Goal: Task Accomplishment & Management: Use online tool/utility

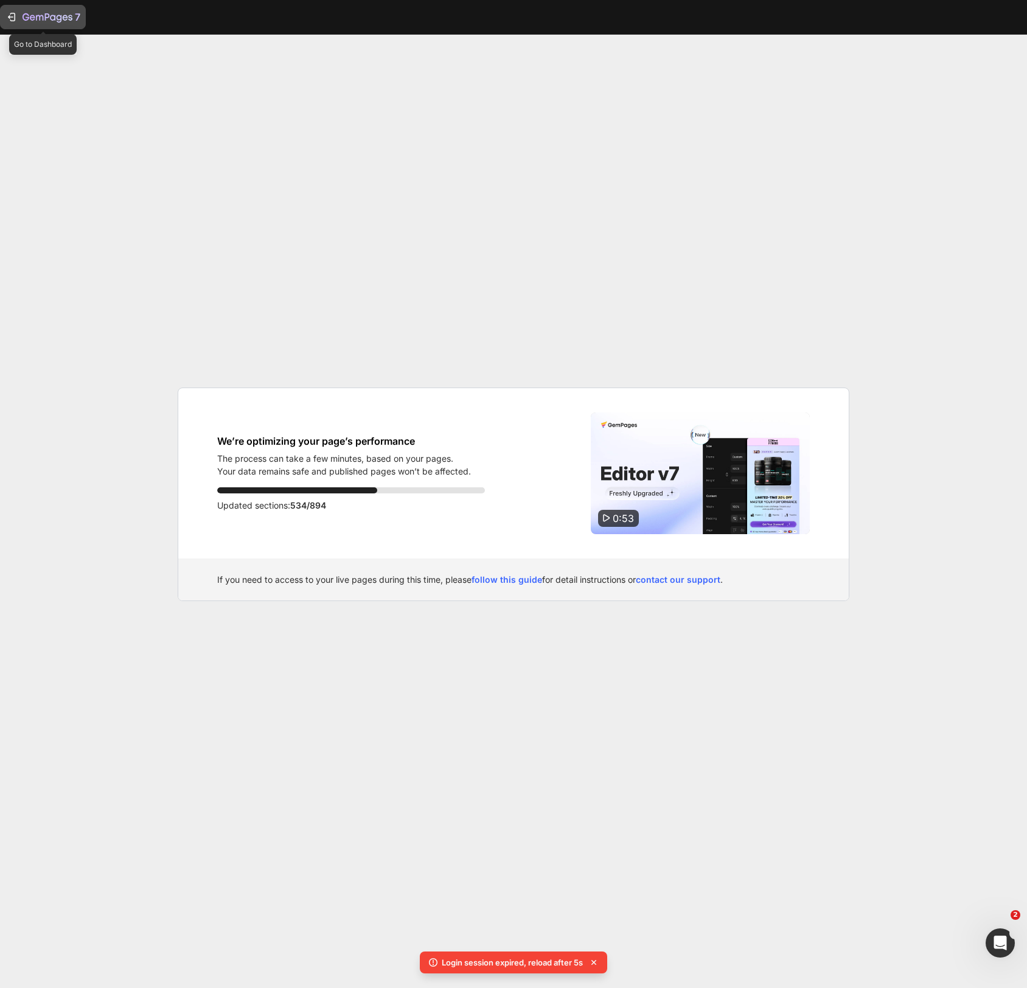
click at [39, 15] on icon "button" at bounding box center [48, 18] width 50 height 10
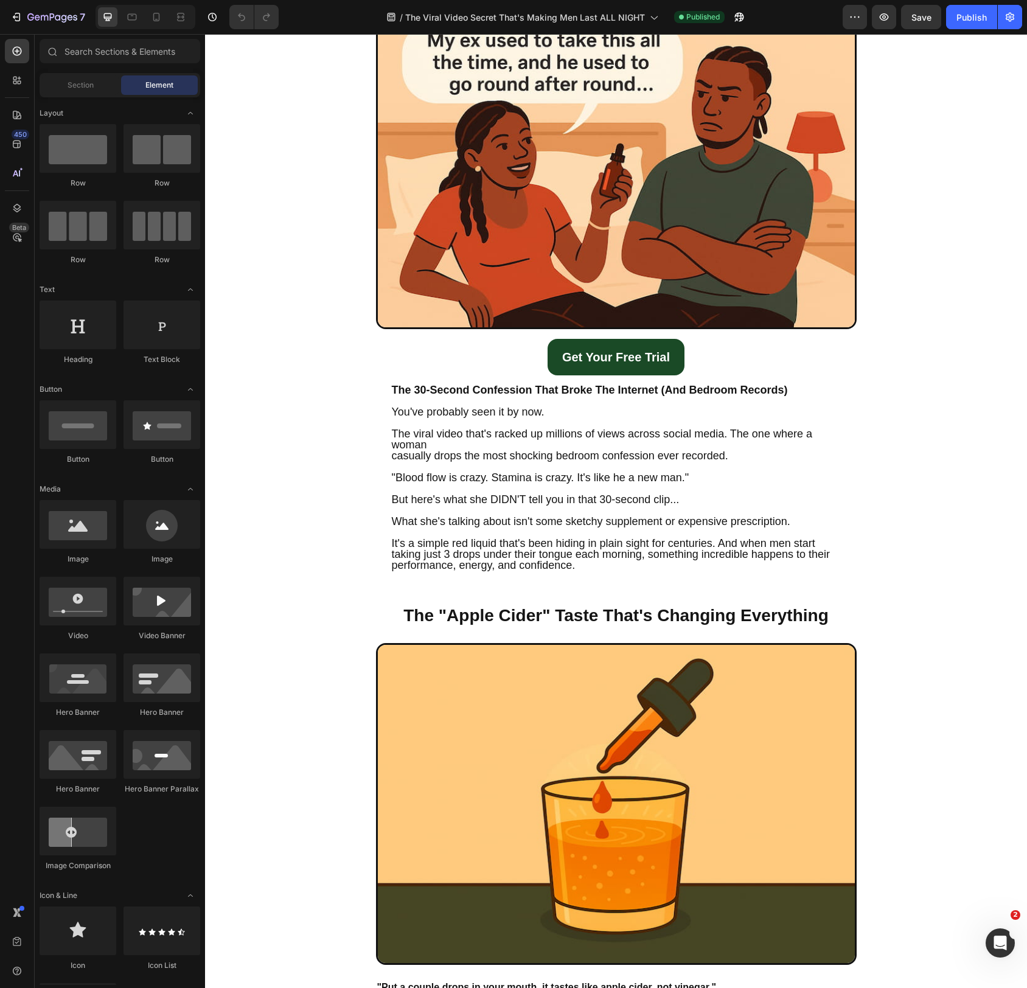
scroll to position [225, 0]
click at [480, 456] on p "casually drops the most shocking bedroom confession ever recorded." at bounding box center [616, 461] width 449 height 22
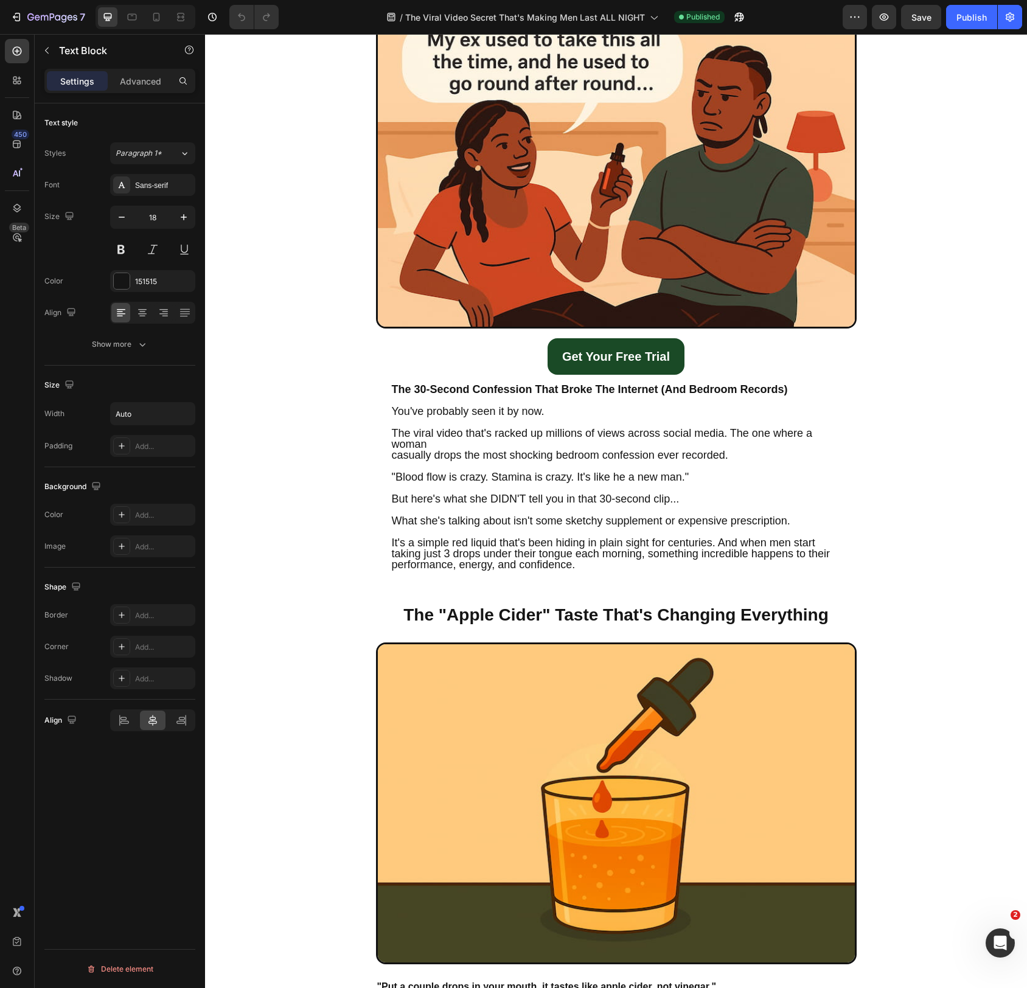
click at [480, 456] on p "casually drops the most shocking bedroom confession ever recorded." at bounding box center [616, 461] width 449 height 22
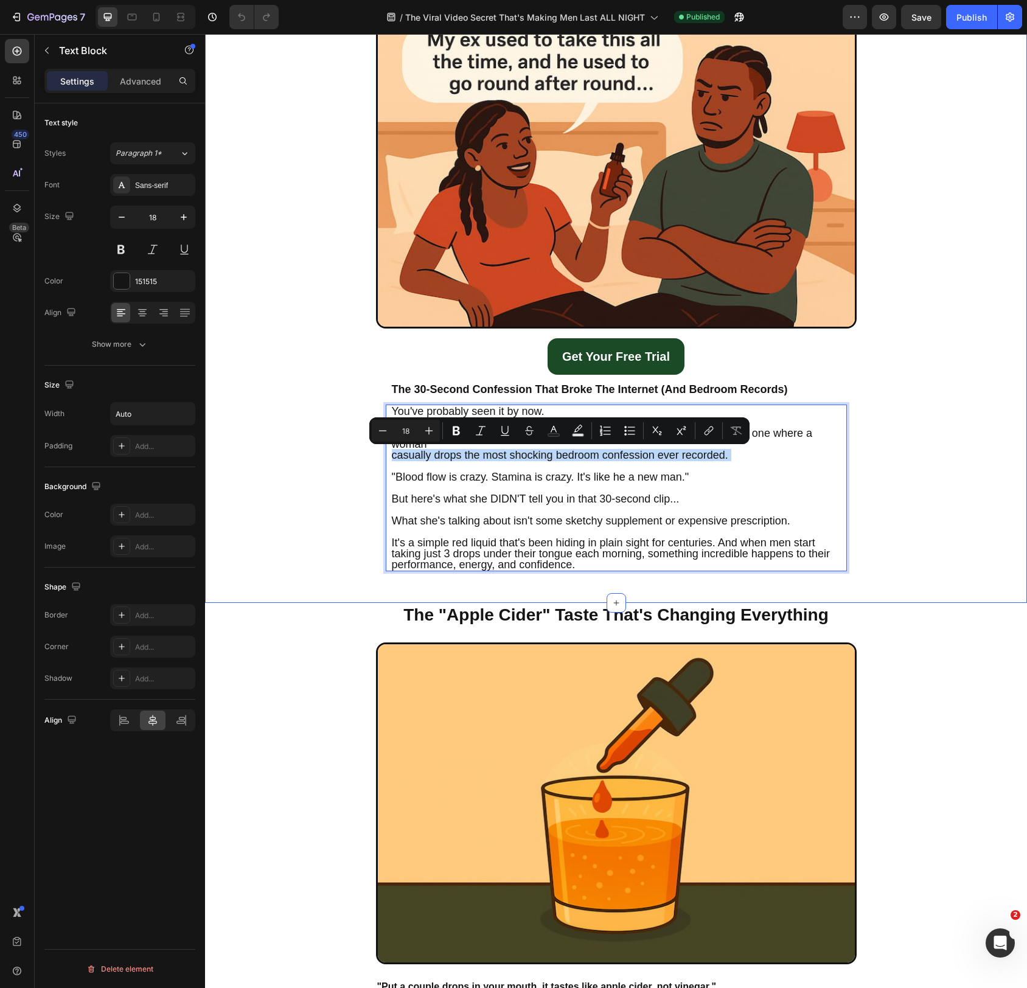
click at [360, 502] on div "The Viral Video Secret That's Making Men Last ALL NIGHT (And Why Big Pharma Is …" at bounding box center [616, 218] width 822 height 769
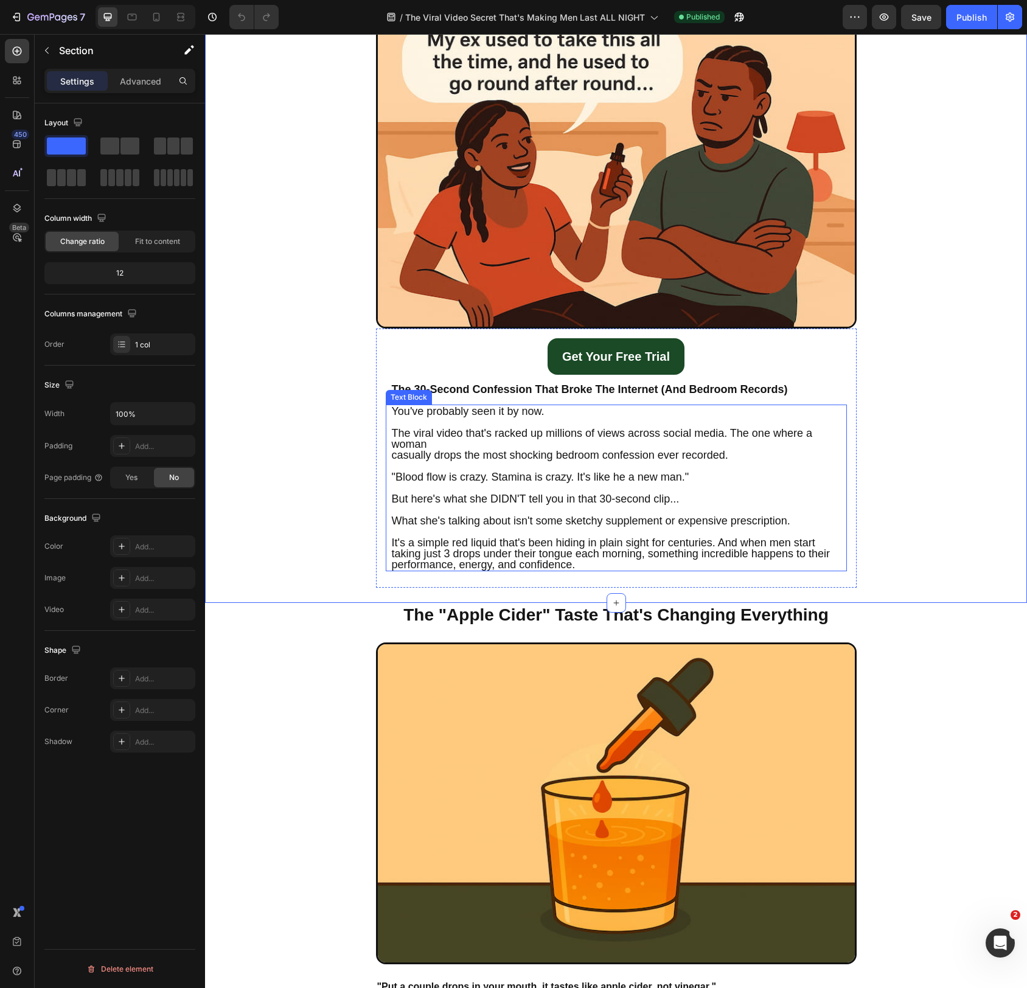
click at [437, 441] on p "The viral video that's racked up millions of views across social media. The one…" at bounding box center [616, 433] width 449 height 33
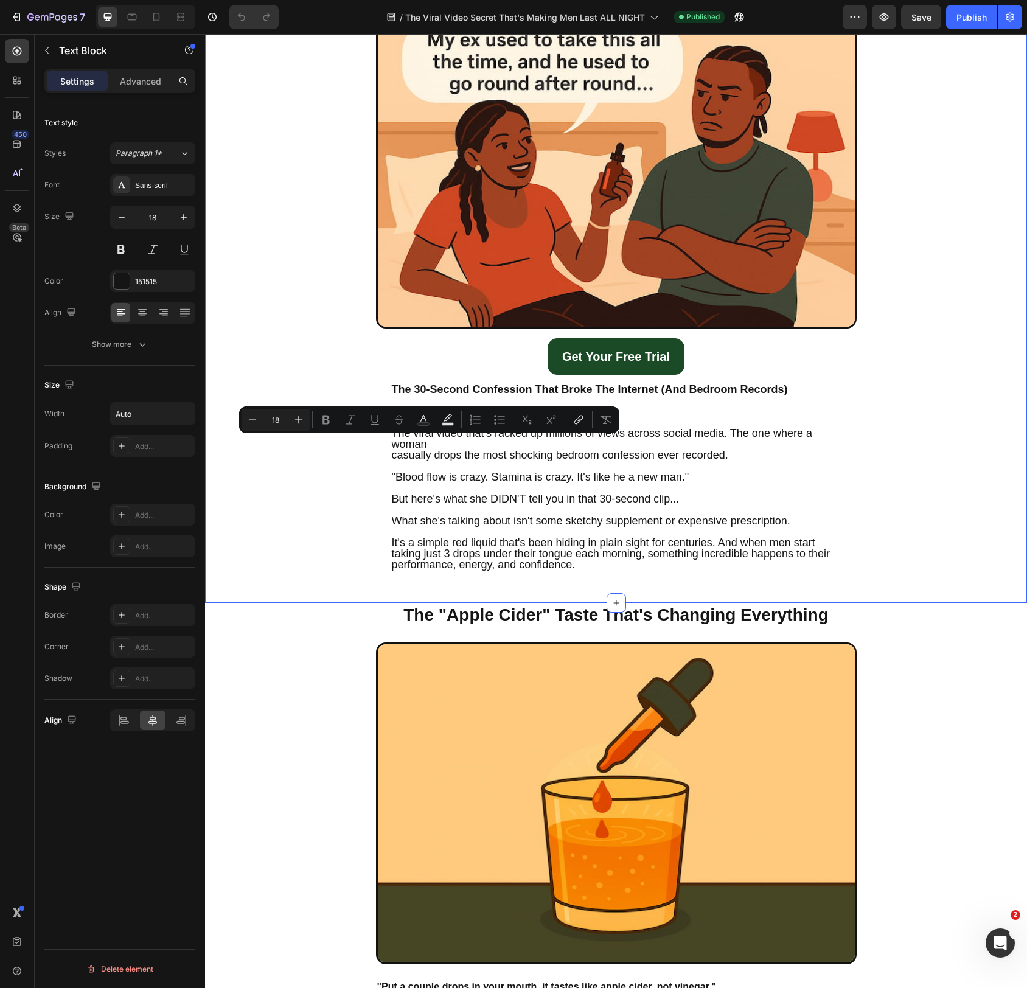
click at [337, 566] on div "The Viral Video Secret That's Making Men Last ALL NIGHT (And Why Big Pharma Is …" at bounding box center [616, 218] width 822 height 769
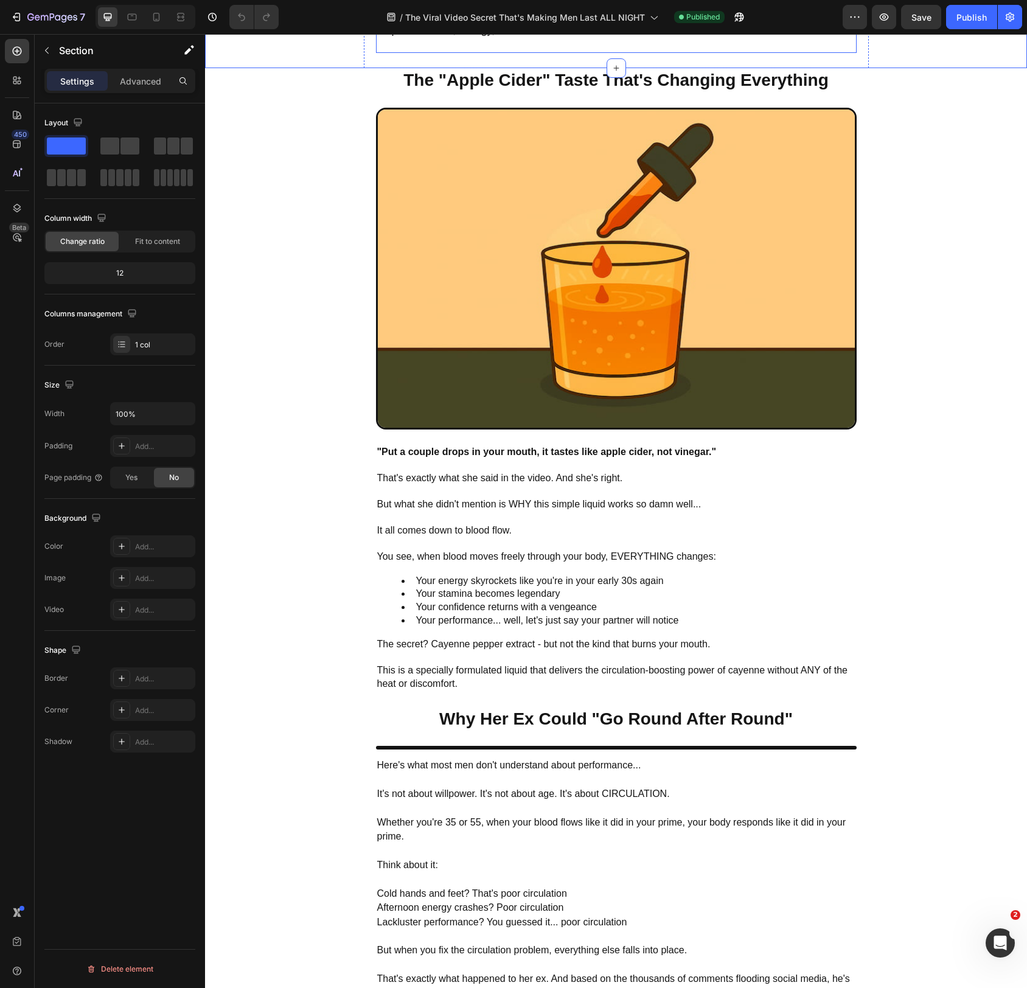
scroll to position [762, 0]
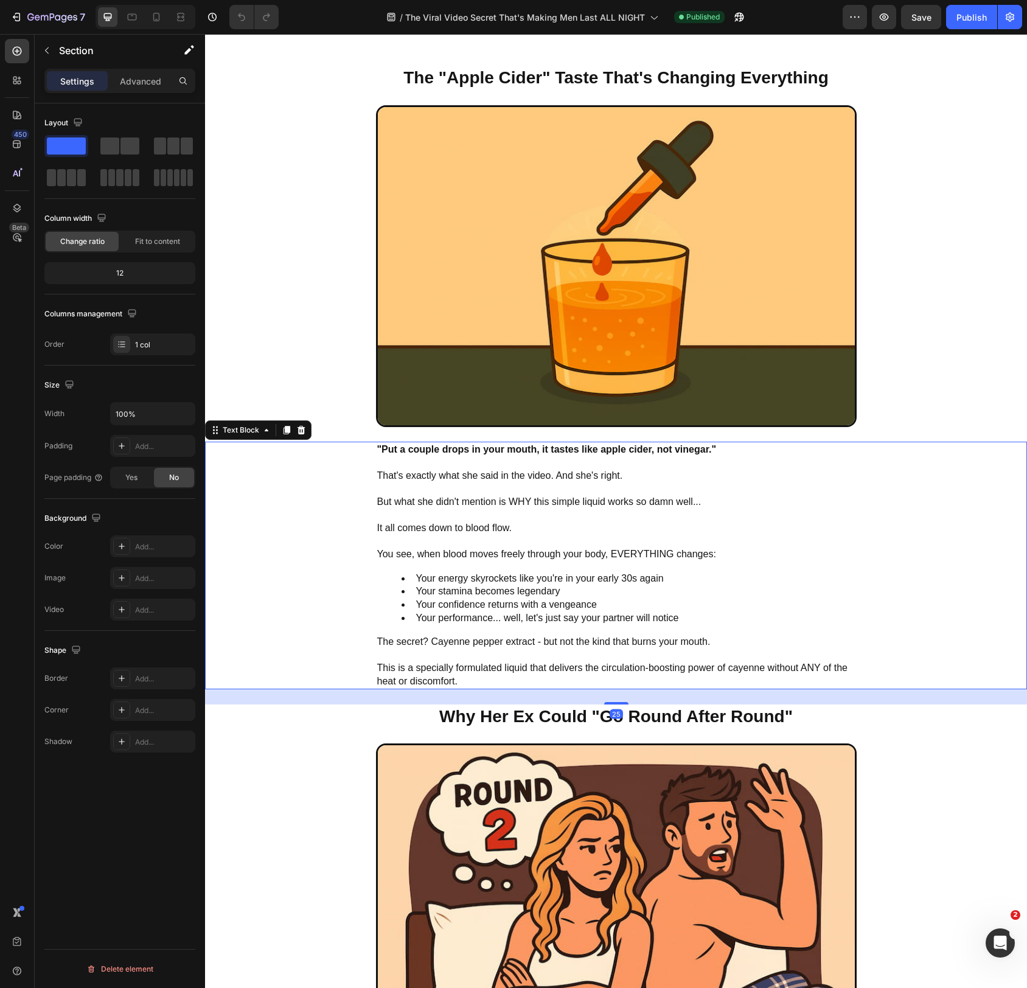
click at [498, 502] on span "But what she didn't mention is WHY this simple liquid works so damn well..." at bounding box center [539, 502] width 324 height 10
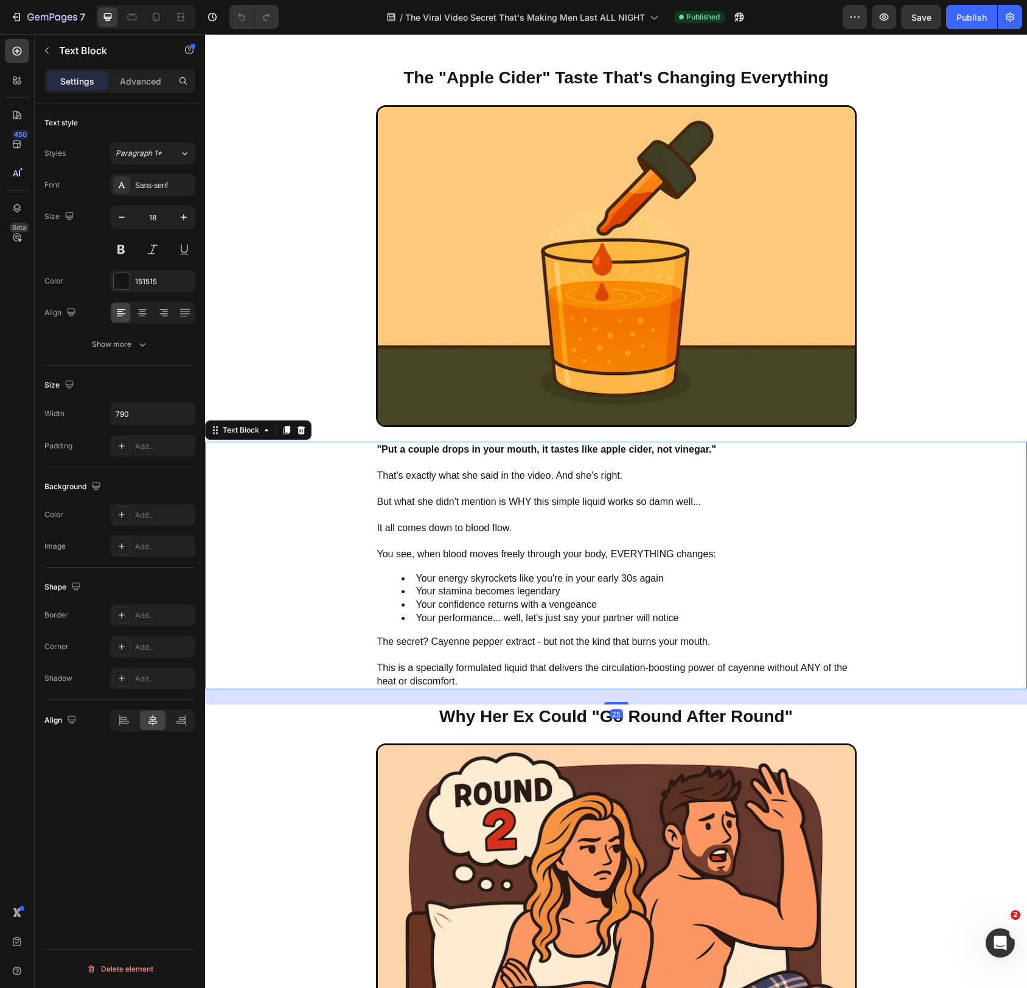
click at [498, 502] on span "But what she didn't mention is WHY this simple liquid works so damn well..." at bounding box center [539, 502] width 324 height 10
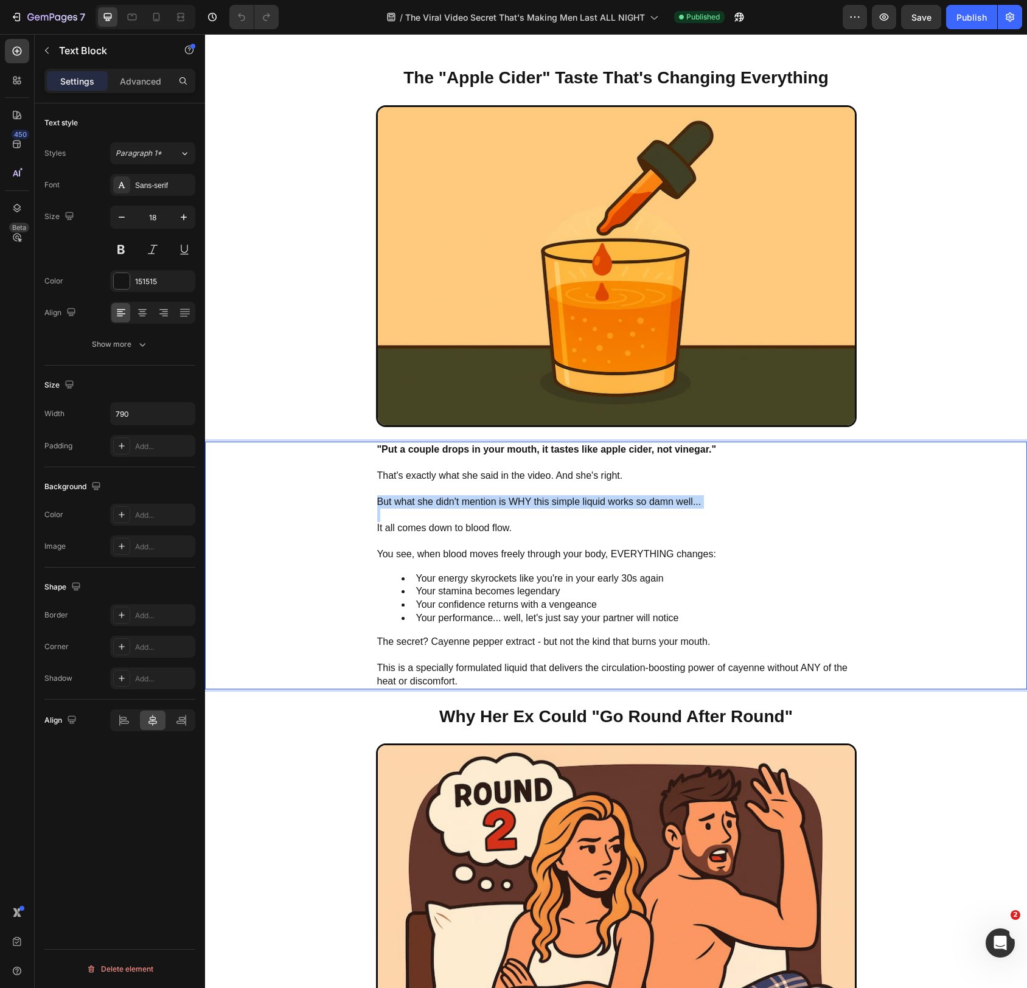
click at [498, 502] on span "But what she didn't mention is WHY this simple liquid works so damn well..." at bounding box center [539, 502] width 324 height 10
click at [506, 578] on span "Your energy skyrockets like you're in your early 30s again" at bounding box center [540, 578] width 248 height 10
drag, startPoint x: 506, startPoint y: 578, endPoint x: 509, endPoint y: 571, distance: 7.4
click at [506, 578] on span "Your energy skyrockets like you're in your early 30s again" at bounding box center [540, 578] width 248 height 10
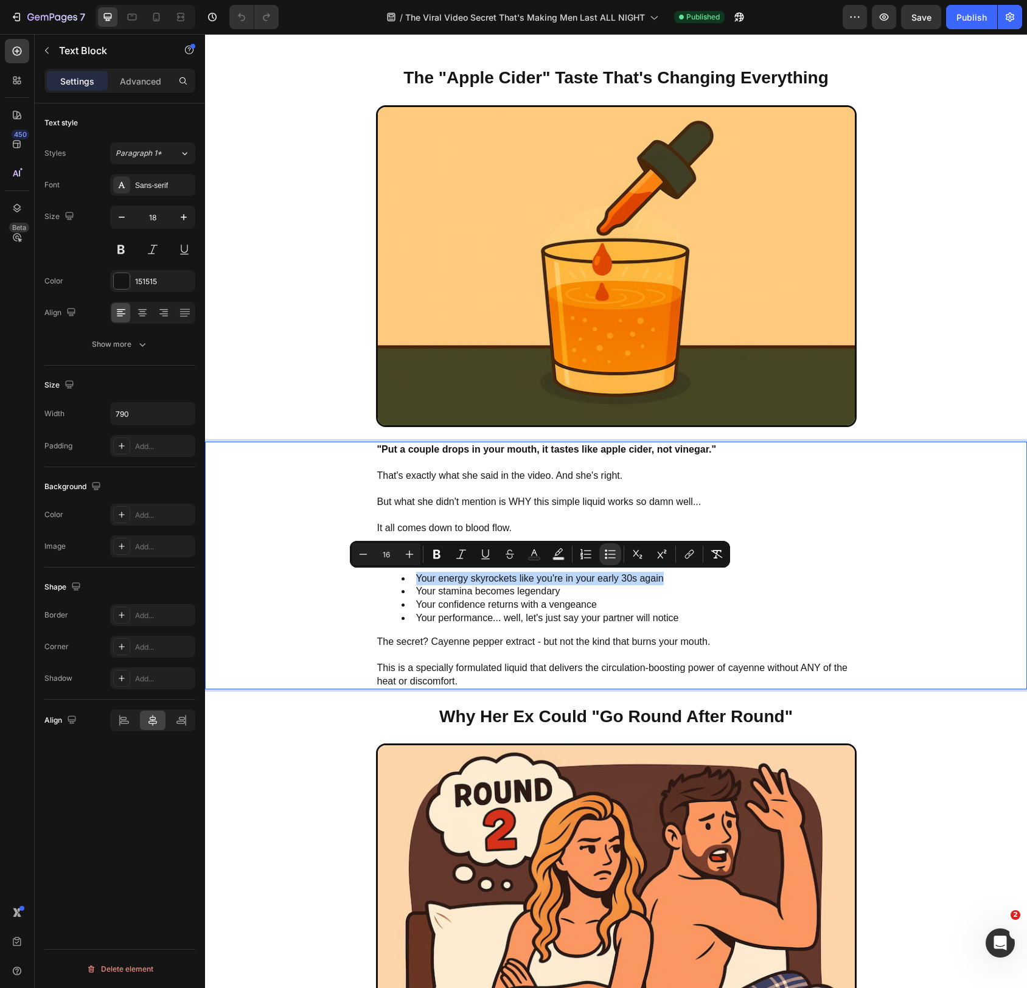
type input "18"
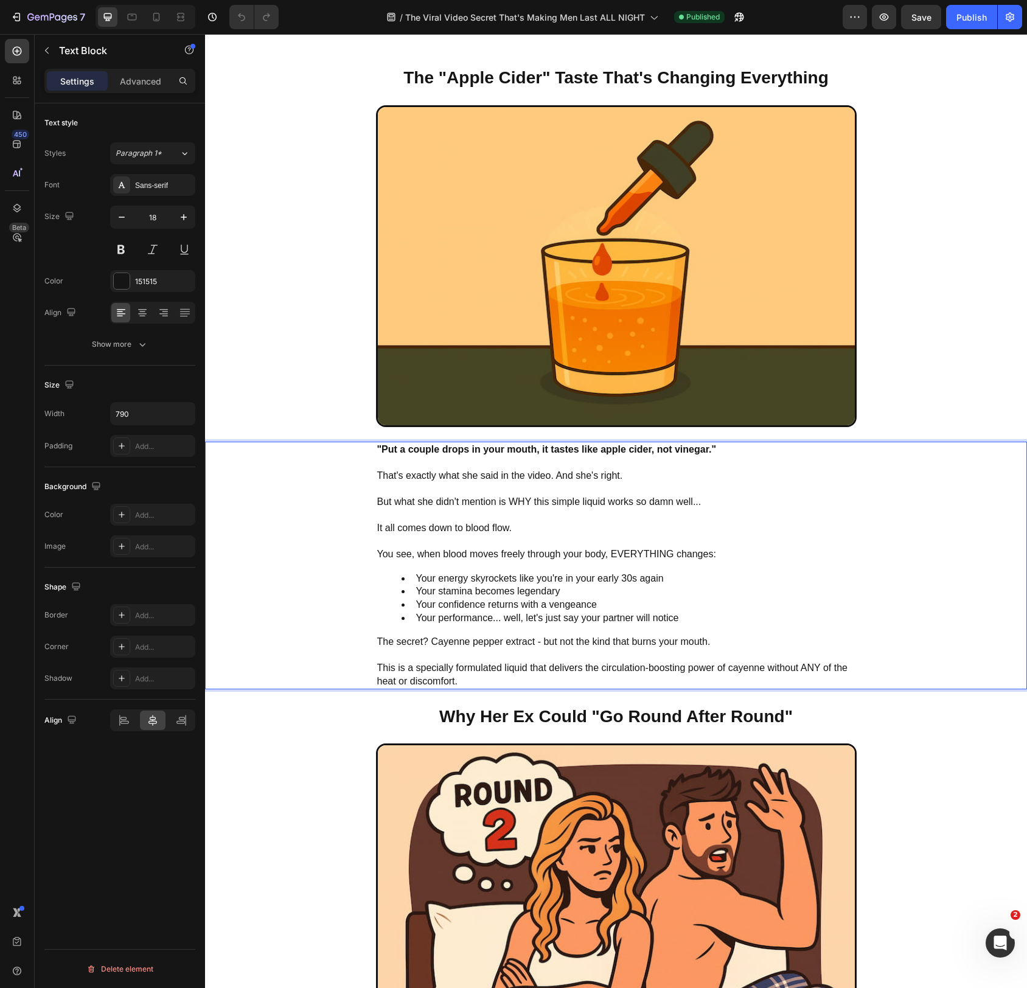
click at [532, 469] on p "That's exactly what she said in the video. And she's right. But what she didn't…" at bounding box center [616, 482] width 478 height 52
click at [532, 469] on p "⁠⁠⁠⁠⁠⁠⁠ That's exactly what she said in the video. And she's right. But what sh…" at bounding box center [616, 482] width 478 height 52
click at [532, 469] on p "That's exactly what she said in the video. And she's right. But what she didn't…" at bounding box center [616, 482] width 478 height 52
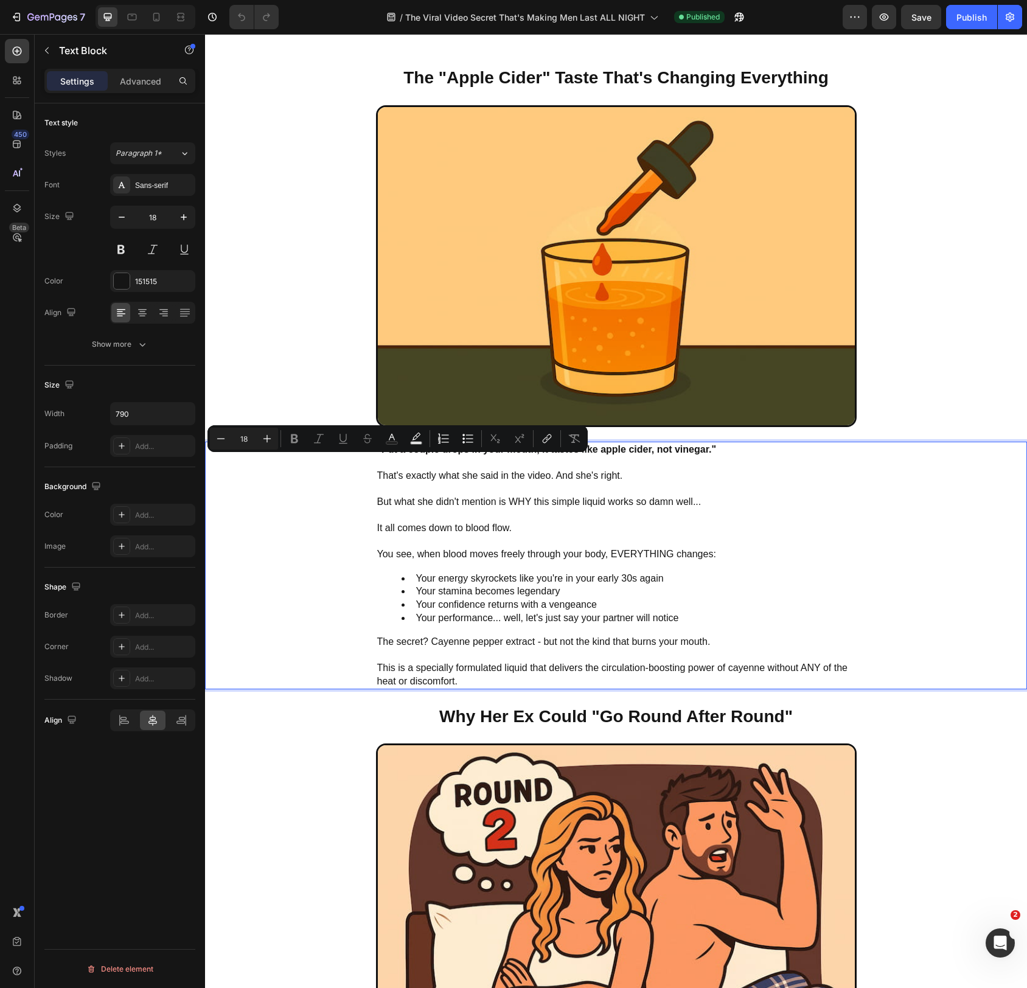
scroll to position [761, 0]
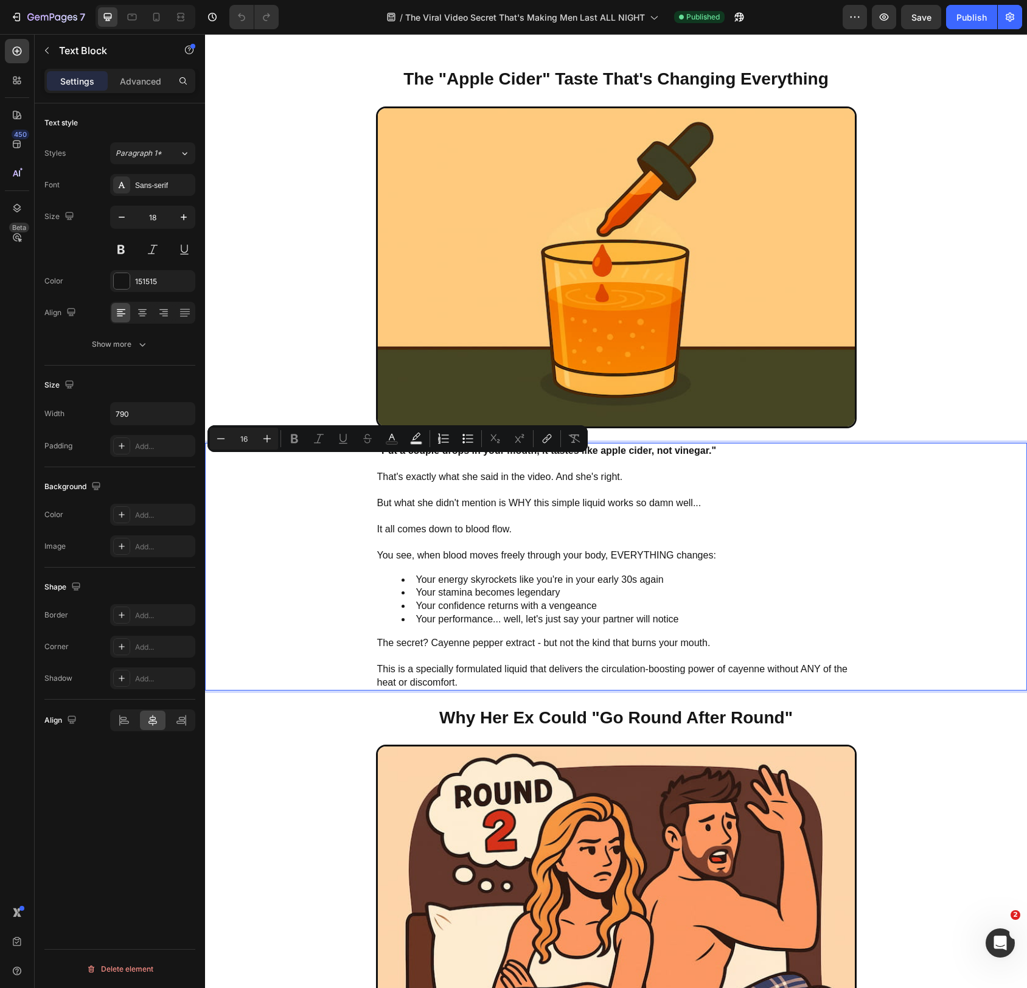
click at [495, 531] on span "It all comes down to blood flow." at bounding box center [444, 529] width 135 height 10
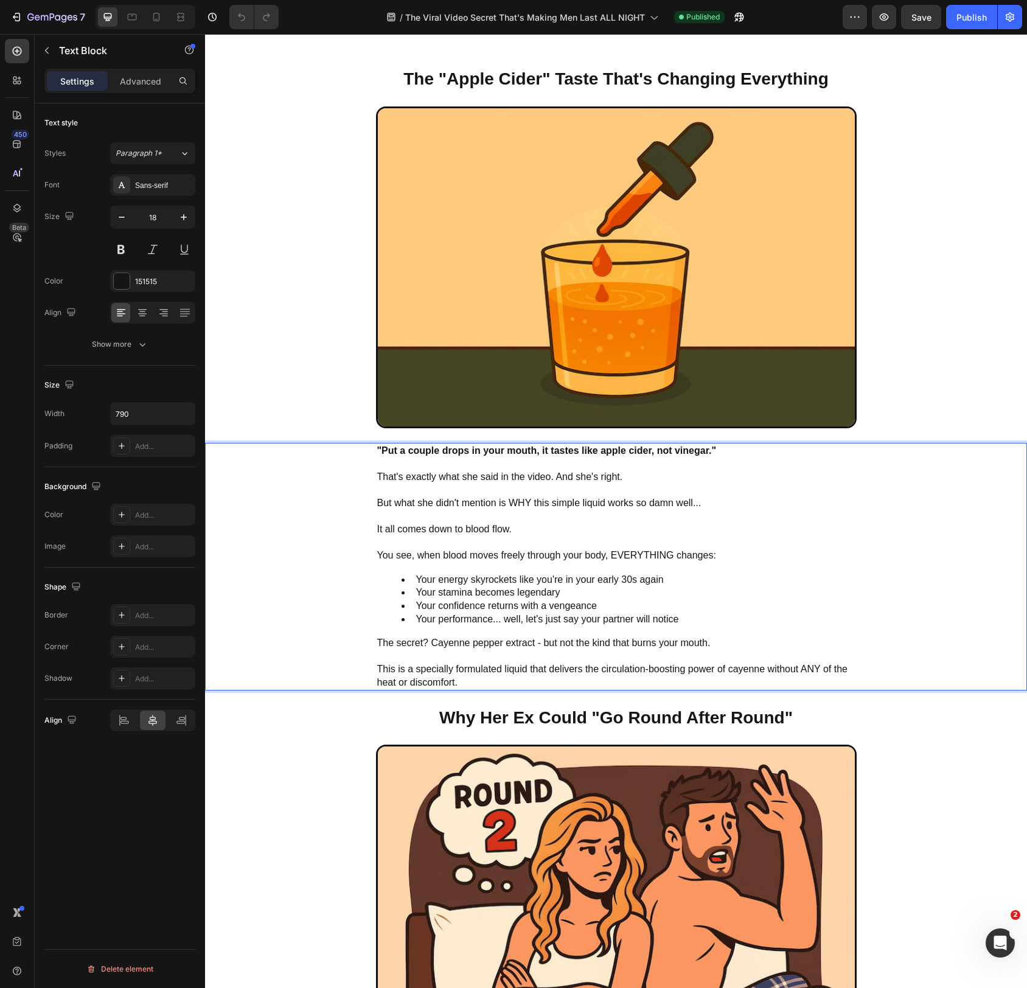
click at [423, 450] on strong ""Put a couple drops in your mouth, it tastes like apple cider, not vinegar."" at bounding box center [547, 451] width 340 height 10
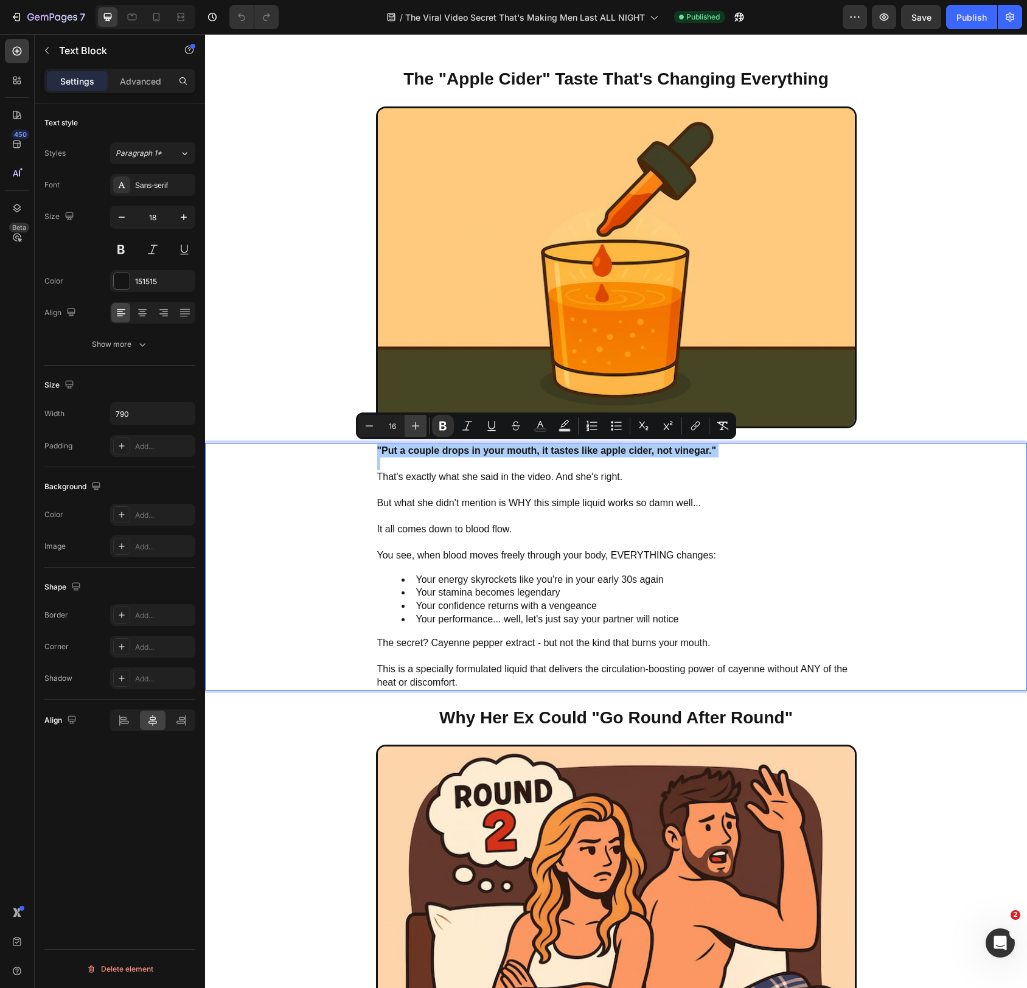
click at [414, 425] on icon "Editor contextual toolbar" at bounding box center [416, 426] width 12 height 12
type input "16"
click at [433, 474] on span "That's exactly what she said in the video. And she's right." at bounding box center [500, 477] width 246 height 10
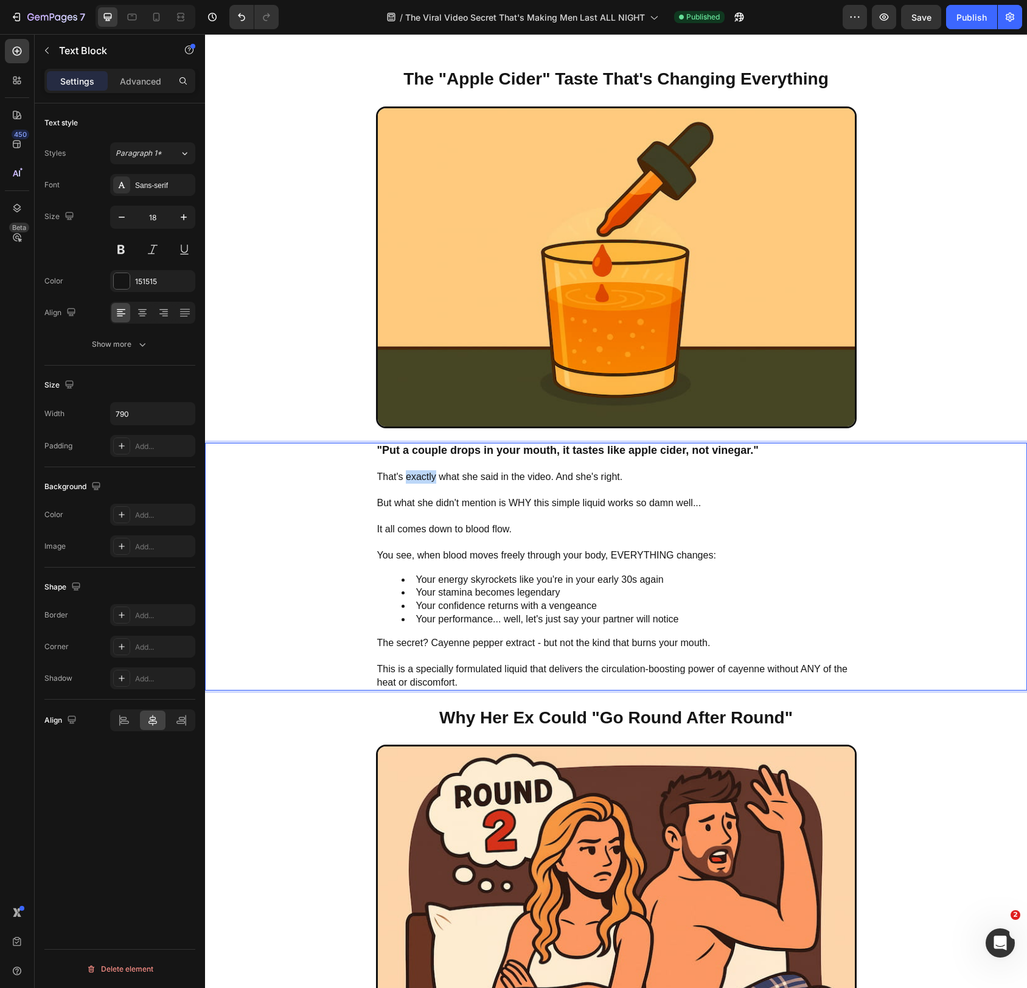
click at [433, 474] on span "That's exactly what she said in the video. And she's right." at bounding box center [500, 477] width 246 height 10
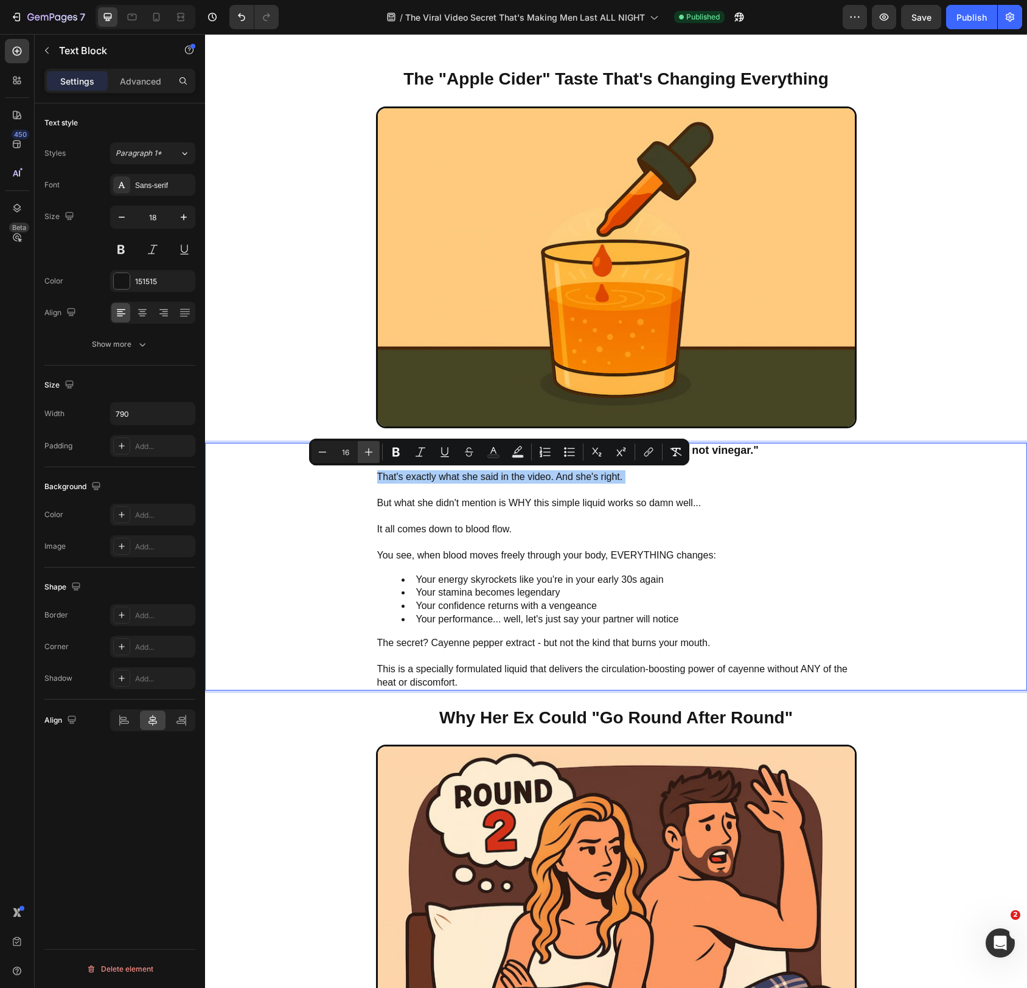
click at [370, 450] on icon "Editor contextual toolbar" at bounding box center [369, 452] width 12 height 12
type input "16"
click at [425, 503] on span "But what she didn't mention is WHY this simple liquid works so damn well..." at bounding box center [539, 503] width 324 height 10
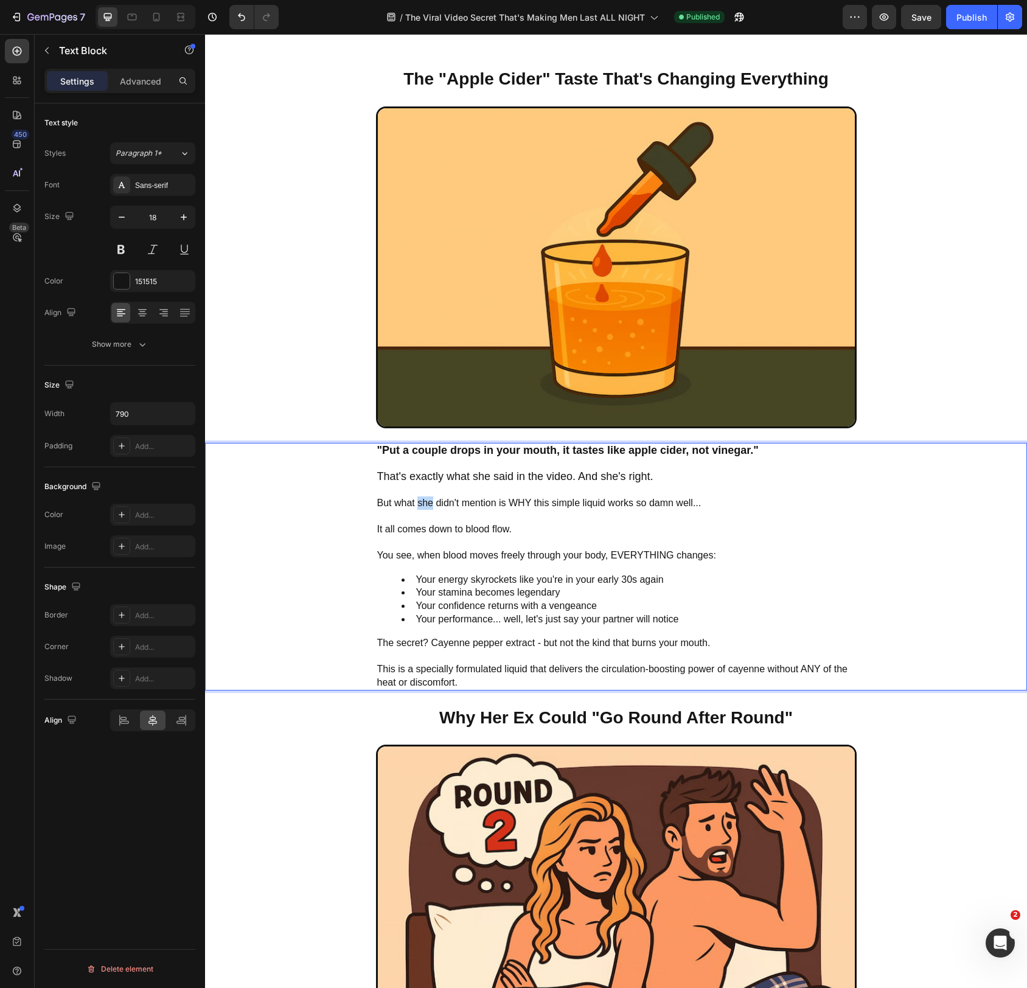
click at [425, 503] on span "But what she didn't mention is WHY this simple liquid works so damn well..." at bounding box center [539, 503] width 324 height 10
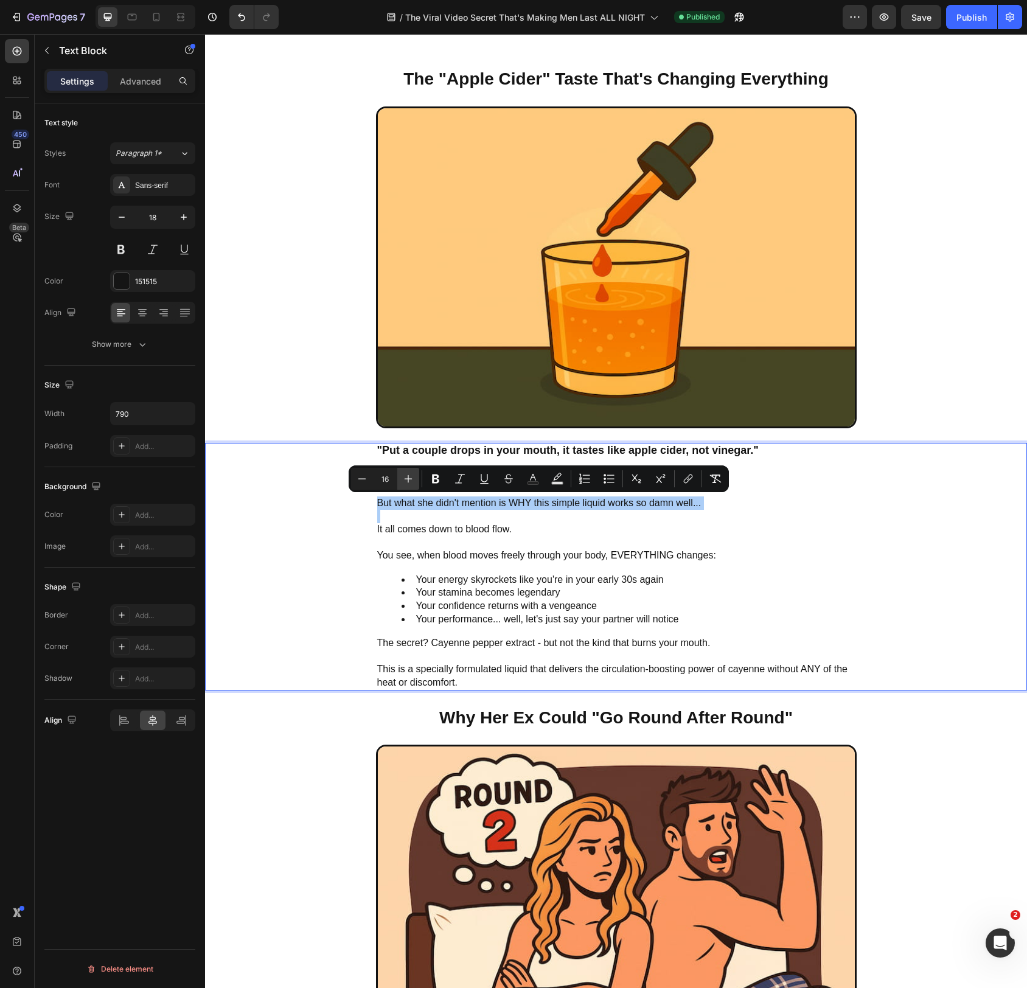
click at [403, 476] on icon "Editor contextual toolbar" at bounding box center [408, 479] width 12 height 12
type input "18"
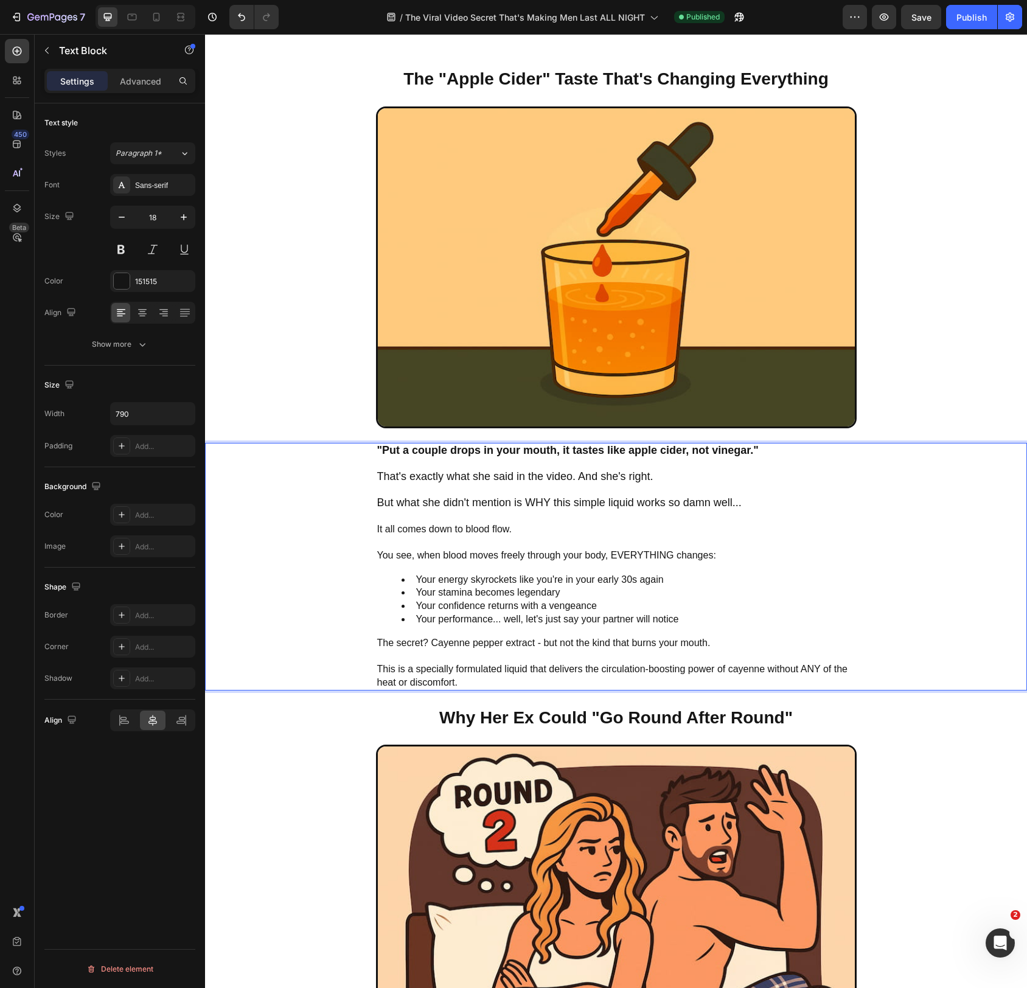
click at [424, 527] on span "It all comes down to blood flow." at bounding box center [444, 529] width 135 height 10
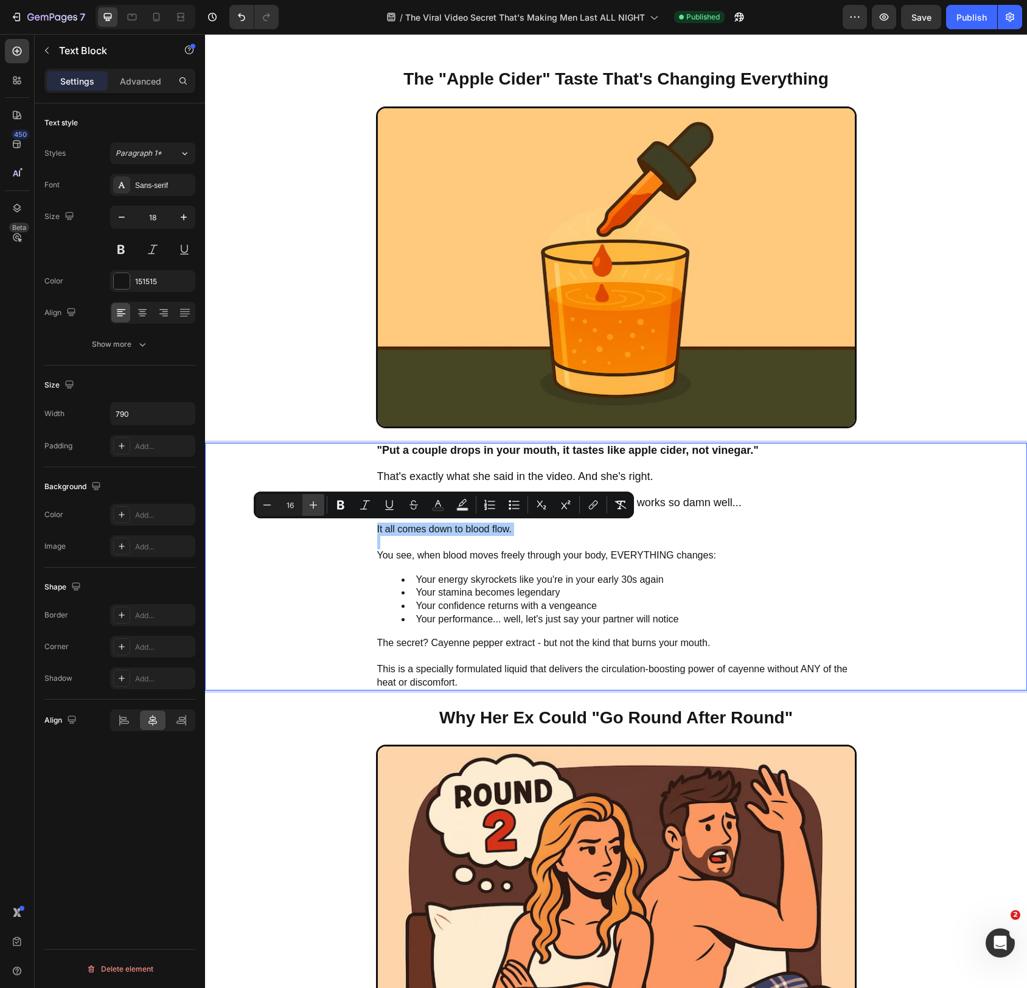
click at [313, 503] on icon "Editor contextual toolbar" at bounding box center [313, 505] width 12 height 12
type input "16"
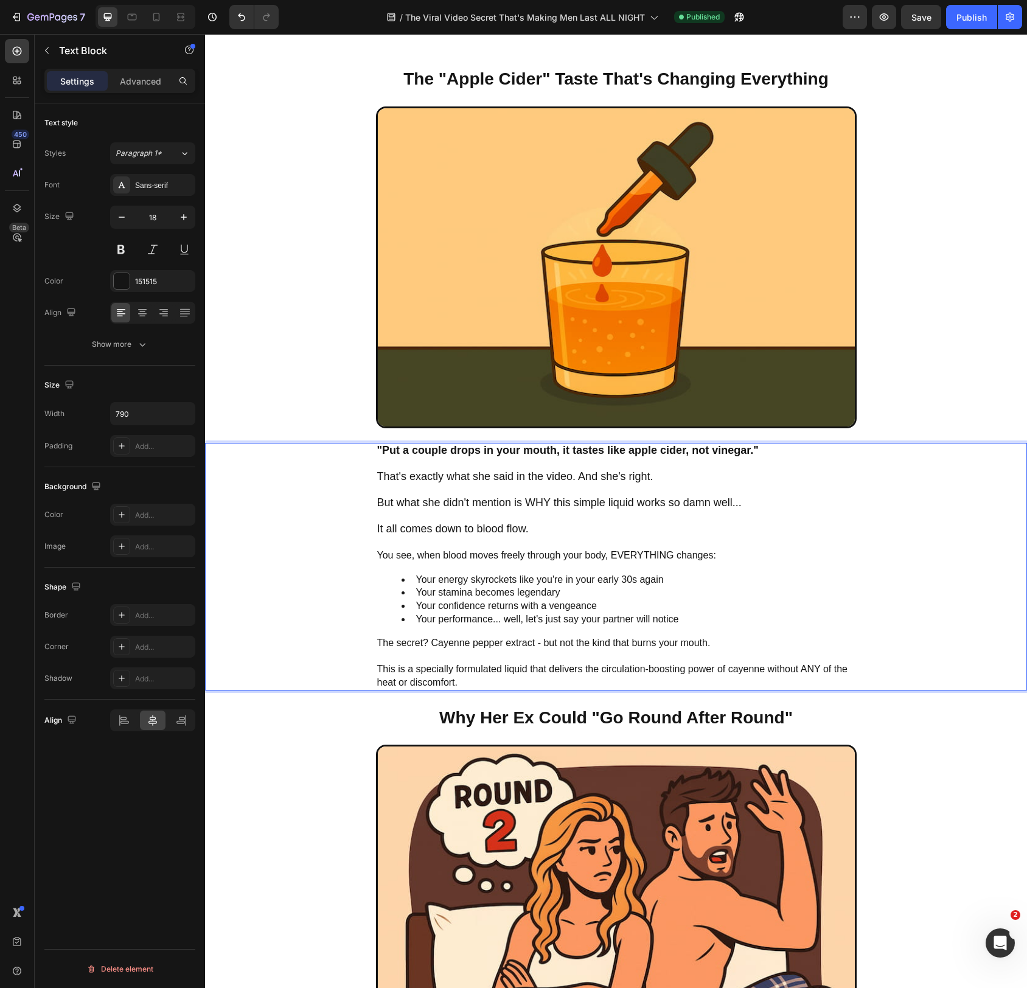
click at [404, 559] on span "You see, when blood moves freely through your body, EVERYTHING changes:" at bounding box center [546, 555] width 339 height 10
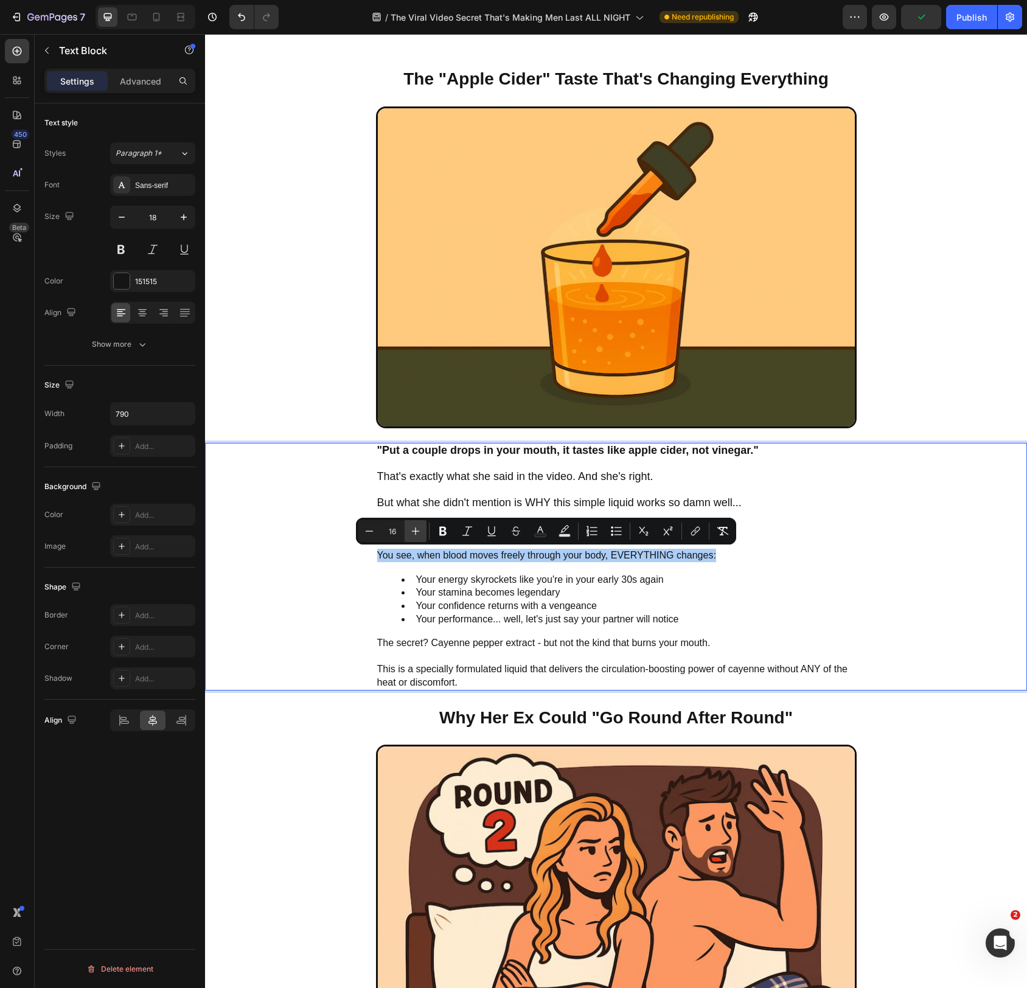
click at [414, 530] on icon "Editor contextual toolbar" at bounding box center [416, 531] width 12 height 12
type input "18"
click at [425, 580] on span "Your energy skyrockets like you're in your early 30s again" at bounding box center [540, 580] width 248 height 10
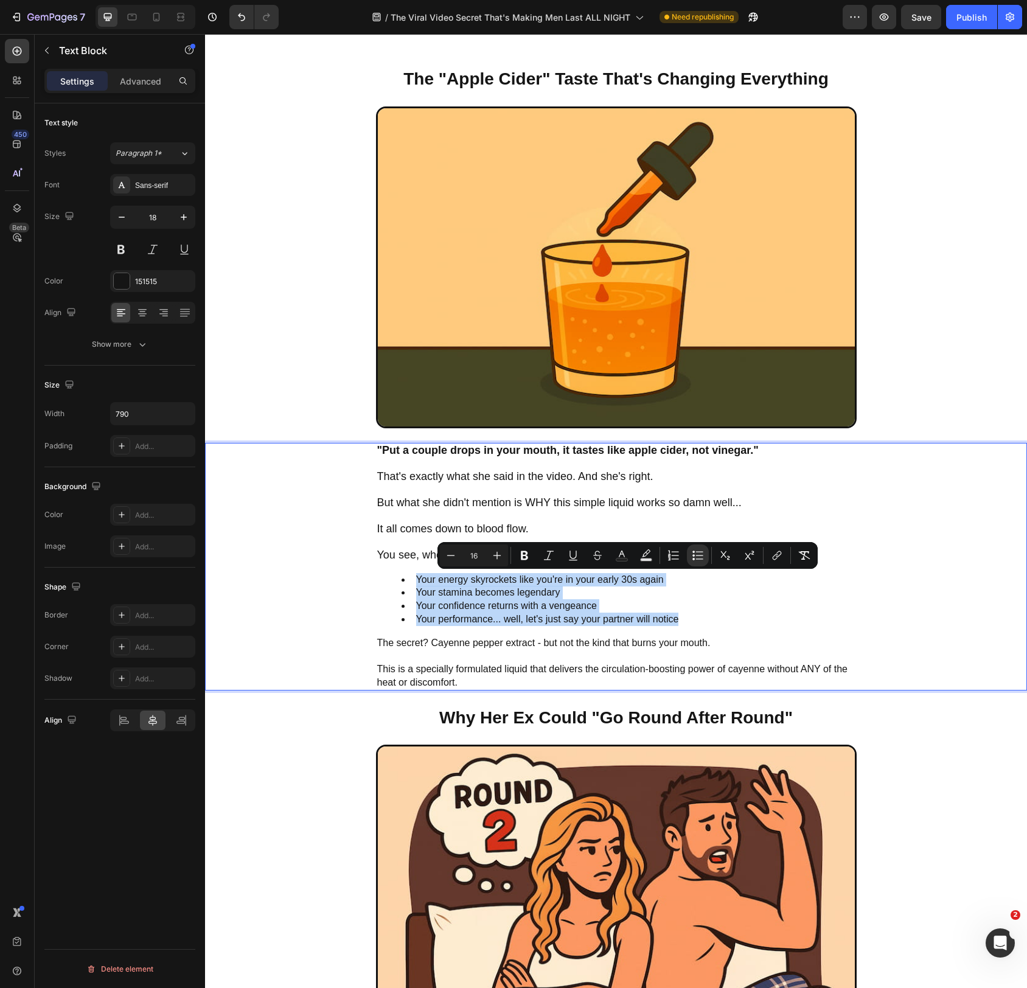
drag, startPoint x: 425, startPoint y: 580, endPoint x: 674, endPoint y: 622, distance: 253.1
click at [674, 622] on ul "Your energy skyrockets like you're in your early 30s again Your stamina becomes…" at bounding box center [616, 599] width 478 height 52
click at [504, 558] on button "Plus" at bounding box center [497, 556] width 22 height 22
type input "18"
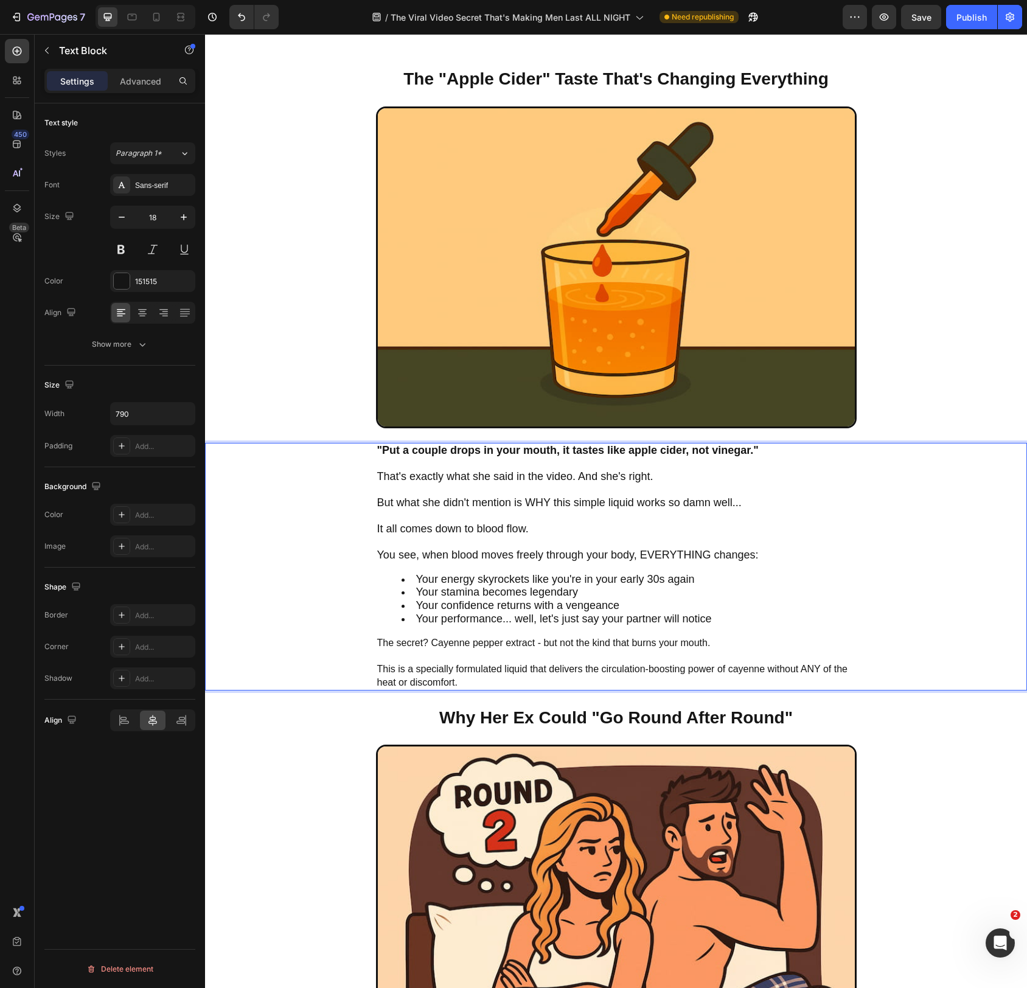
click at [388, 643] on span "The secret? Cayenne pepper extract - but not the kind that burns your mouth." at bounding box center [544, 643] width 334 height 10
drag, startPoint x: 388, startPoint y: 643, endPoint x: 656, endPoint y: 648, distance: 267.8
click at [656, 648] on span "The secret? Cayenne pepper extract - but not the kind that burns your mouth." at bounding box center [544, 643] width 334 height 10
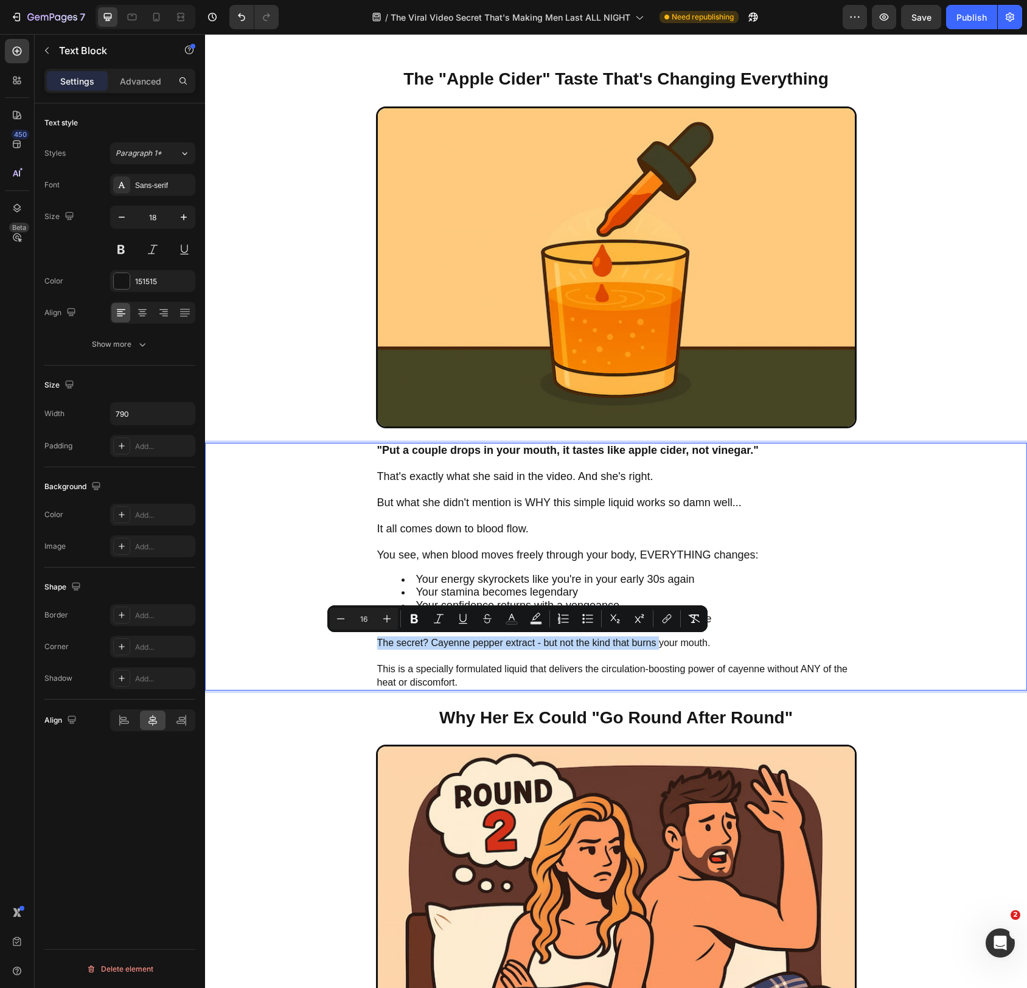
click at [385, 643] on span "The secret? Cayenne pepper extract - but not the kind that burns your mouth." at bounding box center [544, 643] width 334 height 10
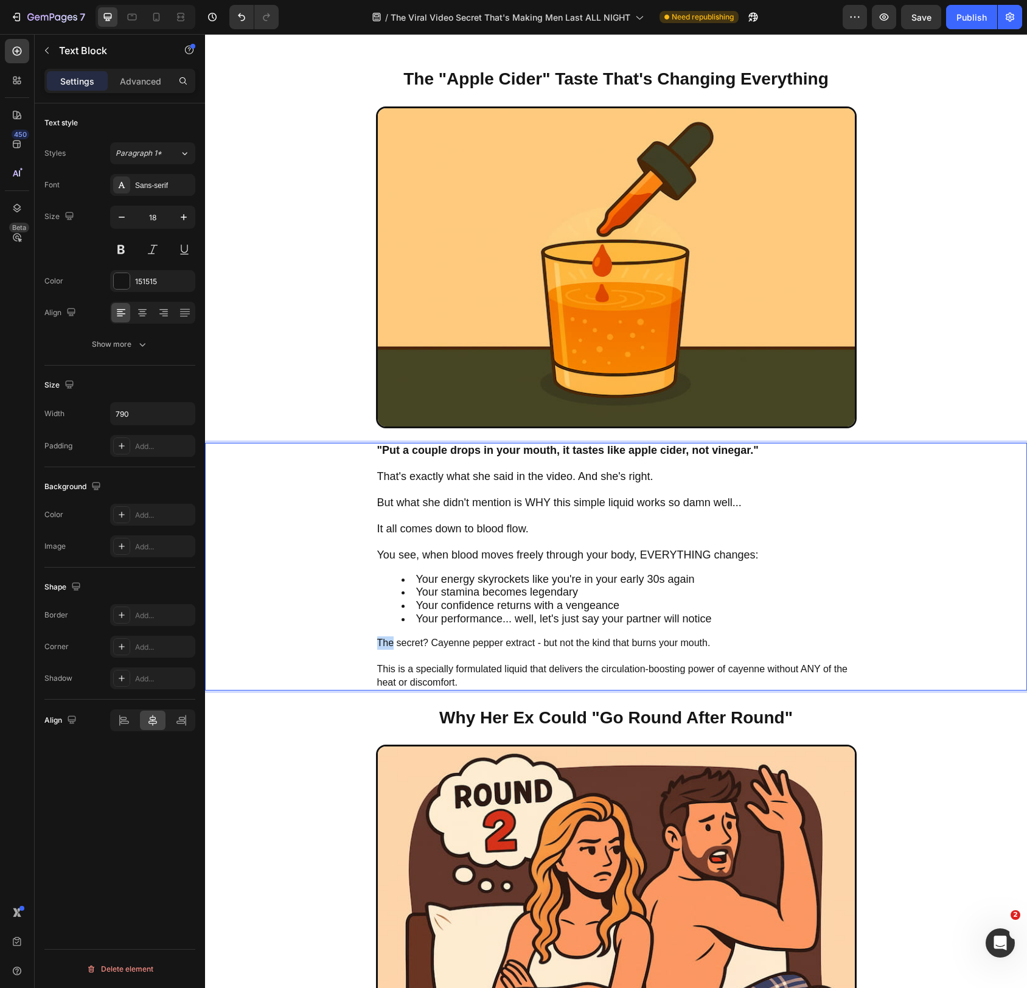
click at [385, 643] on span "The secret? Cayenne pepper extract - but not the kind that burns your mouth." at bounding box center [544, 643] width 334 height 10
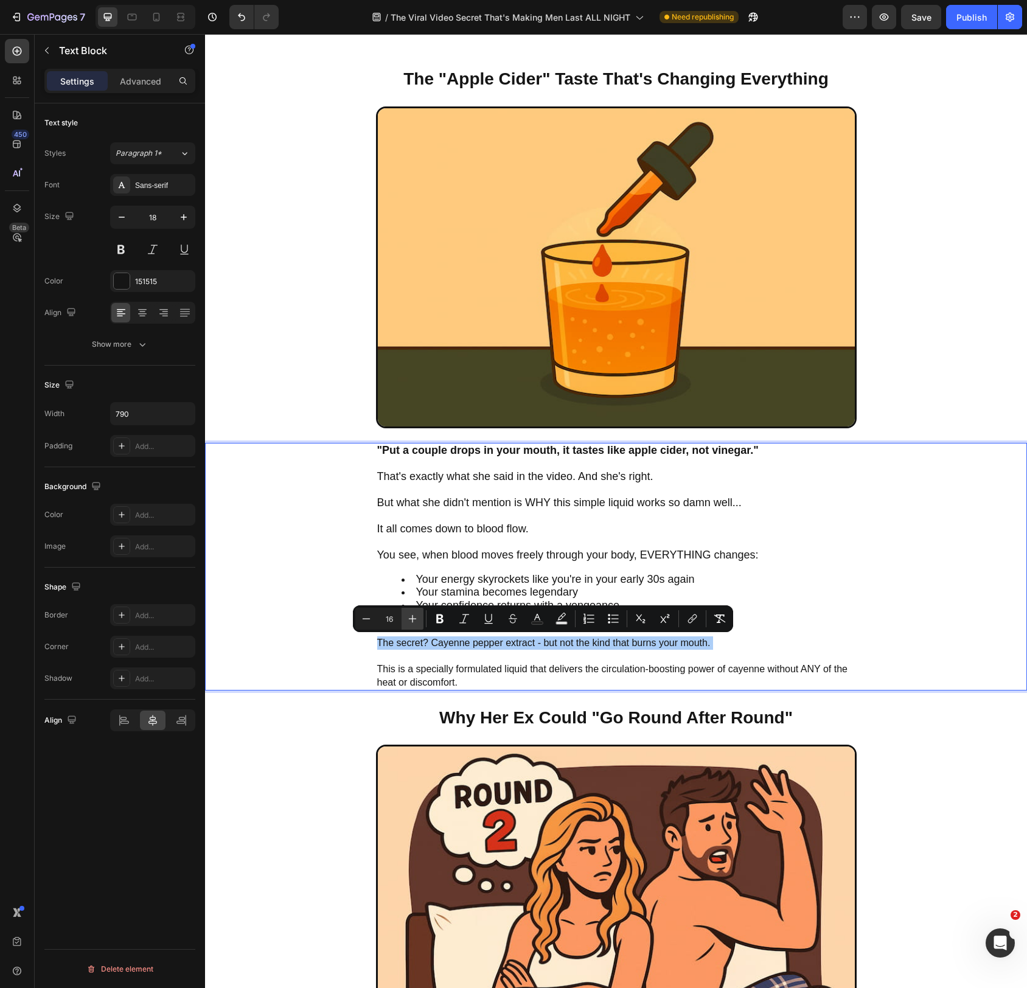
click at [418, 619] on icon "Editor contextual toolbar" at bounding box center [413, 619] width 12 height 12
drag, startPoint x: 418, startPoint y: 619, endPoint x: 402, endPoint y: 632, distance: 20.8
click at [418, 619] on icon "Editor contextual toolbar" at bounding box center [413, 619] width 12 height 12
type input "16"
click at [382, 668] on span "This is a specially formulated liquid that delivers the circulation-boosting po…" at bounding box center [612, 676] width 470 height 24
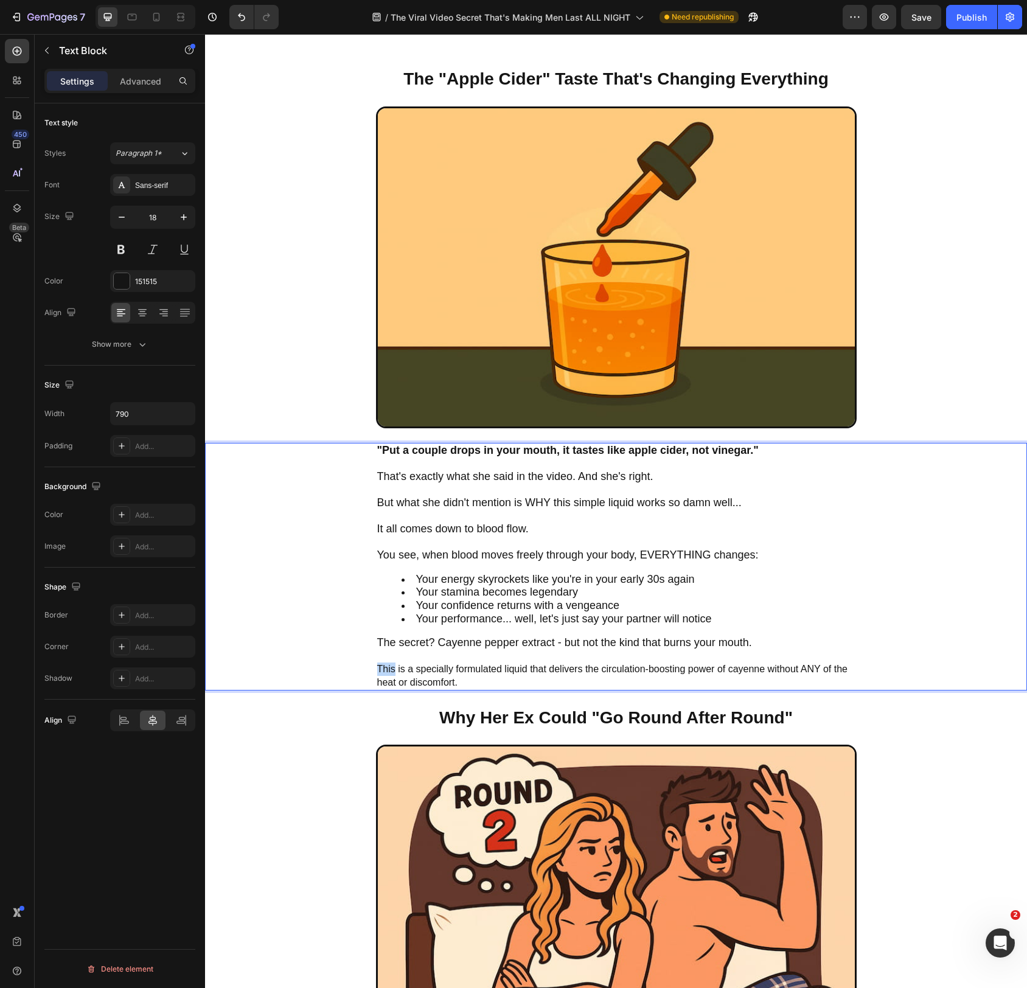
click at [382, 668] on span "This is a specially formulated liquid that delivers the circulation-boosting po…" at bounding box center [612, 676] width 470 height 24
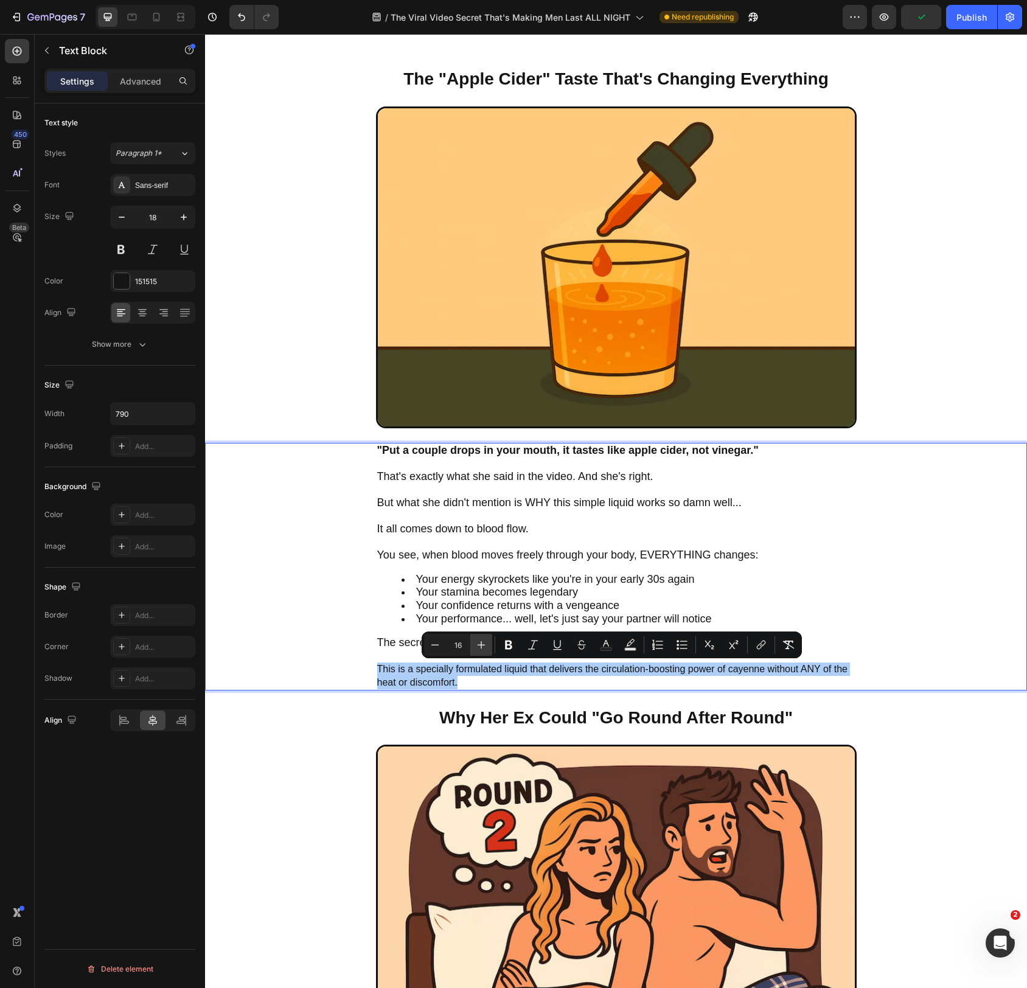
click at [478, 643] on icon "Editor contextual toolbar" at bounding box center [481, 645] width 12 height 12
type input "18"
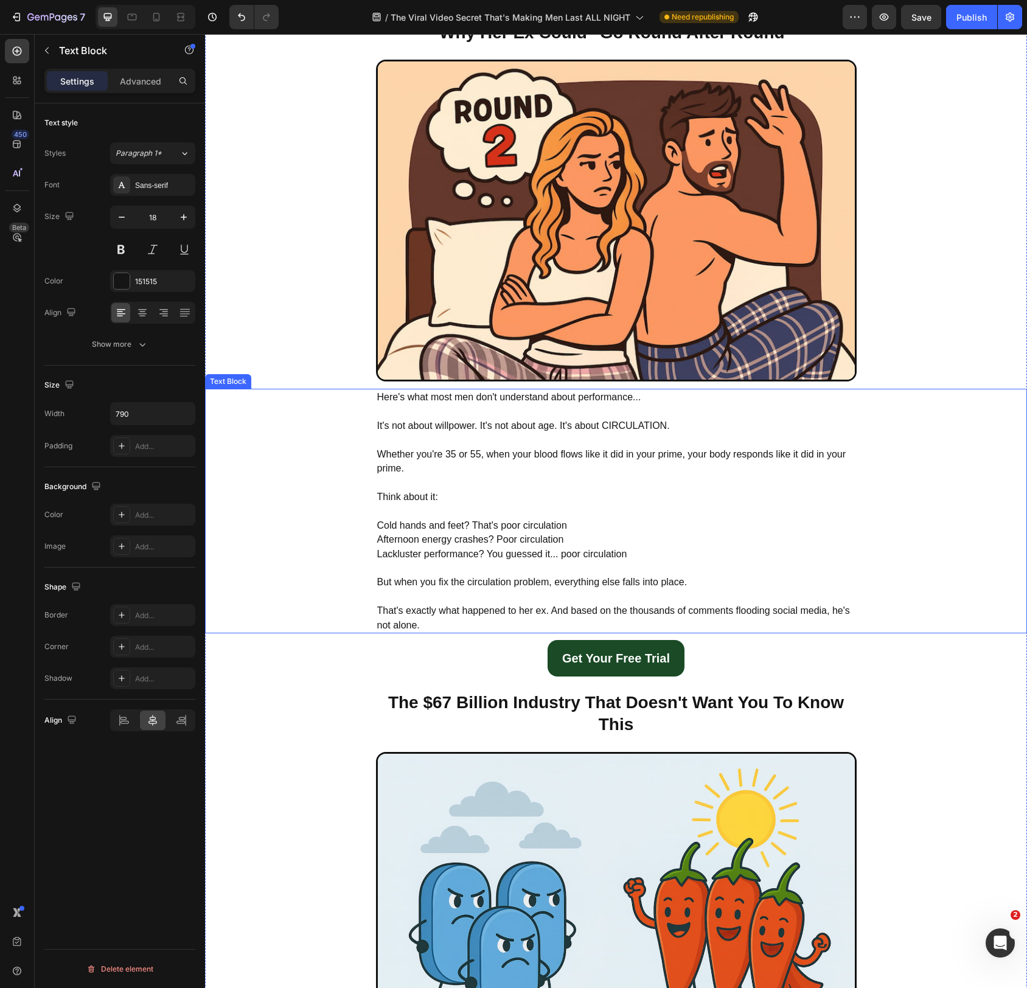
scroll to position [1449, 0]
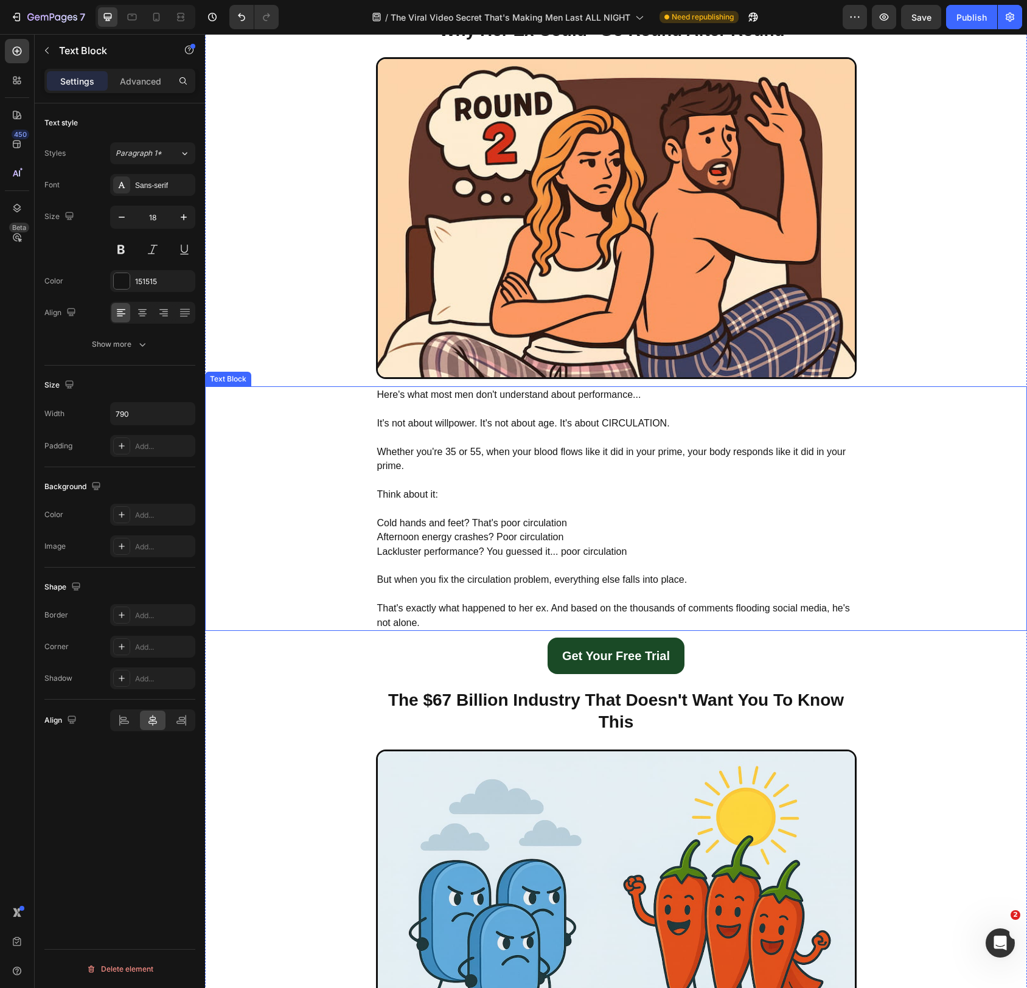
click at [373, 394] on div "Here's what most men don't understand about performance... It's not about willp…" at bounding box center [616, 508] width 798 height 245
click at [390, 394] on span "Here's what most men don't understand about performance..." at bounding box center [509, 395] width 264 height 10
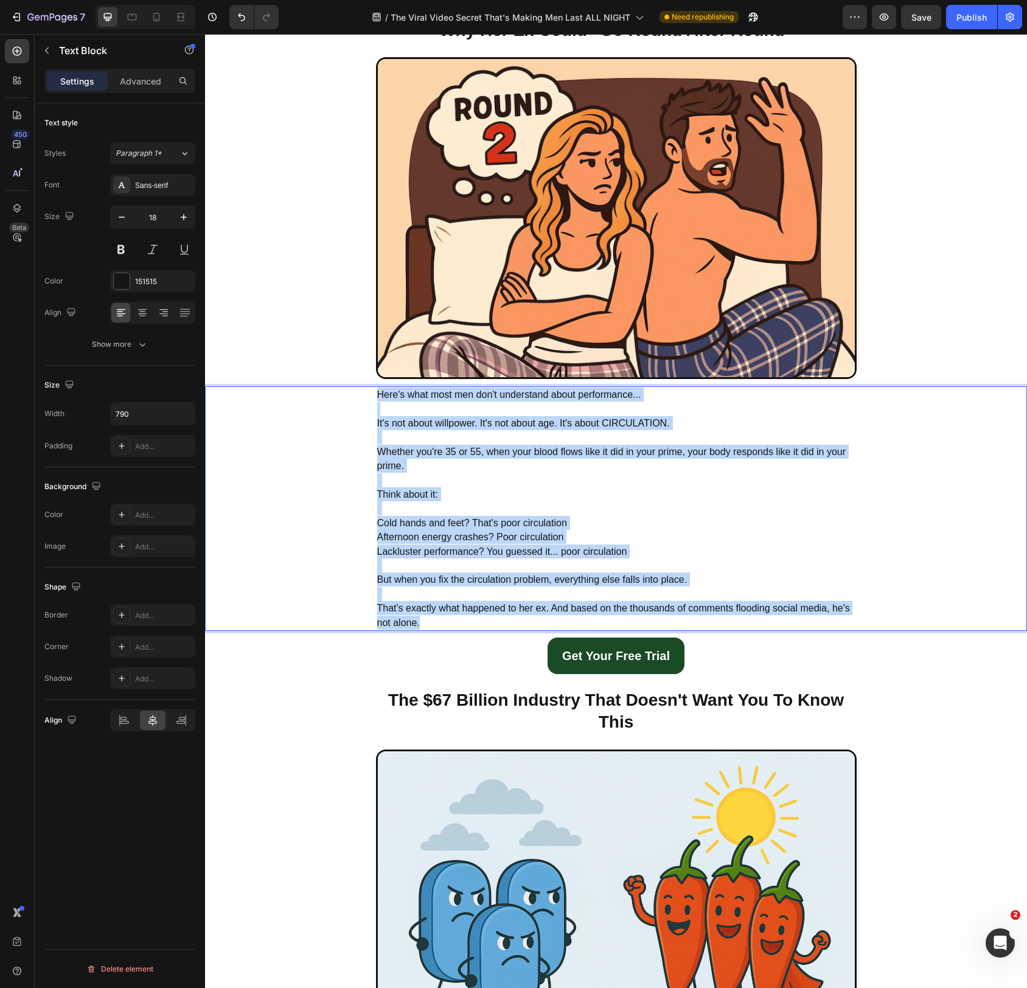
drag, startPoint x: 390, startPoint y: 394, endPoint x: 443, endPoint y: 633, distance: 244.5
click at [443, 631] on div "Here's what most men don't understand about performance... It's not about willp…" at bounding box center [616, 508] width 481 height 245
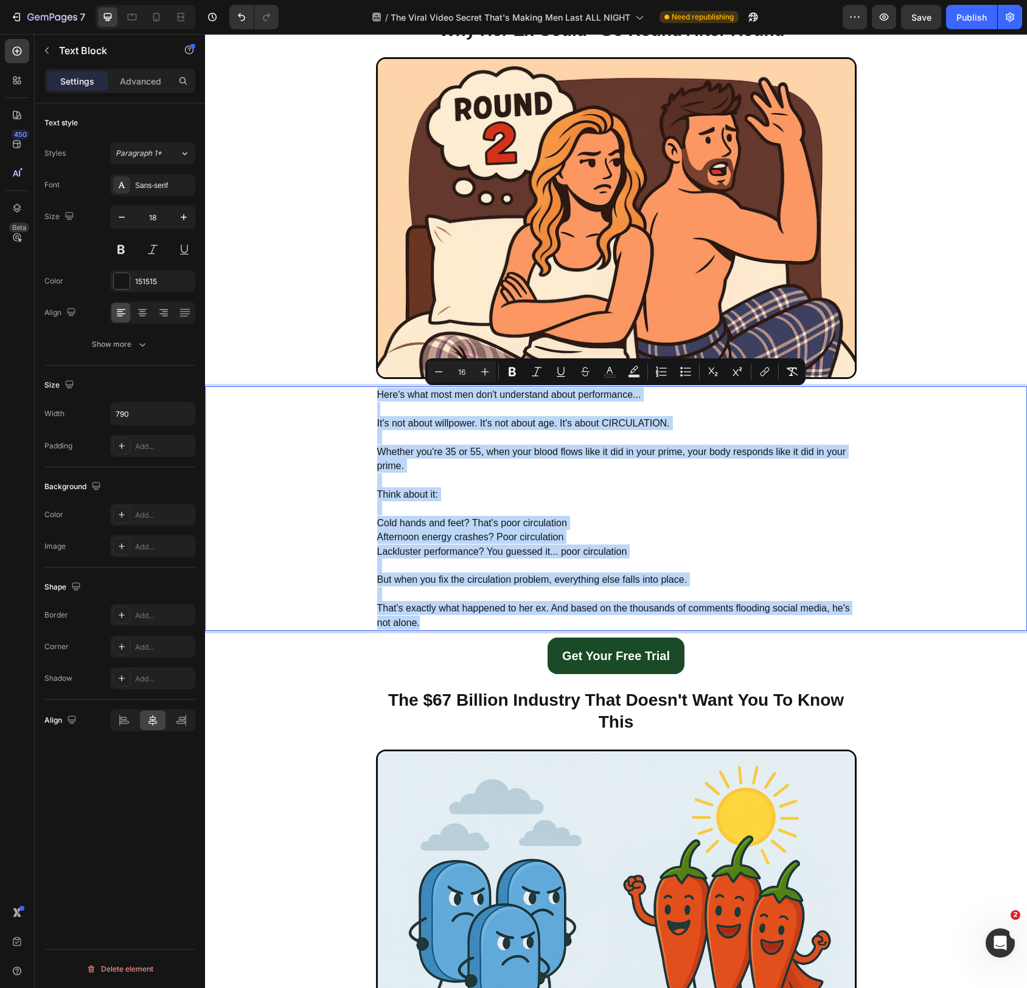
scroll to position [1447, 0]
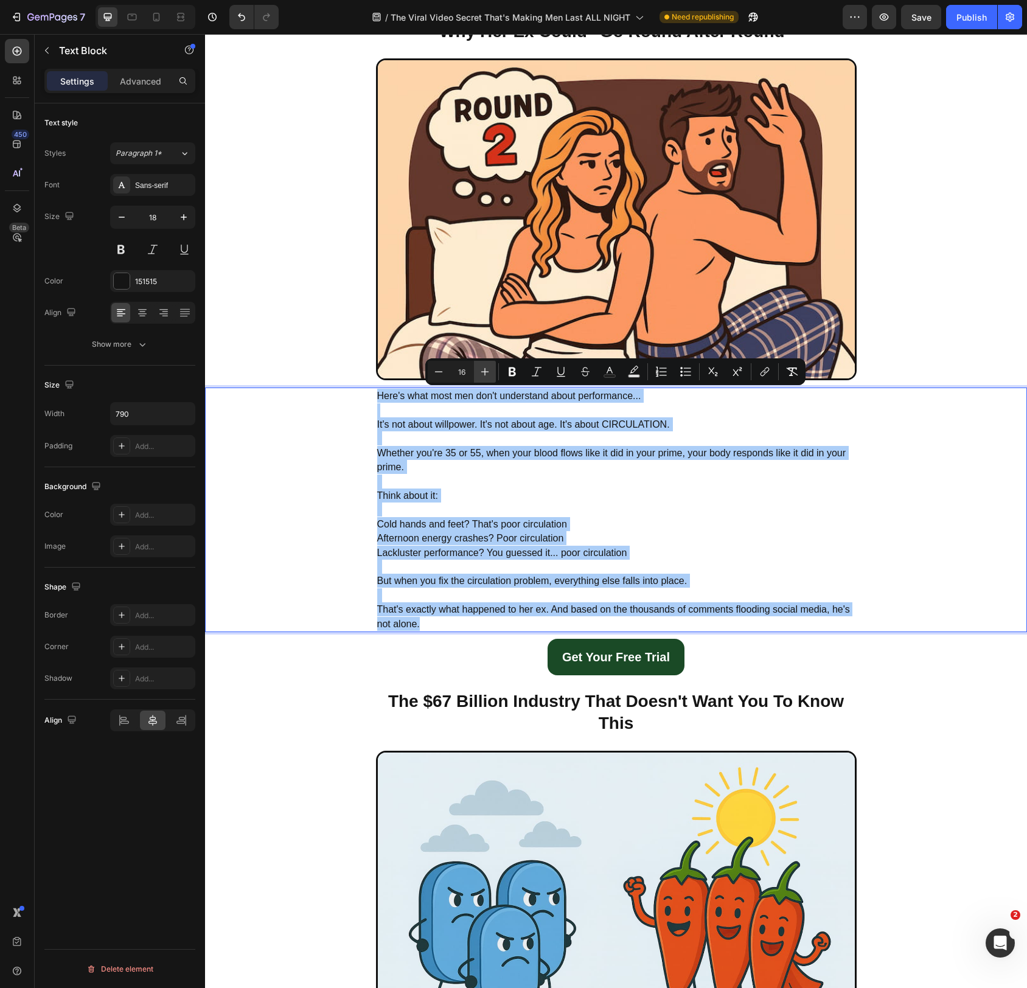
click at [481, 372] on icon "Editor contextual toolbar" at bounding box center [485, 372] width 8 height 8
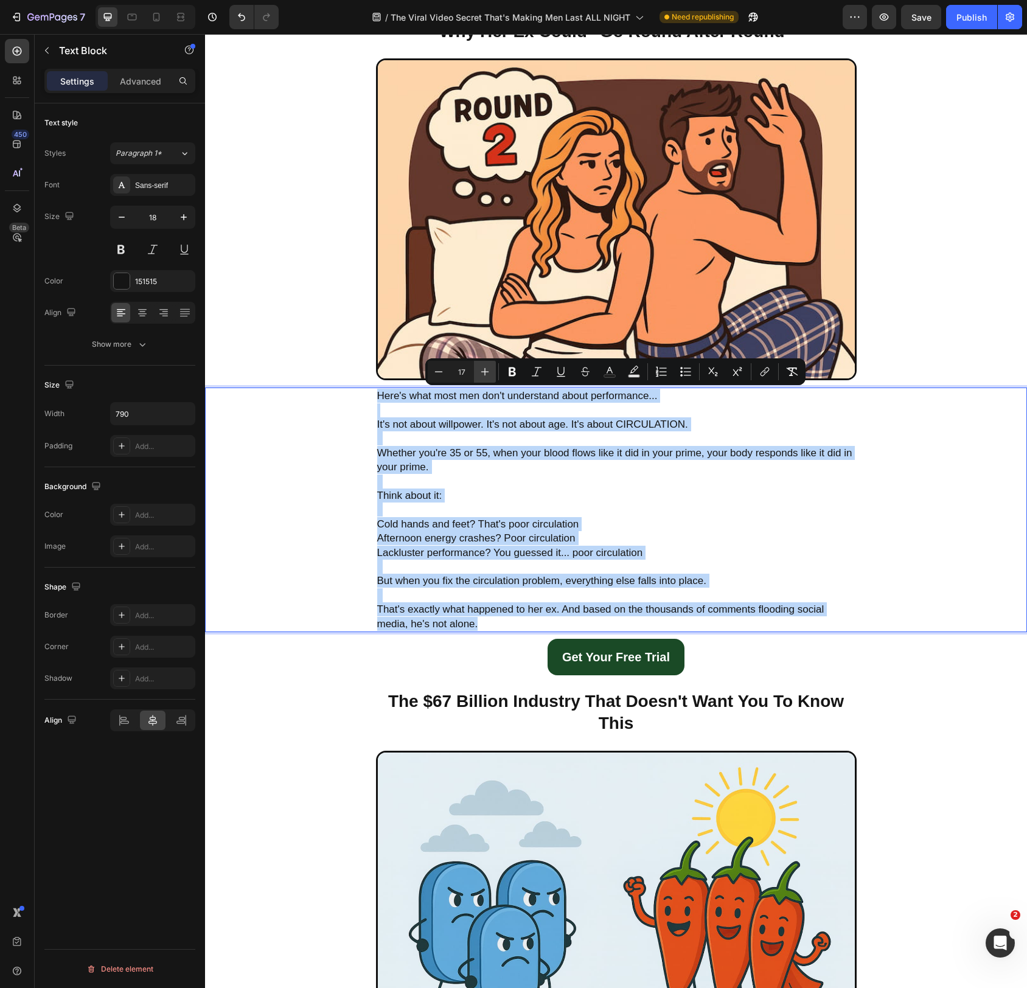
type input "18"
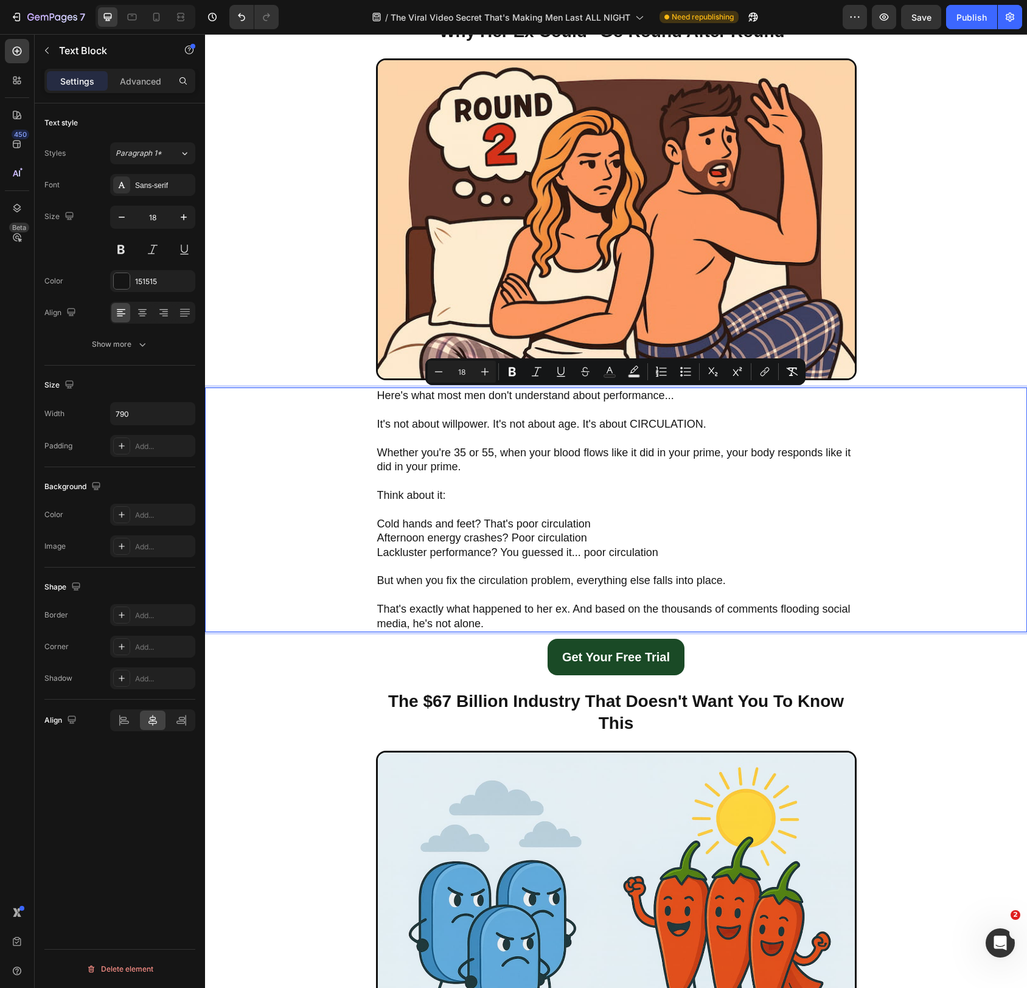
click at [414, 532] on span "Afternoon energy crashes? Poor circulation" at bounding box center [482, 538] width 210 height 12
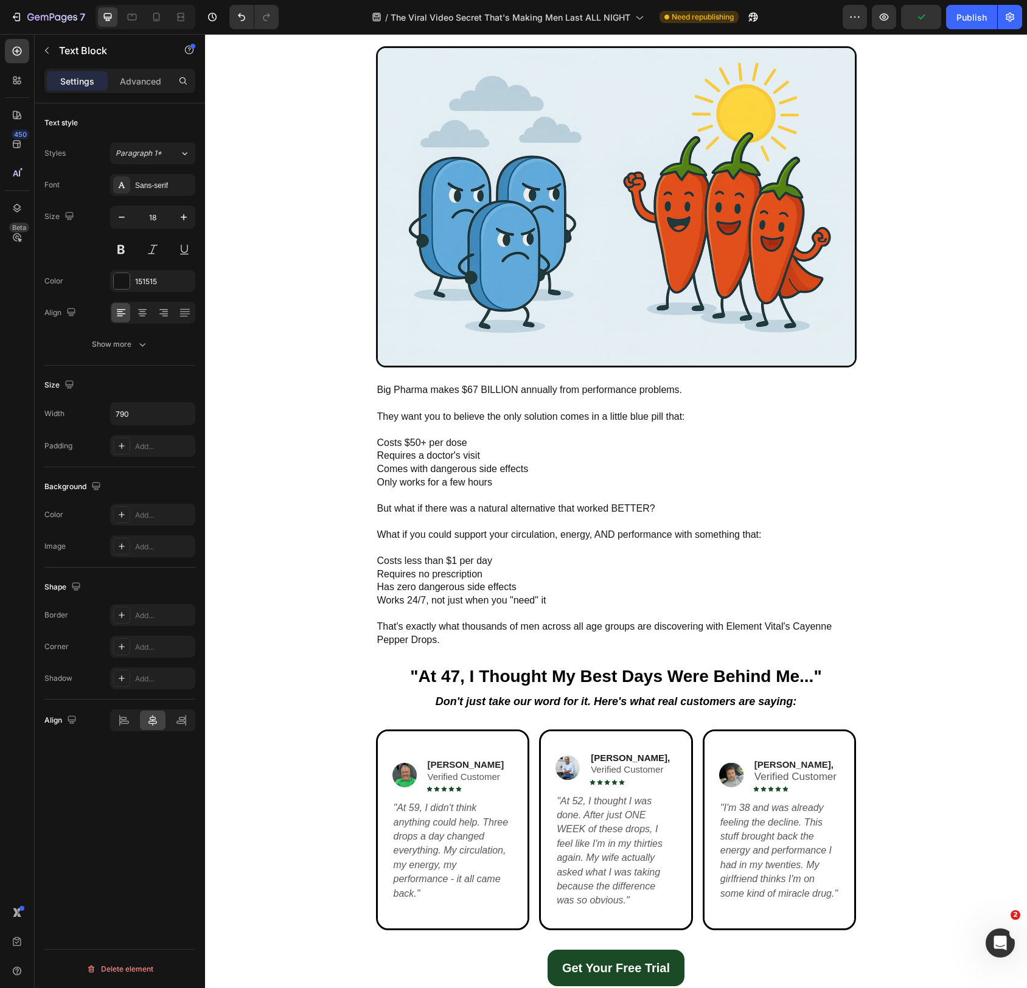
scroll to position [2155, 0]
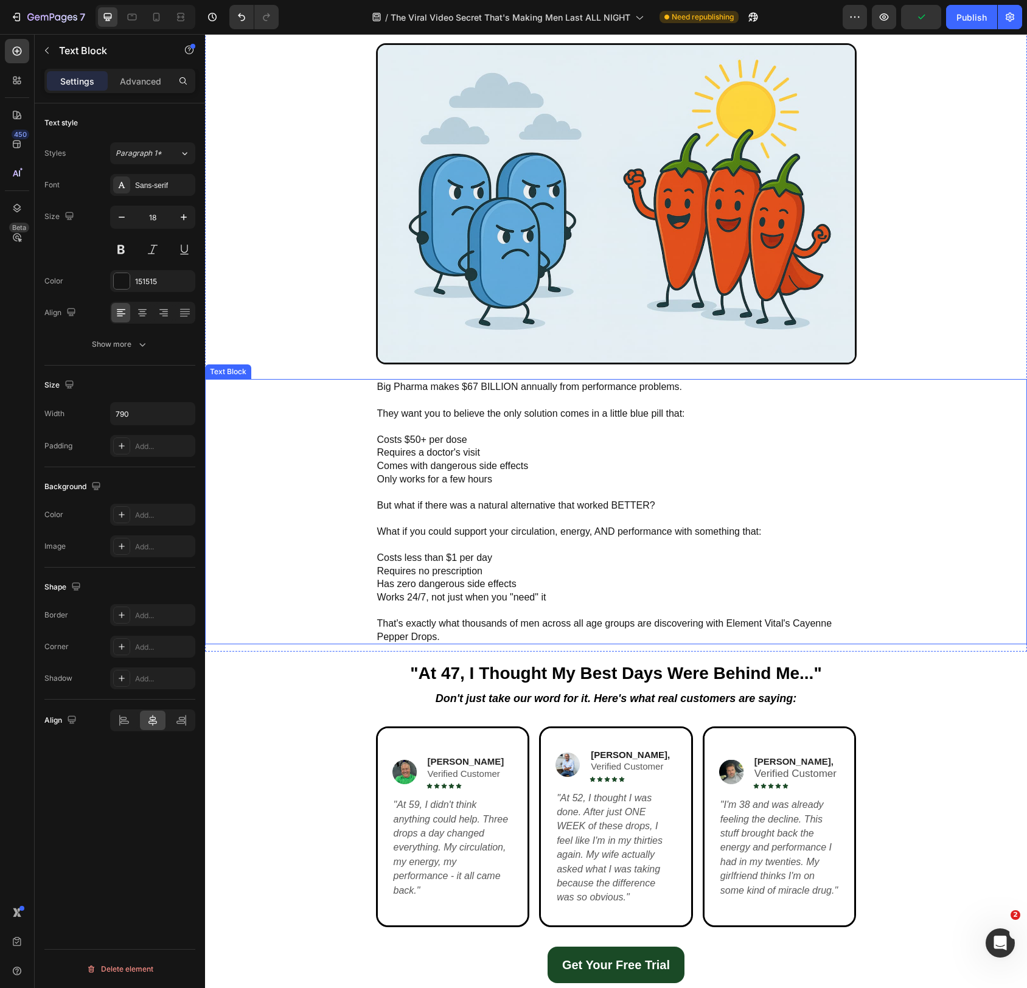
click at [396, 387] on span "Big Pharma makes $67 BILLION annually from performance problems." at bounding box center [530, 387] width 306 height 10
click at [395, 387] on span "Big Pharma makes $67 BILLION annually from performance problems." at bounding box center [530, 387] width 306 height 10
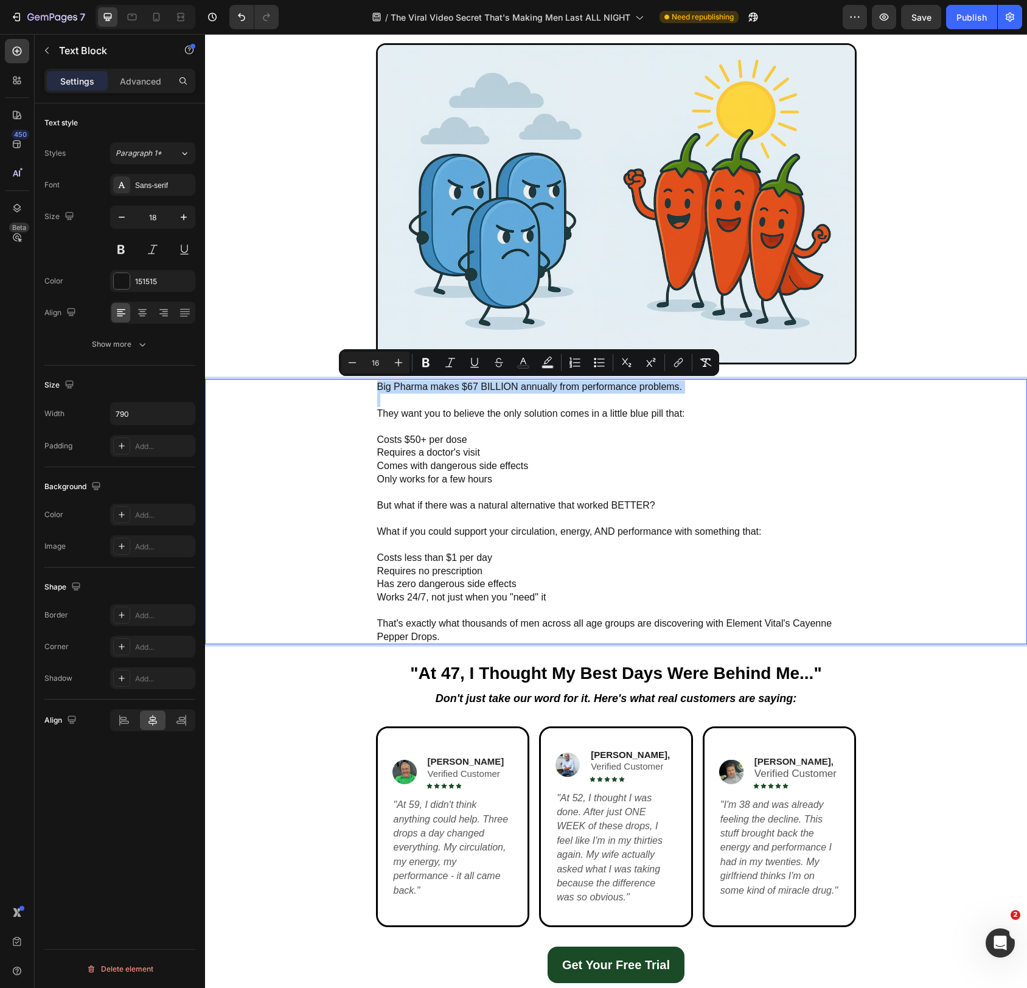
click at [395, 387] on span "Big Pharma makes $67 BILLION annually from performance problems." at bounding box center [530, 387] width 306 height 10
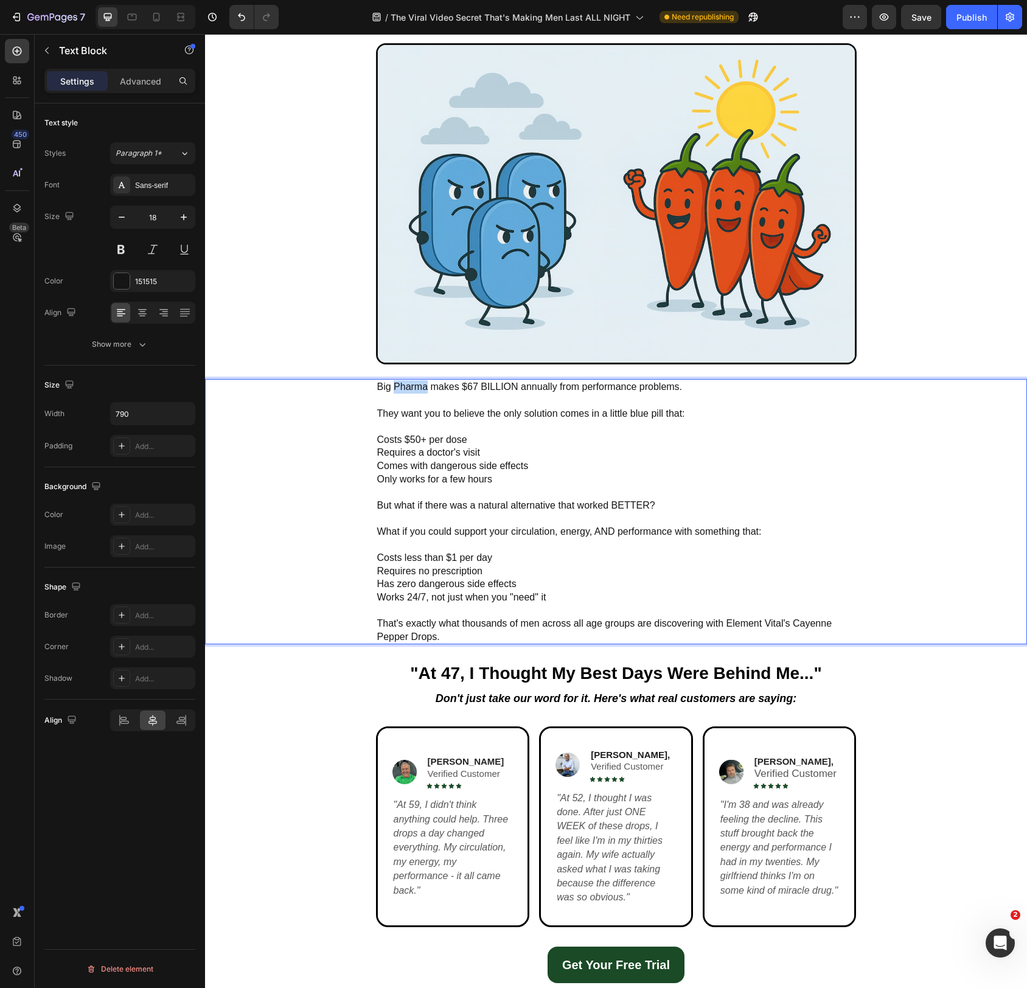
click at [395, 387] on span "Big Pharma makes $67 BILLION annually from performance problems." at bounding box center [530, 387] width 306 height 10
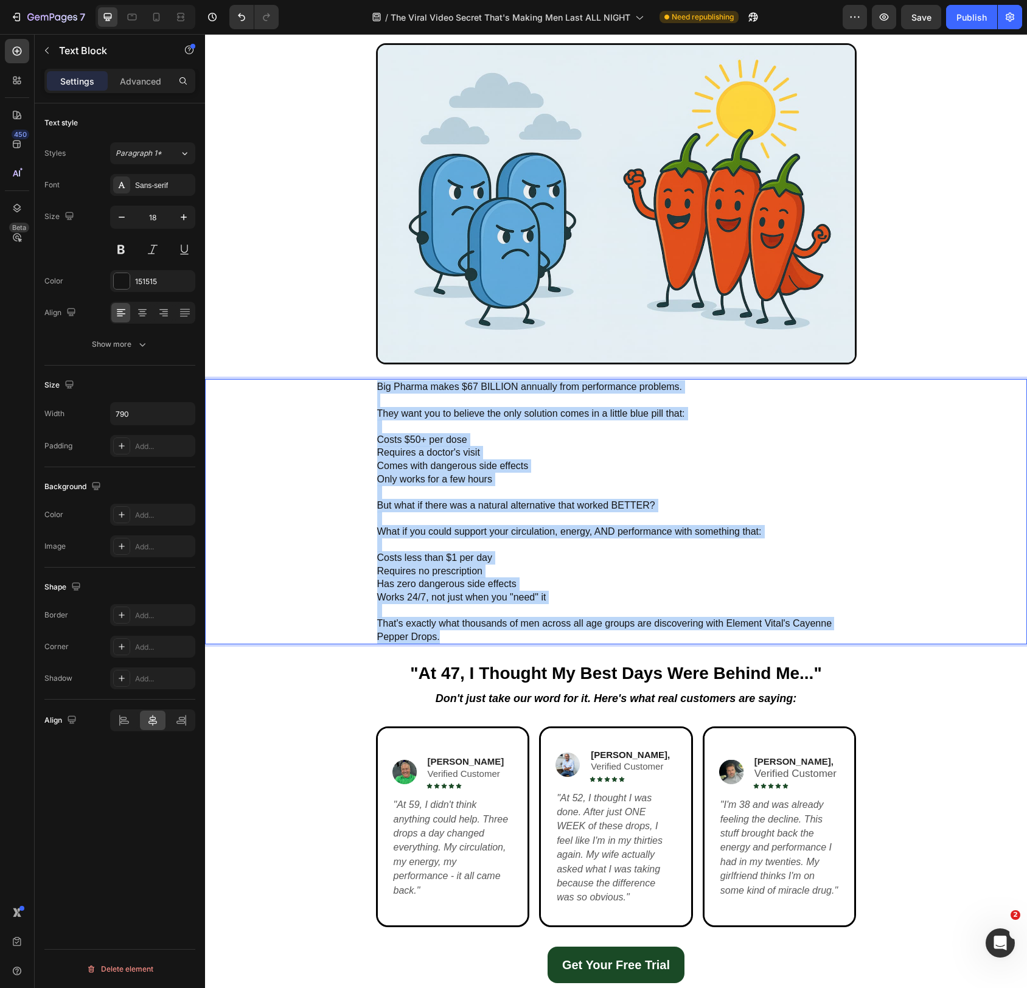
drag, startPoint x: 395, startPoint y: 387, endPoint x: 516, endPoint y: 631, distance: 272.5
click at [516, 631] on div "Big Pharma makes $67 BILLION annually from performance problems. They want you …" at bounding box center [616, 511] width 481 height 265
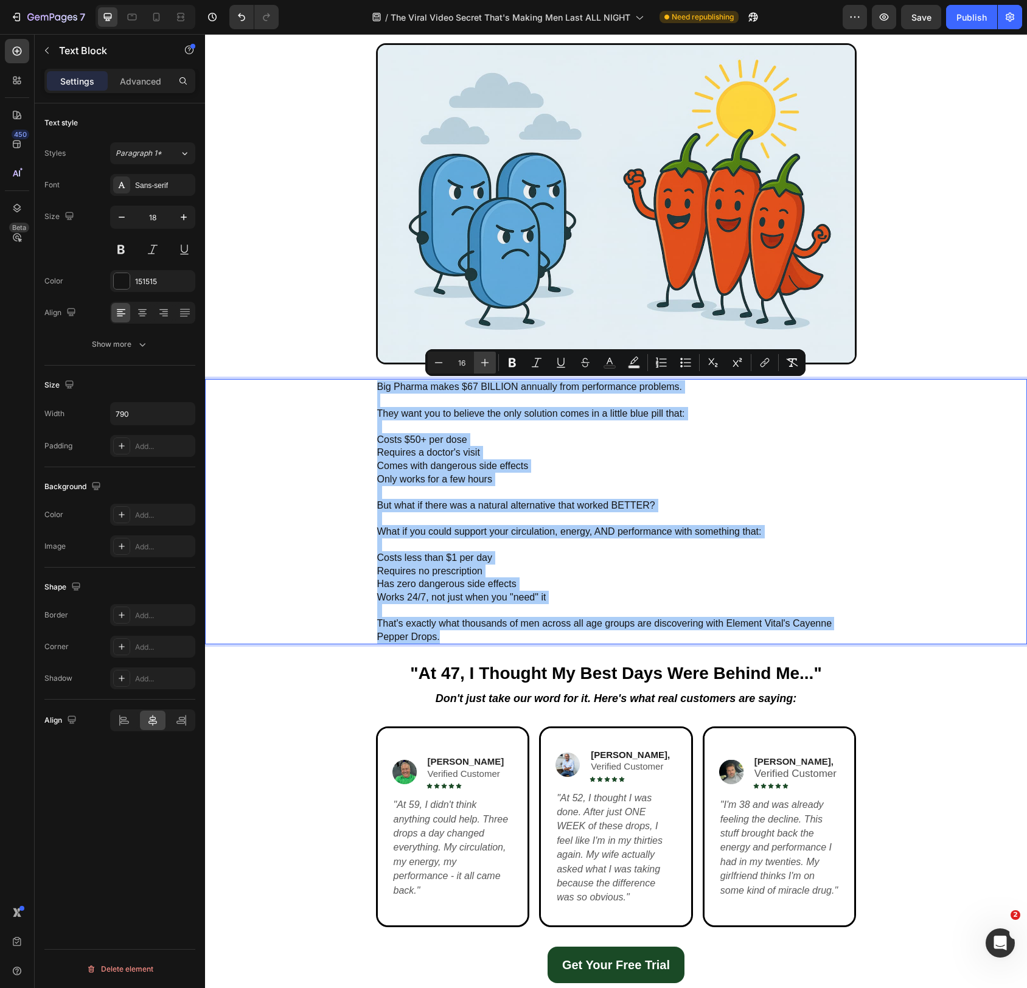
click at [490, 363] on icon "Editor contextual toolbar" at bounding box center [485, 363] width 12 height 12
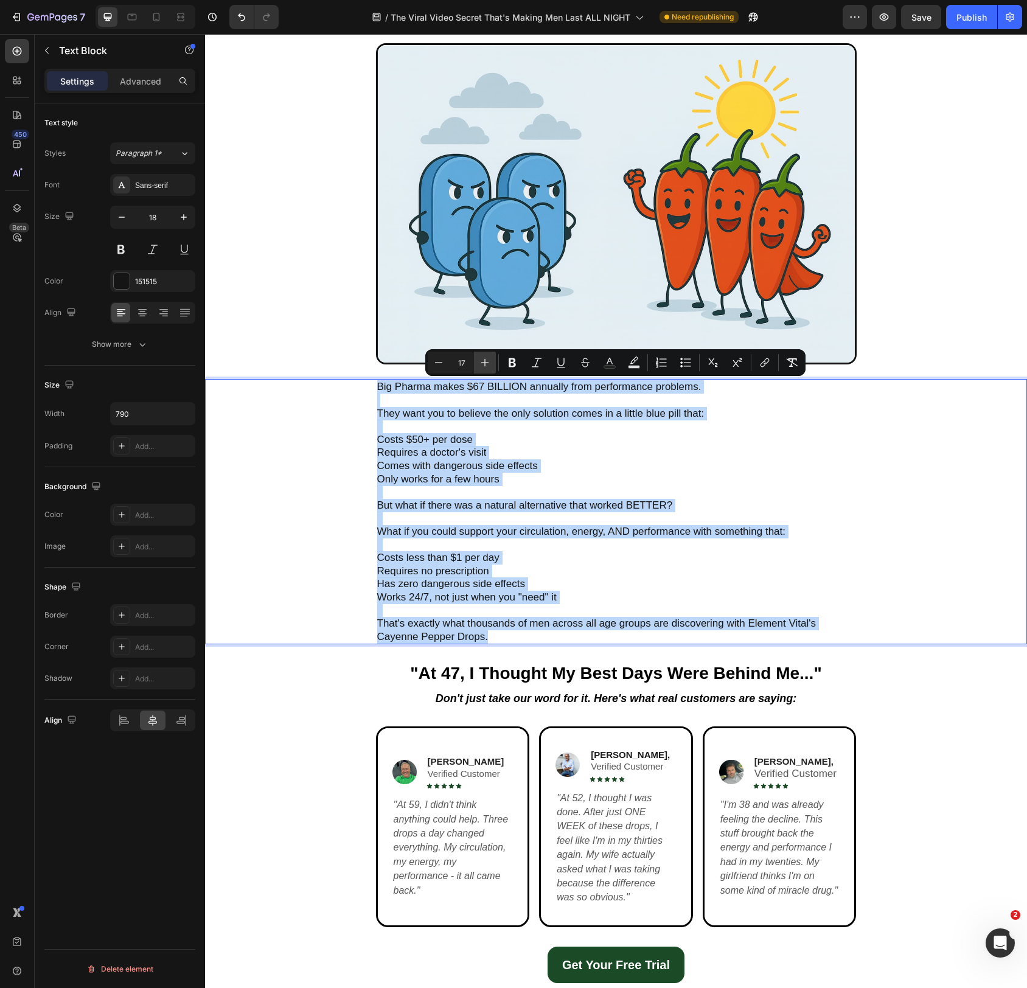
type input "18"
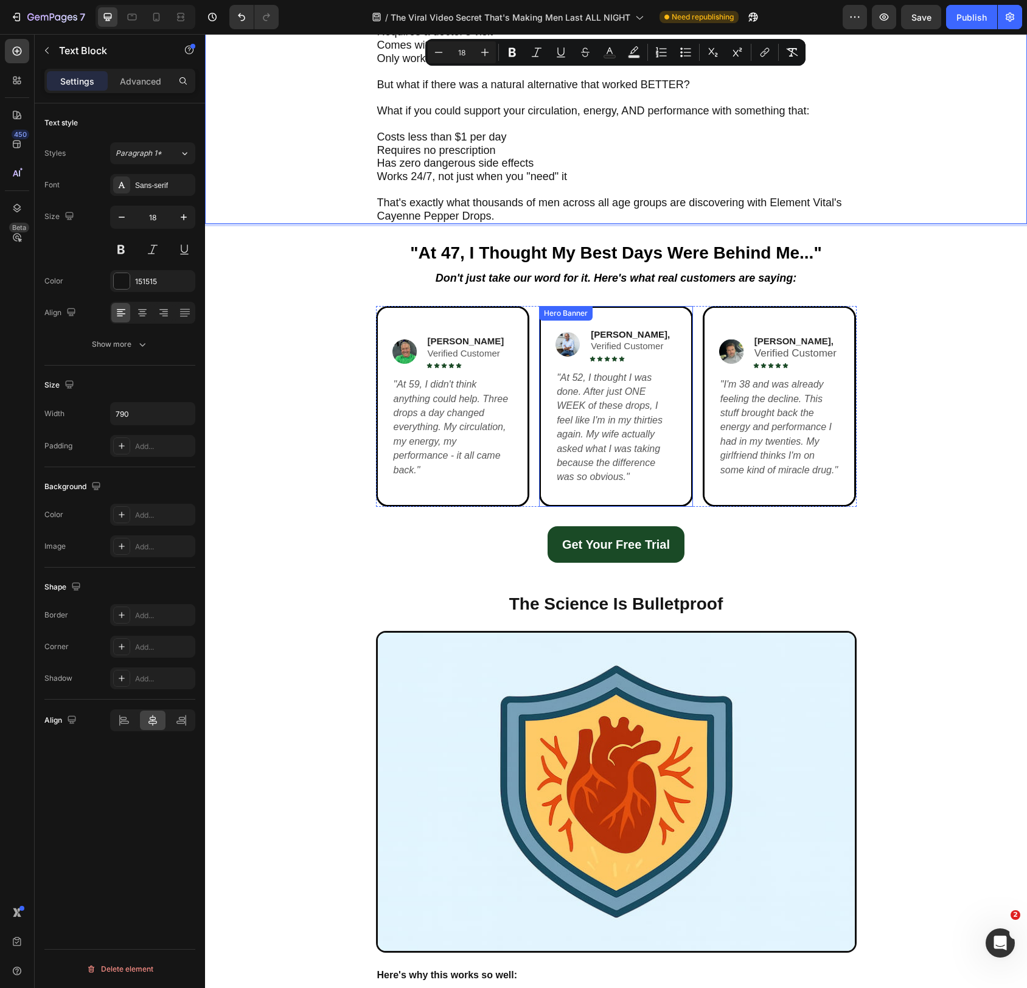
scroll to position [2614, 0]
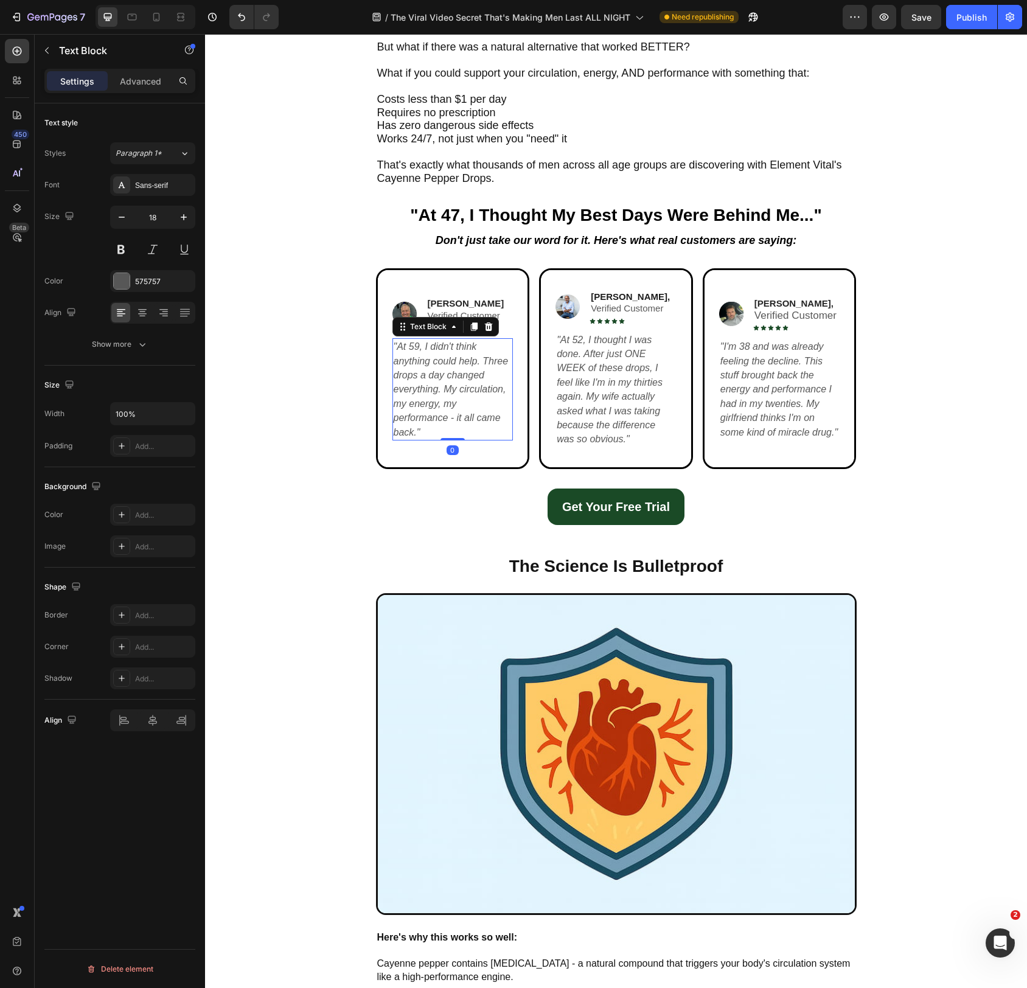
click at [446, 404] on icon "At 59, I didn't think anything could help. Three drops a day changed everything…" at bounding box center [451, 389] width 115 height 96
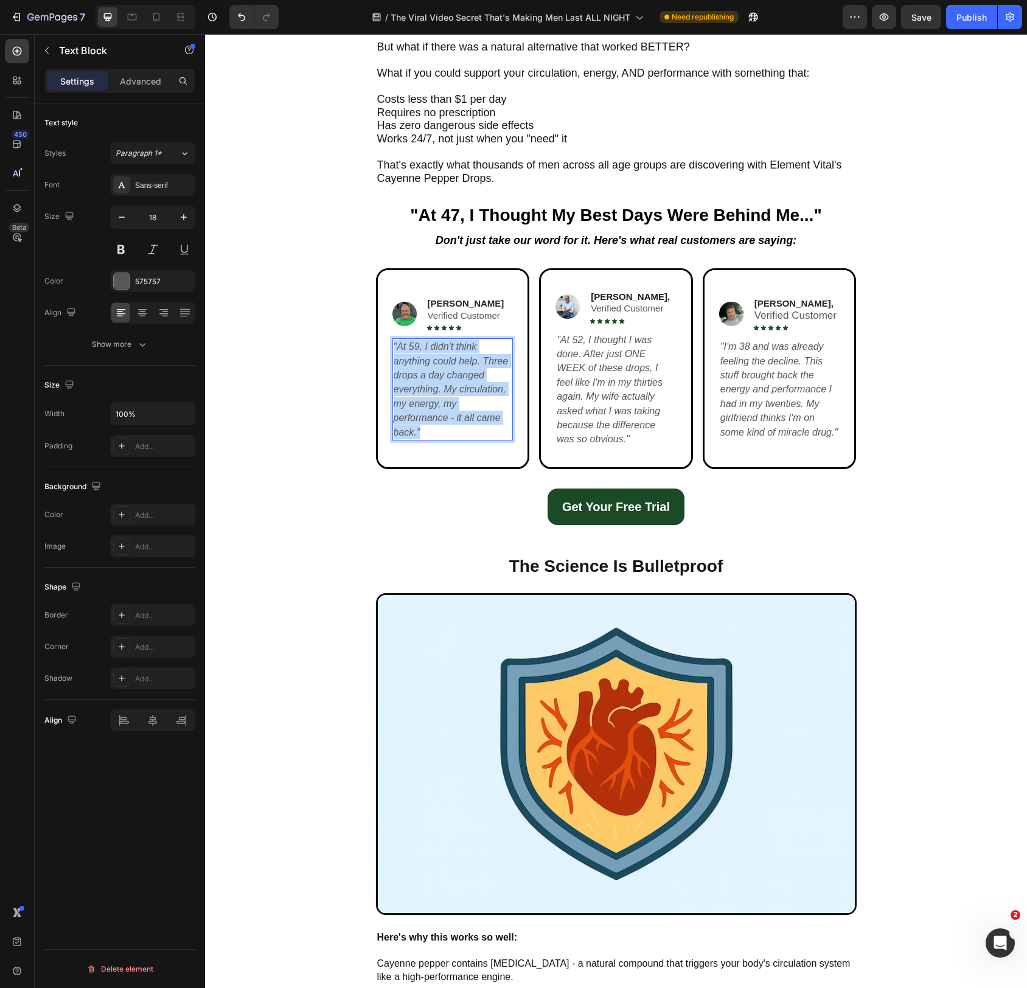
click at [446, 404] on icon "At 59, I didn't think anything could help. Three drops a day changed everything…" at bounding box center [451, 389] width 115 height 96
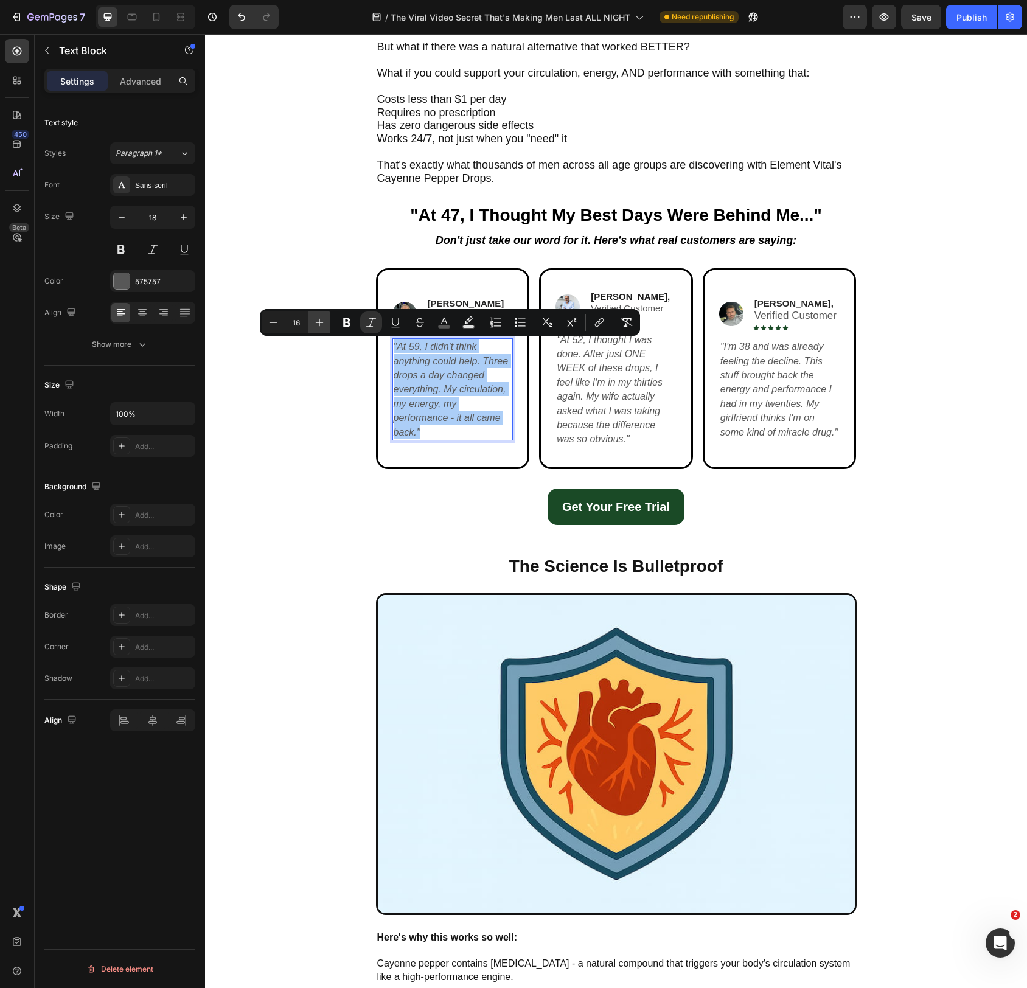
click at [324, 327] on icon "Editor contextual toolbar" at bounding box center [319, 322] width 12 height 12
type input "18"
click at [617, 391] on p "" At 52, I thought I was done. After just ONE WEEK of these drops, I feel like …" at bounding box center [616, 390] width 119 height 114
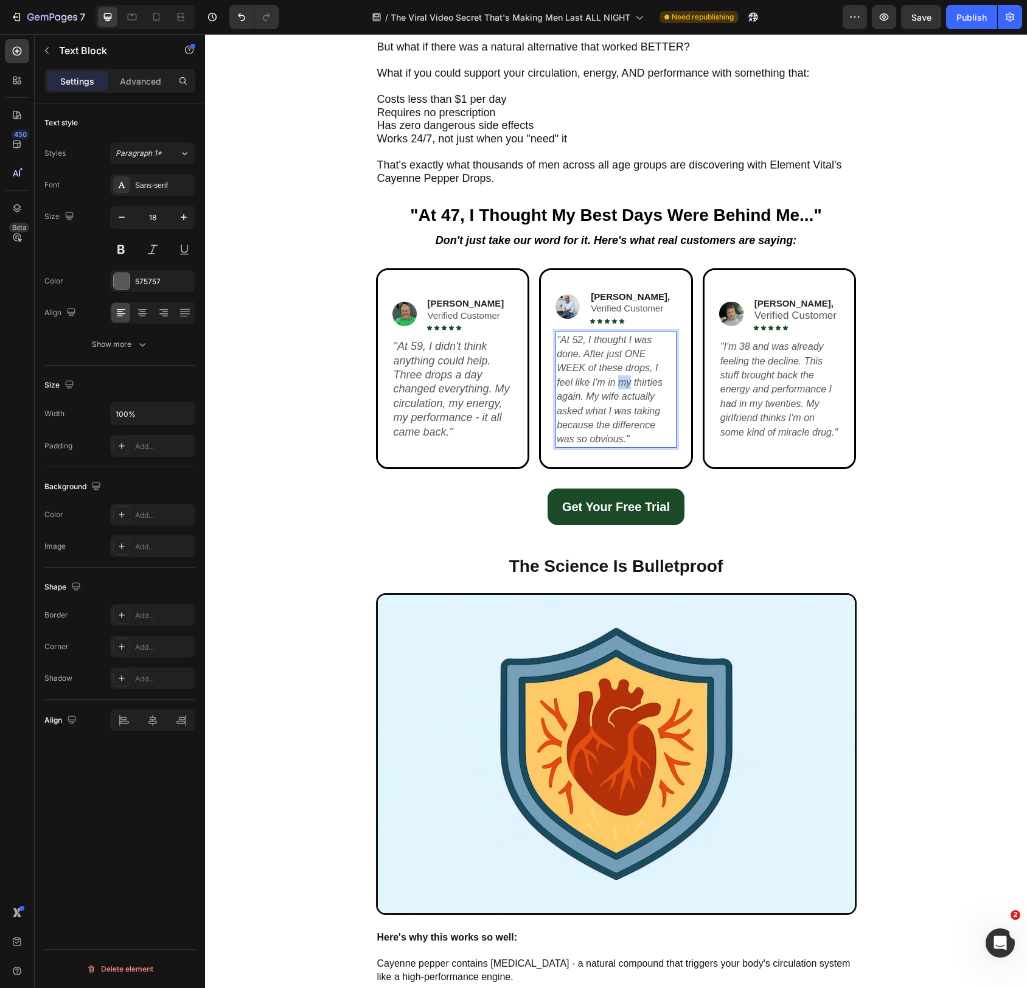
click at [617, 391] on p "" At 52, I thought I was done. After just ONE WEEK of these drops, I feel like …" at bounding box center [616, 390] width 119 height 114
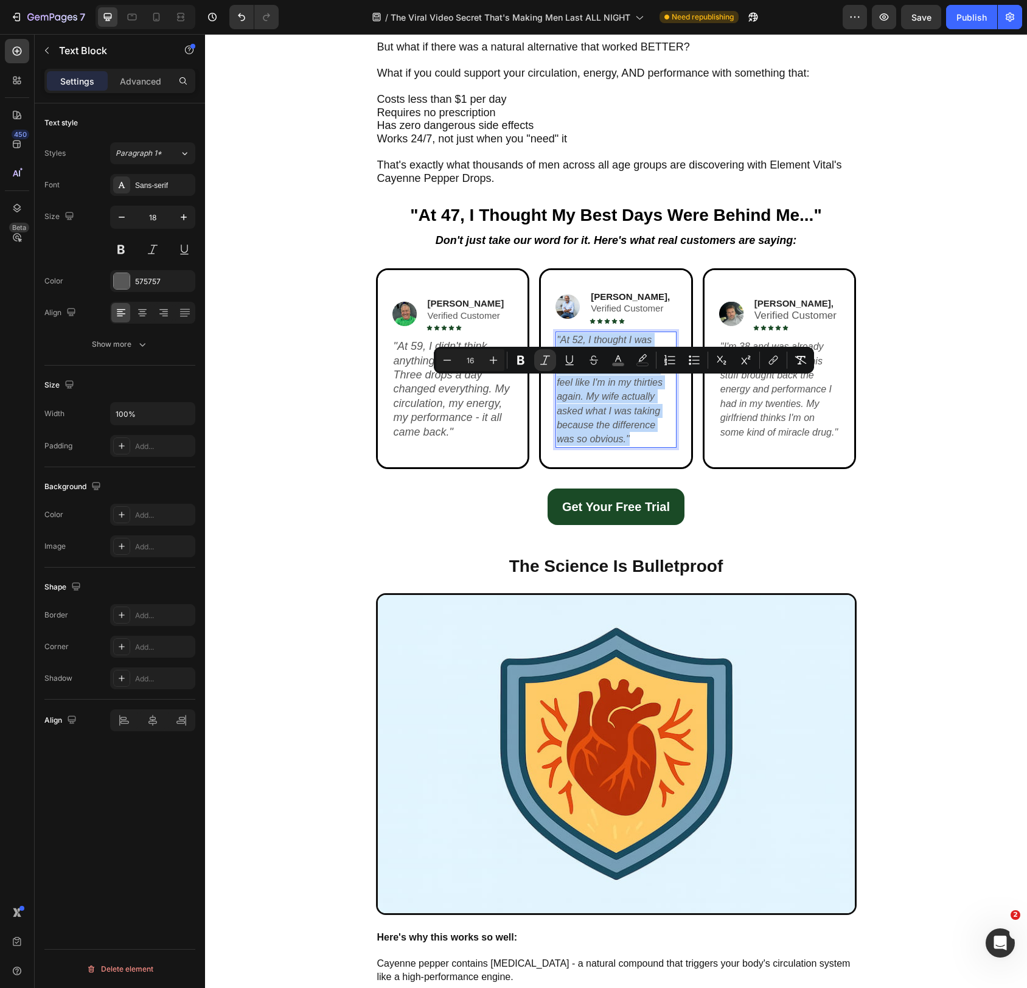
click at [617, 391] on p "" At 52, I thought I was done. After just ONE WEEK of these drops, I feel like …" at bounding box center [616, 390] width 119 height 114
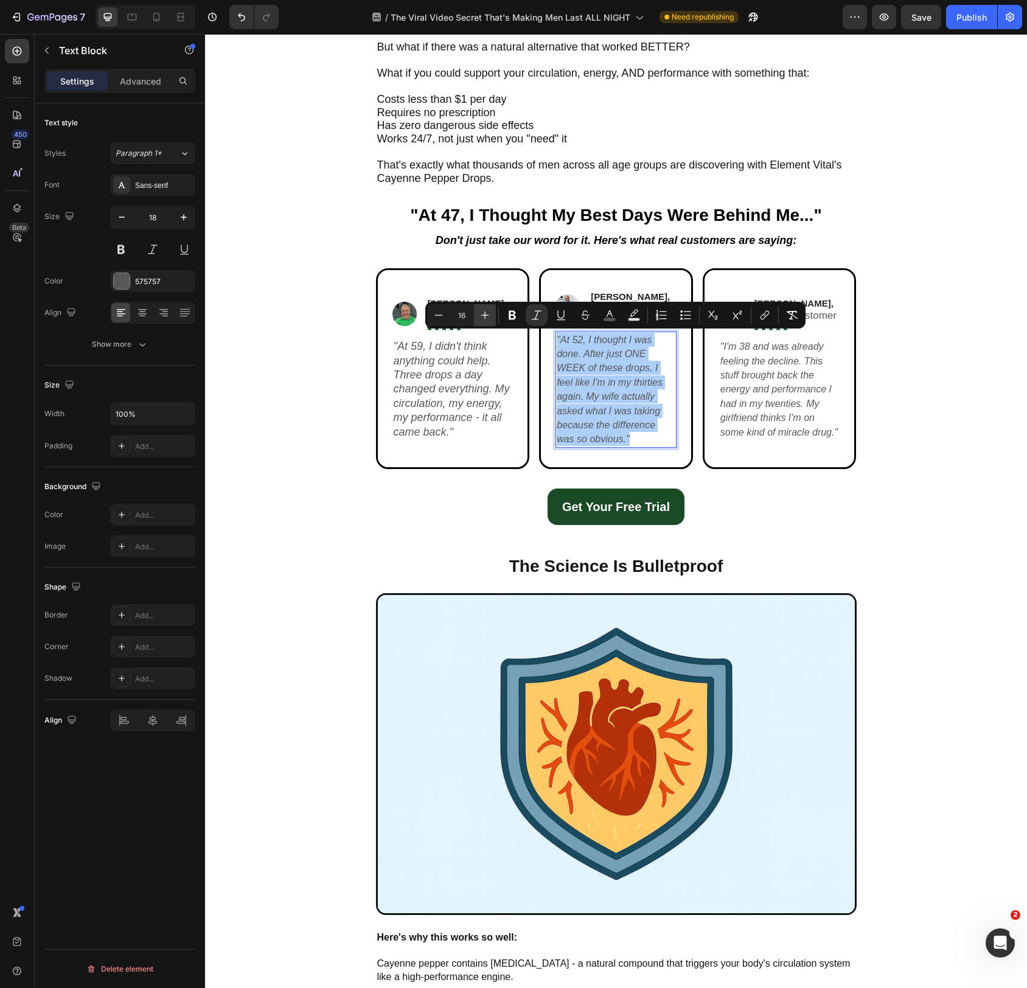
click at [487, 315] on icon "Editor contextual toolbar" at bounding box center [485, 316] width 8 height 8
type input "18"
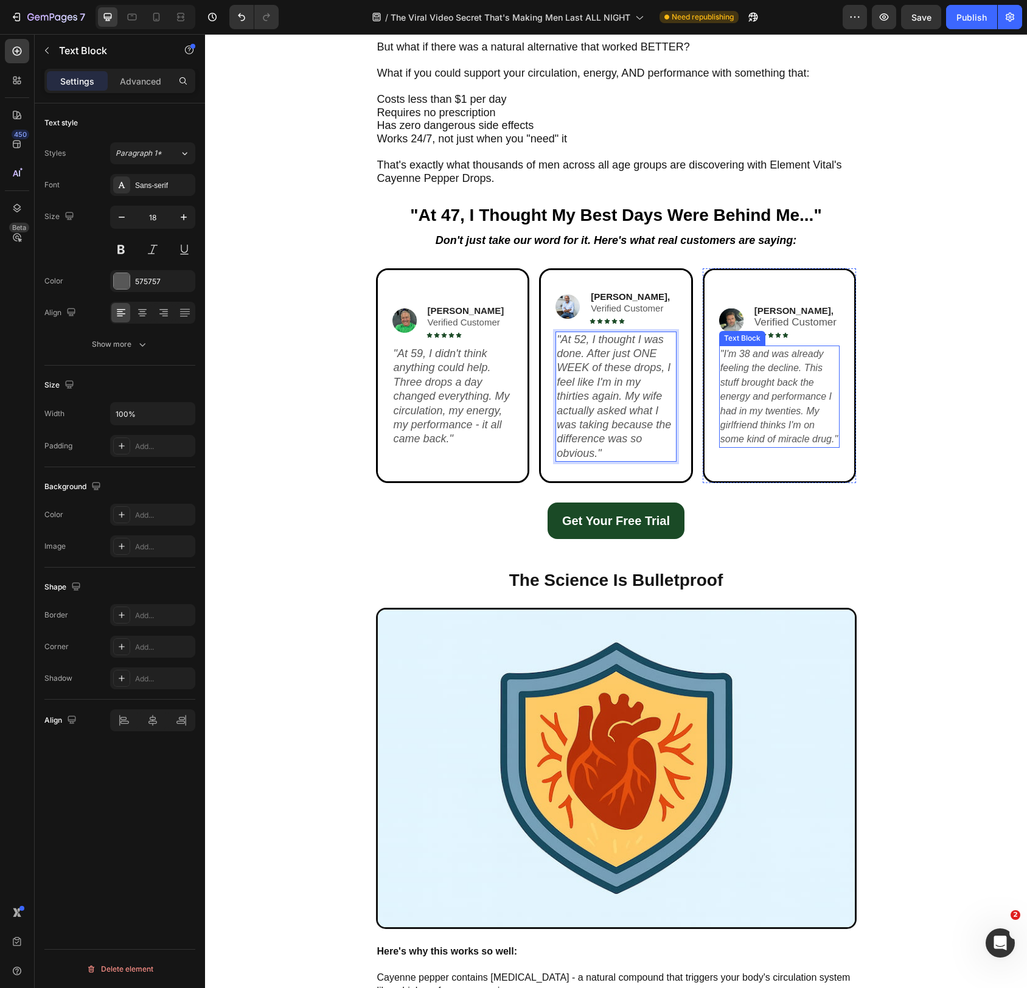
click at [755, 392] on icon ""I'm 38 and was already feeling the decline. This stuff brought back the energy…" at bounding box center [779, 397] width 117 height 96
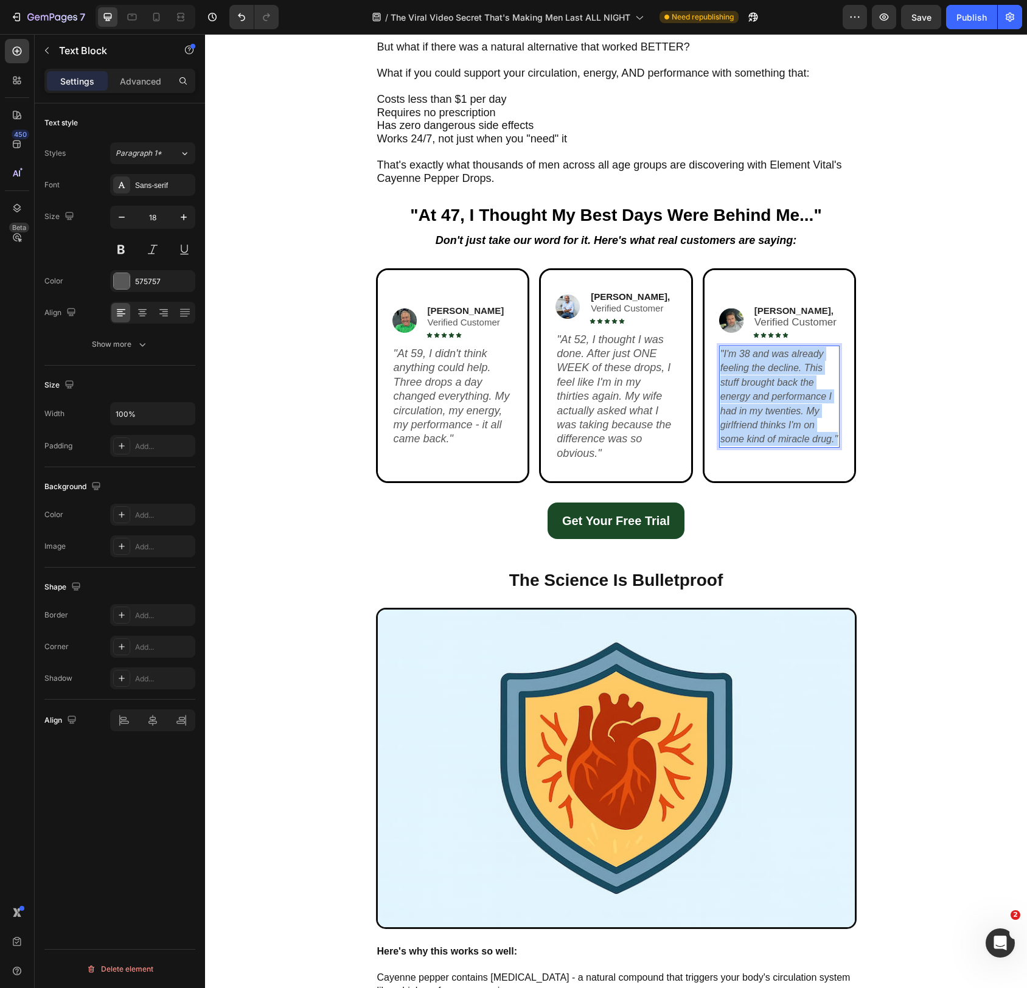
click at [755, 392] on icon ""I'm 38 and was already feeling the decline. This stuff brought back the energy…" at bounding box center [779, 397] width 117 height 96
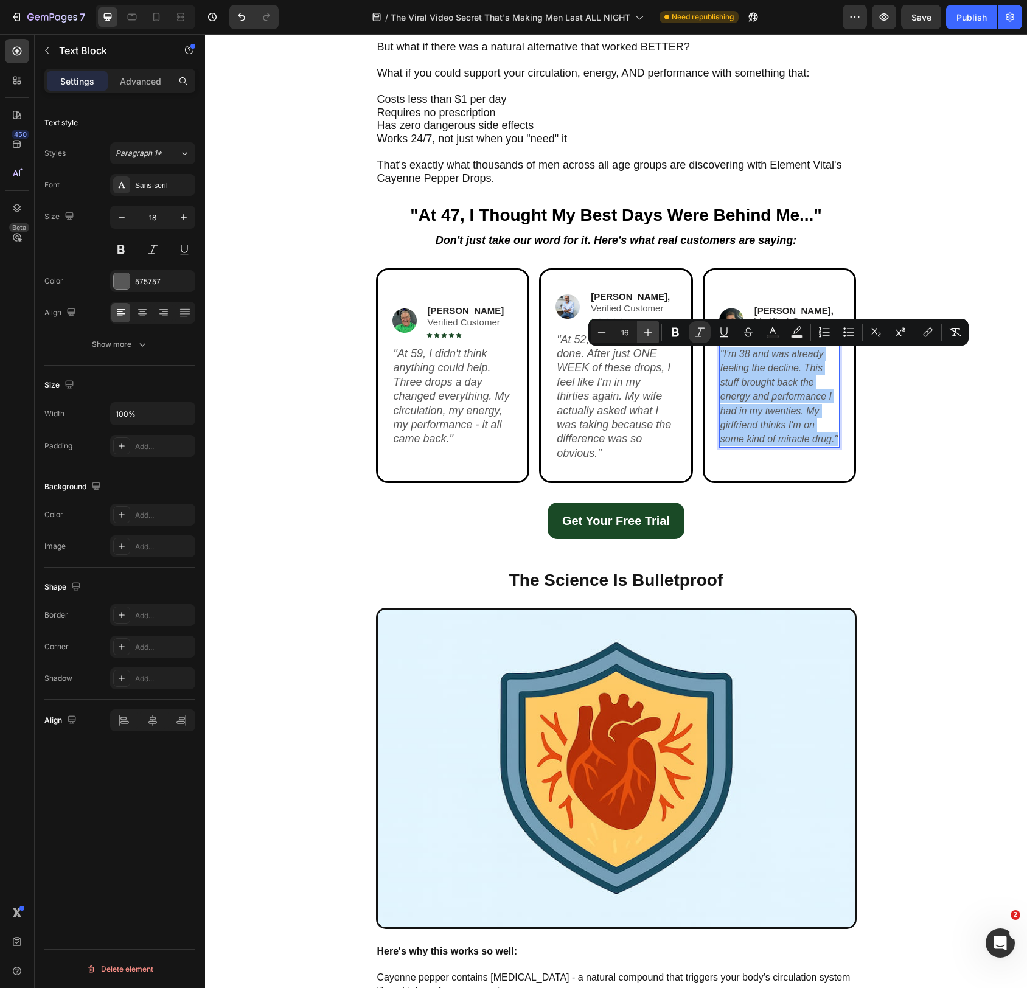
click at [646, 331] on icon "Editor contextual toolbar" at bounding box center [648, 332] width 12 height 12
type input "18"
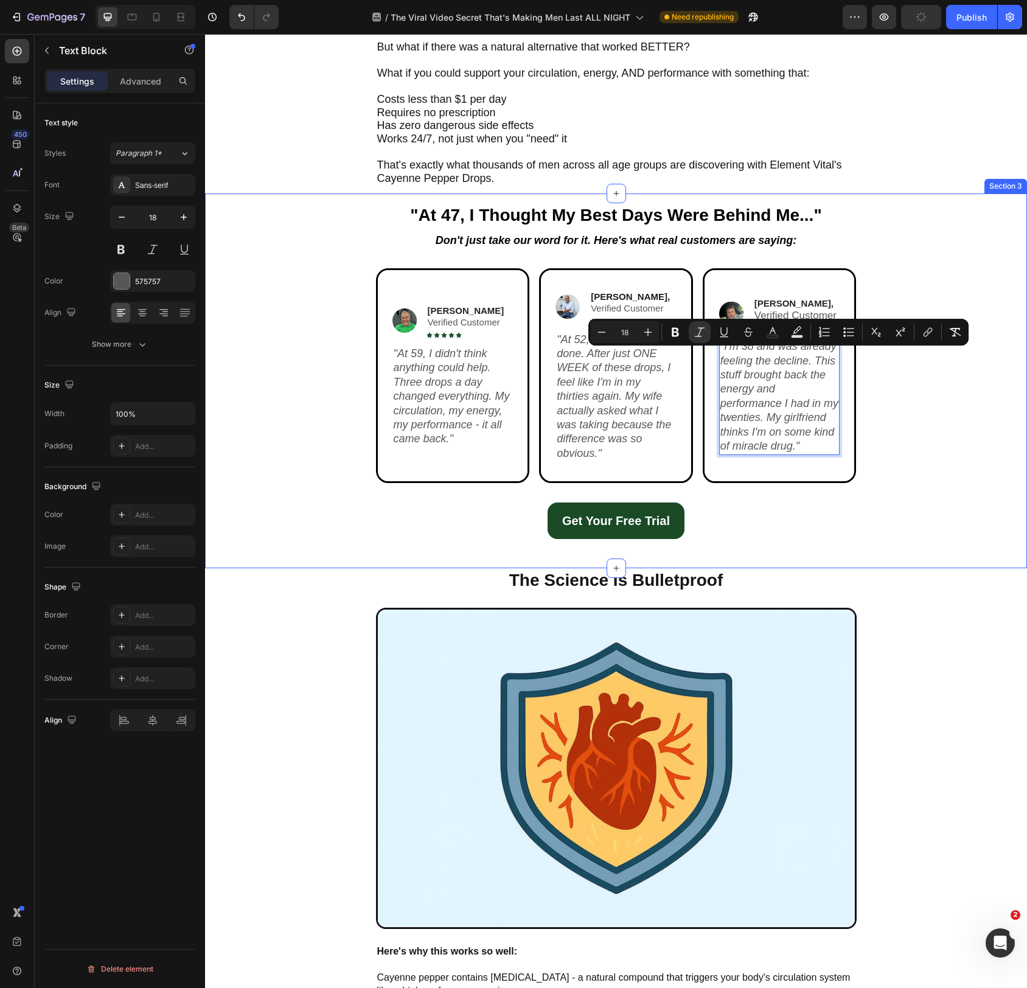
click at [313, 493] on div "Image Greg T. Verified Customer Text Block Icon Icon Icon Icon Icon Icon List R…" at bounding box center [616, 385] width 798 height 235
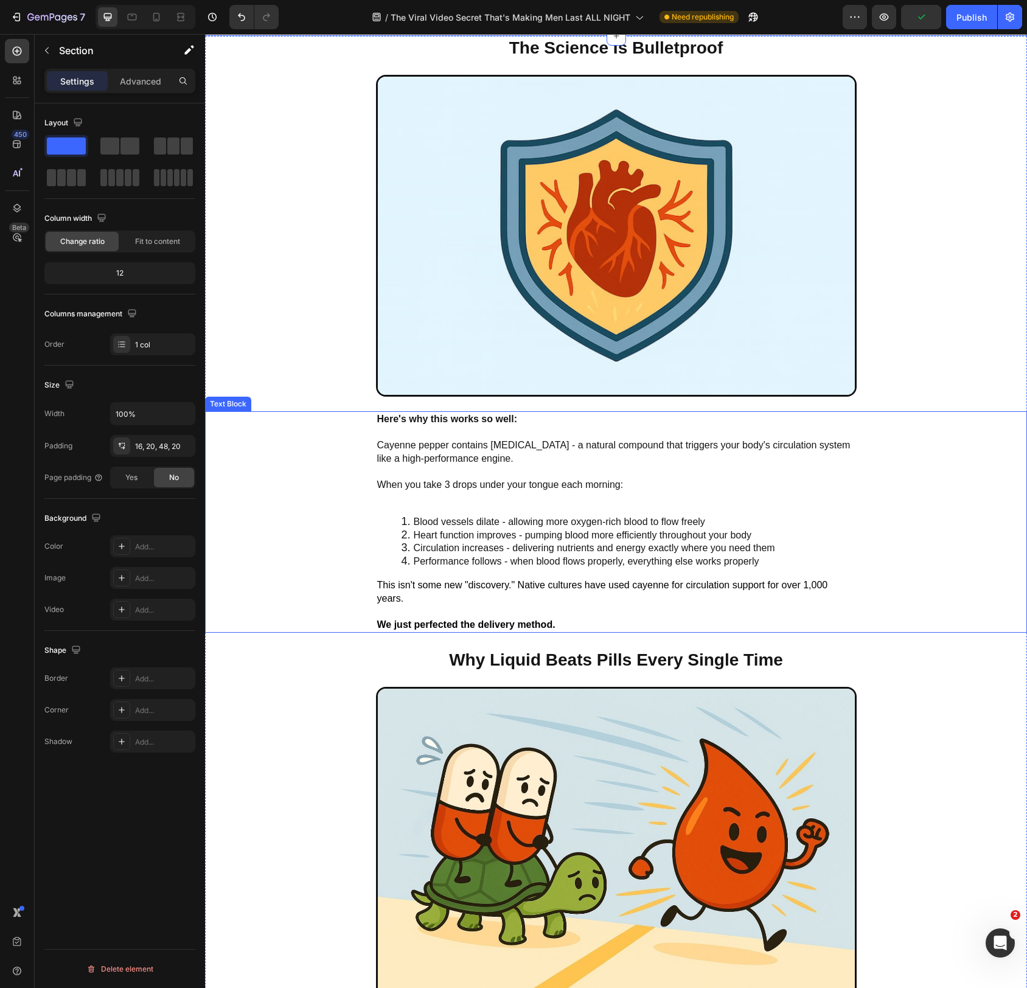
scroll to position [3147, 0]
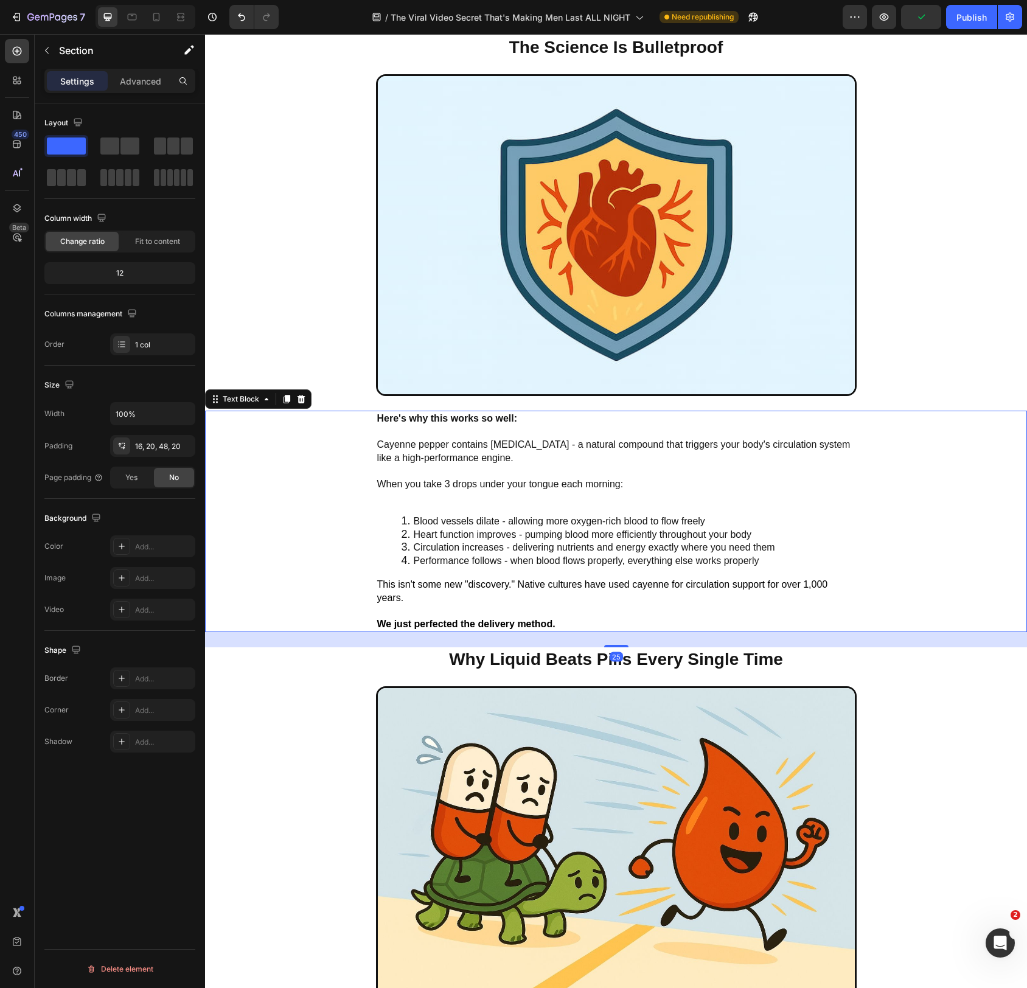
click at [398, 418] on strong "Here's why this works so well:" at bounding box center [447, 418] width 141 height 10
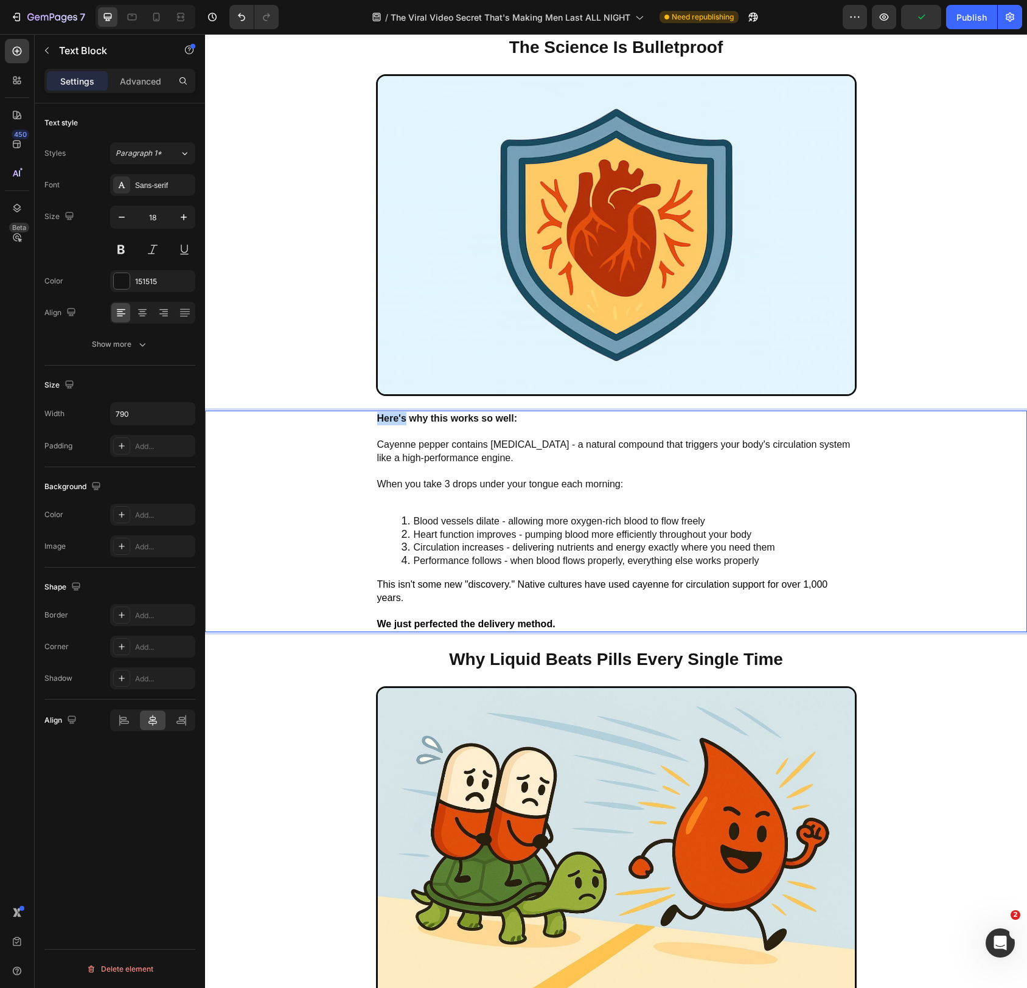
click at [398, 418] on strong "Here's why this works so well:" at bounding box center [447, 418] width 141 height 10
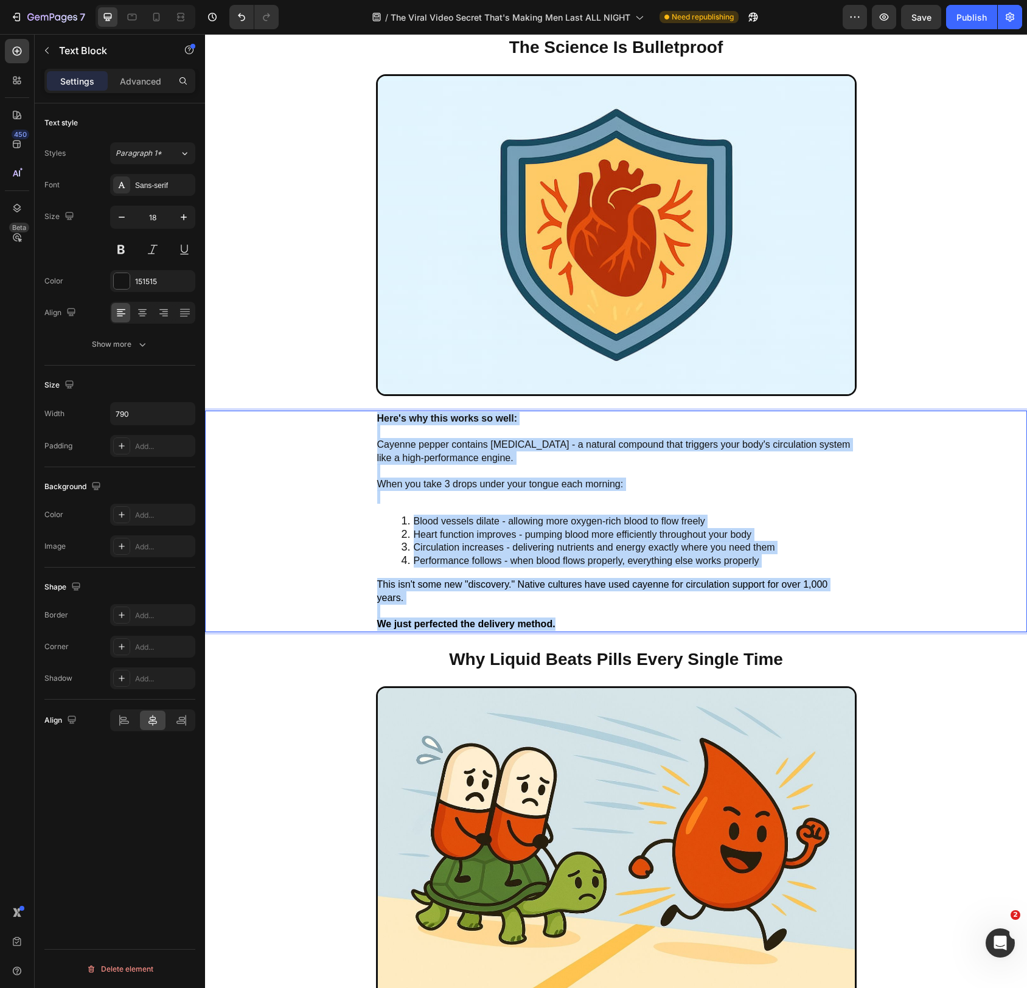
drag, startPoint x: 398, startPoint y: 418, endPoint x: 565, endPoint y: 621, distance: 262.9
click at [565, 621] on div "Here's why this works so well: Cayenne pepper contains capsaicin - a natural co…" at bounding box center [616, 522] width 481 height 222
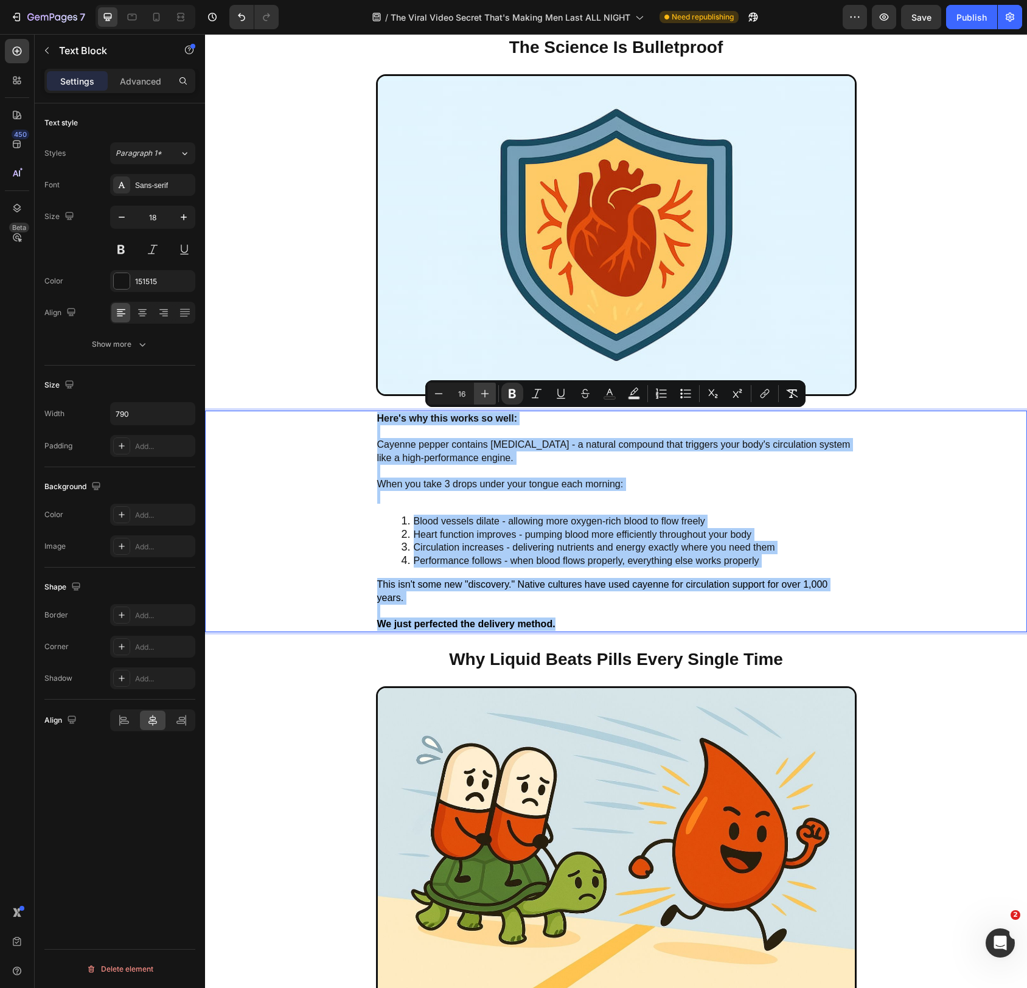
click at [479, 391] on icon "Editor contextual toolbar" at bounding box center [485, 394] width 12 height 12
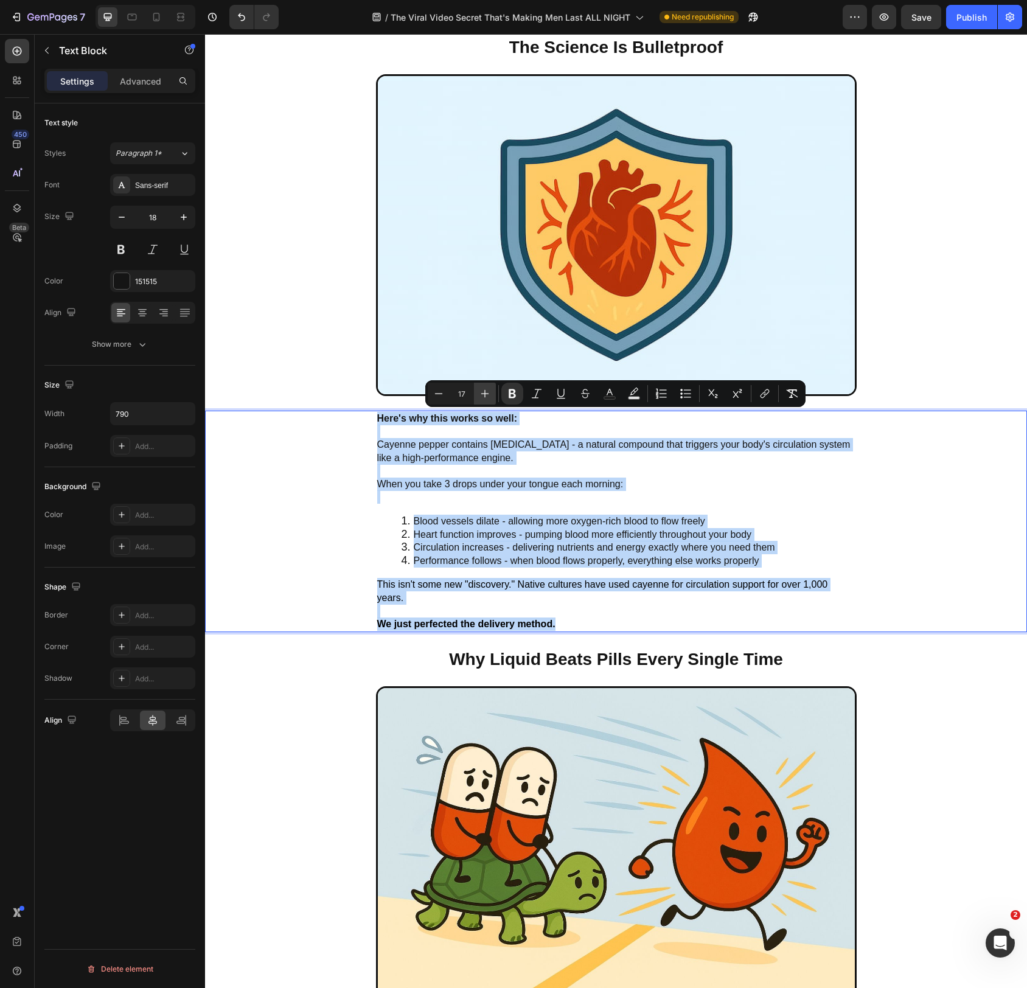
type input "18"
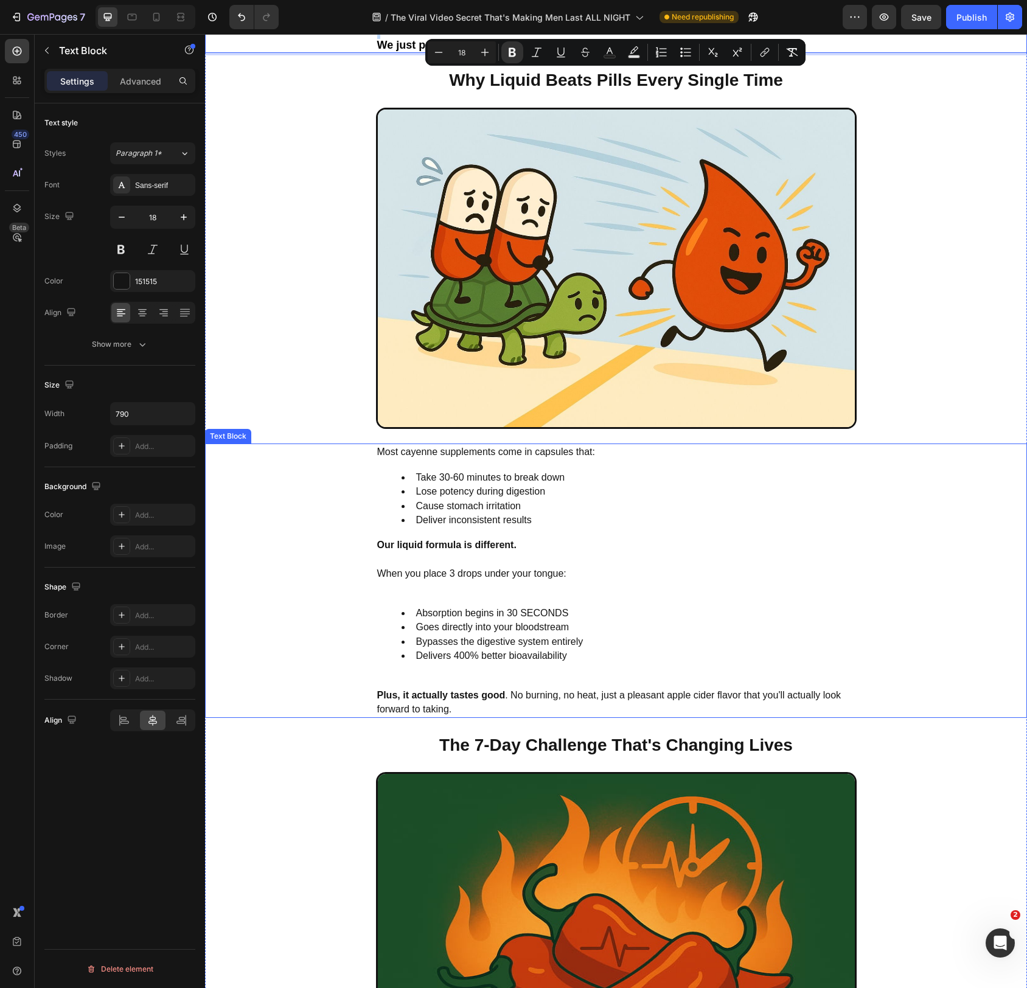
scroll to position [3726, 0]
click at [384, 448] on span "Most cayenne supplements come in capsules that:" at bounding box center [486, 451] width 218 height 10
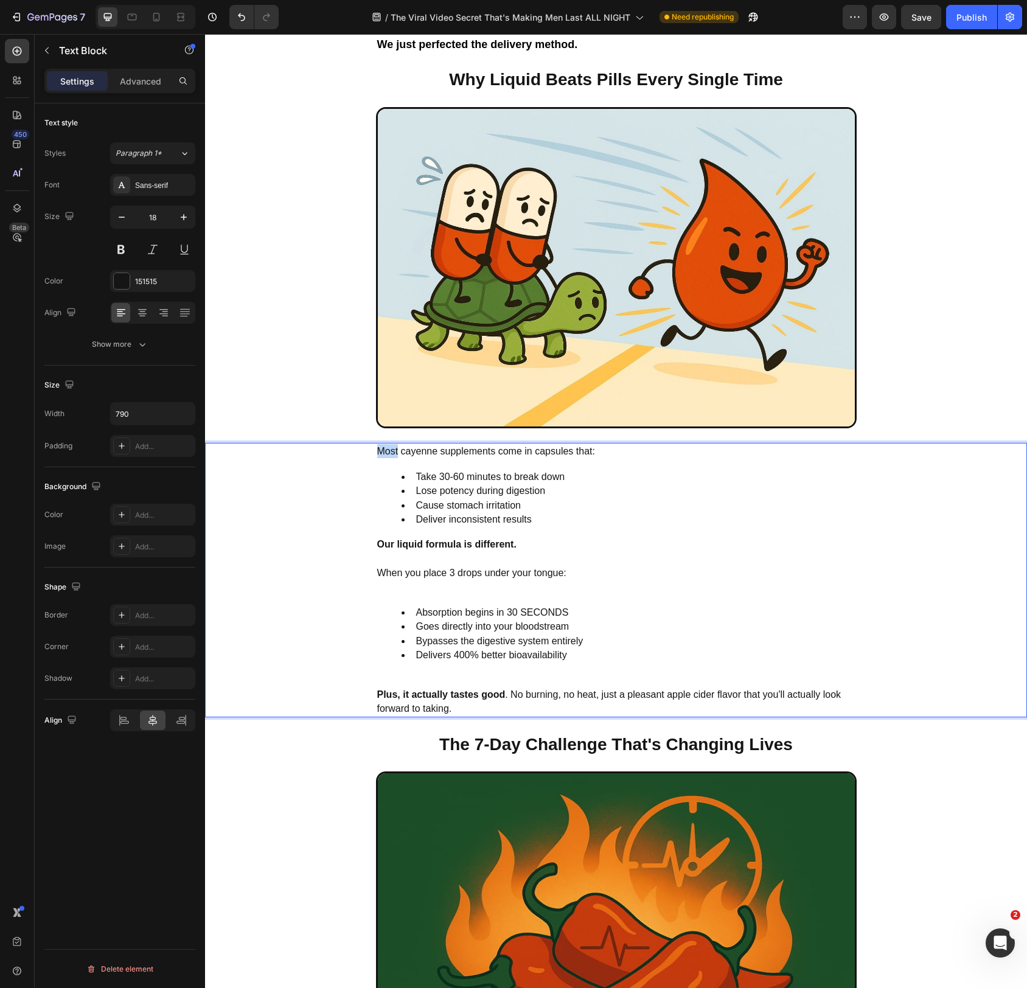
click at [385, 448] on span "Most cayenne supplements come in capsules that:" at bounding box center [486, 451] width 218 height 10
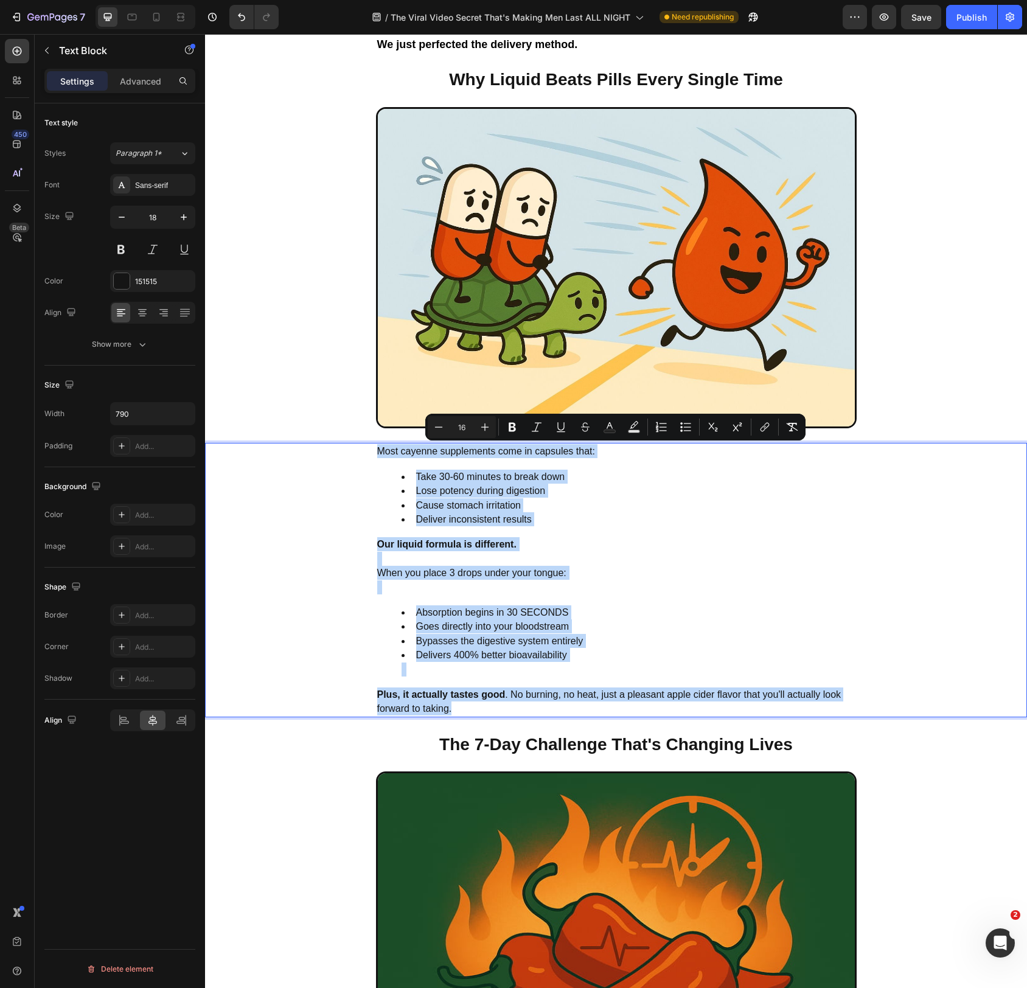
drag, startPoint x: 385, startPoint y: 448, endPoint x: 578, endPoint y: 654, distance: 282.5
click at [595, 696] on div "Most cayenne supplements come in capsules that: Take 30-60 minutes to break dow…" at bounding box center [616, 580] width 481 height 274
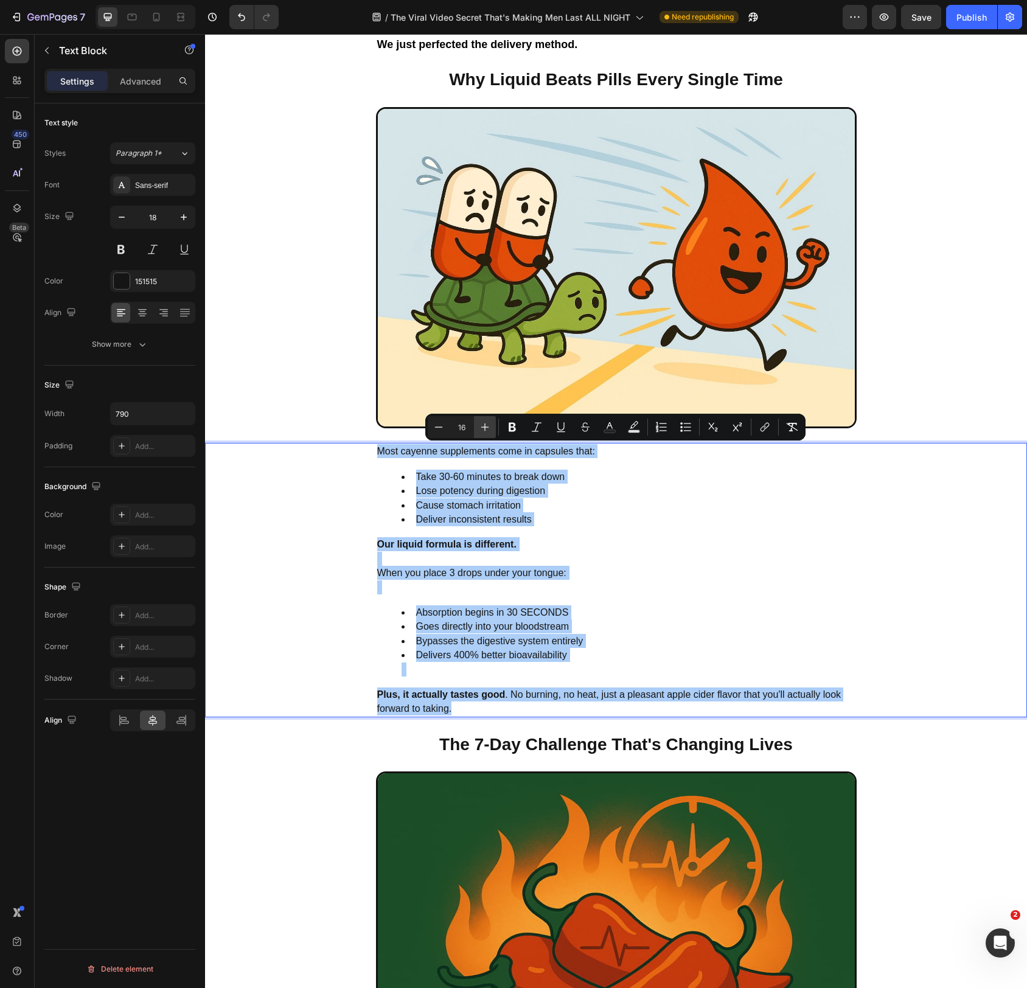
click at [489, 427] on icon "Editor contextual toolbar" at bounding box center [485, 427] width 12 height 12
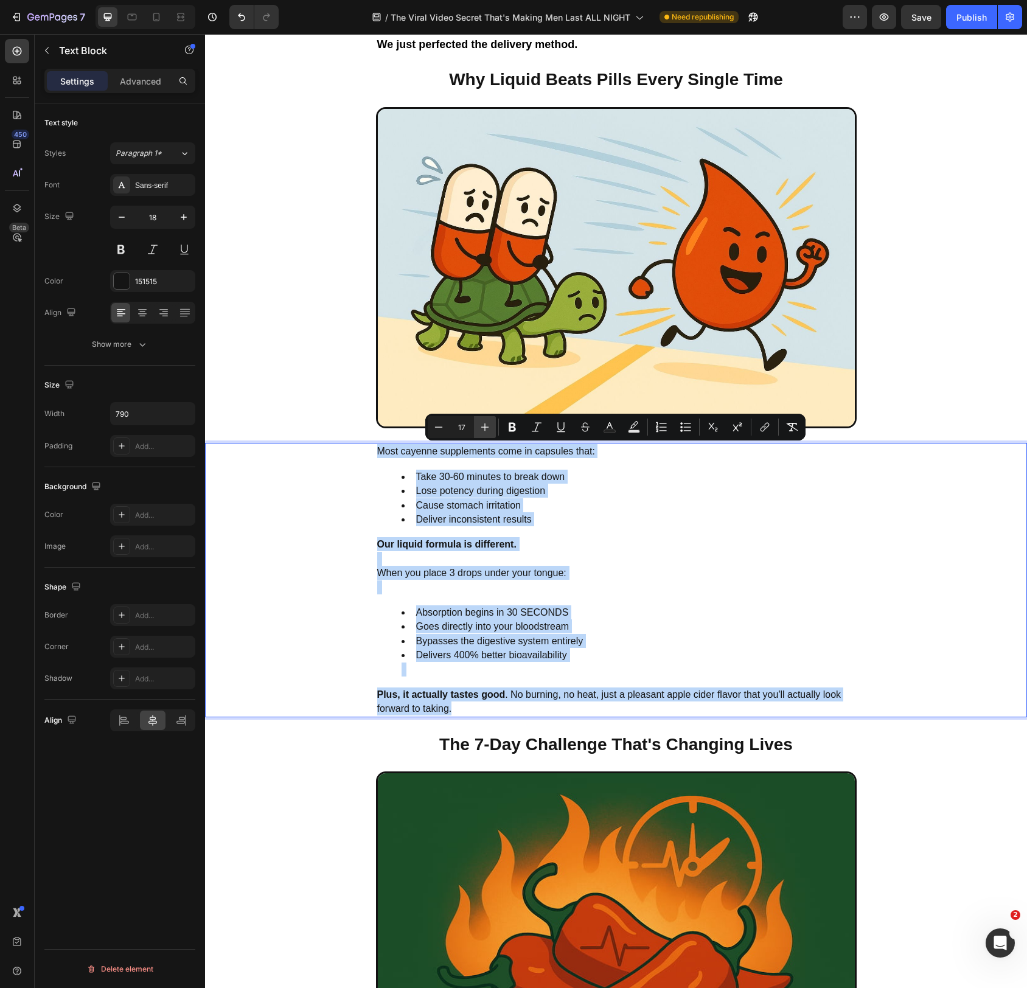
type input "18"
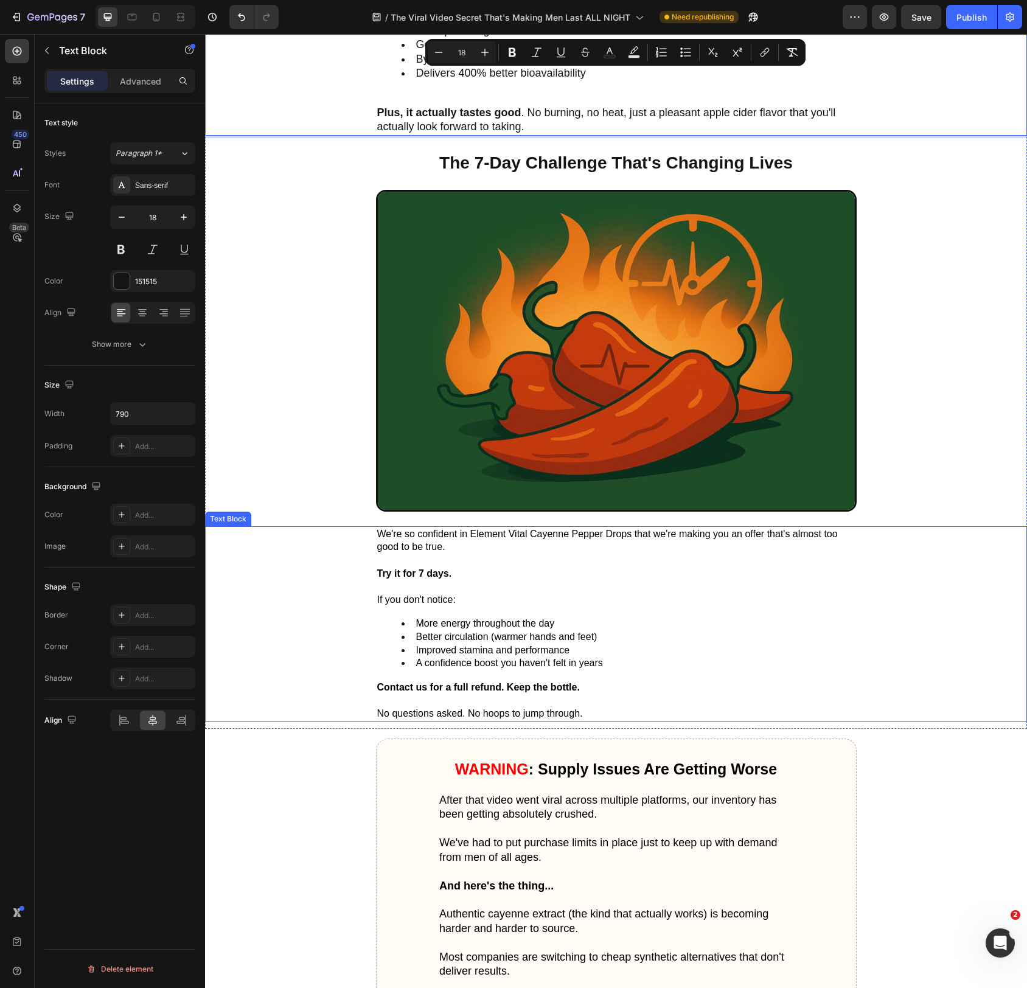
scroll to position [4309, 0]
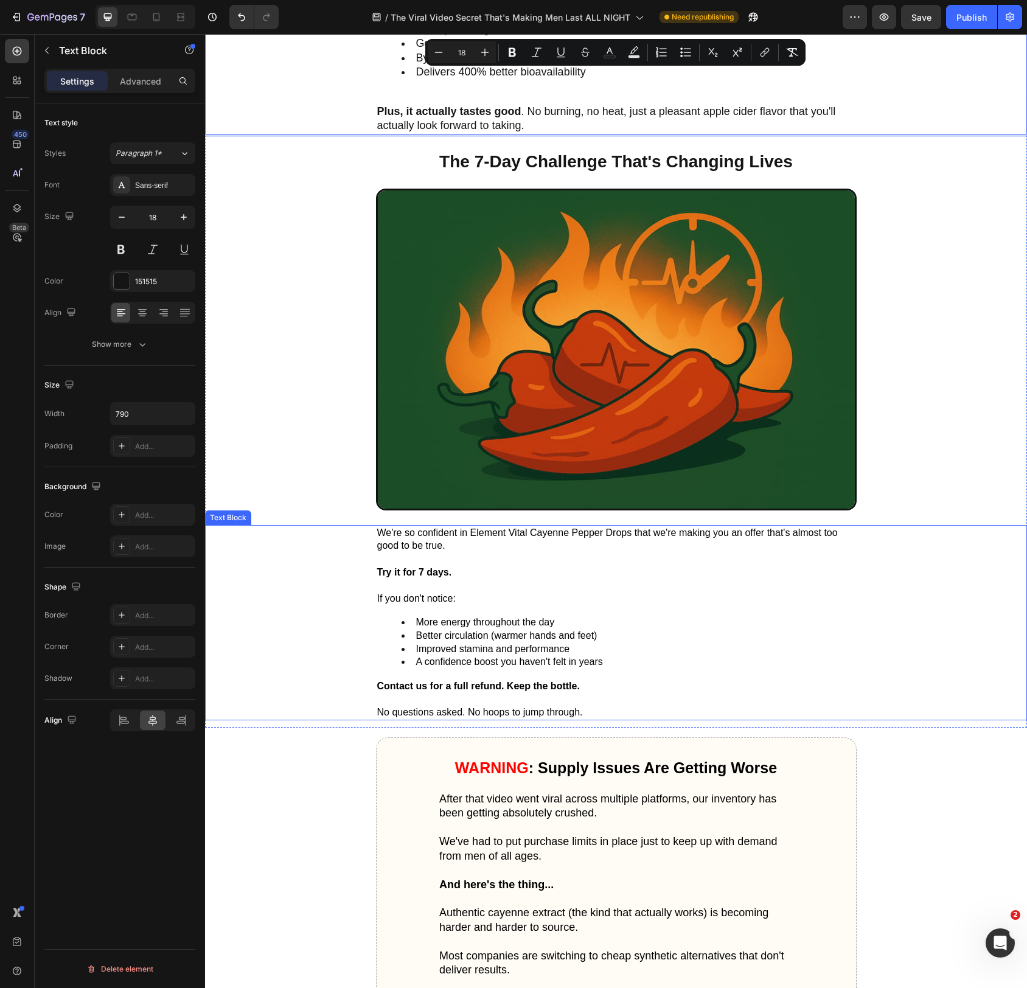
click at [391, 533] on span "We're so confident in Element Vital Cayenne Pepper Drops that we're making you …" at bounding box center [607, 540] width 461 height 24
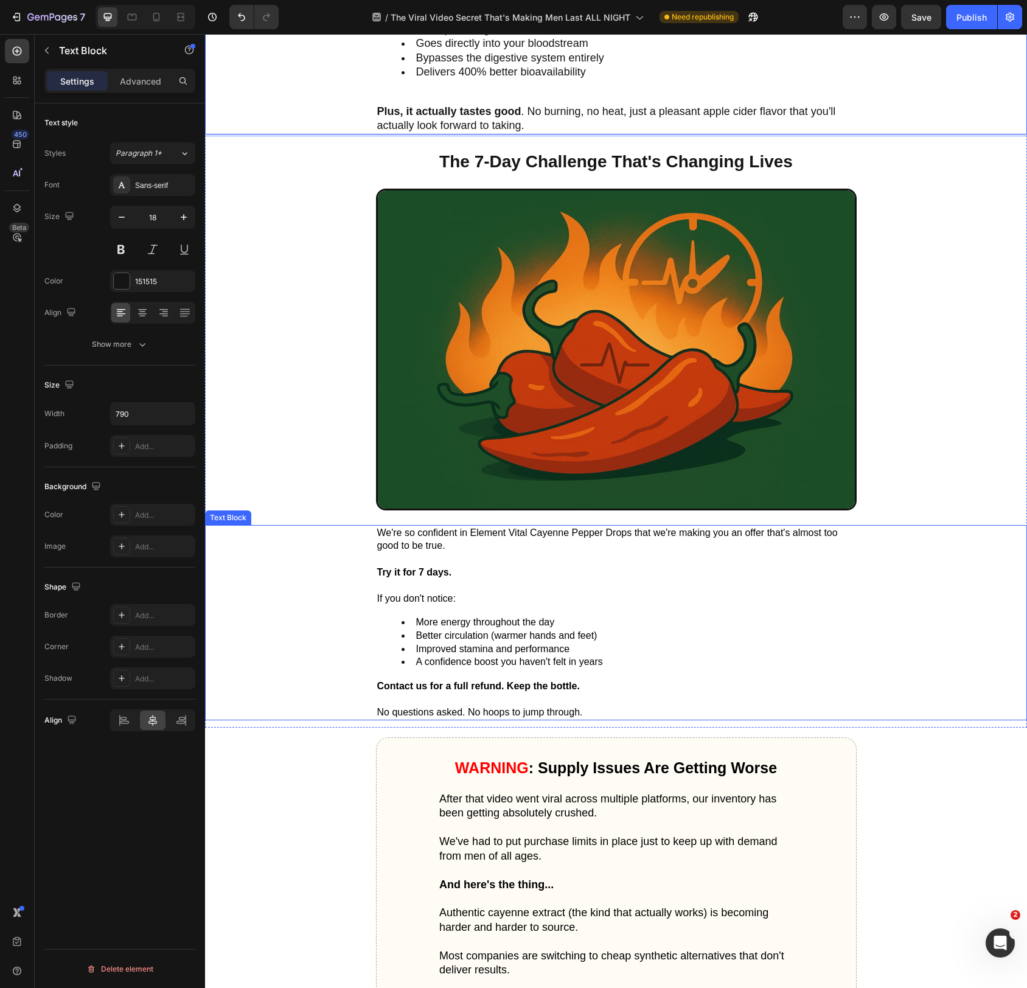
click at [391, 533] on span "We're so confident in Element Vital Cayenne Pepper Drops that we're making you …" at bounding box center [607, 540] width 461 height 24
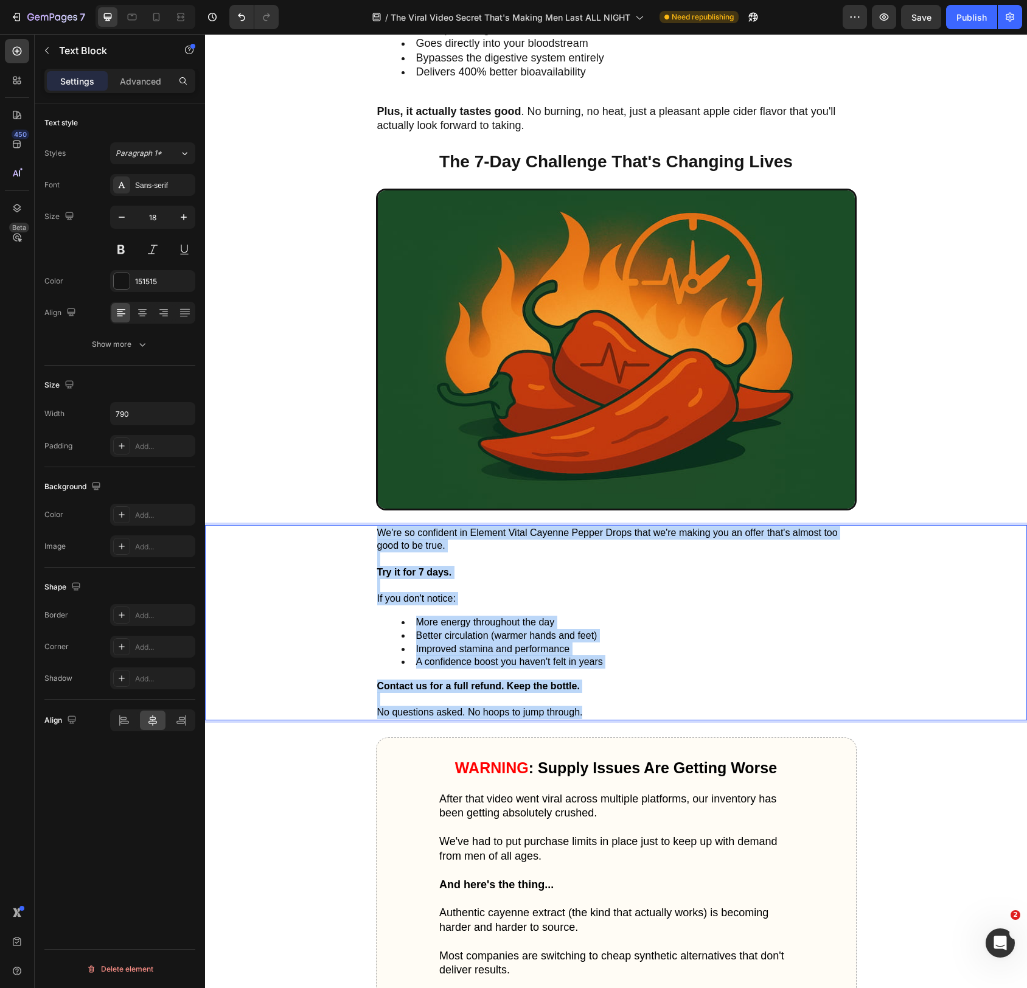
drag, startPoint x: 391, startPoint y: 533, endPoint x: 582, endPoint y: 705, distance: 257.7
click at [583, 707] on div "We're so confident in Element Vital Cayenne Pepper Drops that we're making you …" at bounding box center [616, 622] width 481 height 195
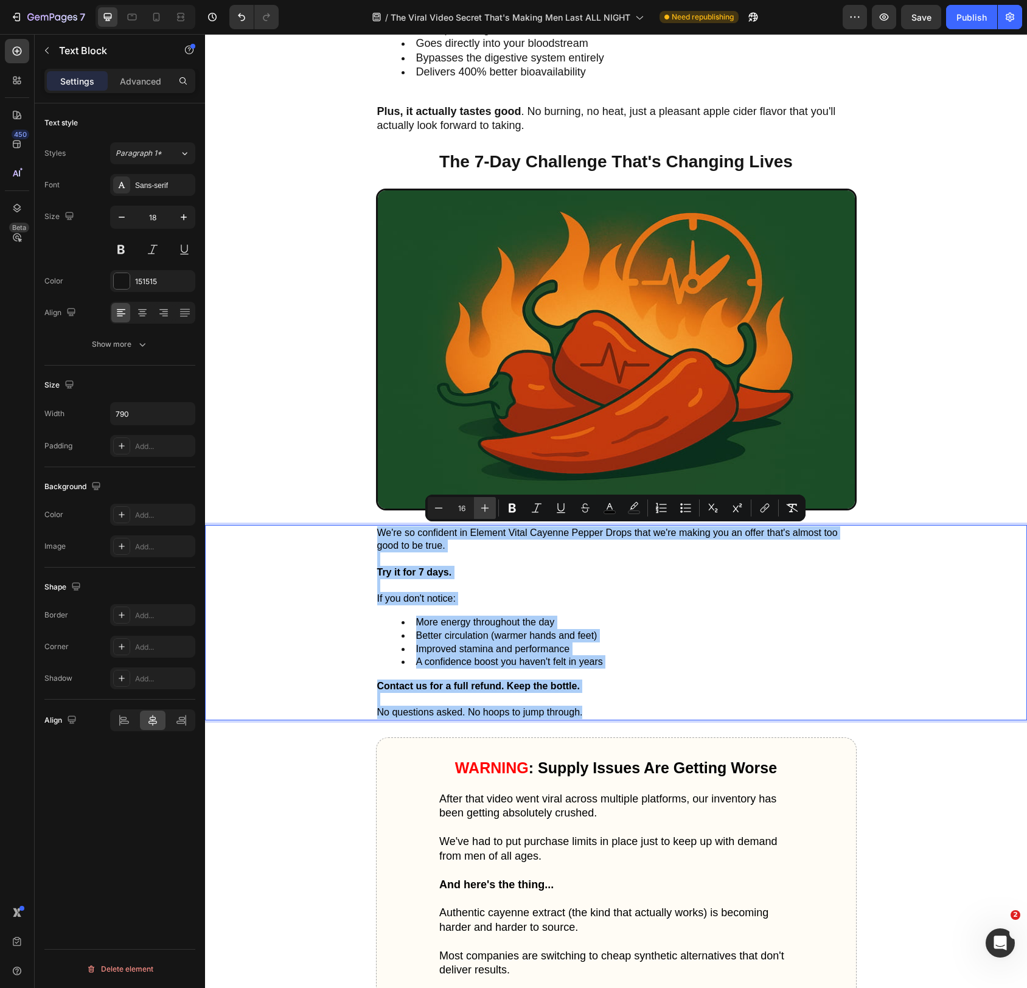
click at [485, 505] on icon "Editor contextual toolbar" at bounding box center [485, 508] width 12 height 12
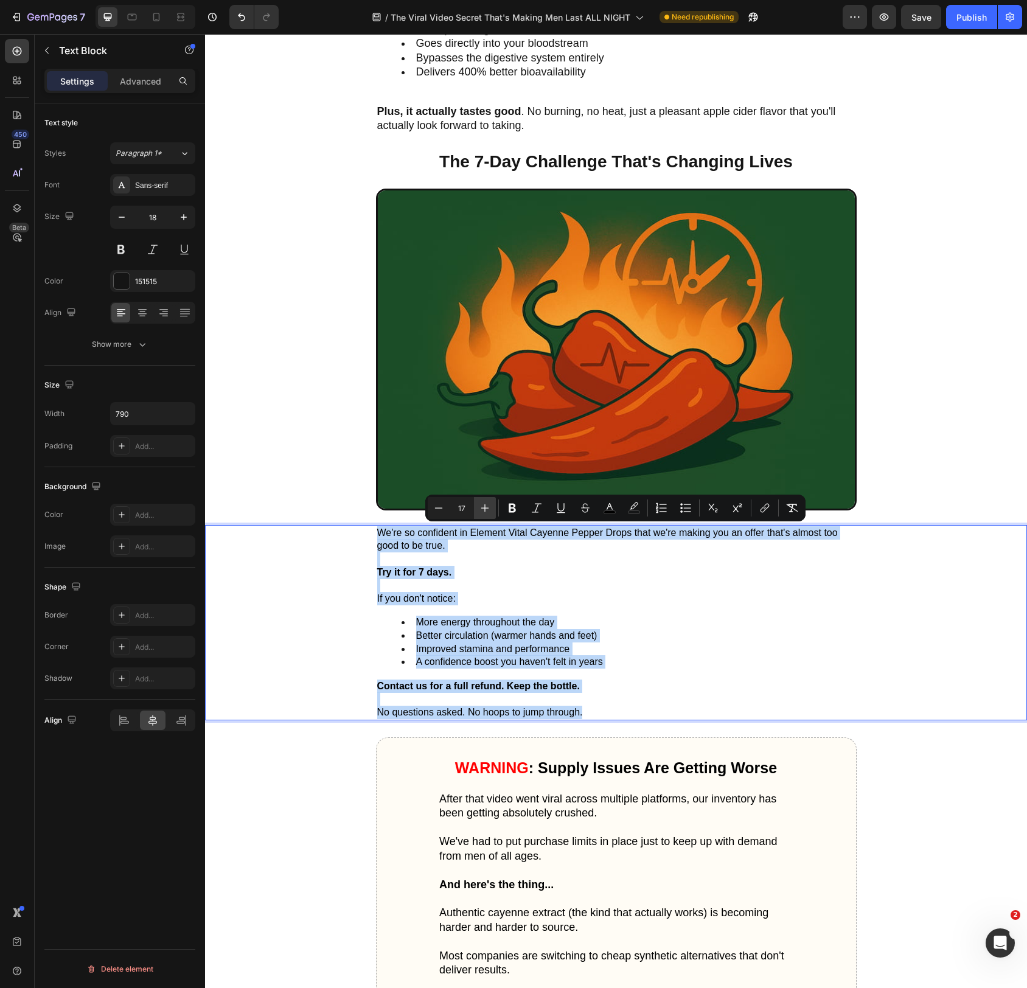
type input "18"
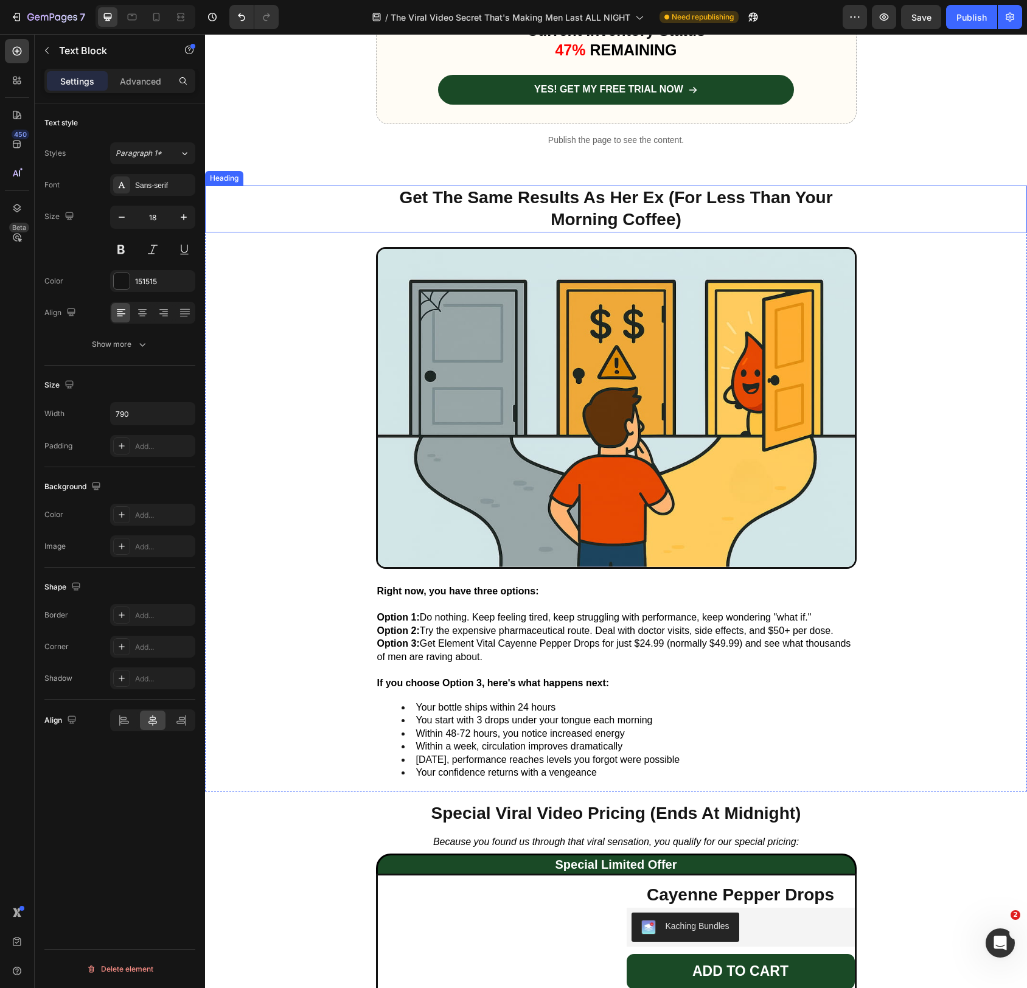
scroll to position [5348, 0]
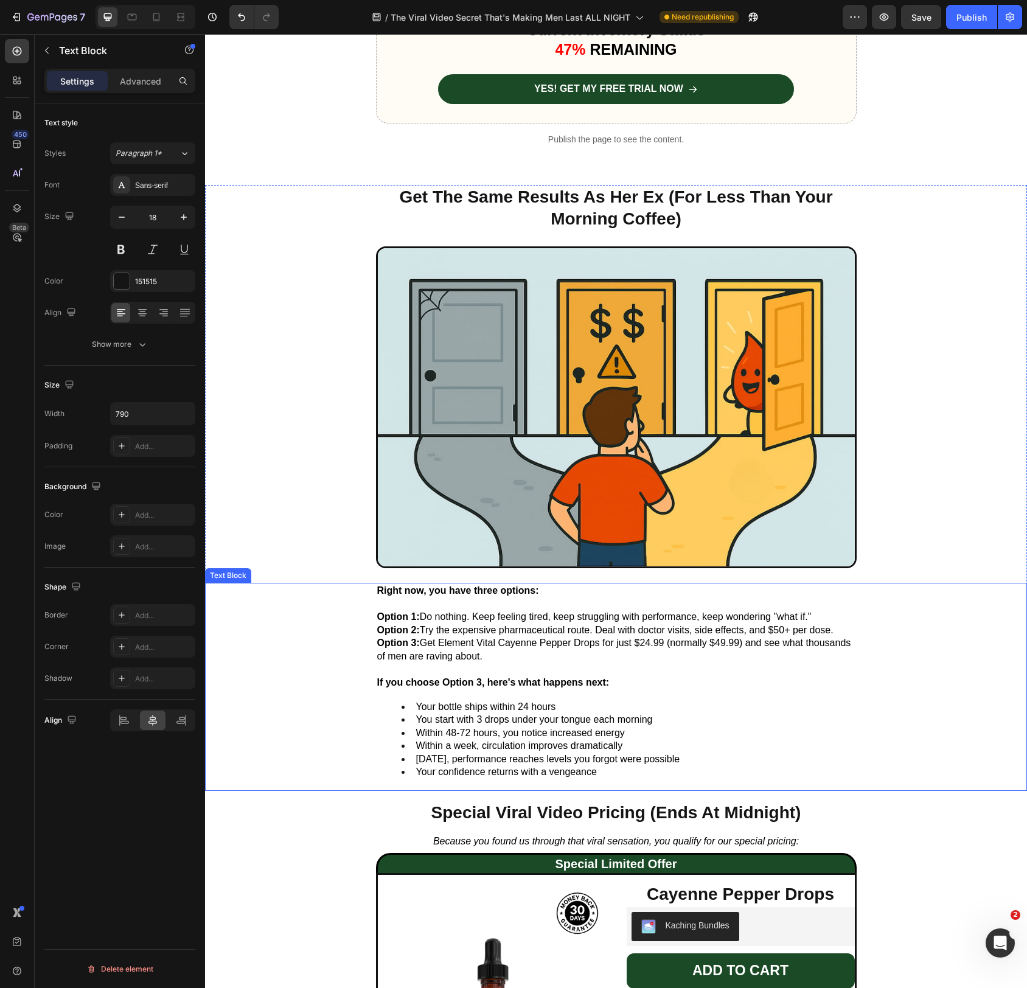
click at [404, 587] on strong "Right now, you have three options:" at bounding box center [458, 591] width 162 height 10
click at [403, 590] on strong "Right now, you have three options:" at bounding box center [458, 591] width 162 height 10
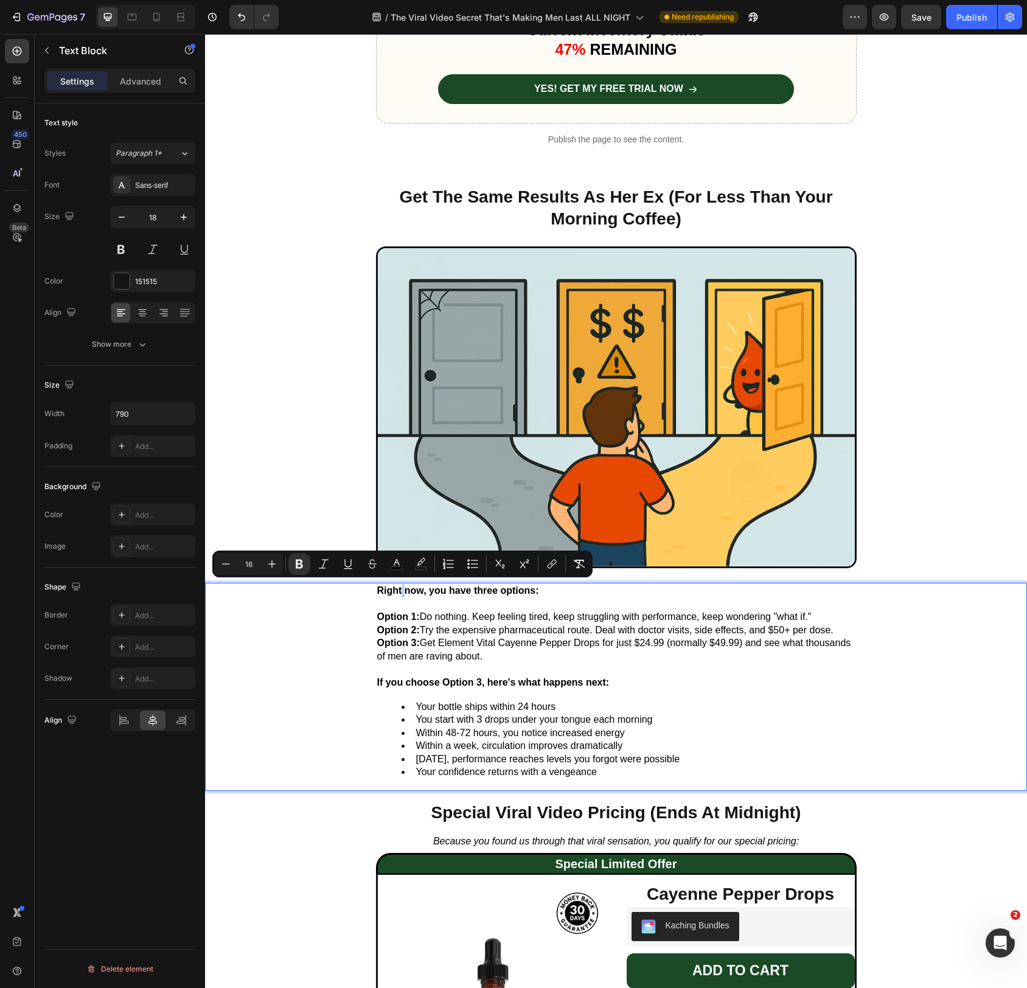
click at [403, 590] on strong "Right now, you have three options:" at bounding box center [458, 591] width 162 height 10
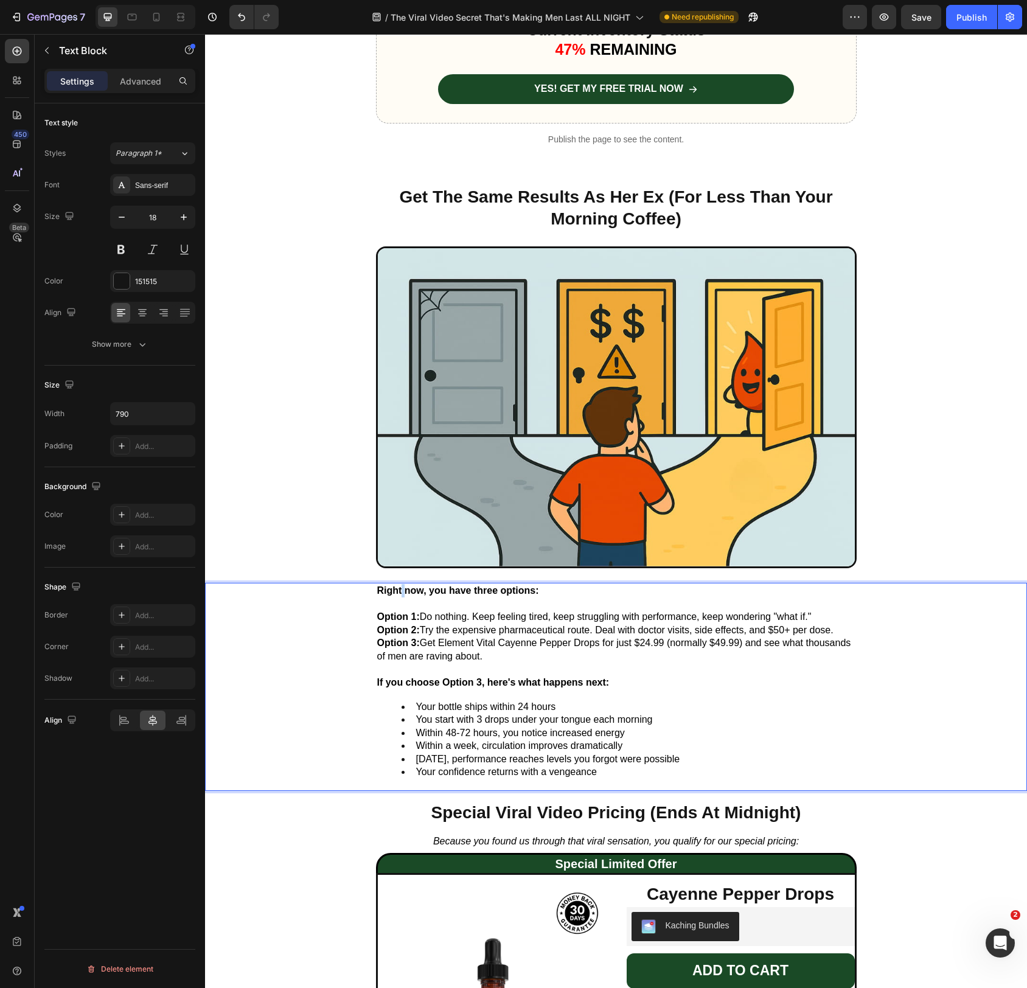
click at [403, 590] on strong "Right now, you have three options:" at bounding box center [458, 591] width 162 height 10
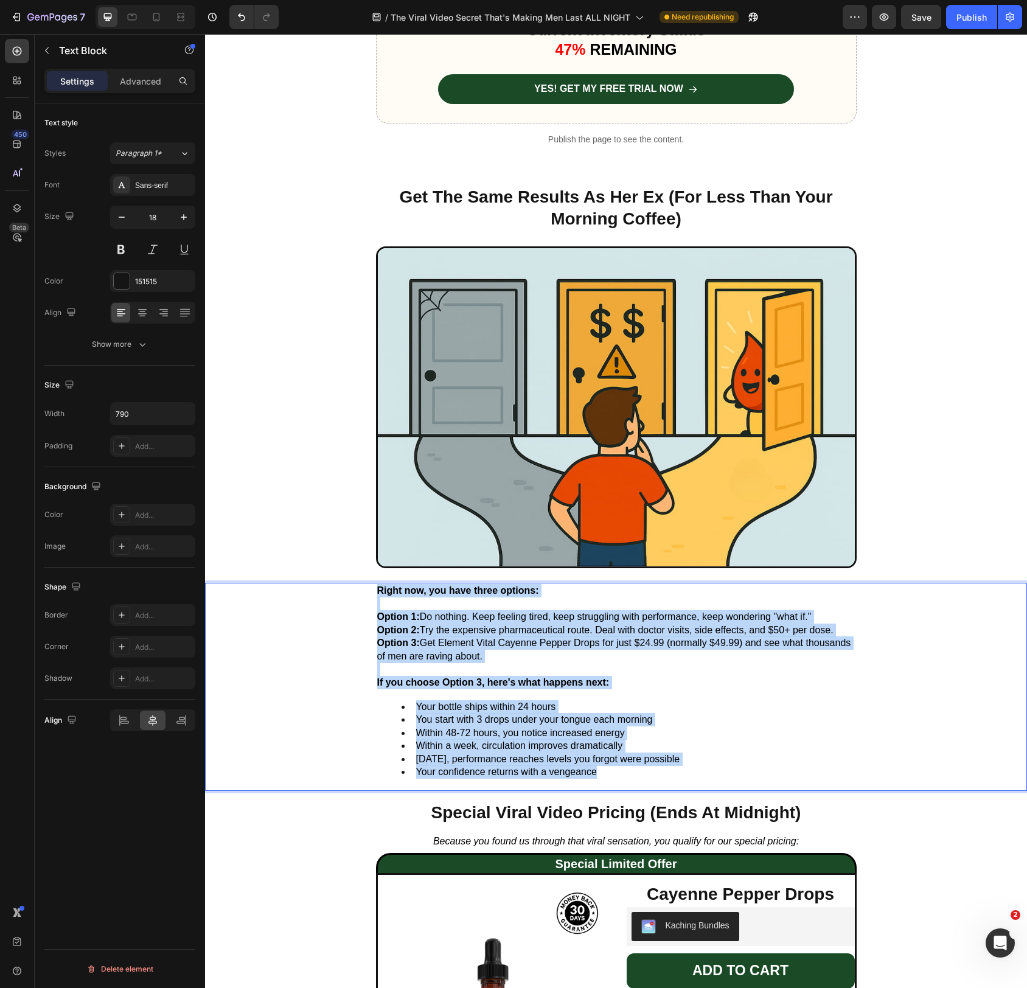
drag, startPoint x: 403, startPoint y: 590, endPoint x: 688, endPoint y: 753, distance: 329.1
click at [699, 767] on div "Right now, you have three options: Option 1: Do nothing. Keep feeling tired, ke…" at bounding box center [616, 687] width 481 height 208
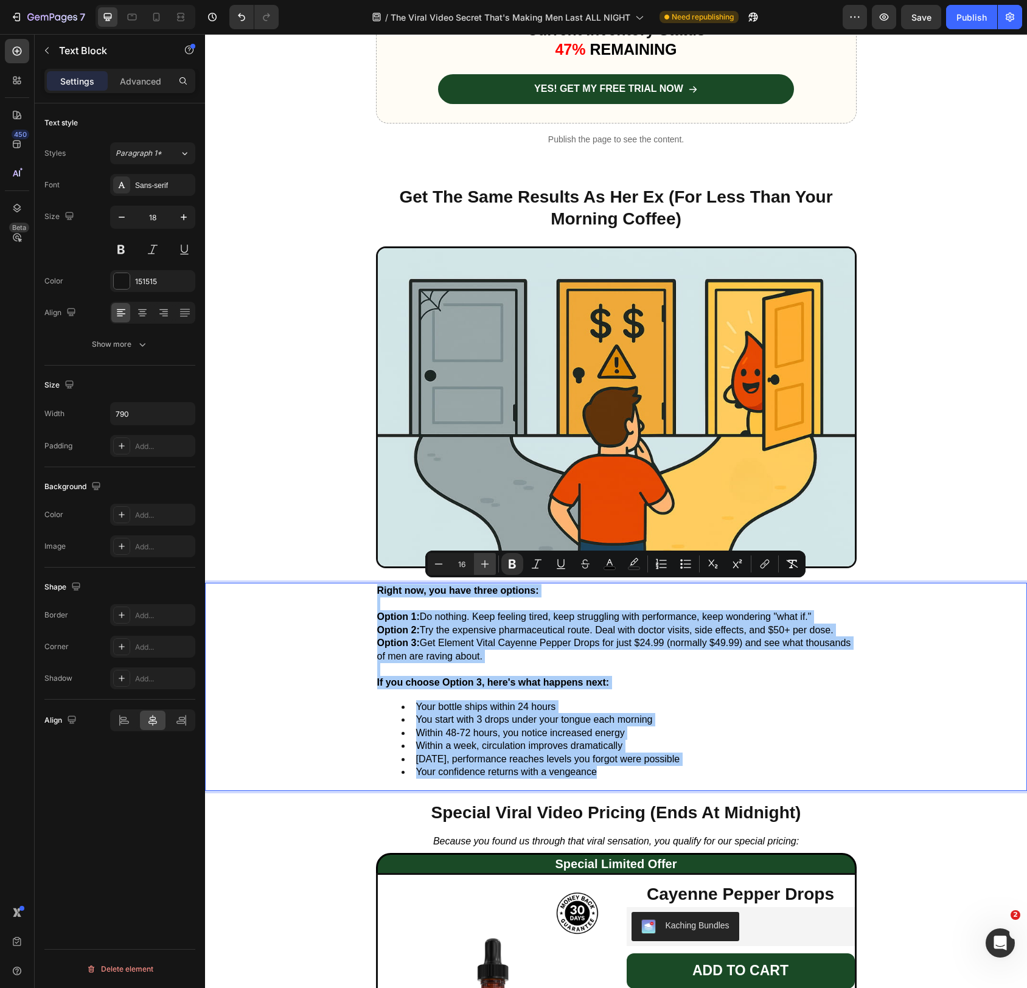
click at [481, 565] on icon "Editor contextual toolbar" at bounding box center [485, 564] width 12 height 12
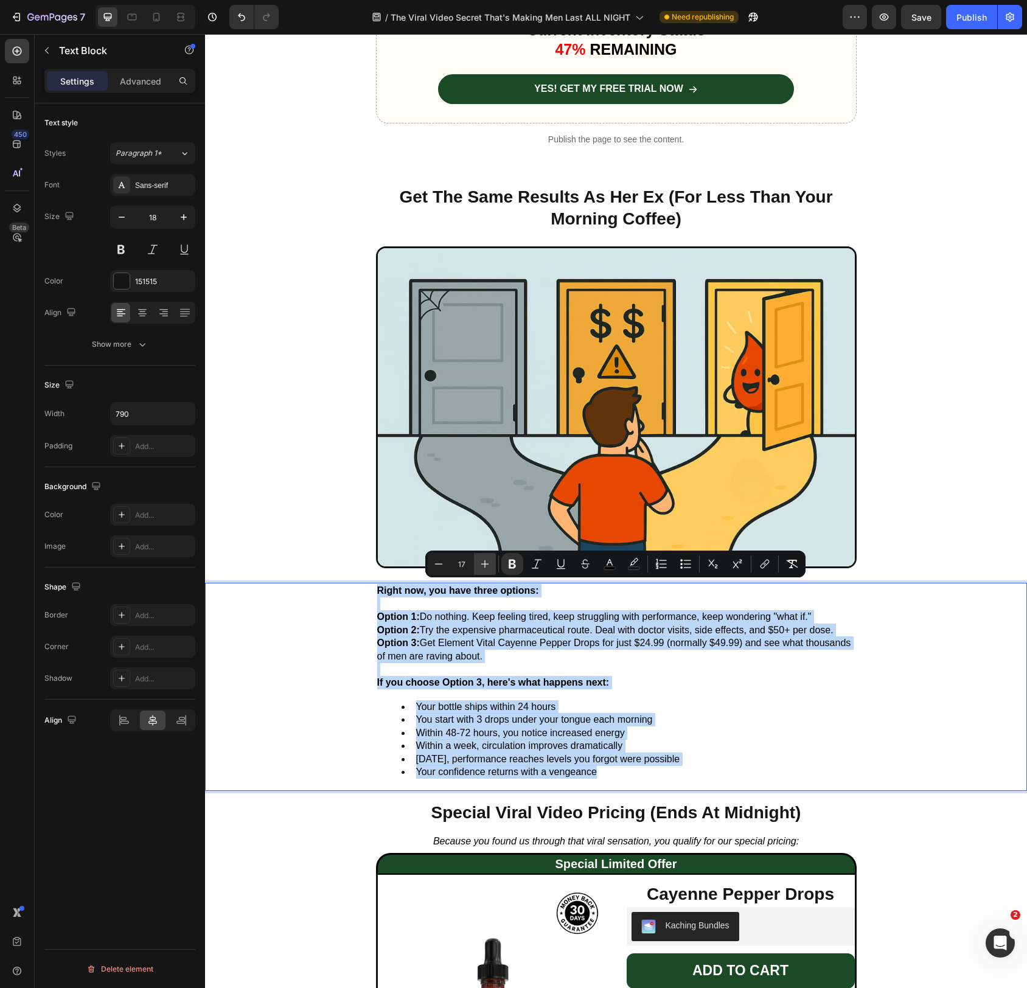
type input "18"
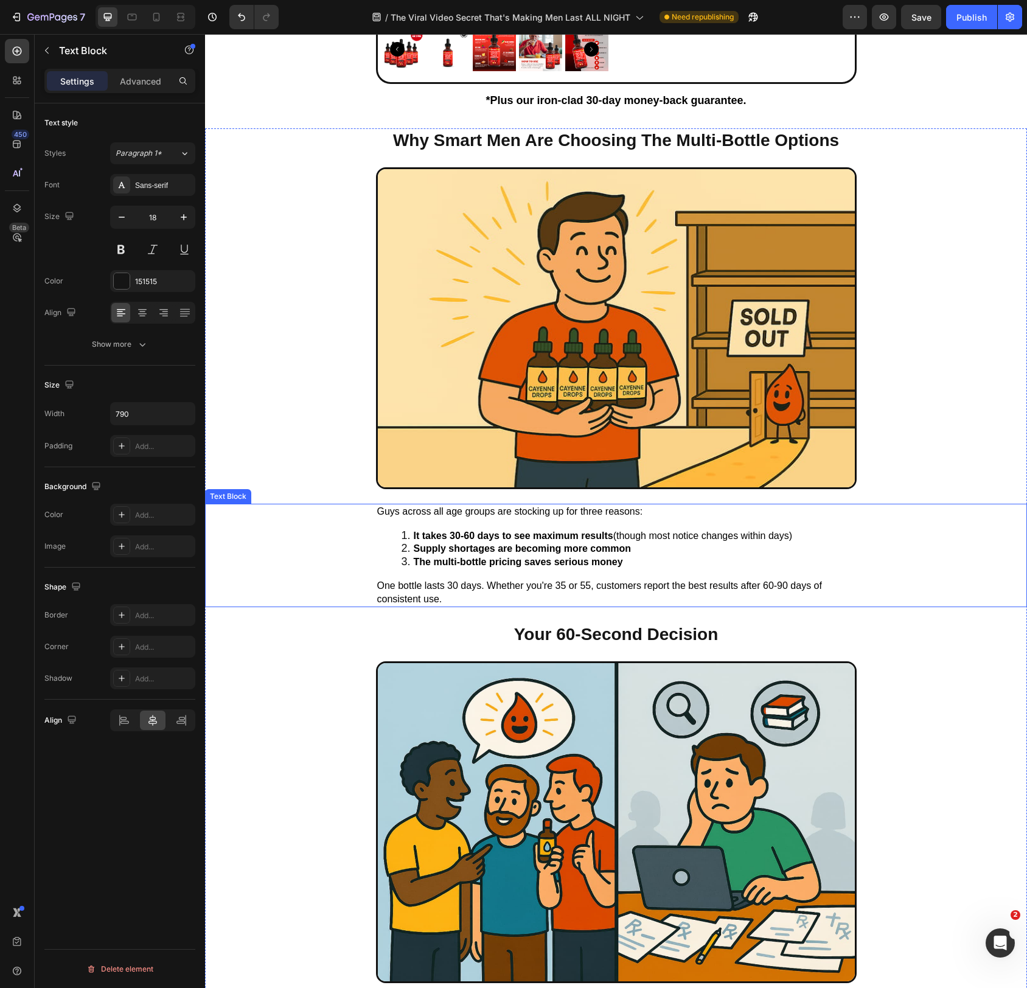
scroll to position [6472, 0]
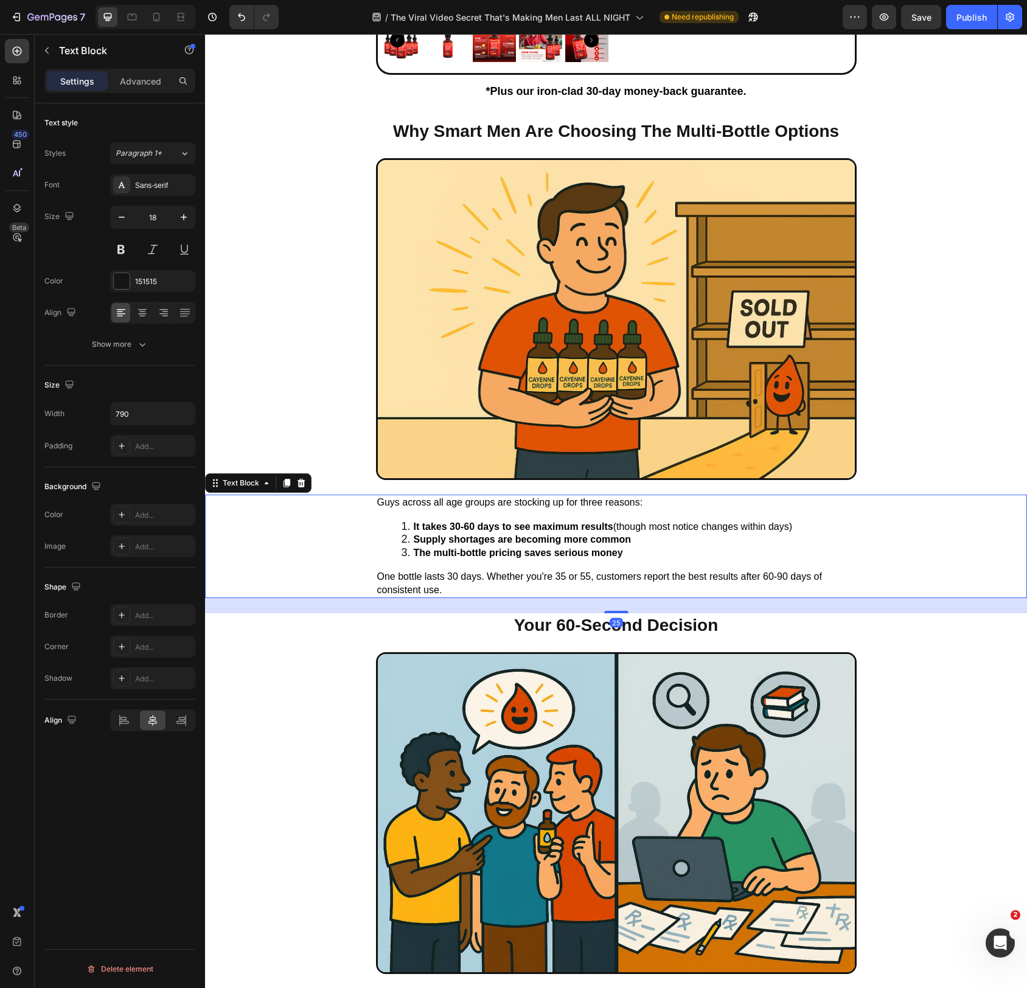
click at [394, 503] on span "Guys across all age groups are stocking up for three reasons:" at bounding box center [510, 502] width 266 height 10
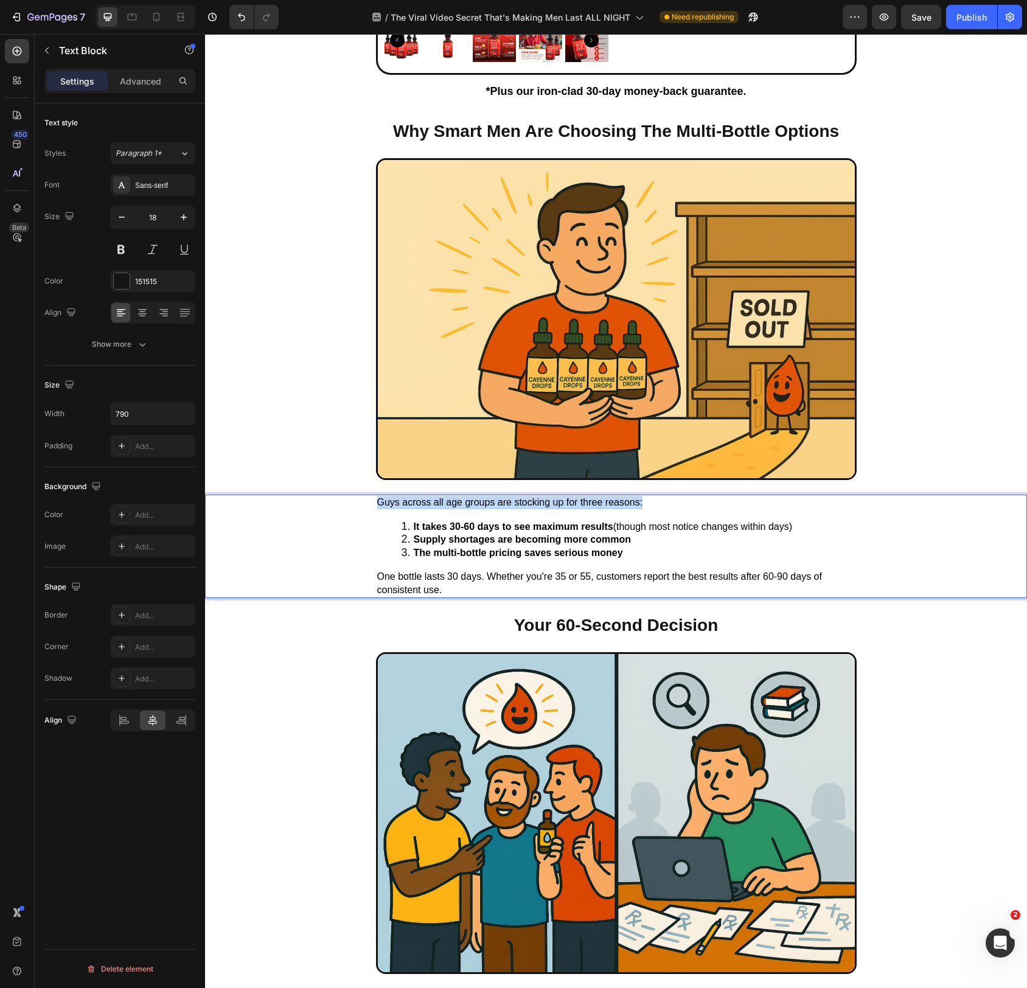
click at [394, 503] on span "Guys across all age groups are stocking up for three reasons:" at bounding box center [510, 502] width 266 height 10
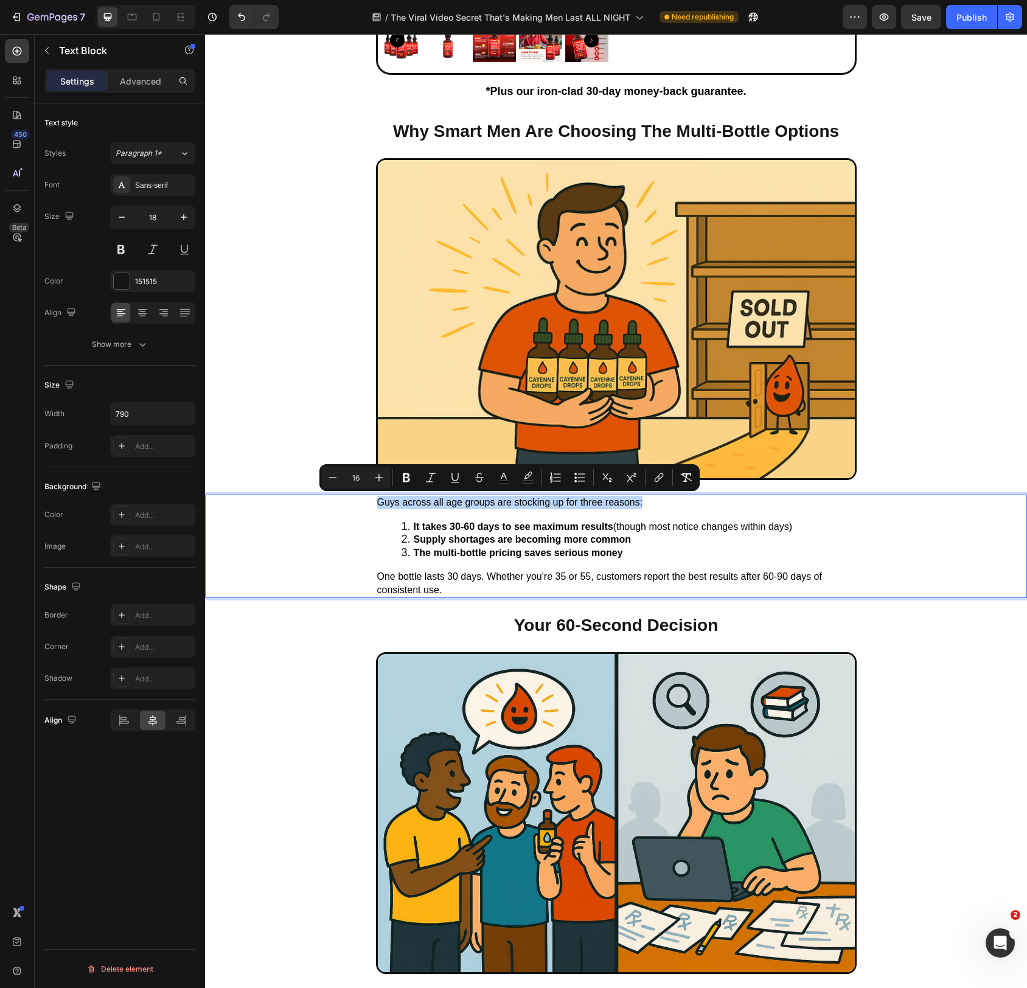
click at [402, 523] on li "It takes 30-60 days to see maximum results (though most notice changes within d…" at bounding box center [629, 526] width 454 height 13
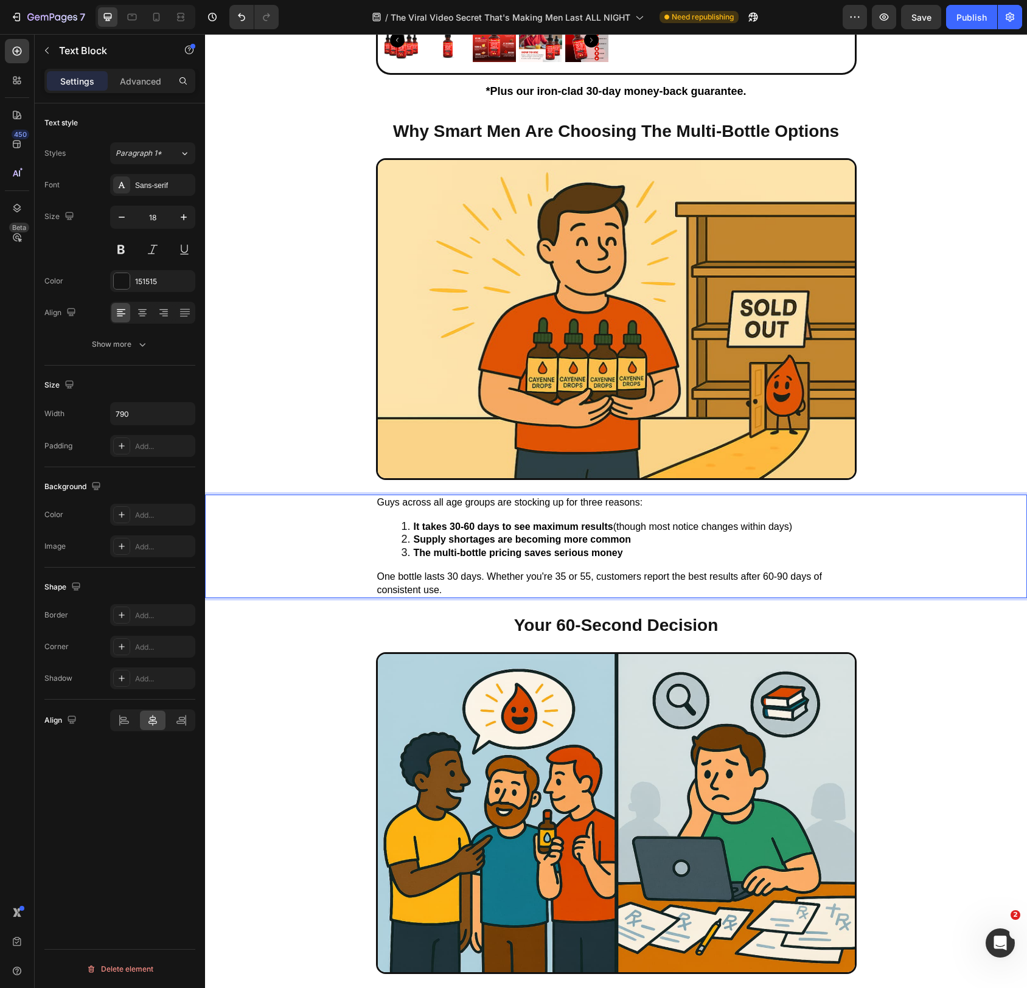
click at [390, 504] on span "Guys across all age groups are stocking up for three reasons:" at bounding box center [510, 502] width 266 height 10
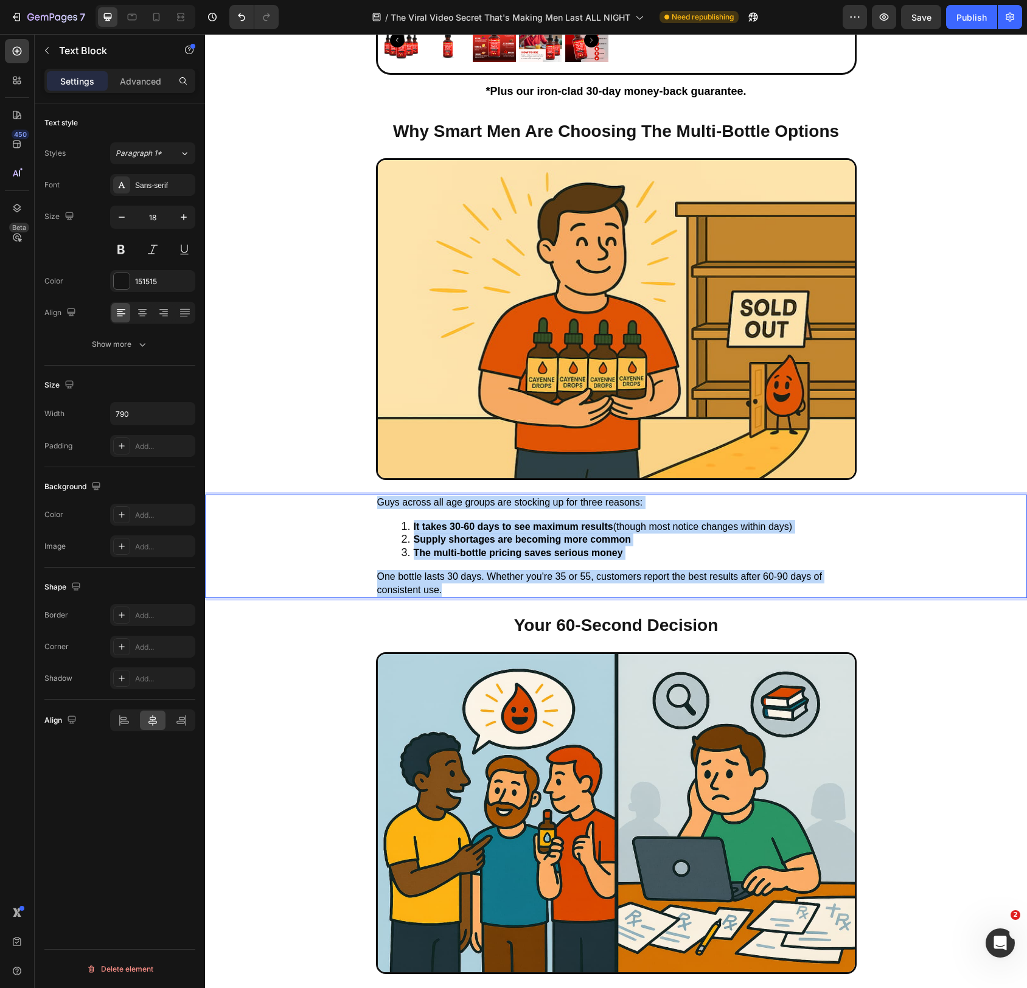
drag, startPoint x: 390, startPoint y: 504, endPoint x: 444, endPoint y: 583, distance: 96.2
click at [444, 586] on div "Guys across all age groups are stocking up for three reasons: It takes 30-60 da…" at bounding box center [616, 546] width 481 height 103
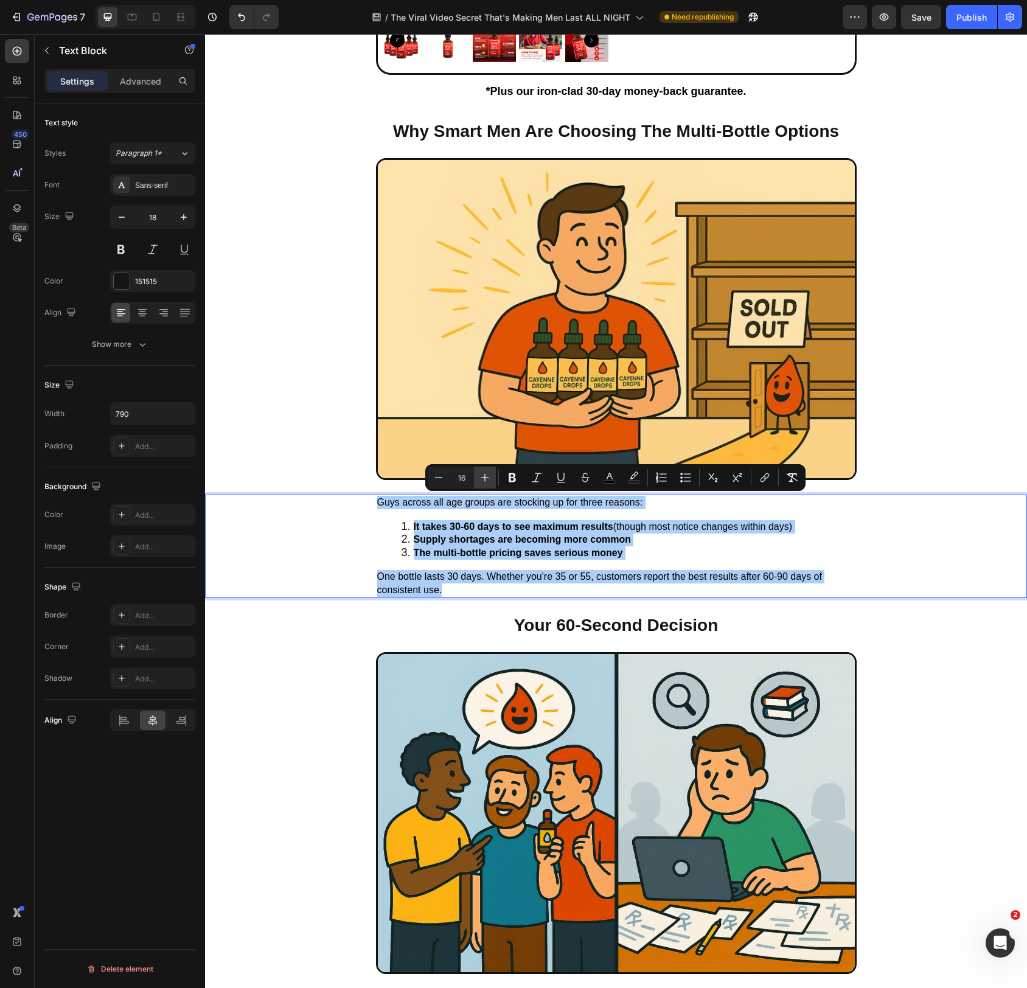
click at [481, 481] on icon "Editor contextual toolbar" at bounding box center [485, 478] width 12 height 12
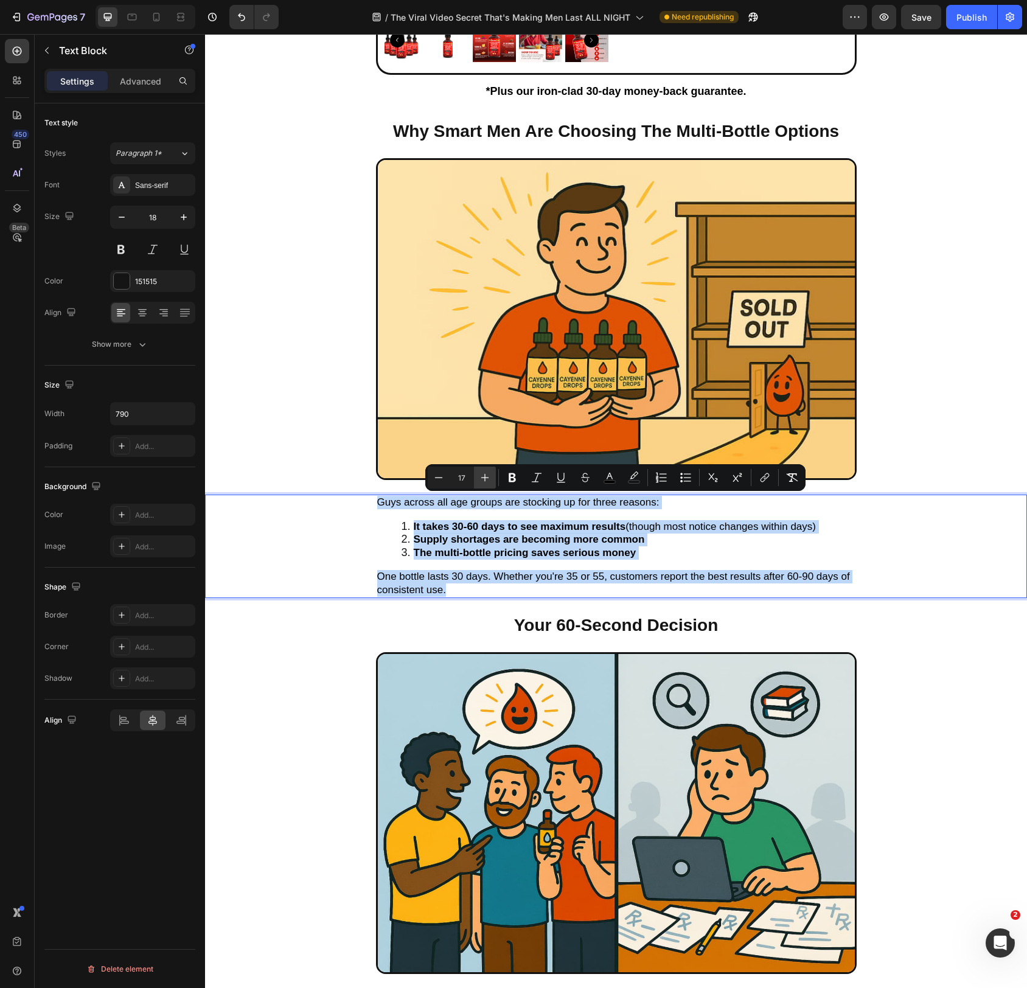
type input "18"
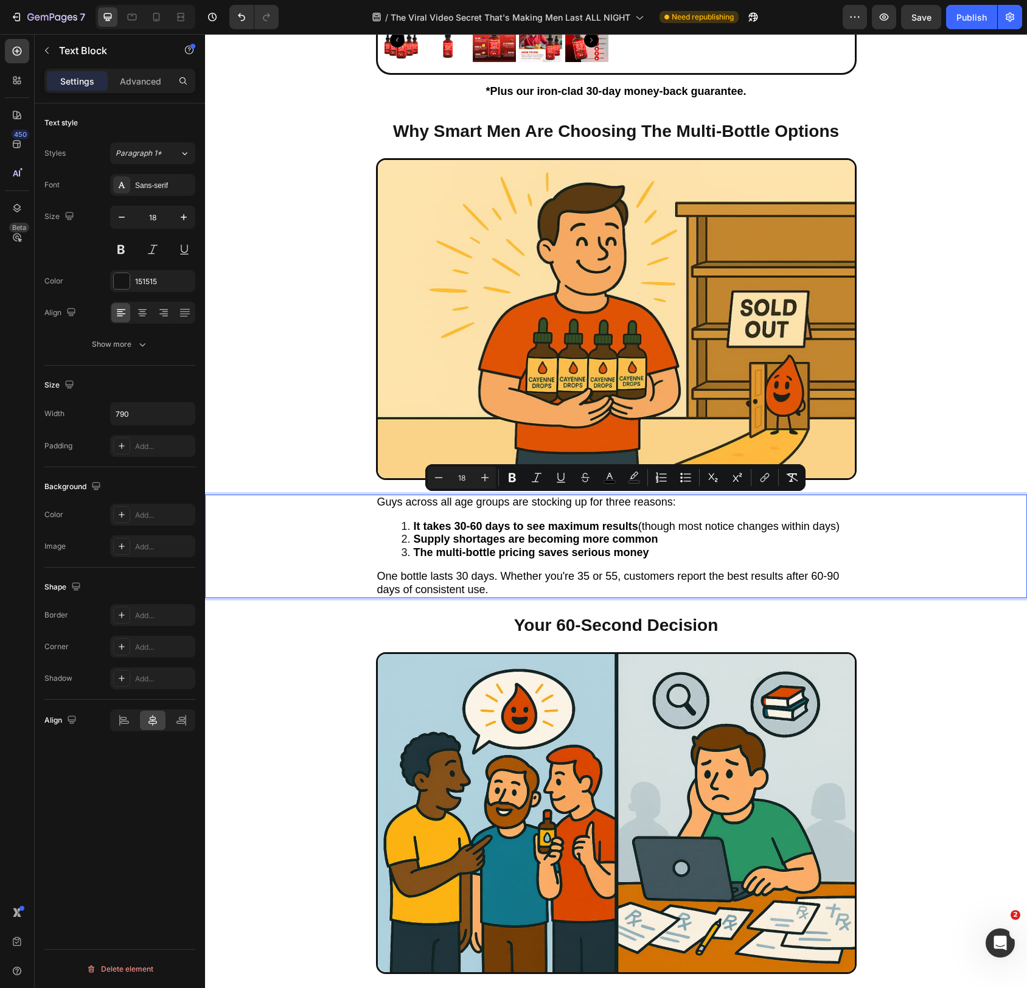
click at [529, 592] on p "One bottle lasts 30 days. Whether you're 35 or 55, customers report the best re…" at bounding box center [616, 583] width 478 height 26
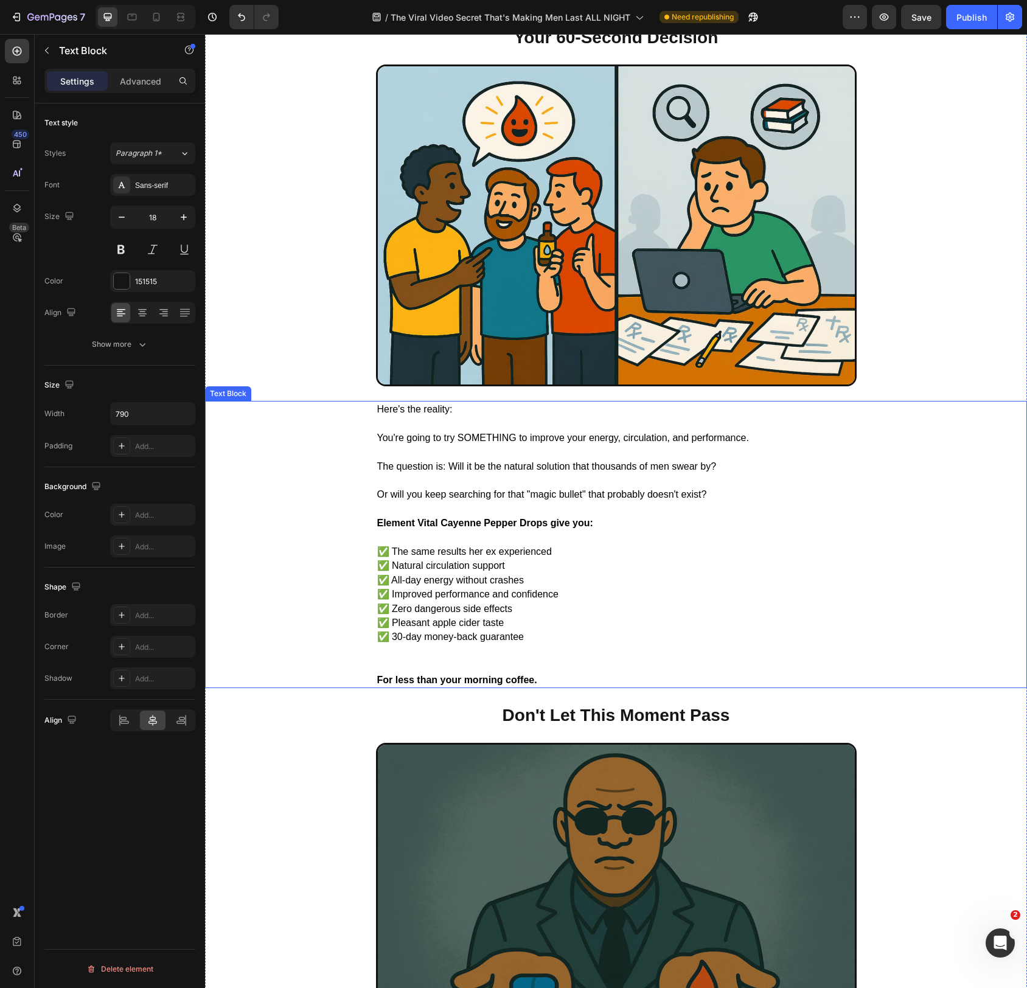
scroll to position [7061, 0]
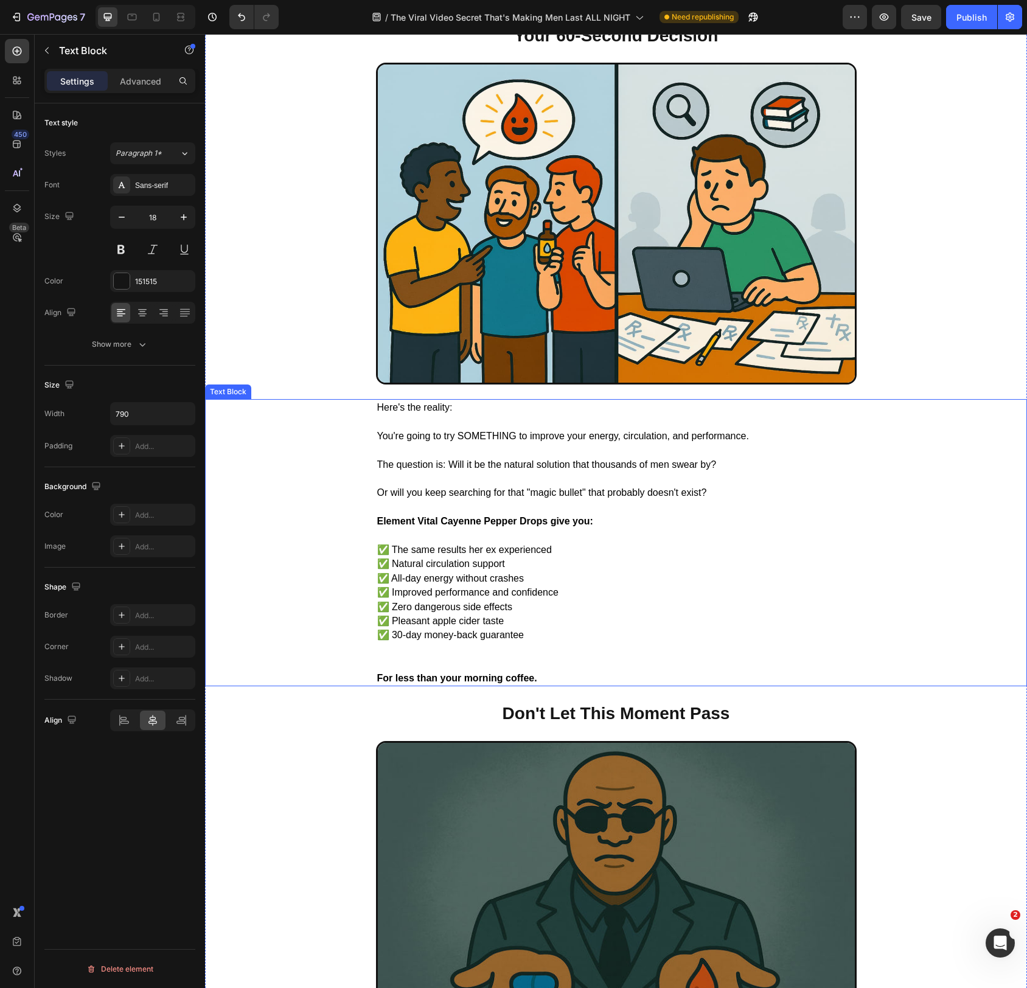
click at [390, 408] on span "Here's the reality:" at bounding box center [414, 407] width 75 height 10
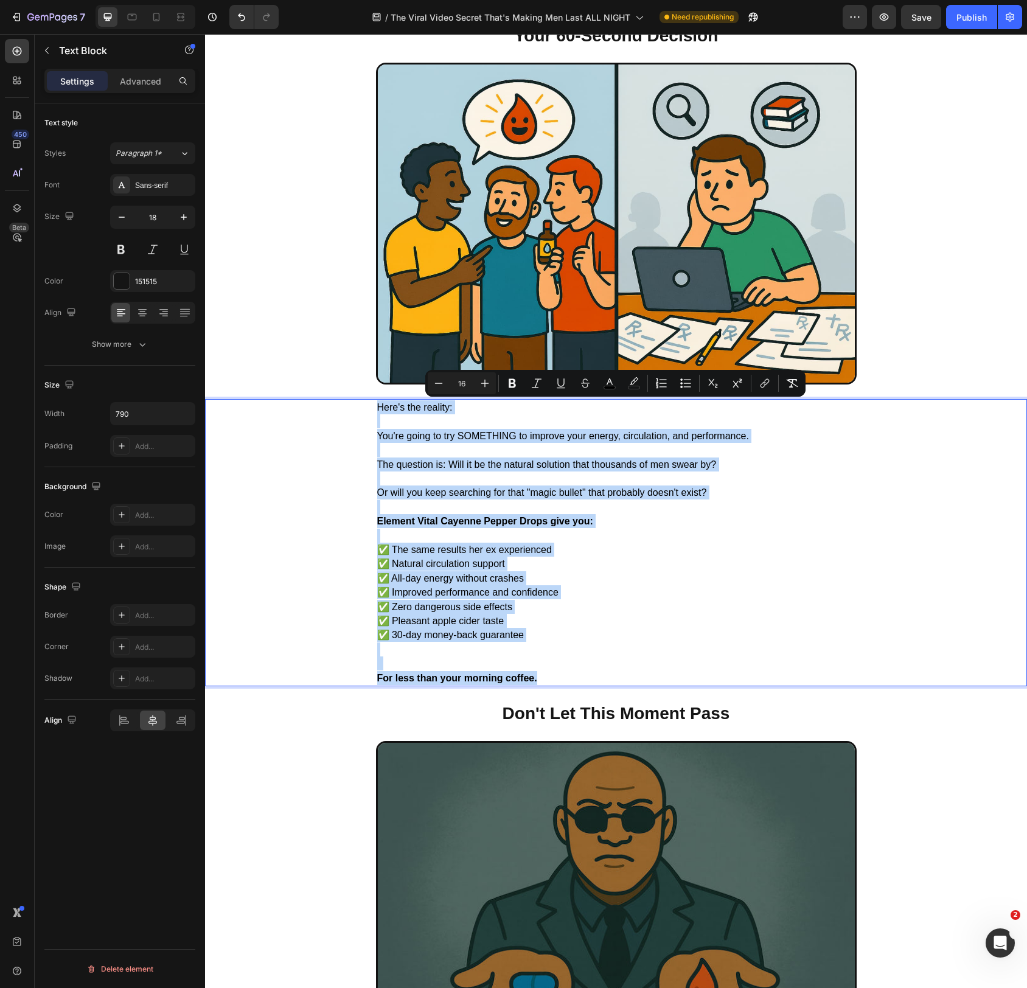
drag, startPoint x: 390, startPoint y: 408, endPoint x: 531, endPoint y: 659, distance: 287.6
click at [542, 682] on div "Here's the reality: You're going to try SOMETHING to improve your energy, circu…" at bounding box center [616, 542] width 481 height 287
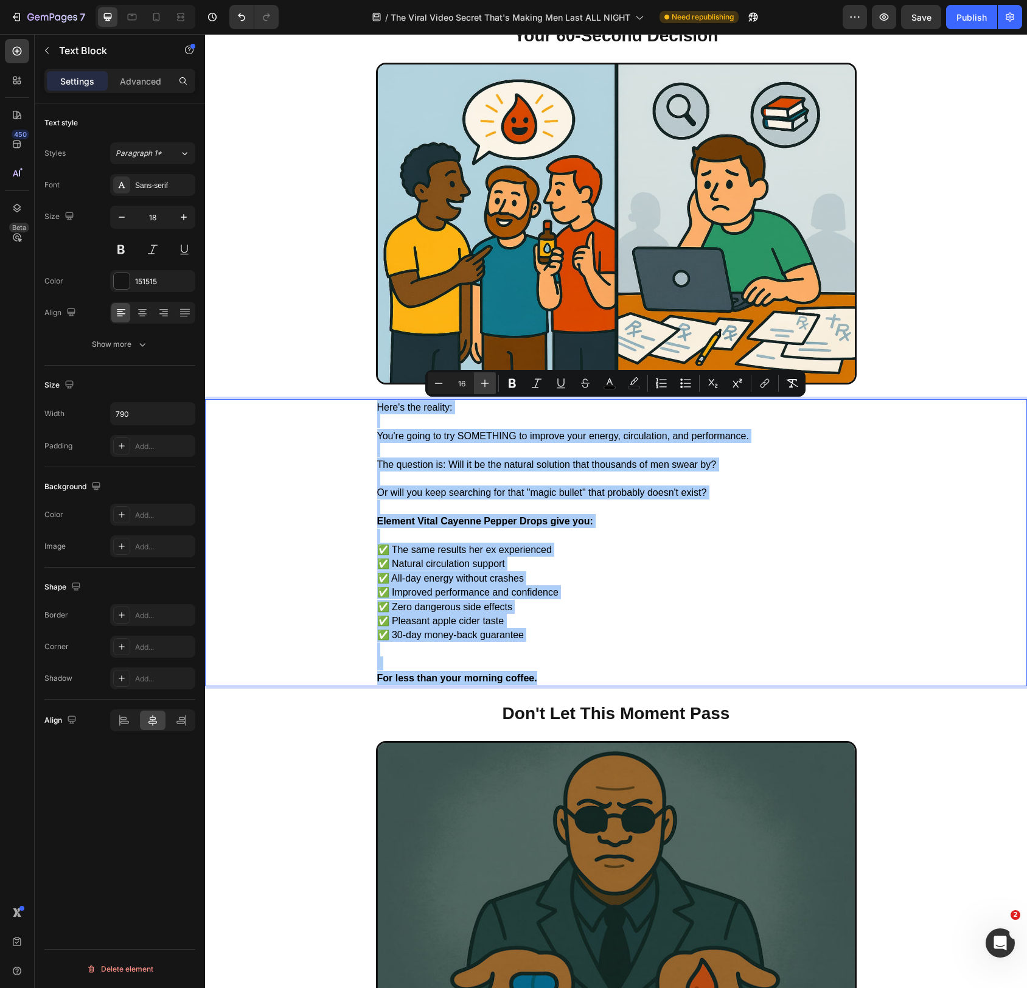
click at [486, 383] on icon "Editor contextual toolbar" at bounding box center [485, 383] width 12 height 12
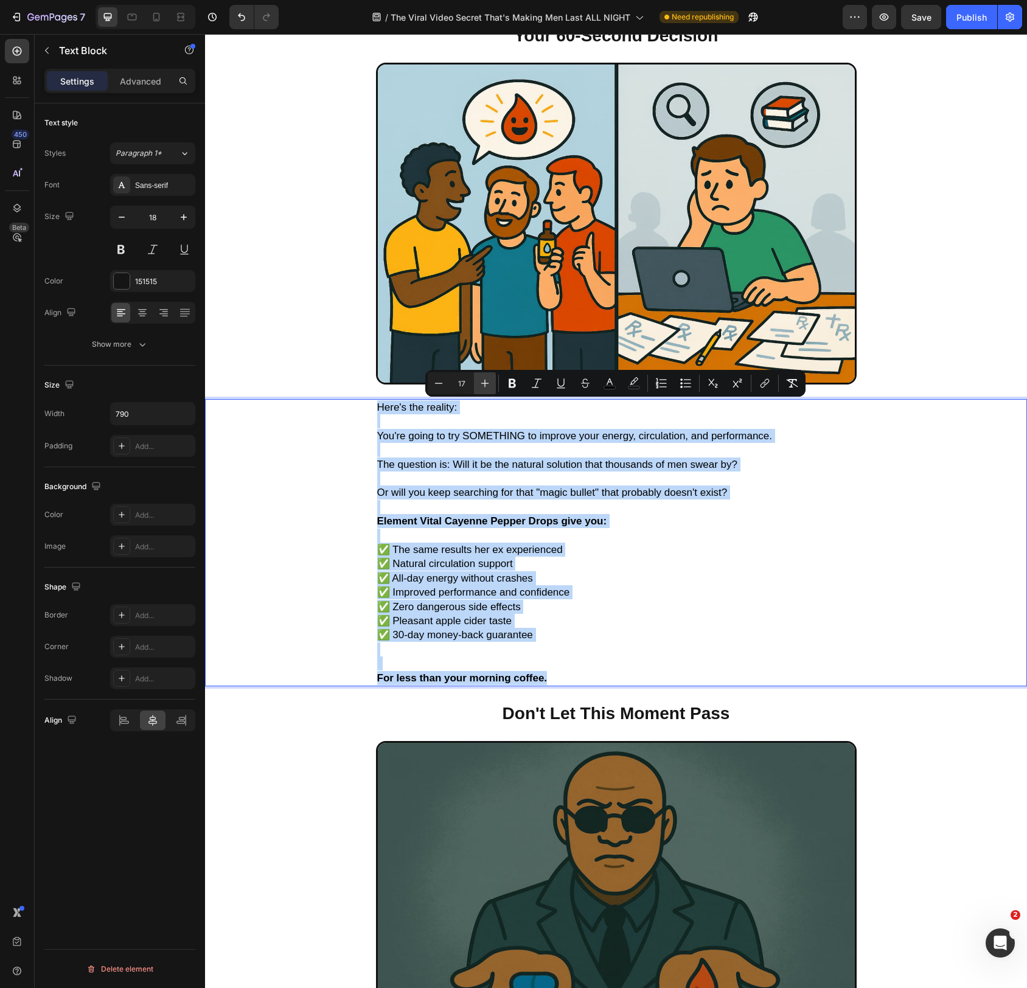
type input "18"
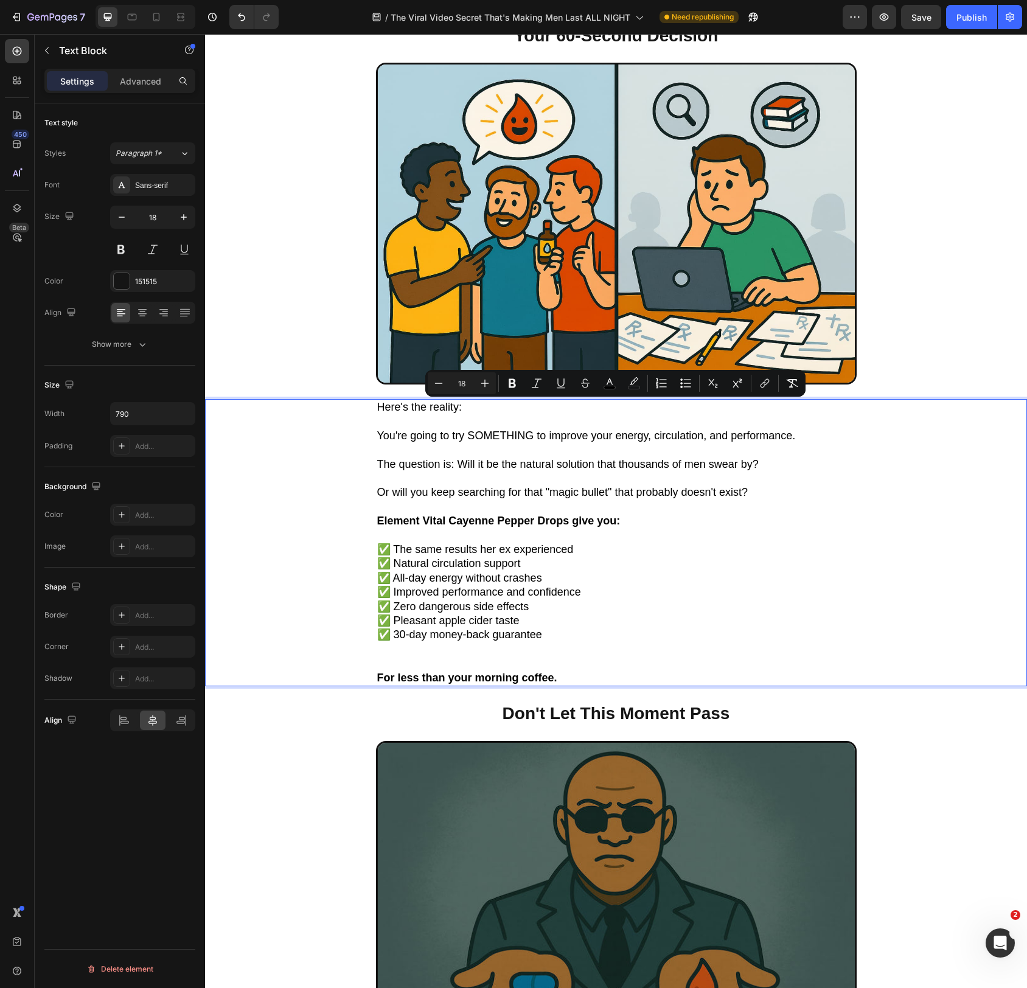
click at [578, 531] on p "Rich Text Editor. Editing area: main" at bounding box center [616, 536] width 478 height 14
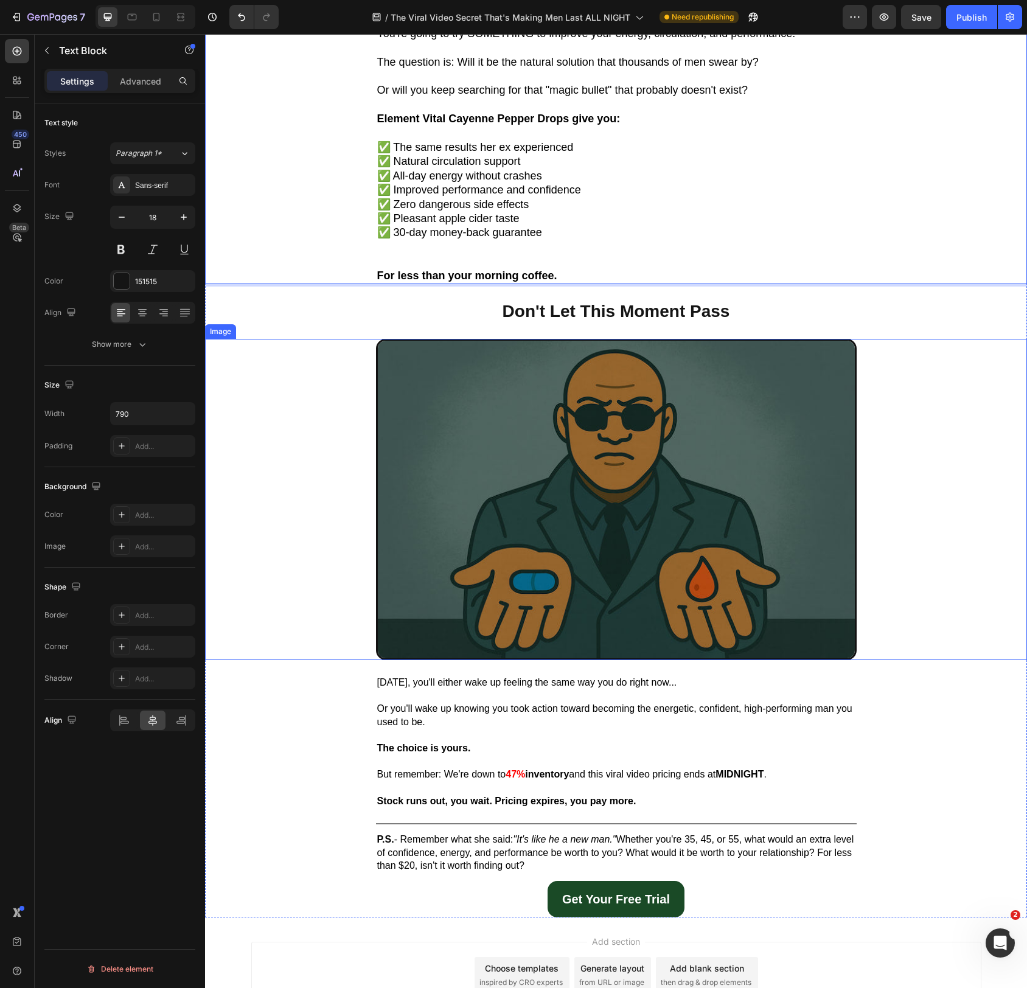
scroll to position [7539, 0]
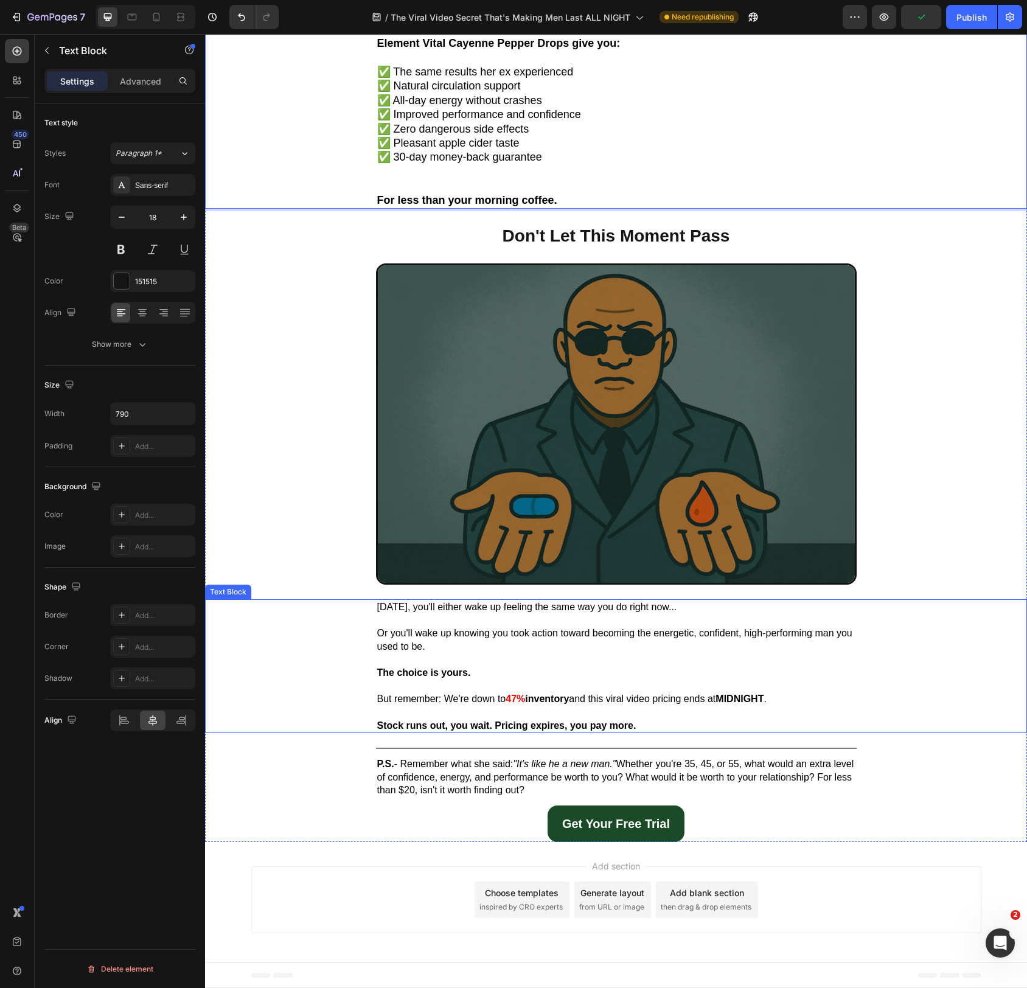
click at [398, 606] on span "Tomorrow, you'll either wake up feeling the same way you do right now..." at bounding box center [527, 607] width 300 height 10
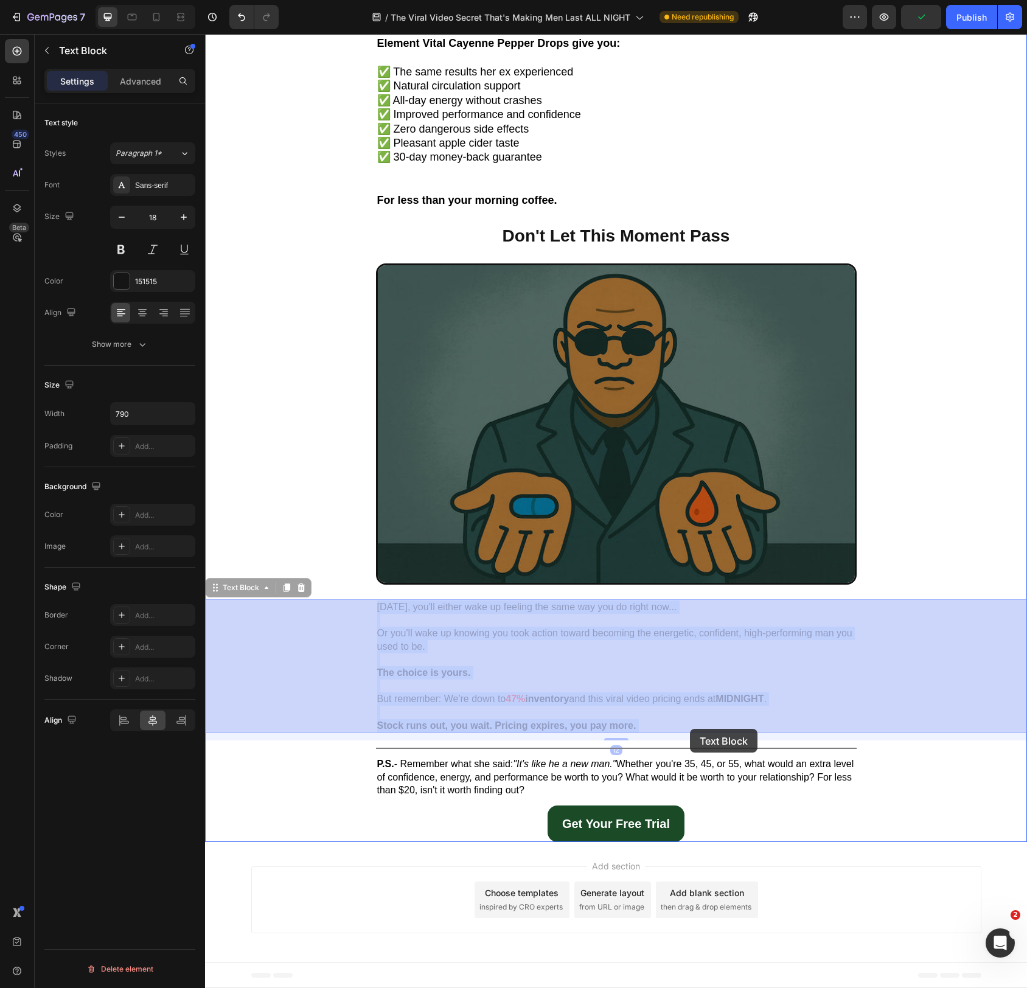
drag, startPoint x: 398, startPoint y: 606, endPoint x: 688, endPoint y: 727, distance: 314.3
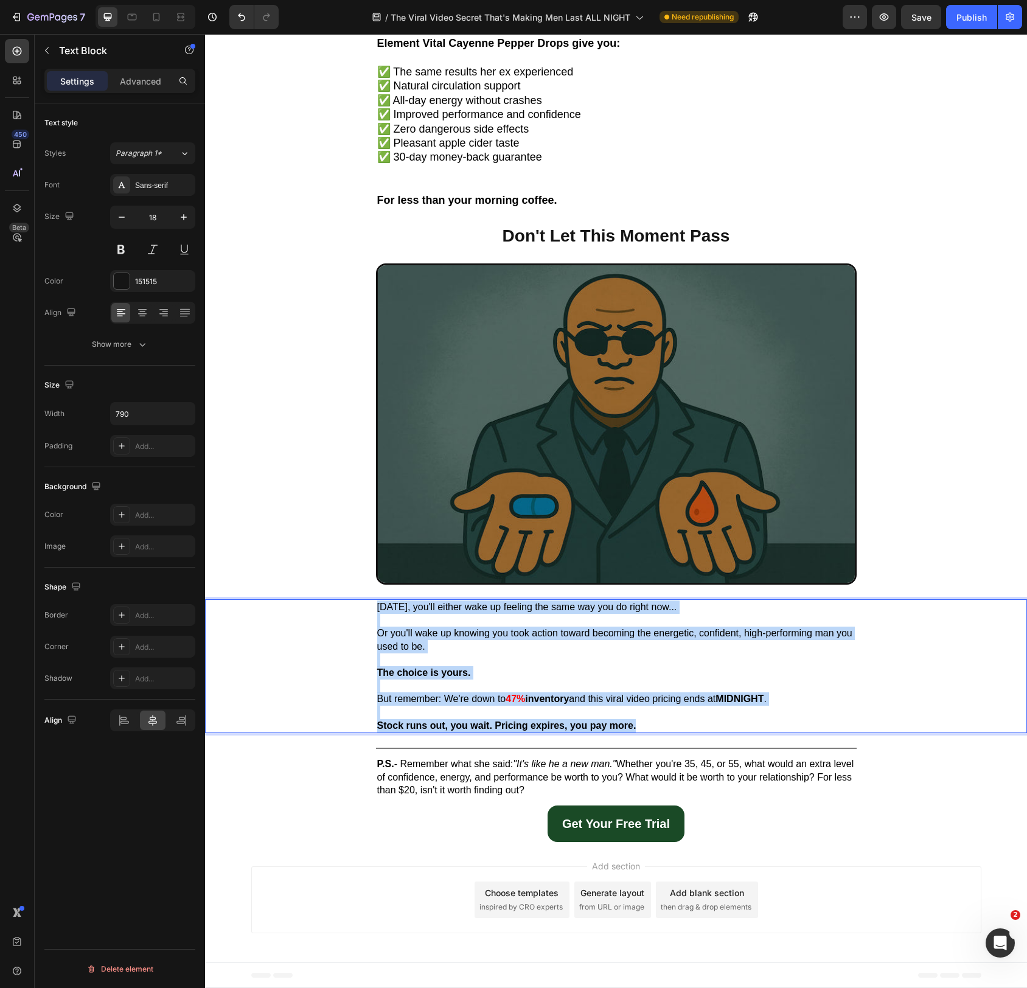
drag, startPoint x: 407, startPoint y: 609, endPoint x: 662, endPoint y: 729, distance: 281.8
click at [663, 730] on div "Tomorrow, you'll either wake up feeling the same way you do right now... Or you…" at bounding box center [616, 667] width 481 height 134
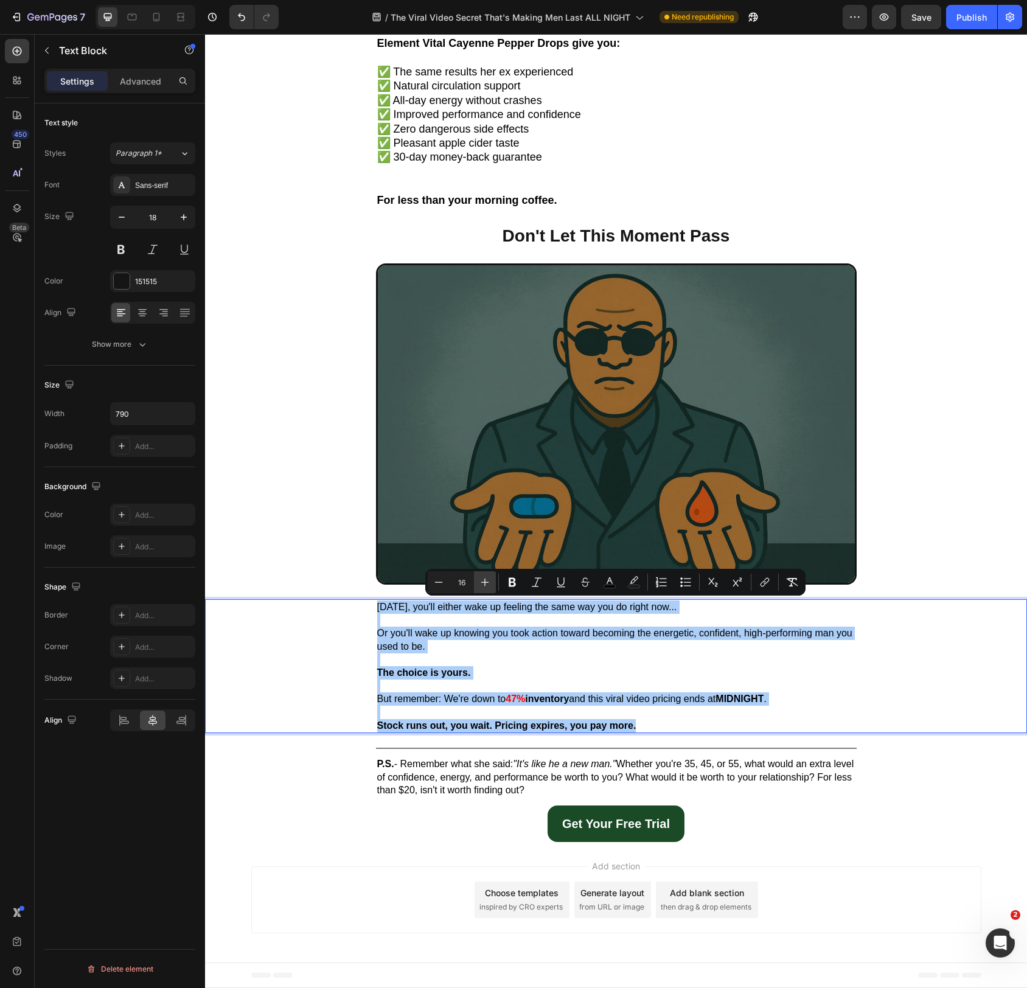
click at [488, 584] on icon "Editor contextual toolbar" at bounding box center [485, 582] width 12 height 12
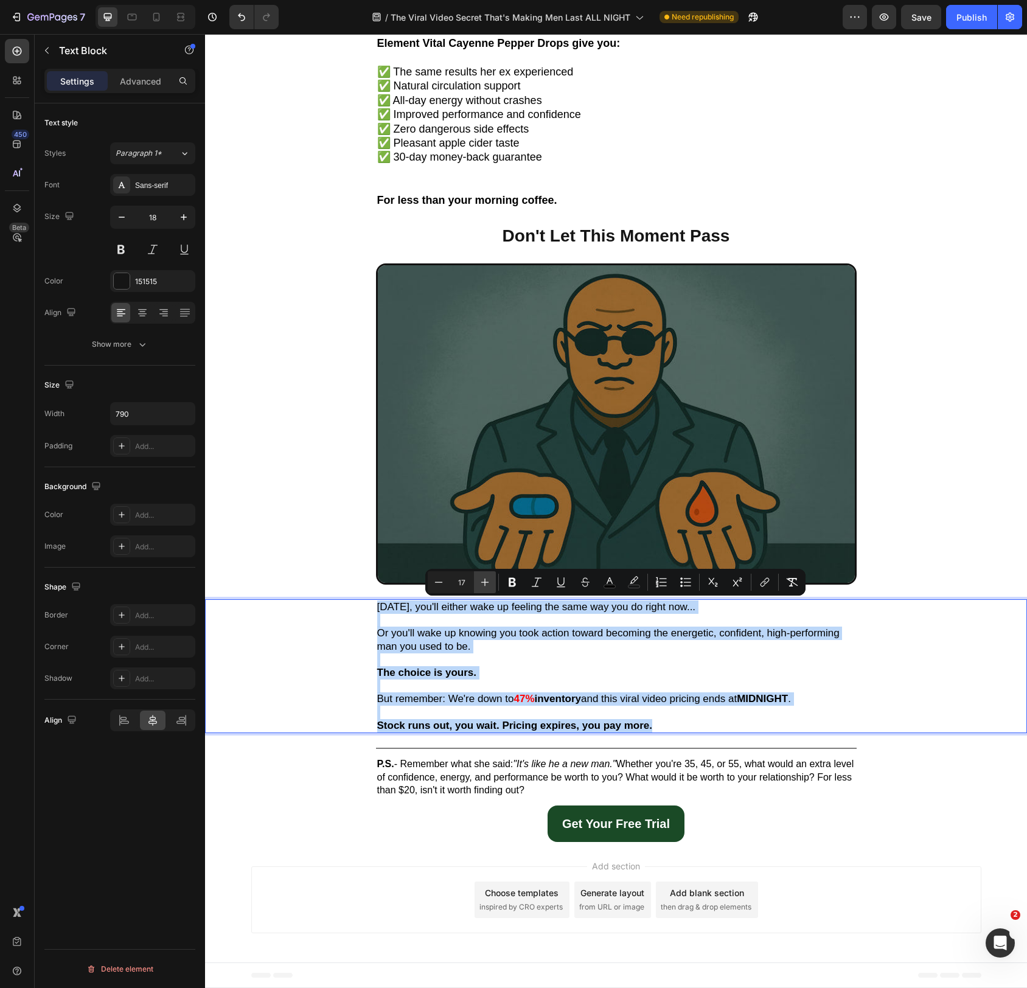
type input "18"
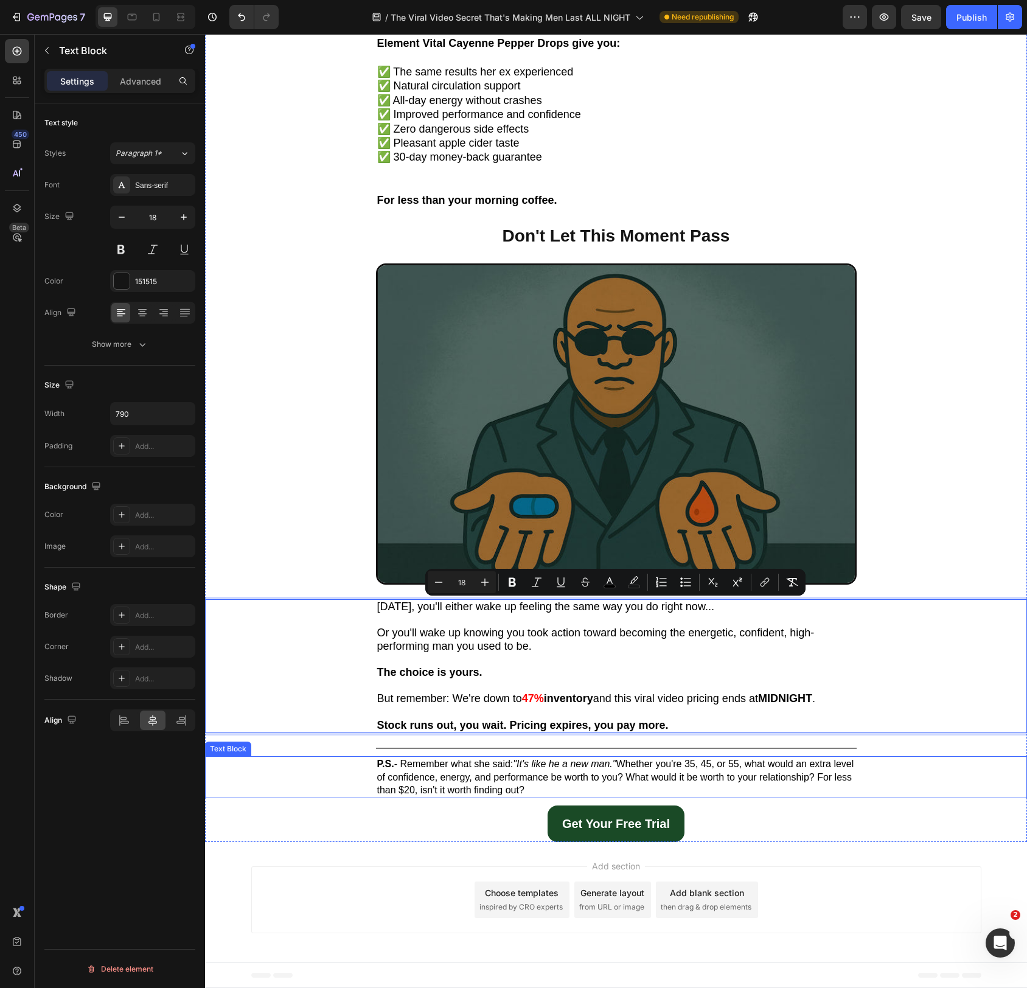
click at [424, 767] on span "P.S. - Remember what she said: "It's like he a new man." Whether you're 35, 45,…" at bounding box center [615, 777] width 477 height 37
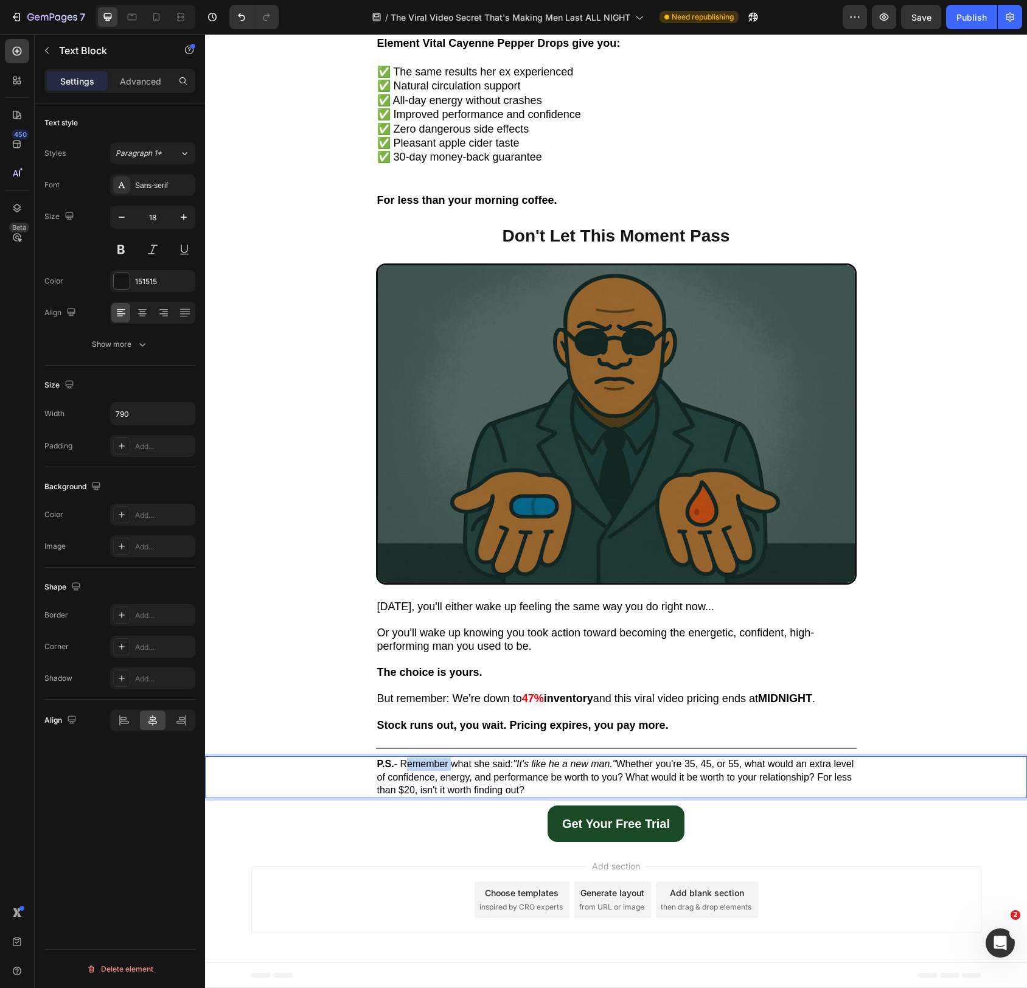
click at [424, 767] on span "P.S. - Remember what she said: "It's like he a new man." Whether you're 35, 45,…" at bounding box center [615, 777] width 477 height 37
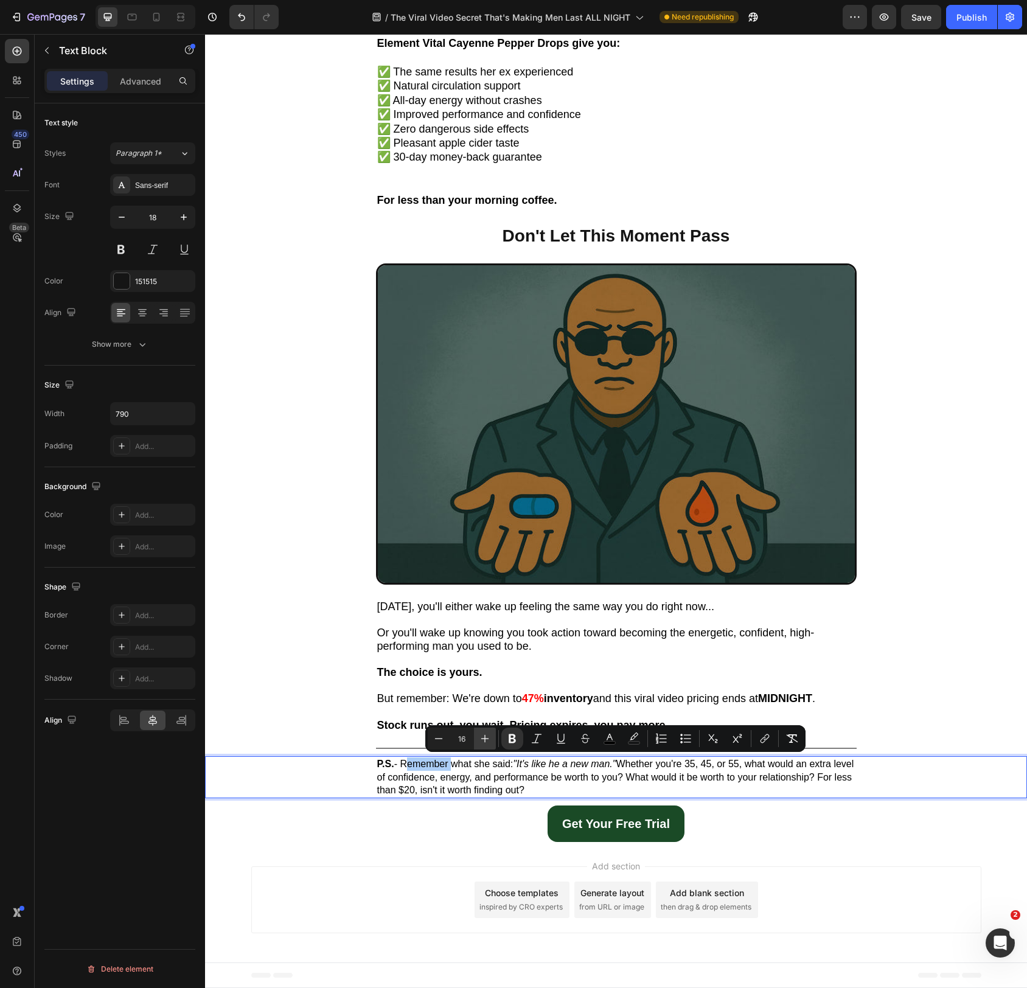
click at [481, 738] on icon "Editor contextual toolbar" at bounding box center [485, 739] width 8 height 8
type input "18"
click at [304, 785] on div "P.S. - Remember what she said: "It's like he a new man." Whether you're 35, 45,…" at bounding box center [616, 778] width 798 height 42
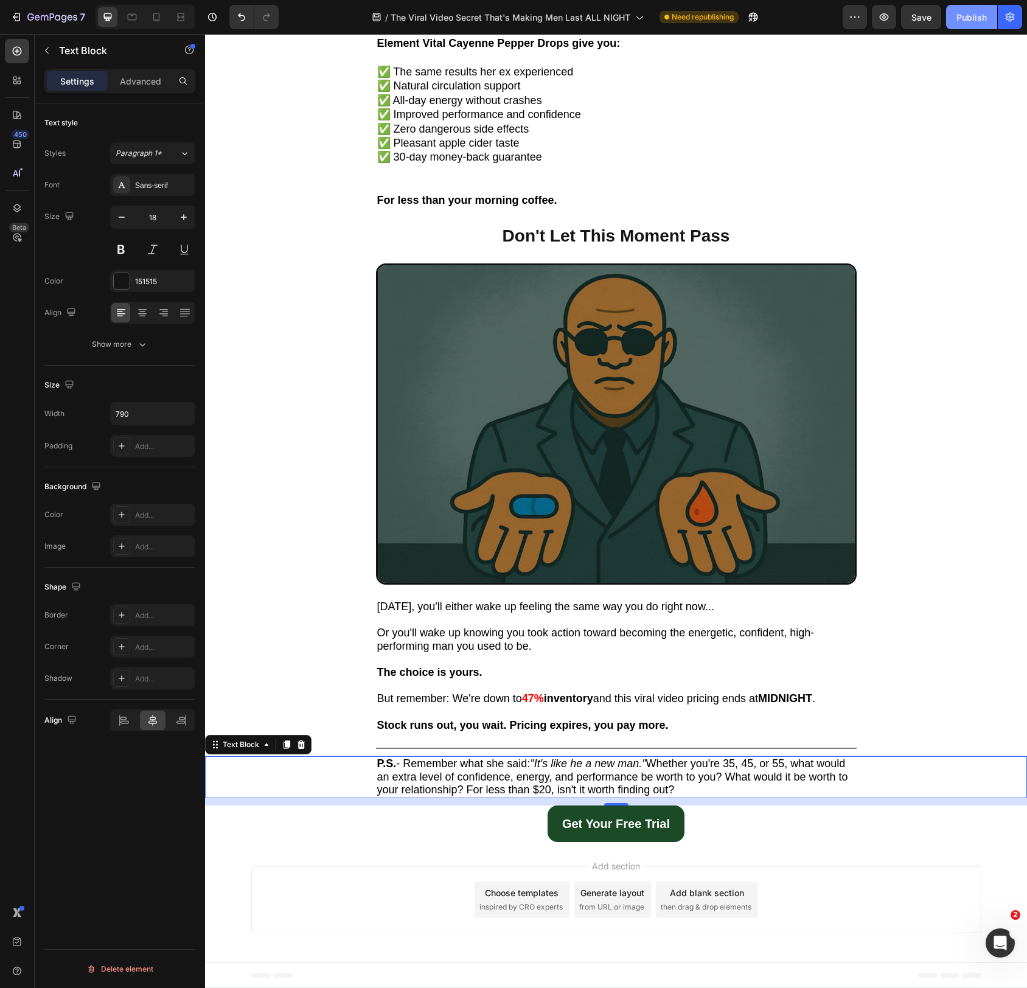
click at [967, 23] on div "Publish" at bounding box center [972, 17] width 30 height 13
click at [159, 17] on icon at bounding box center [156, 17] width 12 height 12
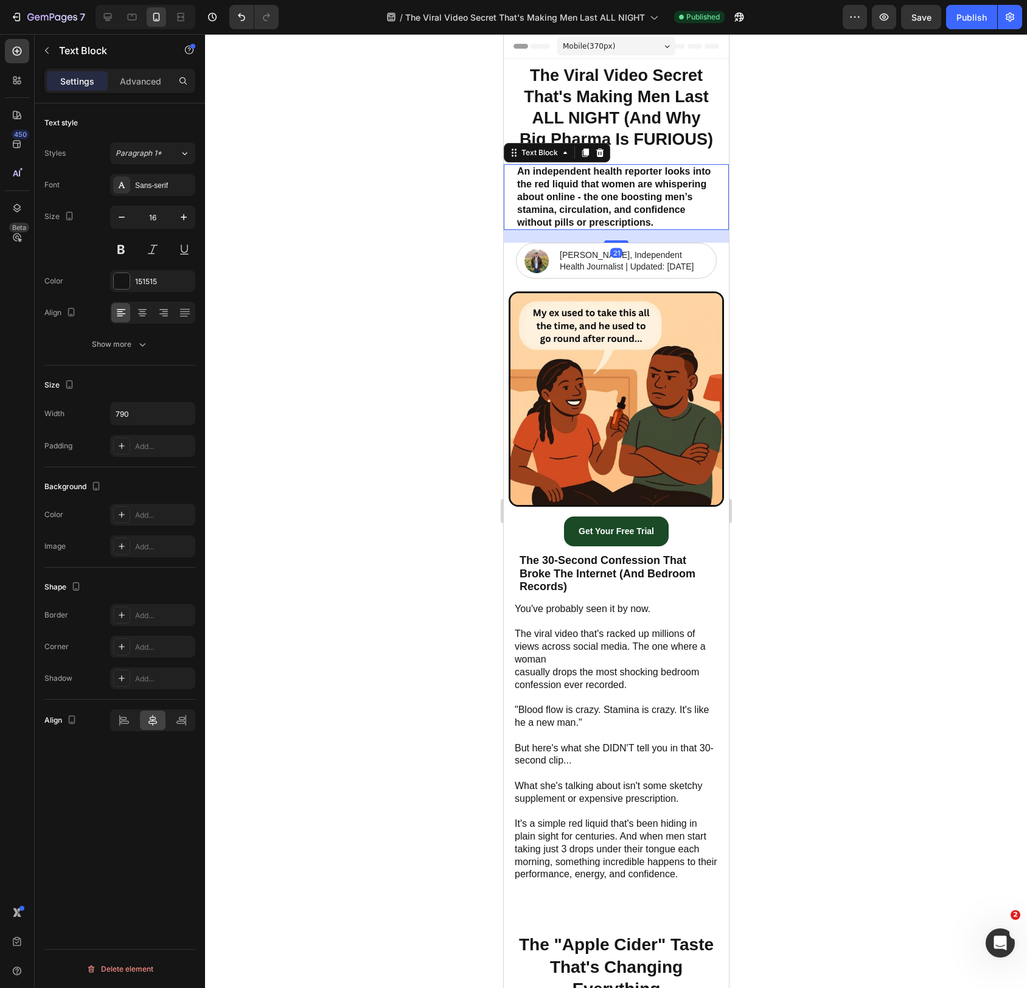
click at [620, 200] on p "An independent health reporter looks into the red liquid that women are whisper…" at bounding box center [616, 197] width 198 height 63
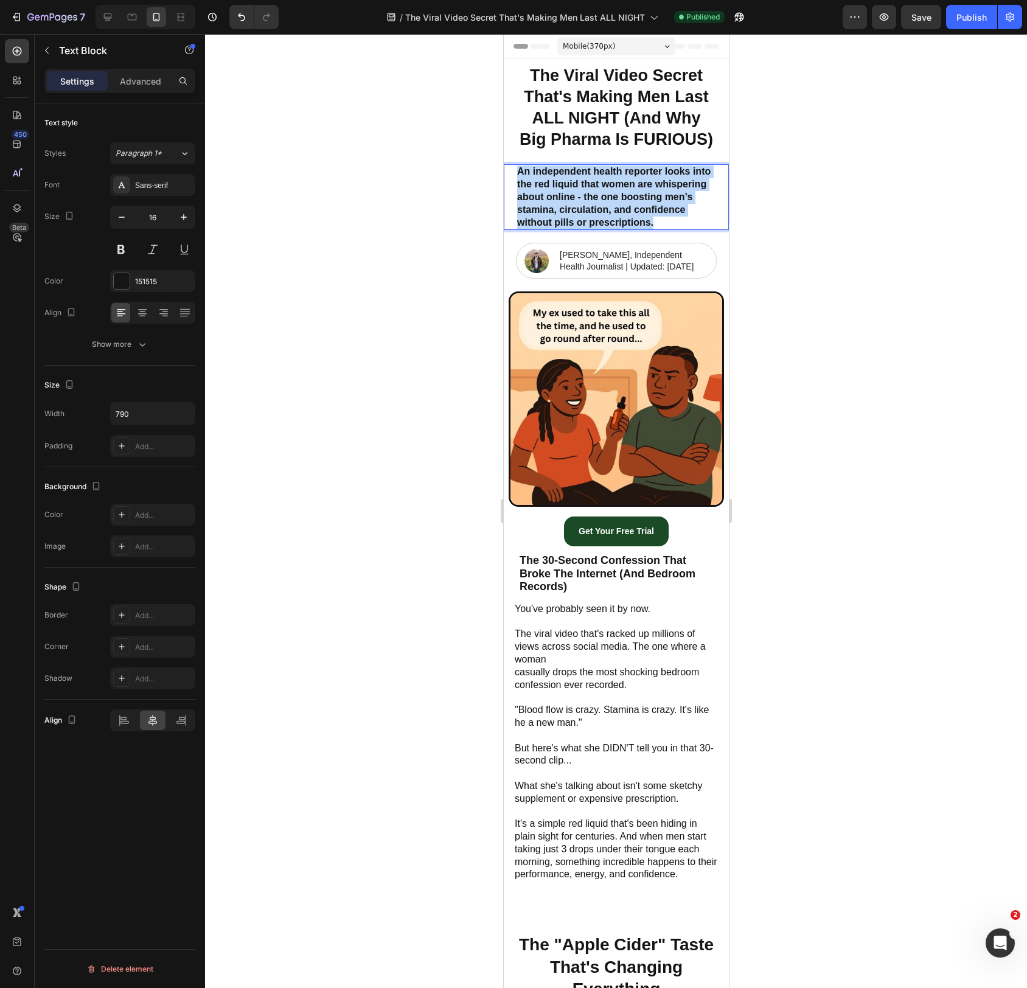
click at [620, 200] on p "An independent health reporter looks into the red liquid that women are whisper…" at bounding box center [616, 197] width 198 height 63
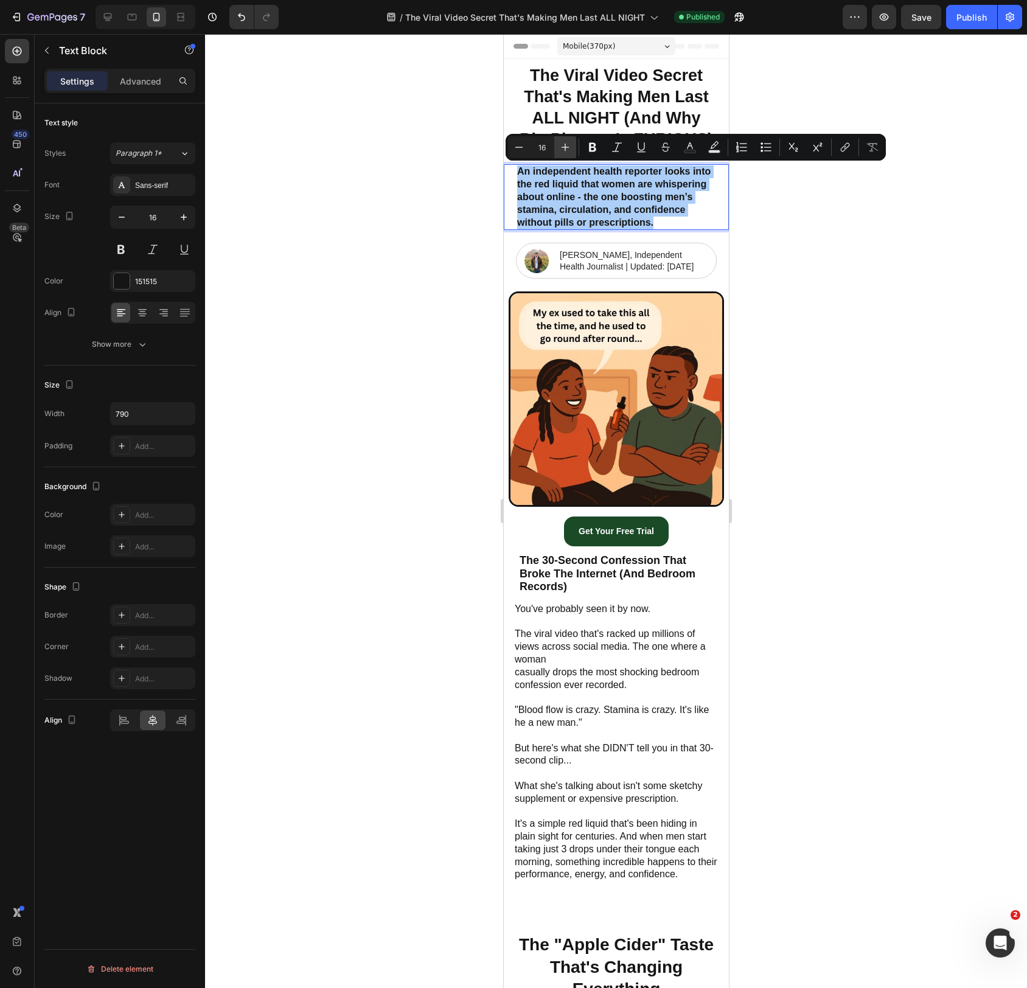
click at [561, 148] on icon "Editor contextual toolbar" at bounding box center [565, 147] width 12 height 12
type input "18"
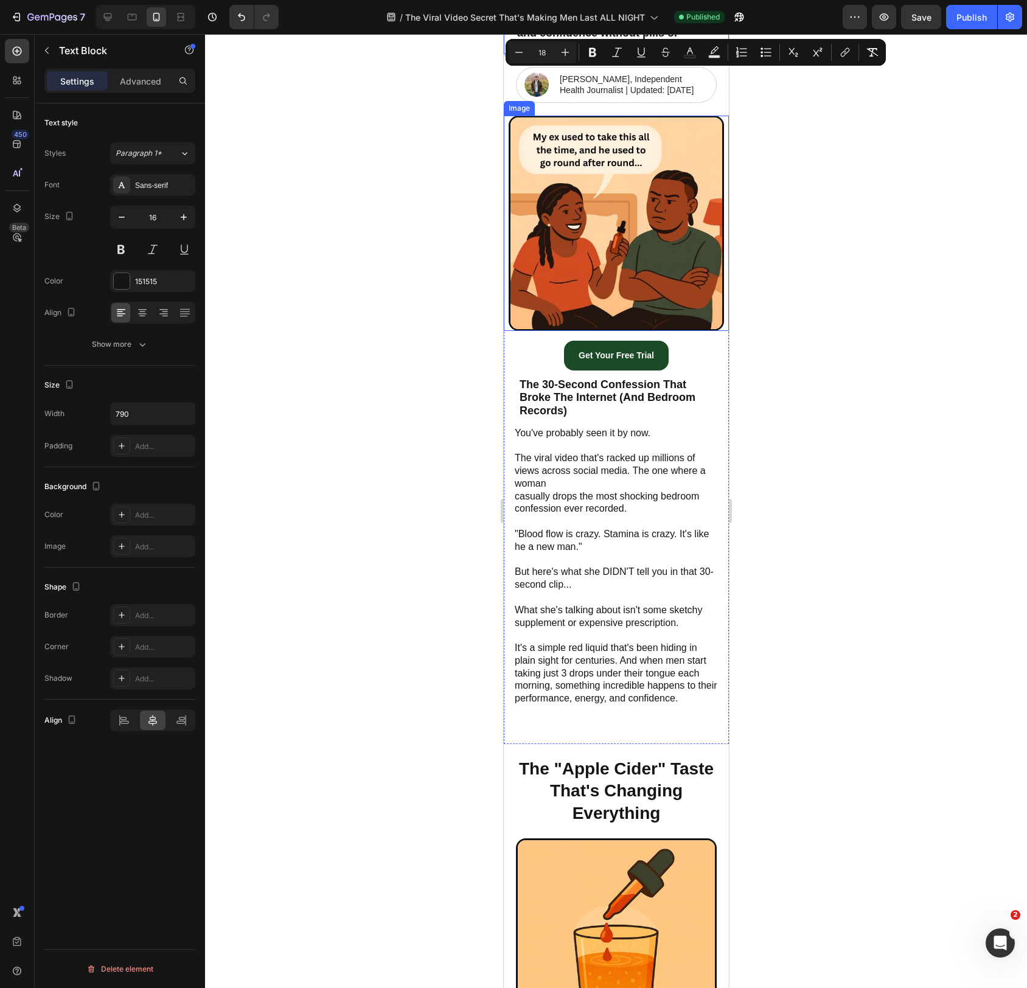
scroll to position [202, 0]
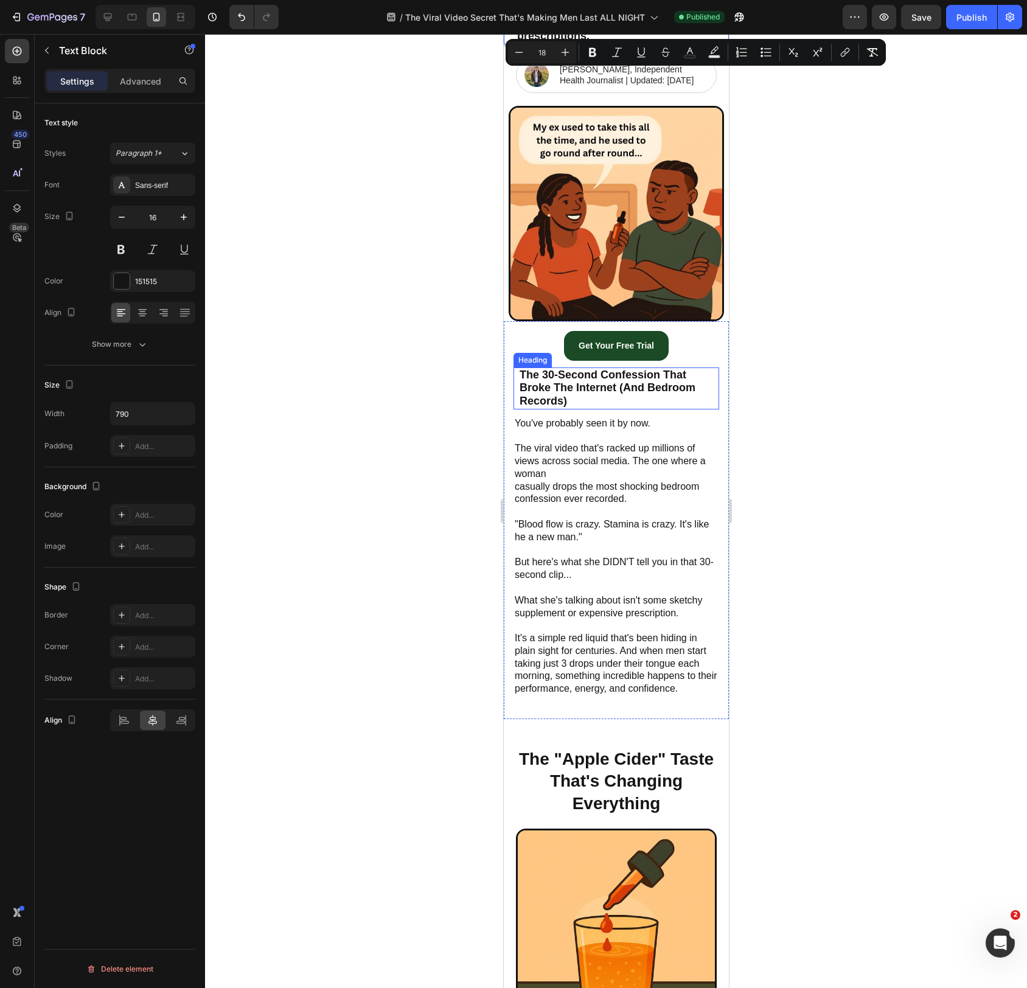
click at [605, 391] on span "The 30-Second Confession That Broke The Internet (And Bedroom Records)" at bounding box center [607, 388] width 176 height 38
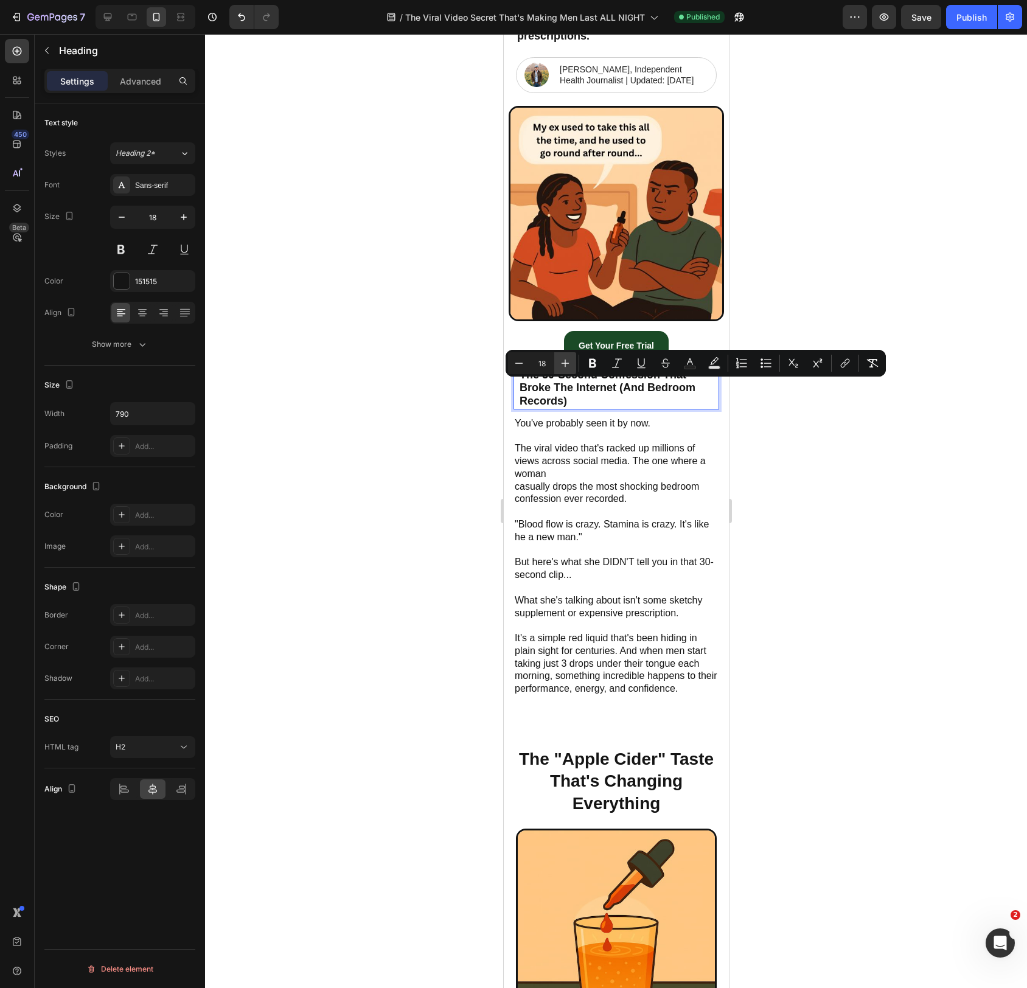
click at [567, 365] on icon "Editor contextual toolbar" at bounding box center [565, 363] width 12 height 12
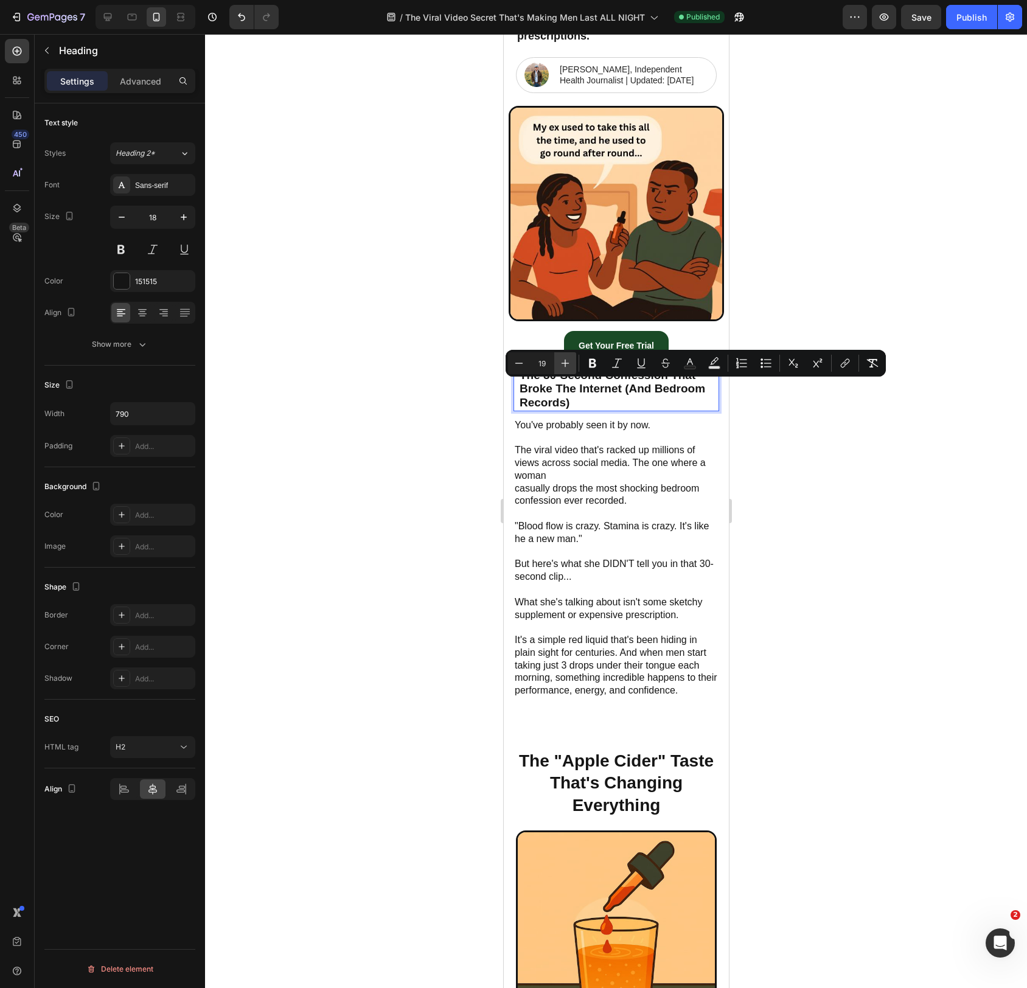
click at [567, 365] on icon "Editor contextual toolbar" at bounding box center [565, 363] width 12 height 12
type input "20"
click at [572, 458] on p "The viral video that's racked up millions of views across social media. The one…" at bounding box center [615, 457] width 203 height 51
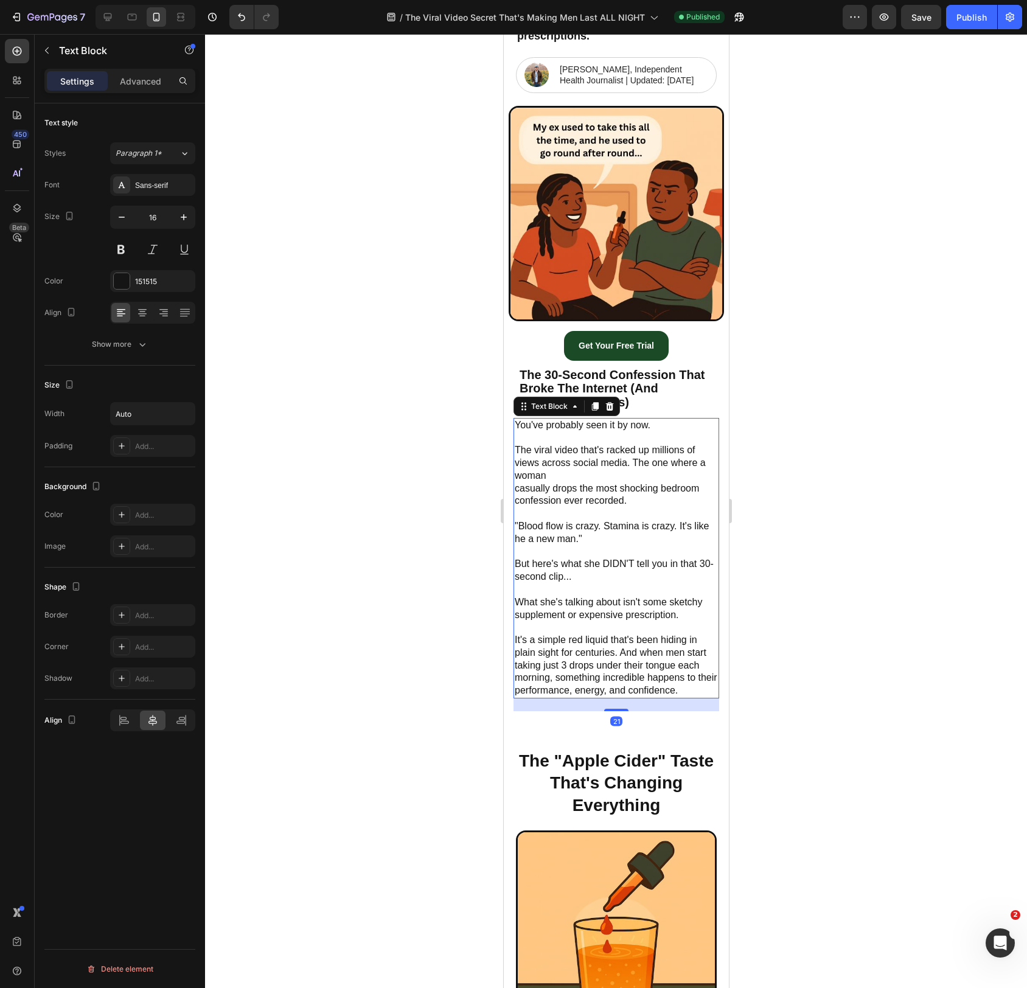
click at [572, 458] on p "The viral video that's racked up millions of views across social media. The one…" at bounding box center [615, 457] width 203 height 51
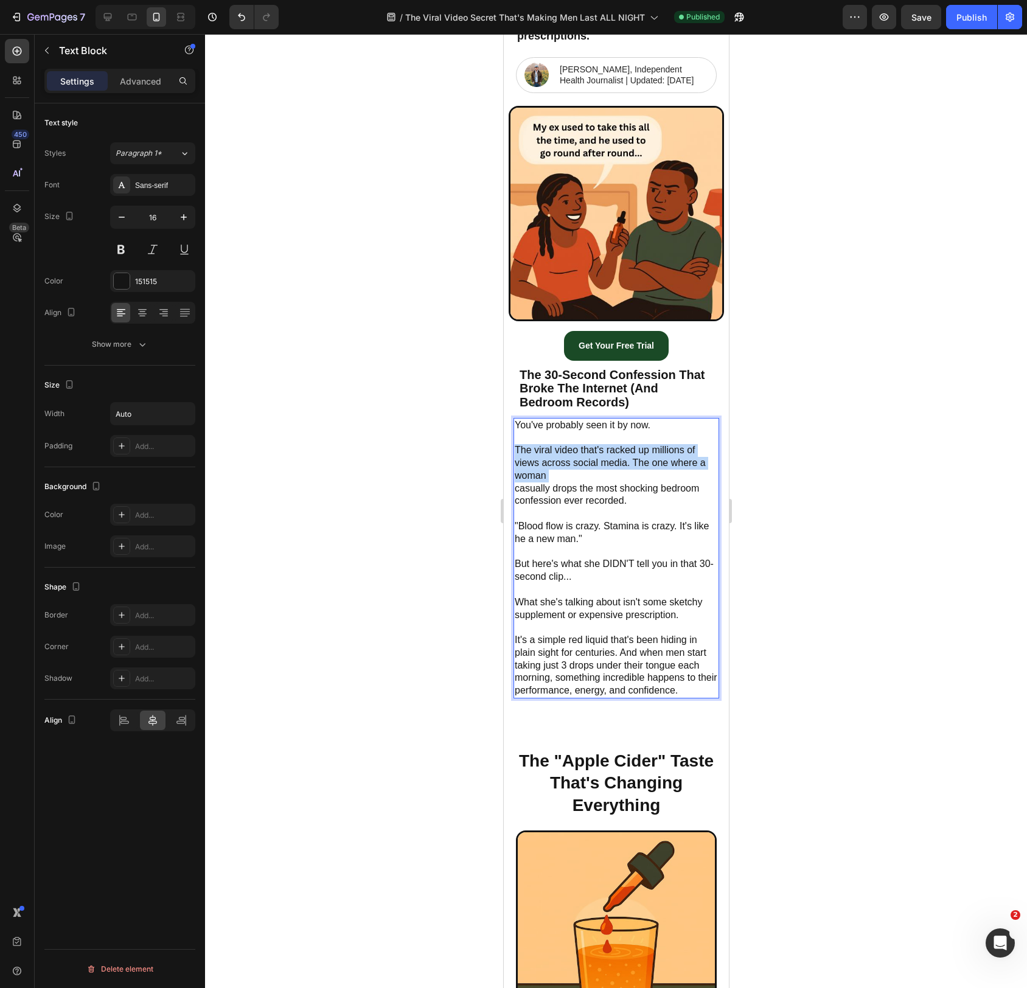
click at [572, 458] on p "The viral video that's racked up millions of views across social media. The one…" at bounding box center [615, 457] width 203 height 51
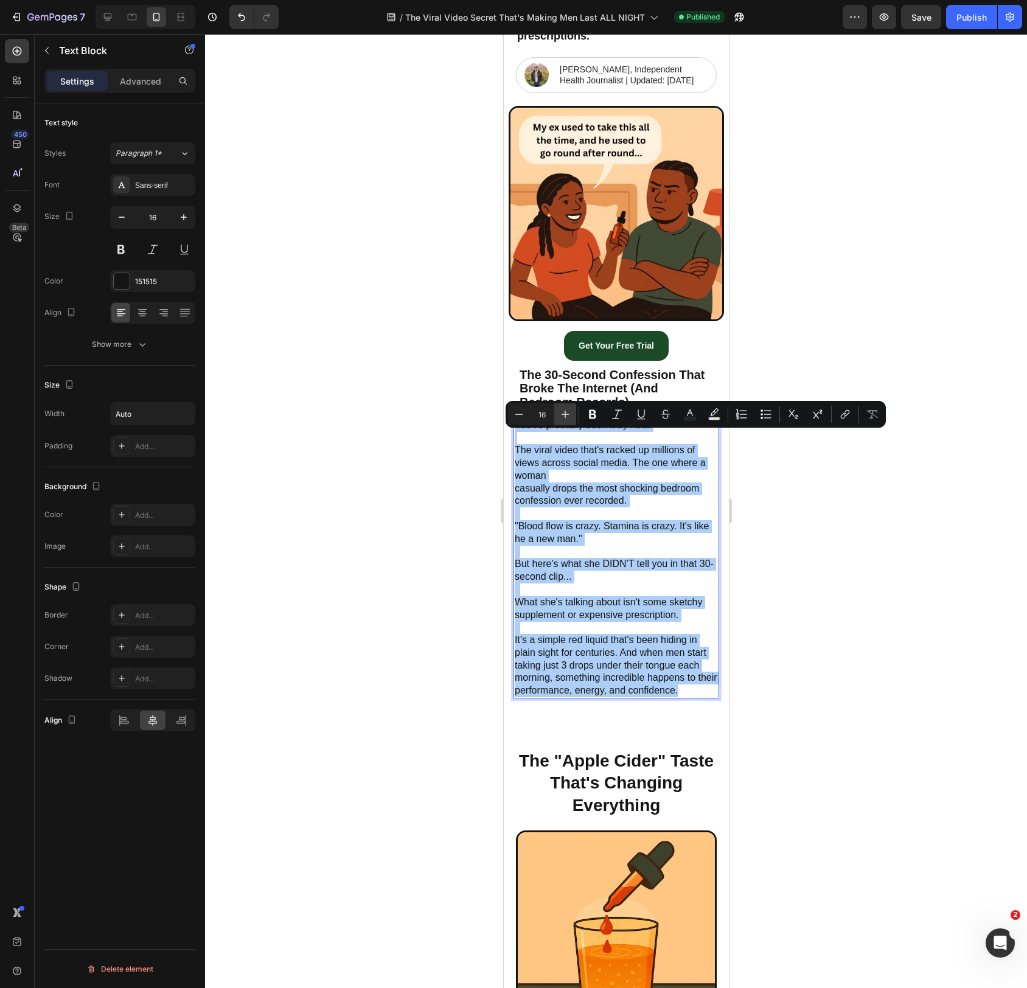
click at [568, 416] on icon "Editor contextual toolbar" at bounding box center [565, 414] width 12 height 12
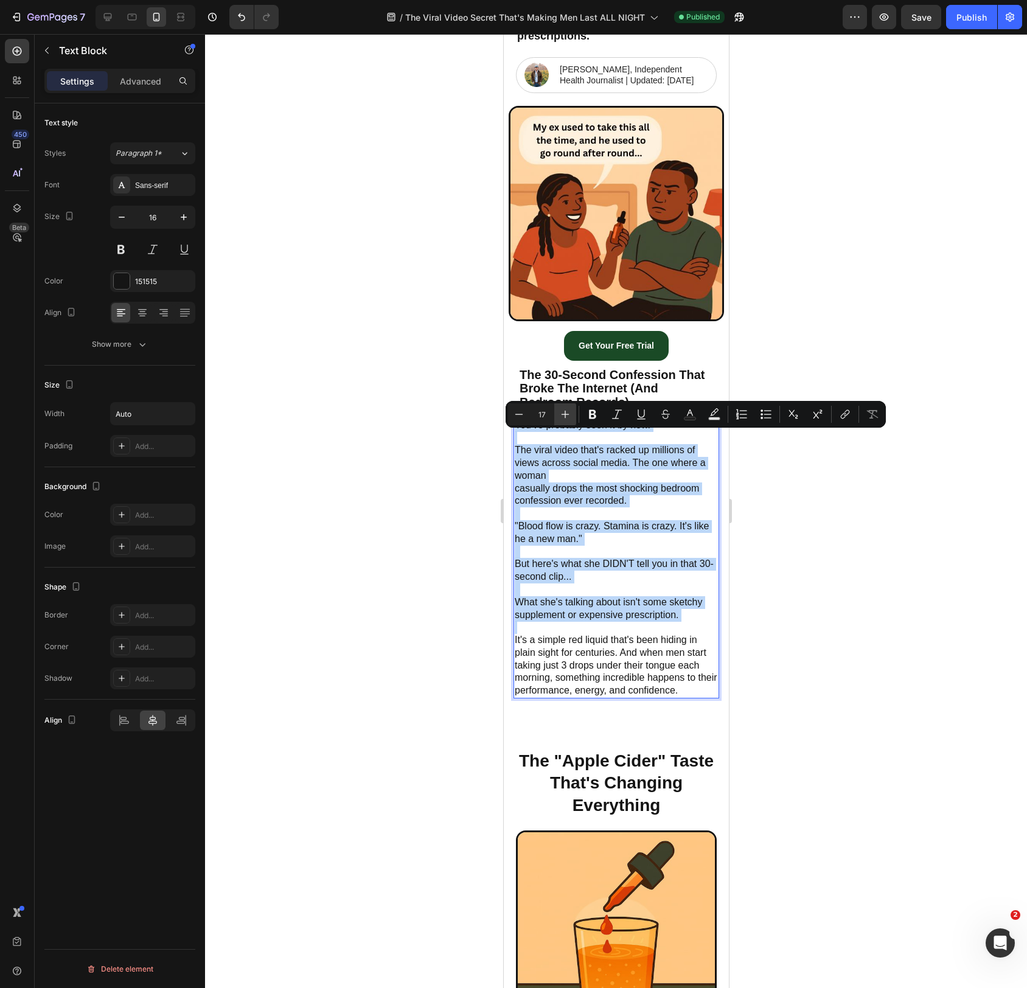
type input "18"
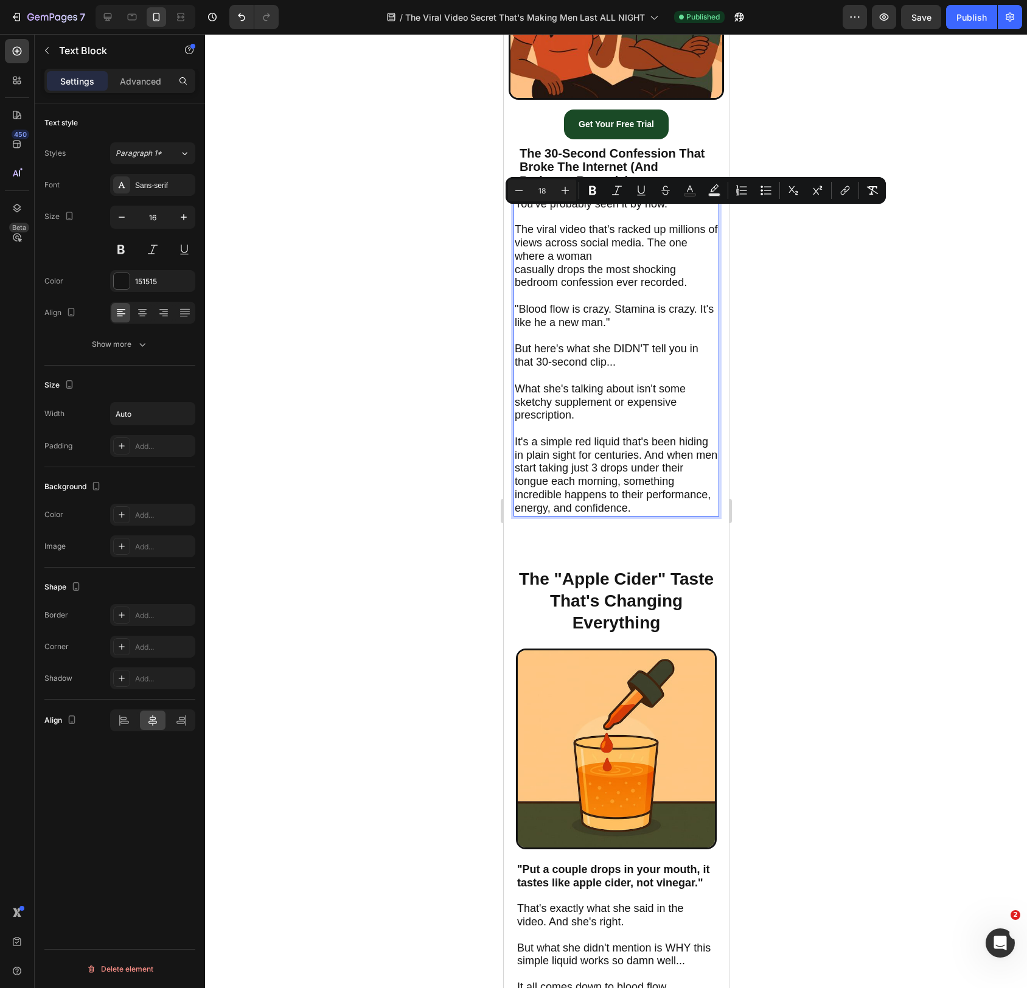
scroll to position [426, 0]
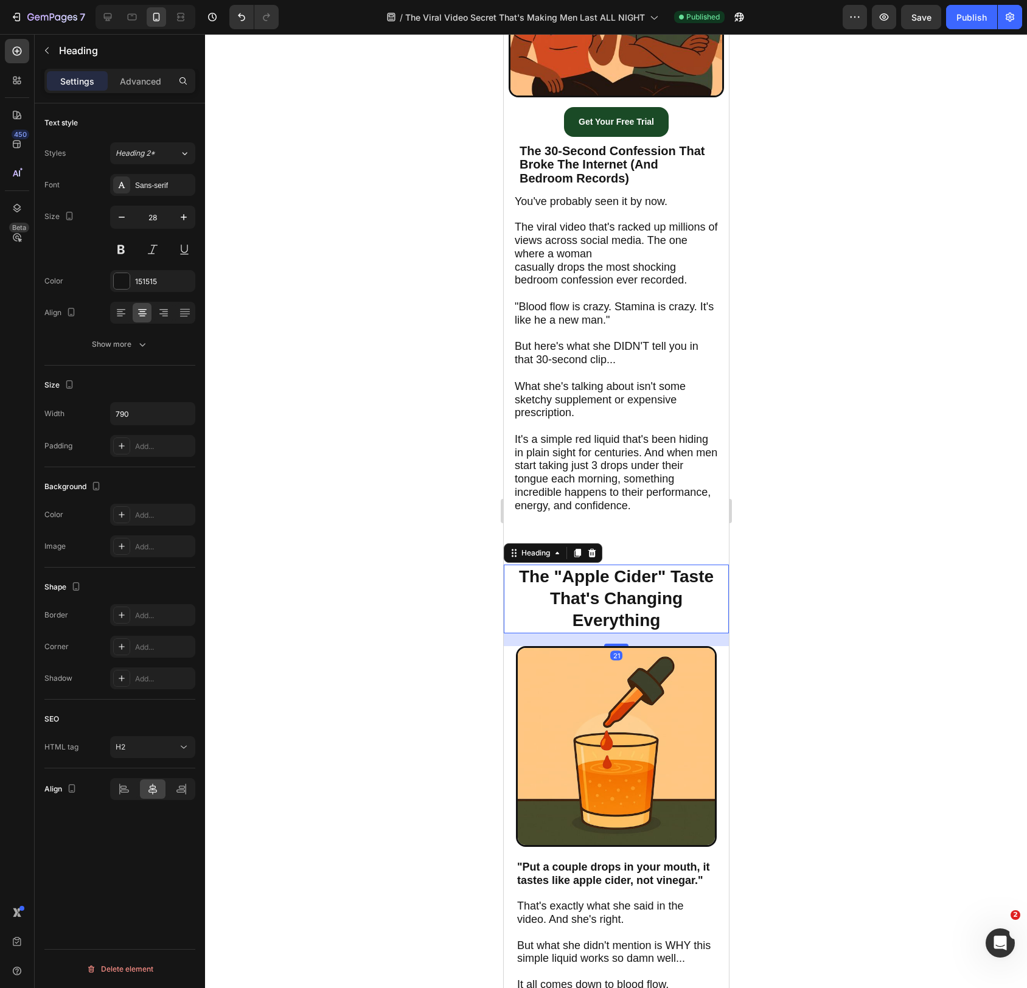
click at [632, 602] on h2 "The "Apple Cider" Taste That's Changing Everything" at bounding box center [616, 599] width 201 height 69
click at [632, 602] on p "The "Apple Cider" Taste That's Changing Everything" at bounding box center [616, 599] width 198 height 66
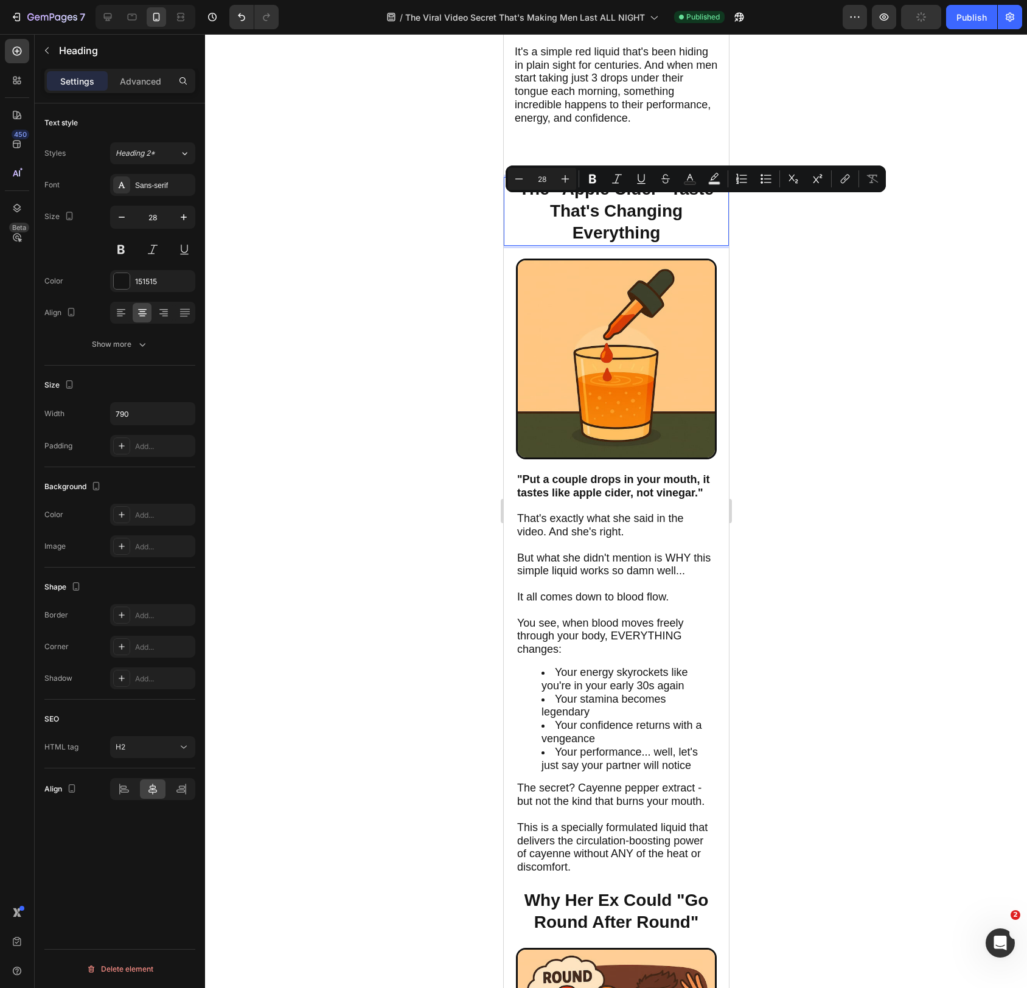
scroll to position [819, 0]
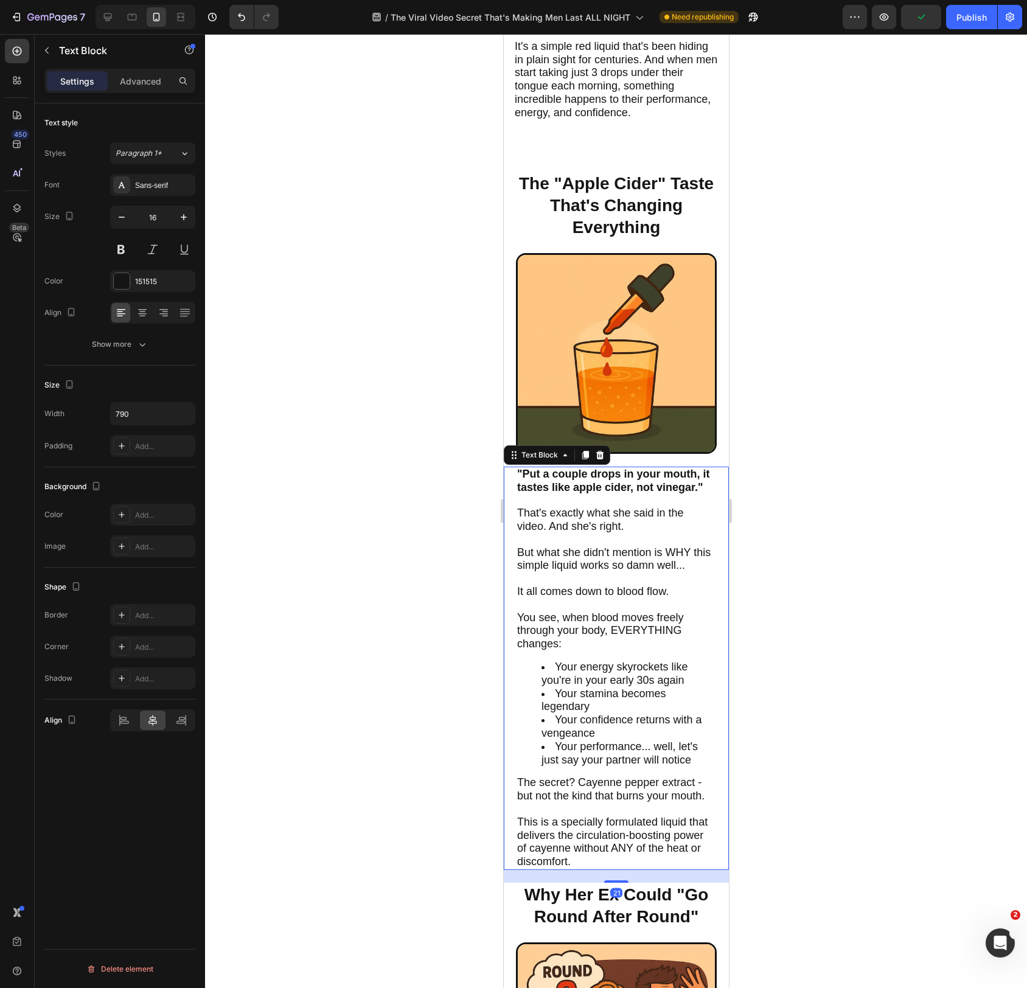
click at [615, 494] on strong ""Put a couple drops in your mouth, it tastes like apple cider, not vinegar."" at bounding box center [613, 481] width 193 height 26
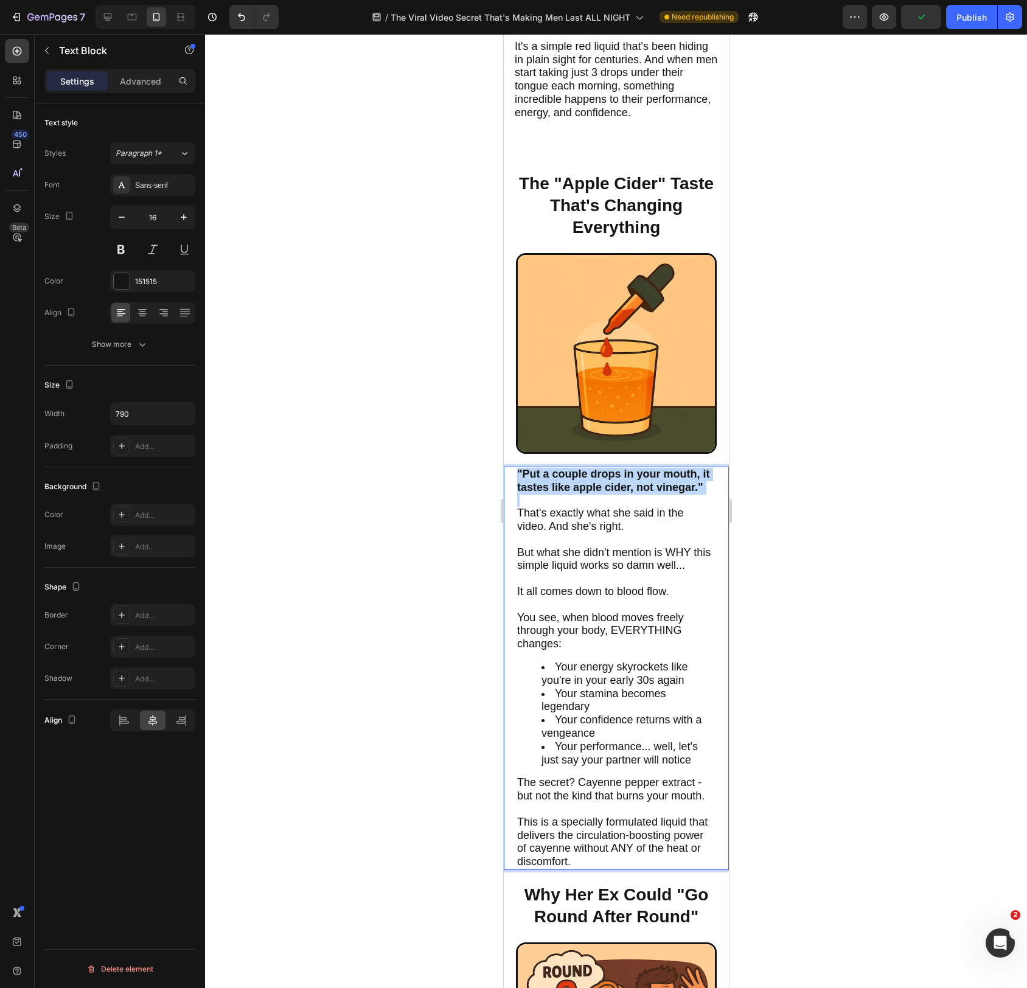
click at [615, 494] on strong ""Put a couple drops in your mouth, it tastes like apple cider, not vinegar."" at bounding box center [613, 481] width 193 height 26
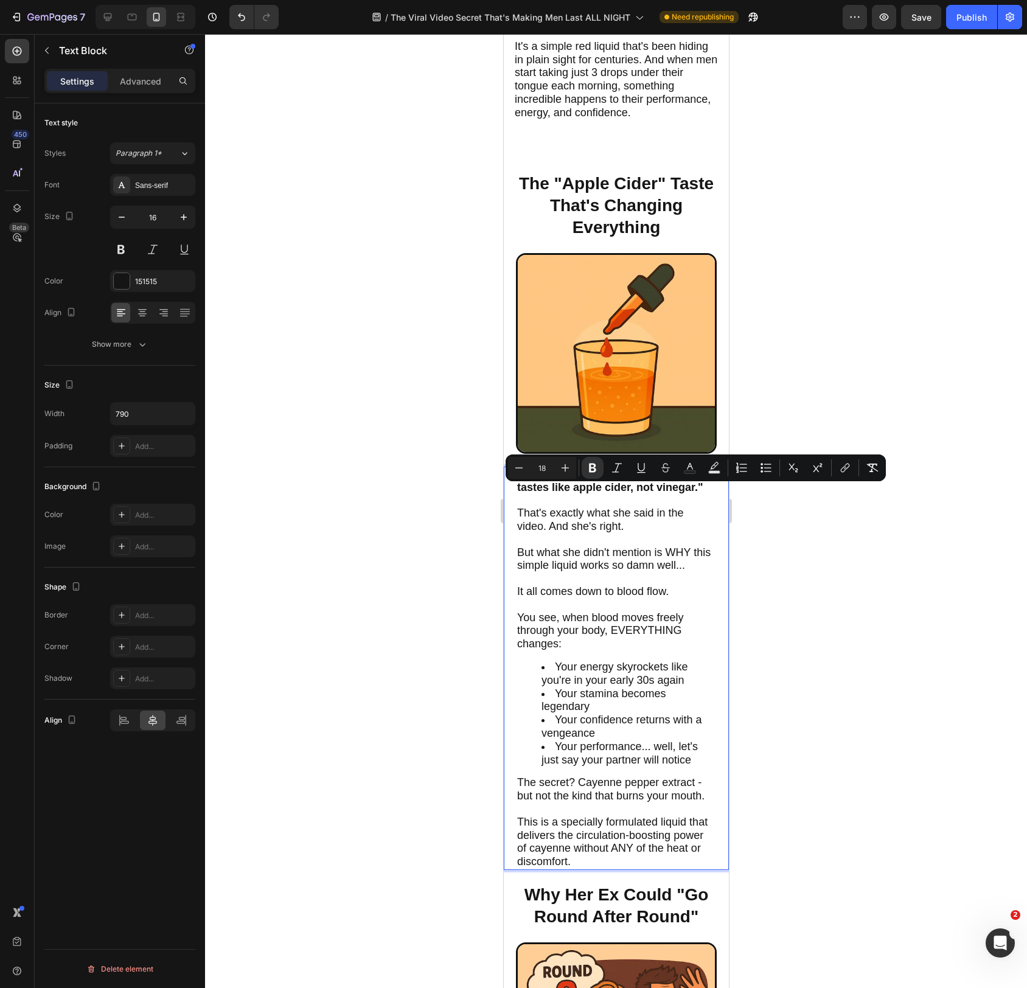
click at [578, 533] on span "That's exactly what she said in the video. And she's right." at bounding box center [600, 520] width 167 height 26
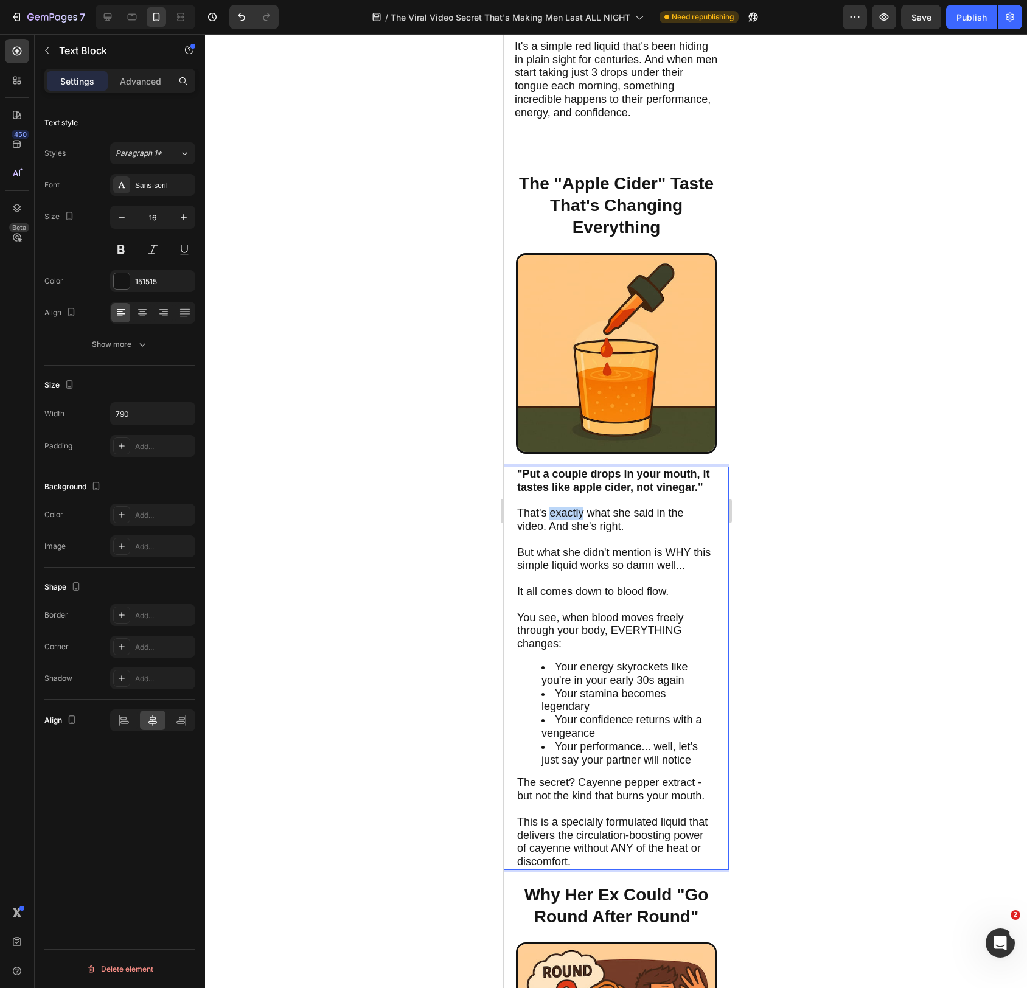
click at [578, 533] on span "That's exactly what she said in the video. And she's right." at bounding box center [600, 520] width 167 height 26
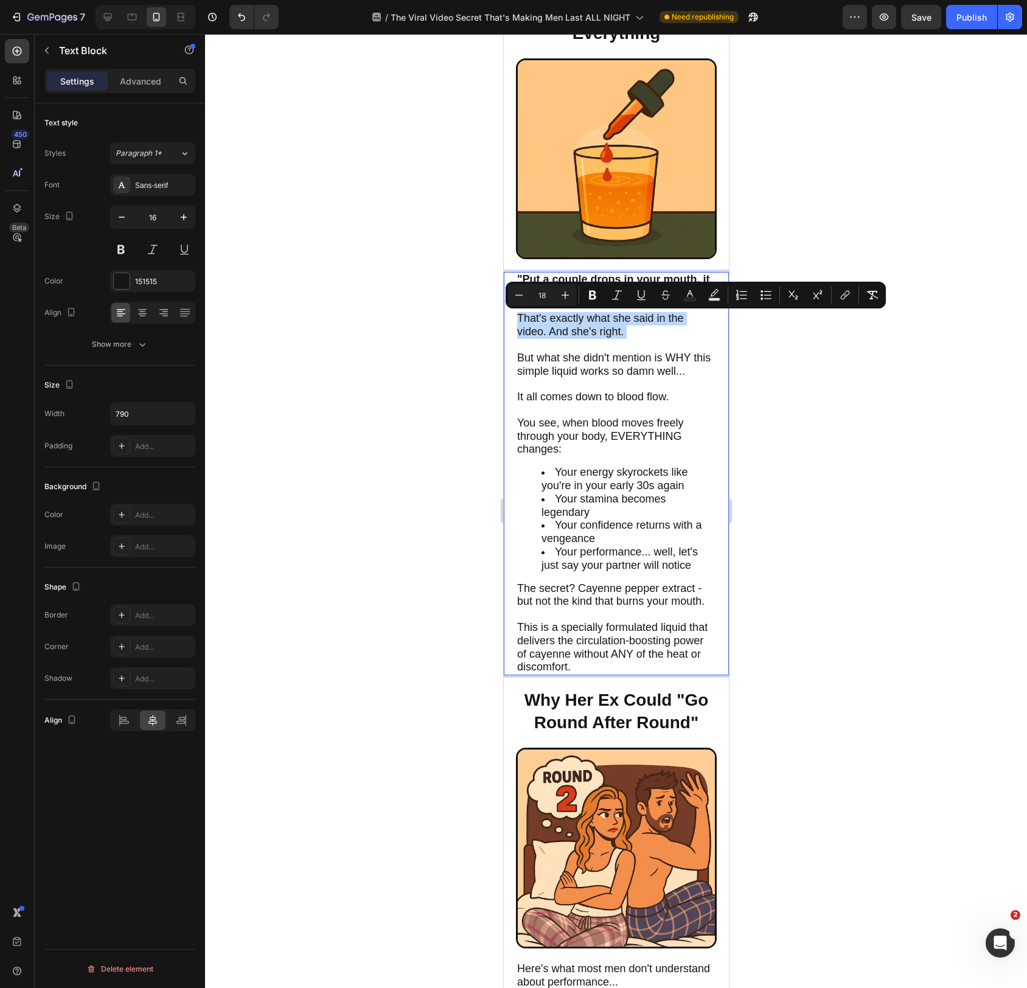
scroll to position [1038, 0]
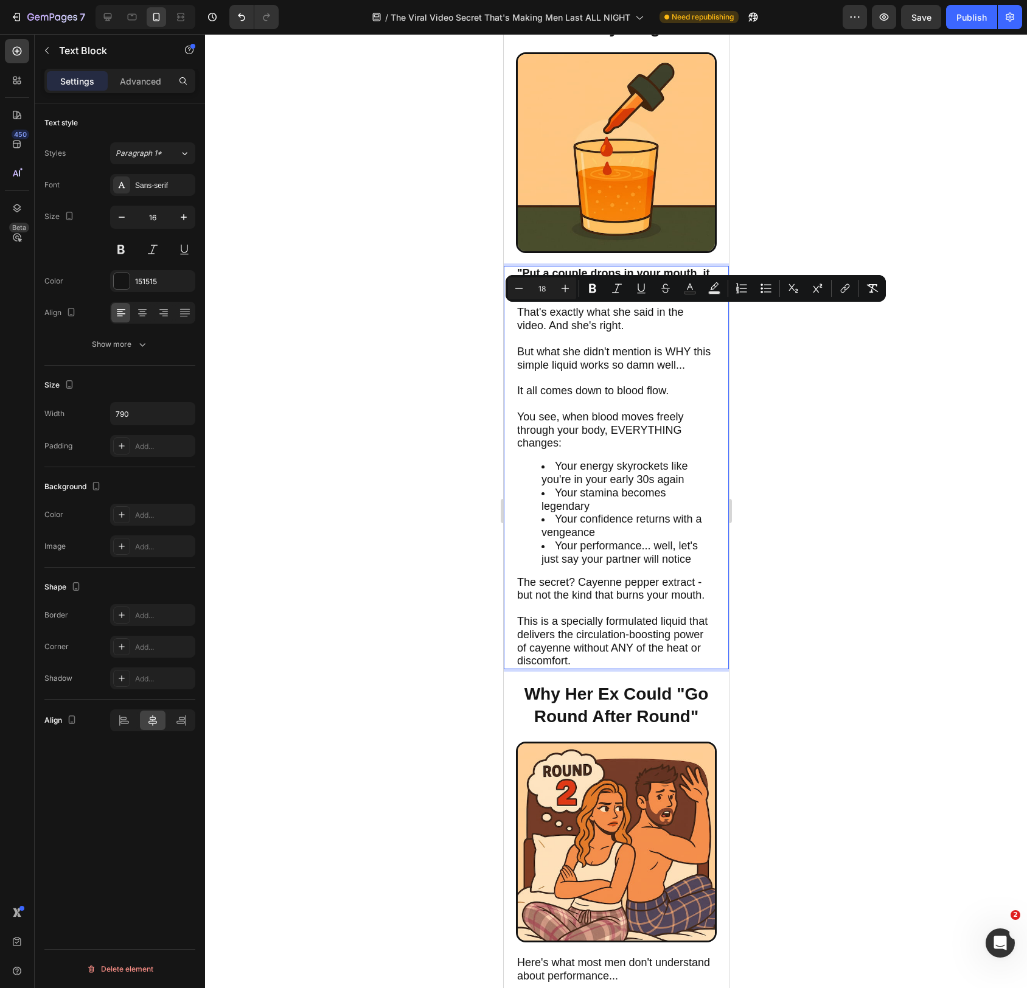
click at [590, 537] on span "Your confidence returns with a vengeance" at bounding box center [621, 526] width 160 height 26
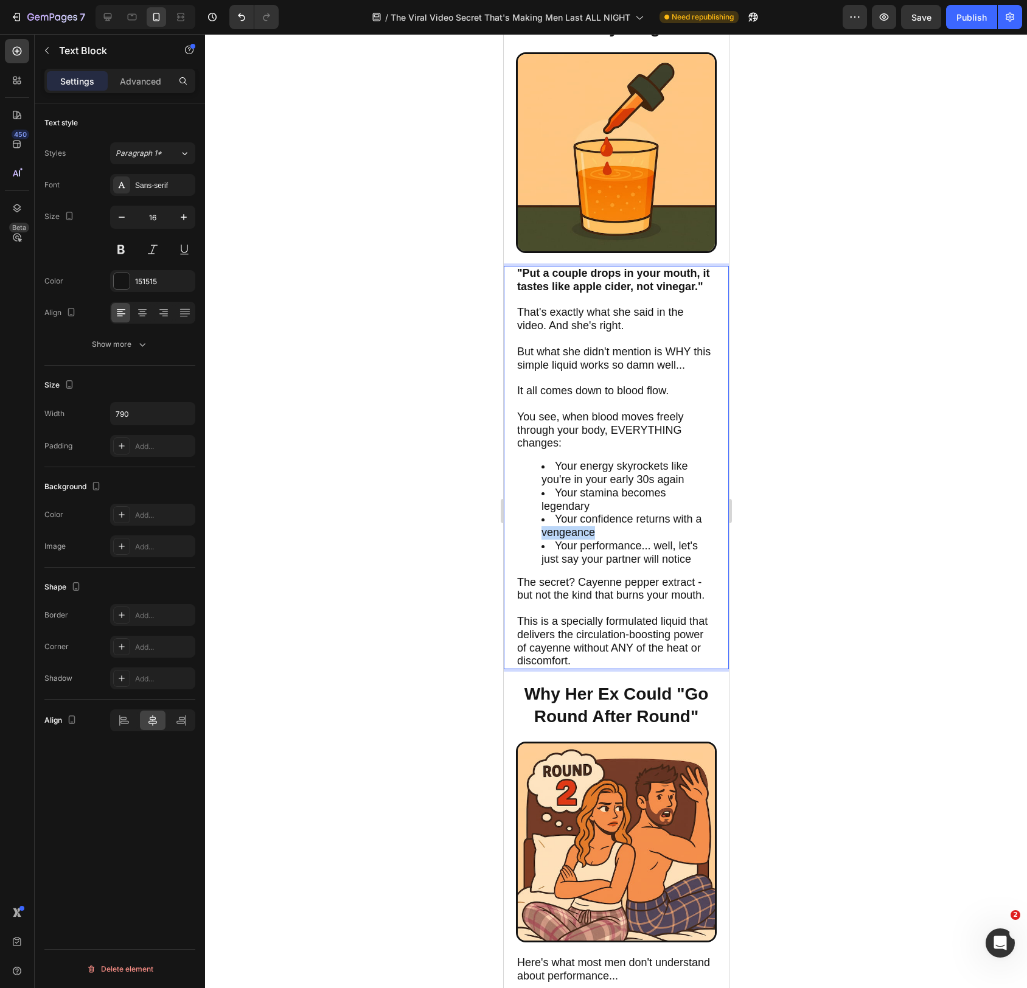
click at [590, 537] on span "Your confidence returns with a vengeance" at bounding box center [621, 526] width 160 height 26
click at [581, 560] on span "Your performance... well, let's just say your partner will notice" at bounding box center [619, 553] width 156 height 26
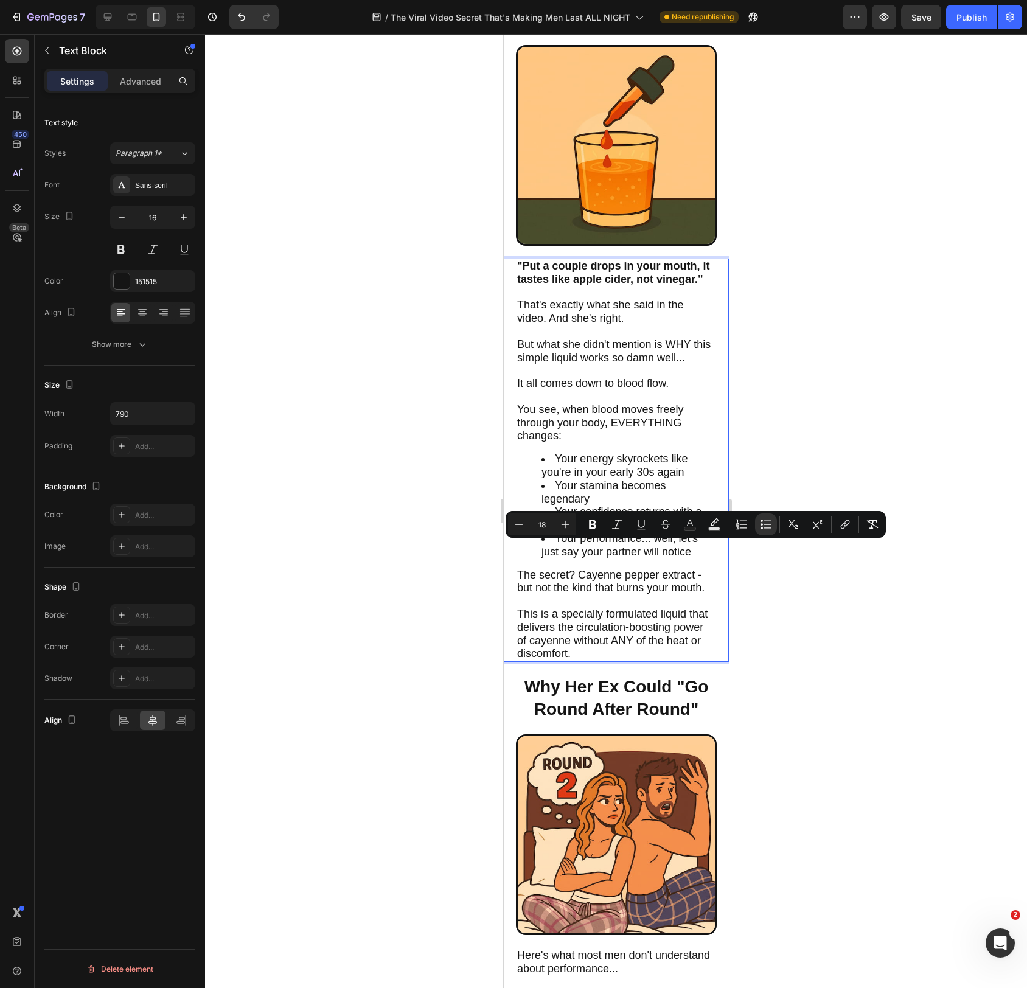
click at [584, 595] on span "The secret? Cayenne pepper extract - but not the kind that burns your mouth." at bounding box center [610, 582] width 187 height 26
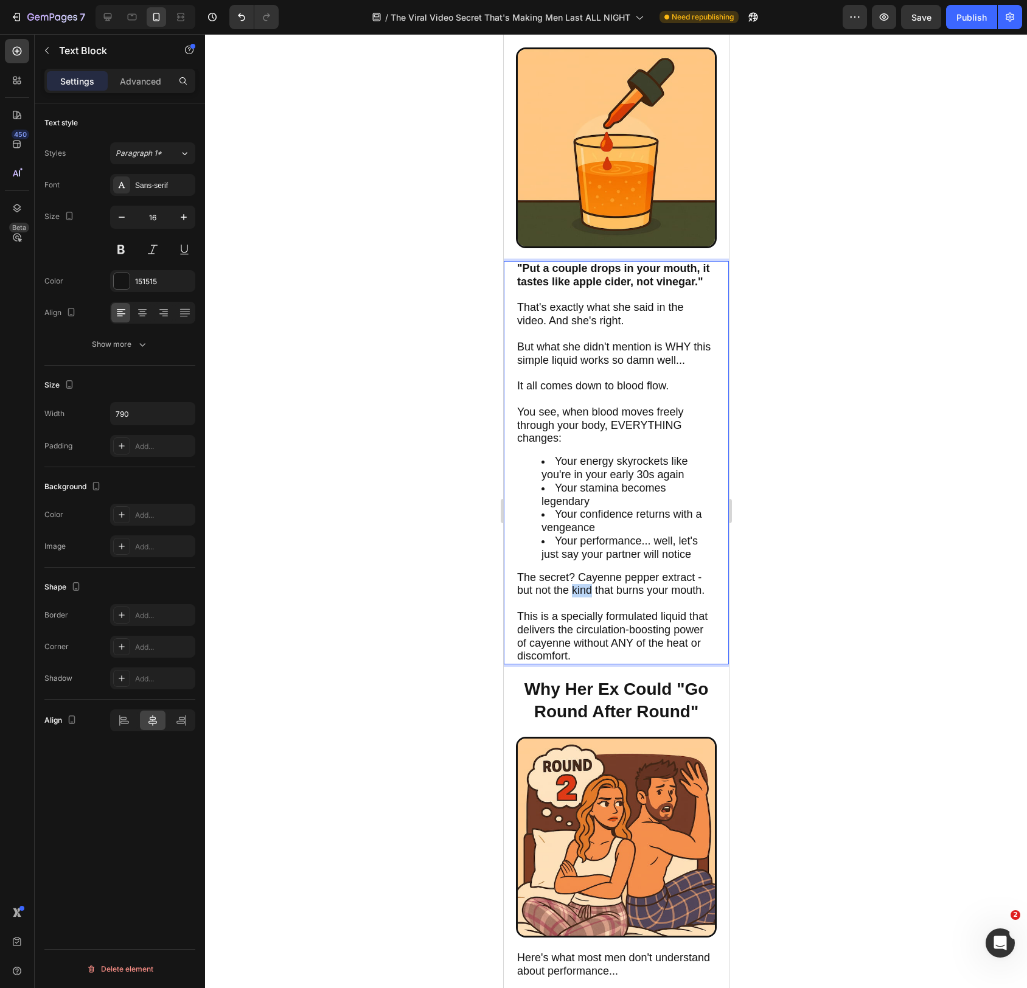
click at [584, 596] on span "The secret? Cayenne pepper extract - but not the kind that burns your mouth." at bounding box center [610, 585] width 187 height 26
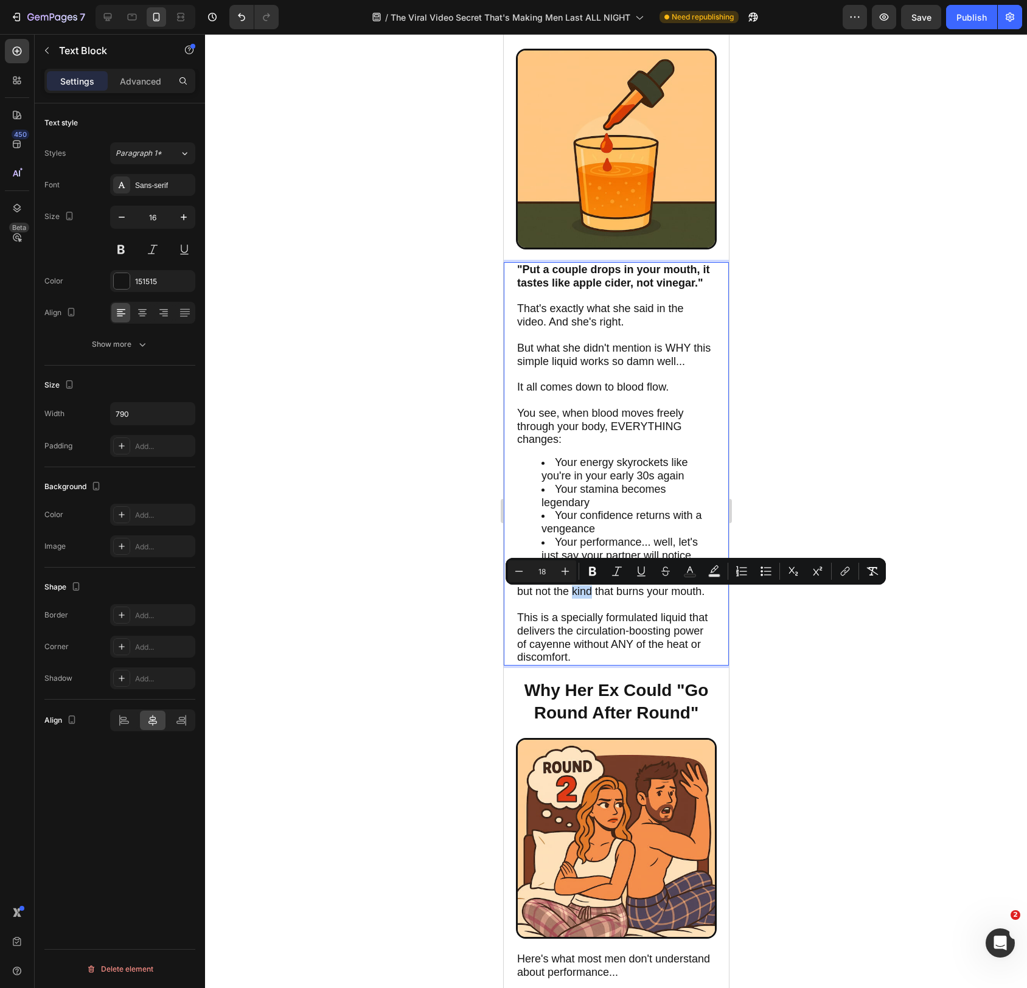
click at [586, 591] on span "The secret? Cayenne pepper extract - but not the kind that burns your mouth." at bounding box center [610, 586] width 187 height 26
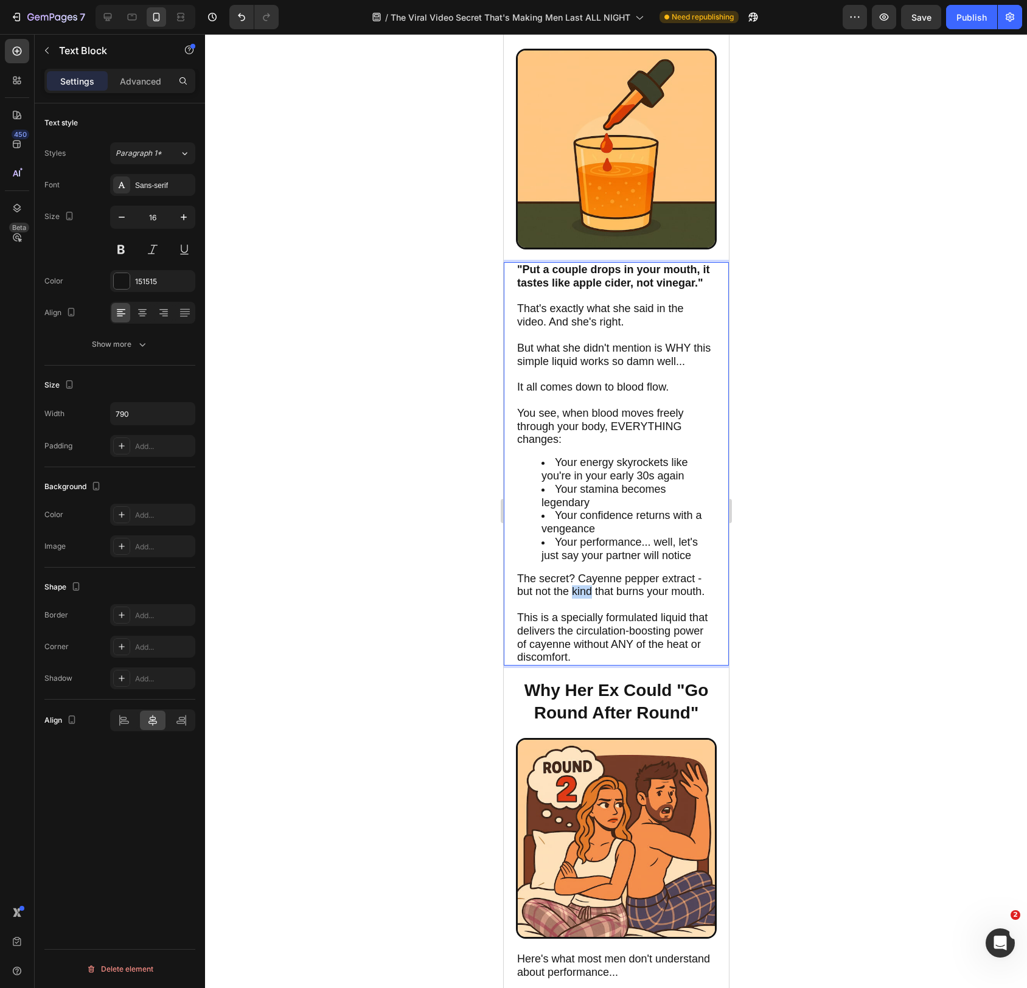
click at [586, 591] on span "The secret? Cayenne pepper extract - but not the kind that burns your mouth." at bounding box center [610, 586] width 187 height 26
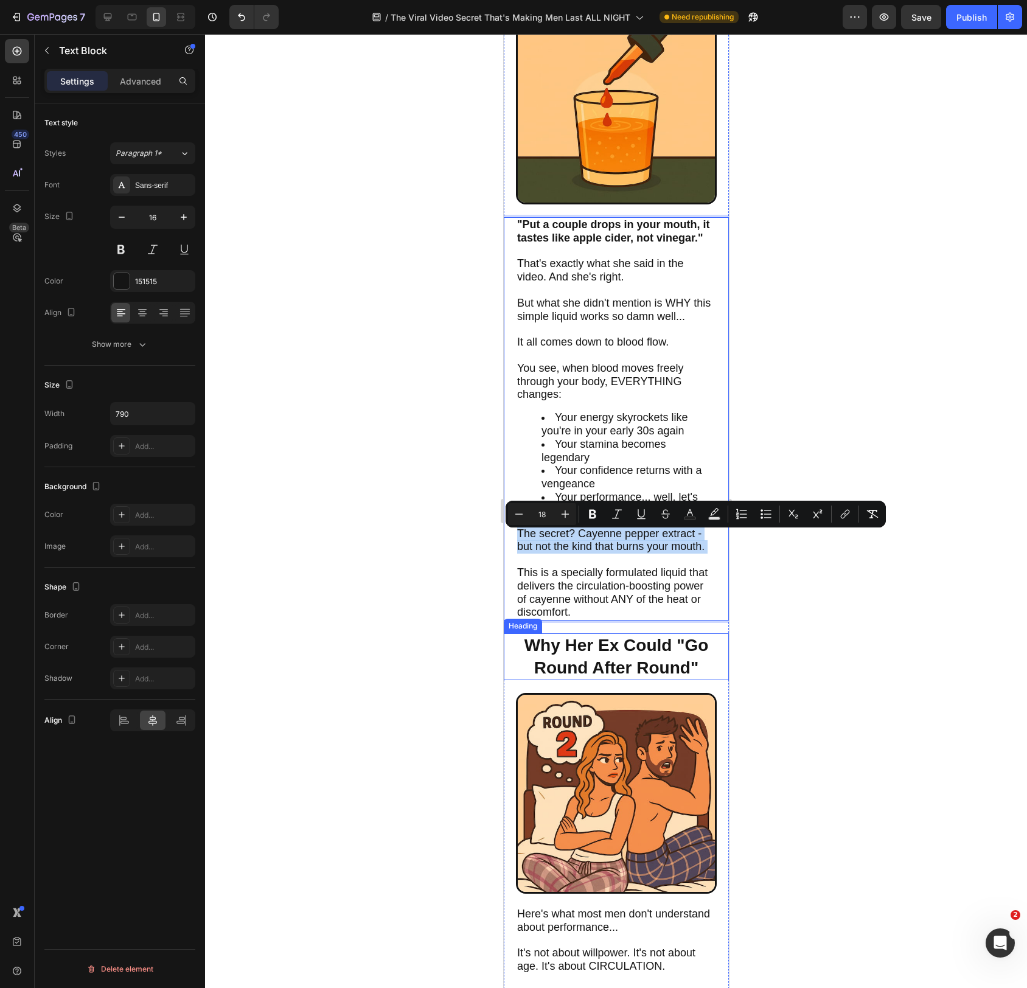
scroll to position [1088, 0]
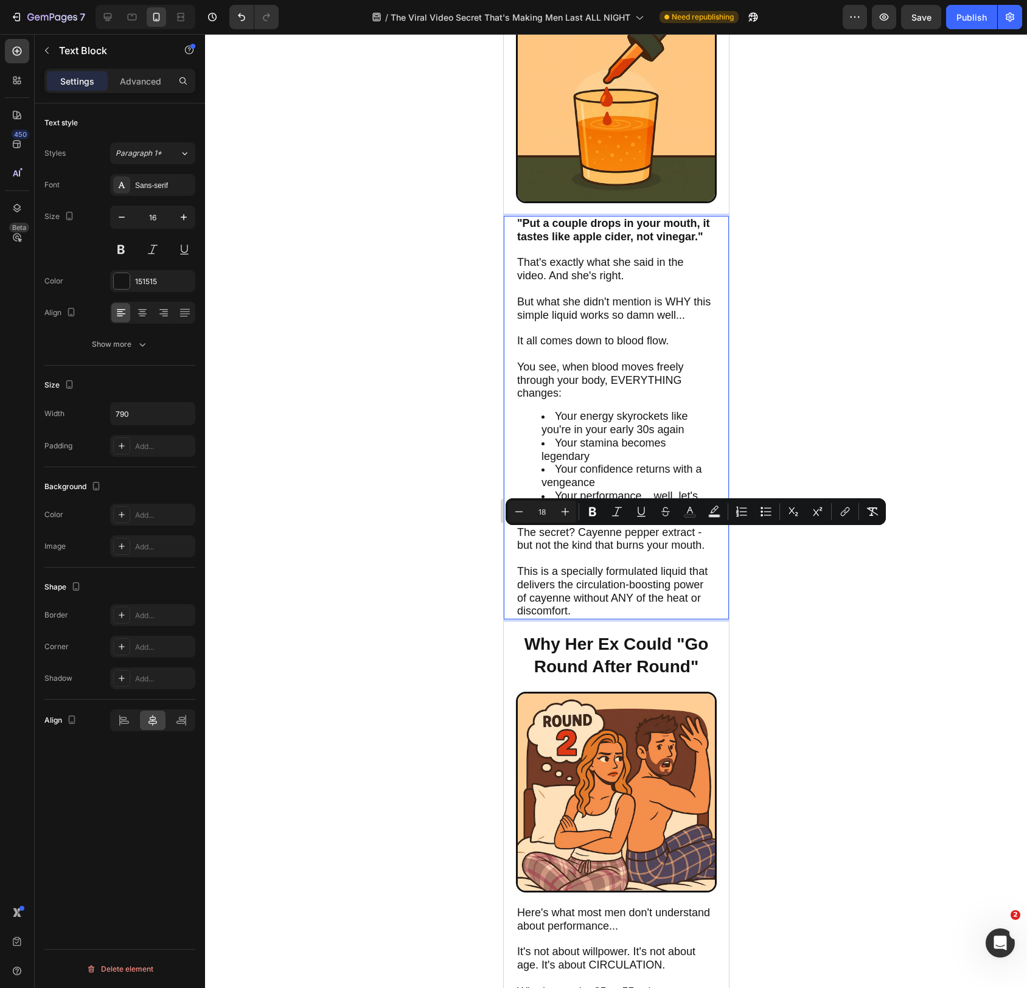
click at [613, 593] on span "This is a specially formulated liquid that delivers the circulation-boosting po…" at bounding box center [612, 591] width 191 height 52
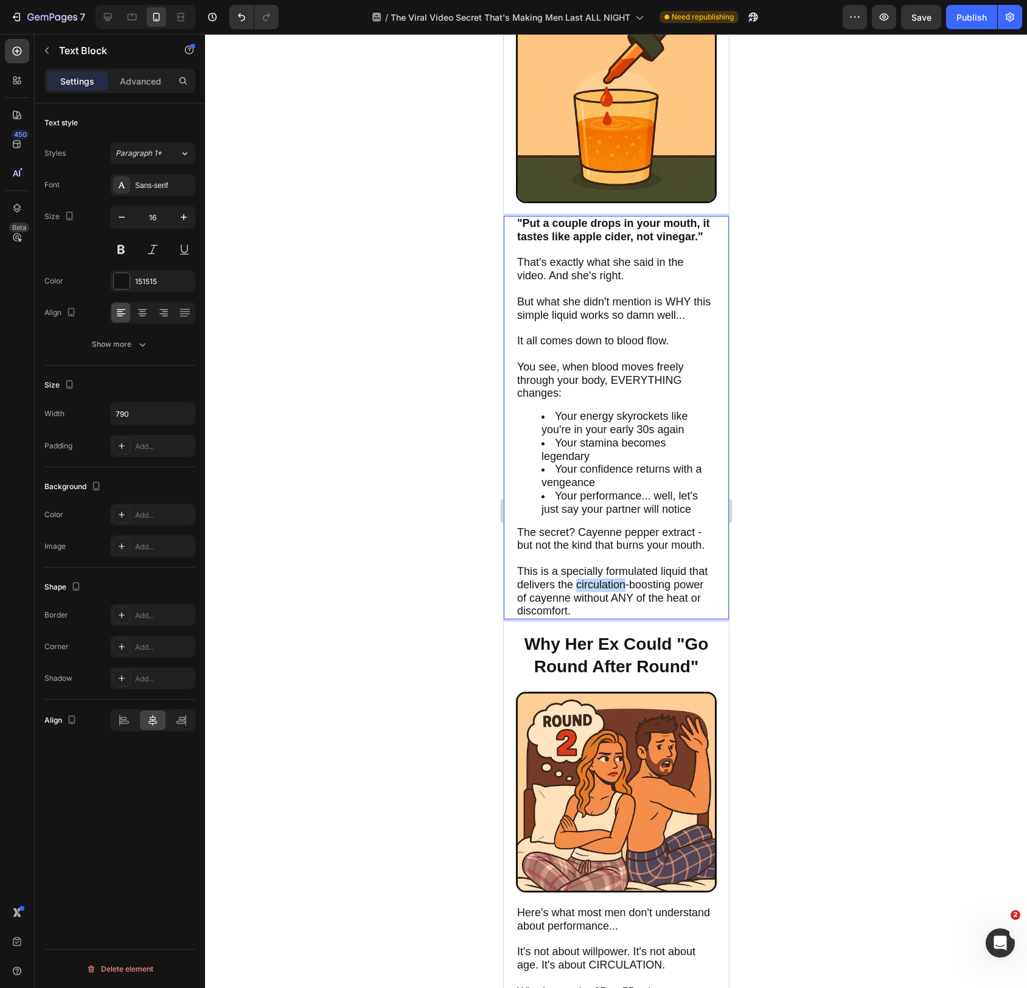
click at [613, 593] on span "This is a specially formulated liquid that delivers the circulation-boosting po…" at bounding box center [612, 591] width 191 height 52
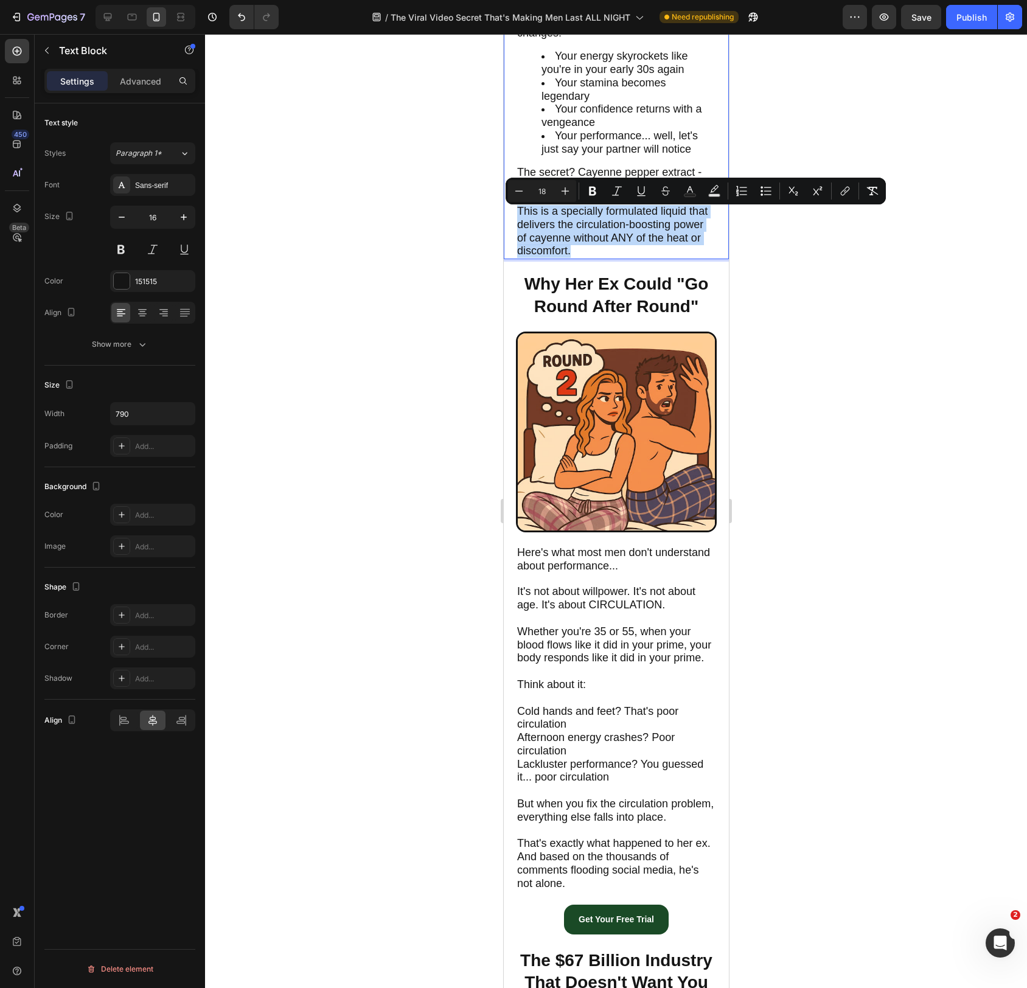
scroll to position [1541, 0]
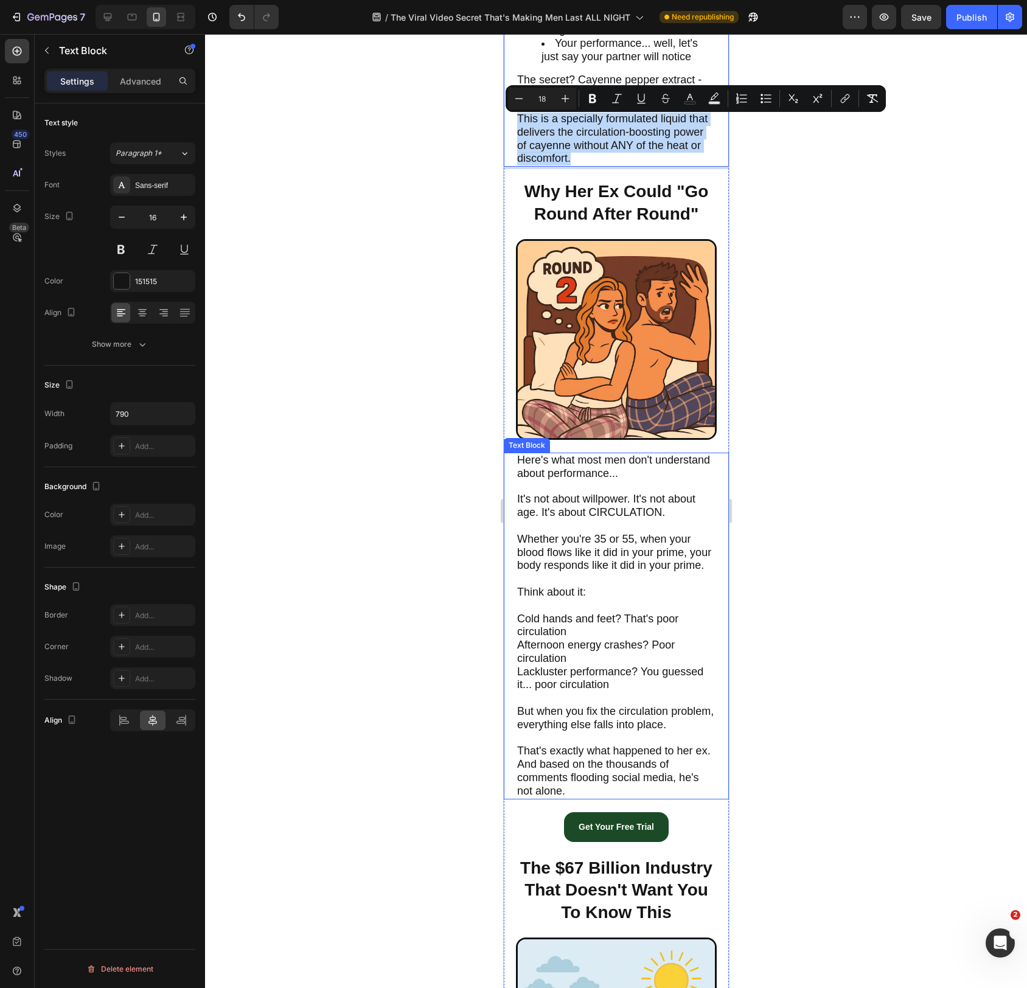
click at [596, 480] on span "Here's what most men don't understand about performance..." at bounding box center [613, 467] width 193 height 26
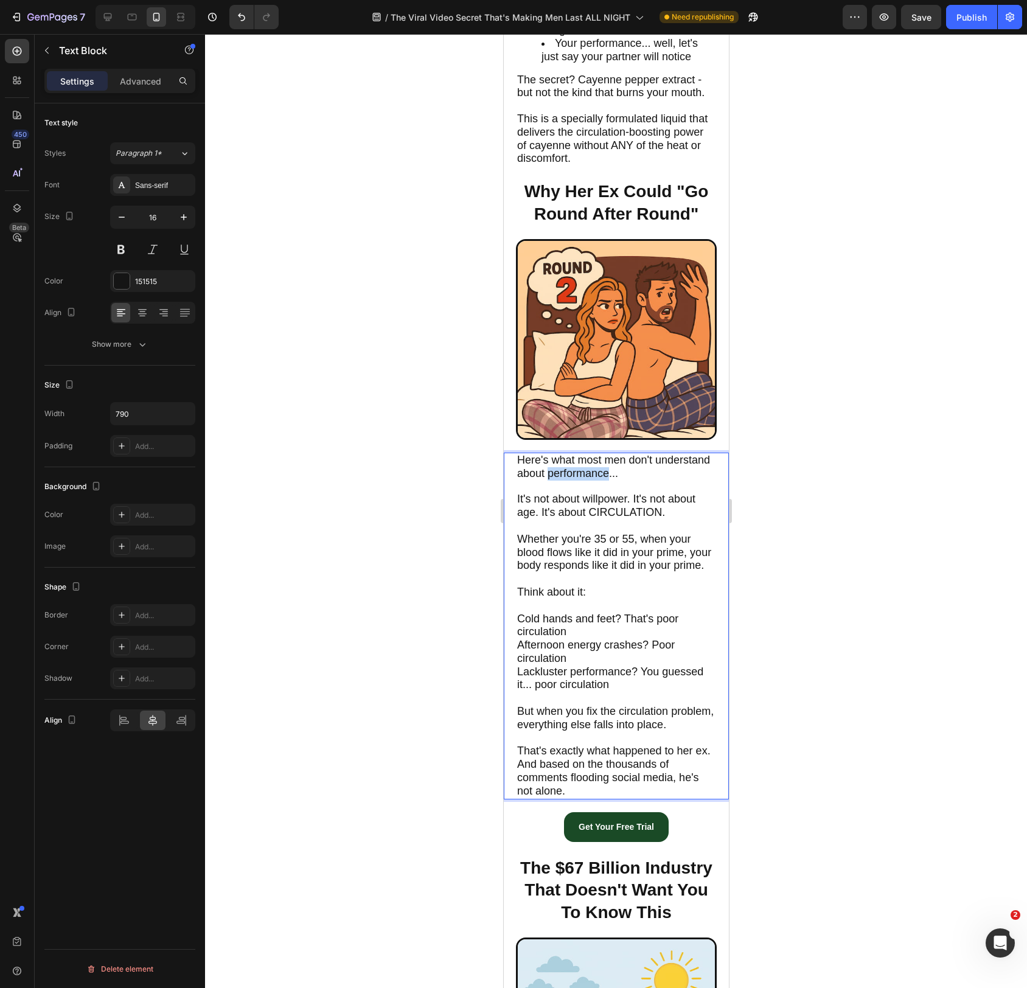
click at [596, 480] on span "Here's what most men don't understand about performance..." at bounding box center [613, 467] width 193 height 26
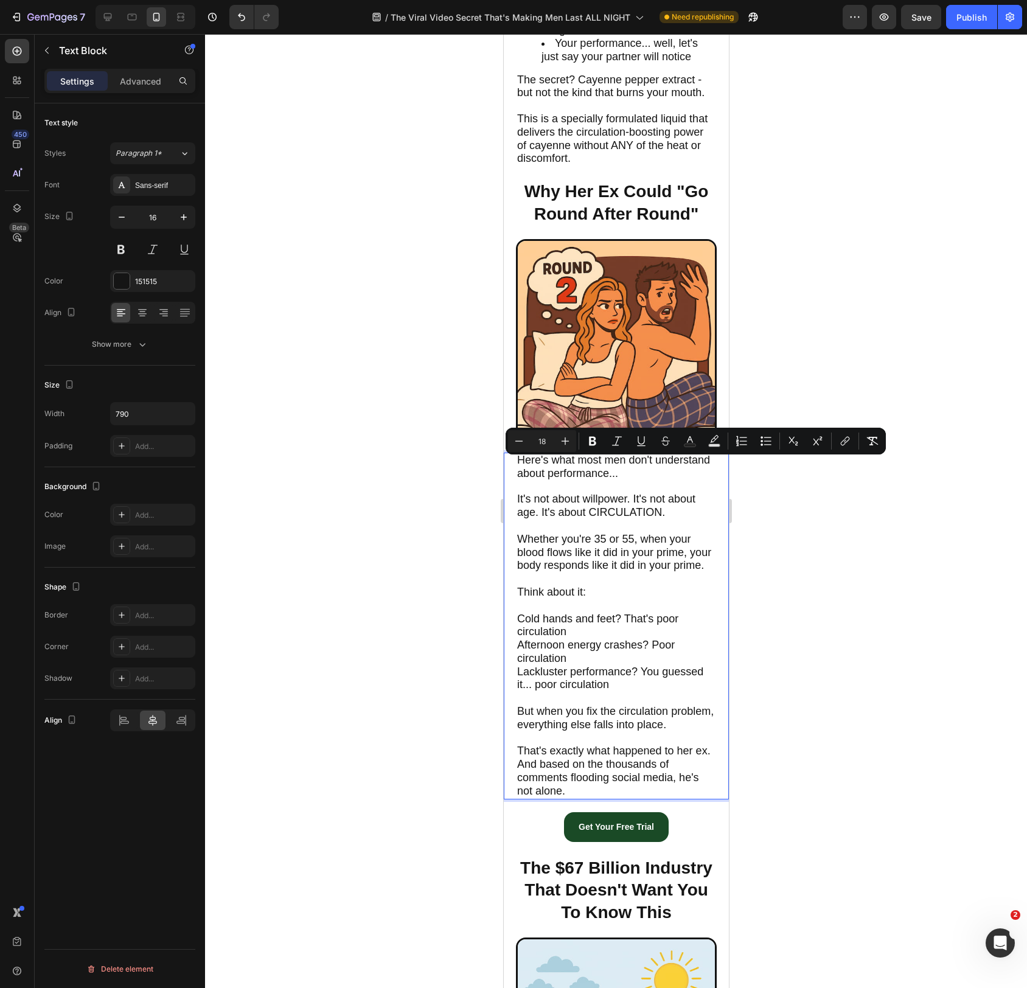
click at [585, 514] on span "It's not about willpower. It's not about age. It's about CIRCULATION." at bounding box center [606, 506] width 178 height 26
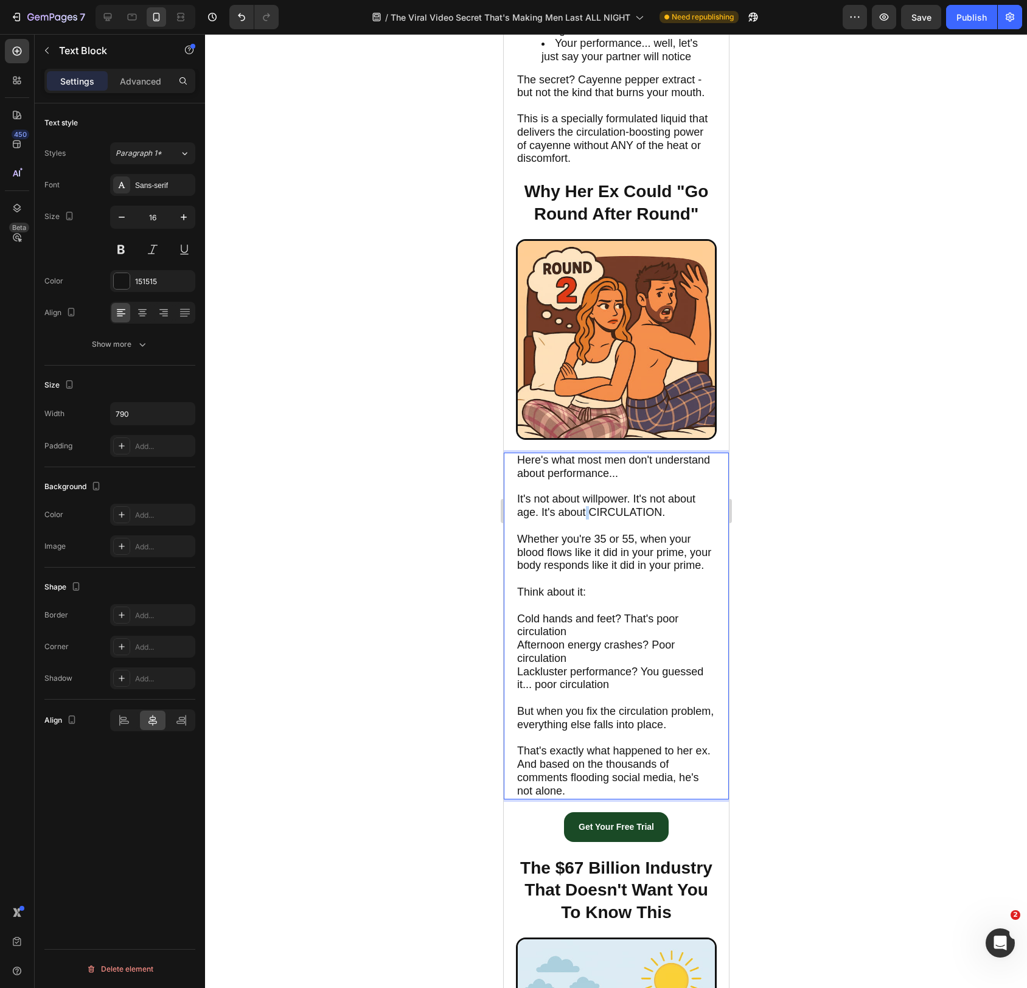
click at [585, 514] on span "It's not about willpower. It's not about age. It's about CIRCULATION." at bounding box center [606, 506] width 178 height 26
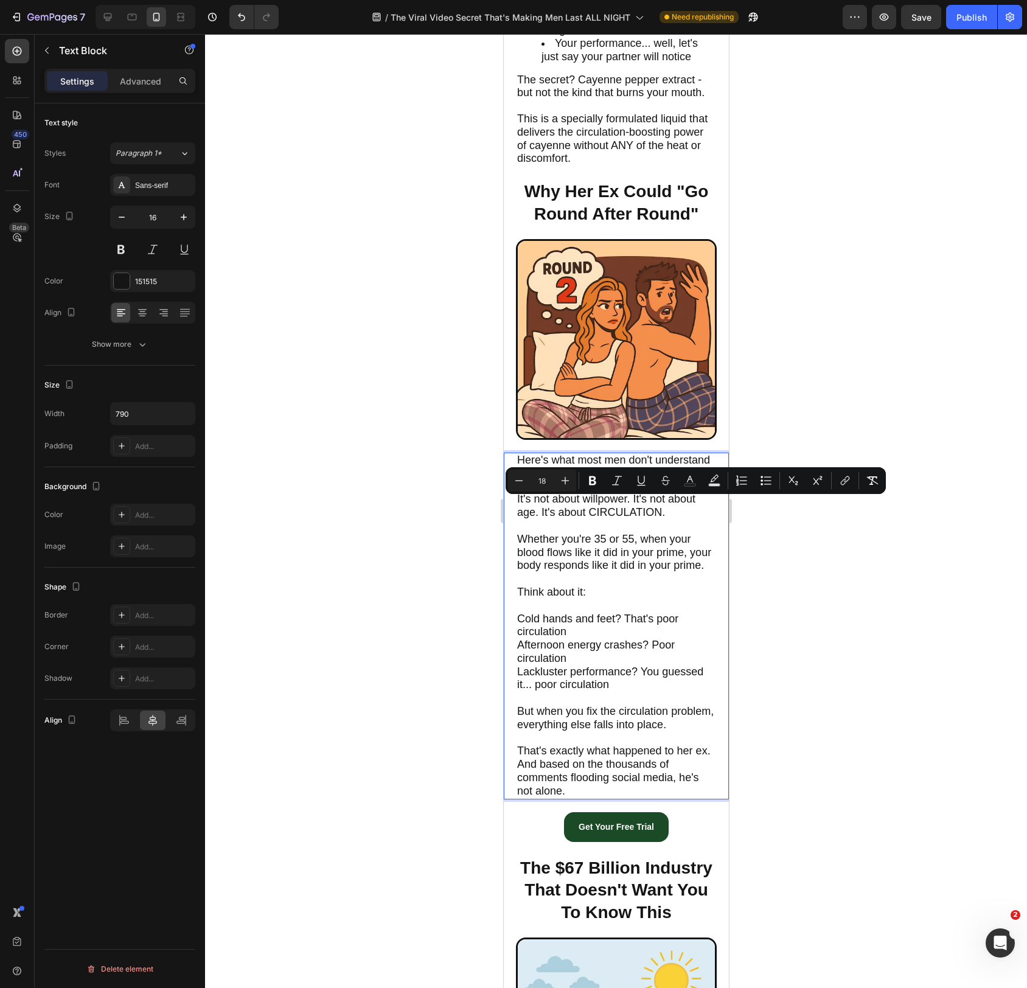
click at [575, 562] on span "Whether you're 35 or 55, when your blood flows like it did in your prime, your …" at bounding box center [614, 552] width 194 height 39
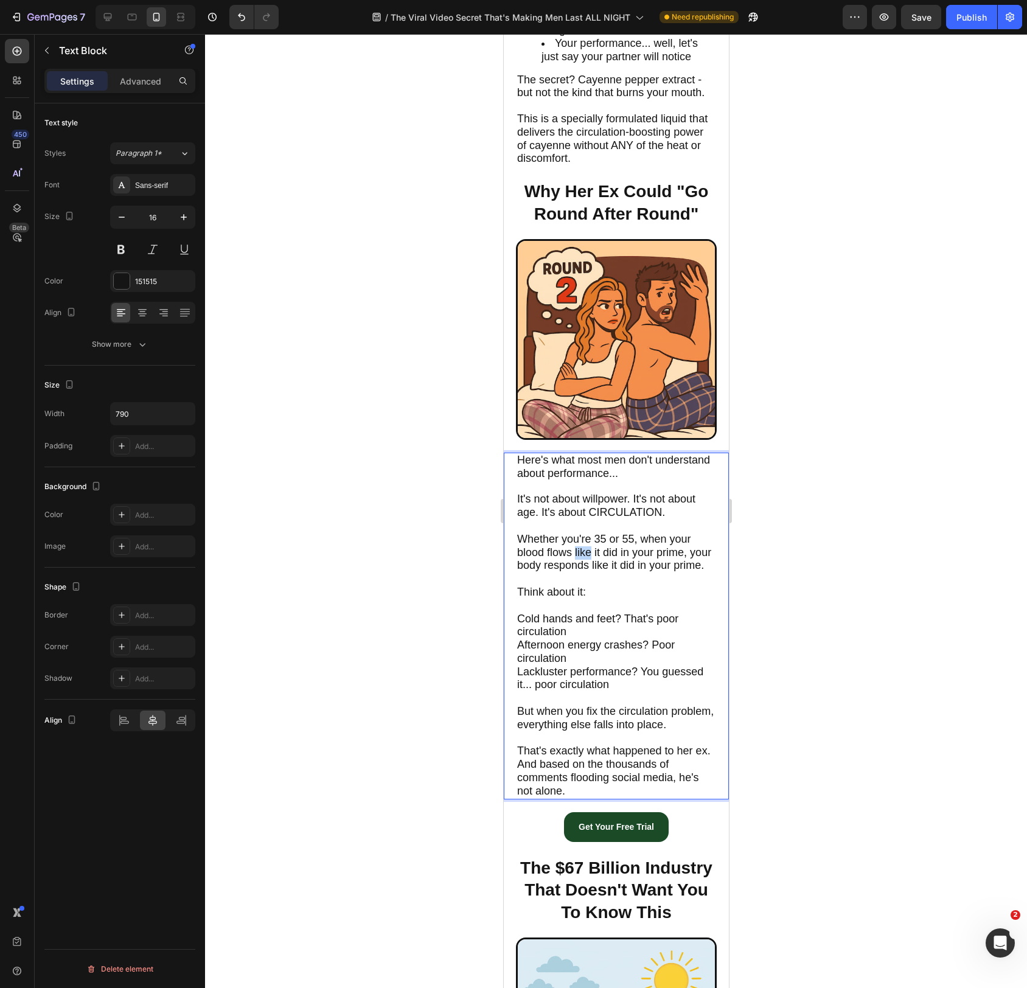
click at [575, 562] on span "Whether you're 35 or 55, when your blood flows like it did in your prime, your …" at bounding box center [614, 552] width 194 height 39
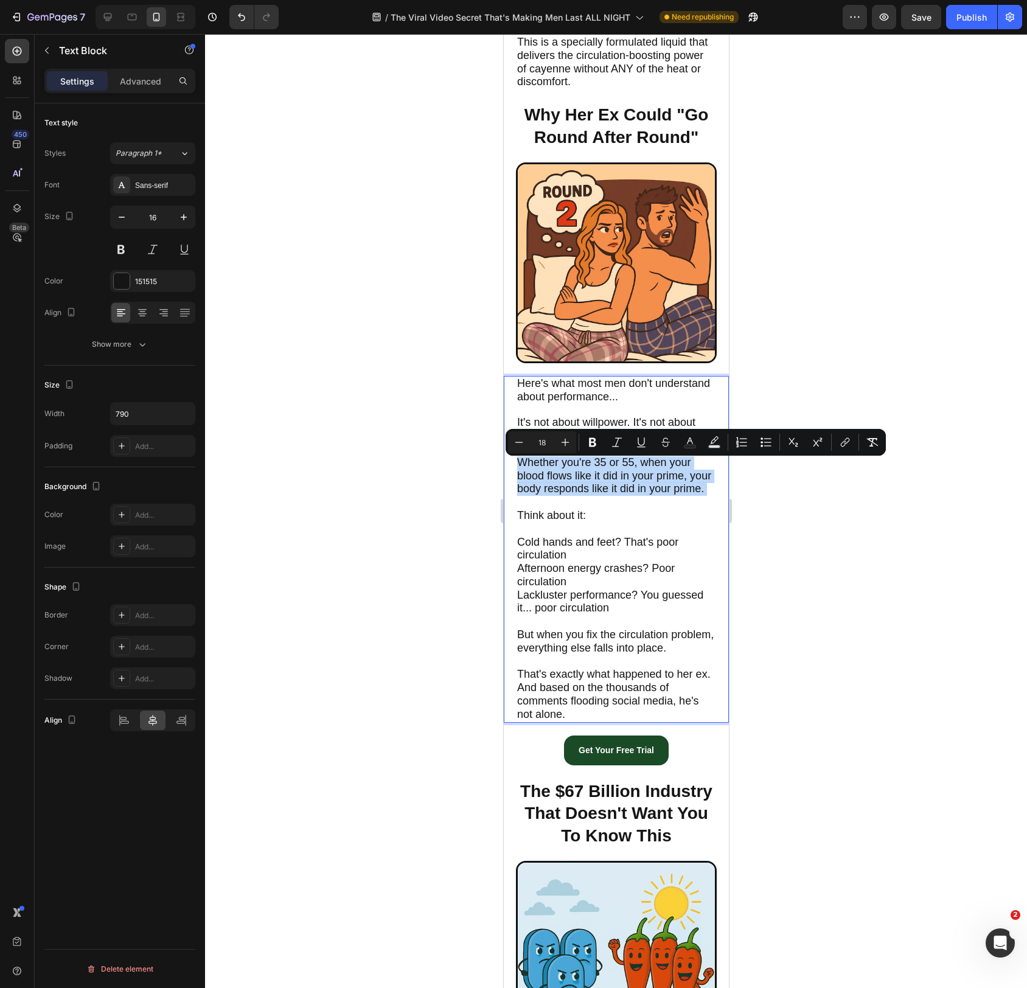
scroll to position [1624, 0]
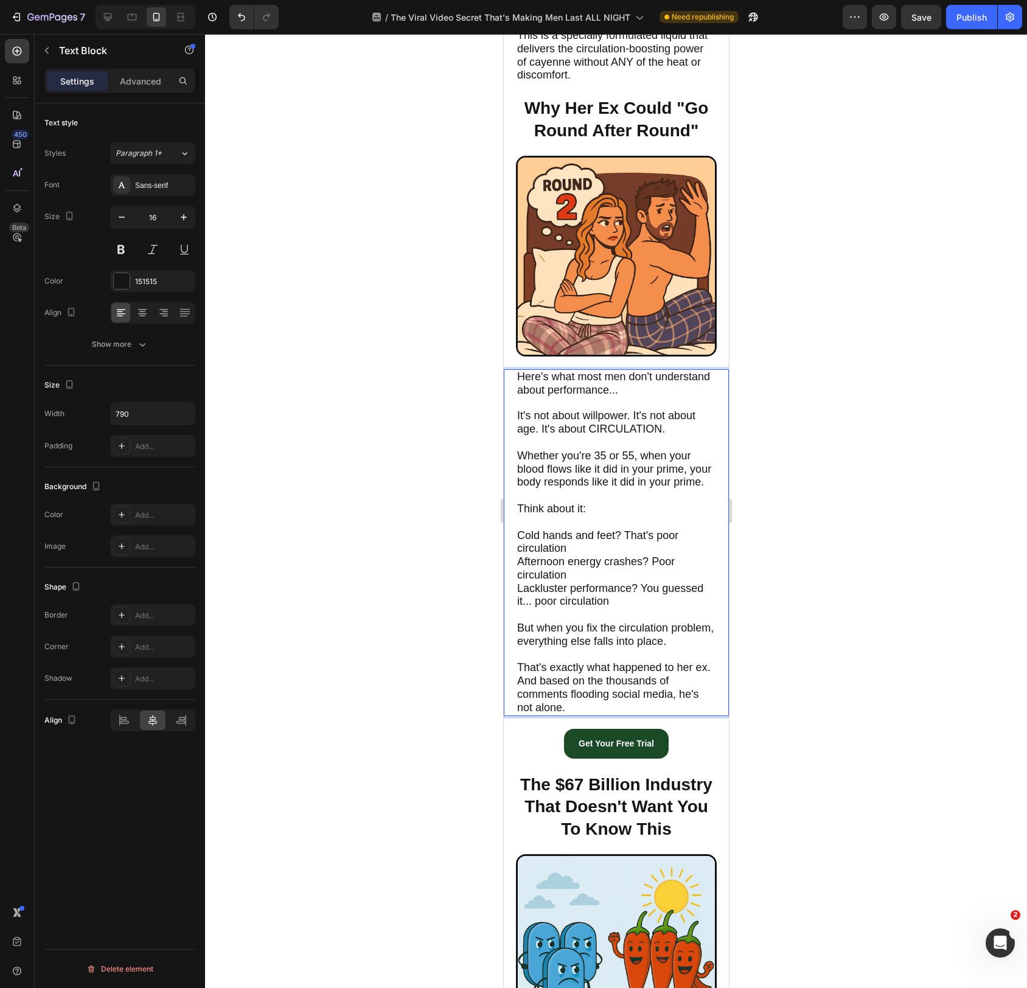
click at [585, 708] on span "That's exactly what happened to her ex. And based on the thousands of comments …" at bounding box center [614, 688] width 194 height 52
click at [586, 702] on span "That's exactly what happened to her ex. And based on the thousands of comments …" at bounding box center [614, 688] width 194 height 52
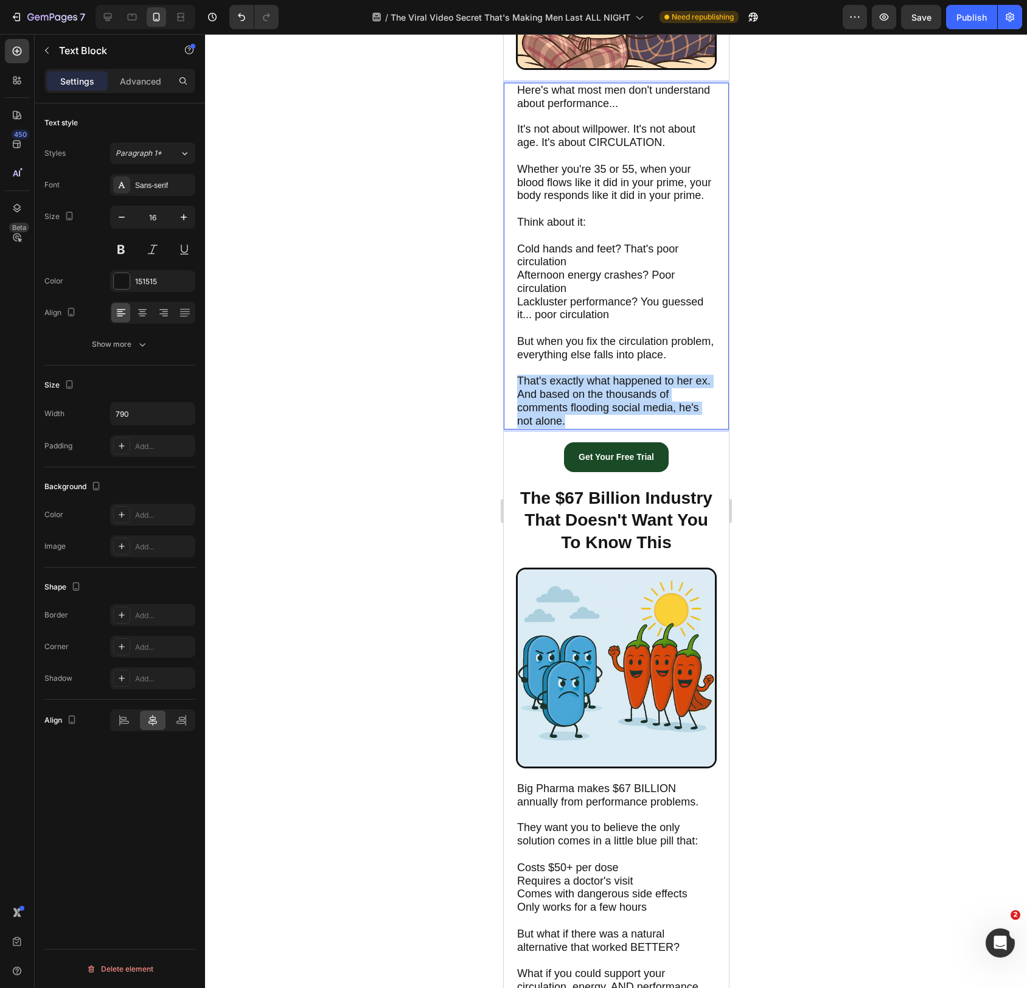
scroll to position [2350, 0]
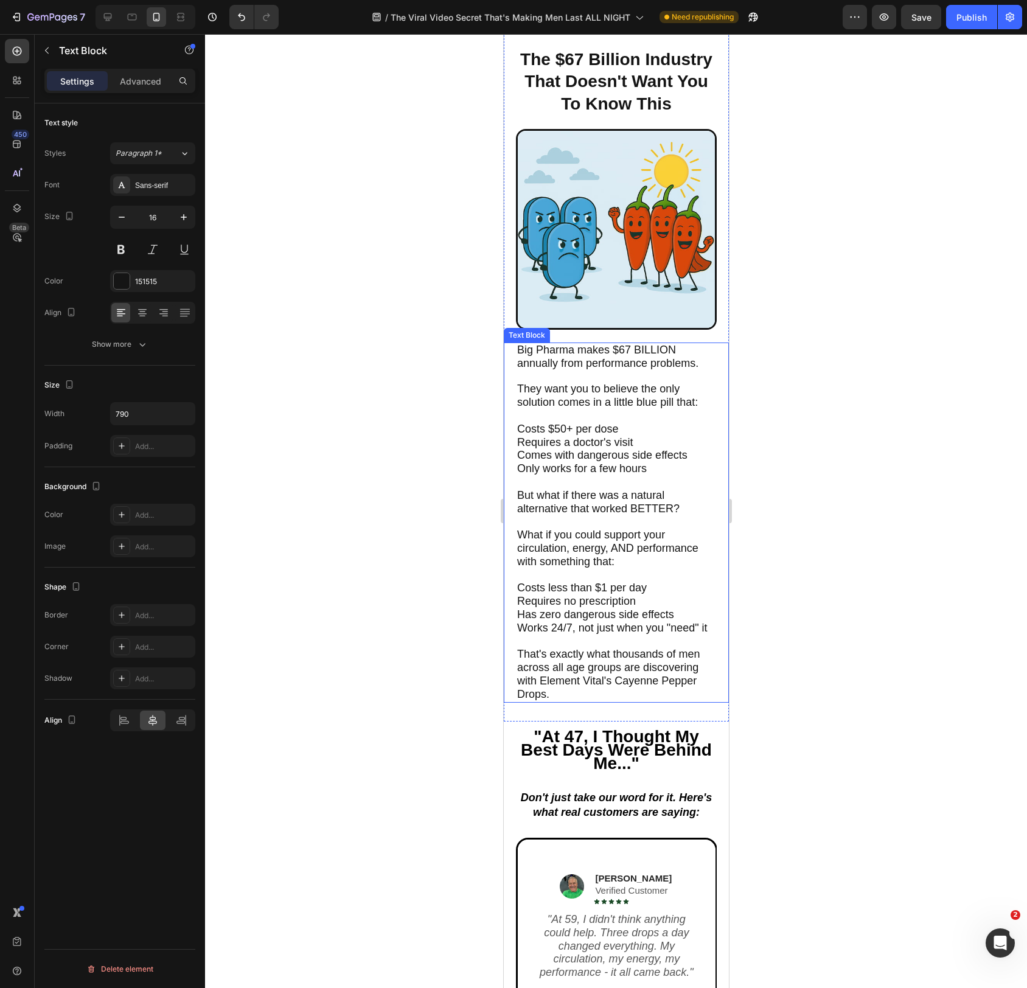
click at [566, 369] on span "Big Pharma makes $67 BILLION annually from performance problems." at bounding box center [607, 357] width 181 height 26
click at [578, 461] on span "Comes with dangerous side effects" at bounding box center [602, 455] width 170 height 12
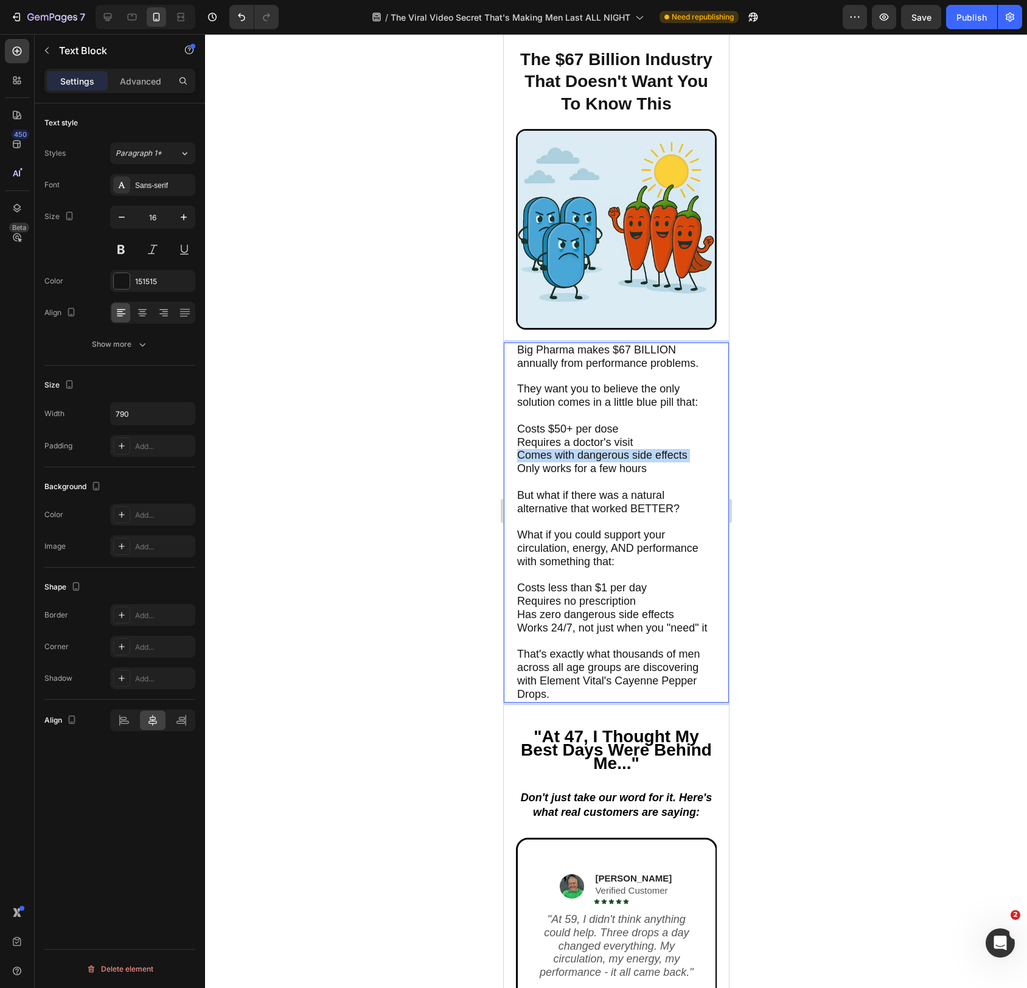
click at [578, 461] on span "Comes with dangerous side effects" at bounding box center [602, 455] width 170 height 12
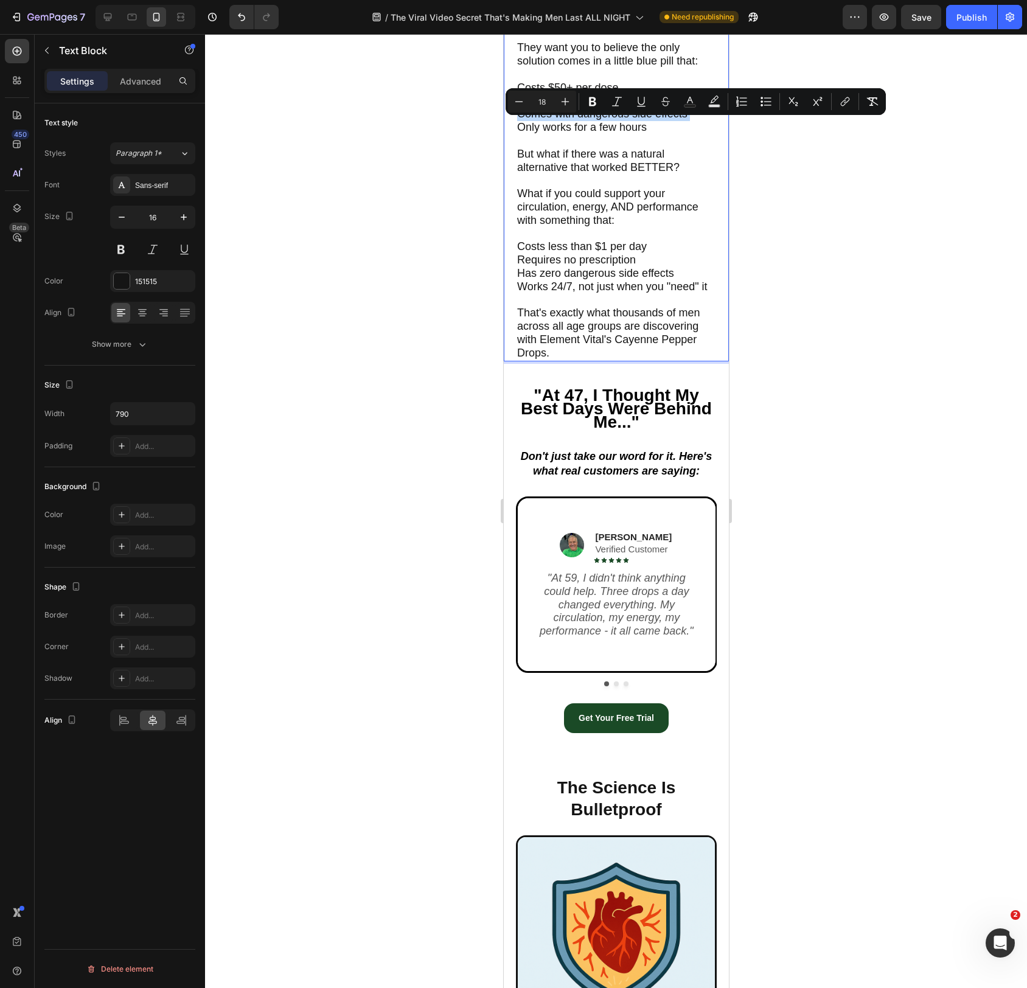
scroll to position [2707, 0]
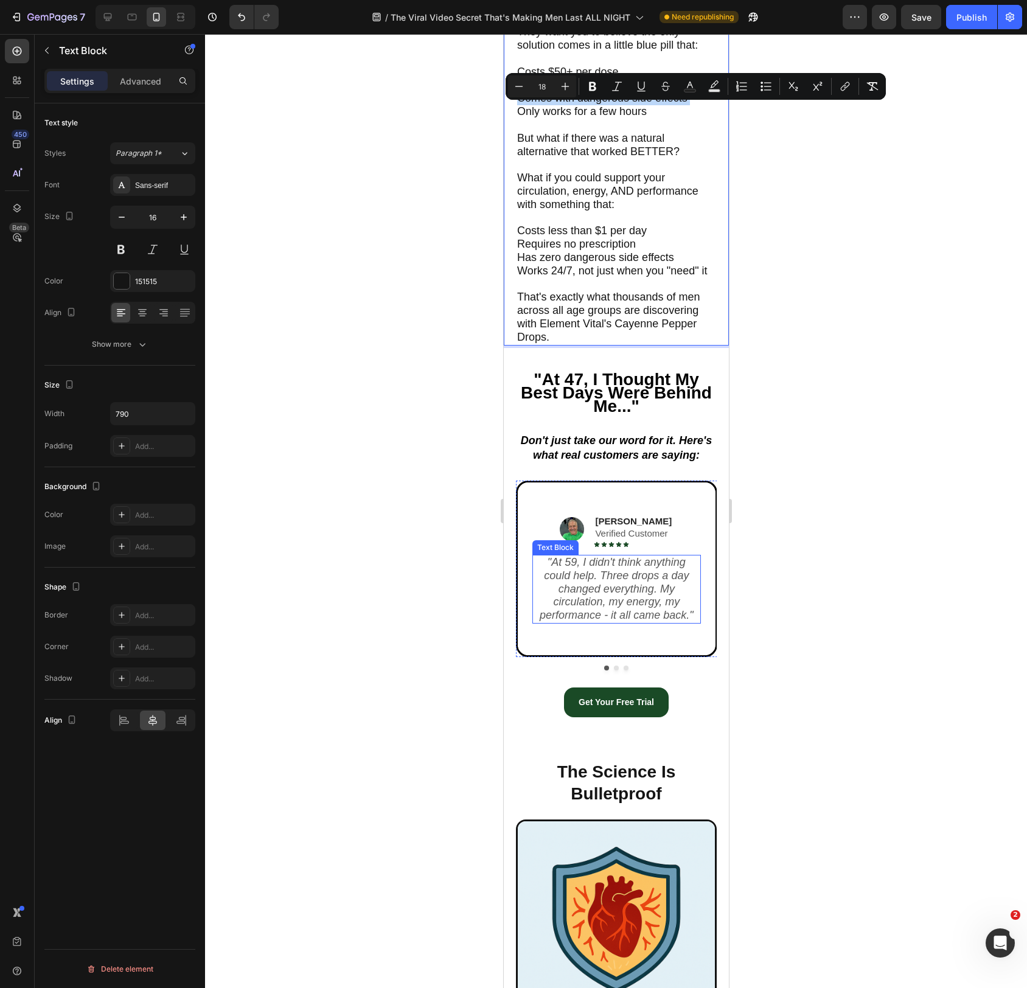
click at [618, 584] on icon "At 59, I didn't think anything could help. Three drops a day changed everything…" at bounding box center [614, 588] width 150 height 65
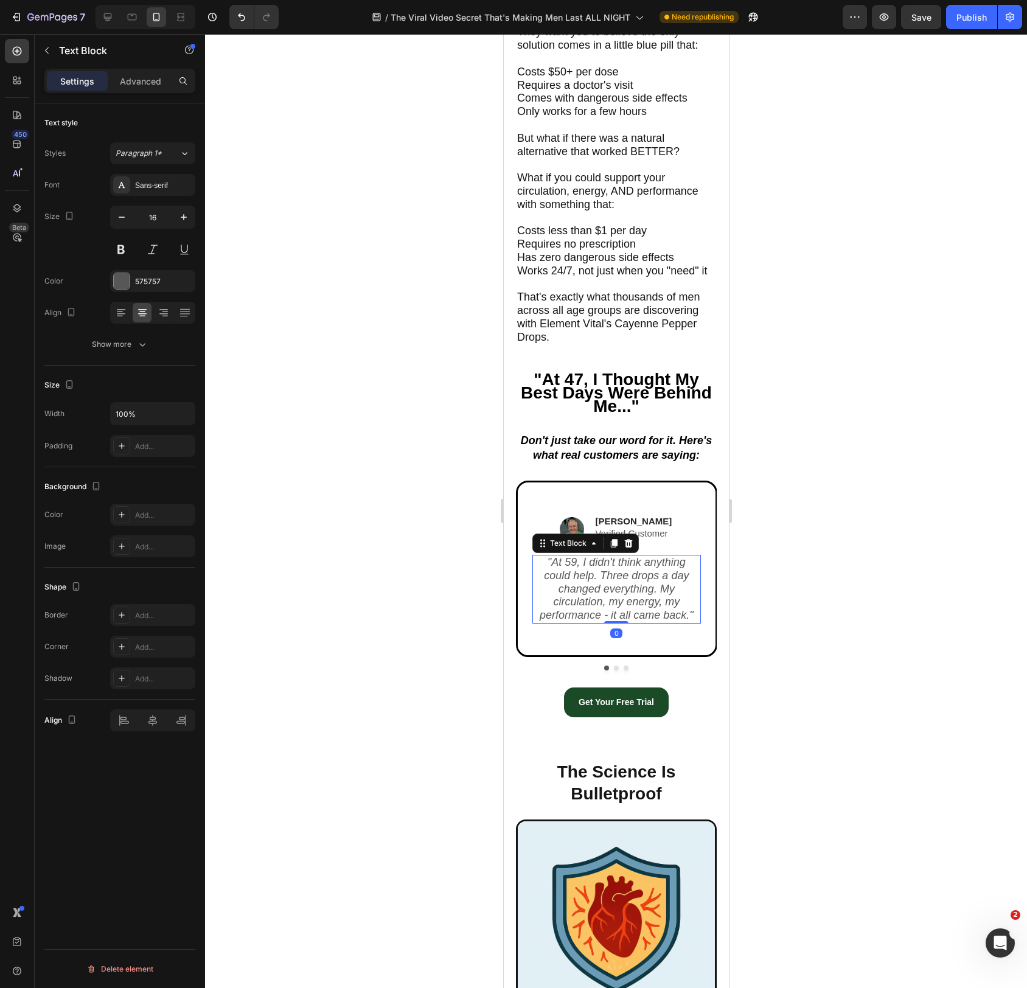
click at [618, 584] on icon "At 59, I didn't think anything could help. Three drops a day changed everything…" at bounding box center [614, 588] width 150 height 65
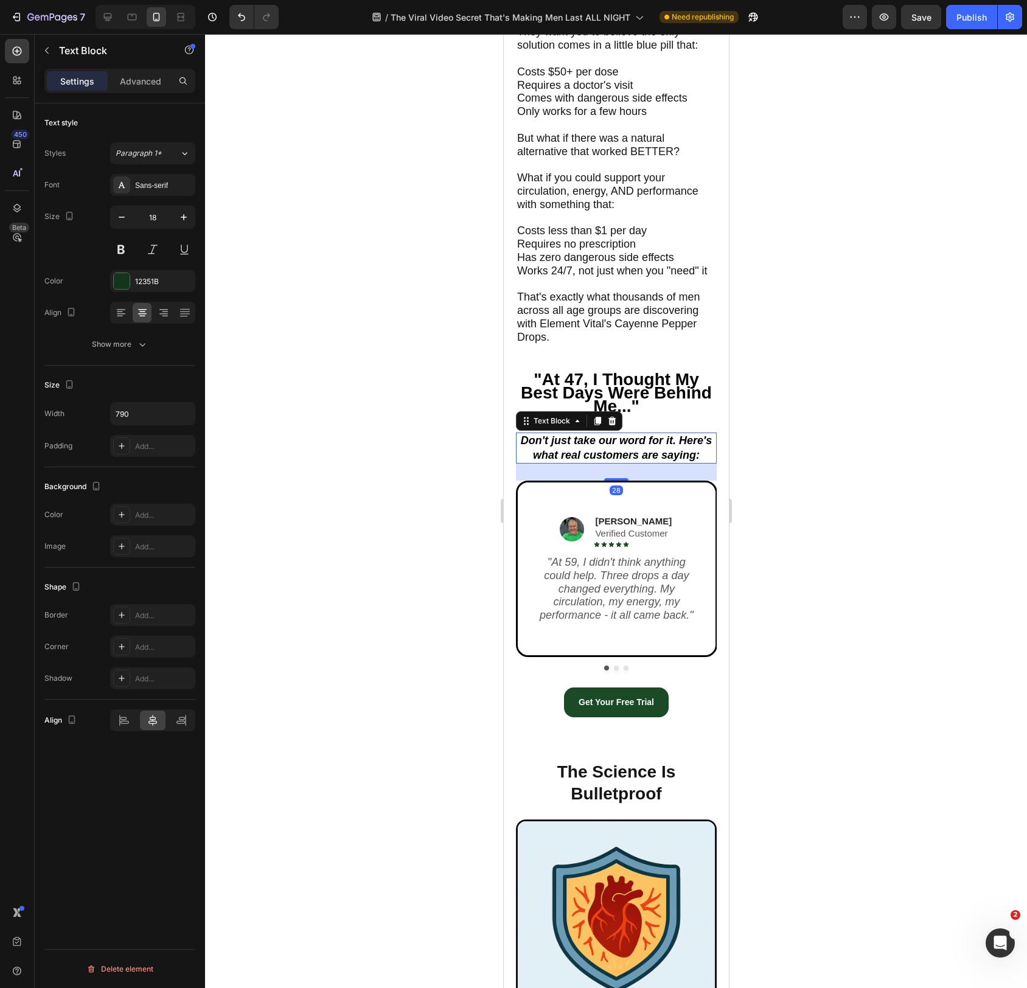
click at [600, 458] on icon "Don't just take our word for it. Here's what real customers are saying:" at bounding box center [616, 448] width 192 height 26
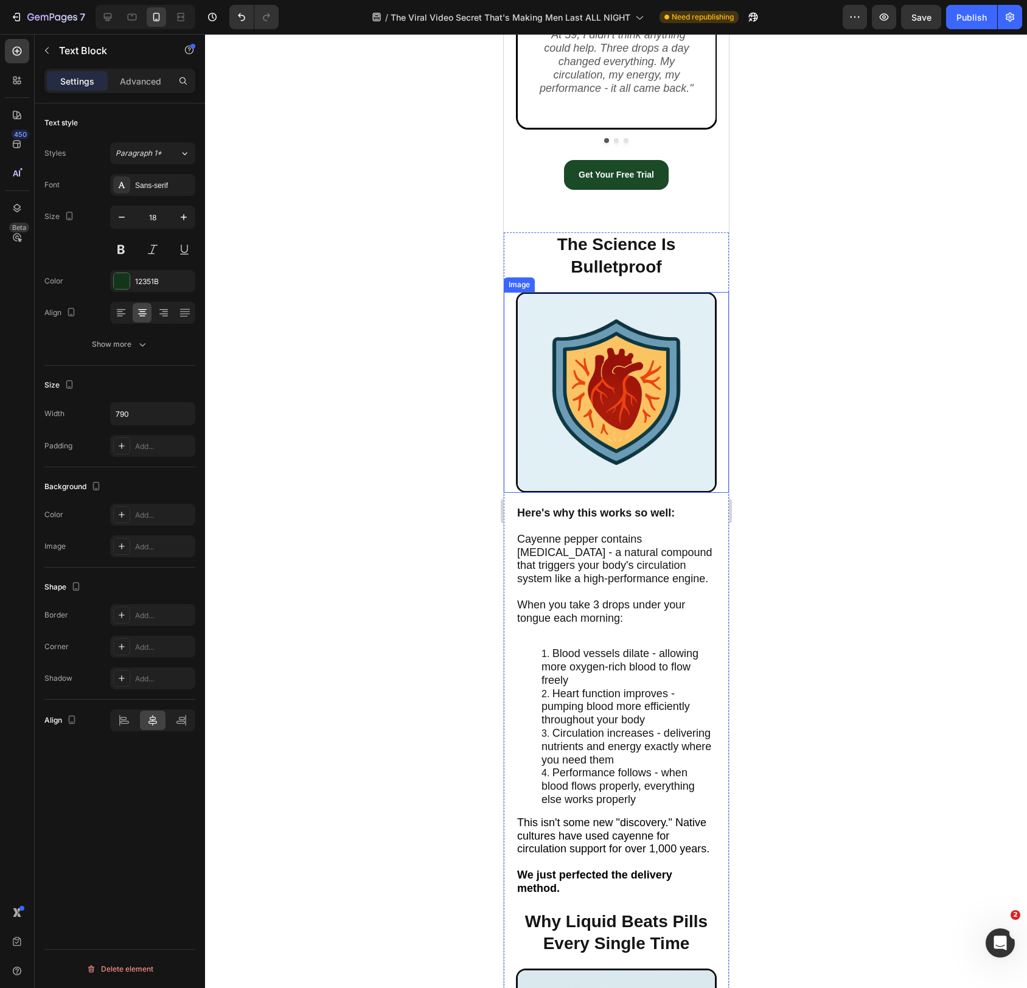
scroll to position [3255, 0]
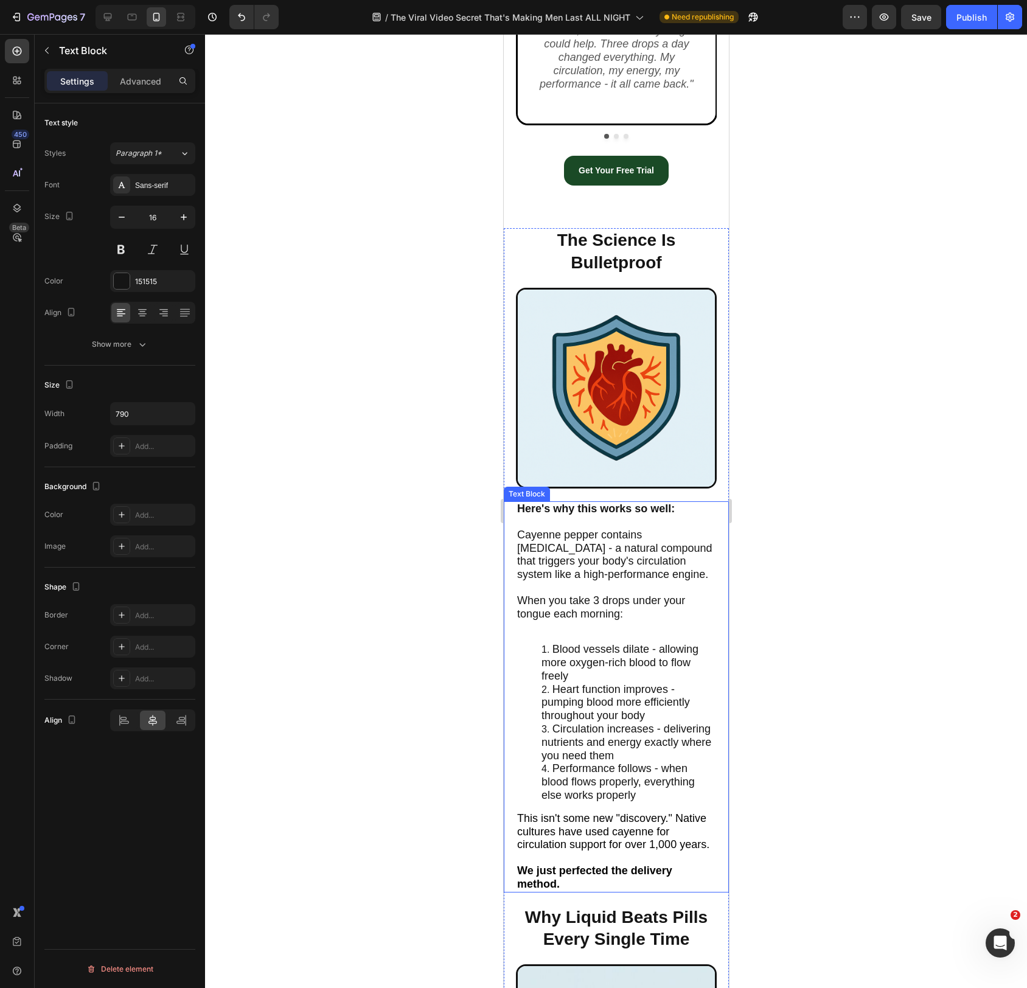
click at [593, 547] on span "Cayenne pepper contains capsaicin - a natural compound that triggers your body'…" at bounding box center [614, 555] width 195 height 52
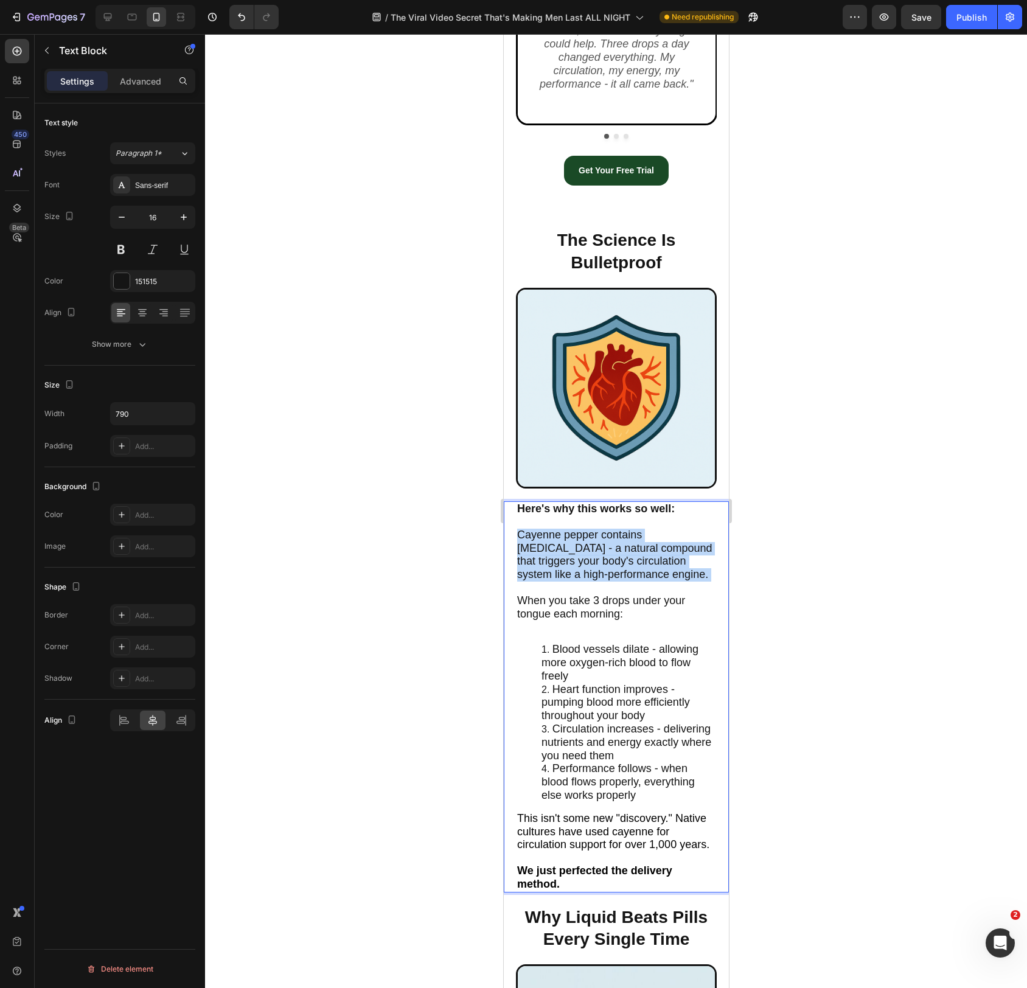
click at [593, 547] on span "Cayenne pepper contains capsaicin - a natural compound that triggers your body'…" at bounding box center [614, 555] width 195 height 52
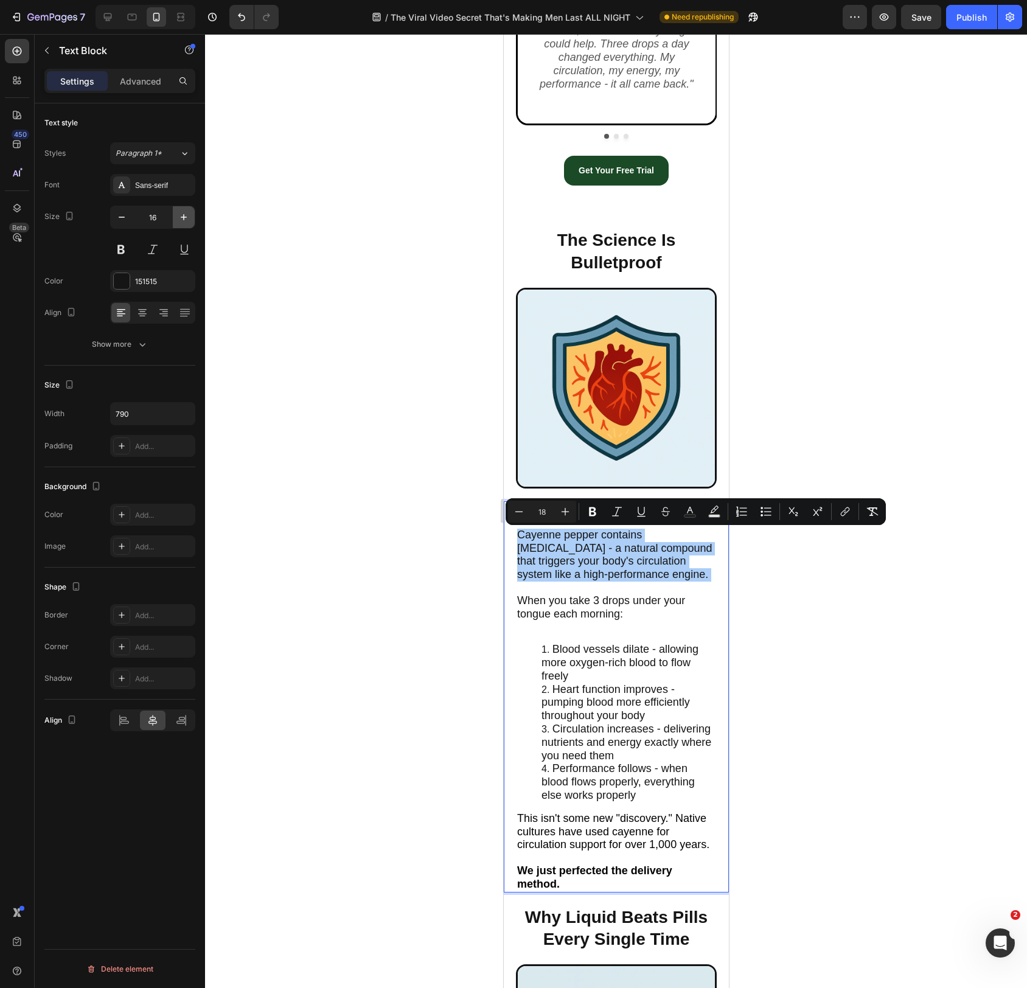
click at [184, 218] on icon "button" at bounding box center [184, 217] width 6 height 6
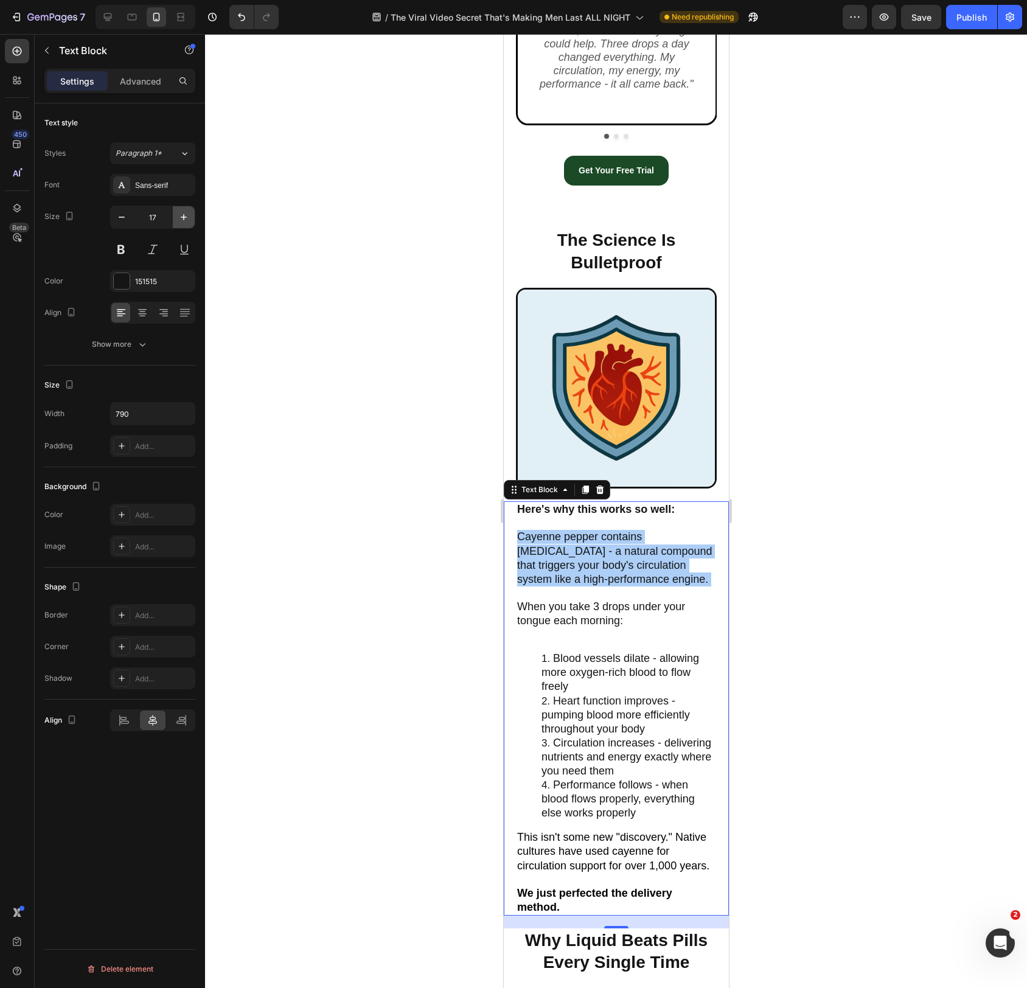
type input "18"
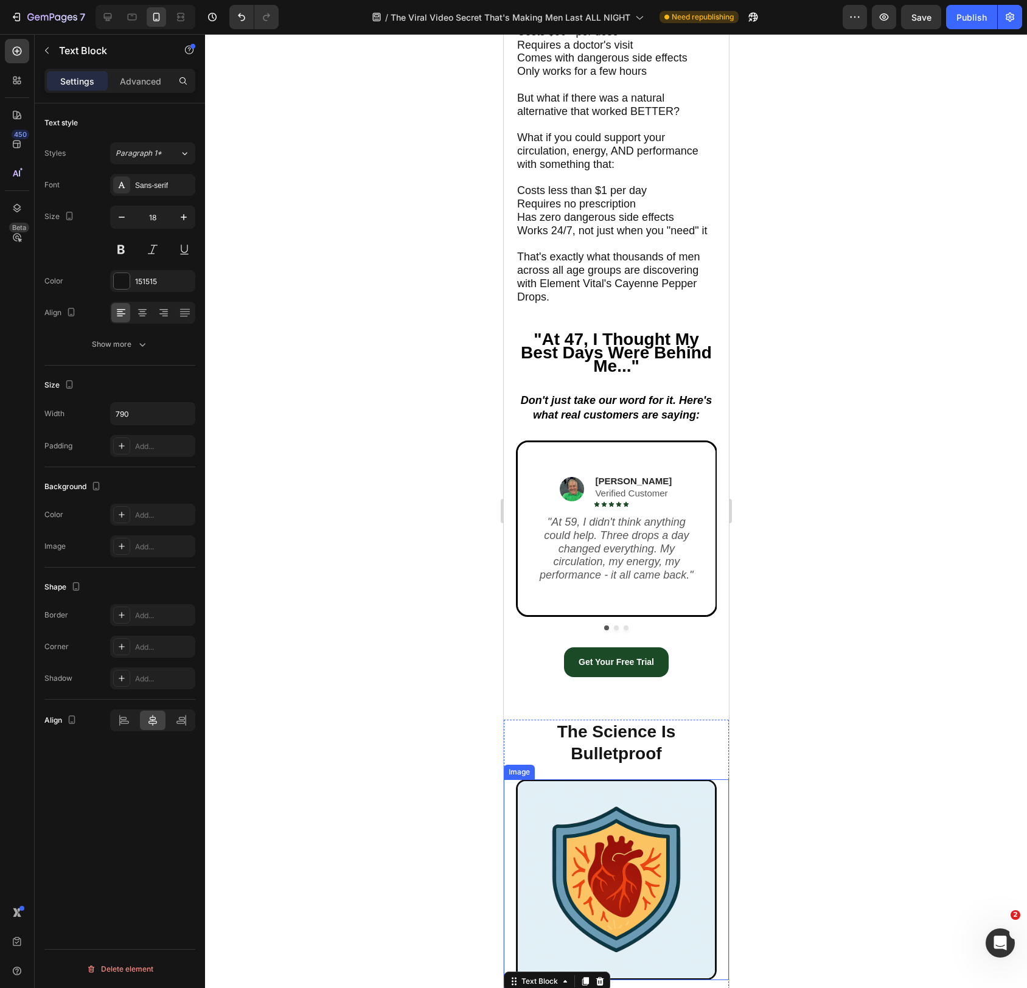
scroll to position [2717, 0]
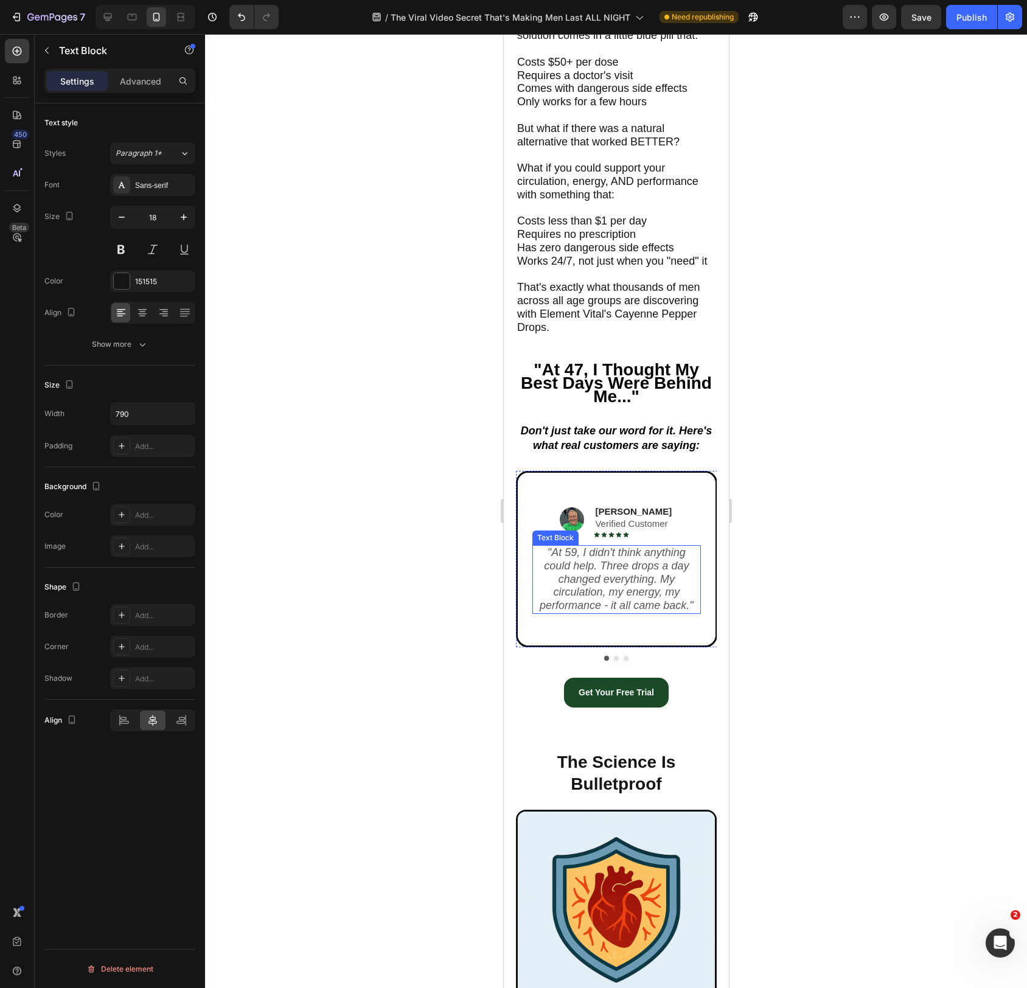
click at [586, 598] on icon "At 59, I didn't think anything could help. Three drops a day changed everything…" at bounding box center [614, 579] width 150 height 65
click at [186, 215] on icon "button" at bounding box center [184, 217] width 12 height 12
type input "18"
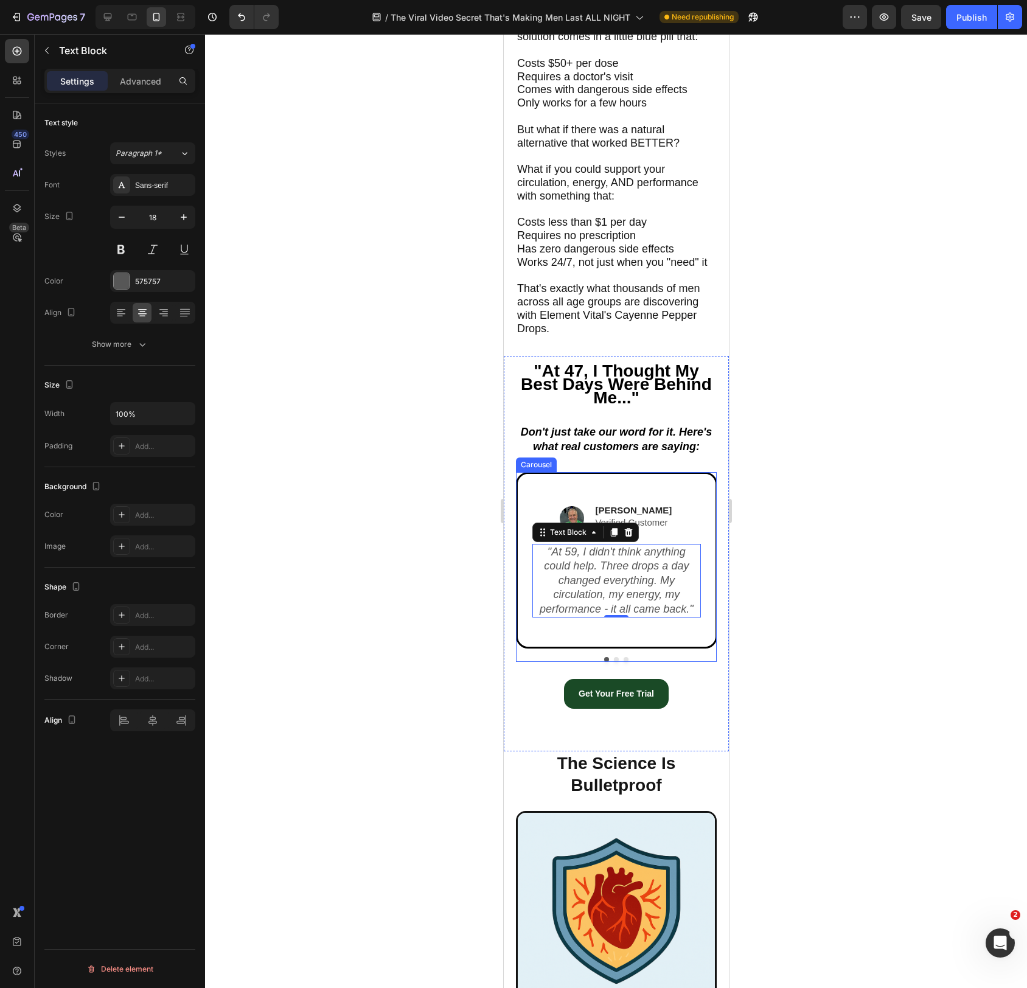
click at [618, 662] on div at bounding box center [616, 659] width 201 height 5
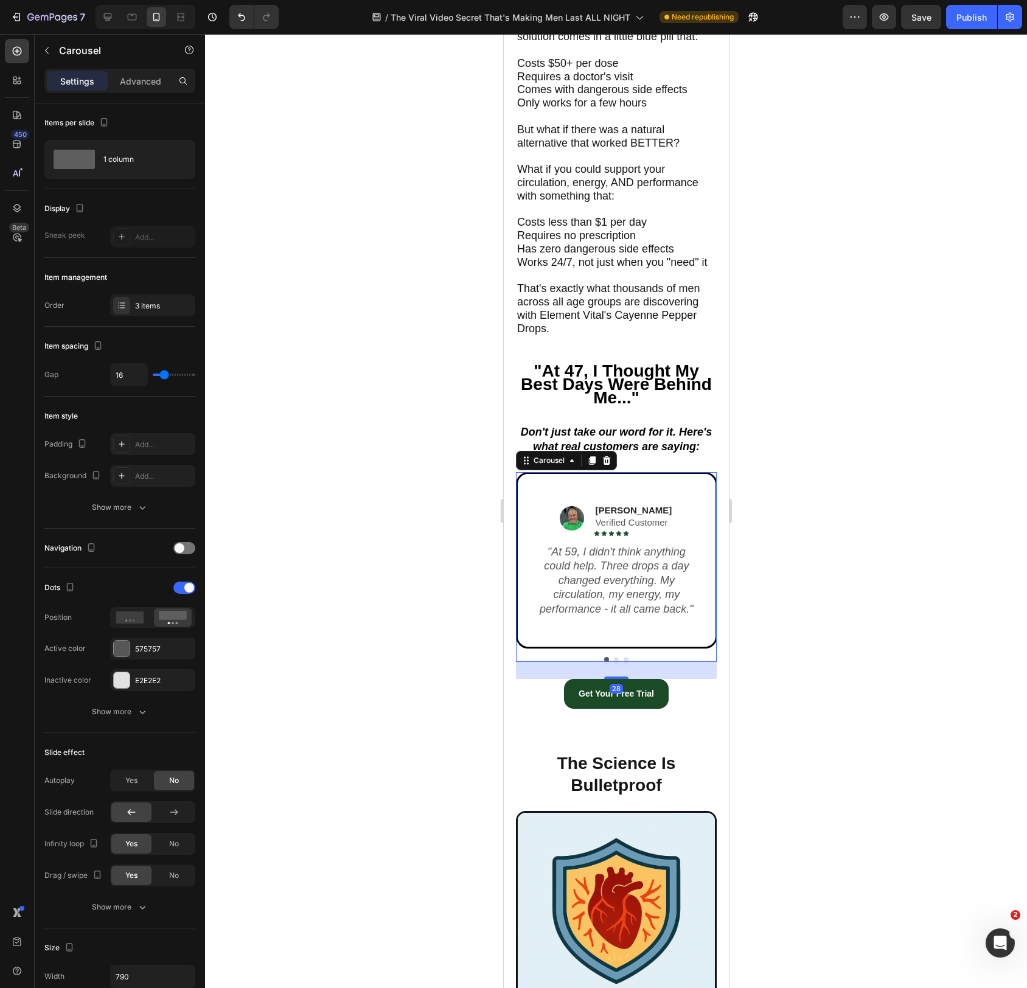
click at [617, 662] on button "Dot" at bounding box center [616, 659] width 5 height 5
click at [604, 594] on icon "At 52, I thought I was done. After just ONE WEEK of these drops, I feel like I'…" at bounding box center [616, 586] width 166 height 79
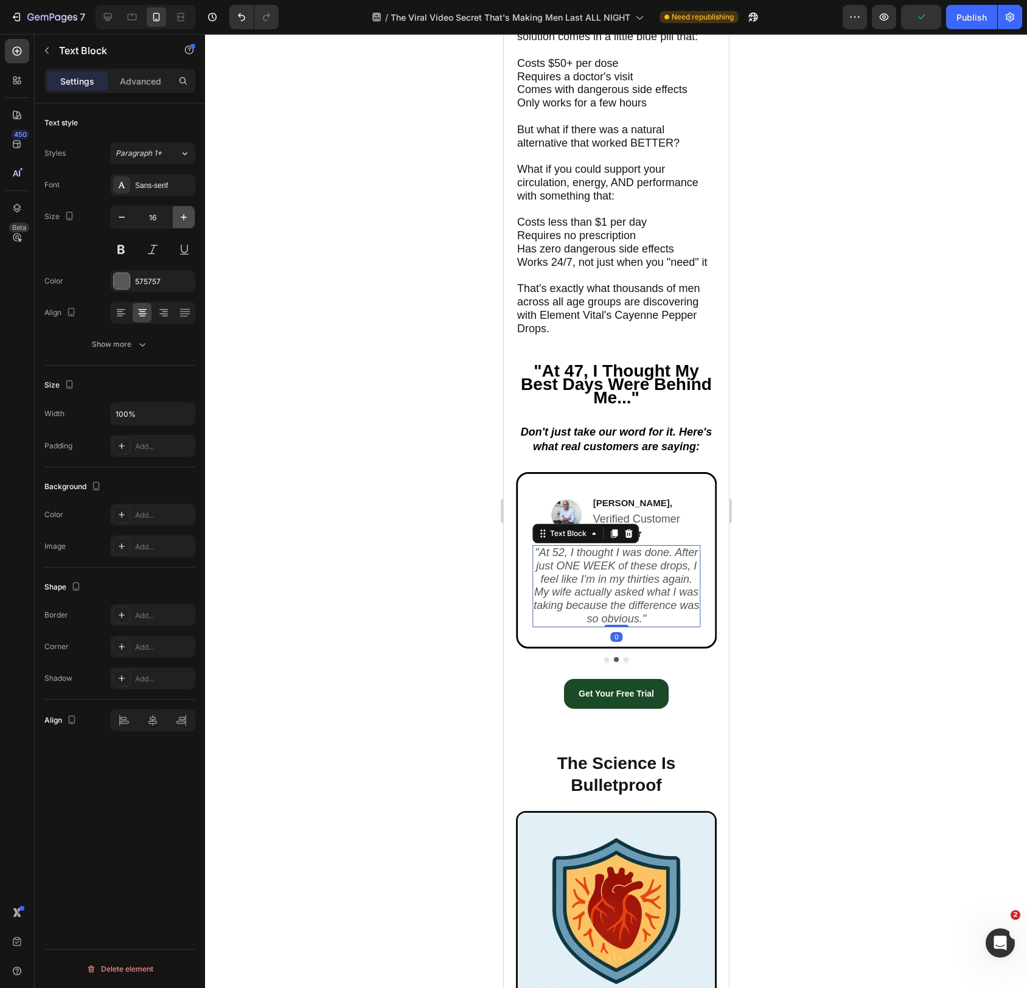
click at [180, 212] on icon "button" at bounding box center [184, 217] width 12 height 12
type input "18"
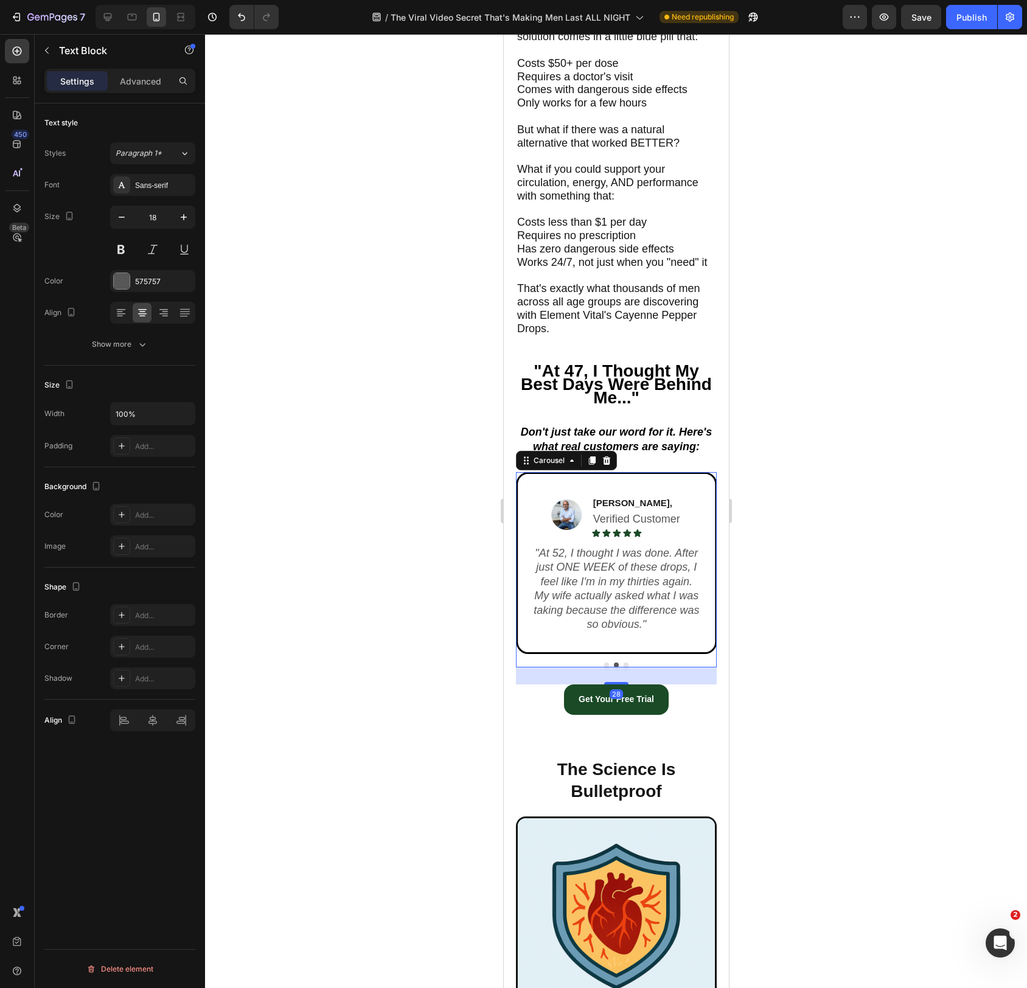
click at [627, 668] on button "Dot" at bounding box center [625, 665] width 5 height 5
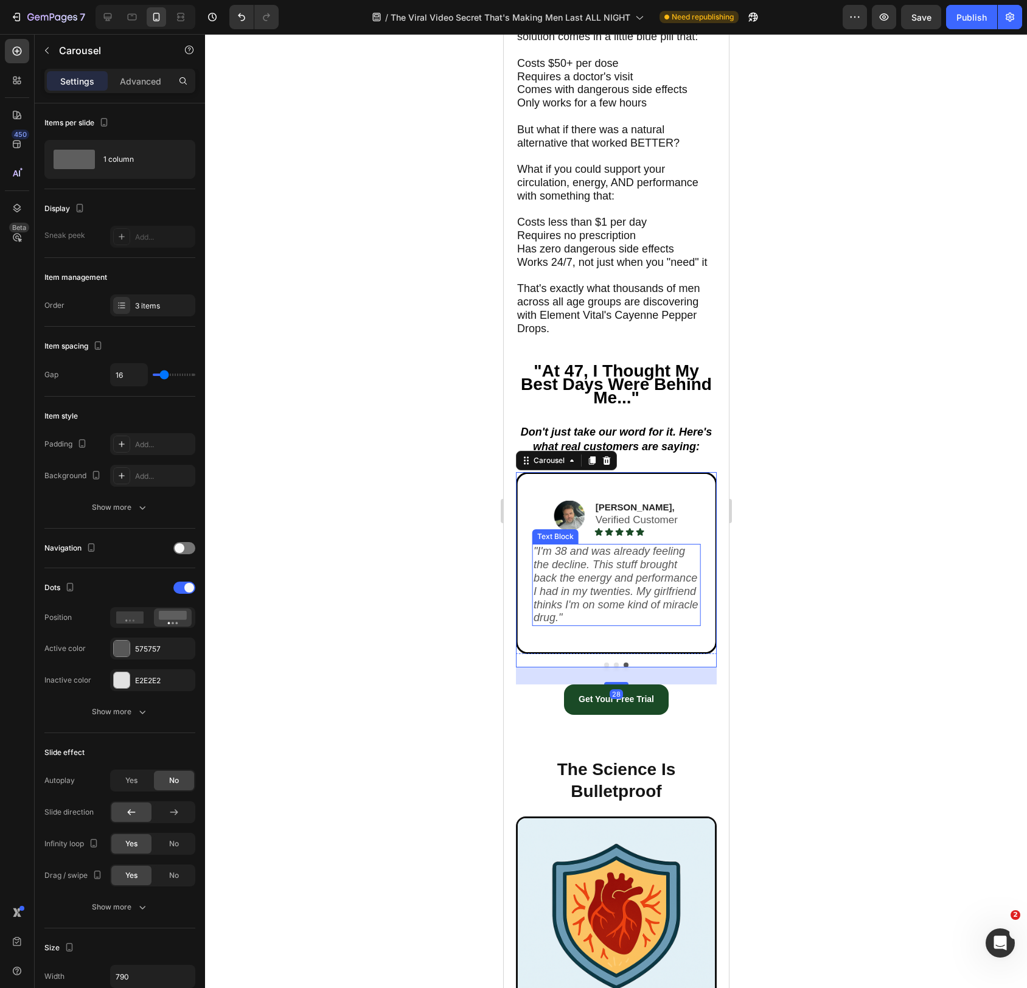
click at [612, 610] on icon ""I'm 38 and was already feeling the decline. This stuff brought back the energy…" at bounding box center [615, 584] width 165 height 79
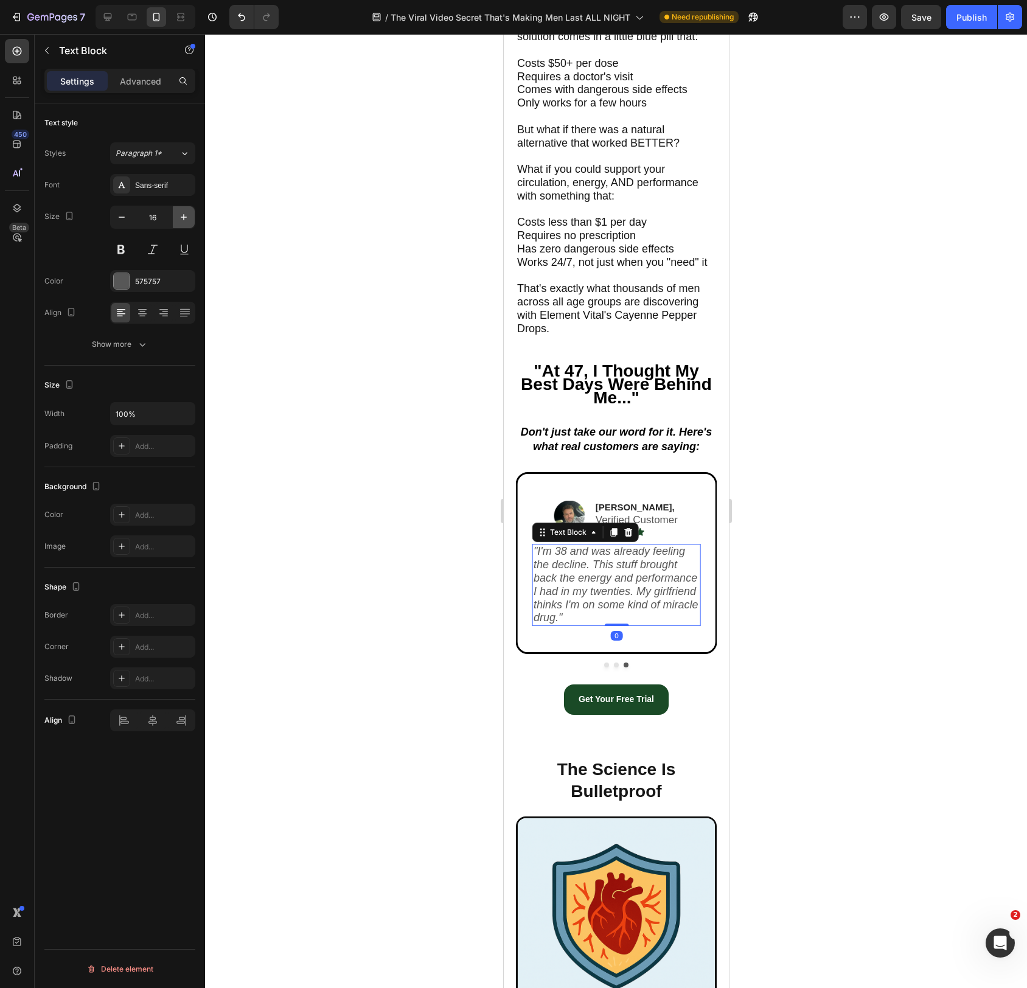
click at [184, 225] on button "button" at bounding box center [184, 217] width 22 height 22
type input "18"
click at [561, 297] on span "That's exactly what thousands of men across all age groups are discovering with…" at bounding box center [608, 308] width 183 height 52
click at [178, 213] on icon "button" at bounding box center [184, 217] width 12 height 12
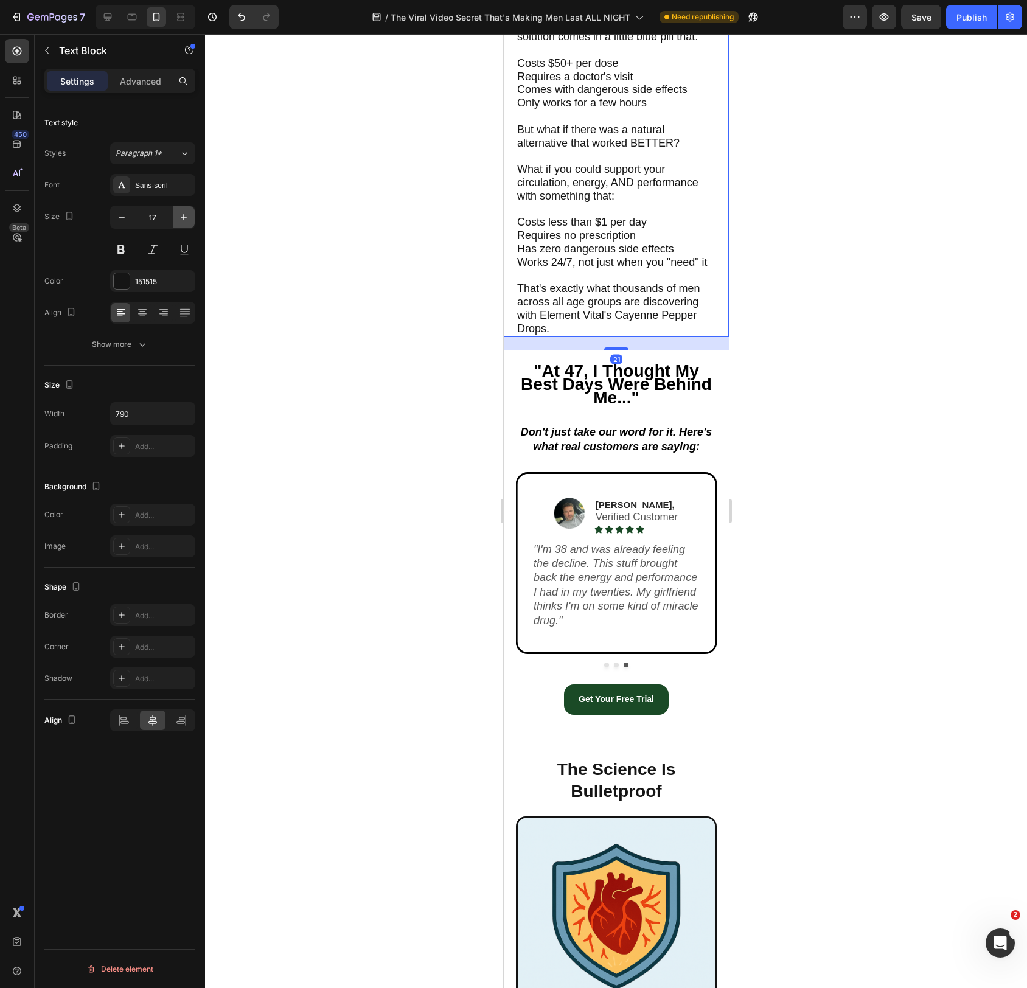
click at [178, 213] on icon "button" at bounding box center [184, 217] width 12 height 12
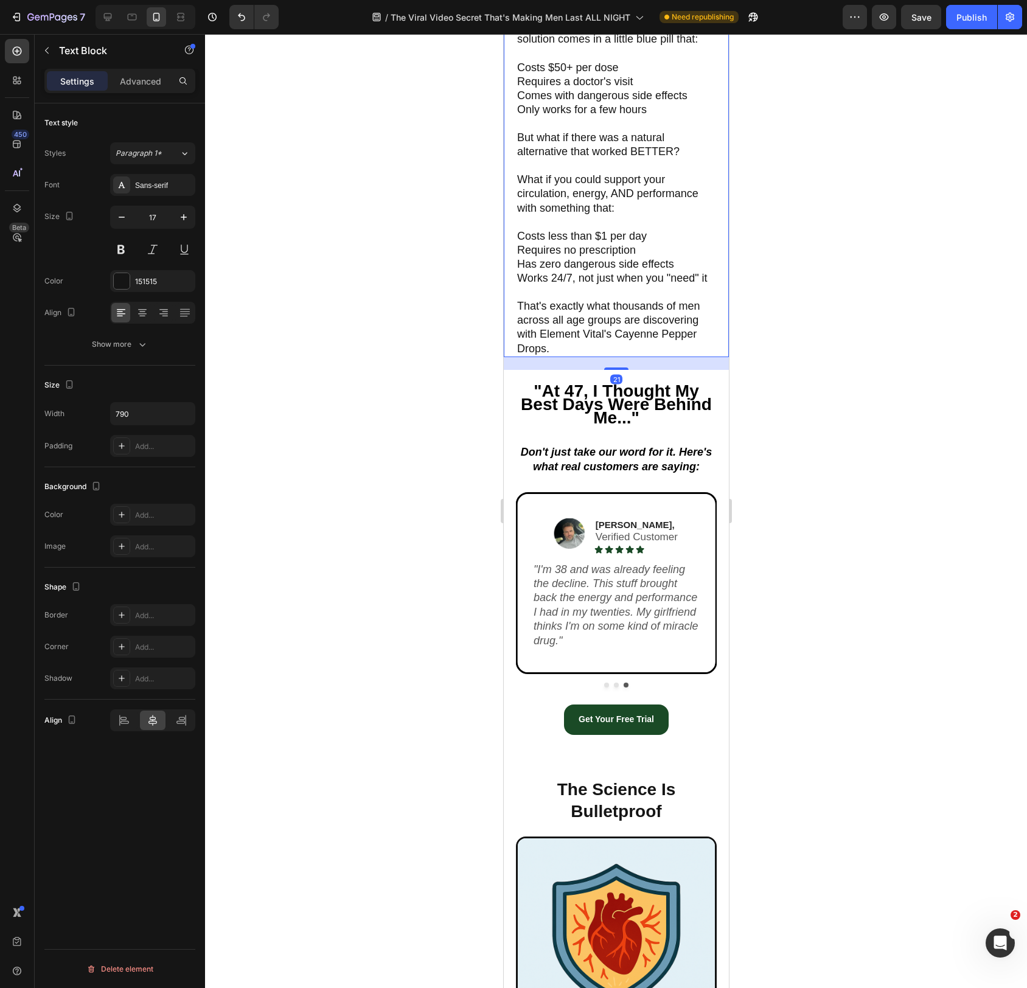
type input "18"
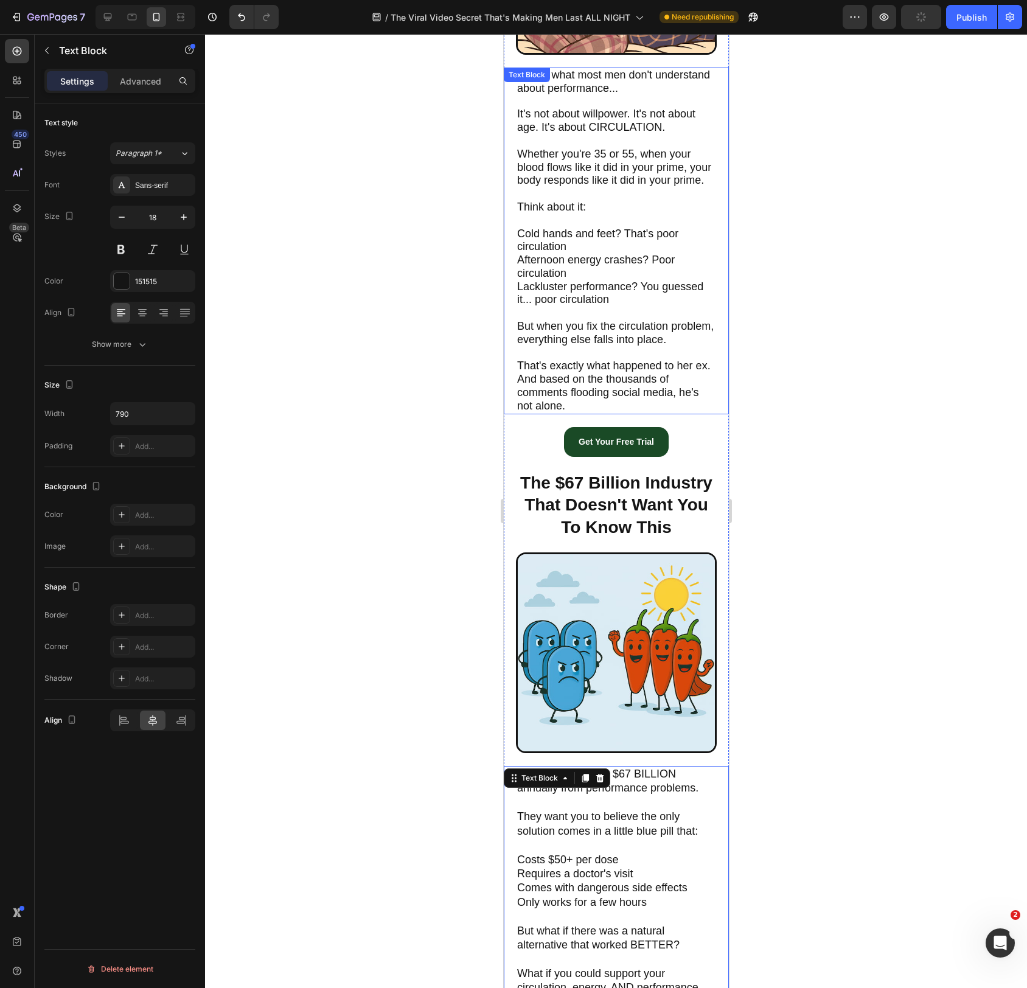
scroll to position [1920, 0]
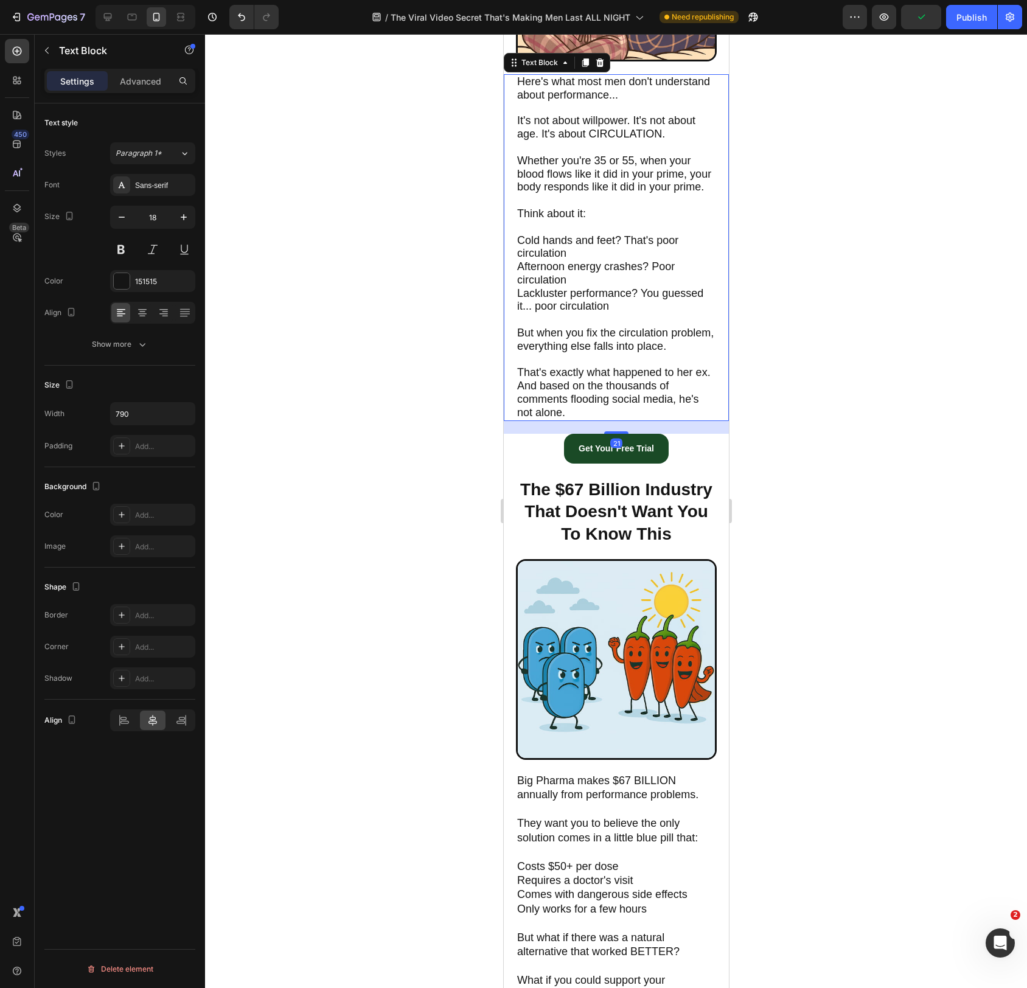
click at [570, 257] on p "Cold hands and feet? That's poor circulation Afternoon energy crashes? Poor cir…" at bounding box center [616, 280] width 198 height 93
click at [182, 217] on icon "button" at bounding box center [184, 217] width 6 height 6
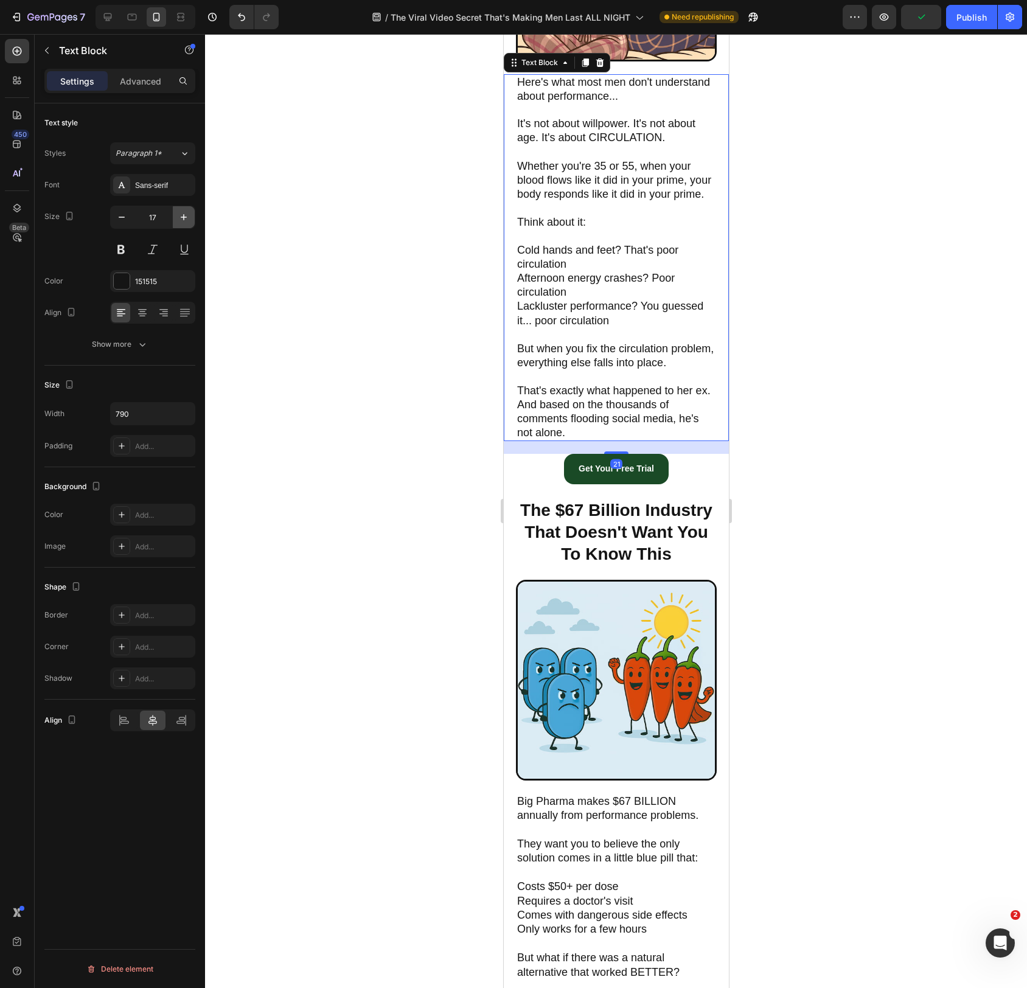
type input "18"
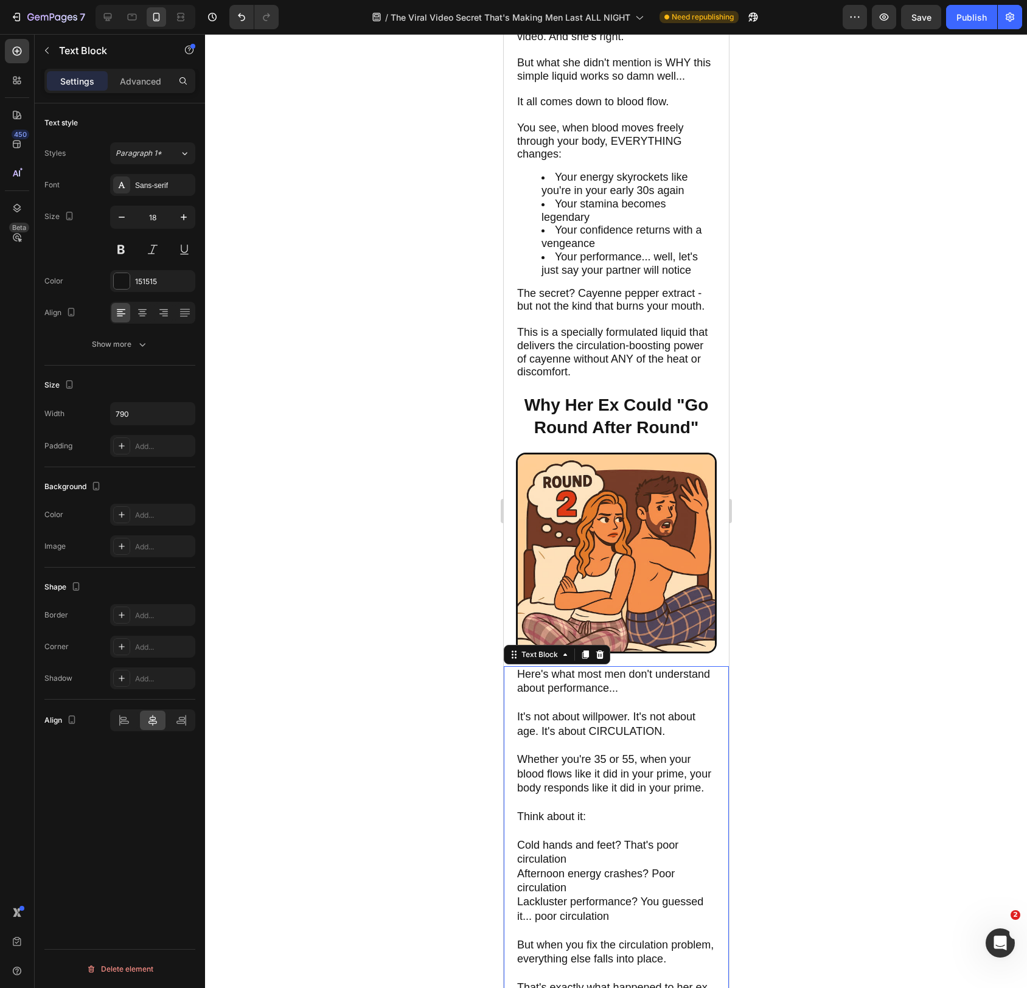
scroll to position [1330, 0]
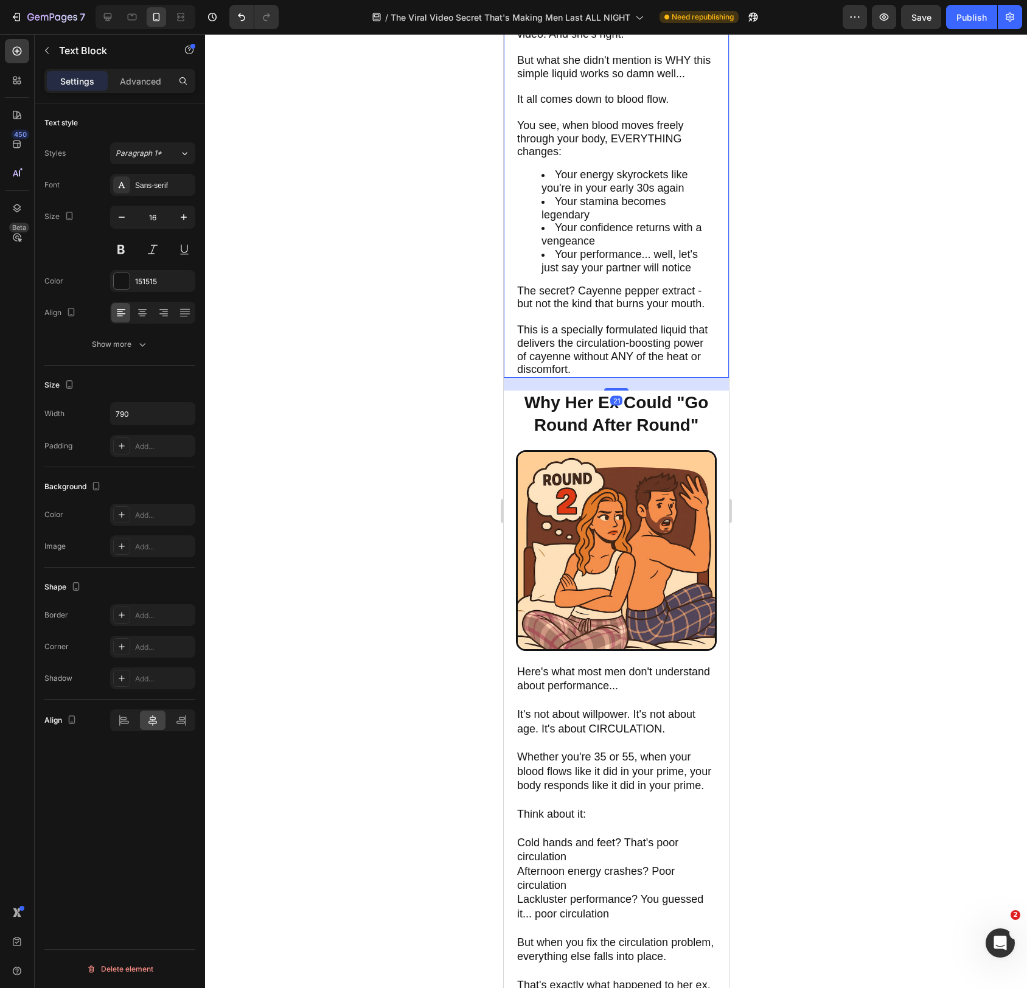
click at [571, 266] on span "Your performance... well, let's just say your partner will notice" at bounding box center [619, 261] width 156 height 26
click at [186, 219] on icon "button" at bounding box center [184, 217] width 12 height 12
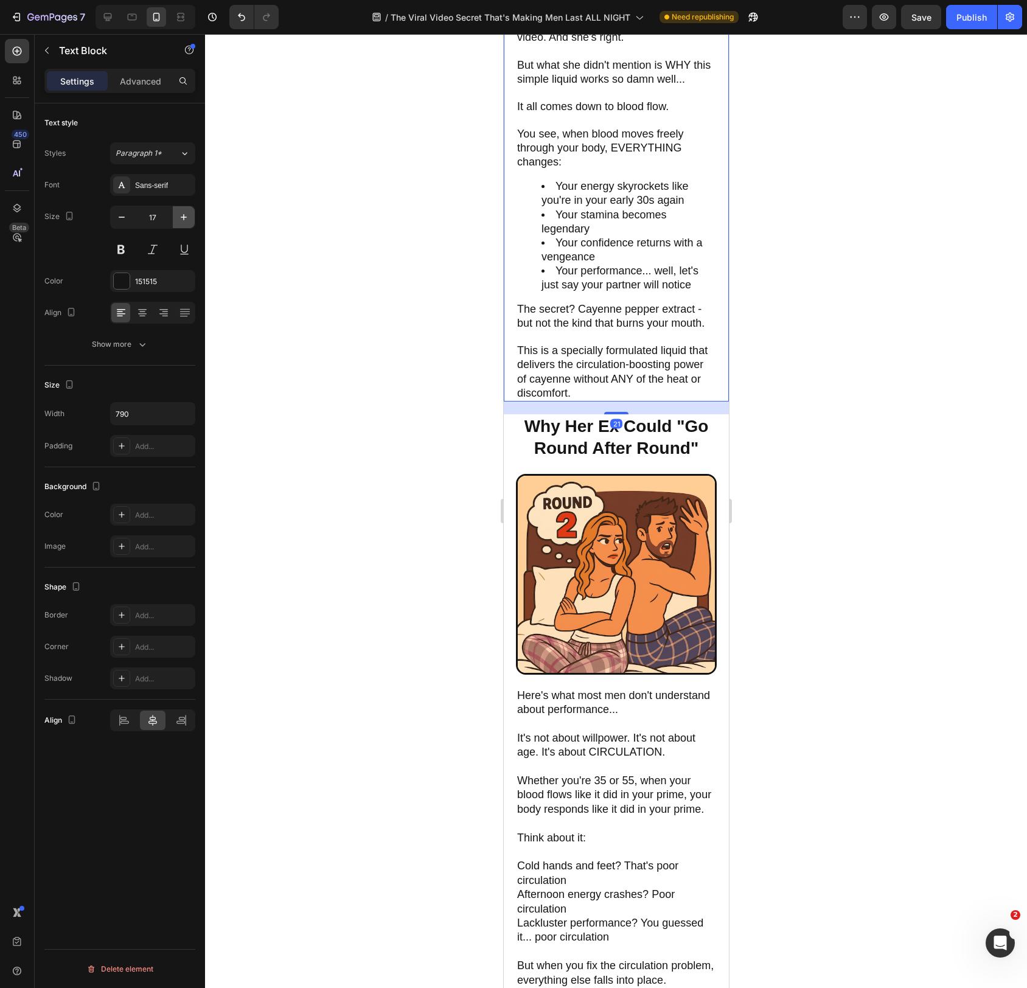
click at [186, 219] on icon "button" at bounding box center [184, 217] width 12 height 12
type input "18"
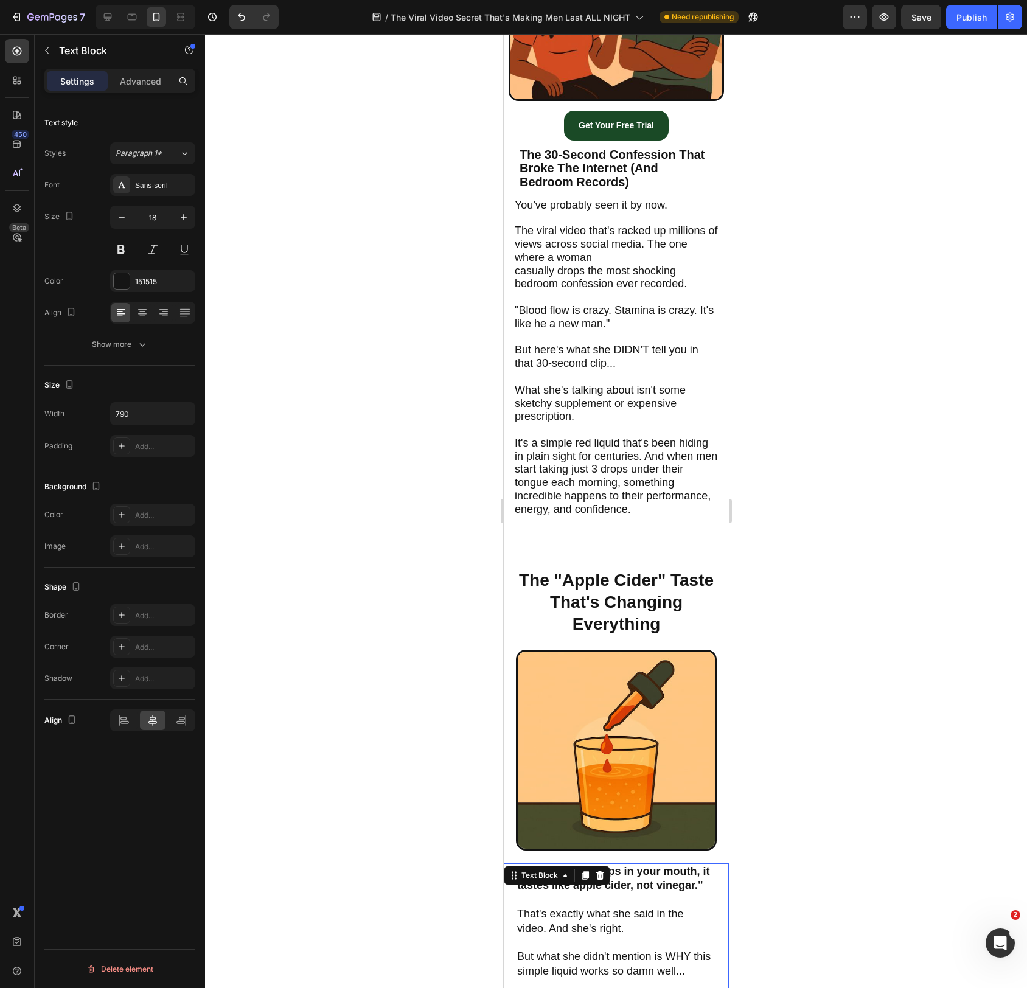
scroll to position [434, 0]
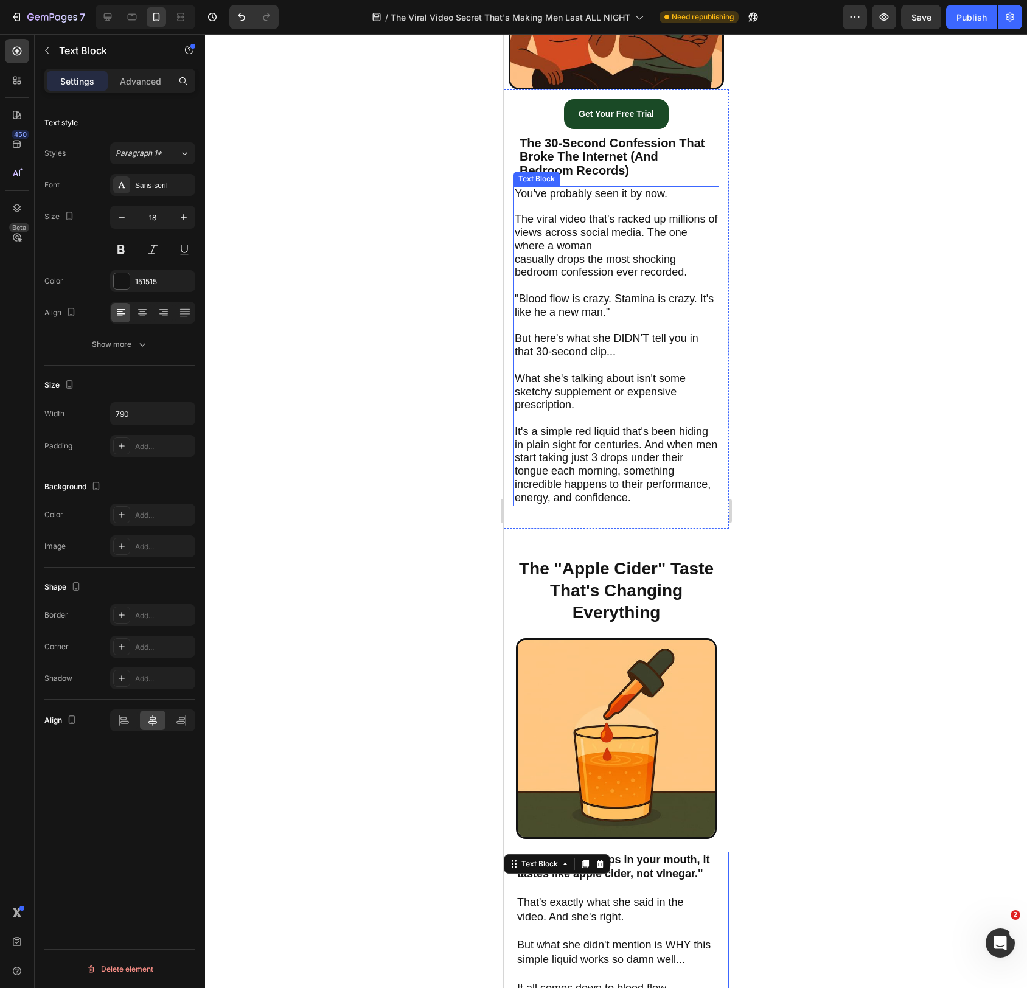
click at [627, 313] on span ""Blood flow is crazy. Stamina is crazy. It's like he a new man."" at bounding box center [613, 306] width 199 height 26
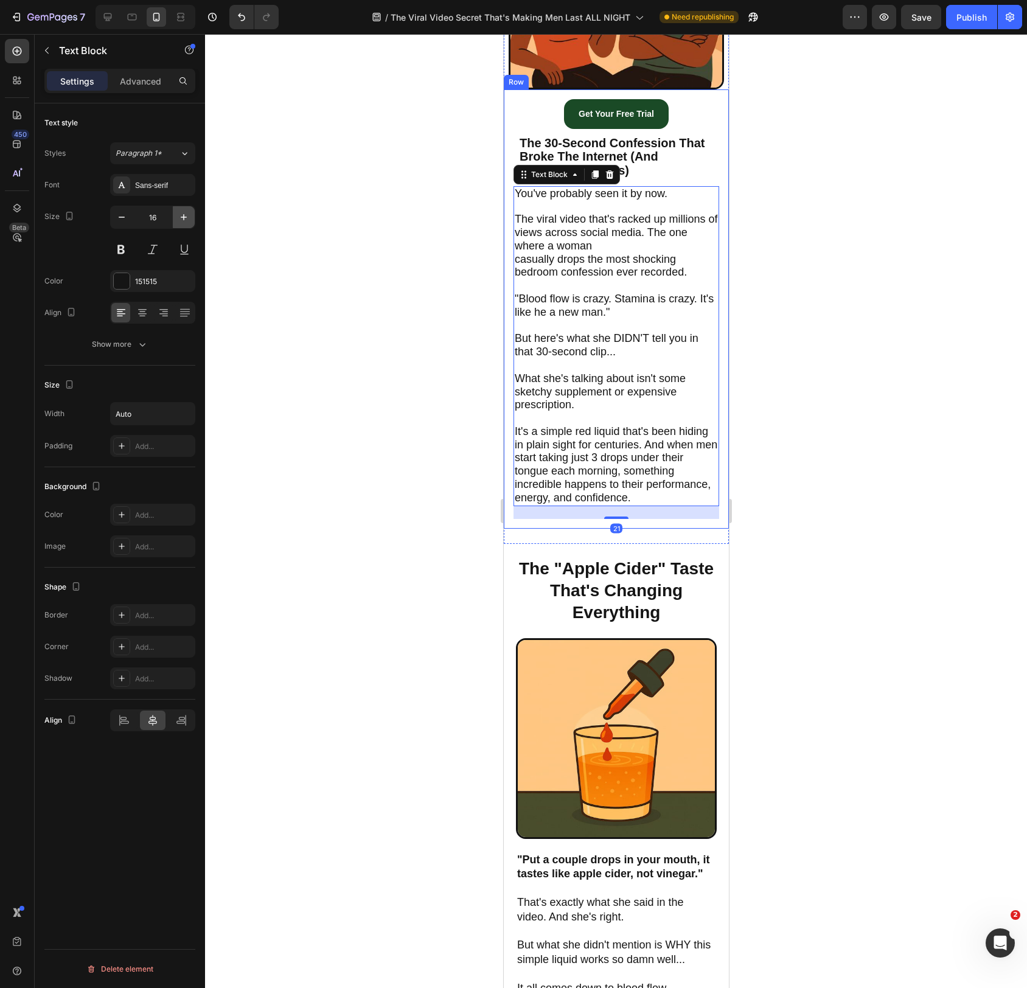
click at [187, 210] on button "button" at bounding box center [184, 217] width 22 height 22
type input "18"
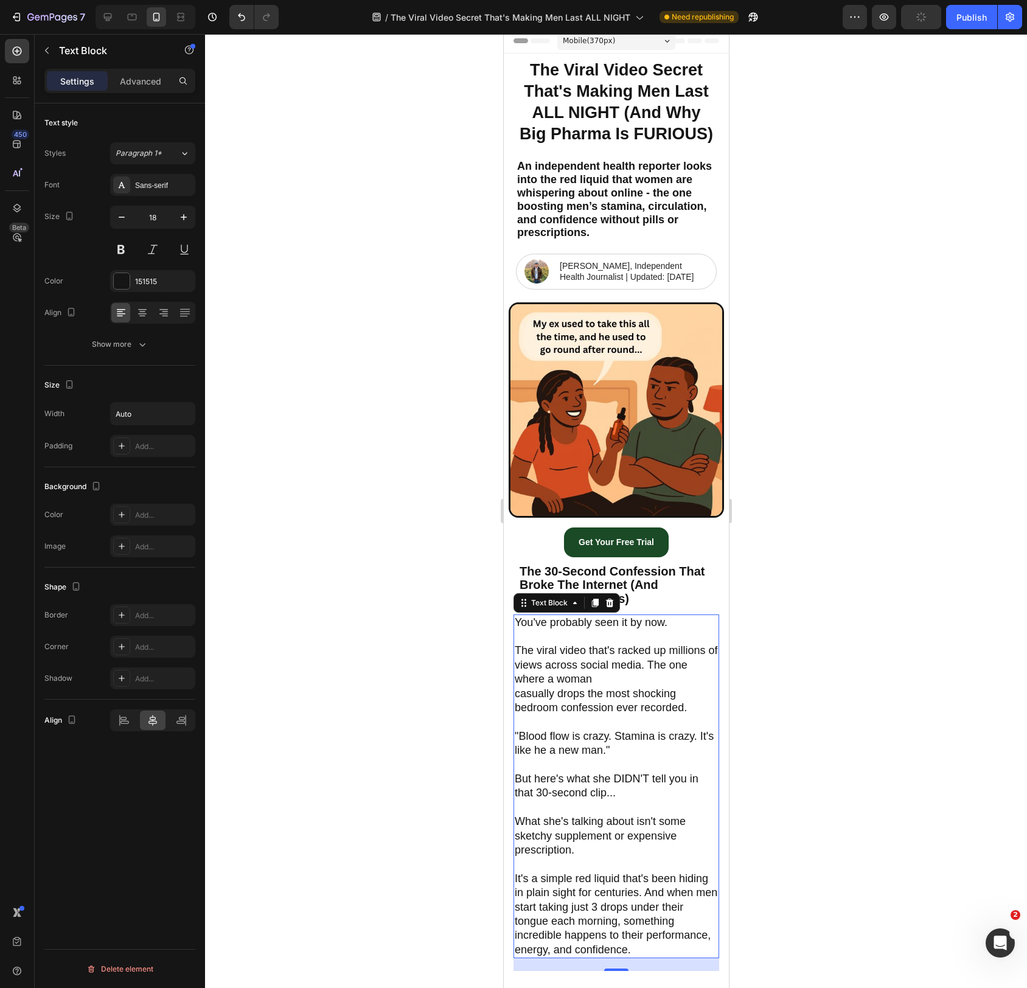
scroll to position [0, 0]
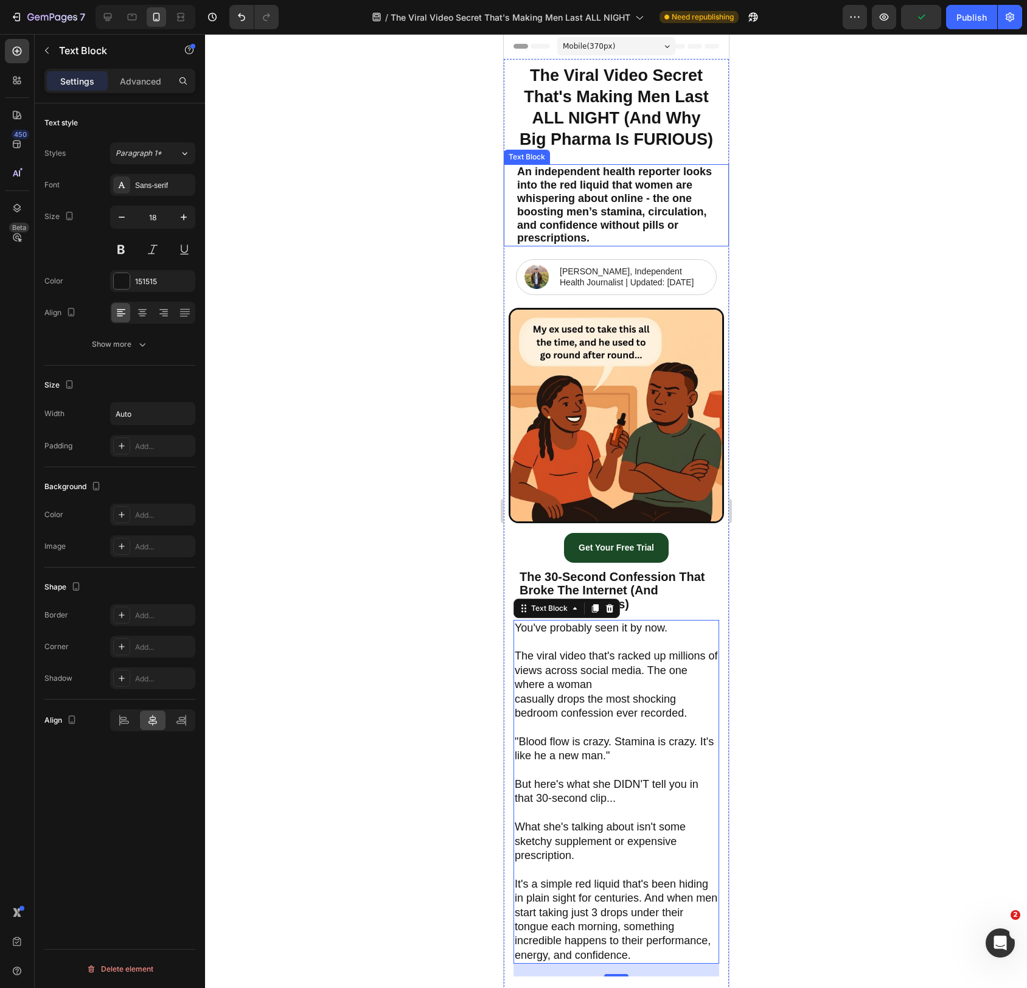
click at [586, 195] on span "An independent health reporter looks into the red liquid that women are whisper…" at bounding box center [614, 205] width 195 height 79
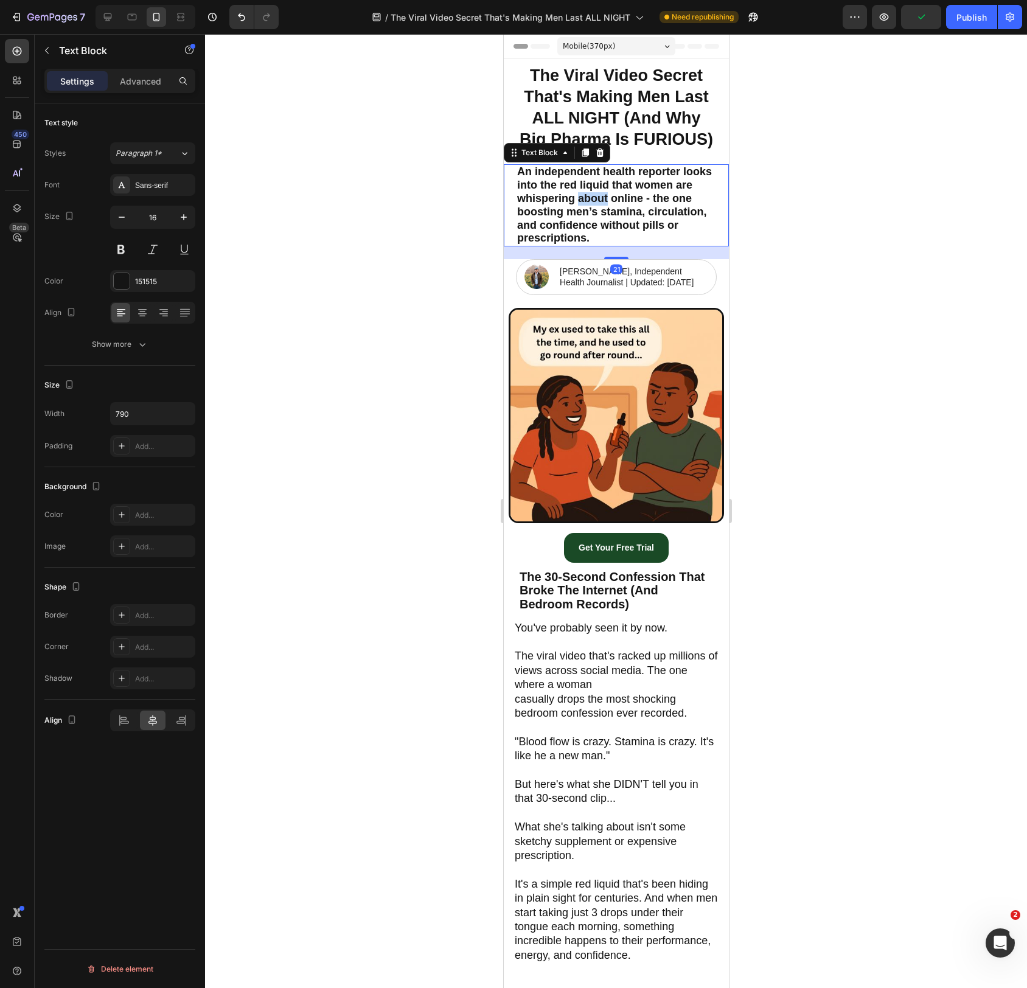
click at [586, 195] on span "An independent health reporter looks into the red liquid that women are whisper…" at bounding box center [614, 205] width 195 height 79
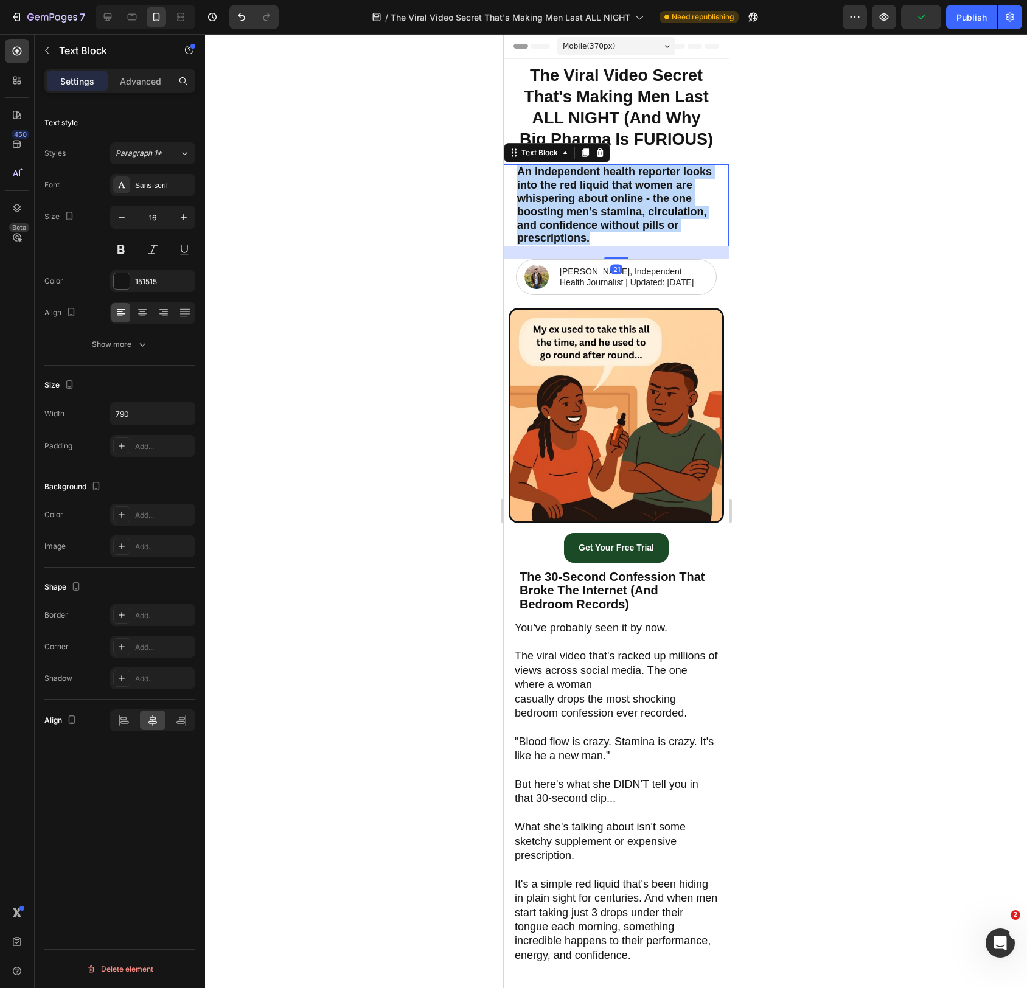
click at [586, 195] on span "An independent health reporter looks into the red liquid that women are whisper…" at bounding box center [614, 205] width 195 height 79
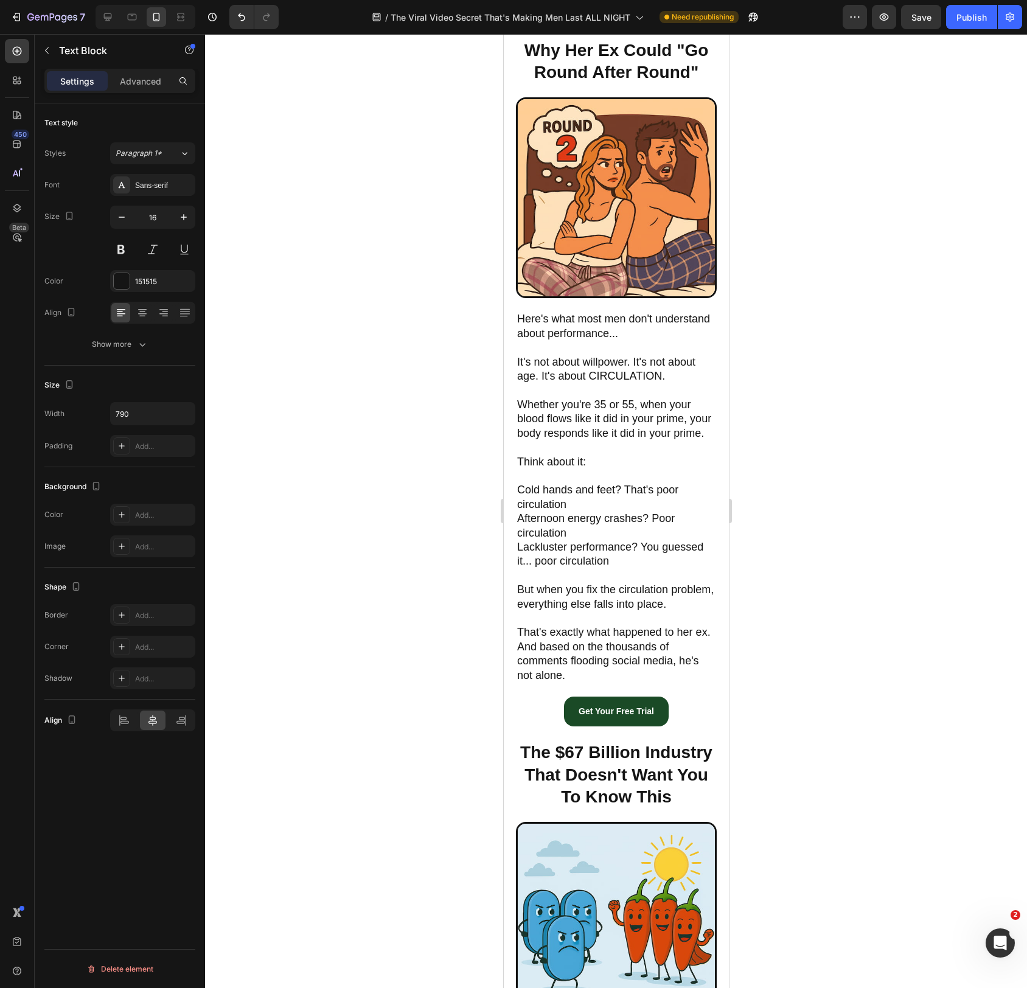
scroll to position [1775, 0]
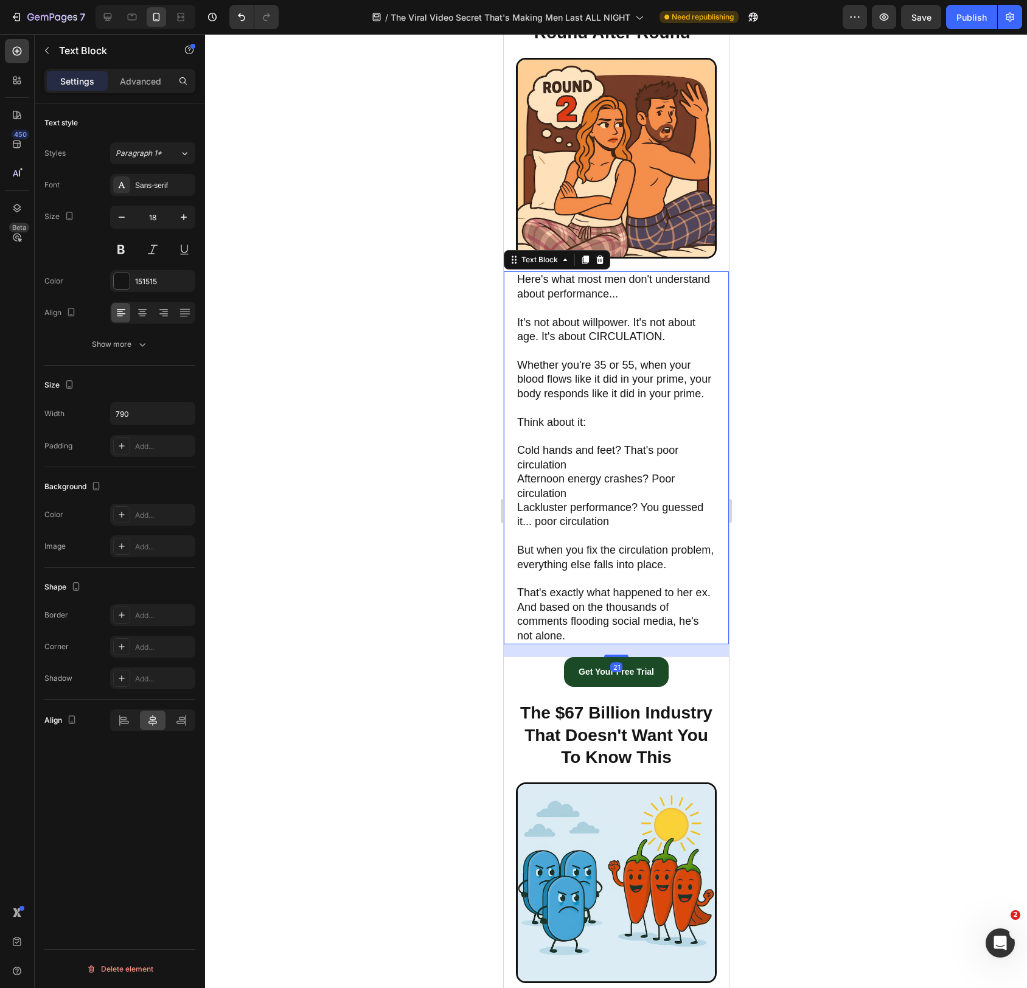
click at [583, 404] on p "Whether you're 35 or 55, when your blood flows like it did in your prime, your …" at bounding box center [616, 386] width 198 height 57
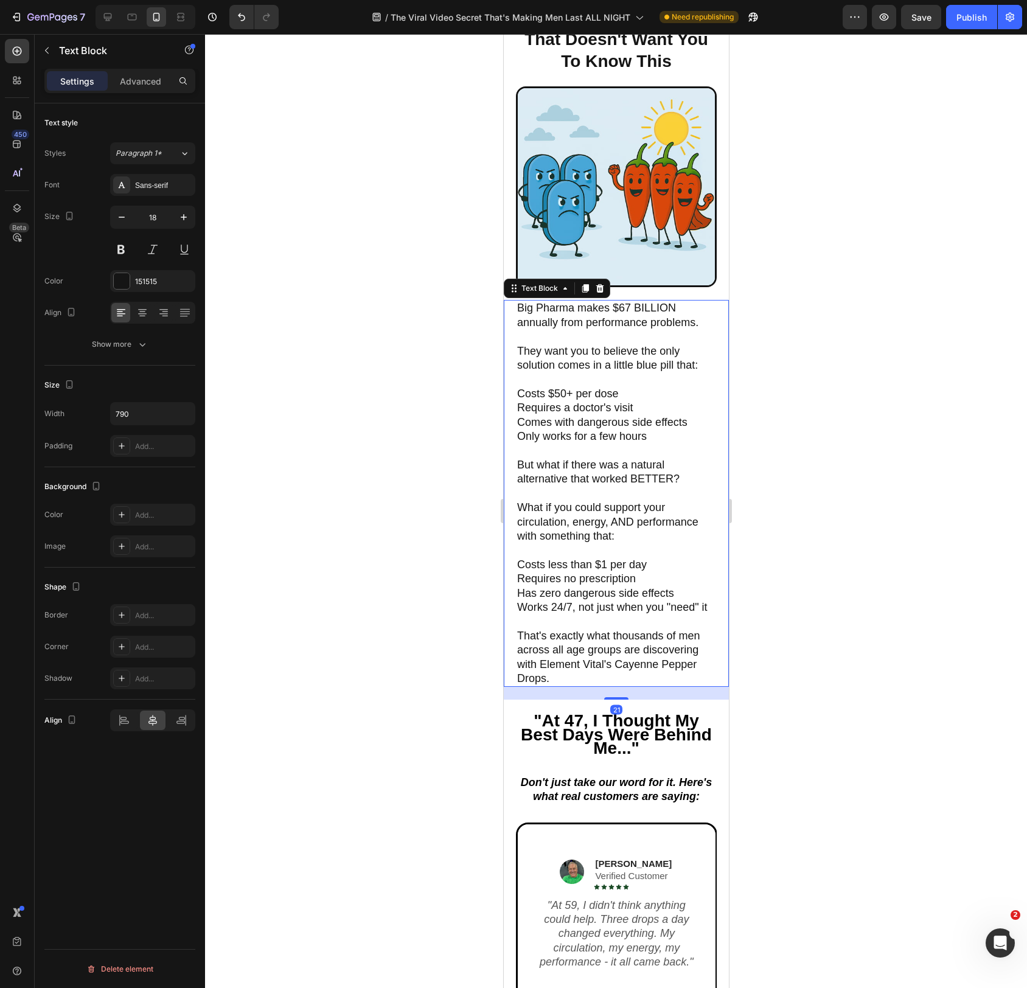
click at [583, 404] on span "Requires a doctor's visit" at bounding box center [575, 408] width 116 height 12
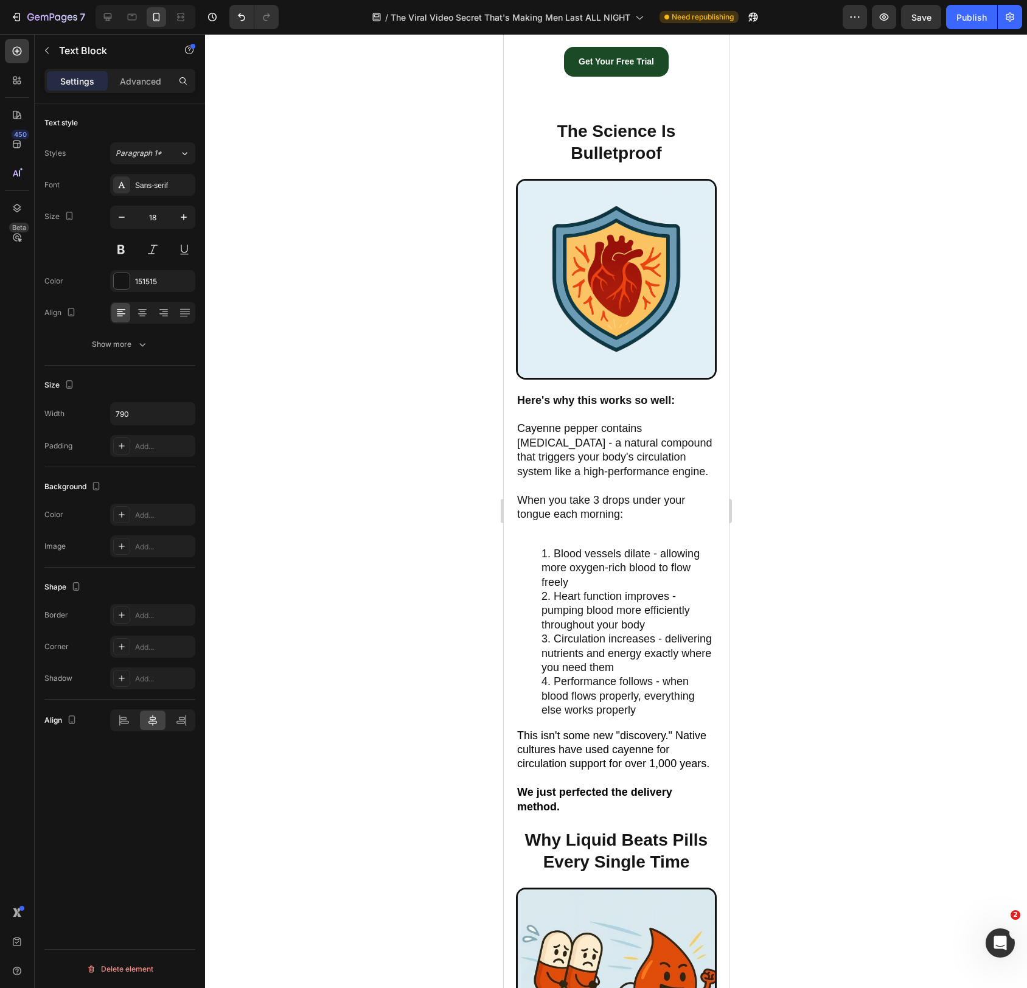
scroll to position [3473, 0]
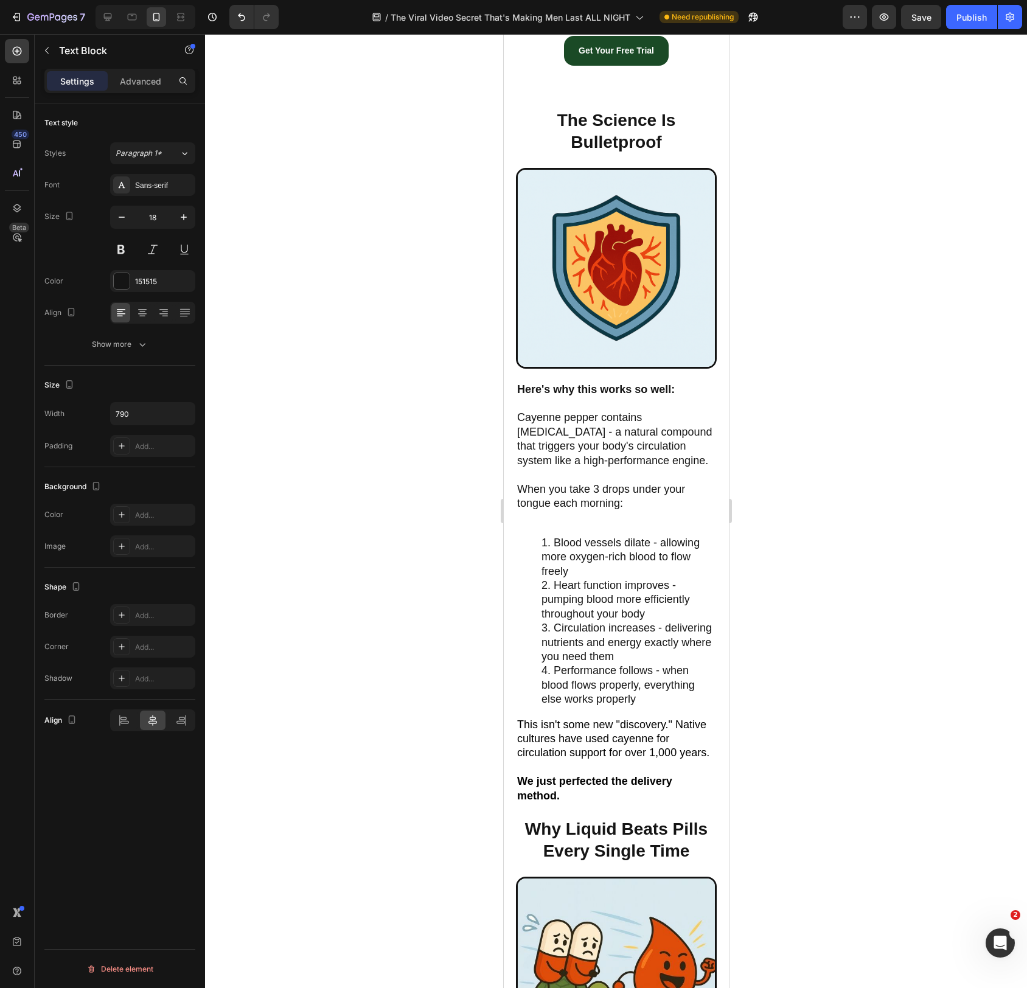
click at [583, 404] on p "Cayenne pepper contains capsaicin - a natural compound that triggers your body'…" at bounding box center [616, 454] width 198 height 114
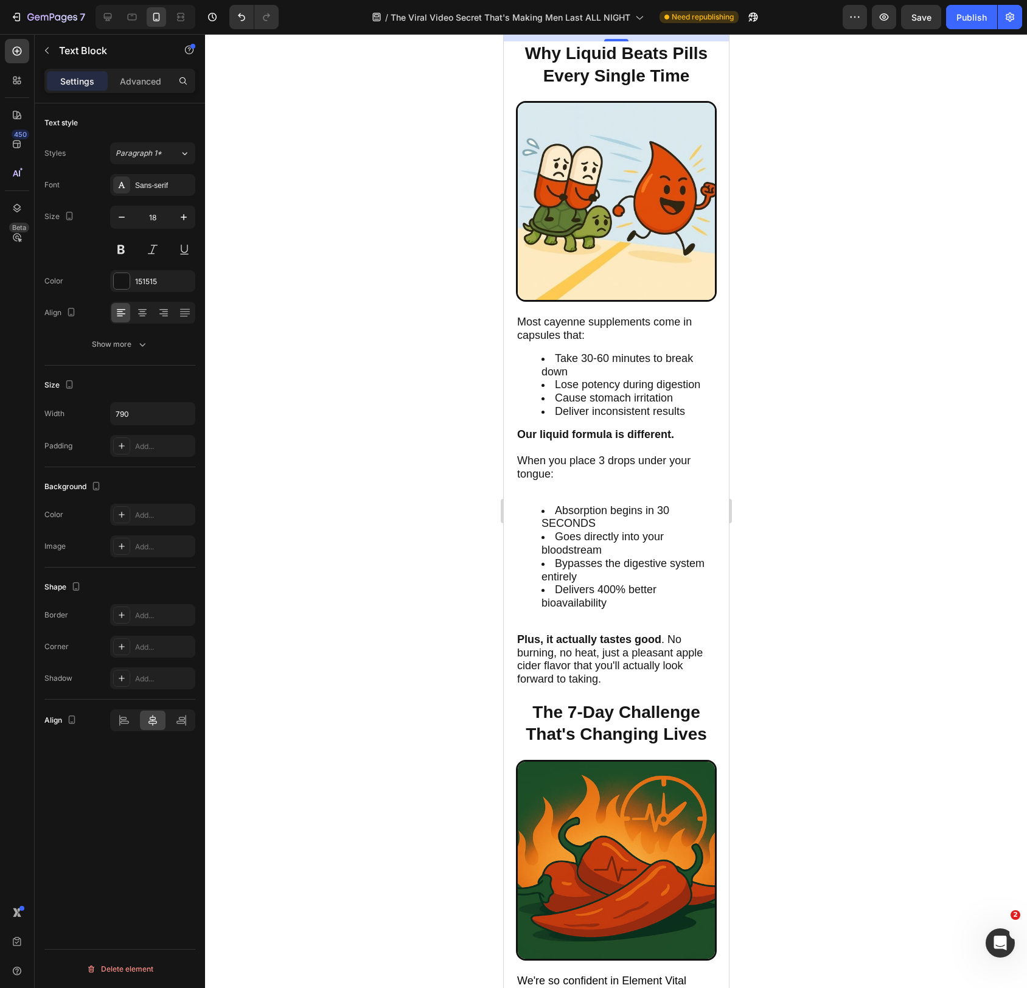
scroll to position [4230, 0]
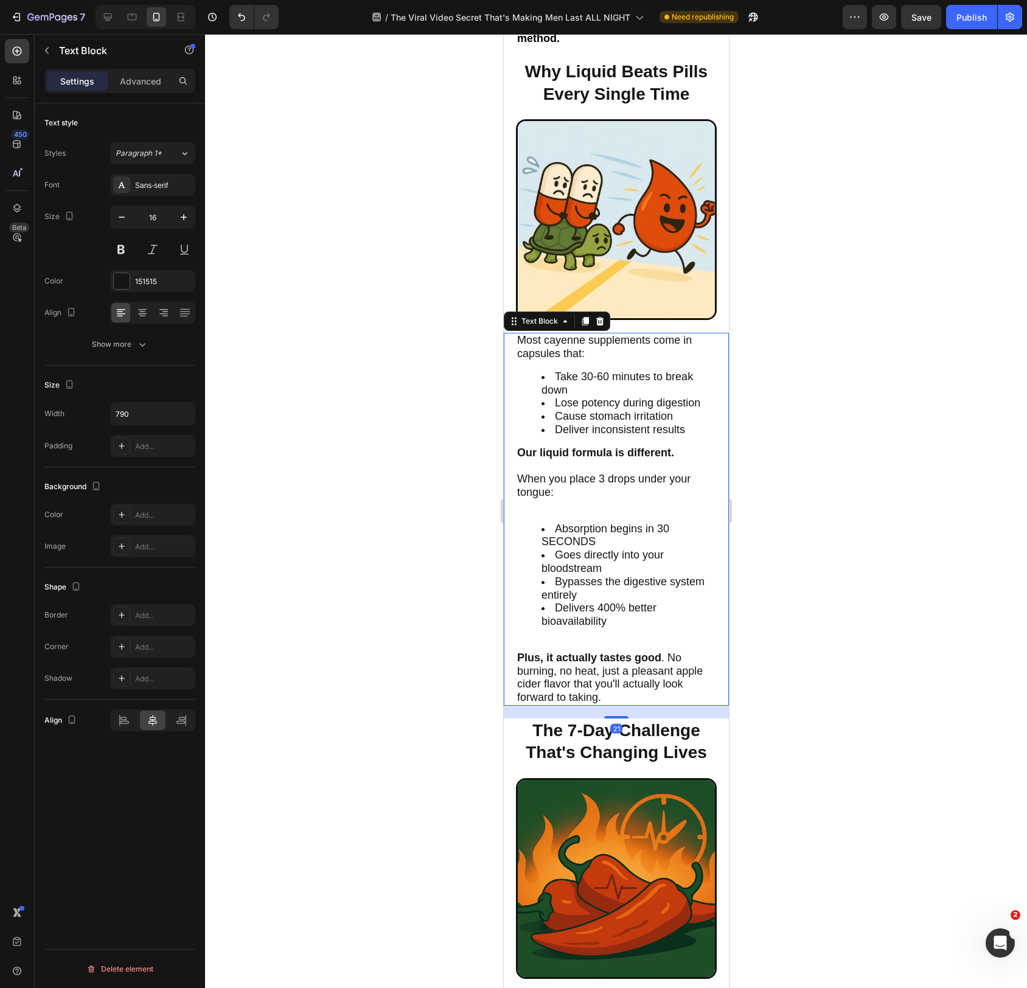
click at [583, 404] on span "Lose potency during digestion" at bounding box center [626, 403] width 145 height 12
click at [186, 217] on icon "button" at bounding box center [184, 217] width 12 height 12
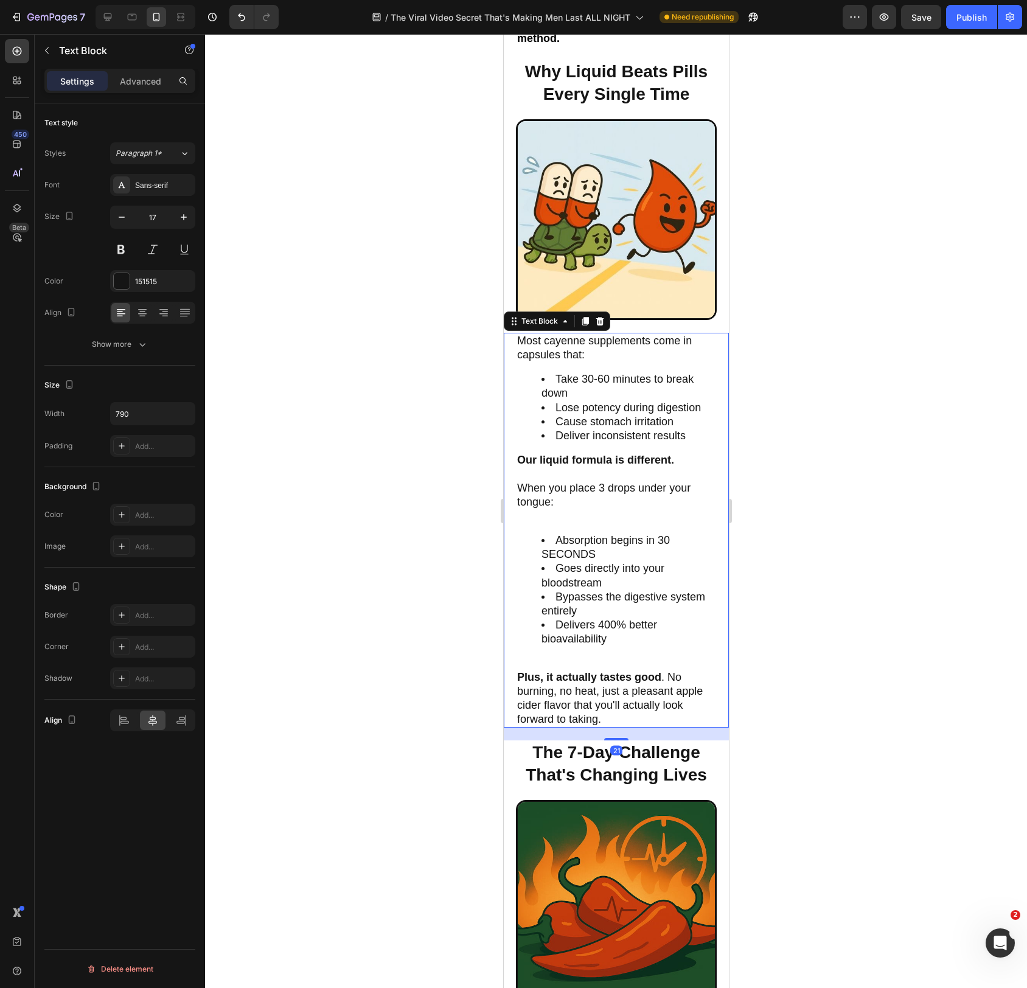
type input "18"
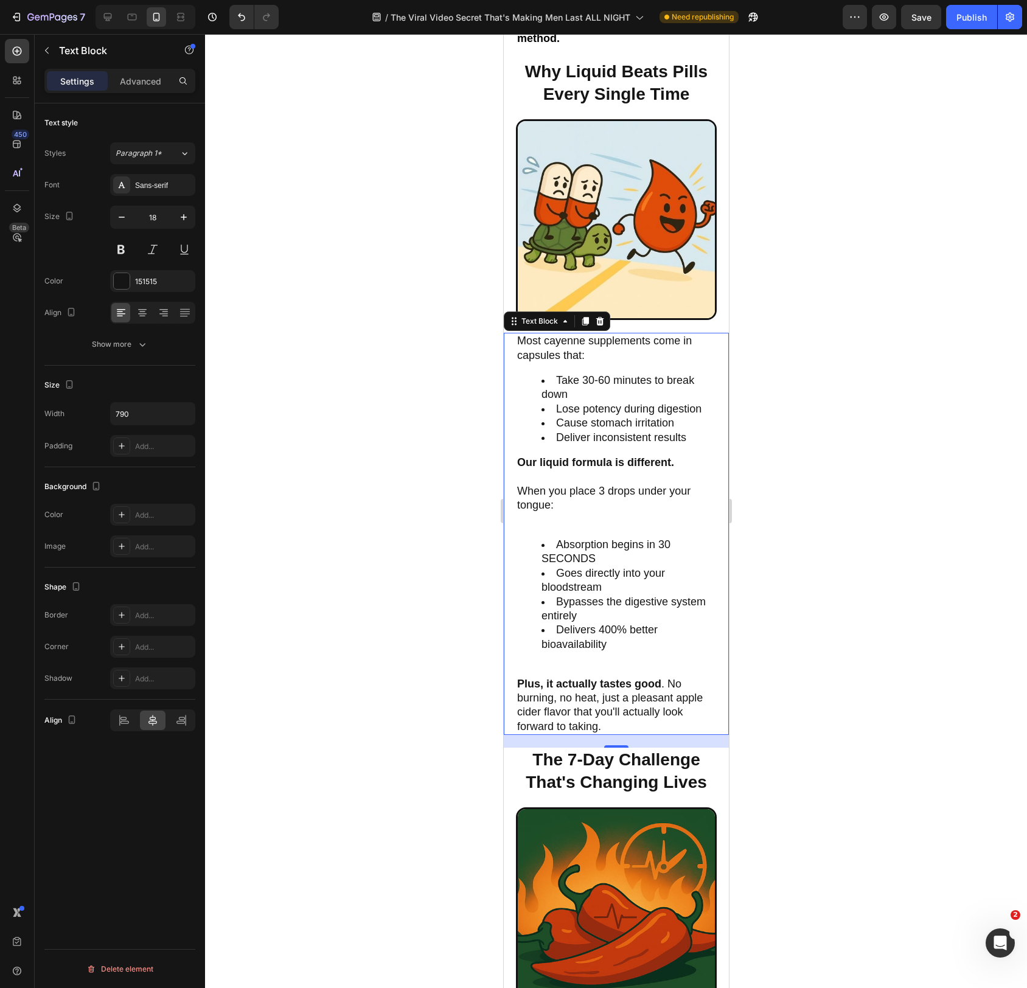
click at [561, 352] on span "Most cayenne supplements come in capsules that:" at bounding box center [604, 348] width 175 height 26
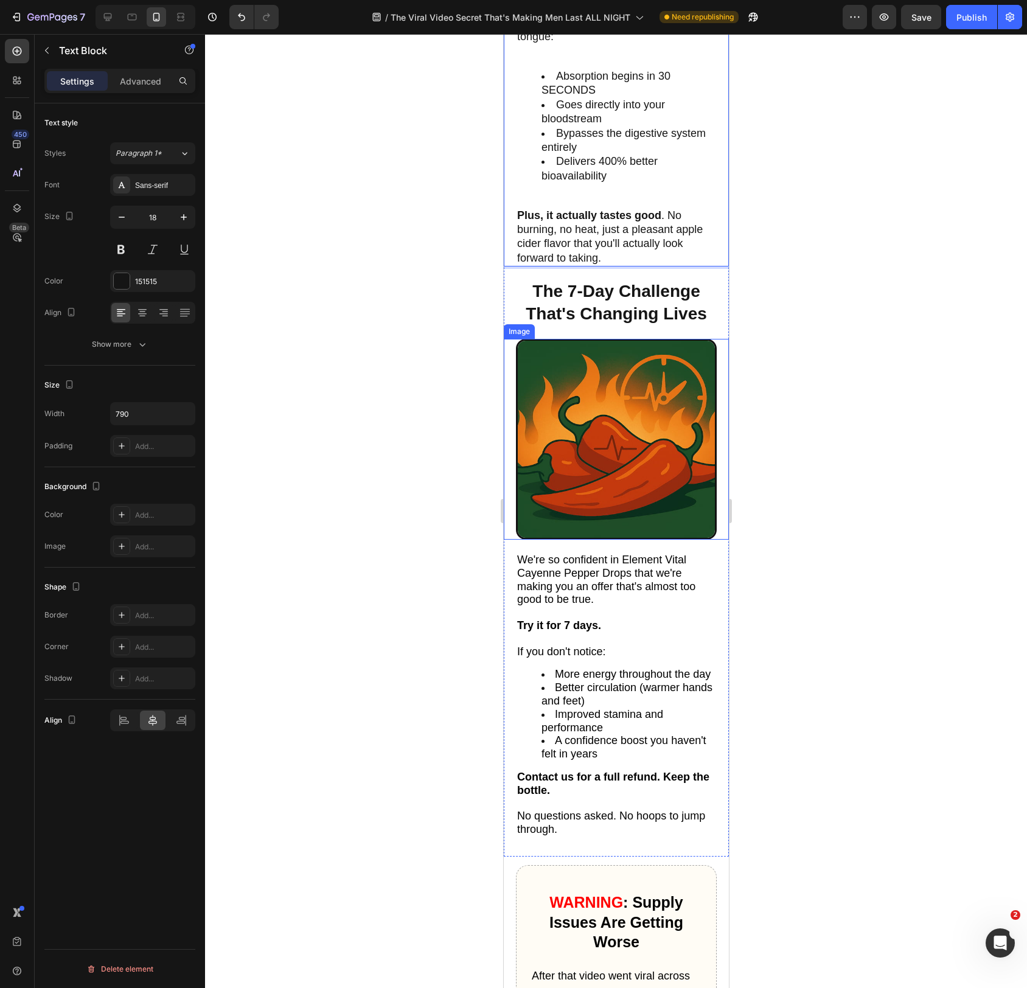
scroll to position [4781, 0]
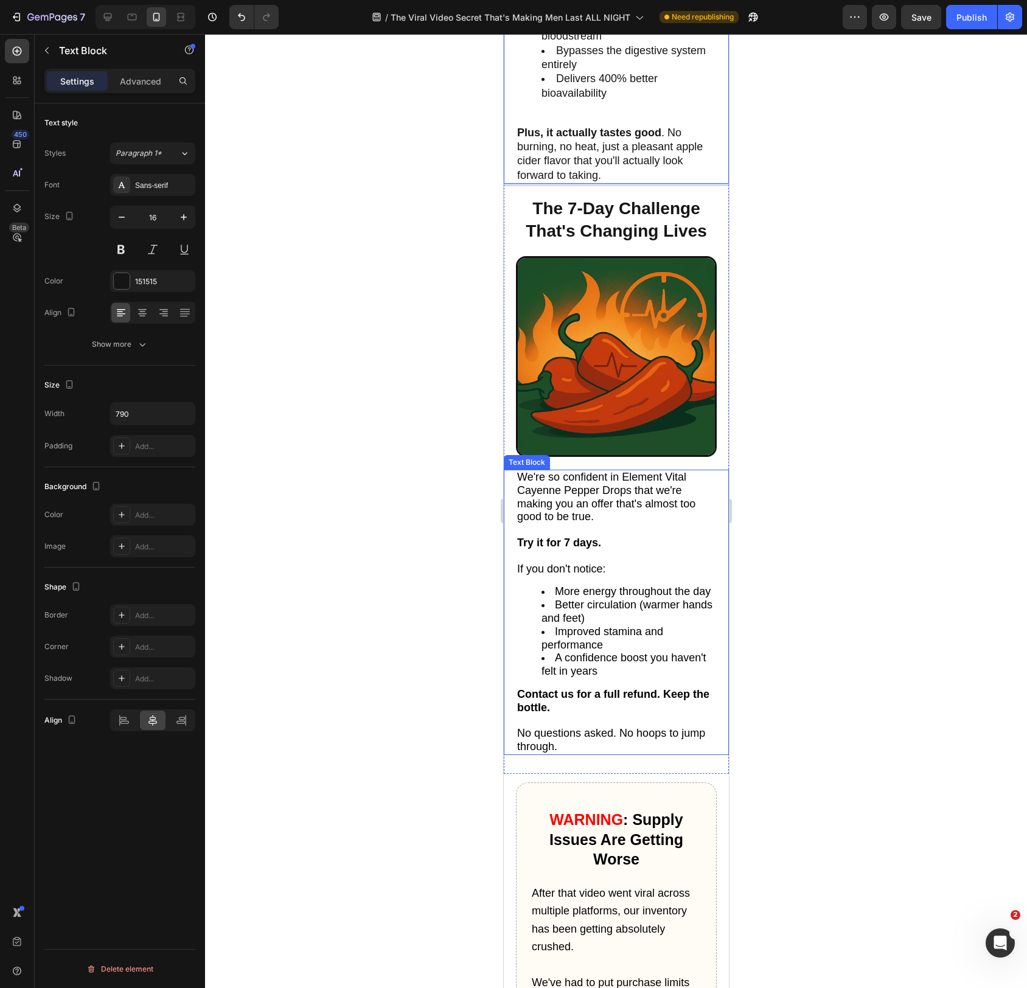
click at [590, 494] on span "We're so confident in Element Vital Cayenne Pepper Drops that we're making you …" at bounding box center [606, 497] width 178 height 52
click at [590, 491] on span "We're so confident in Element Vital Cayenne Pepper Drops that we're making you …" at bounding box center [606, 497] width 178 height 52
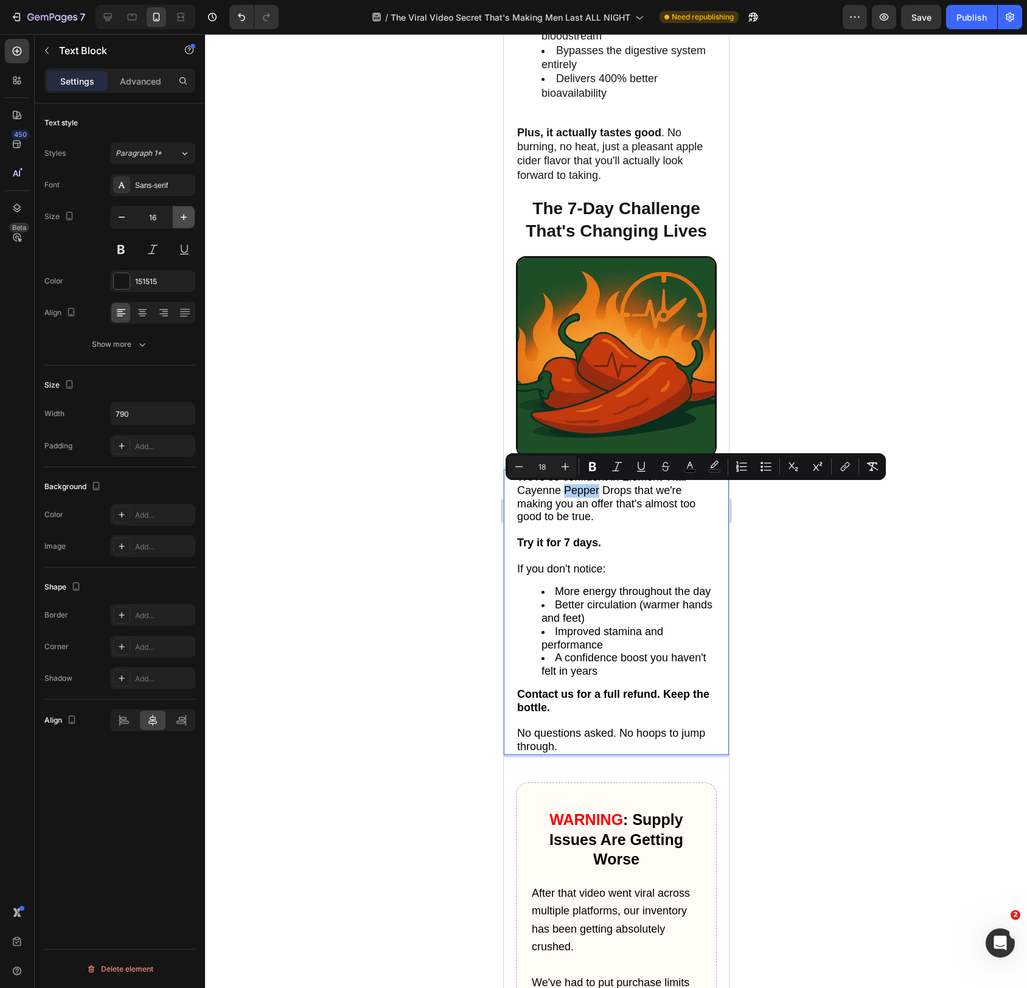
click at [184, 219] on icon "button" at bounding box center [184, 217] width 6 height 6
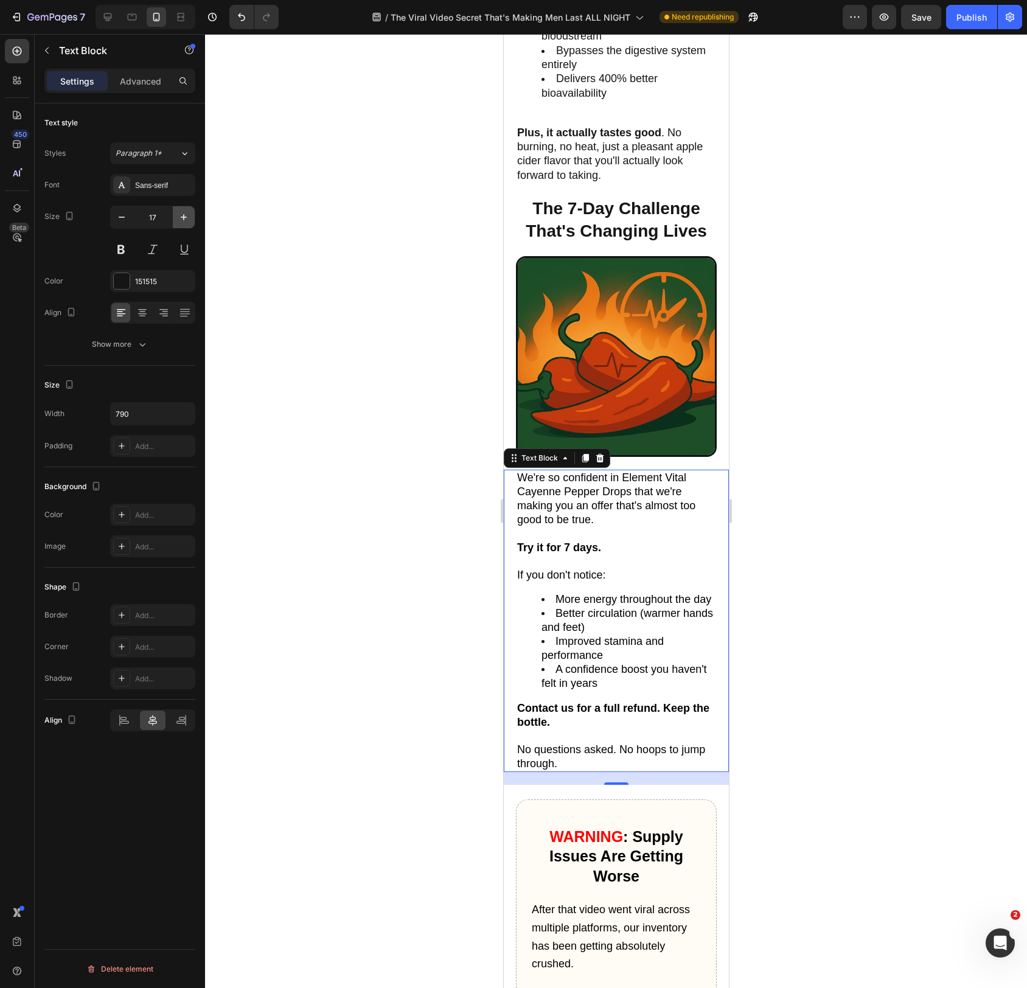
click at [184, 219] on icon "button" at bounding box center [184, 217] width 6 height 6
type input "18"
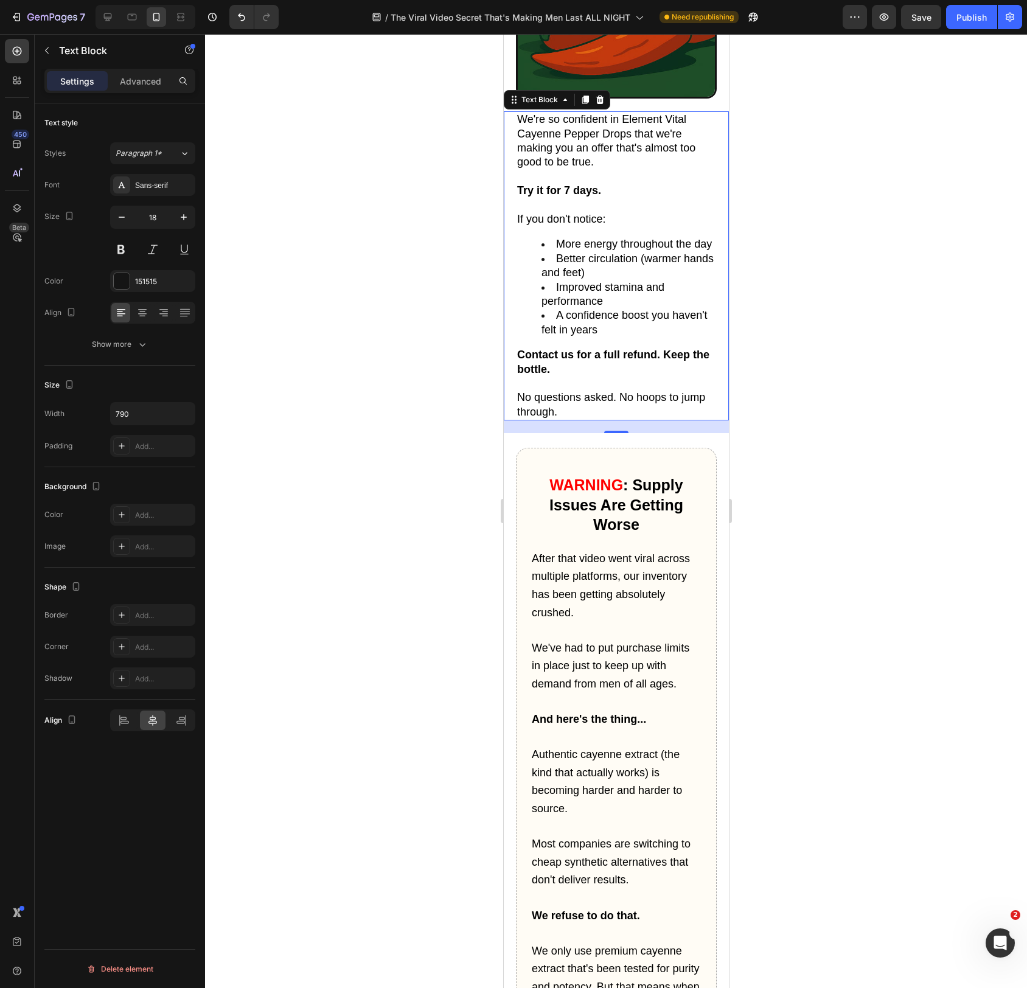
scroll to position [5143, 0]
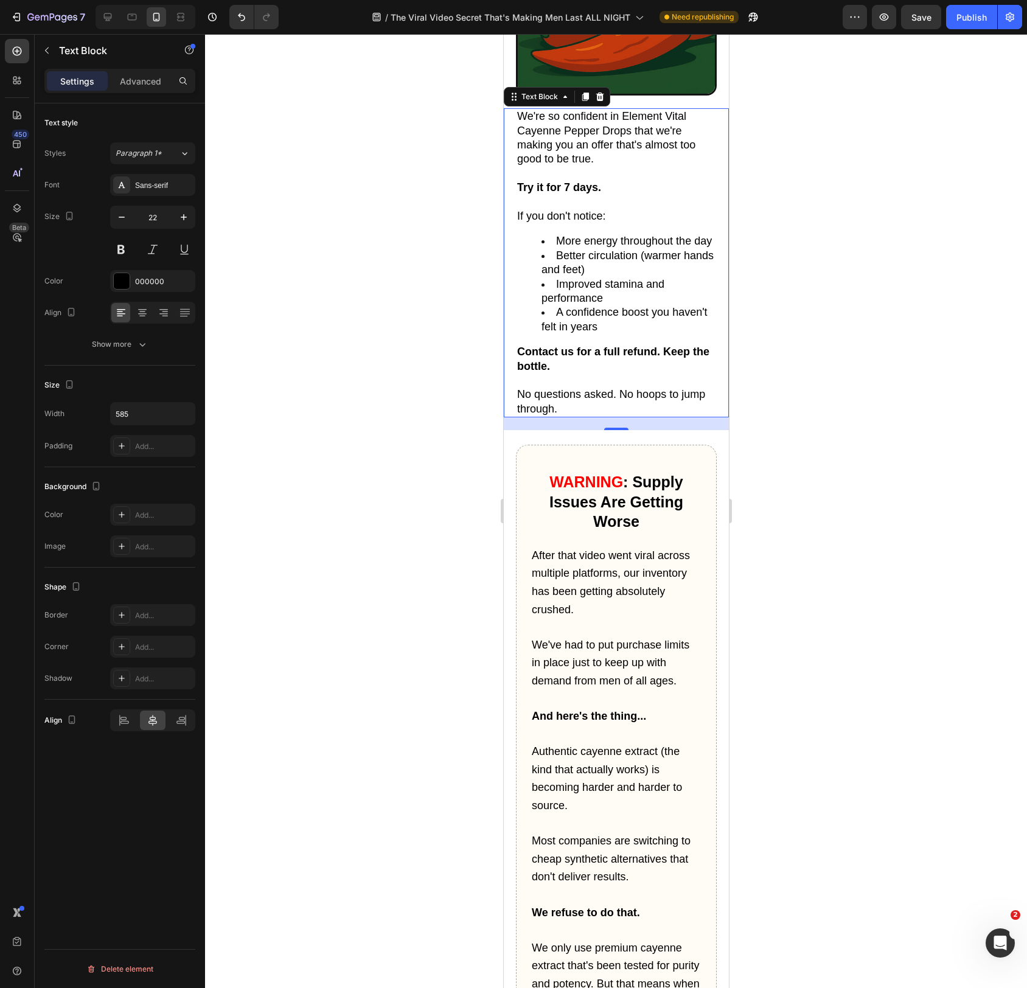
click at [575, 593] on span "After that video went viral across multiple platforms, our inventory has been g…" at bounding box center [610, 583] width 158 height 66
click at [596, 600] on p "After that video went viral across multiple platforms, our inventory has been g…" at bounding box center [615, 583] width 169 height 72
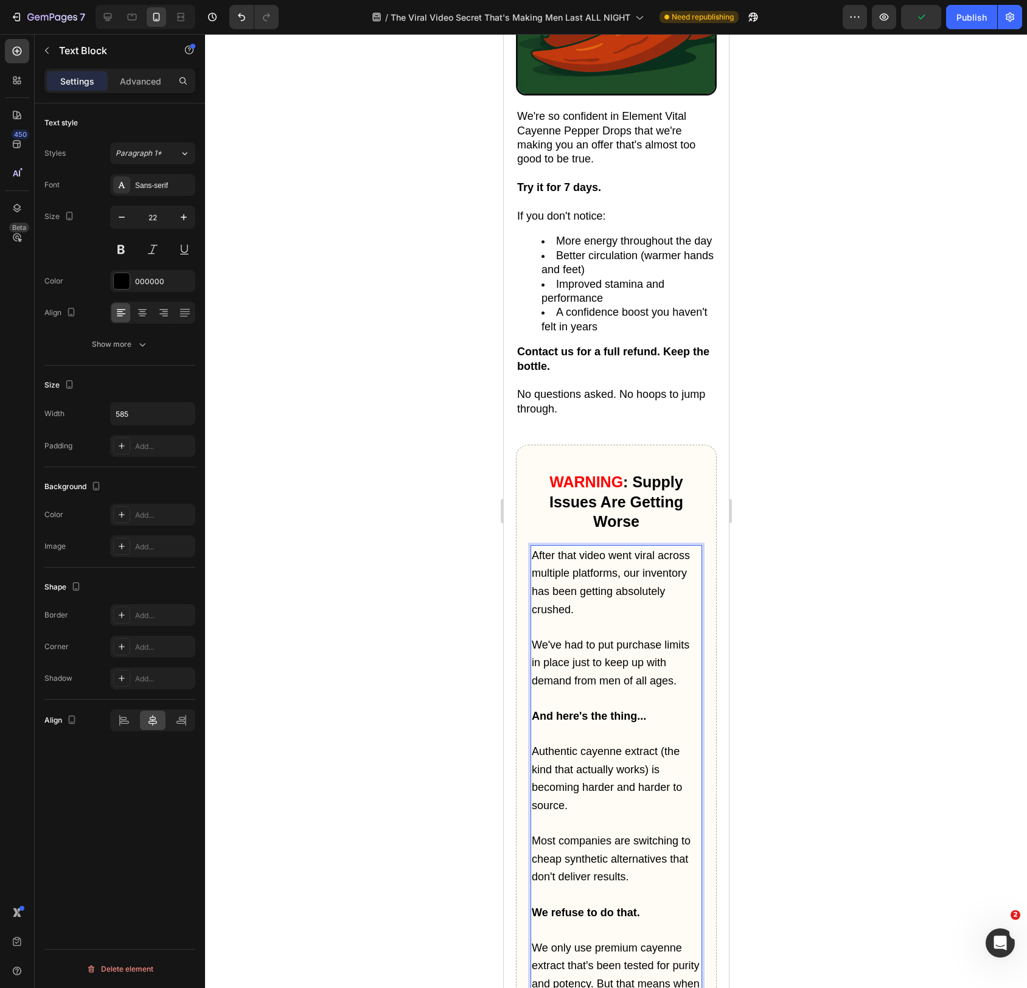
scroll to position [5144, 0]
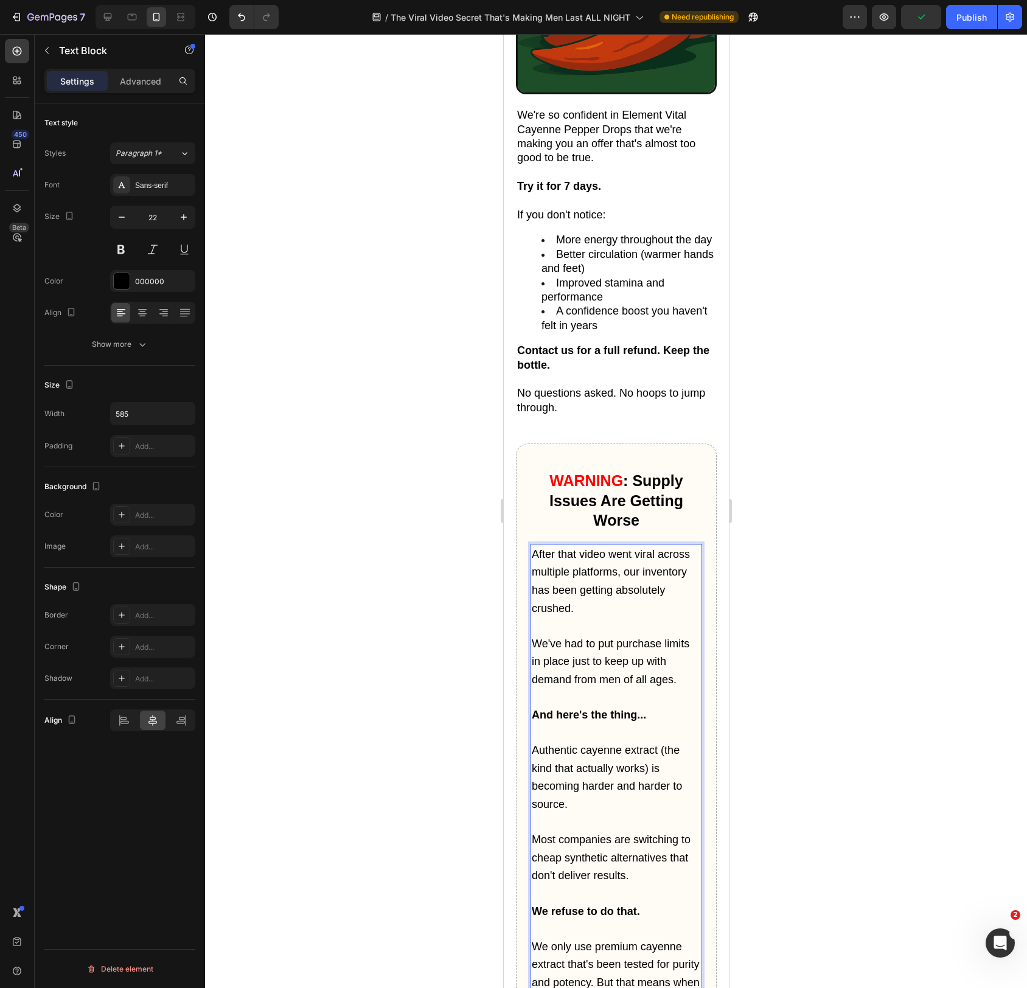
click at [596, 600] on p "After that video went viral across multiple platforms, our inventory has been g…" at bounding box center [615, 581] width 169 height 72
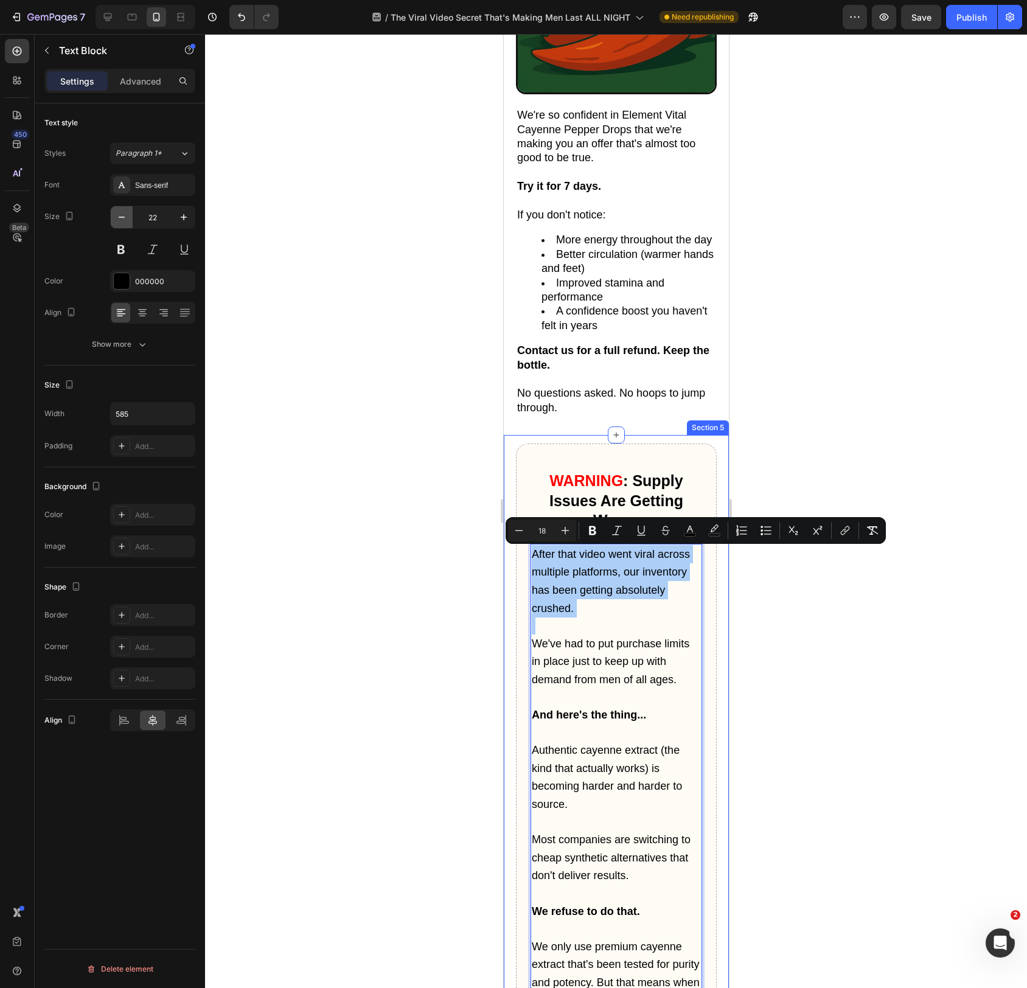
click at [125, 215] on icon "button" at bounding box center [122, 217] width 12 height 12
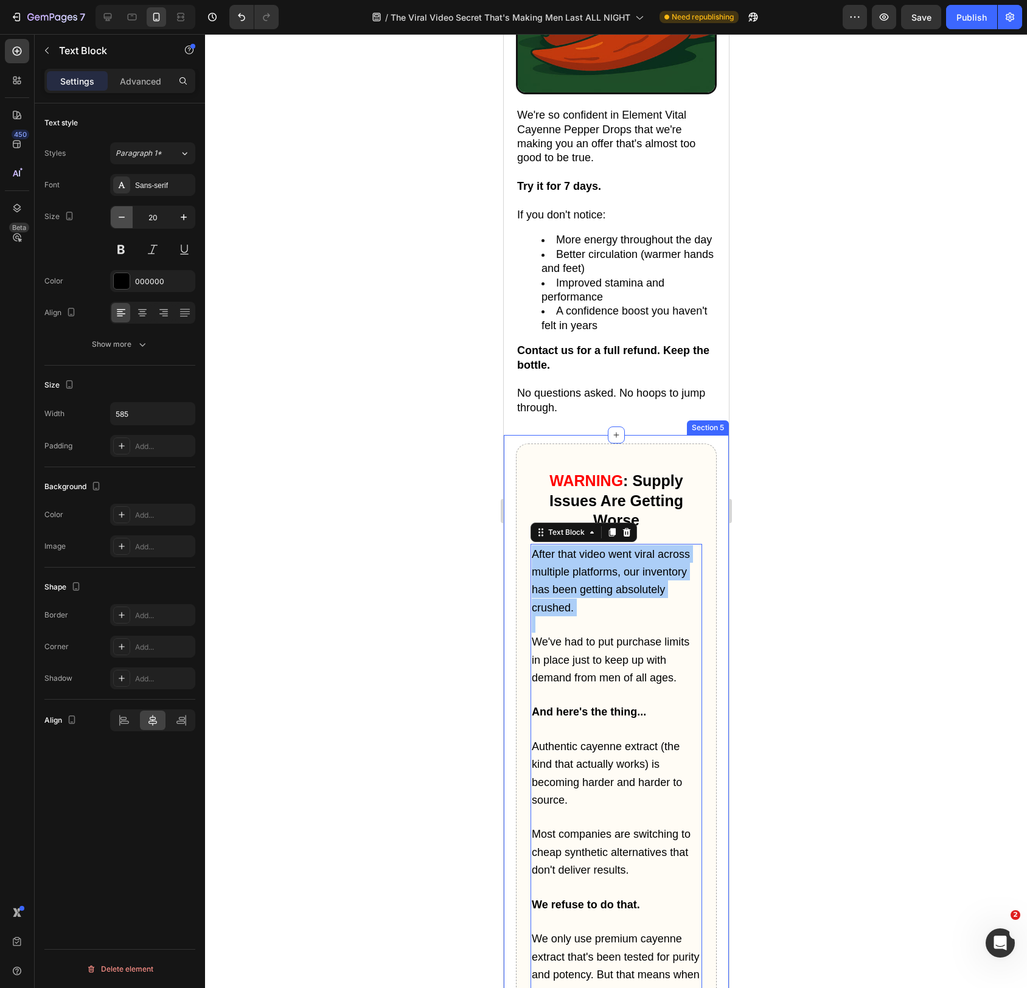
click at [125, 215] on icon "button" at bounding box center [122, 217] width 12 height 12
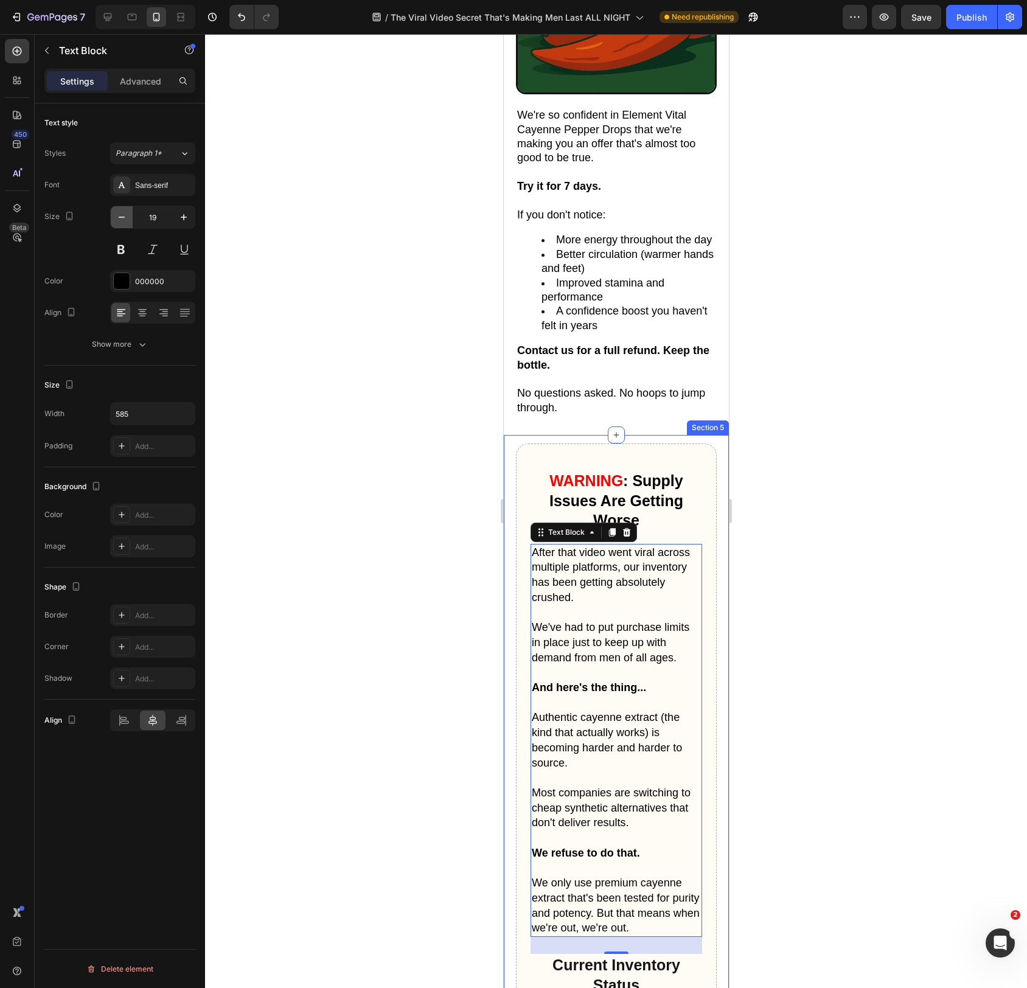
click at [125, 215] on icon "button" at bounding box center [122, 217] width 12 height 12
type input "18"
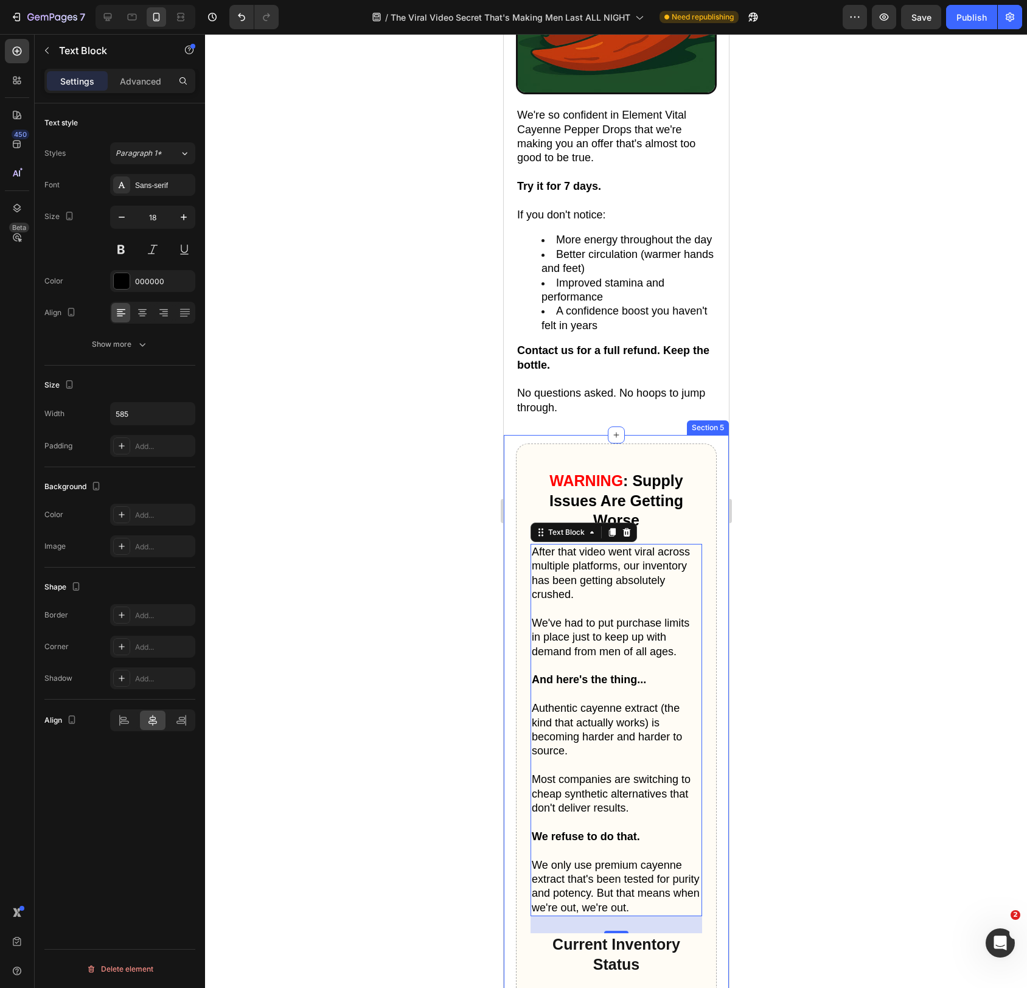
click at [366, 487] on div at bounding box center [616, 511] width 822 height 954
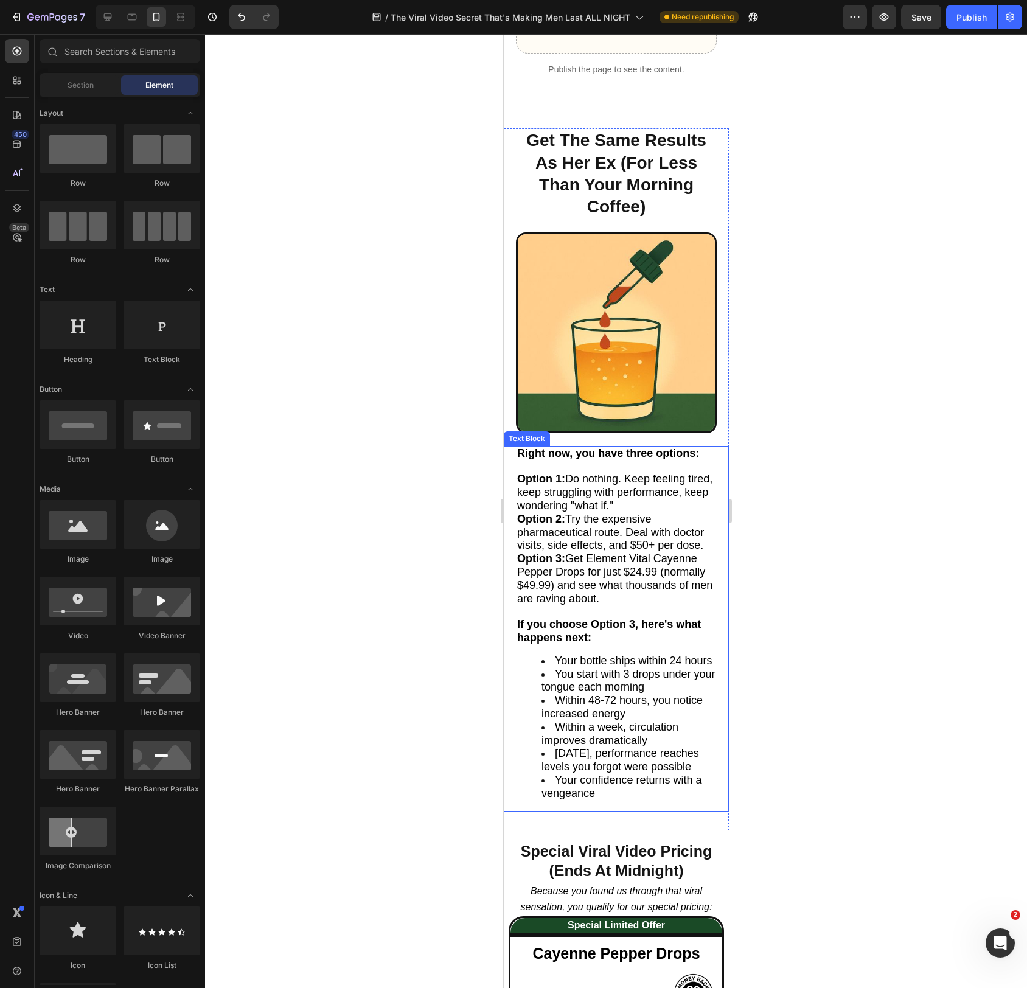
scroll to position [6182, 0]
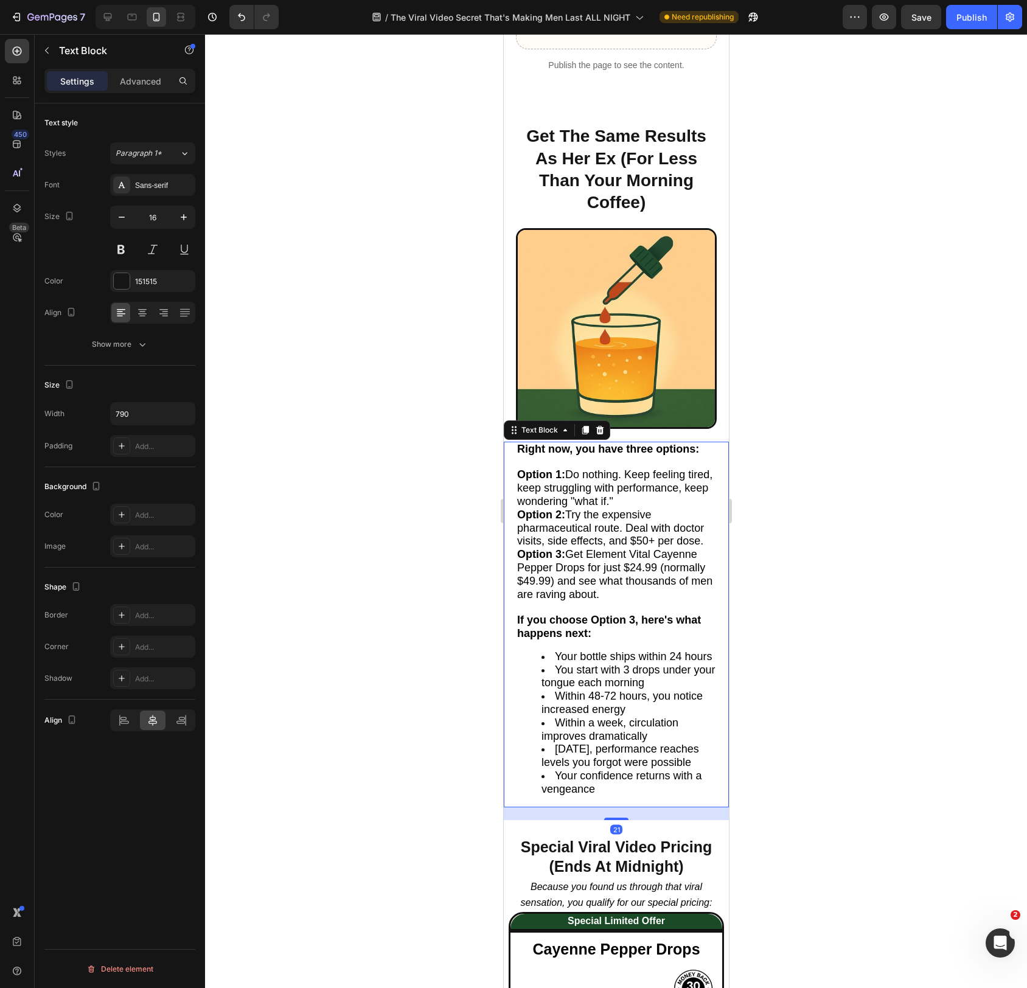
click at [593, 500] on span "Option 1: Do nothing. Keep feeling tired, keep struggling with performance, kee…" at bounding box center [614, 488] width 195 height 39
click at [180, 216] on icon "button" at bounding box center [184, 217] width 12 height 12
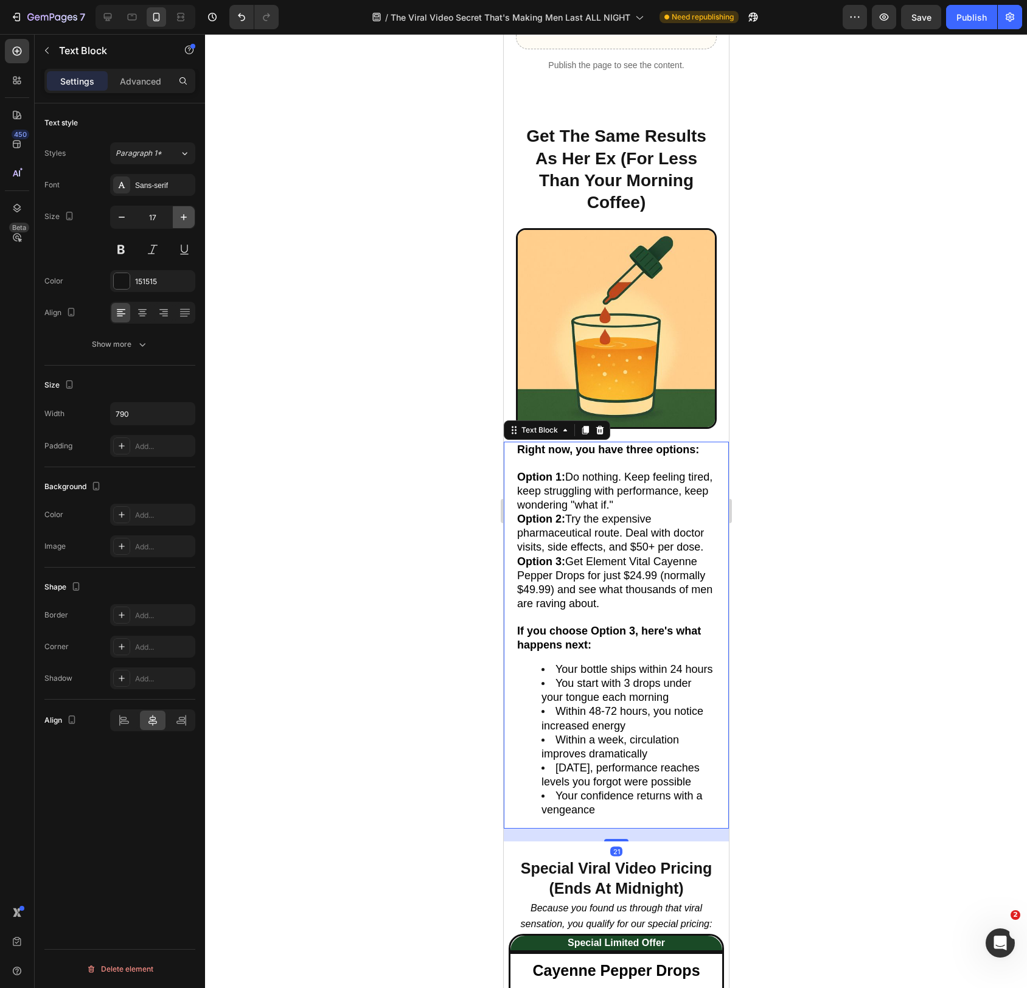
type input "18"
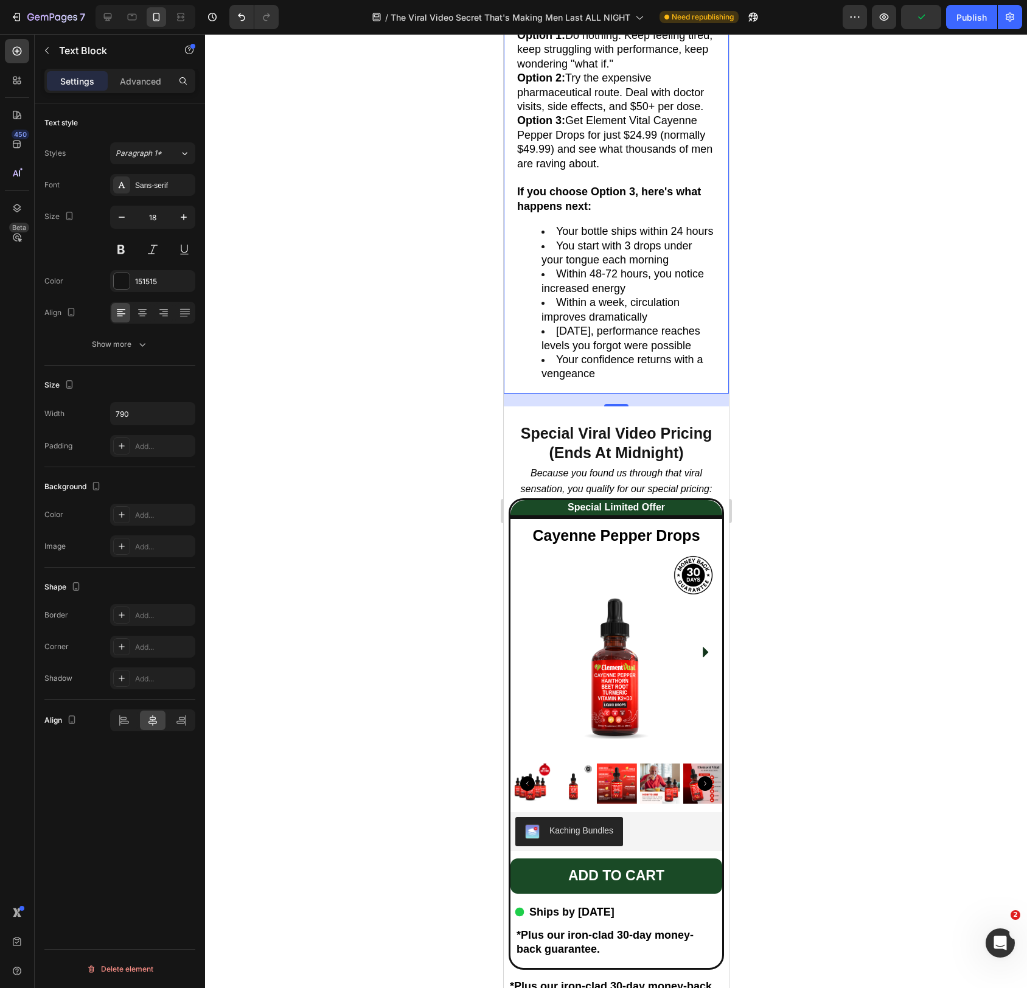
scroll to position [6649, 0]
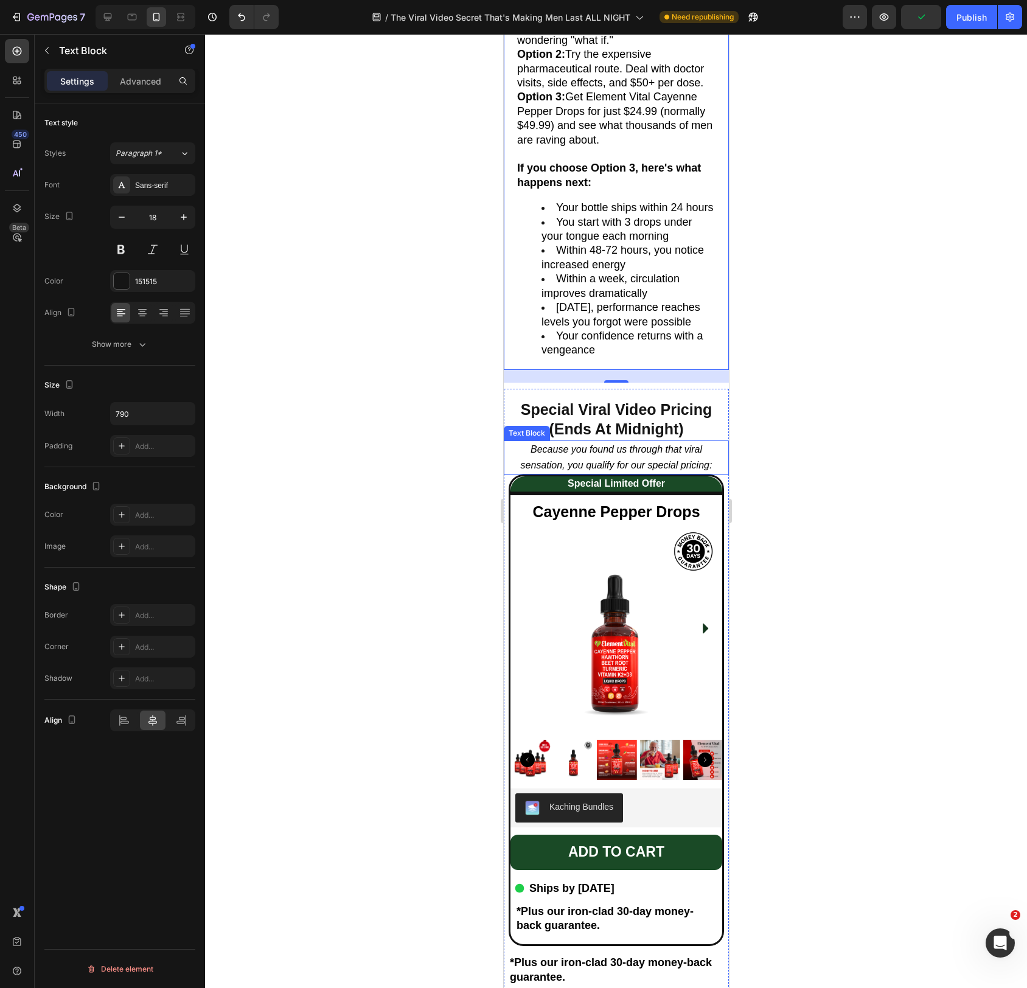
click at [582, 468] on icon "Because you found us through that viral sensation, you qualify for our special …" at bounding box center [616, 457] width 192 height 26
click at [556, 470] on icon "Because you found us through that viral sensation, you qualify for our special …" at bounding box center [616, 457] width 192 height 26
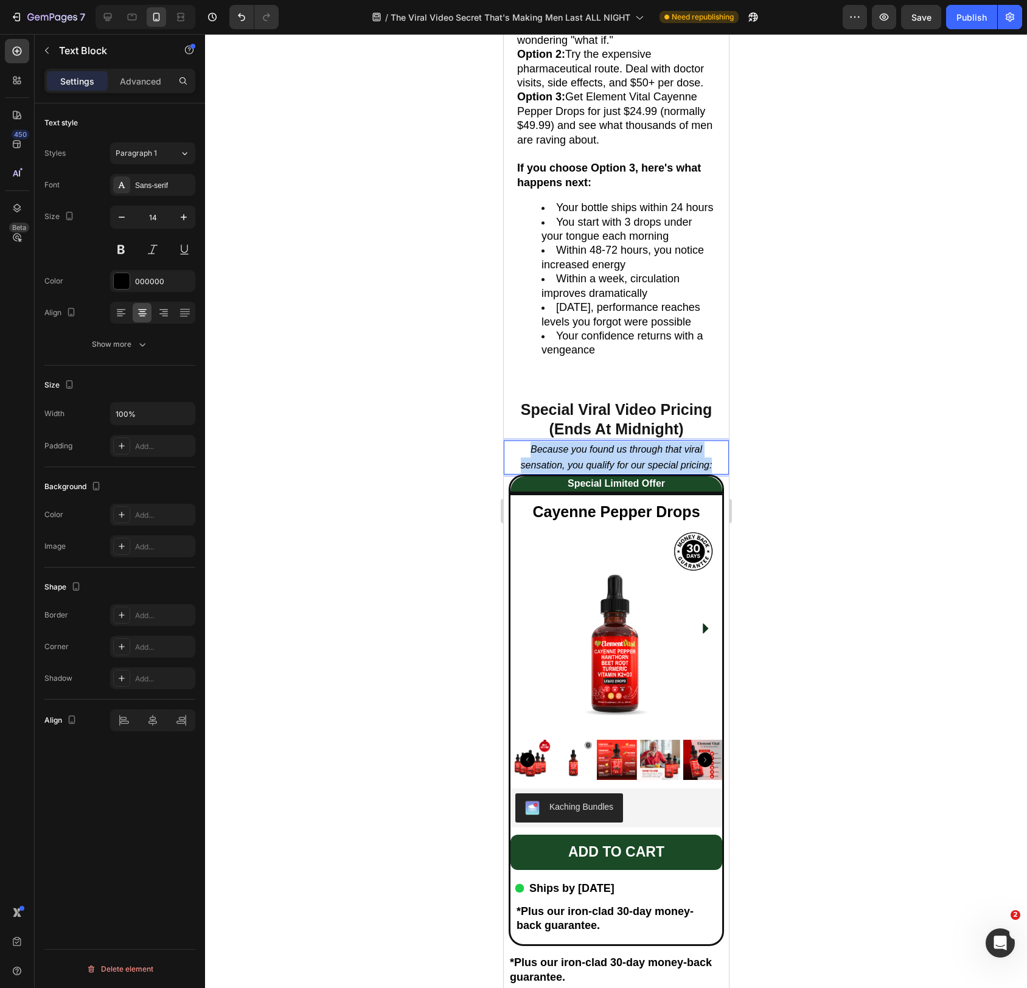
click at [556, 470] on icon "Because you found us through that viral sensation, you qualify for our special …" at bounding box center [616, 457] width 192 height 26
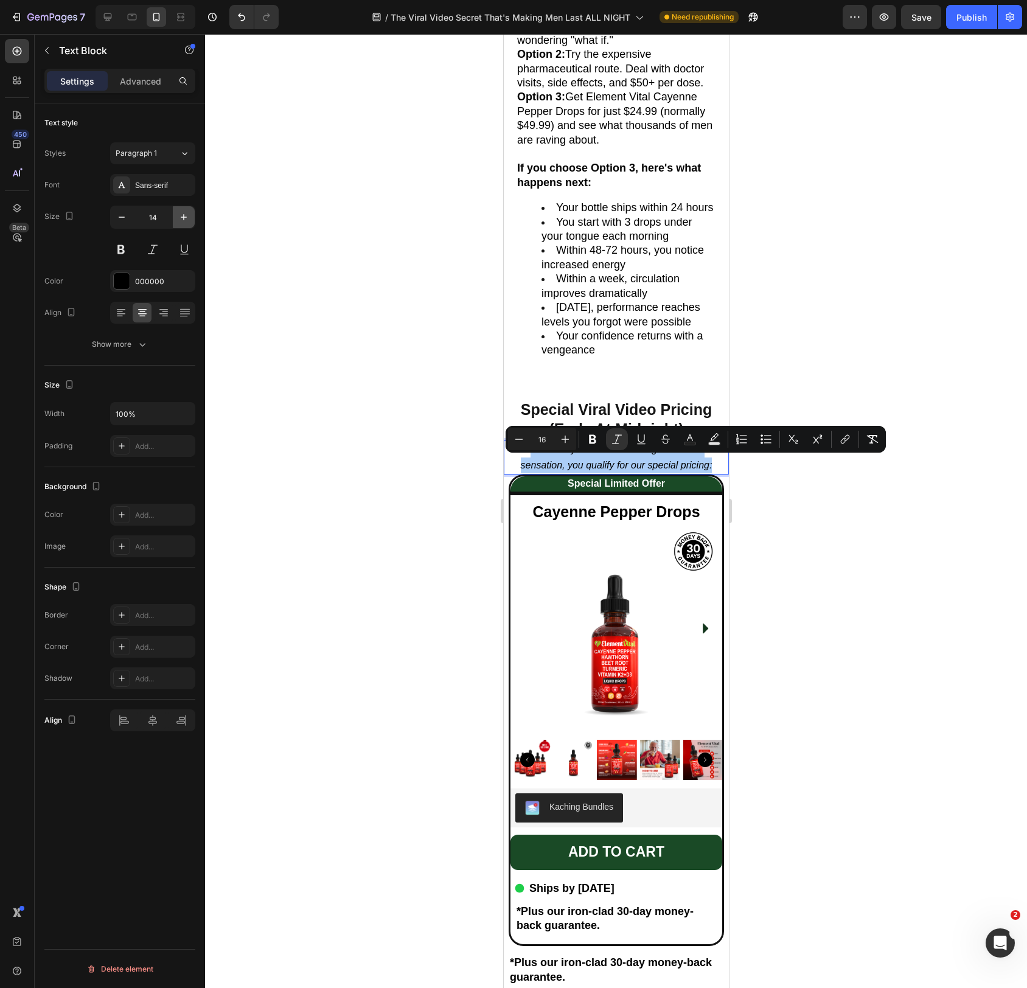
click at [183, 216] on icon "button" at bounding box center [184, 217] width 6 height 6
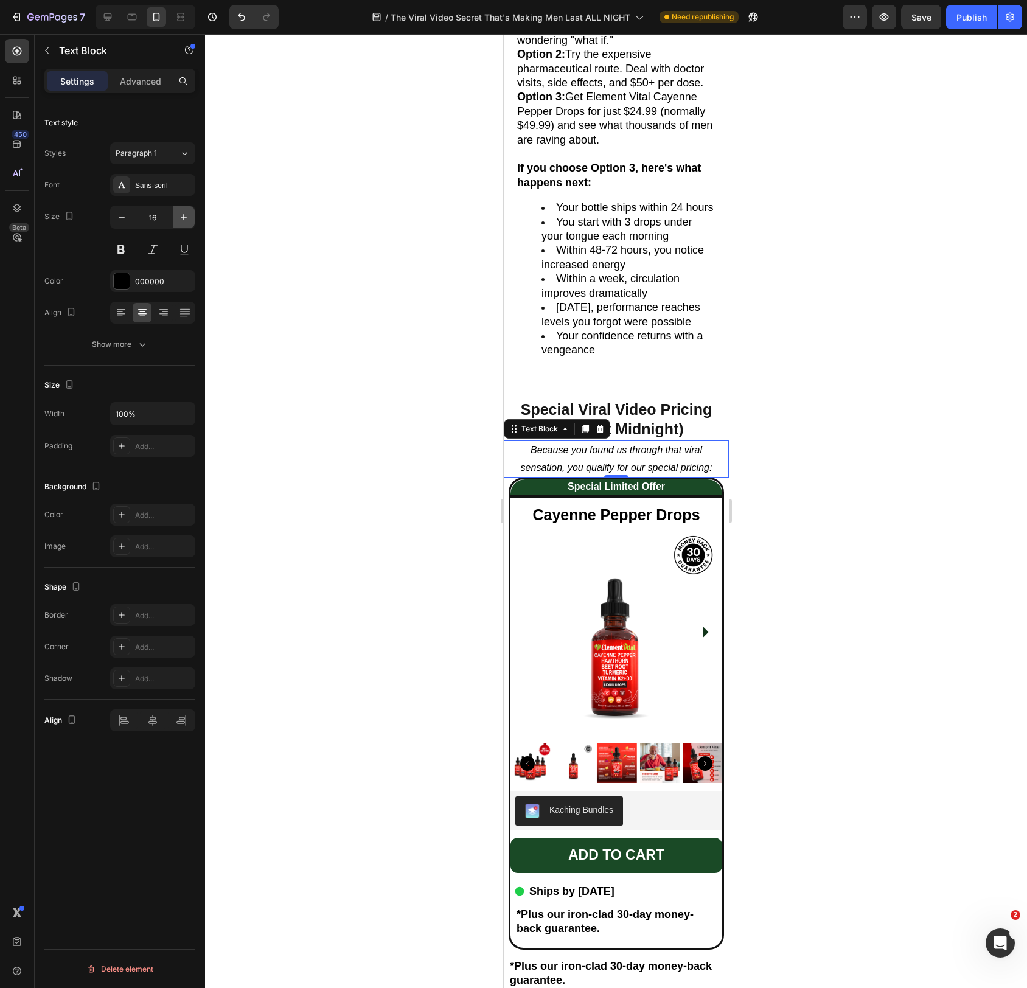
click at [187, 219] on icon "button" at bounding box center [184, 217] width 12 height 12
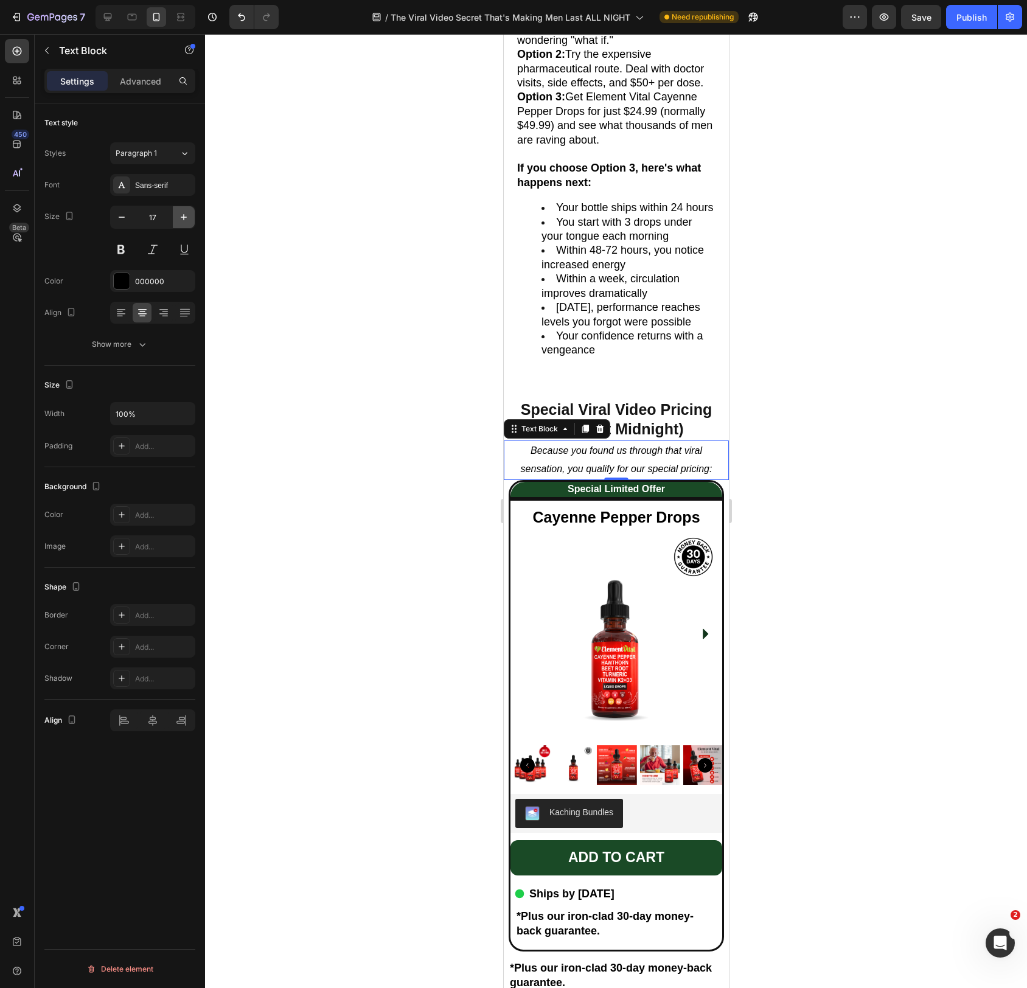
type input "18"
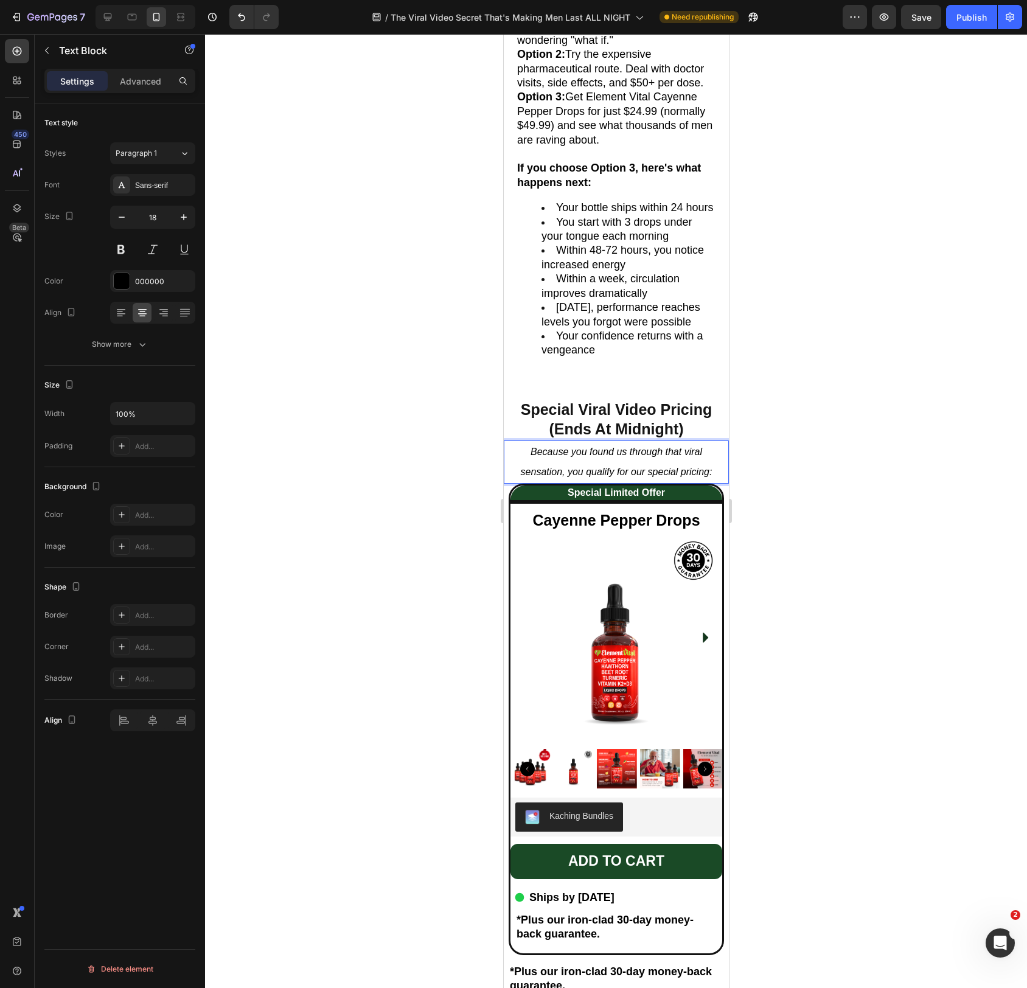
click at [611, 477] on icon "Because you found us through that viral sensation, you qualify for our special …" at bounding box center [616, 462] width 192 height 30
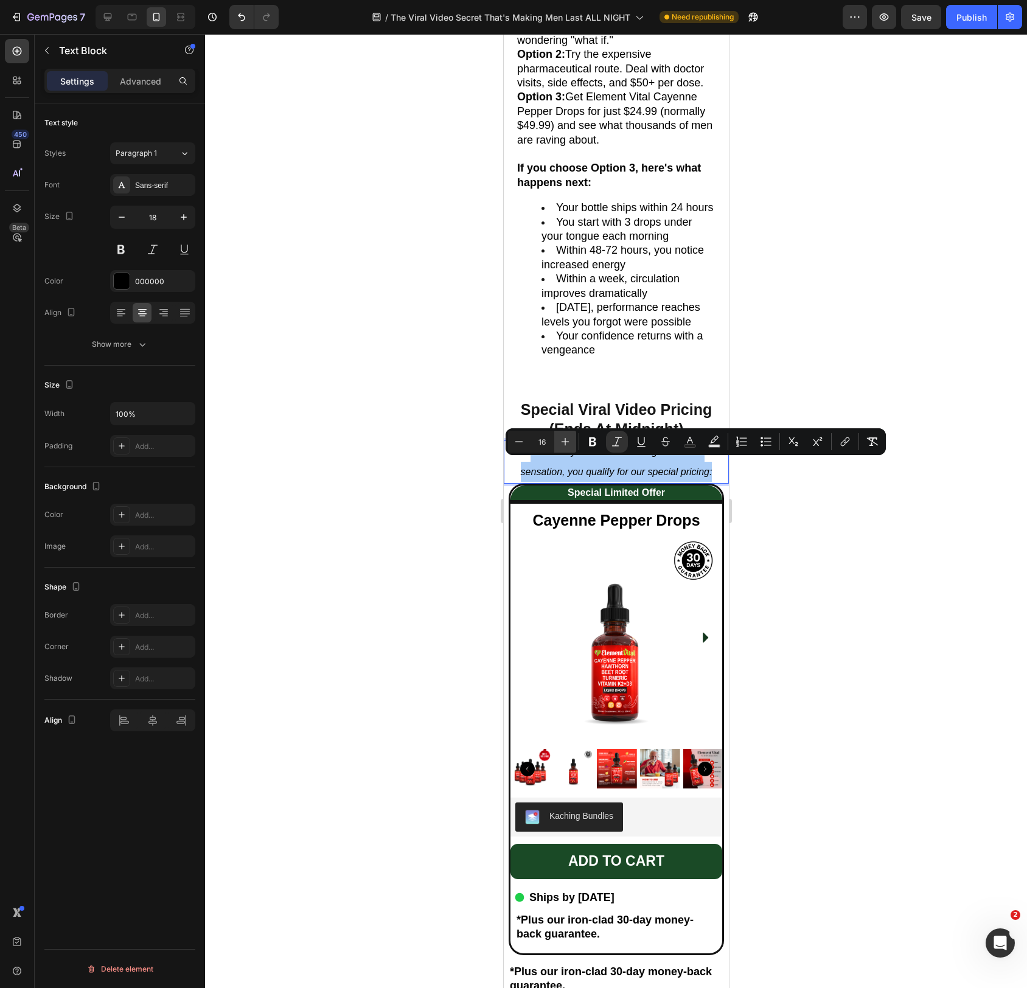
click at [564, 441] on icon "Editor contextual toolbar" at bounding box center [565, 442] width 12 height 12
type input "18"
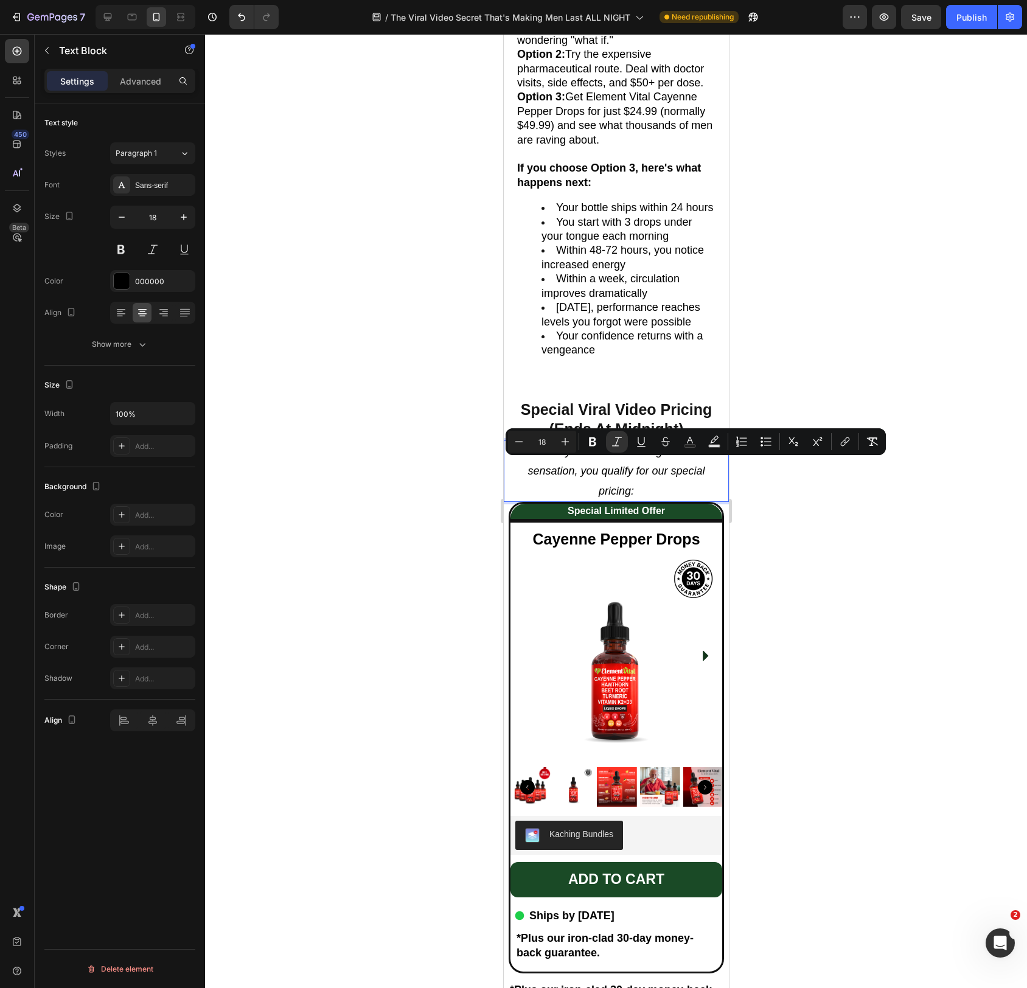
click at [441, 522] on div at bounding box center [616, 511] width 822 height 954
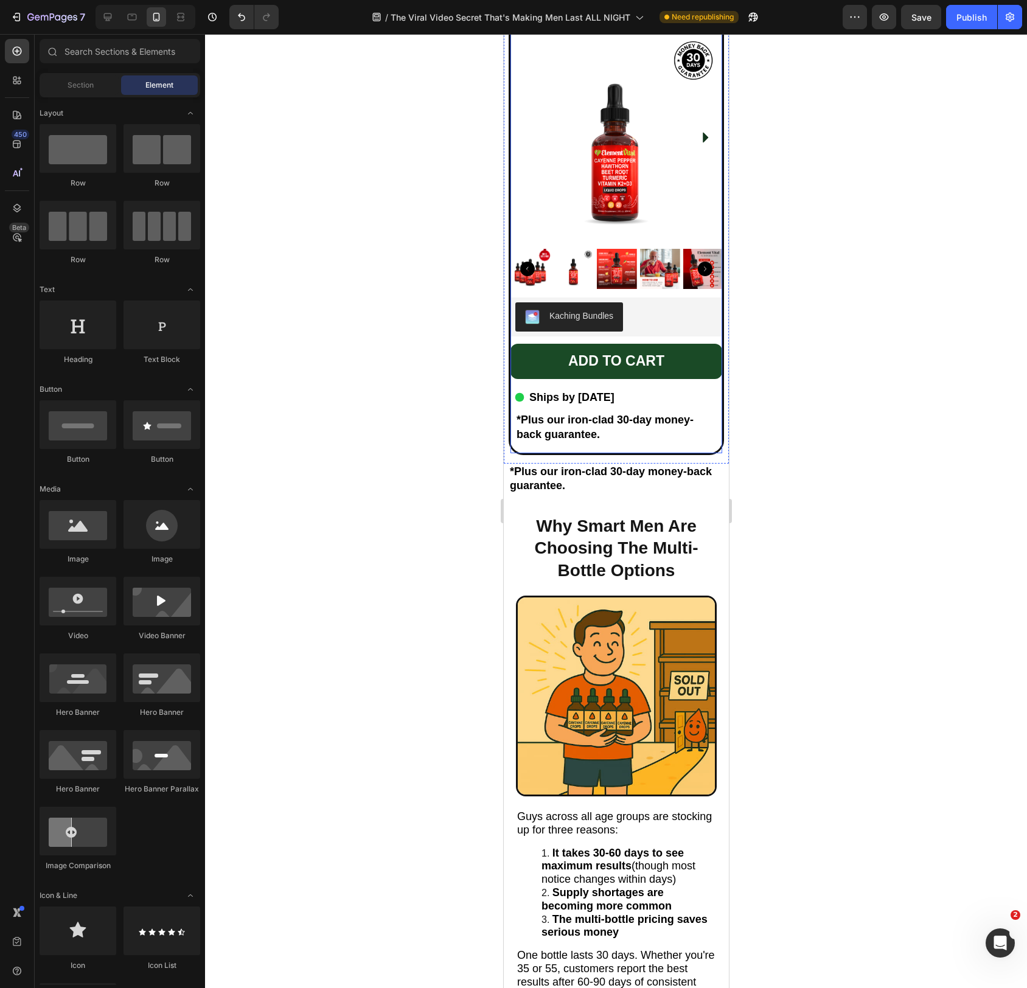
scroll to position [7183, 0]
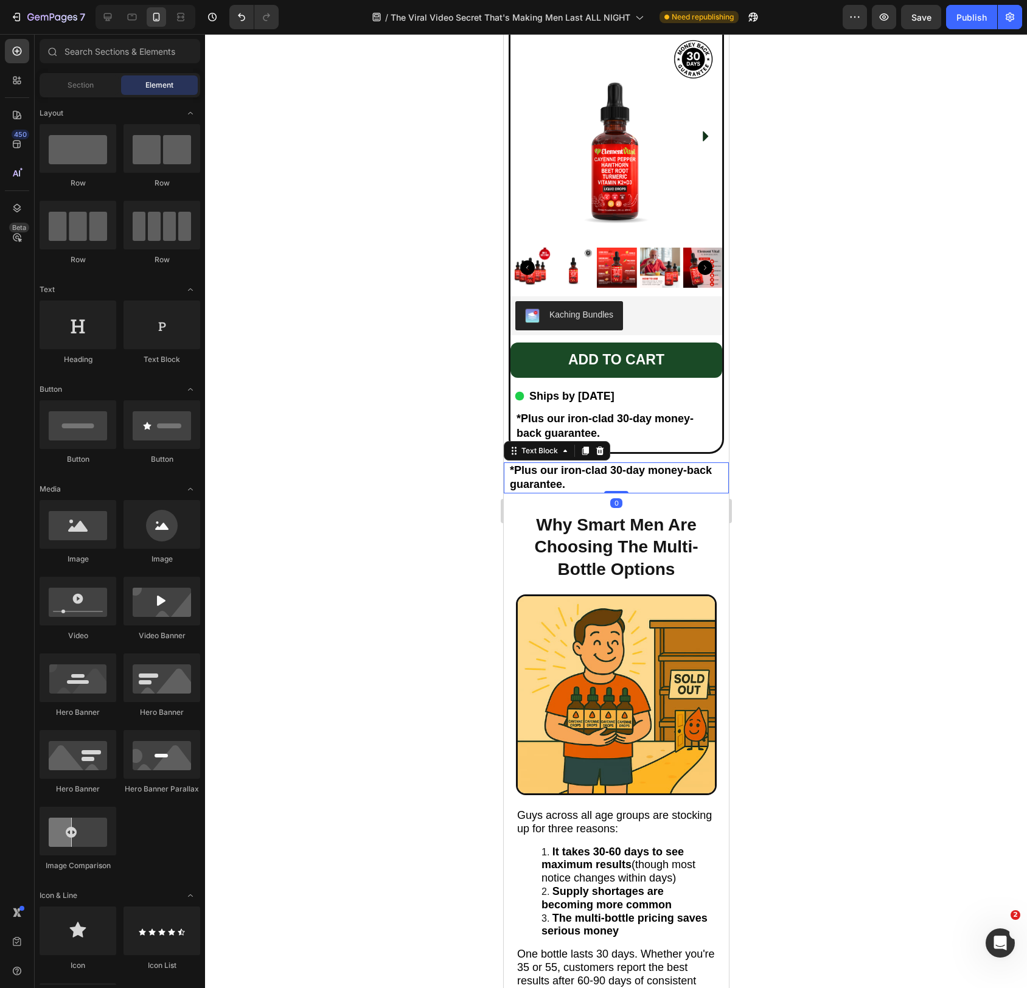
click at [553, 471] on strong "*Plus our iron-clad 30-day money-back guarantee." at bounding box center [610, 477] width 202 height 26
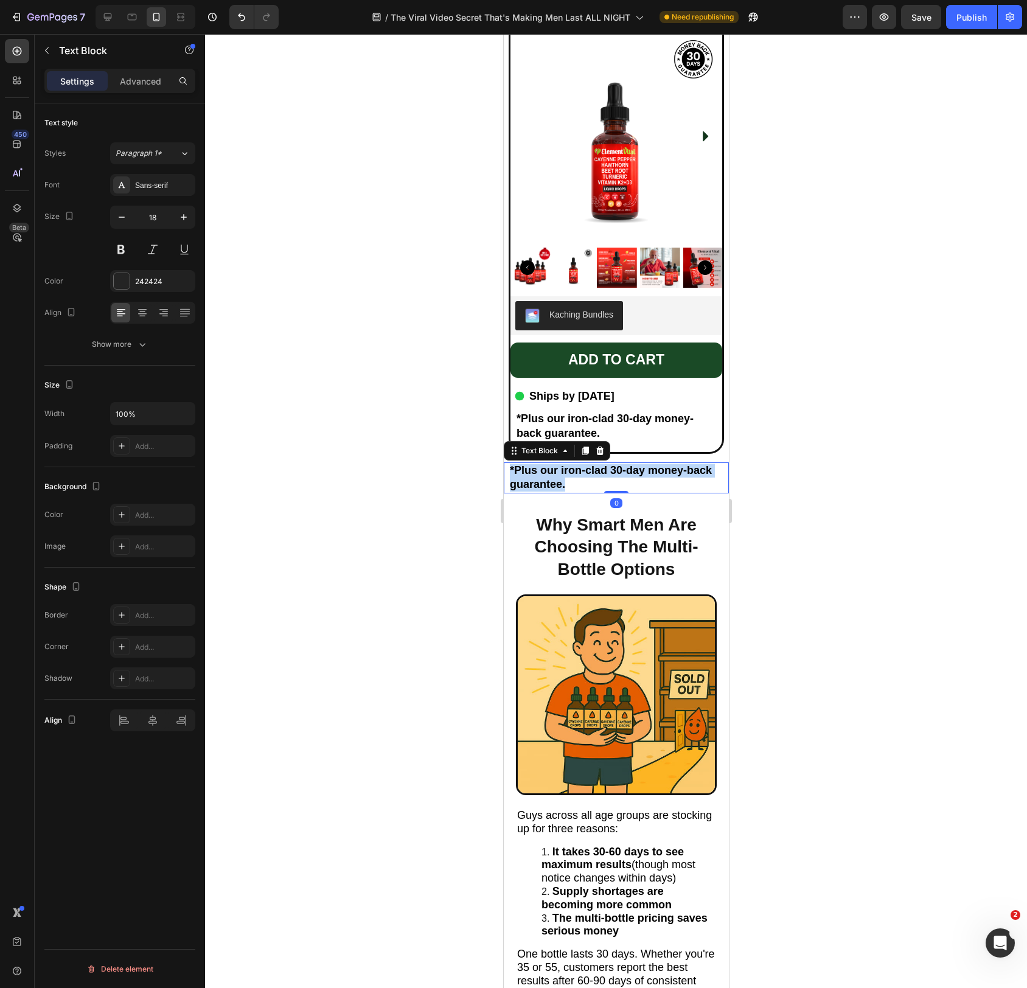
click at [553, 471] on strong "*Plus our iron-clad 30-day money-back guarantee." at bounding box center [610, 477] width 202 height 26
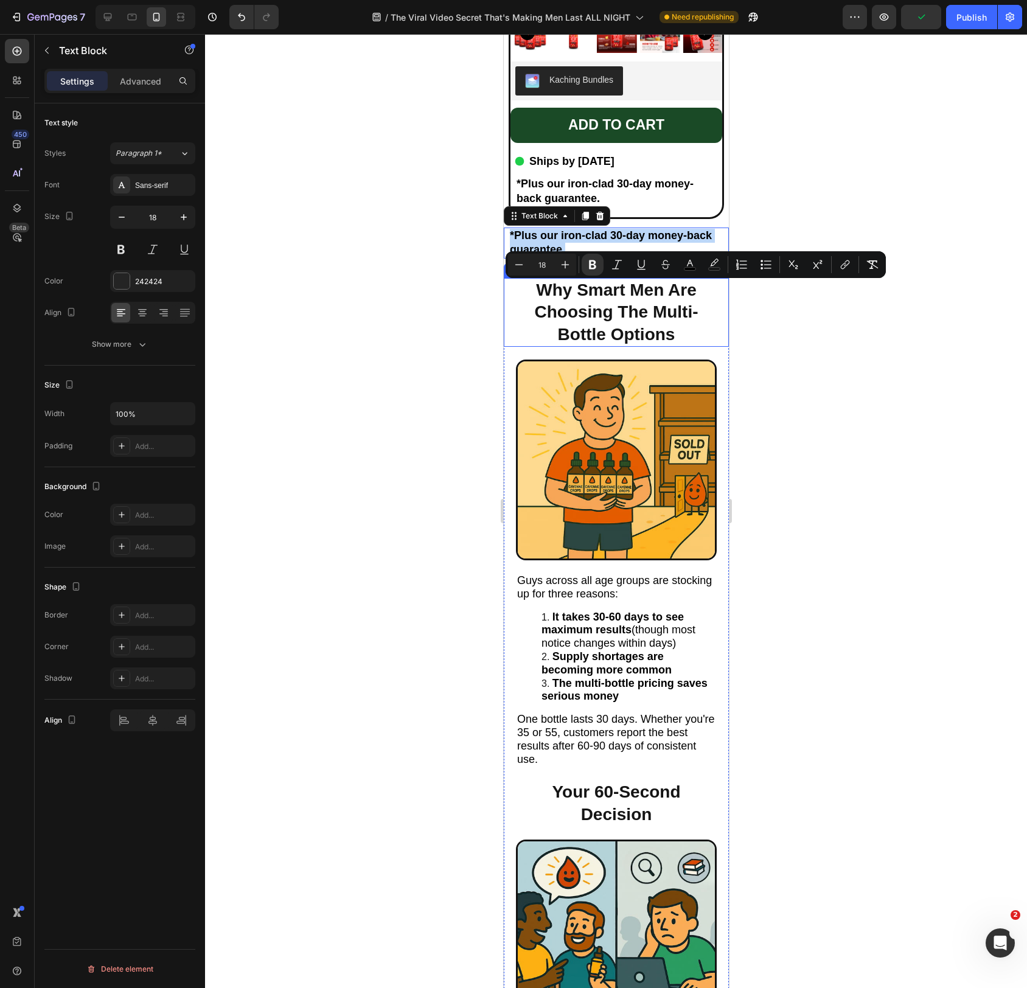
scroll to position [7419, 0]
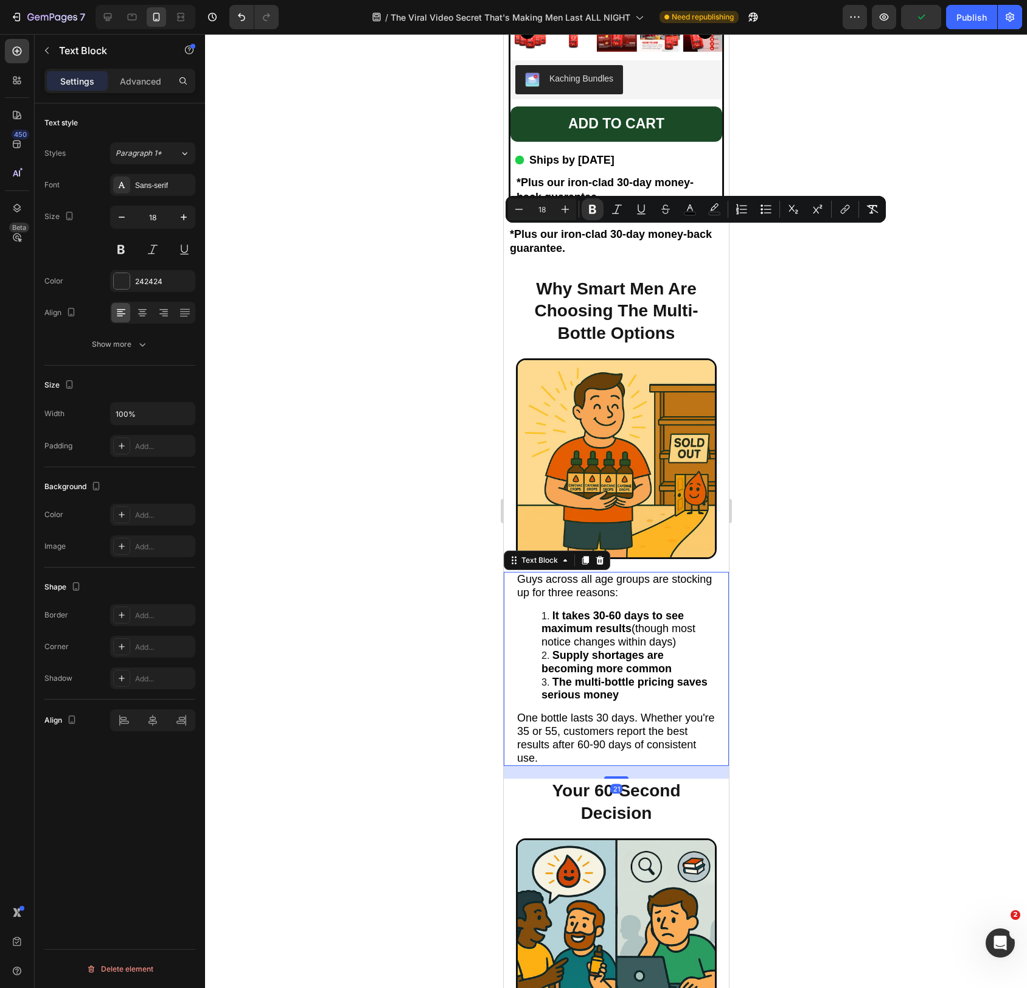
click at [611, 643] on span "It takes 30-60 days to see maximum results (though most notice changes within d…" at bounding box center [618, 629] width 154 height 39
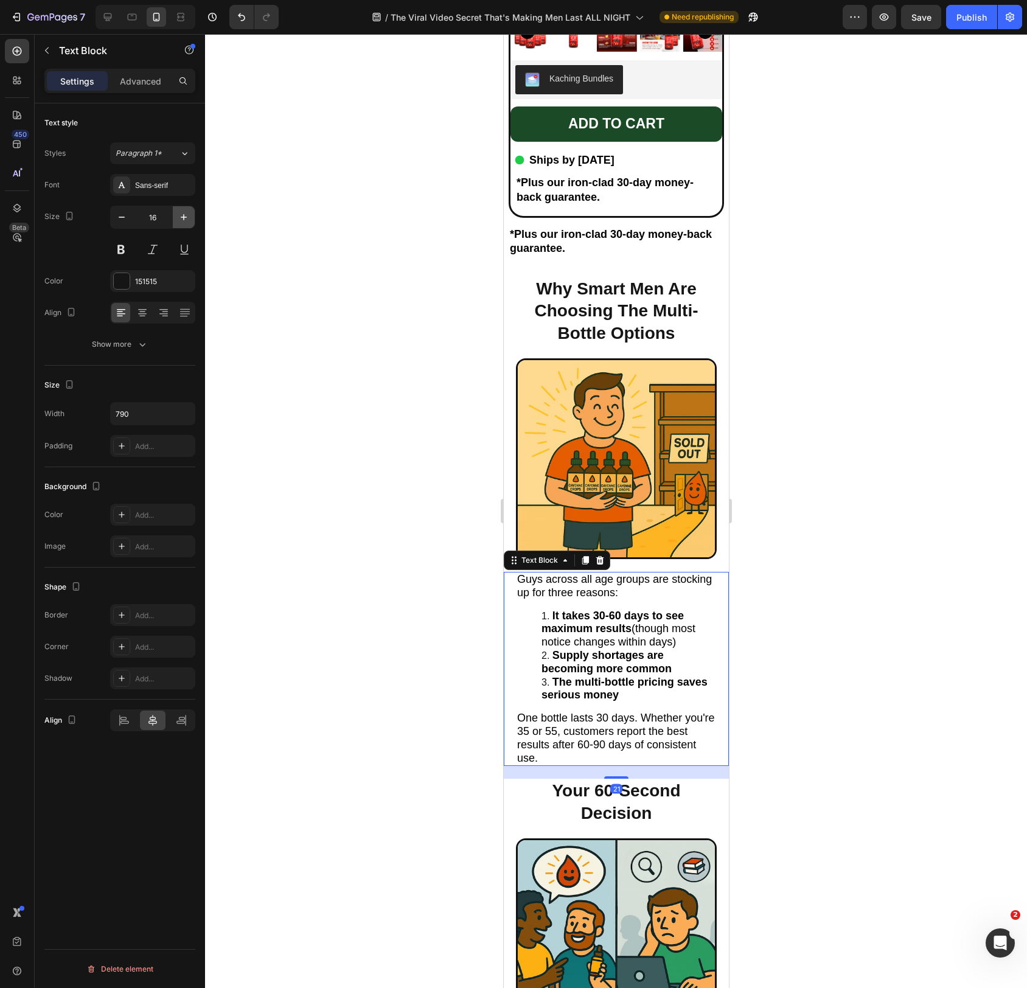
click at [178, 219] on icon "button" at bounding box center [184, 217] width 12 height 12
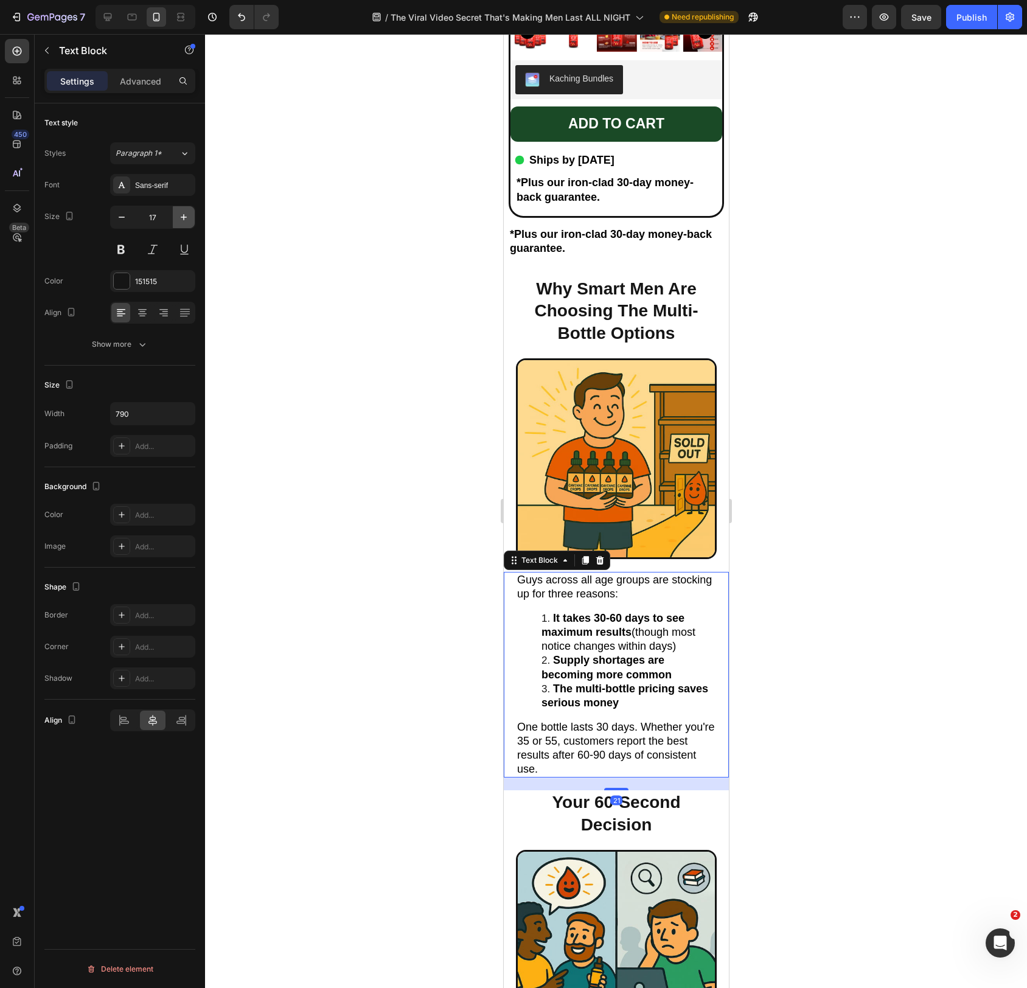
type input "18"
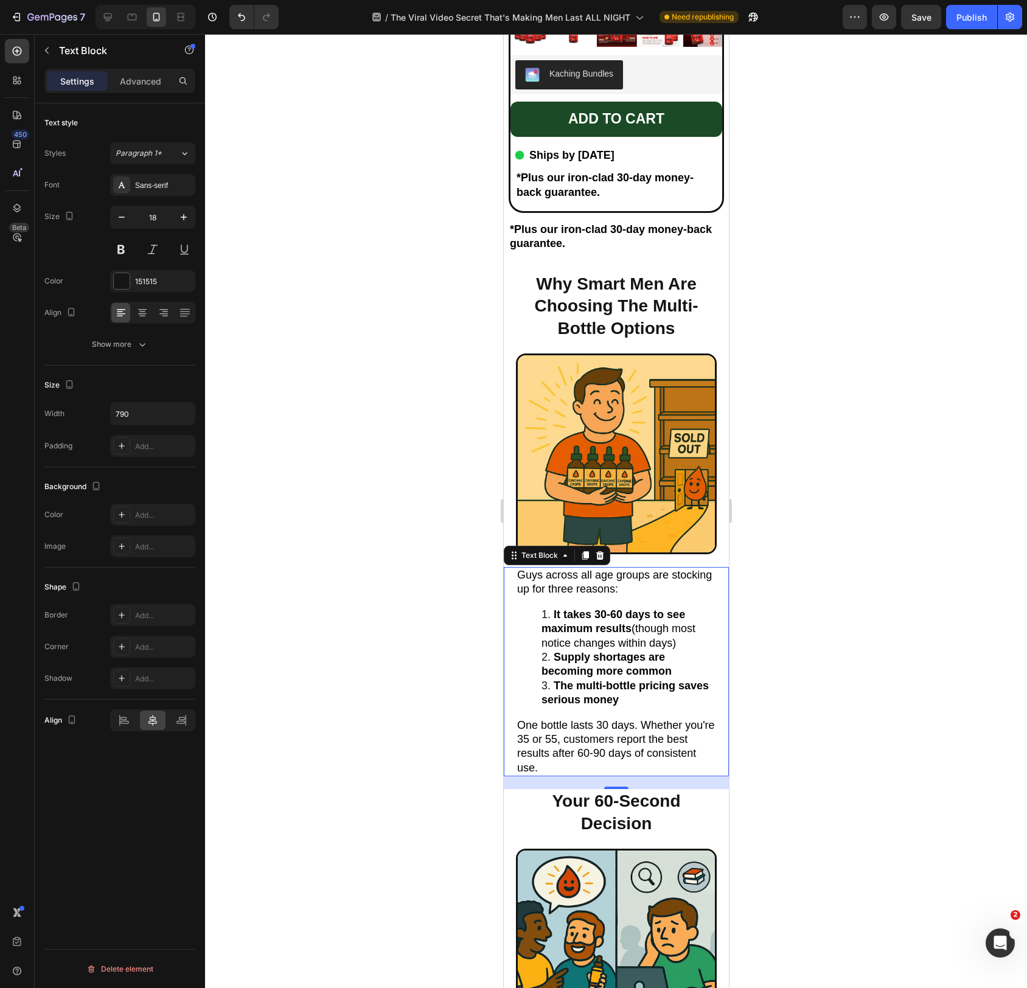
click at [621, 622] on li "It takes 30-60 days to see maximum results (though most notice changes within d…" at bounding box center [628, 629] width 174 height 43
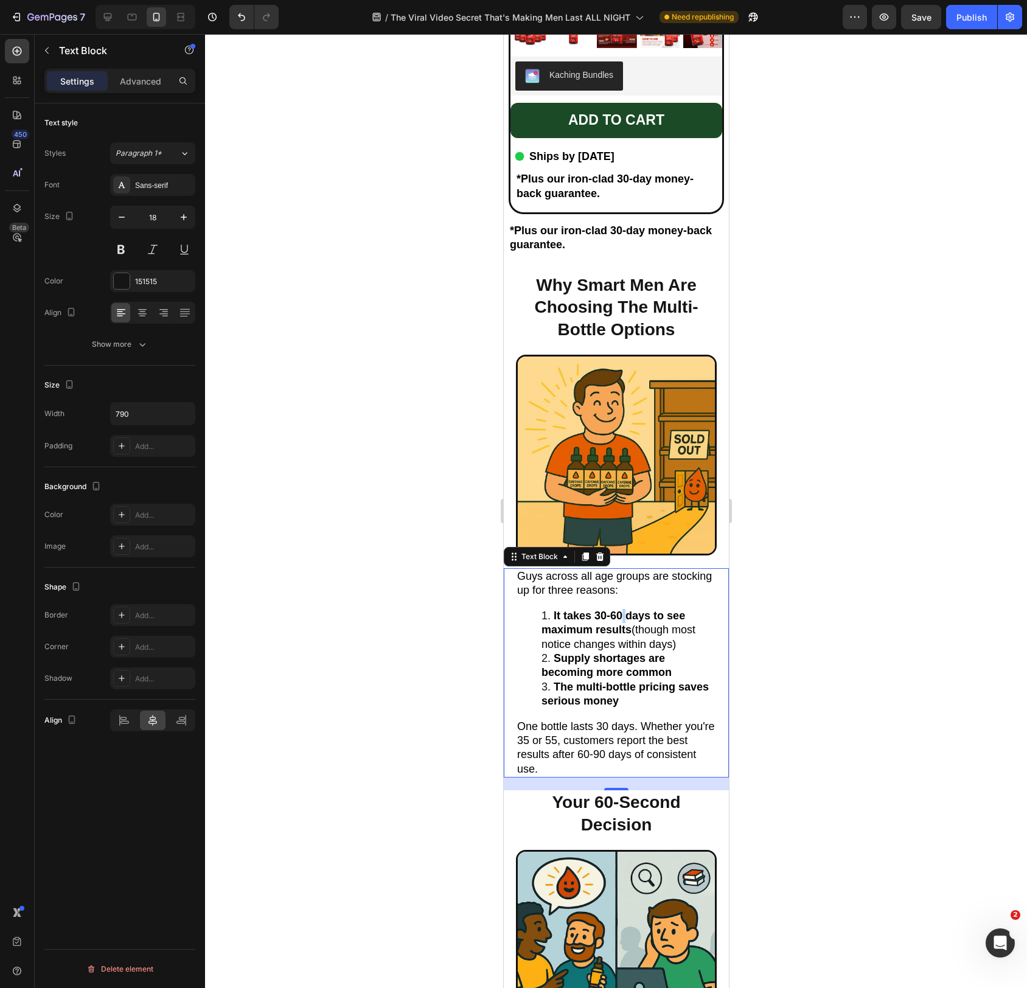
click at [621, 622] on strong "It takes 30-60 days to see maximum results" at bounding box center [613, 623] width 144 height 26
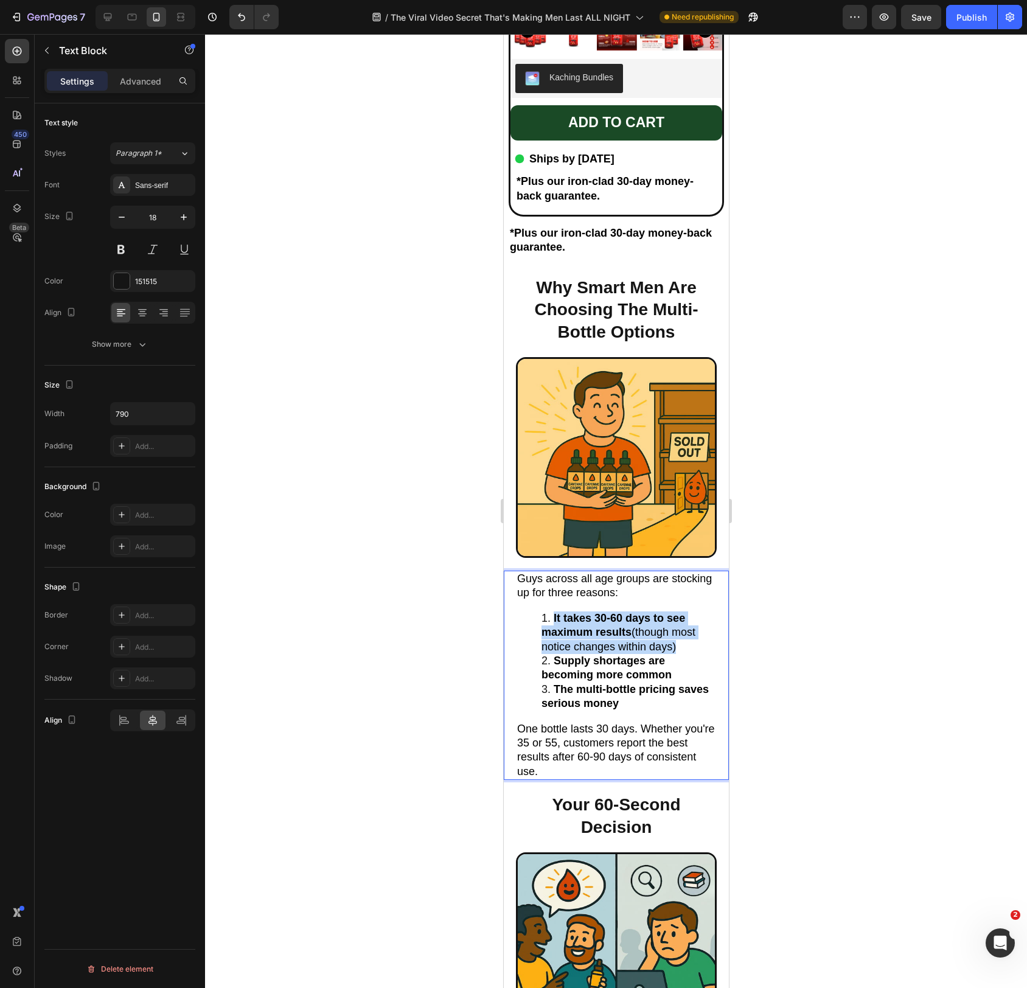
click at [621, 622] on strong "It takes 30-60 days to see maximum results" at bounding box center [613, 625] width 144 height 26
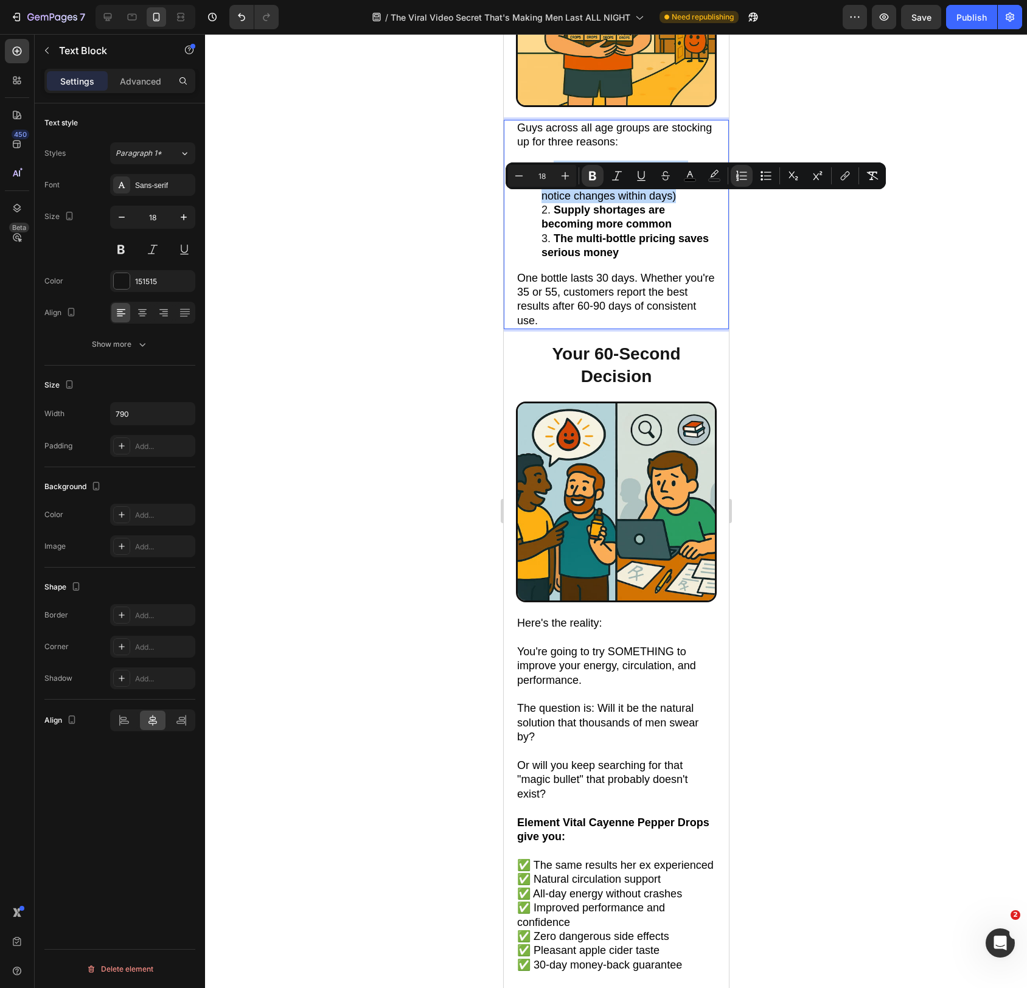
scroll to position [7872, 0]
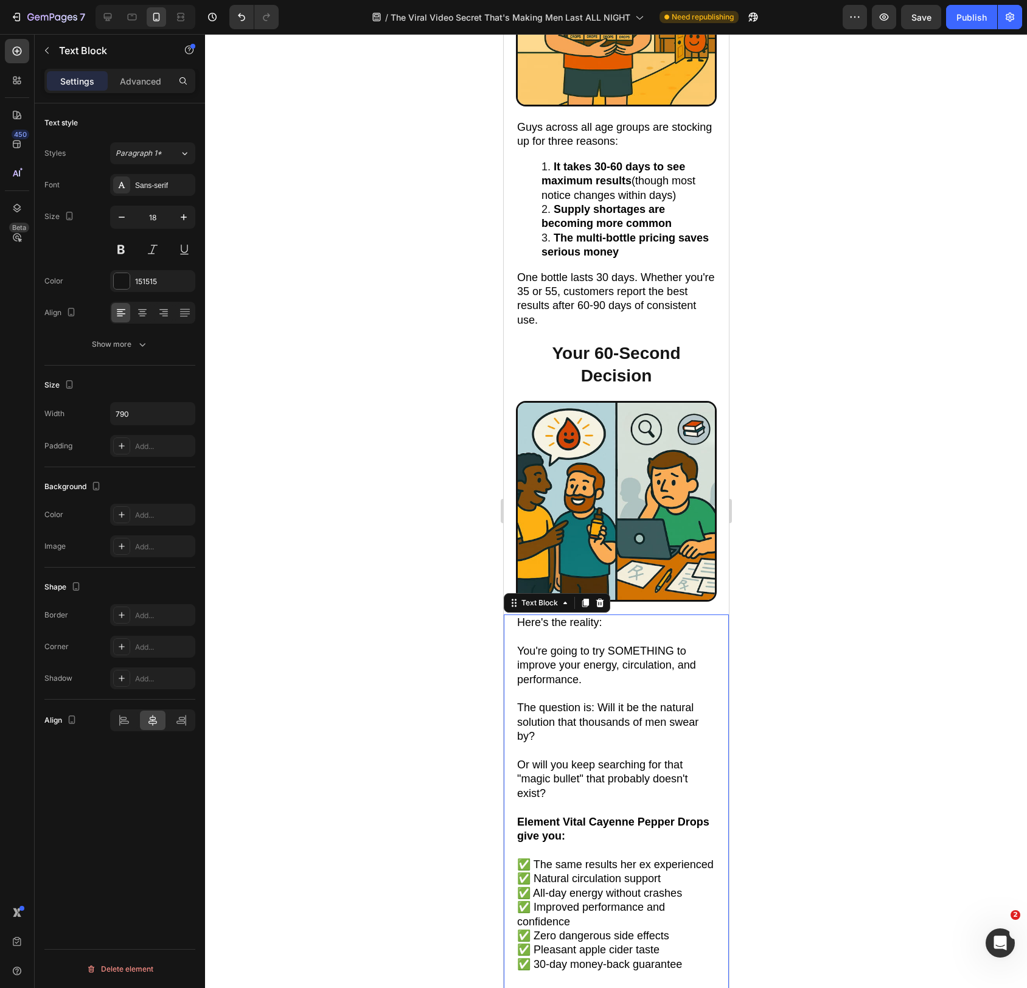
click at [616, 629] on p "Here's the reality:" at bounding box center [616, 623] width 198 height 14
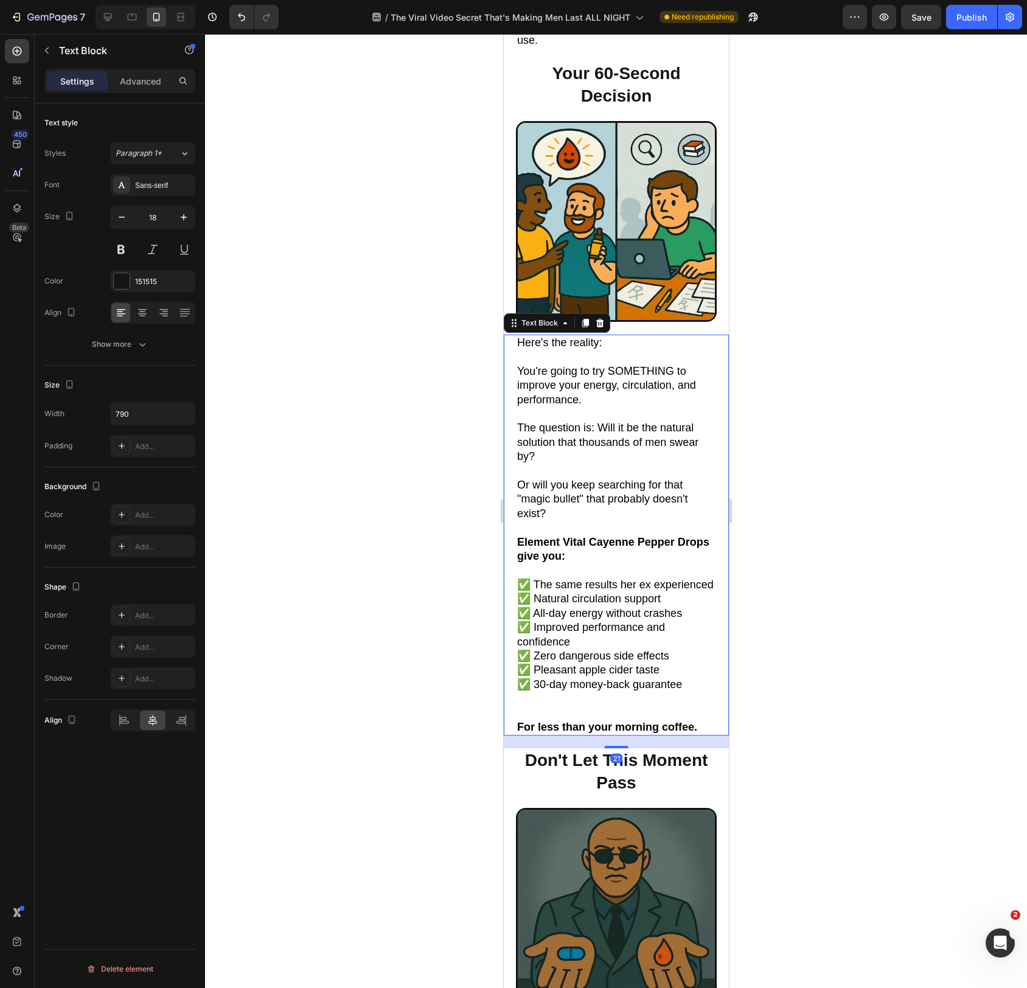
scroll to position [8158, 0]
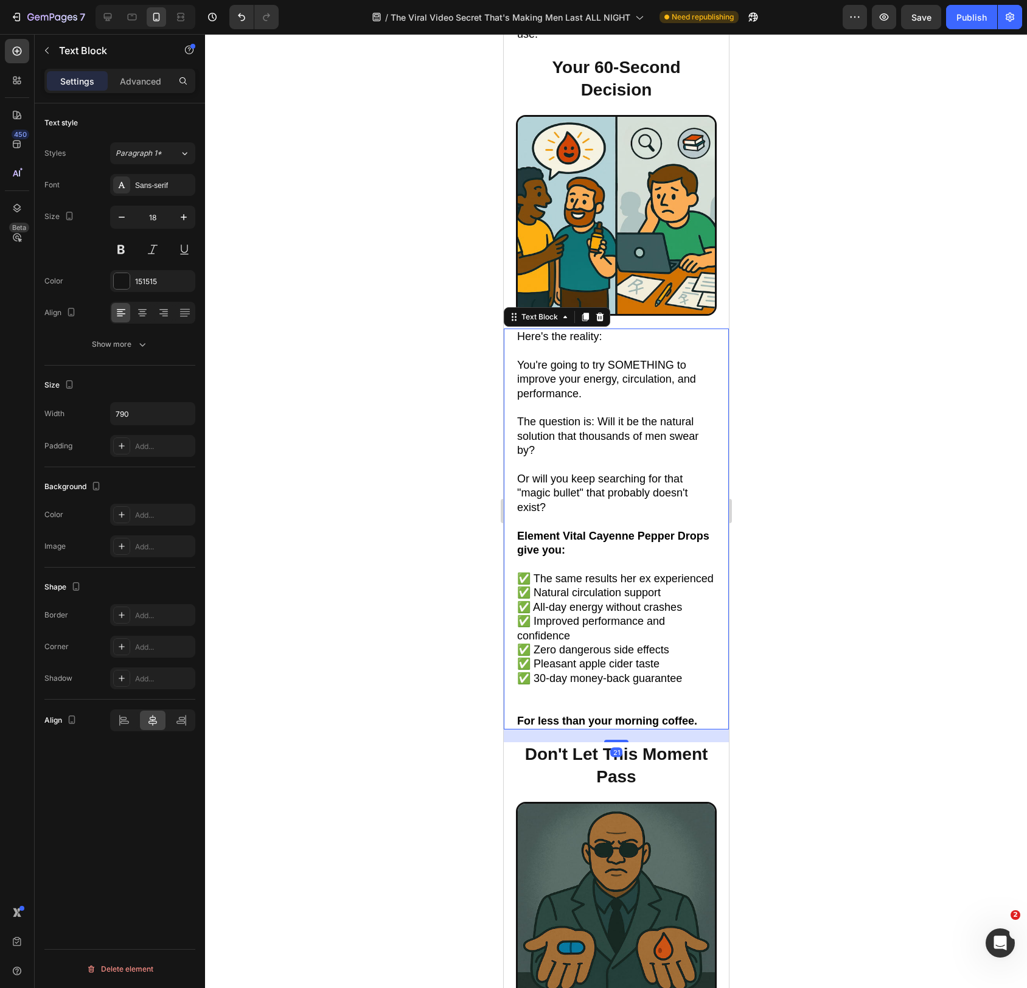
click at [580, 458] on p at bounding box center [616, 465] width 198 height 14
click at [580, 458] on p "Rich Text Editor. Editing area: main" at bounding box center [616, 465] width 198 height 14
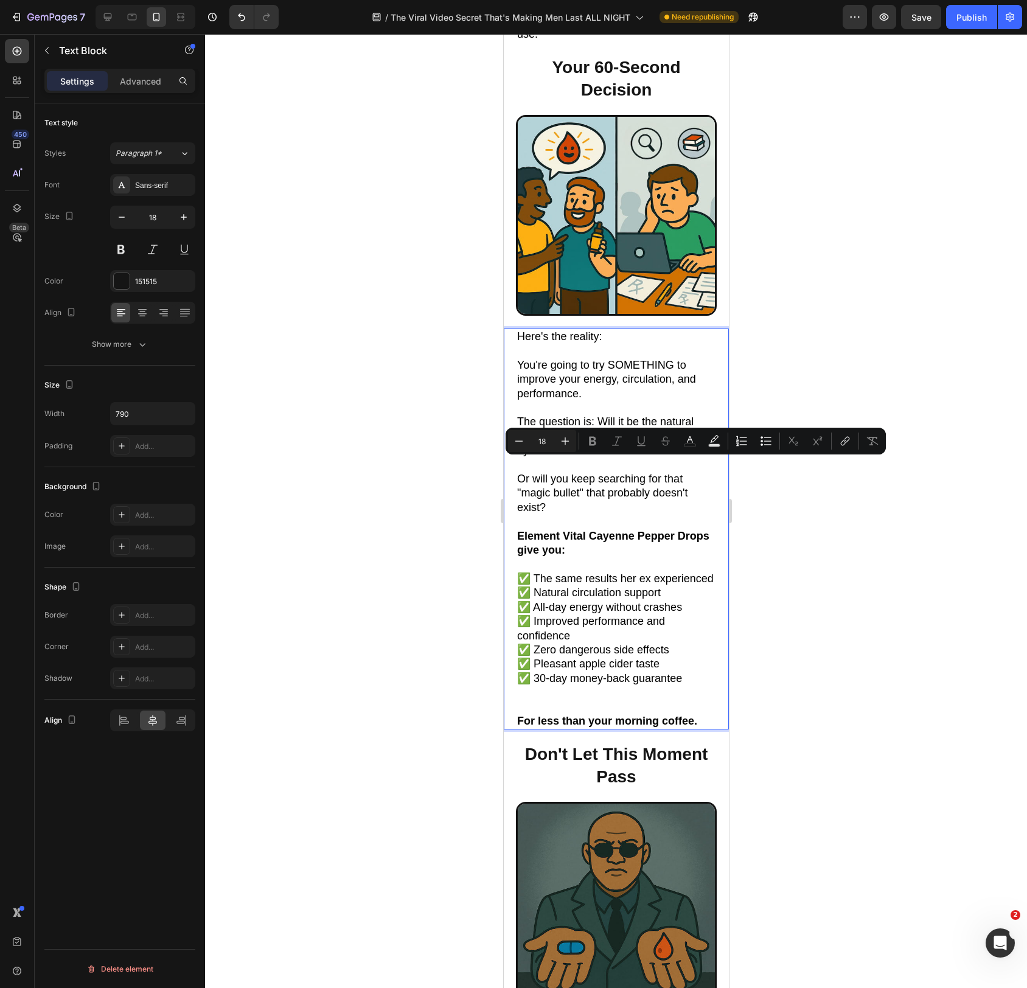
click at [580, 390] on span "You're going to try SOMETHING to improve your energy, circulation, and performa…" at bounding box center [606, 379] width 179 height 41
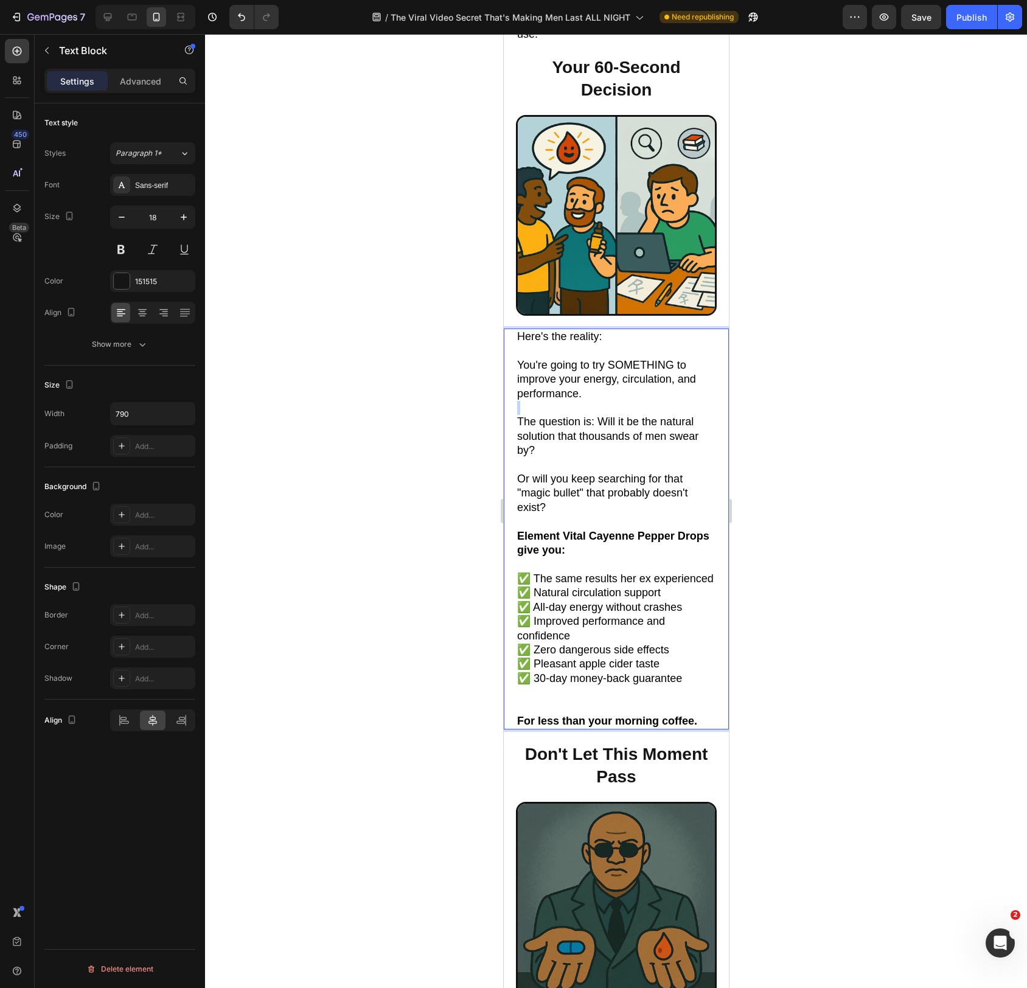
click at [580, 390] on span "You're going to try SOMETHING to improve your energy, circulation, and performa…" at bounding box center [606, 379] width 179 height 41
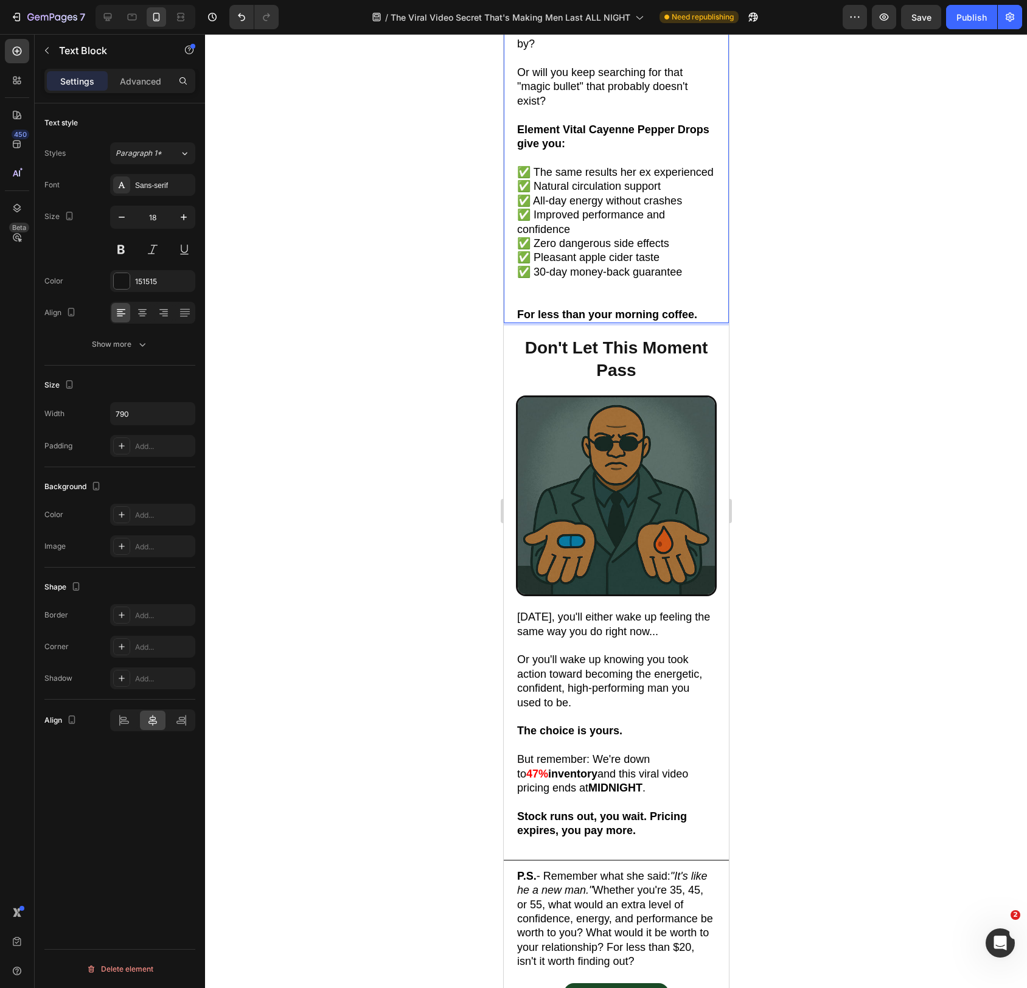
scroll to position [8578, 0]
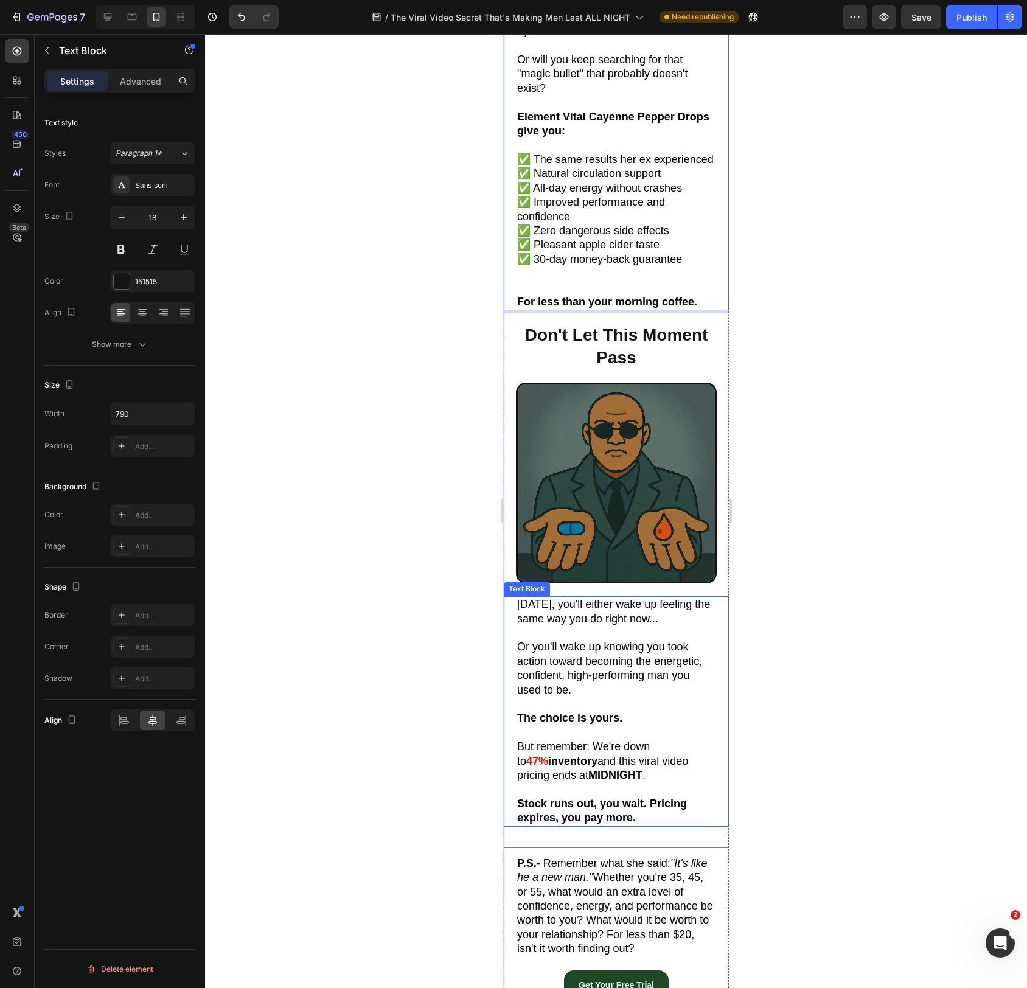
click at [584, 622] on span "Tomorrow, you'll either wake up feeling the same way you do right now..." at bounding box center [613, 611] width 193 height 26
click at [572, 657] on span "Or you'll wake up knowing you took action toward becoming the energetic, confid…" at bounding box center [609, 668] width 185 height 55
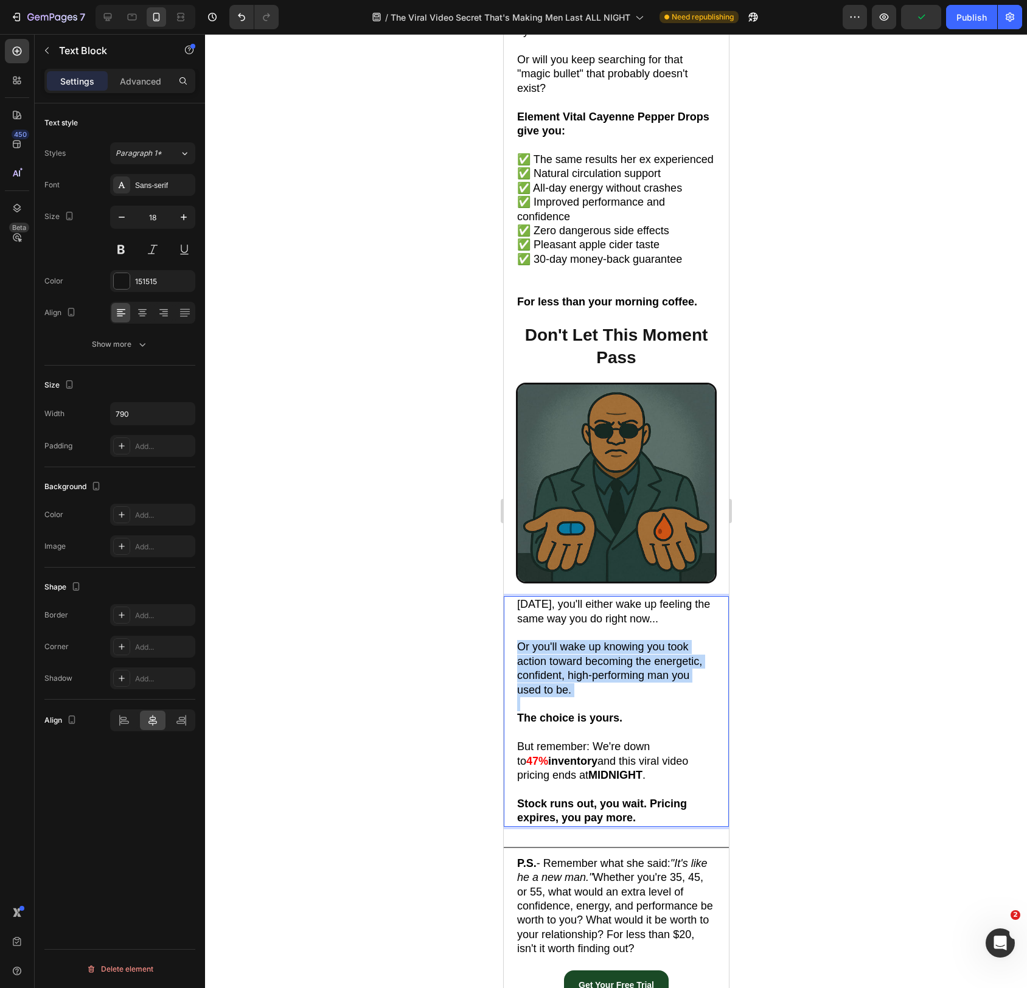
click at [572, 657] on span "Or you'll wake up knowing you took action toward becoming the energetic, confid…" at bounding box center [609, 668] width 185 height 55
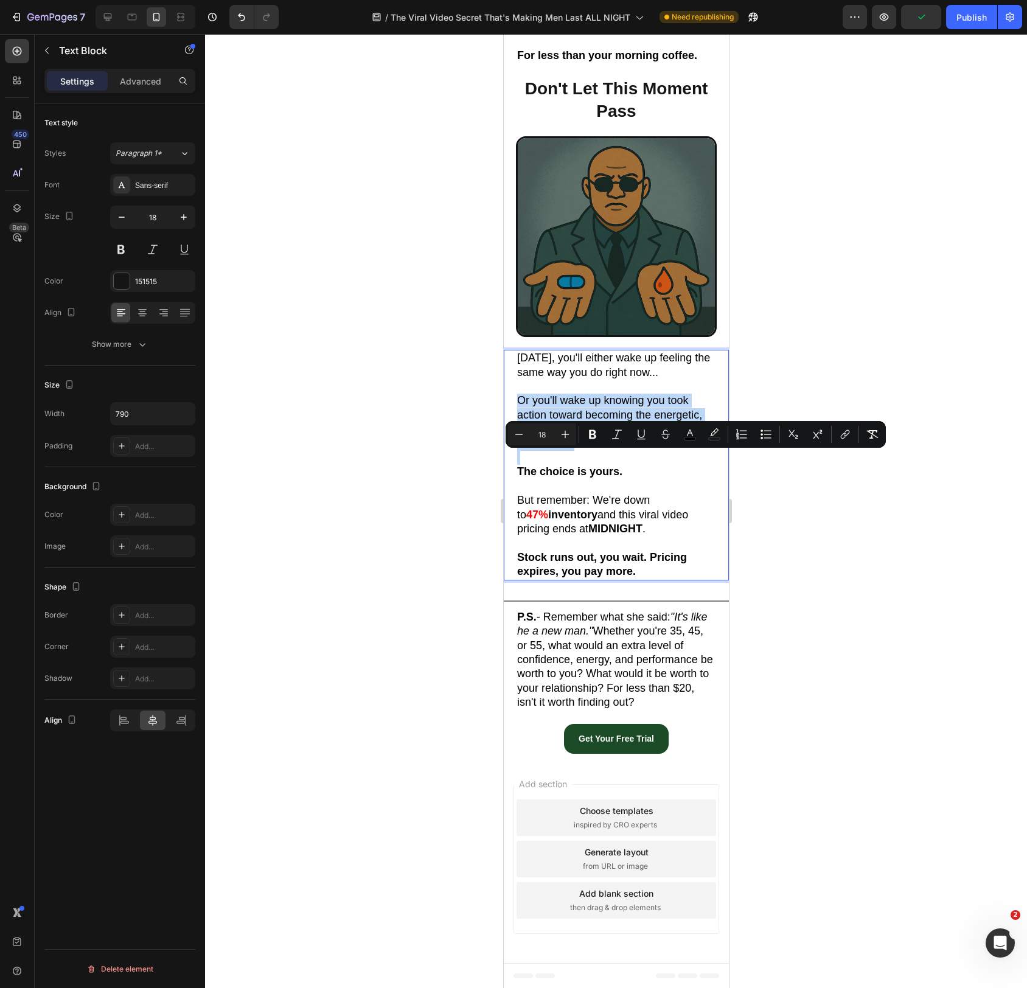
scroll to position [8826, 0]
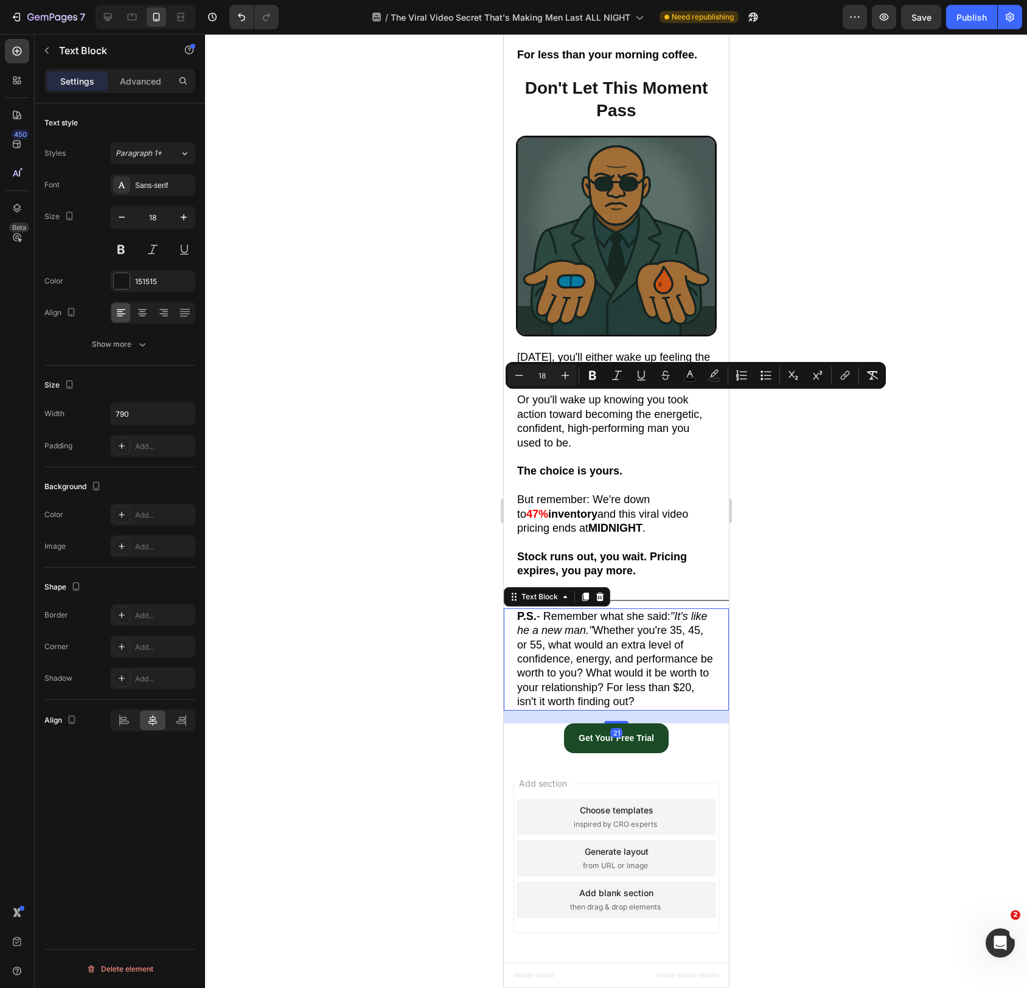
click at [601, 615] on span "P.S. - Remember what she said: "It's like he a new man." Whether you're 35, 45,…" at bounding box center [615, 658] width 196 height 97
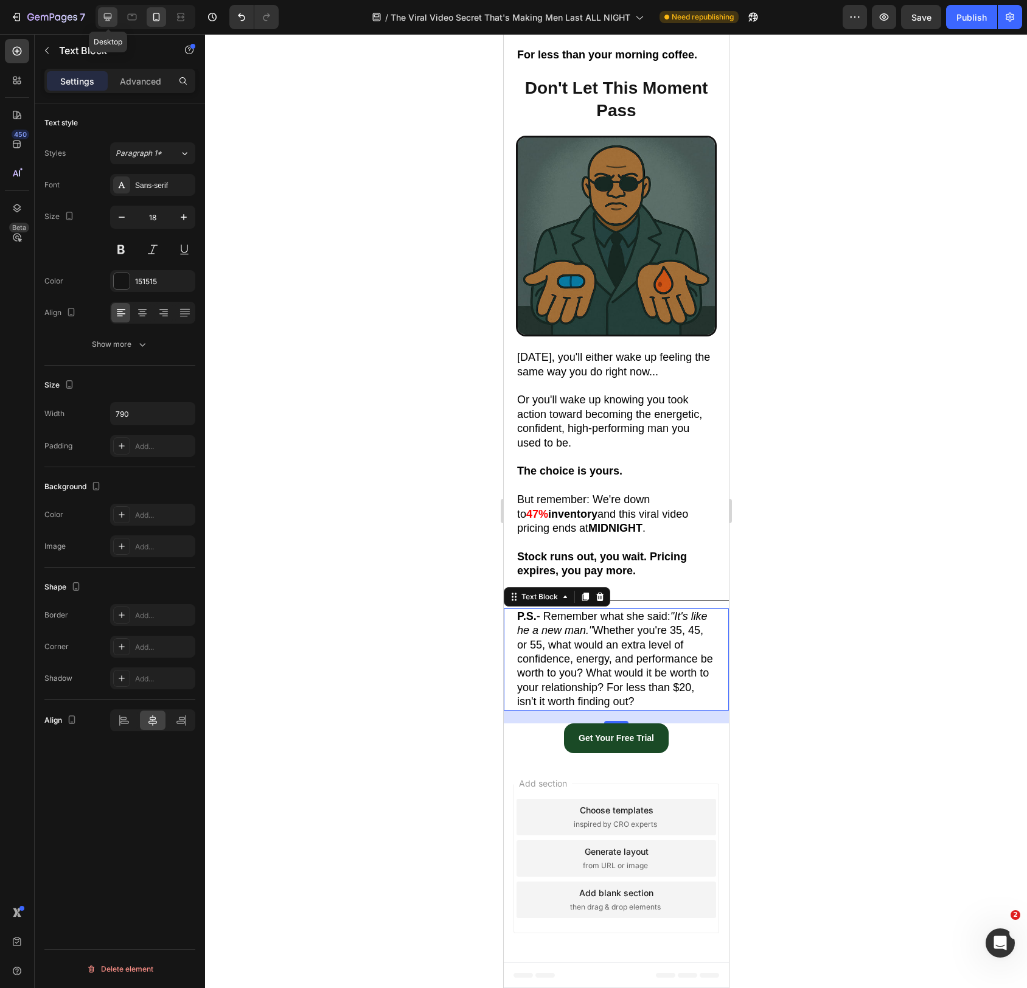
click at [106, 16] on icon at bounding box center [108, 17] width 8 height 8
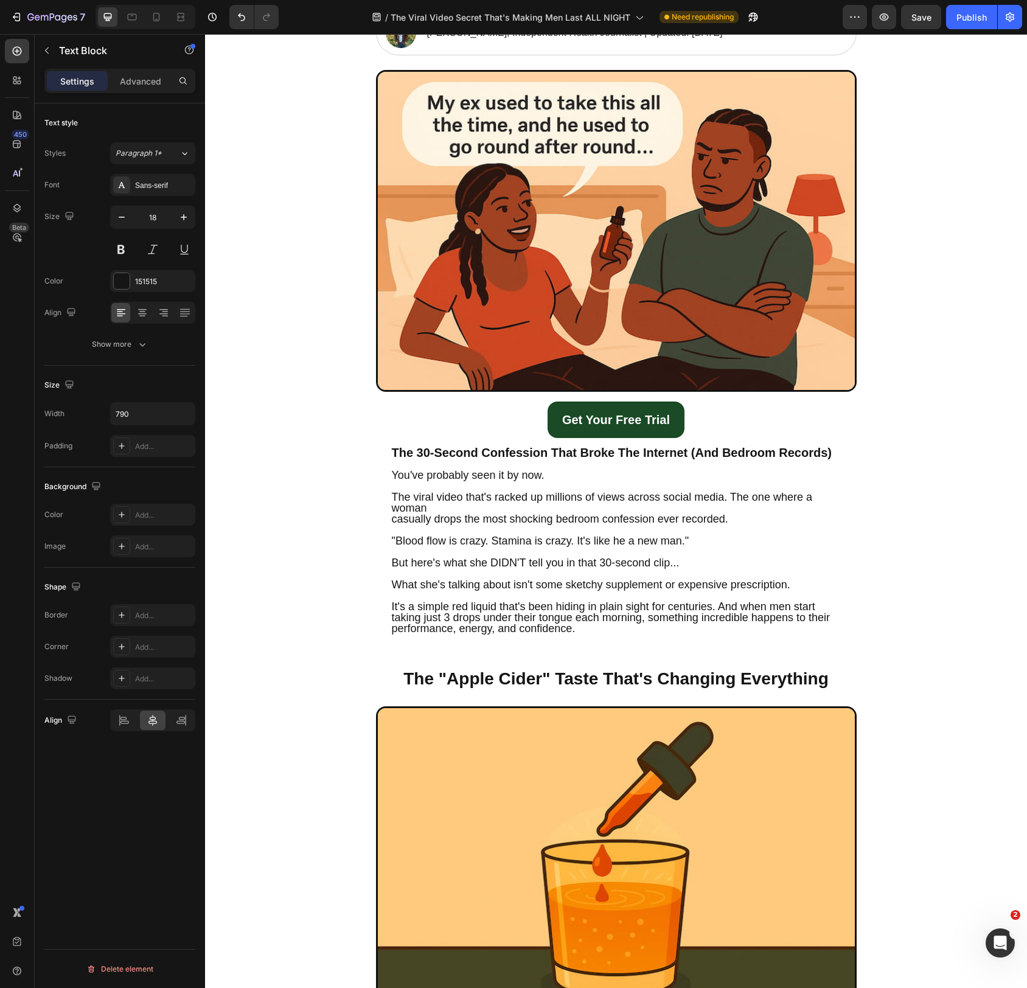
scroll to position [166, 0]
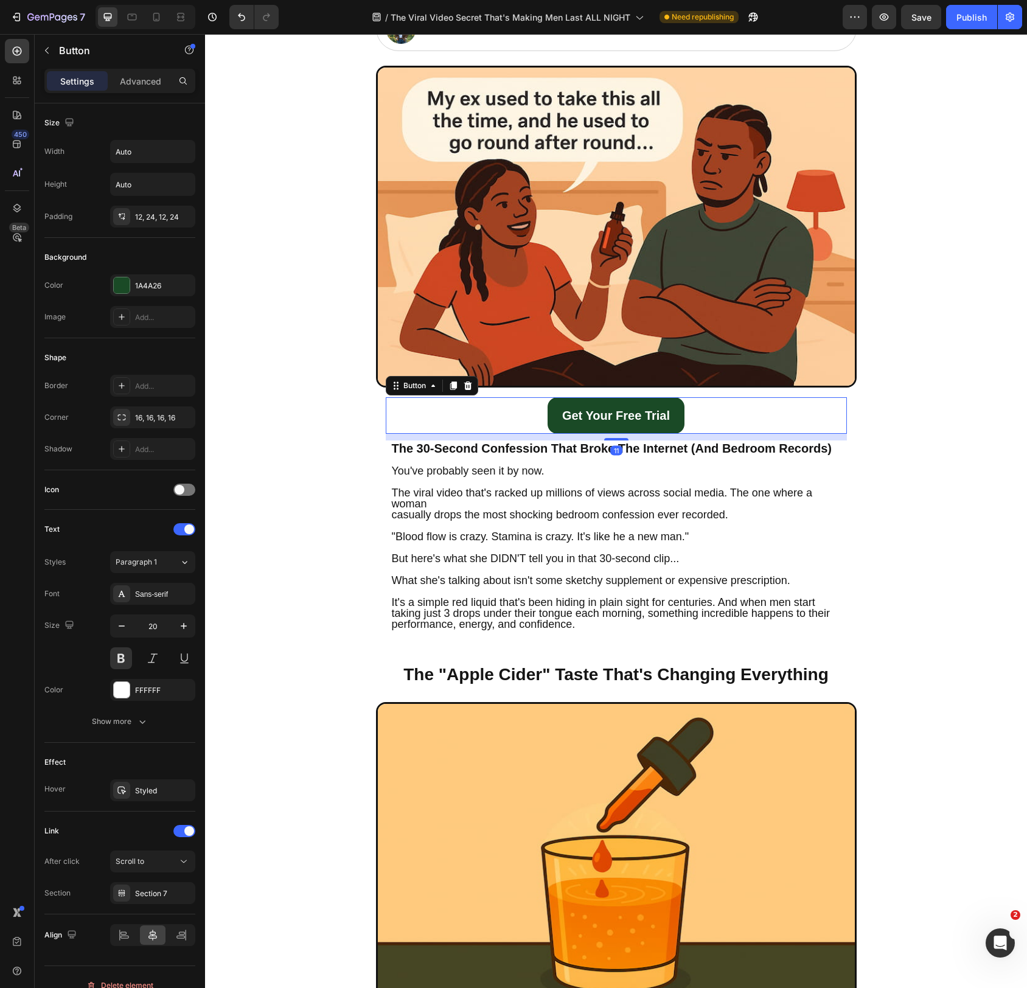
click at [697, 419] on div "Get Your Free Trial Button 11" at bounding box center [616, 415] width 461 height 37
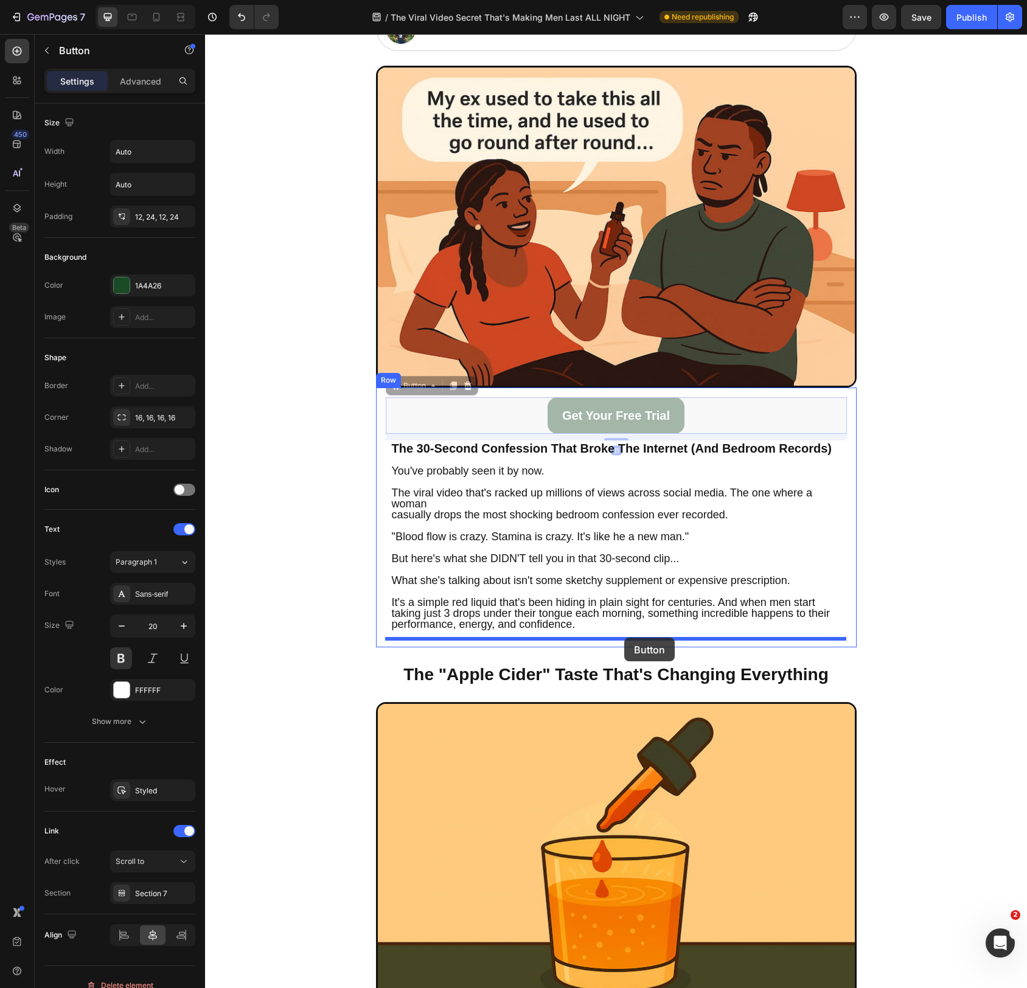
drag, startPoint x: 504, startPoint y: 411, endPoint x: 624, endPoint y: 636, distance: 254.6
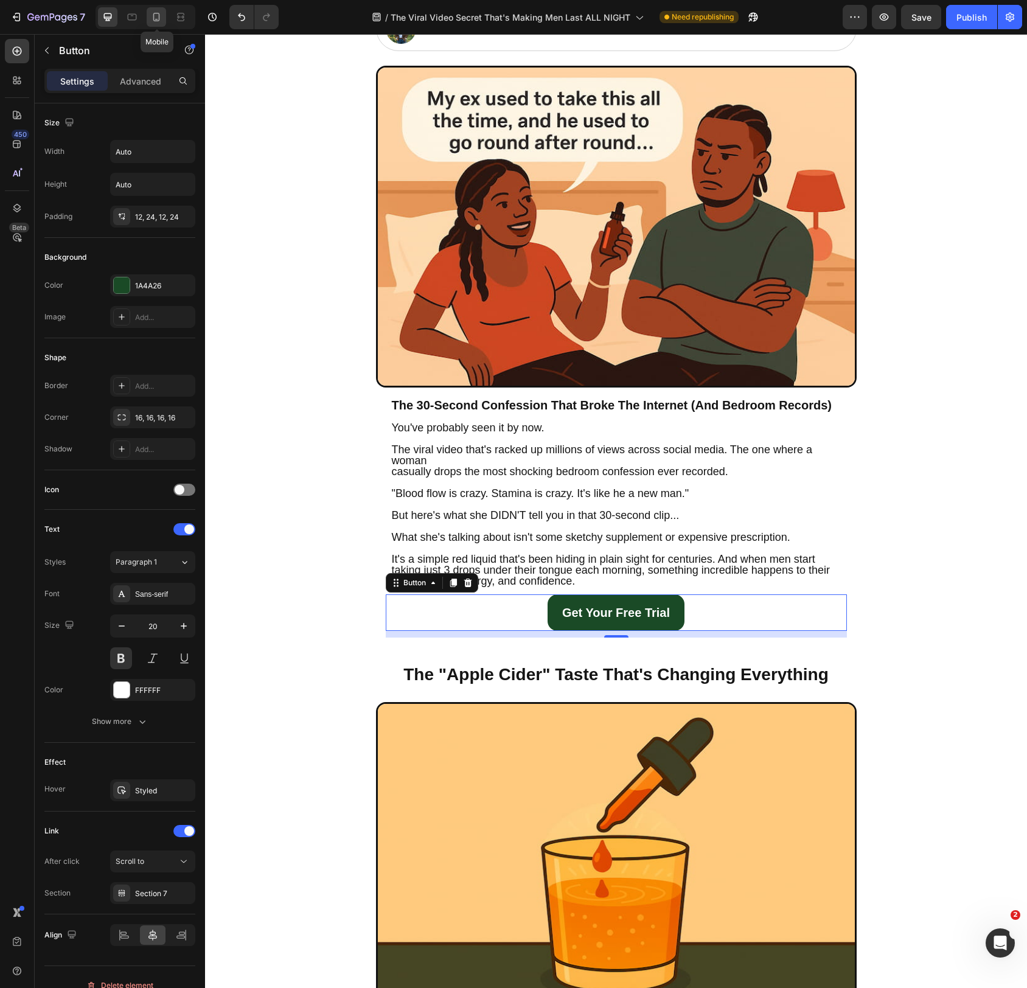
click at [157, 15] on icon at bounding box center [156, 17] width 12 height 12
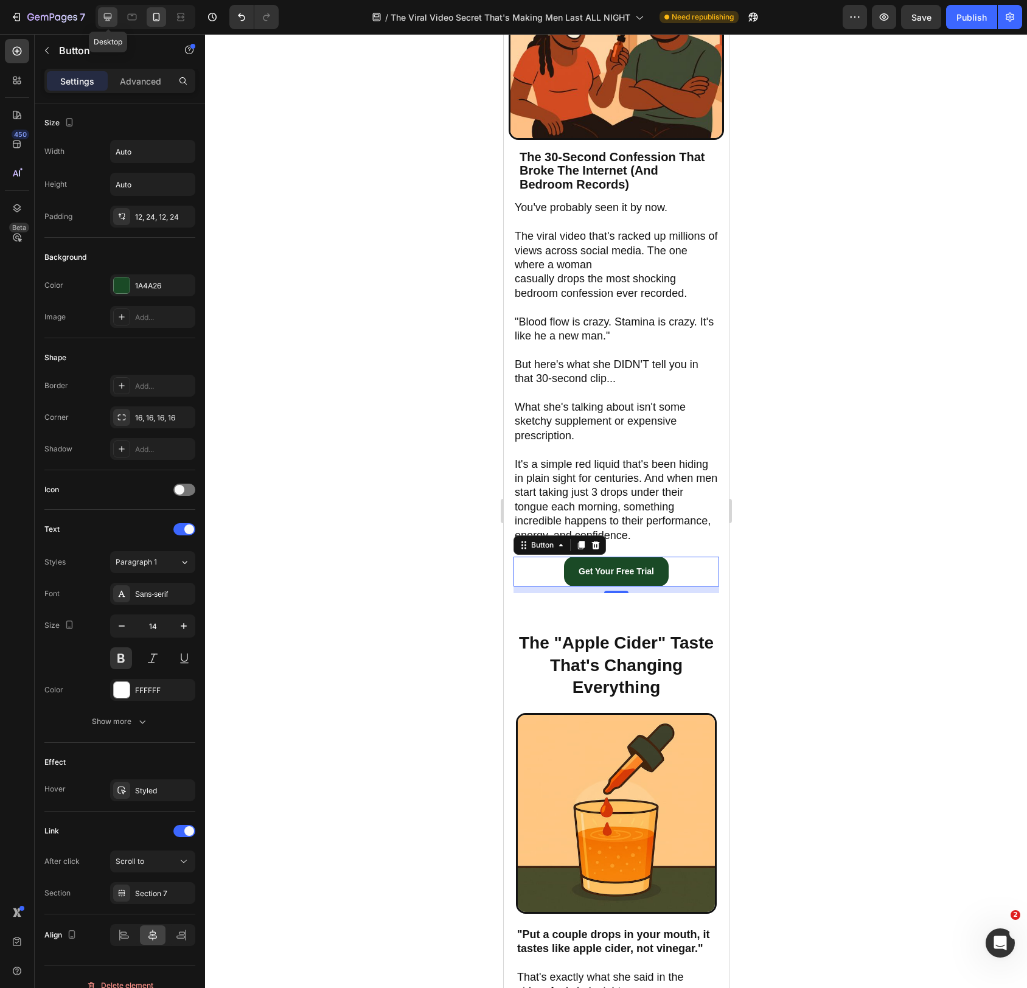
click at [108, 18] on icon at bounding box center [108, 17] width 8 height 8
type input "20"
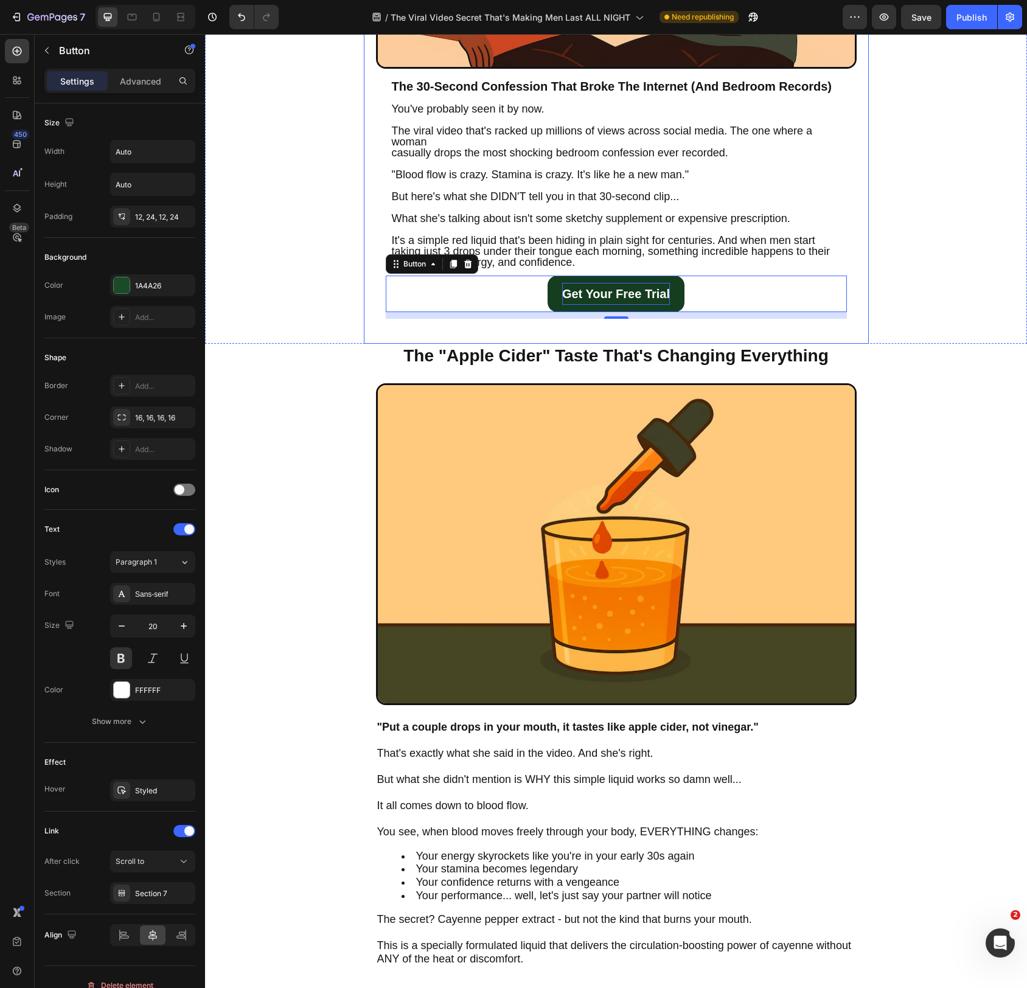
scroll to position [456, 0]
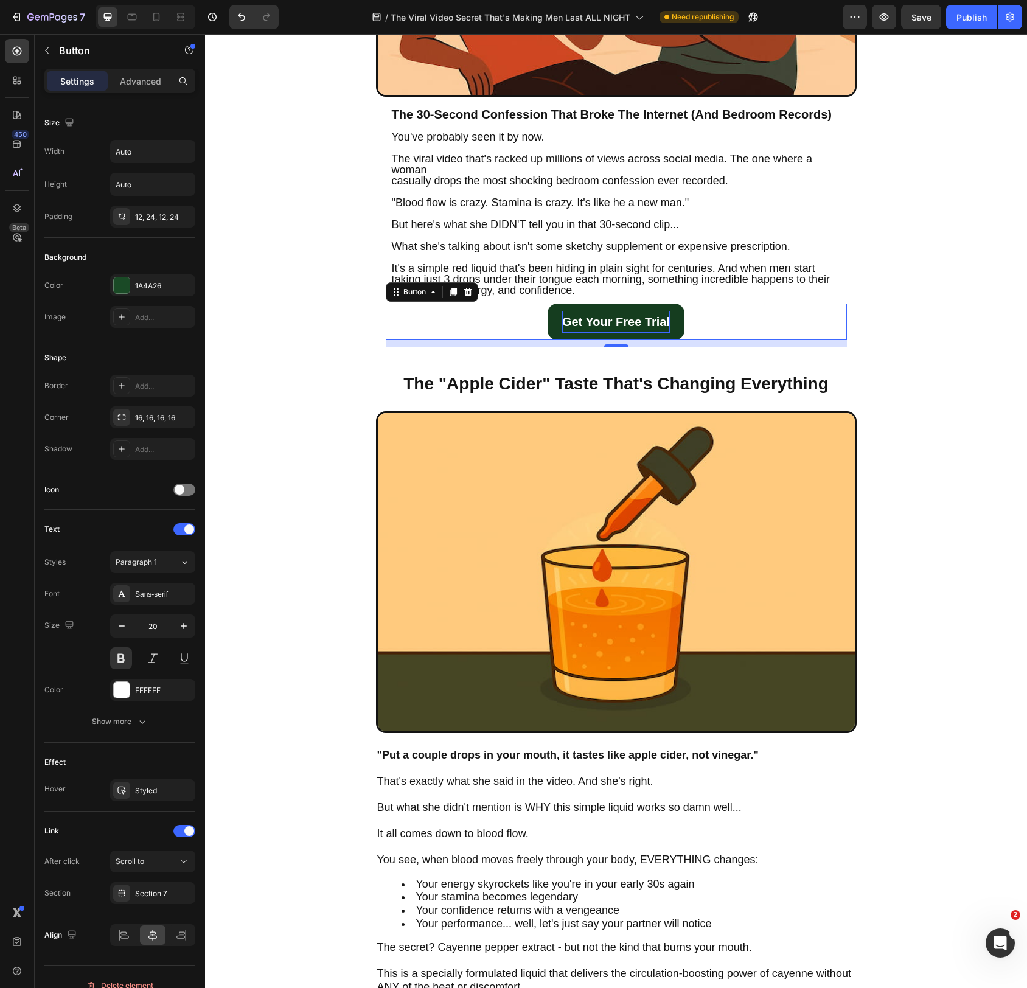
click at [615, 326] on p "Get Your Free Trial" at bounding box center [616, 322] width 108 height 22
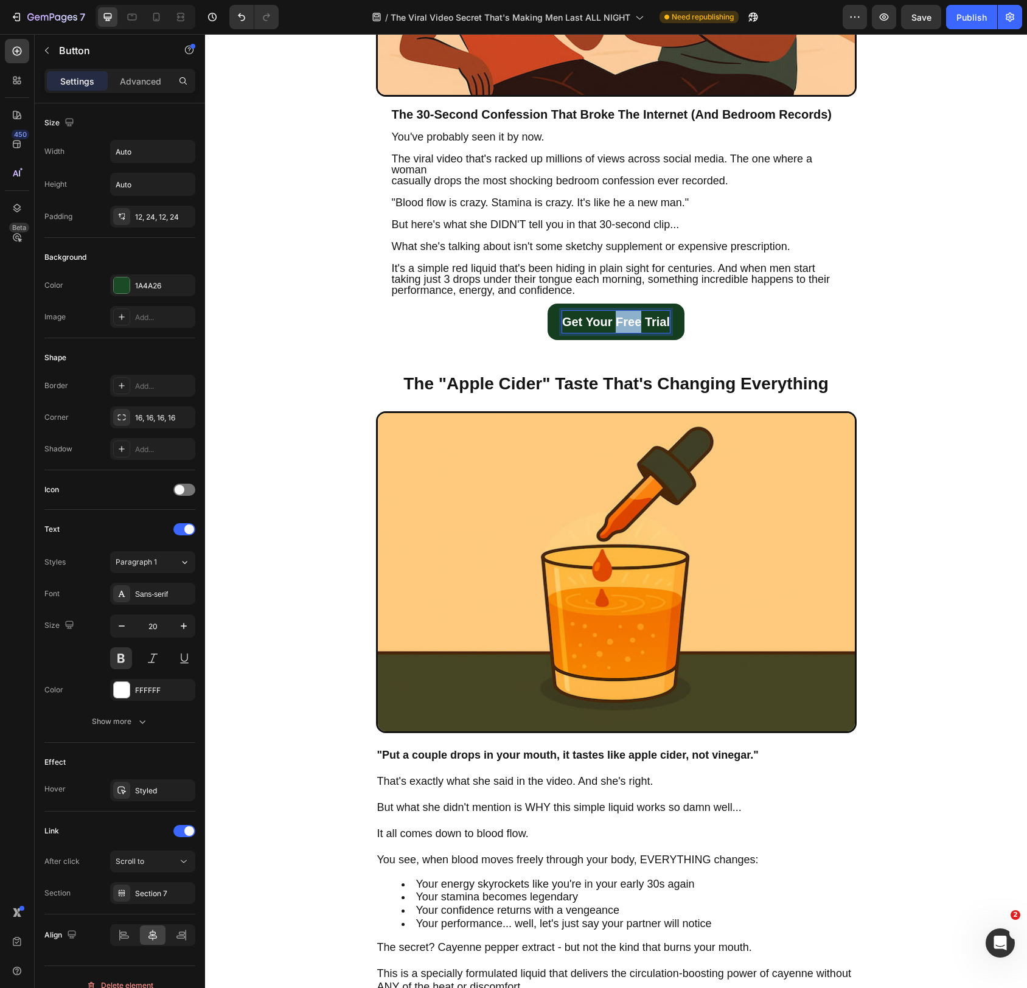
click at [615, 326] on p "Get Your Free Trial" at bounding box center [616, 322] width 108 height 22
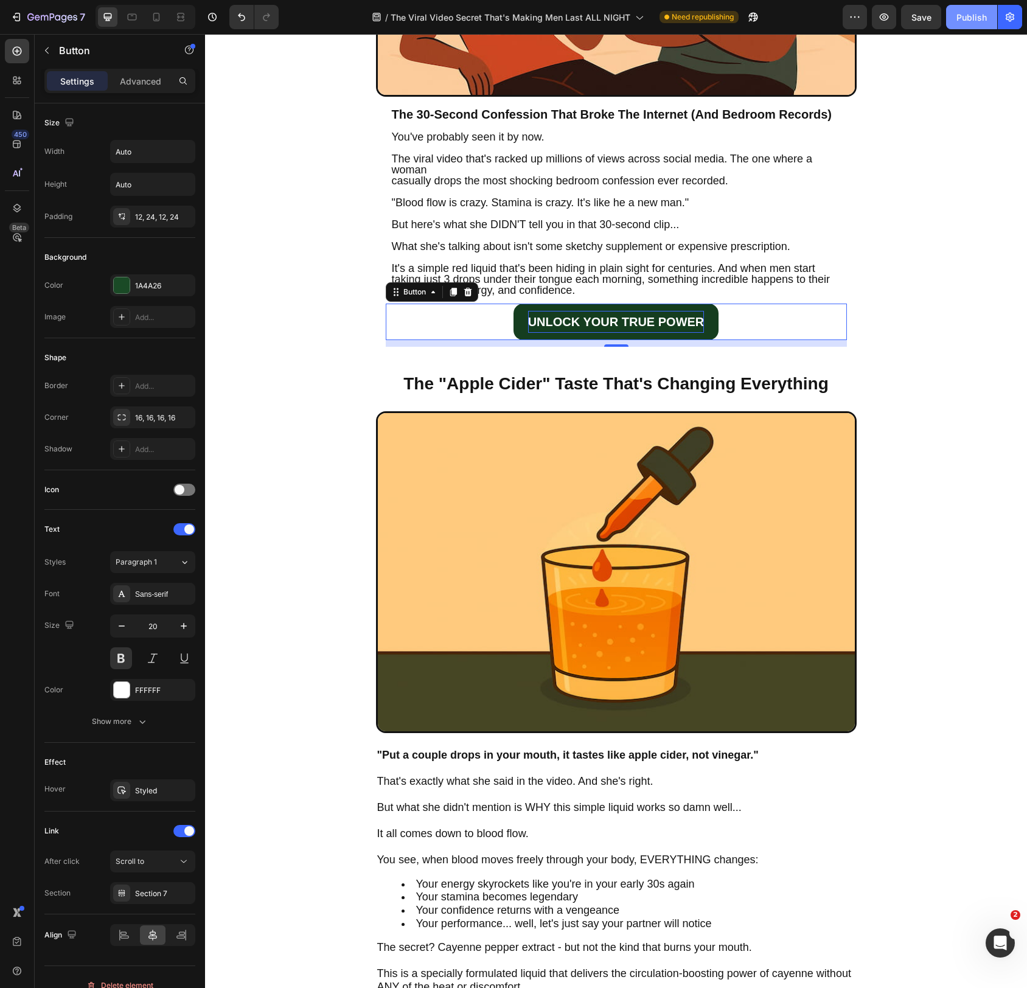
click at [971, 11] on div "Publish" at bounding box center [972, 17] width 30 height 13
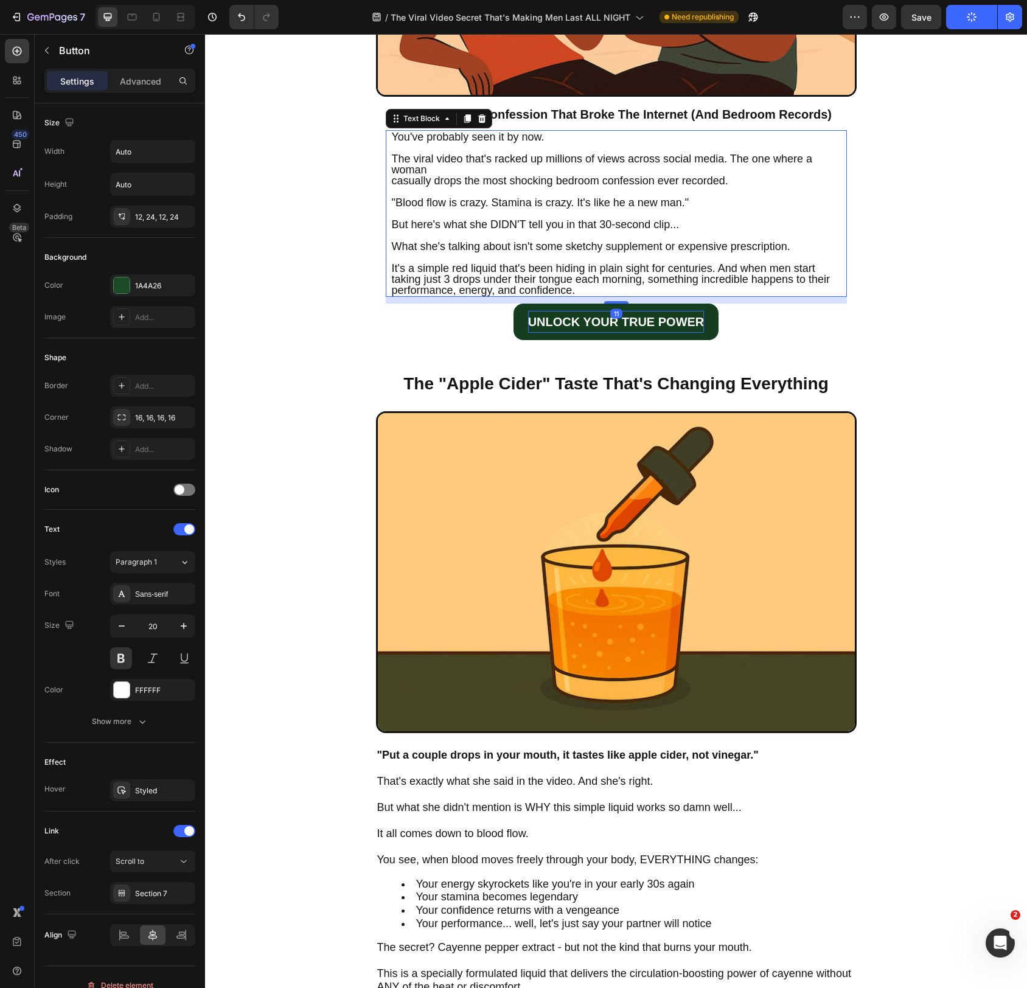
click at [477, 169] on p "The viral video that's racked up millions of views across social media. The one…" at bounding box center [616, 158] width 449 height 33
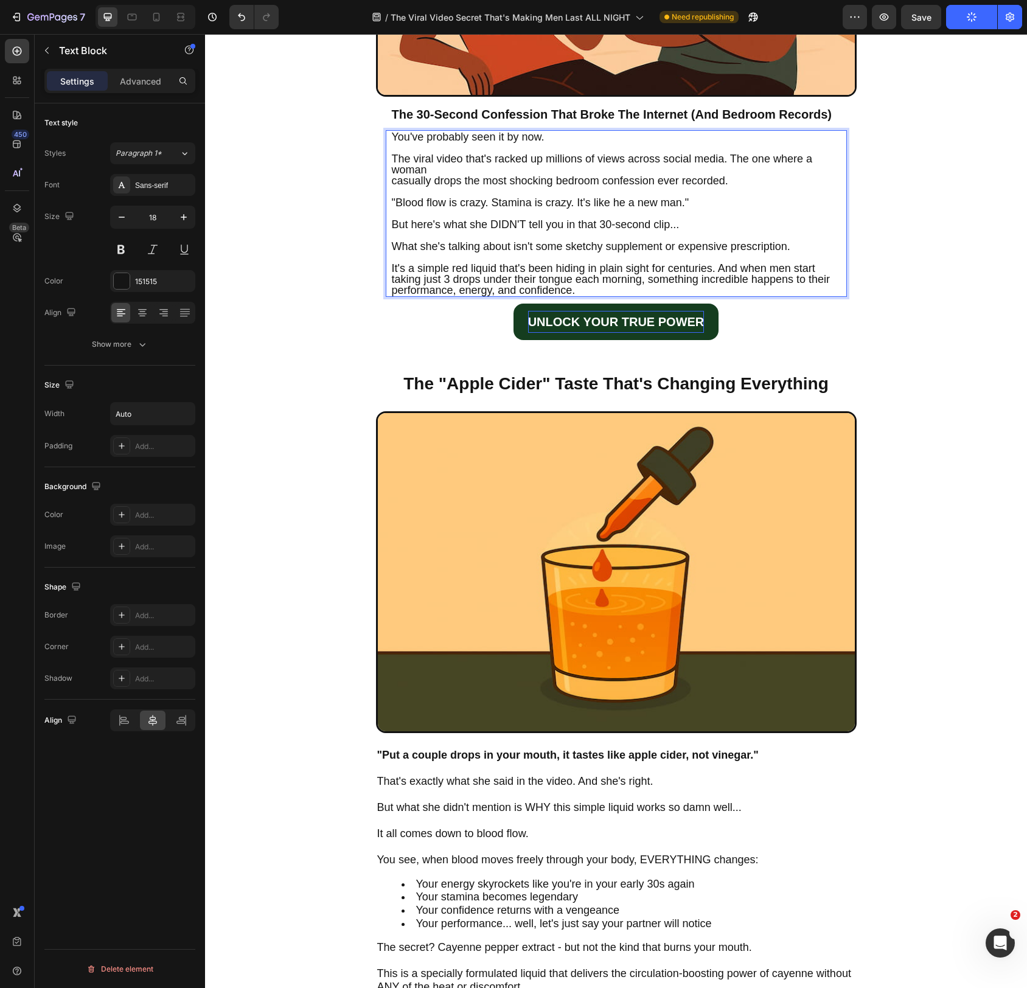
click at [479, 169] on p "The viral video that's racked up millions of views across social media. The one…" at bounding box center [616, 158] width 449 height 33
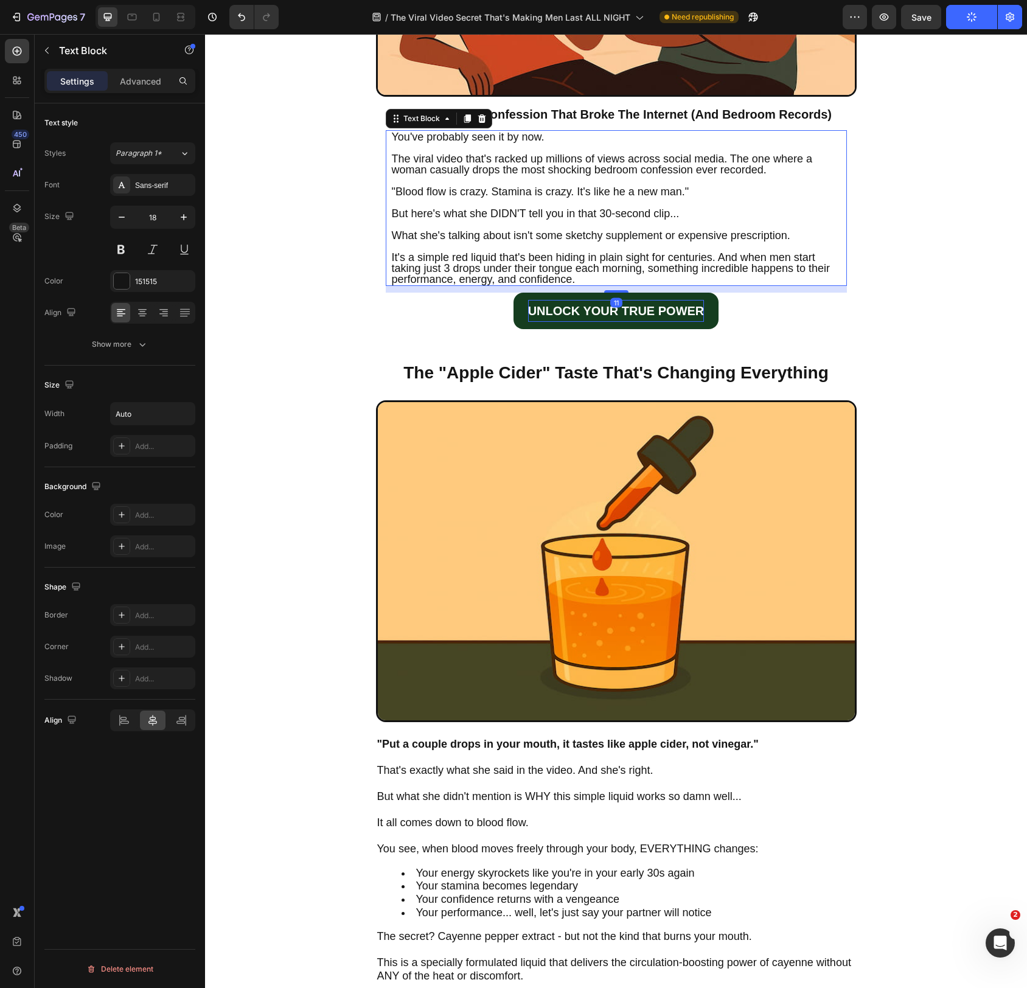
click at [453, 264] on span "It's a simple red liquid that's been hiding in plain sight for centuries. And w…" at bounding box center [611, 268] width 438 height 34
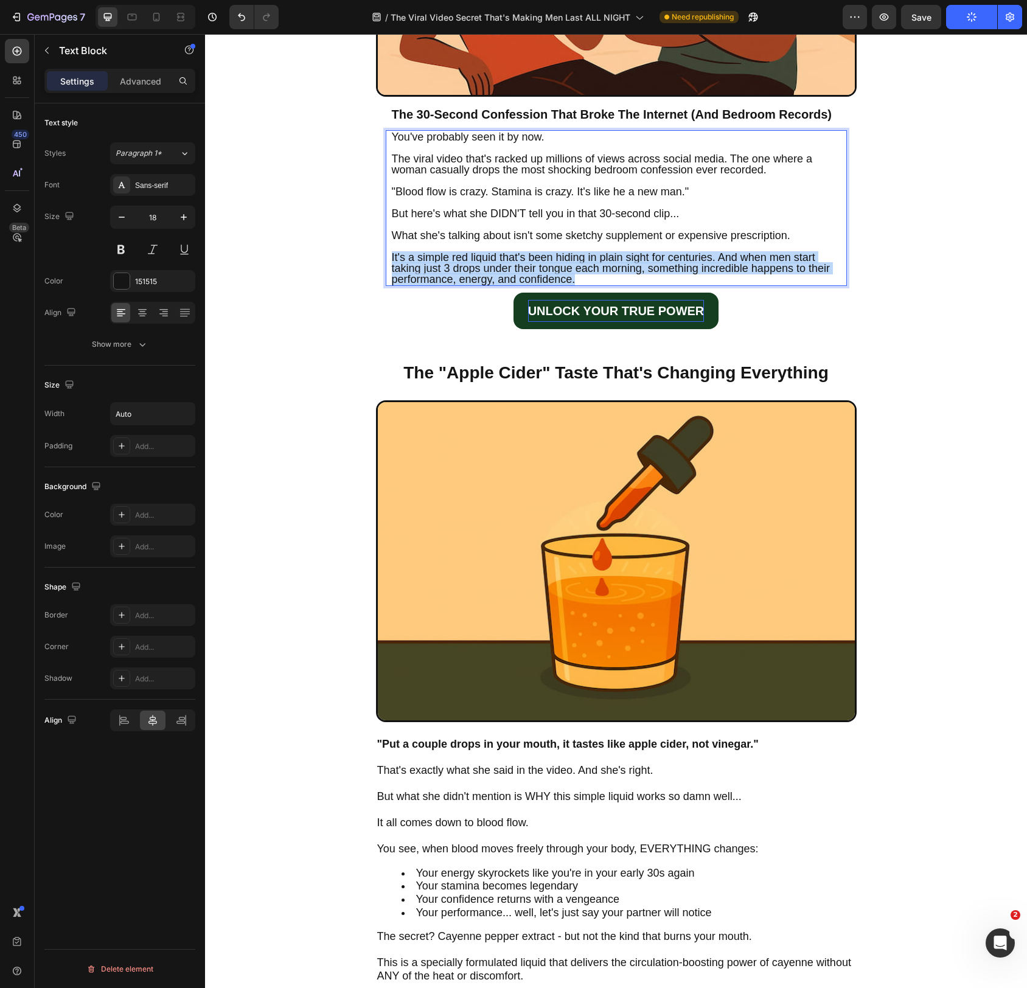
click at [453, 264] on span "It's a simple red liquid that's been hiding in plain sight for centuries. And w…" at bounding box center [611, 268] width 438 height 34
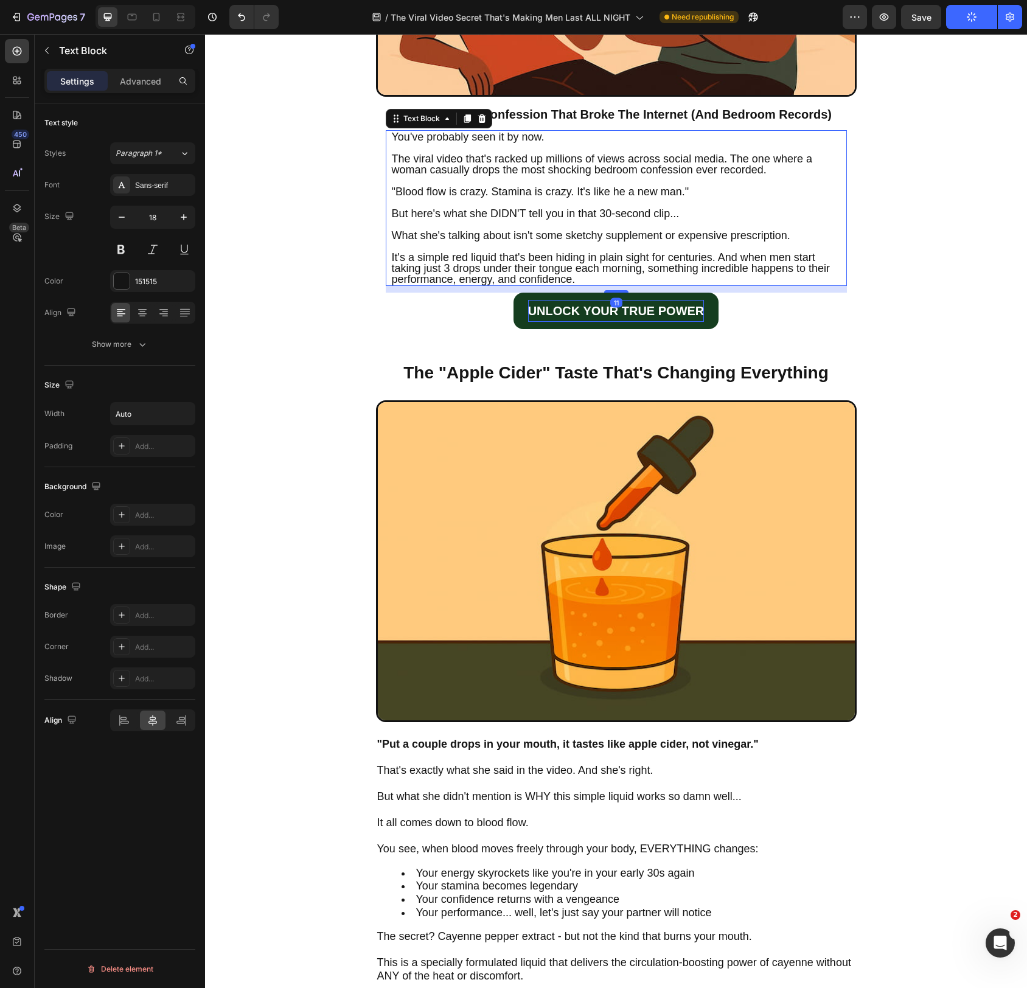
click at [393, 164] on span "The viral video that's racked up millions of views across social media. The one…" at bounding box center [602, 164] width 421 height 23
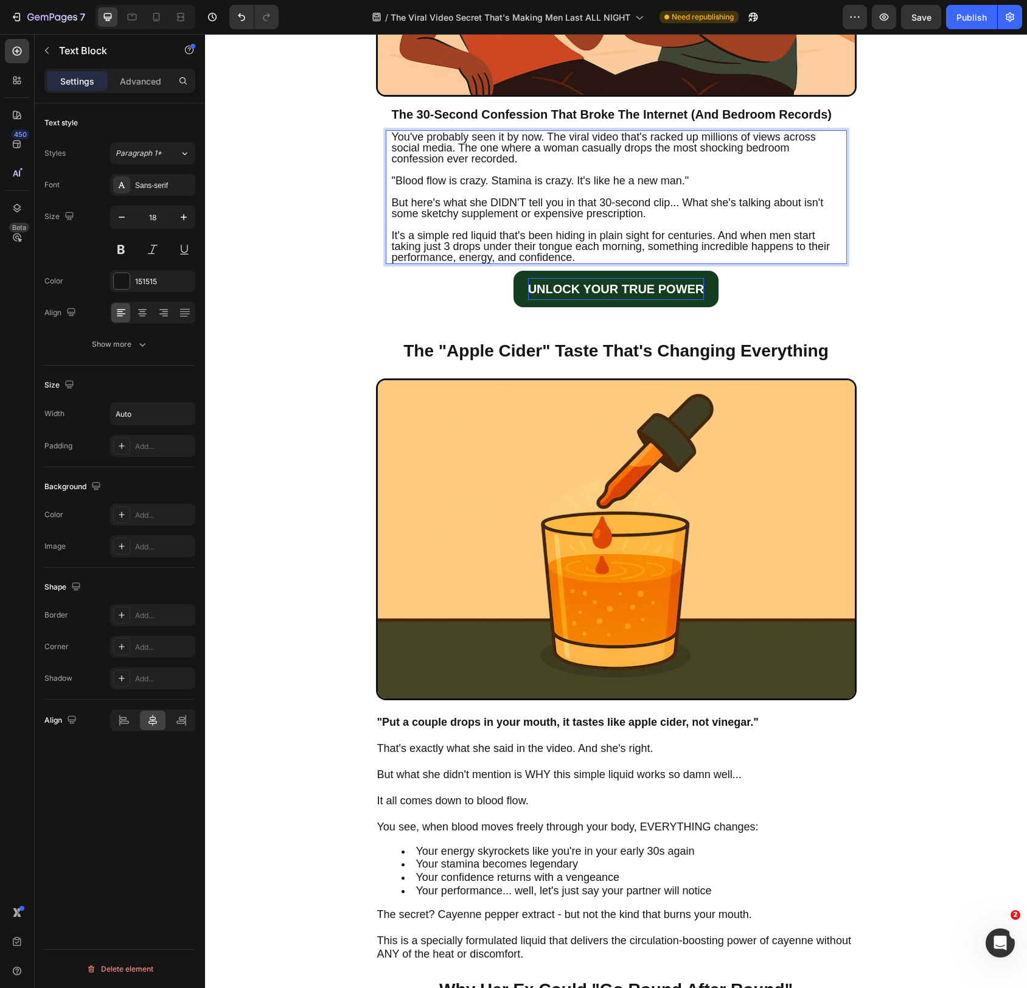
click at [820, 262] on p "It's a simple red liquid that's been hiding in plain sight for centuries. And w…" at bounding box center [616, 246] width 449 height 33
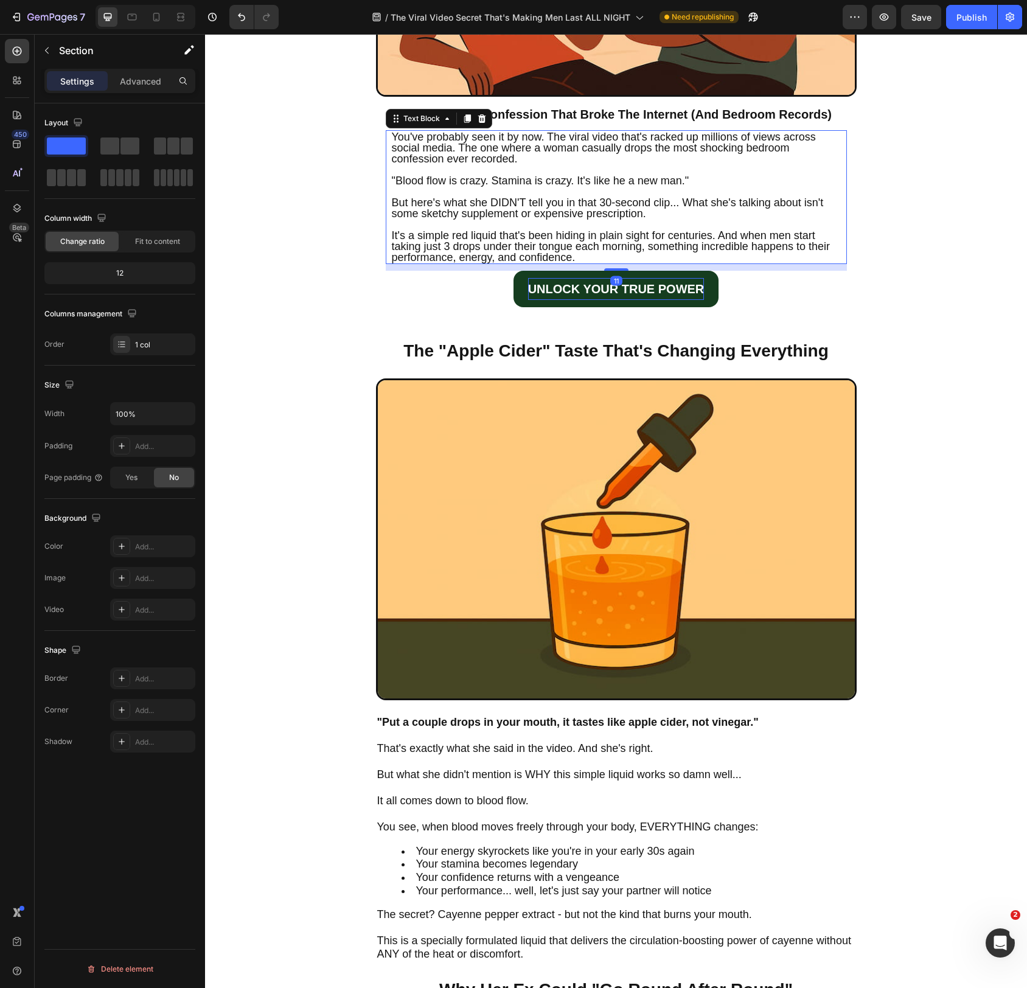
click at [690, 201] on span "But here's what she DIDN'T tell you in that 30-second clip... What she's talkin…" at bounding box center [608, 208] width 432 height 23
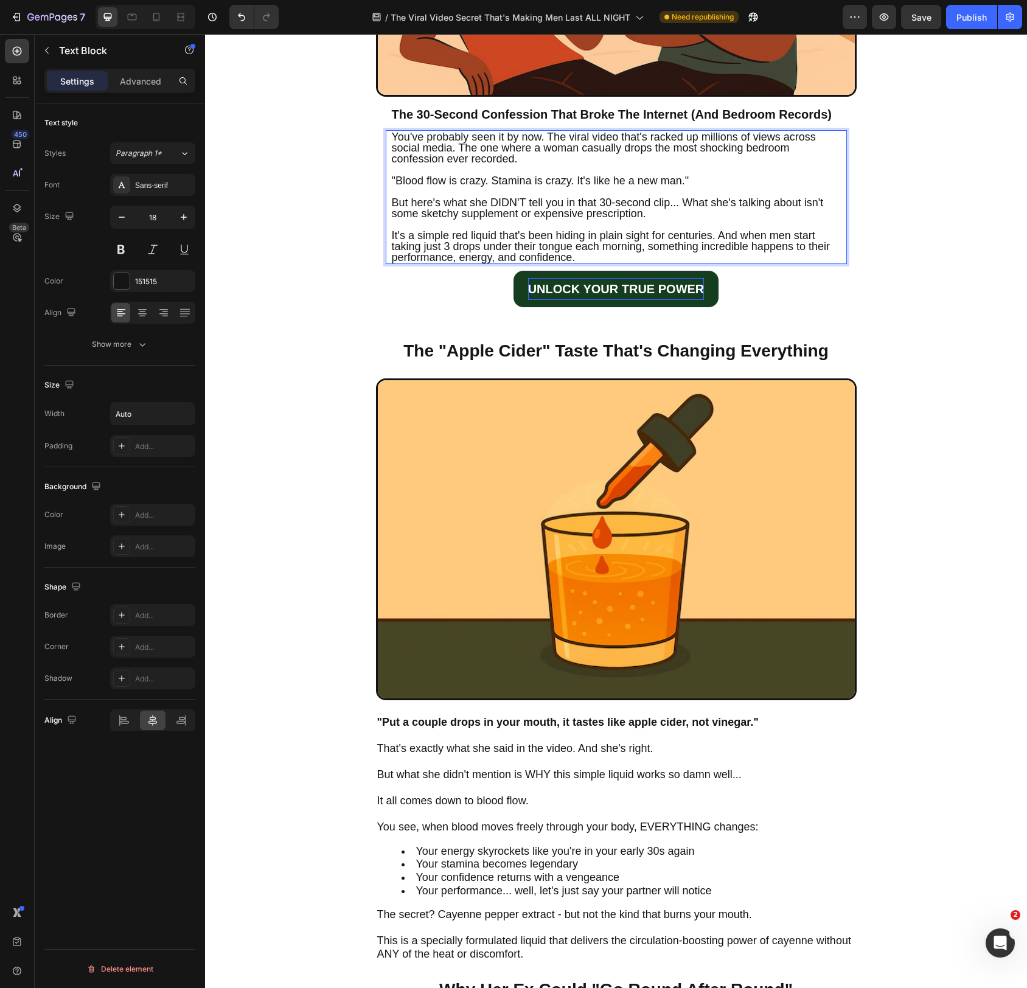
click at [687, 205] on span "But here's what she DIDN'T tell you in that 30-second clip... What she's talkin…" at bounding box center [608, 208] width 432 height 23
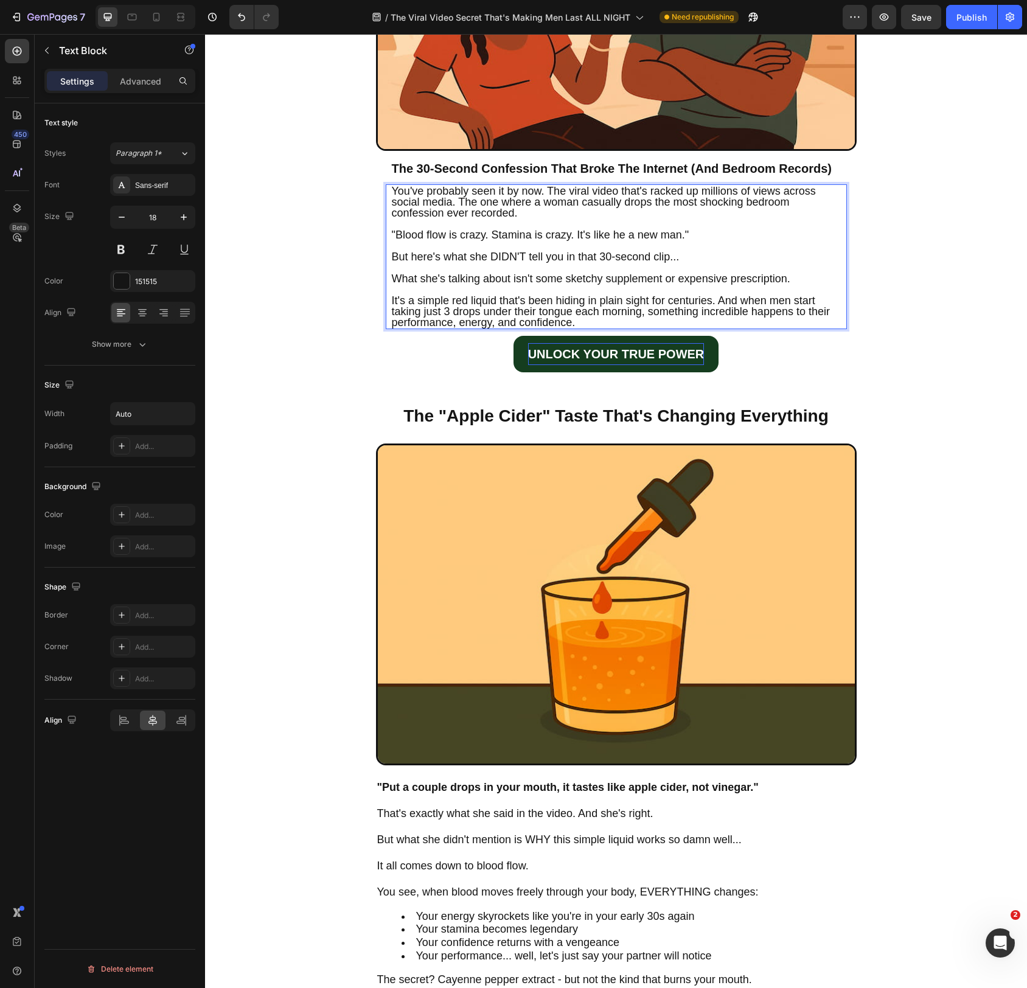
scroll to position [356, 0]
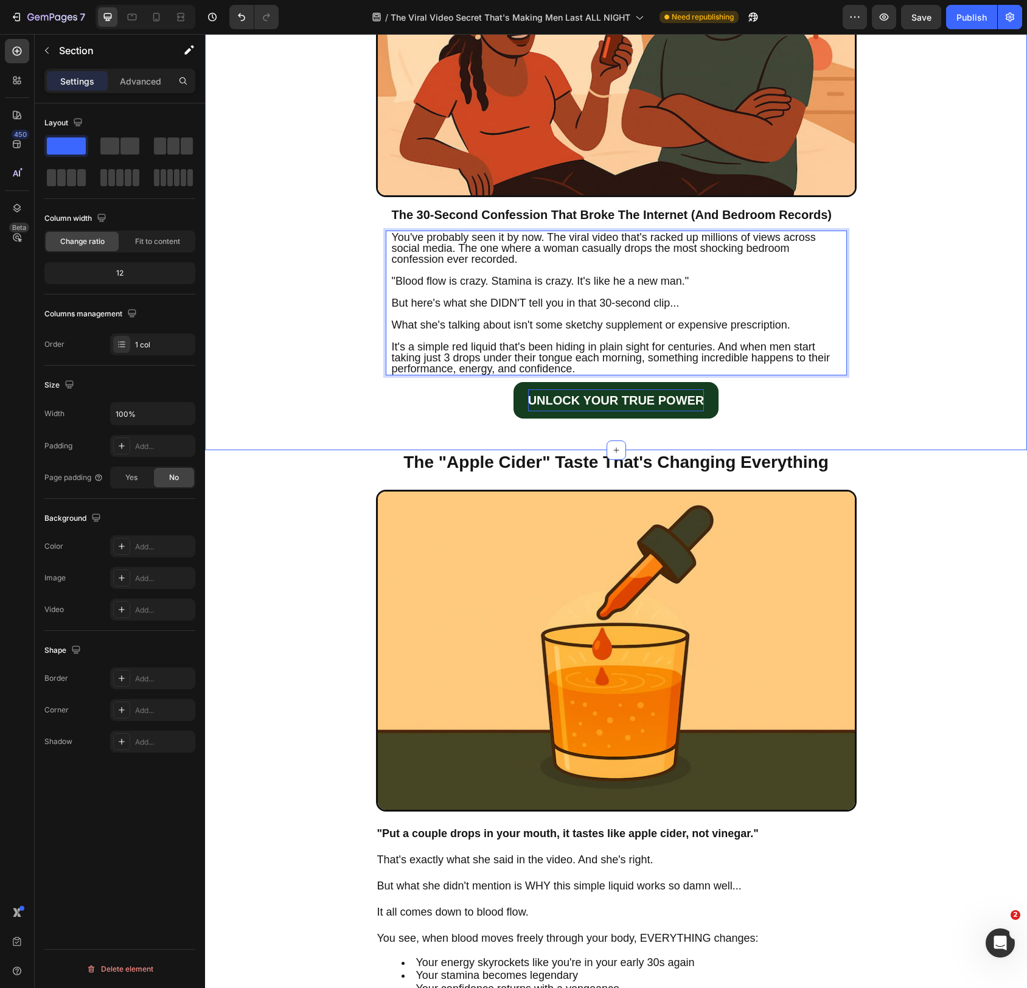
click at [891, 281] on div "The Viral Video Secret That's Making Men Last ALL NIGHT (And Why Big Pharma Is …" at bounding box center [616, 76] width 822 height 747
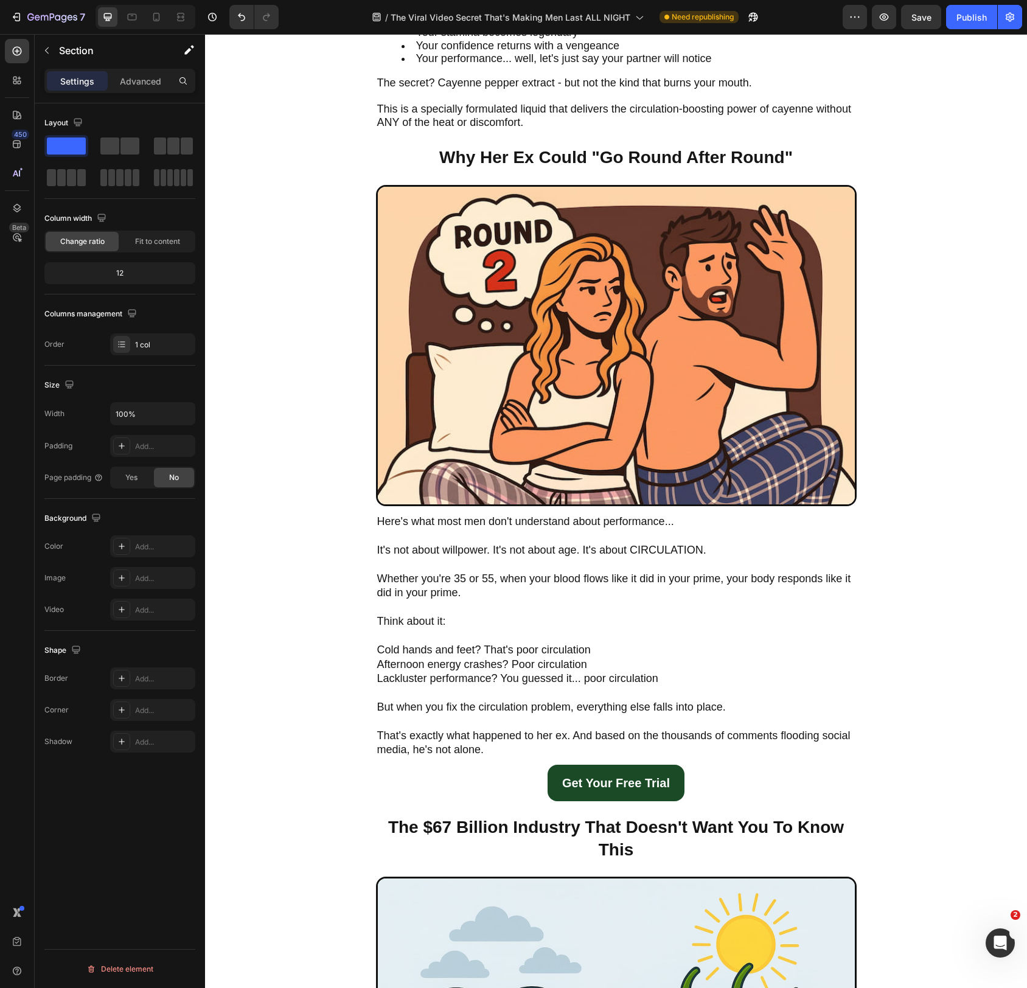
scroll to position [1301, 0]
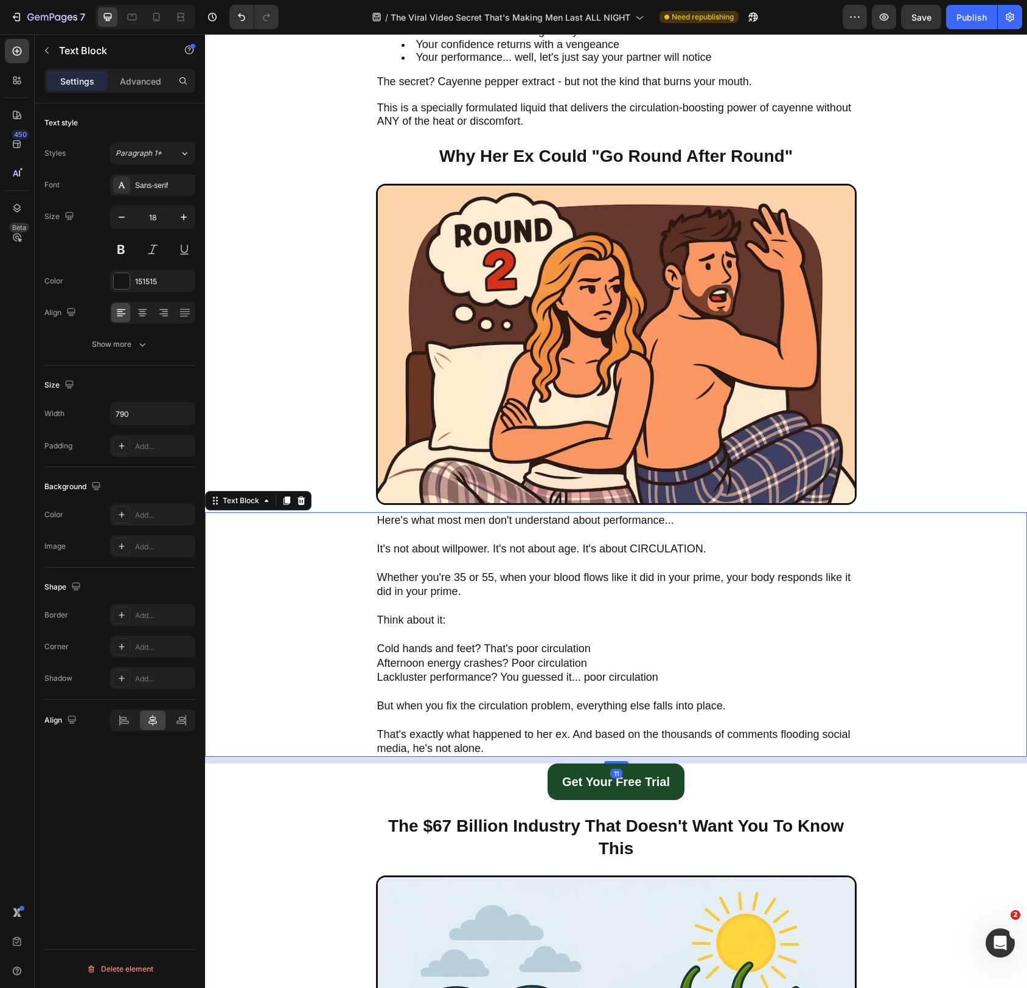
click at [383, 648] on span "Cold hands and feet? That's poor circulation" at bounding box center [484, 649] width 214 height 12
click at [379, 648] on span "Cold hands and feet? That's poor circulation" at bounding box center [484, 649] width 214 height 12
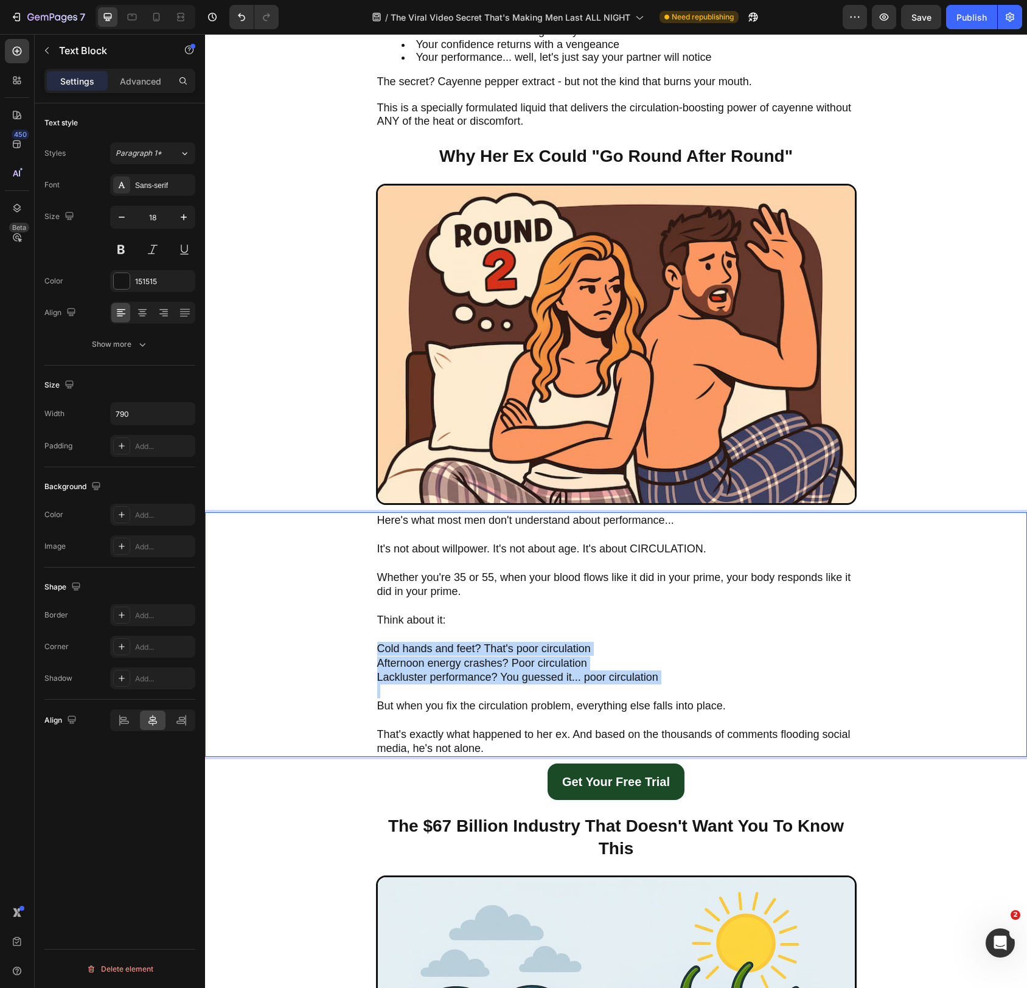
drag, startPoint x: 379, startPoint y: 648, endPoint x: 666, endPoint y: 685, distance: 289.1
click at [666, 685] on p "Cold hands and feet? That's poor circulation Afternoon energy crashes? Poor cir…" at bounding box center [616, 670] width 478 height 57
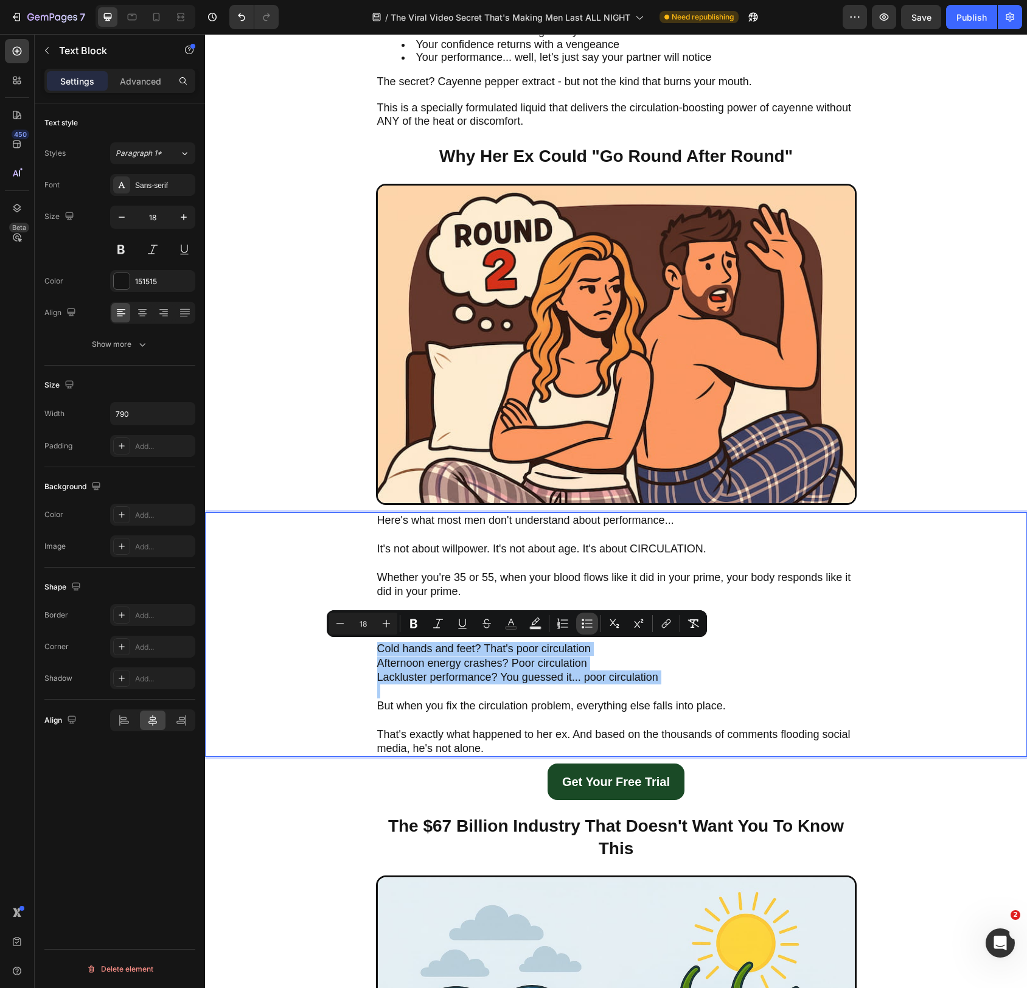
click at [592, 627] on icon "Editor contextual toolbar" at bounding box center [587, 624] width 12 height 12
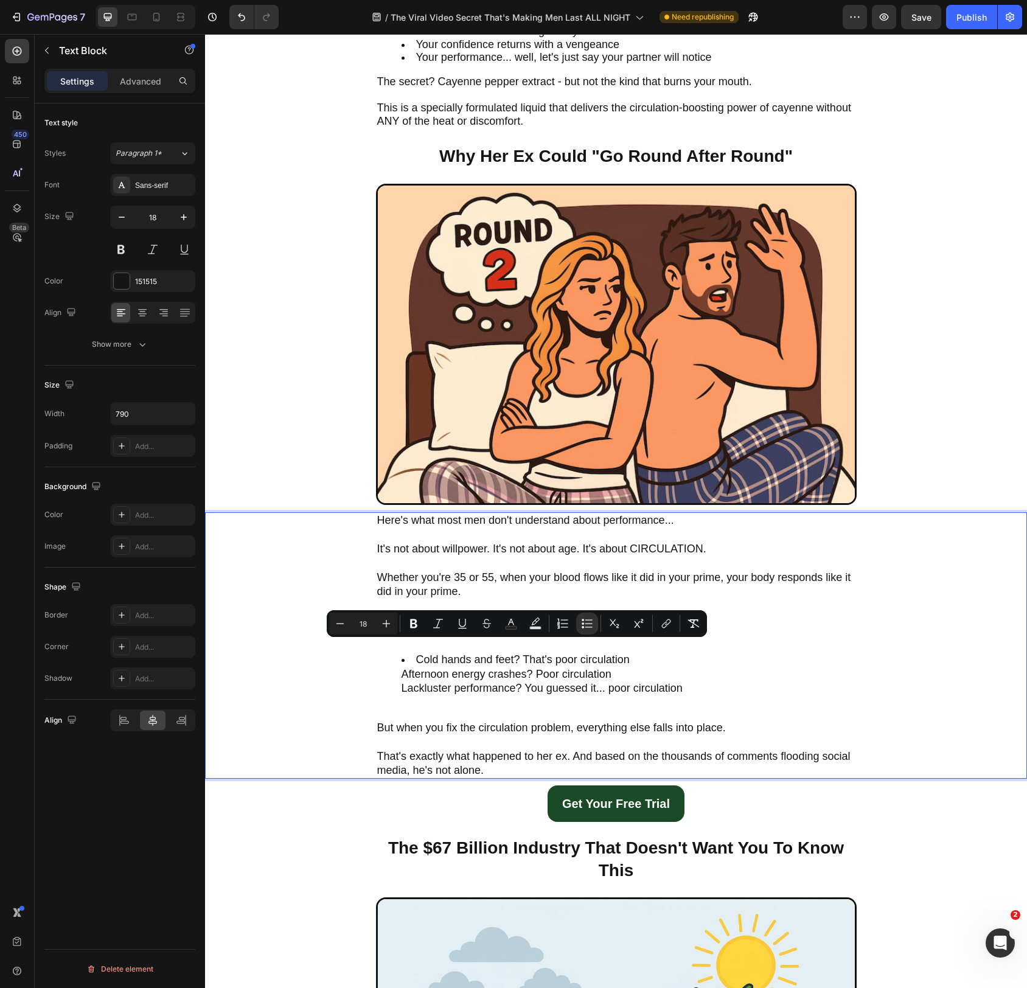
drag, startPoint x: 405, startPoint y: 673, endPoint x: 410, endPoint y: 684, distance: 11.7
click at [405, 674] on span "Afternoon energy crashes? Poor circulation" at bounding box center [507, 674] width 210 height 12
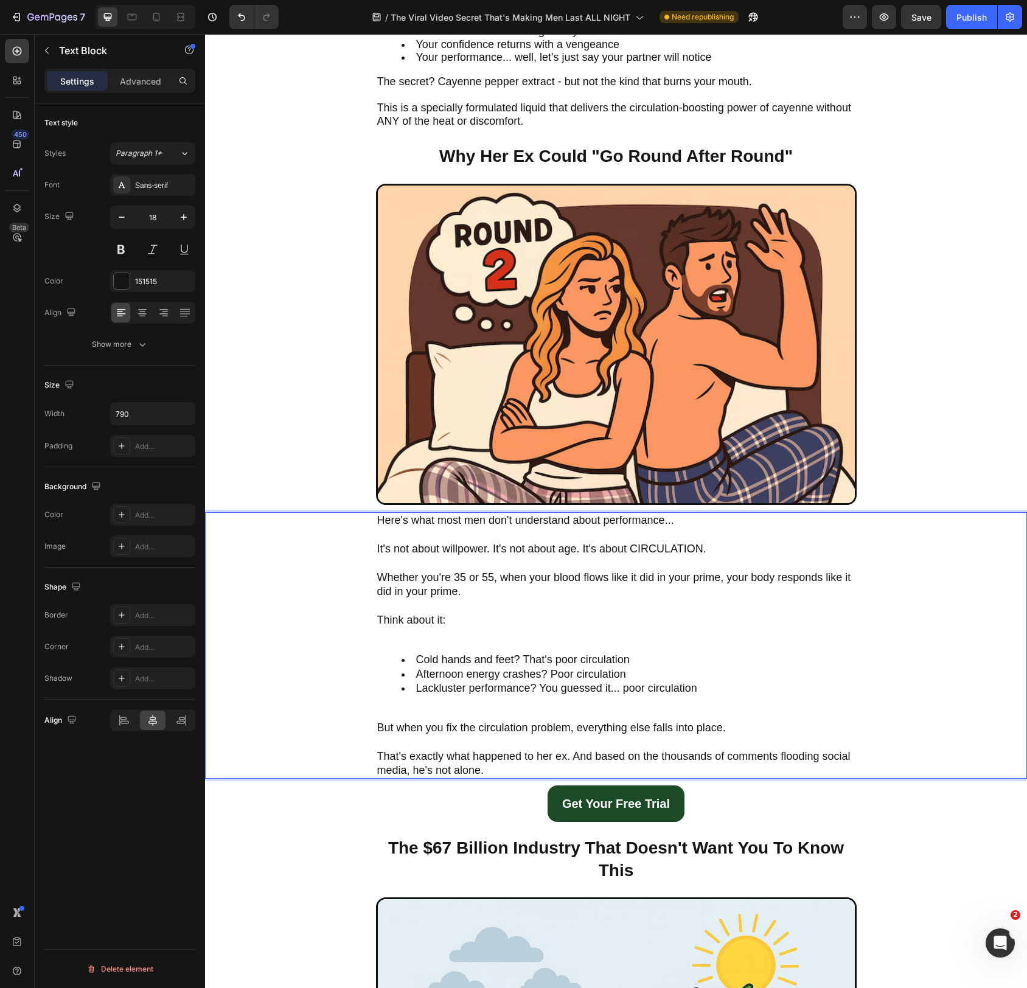
click at [745, 679] on li "Afternoon energy crashes? Poor circulation" at bounding box center [629, 675] width 454 height 14
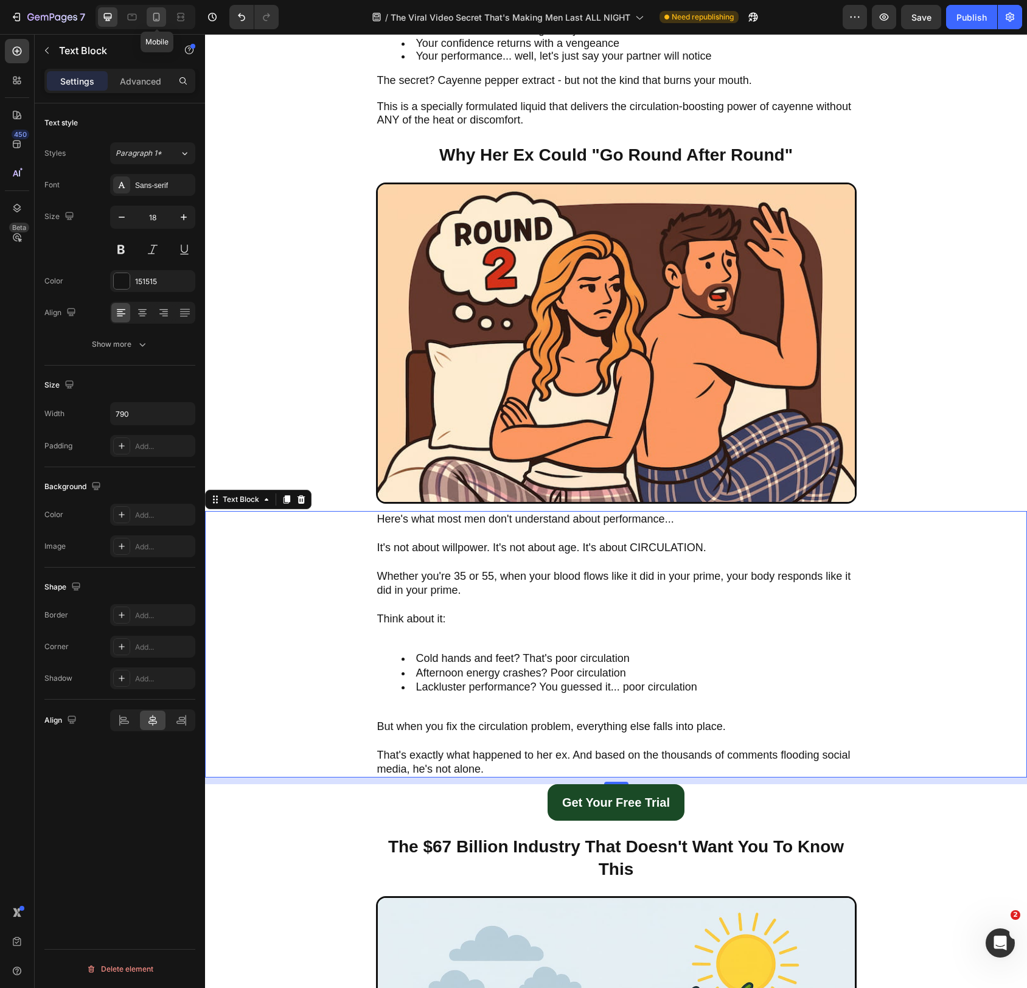
click at [161, 15] on icon at bounding box center [156, 17] width 12 height 12
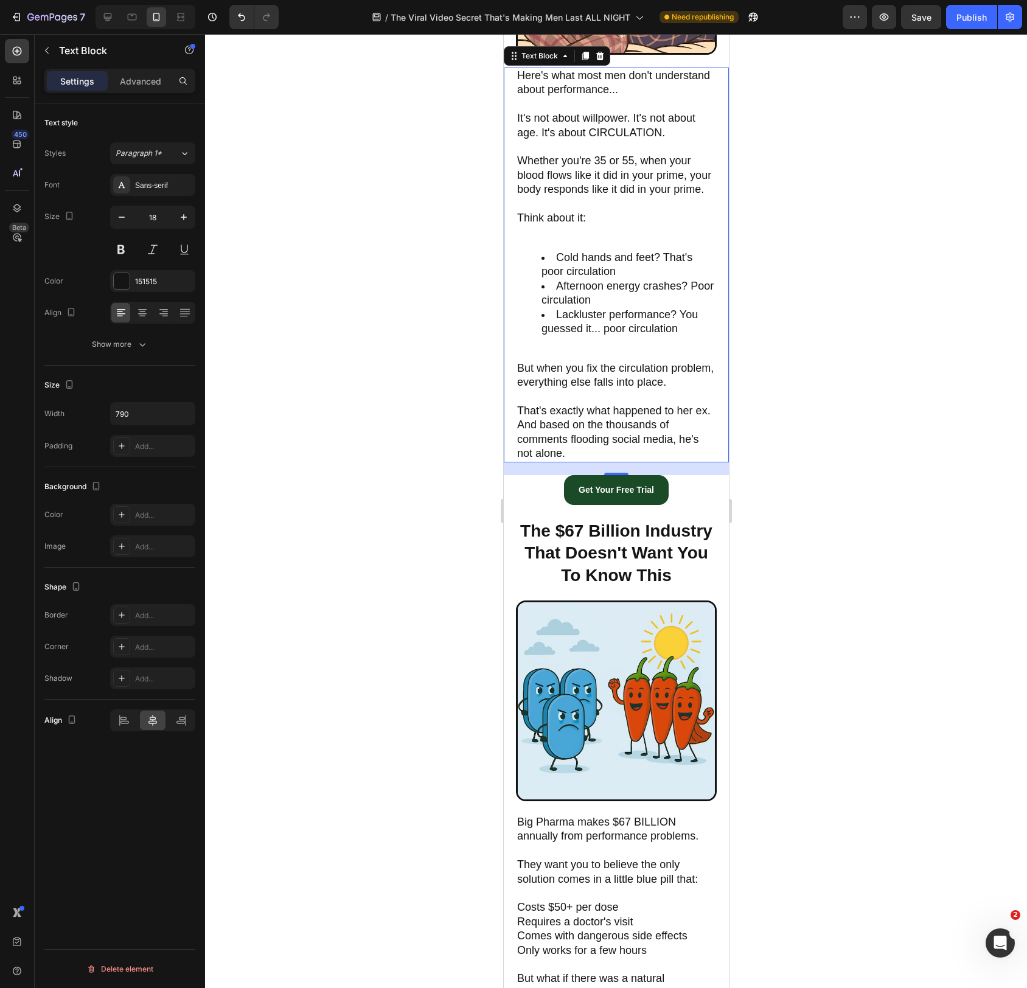
scroll to position [1763, 0]
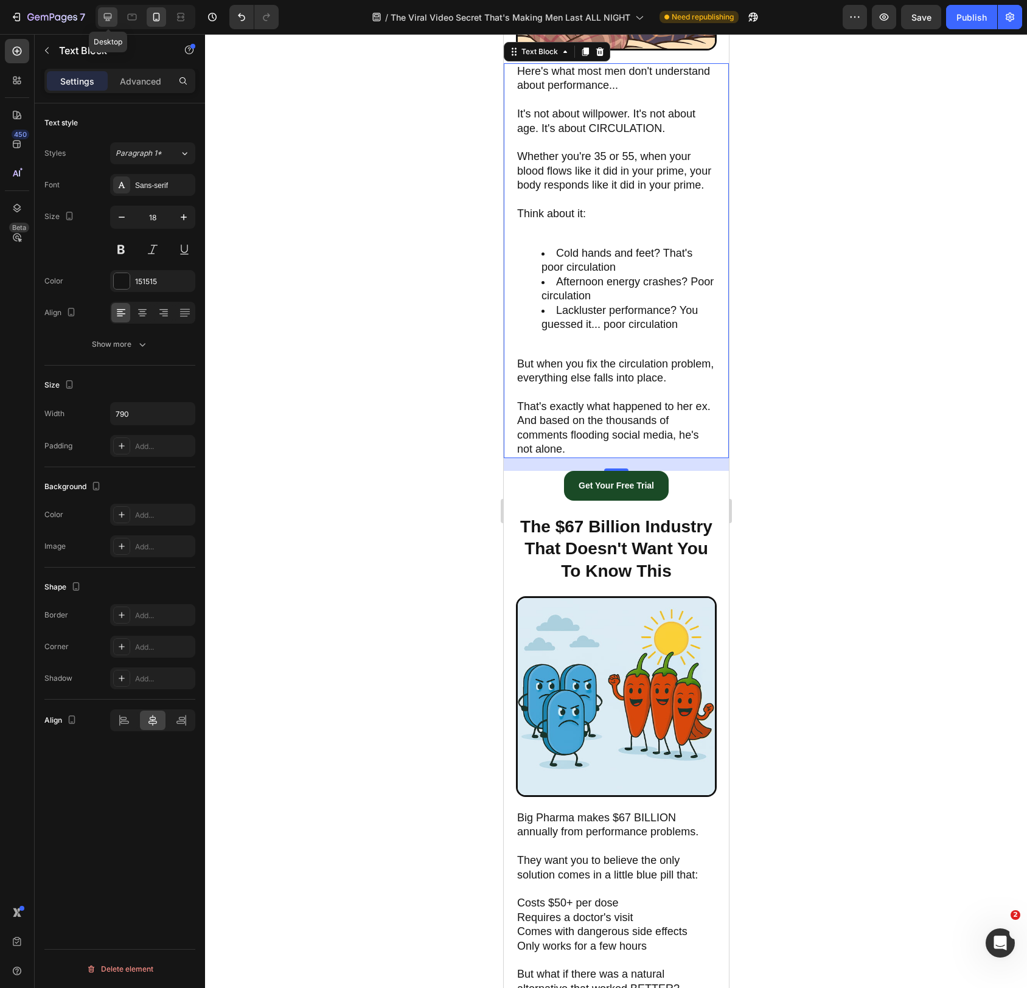
click at [108, 15] on icon at bounding box center [108, 17] width 12 height 12
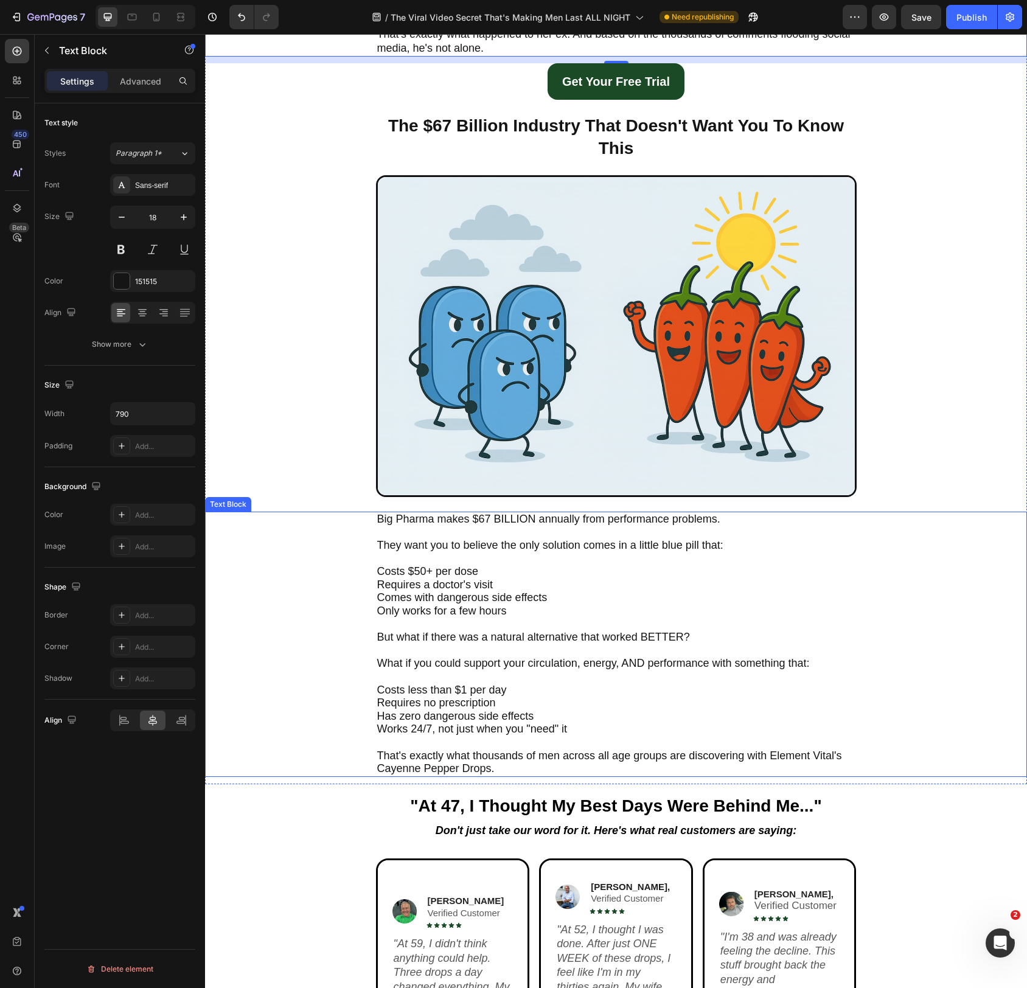
scroll to position [2058, 0]
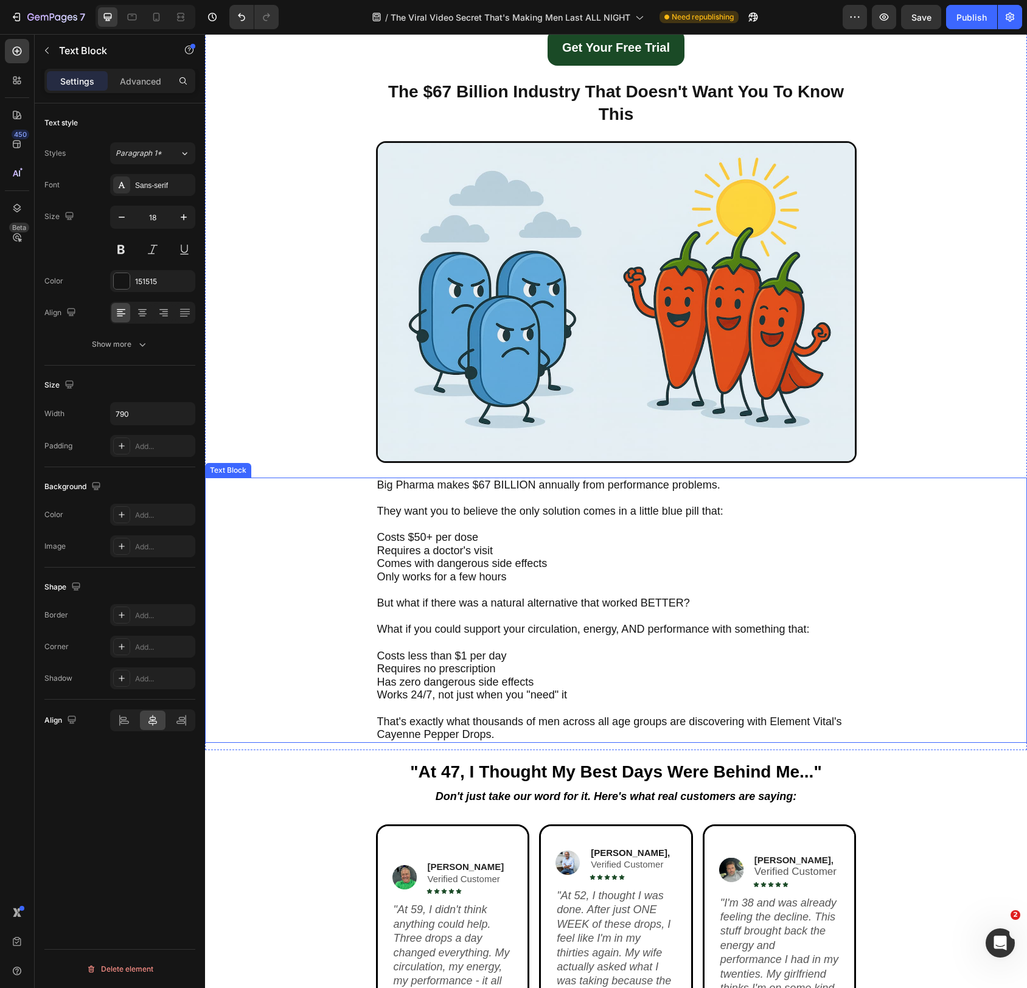
click at [393, 658] on span "Costs less than $1 per day" at bounding box center [442, 656] width 130 height 12
click at [377, 656] on span "Costs less than $1 per day" at bounding box center [442, 656] width 130 height 12
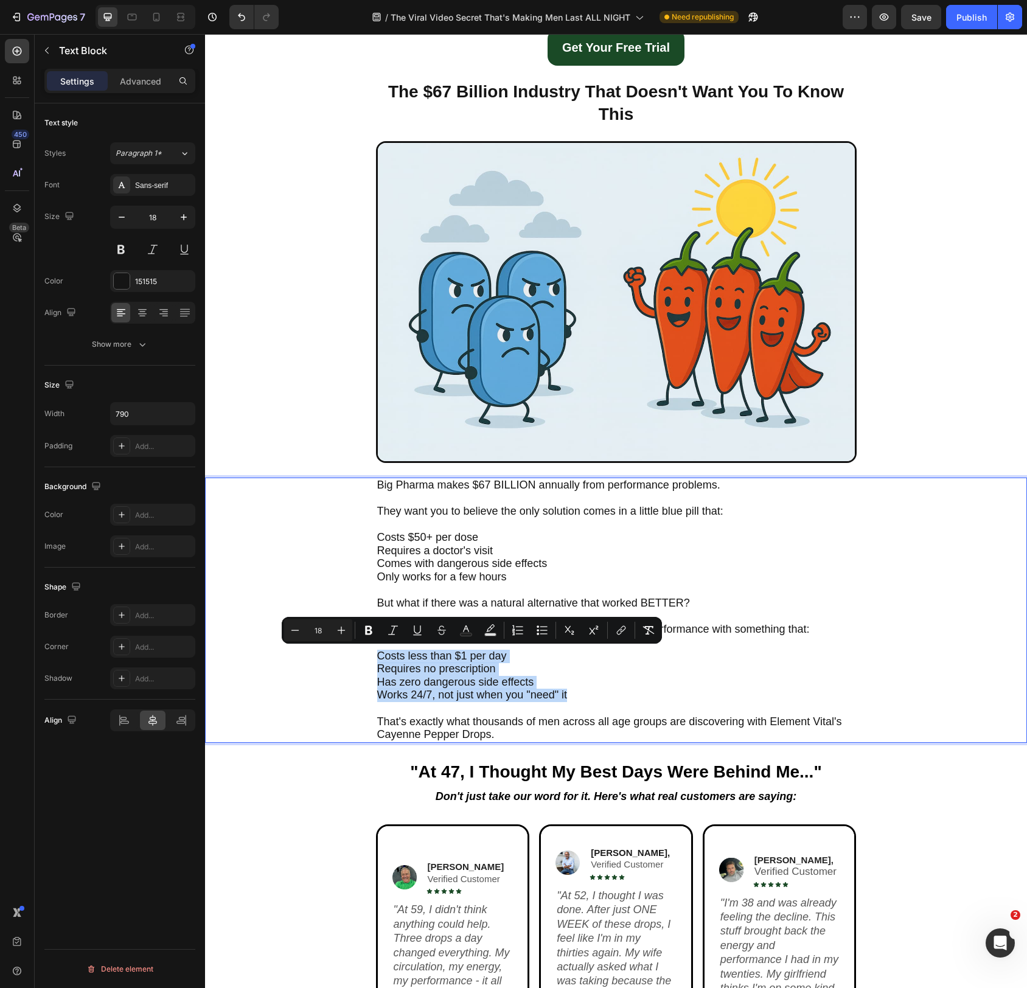
drag, startPoint x: 377, startPoint y: 656, endPoint x: 576, endPoint y: 693, distance: 202.0
click at [576, 693] on p "Costs less than $1 per day Requires no prescription Has zero dangerous side eff…" at bounding box center [616, 683] width 478 height 66
click at [538, 632] on icon "Editor contextual toolbar" at bounding box center [538, 630] width 2 height 2
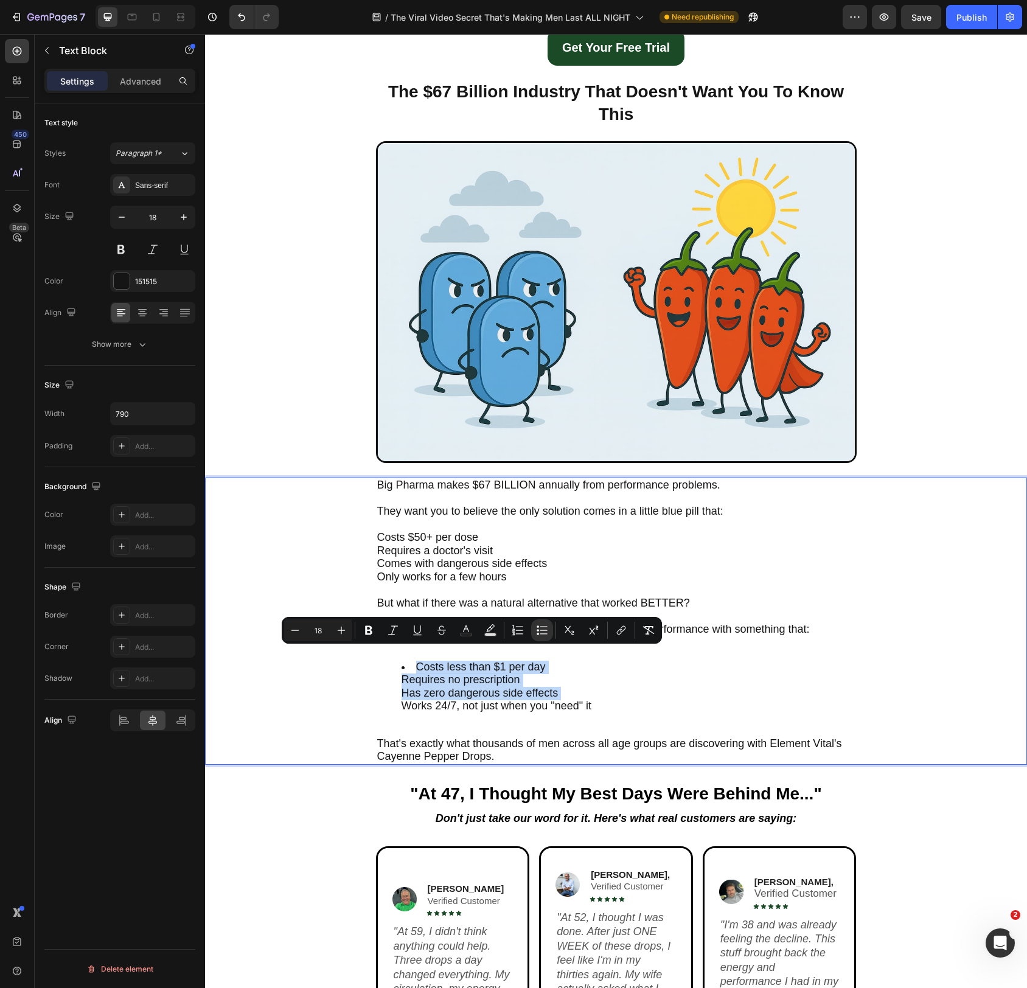
click at [393, 686] on ul "Costs less than $1 per day Requires no prescription Has zero dangerous side eff…" at bounding box center [616, 694] width 478 height 66
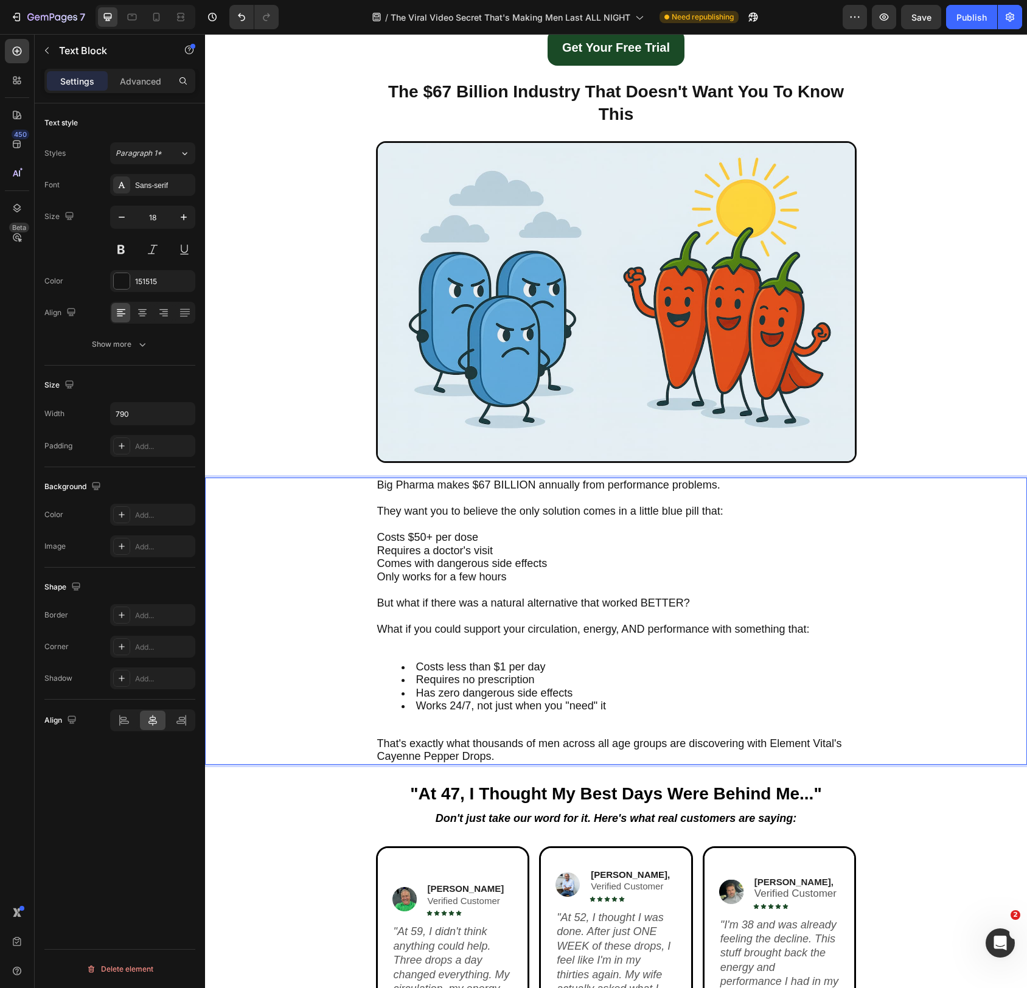
click at [518, 569] on span "Comes with dangerous side effects" at bounding box center [462, 564] width 170 height 12
click at [376, 538] on div "Big Pharma makes $67 BILLION annually from performance problems. They want you …" at bounding box center [616, 621] width 481 height 287
click at [409, 536] on span "Costs $50+ per dose" at bounding box center [428, 537] width 102 height 12
click at [408, 536] on span "Costs $50+ per dose" at bounding box center [428, 537] width 102 height 12
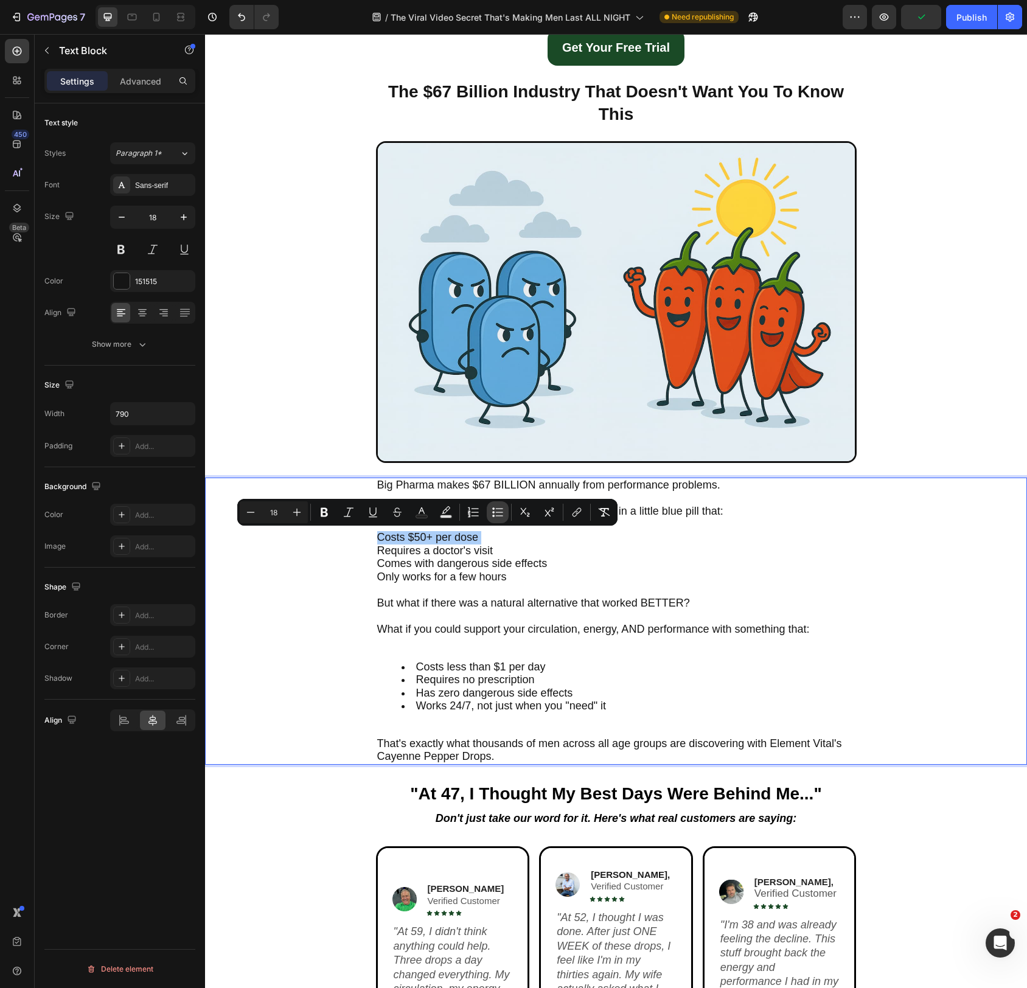
click at [495, 509] on icon "Editor contextual toolbar" at bounding box center [498, 512] width 12 height 12
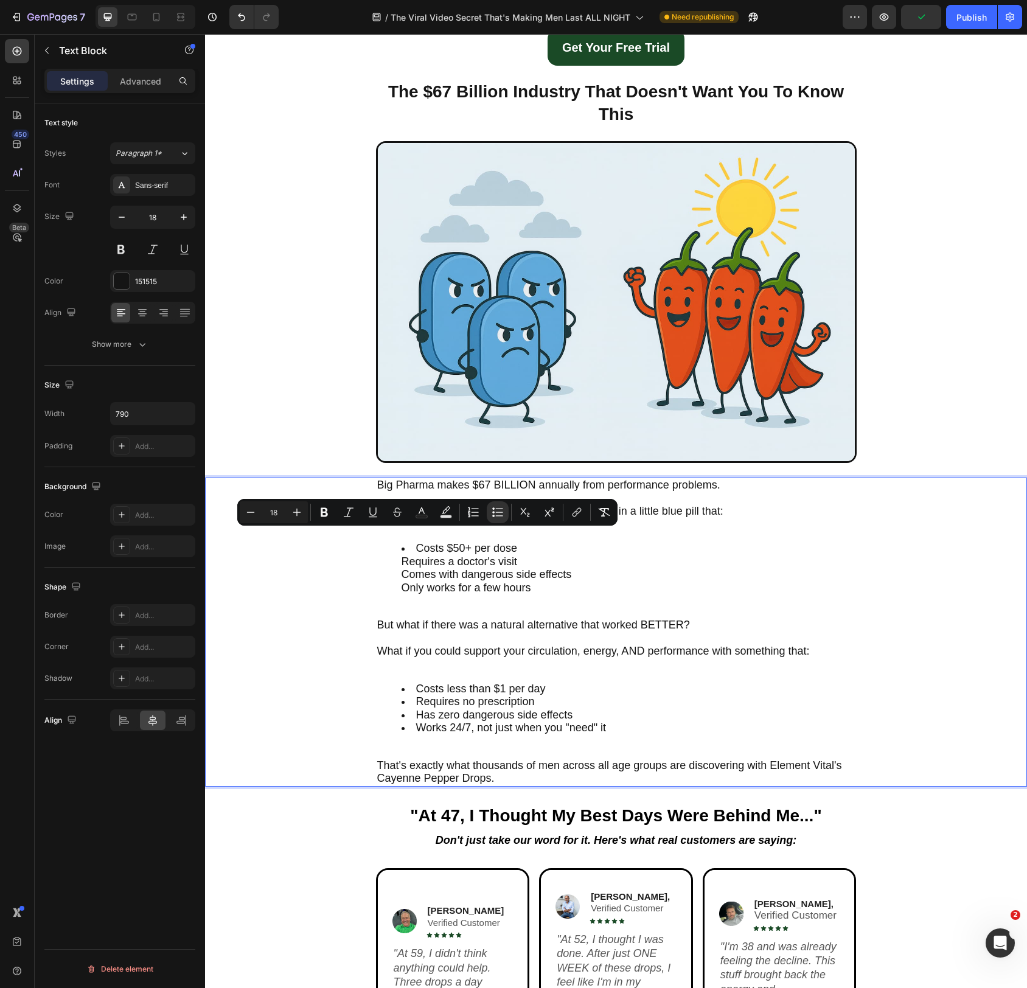
click at [428, 561] on span "Requires a doctor's visit" at bounding box center [460, 562] width 116 height 12
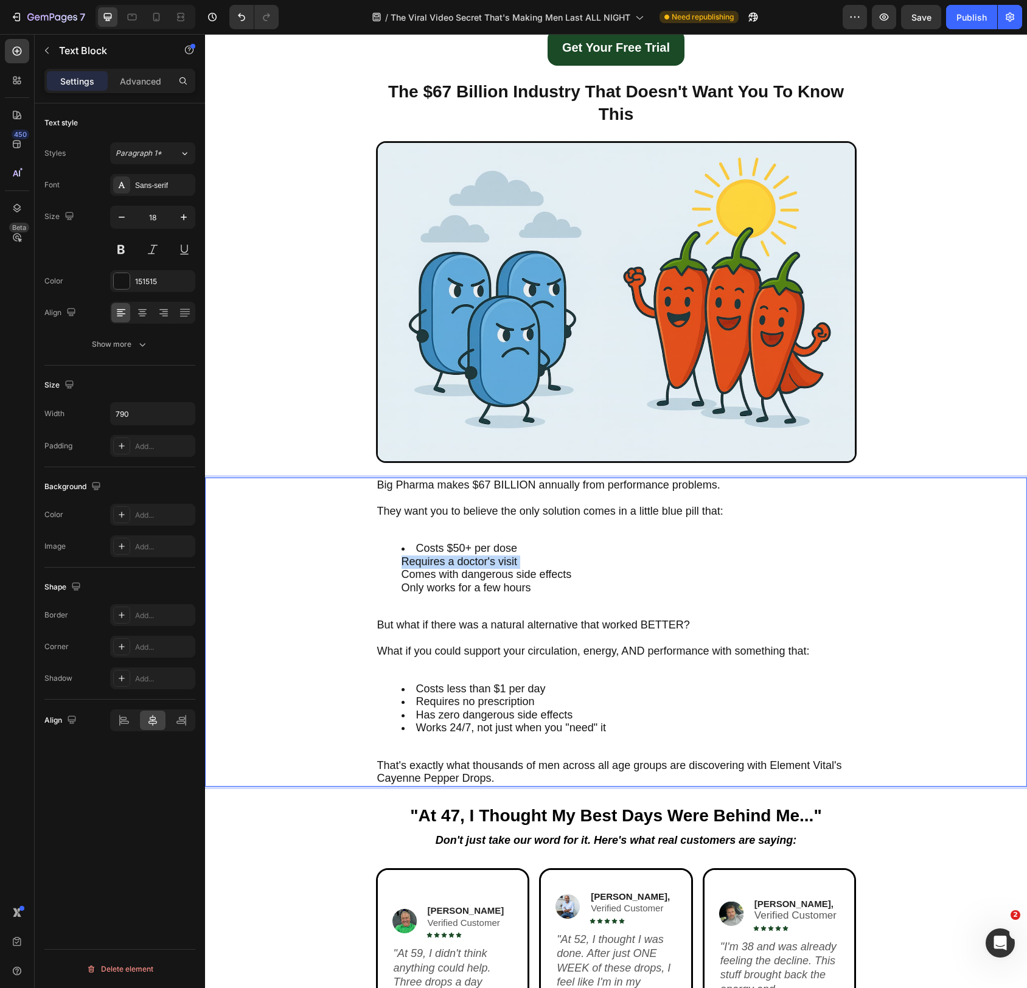
click at [428, 561] on span "Requires a doctor's visit" at bounding box center [460, 562] width 116 height 12
click at [597, 553] on li "Costs $50+ per dose" at bounding box center [629, 548] width 454 height 13
click at [669, 602] on li "Only works for a few hours" at bounding box center [629, 595] width 454 height 26
click at [161, 22] on icon at bounding box center [156, 17] width 12 height 12
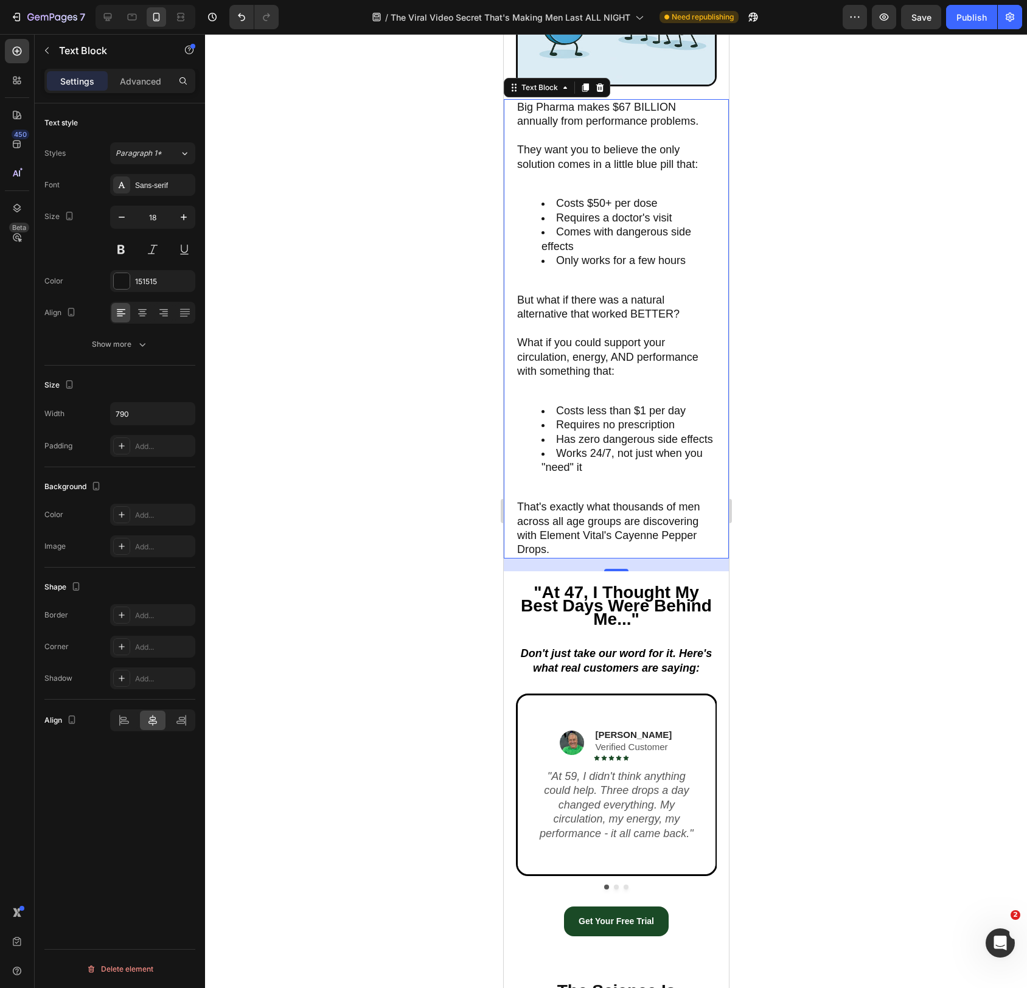
scroll to position [2467, 0]
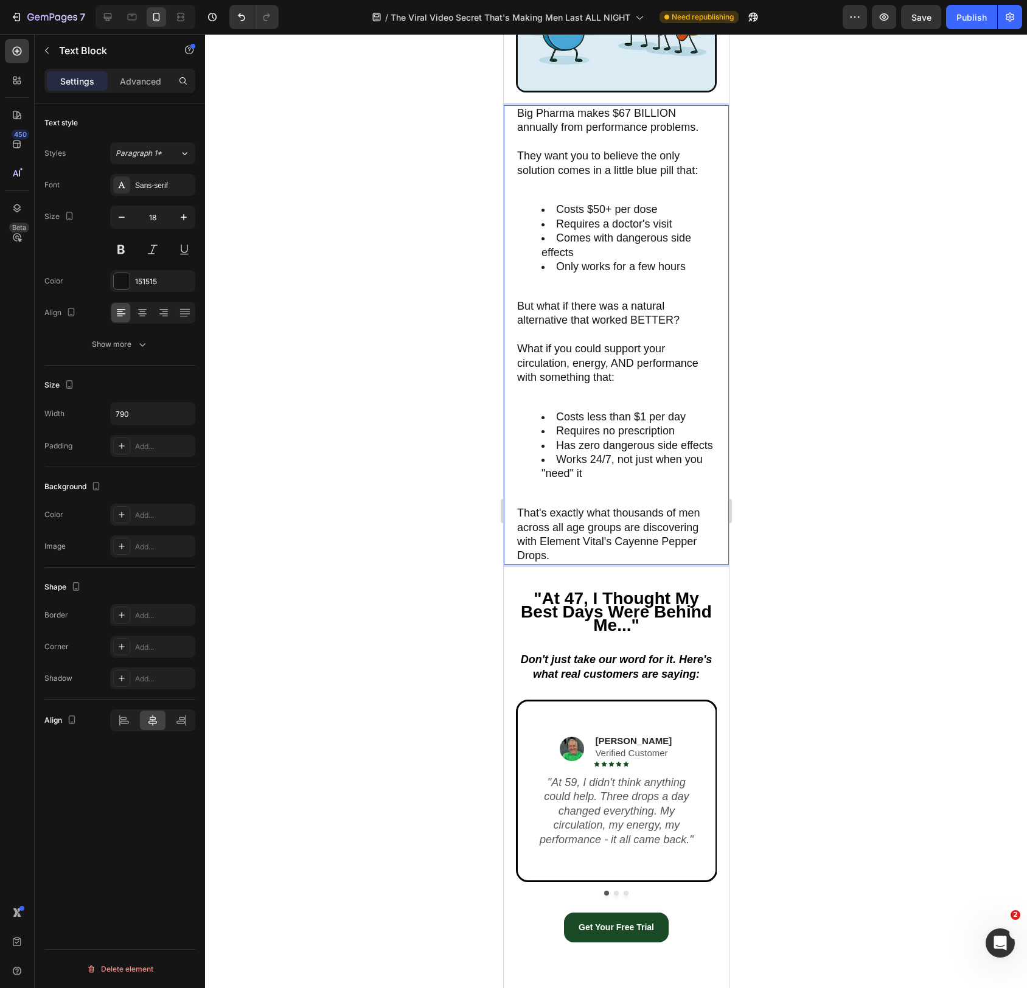
click at [574, 179] on p "They want you to believe the only solution comes in a little blue pill that:" at bounding box center [616, 163] width 198 height 57
click at [636, 214] on span "Costs $50+ per dose" at bounding box center [607, 209] width 102 height 12
click at [121, 341] on div "Show more" at bounding box center [120, 344] width 57 height 12
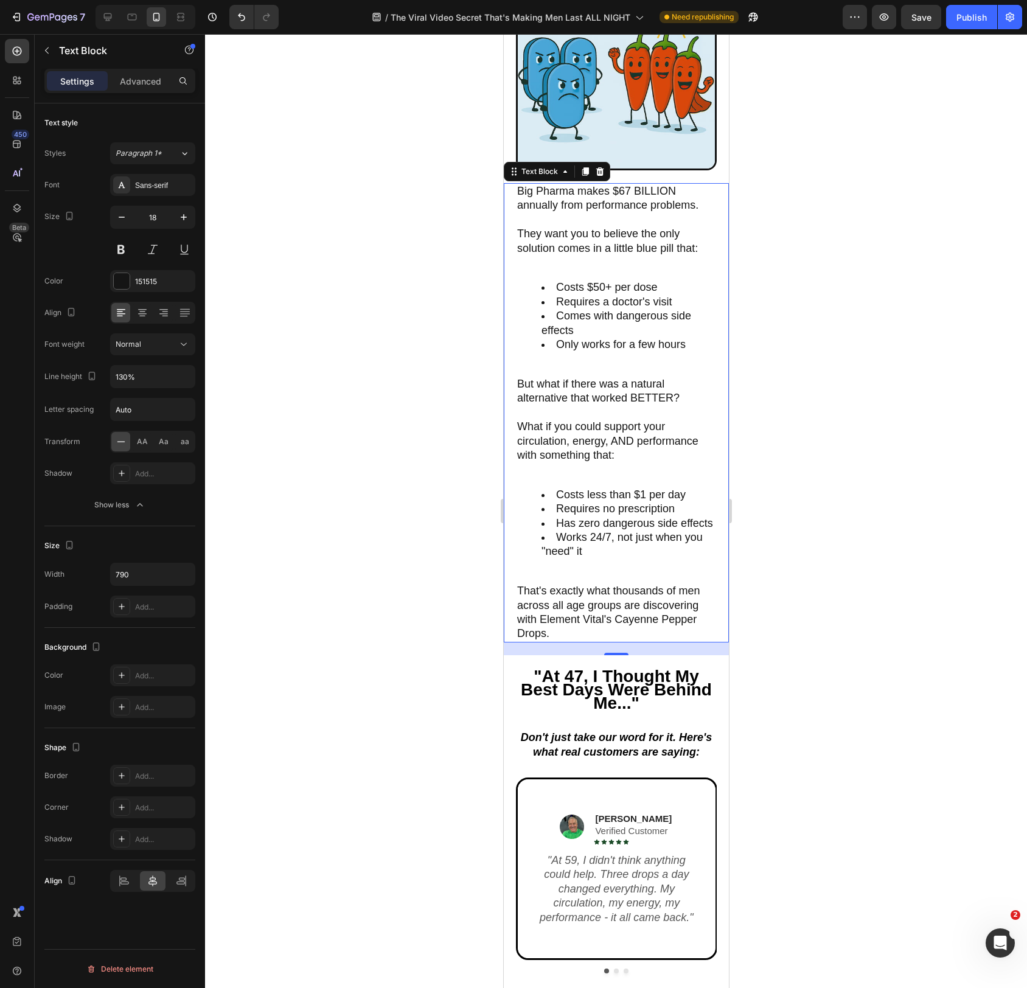
scroll to position [2375, 0]
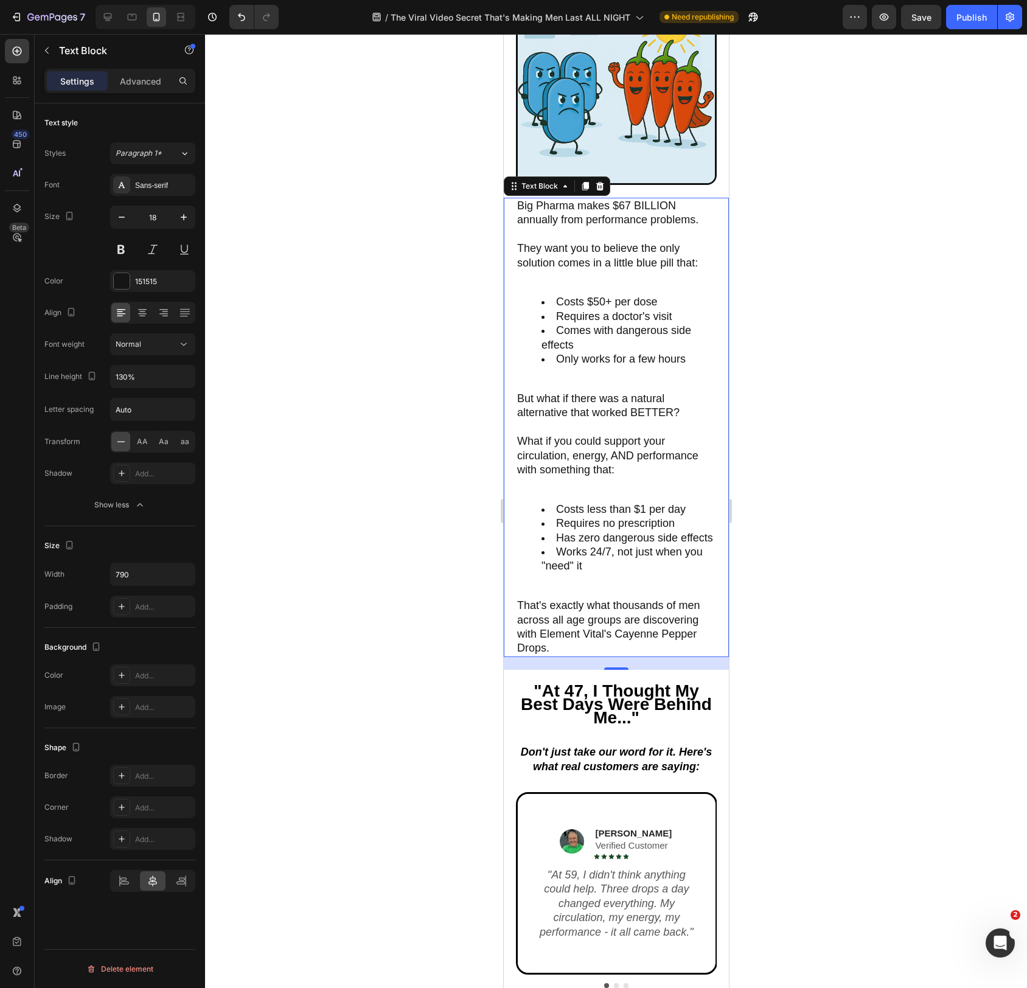
click at [556, 496] on div "Big Pharma makes $67 BILLION annually from performance problems. They want you …" at bounding box center [616, 428] width 201 height 460
click at [377, 490] on div at bounding box center [616, 511] width 822 height 954
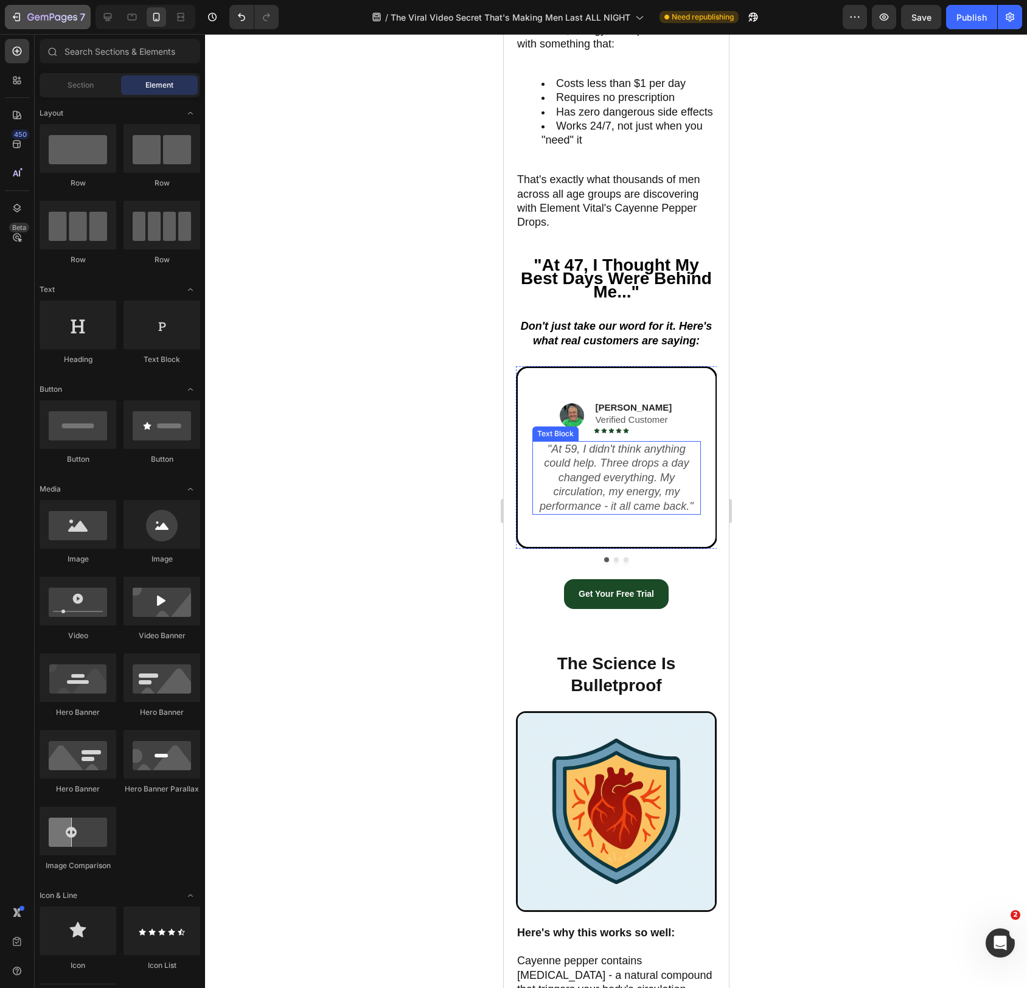
scroll to position [2809, 0]
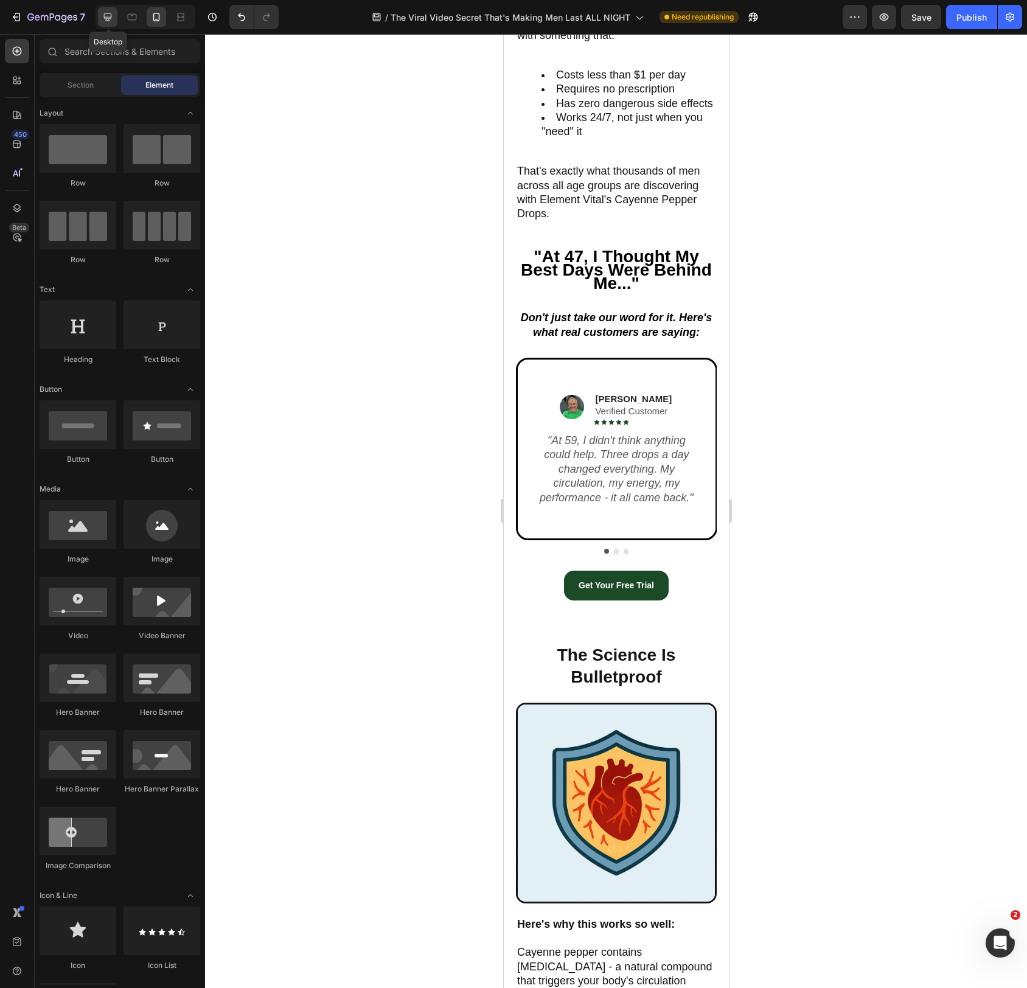
click at [101, 15] on div at bounding box center [107, 16] width 19 height 19
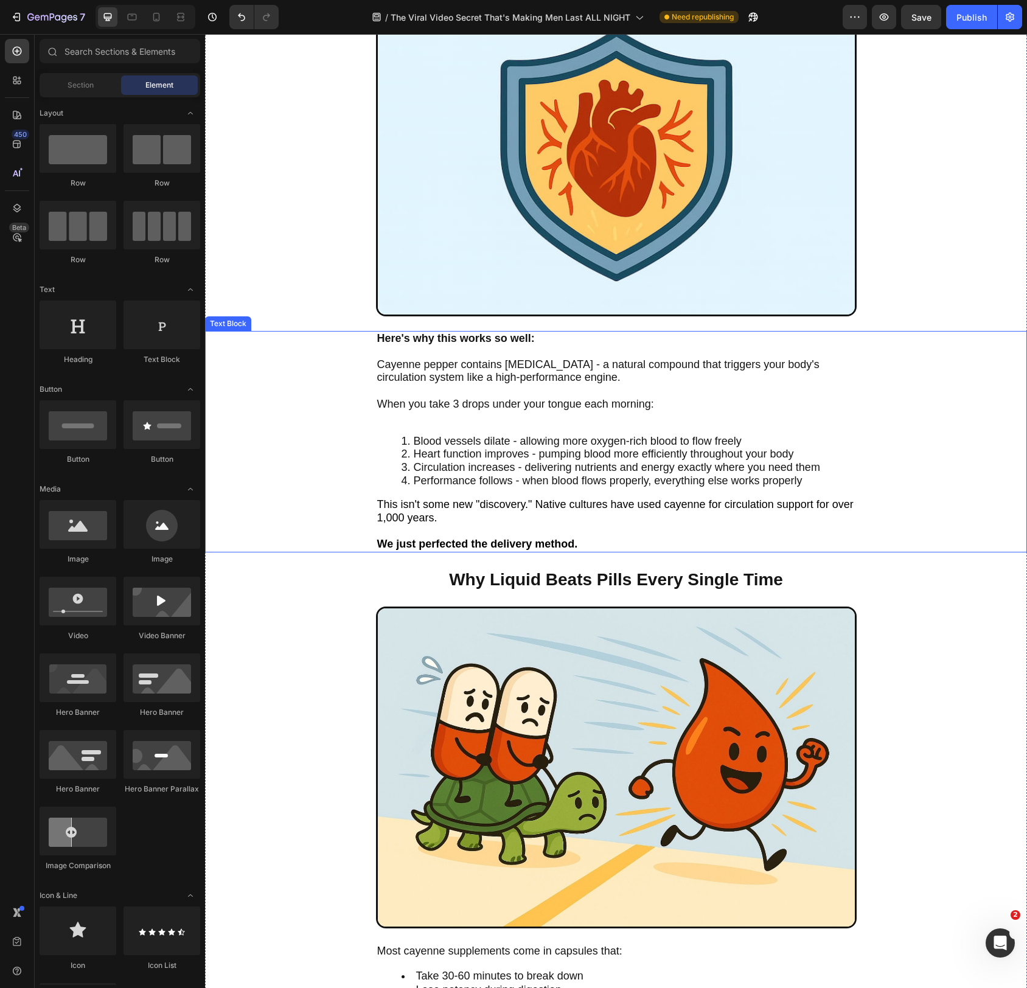
scroll to position [3276, 0]
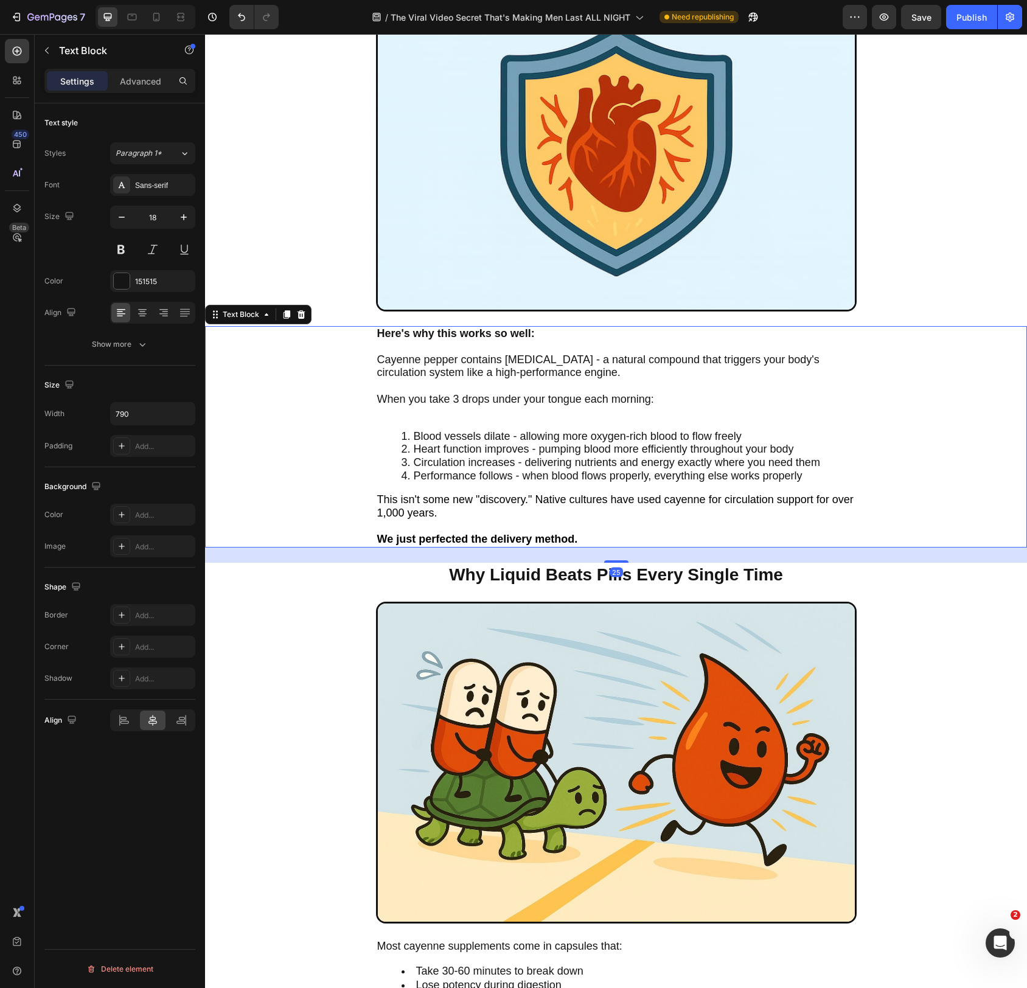
click at [811, 474] on li "Performance follows - when blood flows properly, everything else works properly" at bounding box center [629, 476] width 454 height 13
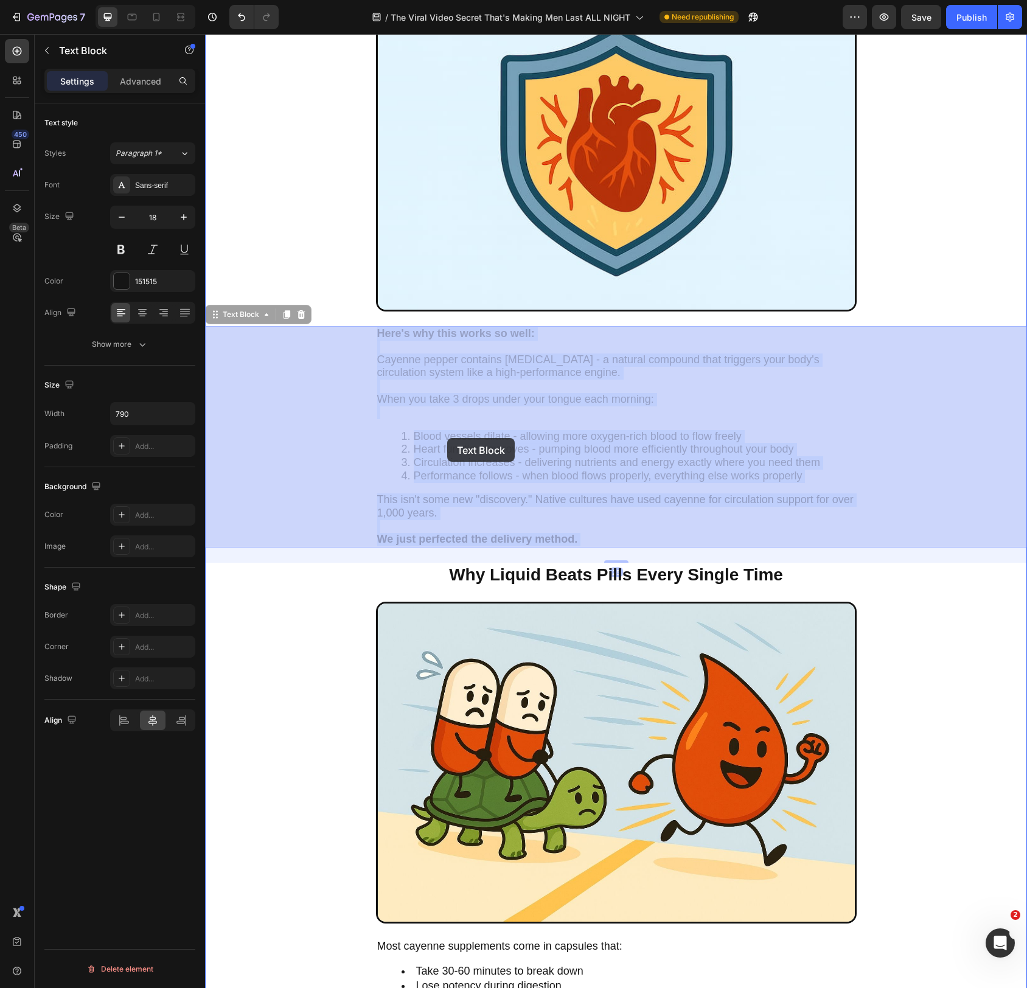
drag, startPoint x: 815, startPoint y: 476, endPoint x: 447, endPoint y: 438, distance: 369.6
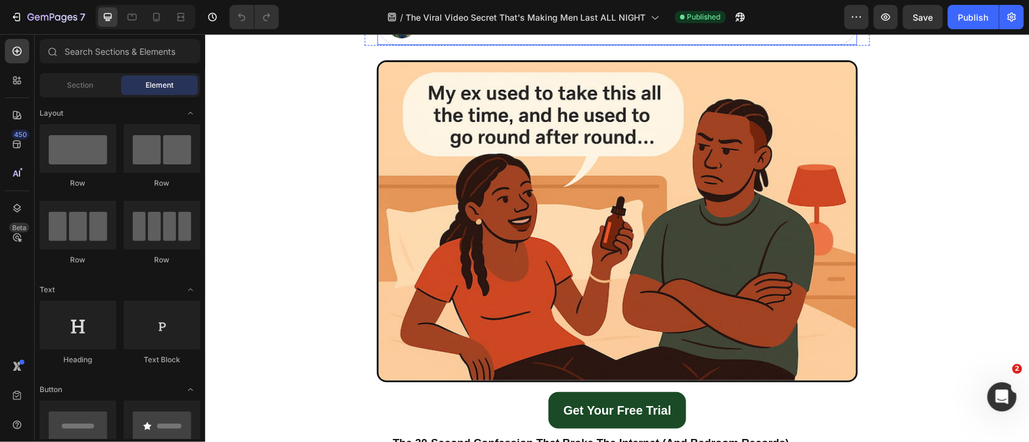
scroll to position [178, 0]
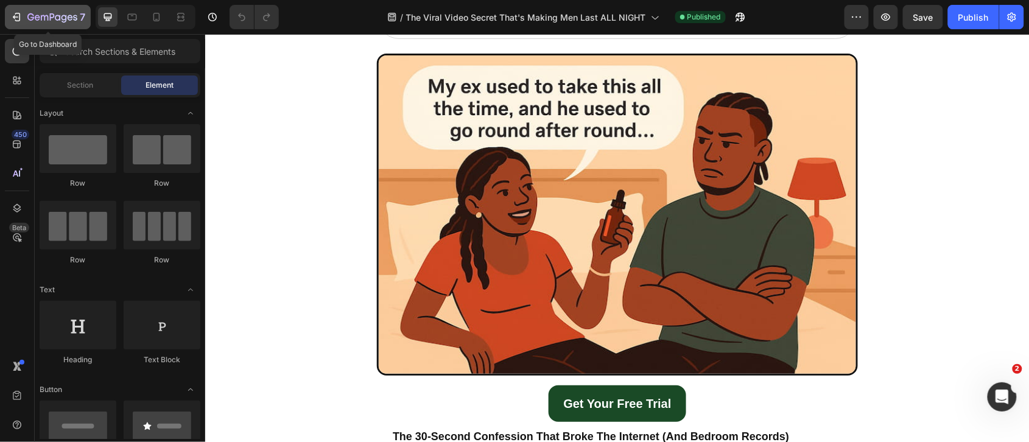
click at [50, 13] on icon "button" at bounding box center [52, 18] width 50 height 10
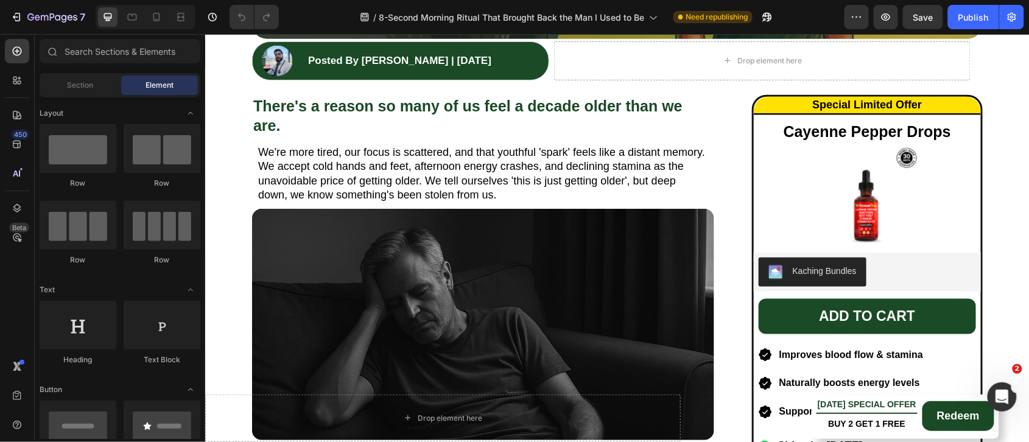
scroll to position [346, 0]
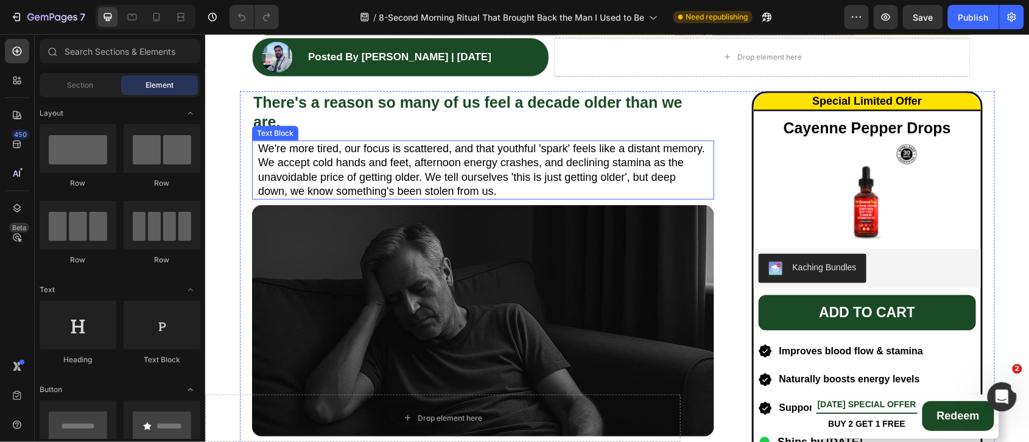
click at [463, 163] on span "We're more tired, our focus is scattered, and that youthful 'spark' feels like …" at bounding box center [480, 169] width 447 height 55
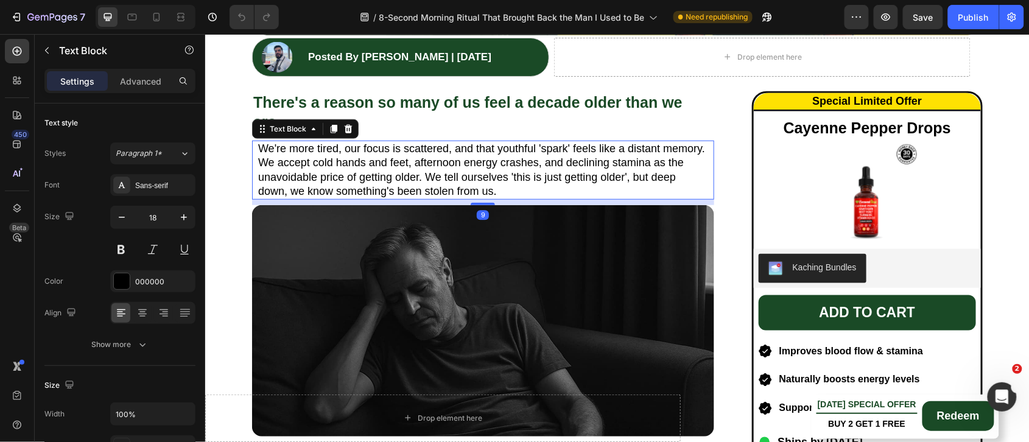
click at [463, 163] on span "We're more tired, our focus is scattered, and that youthful 'spark' feels like …" at bounding box center [480, 169] width 447 height 55
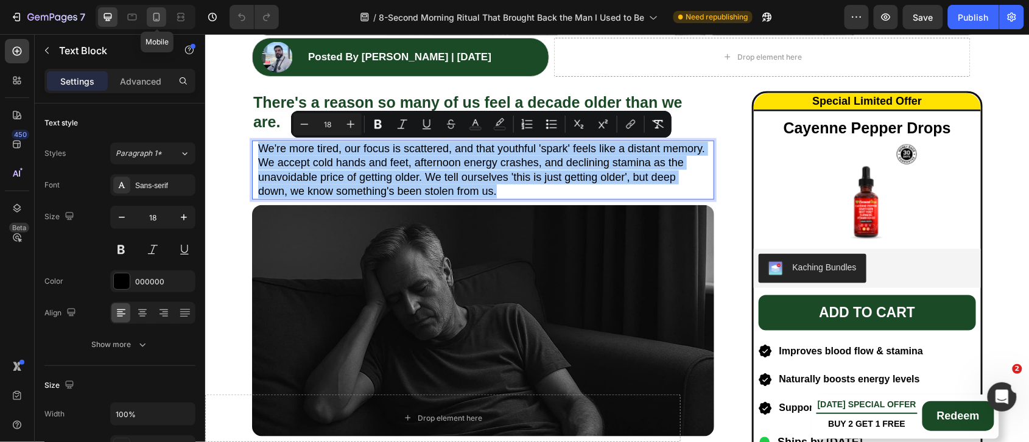
click at [156, 18] on icon at bounding box center [156, 17] width 12 height 12
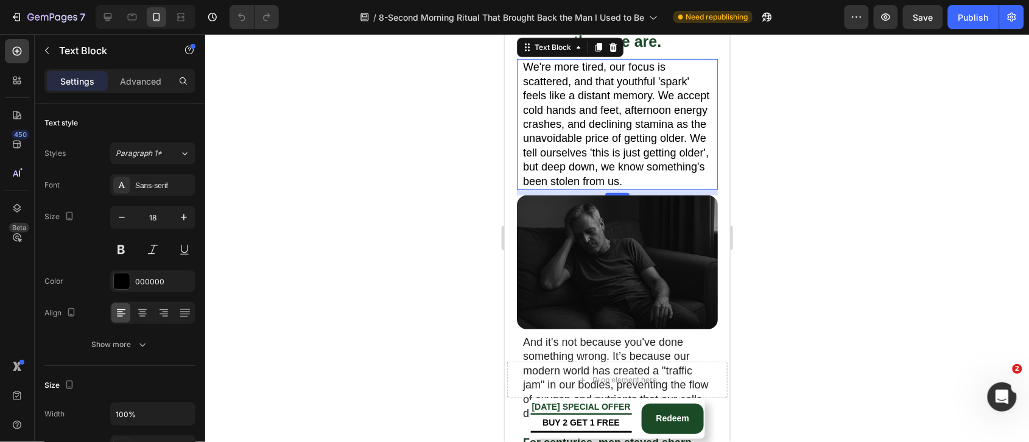
scroll to position [219, 0]
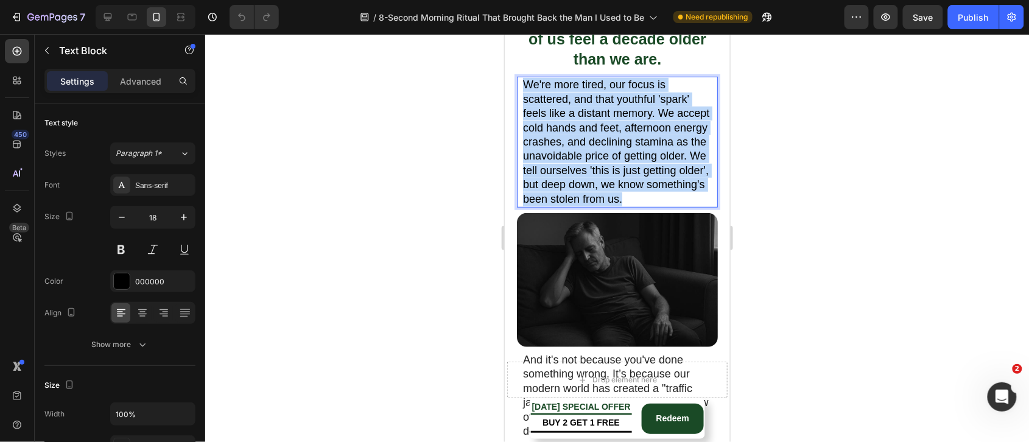
click at [579, 136] on span "We're more tired, our focus is scattered, and that youthful 'spark' feels like …" at bounding box center [615, 141] width 186 height 126
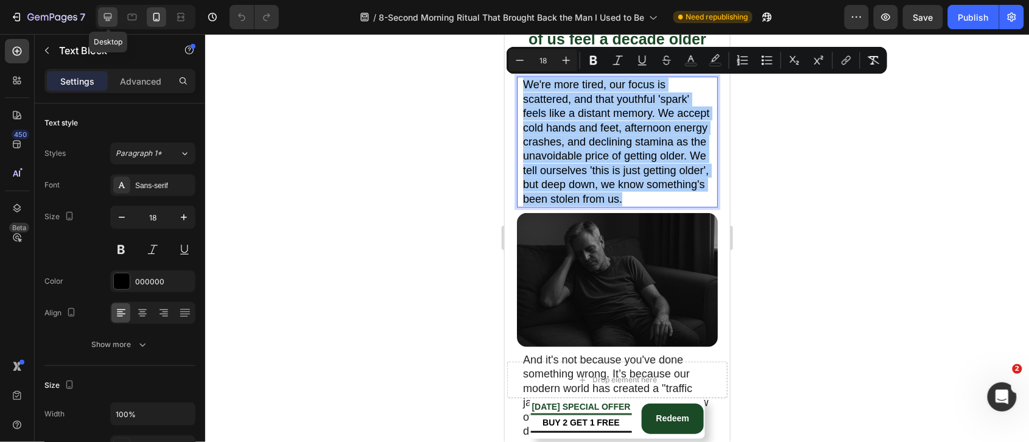
click at [105, 19] on icon at bounding box center [108, 17] width 12 height 12
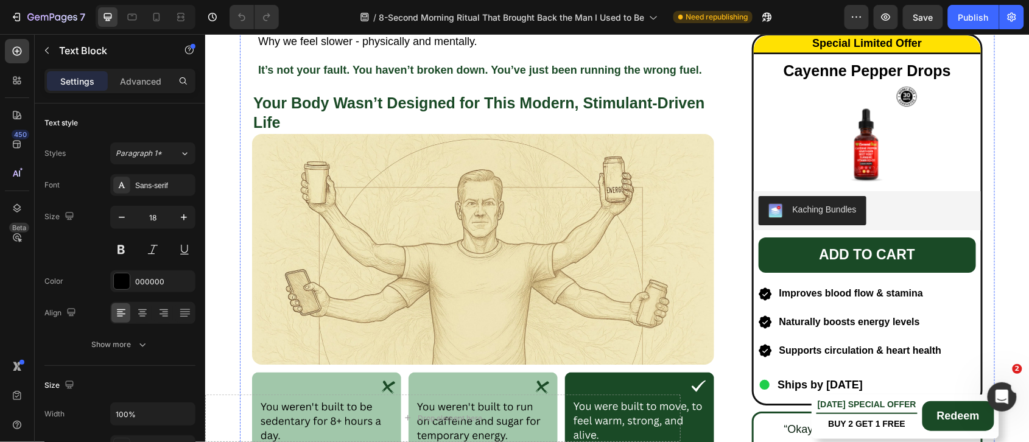
scroll to position [1298, 0]
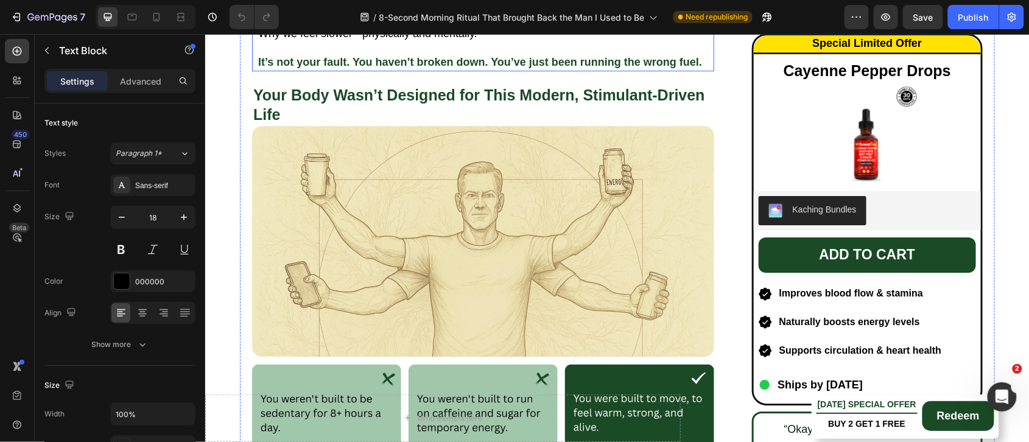
click at [338, 61] on strong "It’s not your fault. You haven’t broken down. You’ve just been running the wron…" at bounding box center [479, 61] width 444 height 12
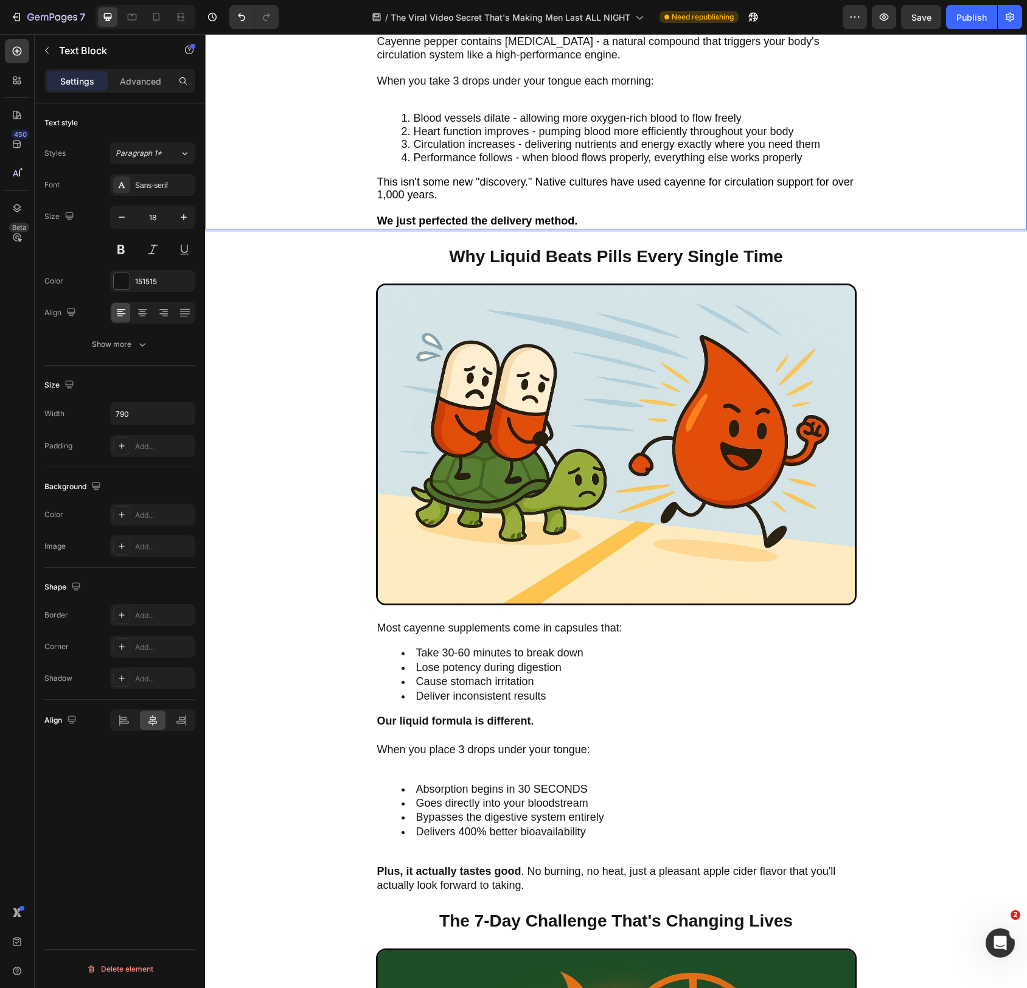
click at [787, 150] on span "Circulation increases - delivering nutrients and energy exactly where you need …" at bounding box center [617, 144] width 407 height 12
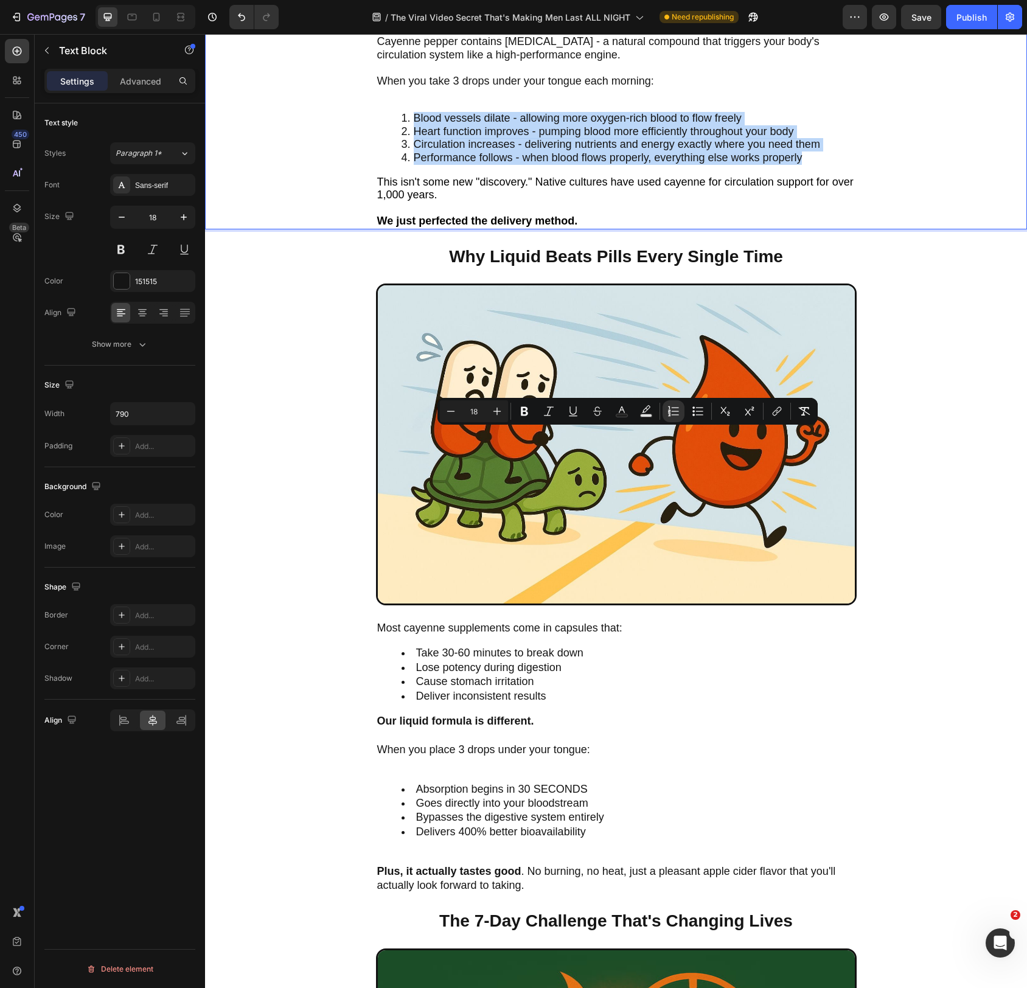
drag, startPoint x: 808, startPoint y: 475, endPoint x: 414, endPoint y: 436, distance: 395.8
click at [414, 164] on ol "Blood vessels dilate - allowing more oxygen-rich blood to flow freely Heart fun…" at bounding box center [616, 138] width 478 height 52
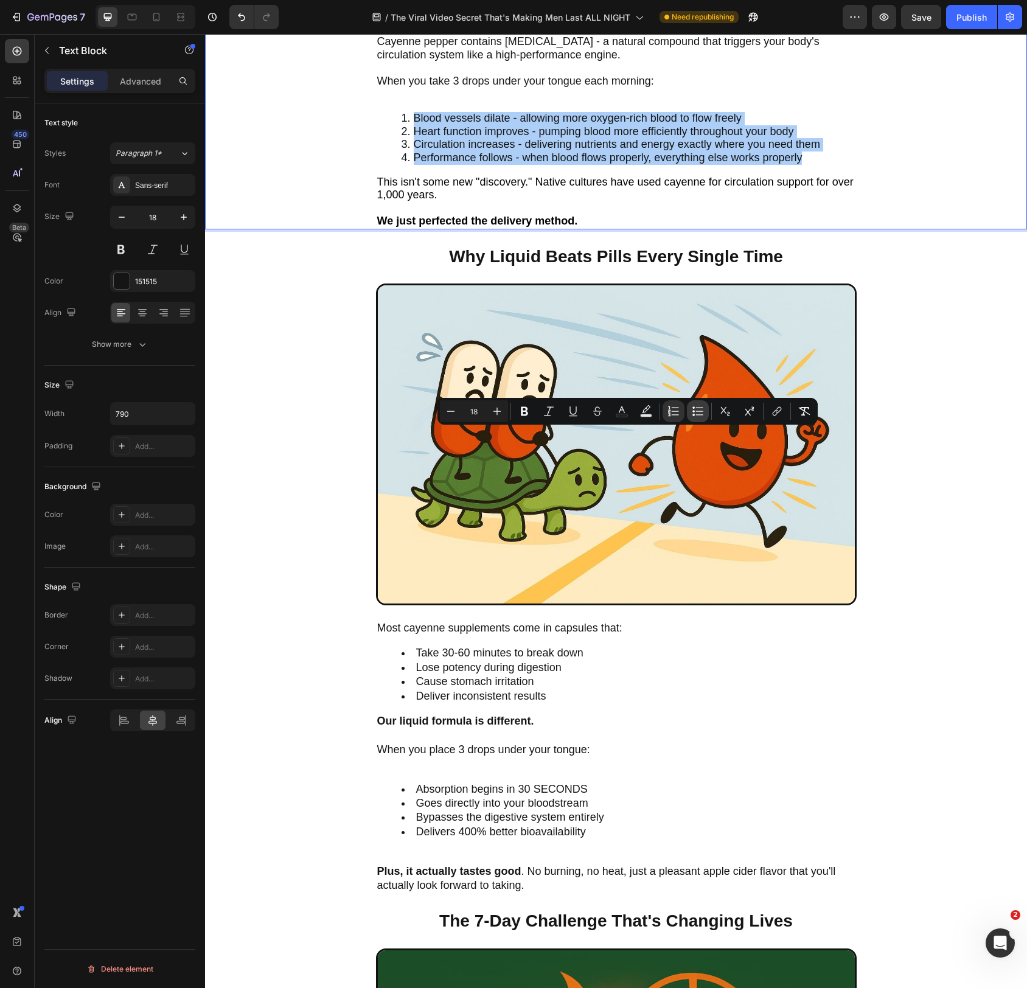
click at [696, 414] on icon "Editor contextual toolbar" at bounding box center [698, 411] width 12 height 12
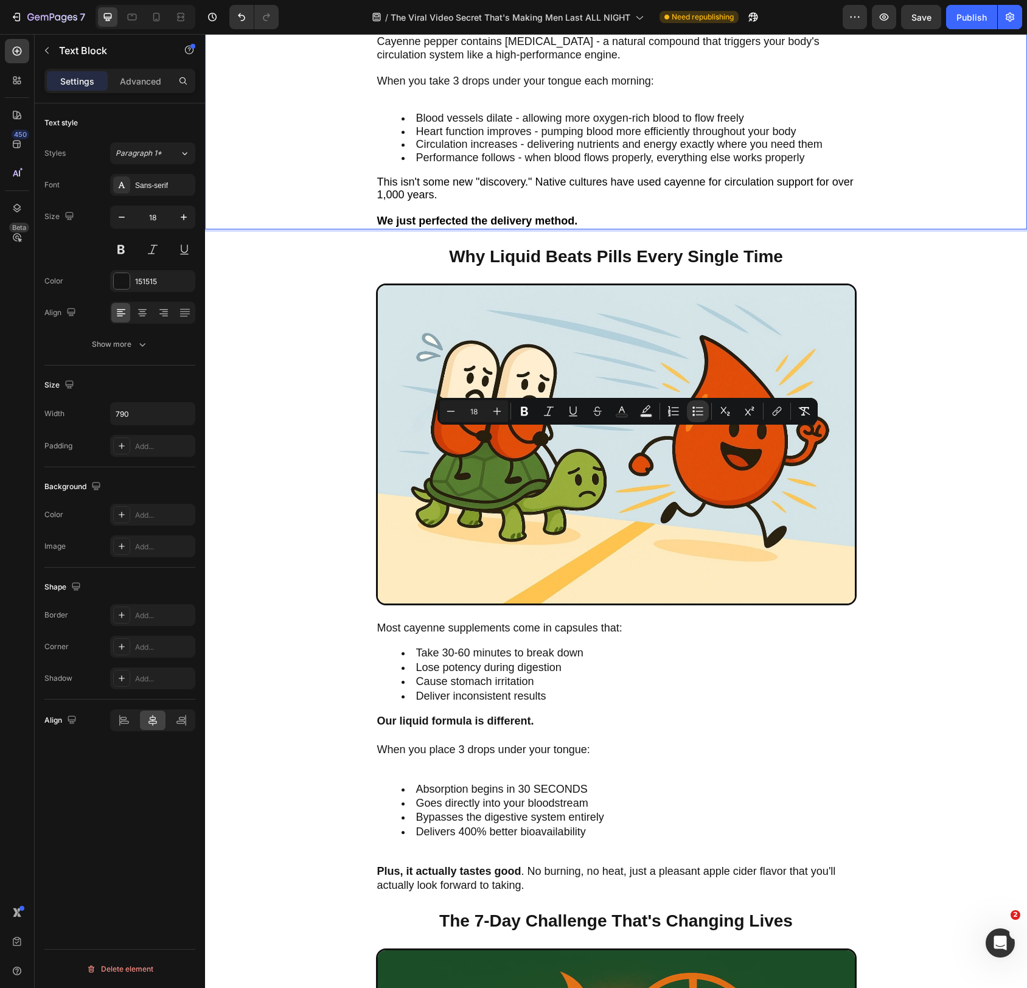
click at [836, 165] on li "Performance follows - when blood flows properly, everything else works properly" at bounding box center [629, 158] width 454 height 13
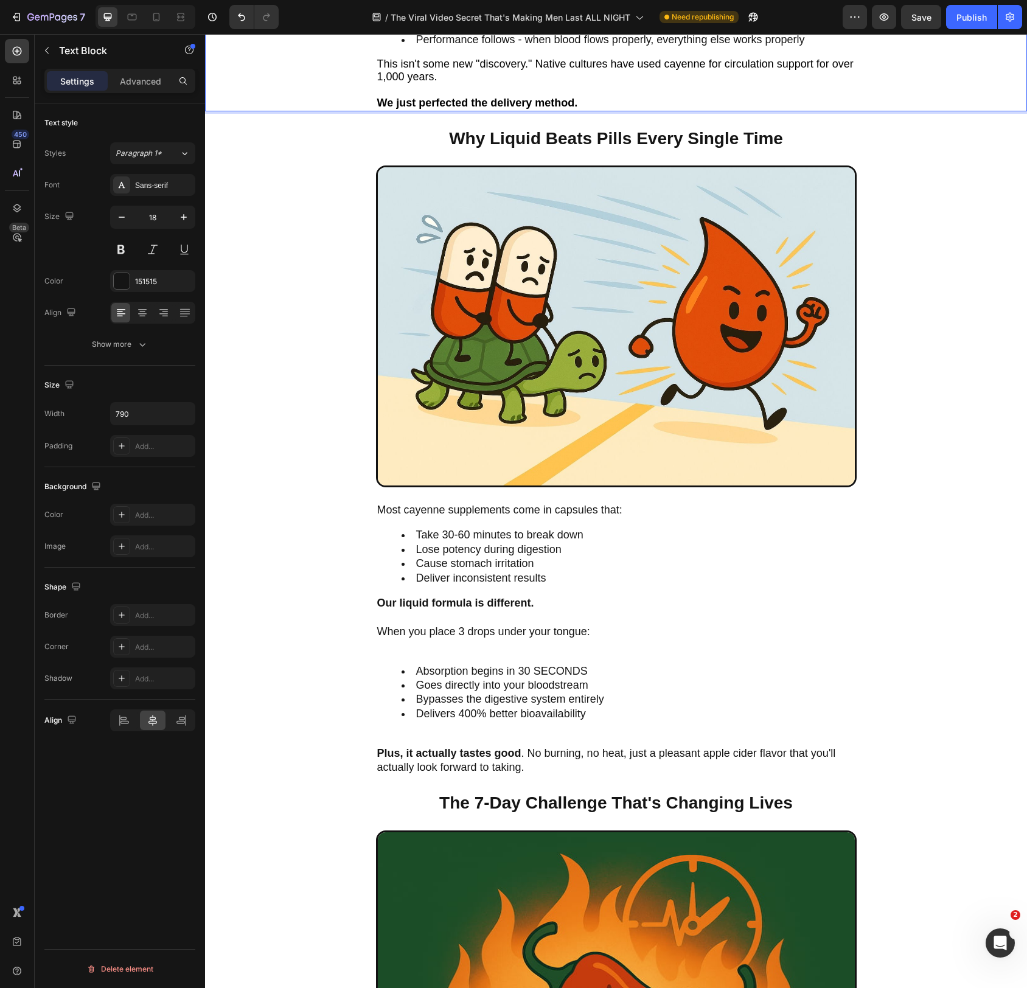
scroll to position [3417, 0]
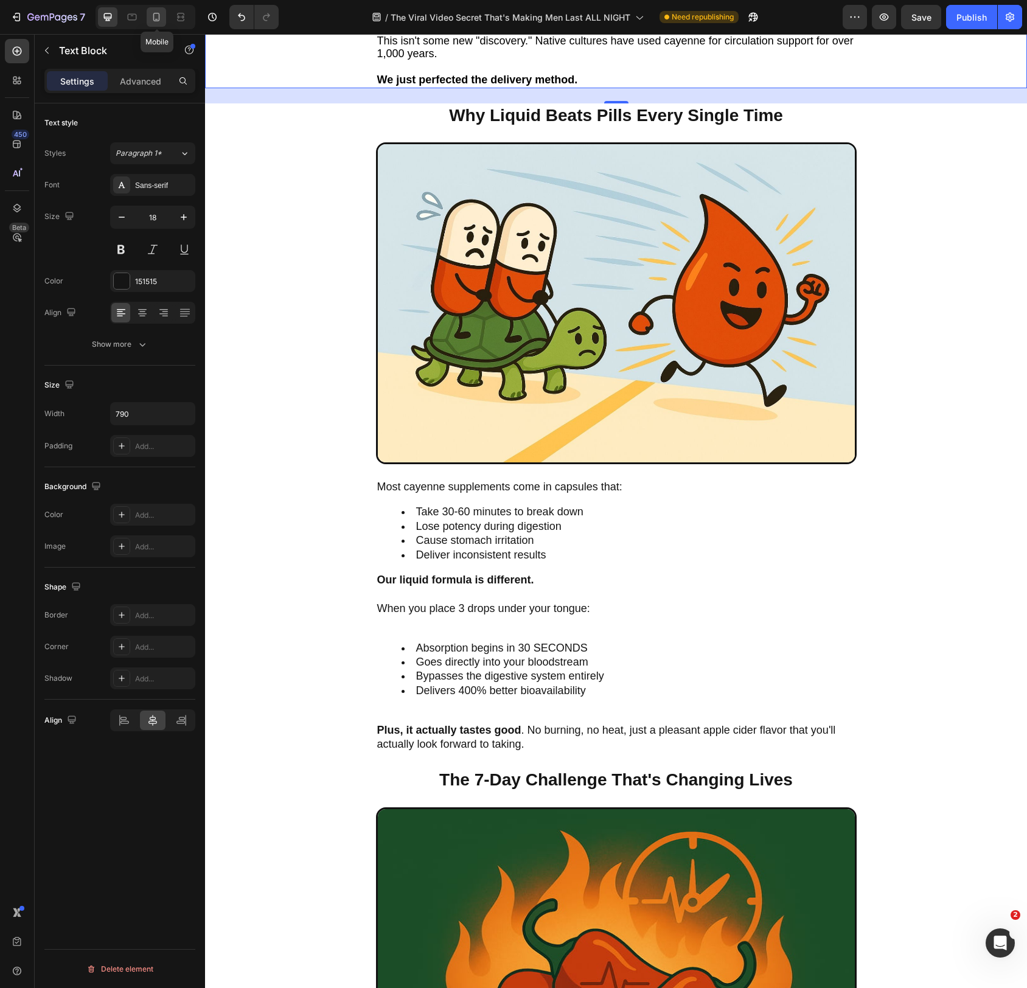
click at [158, 15] on icon at bounding box center [156, 17] width 12 height 12
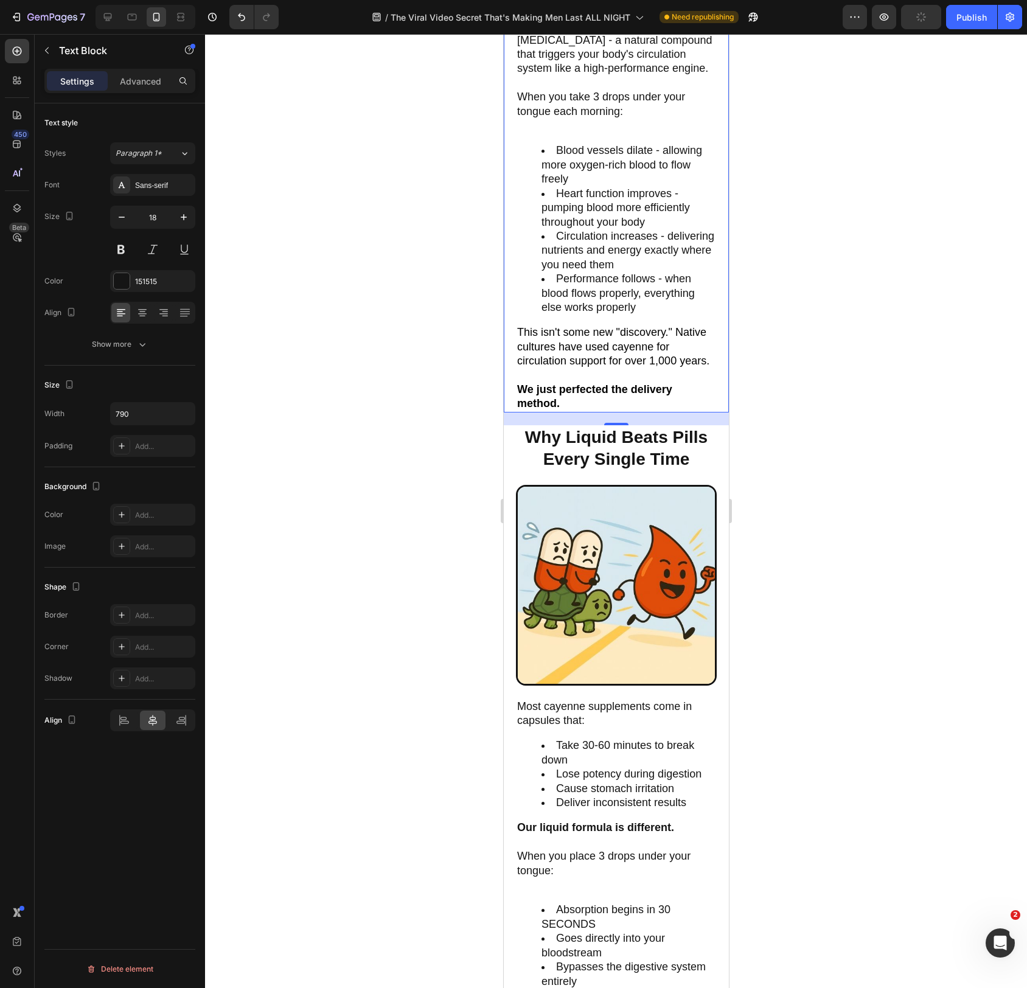
scroll to position [3336, 0]
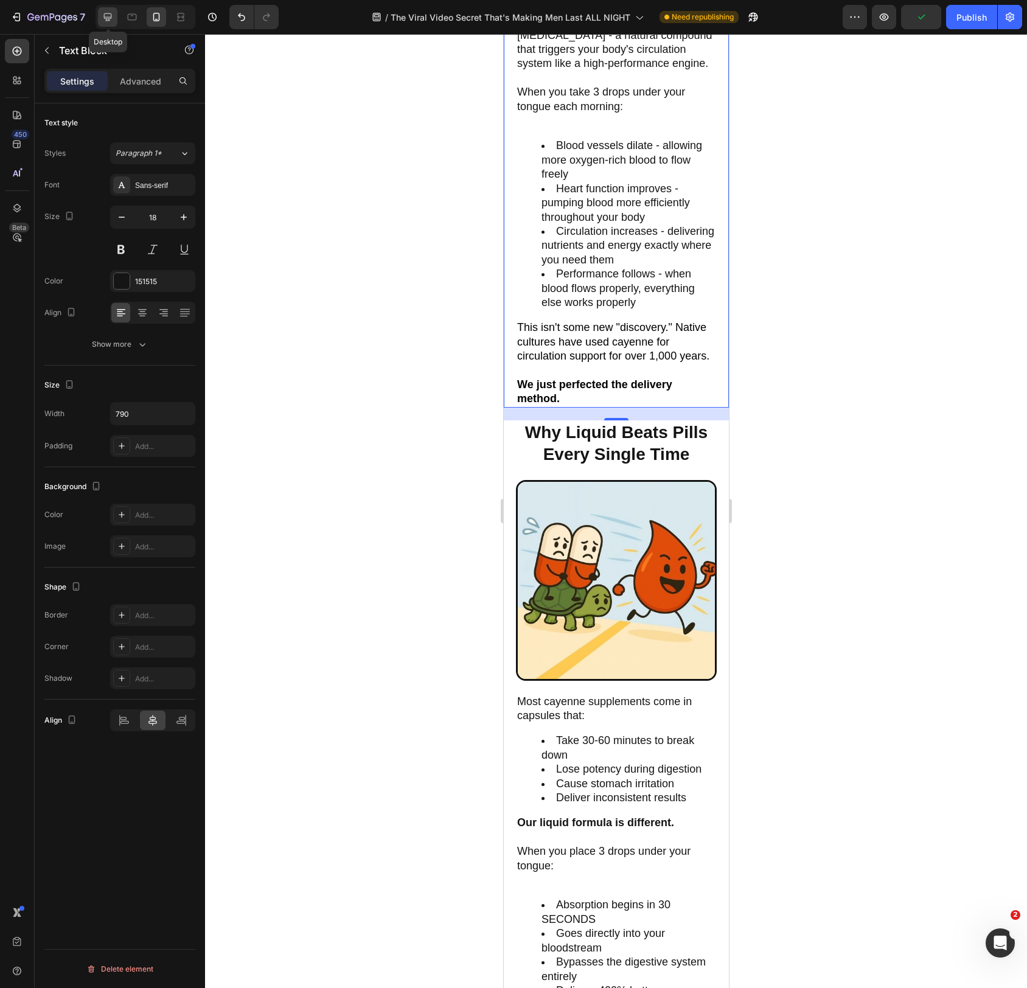
click at [112, 13] on icon at bounding box center [108, 17] width 12 height 12
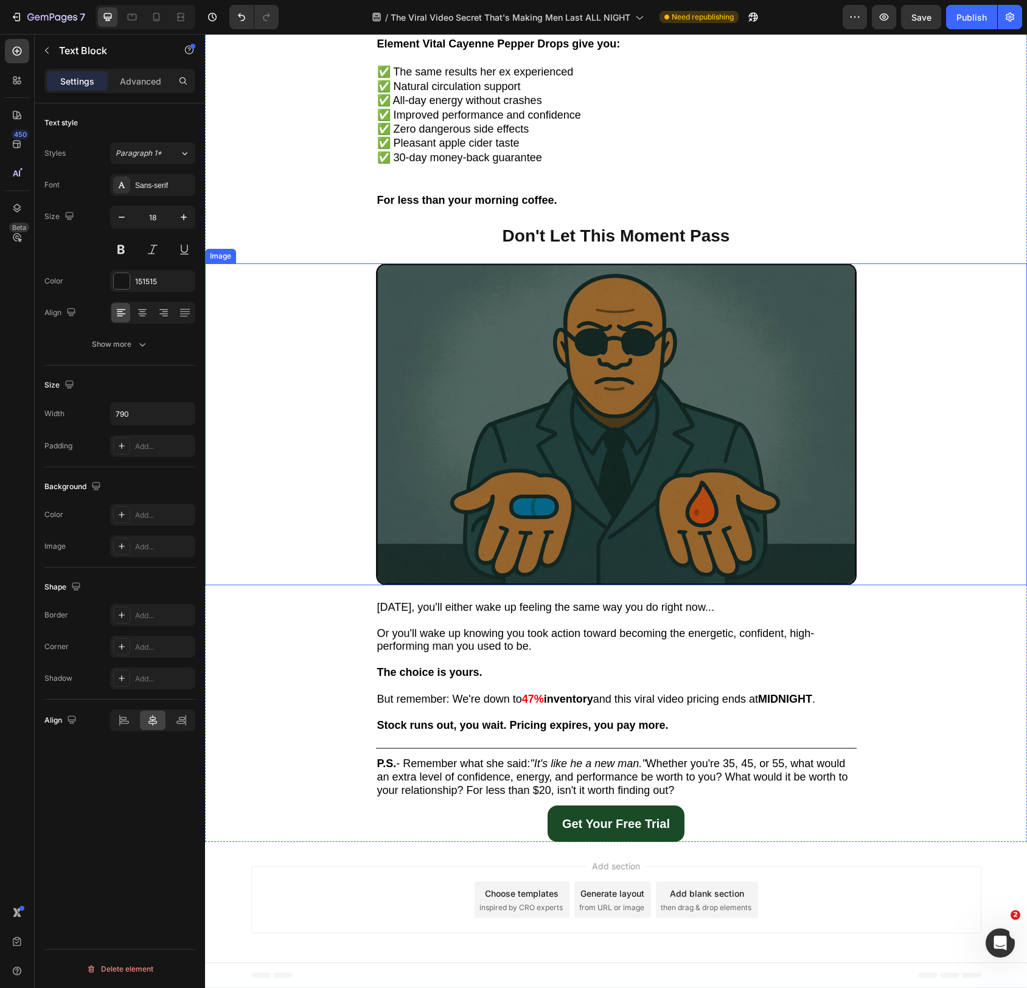
scroll to position [7584, 0]
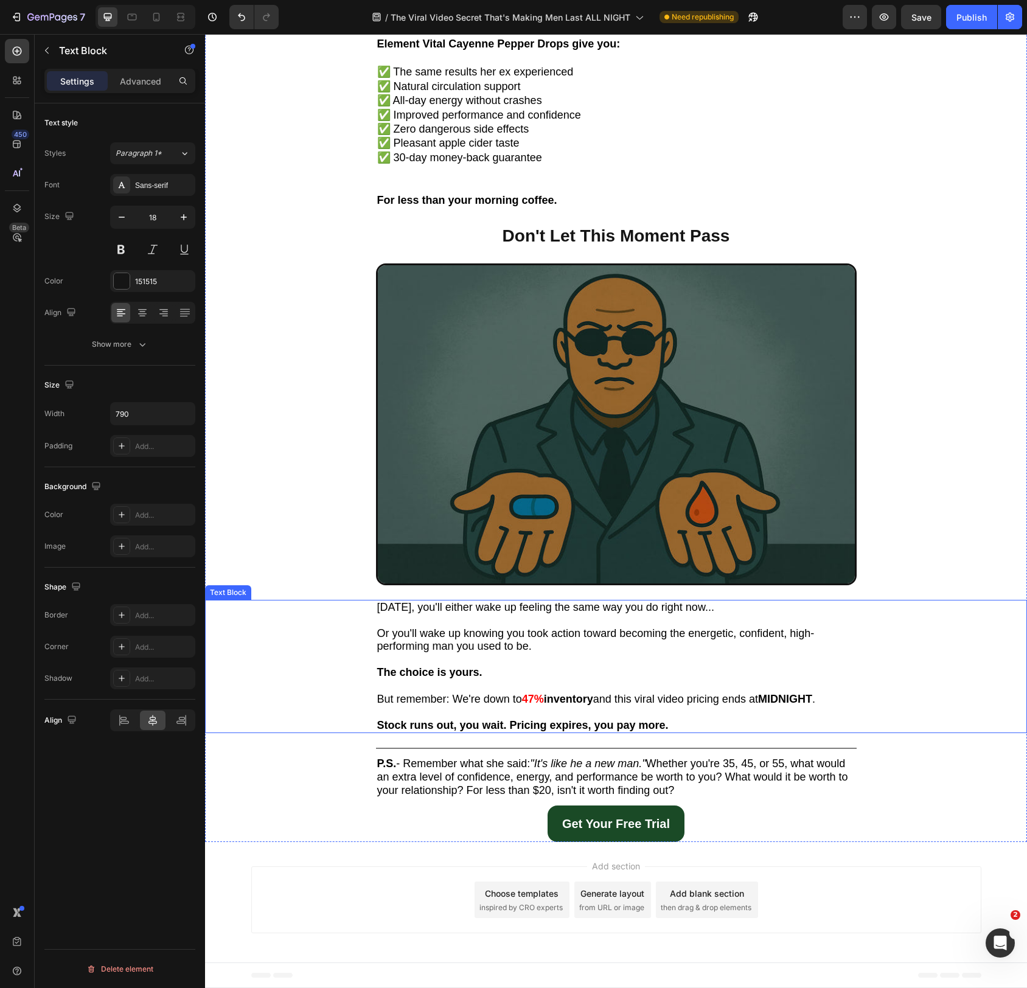
click at [540, 607] on span "[DATE], you'll either wake up feeling the same way you do right now..." at bounding box center [545, 607] width 337 height 12
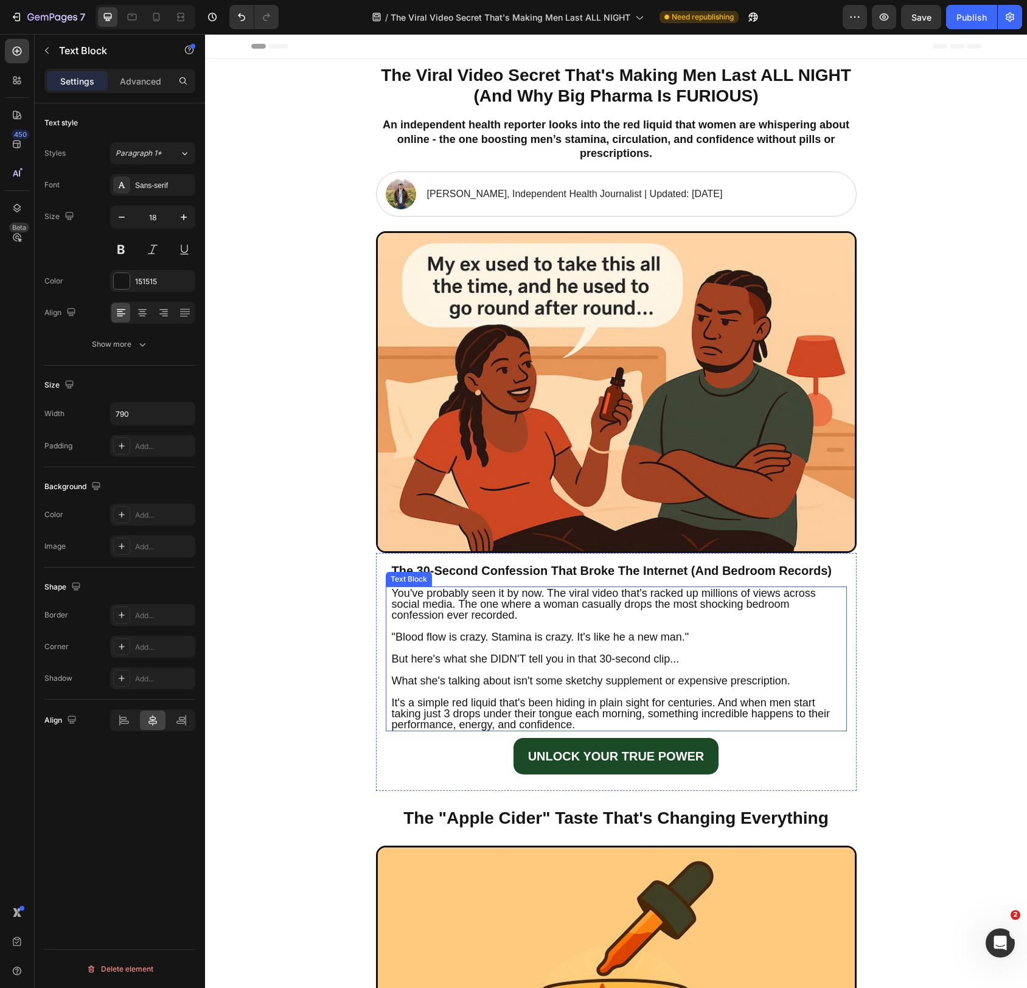
scroll to position [15, 0]
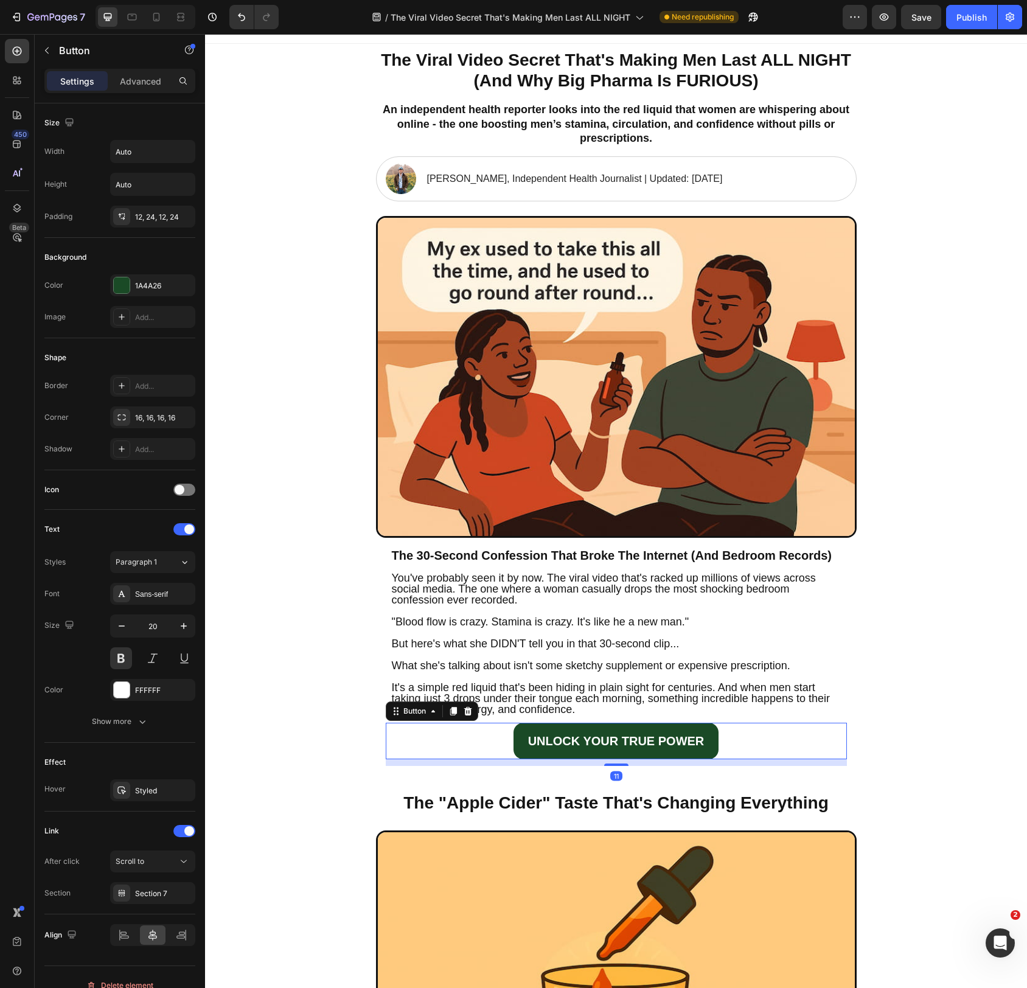
click at [752, 727] on div "UNLOCK YOUR TRUE POWER Button 11" at bounding box center [616, 741] width 461 height 37
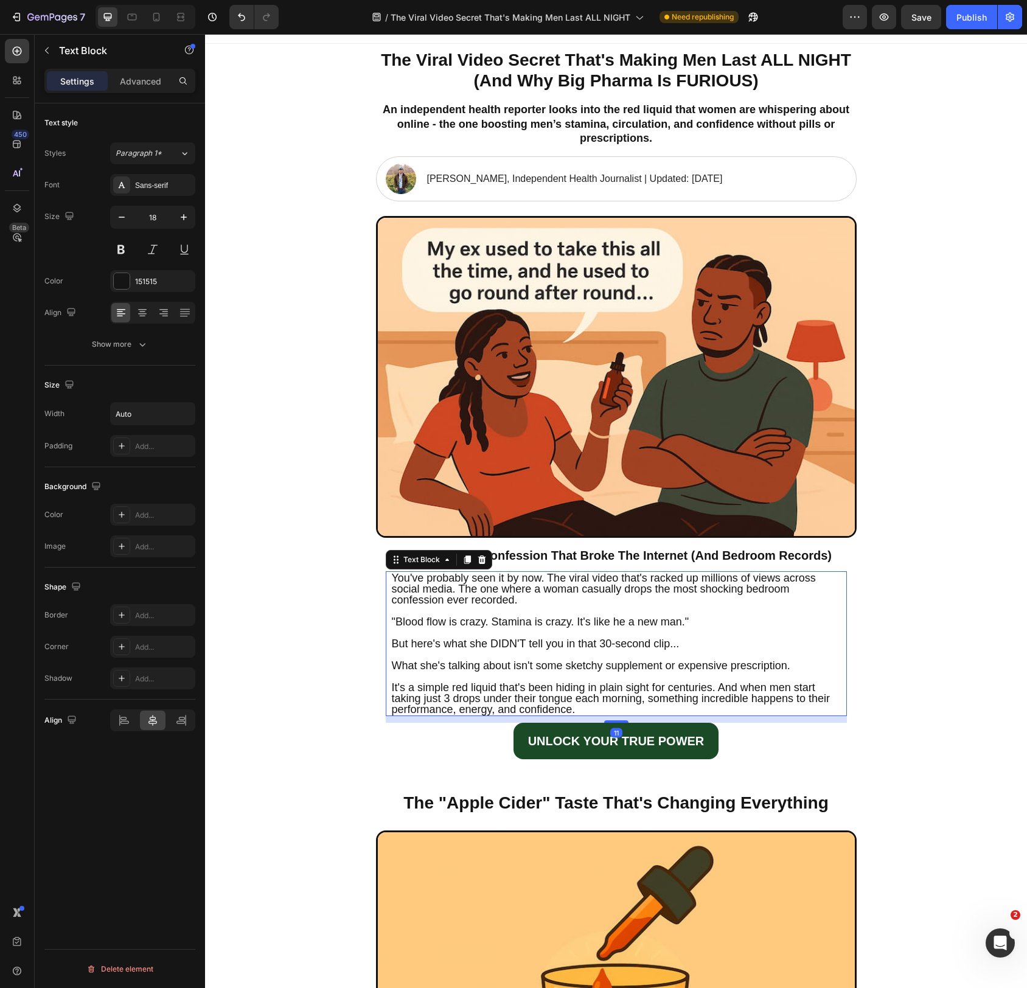
click at [720, 708] on p "It's a simple red liquid that's been hiding in plain sight for centuries. And w…" at bounding box center [616, 698] width 449 height 33
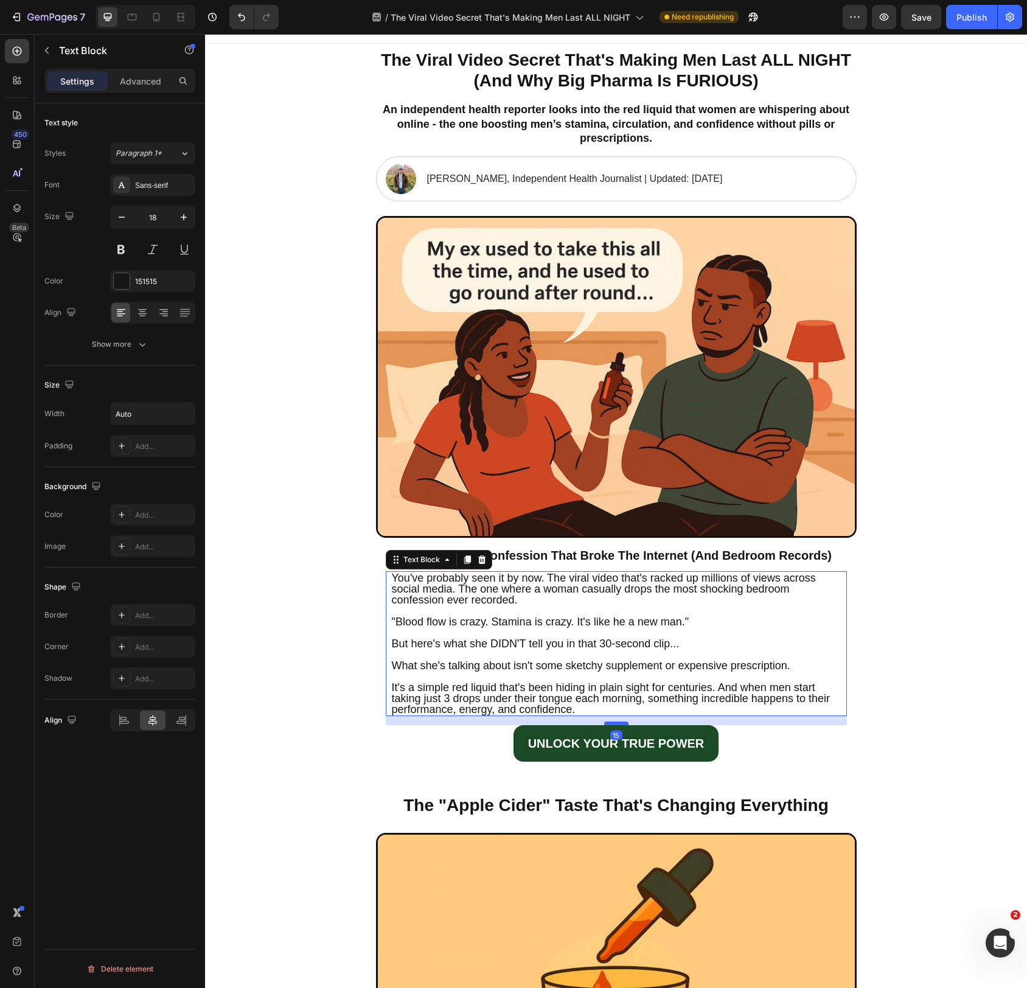
click at [620, 724] on div at bounding box center [616, 724] width 24 height 4
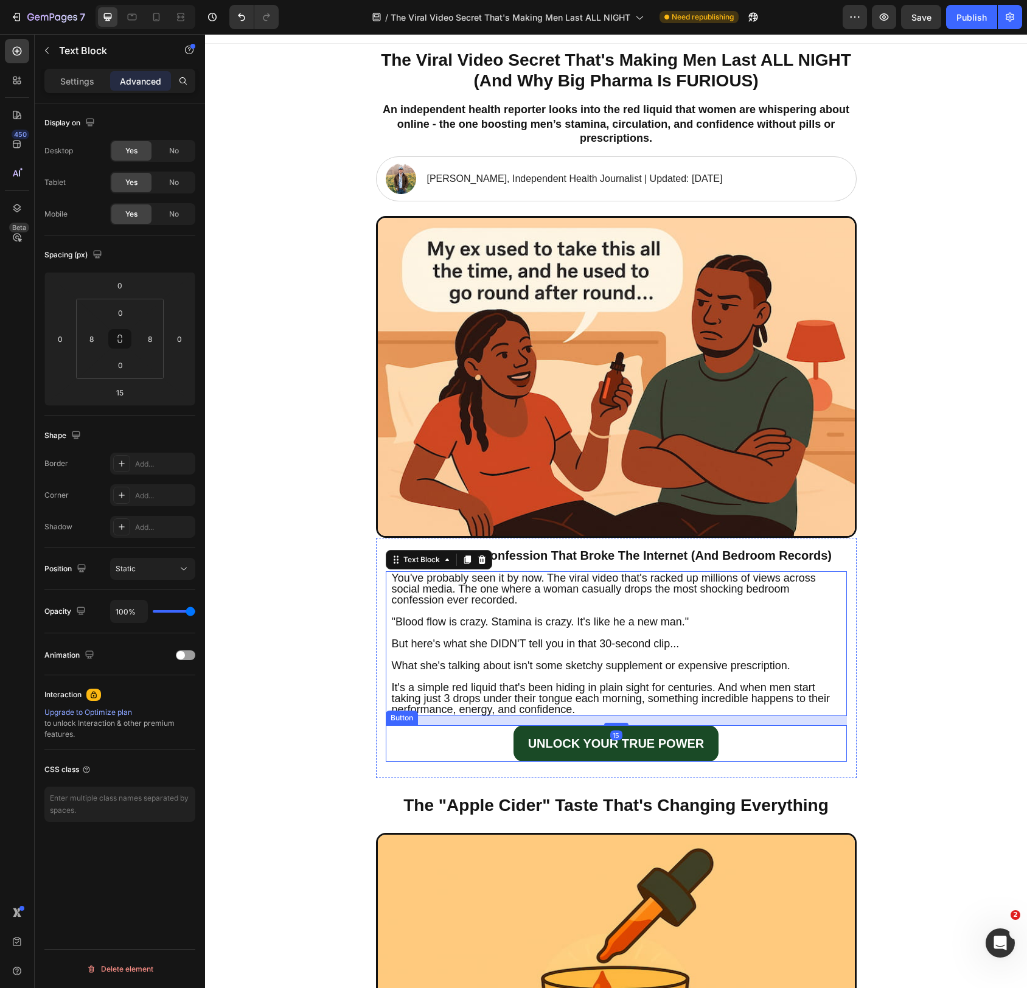
click at [831, 727] on div "UNLOCK YOUR TRUE POWER Button" at bounding box center [616, 744] width 461 height 37
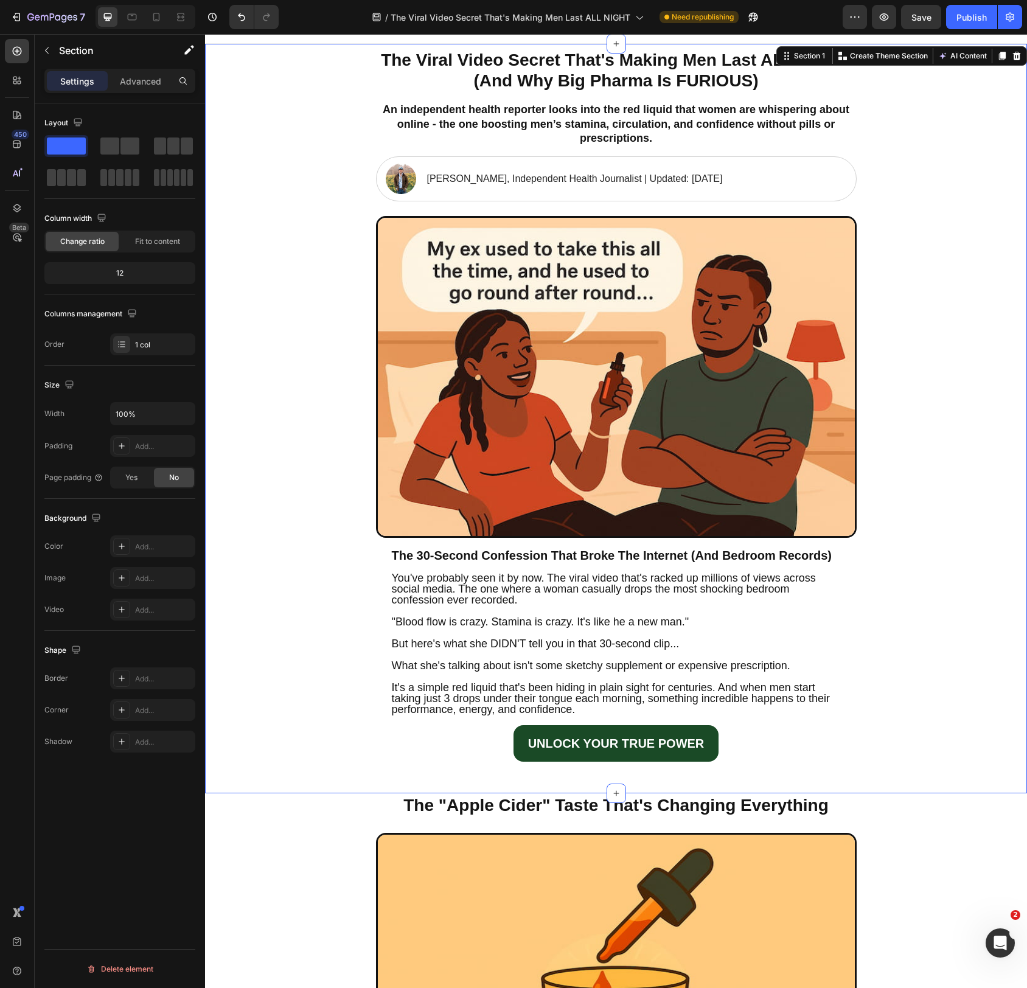
click at [938, 724] on div "The Viral Video Secret That's Making Men Last ALL NIGHT (And Why Big Pharma Is …" at bounding box center [616, 419] width 822 height 750
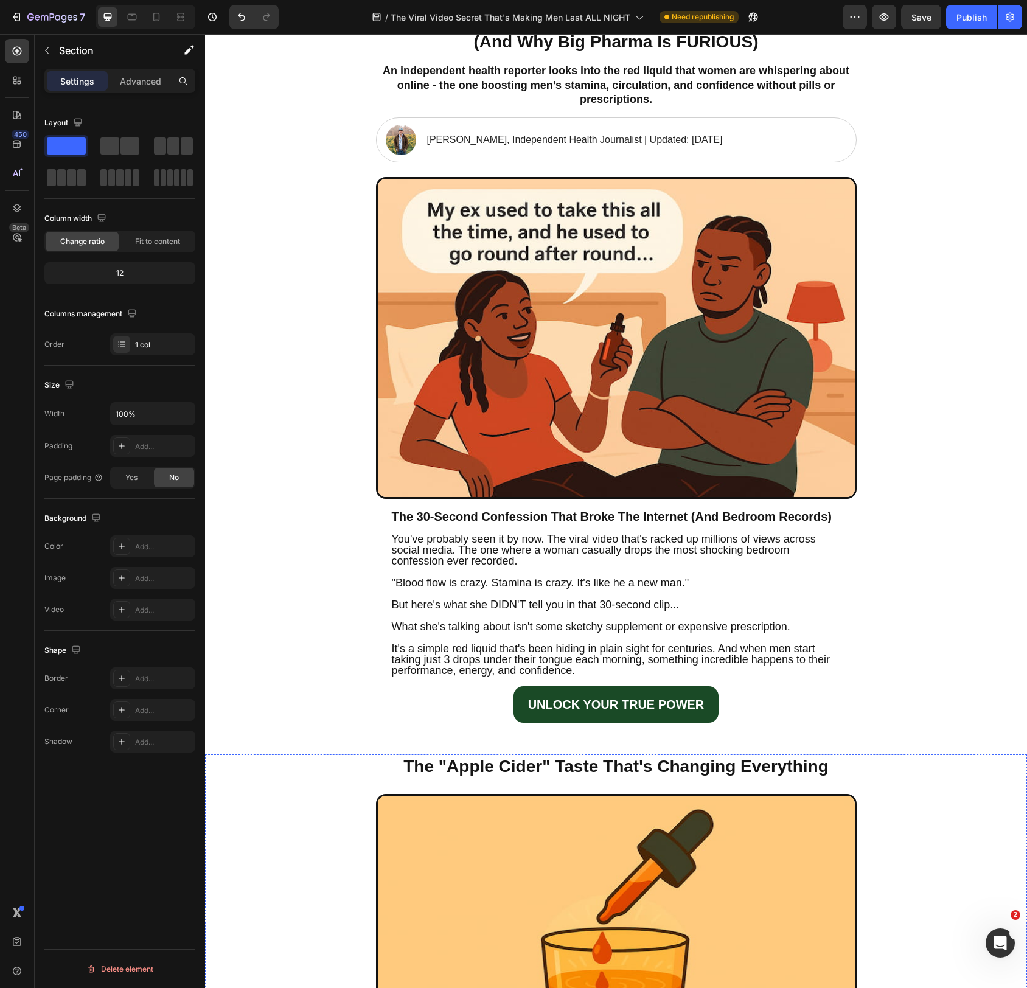
scroll to position [49, 0]
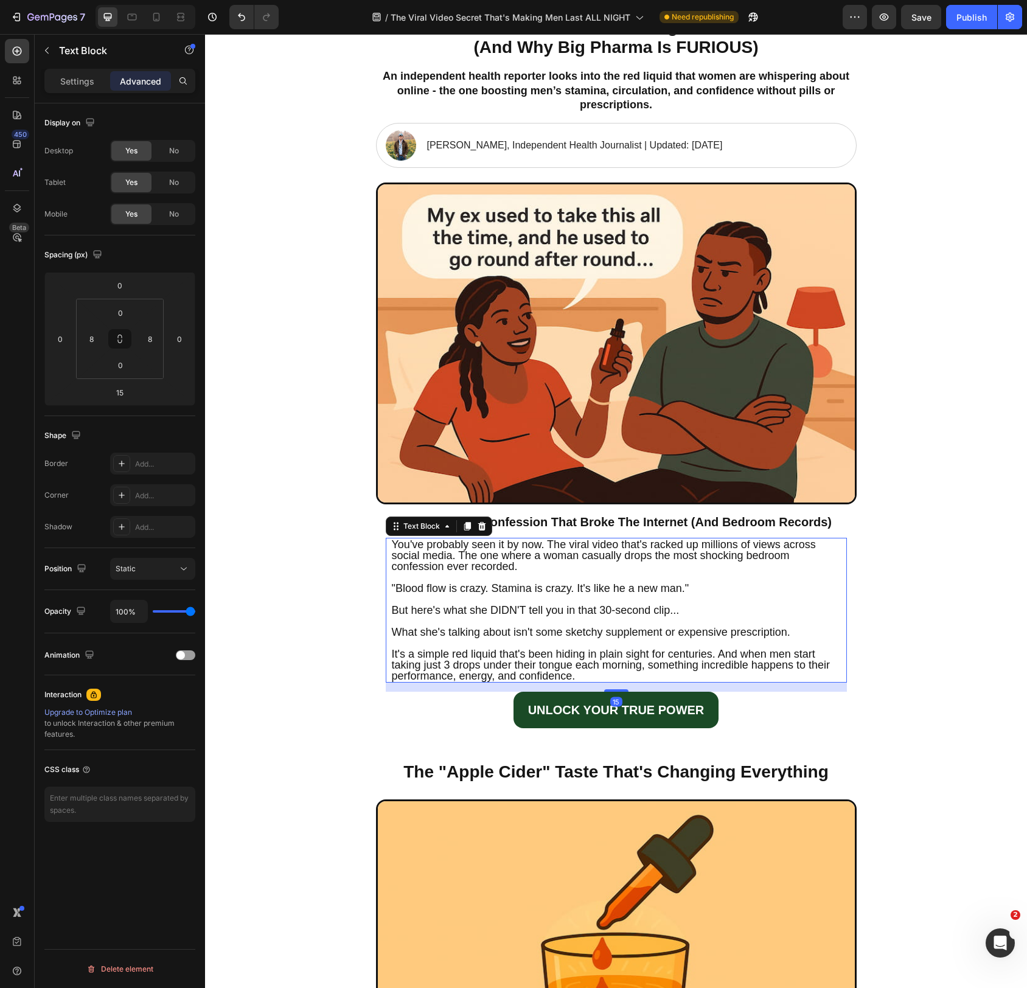
click at [623, 635] on span "What she's talking about isn't some sketchy supplement or expensive prescriptio…" at bounding box center [591, 632] width 399 height 12
click at [68, 82] on p "Settings" at bounding box center [77, 81] width 34 height 13
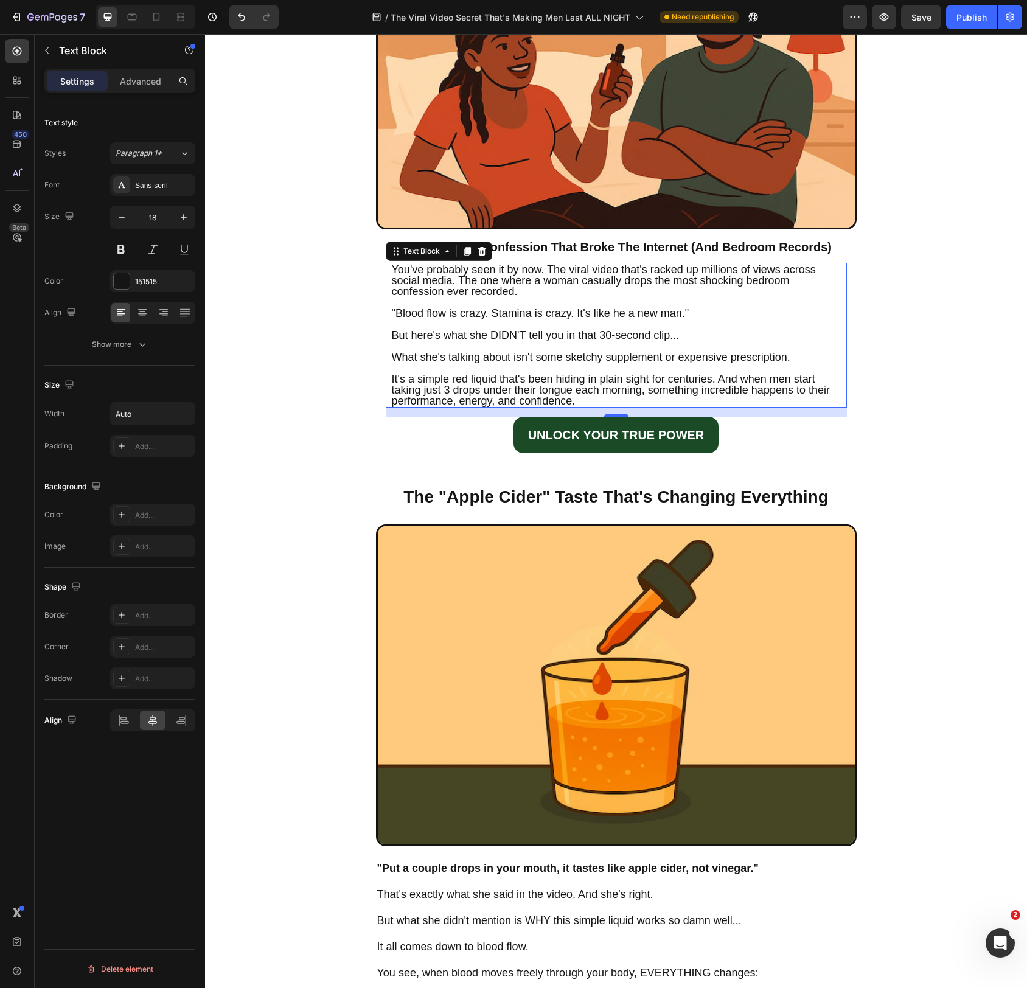
scroll to position [323, 0]
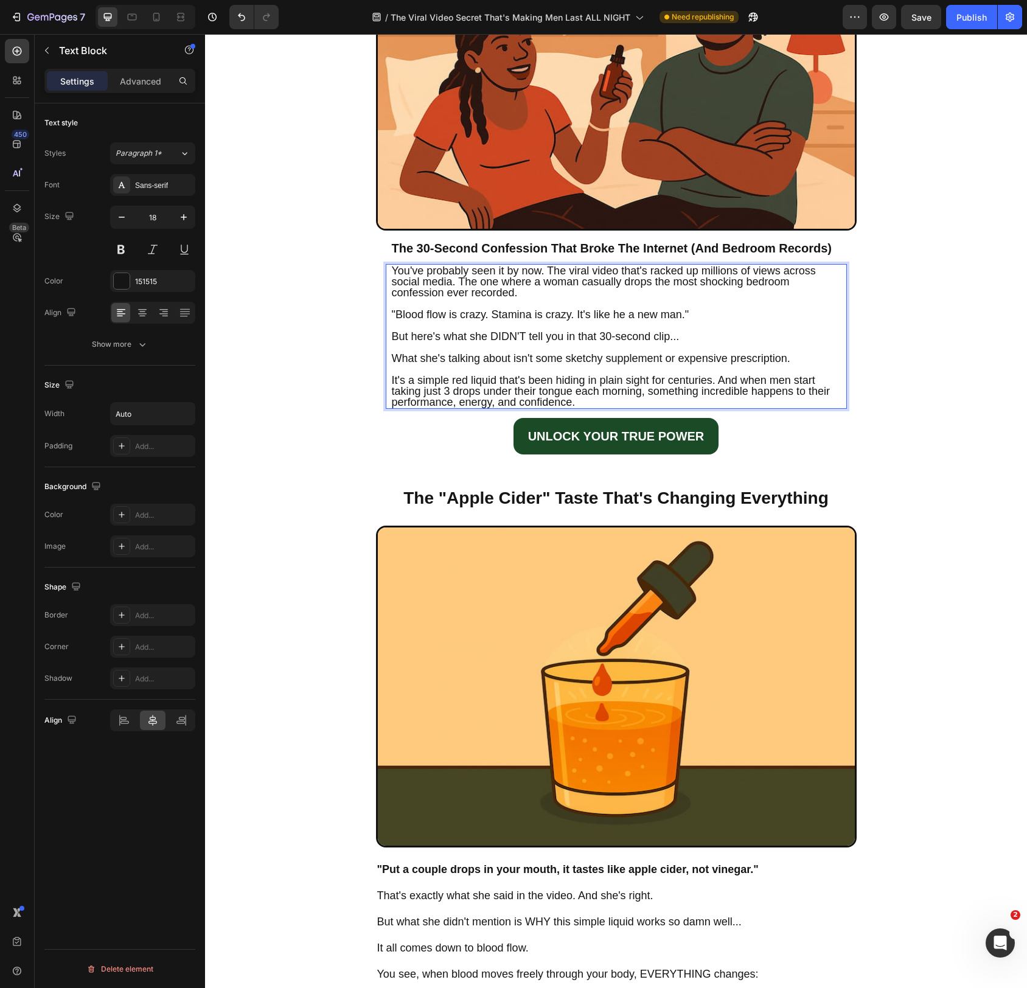
click at [549, 272] on span "You've probably seen it by now. The viral video that's racked up millions of vi…" at bounding box center [604, 282] width 424 height 34
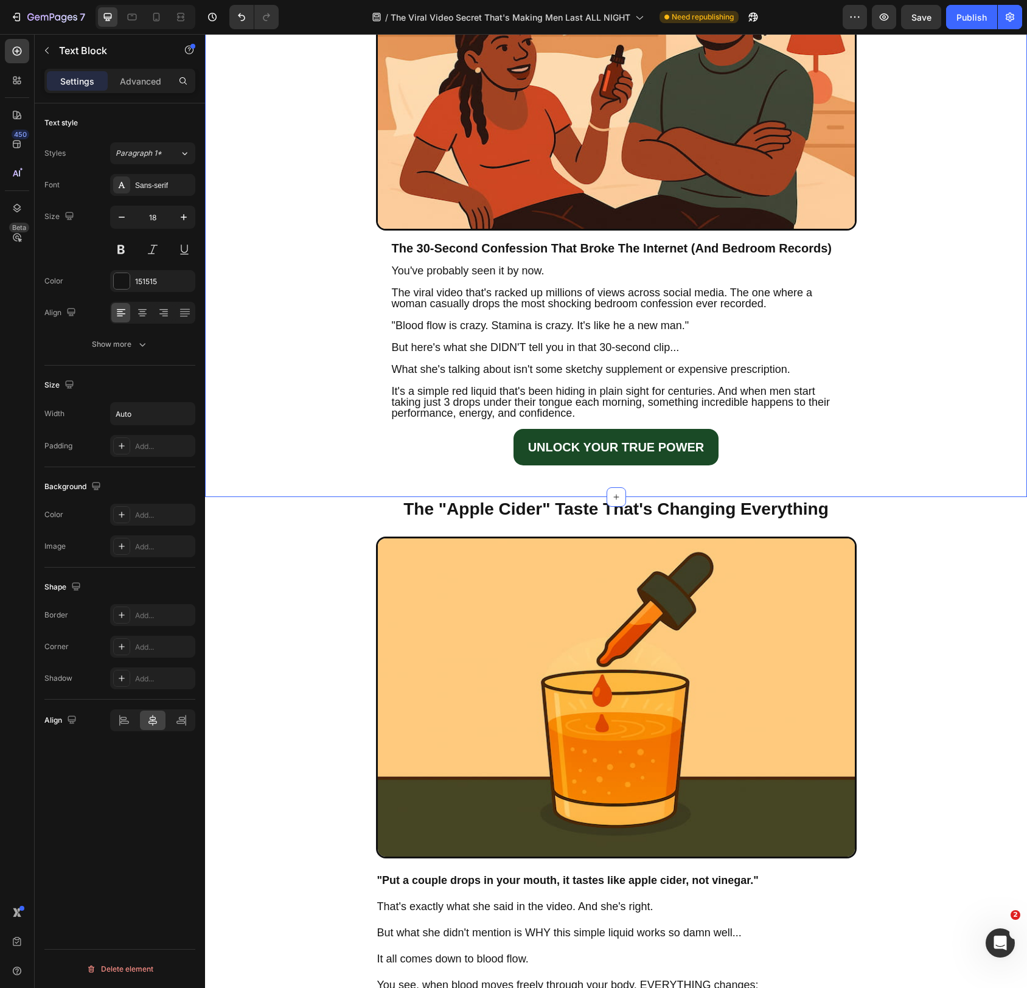
click at [336, 385] on div "The Viral Video Secret That's Making Men Last ALL NIGHT (And Why Big Pharma Is …" at bounding box center [616, 116] width 822 height 761
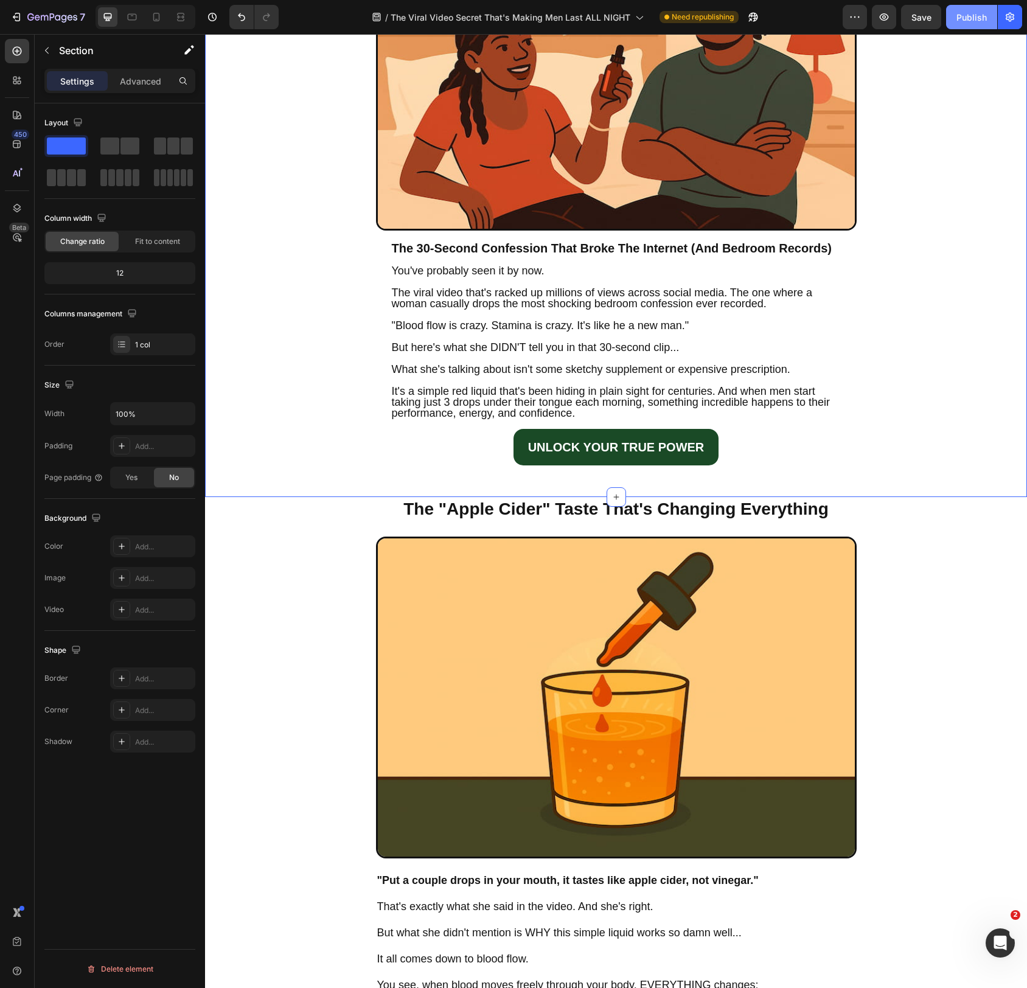
click at [967, 19] on div "Publish" at bounding box center [972, 17] width 30 height 13
click at [736, 11] on icon "button" at bounding box center [739, 17] width 12 height 12
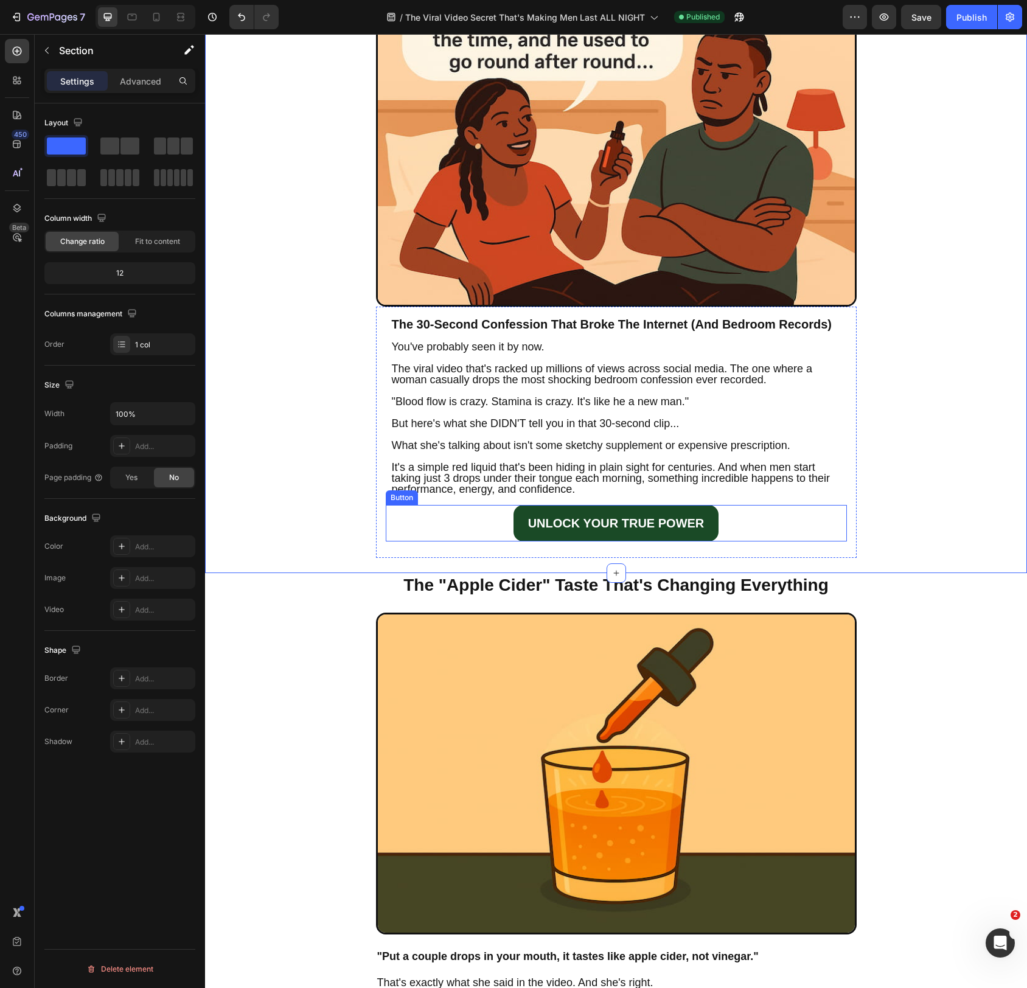
scroll to position [249, 0]
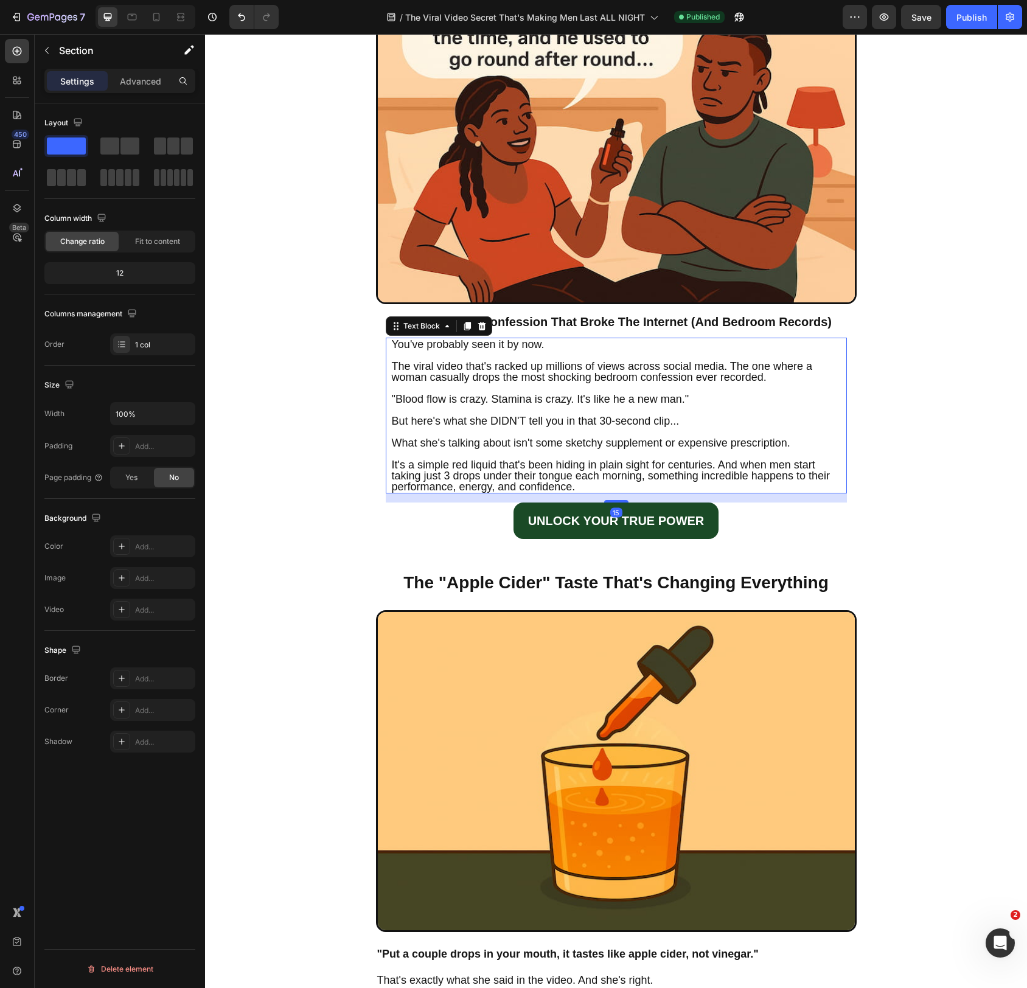
click at [789, 477] on span "It's a simple red liquid that's been hiding in plain sight for centuries. And w…" at bounding box center [611, 476] width 438 height 34
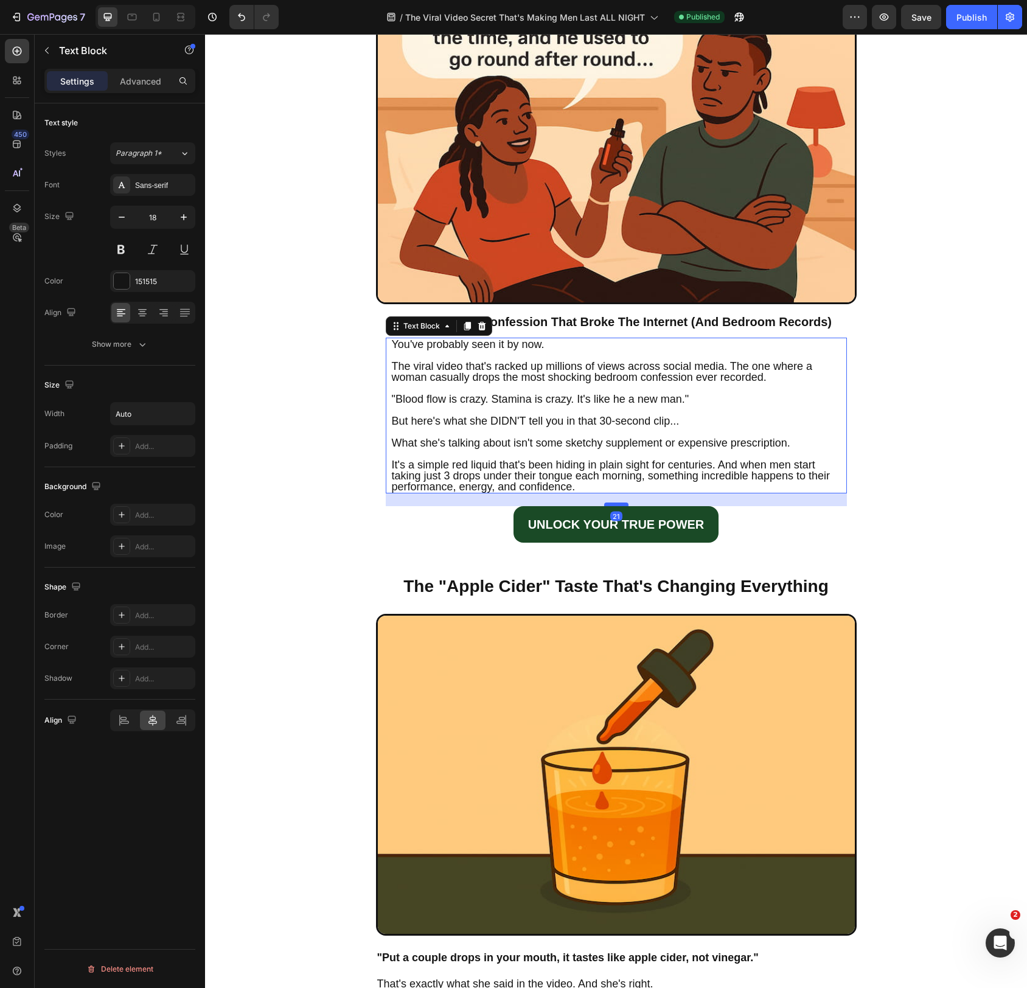
click at [613, 506] on div at bounding box center [616, 505] width 24 height 4
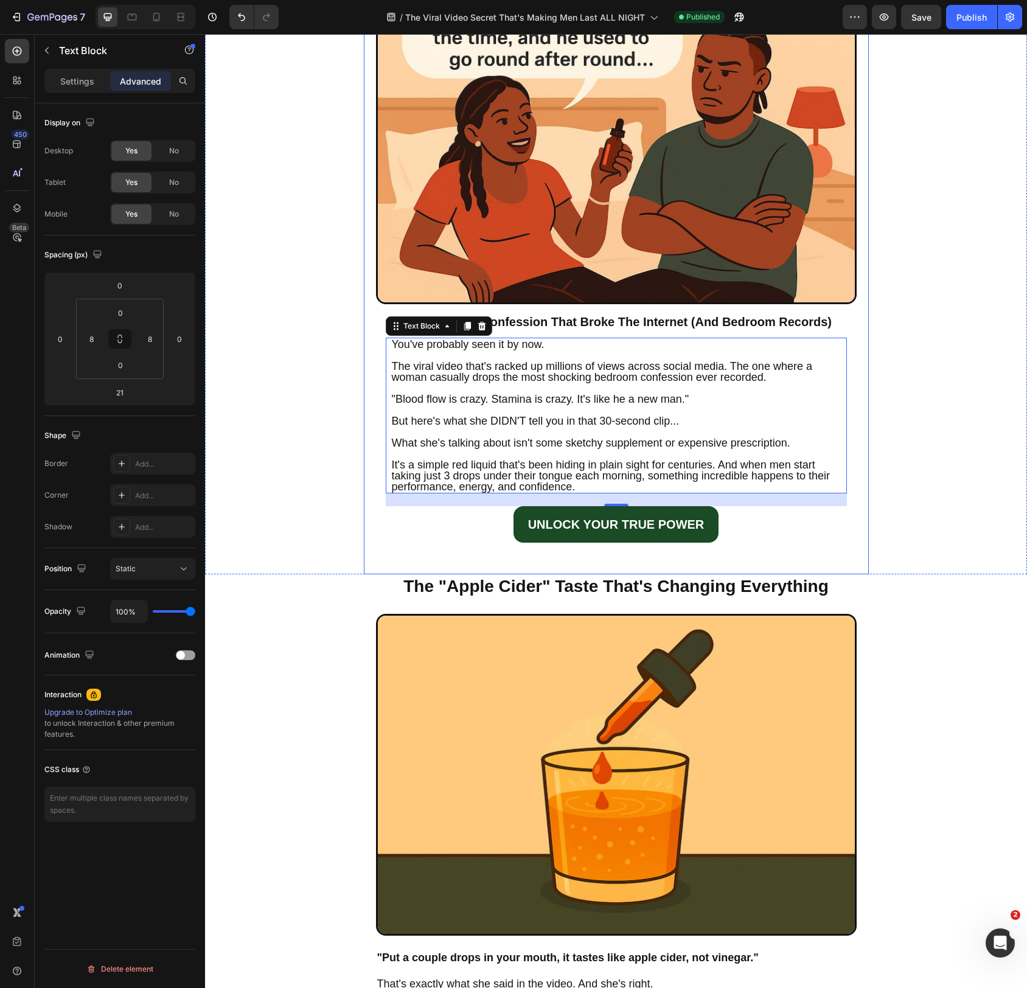
click at [724, 567] on div "Image The 30-Second Confession That Broke The Internet (And Bedroom Records) He…" at bounding box center [616, 278] width 481 height 592
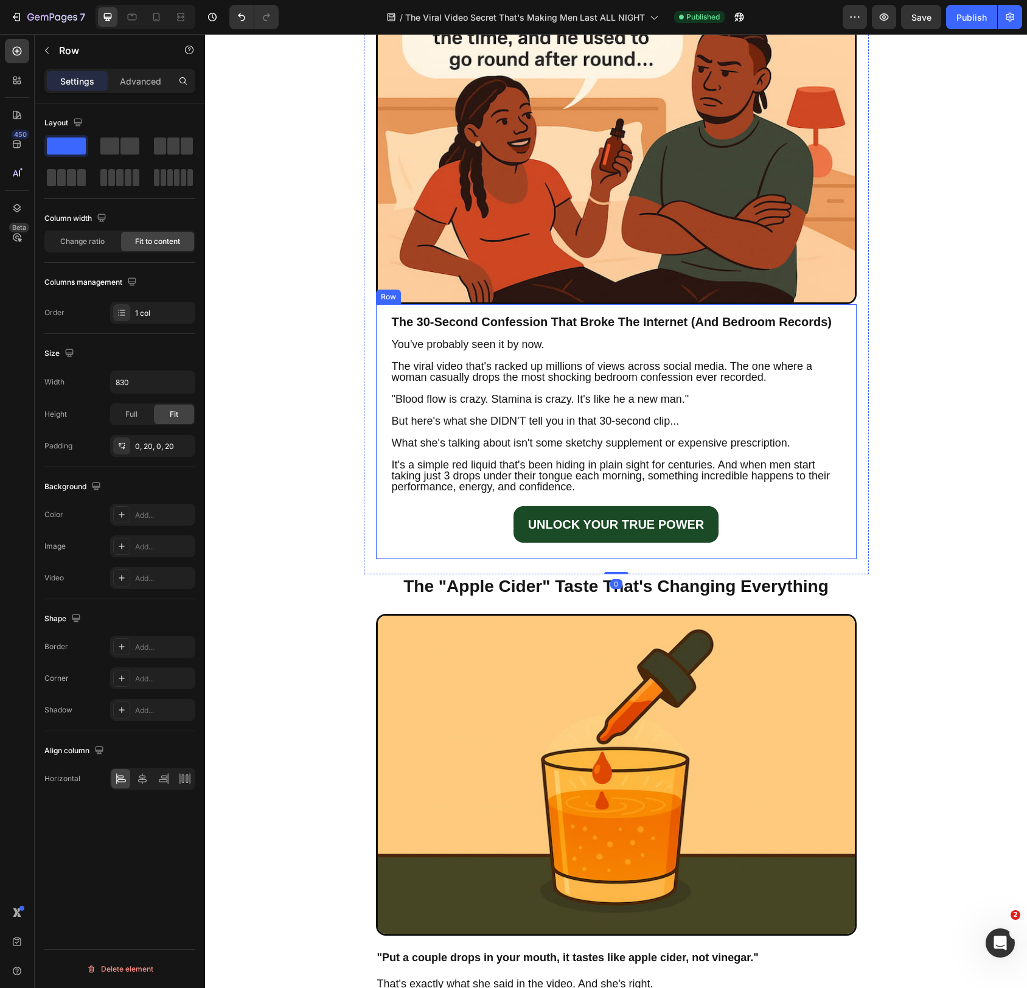
click at [741, 550] on div "UNLOCK YOUR TRUE POWER Button" at bounding box center [616, 527] width 461 height 43
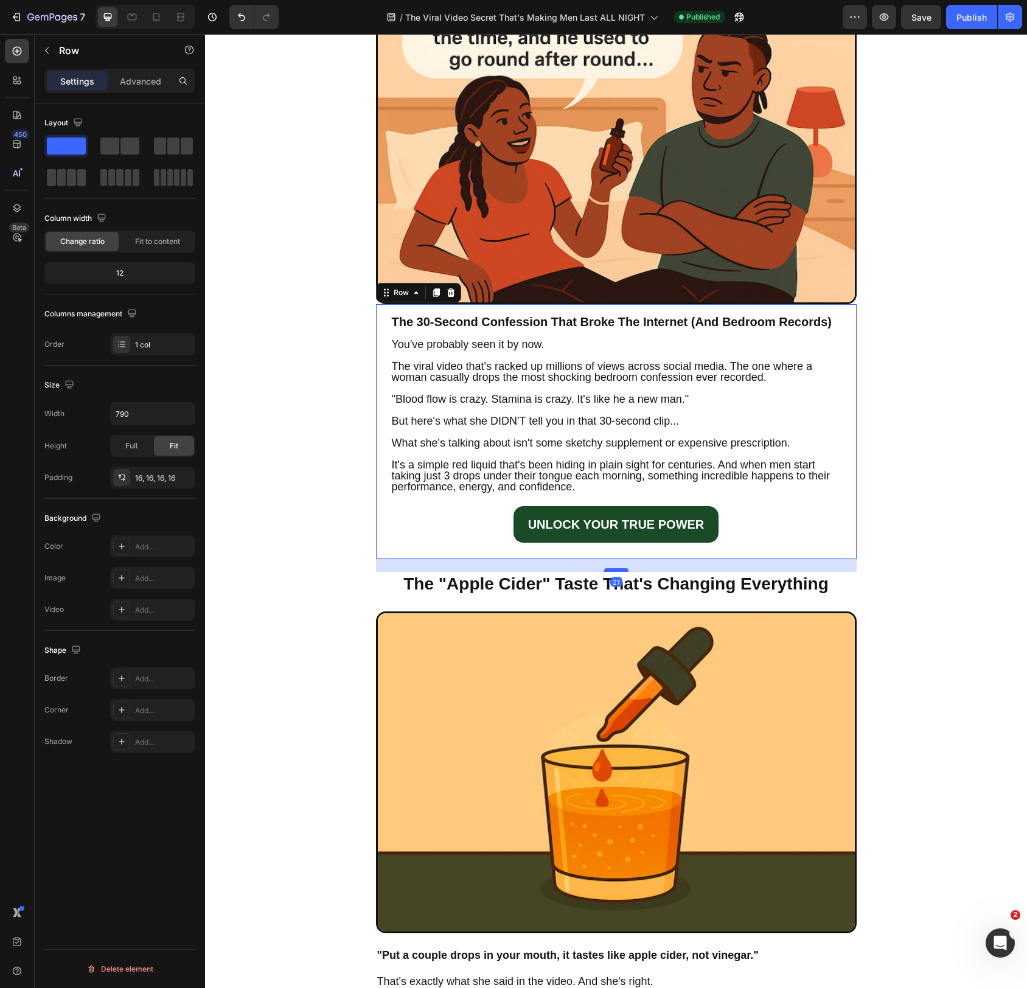
click at [624, 570] on div at bounding box center [616, 570] width 24 height 4
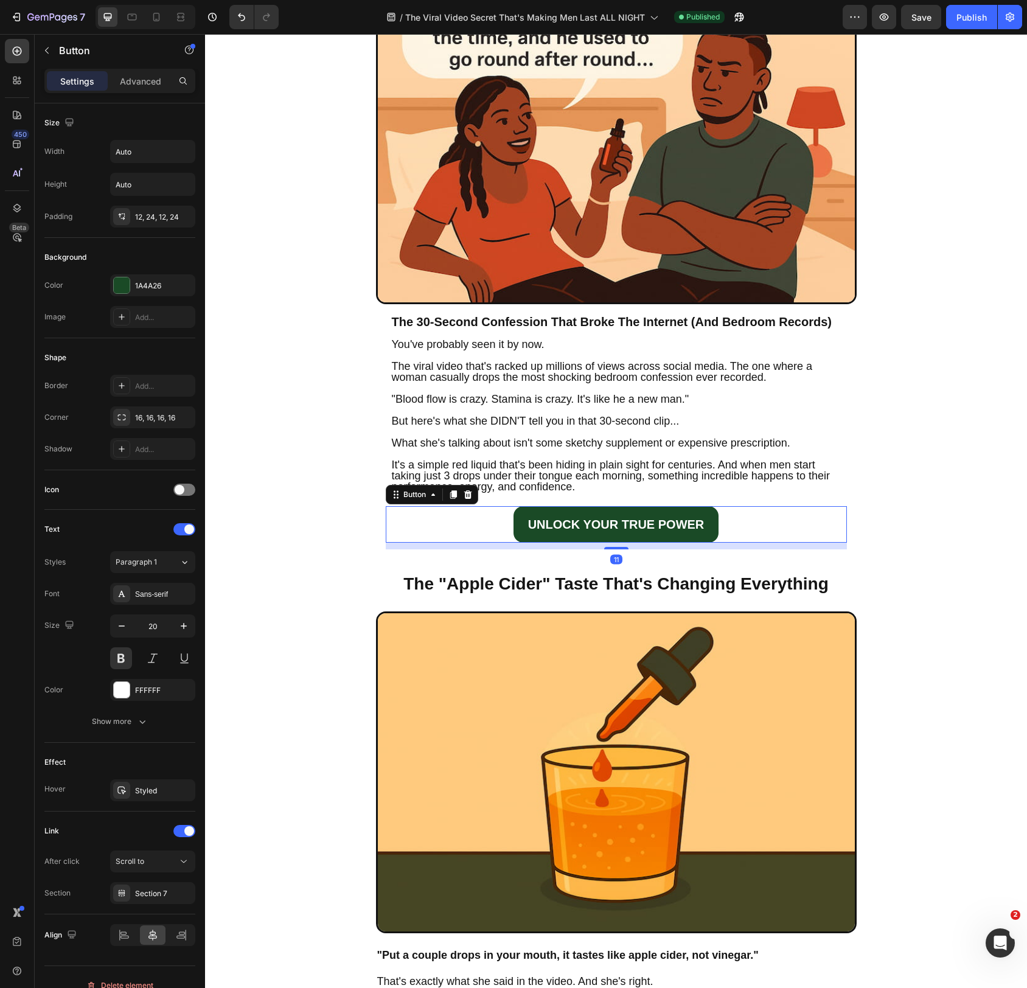
click at [754, 525] on div "UNLOCK YOUR TRUE POWER Button 11" at bounding box center [616, 524] width 461 height 37
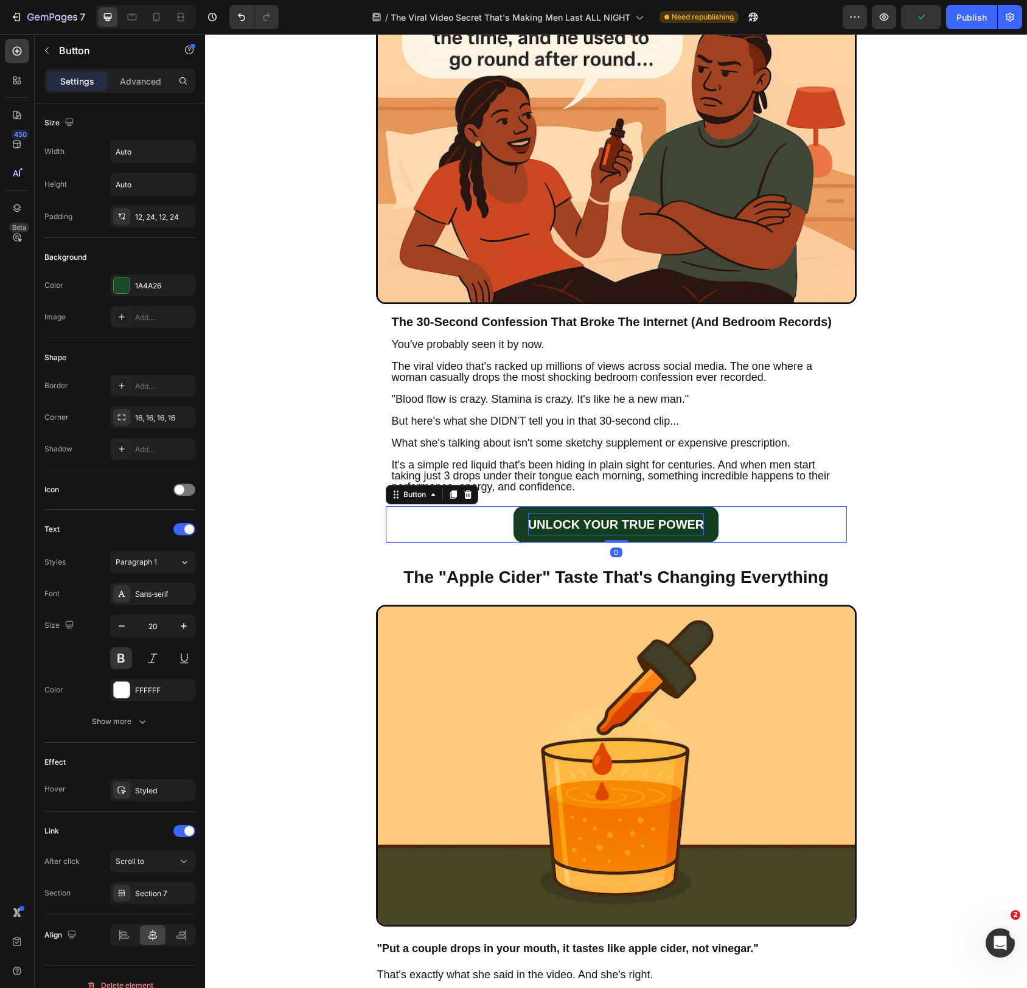
drag, startPoint x: 624, startPoint y: 549, endPoint x: 629, endPoint y: 528, distance: 21.3
click at [629, 528] on div "UNLOCK YOUR TRUE POWER Button 0" at bounding box center [616, 524] width 461 height 37
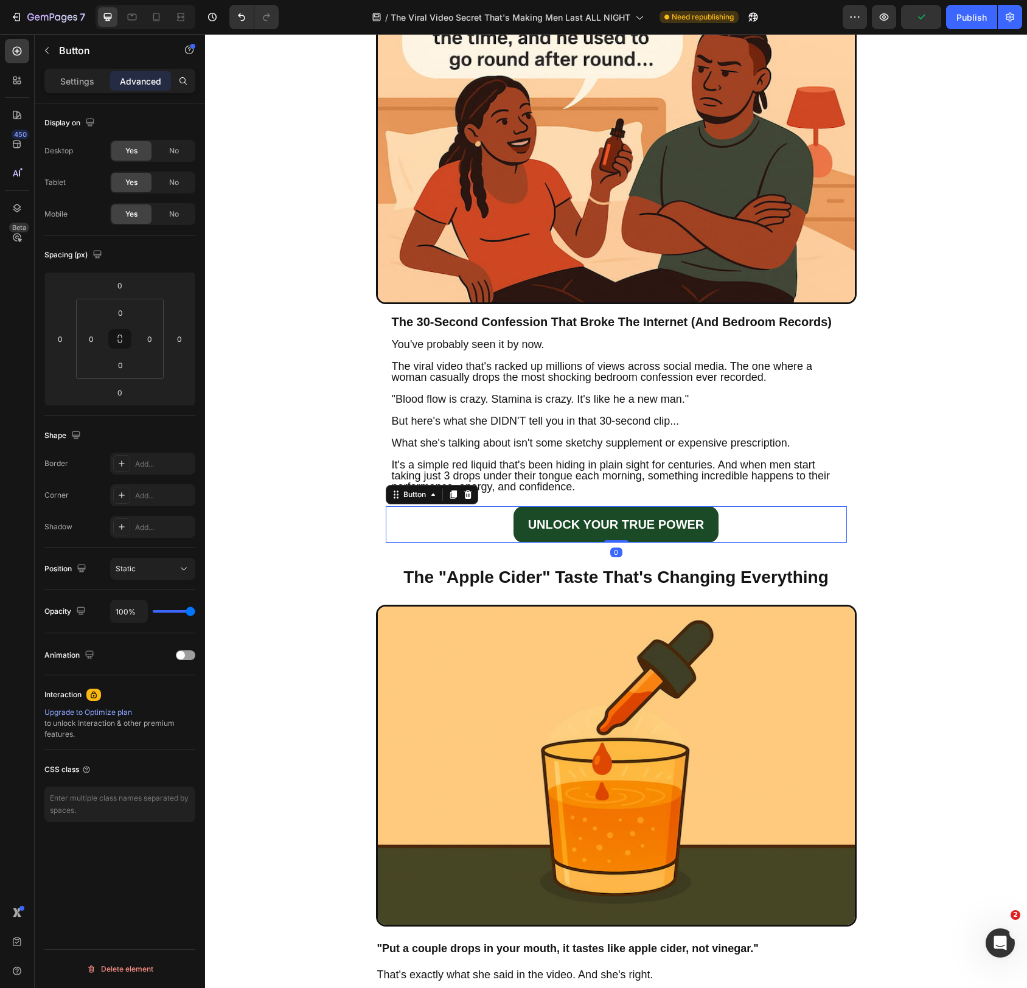
click at [794, 534] on div "UNLOCK YOUR TRUE POWER Button 0" at bounding box center [616, 524] width 461 height 37
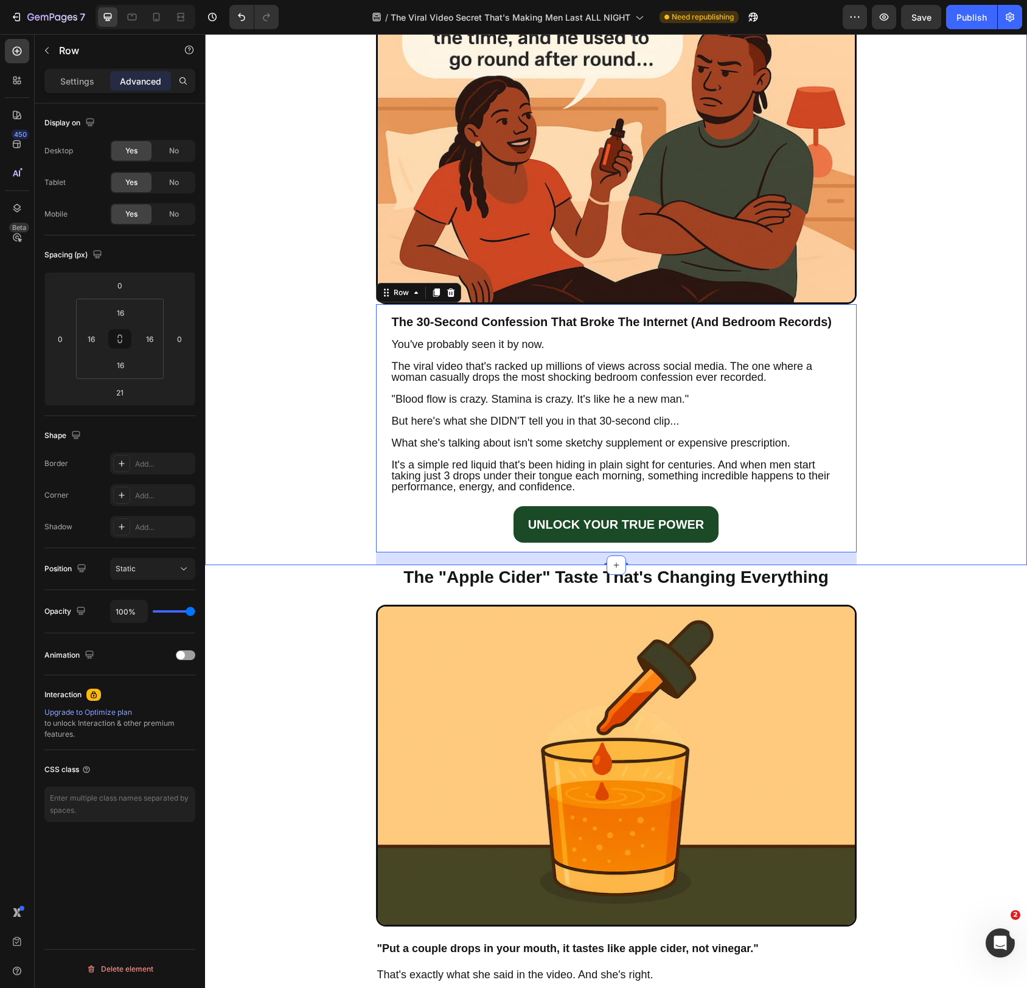
click at [936, 548] on div "The Viral Video Secret That's Making Men Last ALL NIGHT (And Why Big Pharma Is …" at bounding box center [616, 187] width 822 height 755
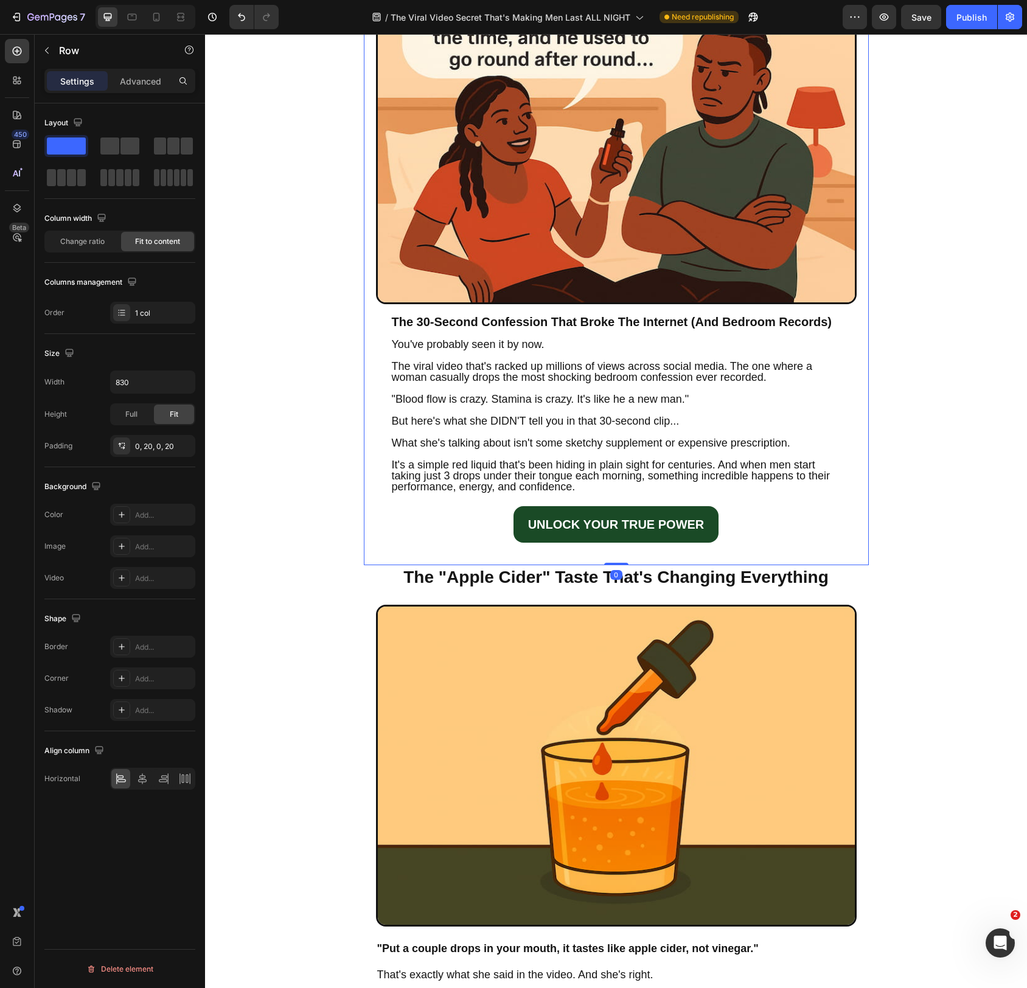
click at [859, 509] on div "Image The 30-Second Confession That Broke The Internet (And Bedroom Records) He…" at bounding box center [616, 273] width 505 height 583
click at [149, 85] on p "Advanced" at bounding box center [140, 81] width 41 height 13
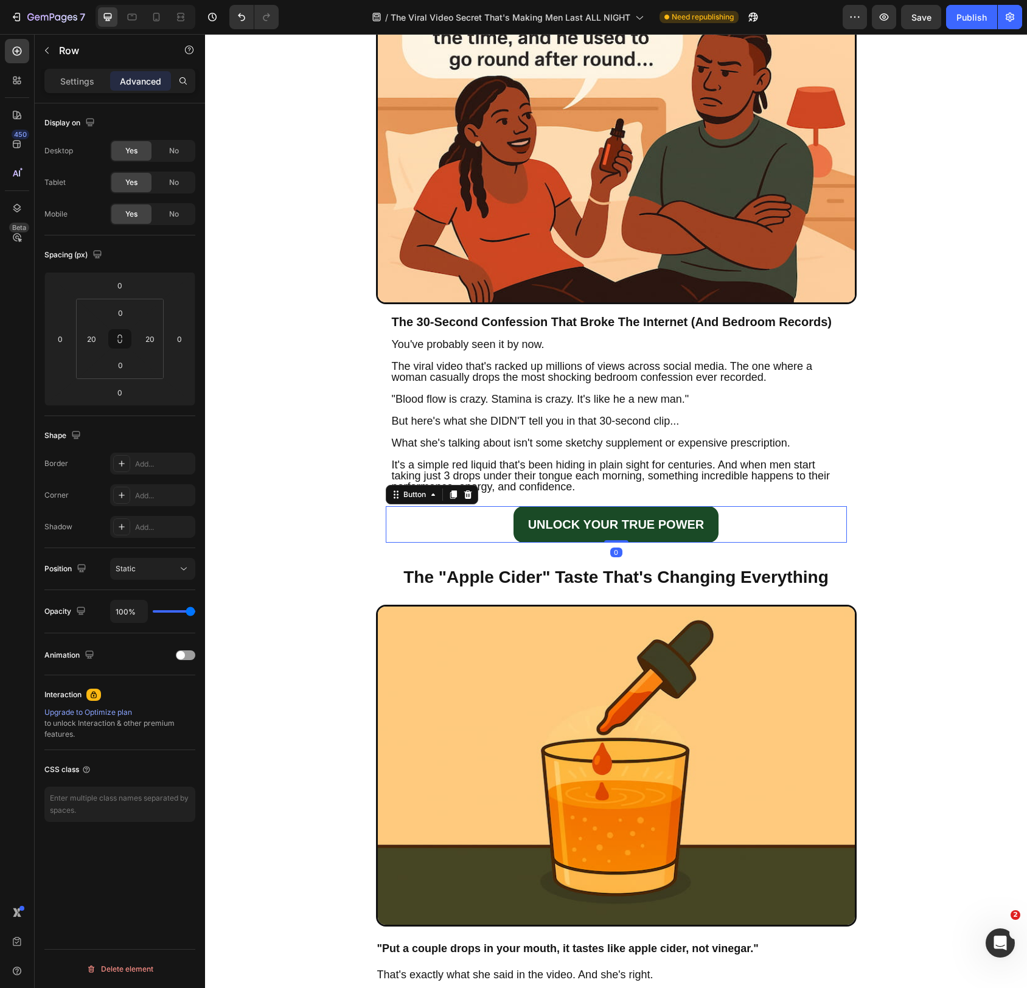
click at [771, 539] on div "UNLOCK YOUR TRUE POWER Button 0" at bounding box center [616, 524] width 461 height 37
click at [404, 498] on div "Button" at bounding box center [414, 494] width 27 height 11
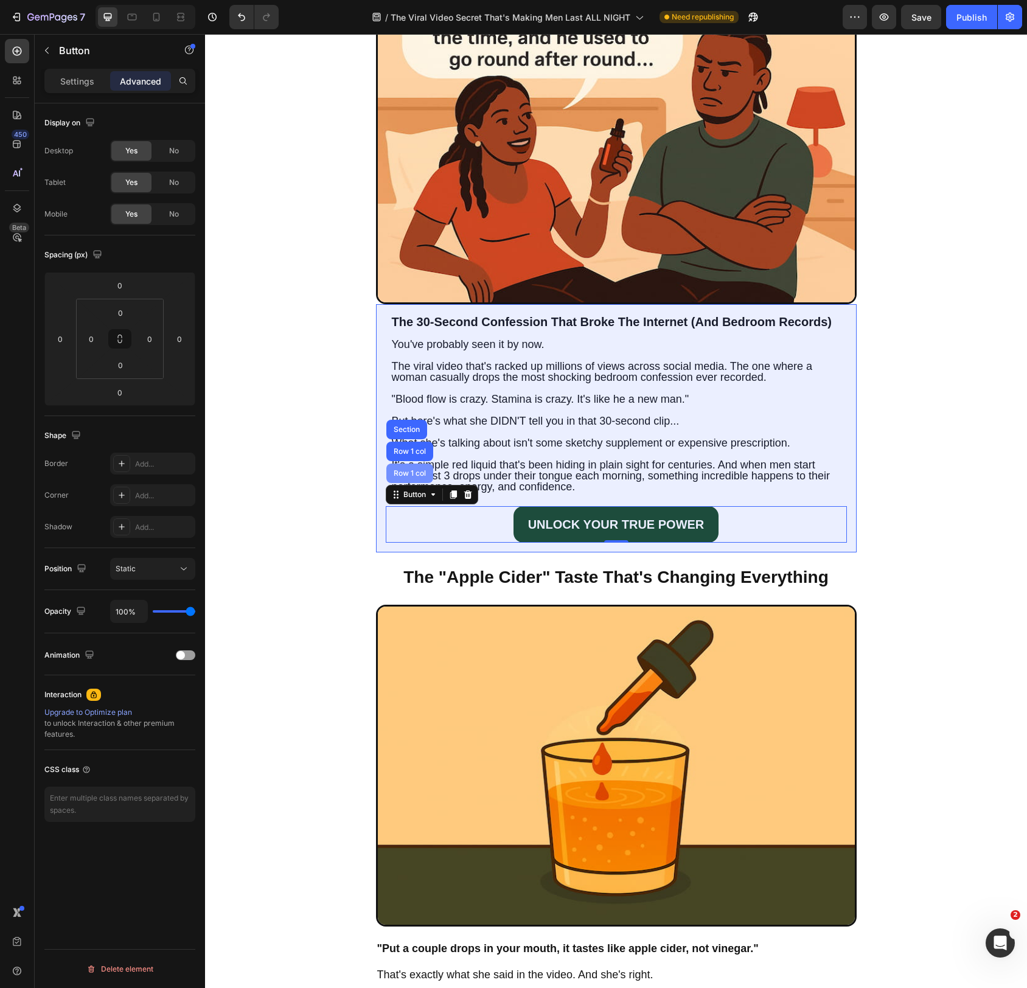
click at [408, 481] on div "Row 1 col" at bounding box center [409, 473] width 47 height 19
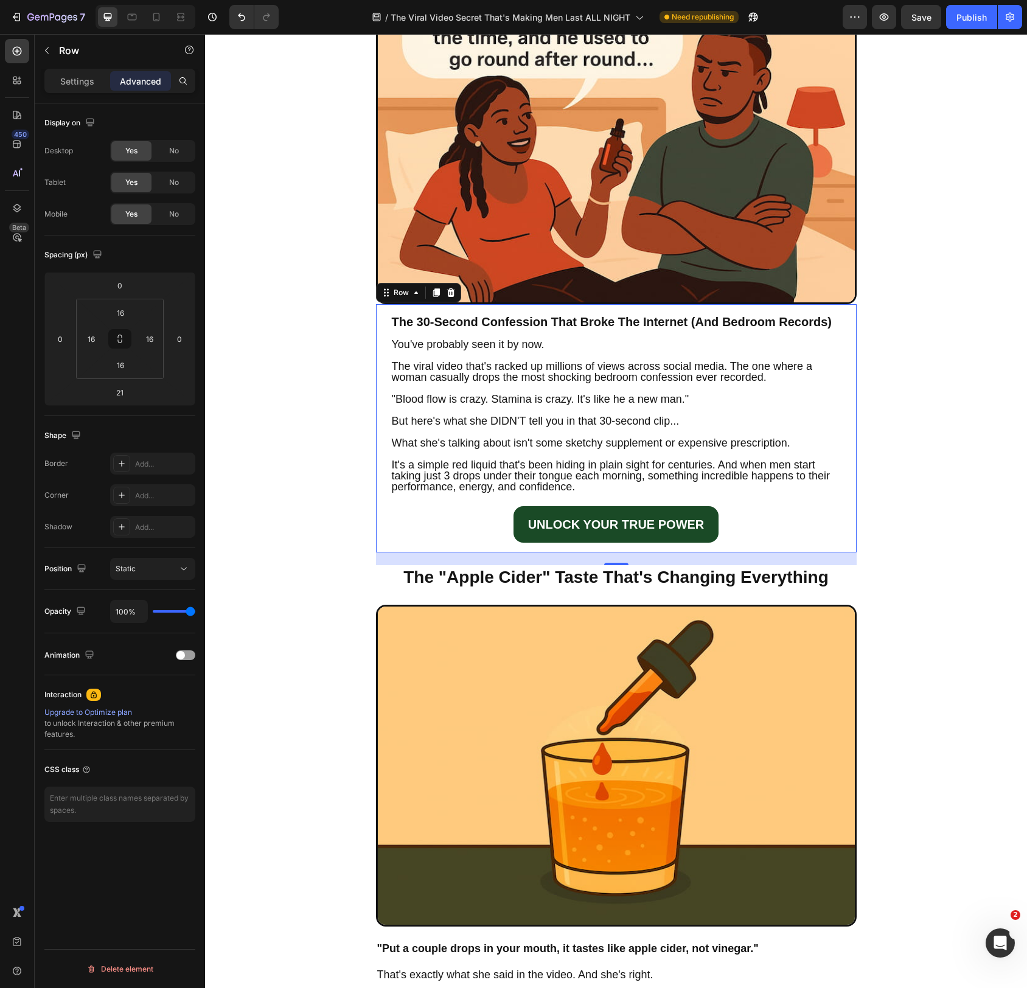
click at [853, 456] on div "The 30-Second Confession That Broke The Internet (And Bedroom Records) Heading …" at bounding box center [616, 428] width 481 height 248
click at [398, 298] on div "Row" at bounding box center [401, 292] width 20 height 11
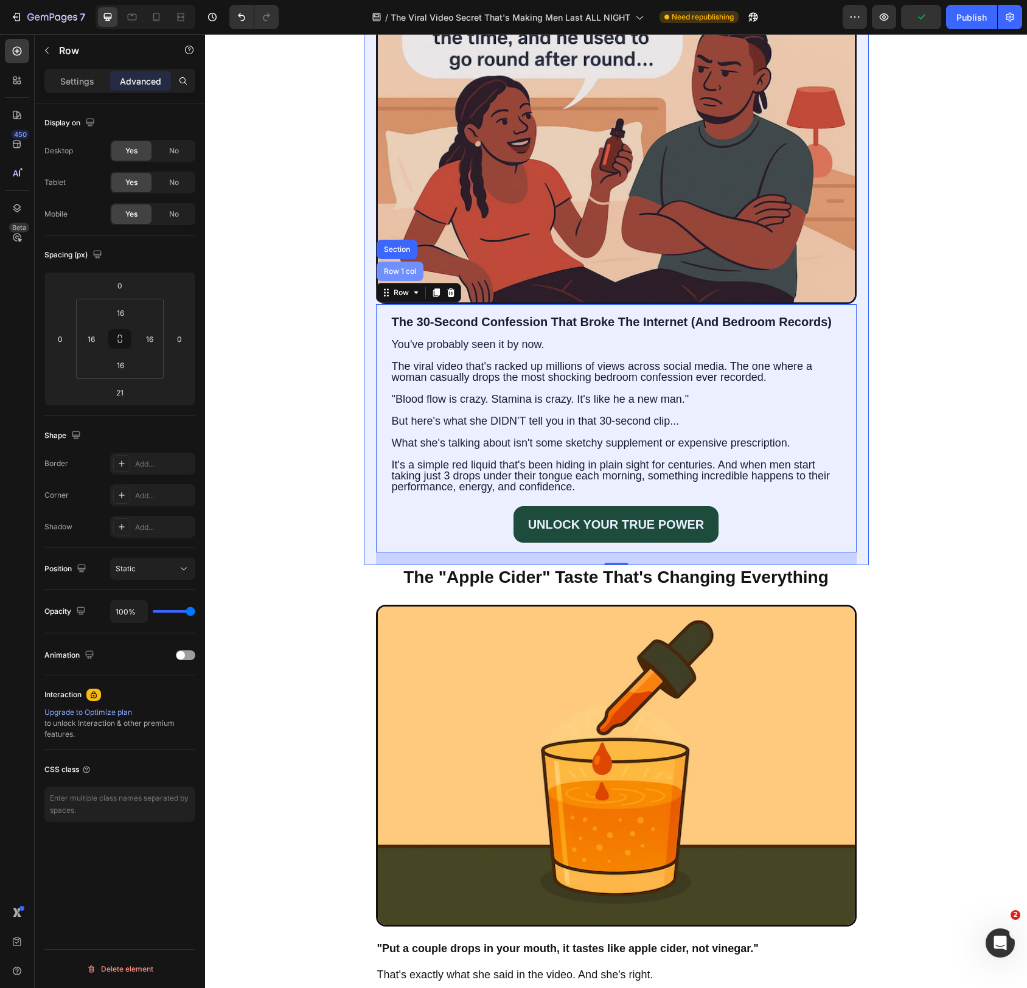
click at [402, 279] on div "Row 1 col" at bounding box center [400, 271] width 47 height 19
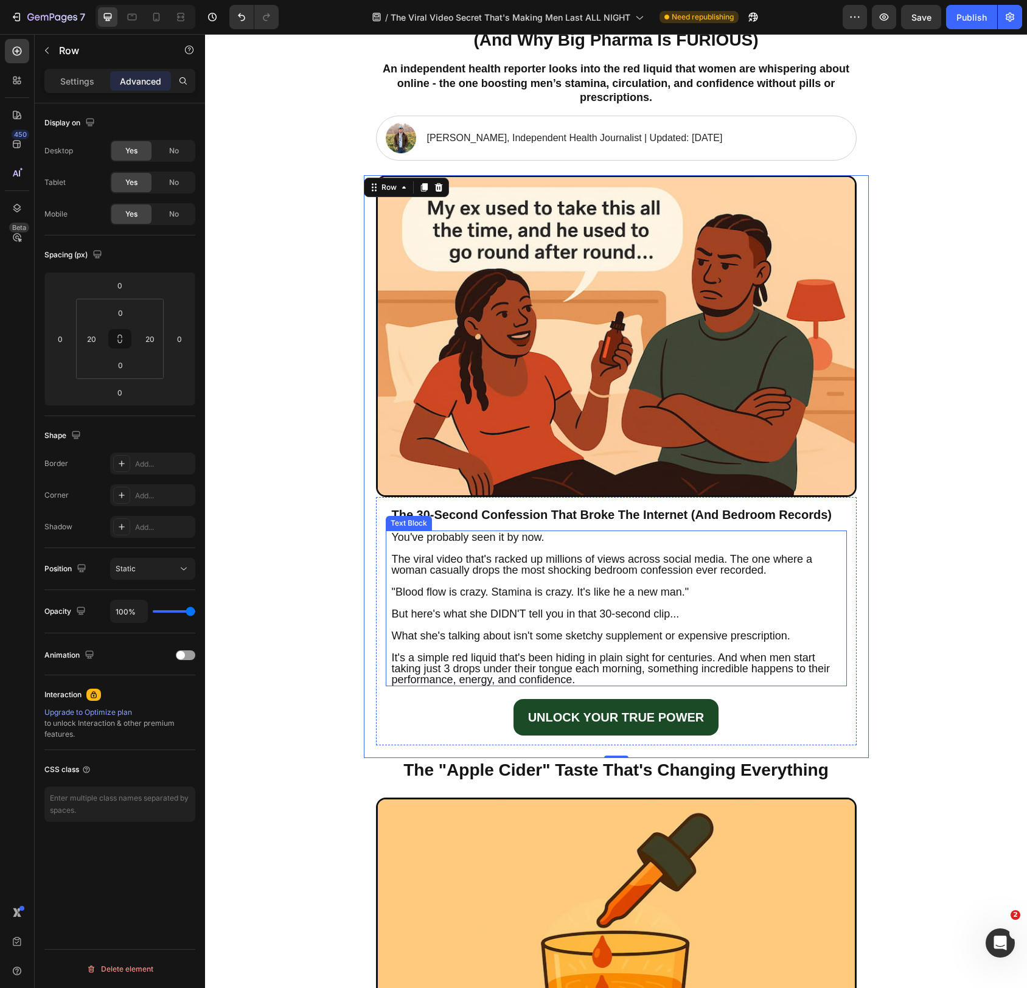
scroll to position [0, 0]
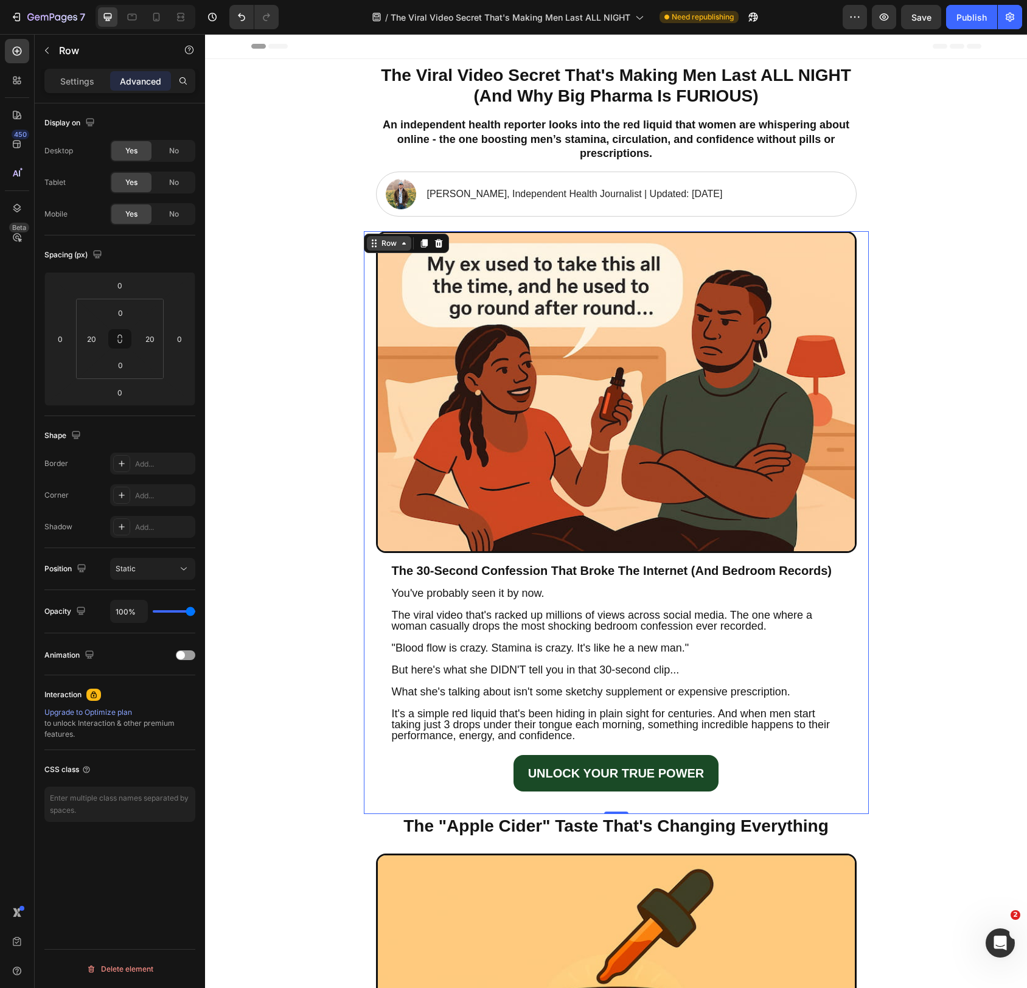
click at [392, 246] on div "Row" at bounding box center [389, 243] width 20 height 11
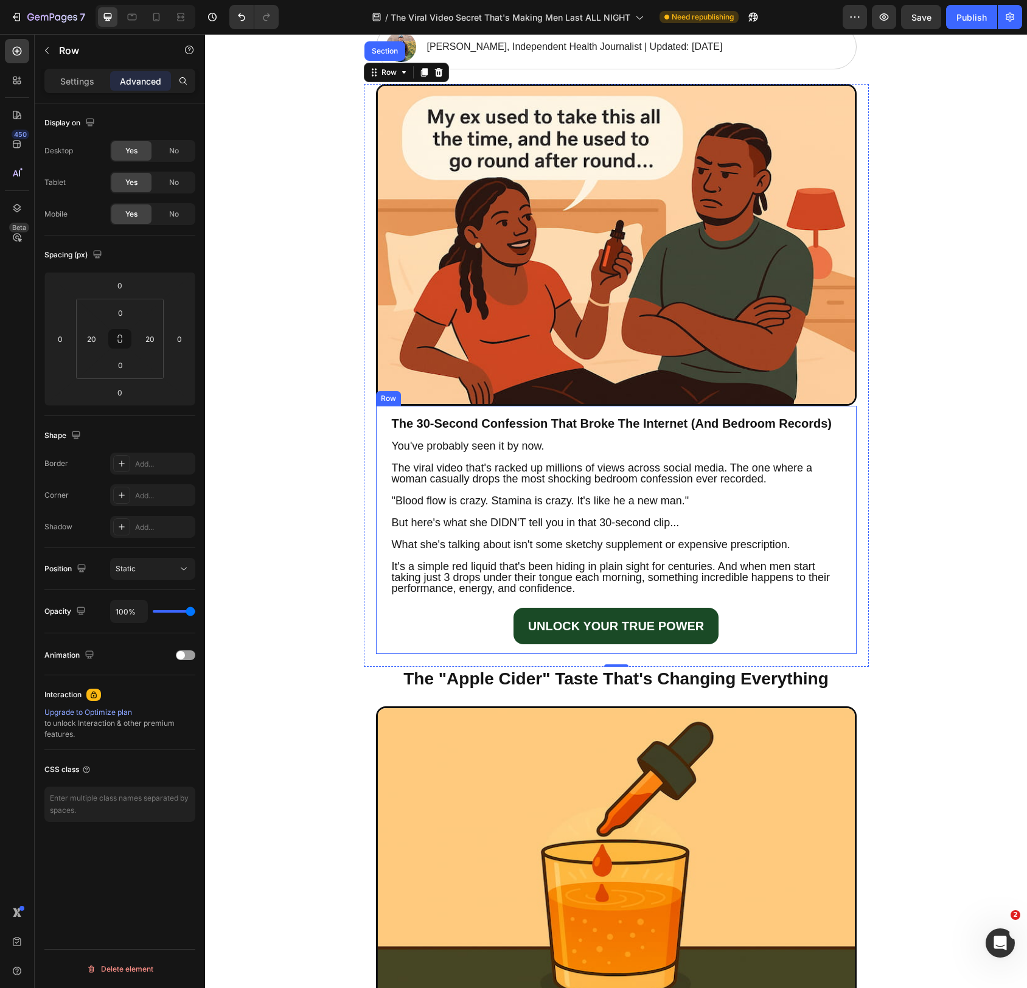
scroll to position [188, 0]
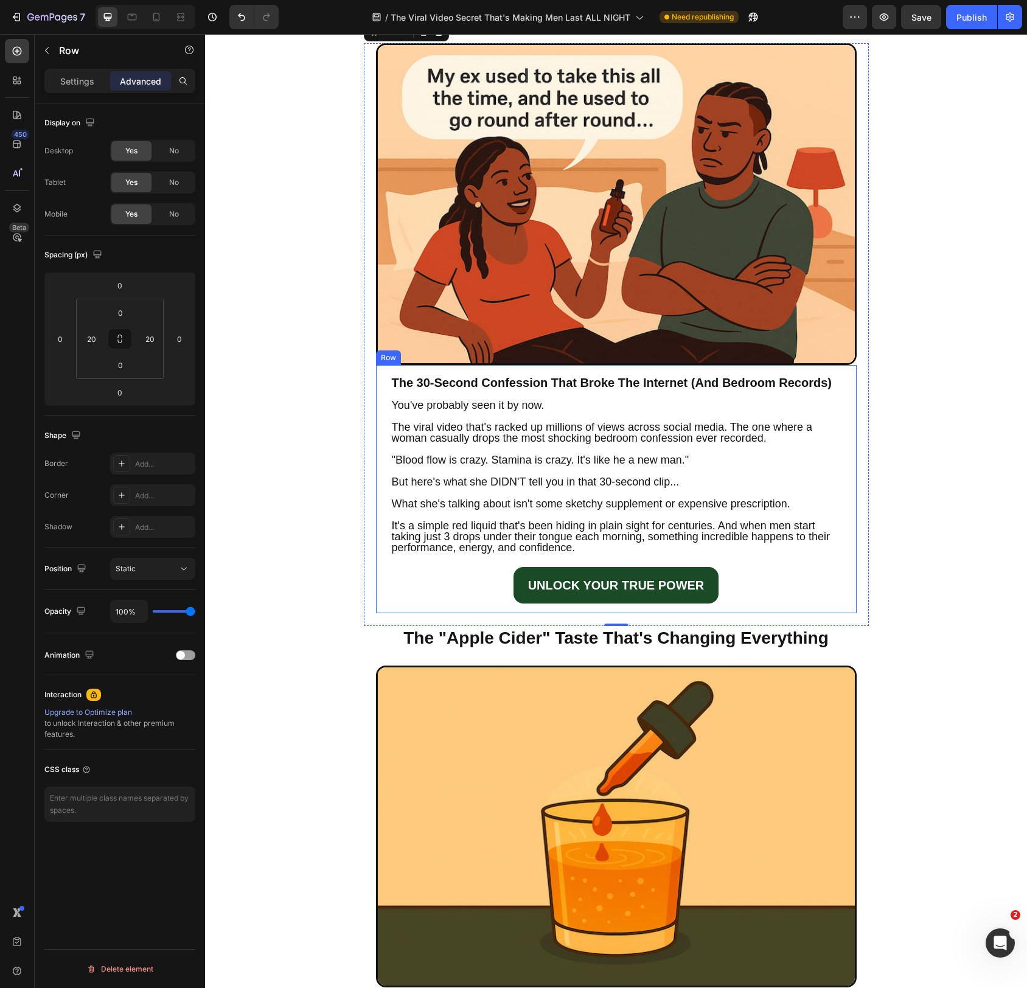
click at [771, 607] on div "The 30-Second Confession That Broke The Internet (And Bedroom Records) Heading …" at bounding box center [616, 489] width 481 height 248
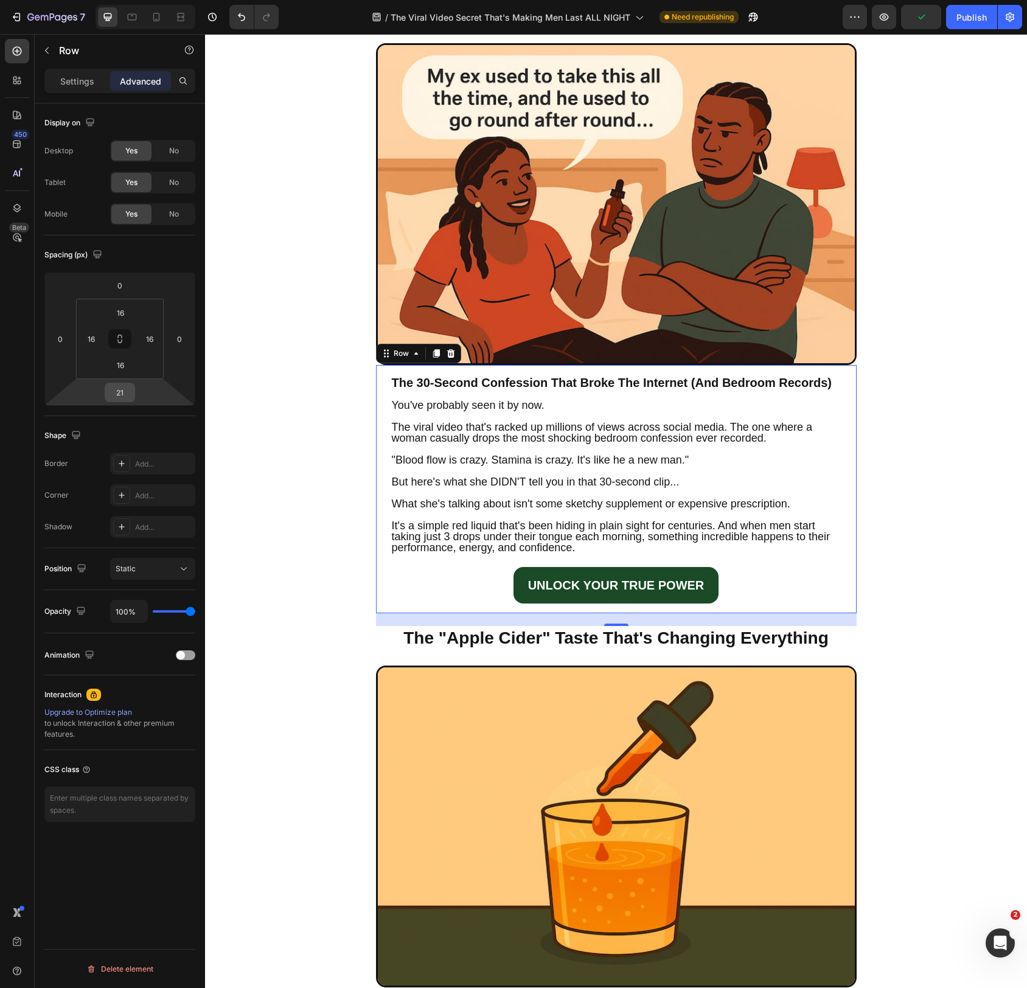
click at [122, 396] on input "21" at bounding box center [120, 392] width 24 height 18
type input "0"
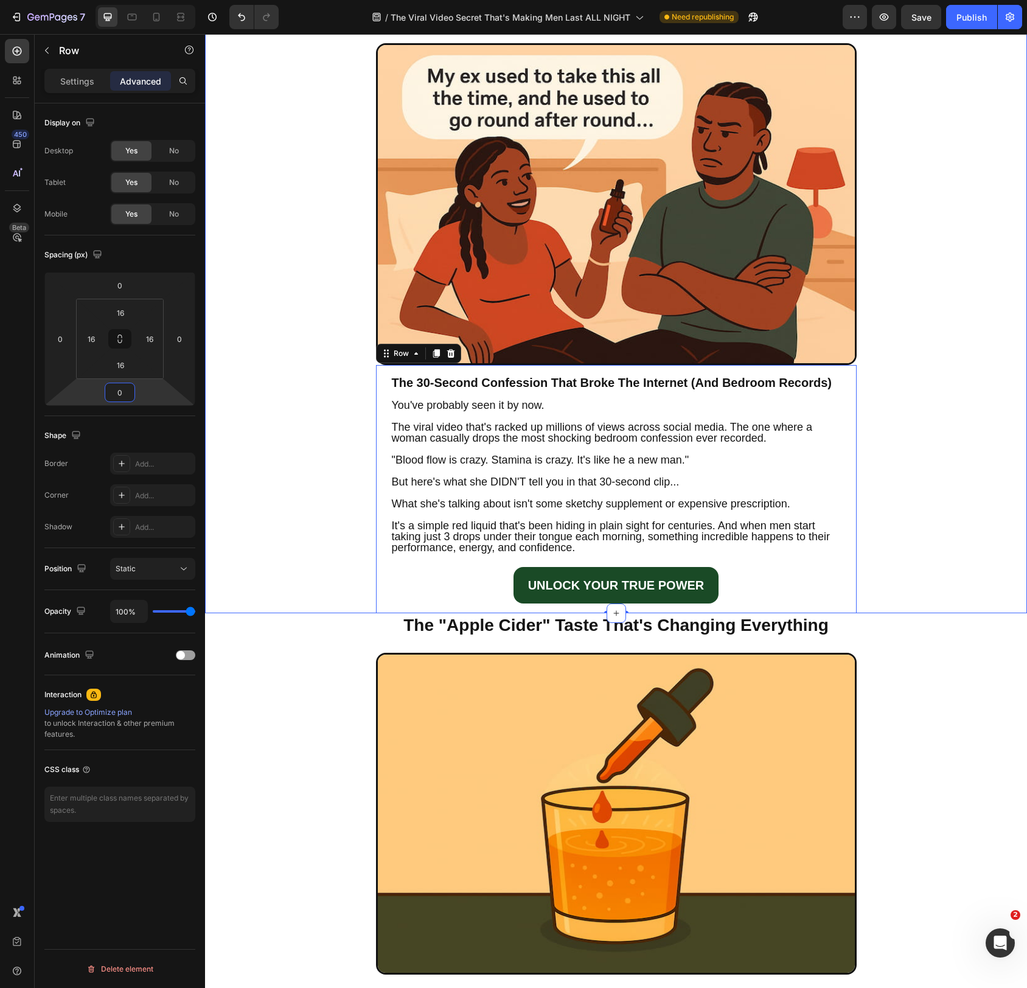
click at [253, 551] on div "The Viral Video Secret That's Making Men Last ALL NIGHT (And Why Big Pharma Is …" at bounding box center [616, 242] width 822 height 743
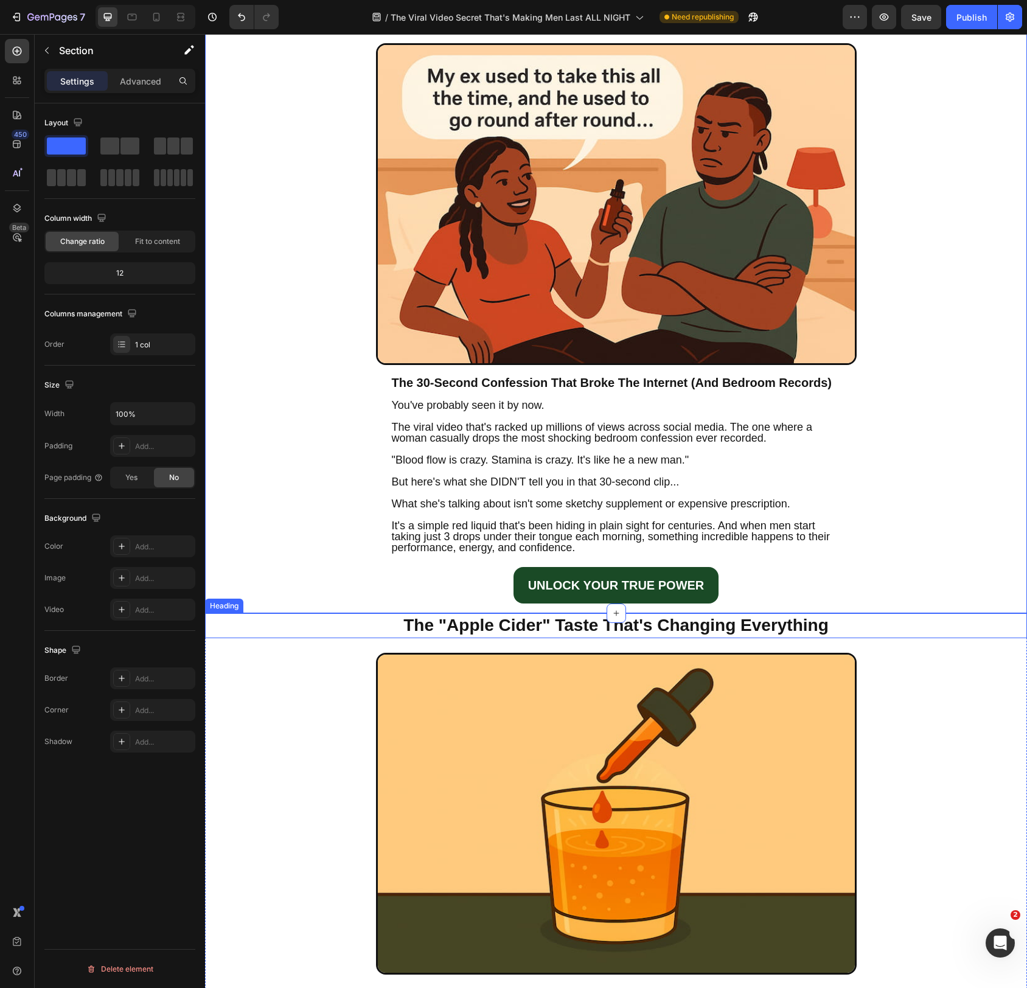
click at [346, 636] on div "The "Apple Cider" Taste That's Changing Everything" at bounding box center [616, 626] width 798 height 24
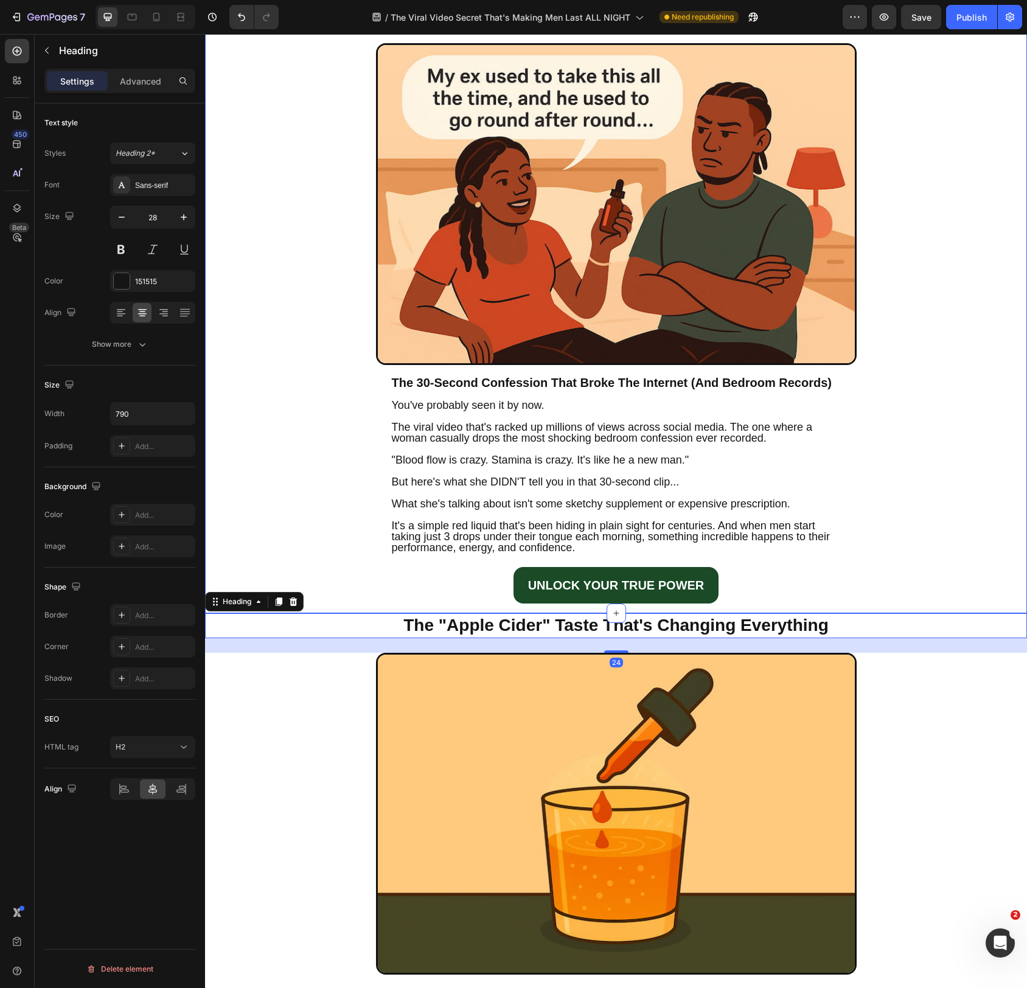
click at [984, 574] on div "The Viral Video Secret That's Making Men Last ALL NIGHT (And Why Big Pharma Is …" at bounding box center [616, 242] width 822 height 743
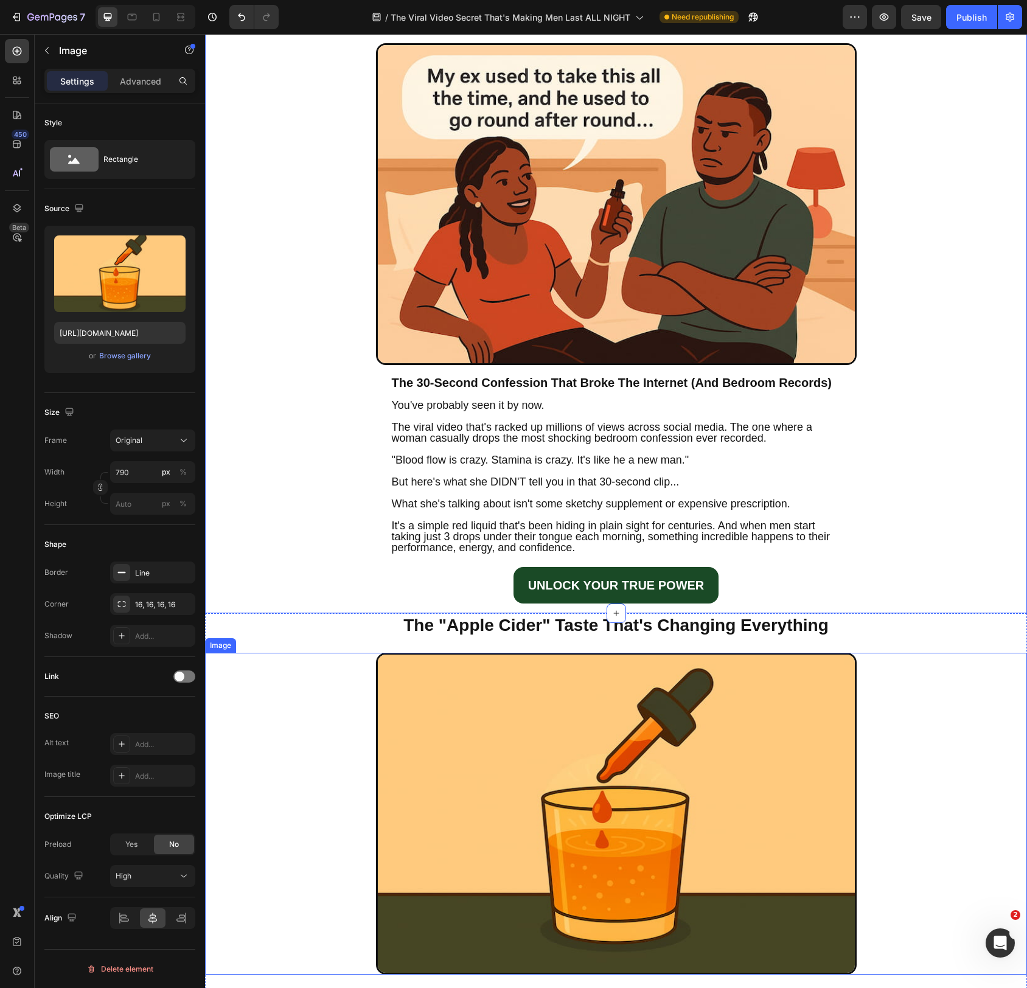
click at [941, 705] on div at bounding box center [616, 814] width 798 height 322
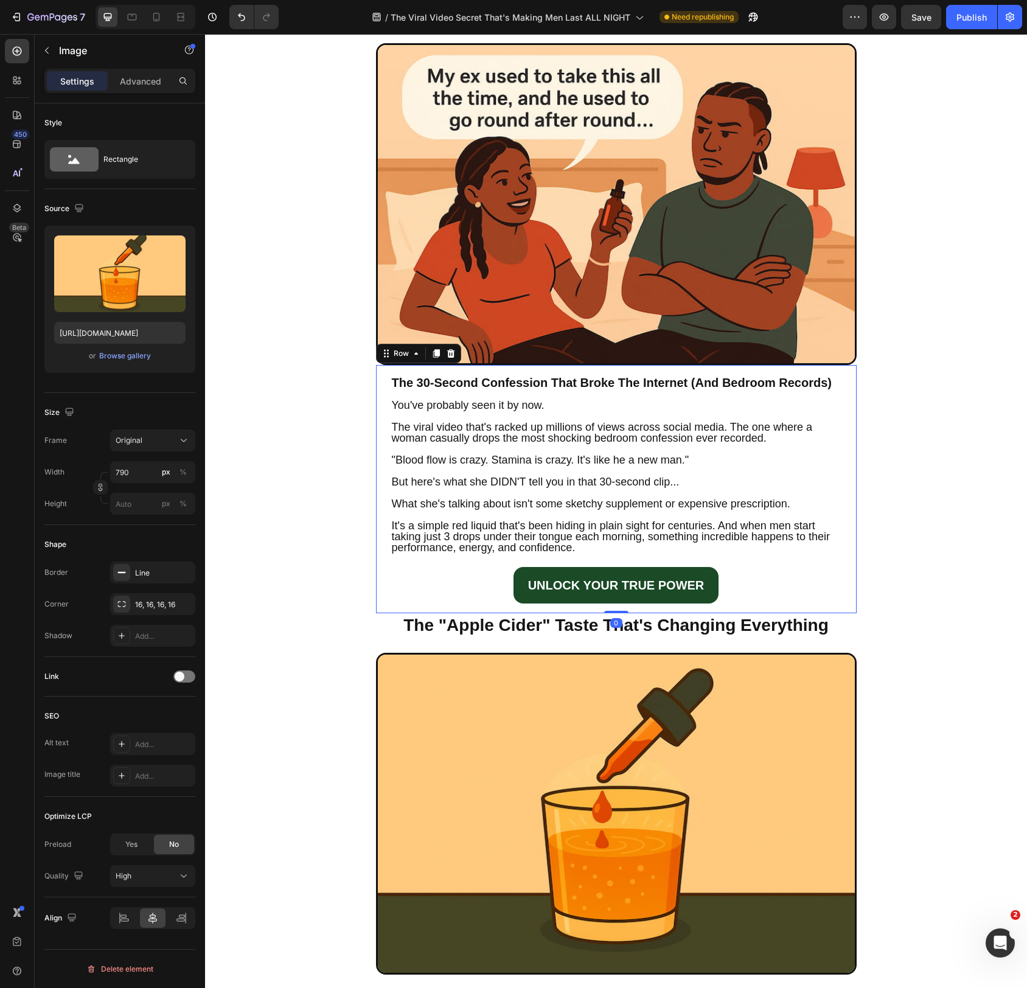
click at [797, 606] on div "The 30-Second Confession That Broke The Internet (And Bedroom Records) Heading …" at bounding box center [616, 489] width 481 height 248
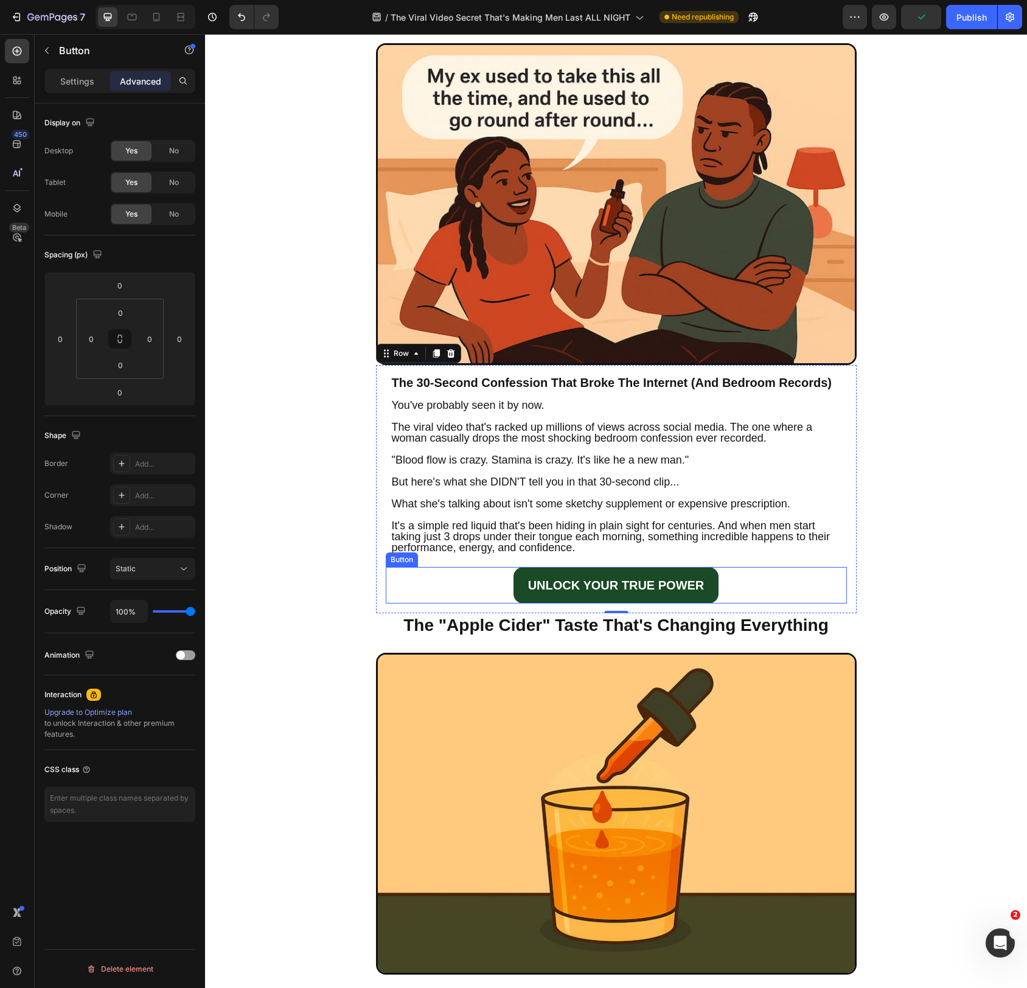
click at [767, 594] on div "UNLOCK YOUR TRUE POWER Button" at bounding box center [616, 585] width 461 height 37
click at [733, 610] on div "The 30-Second Confession That Broke The Internet (And Bedroom Records) Heading …" at bounding box center [616, 489] width 481 height 248
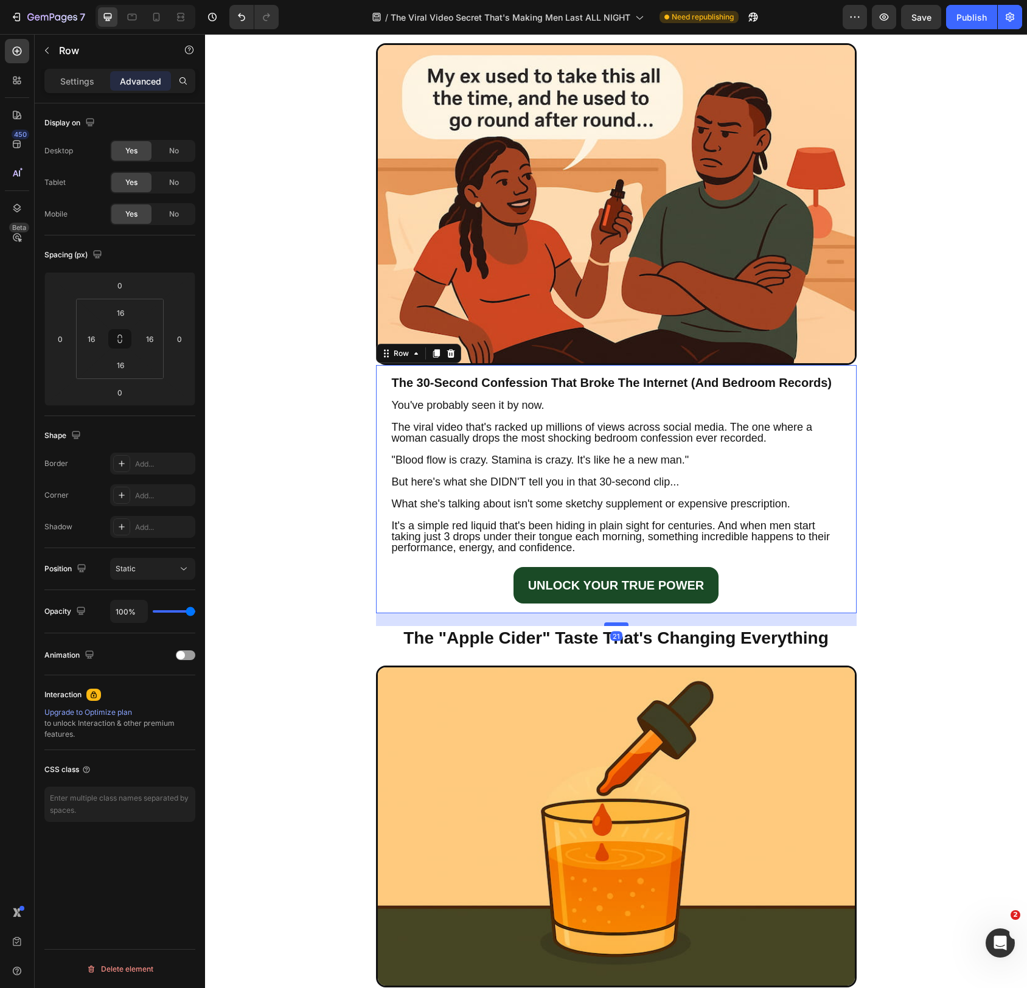
drag, startPoint x: 624, startPoint y: 613, endPoint x: 624, endPoint y: 626, distance: 12.8
click at [624, 626] on div at bounding box center [616, 625] width 24 height 4
type input "21"
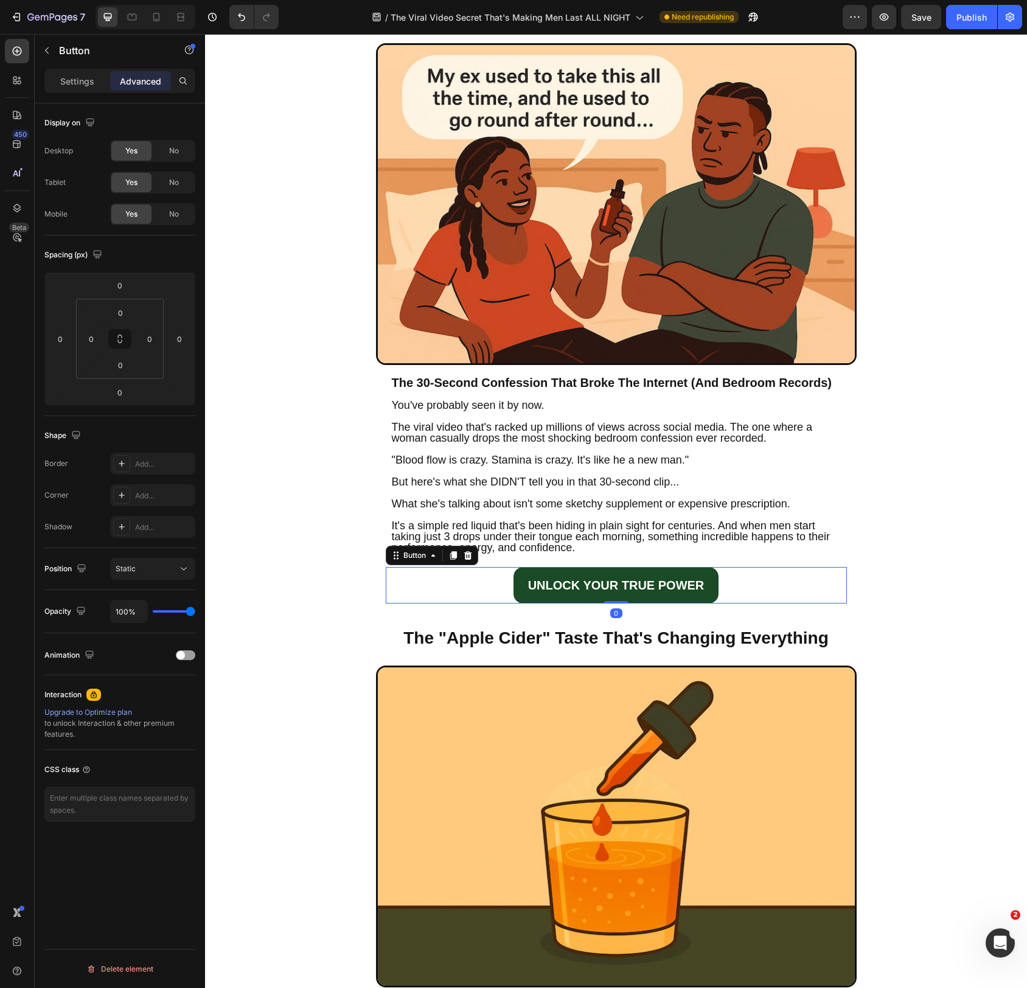
click at [780, 590] on div "UNLOCK YOUR TRUE POWER Button 0" at bounding box center [616, 585] width 461 height 37
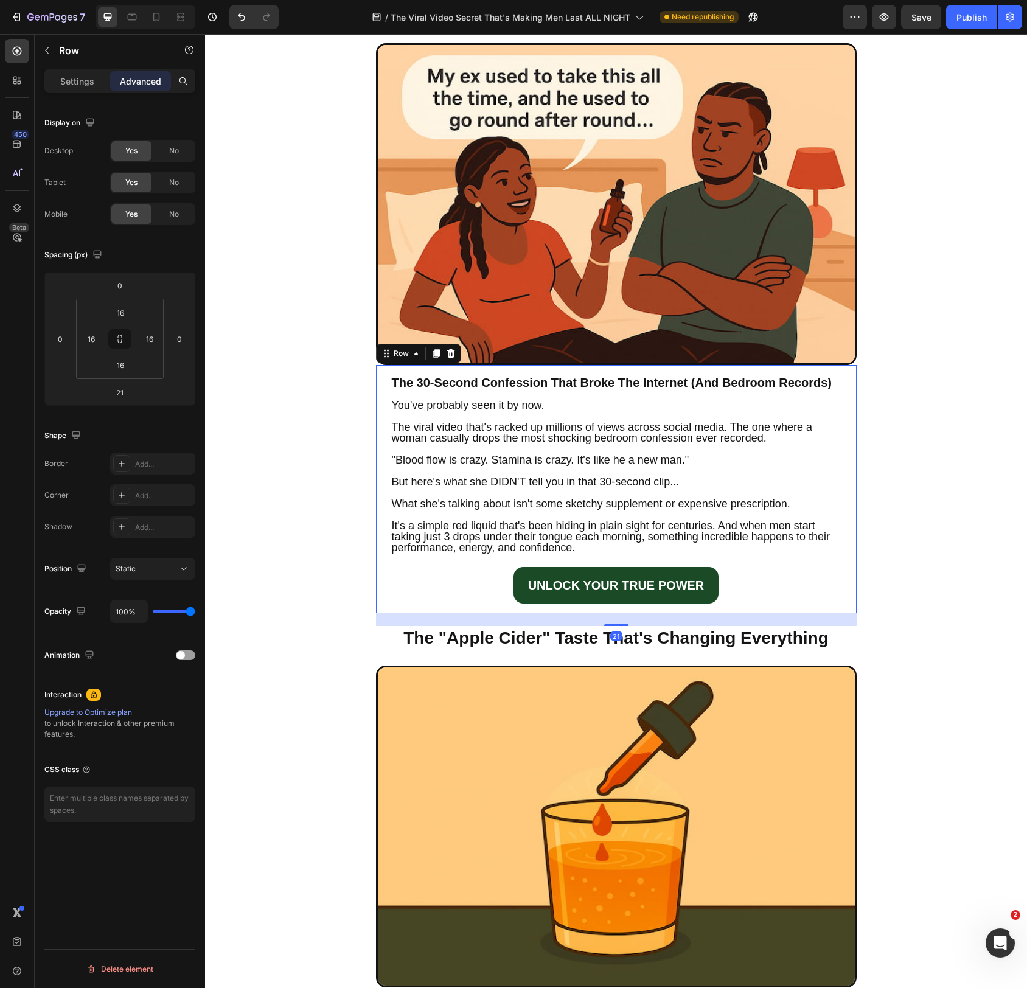
click at [794, 609] on div "The 30-Second Confession That Broke The Internet (And Bedroom Records) Heading …" at bounding box center [616, 489] width 481 height 248
click at [120, 366] on input "16" at bounding box center [120, 365] width 24 height 18
type input "0"
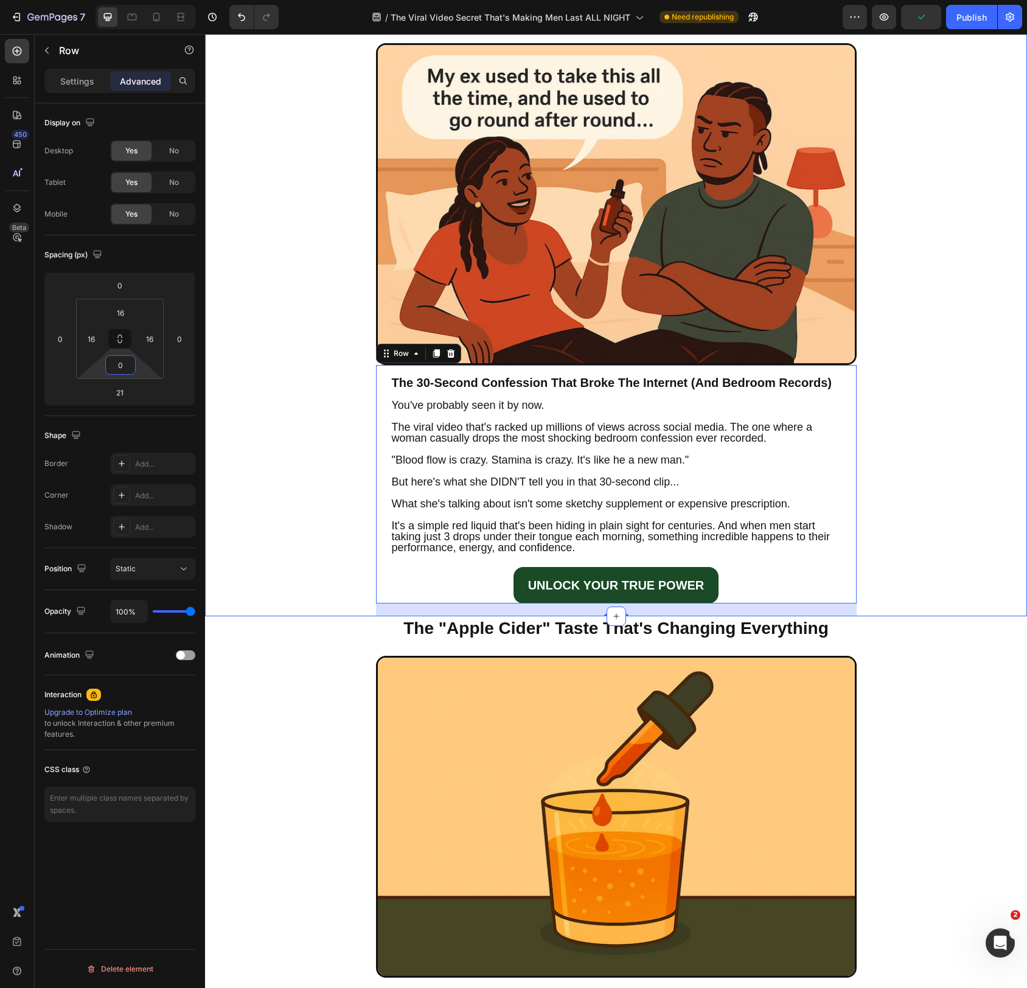
click at [305, 527] on div "The Viral Video Secret That's Making Men Last ALL NIGHT (And Why Big Pharma Is …" at bounding box center [616, 244] width 822 height 746
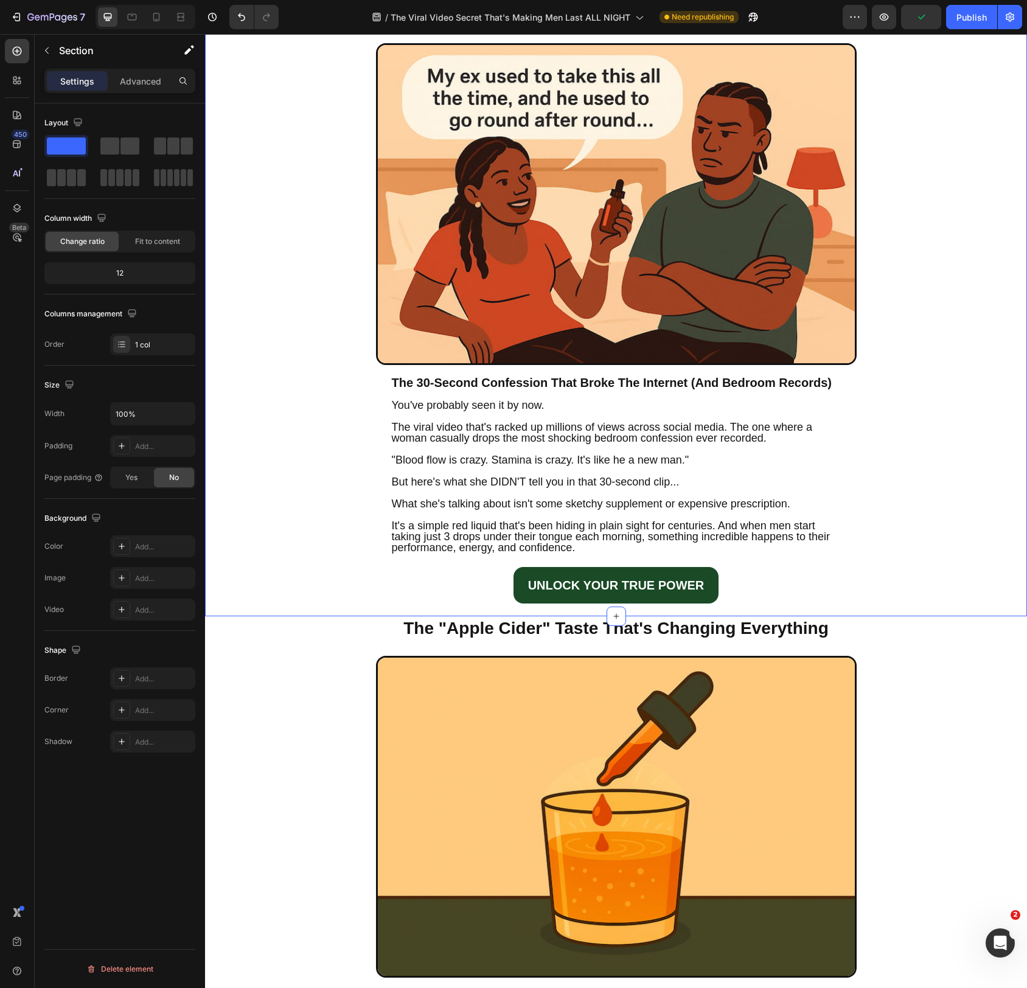
click at [944, 501] on div "The Viral Video Secret That's Making Men Last ALL NIGHT (And Why Big Pharma Is …" at bounding box center [616, 244] width 822 height 746
click at [947, 726] on div at bounding box center [616, 817] width 798 height 322
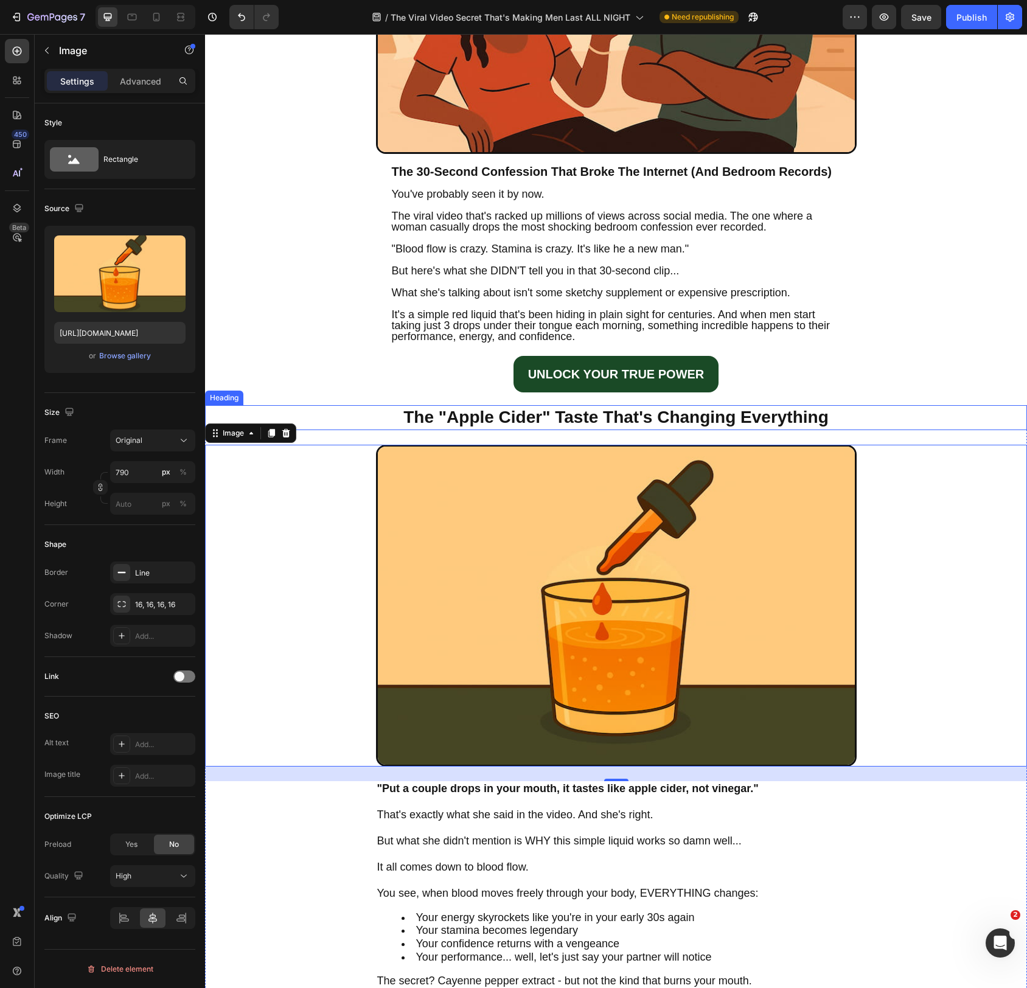
scroll to position [422, 0]
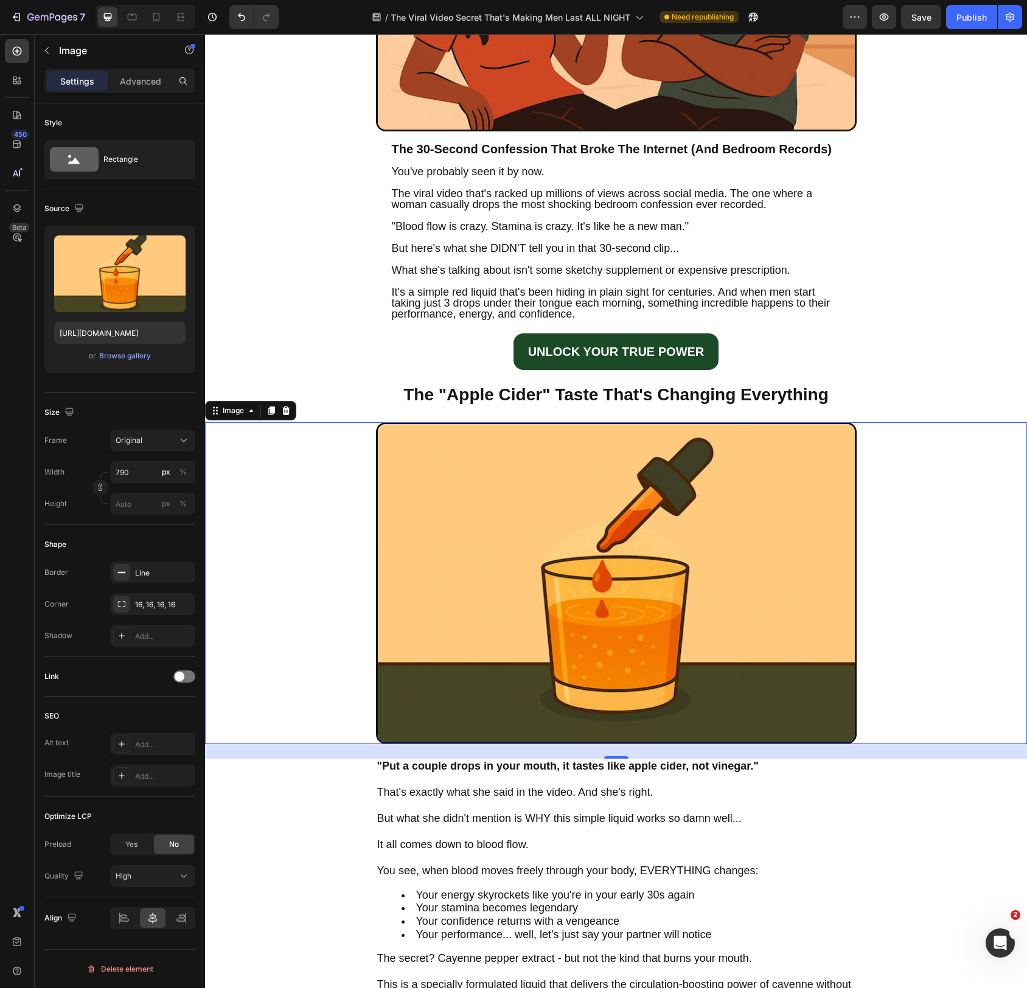
click at [747, 593] on img at bounding box center [616, 583] width 481 height 322
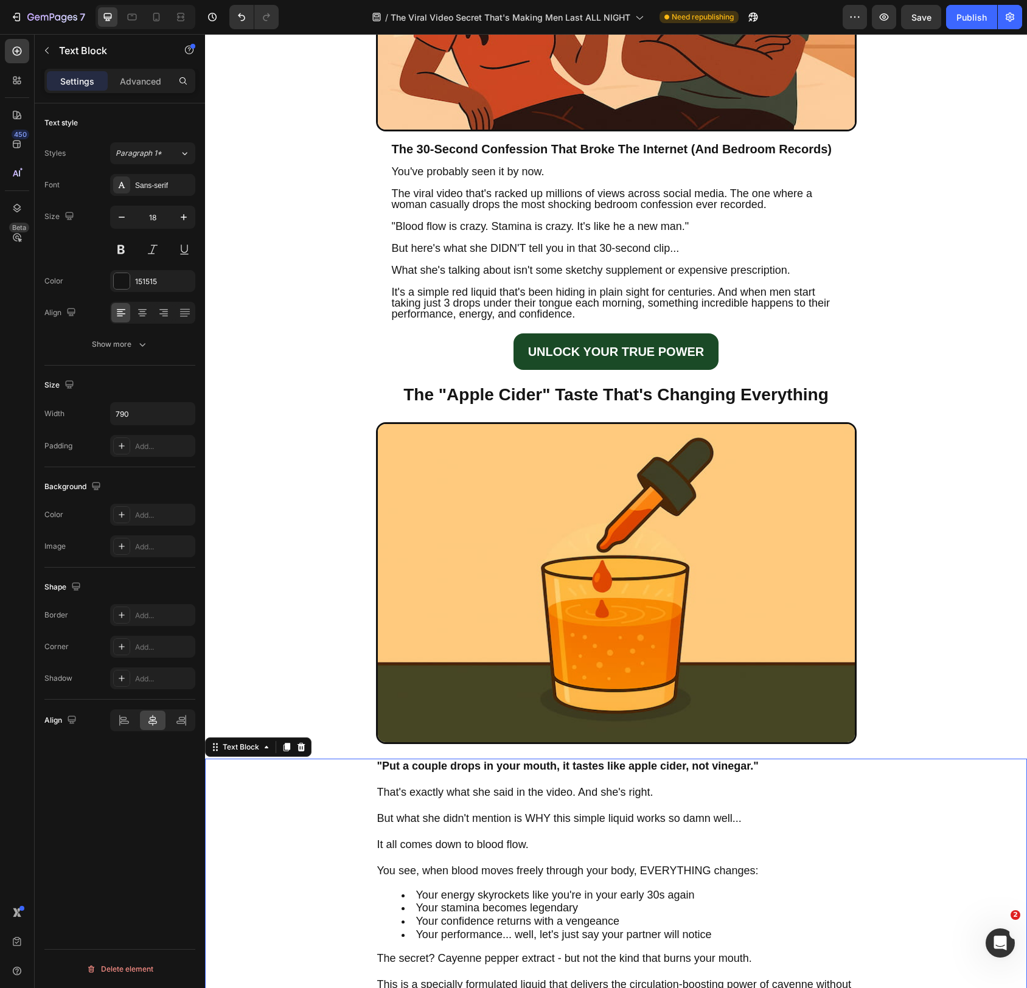
drag, startPoint x: 731, startPoint y: 789, endPoint x: 719, endPoint y: 778, distance: 16.4
click at [730, 789] on p "That's exactly what she said in the video. And she's right. But what she didn't…" at bounding box center [616, 799] width 478 height 52
click at [708, 676] on img at bounding box center [616, 583] width 481 height 322
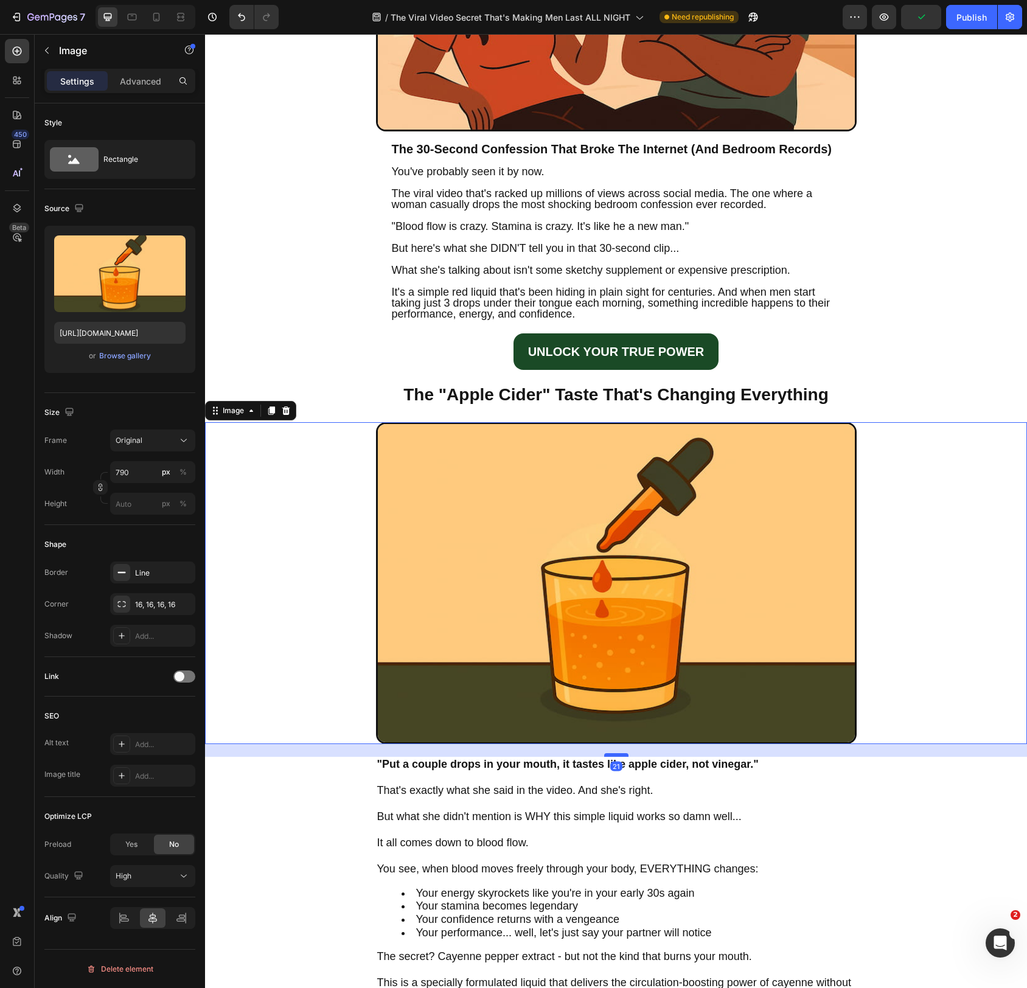
click at [624, 756] on div at bounding box center [616, 755] width 24 height 4
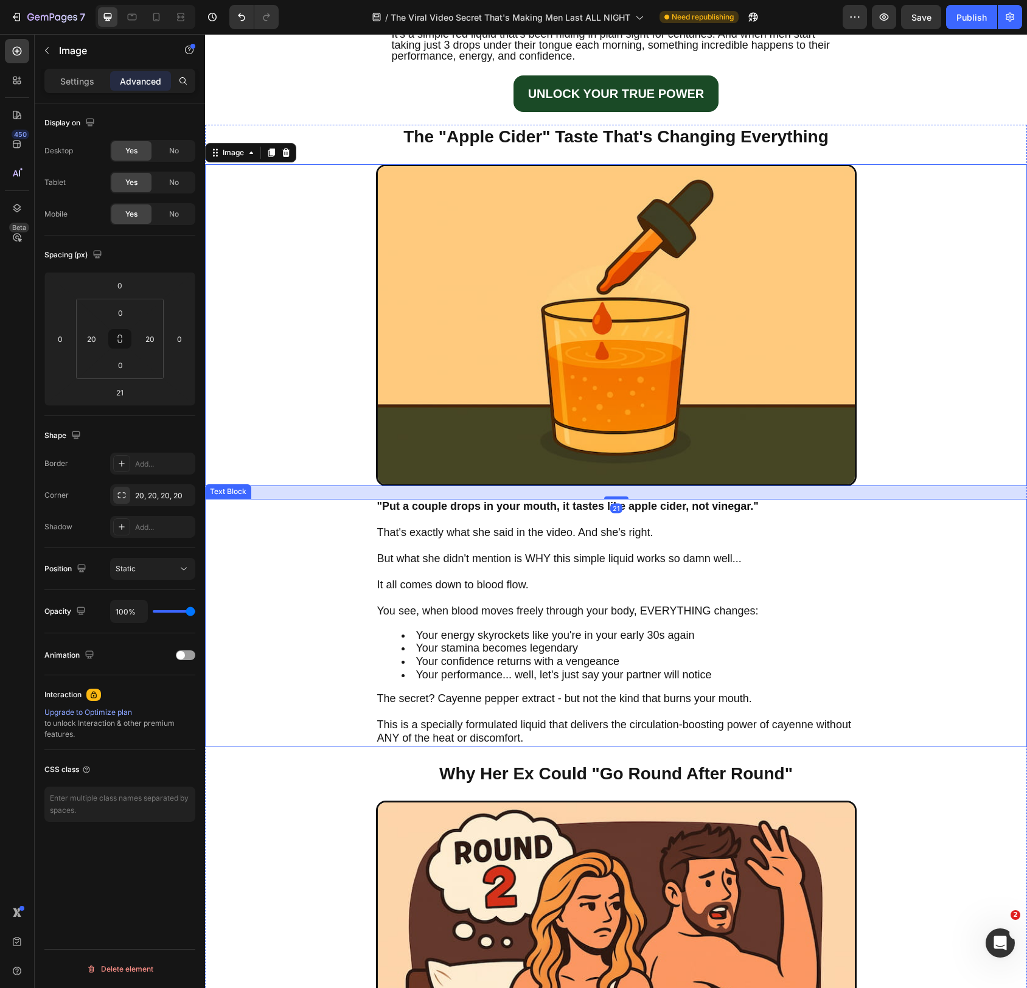
scroll to position [687, 0]
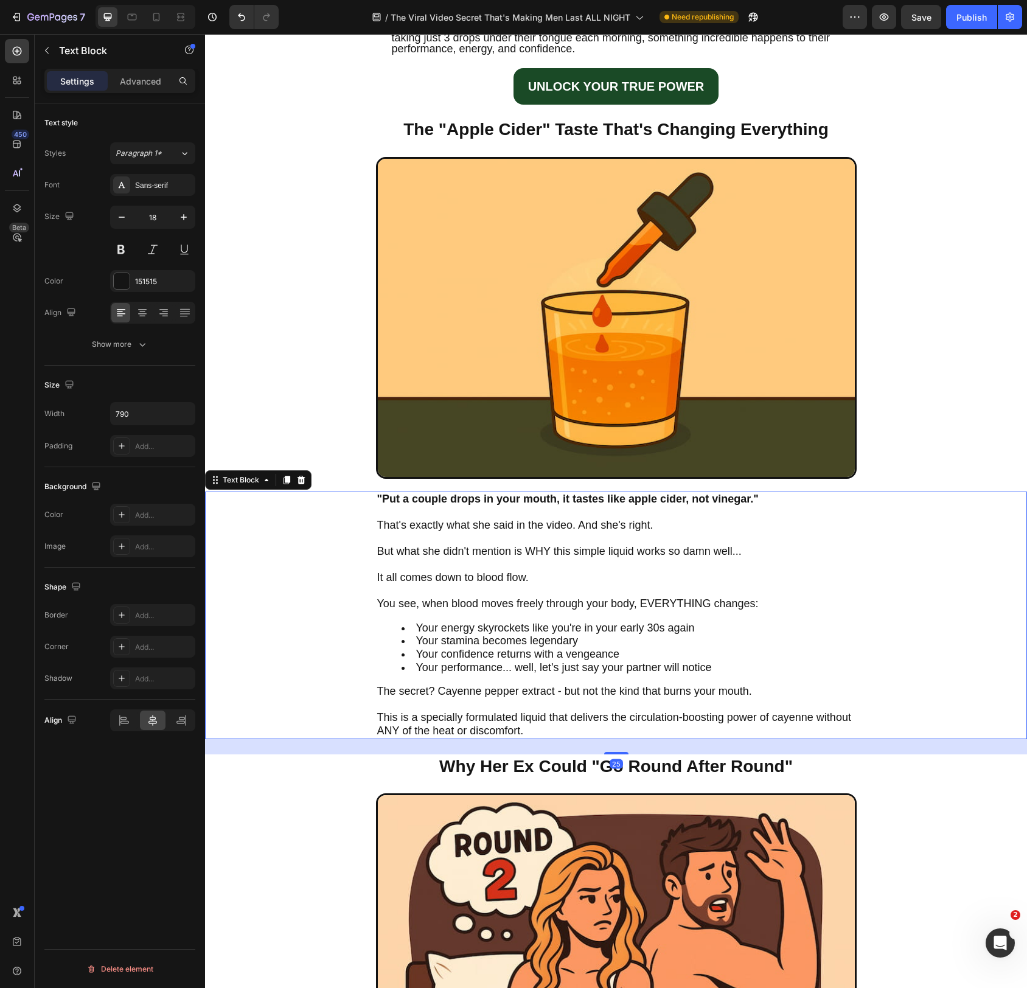
click at [604, 724] on span "This is a specially formulated liquid that delivers the circulation-boosting po…" at bounding box center [614, 725] width 474 height 26
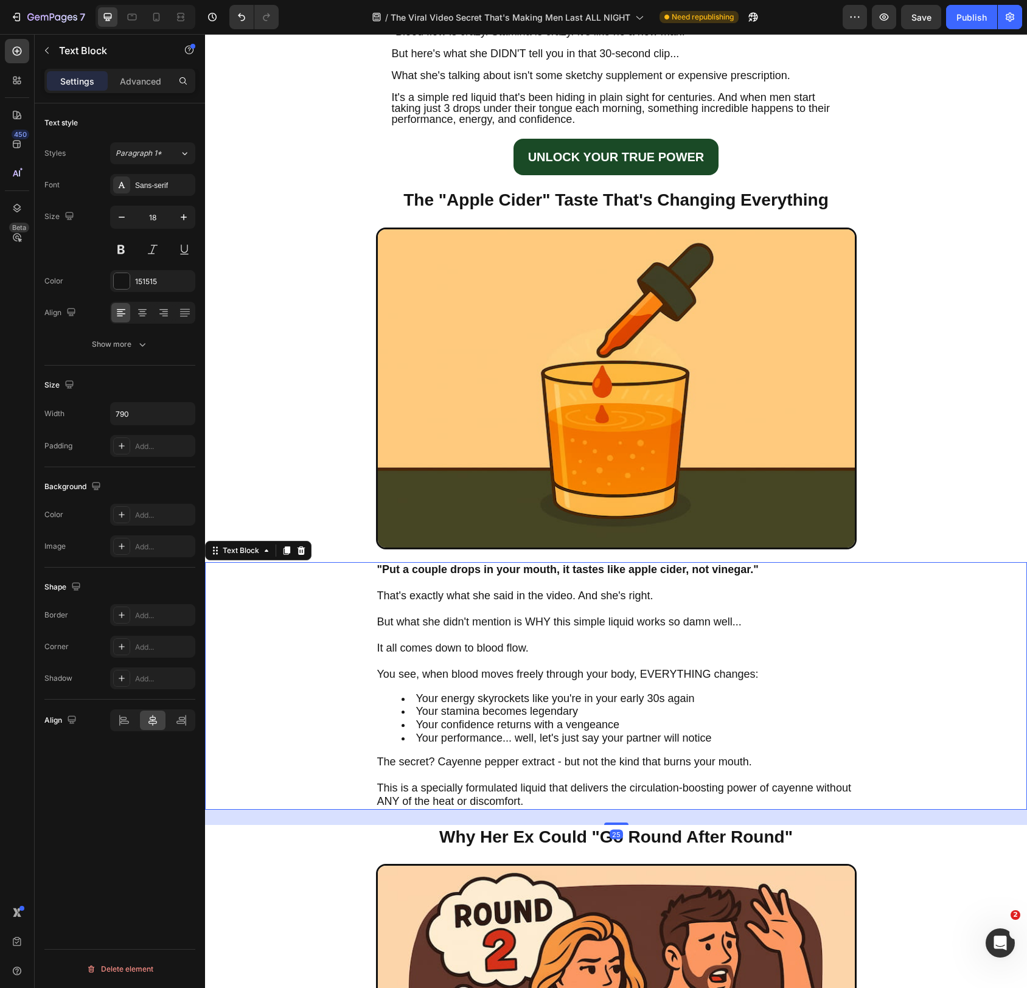
scroll to position [612, 0]
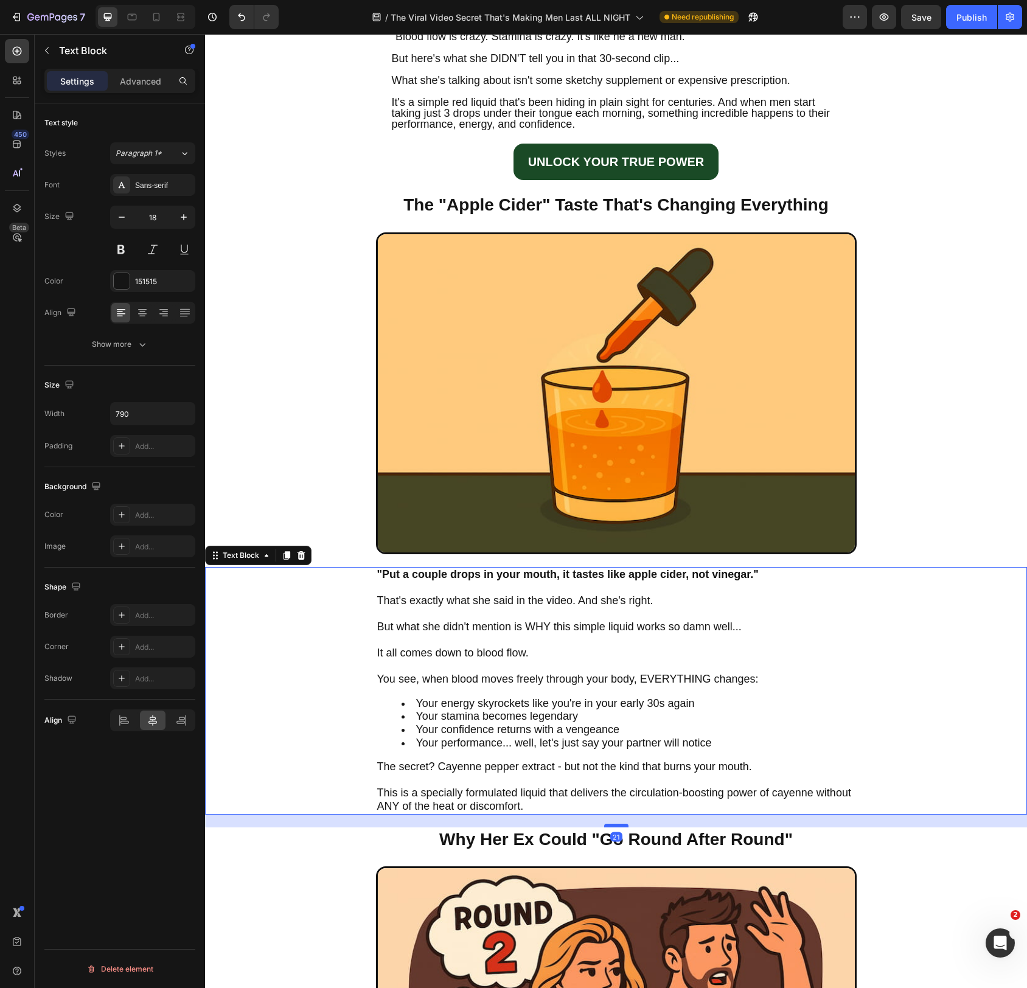
click at [614, 825] on div at bounding box center [616, 826] width 24 height 4
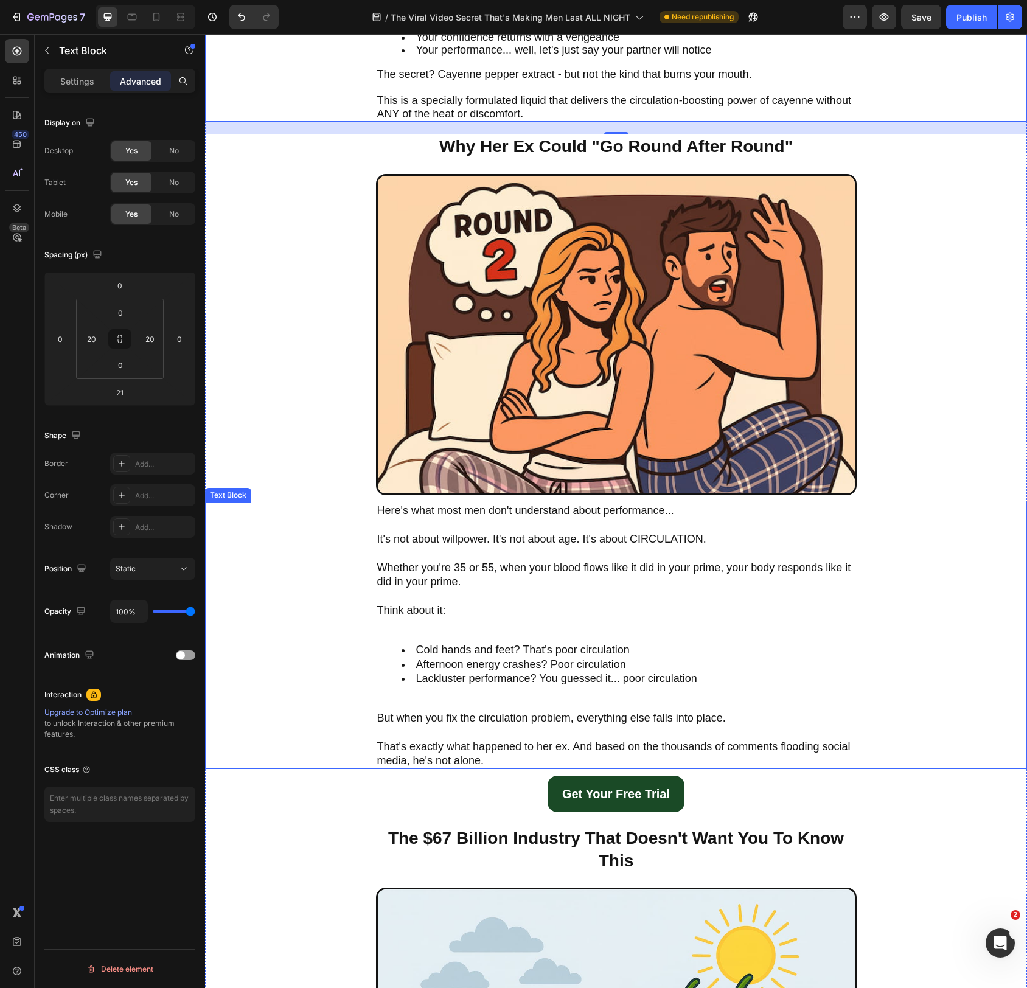
scroll to position [1318, 0]
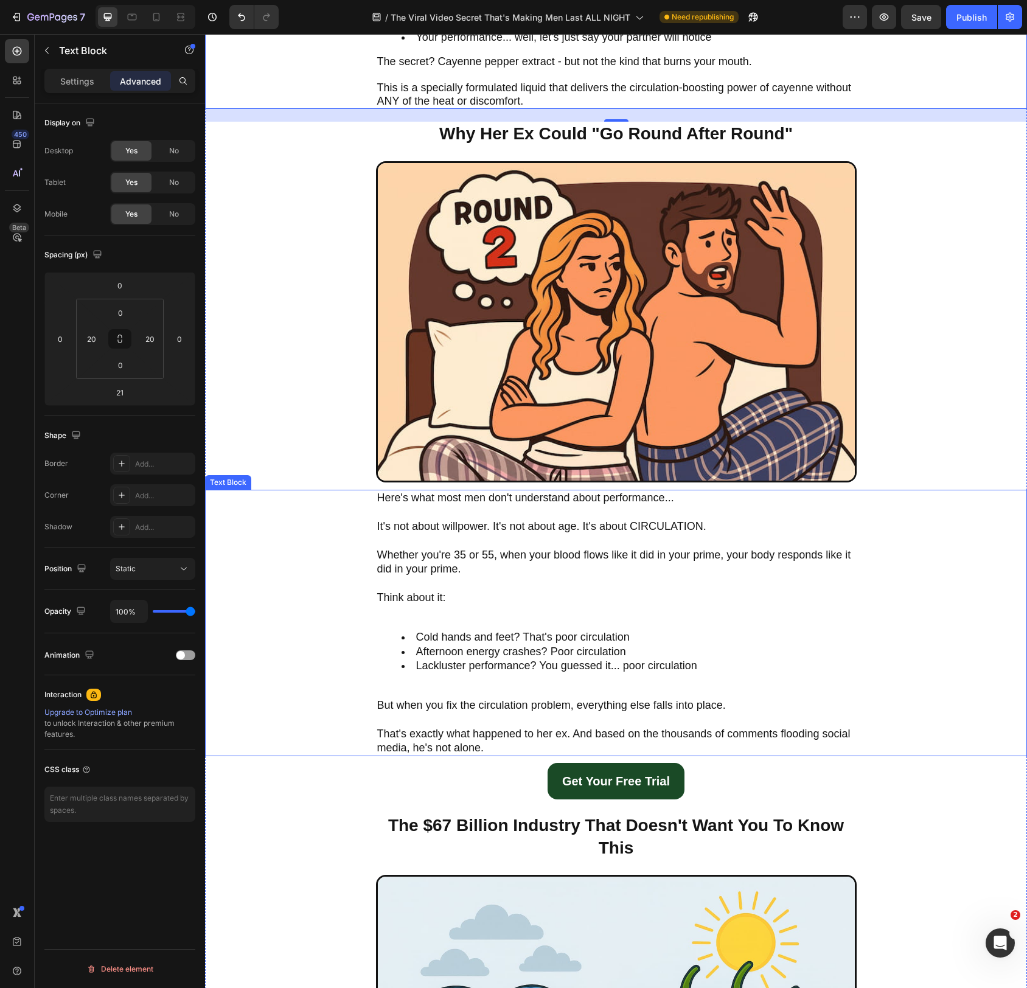
click at [671, 725] on p "But when you fix the circulation problem, everything else falls into place." at bounding box center [616, 713] width 478 height 29
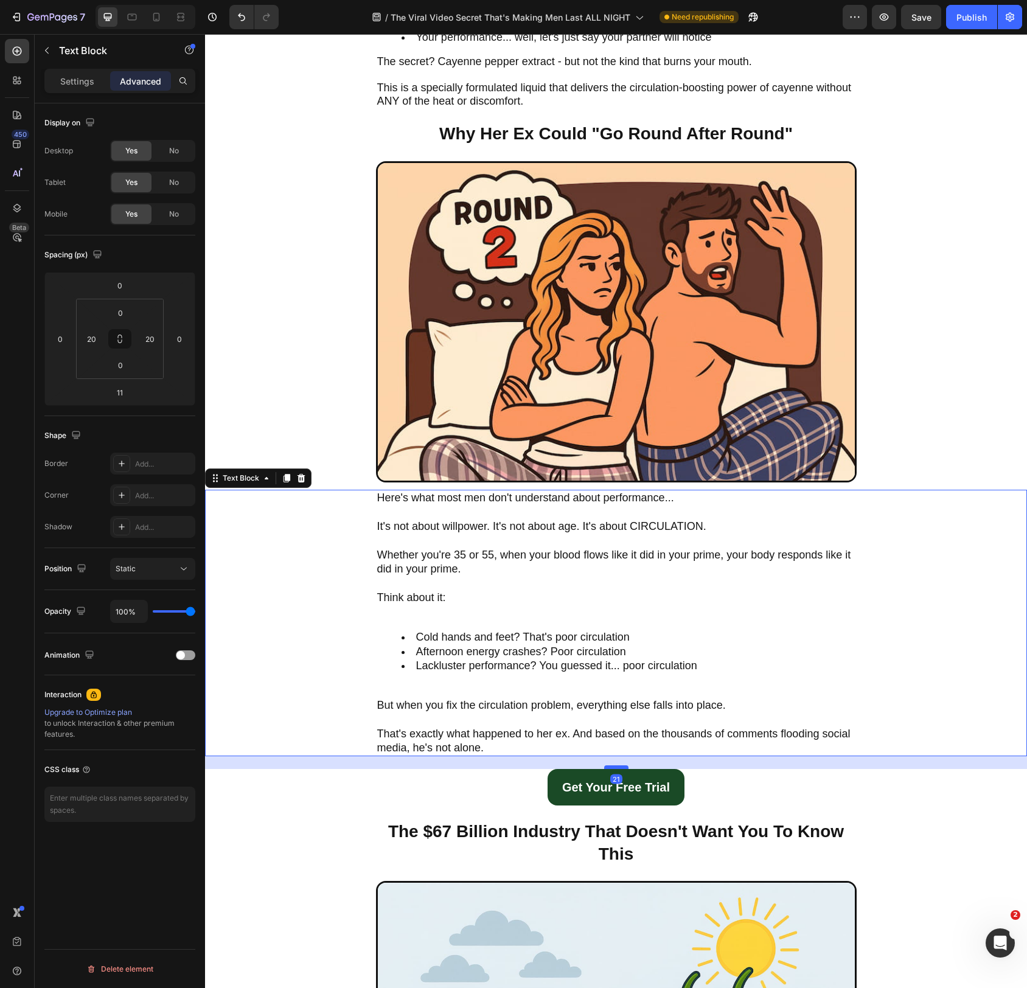
drag, startPoint x: 615, startPoint y: 762, endPoint x: 616, endPoint y: 768, distance: 6.1
click at [616, 768] on div at bounding box center [616, 768] width 24 height 4
type input "21"
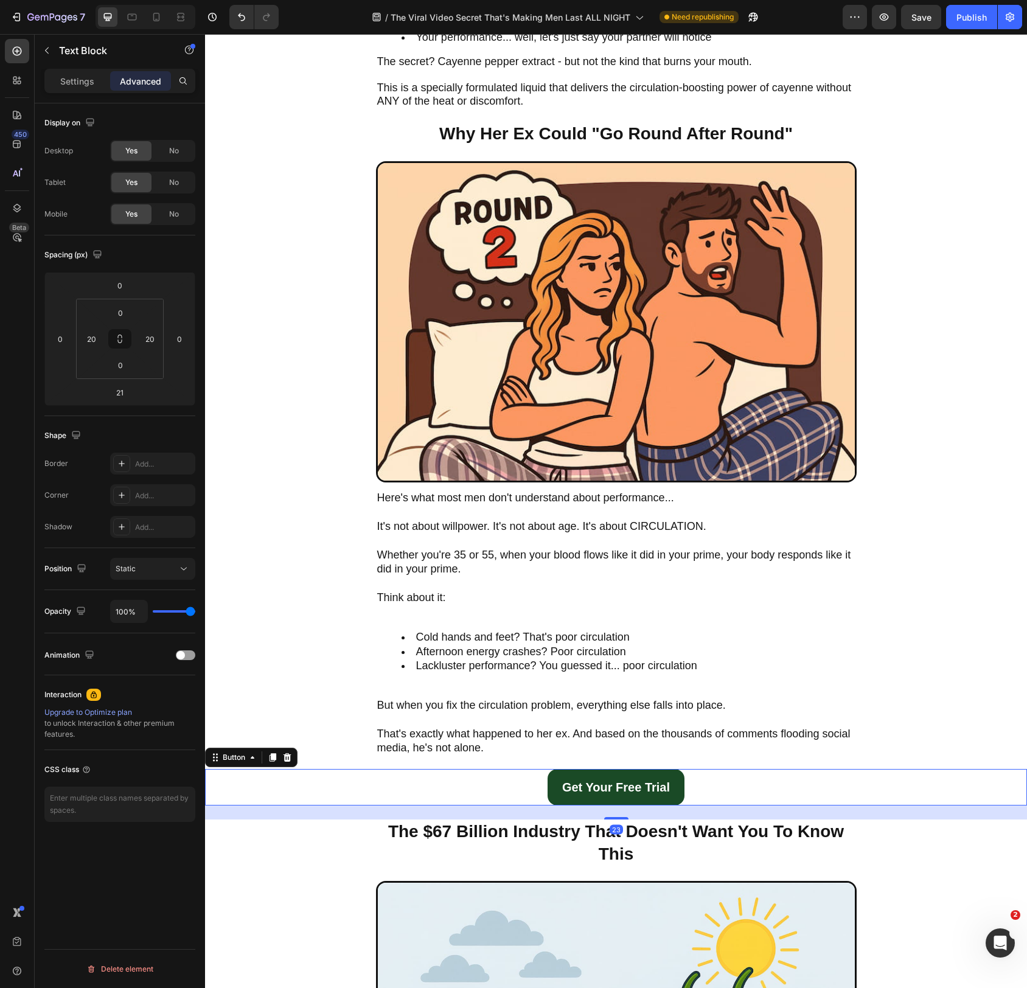
click at [735, 788] on div "Get Your Free Trial Button 23" at bounding box center [616, 787] width 822 height 37
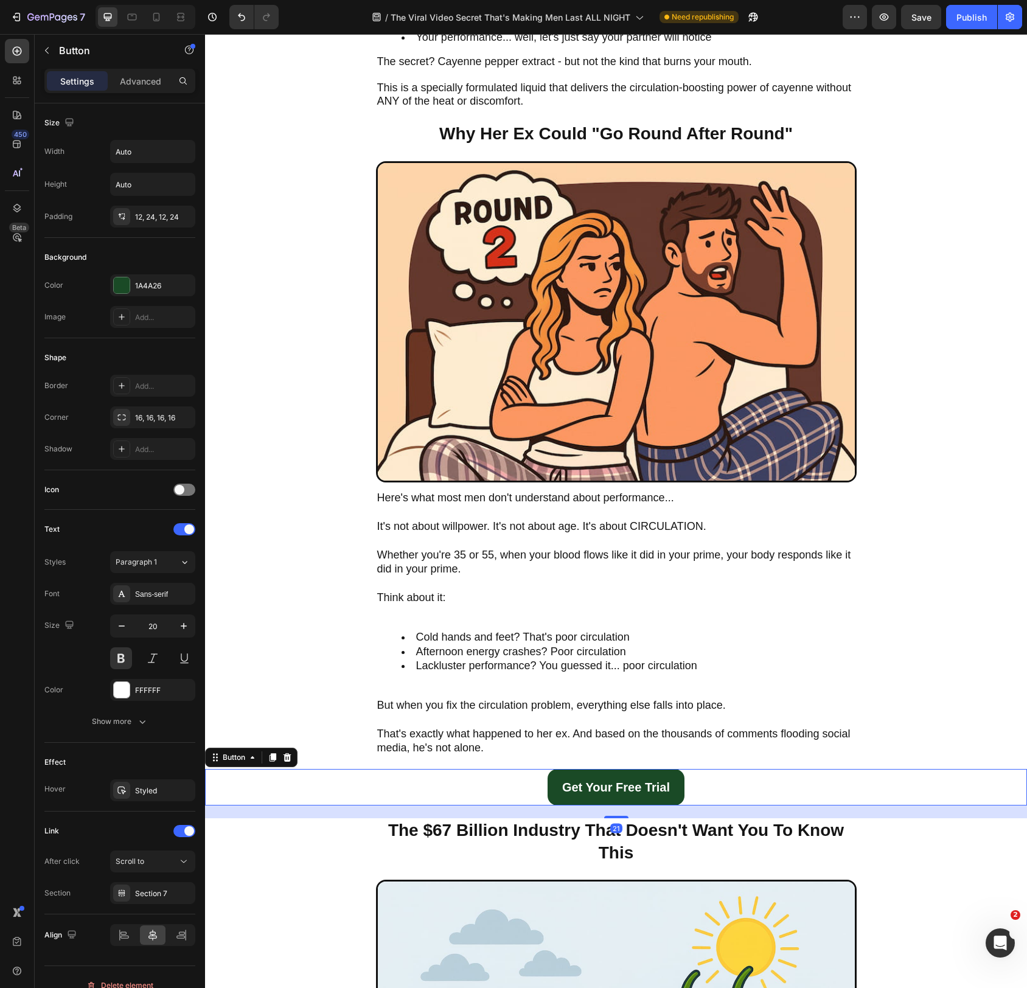
drag, startPoint x: 614, startPoint y: 817, endPoint x: 624, endPoint y: 813, distance: 11.4
click at [614, 816] on div at bounding box center [616, 817] width 24 height 2
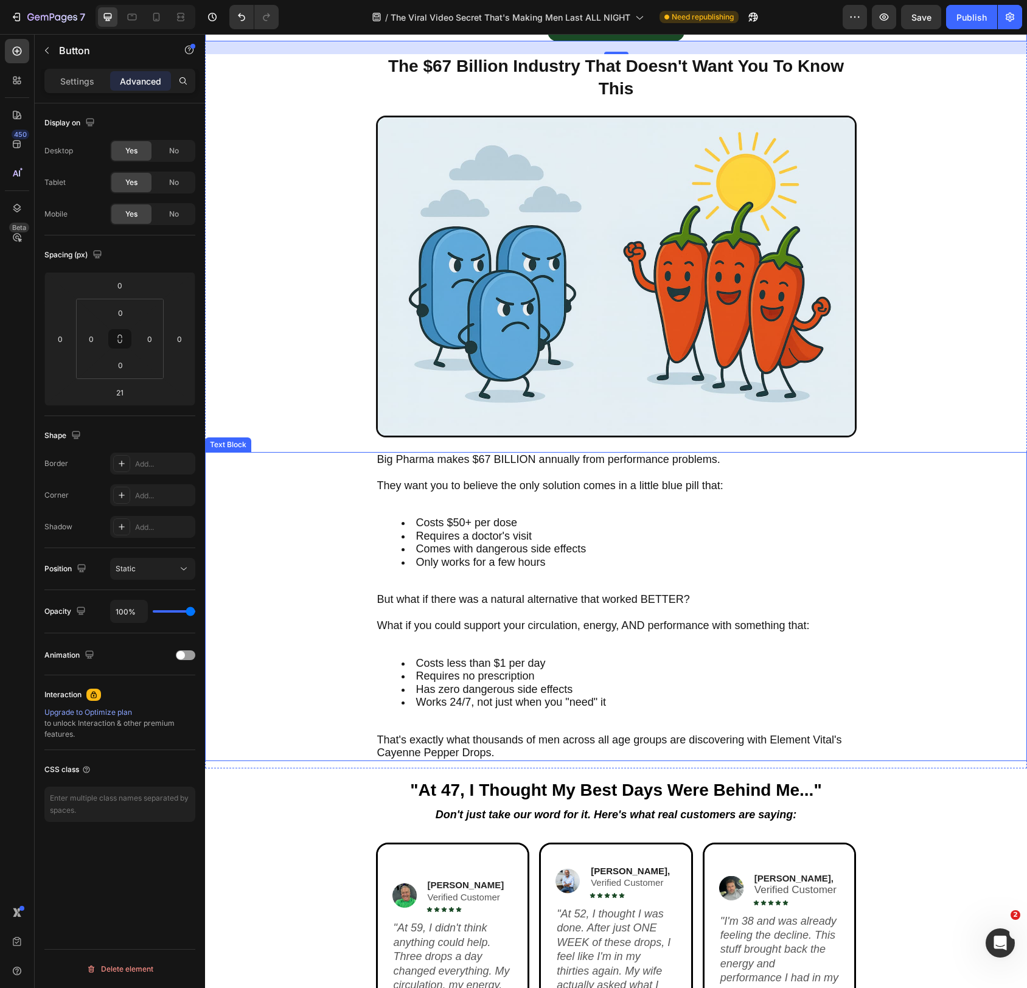
scroll to position [2091, 0]
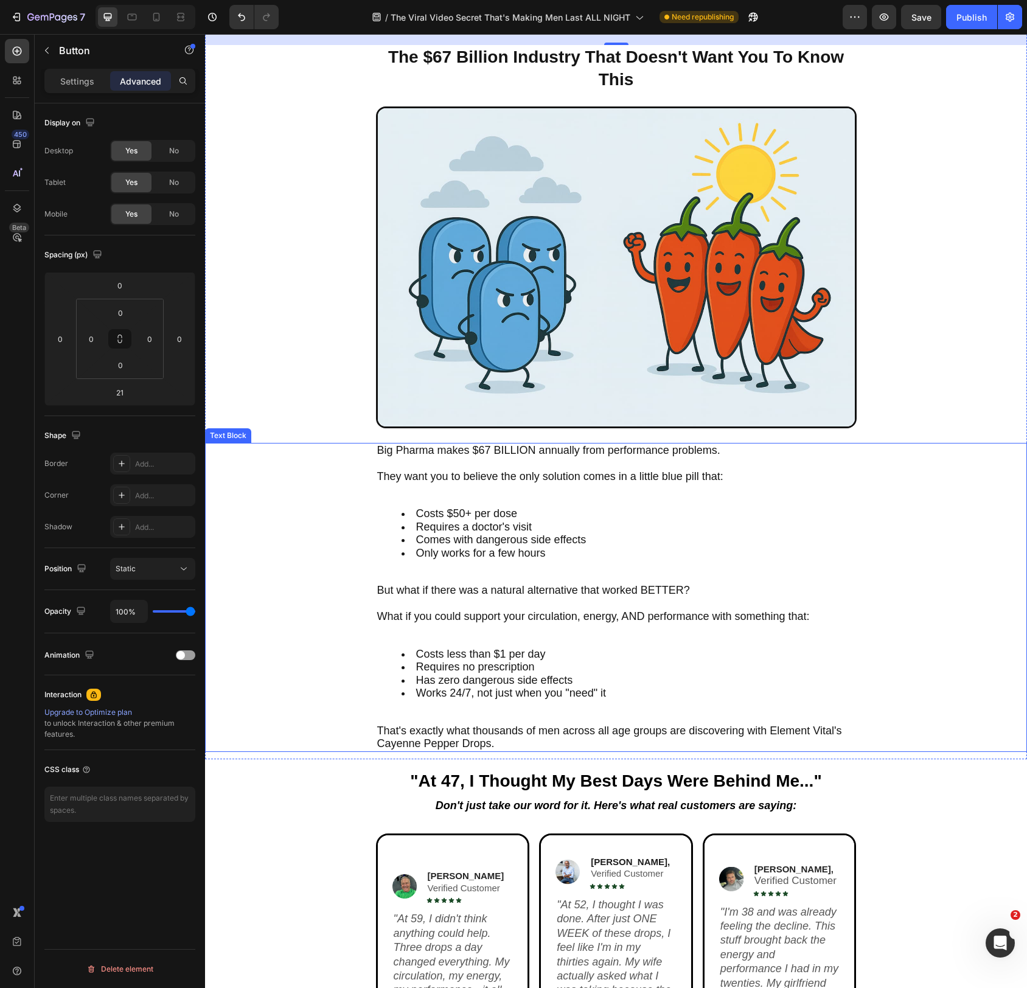
click at [593, 693] on span "Works 24/7, not just when you "need" it" at bounding box center [511, 693] width 191 height 12
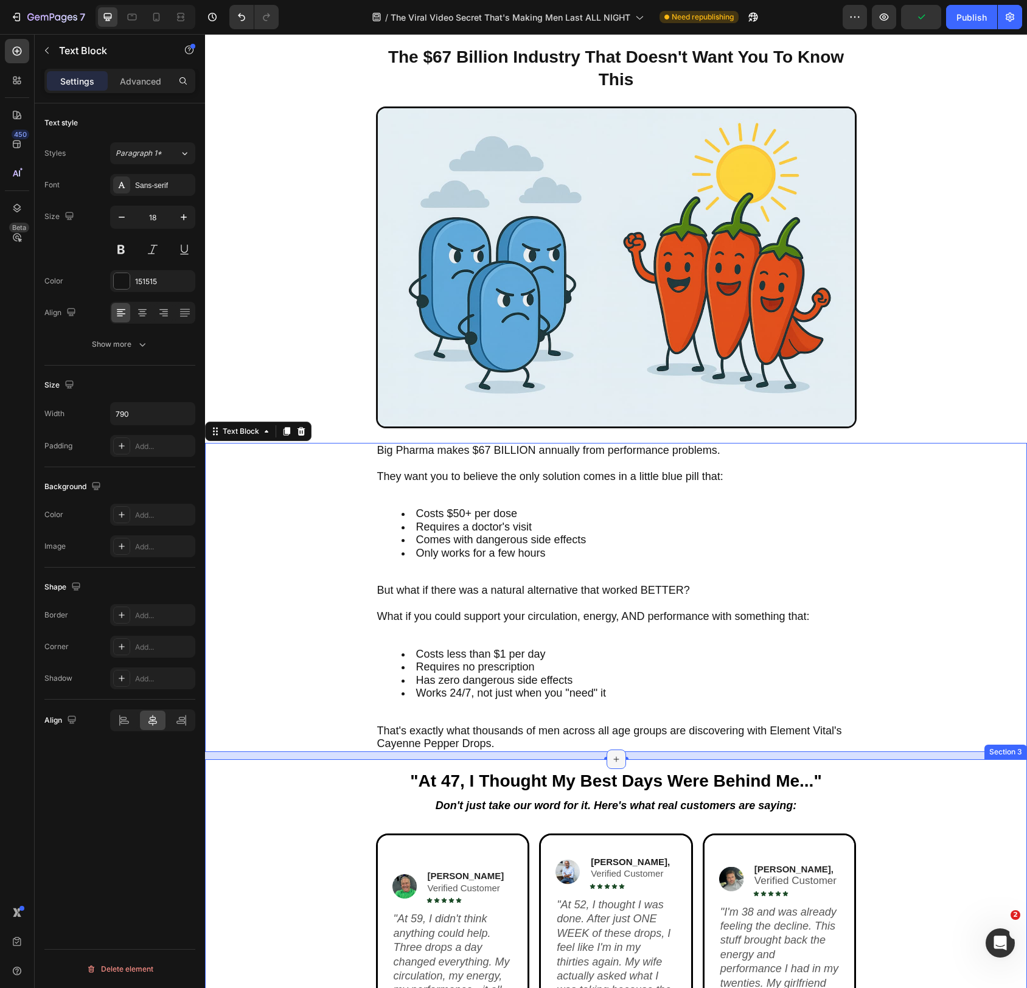
click at [621, 760] on div at bounding box center [616, 759] width 19 height 19
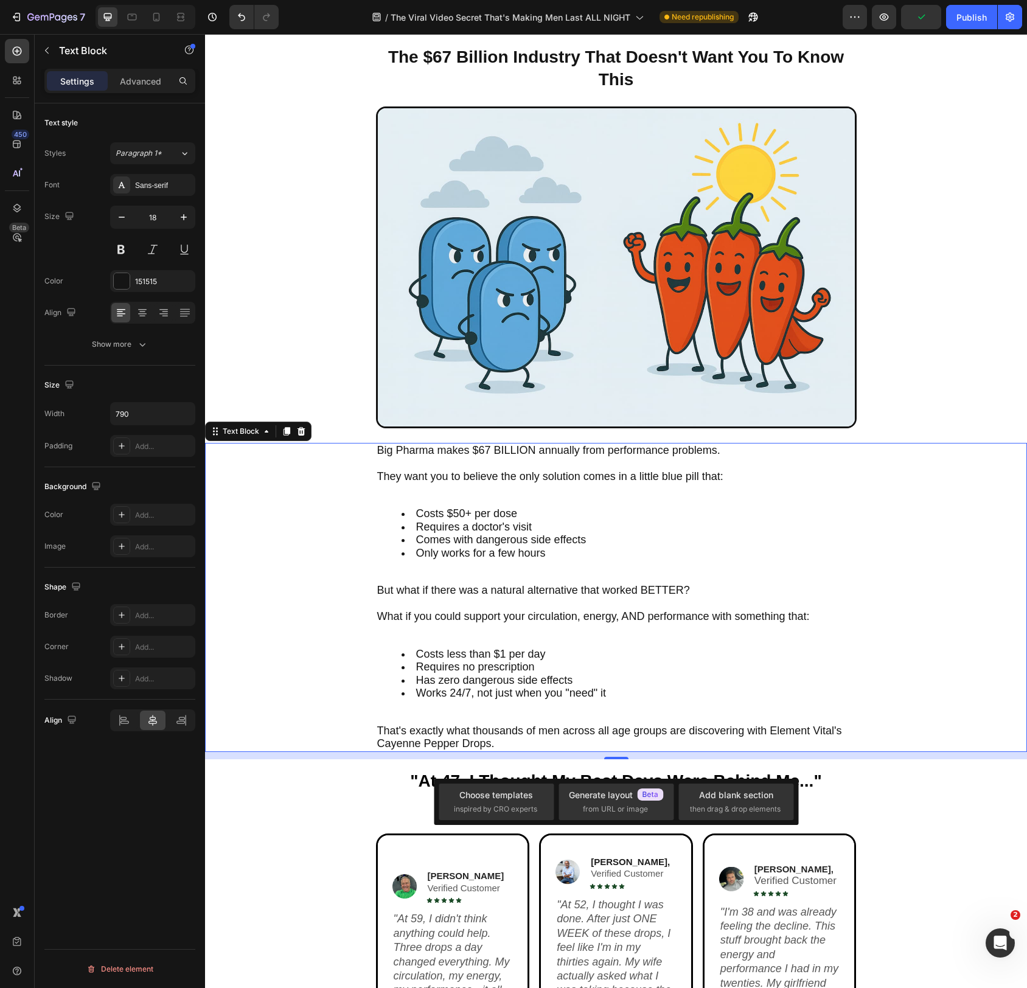
click at [649, 733] on span "That's exactly what thousands of men across all age groups are discovering with…" at bounding box center [609, 738] width 465 height 26
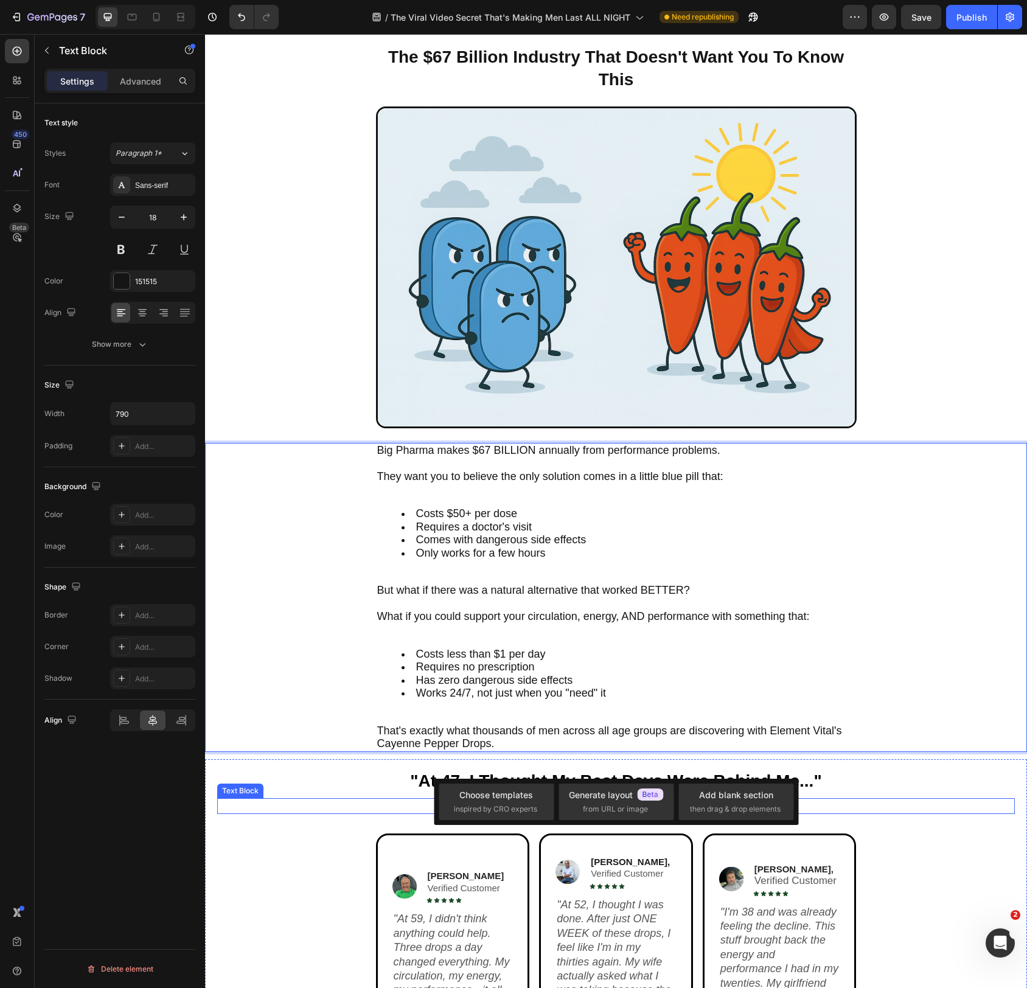
click at [955, 809] on div "Don't just take our word for it. Here's what real customers are saying:" at bounding box center [616, 807] width 798 height 16
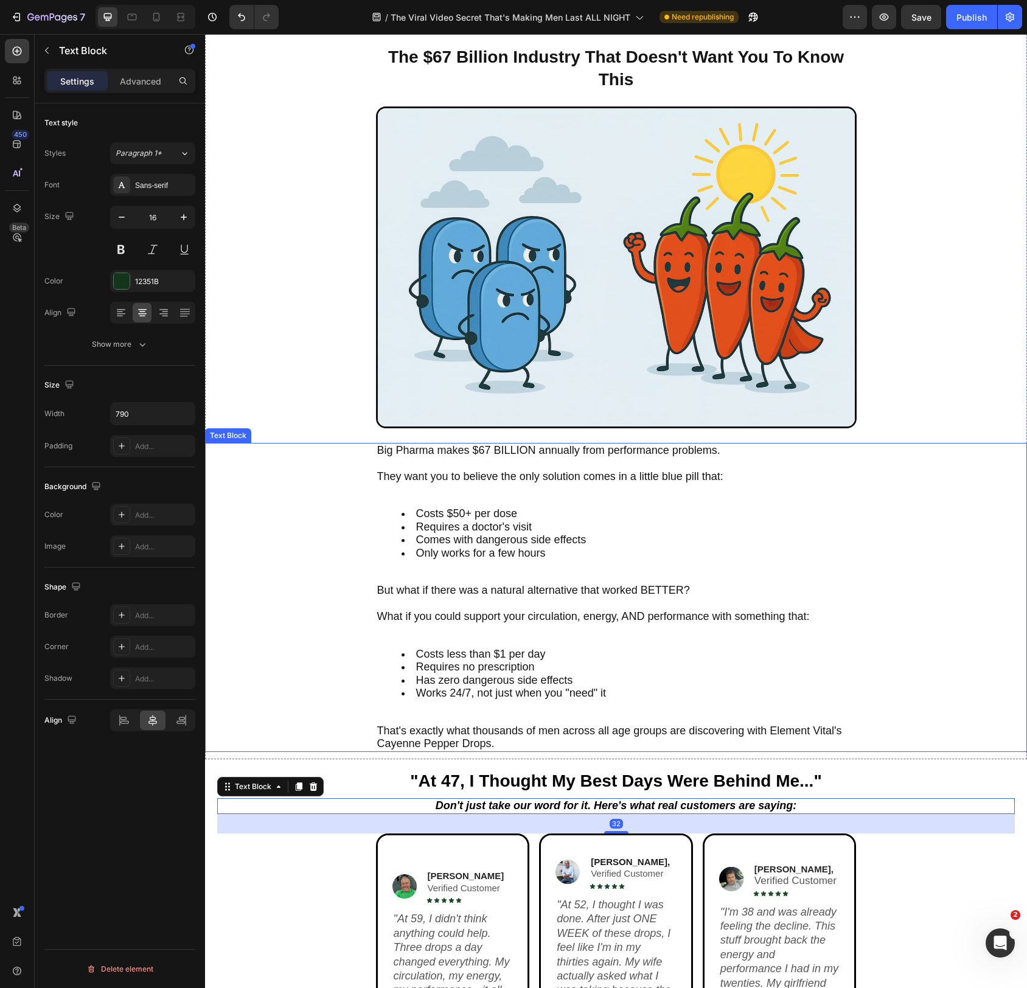
click at [911, 672] on div "Big Pharma makes $67 BILLION annually from performance problems. They want you …" at bounding box center [616, 597] width 798 height 309
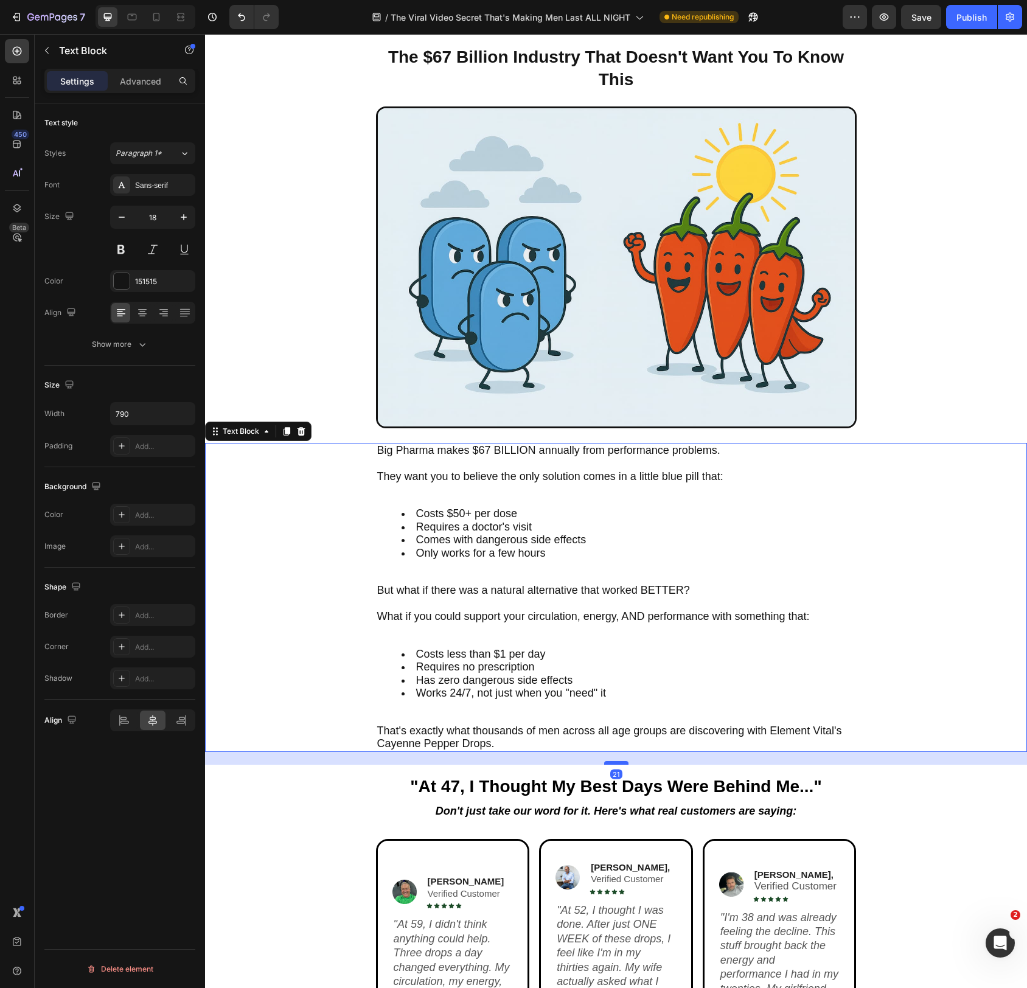
click at [616, 764] on div at bounding box center [616, 763] width 24 height 4
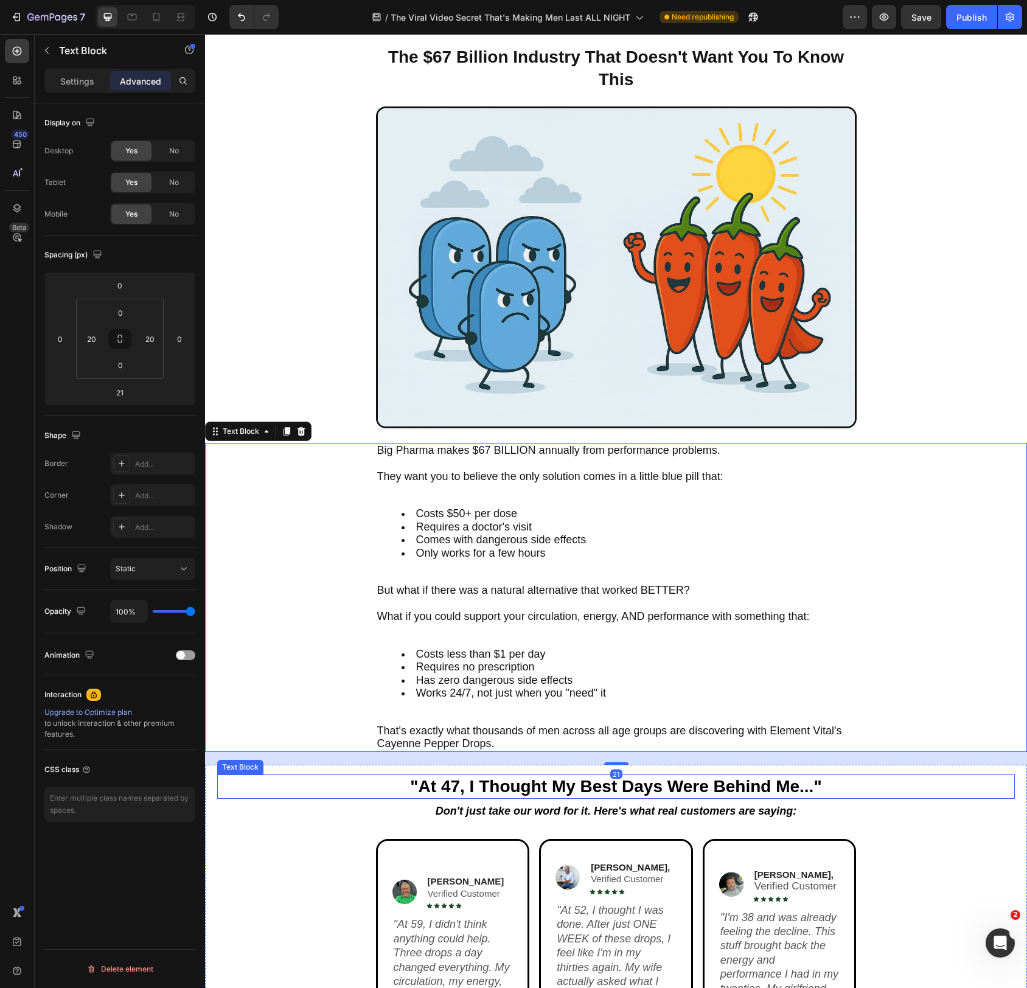
click at [839, 787] on p ""At 47, I Thought My Best Days Were Behind Me..."" at bounding box center [616, 787] width 478 height 22
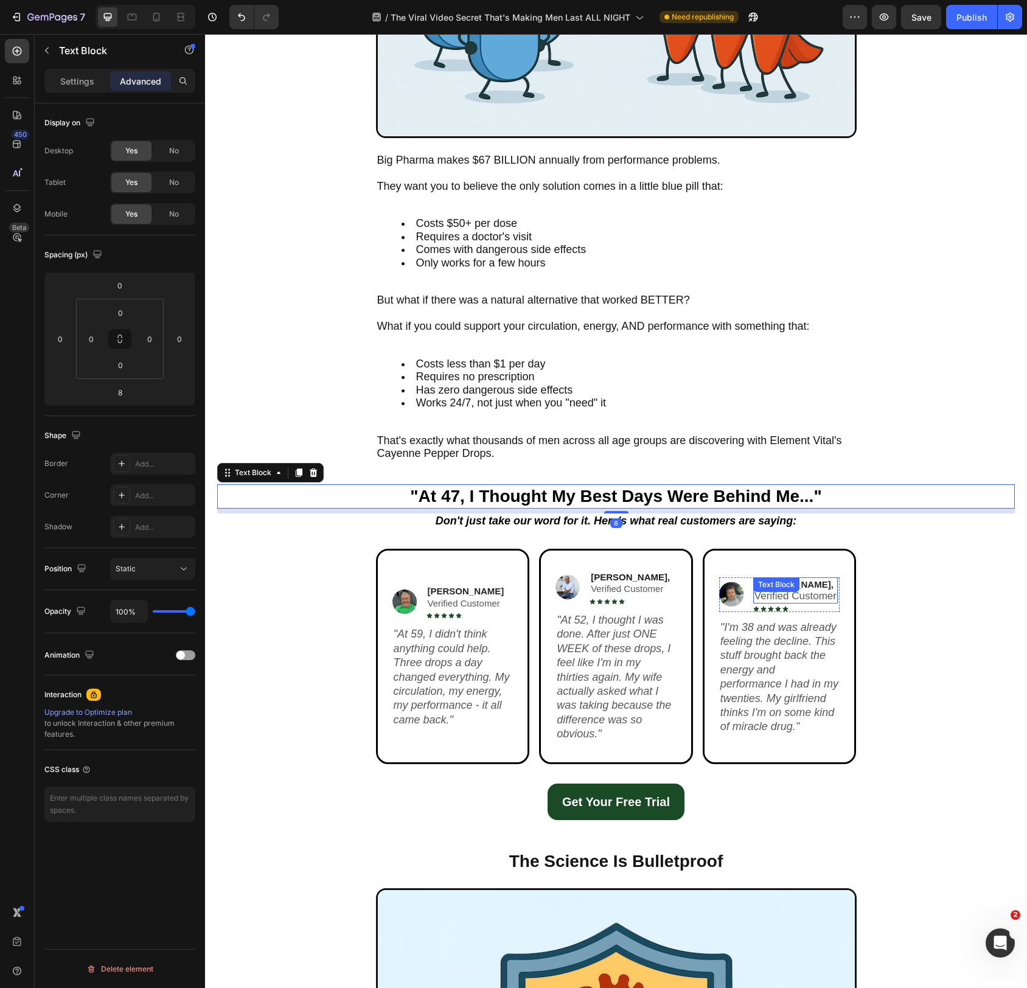
scroll to position [2392, 0]
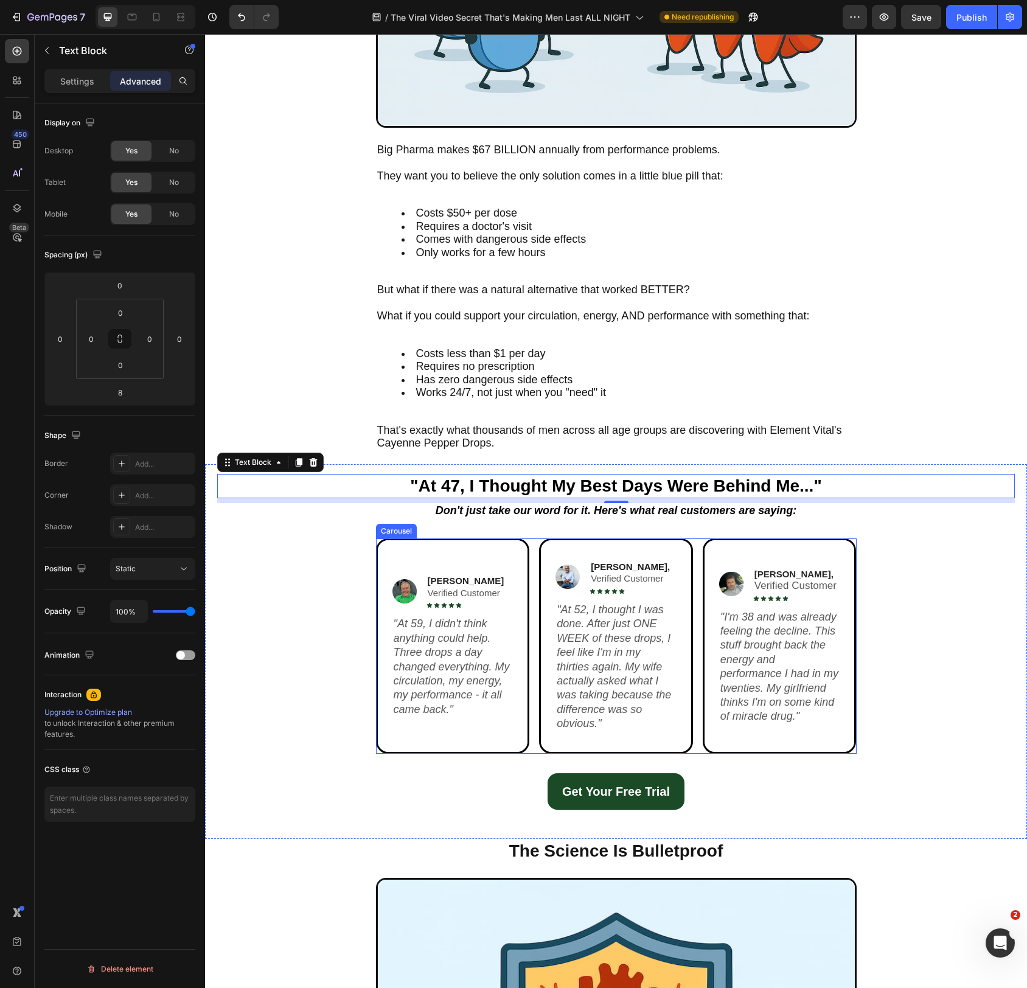
click at [695, 745] on div "Image Greg T. Verified Customer Text Block Icon Icon Icon Icon Icon Icon List R…" at bounding box center [616, 646] width 481 height 215
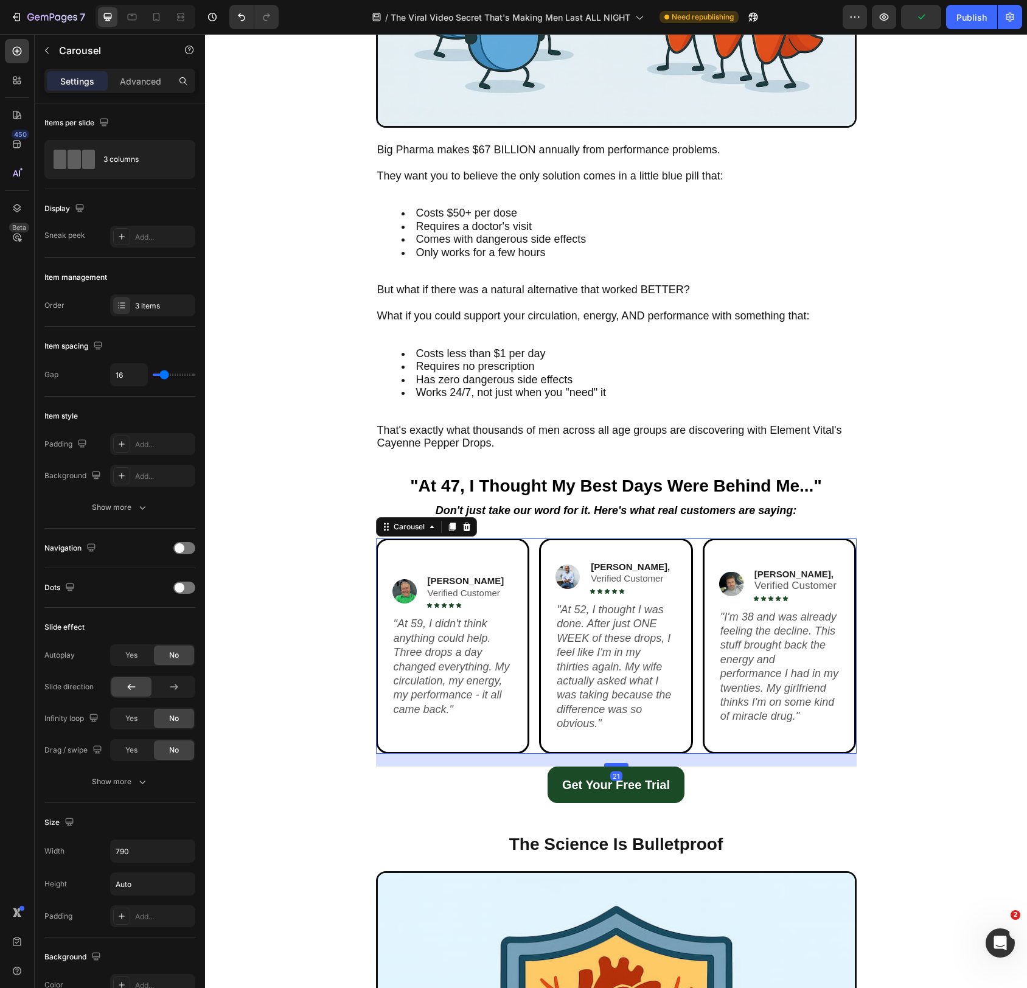
drag, startPoint x: 624, startPoint y: 772, endPoint x: 624, endPoint y: 765, distance: 6.7
click at [624, 765] on div at bounding box center [616, 765] width 24 height 4
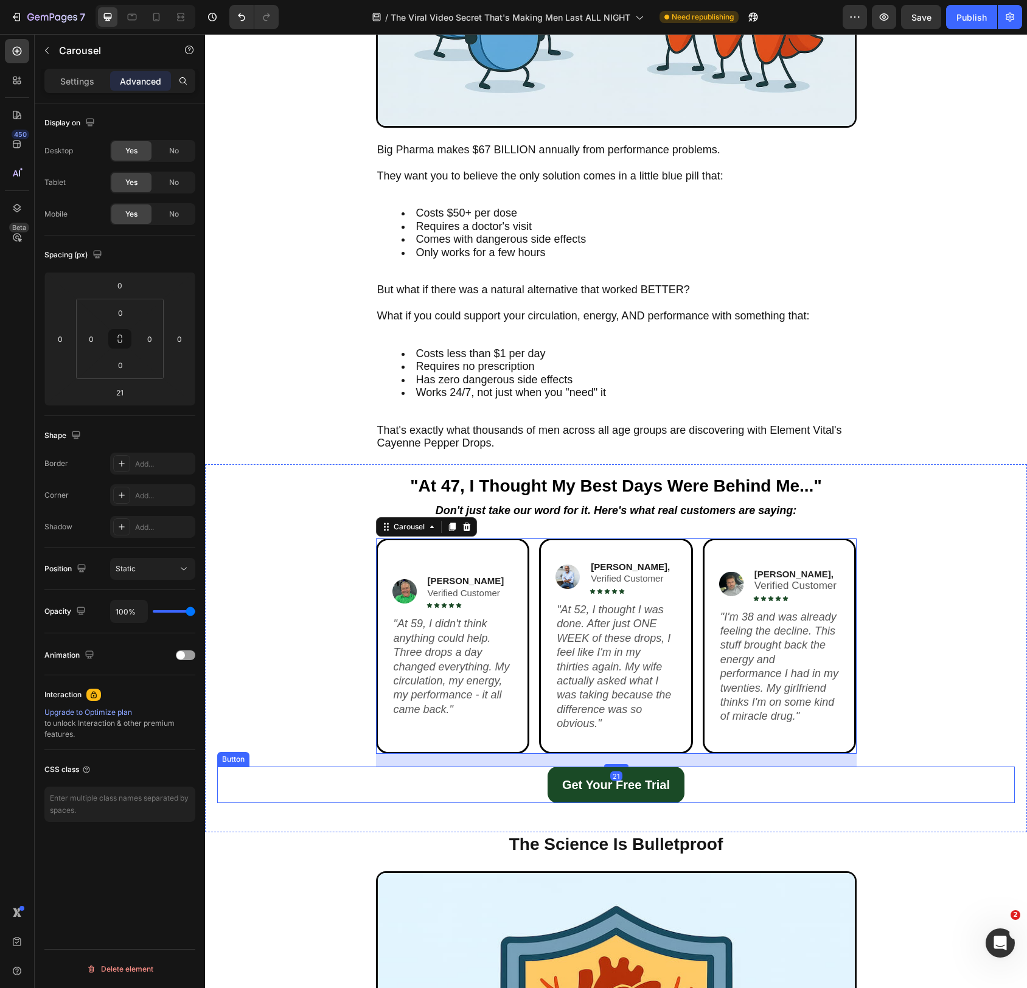
click at [747, 795] on div "Get Your Free Trial Button" at bounding box center [616, 785] width 798 height 37
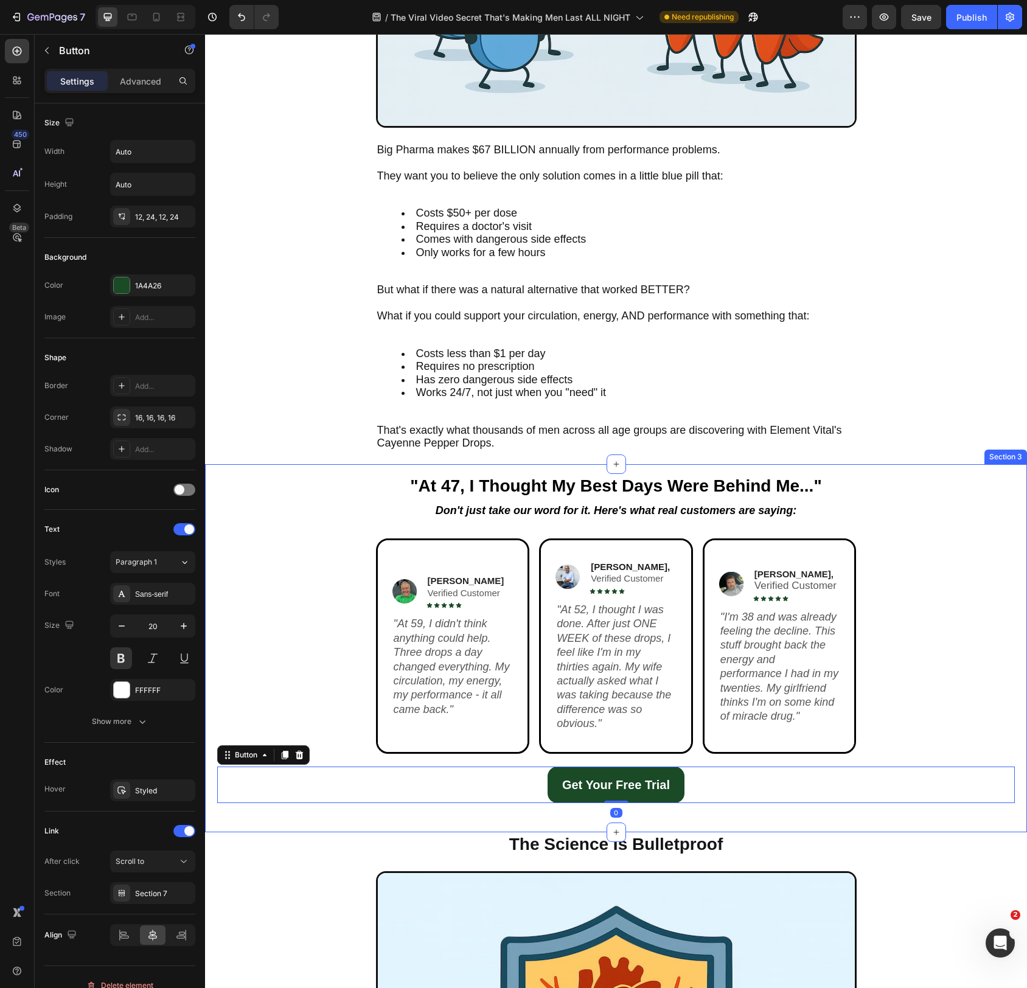
click at [701, 814] on div ""At 47, I Thought My Best Days Were Behind Me..." Text Block Don't just take ou…" at bounding box center [616, 648] width 822 height 368
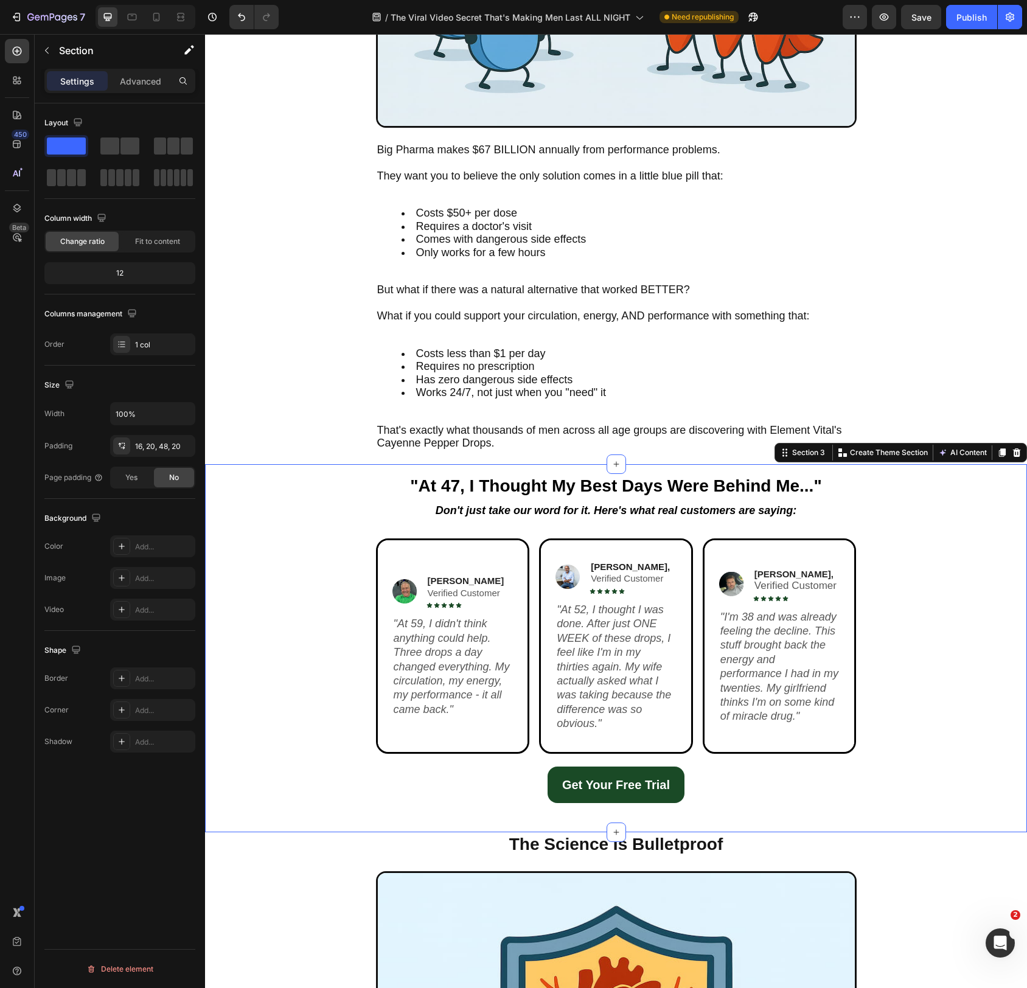
drag, startPoint x: 154, startPoint y: 444, endPoint x: 147, endPoint y: 435, distance: 11.2
click at [154, 443] on div "16, 20, 48, 20" at bounding box center [163, 446] width 57 height 11
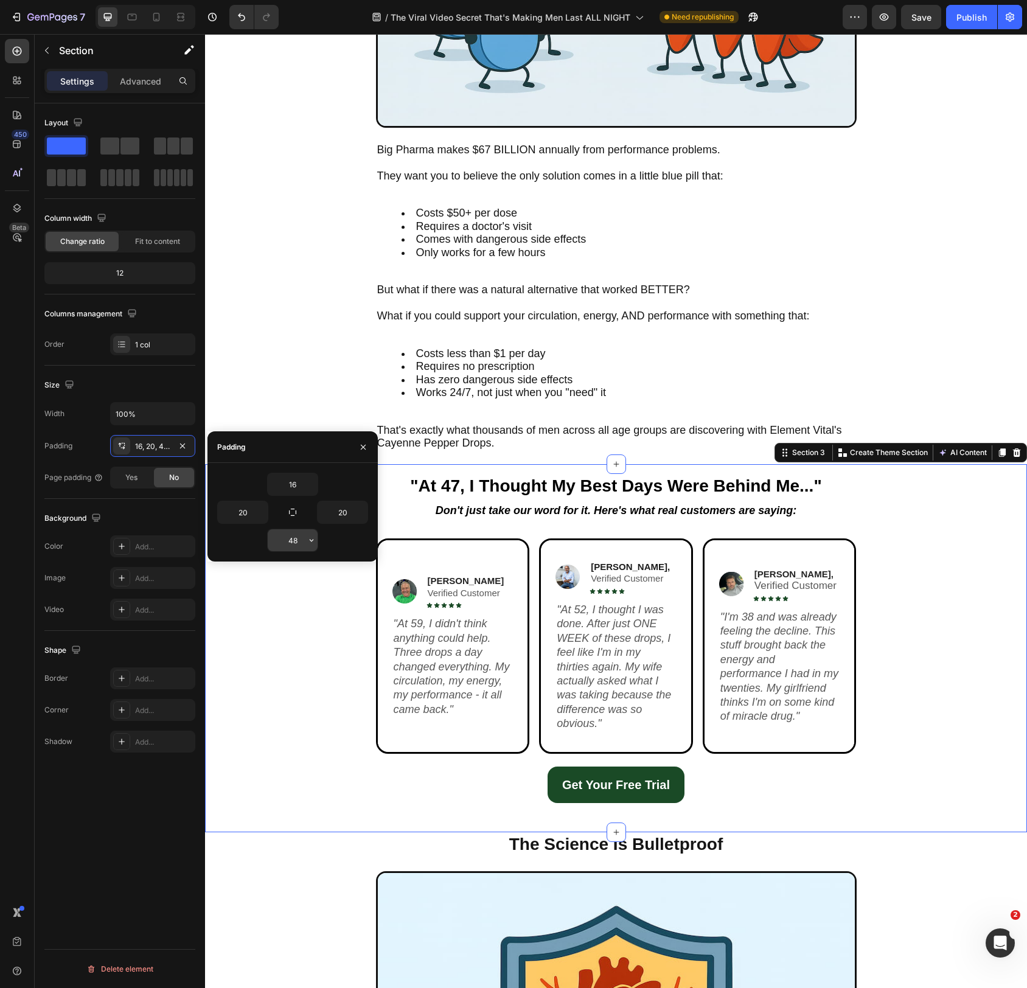
click at [296, 545] on input "48" at bounding box center [293, 541] width 50 height 22
type input "21"
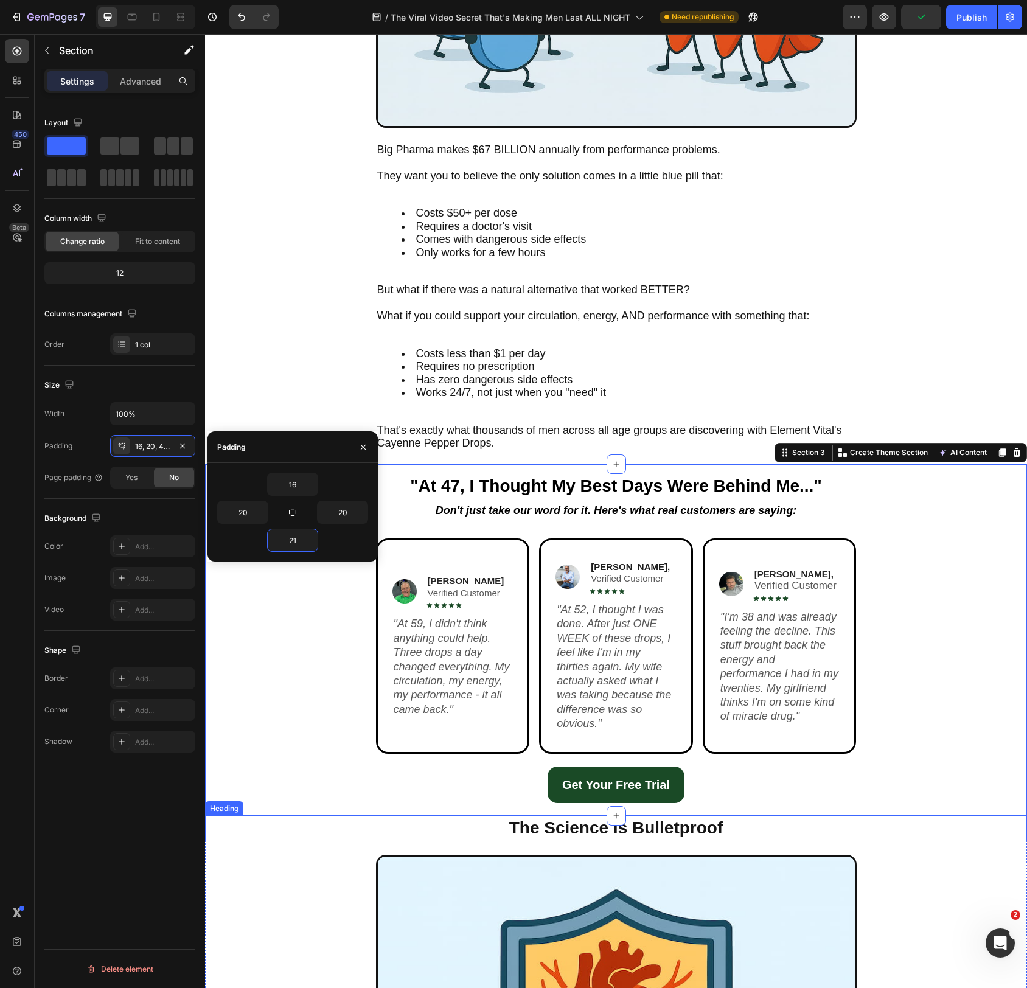
click at [489, 823] on h2 "The Science Is Bulletproof" at bounding box center [616, 828] width 481 height 24
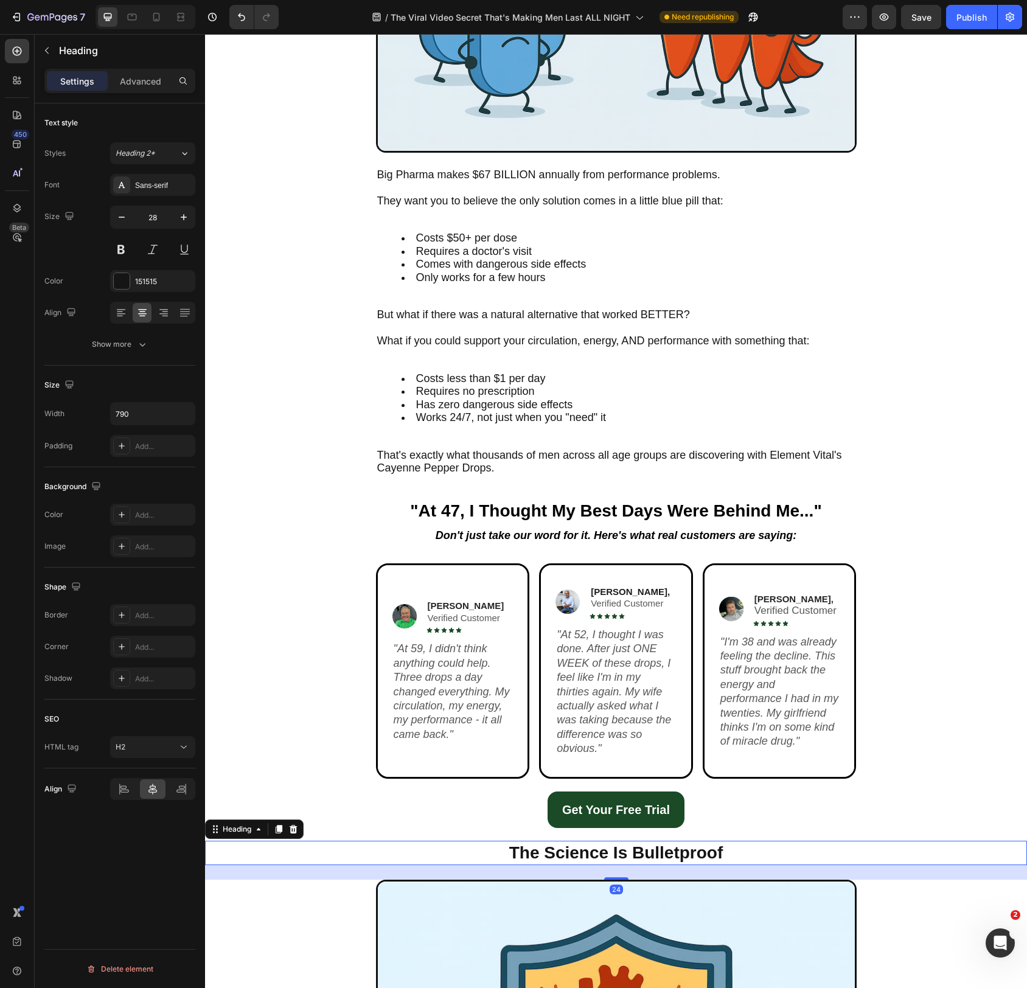
scroll to position [2365, 0]
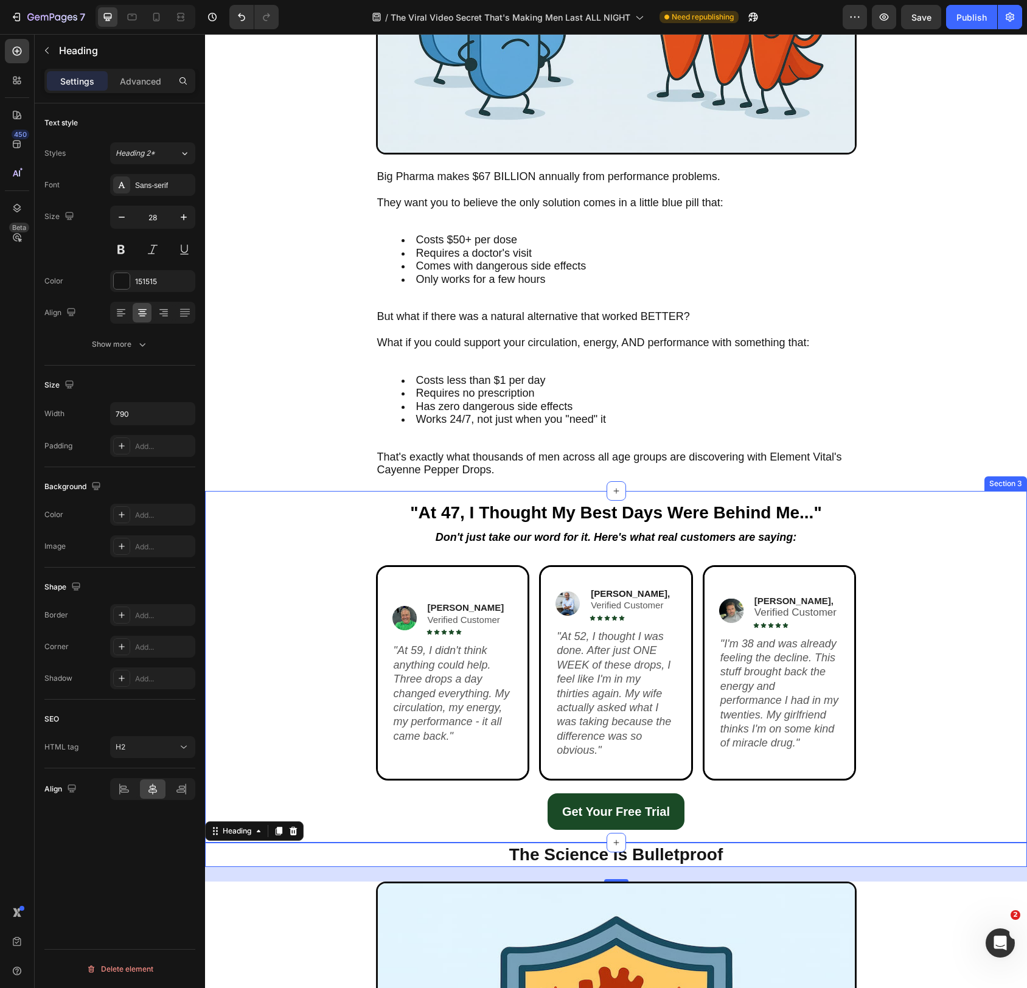
click at [457, 834] on div ""At 47, I Thought My Best Days Were Behind Me..." Text Block Don't just take ou…" at bounding box center [616, 667] width 822 height 352
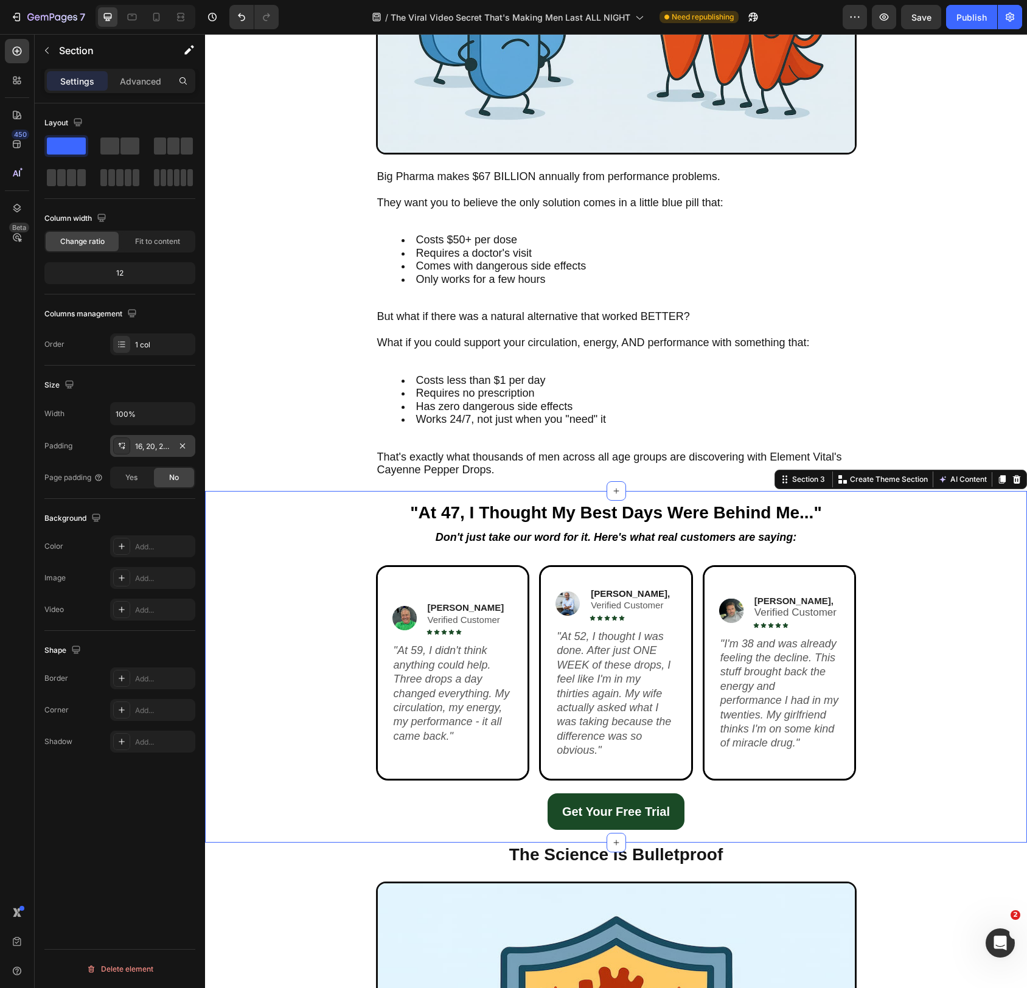
click at [160, 450] on div "16, 20, 21, 20" at bounding box center [152, 446] width 35 height 11
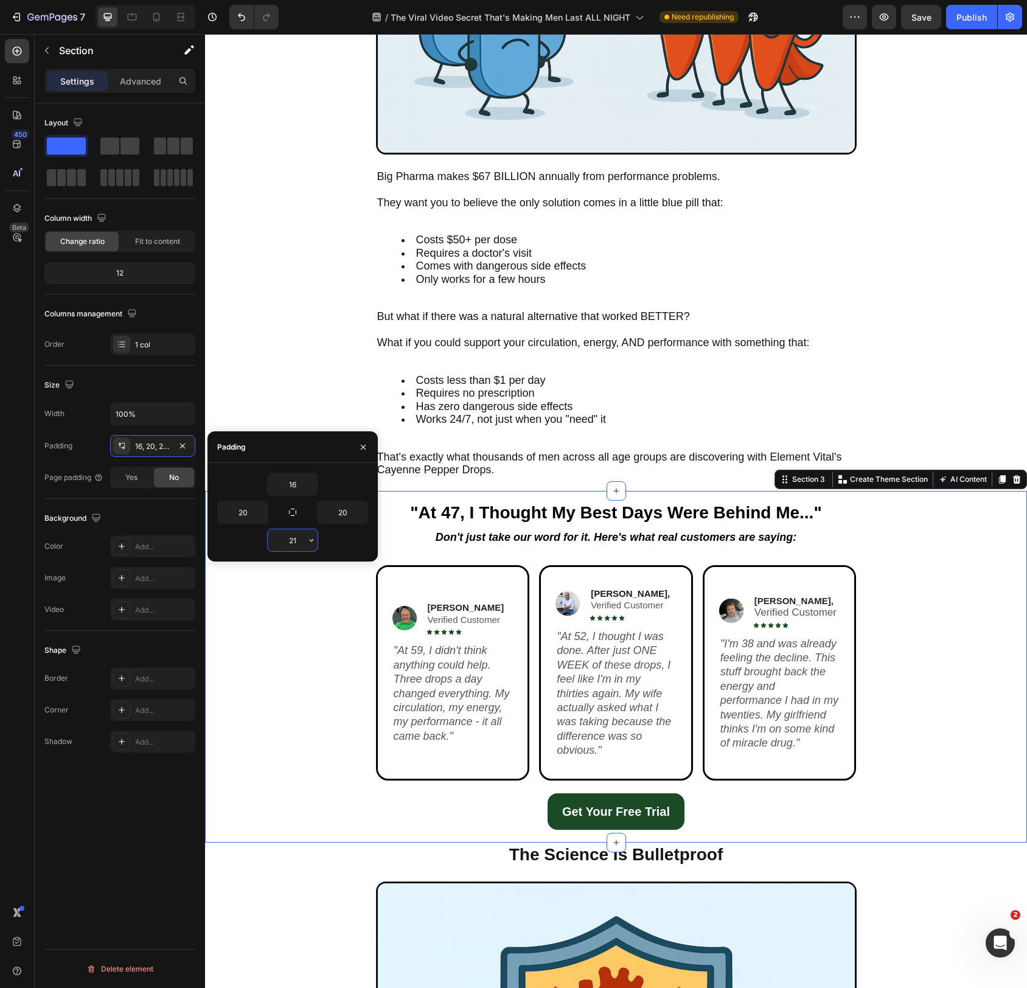
click at [297, 540] on input "21" at bounding box center [293, 541] width 50 height 22
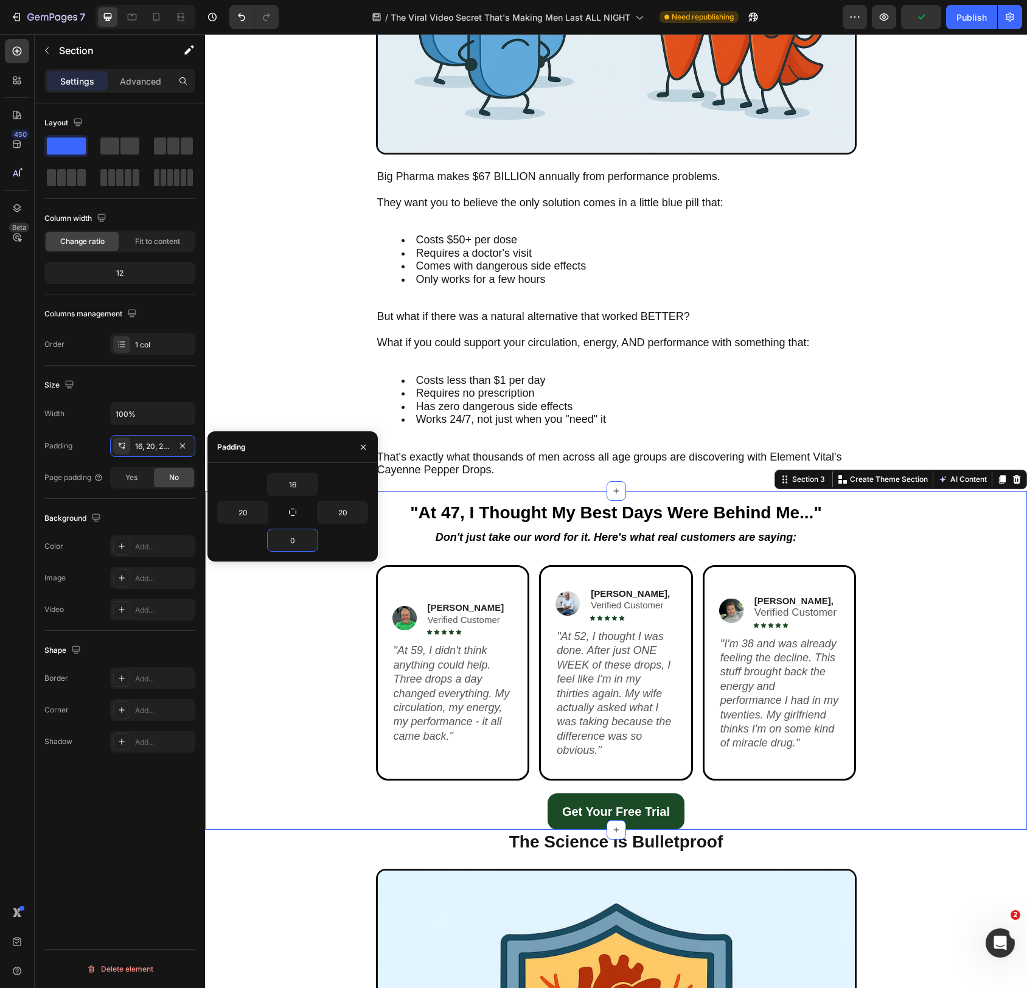
type input "0"
click at [955, 778] on div "Image Greg T. Verified Customer Text Block Icon Icon Icon Icon Icon Icon List R…" at bounding box center [616, 679] width 798 height 228
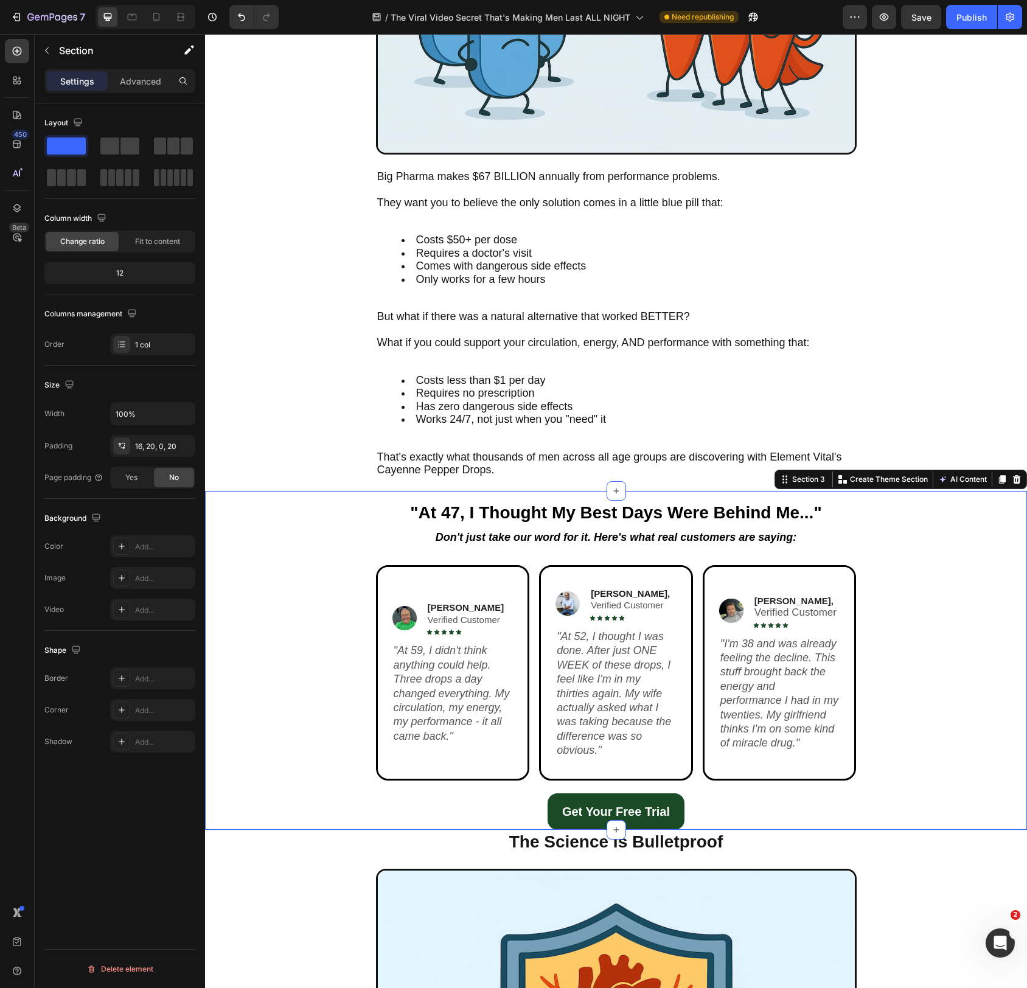
click at [907, 666] on div "Image Greg T. Verified Customer Text Block Icon Icon Icon Icon Icon Icon List R…" at bounding box center [616, 679] width 798 height 228
click at [136, 91] on div "Settings Advanced" at bounding box center [119, 81] width 151 height 24
click at [135, 82] on p "Advanced" at bounding box center [140, 81] width 41 height 13
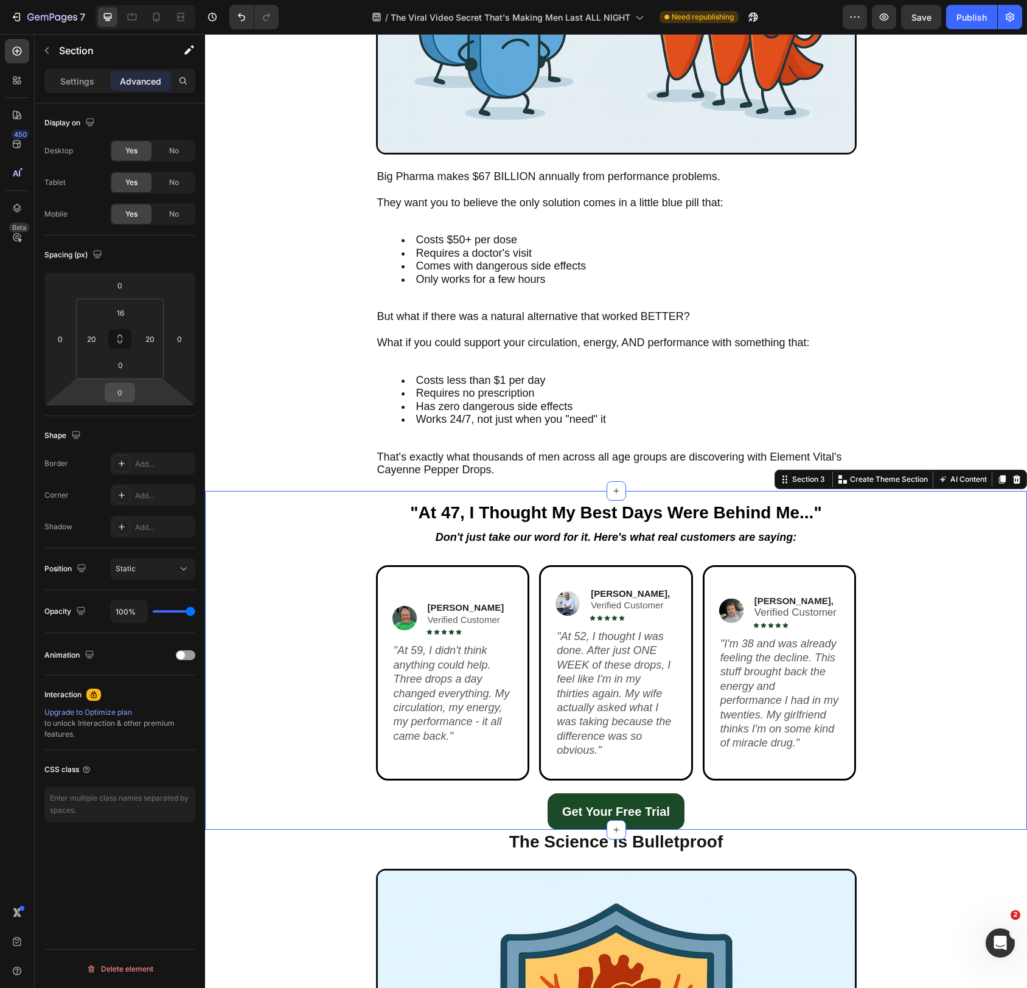
click at [124, 397] on input "0" at bounding box center [120, 392] width 24 height 18
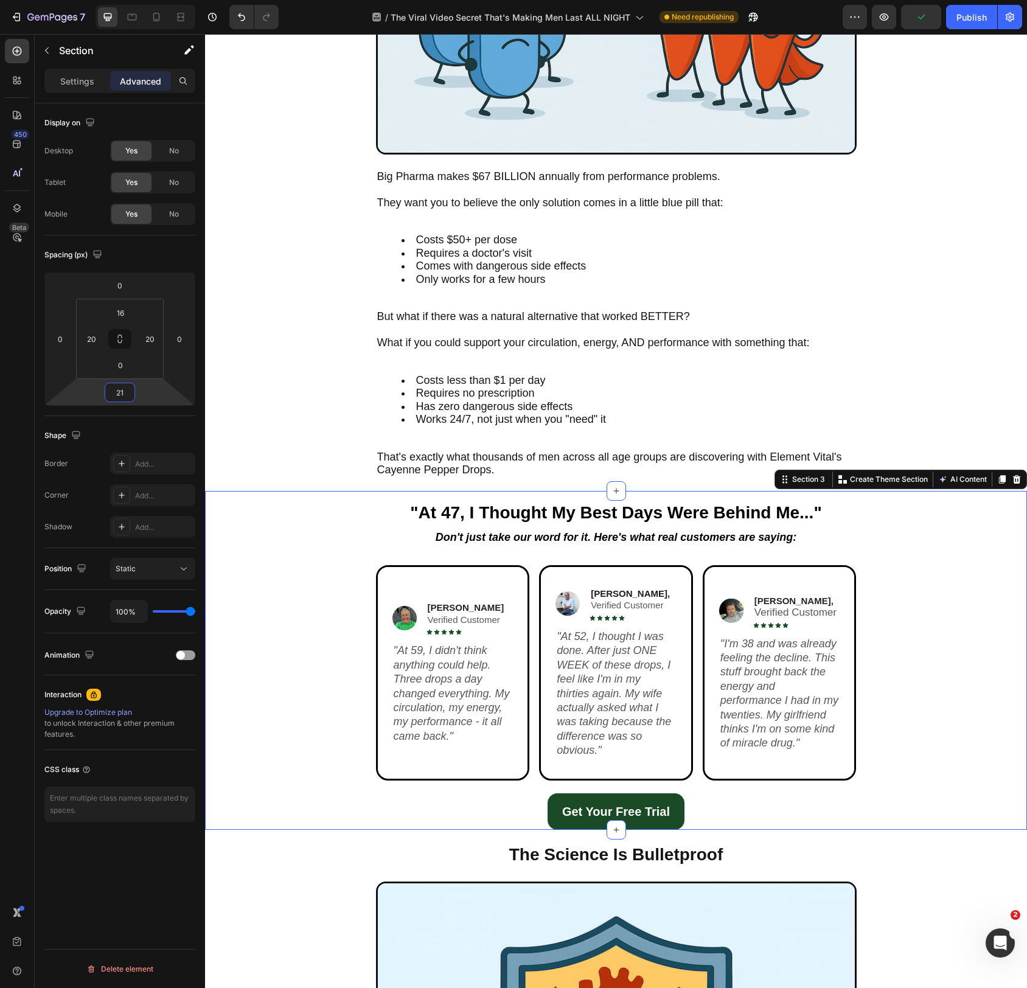
type input "21"
click at [181, 419] on div "Shape Border Add... Corner Add... Shadow Add..." at bounding box center [119, 482] width 151 height 132
click at [288, 777] on div "Image Greg T. Verified Customer Text Block Icon Icon Icon Icon Icon Icon List R…" at bounding box center [616, 679] width 798 height 228
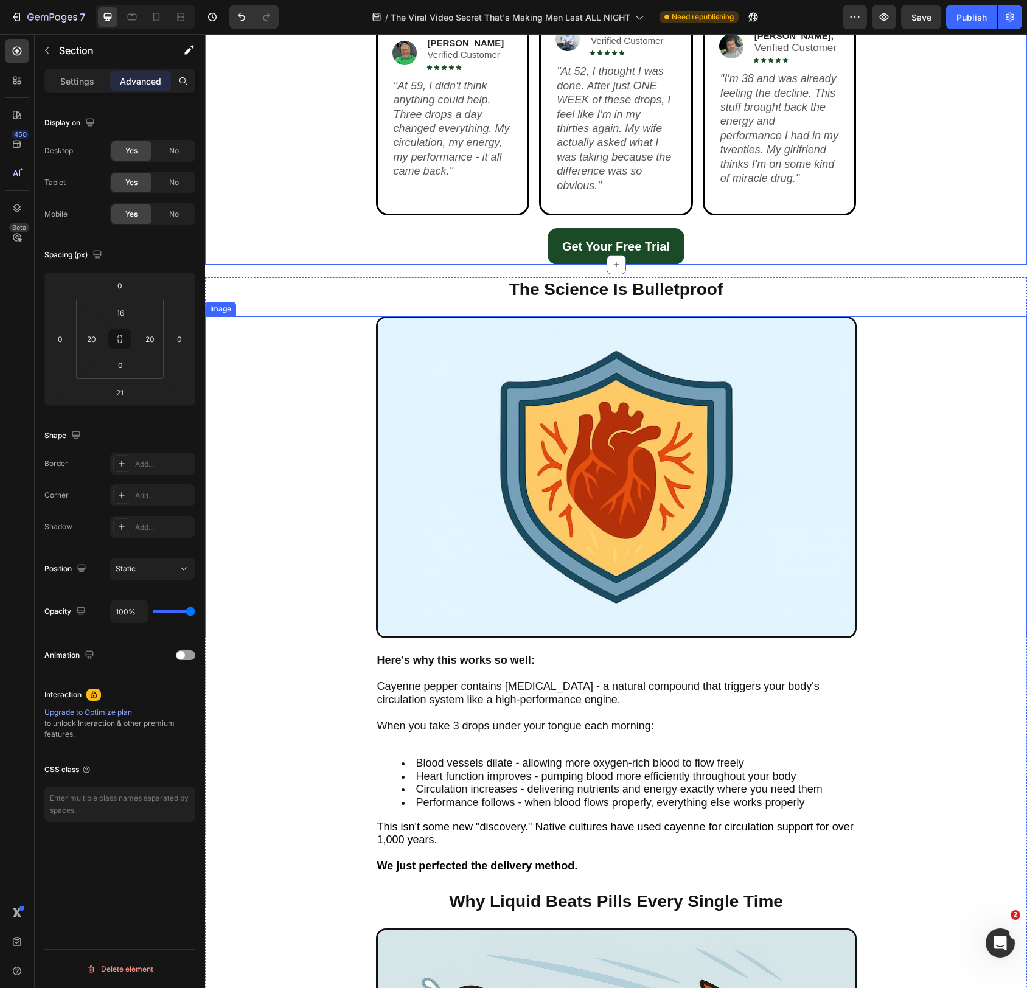
scroll to position [2932, 0]
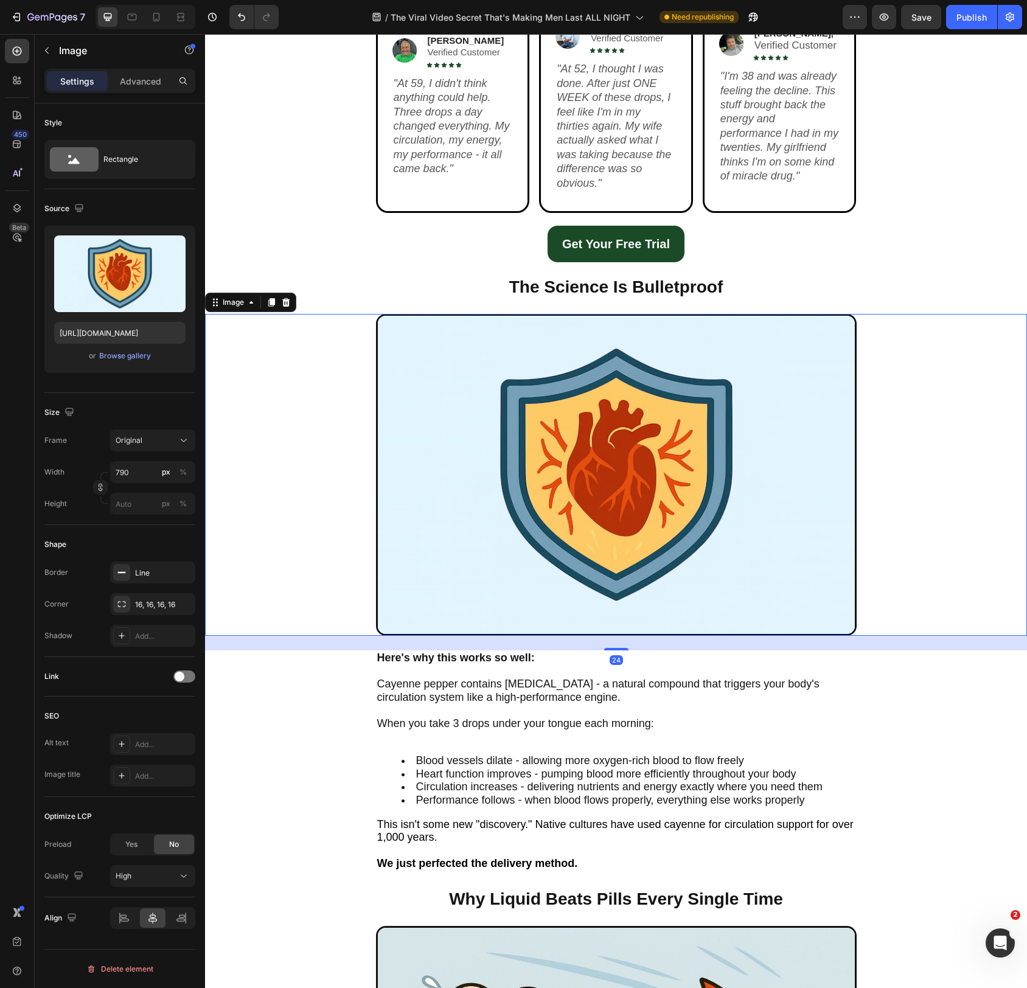
click at [478, 598] on img at bounding box center [616, 475] width 481 height 322
click at [622, 648] on div at bounding box center [616, 647] width 24 height 4
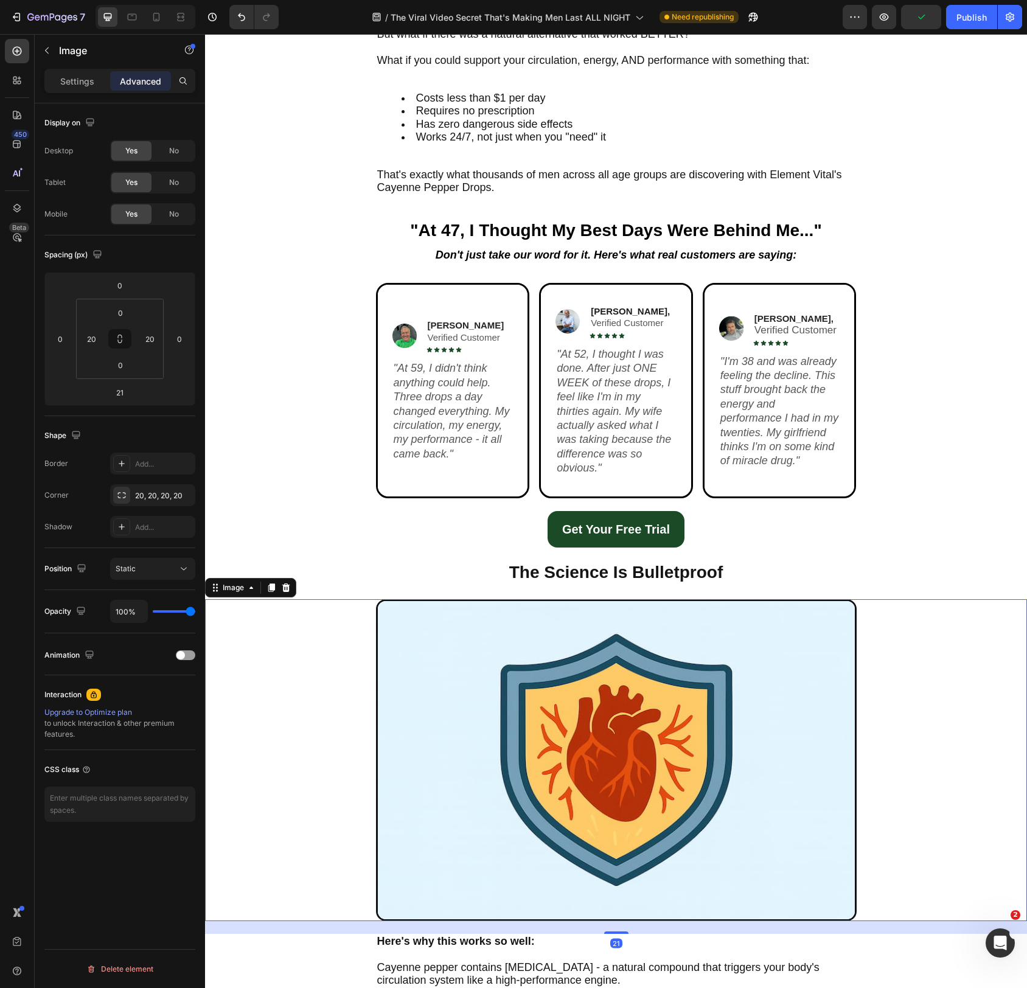
scroll to position [2643, 0]
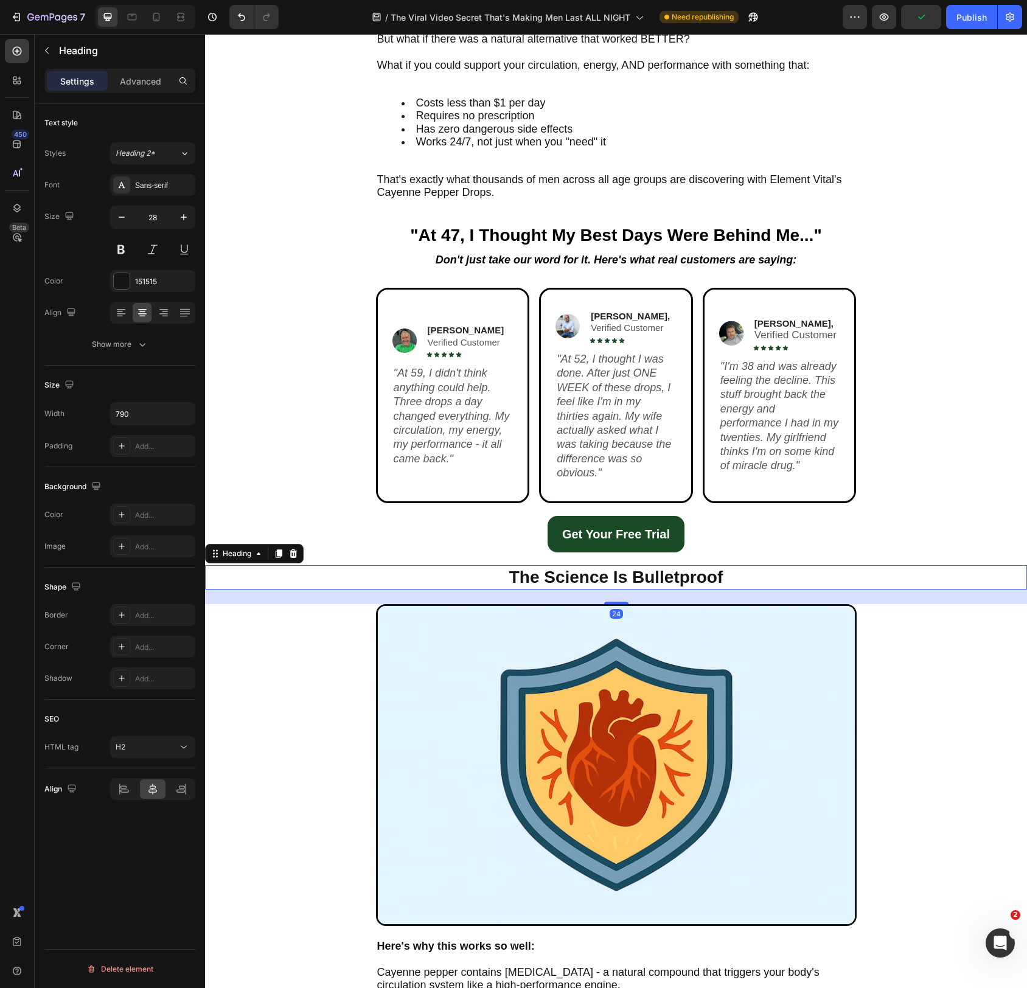
click at [615, 573] on h2 "The Science Is Bulletproof" at bounding box center [616, 577] width 481 height 24
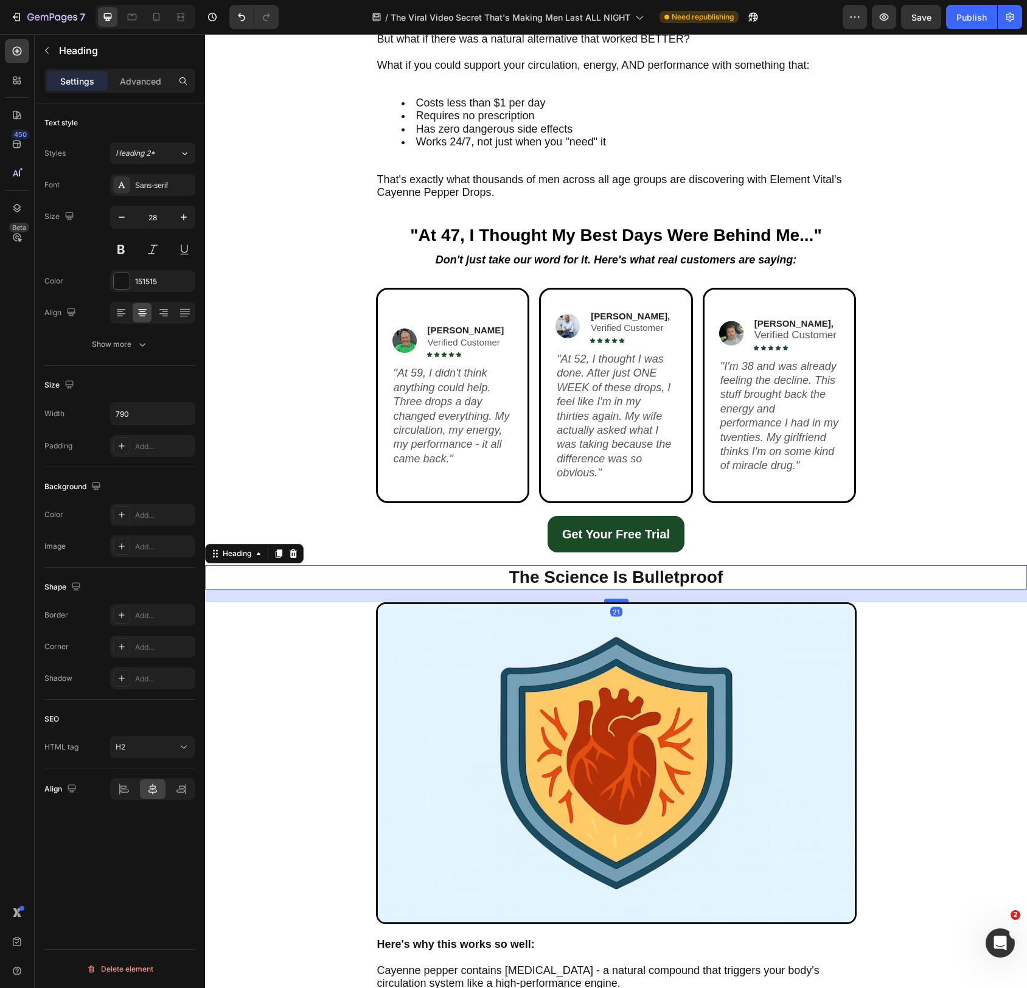
click at [613, 600] on div at bounding box center [616, 601] width 24 height 4
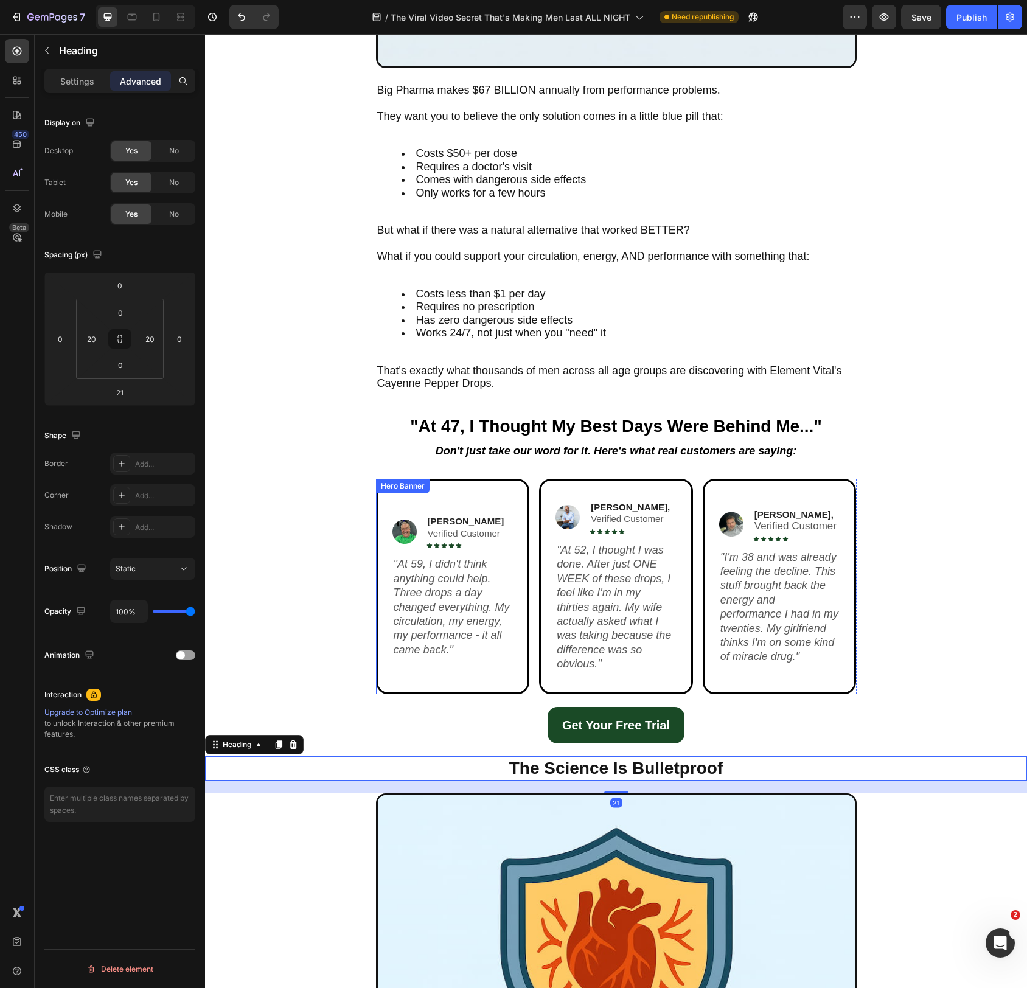
scroll to position [2437, 0]
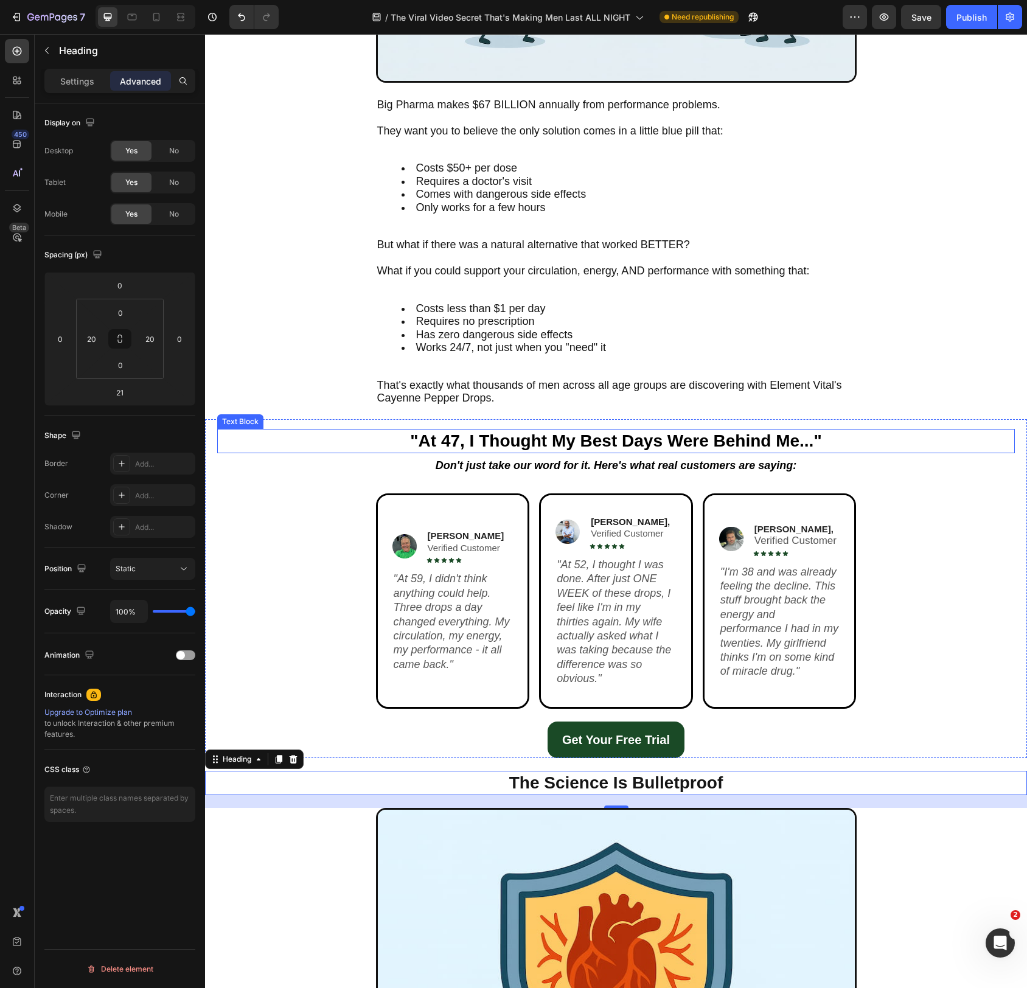
click at [557, 437] on strong ""At 47, I Thought My Best Days Were Behind Me..."" at bounding box center [615, 441] width 411 height 19
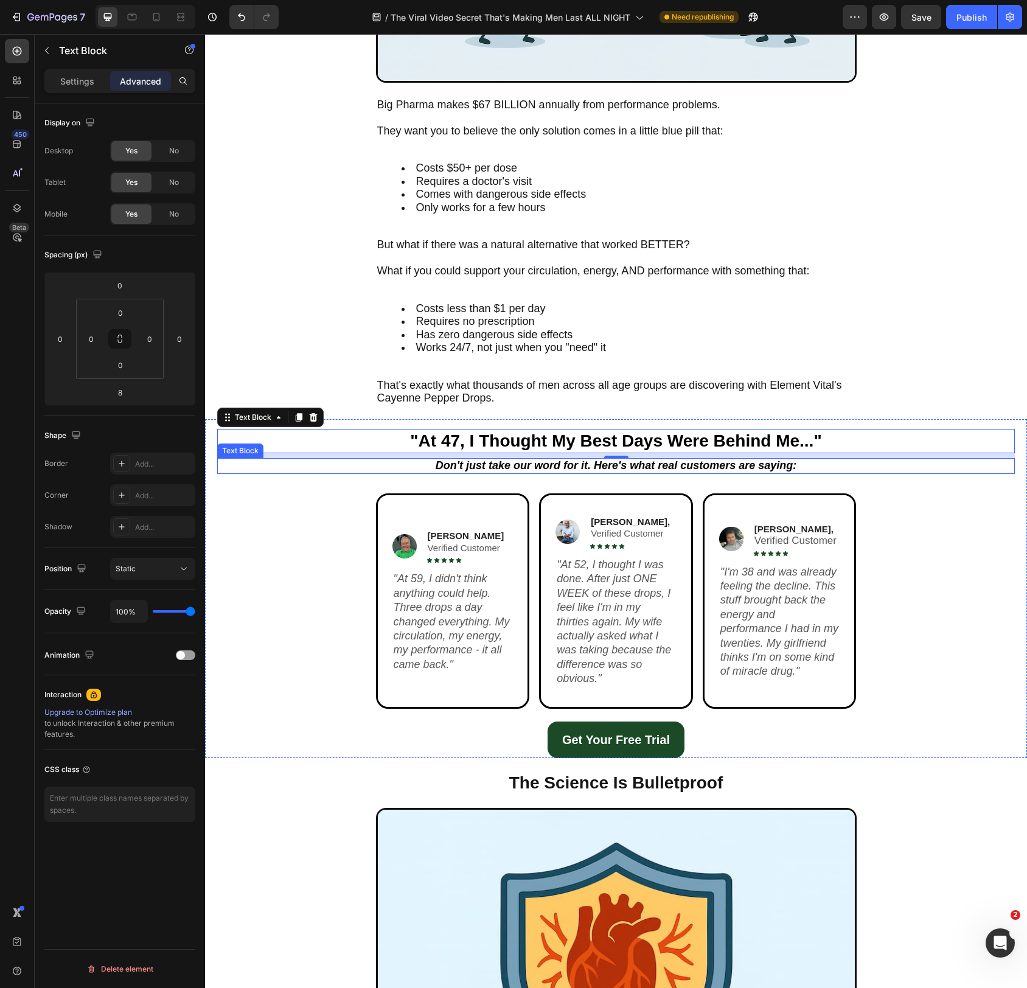
click at [561, 466] on icon "Don't just take our word for it. Here's what real customers are saying:" at bounding box center [617, 466] width 362 height 12
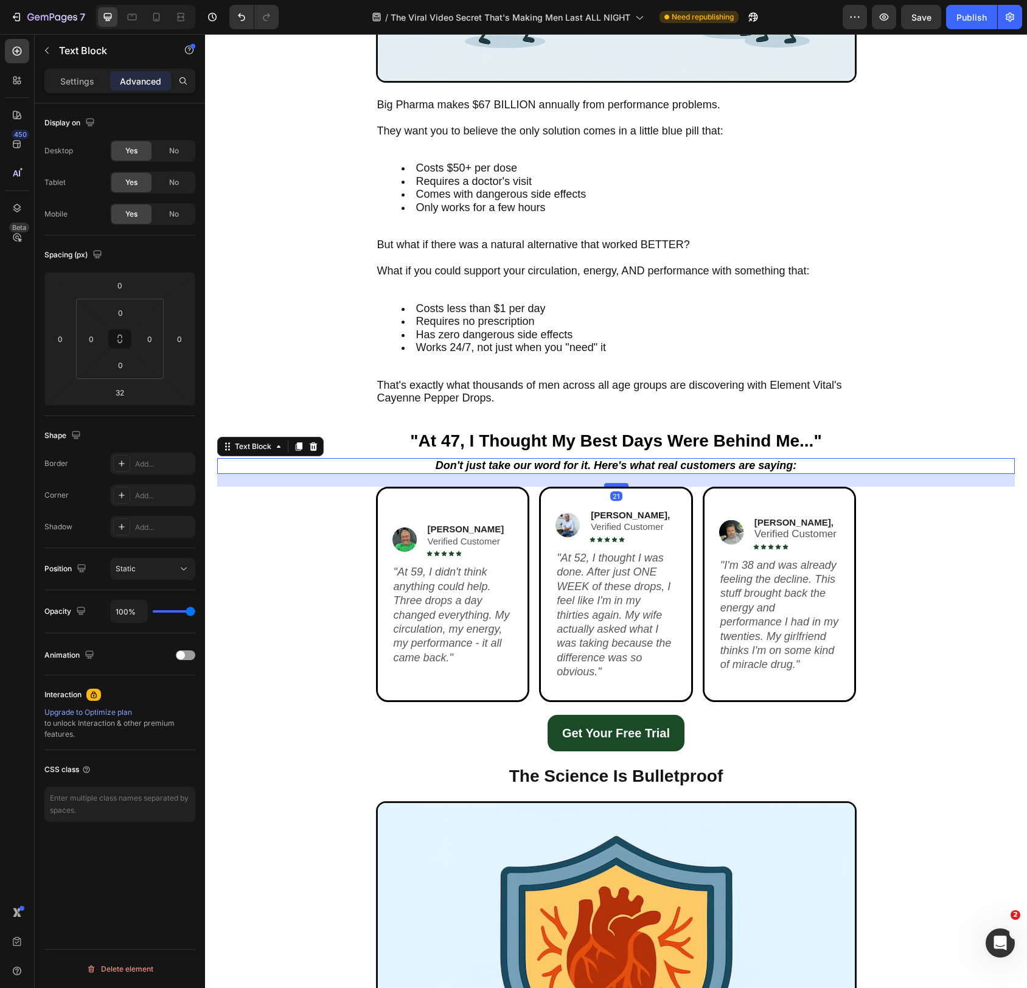
drag, startPoint x: 617, startPoint y: 492, endPoint x: 619, endPoint y: 486, distance: 6.9
click at [619, 486] on div at bounding box center [616, 485] width 24 height 4
type input "21"
click at [698, 680] on div "Image Greg T. Verified Customer Text Block Icon Icon Icon Icon Icon Icon List R…" at bounding box center [616, 594] width 481 height 215
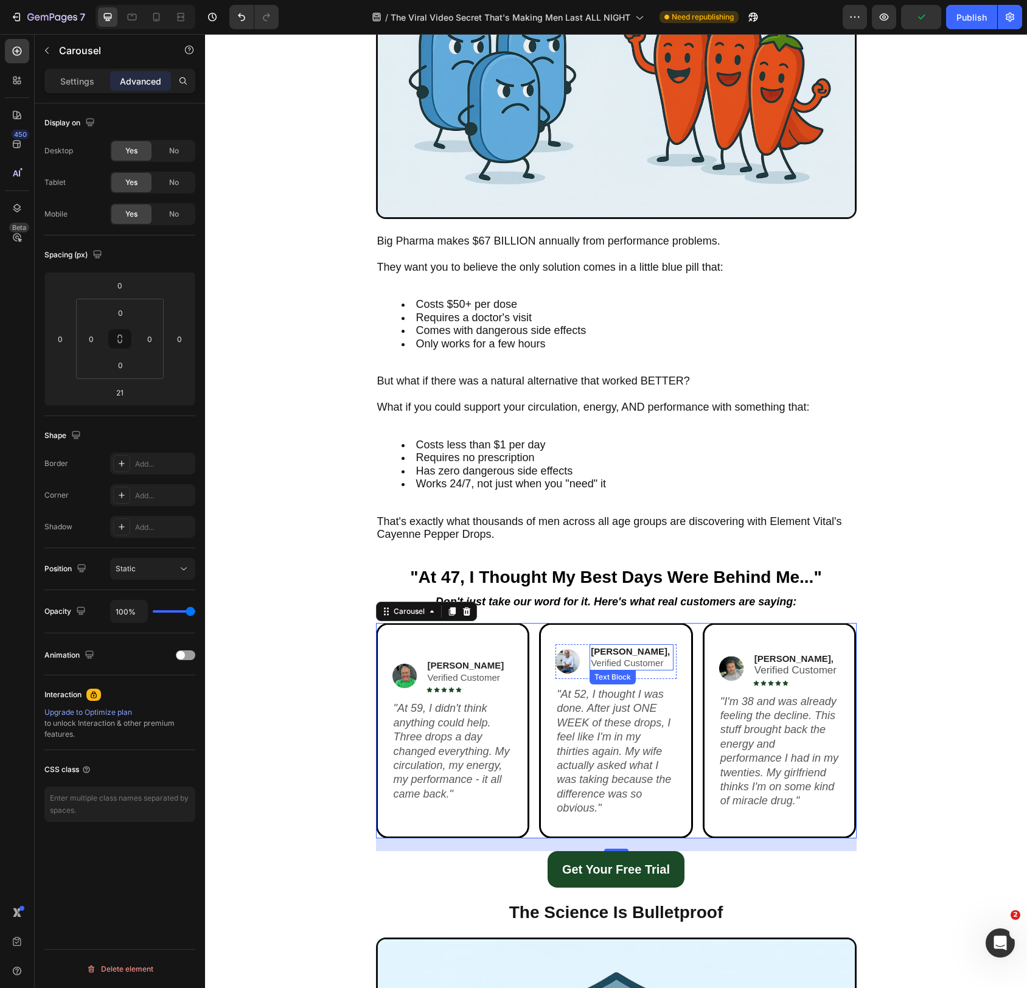
scroll to position [2286, 0]
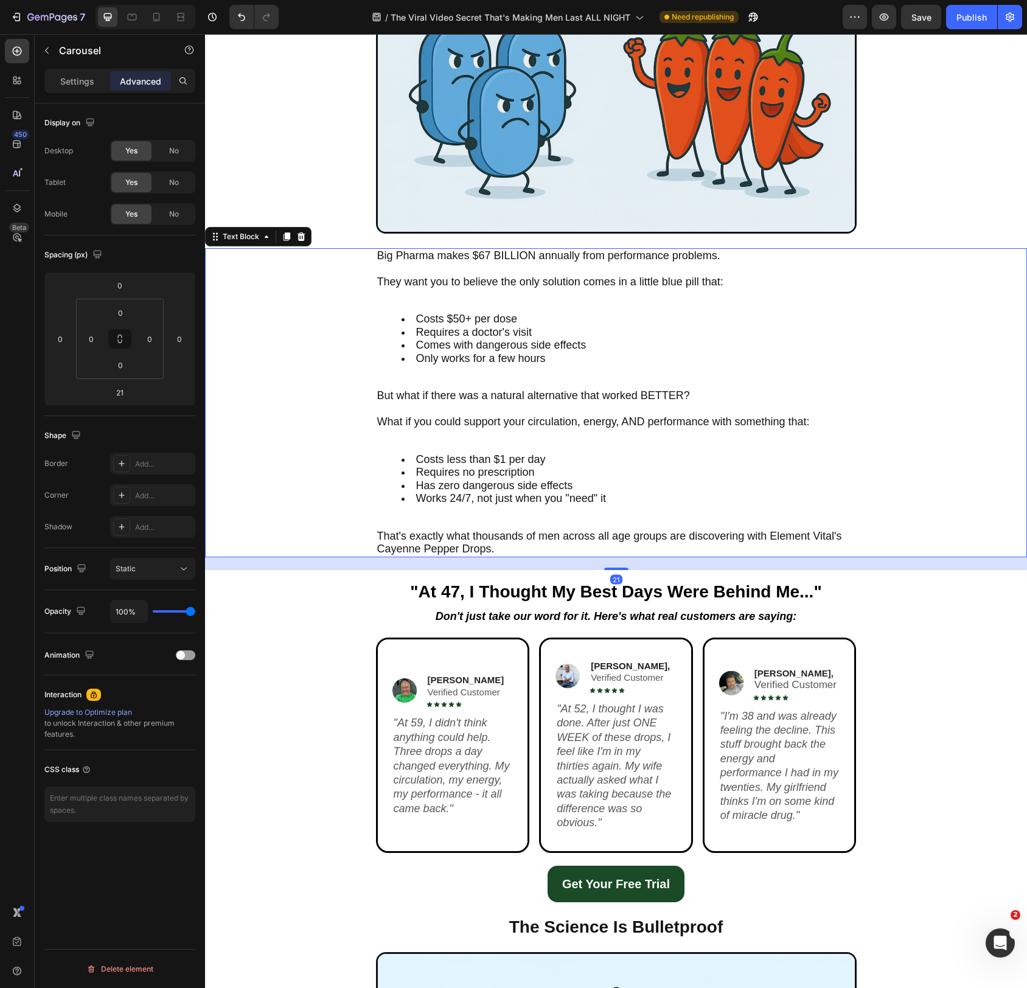
click at [583, 523] on div "Big Pharma makes $67 BILLION annually from performance problems. They want you …" at bounding box center [616, 402] width 481 height 309
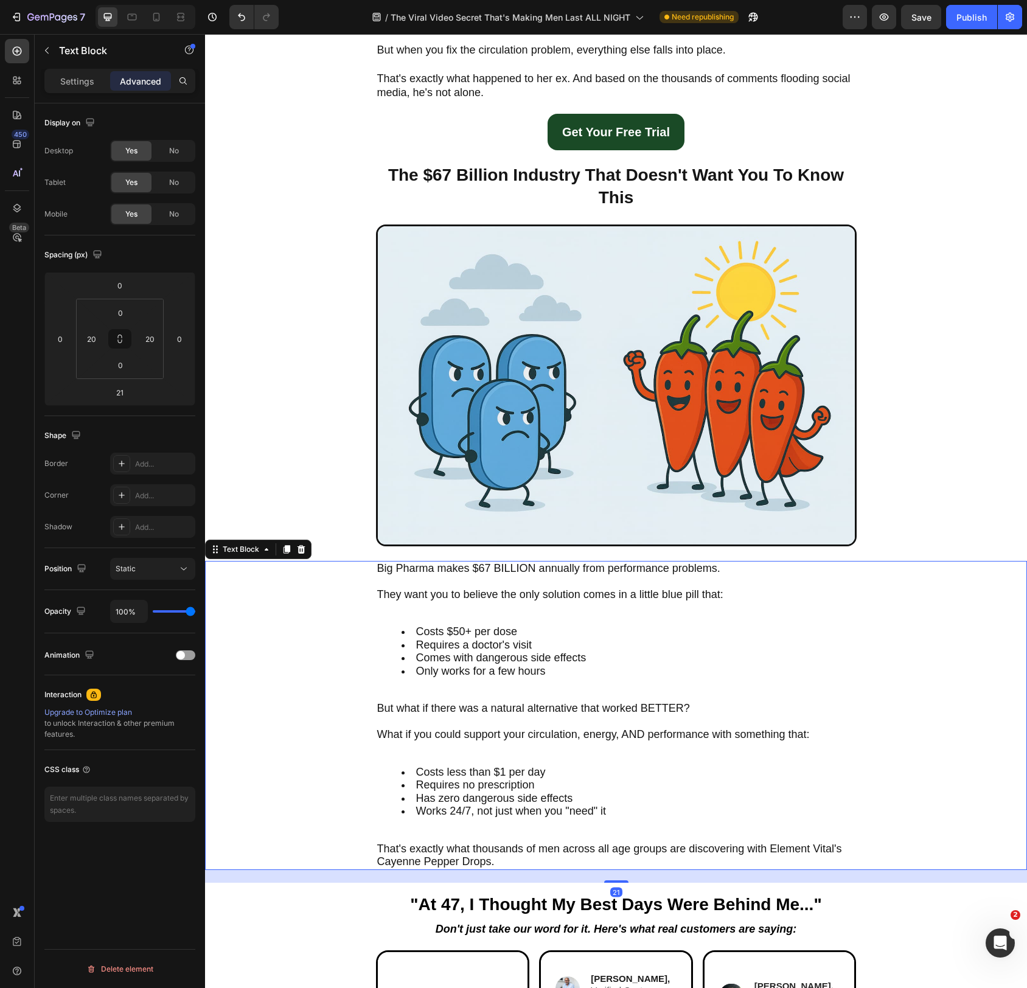
scroll to position [1977, 0]
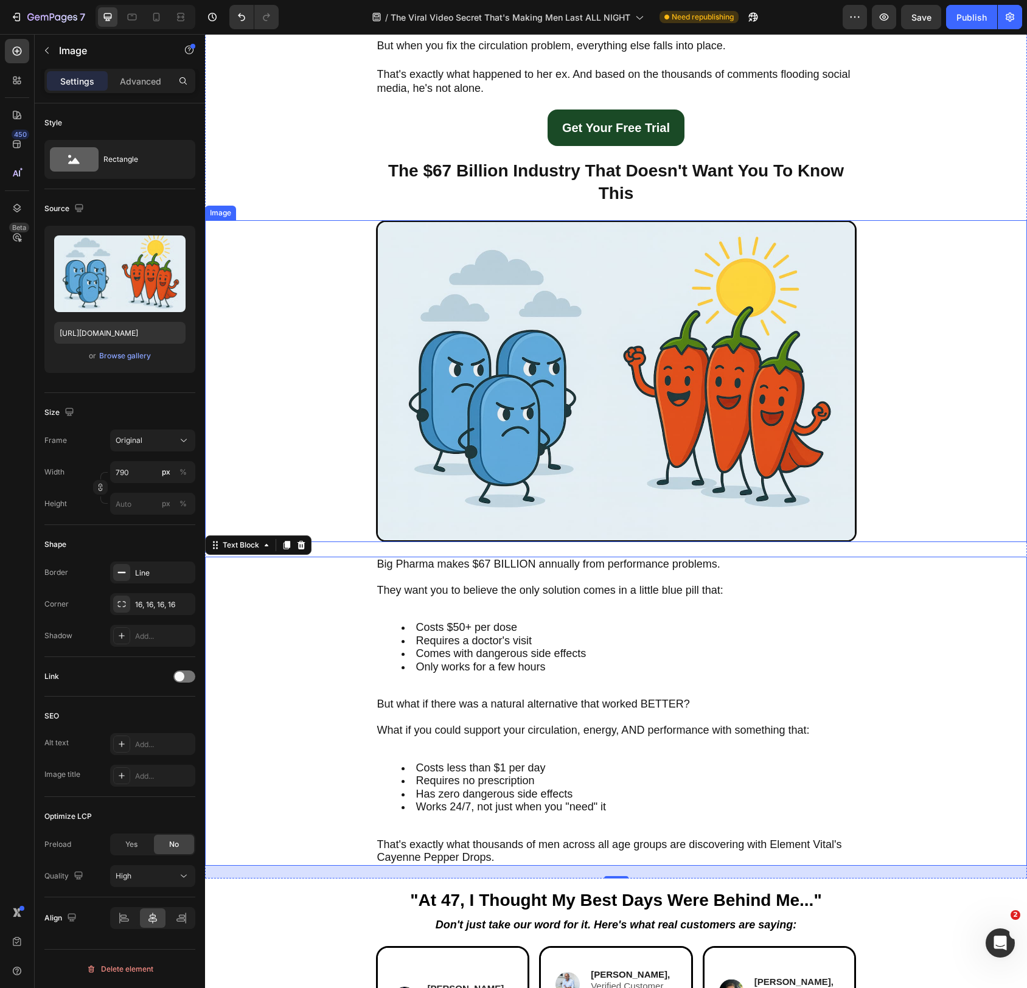
click at [599, 489] on img at bounding box center [616, 381] width 481 height 322
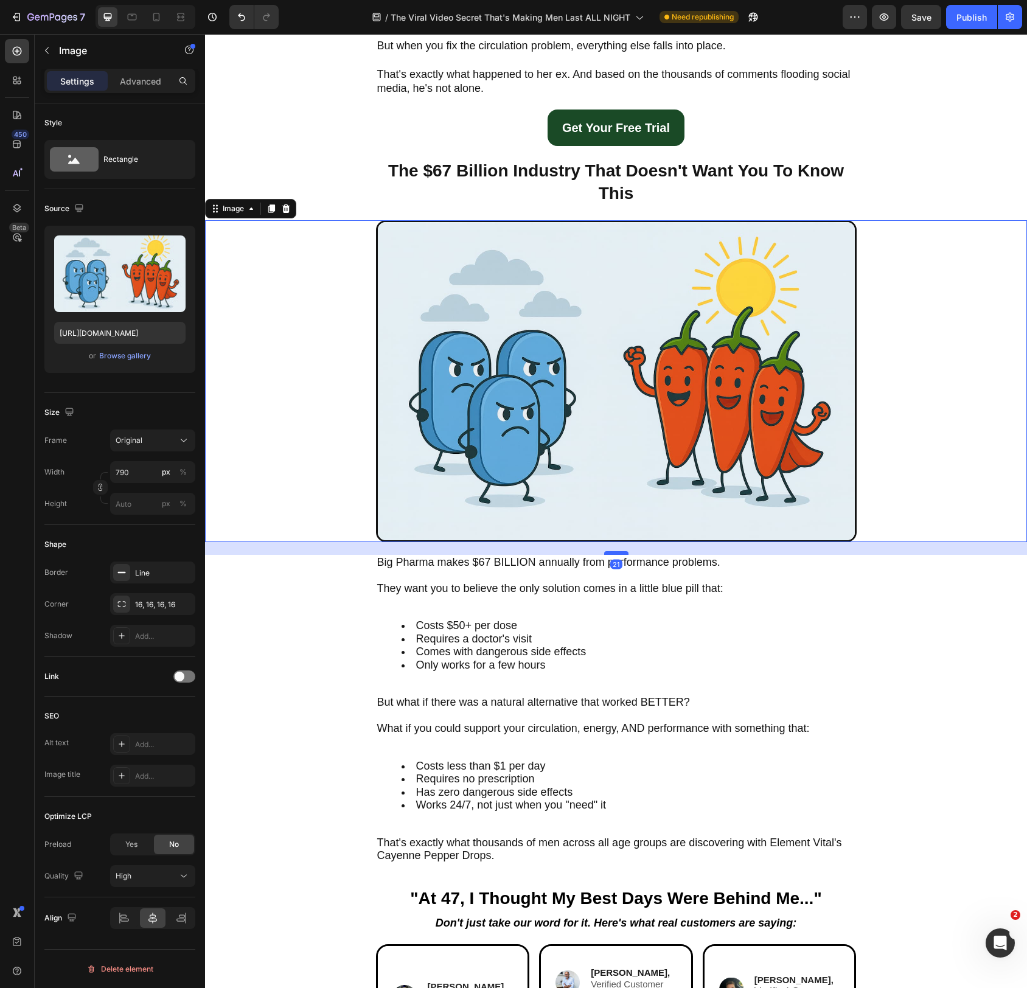
click at [614, 553] on div at bounding box center [616, 553] width 24 height 4
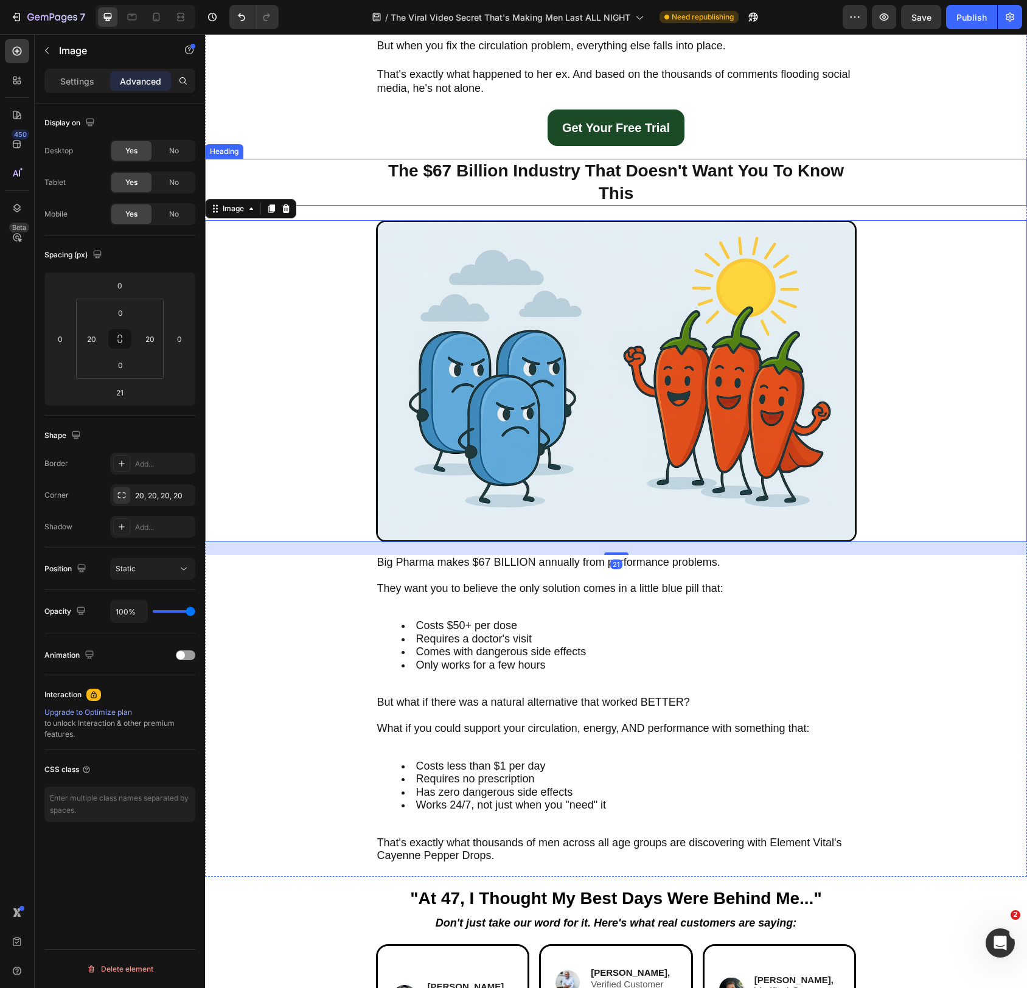
click at [620, 169] on h2 "The $67 Billion Industry That Doesn't Want You To Know This" at bounding box center [616, 182] width 481 height 47
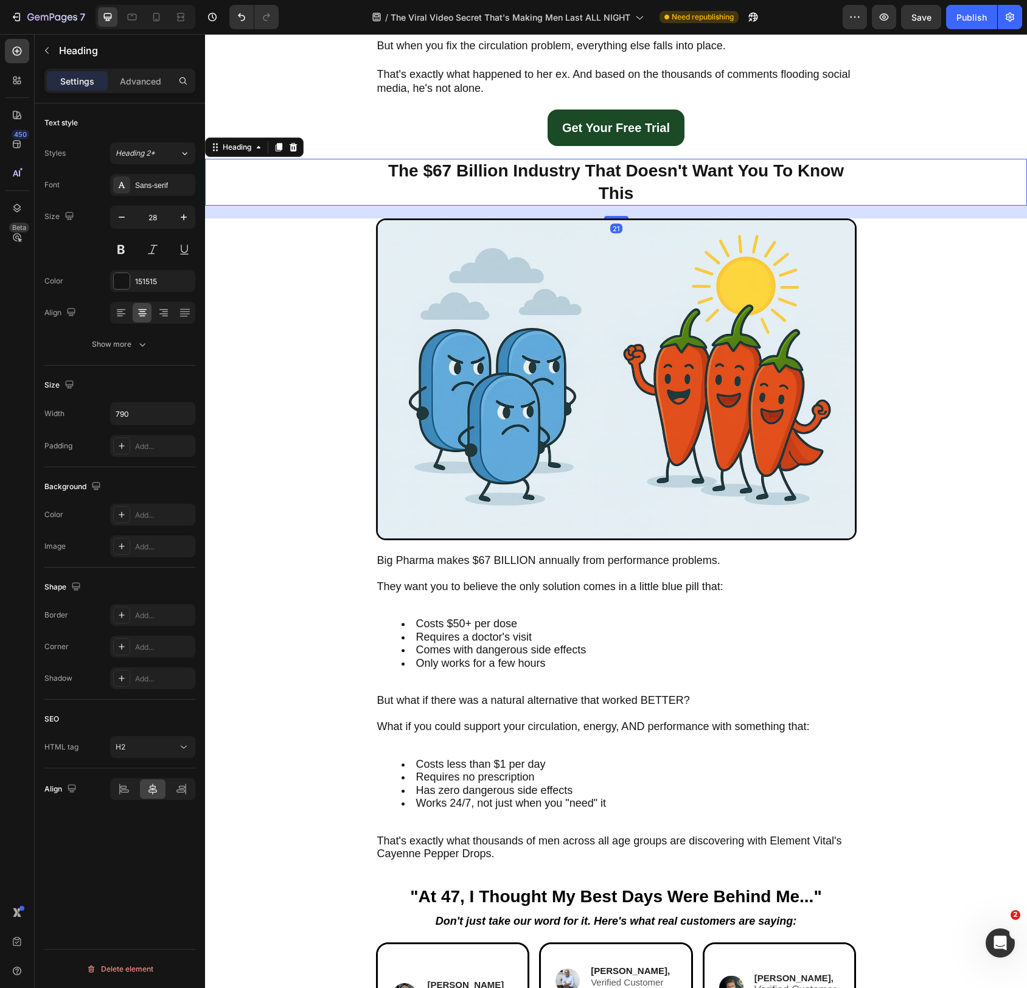
drag, startPoint x: 624, startPoint y: 219, endPoint x: 623, endPoint y: 225, distance: 6.4
click at [624, 217] on div at bounding box center [616, 217] width 24 height 2
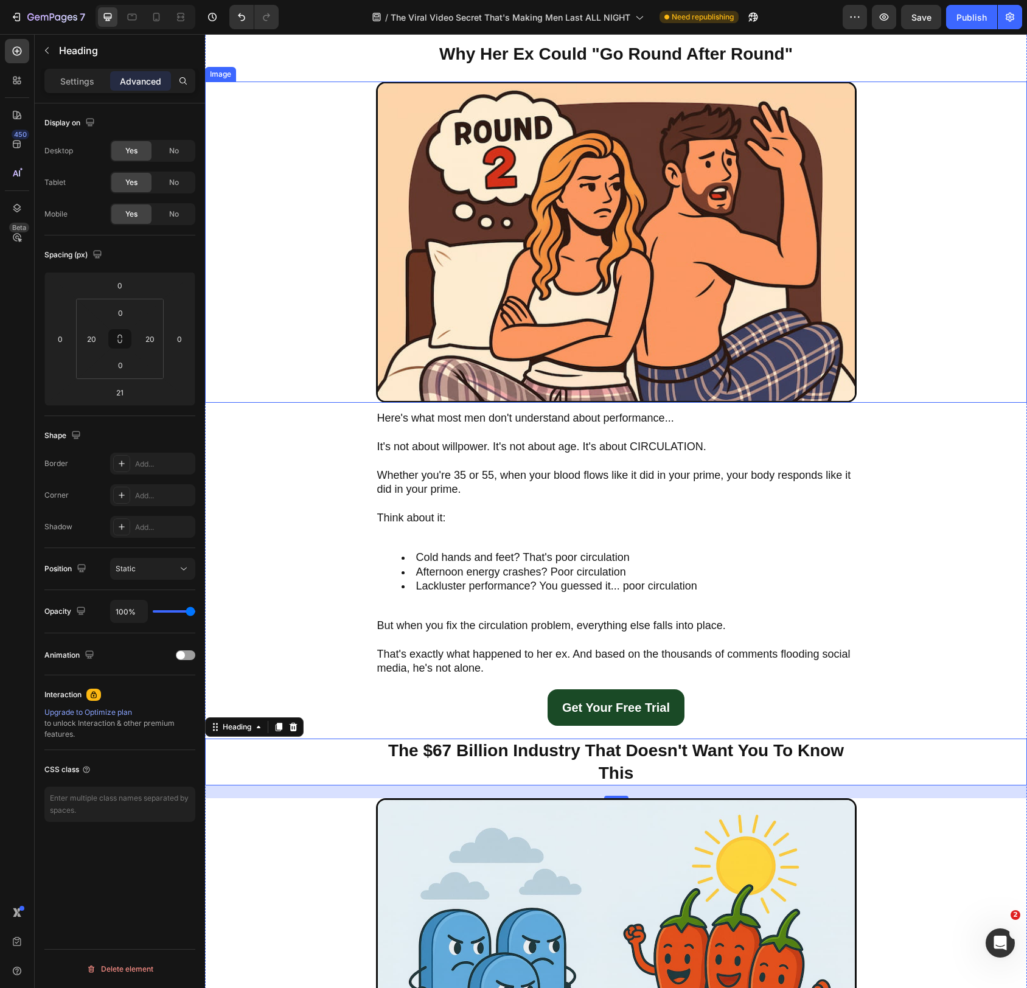
scroll to position [1388, 0]
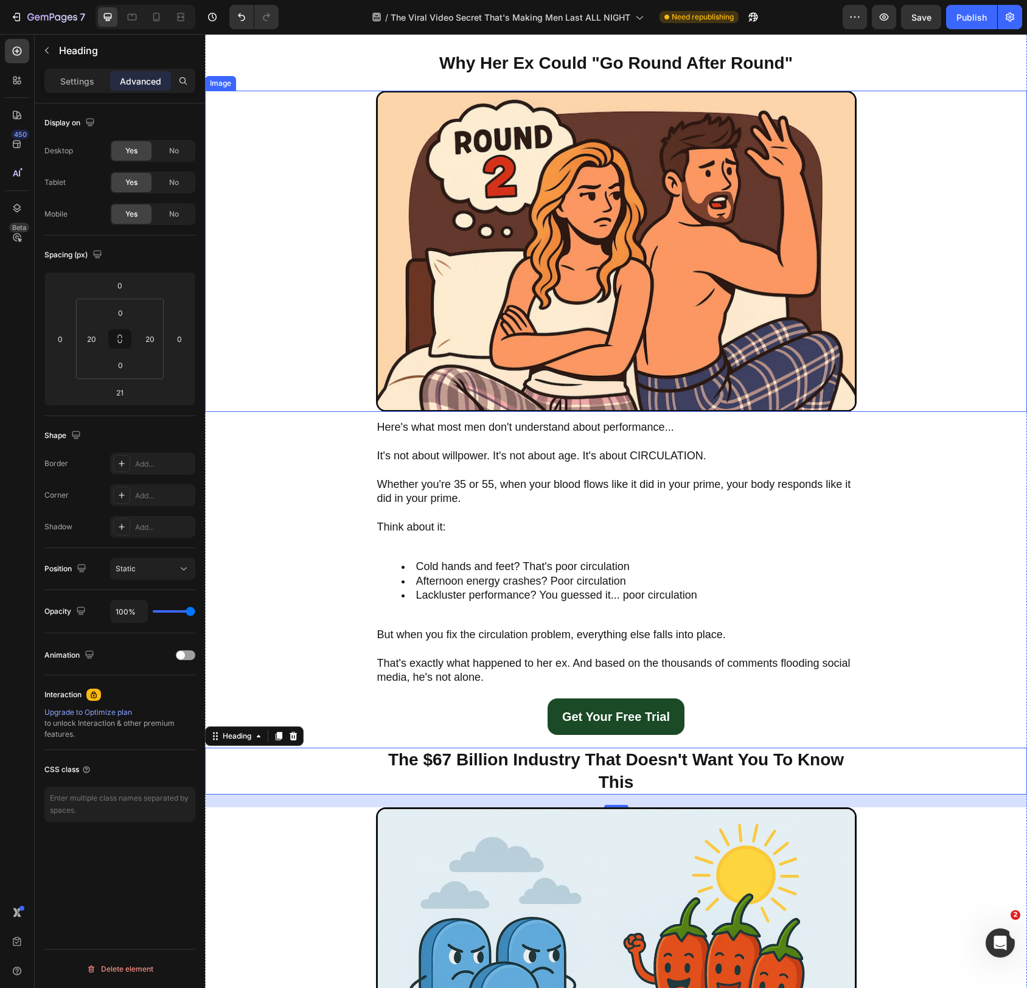
click at [645, 304] on img at bounding box center [616, 252] width 481 height 322
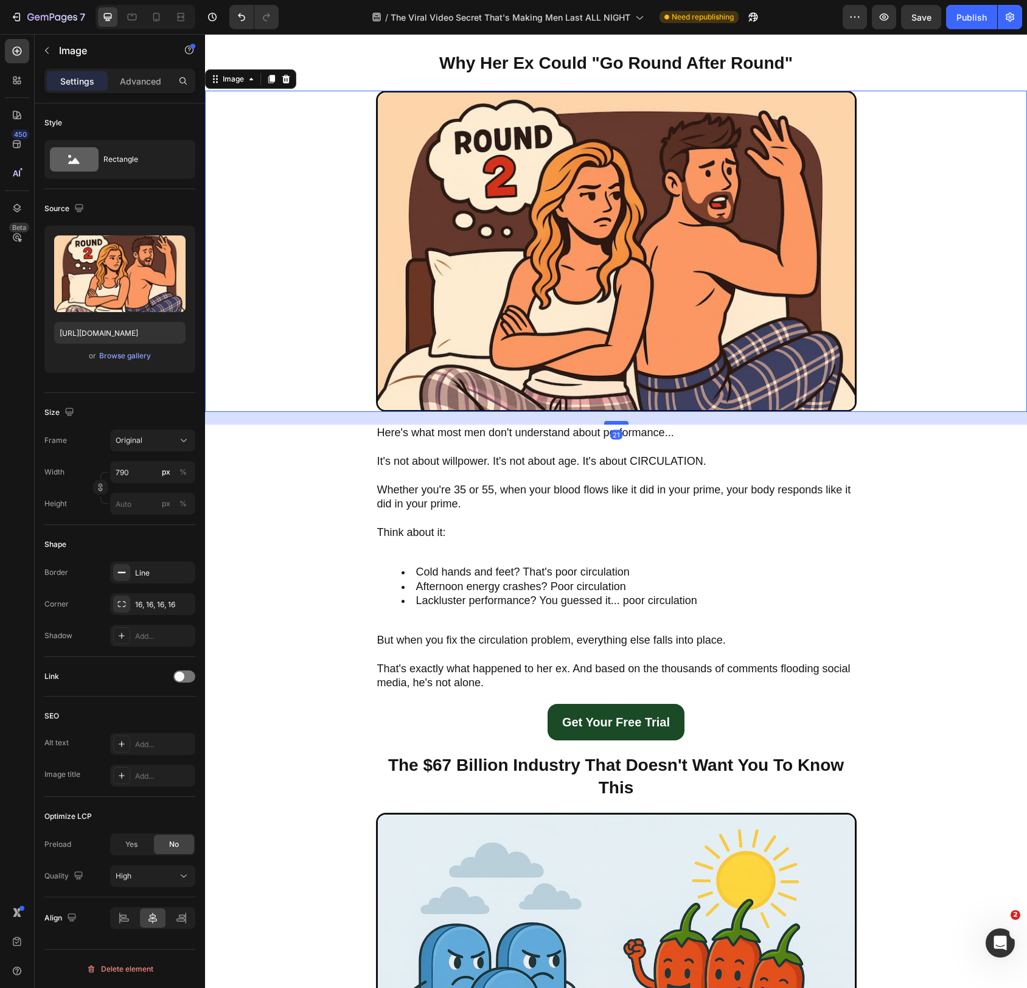
click at [621, 424] on div at bounding box center [616, 423] width 24 height 4
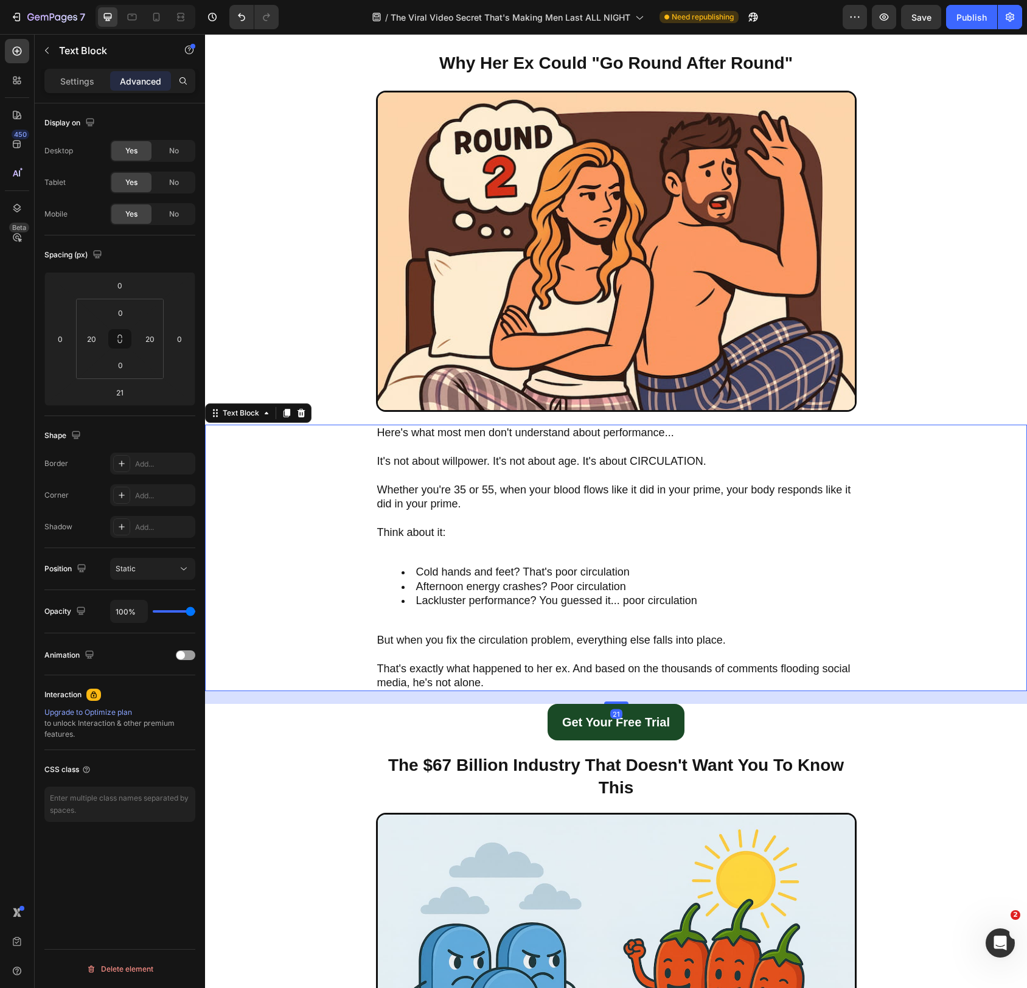
click at [633, 685] on p "That's exactly what happened to her ex. And based on the thousands of comments …" at bounding box center [616, 676] width 478 height 29
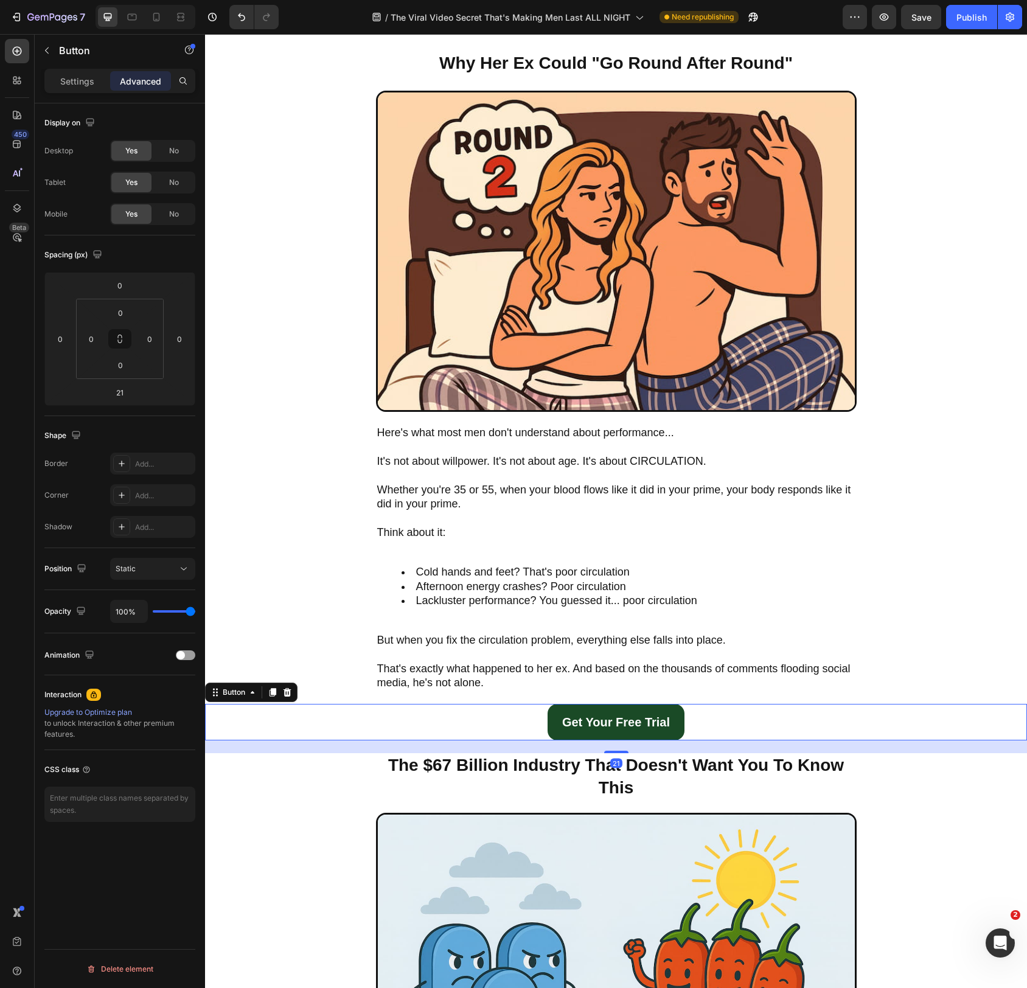
click at [742, 721] on div "Get Your Free Trial Button 21" at bounding box center [616, 722] width 822 height 37
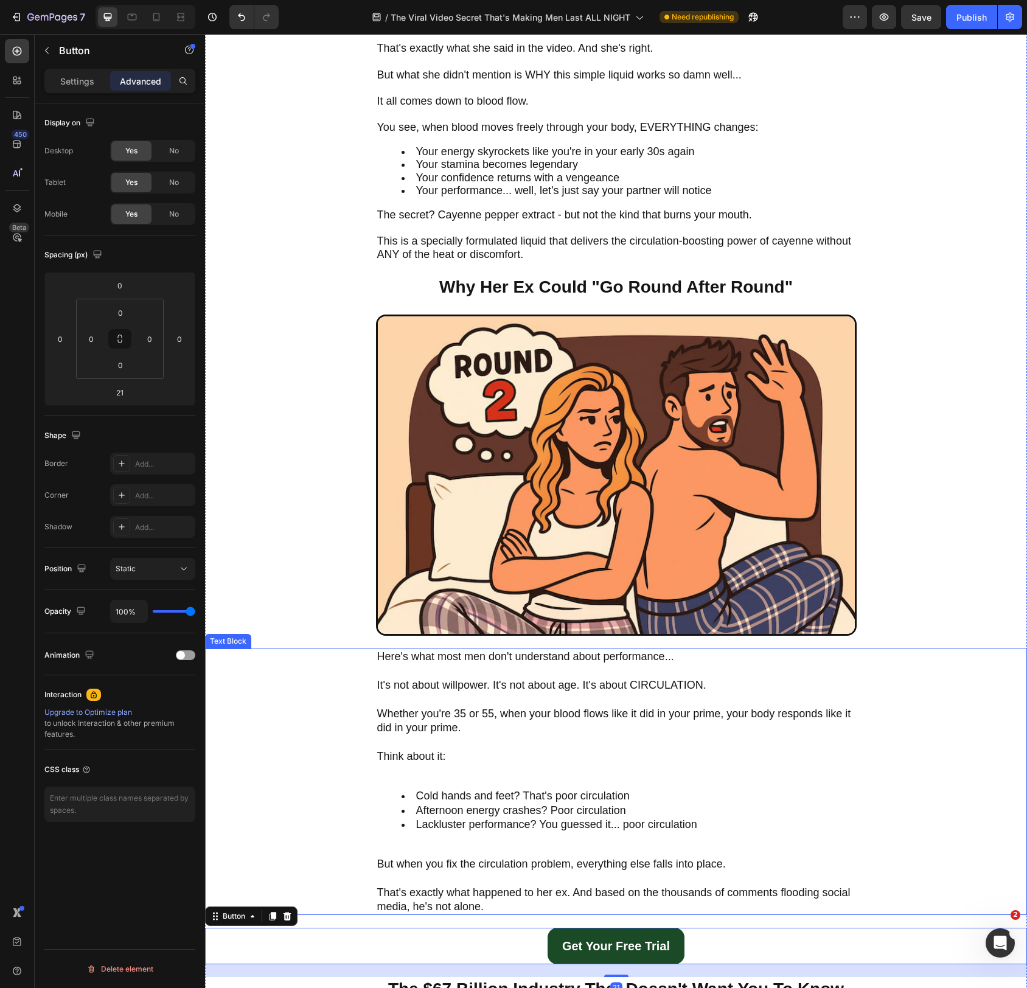
scroll to position [1154, 0]
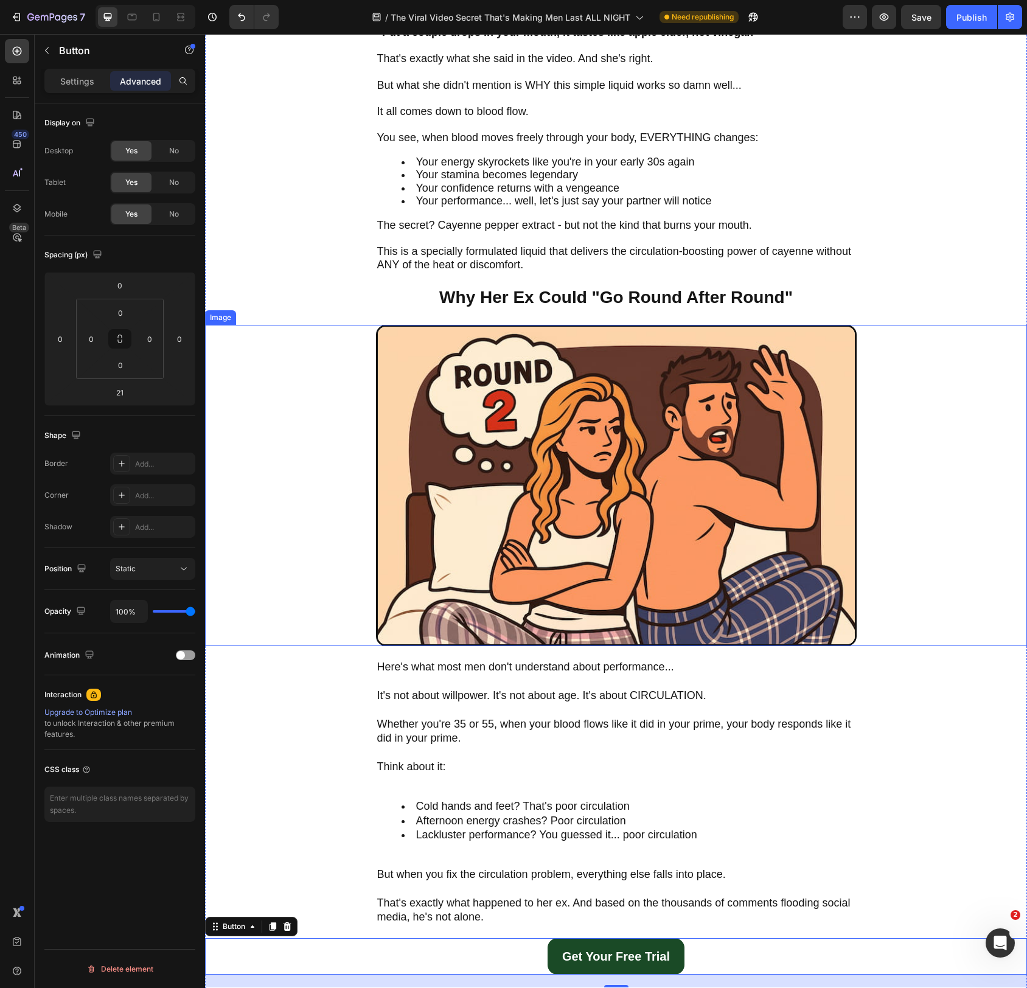
click at [656, 550] on img at bounding box center [616, 486] width 481 height 322
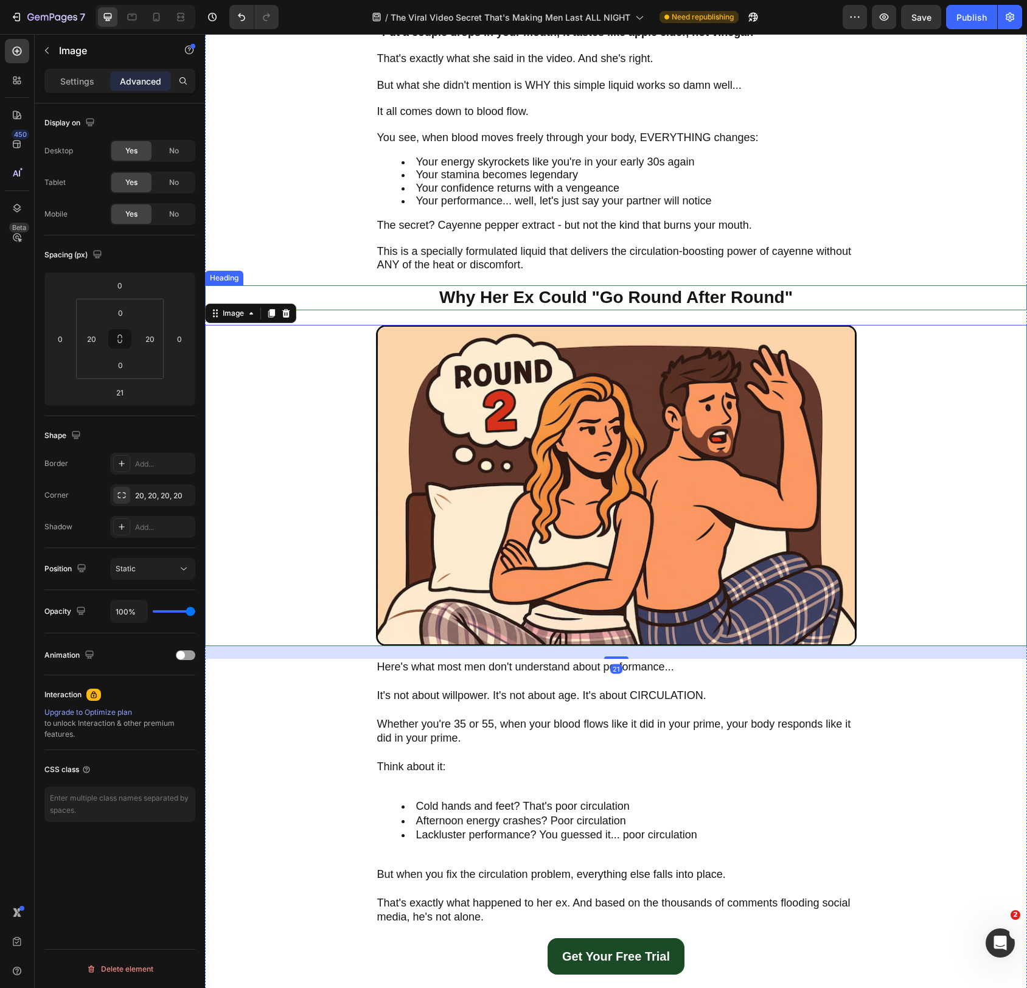
click at [614, 298] on h2 "Why Her Ex Could "Go Round After Round"" at bounding box center [616, 297] width 481 height 24
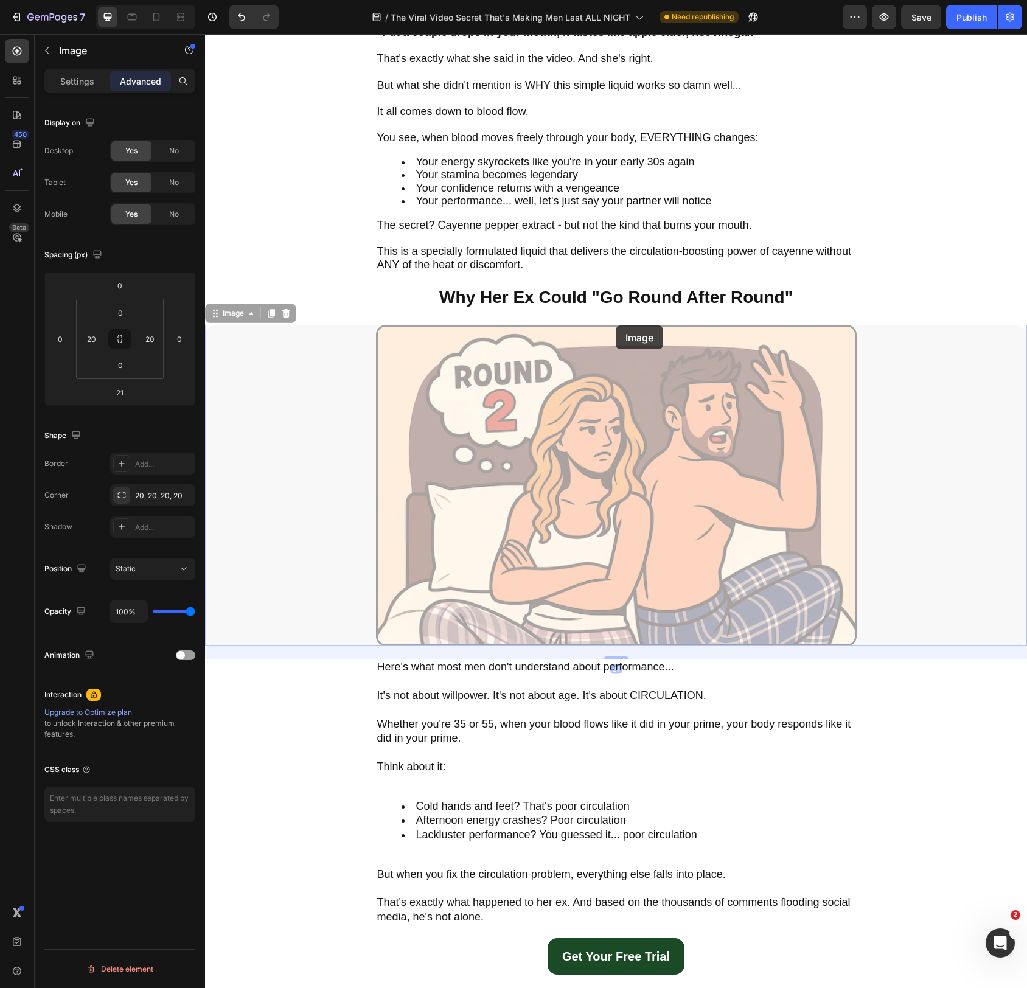
click at [616, 323] on div "The "Apple Cider" Taste That's Changing Everything Heading Image "Put a couple …" at bounding box center [616, 677] width 822 height 2052
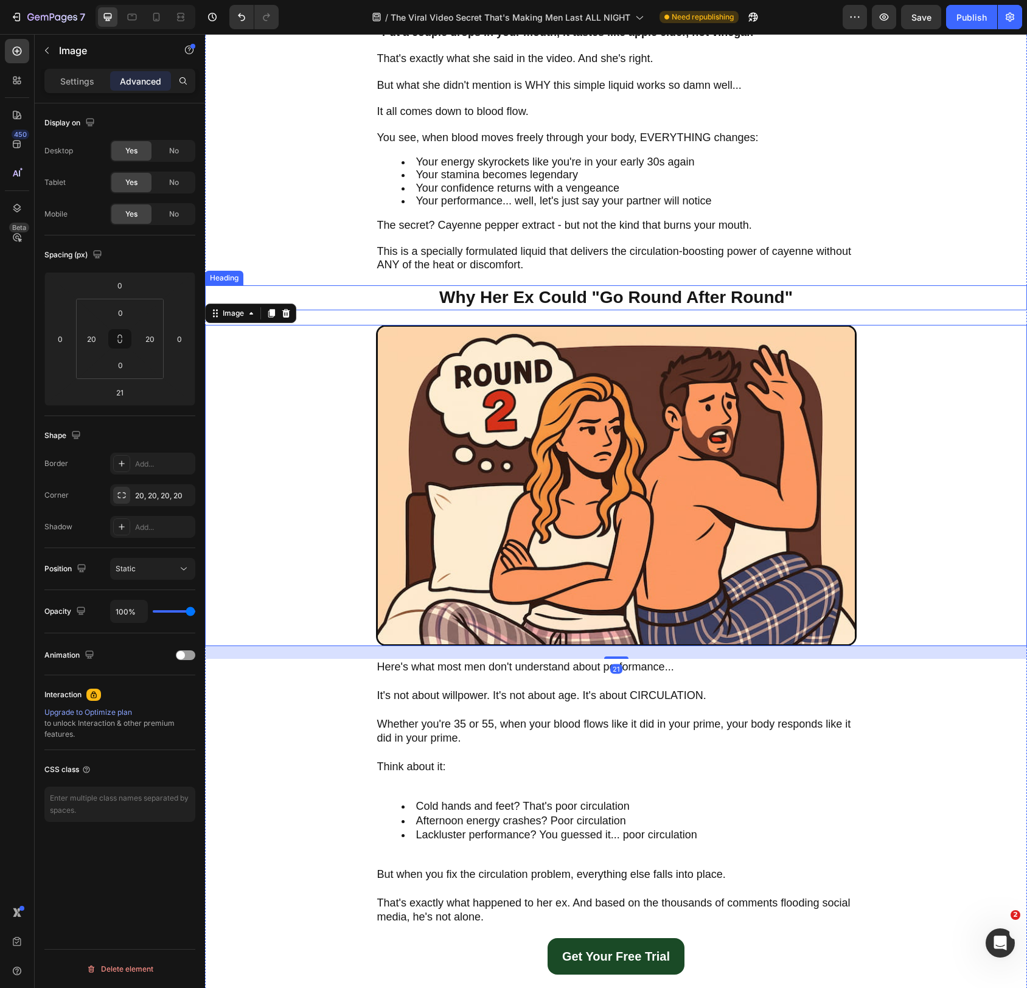
click at [611, 298] on h2 "Why Her Ex Could "Go Round After Round"" at bounding box center [616, 297] width 481 height 24
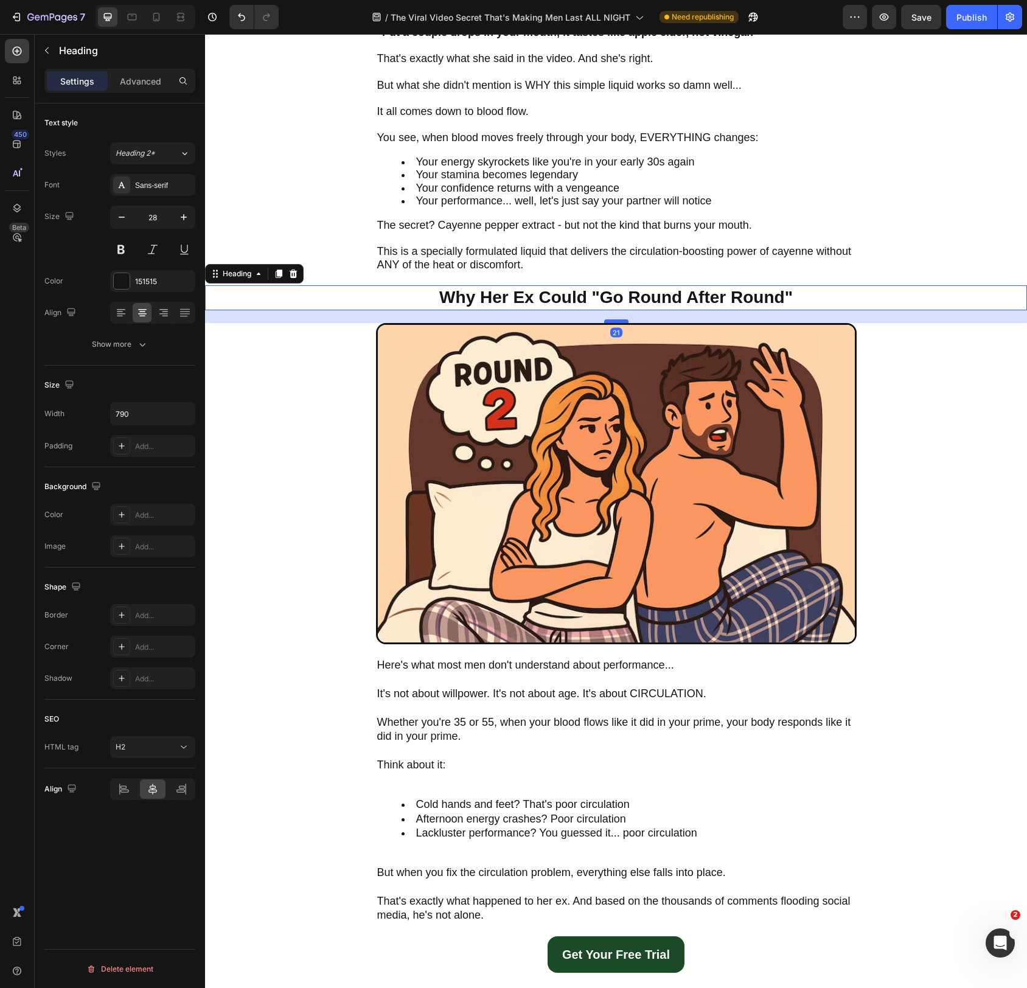
click at [618, 321] on div at bounding box center [616, 322] width 24 height 4
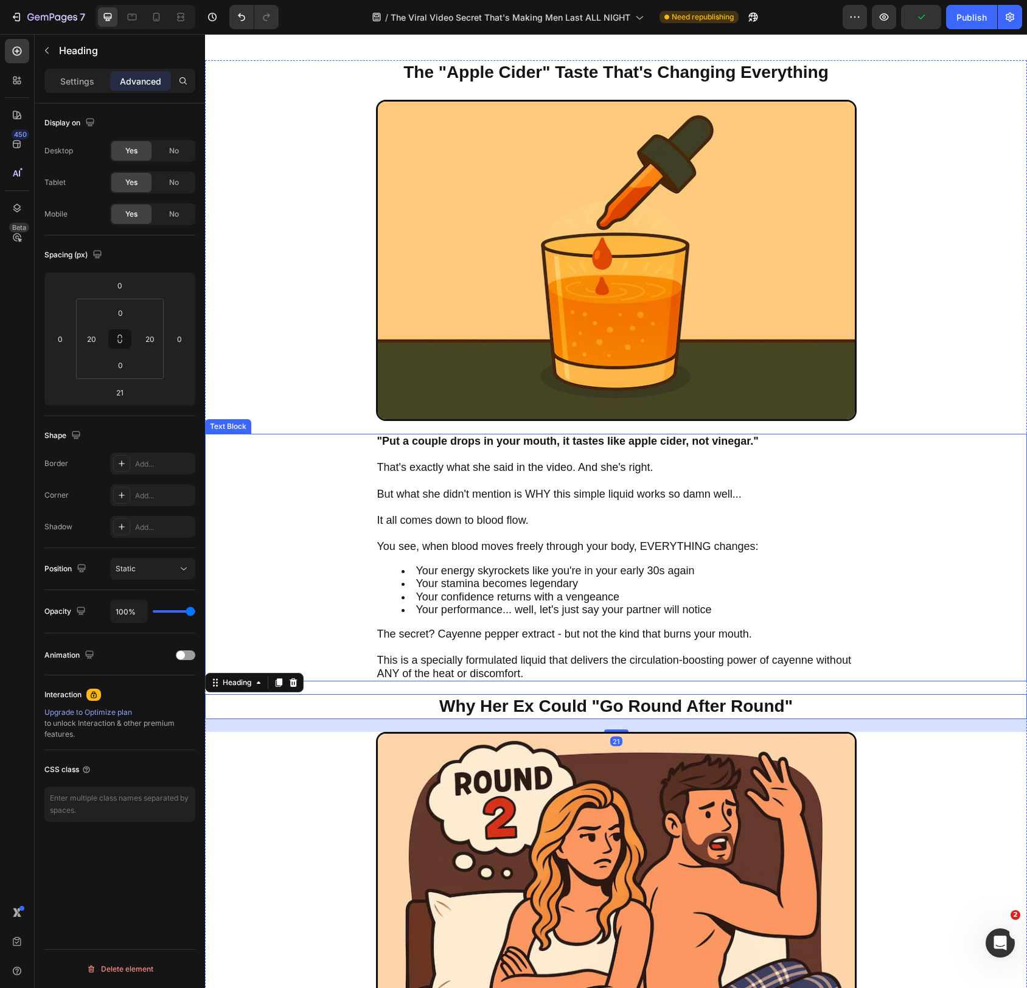
scroll to position [736, 0]
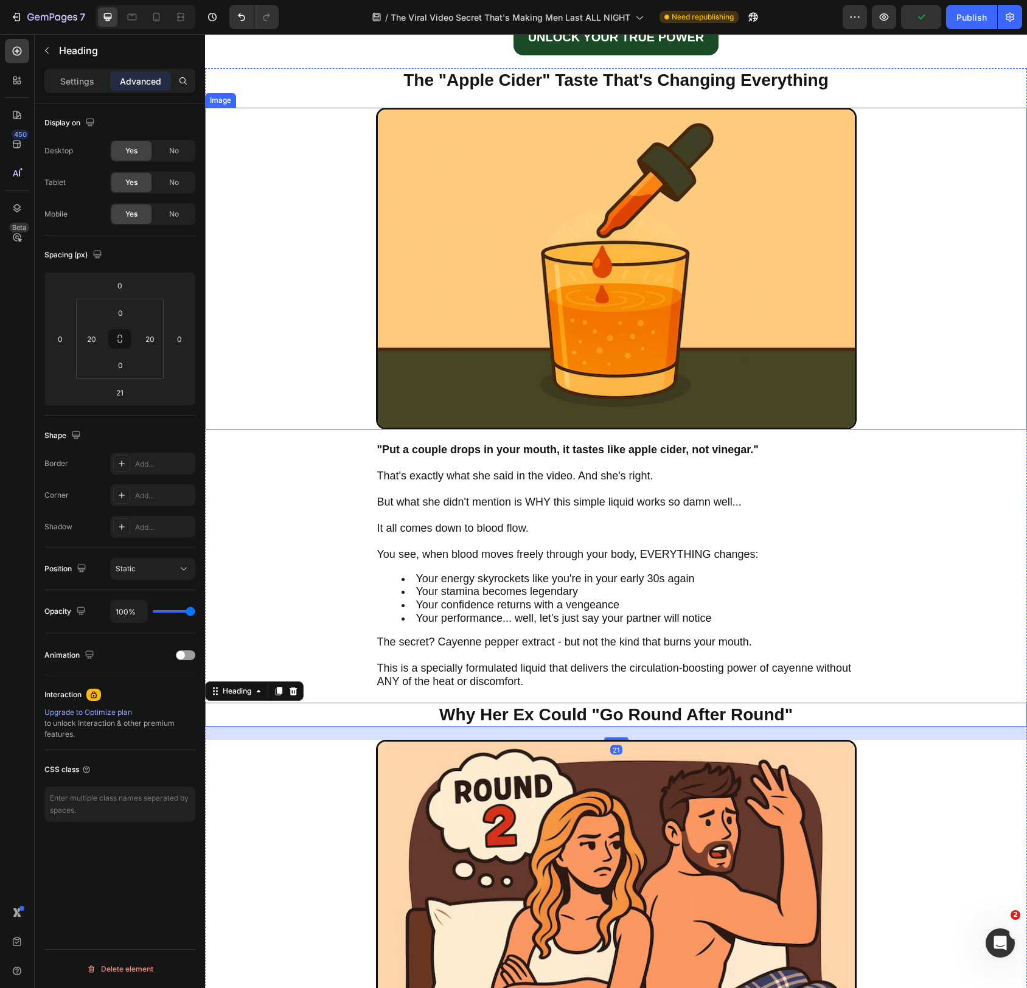
click at [627, 256] on img at bounding box center [616, 269] width 481 height 322
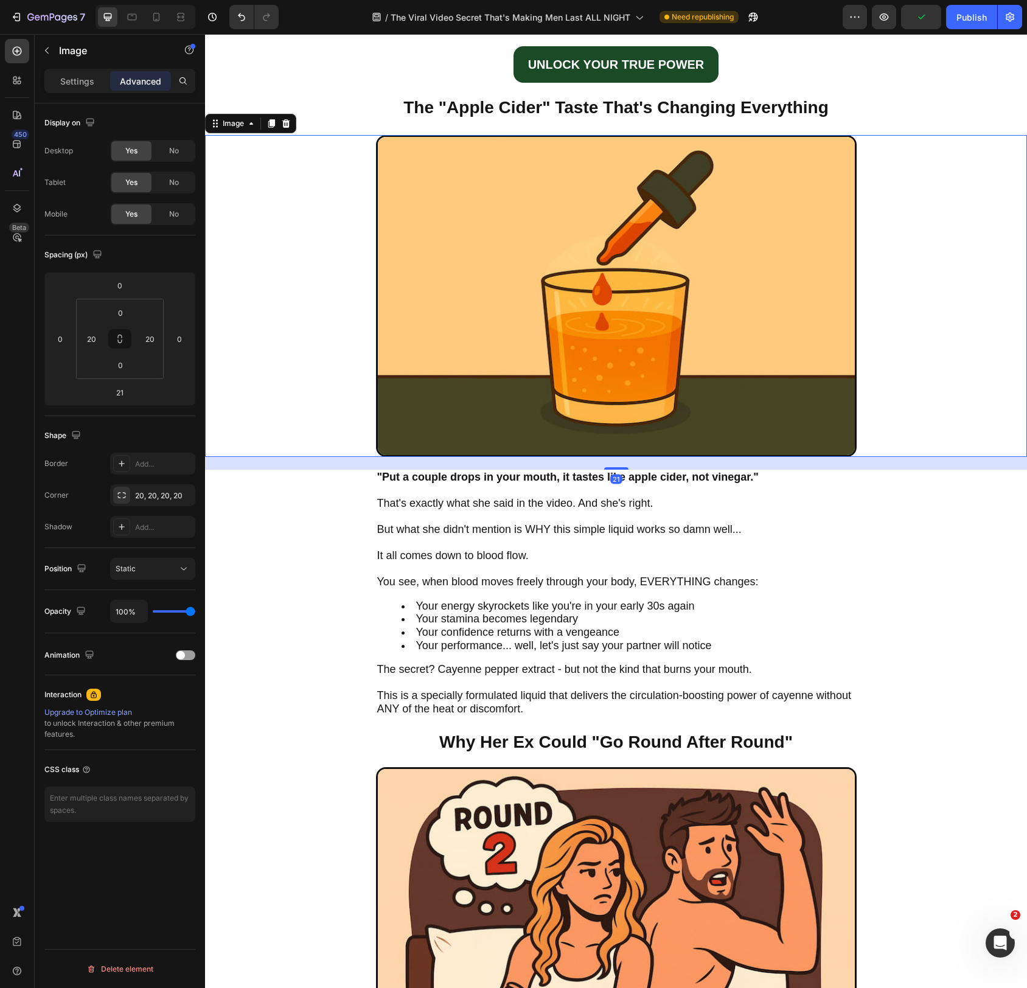
scroll to position [696, 0]
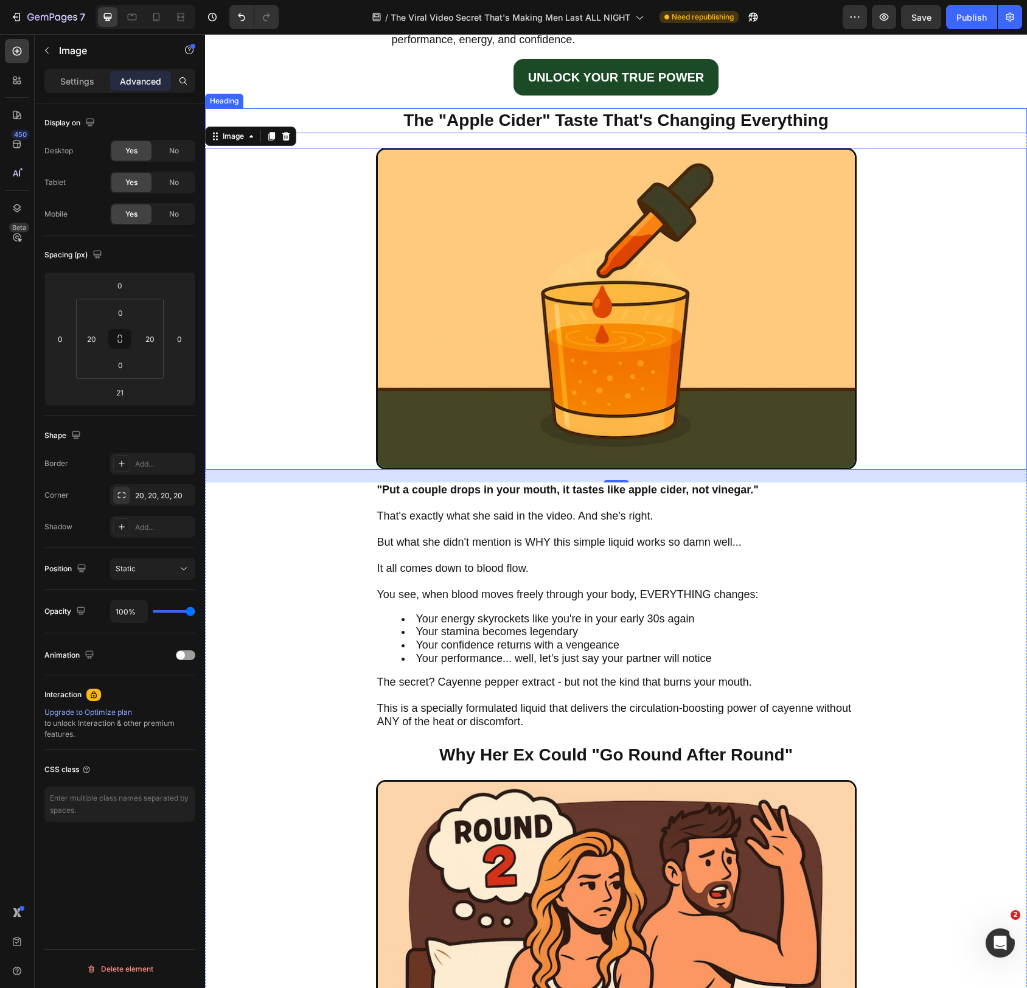
click at [627, 116] on h2 "The "Apple Cider" Taste That's Changing Everything" at bounding box center [616, 120] width 481 height 24
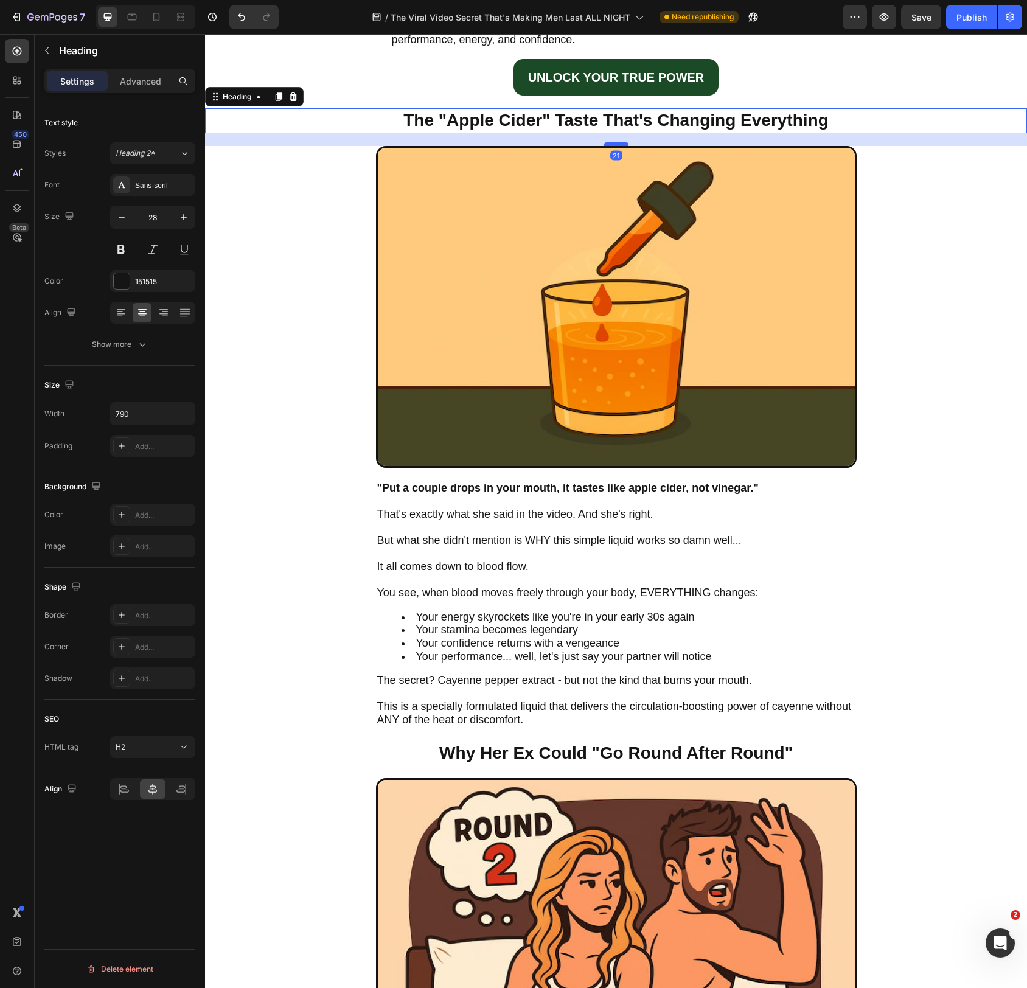
click at [623, 145] on div at bounding box center [616, 144] width 24 height 4
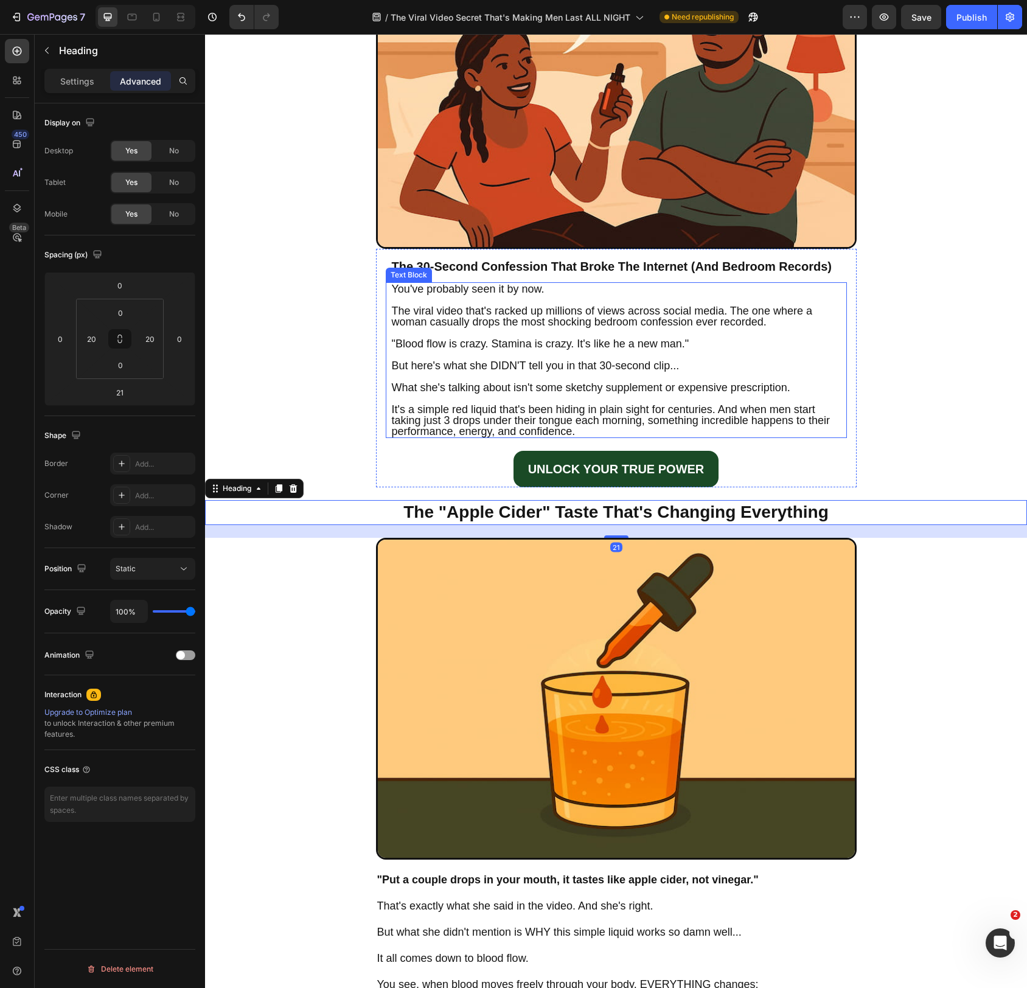
scroll to position [296, 0]
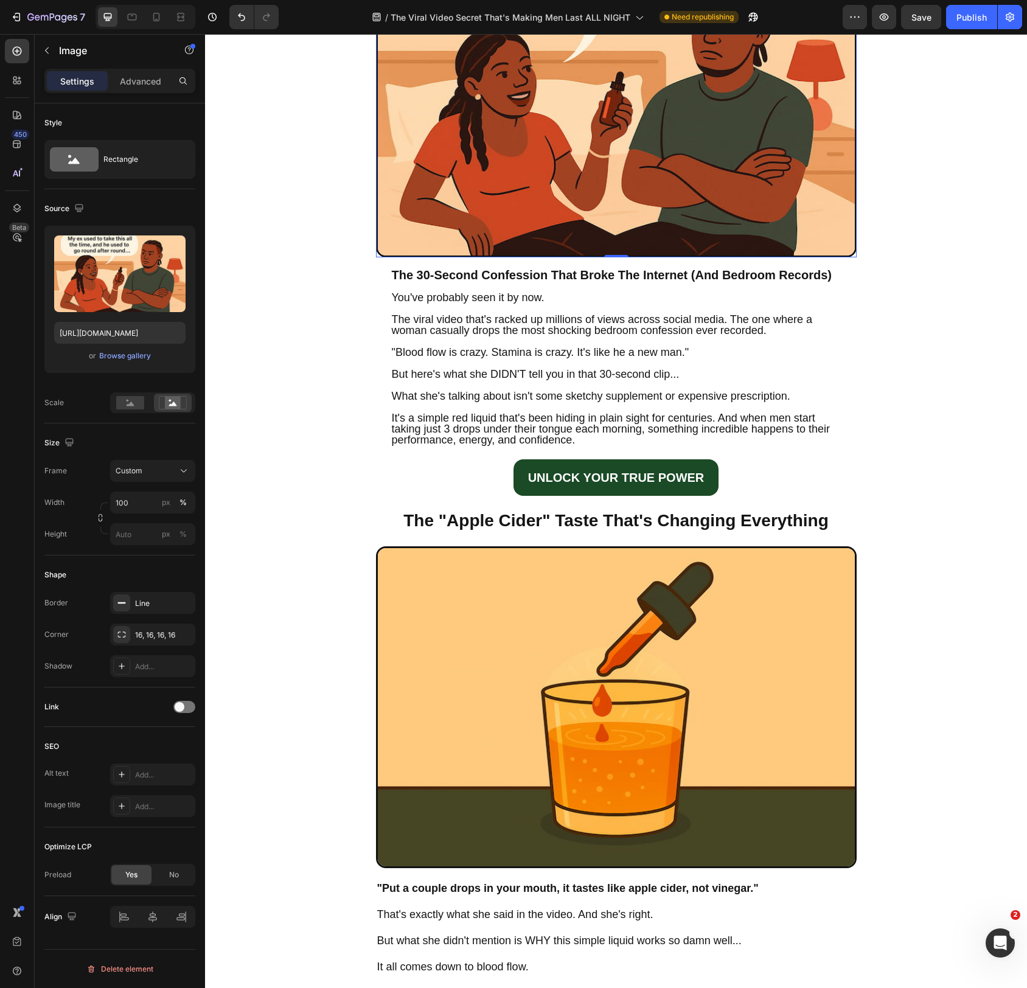
click at [674, 166] on img at bounding box center [616, 96] width 481 height 322
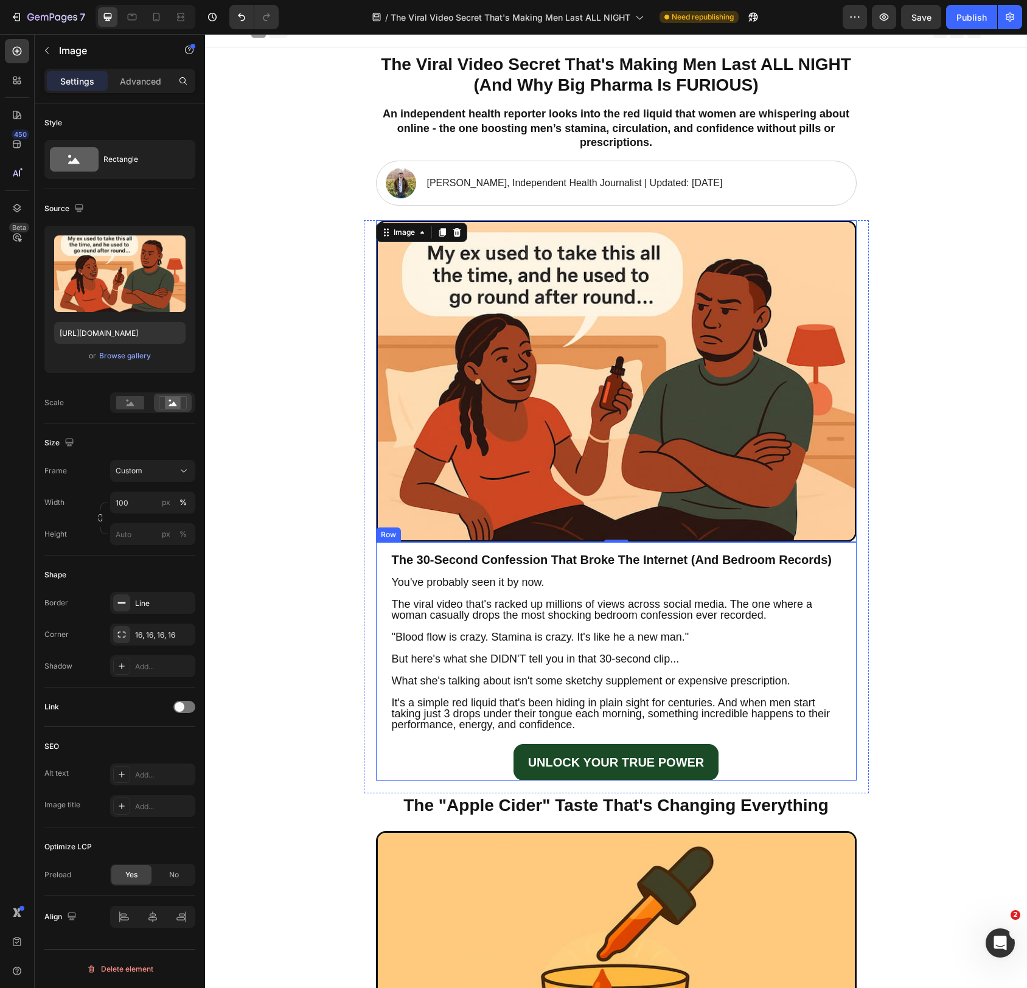
scroll to position [0, 0]
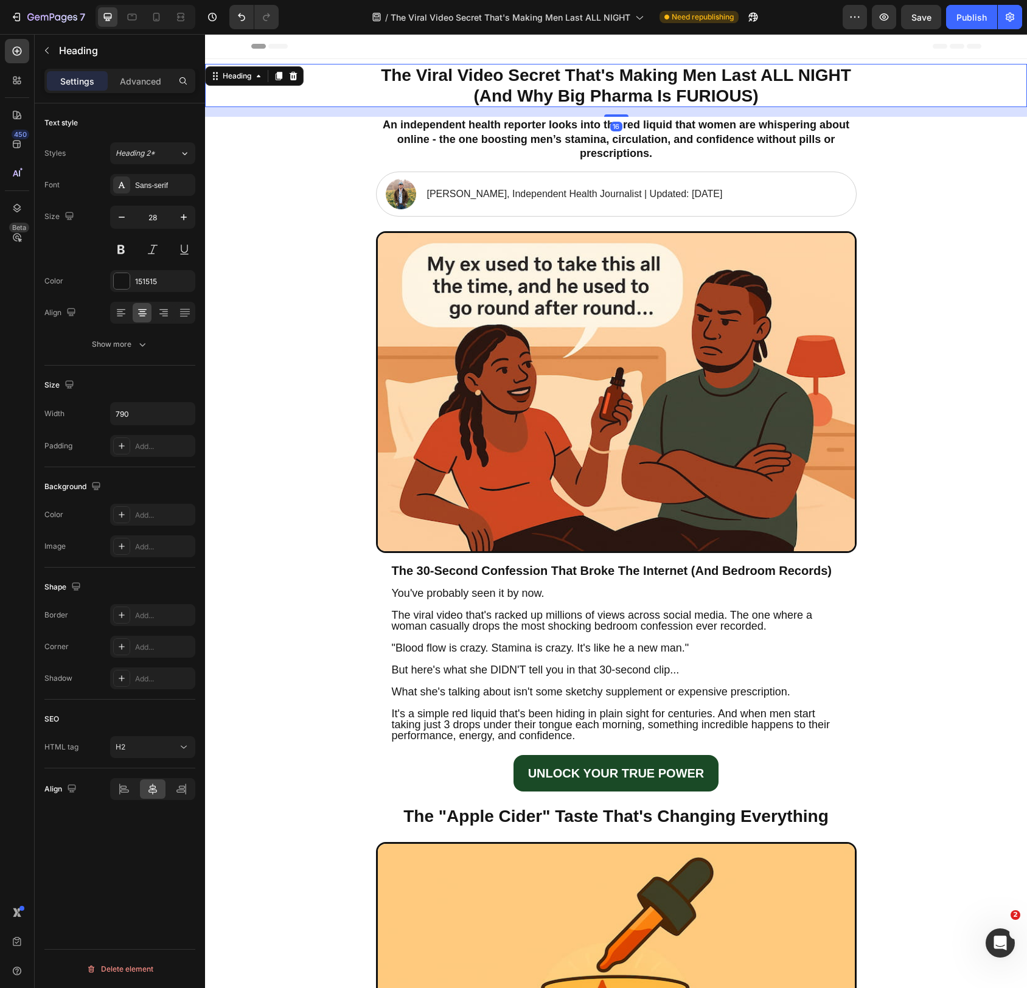
click at [589, 85] on h2 "The Viral Video Secret That's Making Men Last ALL NIGHT (And Why Big Pharma Is …" at bounding box center [616, 85] width 481 height 43
drag, startPoint x: 615, startPoint y: 117, endPoint x: 622, endPoint y: 119, distance: 7.1
click at [620, 117] on div "16" at bounding box center [616, 112] width 822 height 10
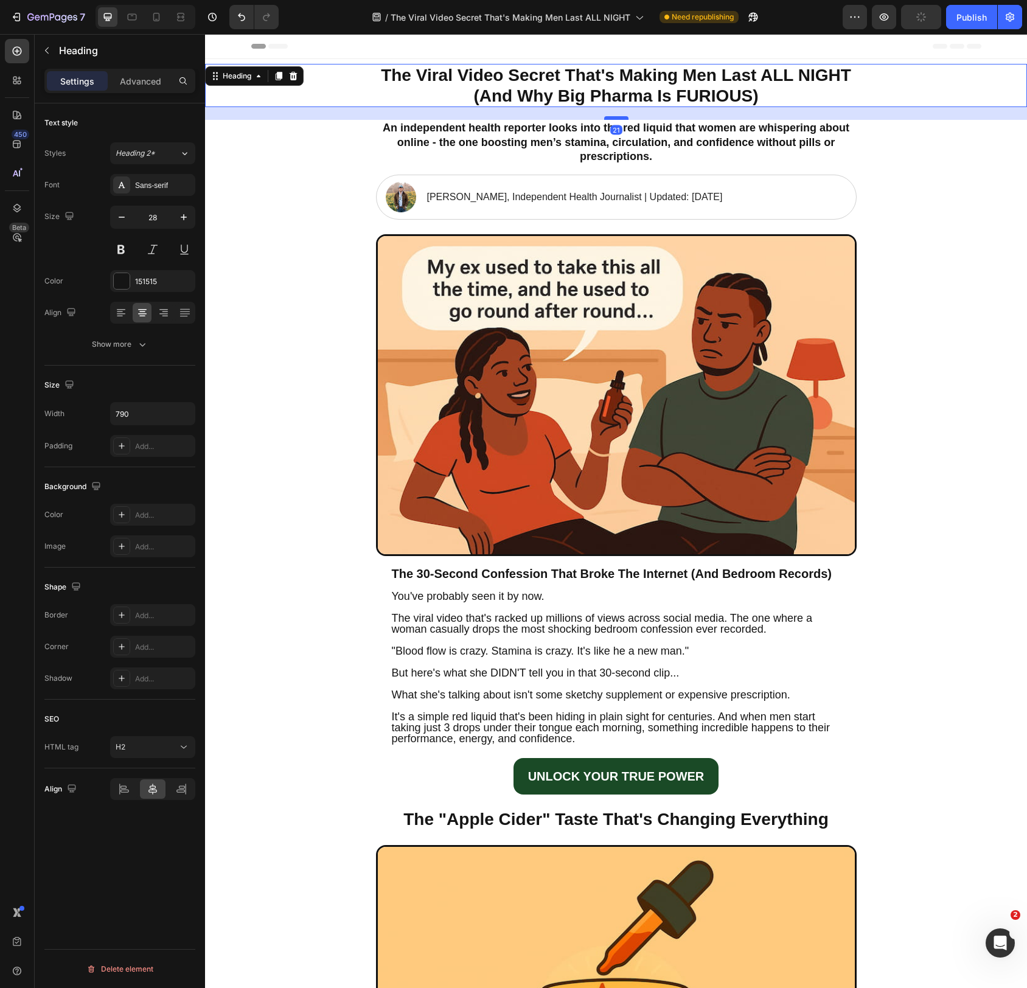
click at [625, 118] on div at bounding box center [616, 118] width 24 height 4
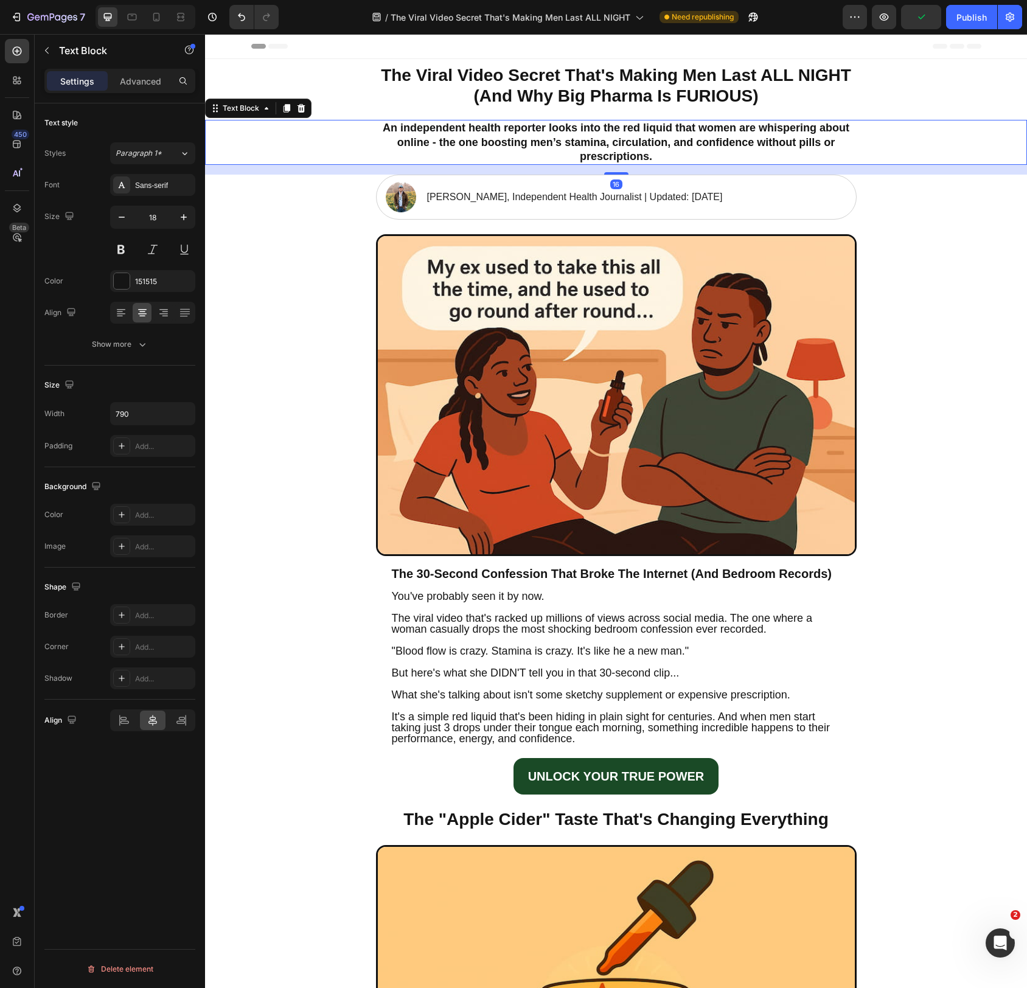
click at [679, 138] on span "An independent health reporter looks into the red liquid that women are whisper…" at bounding box center [616, 142] width 467 height 41
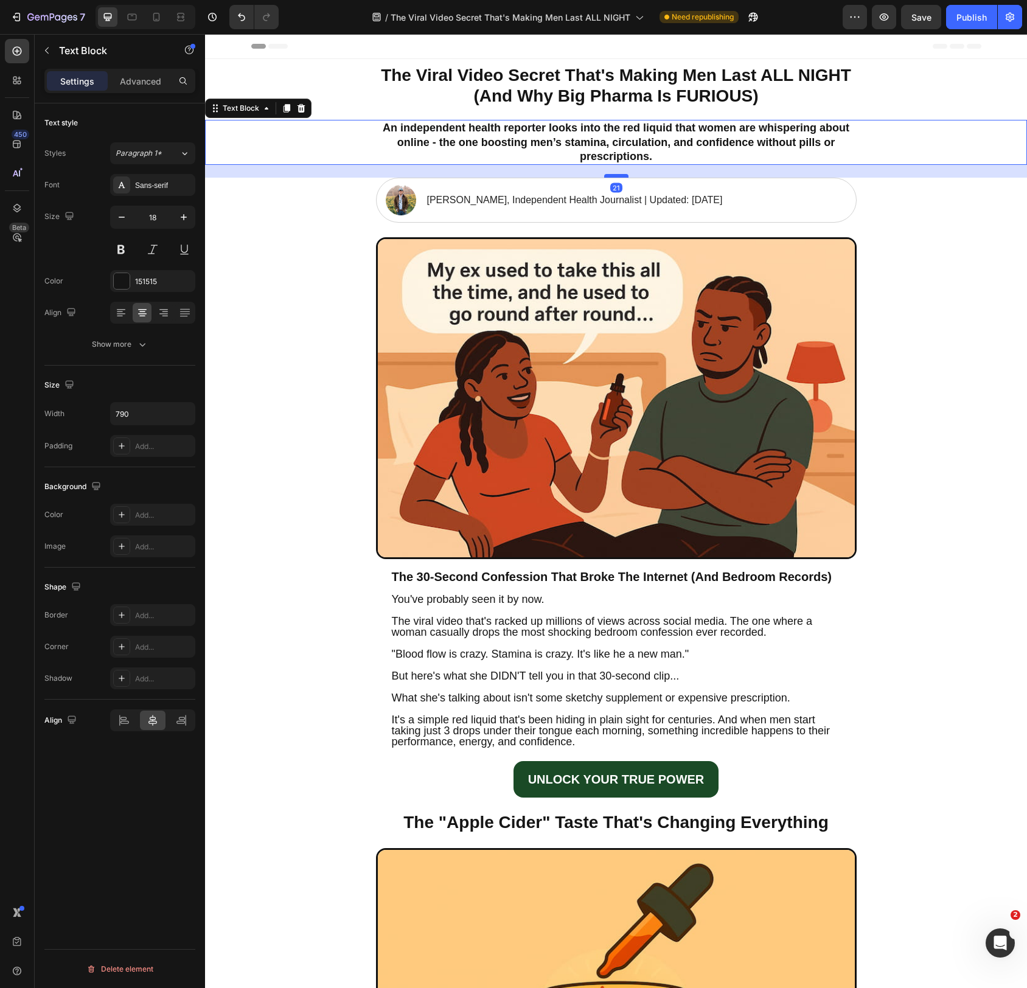
click at [627, 177] on div at bounding box center [616, 176] width 24 height 4
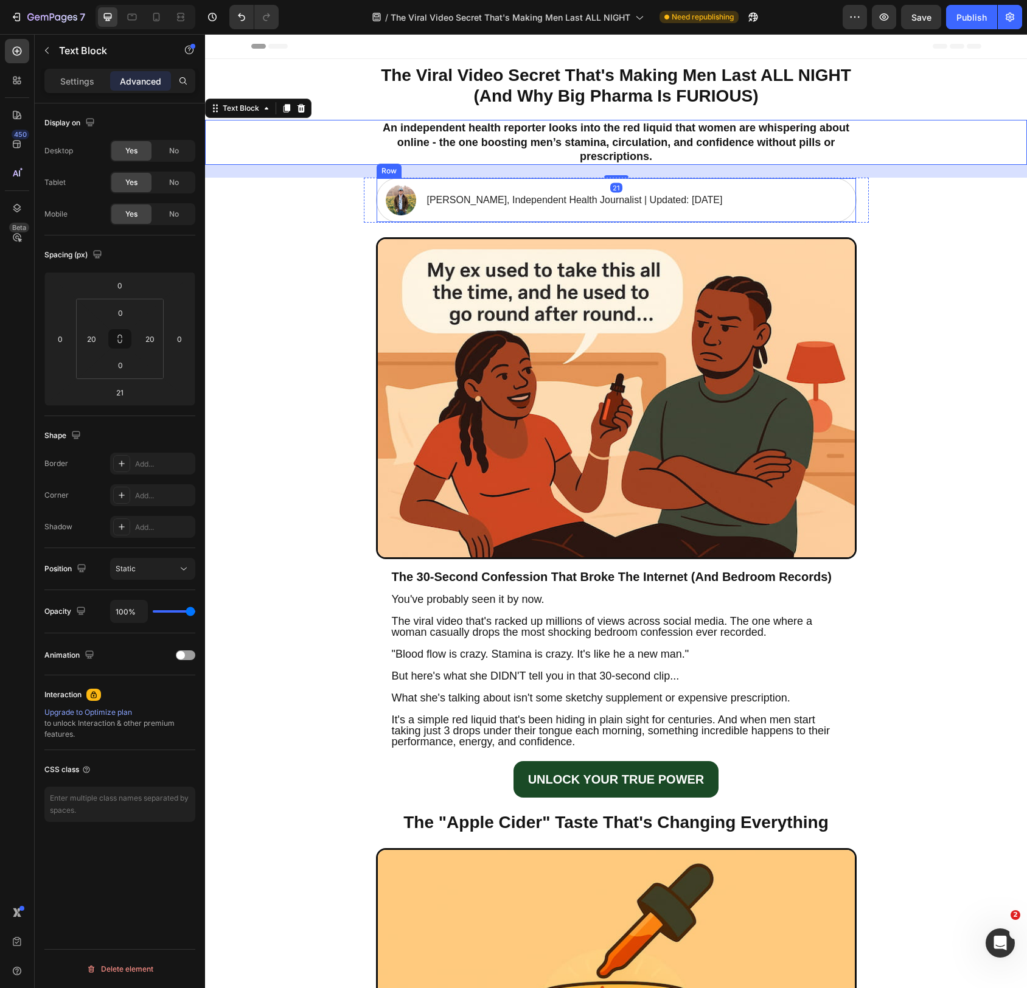
click at [797, 198] on div "Image James Wilson, Independent Health Journalist | Updated: February 18, 2025 …" at bounding box center [616, 200] width 481 height 45
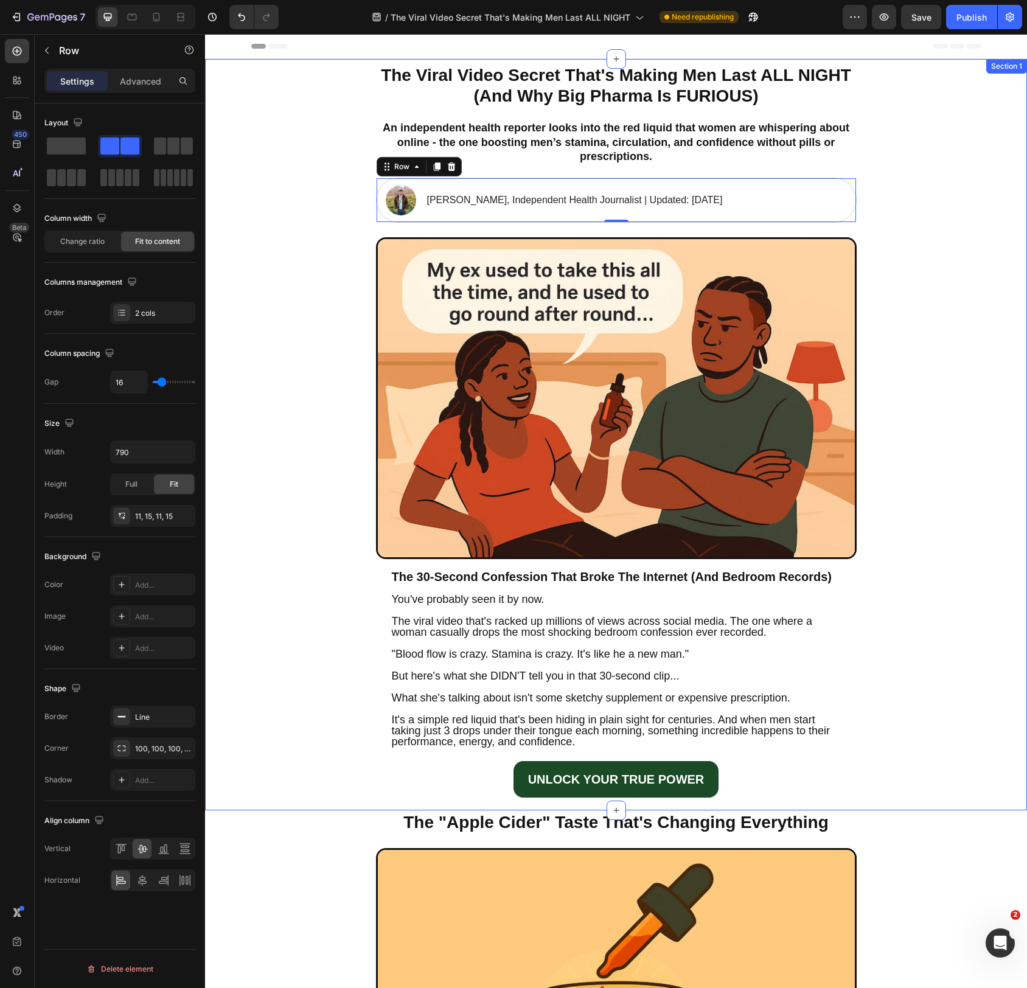
click at [911, 232] on div "The Viral Video Secret That's Making Men Last ALL NIGHT (And Why Big Pharma Is …" at bounding box center [616, 435] width 822 height 752
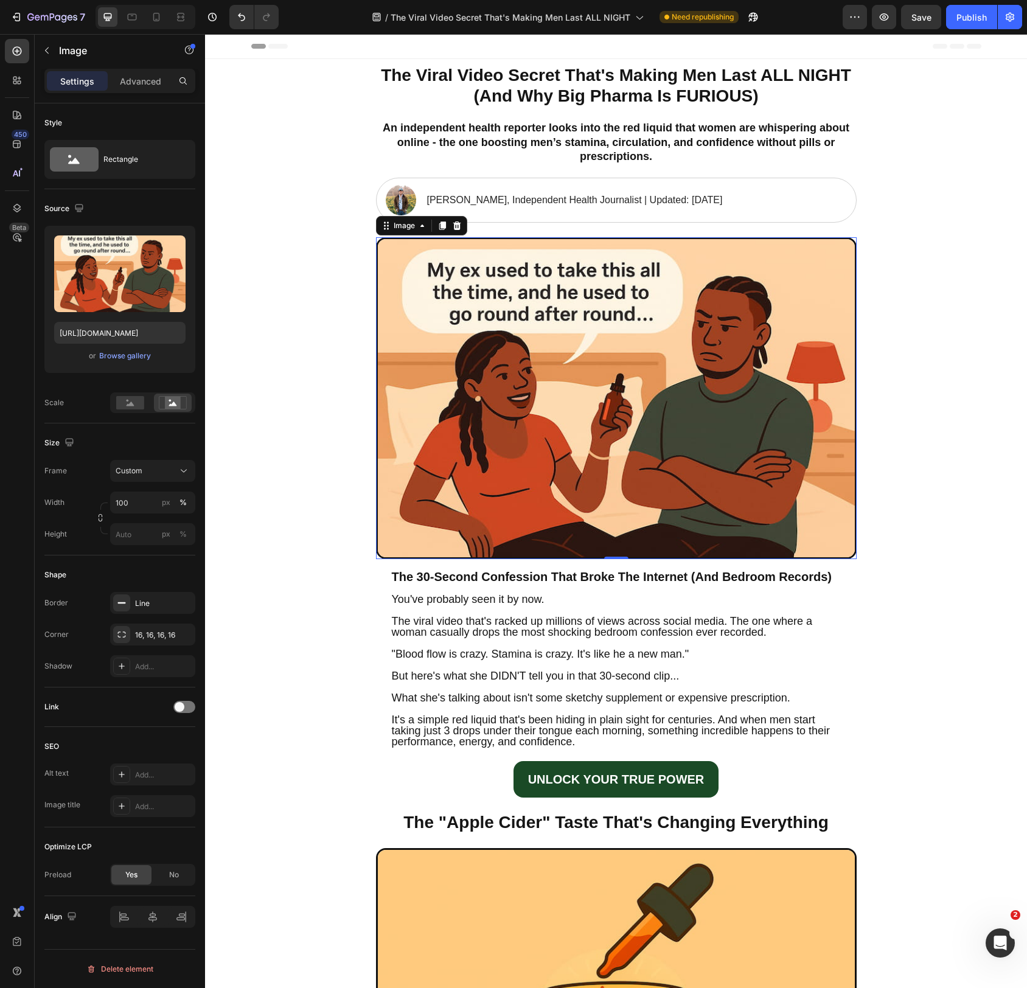
click at [789, 253] on img at bounding box center [616, 398] width 481 height 322
click at [833, 568] on div "The 30-Second Confession That Broke The Internet (And Bedroom Records) Heading …" at bounding box center [616, 678] width 481 height 239
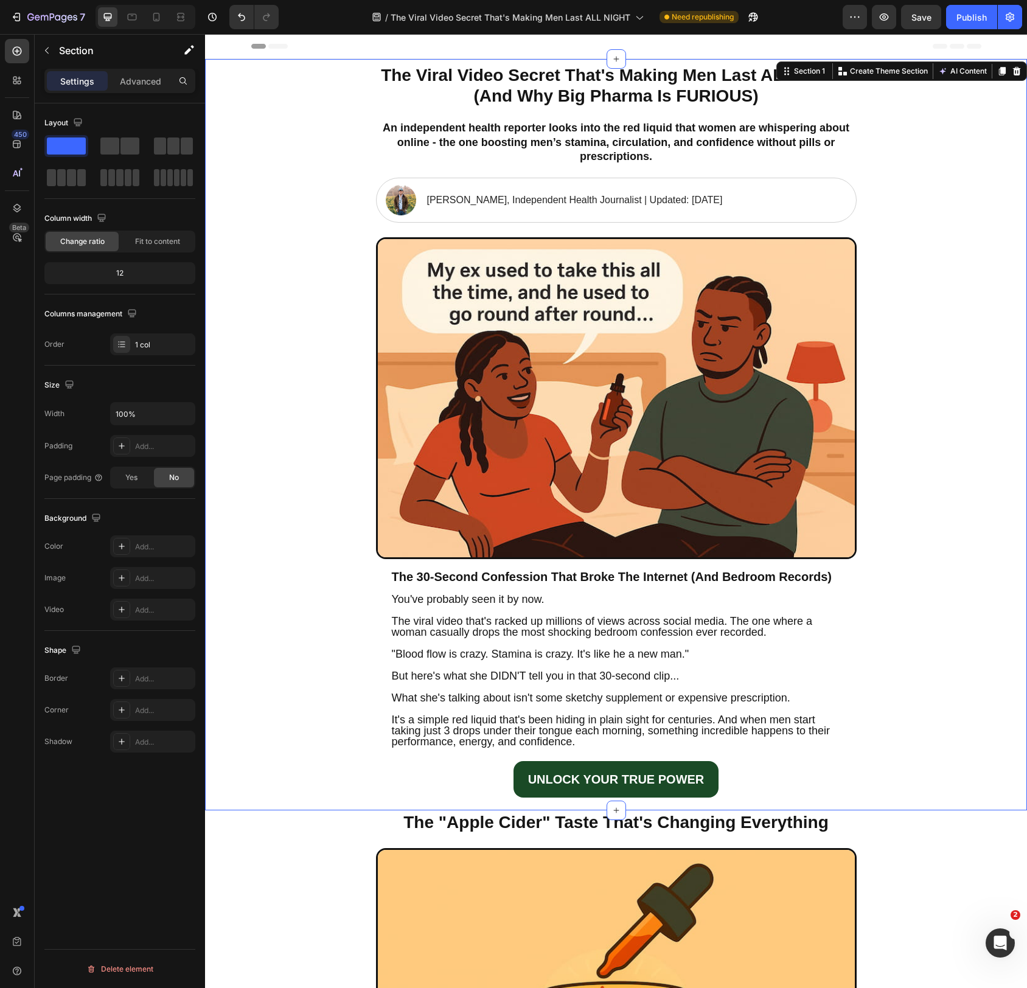
click at [971, 645] on div "The Viral Video Secret That's Making Men Last ALL NIGHT (And Why Big Pharma Is …" at bounding box center [616, 435] width 822 height 752
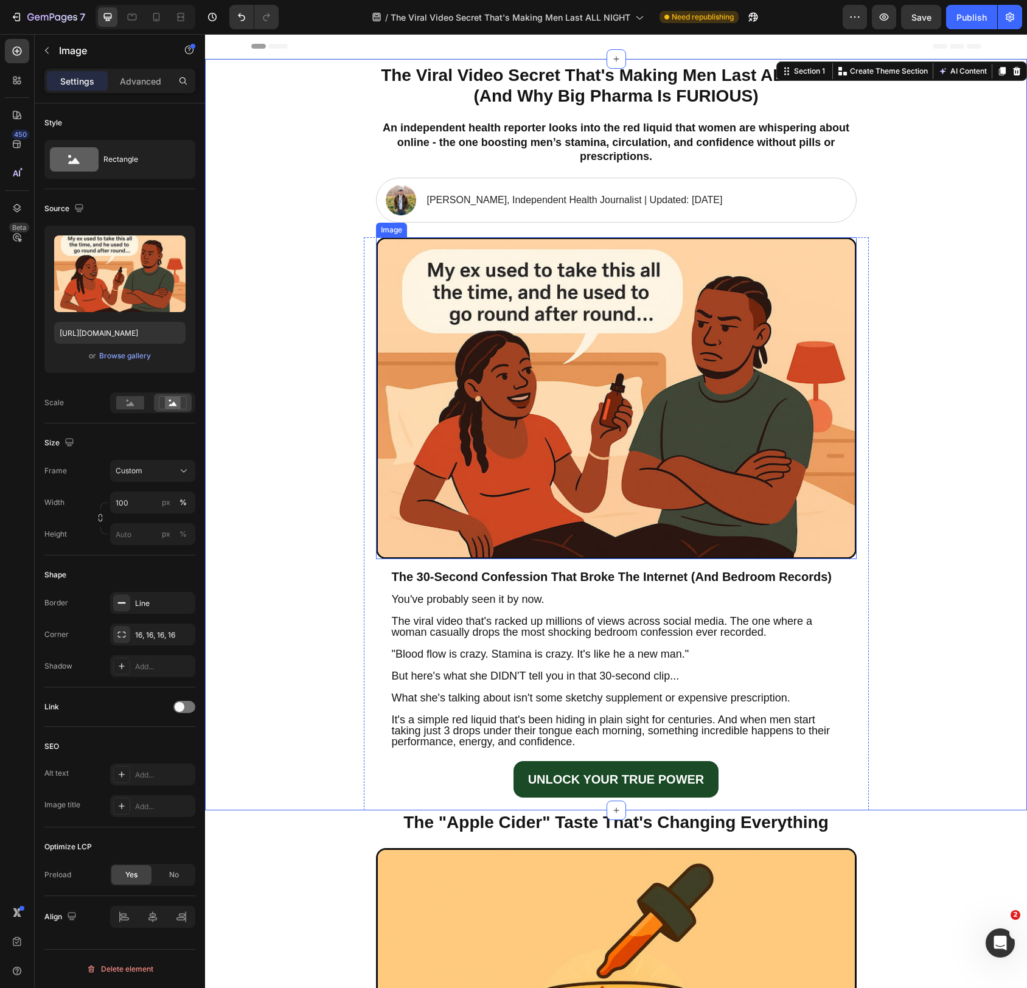
click at [693, 499] on img at bounding box center [616, 398] width 481 height 322
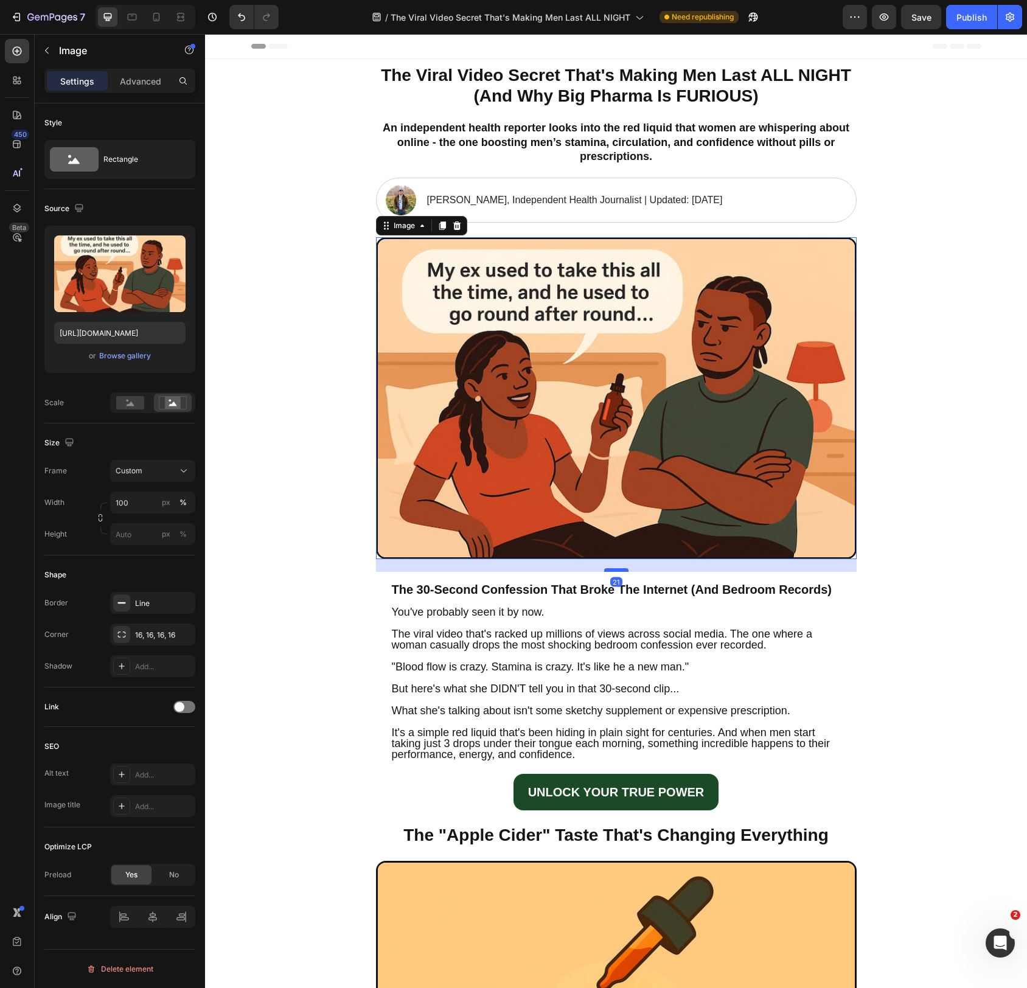
drag, startPoint x: 620, startPoint y: 558, endPoint x: 618, endPoint y: 571, distance: 12.9
click at [618, 571] on div at bounding box center [616, 570] width 24 height 4
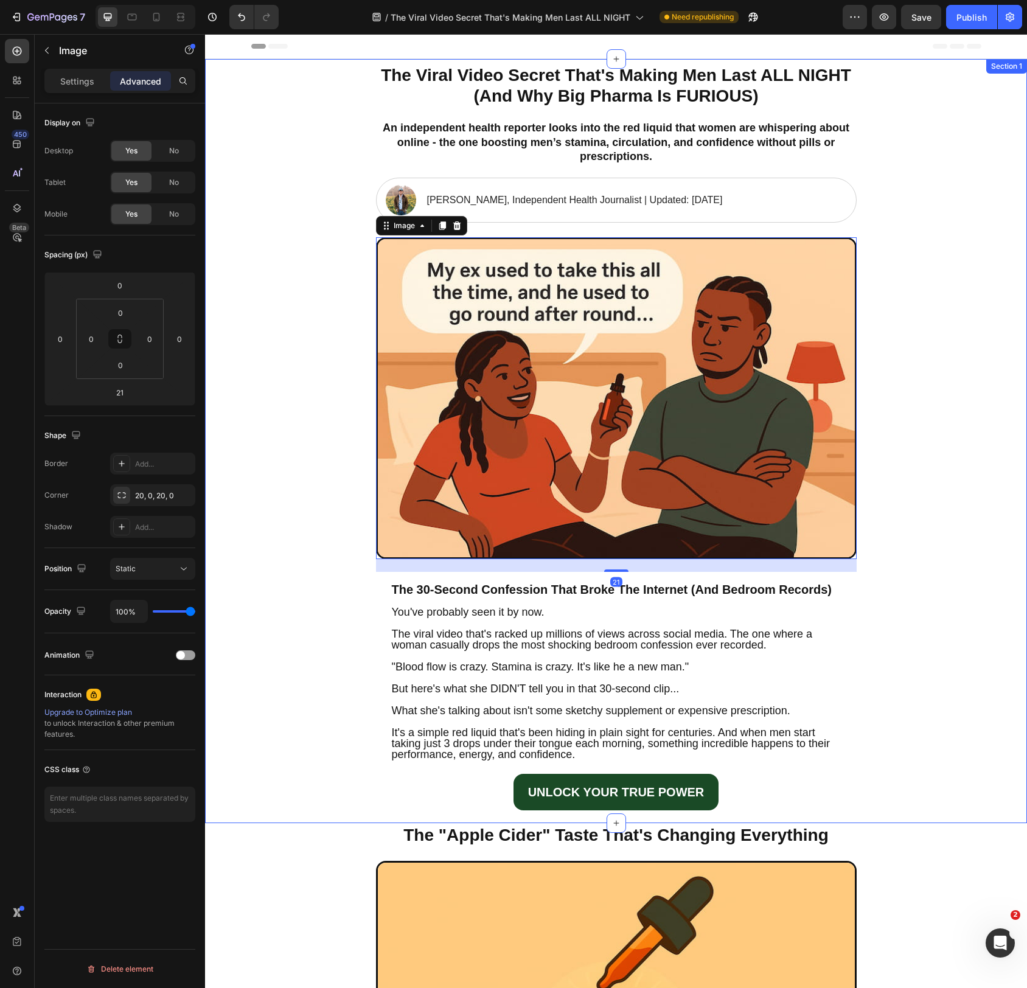
click at [939, 606] on div "The Viral Video Secret That's Making Men Last ALL NIGHT (And Why Big Pharma Is …" at bounding box center [616, 441] width 822 height 764
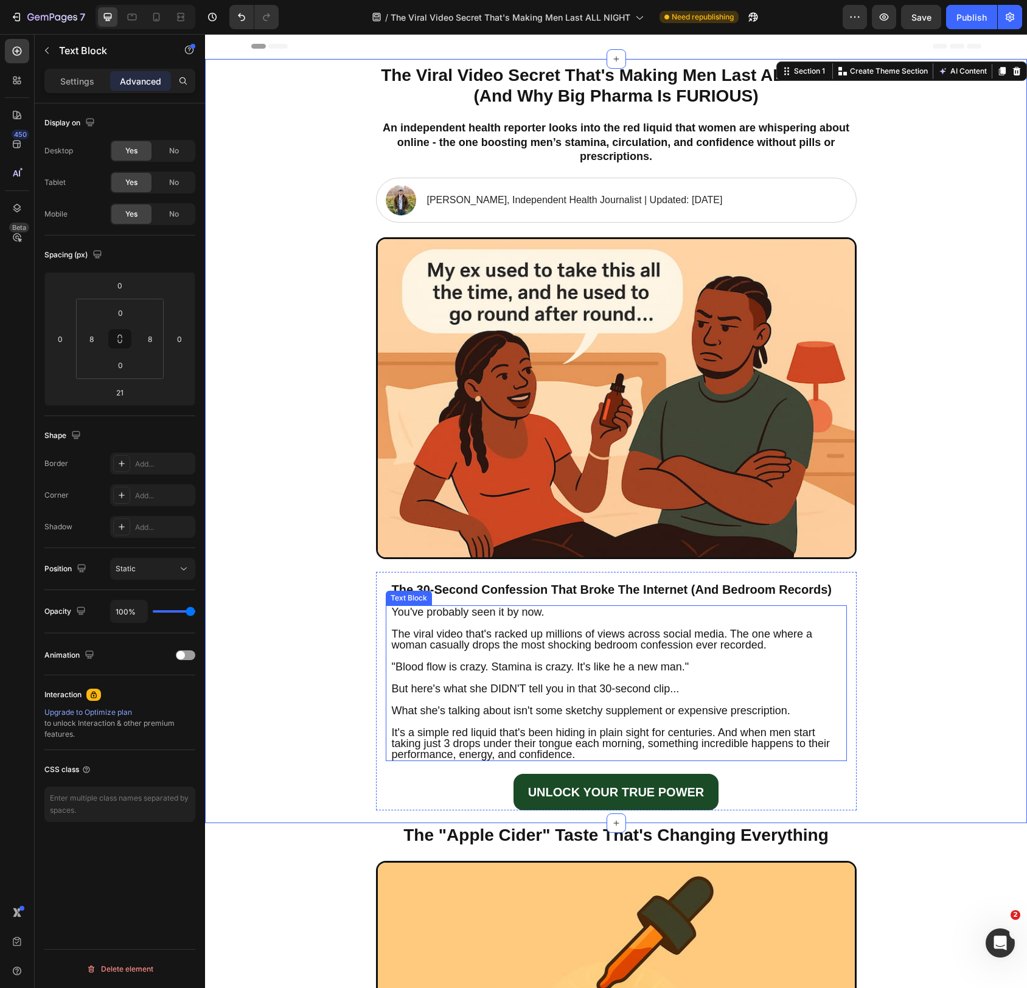
click at [693, 691] on p "But here's what she DIDN'T tell you in that 30-second clip..." at bounding box center [616, 689] width 449 height 11
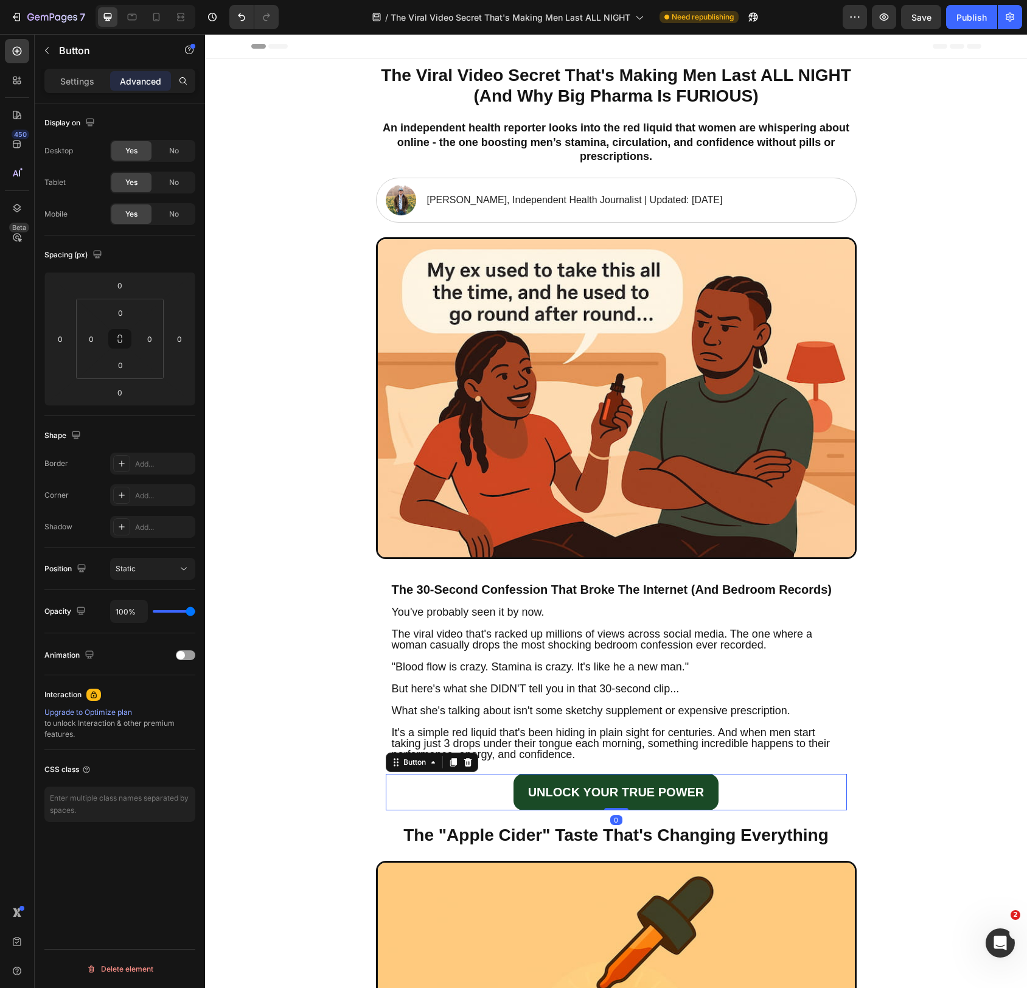
click at [794, 794] on div "UNLOCK YOUR TRUE POWER Button 0" at bounding box center [616, 792] width 461 height 37
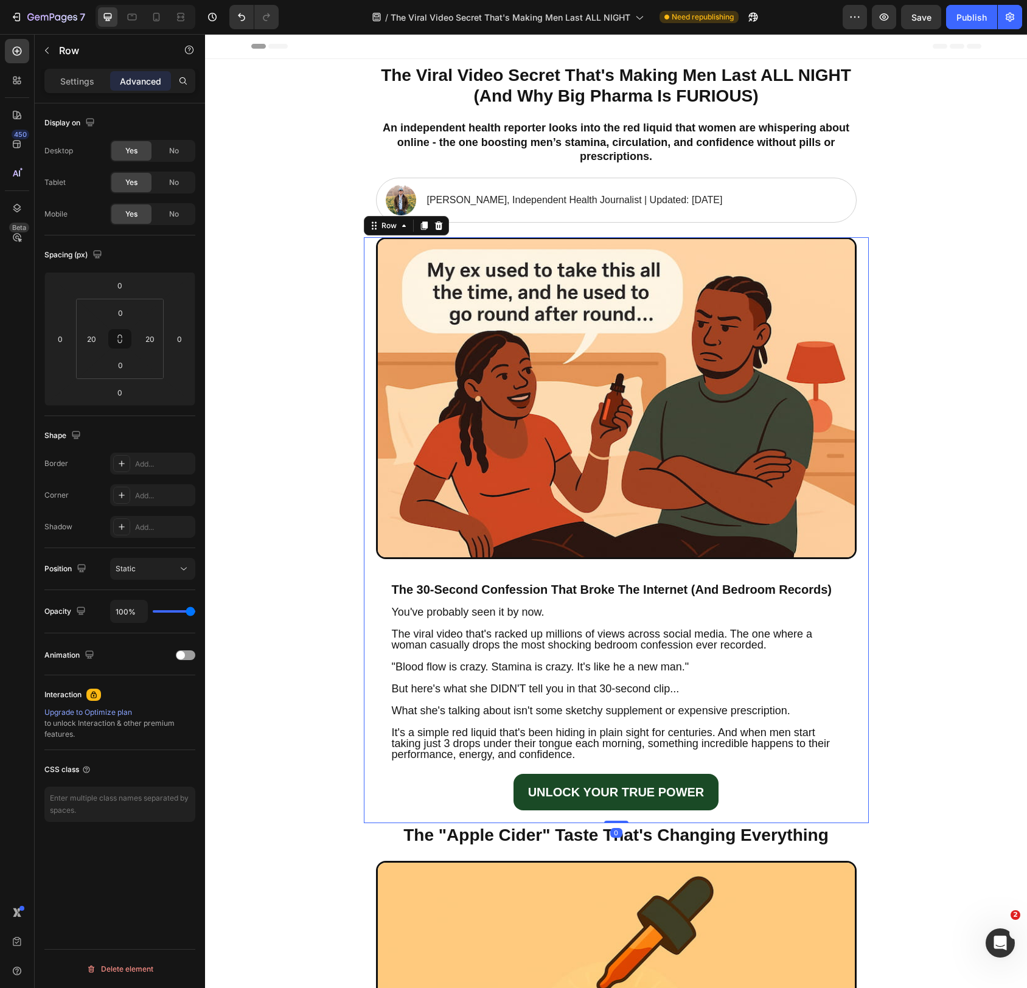
click at [803, 819] on div "Image The 30-Second Confession That Broke The Internet (And Bedroom Records) He…" at bounding box center [616, 530] width 481 height 586
click at [788, 788] on div "UNLOCK YOUR TRUE POWER Button" at bounding box center [616, 792] width 461 height 37
click at [858, 817] on div "Image The 30-Second Confession That Broke The Internet (And Bedroom Records) He…" at bounding box center [616, 530] width 505 height 586
click at [74, 75] on p "Settings" at bounding box center [77, 81] width 34 height 13
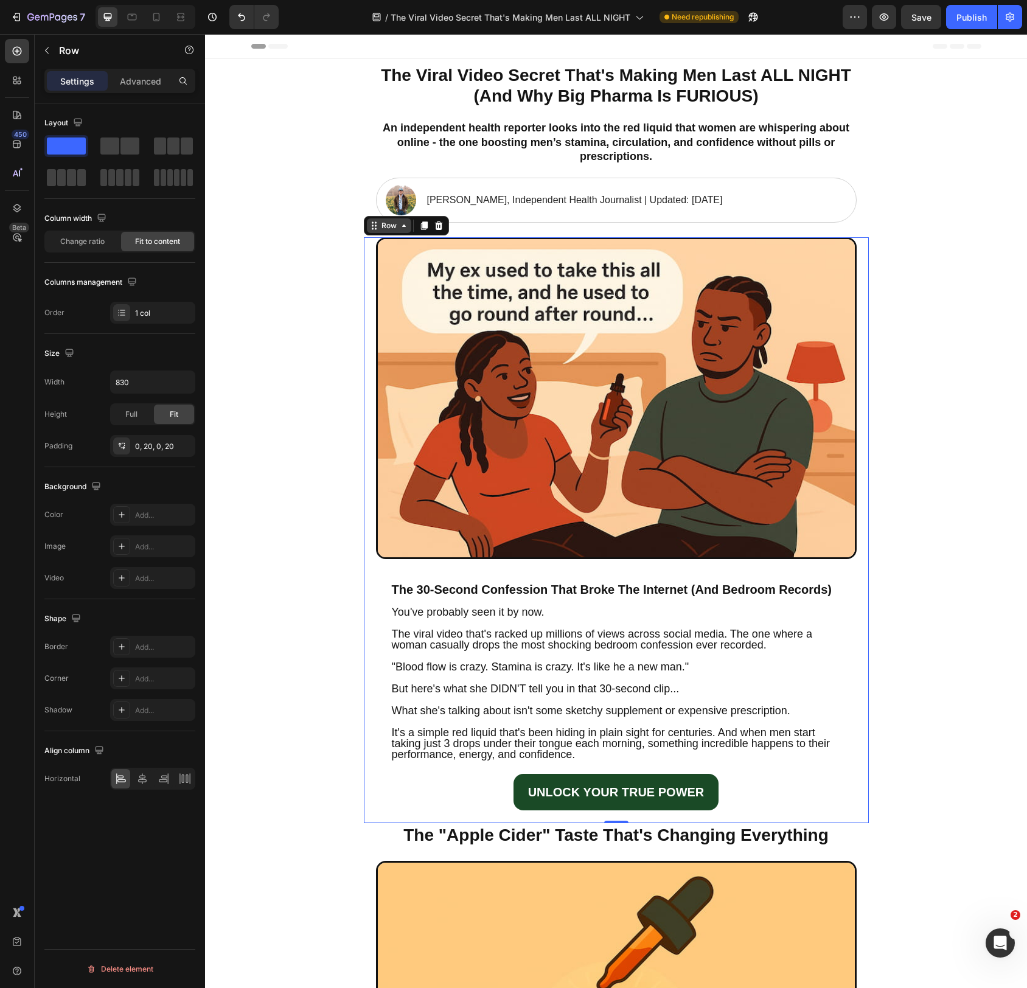
click at [386, 226] on div "Row" at bounding box center [389, 225] width 20 height 11
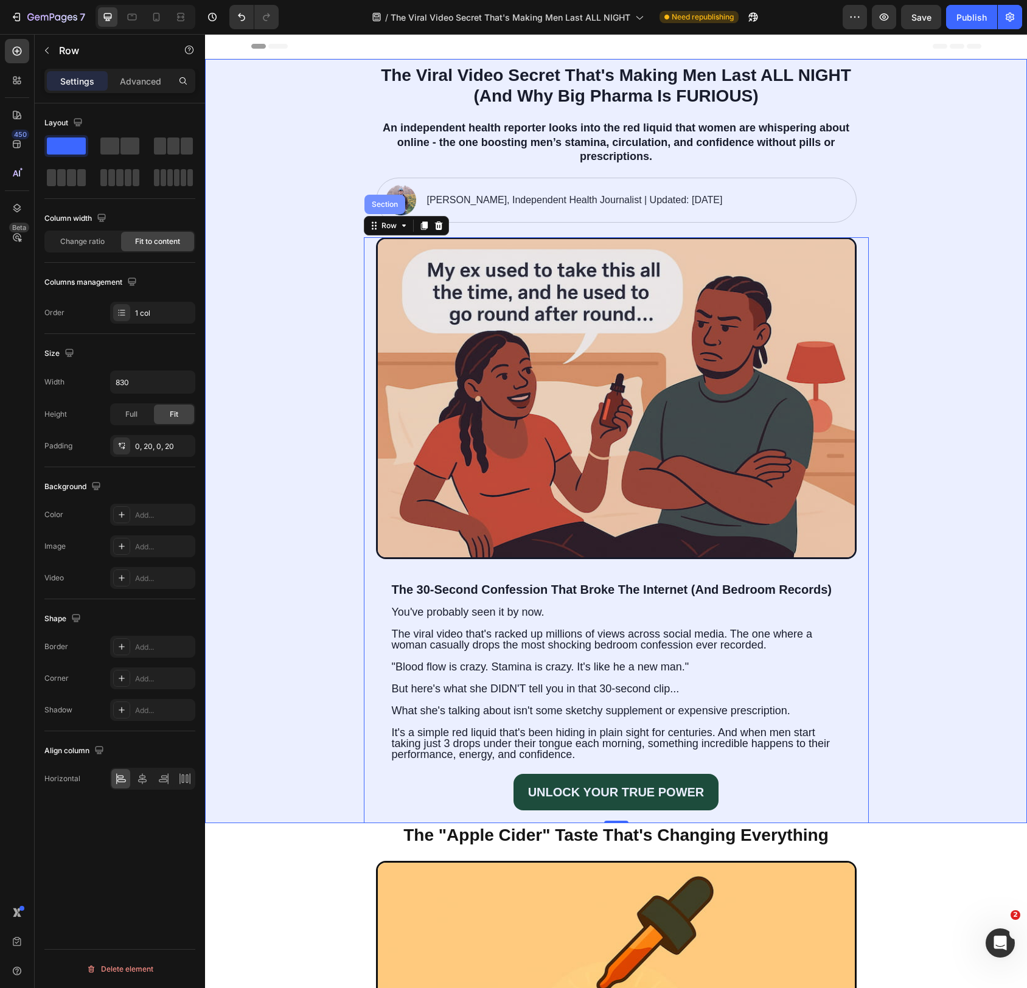
click at [394, 214] on div "Section" at bounding box center [385, 204] width 41 height 19
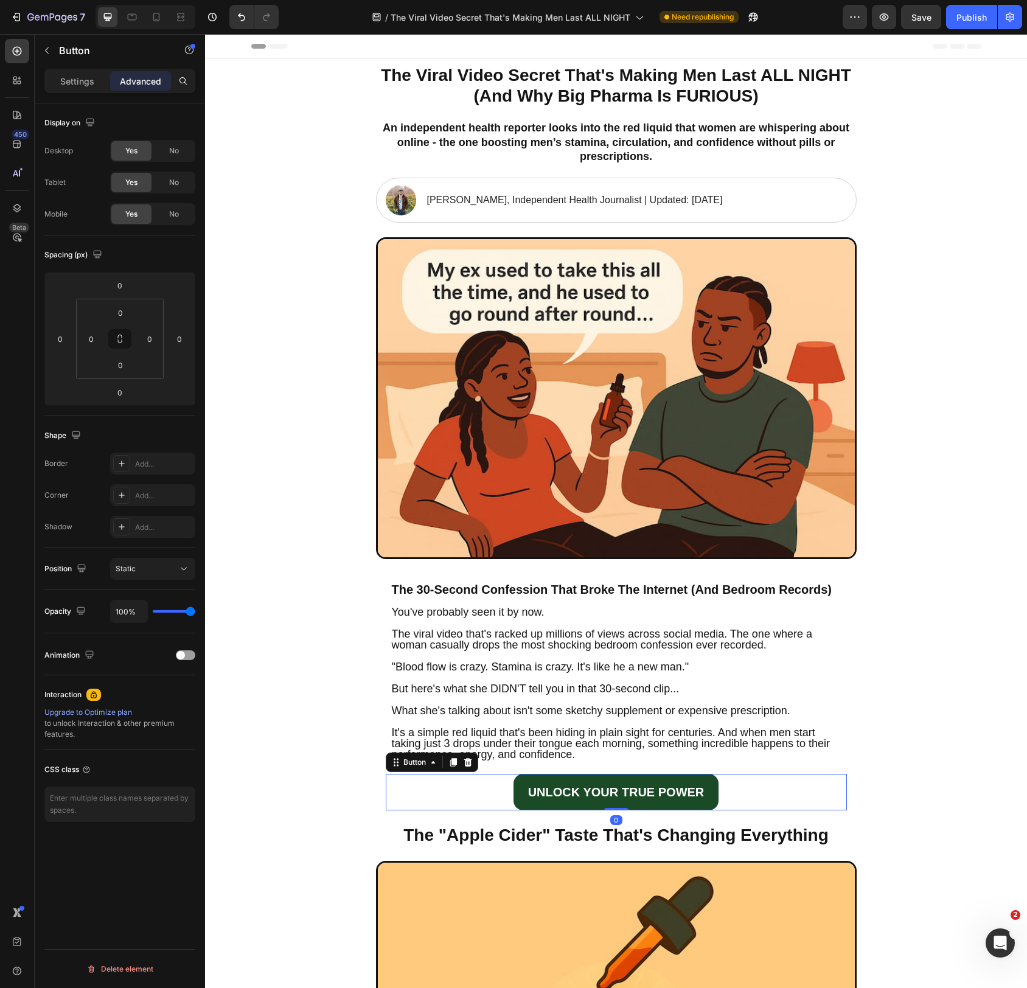
click at [727, 791] on div "UNLOCK YOUR TRUE POWER Button 0" at bounding box center [616, 792] width 461 height 37
click at [578, 826] on h2 "The "Apple Cider" Taste That's Changing Everything" at bounding box center [616, 835] width 481 height 24
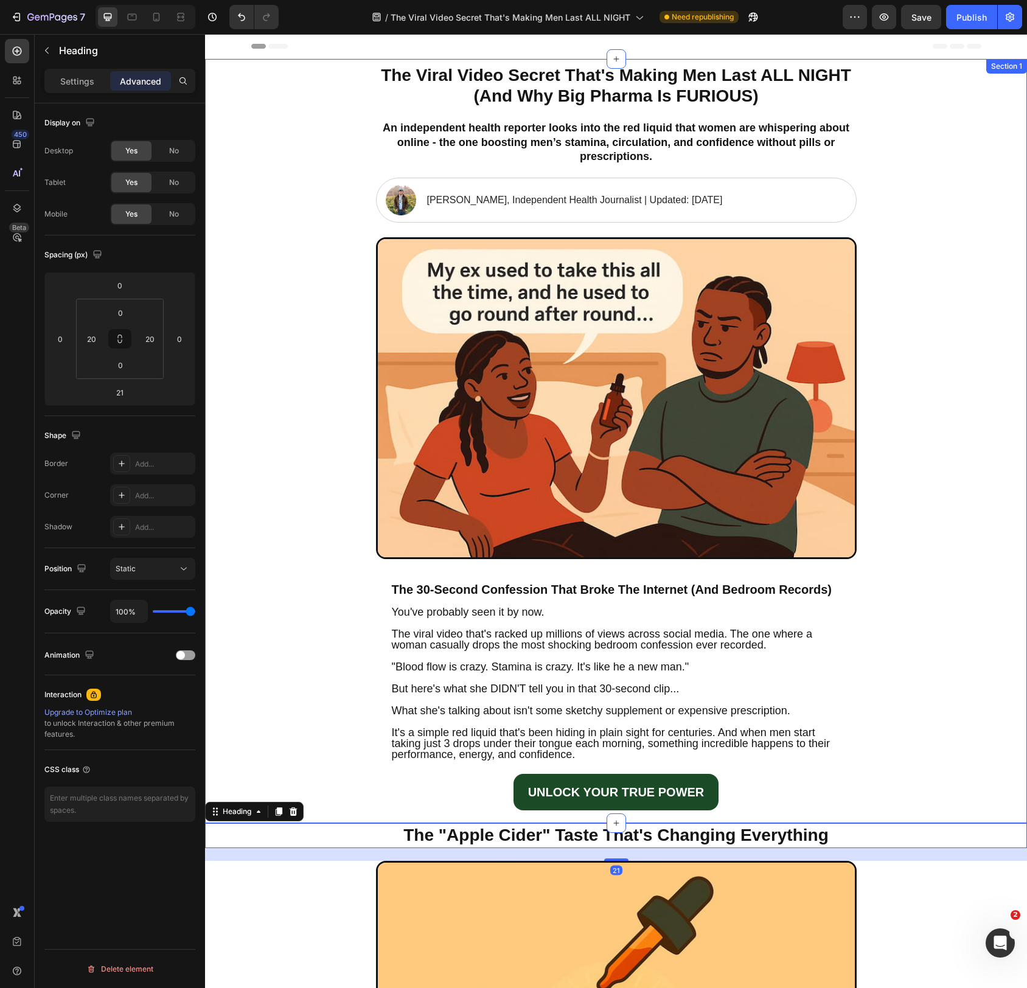
click at [924, 808] on div "The Viral Video Secret That's Making Men Last ALL NIGHT (And Why Big Pharma Is …" at bounding box center [616, 441] width 822 height 764
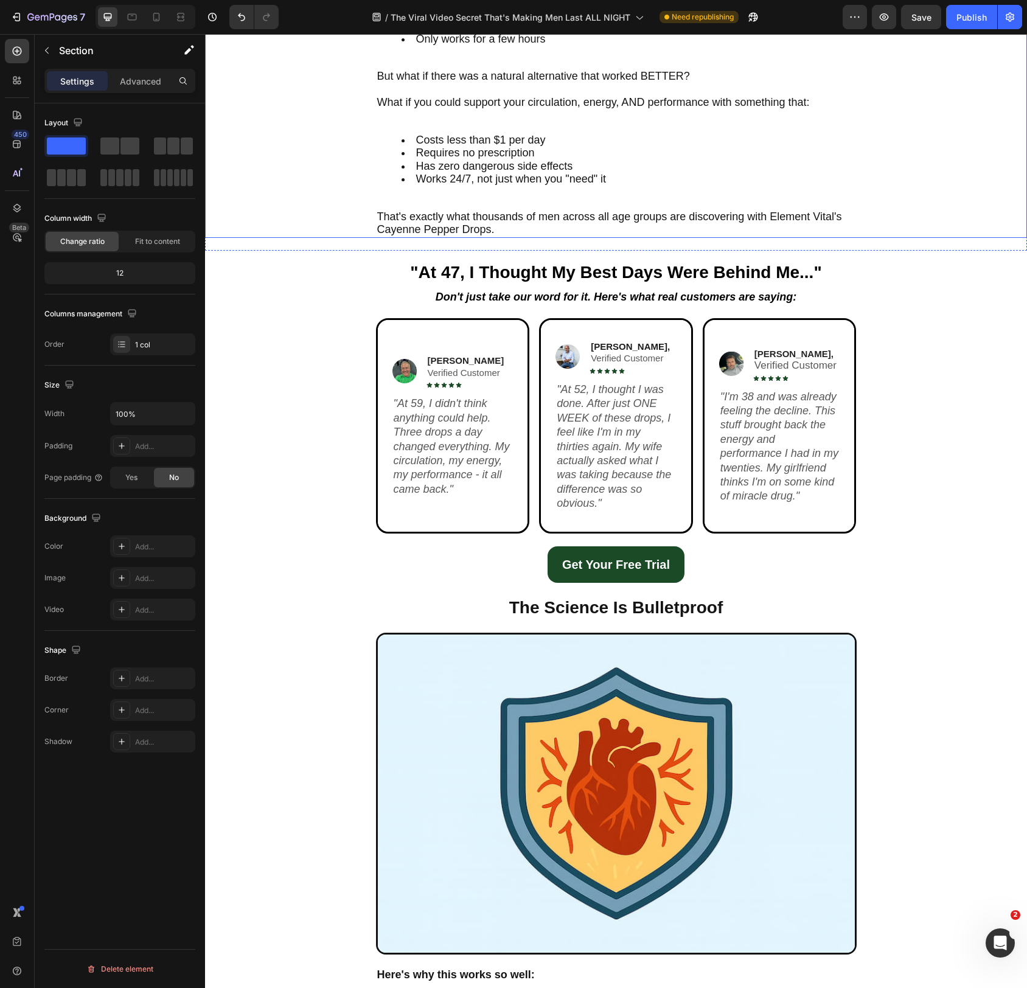
scroll to position [2623, 0]
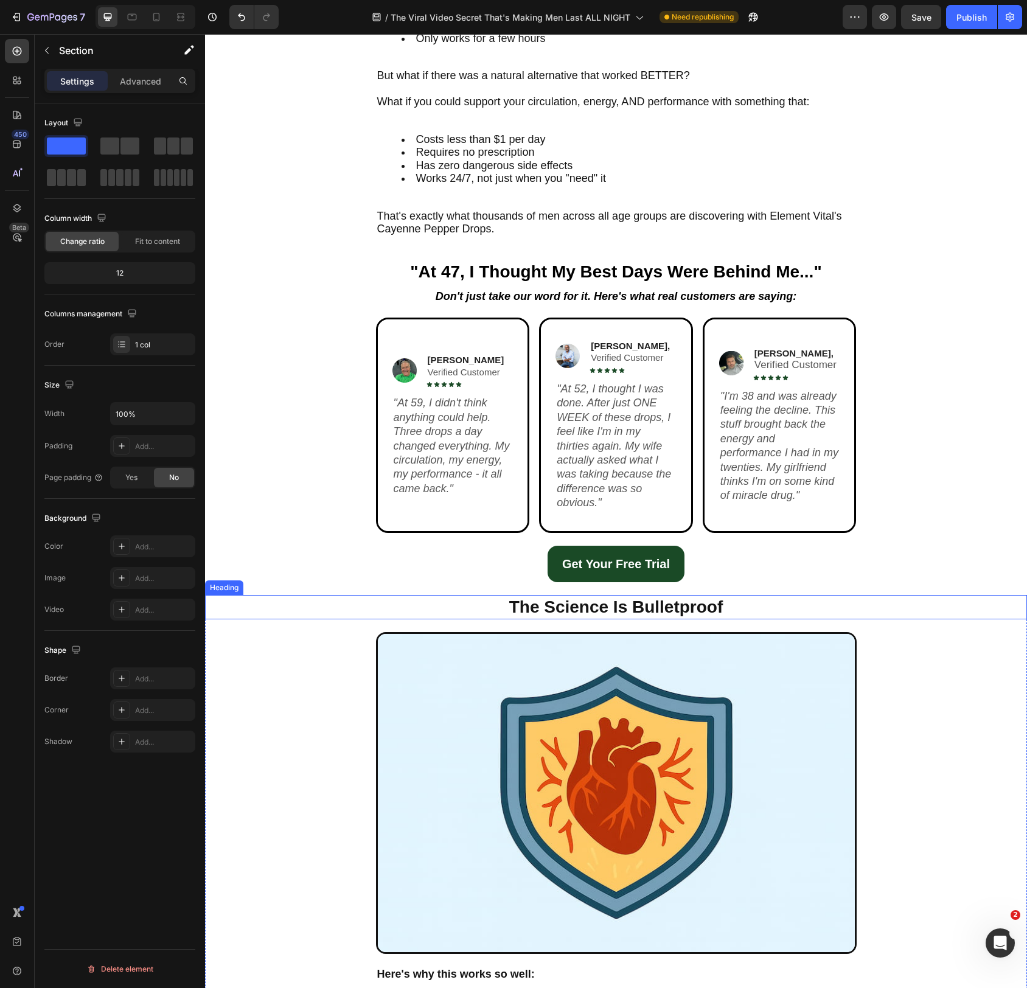
click at [682, 604] on h2 "The Science Is Bulletproof" at bounding box center [616, 607] width 481 height 24
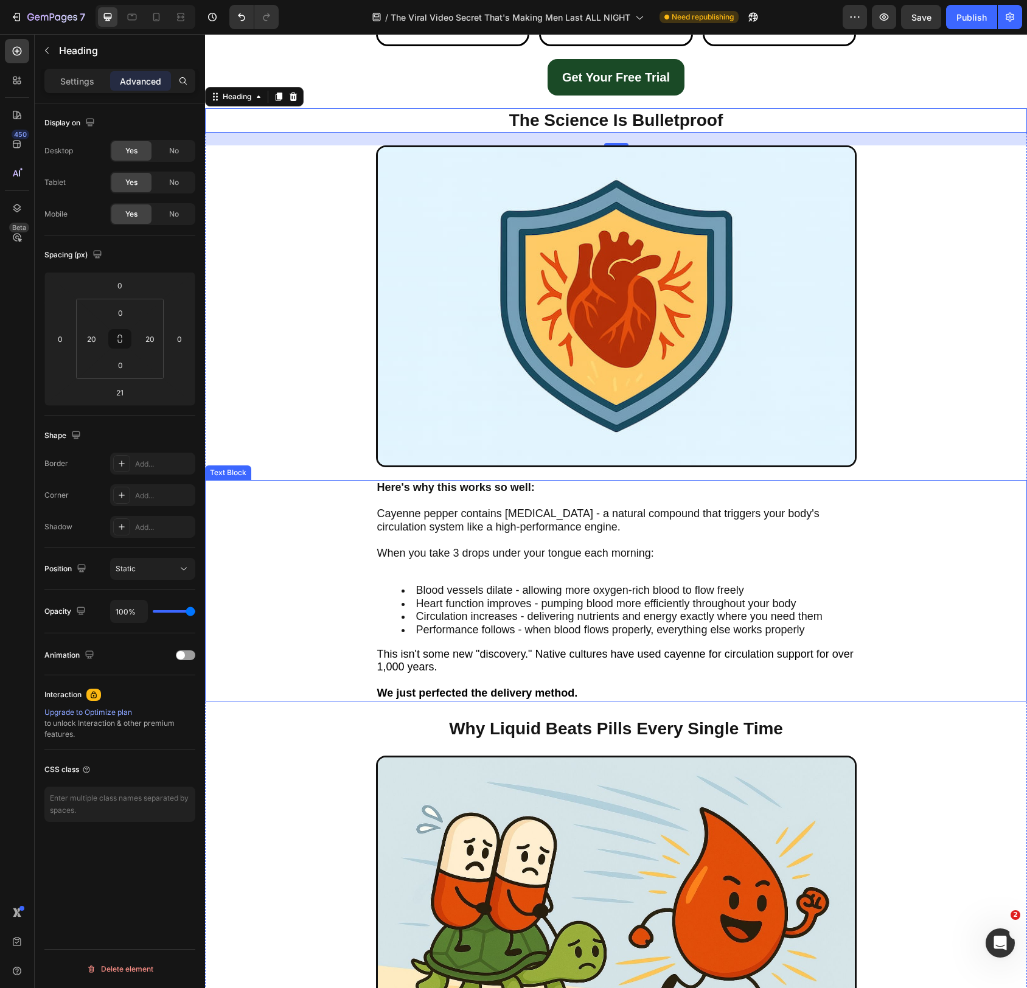
scroll to position [3114, 0]
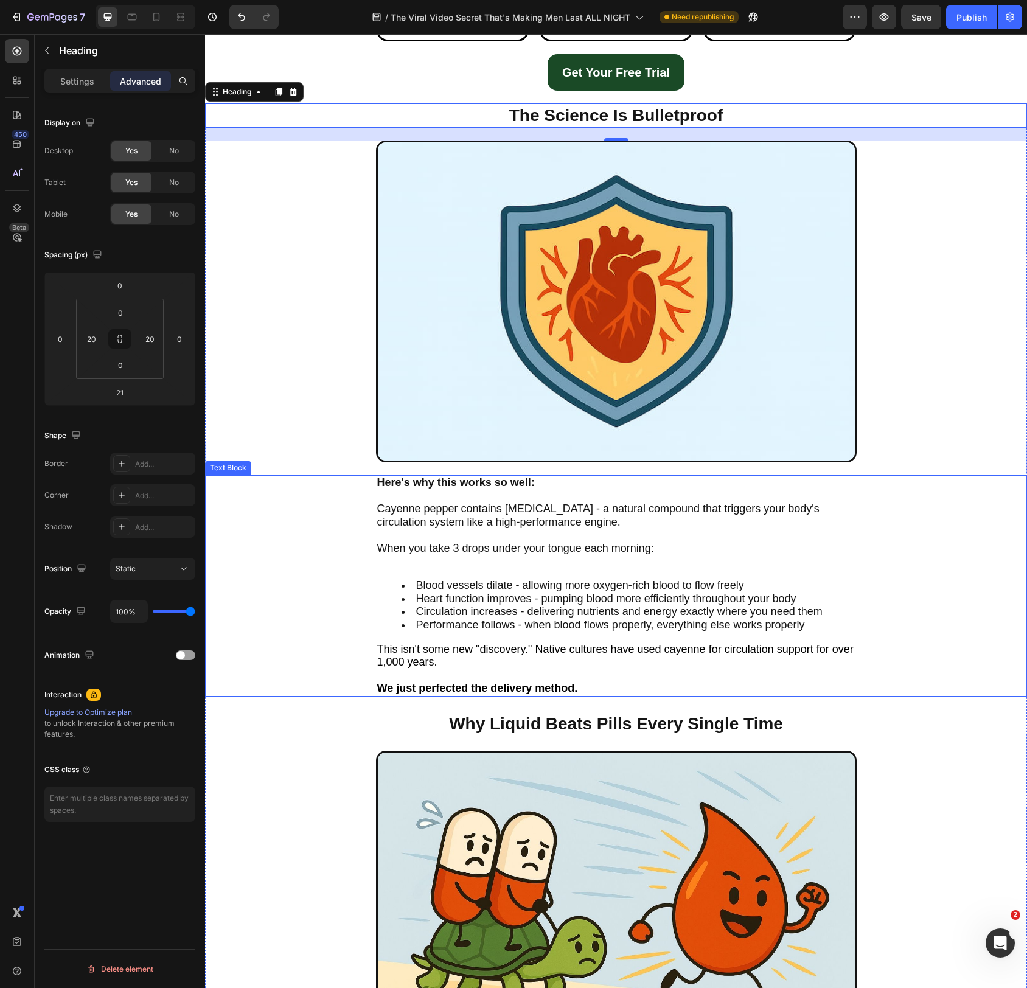
click at [626, 593] on span "Heart function improves - pumping blood more efficiently throughout your body" at bounding box center [606, 599] width 380 height 12
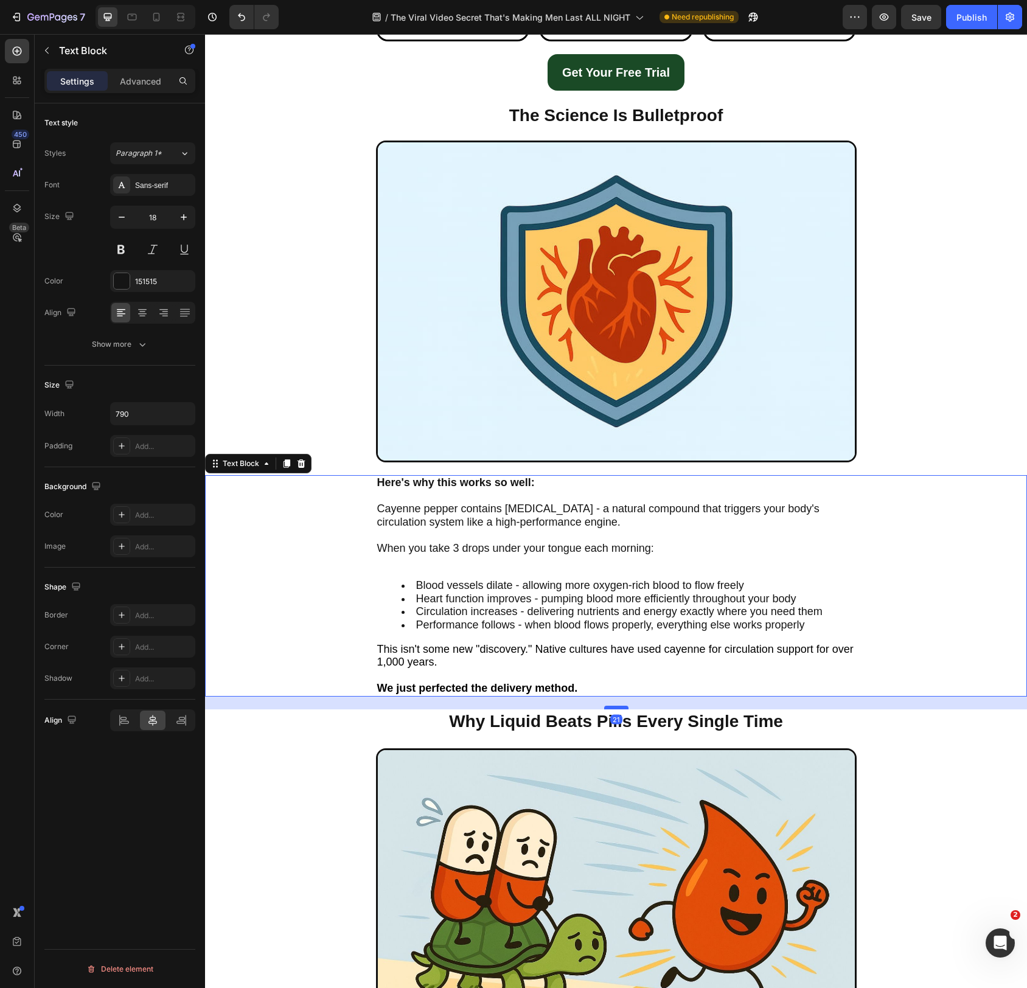
click at [623, 708] on div at bounding box center [616, 708] width 24 height 4
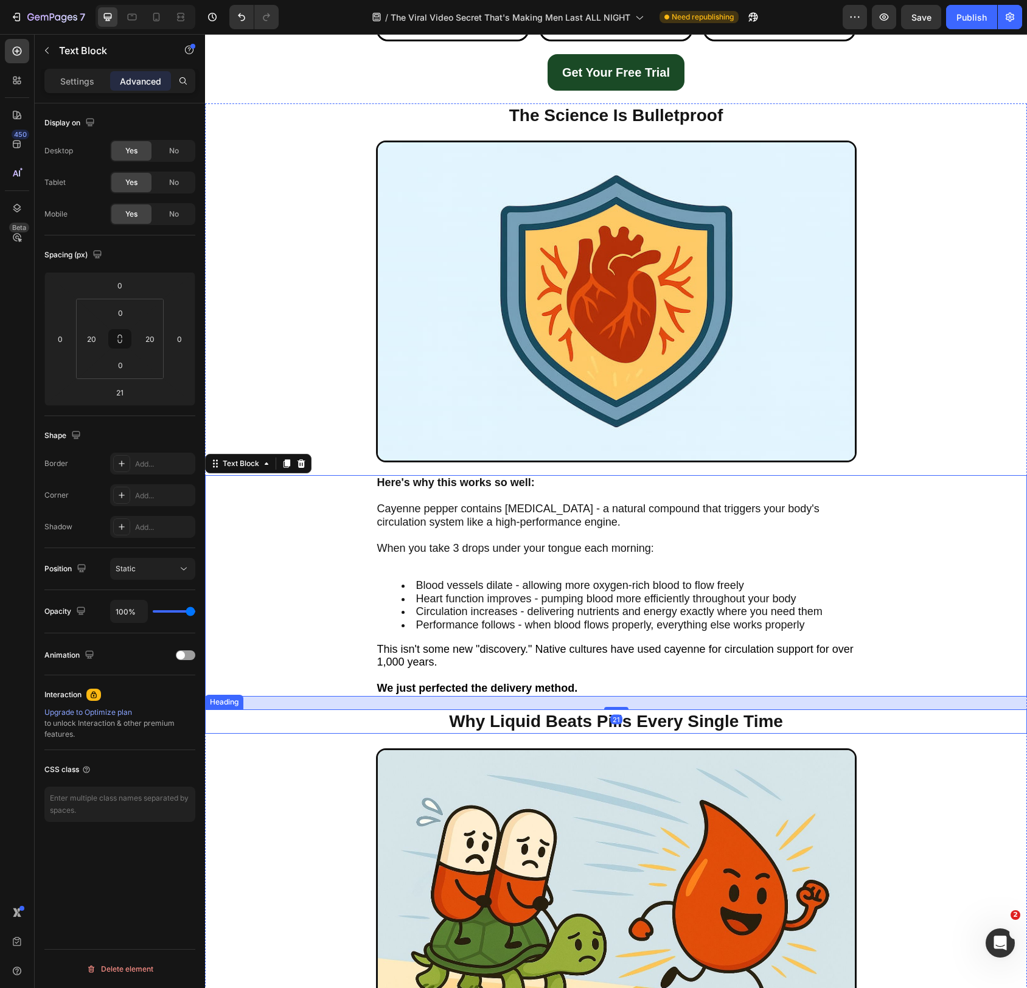
click at [680, 716] on h2 "Why Liquid Beats Pills Every Single Time" at bounding box center [616, 722] width 481 height 24
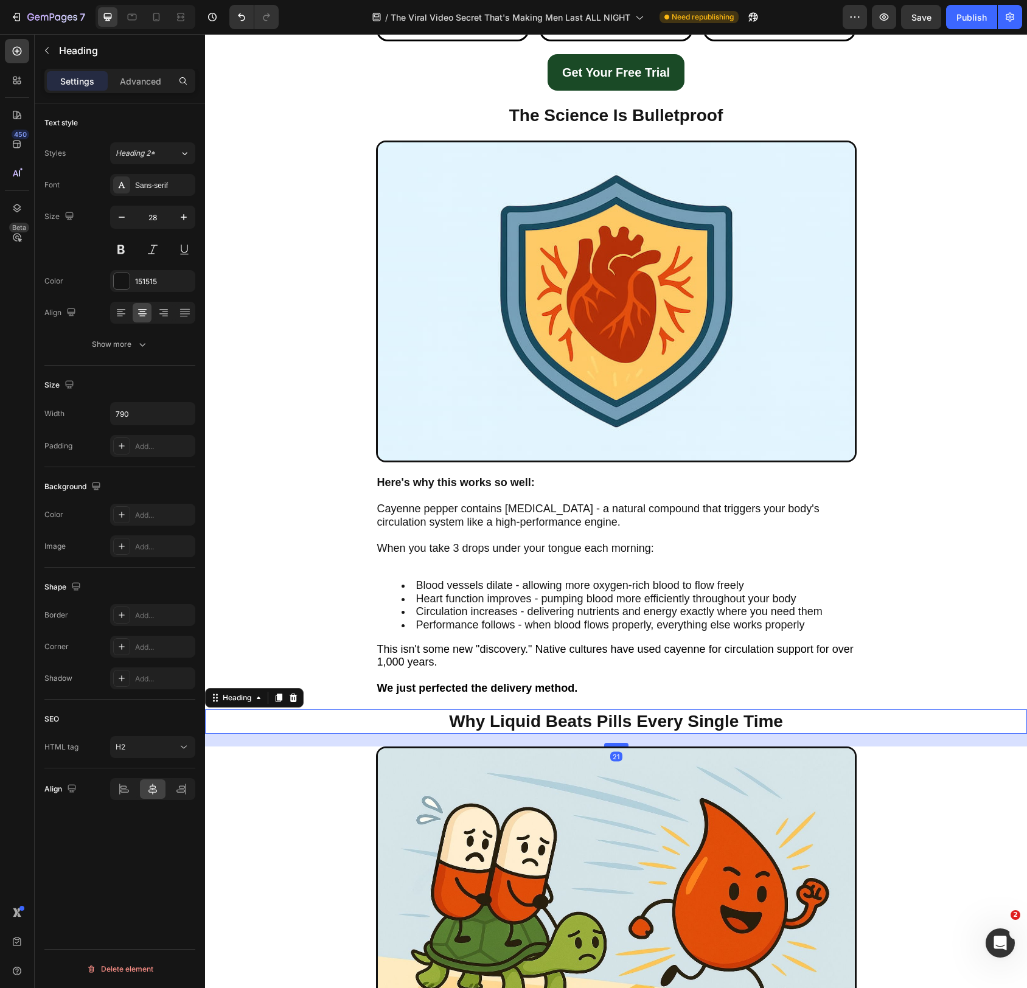
click at [615, 744] on div at bounding box center [616, 745] width 24 height 4
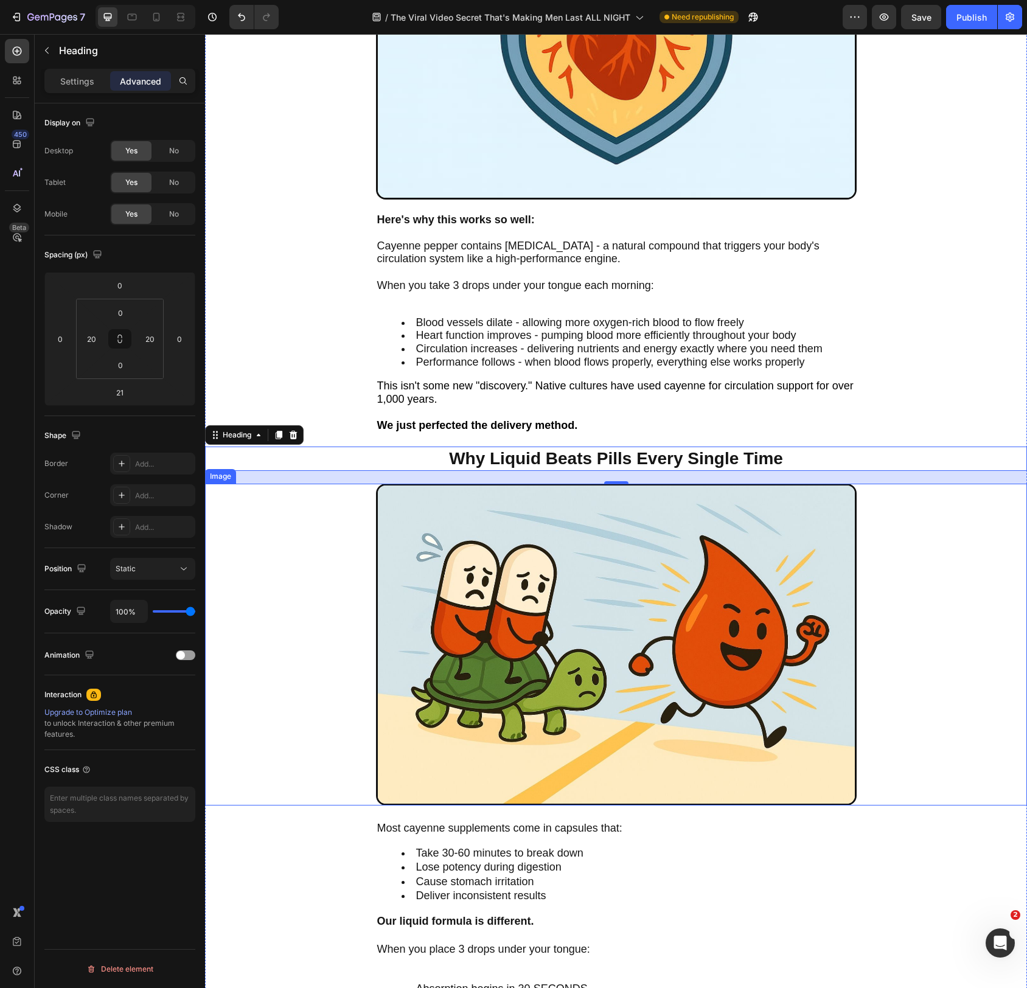
scroll to position [3380, 0]
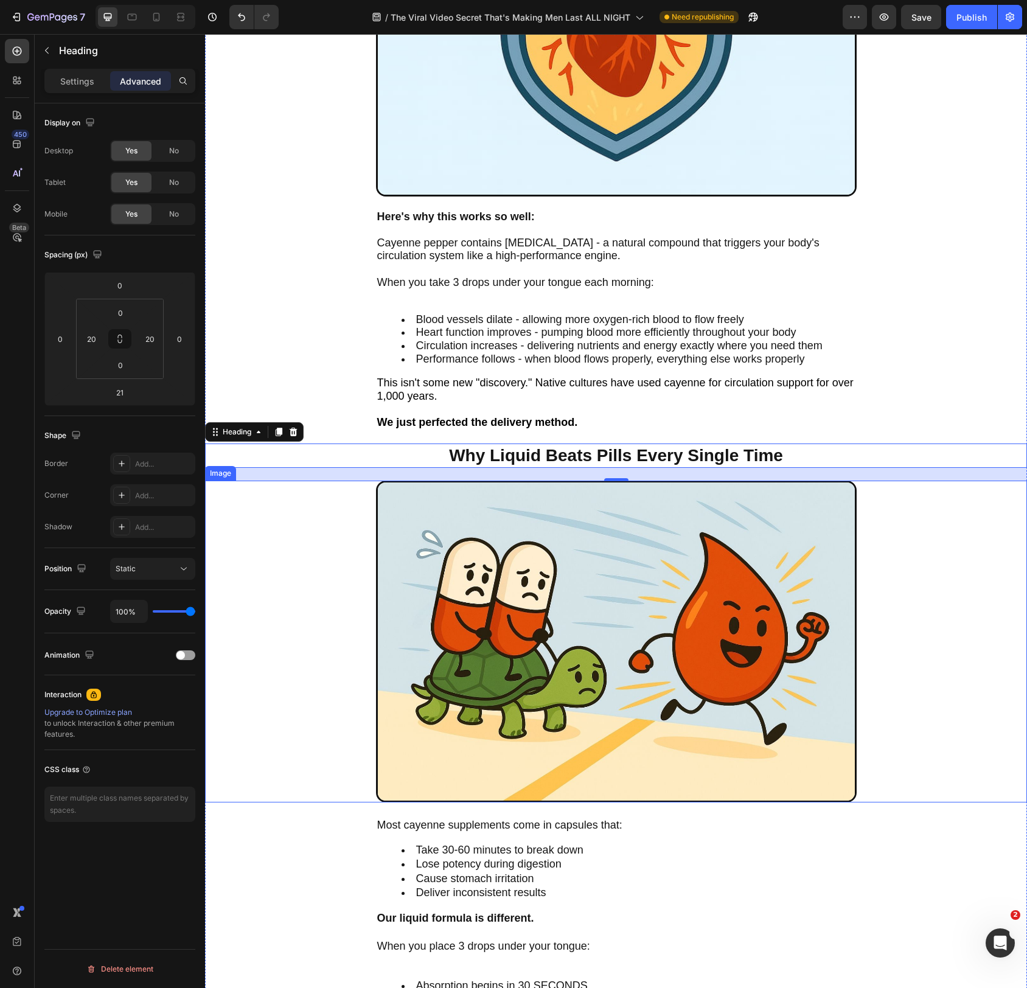
click at [637, 693] on img at bounding box center [616, 642] width 481 height 322
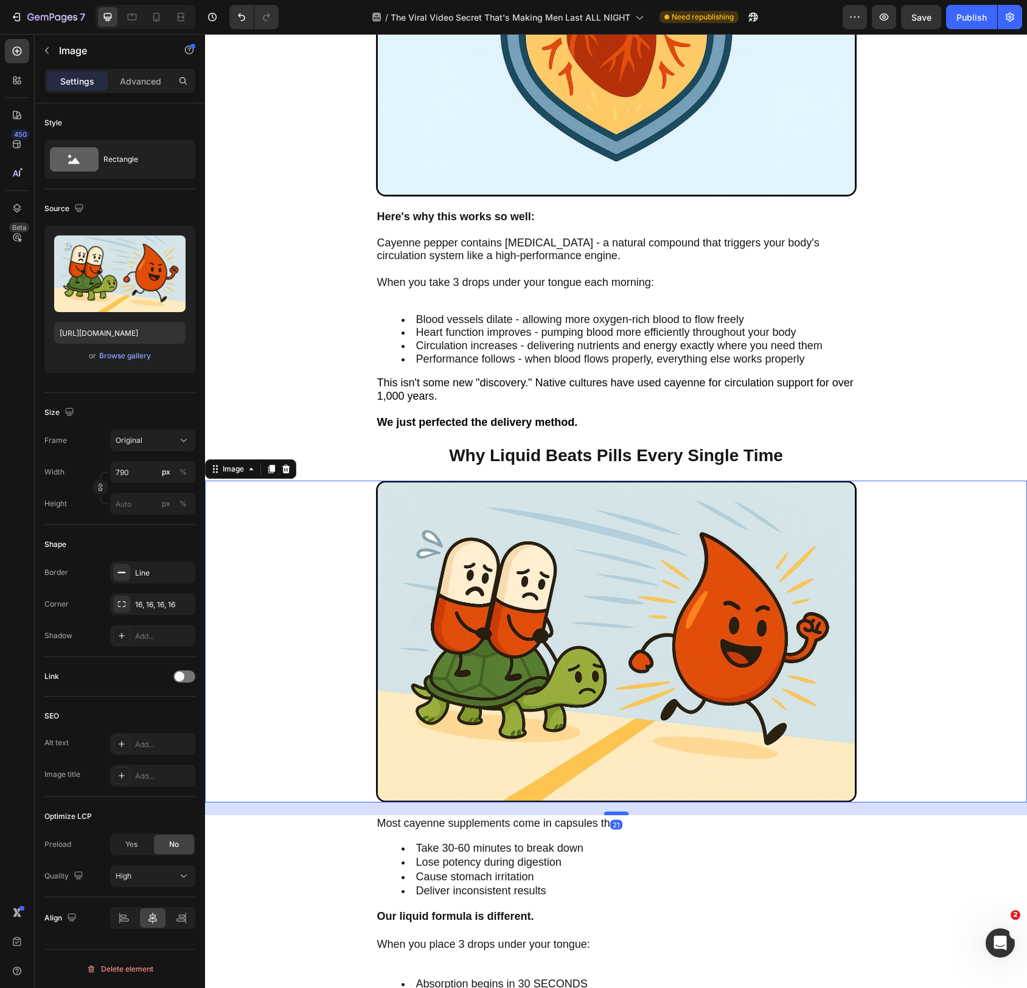
click at [625, 814] on div at bounding box center [616, 814] width 24 height 4
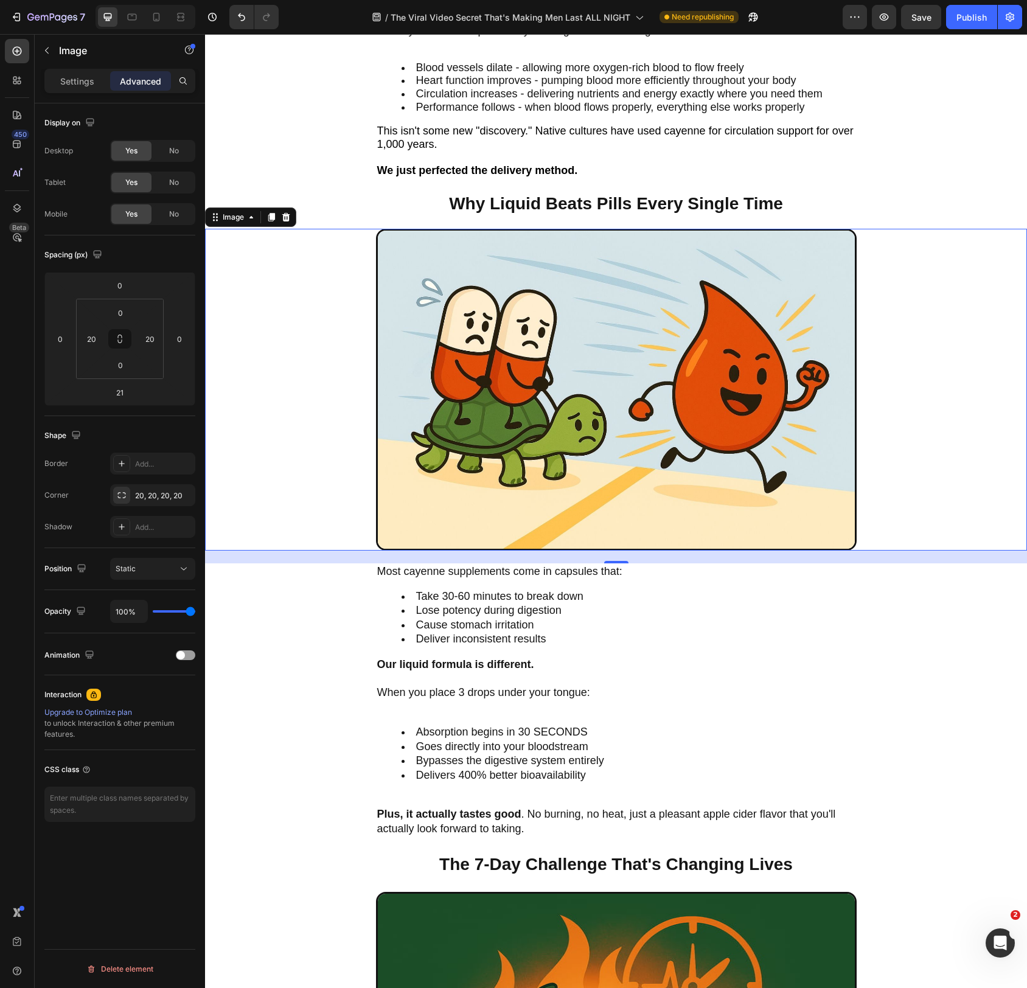
scroll to position [3636, 0]
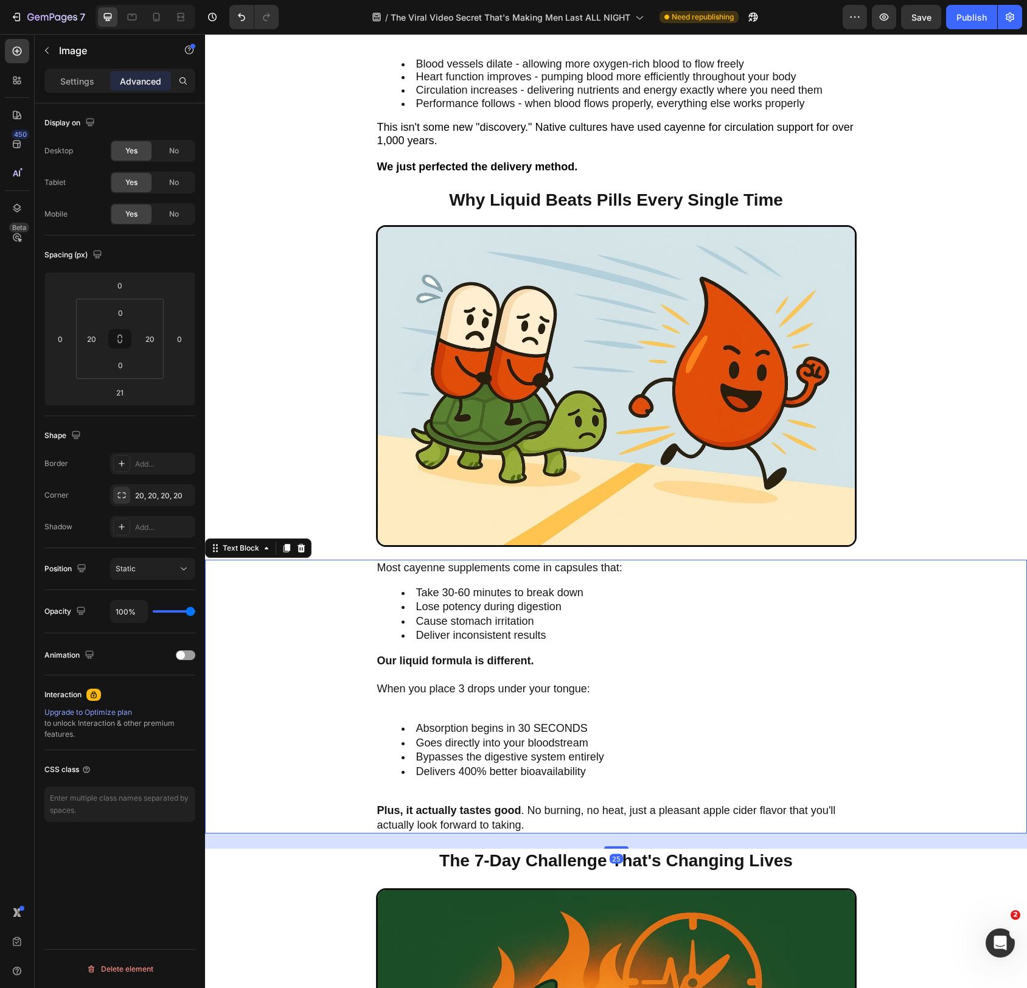
click at [689, 738] on li "Goes directly into your bloodstream" at bounding box center [629, 743] width 454 height 14
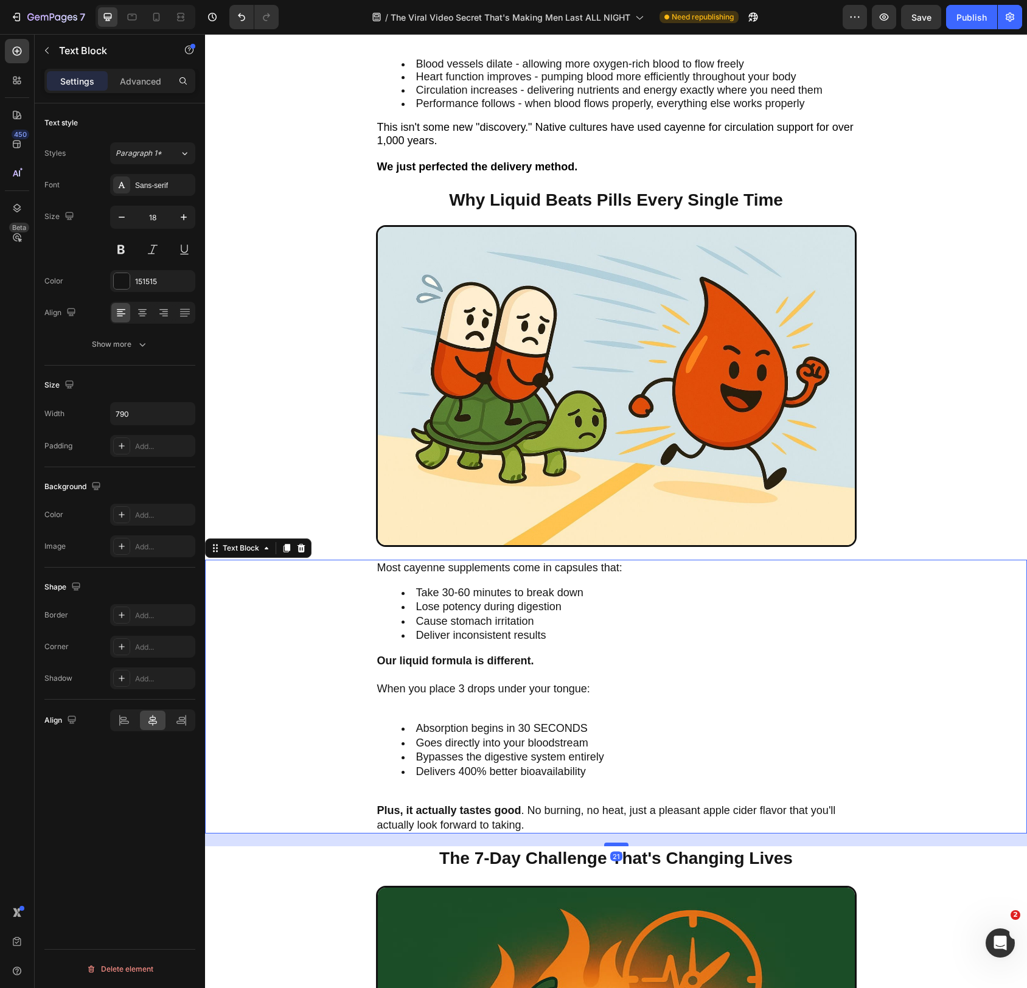
click at [620, 845] on div at bounding box center [616, 845] width 24 height 4
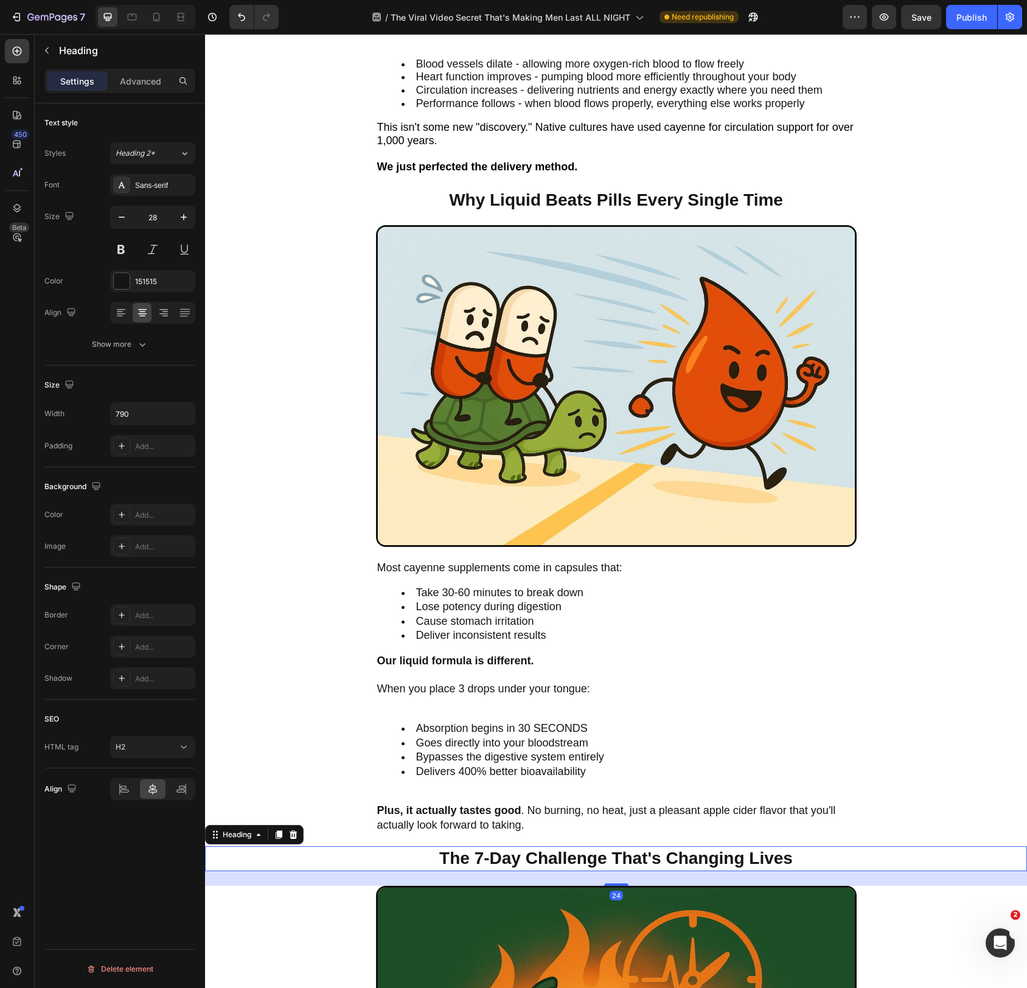
click at [703, 854] on h2 "The 7-Day Challenge That's Changing Lives" at bounding box center [616, 859] width 481 height 24
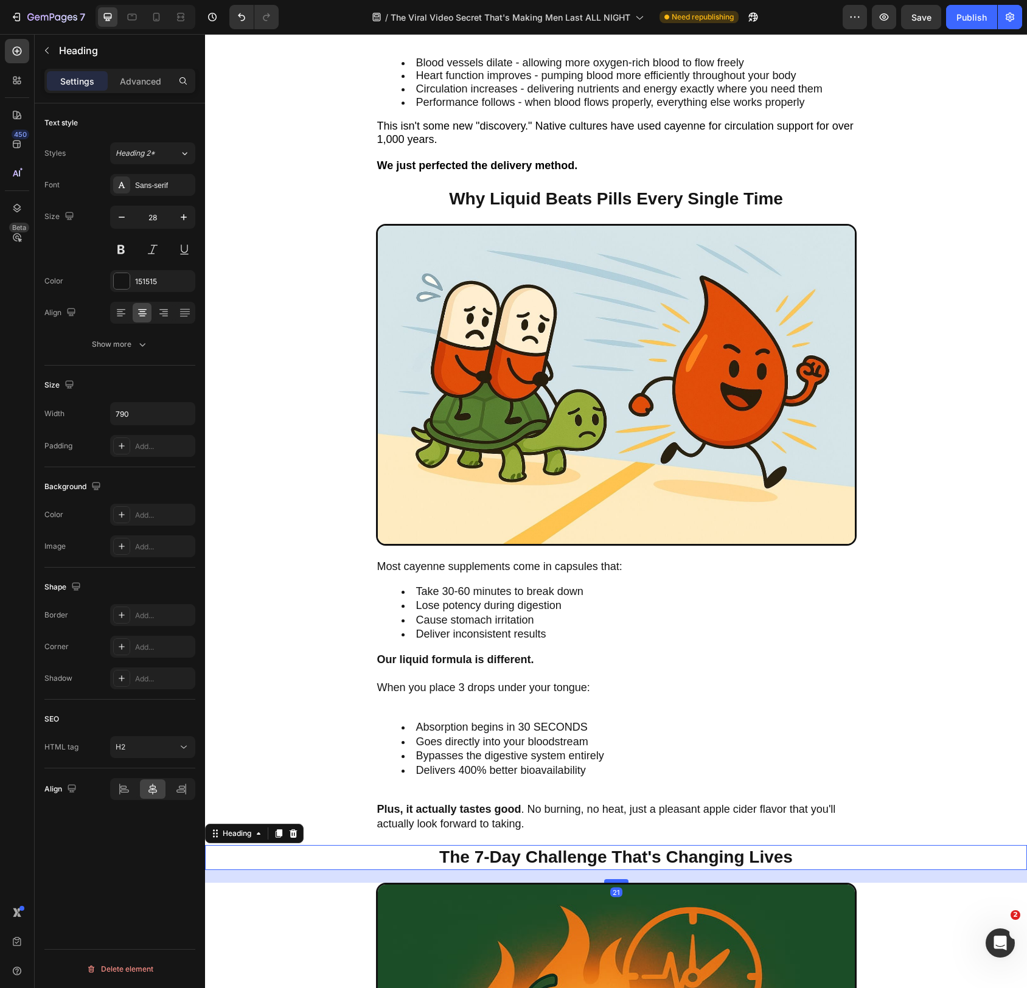
click at [619, 880] on div at bounding box center [616, 881] width 24 height 4
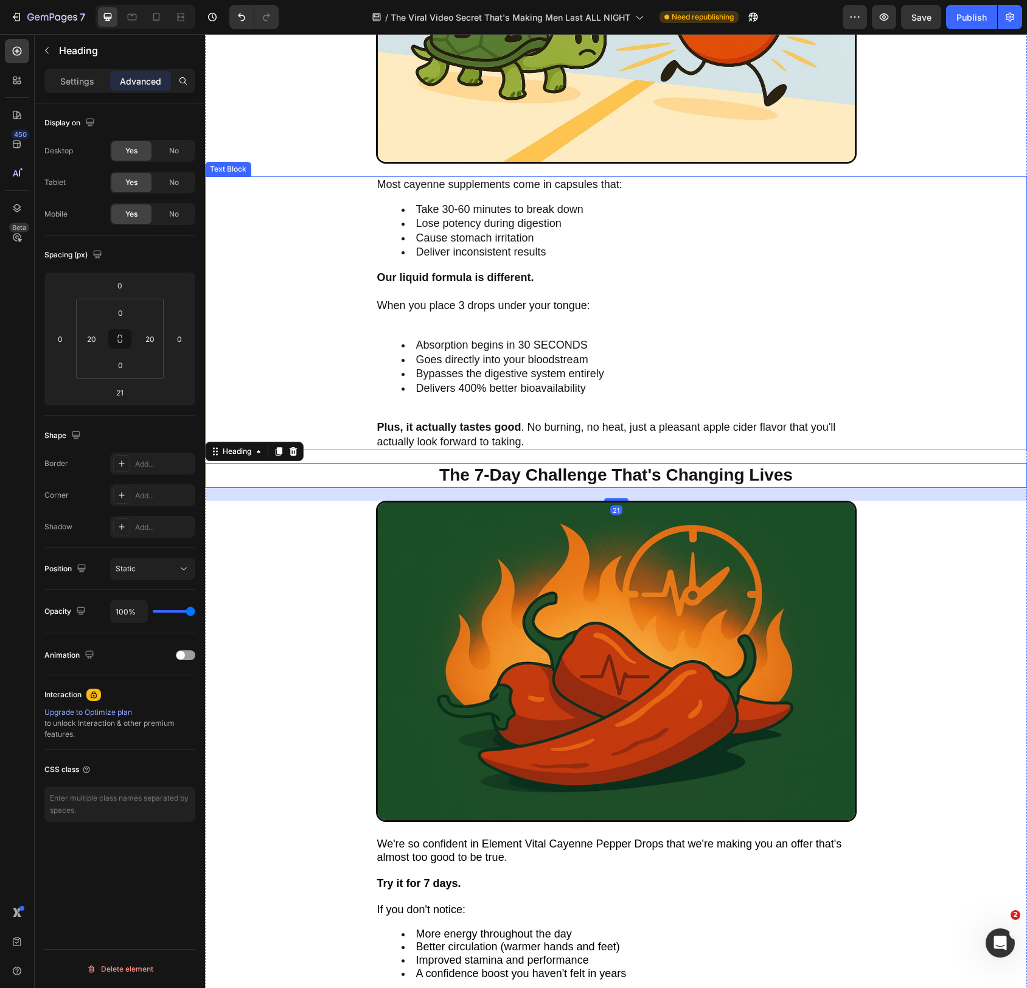
scroll to position [4047, 0]
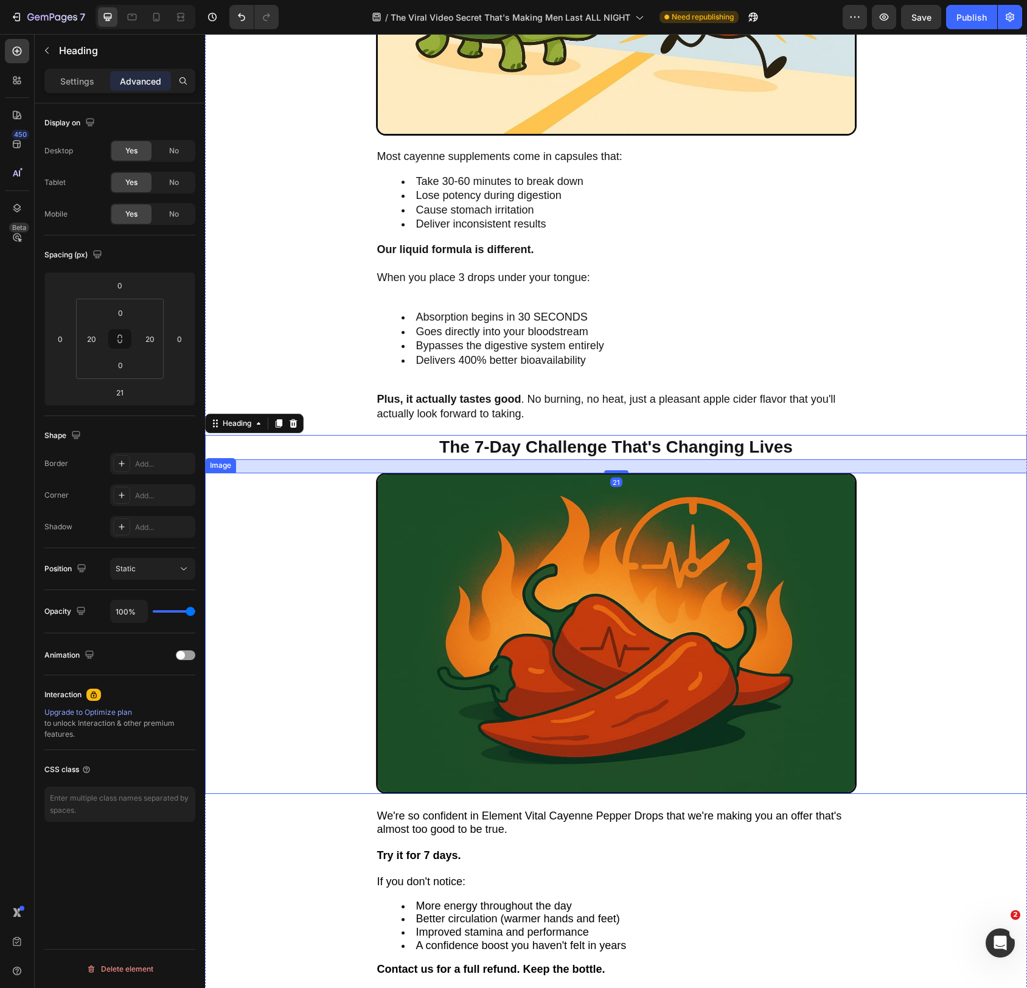
click at [684, 736] on img at bounding box center [616, 634] width 481 height 322
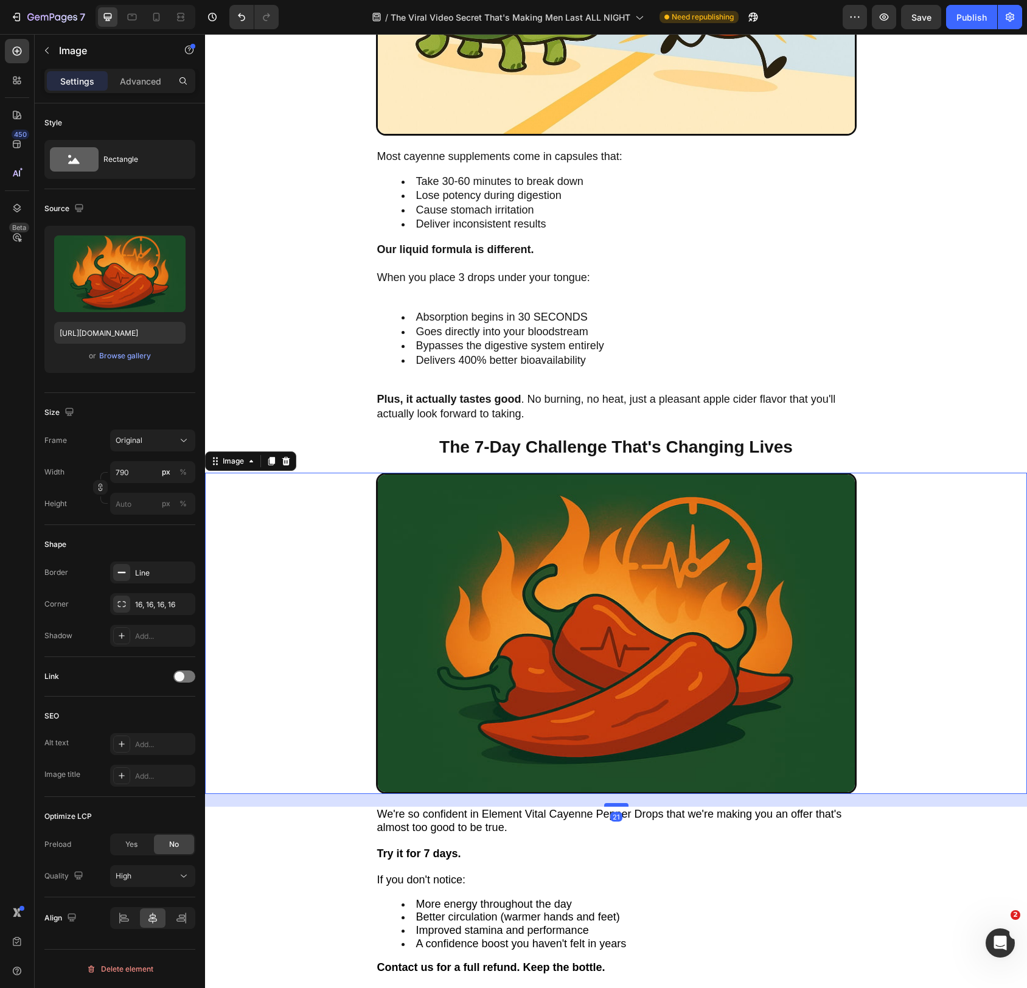
click at [621, 805] on div at bounding box center [616, 805] width 24 height 4
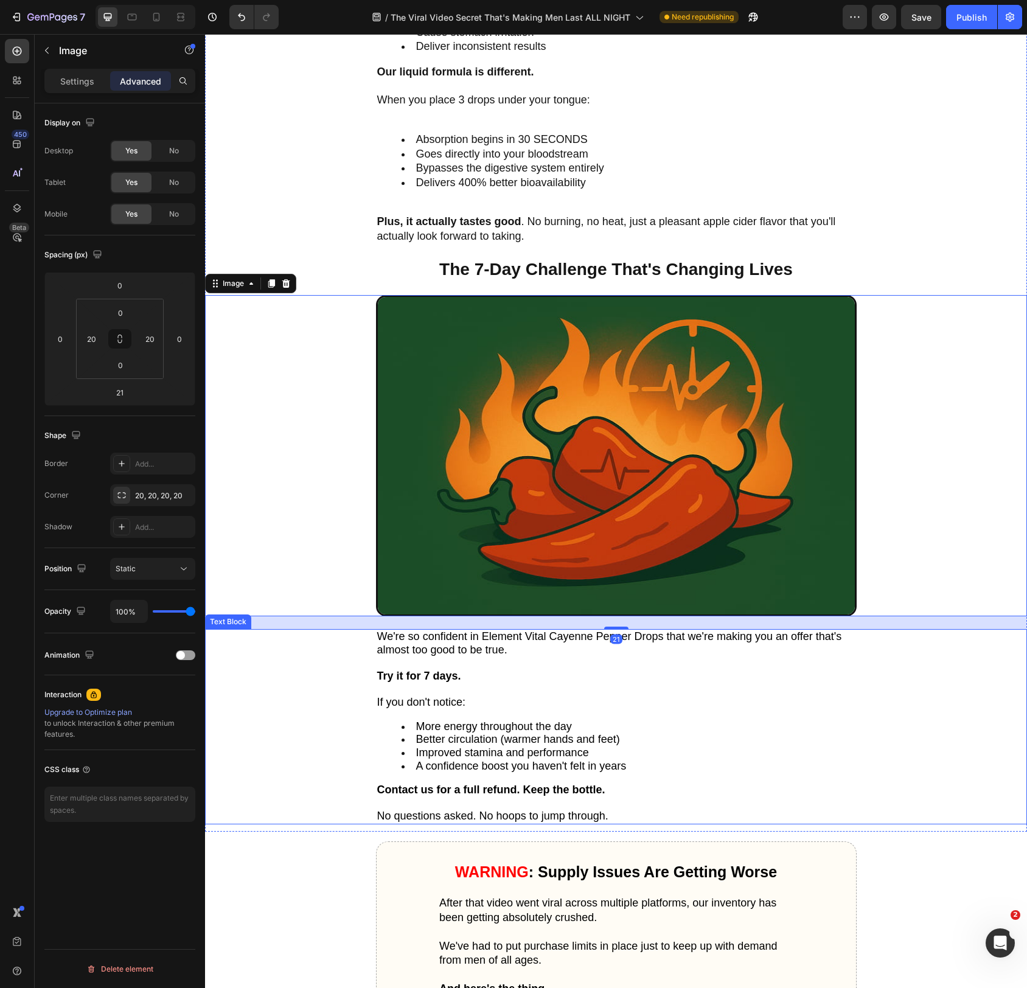
scroll to position [4226, 0]
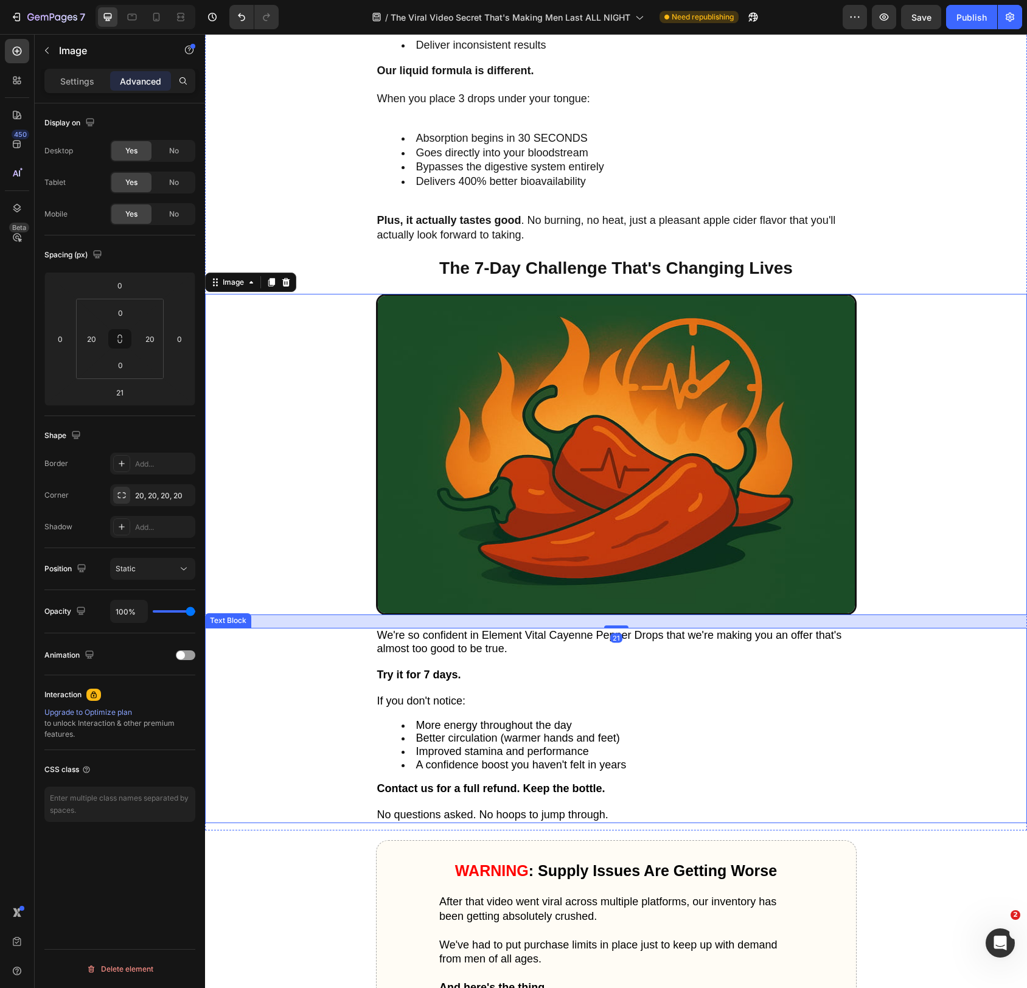
click at [568, 785] on strong "Contact us for a full refund. Keep the bottle." at bounding box center [491, 789] width 228 height 12
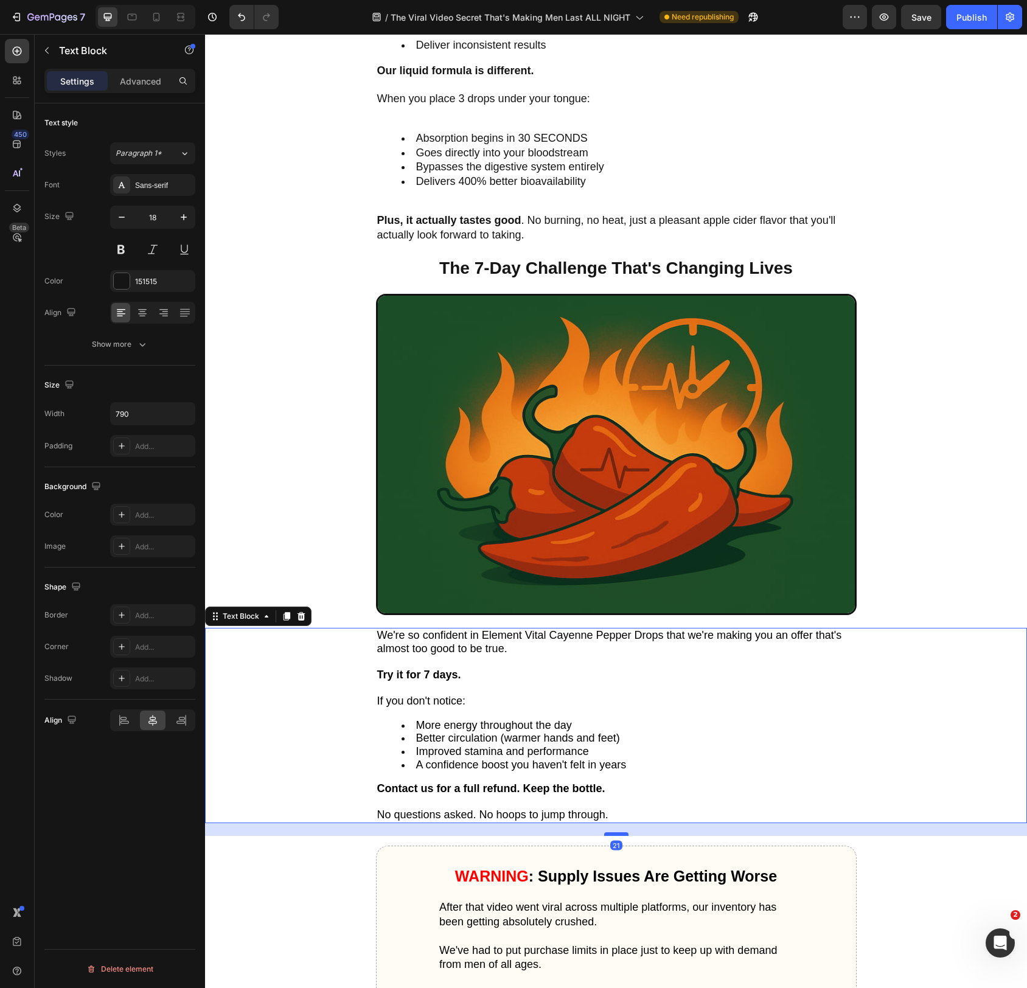
click at [626, 834] on div at bounding box center [616, 835] width 24 height 4
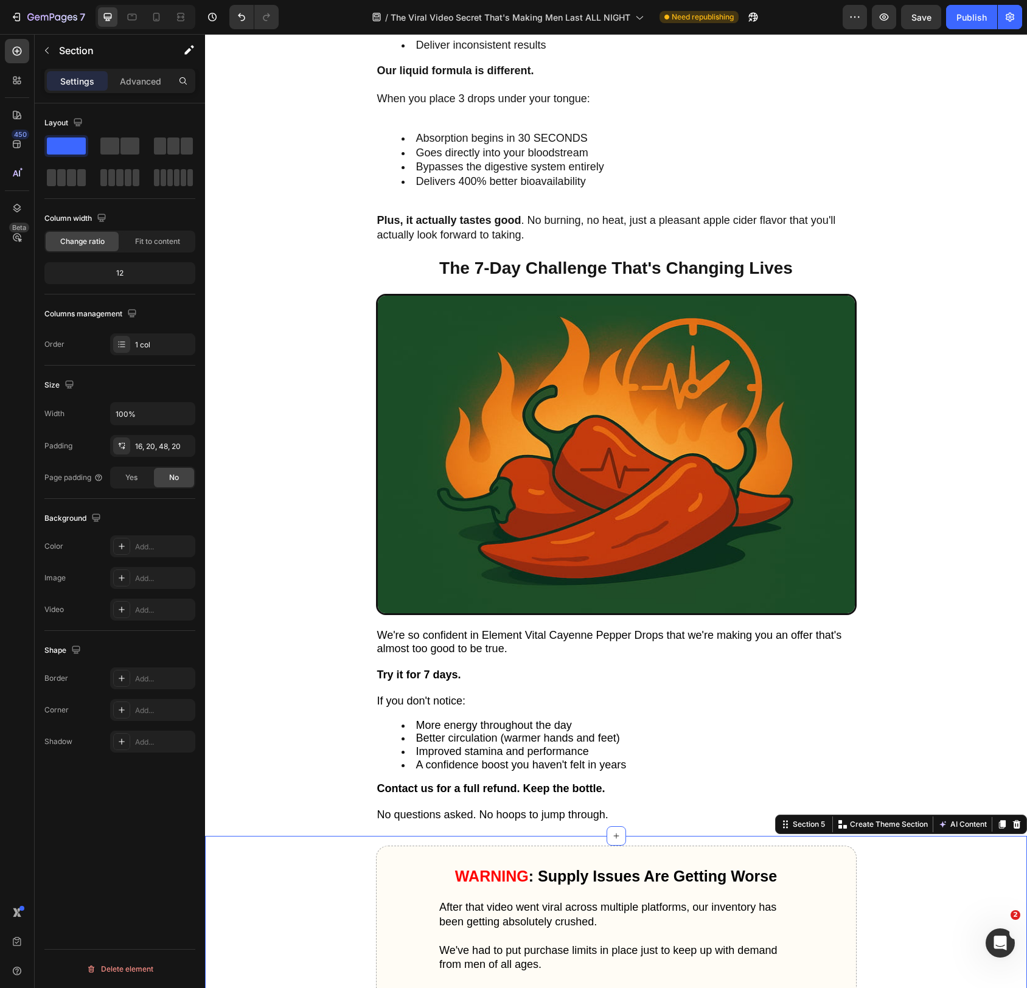
click at [148, 75] on p "Advanced" at bounding box center [140, 81] width 41 height 13
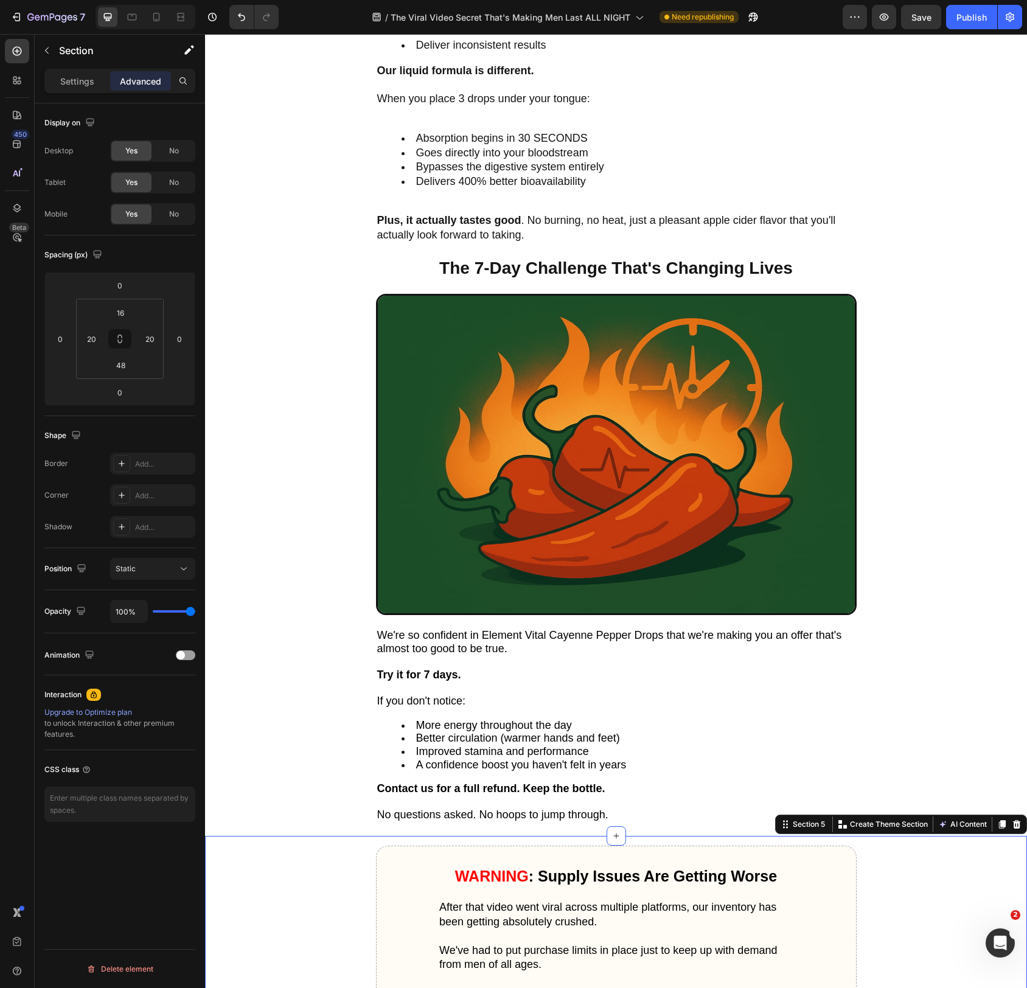
scroll to position [4229, 0]
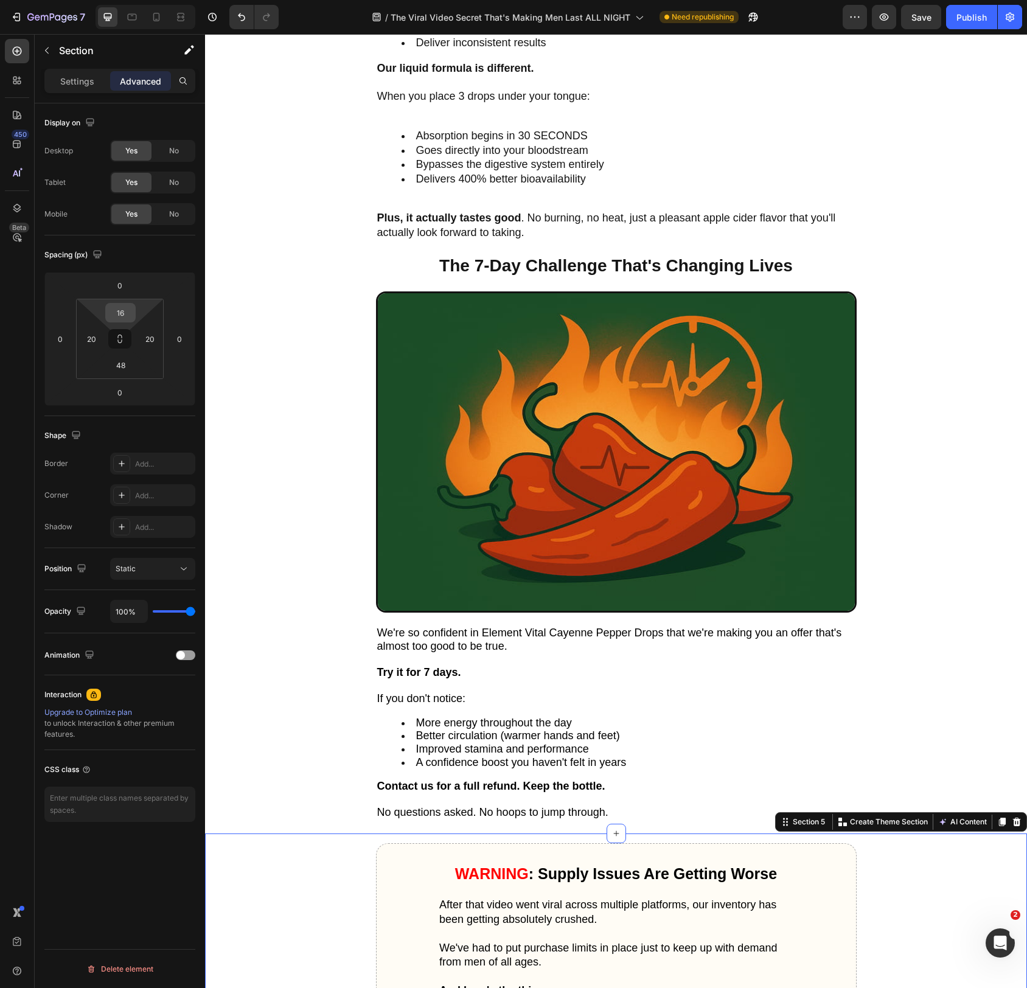
click at [118, 315] on input "16" at bounding box center [120, 313] width 24 height 18
type input "1"
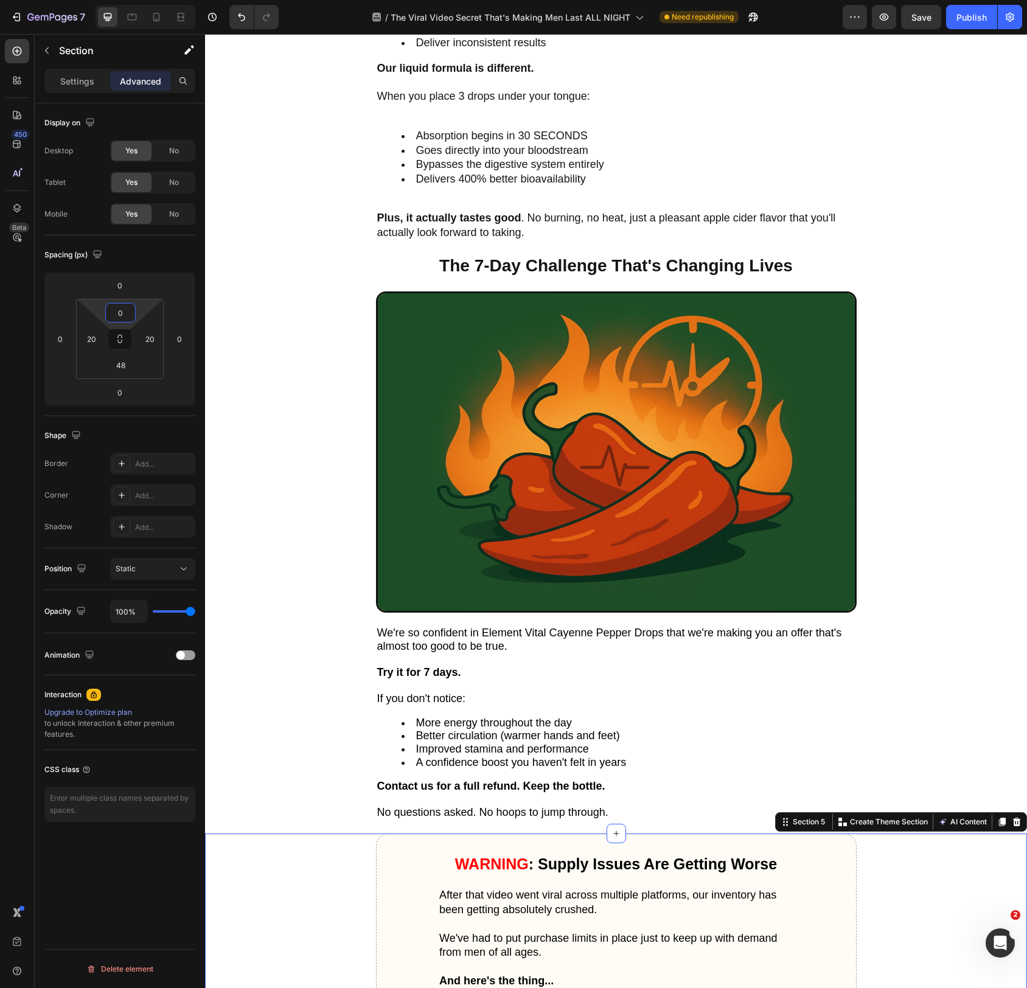
type input "0"
click at [0, 0] on div "Spacing (px) 0 0 0 0 0 20 48 20" at bounding box center [0, 0] width 0 height 0
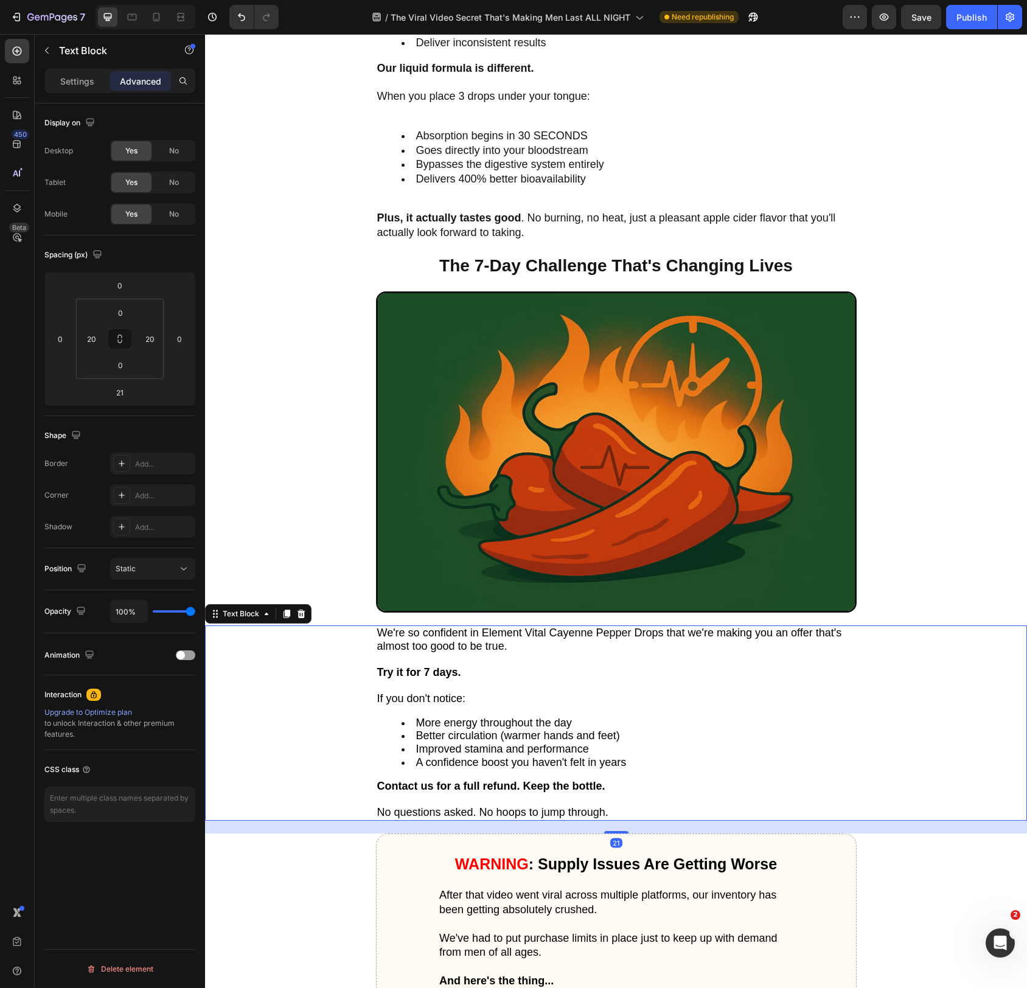
click at [427, 727] on span "More energy throughout the day" at bounding box center [494, 723] width 156 height 12
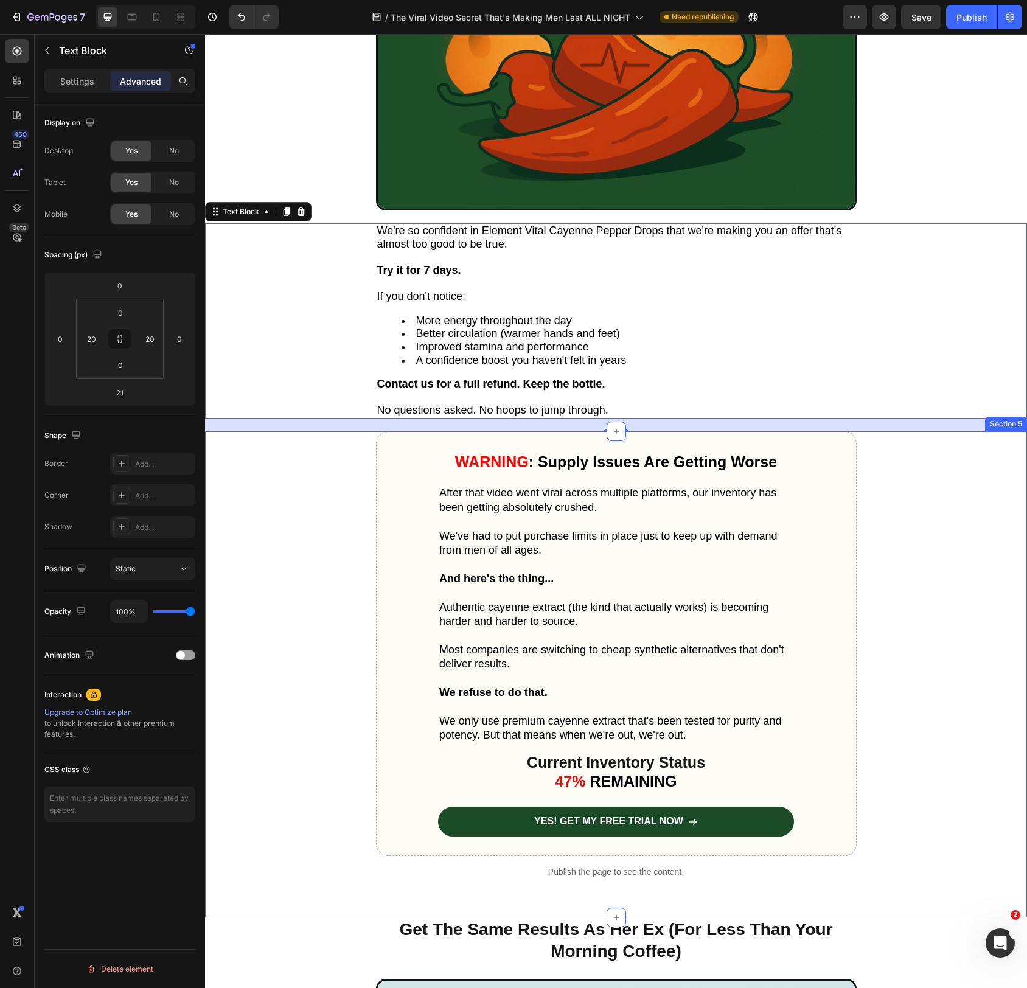
scroll to position [4640, 0]
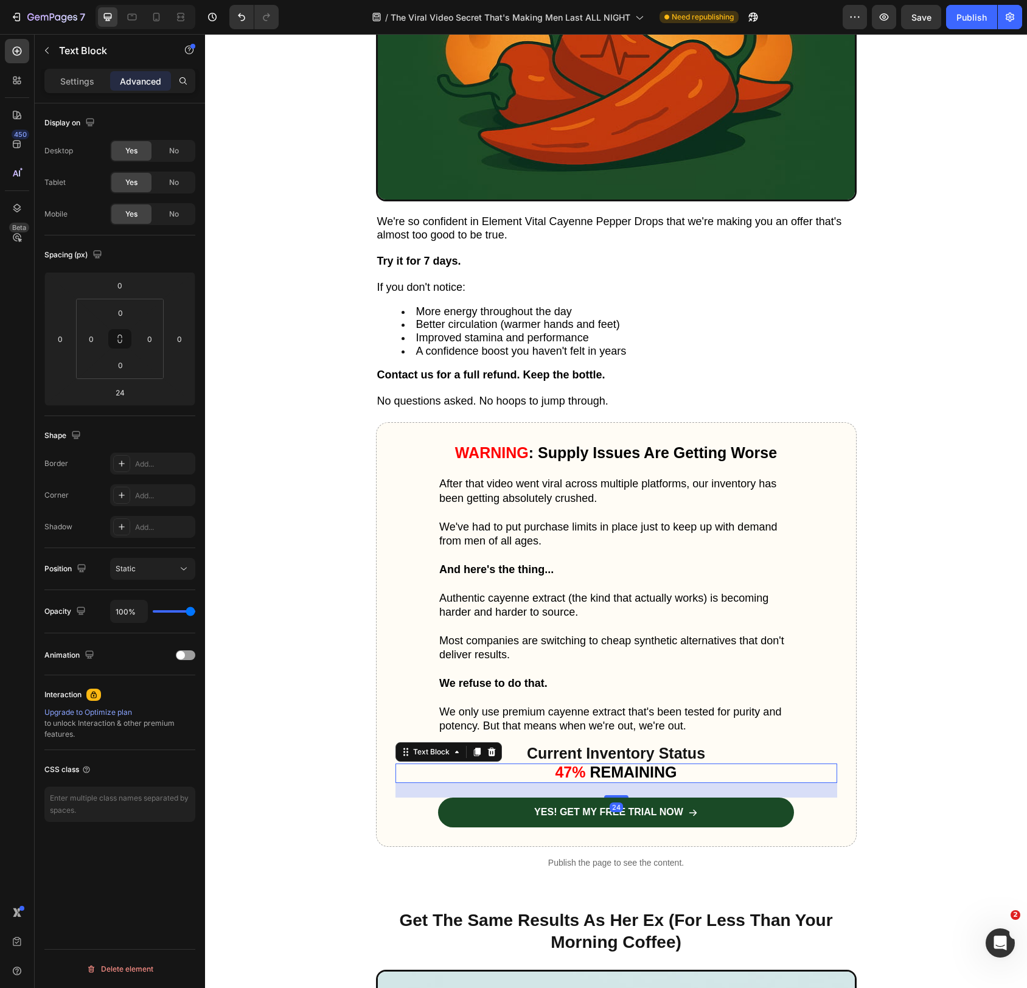
click at [733, 765] on p "47% REMAINING" at bounding box center [616, 773] width 354 height 17
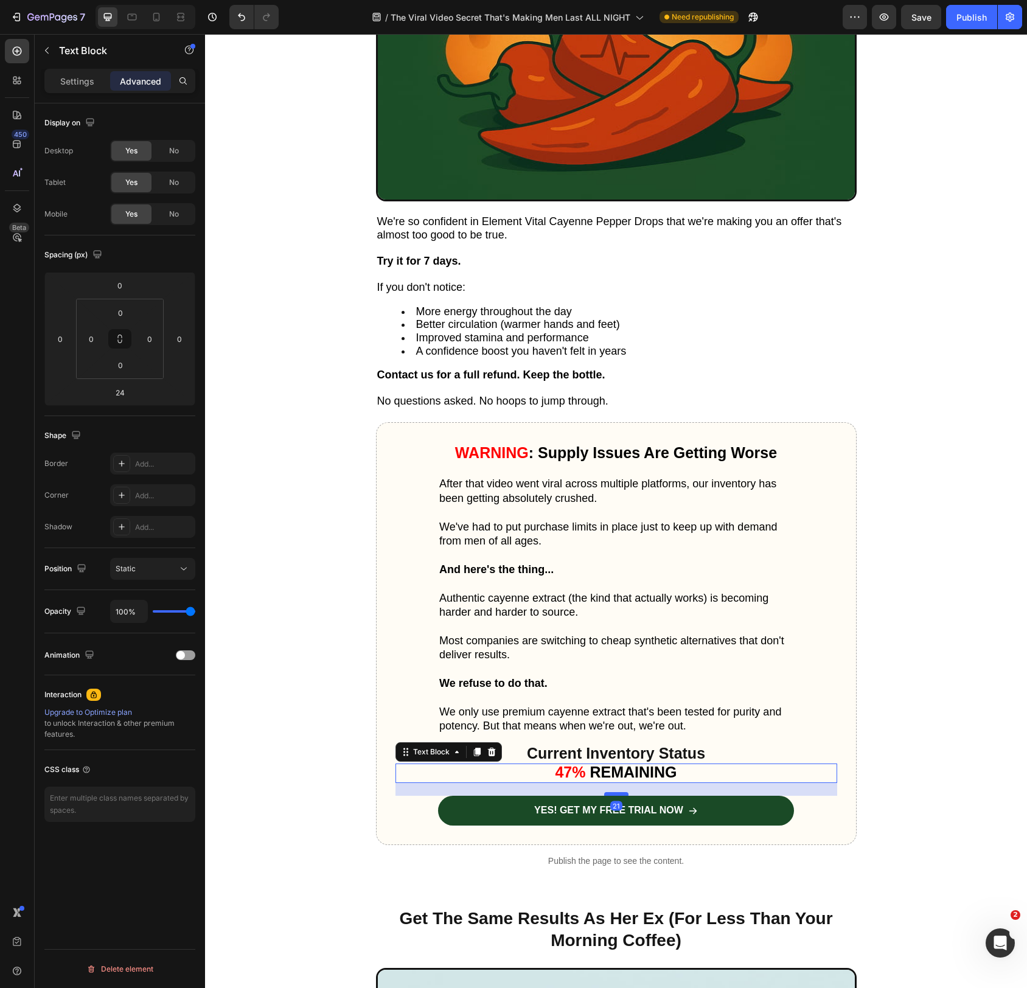
click at [623, 792] on div at bounding box center [616, 794] width 24 height 4
type input "21"
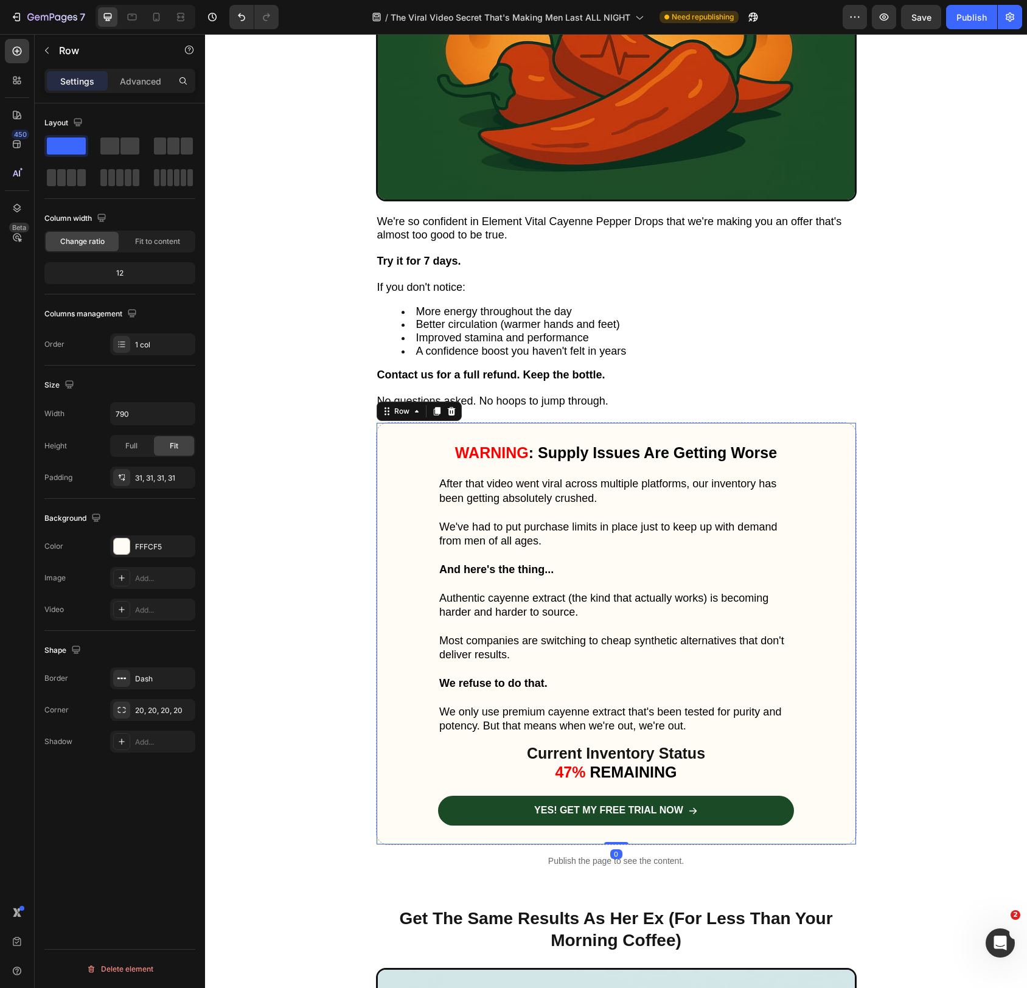
click at [840, 814] on div "WARNING : Supply Issues Are Getting Worse Heading After that video went viral a…" at bounding box center [616, 633] width 481 height 423
click at [813, 811] on div "YES! GET MY FREE TRIAL NOW Button" at bounding box center [617, 811] width 442 height 30
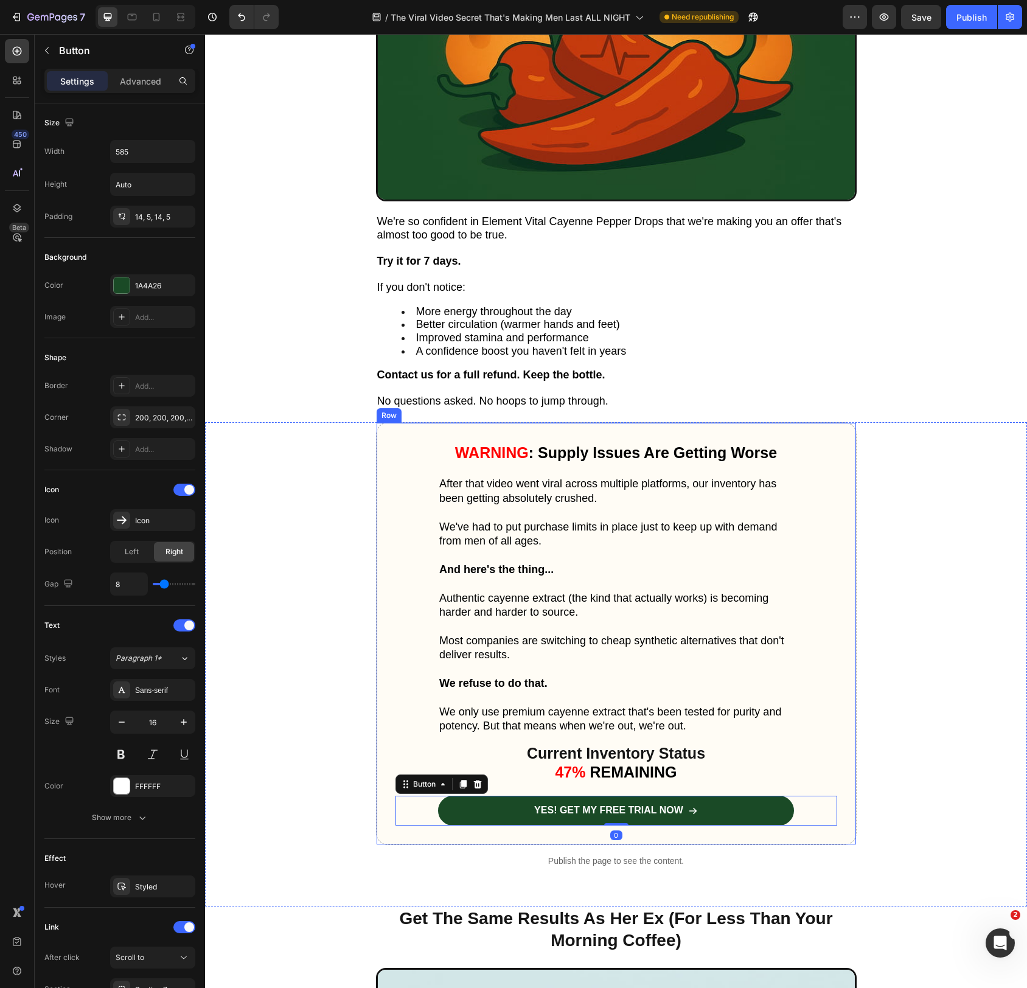
click at [654, 836] on div "WARNING : Supply Issues Are Getting Worse Heading After that video went viral a…" at bounding box center [616, 633] width 481 height 423
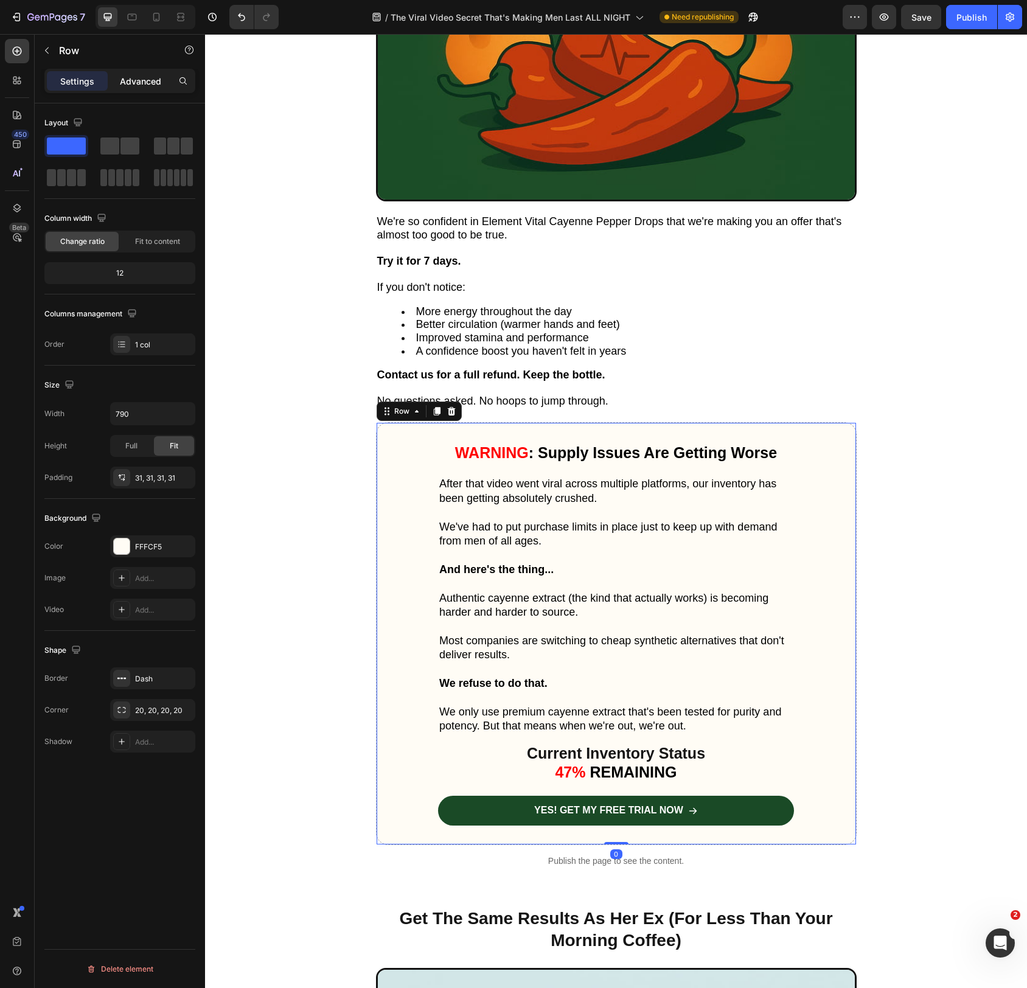
click at [138, 83] on p "Advanced" at bounding box center [140, 81] width 41 height 13
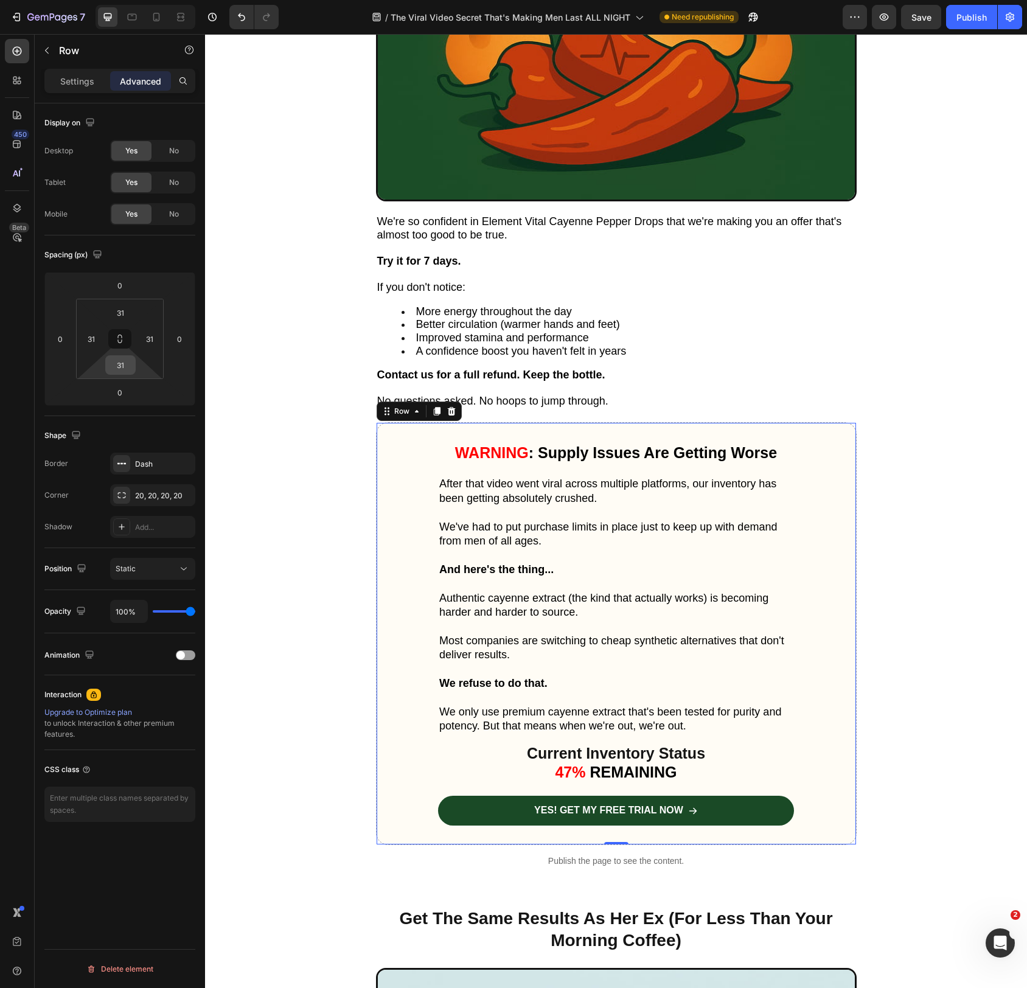
click at [121, 368] on input "31" at bounding box center [120, 365] width 24 height 18
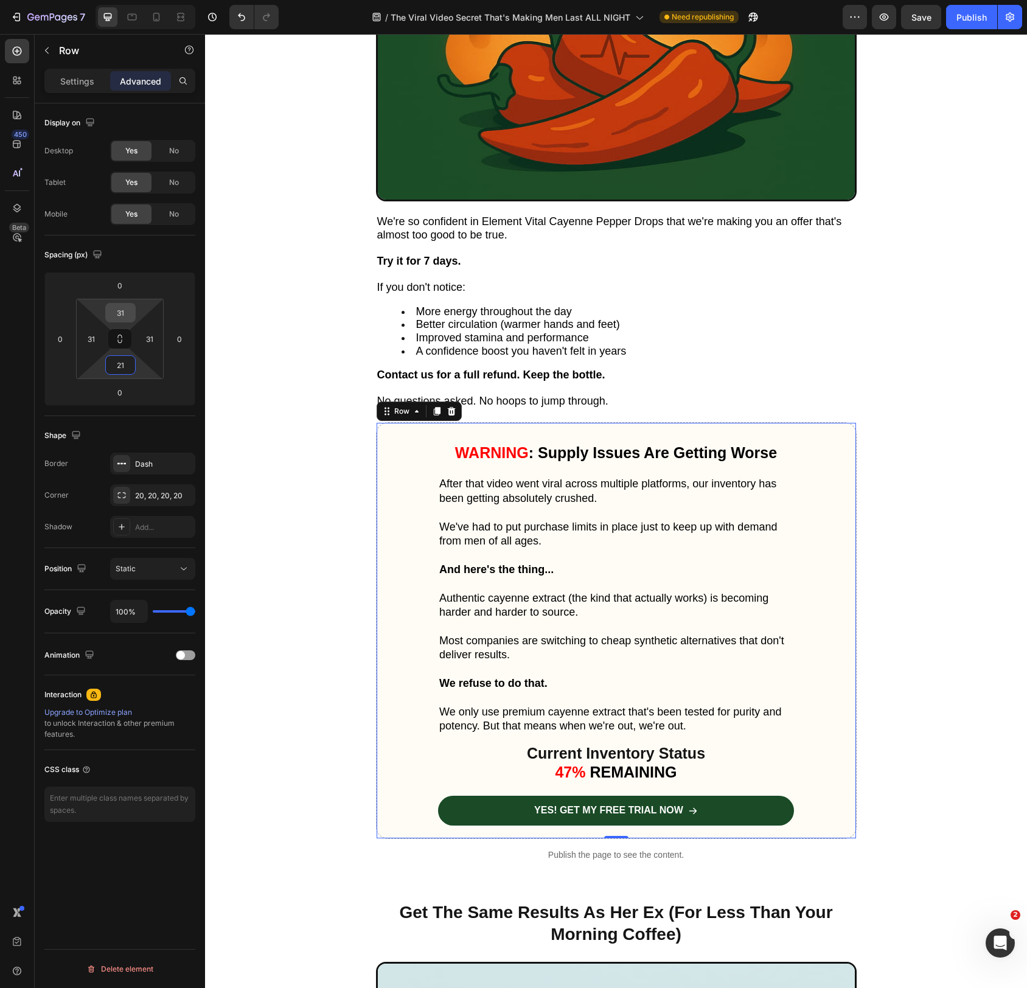
type input "21"
click at [106, 312] on div "31" at bounding box center [120, 312] width 30 height 19
click at [122, 312] on input "31" at bounding box center [120, 313] width 24 height 18
type input "21"
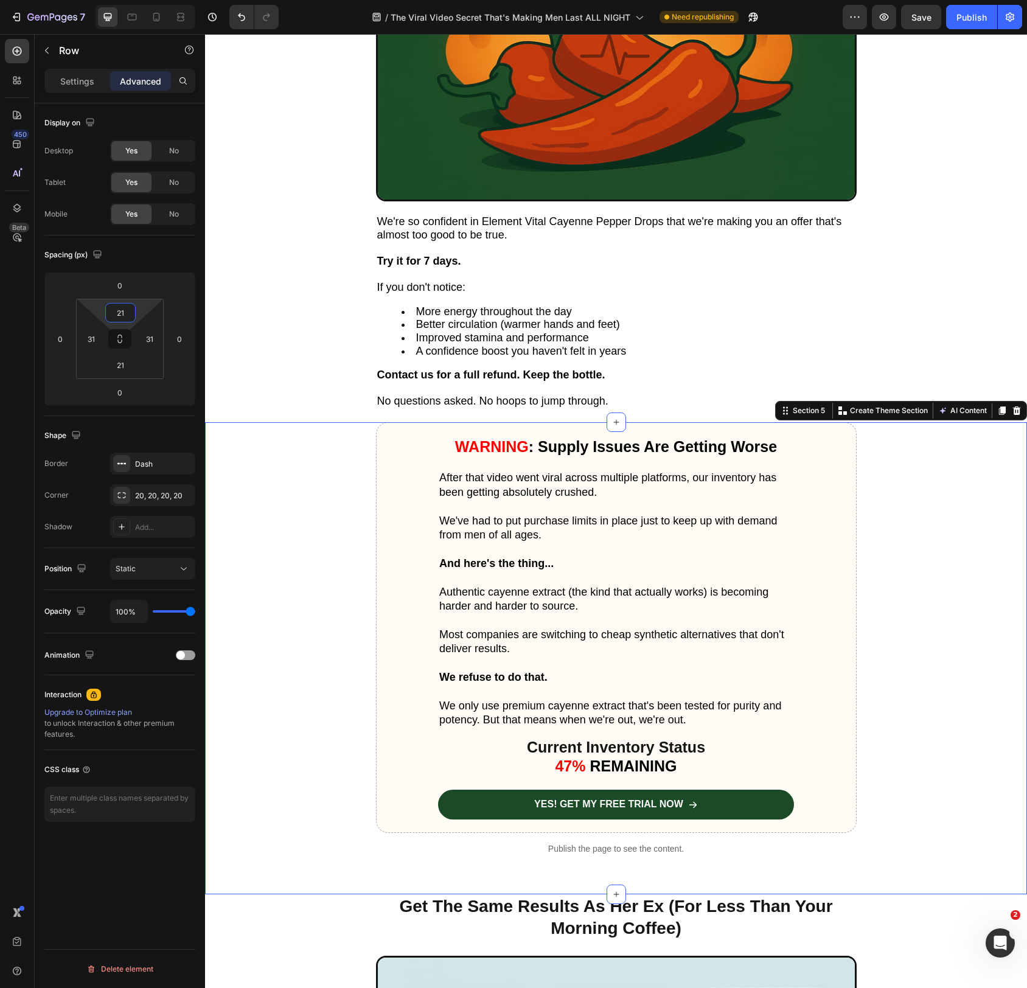
click at [309, 511] on div "WARNING : Supply Issues Are Getting Worse Heading After that video went viral a…" at bounding box center [616, 643] width 798 height 443
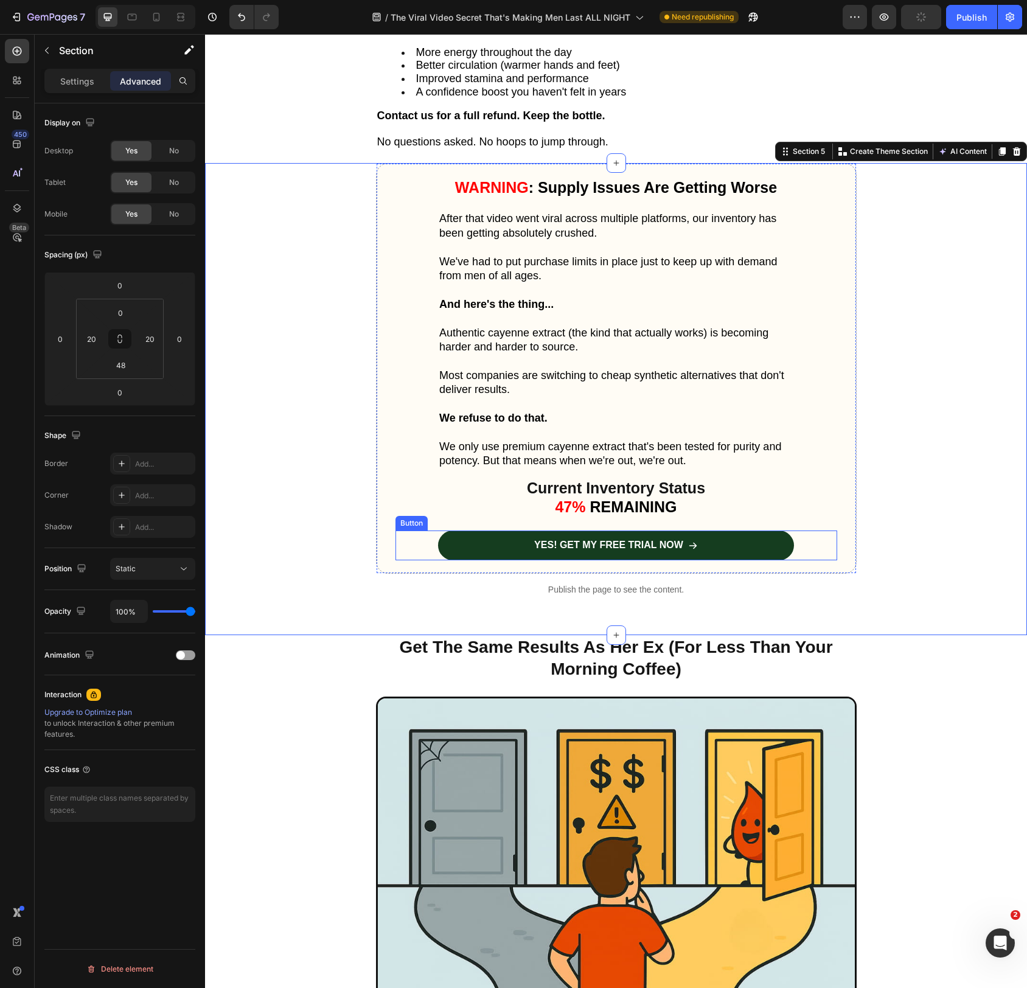
scroll to position [4907, 0]
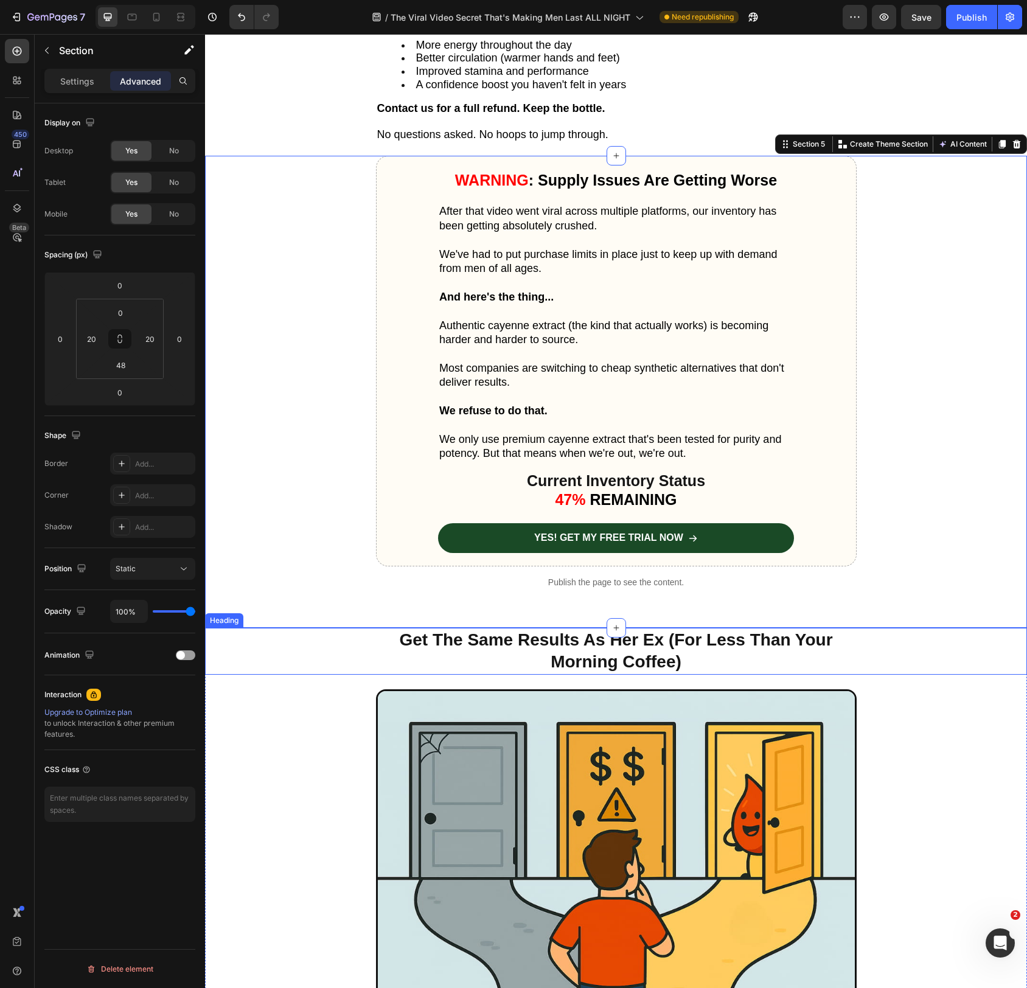
click at [719, 652] on h2 "Get The Same Results As Her Ex (For Less Than Your Morning Coffee)" at bounding box center [616, 651] width 481 height 47
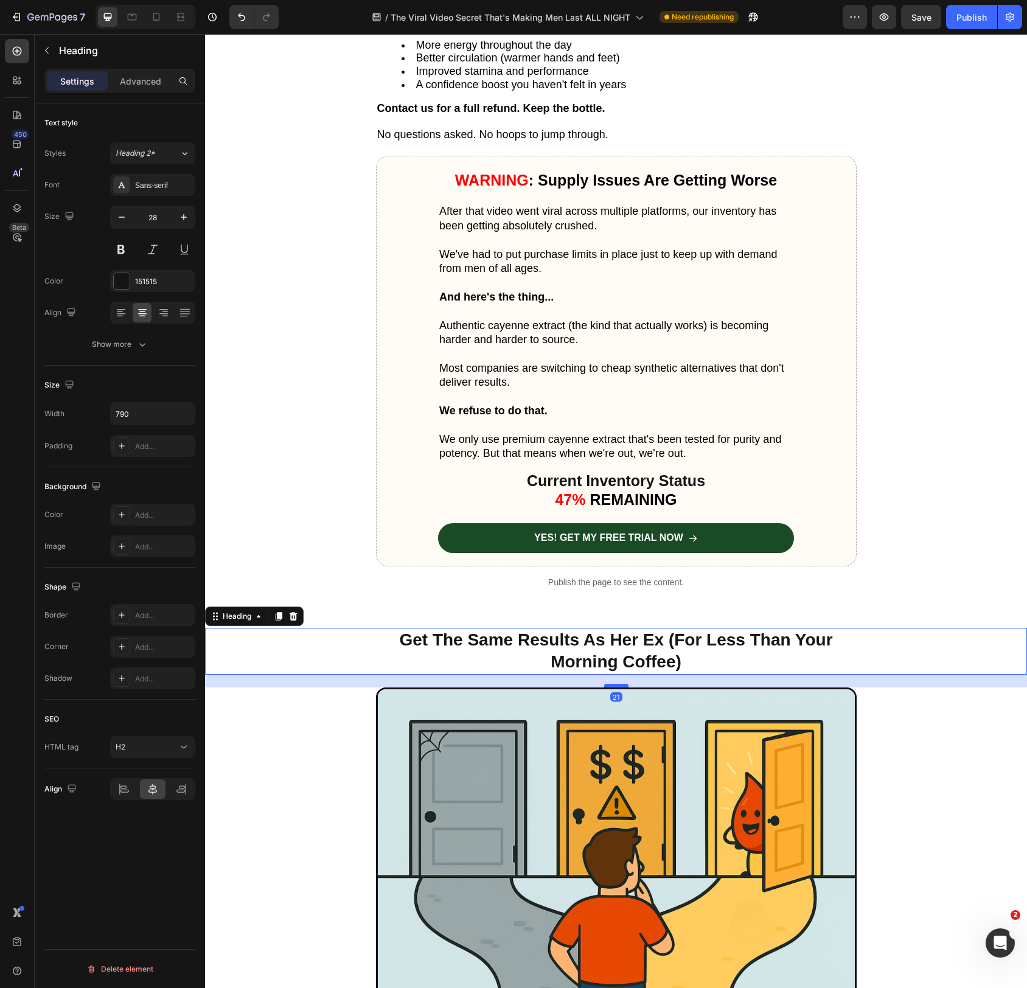
click at [622, 684] on div at bounding box center [616, 686] width 24 height 4
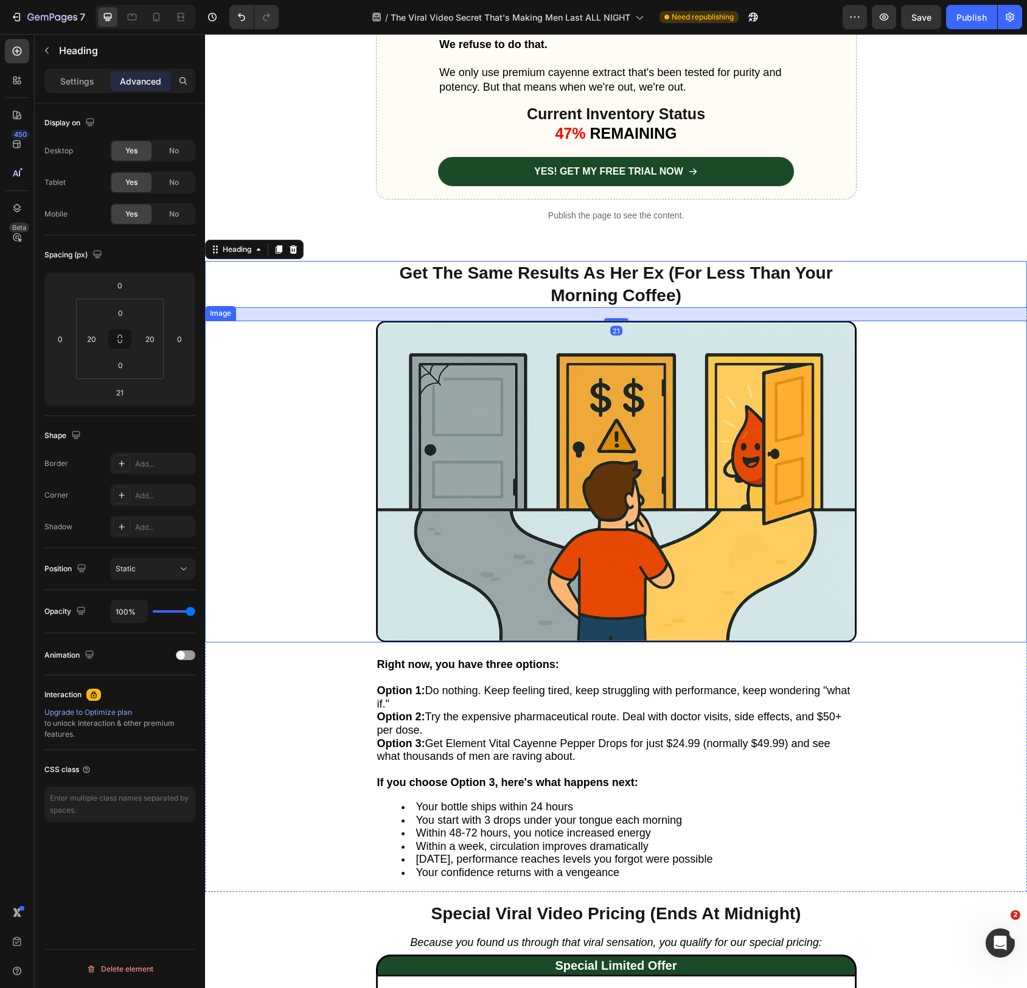
scroll to position [5278, 0]
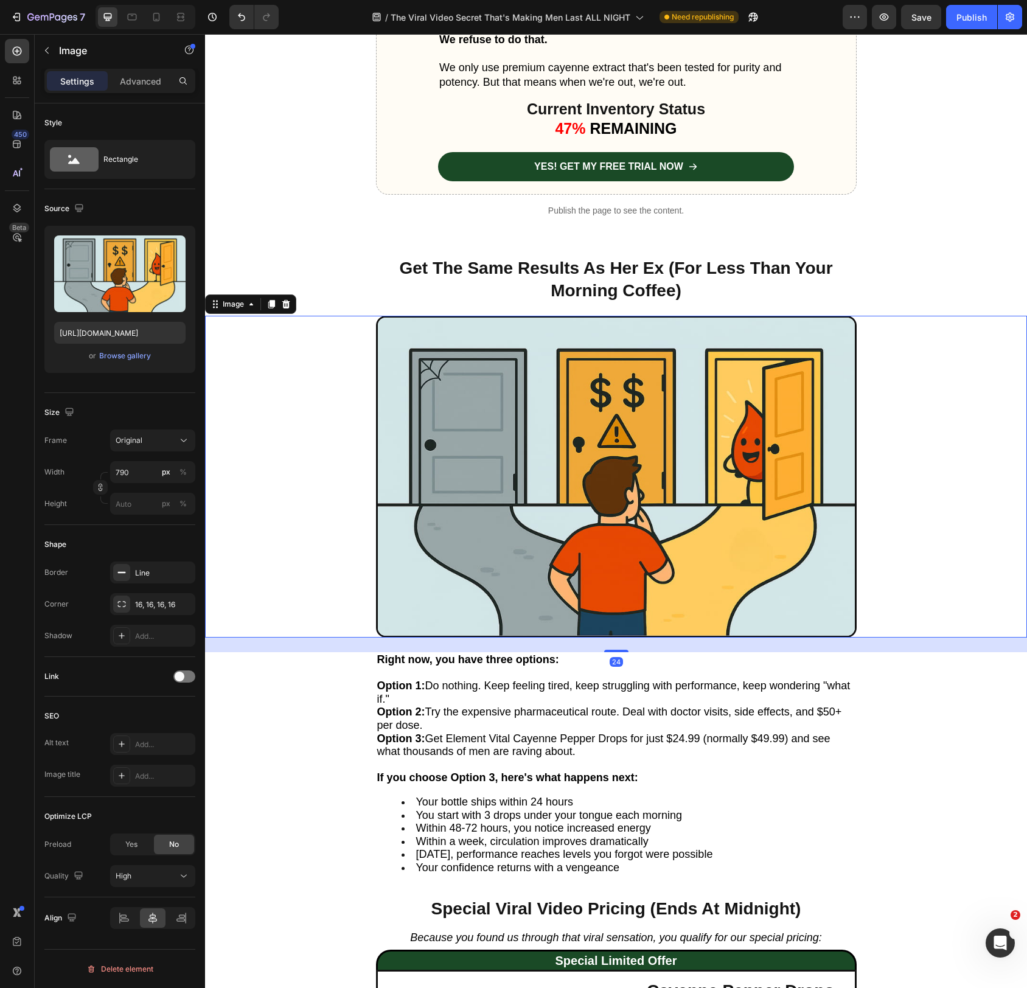
click at [575, 569] on img at bounding box center [616, 477] width 481 height 322
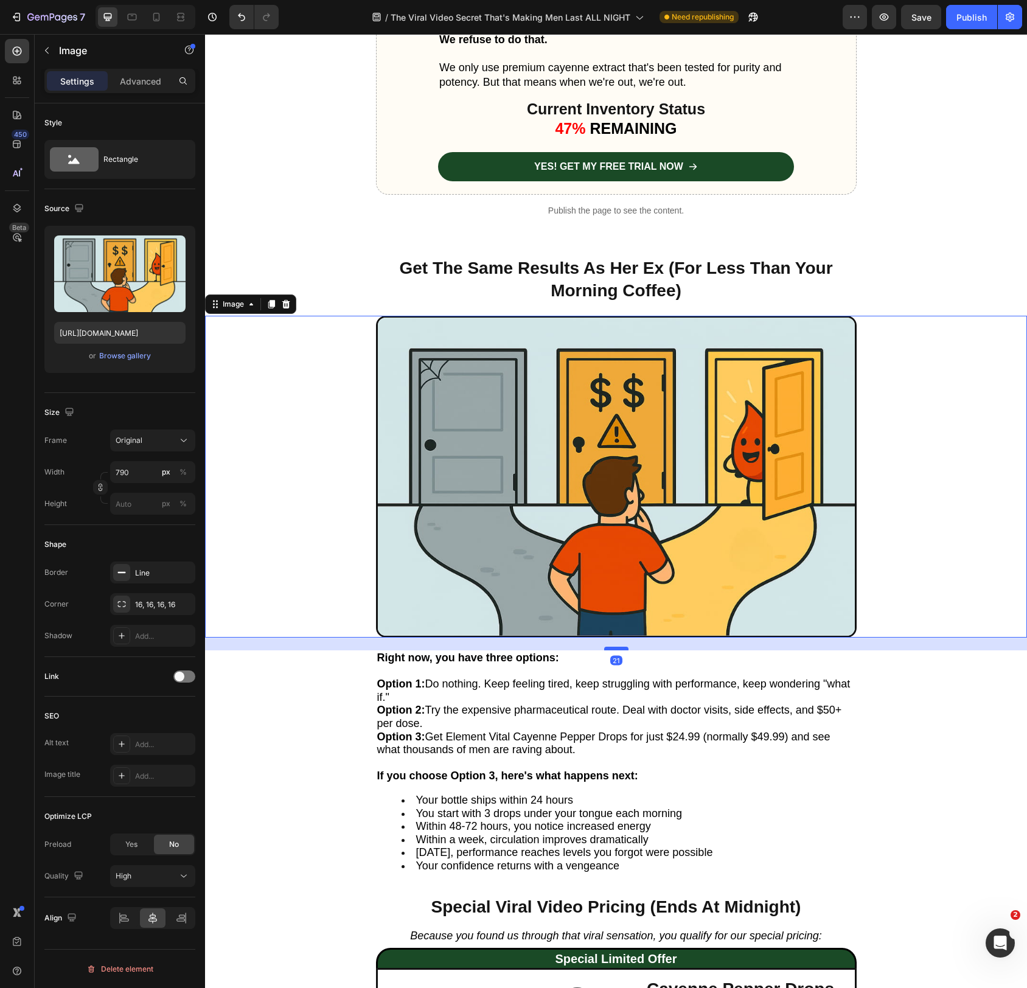
click at [621, 648] on div at bounding box center [616, 649] width 24 height 4
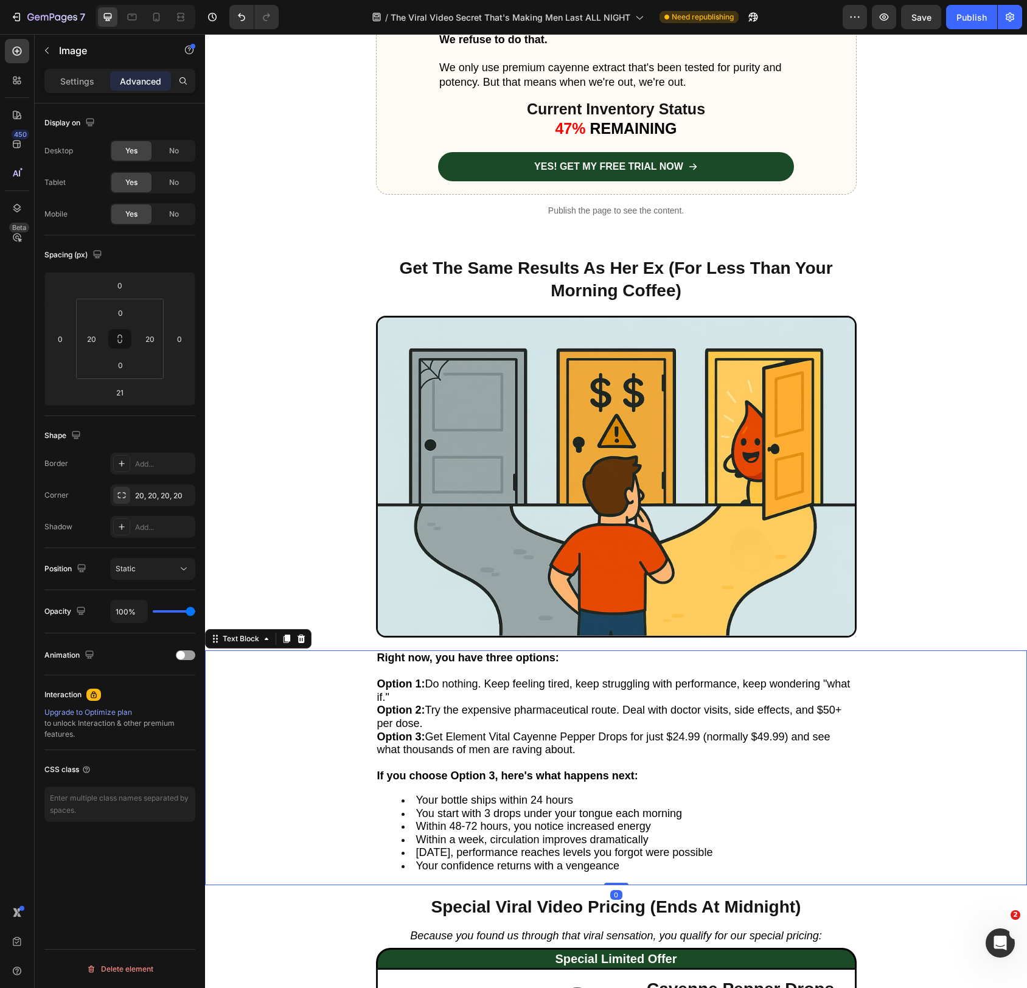
click at [602, 693] on p "Option 1: Do nothing. Keep feeling tired, keep struggling with performance, kee…" at bounding box center [616, 691] width 478 height 26
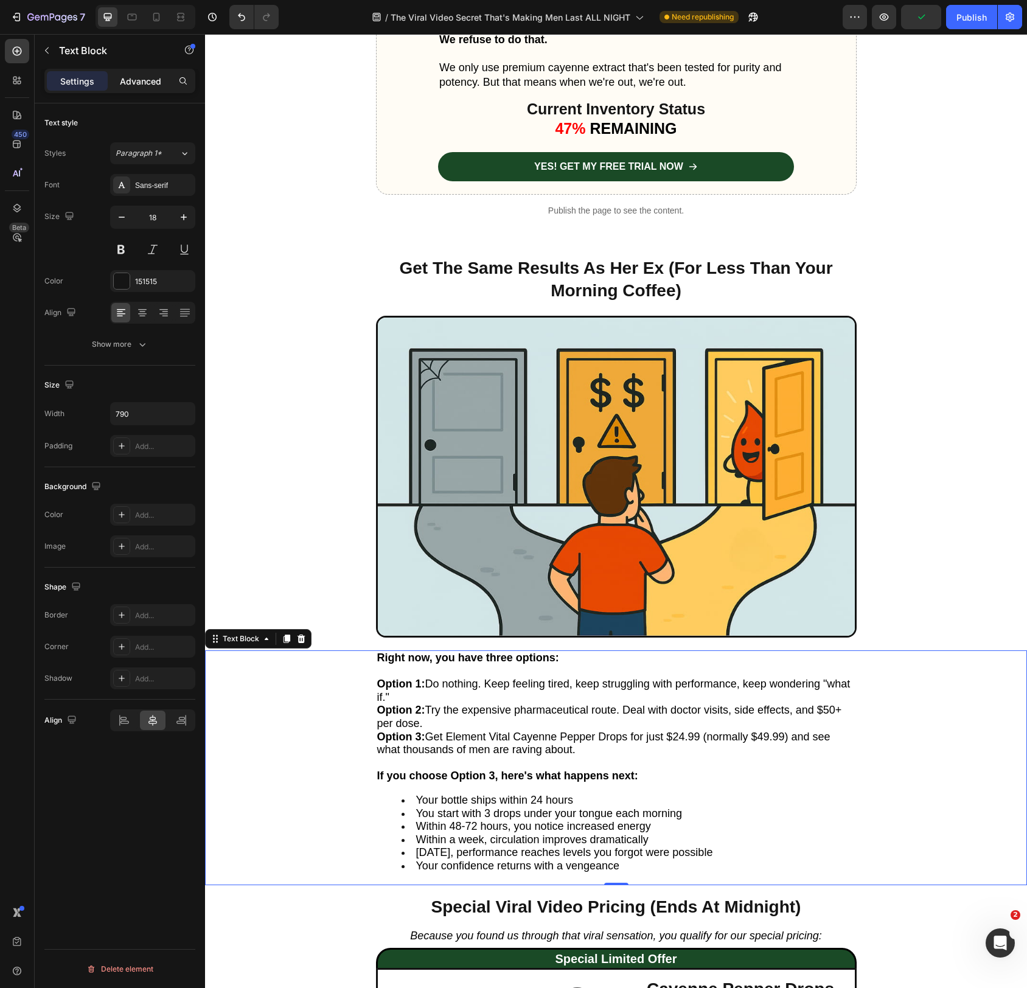
click at [139, 86] on p "Advanced" at bounding box center [140, 81] width 41 height 13
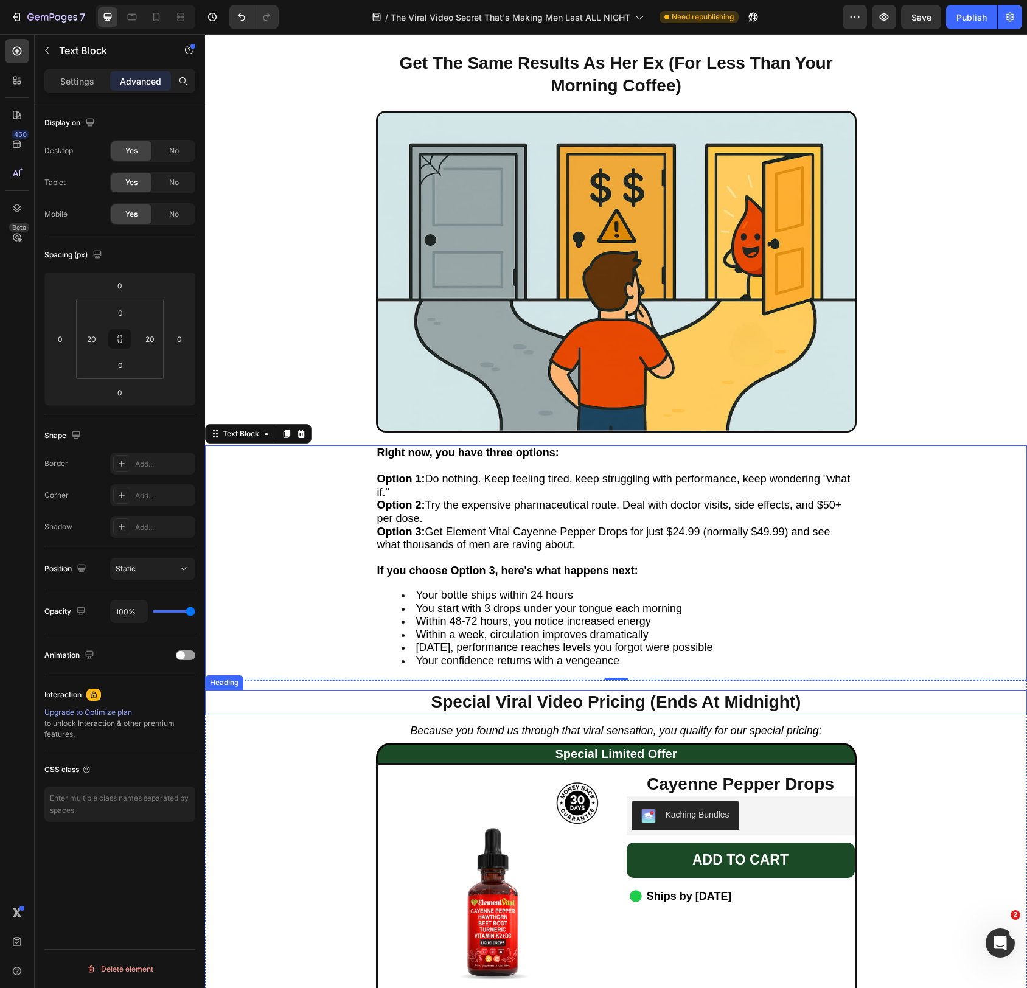
scroll to position [5484, 0]
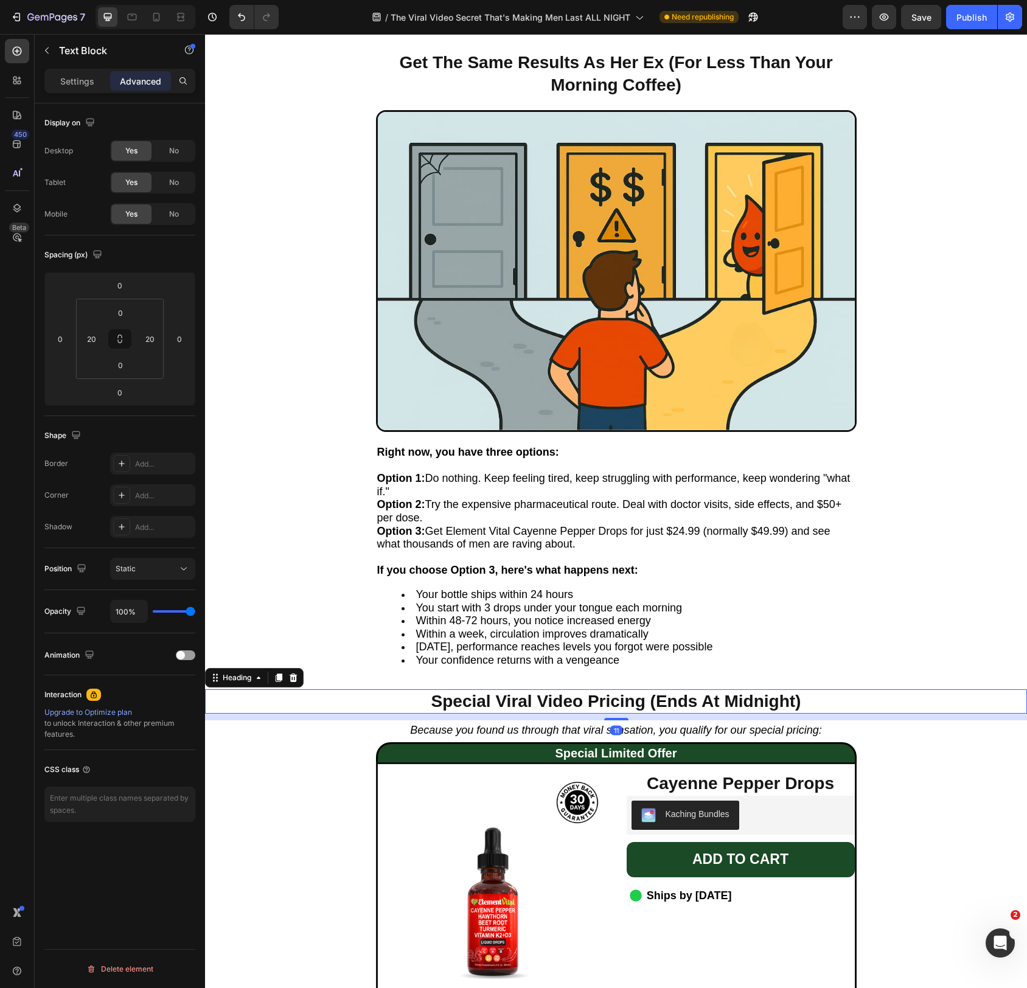
click at [663, 695] on strong "Special Viral Video Pricing (Ends At Midnight)" at bounding box center [617, 701] width 370 height 19
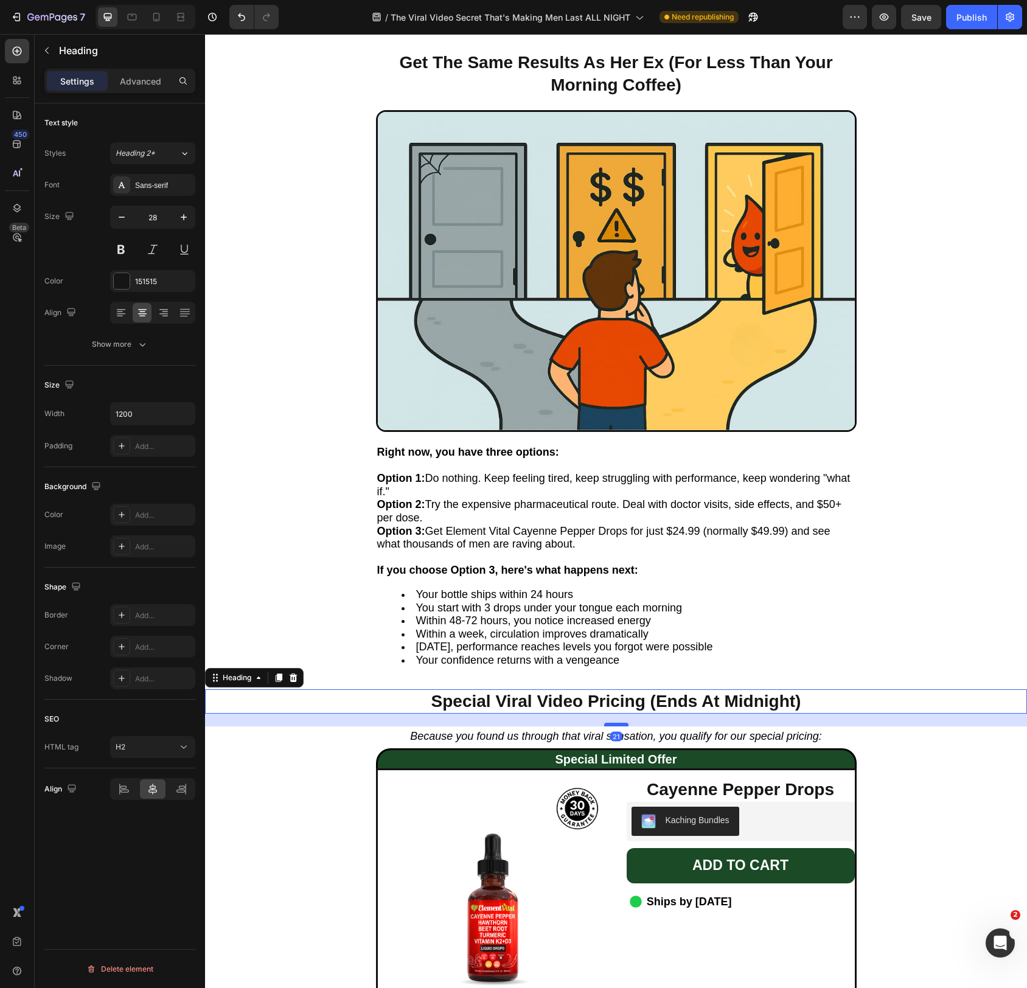
drag, startPoint x: 620, startPoint y: 716, endPoint x: 622, endPoint y: 722, distance: 6.6
click at [622, 723] on div at bounding box center [616, 725] width 24 height 4
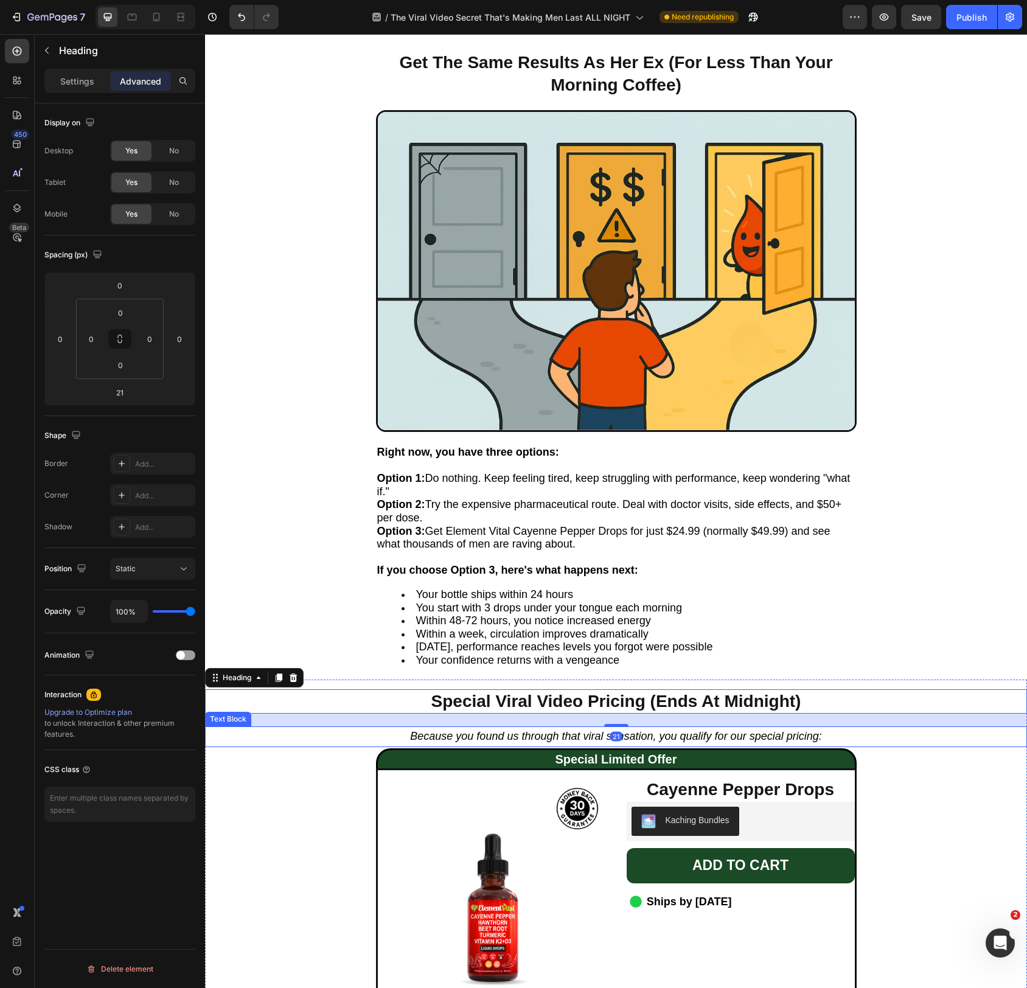
click at [697, 738] on icon "Because you found us through that viral sensation, you qualify for our special …" at bounding box center [615, 736] width 411 height 12
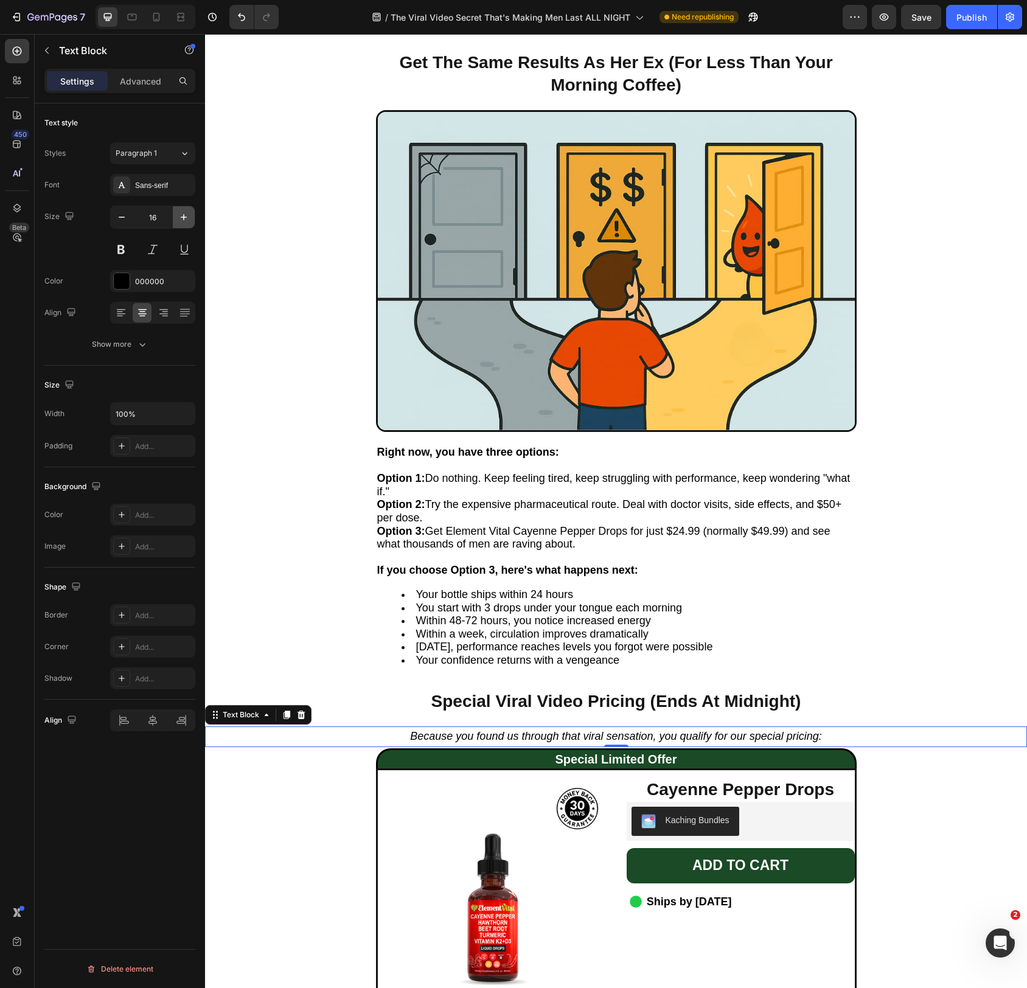
click at [187, 221] on icon "button" at bounding box center [184, 217] width 12 height 12
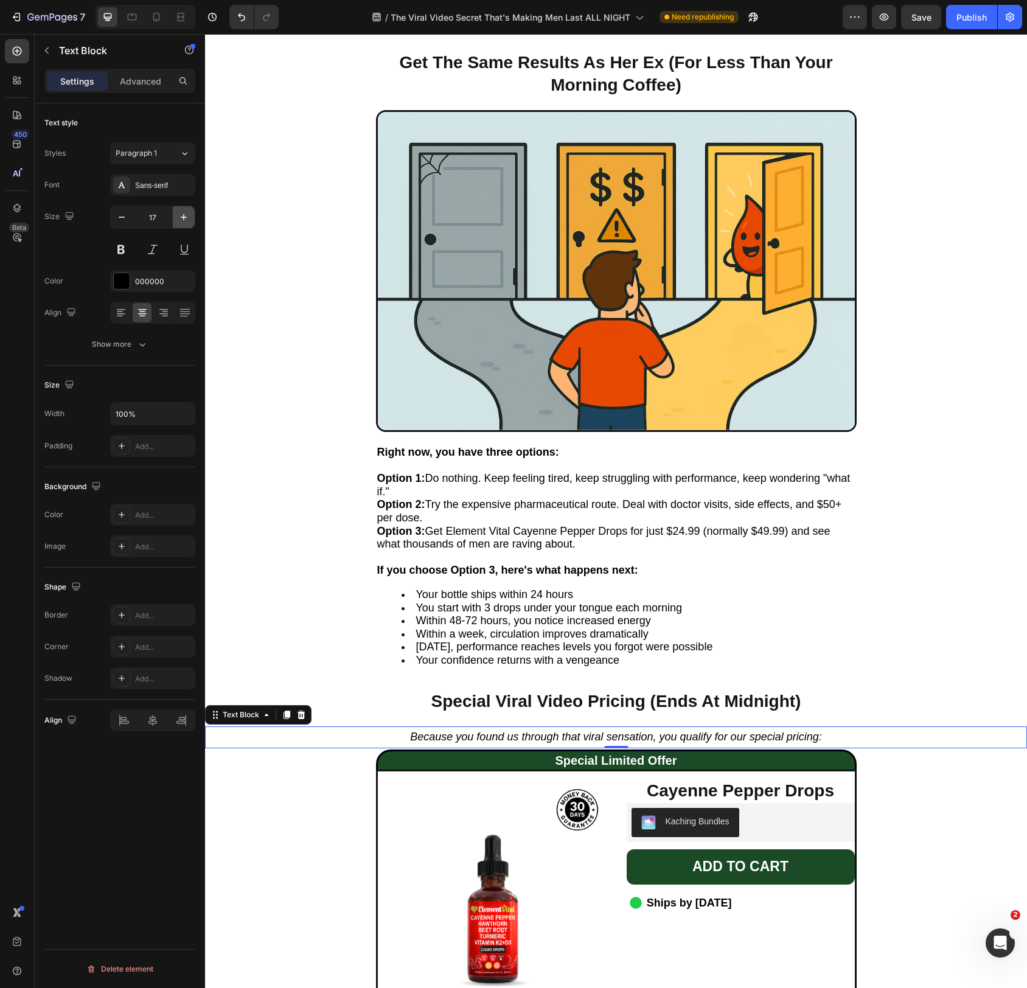
type input "18"
click at [580, 739] on icon "Because you found us through that viral sensation, you qualify for our special …" at bounding box center [615, 738] width 411 height 12
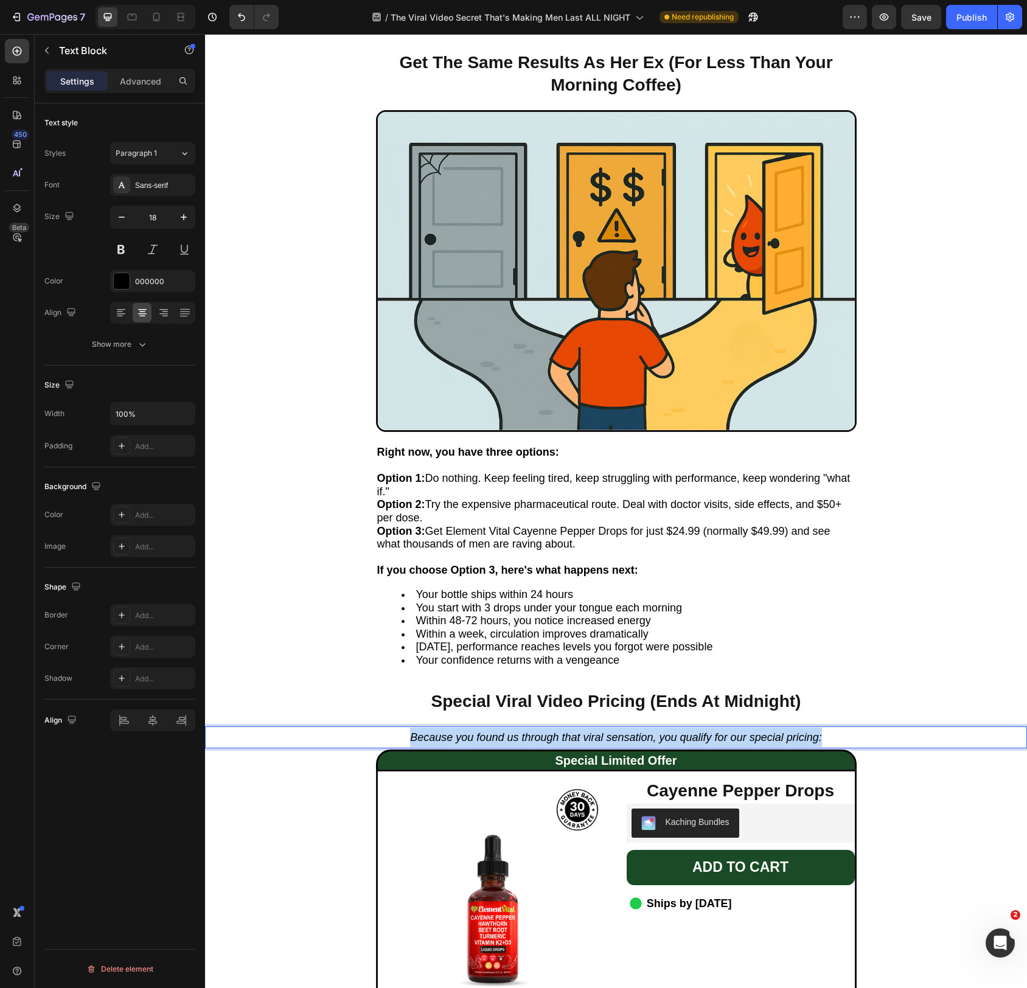
click at [580, 739] on icon "Because you found us through that viral sensation, you qualify for our special …" at bounding box center [615, 738] width 411 height 12
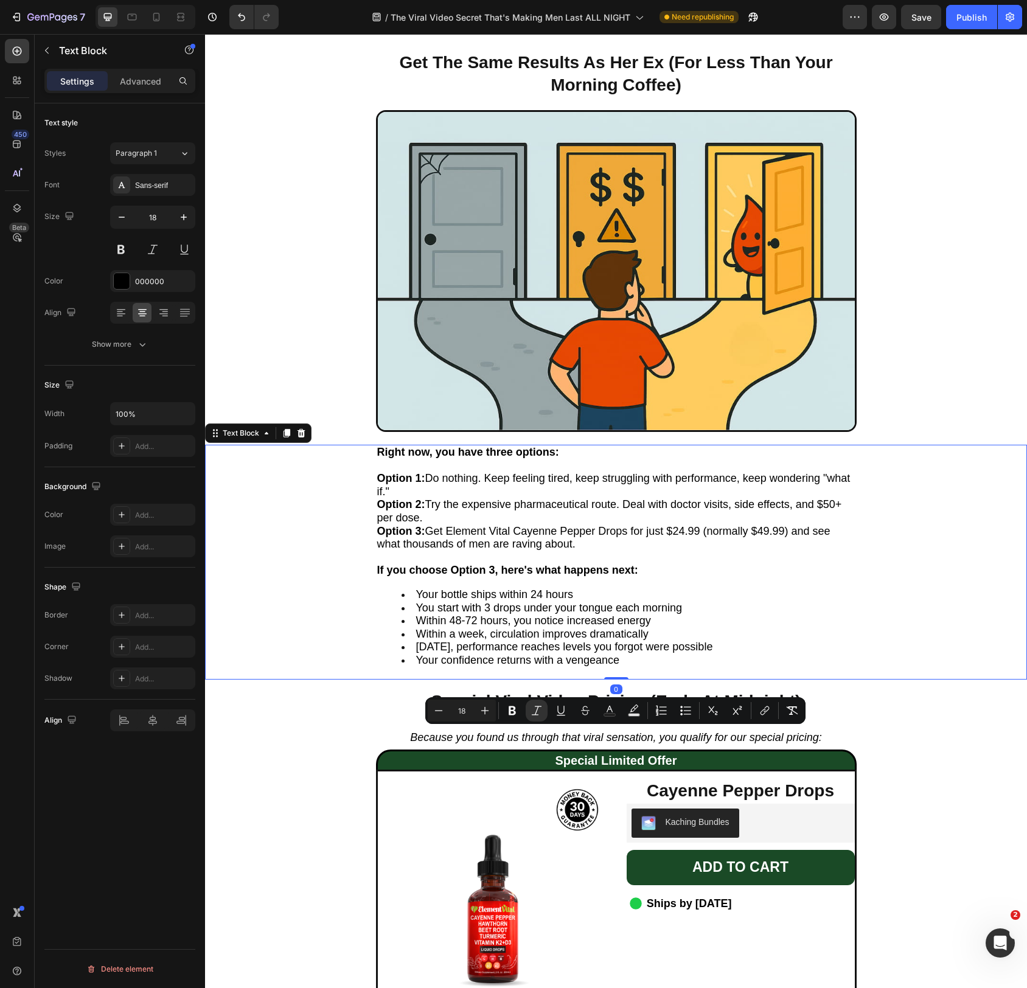
click at [568, 607] on span "You start with 3 drops under your tongue each morning" at bounding box center [549, 608] width 267 height 12
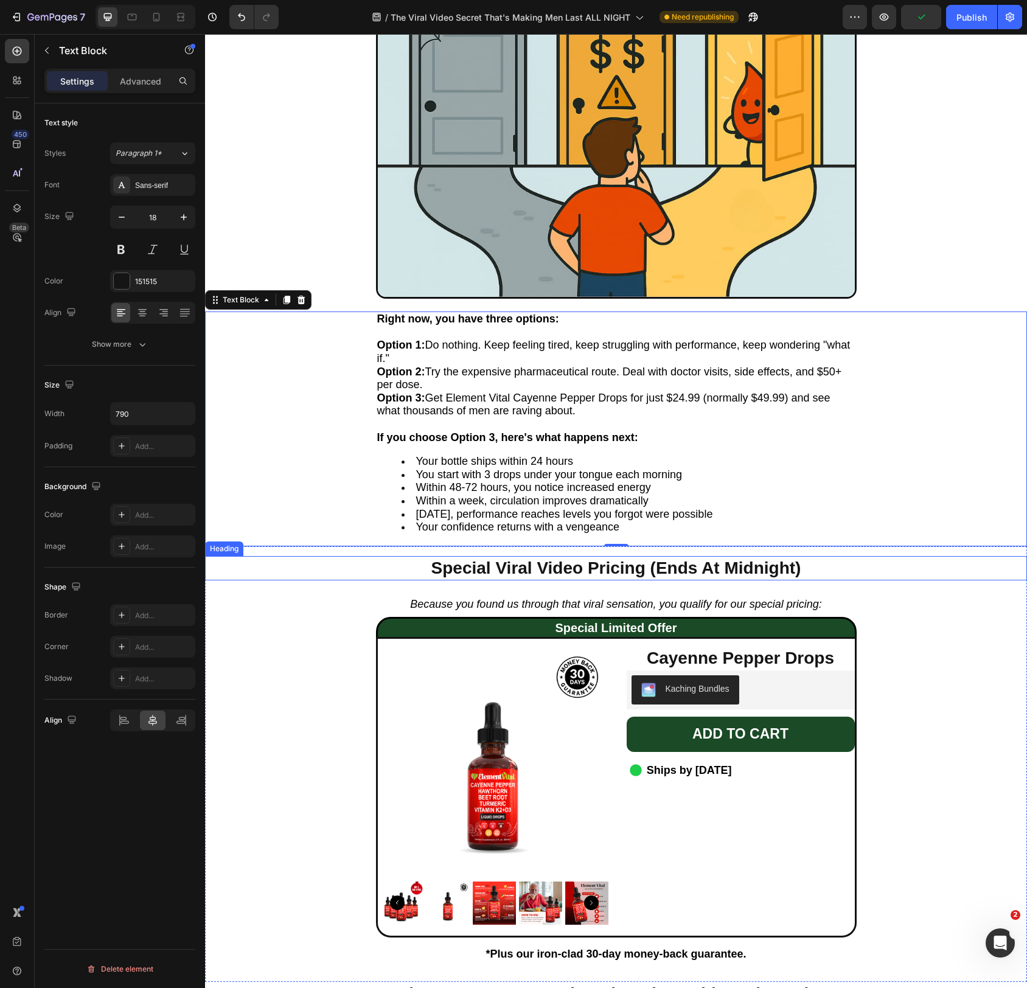
scroll to position [5617, 0]
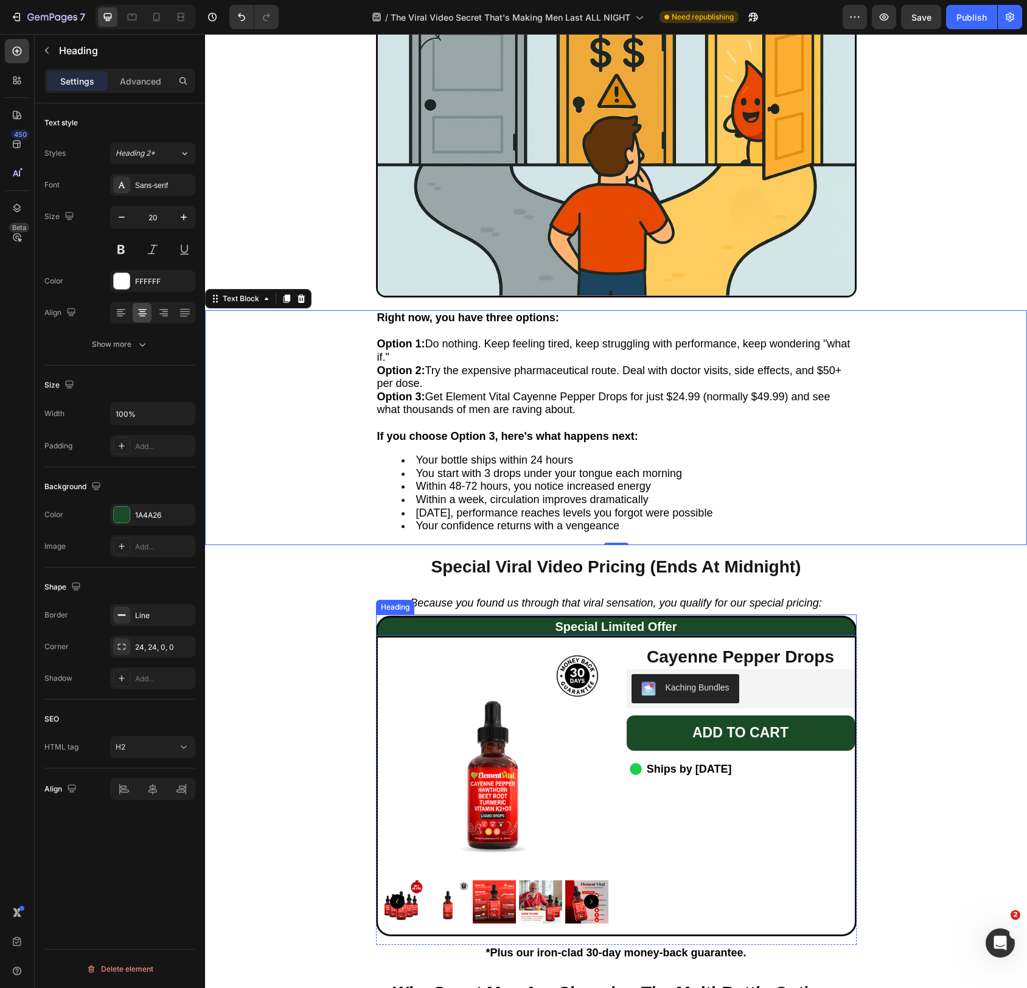
click at [579, 621] on h2 "Special Limited Offer" at bounding box center [616, 626] width 481 height 20
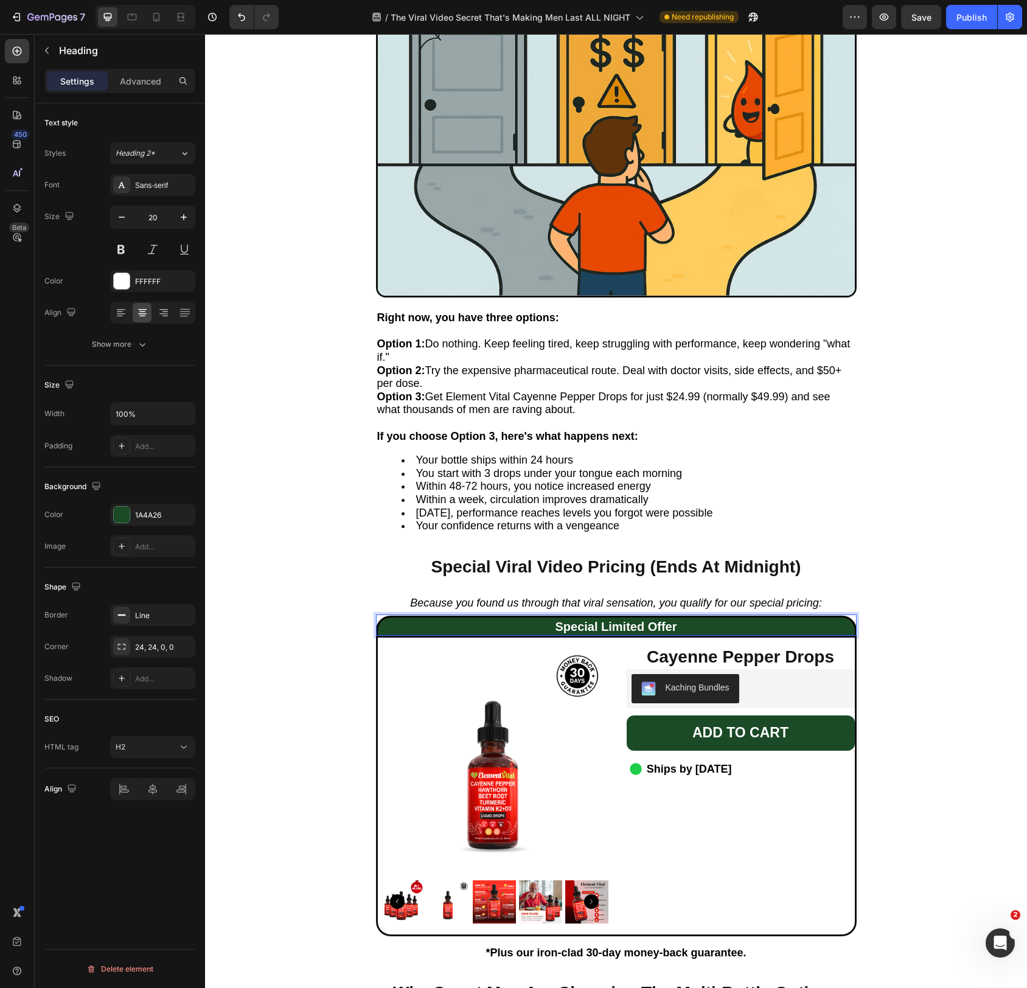
click at [588, 624] on h2 "Special Limited Offer" at bounding box center [616, 626] width 481 height 20
click at [588, 624] on p "Special Limited Offer" at bounding box center [616, 627] width 475 height 16
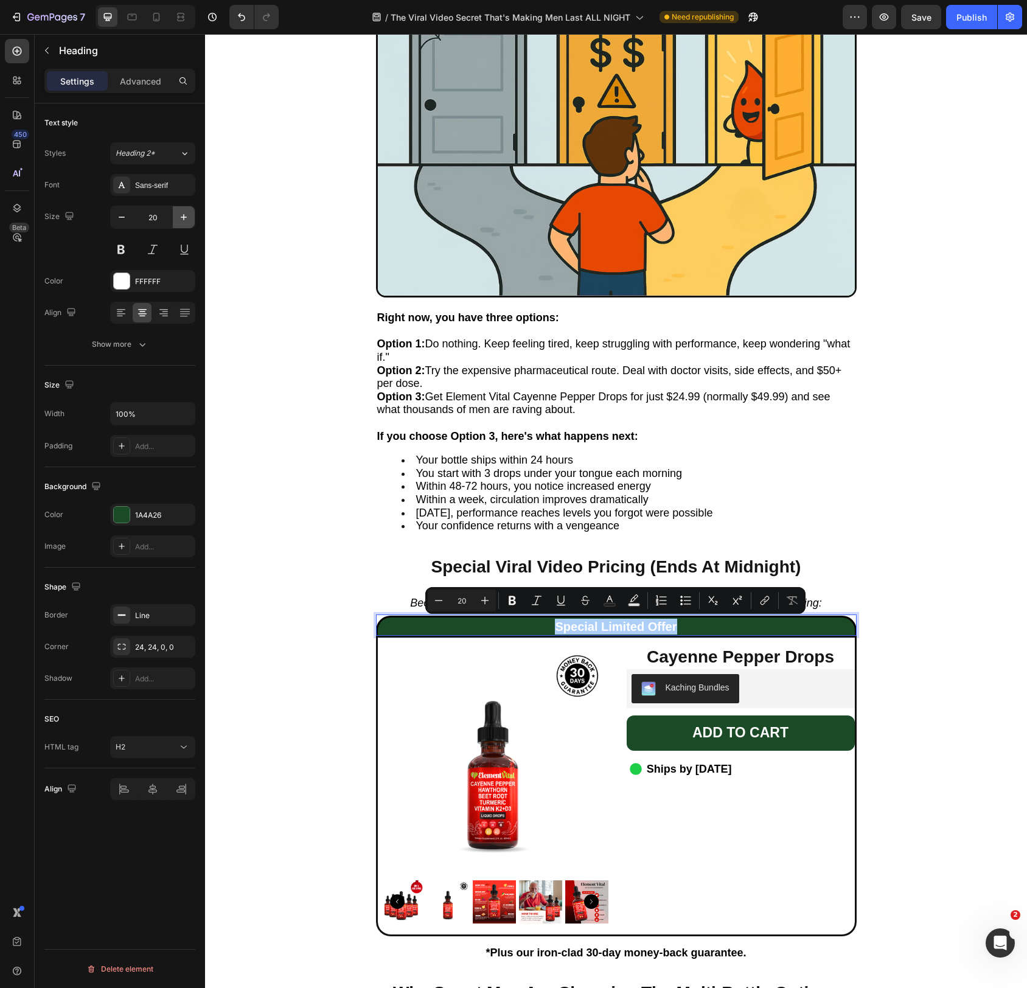
click at [186, 219] on icon "button" at bounding box center [184, 217] width 12 height 12
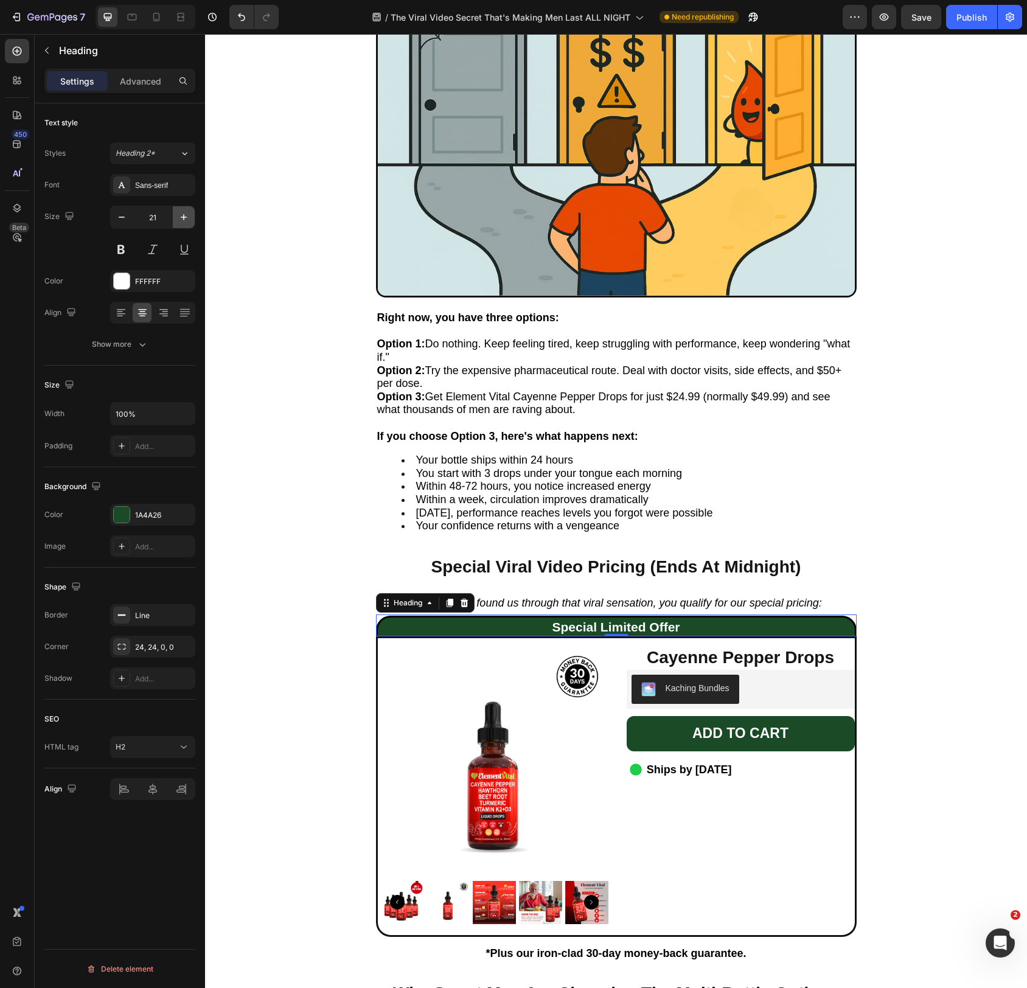
click at [186, 219] on icon "button" at bounding box center [184, 217] width 12 height 12
type input "22"
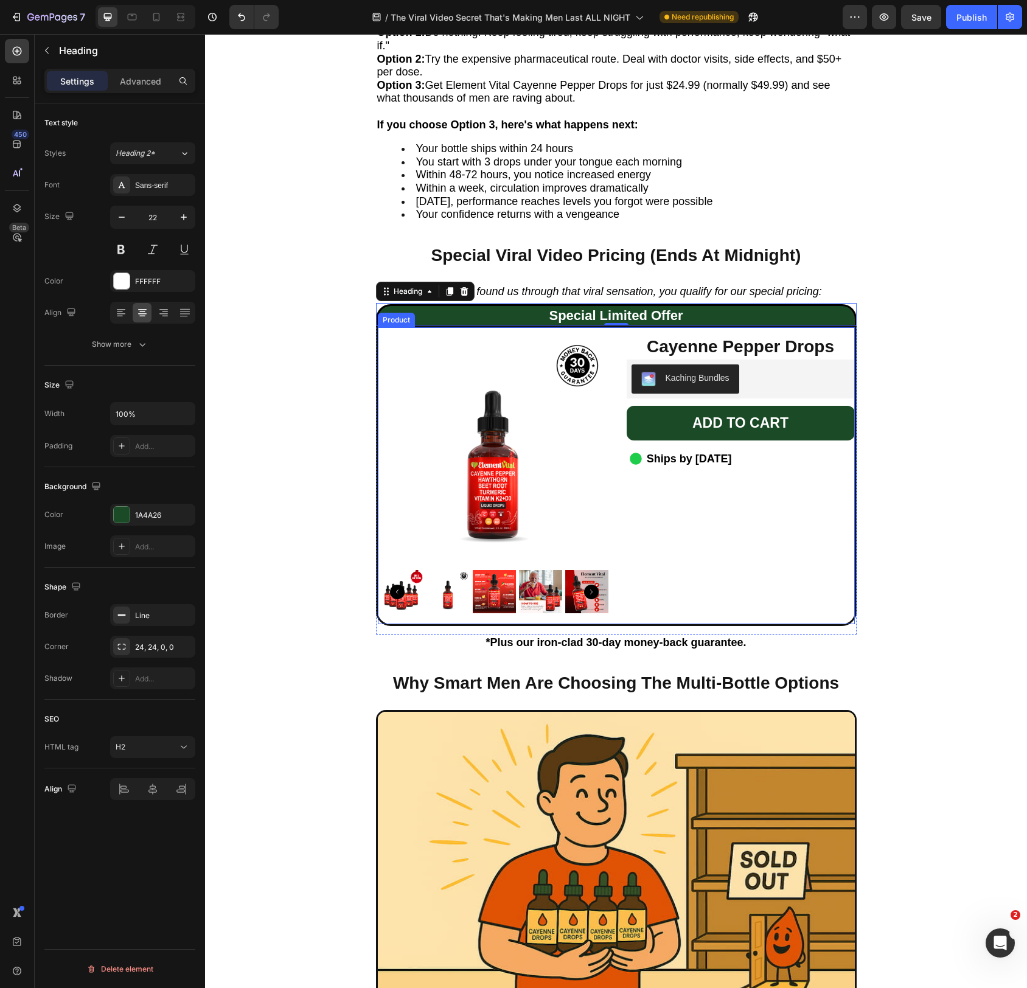
scroll to position [5960, 0]
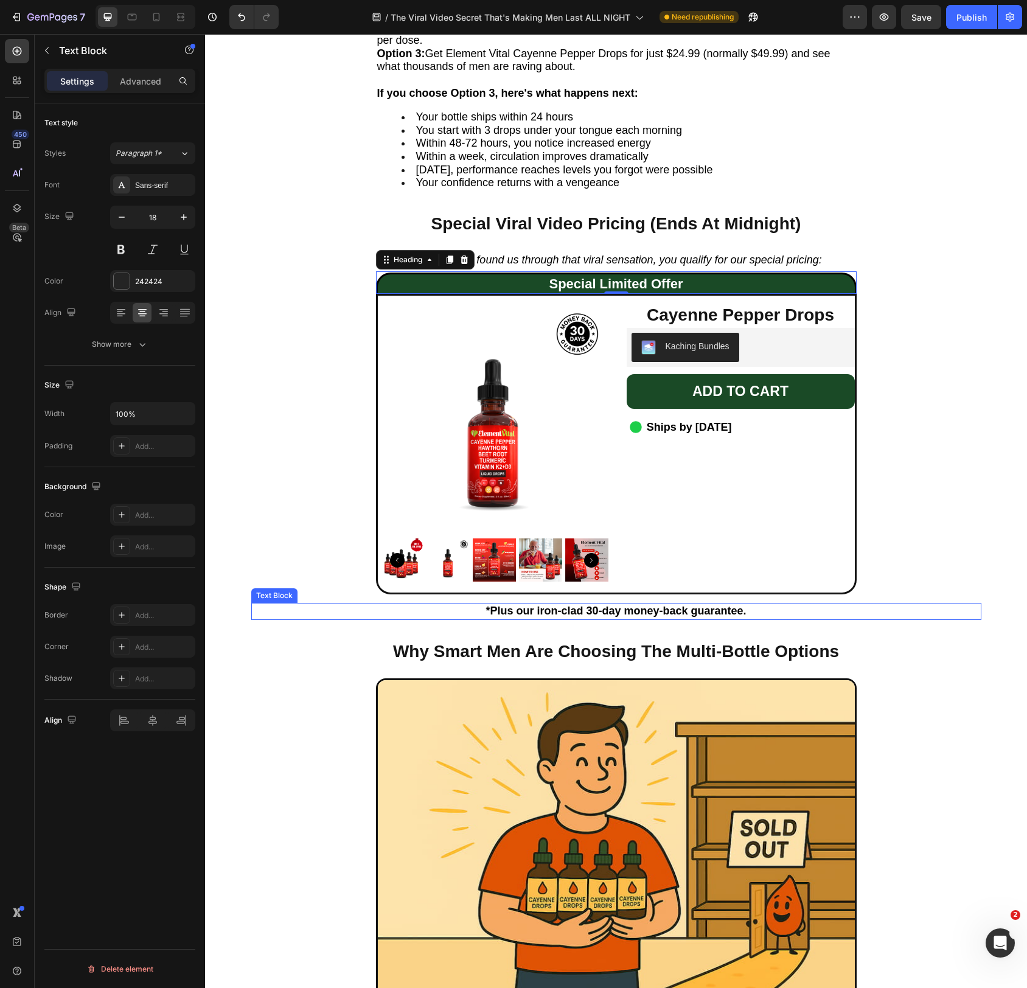
click at [626, 611] on strong "*Plus our iron-clad 30-day money-back guarantee." at bounding box center [616, 611] width 260 height 12
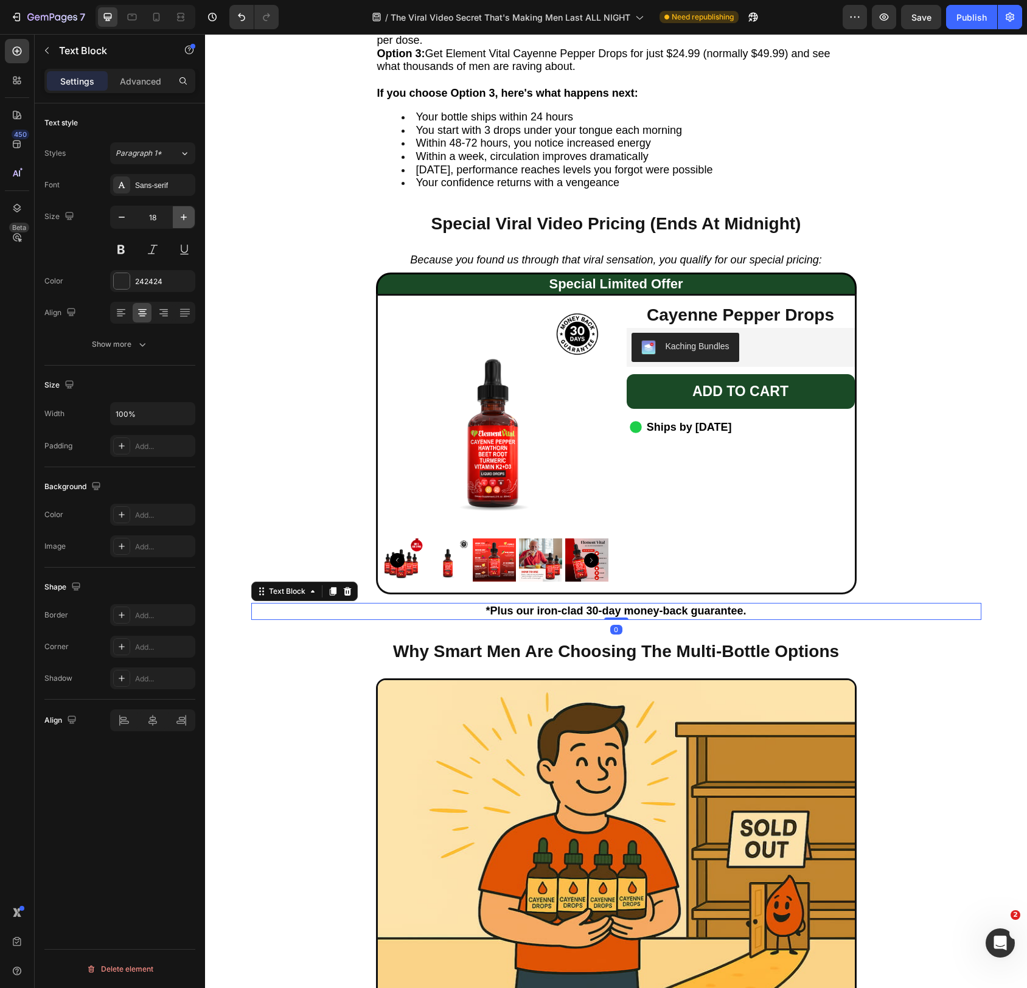
click at [183, 225] on button "button" at bounding box center [184, 217] width 22 height 22
type input "20"
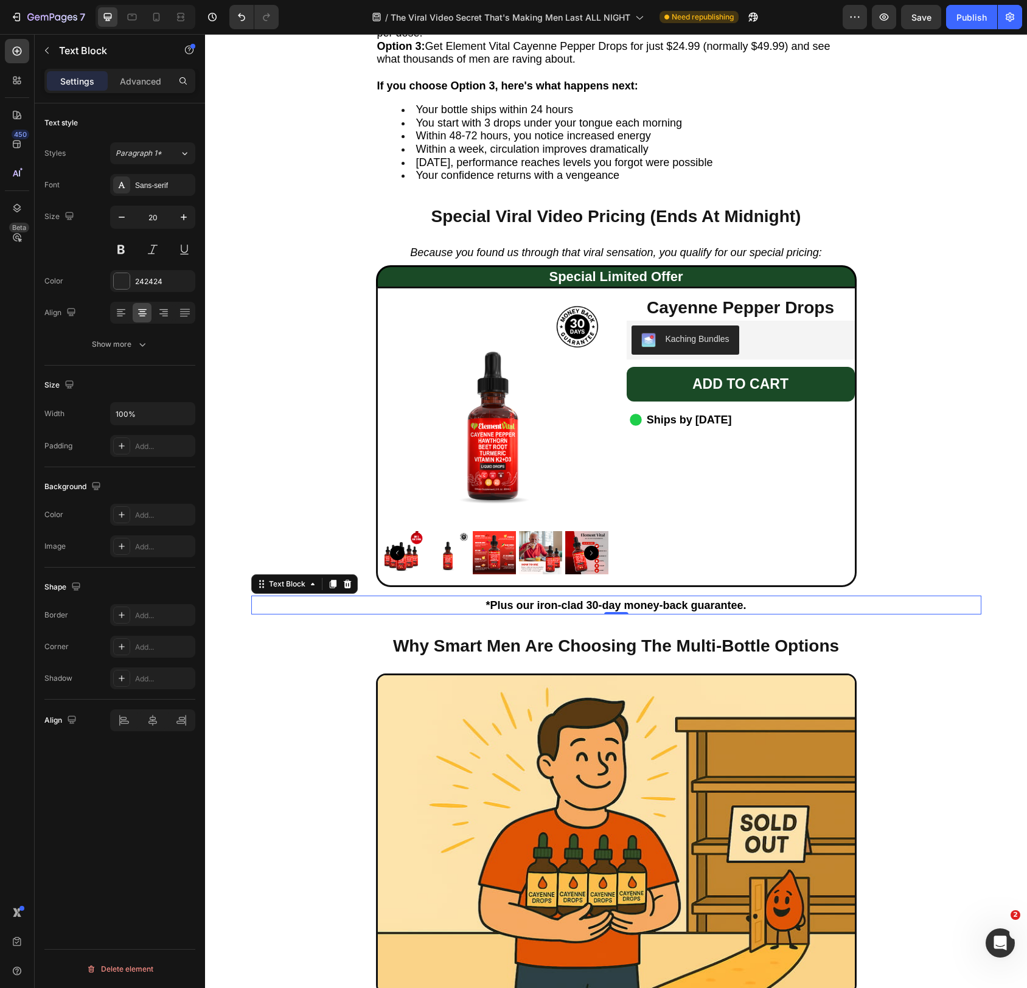
scroll to position [5968, 0]
click at [545, 611] on p "*Plus our iron-clad 30-day money-back guarantee." at bounding box center [617, 604] width 728 height 16
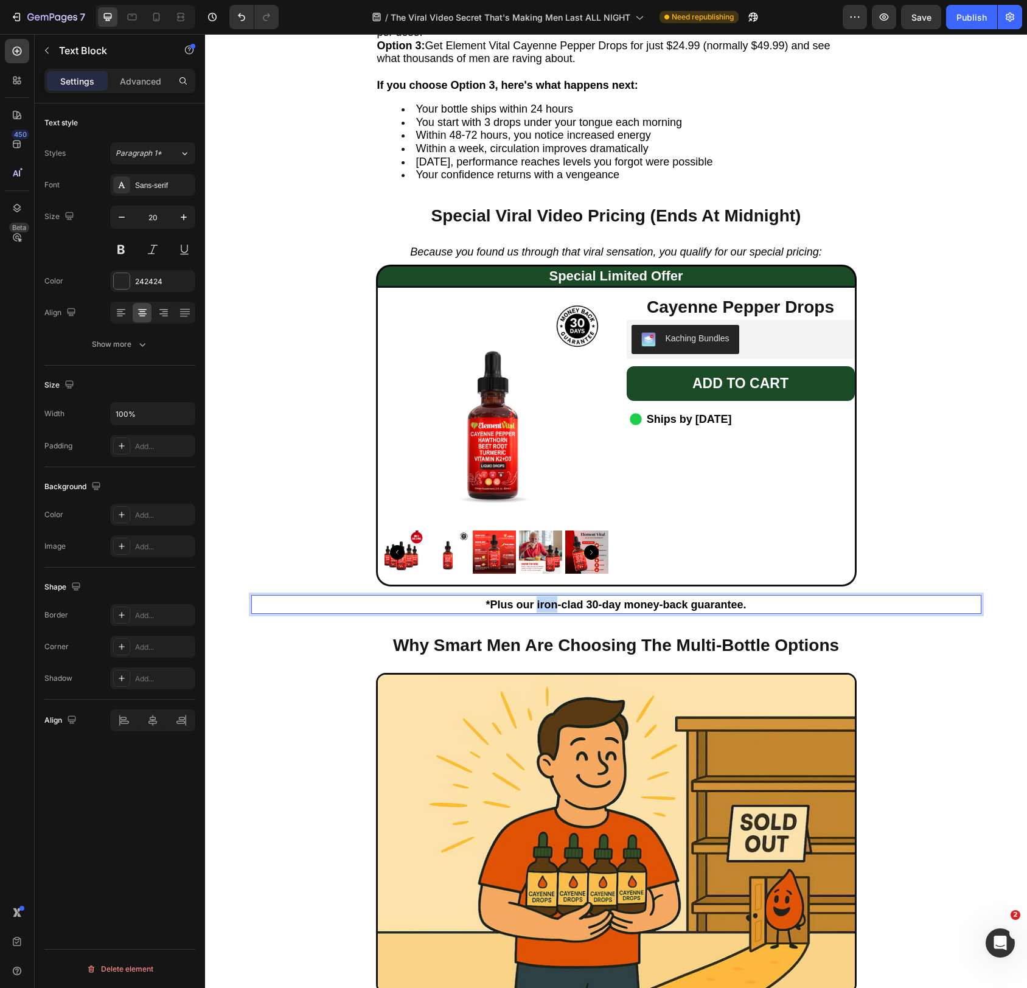
click at [545, 611] on p "*Plus our iron-clad 30-day money-back guarantee." at bounding box center [617, 604] width 728 height 16
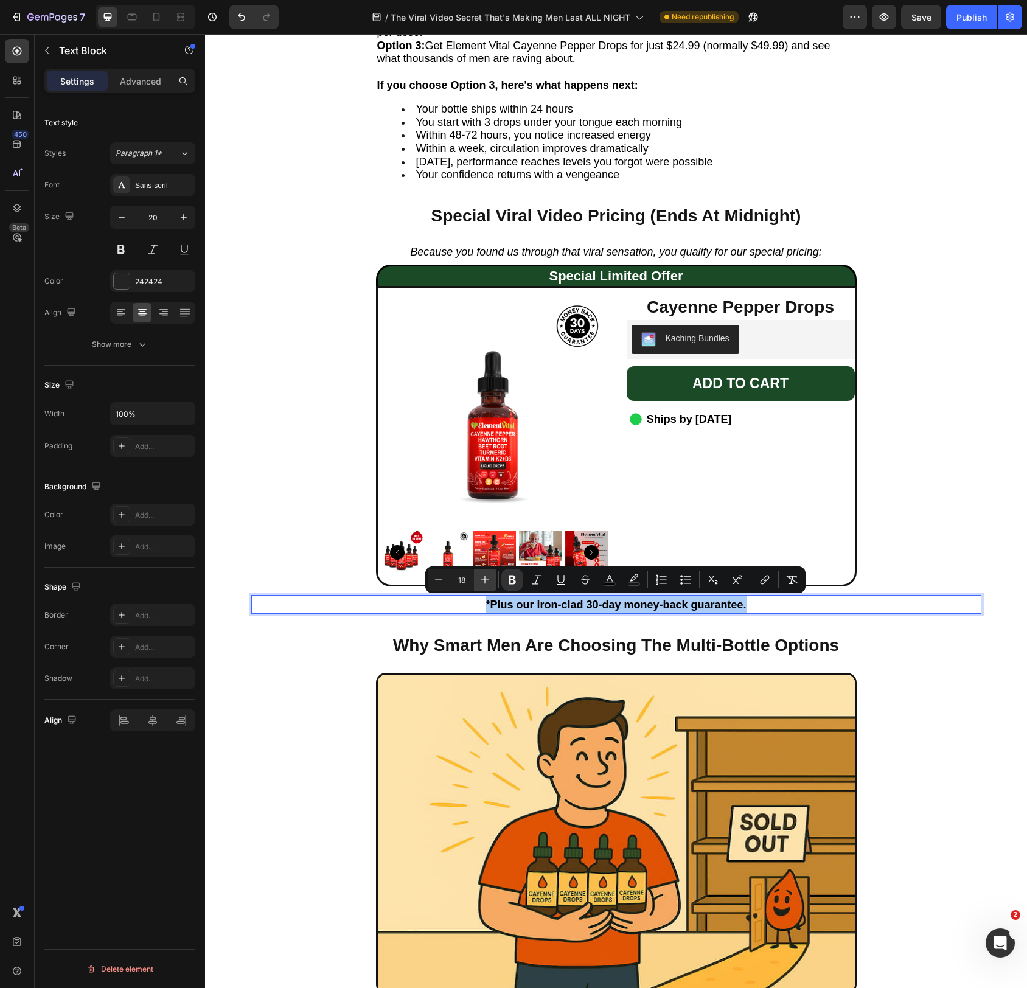
click at [480, 578] on icon "Editor contextual toolbar" at bounding box center [485, 580] width 12 height 12
type input "20"
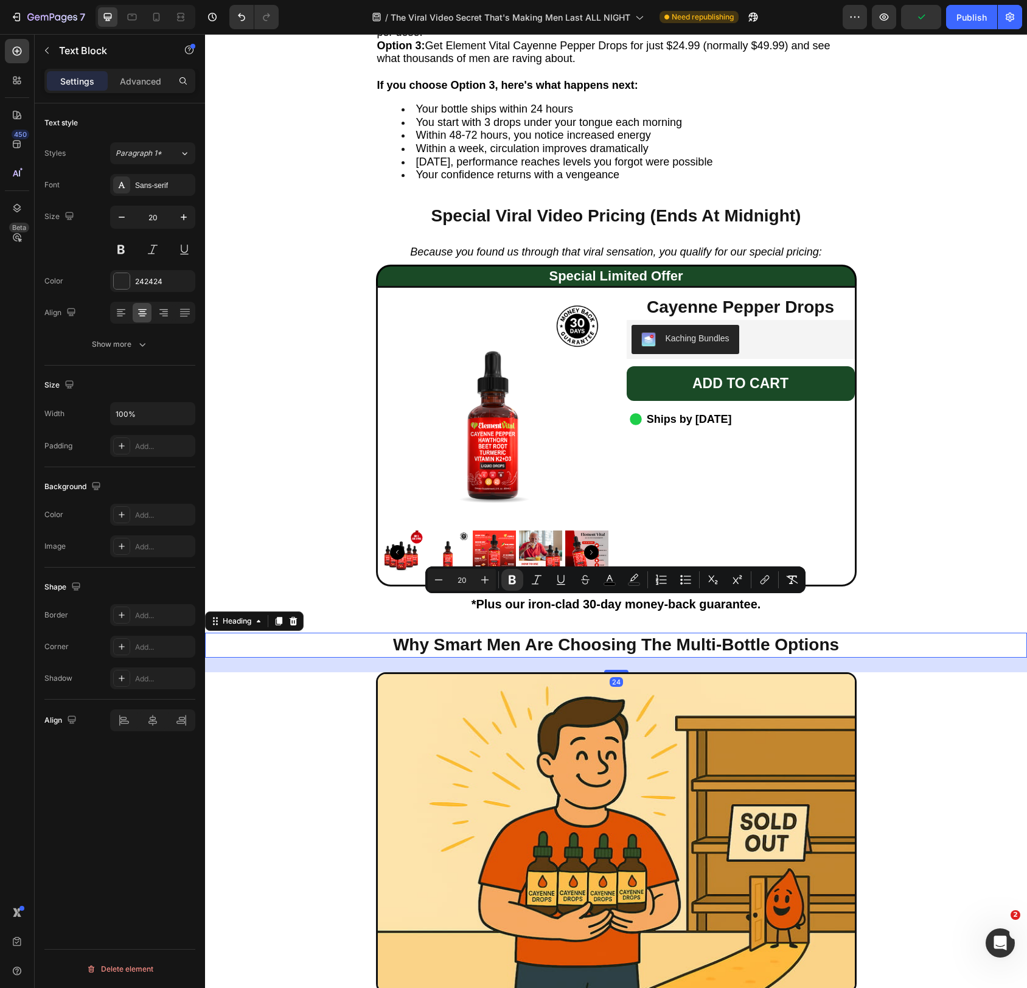
click at [567, 648] on h2 "Why Smart Men Are Choosing The Multi-Bottle Options" at bounding box center [616, 645] width 481 height 24
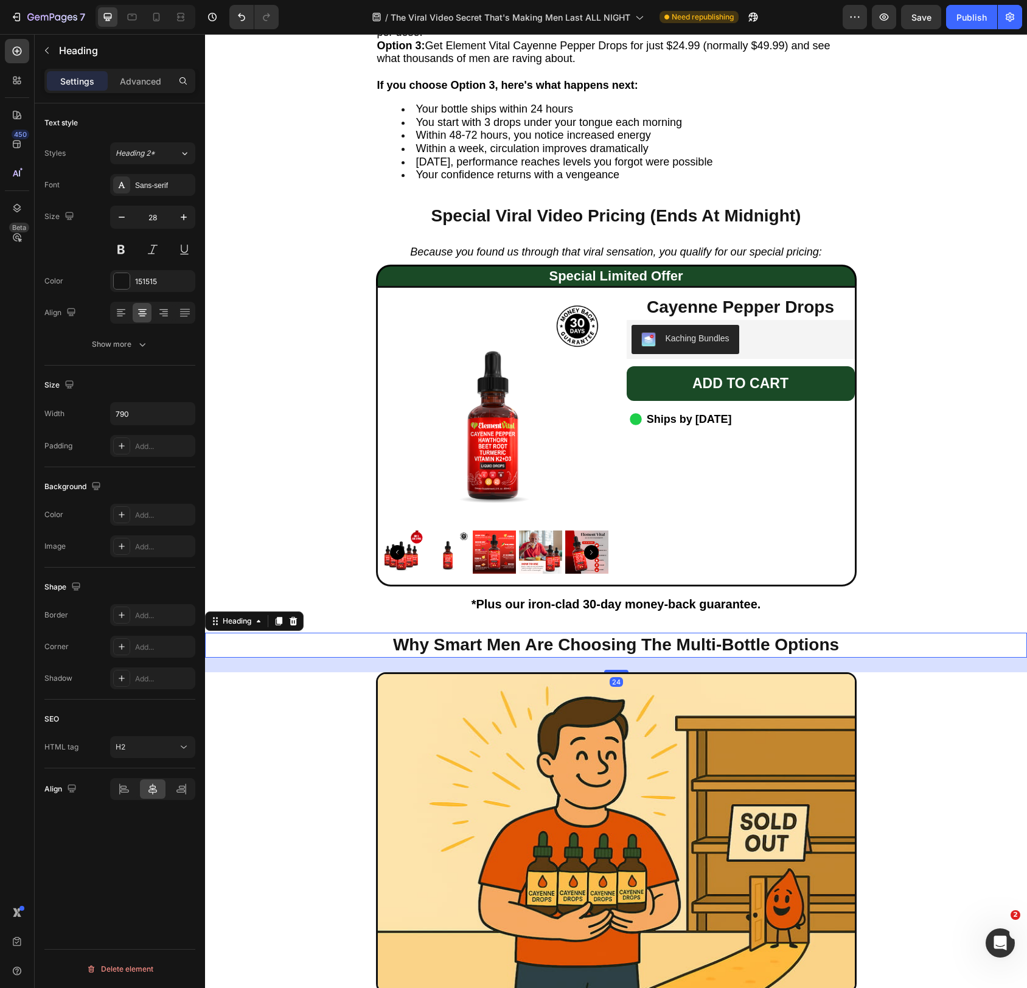
click at [616, 648] on h2 "Why Smart Men Are Choosing The Multi-Bottle Options" at bounding box center [616, 645] width 481 height 24
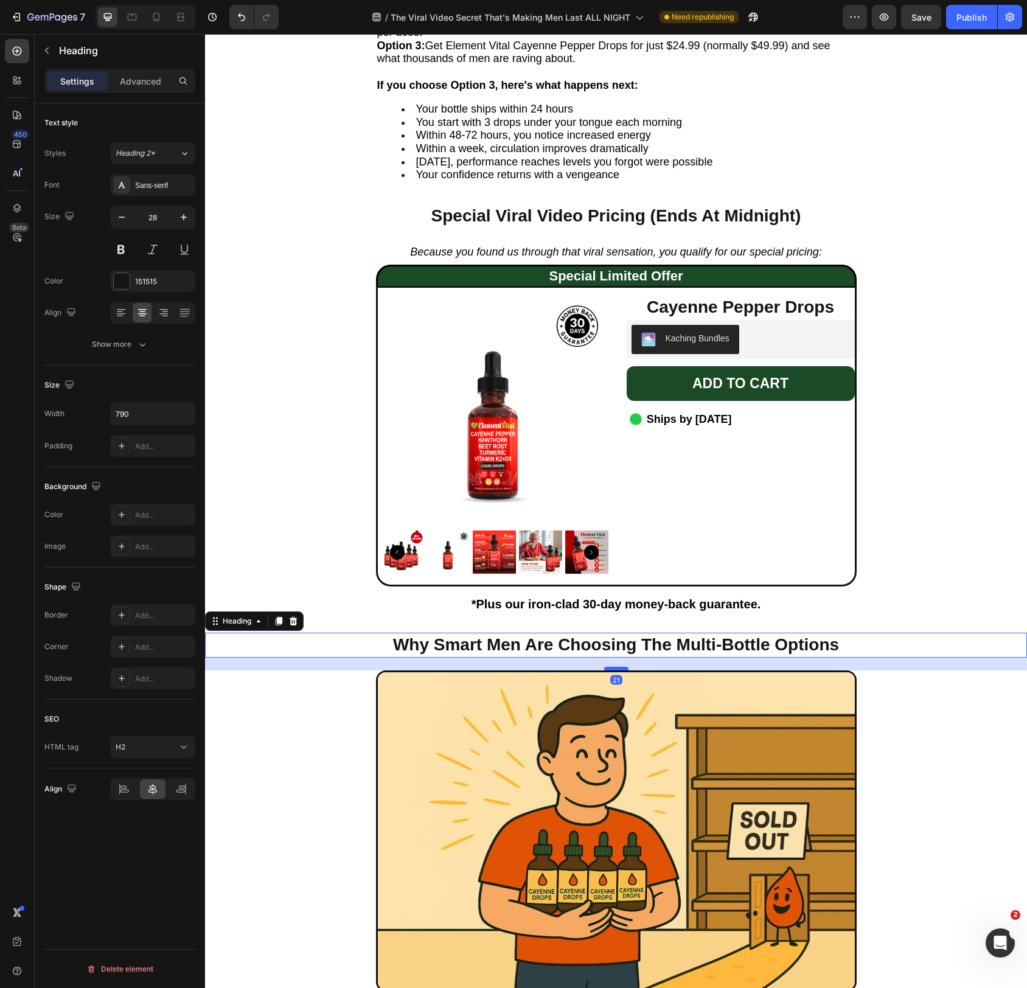
click at [620, 668] on div at bounding box center [616, 669] width 24 height 4
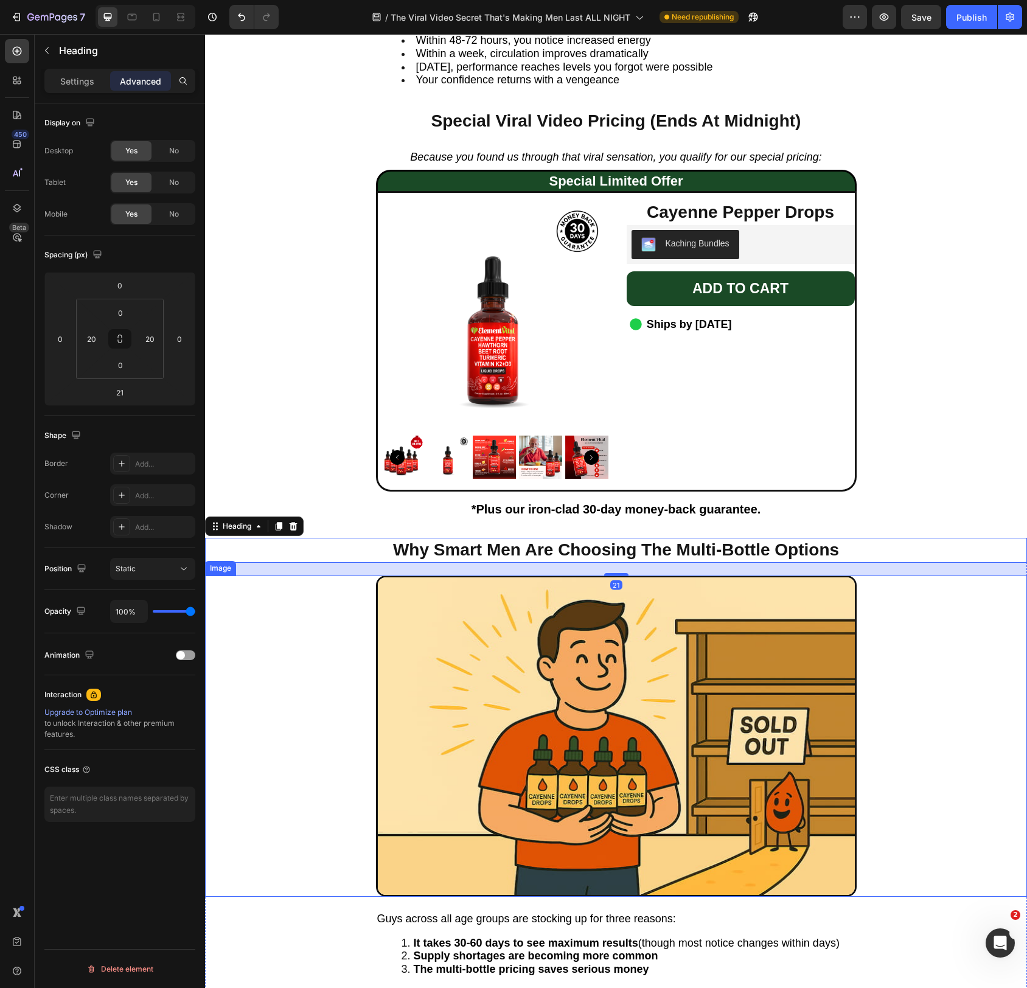
scroll to position [6063, 0]
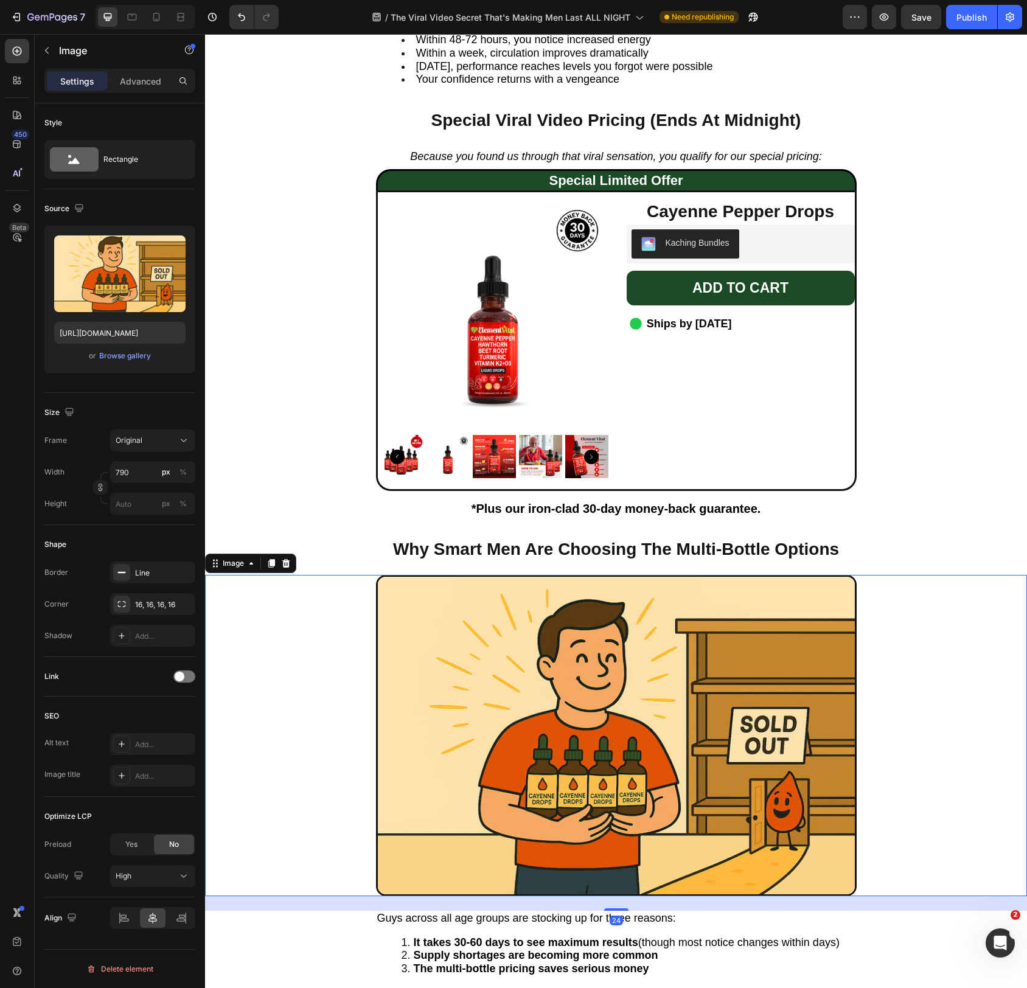
click at [656, 655] on img at bounding box center [616, 736] width 481 height 322
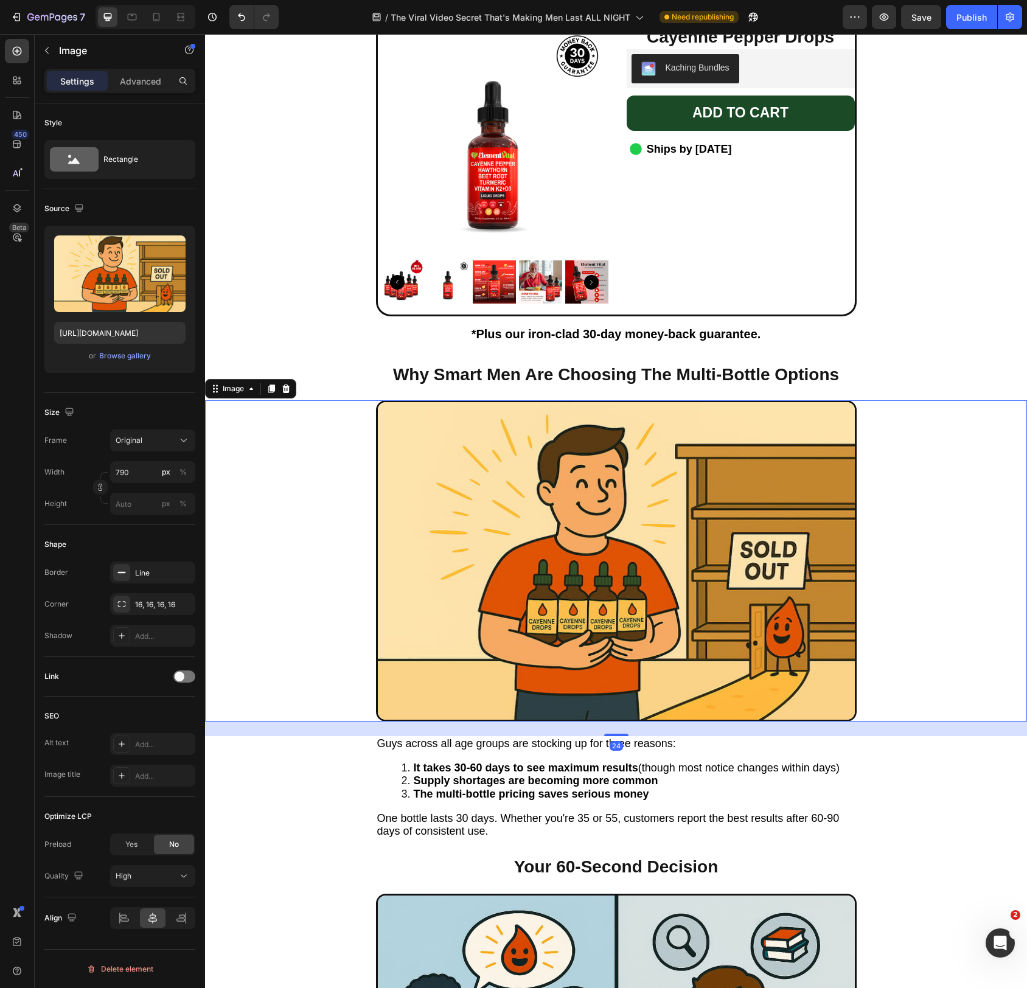
scroll to position [6263, 0]
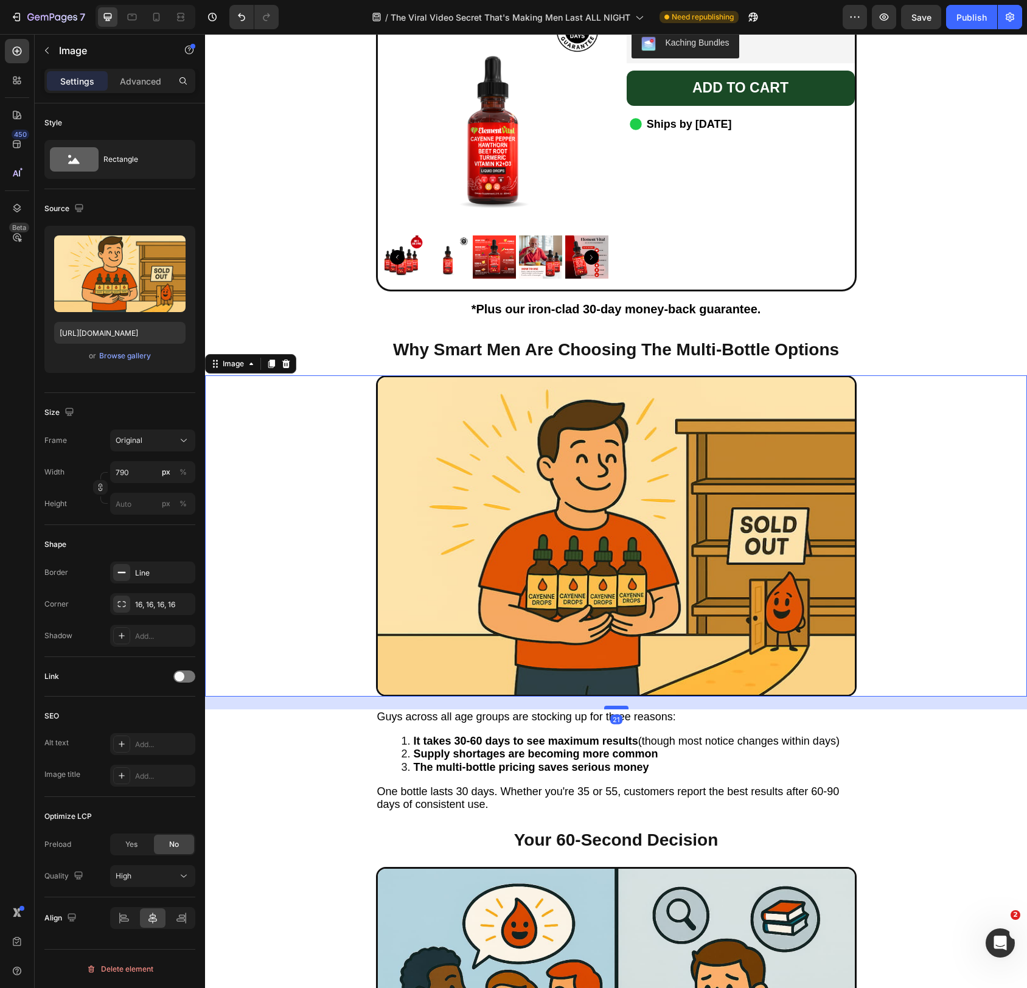
click at [623, 707] on div at bounding box center [616, 708] width 24 height 4
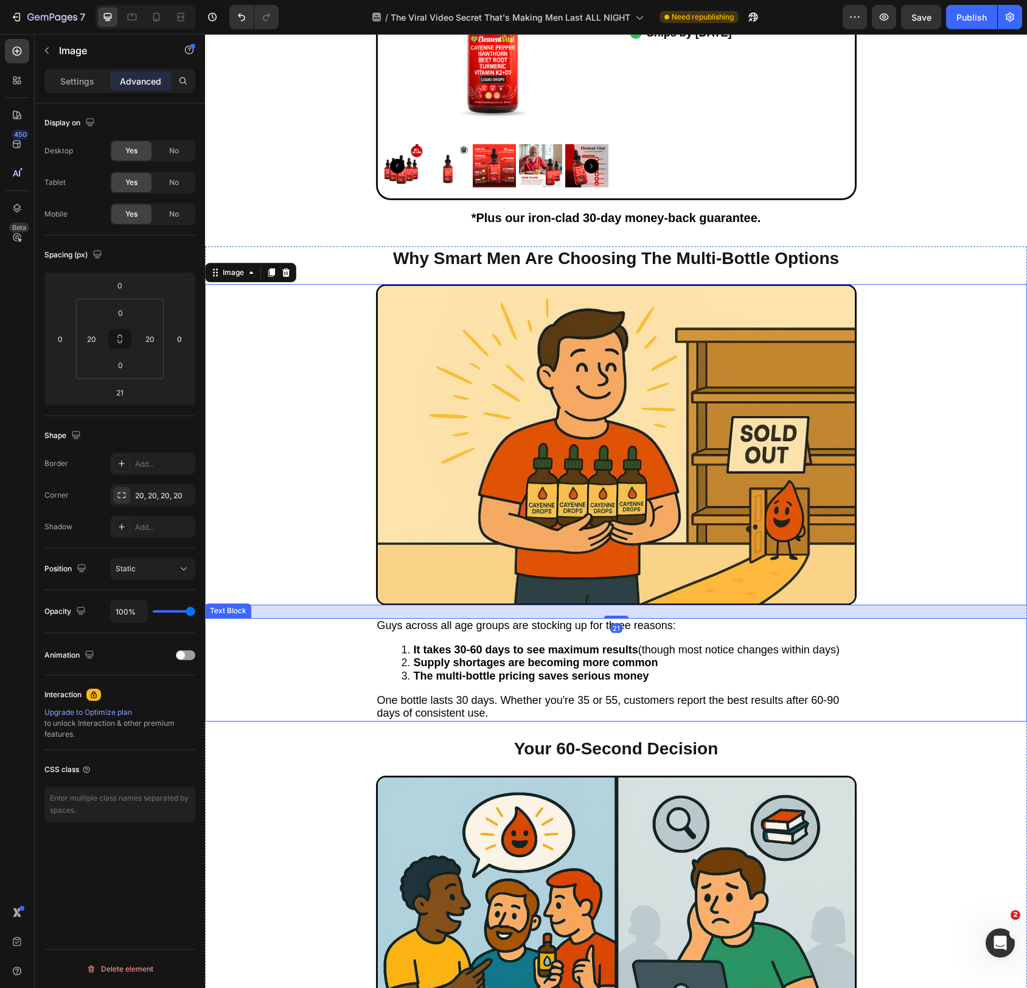
scroll to position [6357, 0]
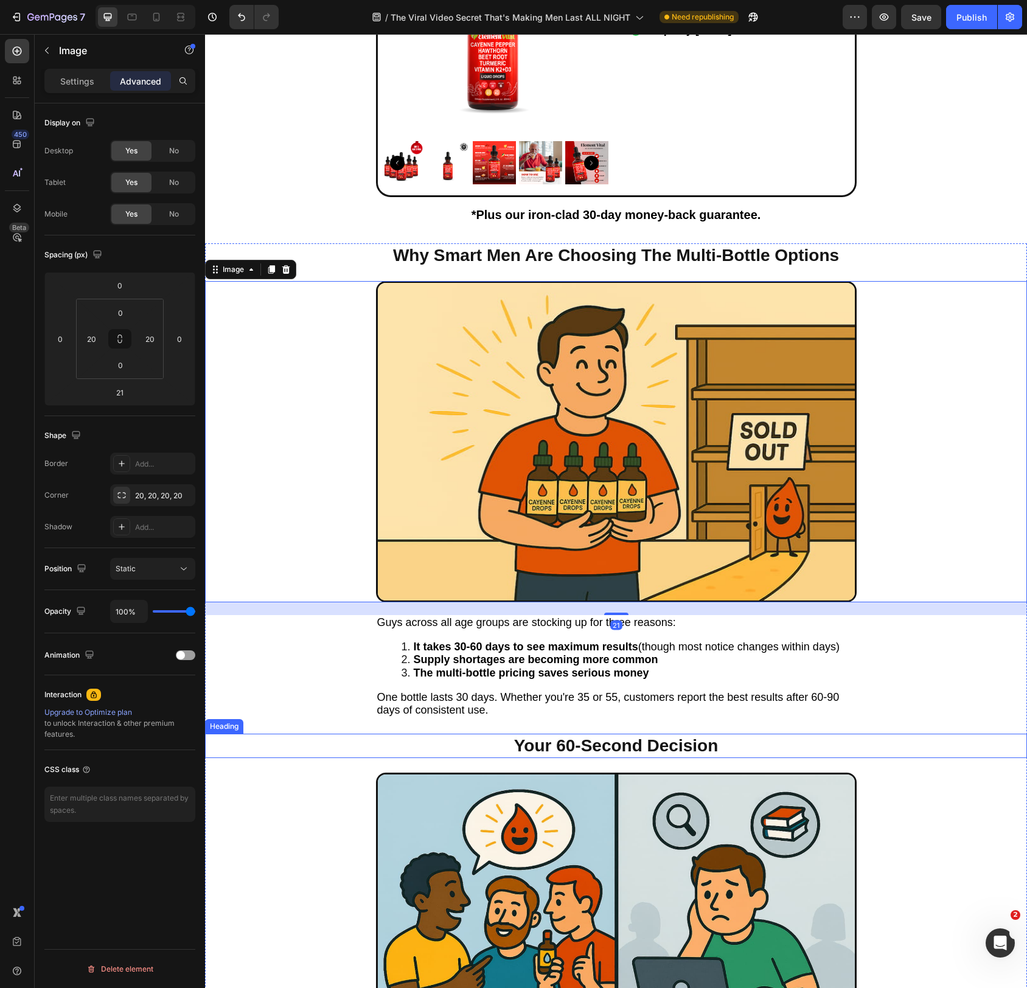
click at [650, 741] on h2 "Your 60-Second Decision" at bounding box center [616, 746] width 481 height 24
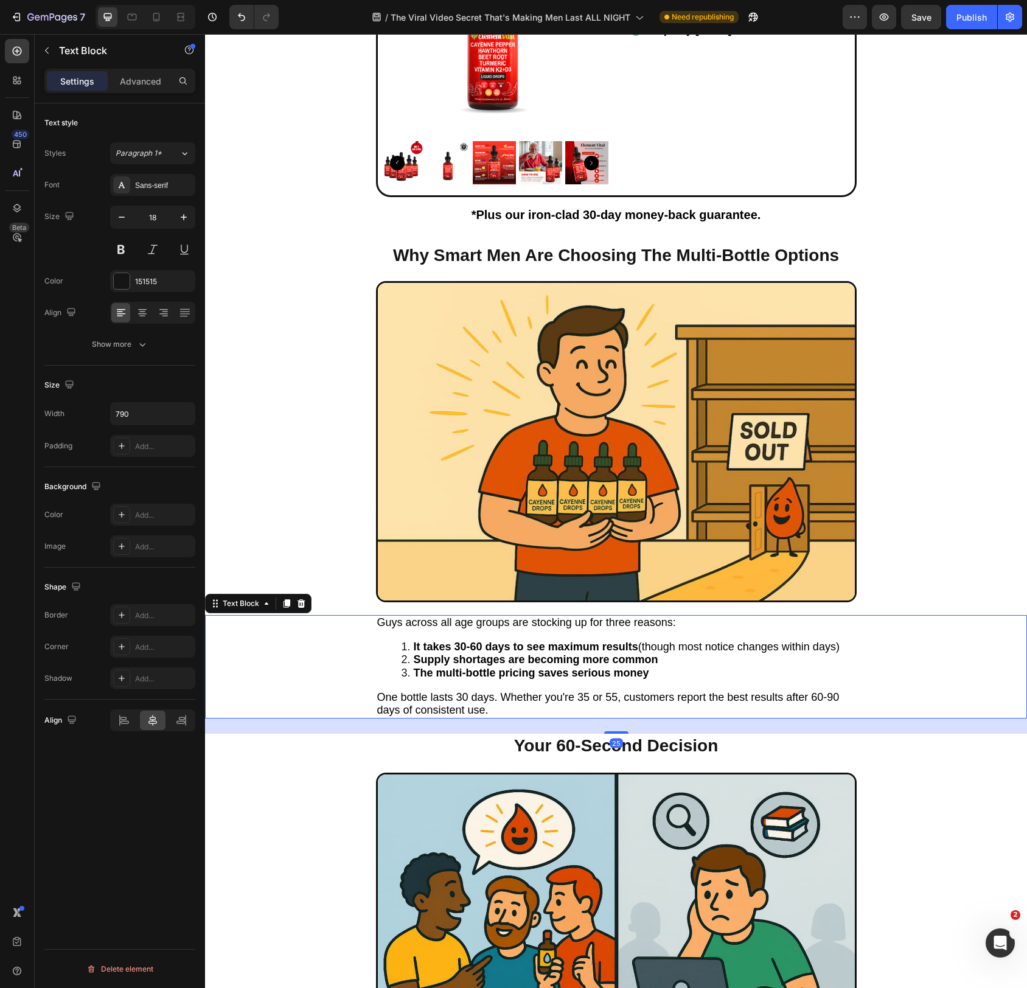
click at [644, 702] on p "One bottle lasts 30 days. Whether you're 35 or 55, customers report the best re…" at bounding box center [616, 704] width 478 height 26
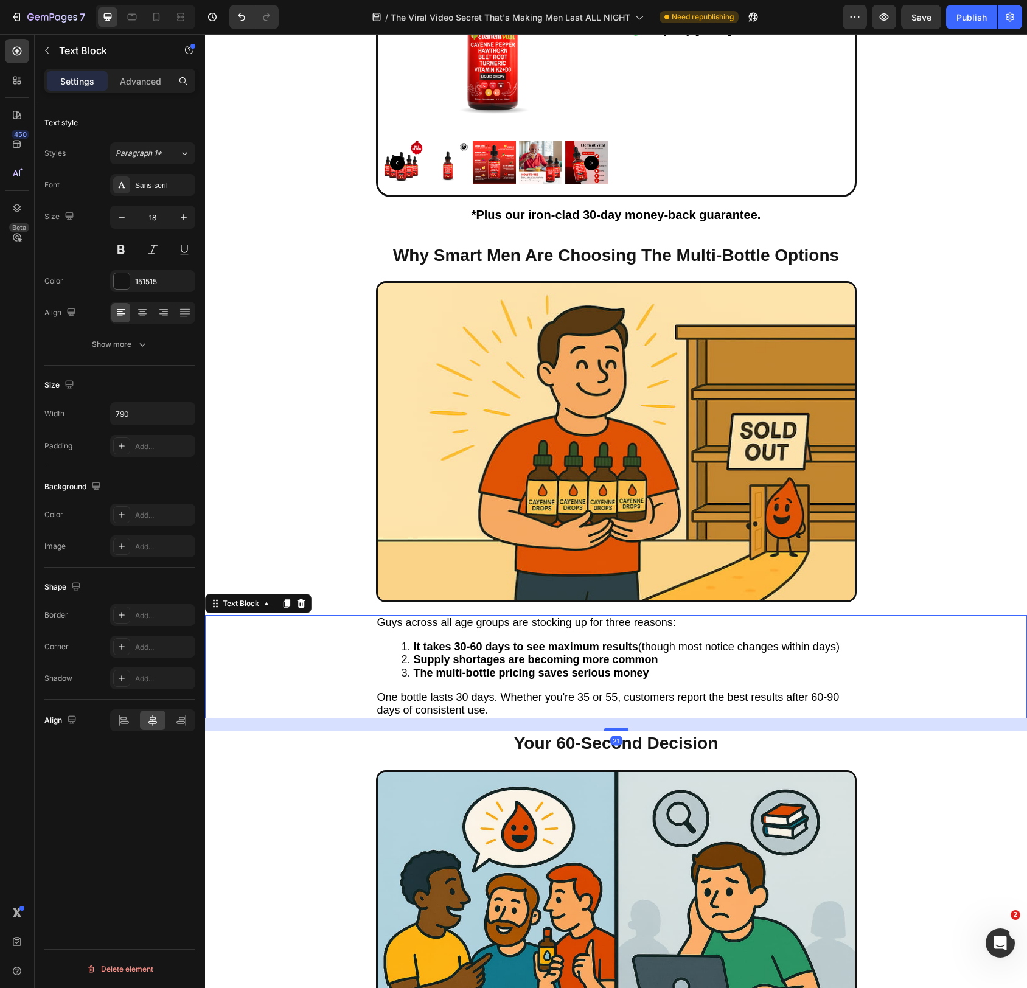
click at [624, 730] on div at bounding box center [616, 730] width 24 height 4
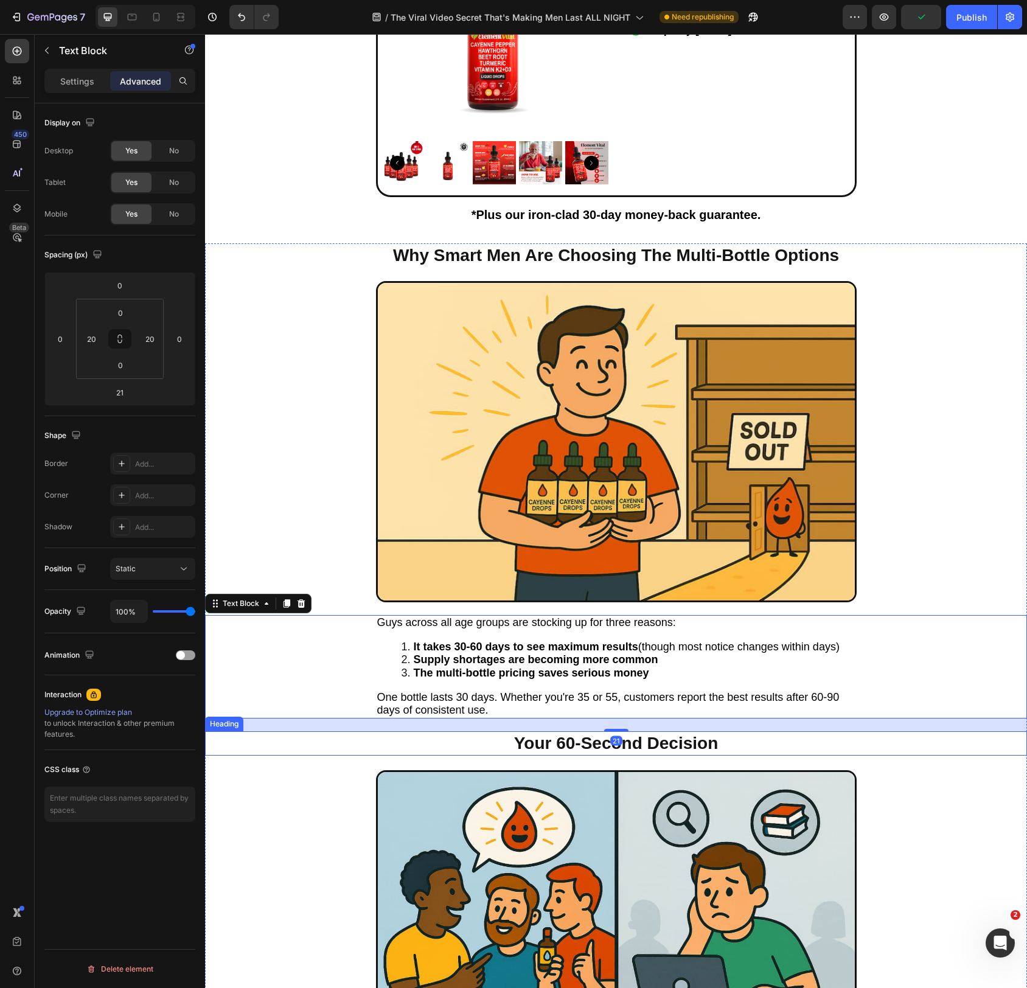
click at [709, 737] on h2 "Your 60-Second Decision" at bounding box center [616, 744] width 481 height 24
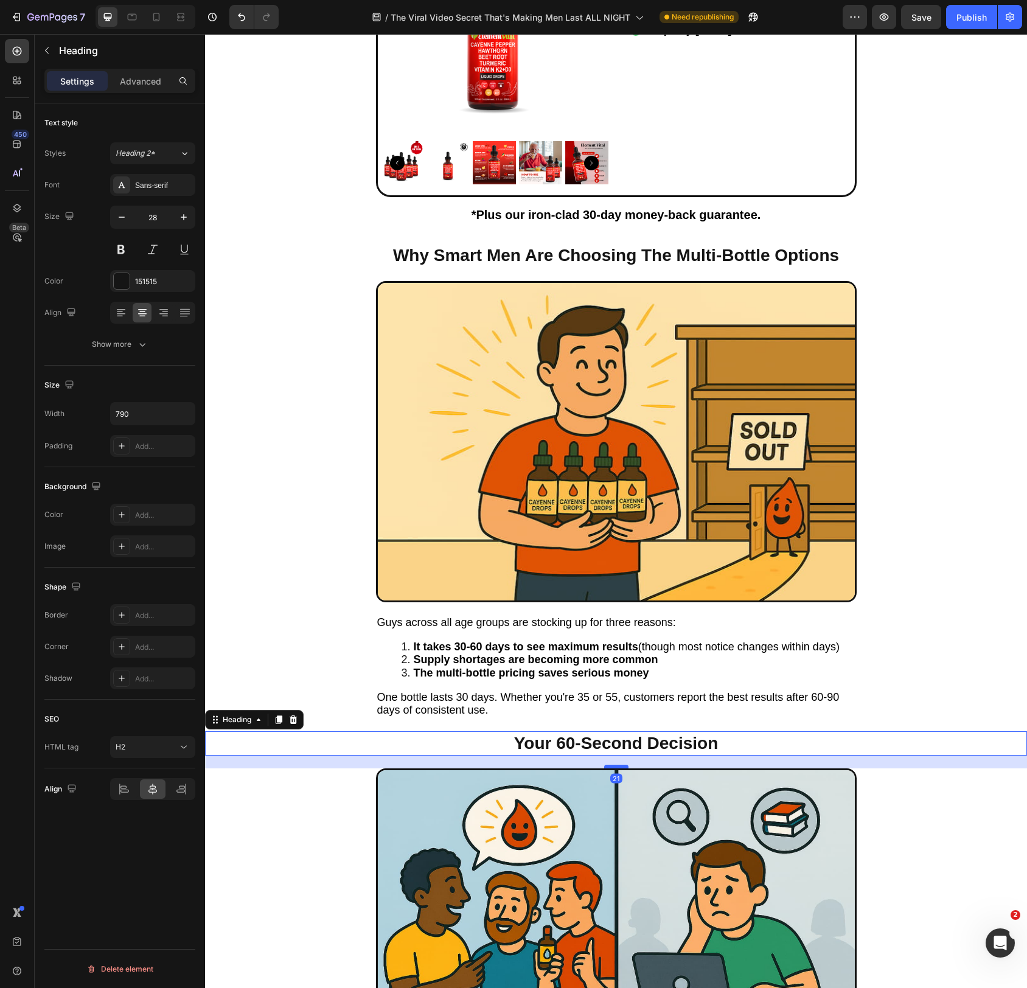
click at [625, 766] on div at bounding box center [616, 767] width 24 height 4
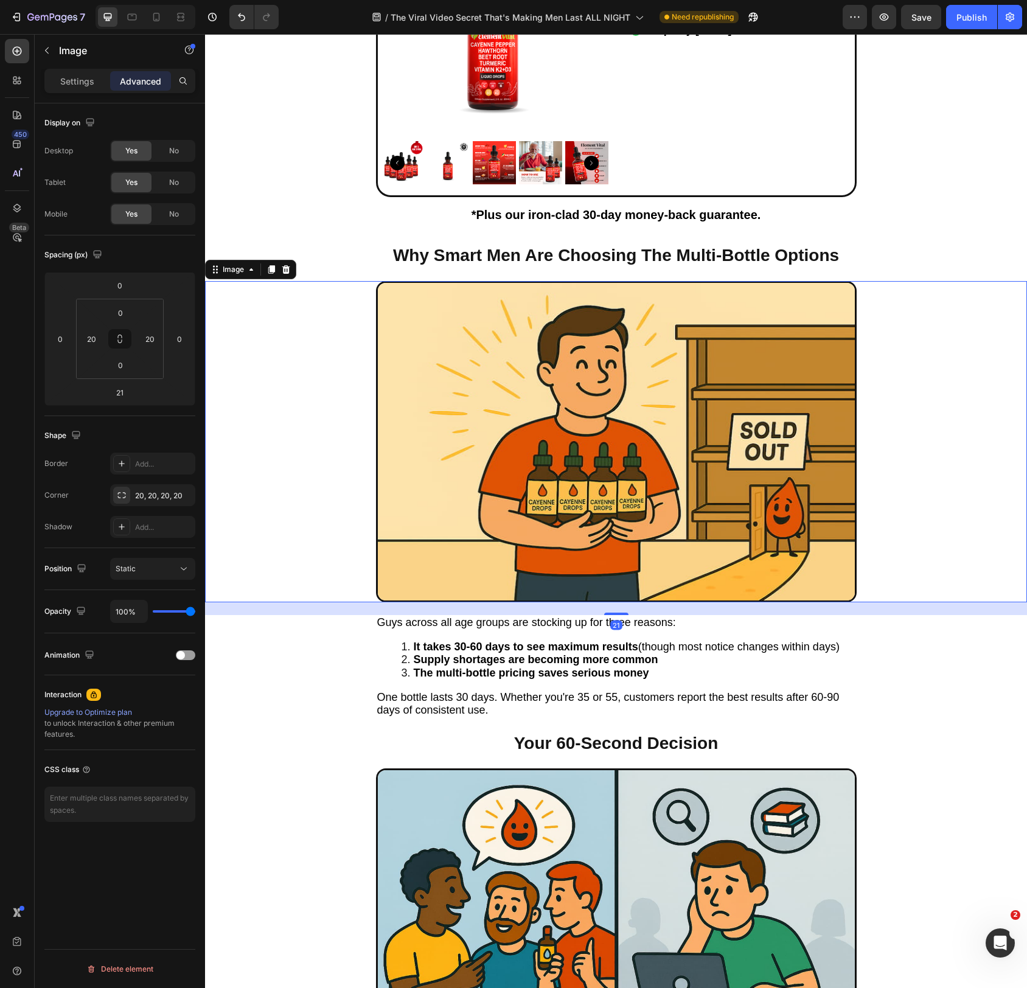
click at [659, 567] on img at bounding box center [616, 442] width 481 height 322
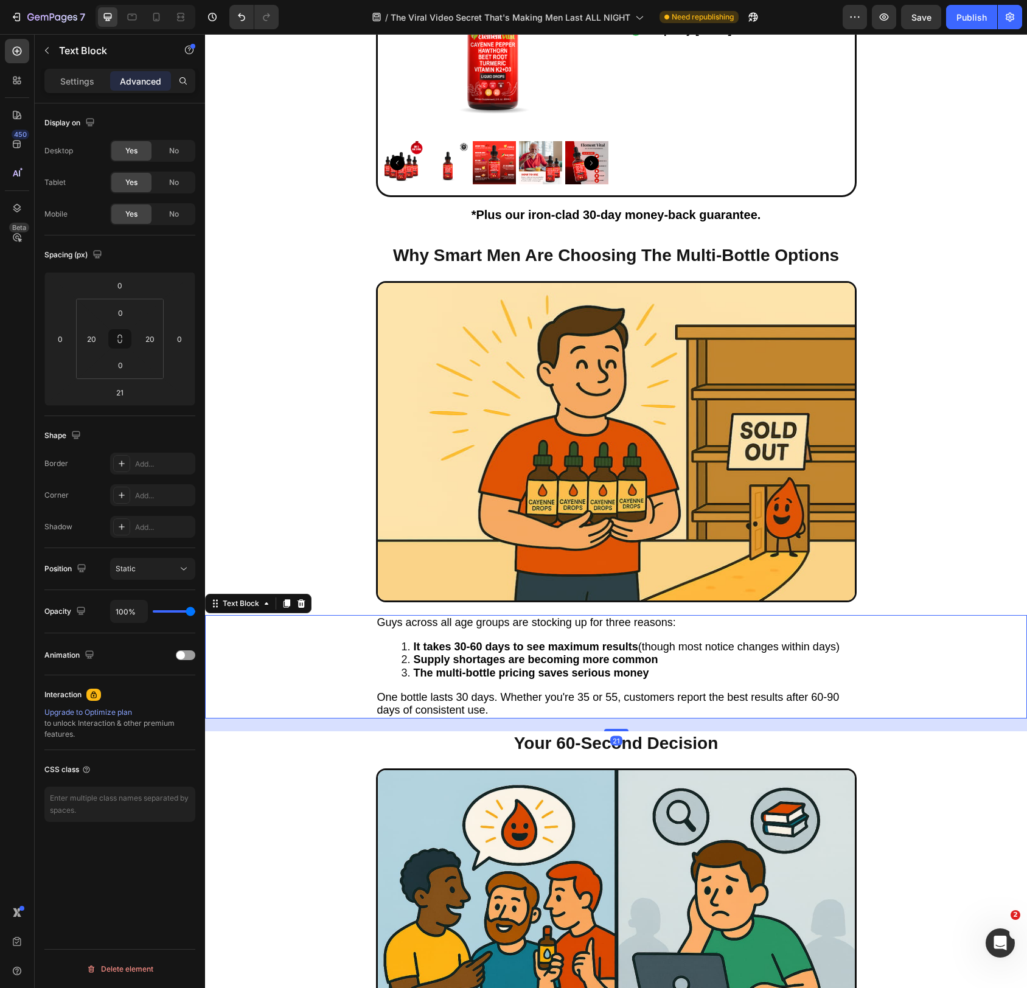
click at [665, 654] on li "Supply shortages are becoming more common" at bounding box center [629, 660] width 454 height 13
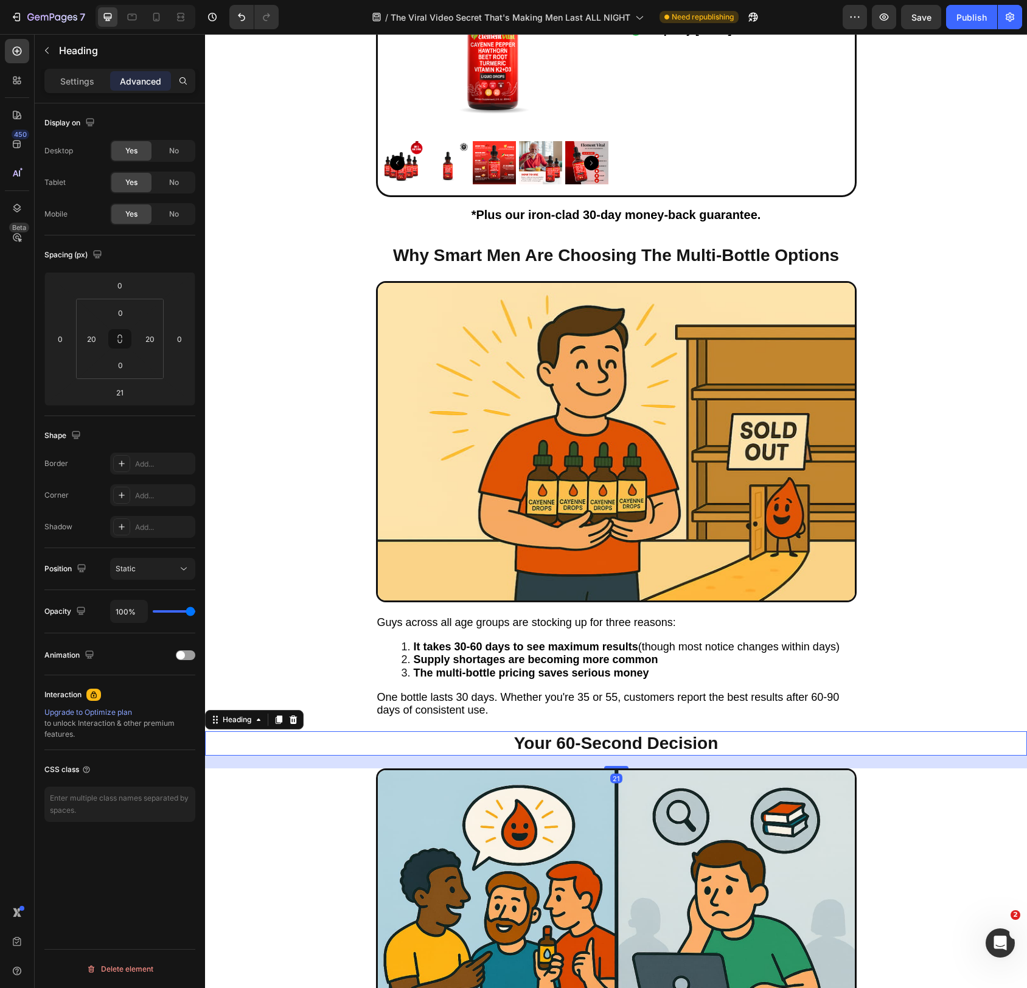
click at [686, 744] on h2 "Your 60-Second Decision" at bounding box center [616, 744] width 481 height 24
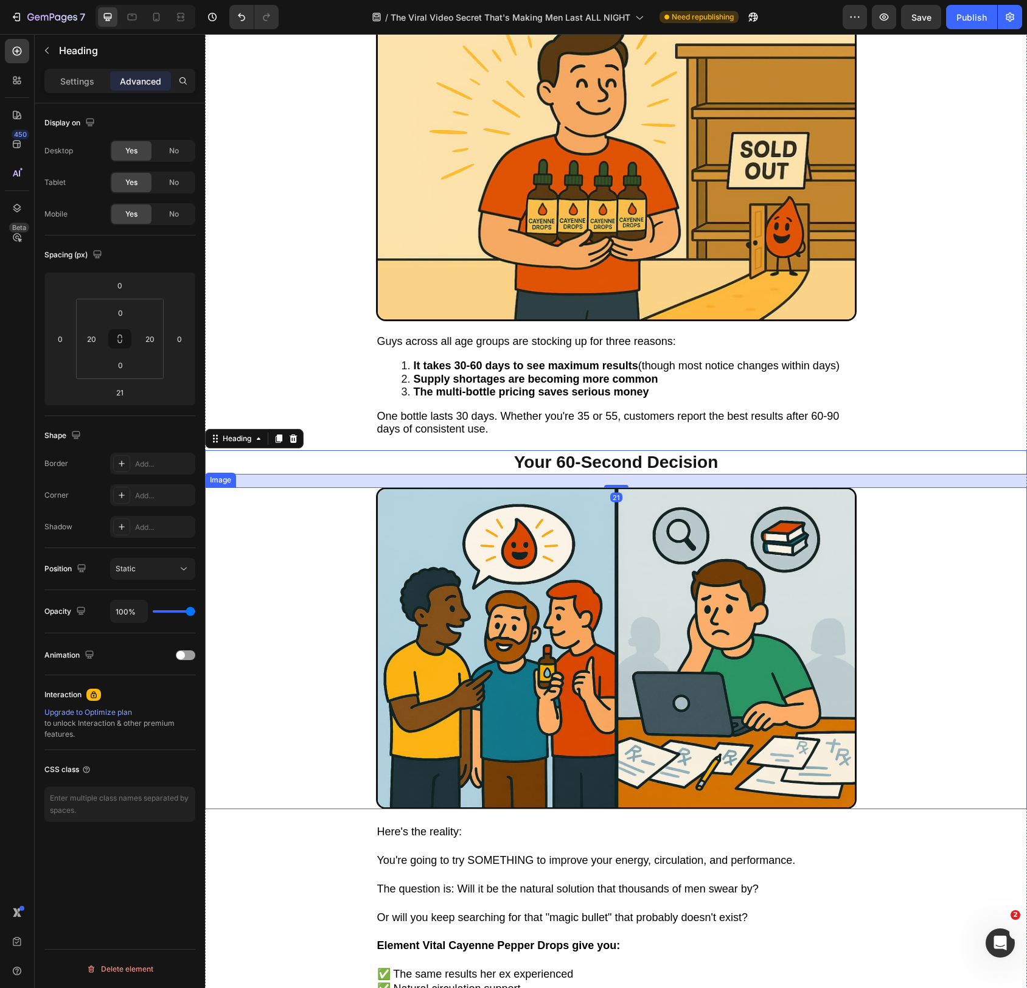
scroll to position [6648, 0]
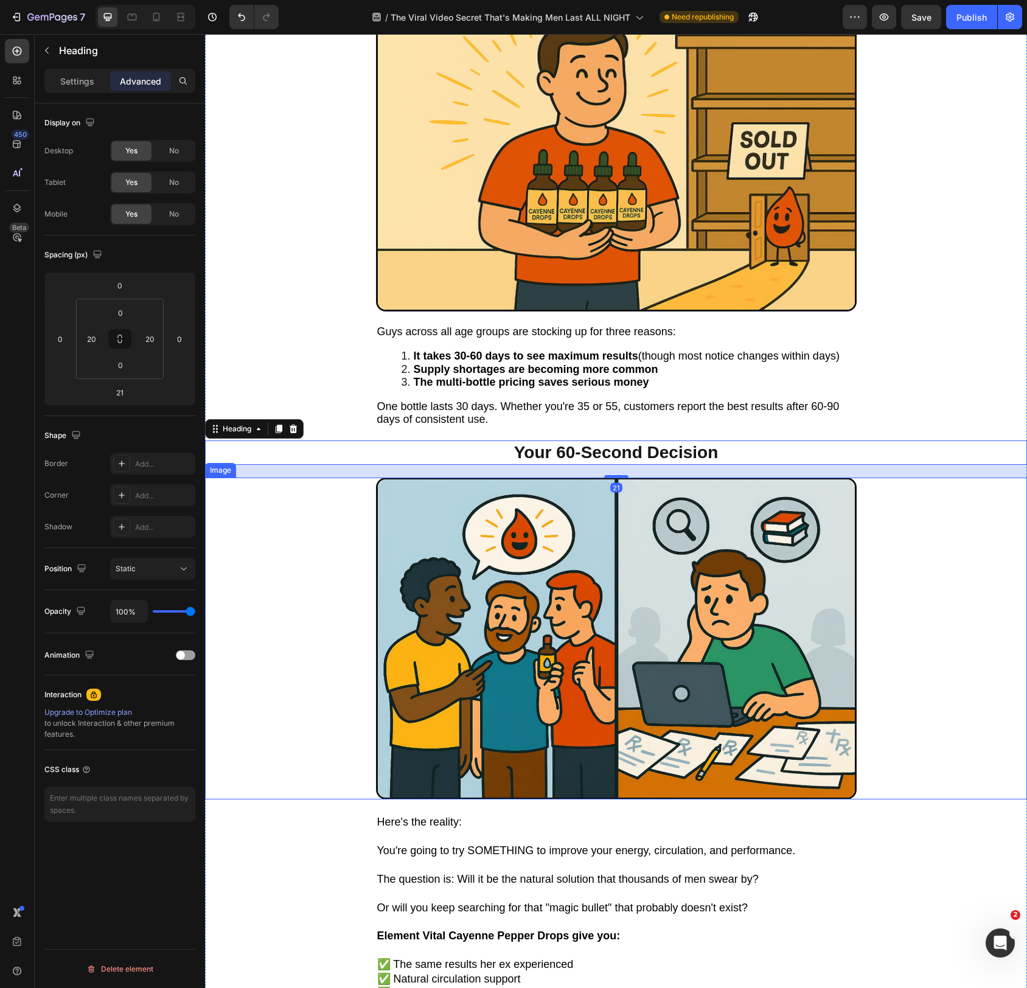
click at [661, 721] on img at bounding box center [616, 639] width 481 height 322
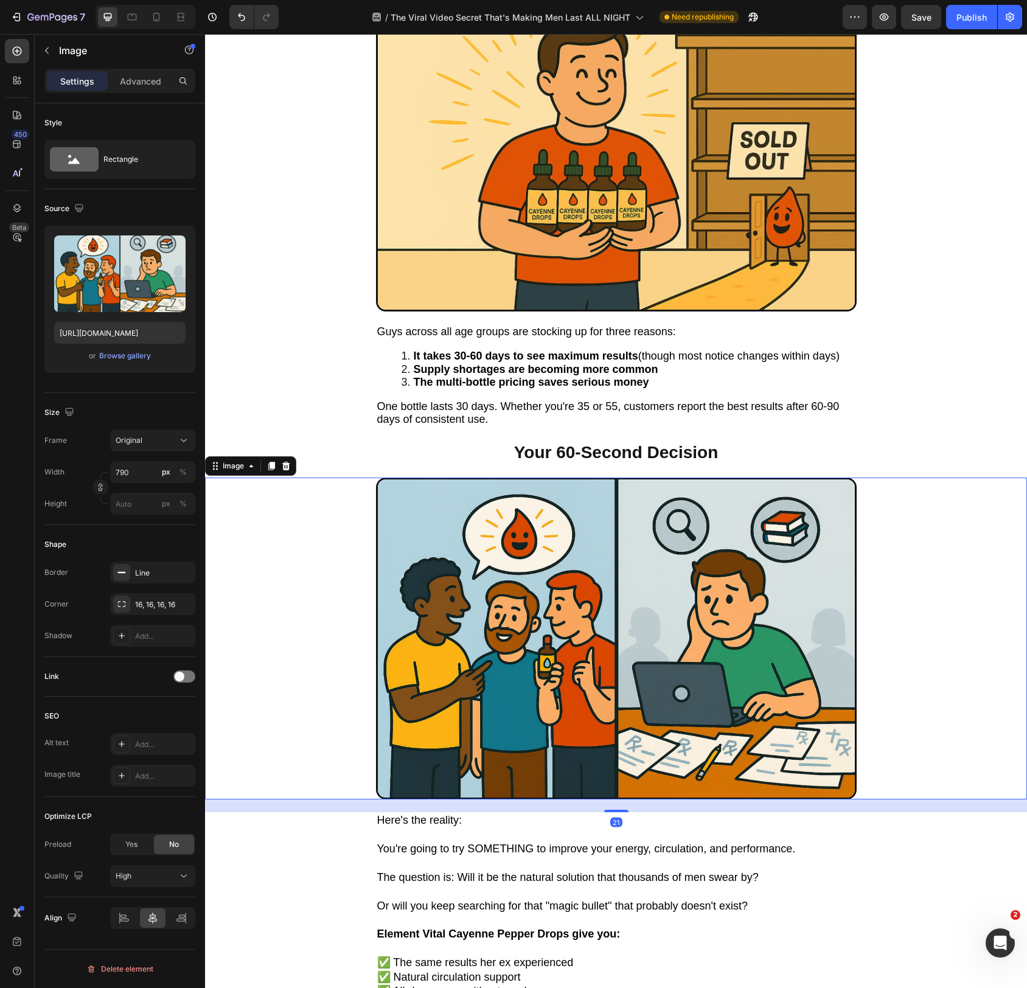
click at [628, 800] on div "21" at bounding box center [628, 800] width 822 height 0
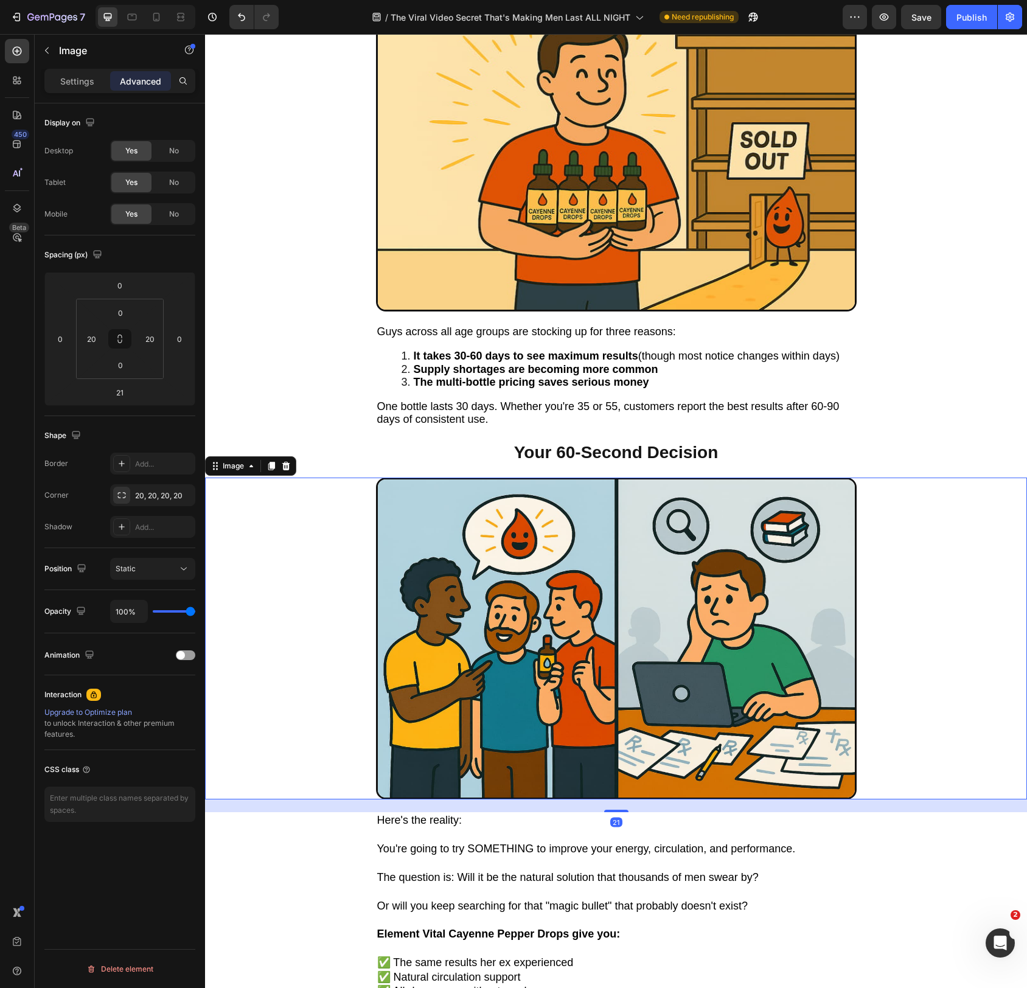
click at [643, 761] on img at bounding box center [616, 639] width 481 height 322
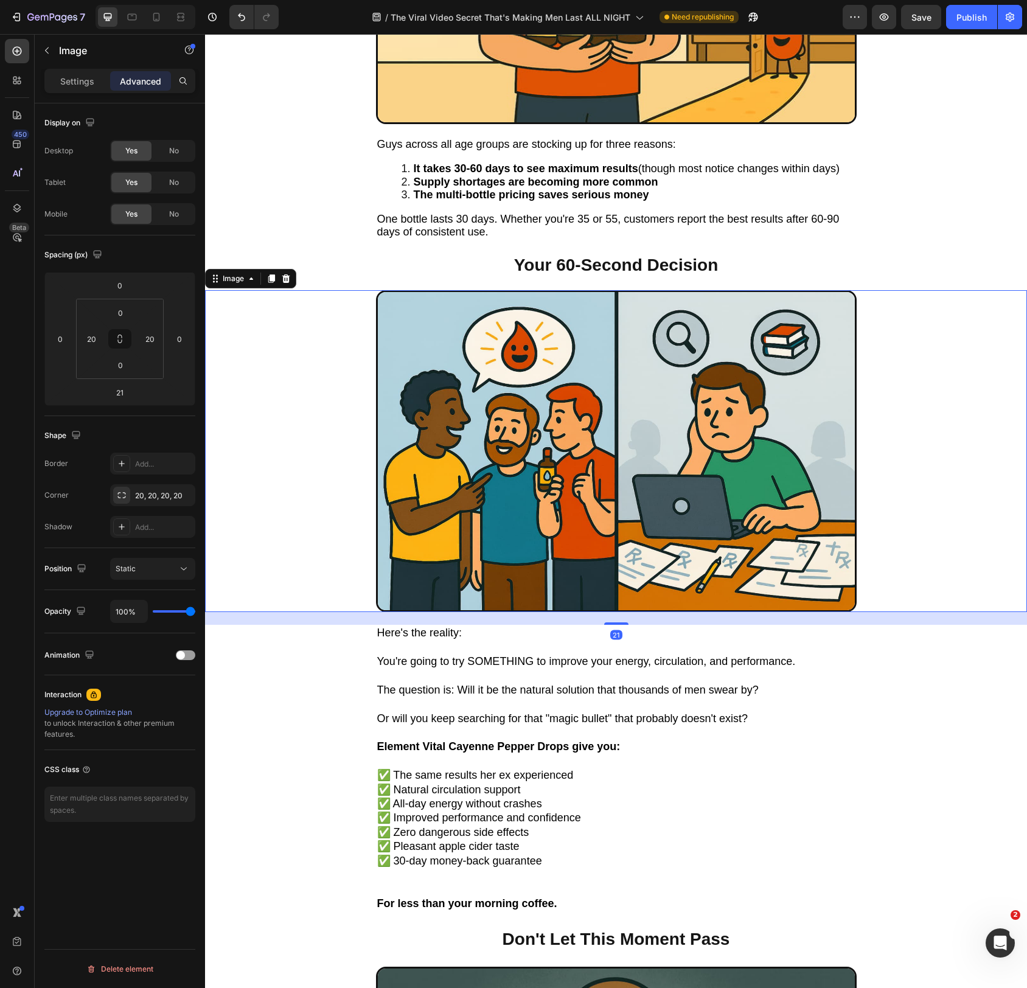
scroll to position [6864, 0]
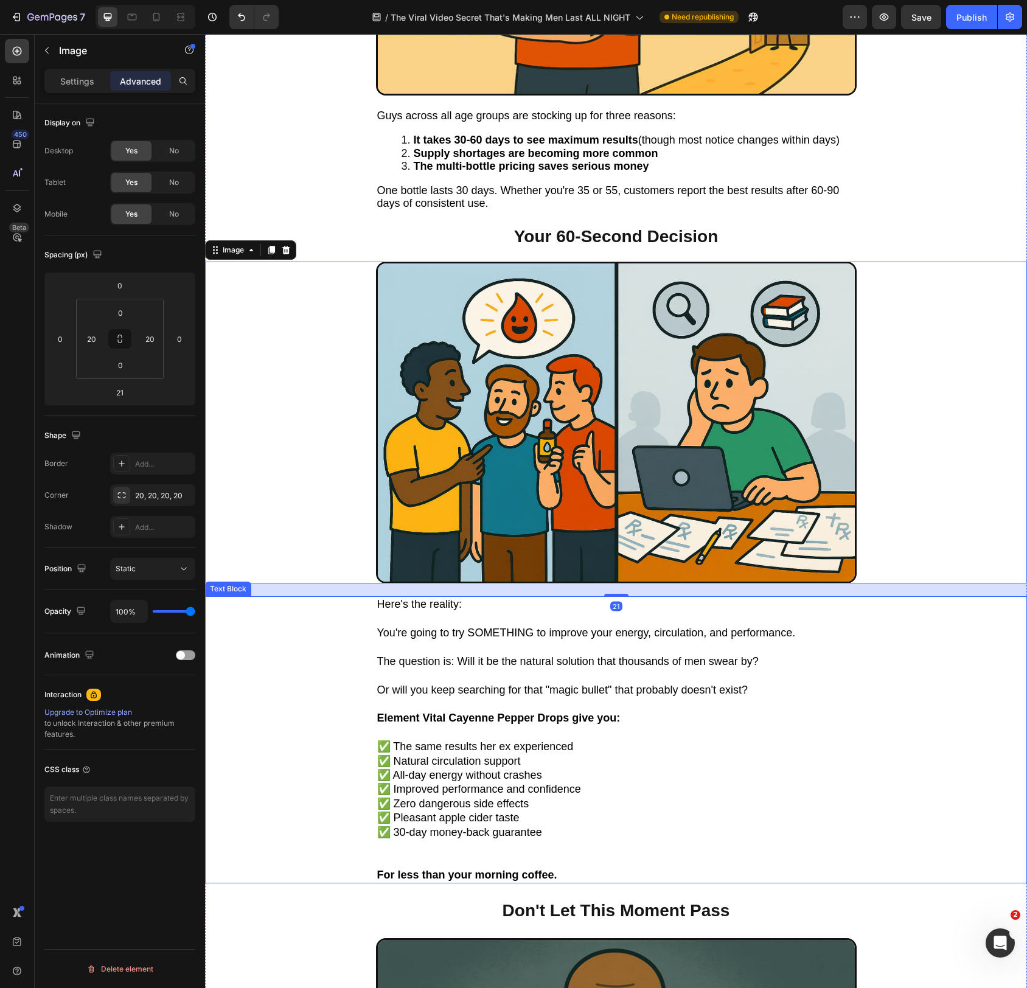
click at [621, 741] on p "✅ The same results her ex experienced" at bounding box center [616, 747] width 478 height 14
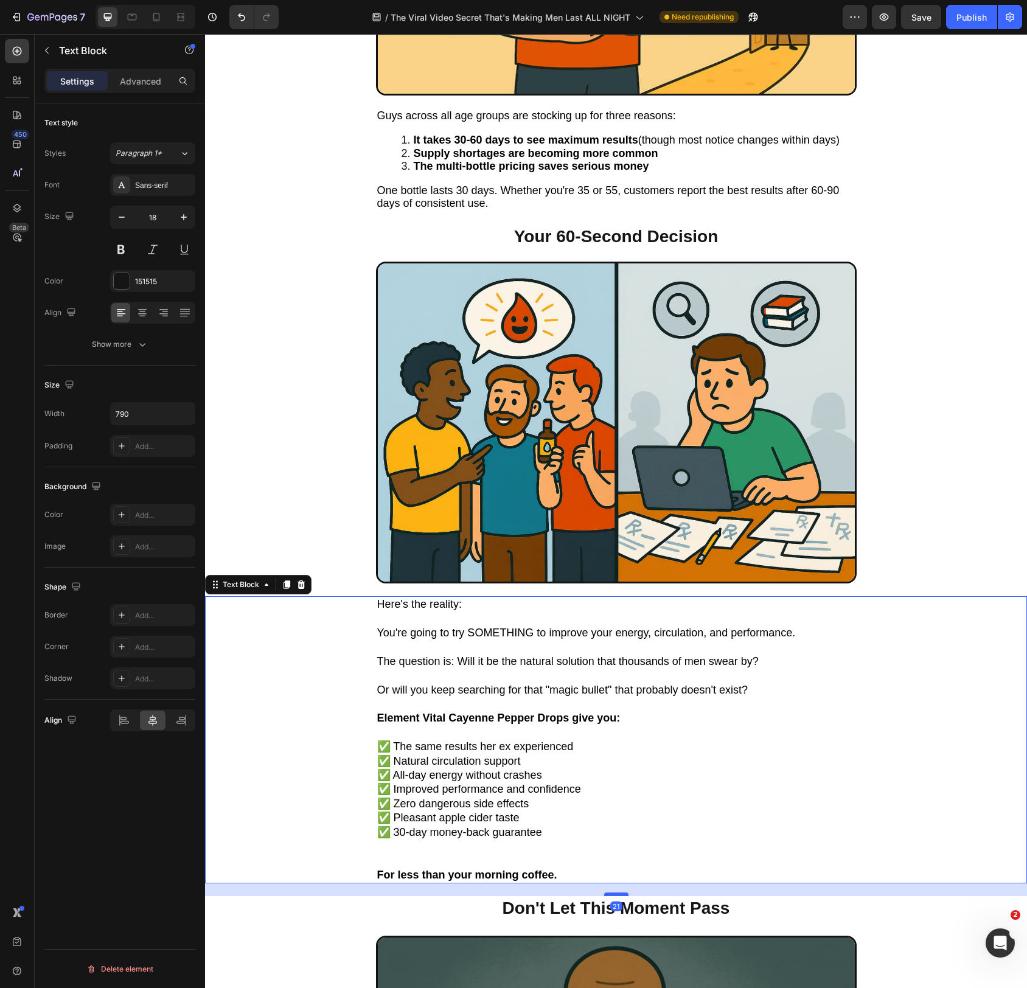
click at [623, 895] on div at bounding box center [616, 895] width 24 height 4
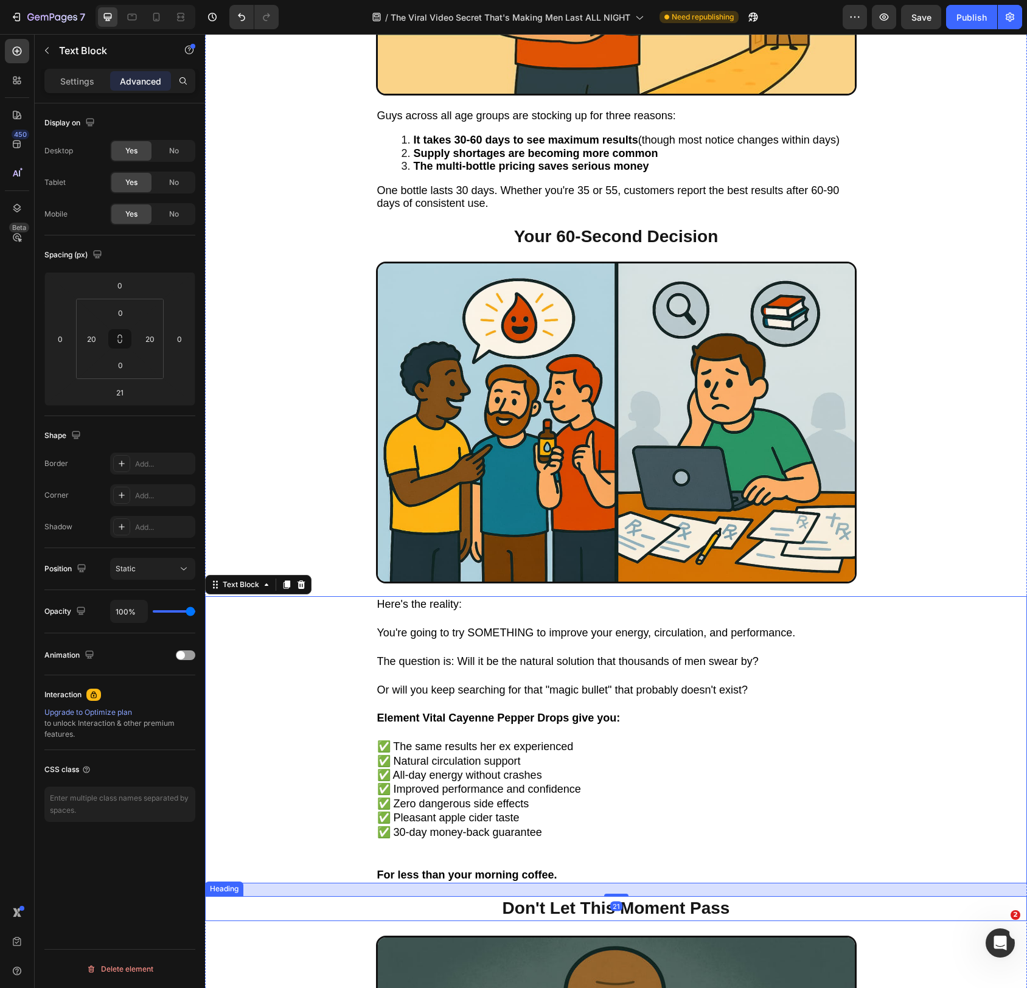
click at [671, 907] on h2 "Don't Let This Moment Pass" at bounding box center [616, 909] width 481 height 24
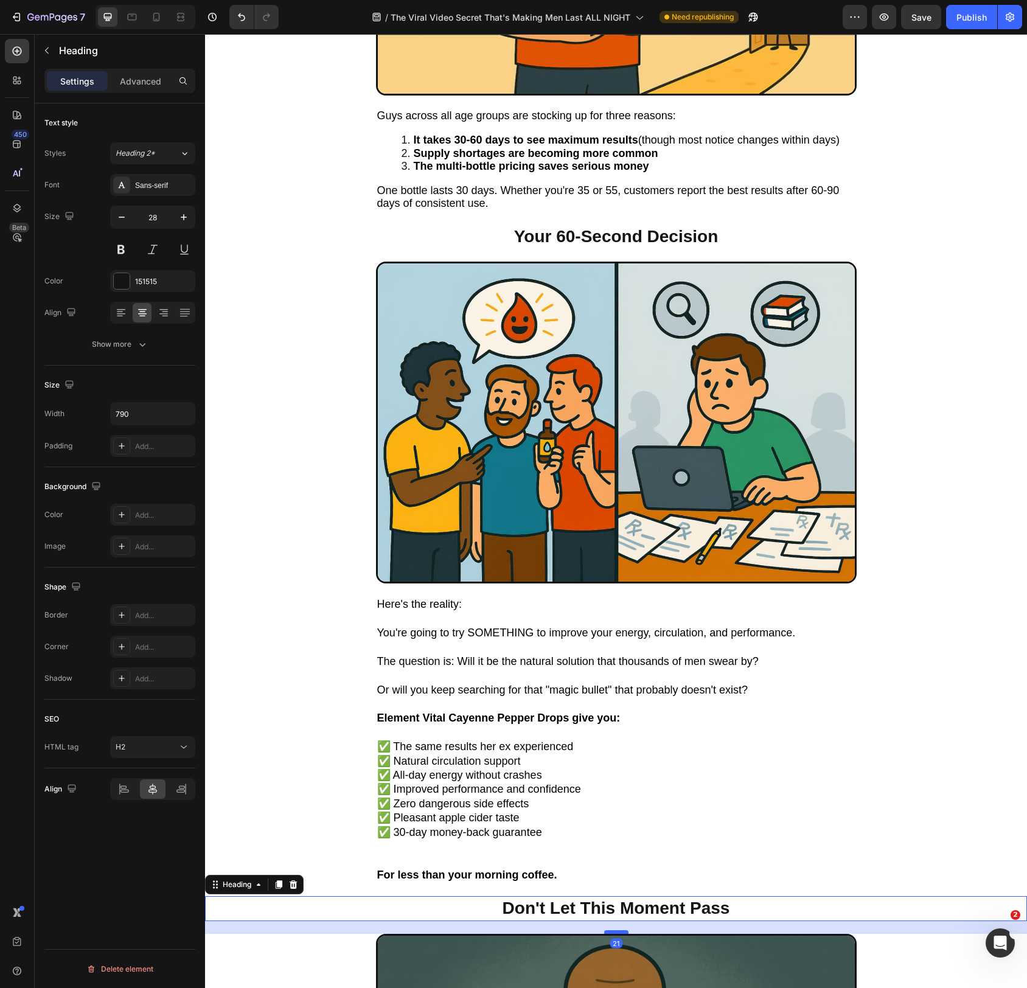
click at [623, 931] on div at bounding box center [616, 933] width 24 height 4
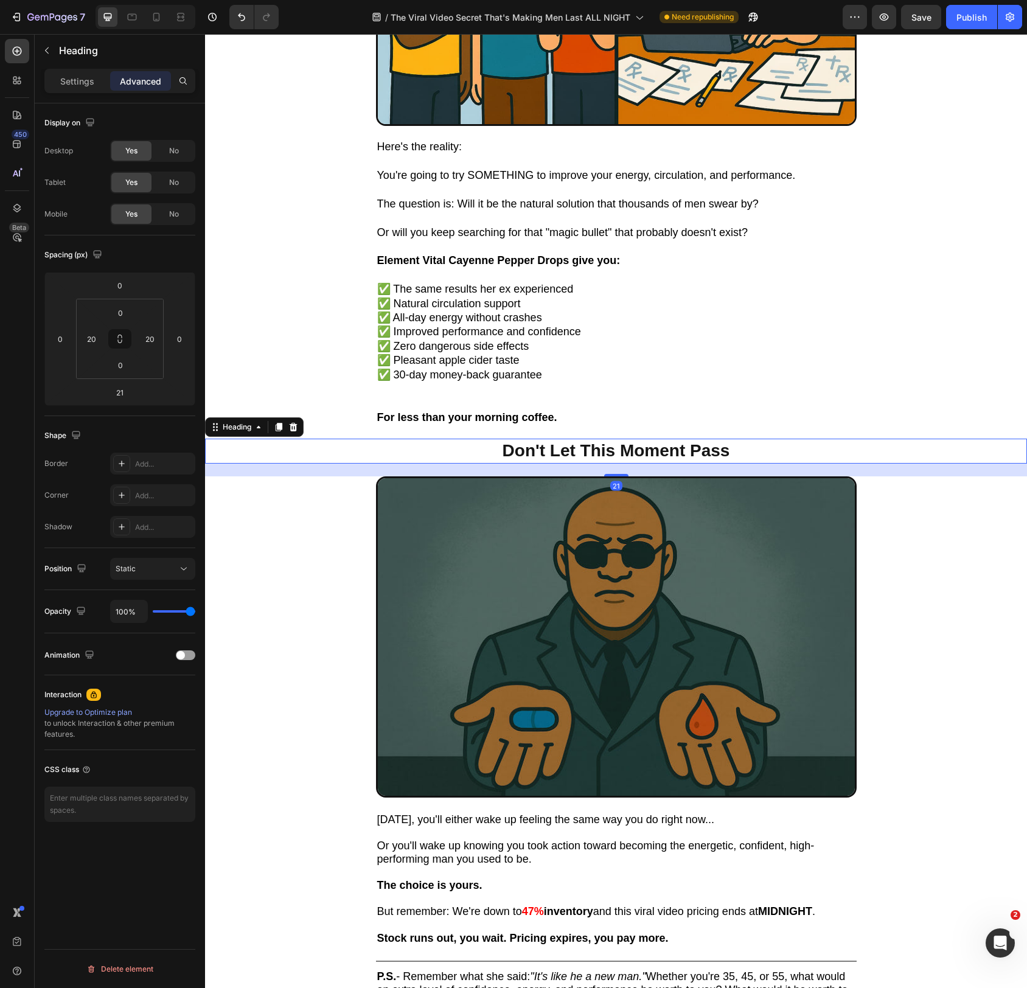
scroll to position [7336, 0]
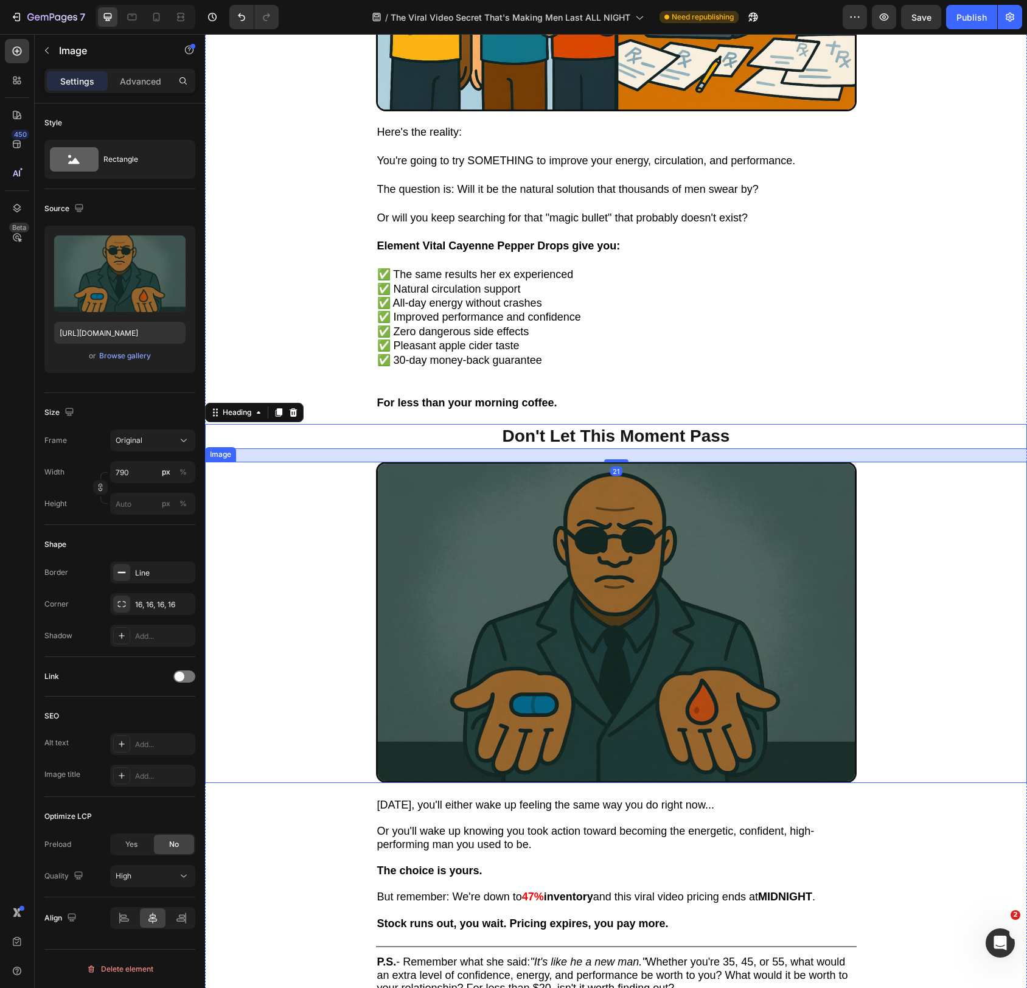
click at [685, 733] on img at bounding box center [616, 623] width 481 height 322
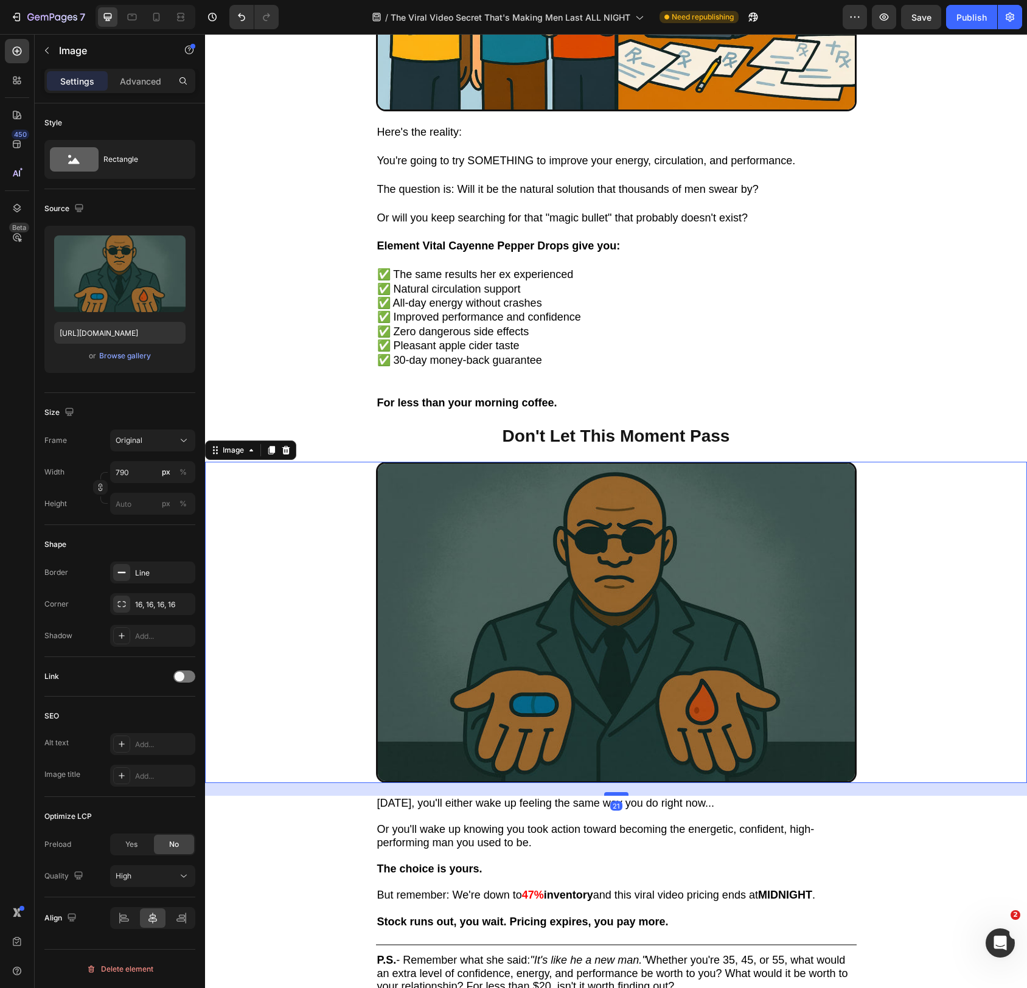
click at [625, 794] on div at bounding box center [616, 794] width 24 height 4
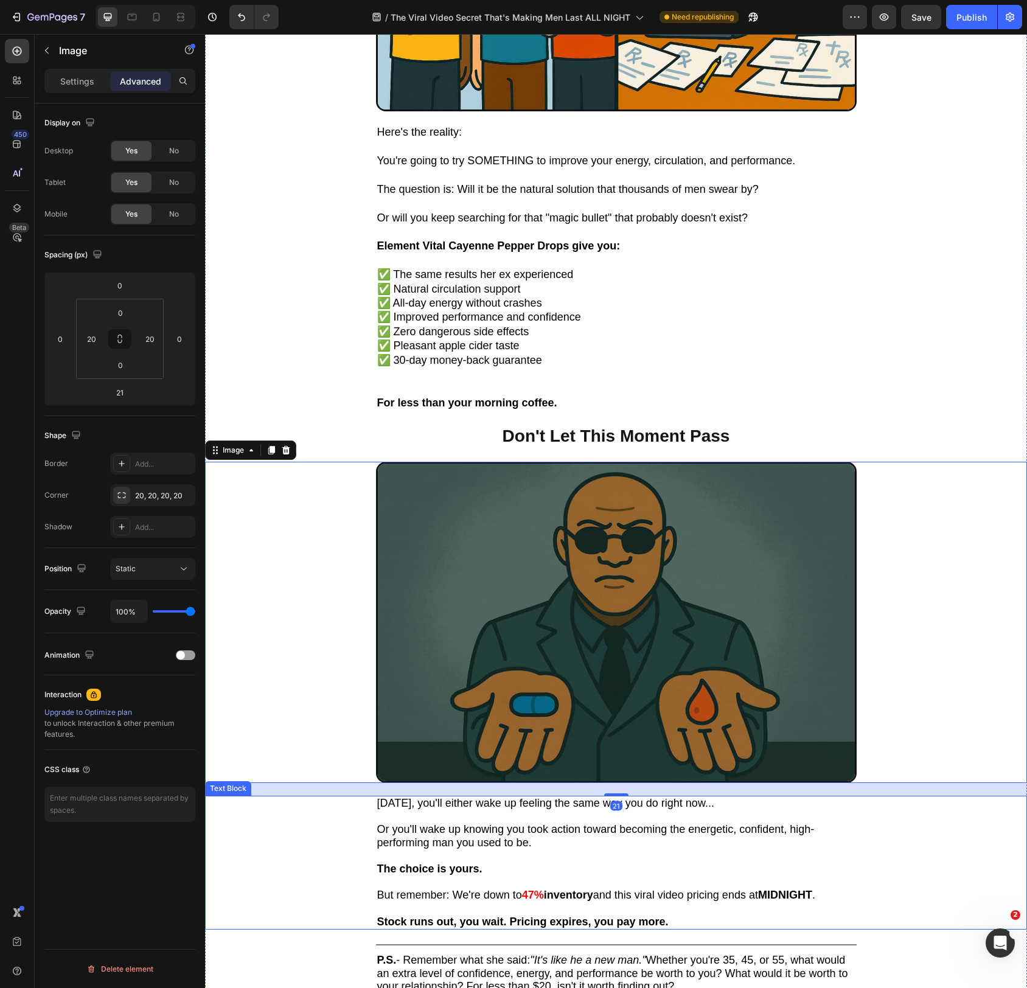
click at [665, 808] on span "Tomorrow, you'll either wake up feeling the same way you do right now..." at bounding box center [545, 803] width 337 height 12
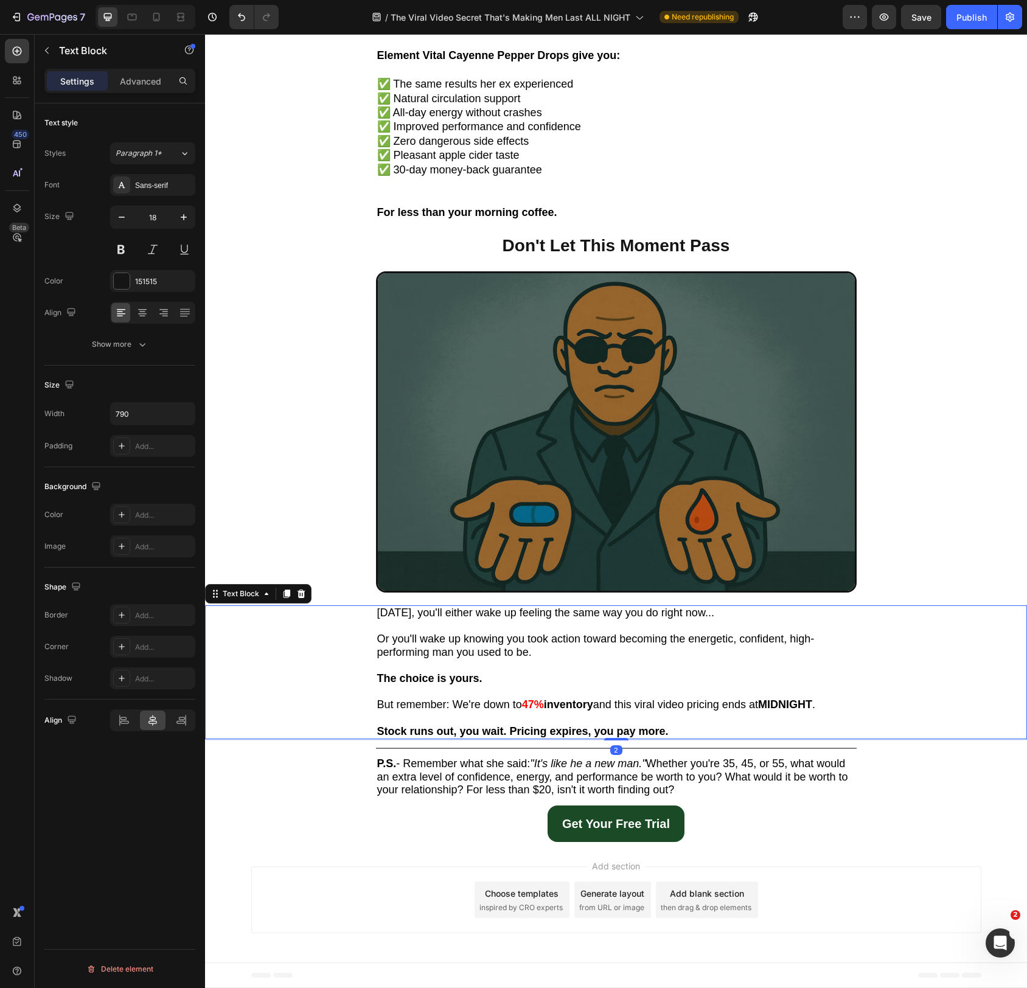
scroll to position [7525, 0]
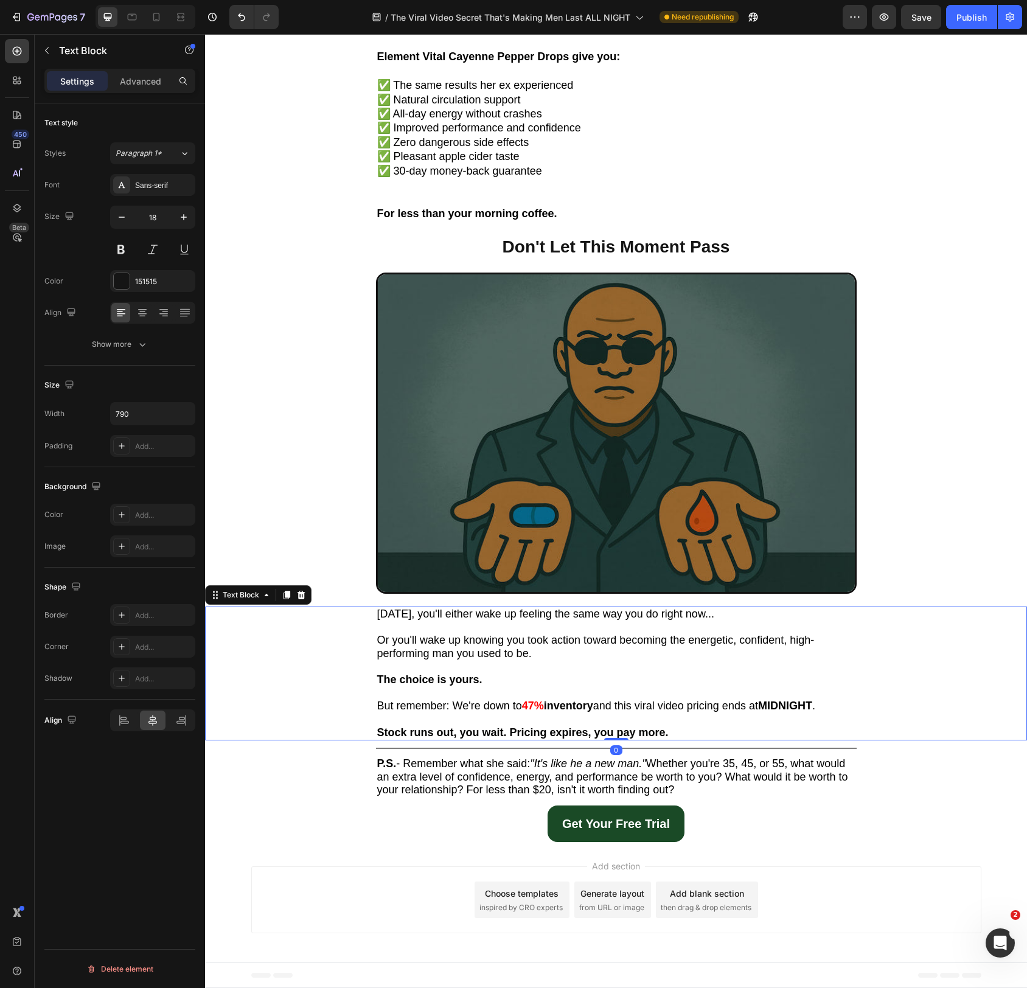
drag, startPoint x: 623, startPoint y: 740, endPoint x: 631, endPoint y: 711, distance: 30.3
click at [631, 711] on div "Tomorrow, you'll either wake up feeling the same way you do right now... Or you…" at bounding box center [616, 674] width 822 height 134
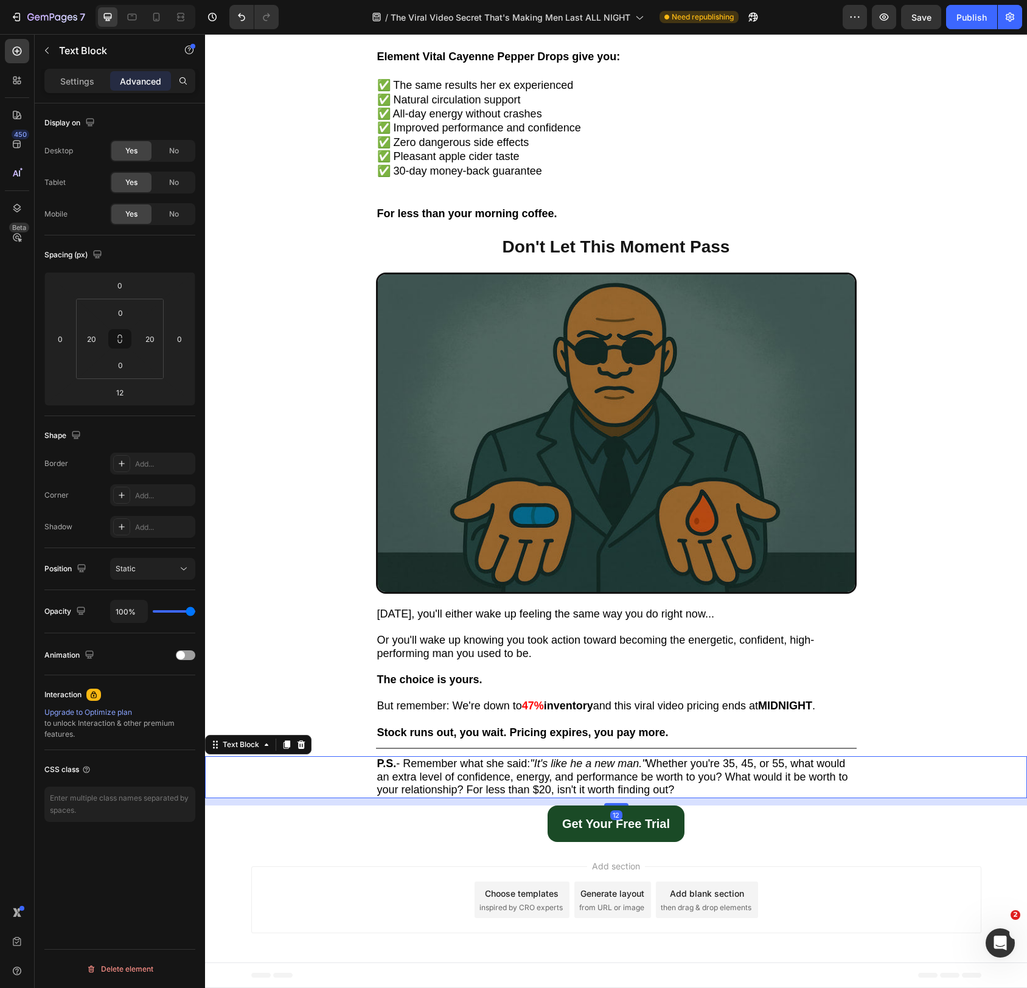
click at [712, 760] on span "P.S. - Remember what she said: "It's like he a new man." Whether you're 35, 45,…" at bounding box center [612, 777] width 471 height 38
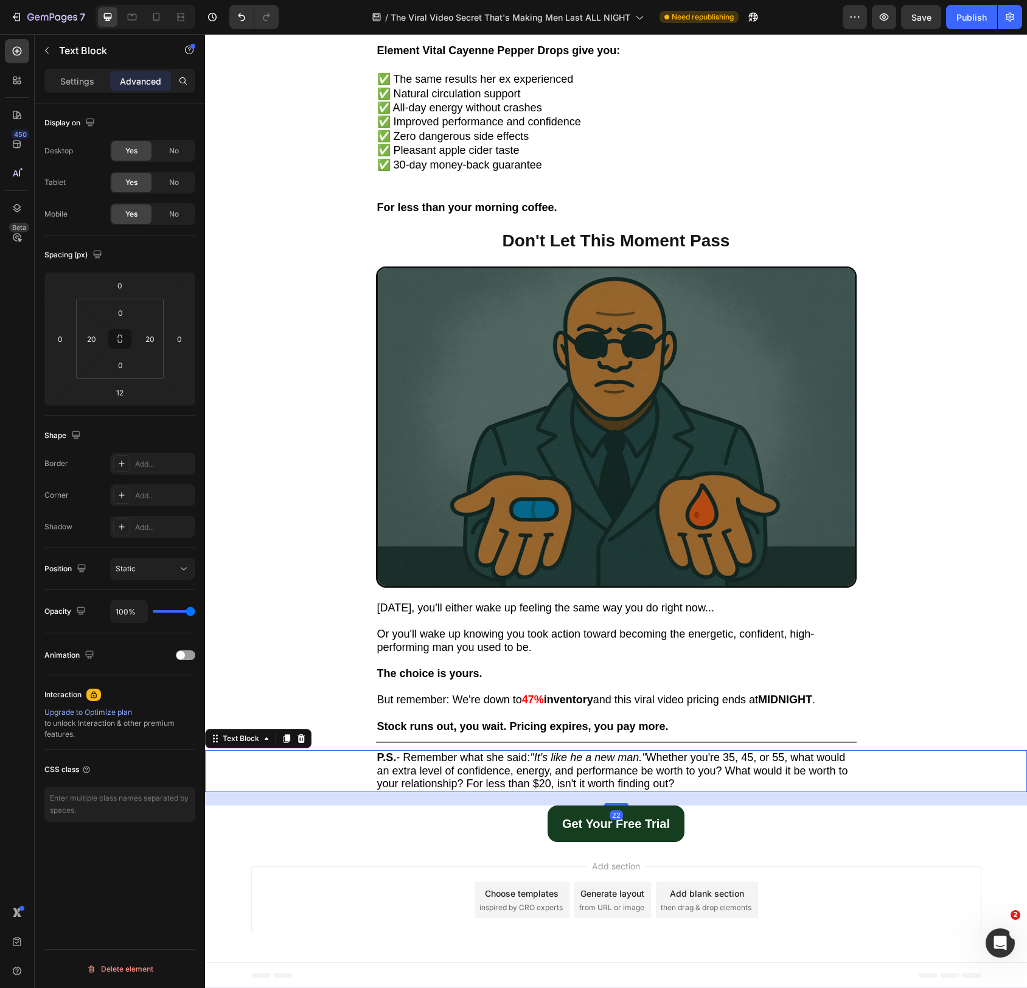
scroll to position [7531, 0]
drag, startPoint x: 618, startPoint y: 803, endPoint x: 628, endPoint y: 809, distance: 10.6
type input "21"
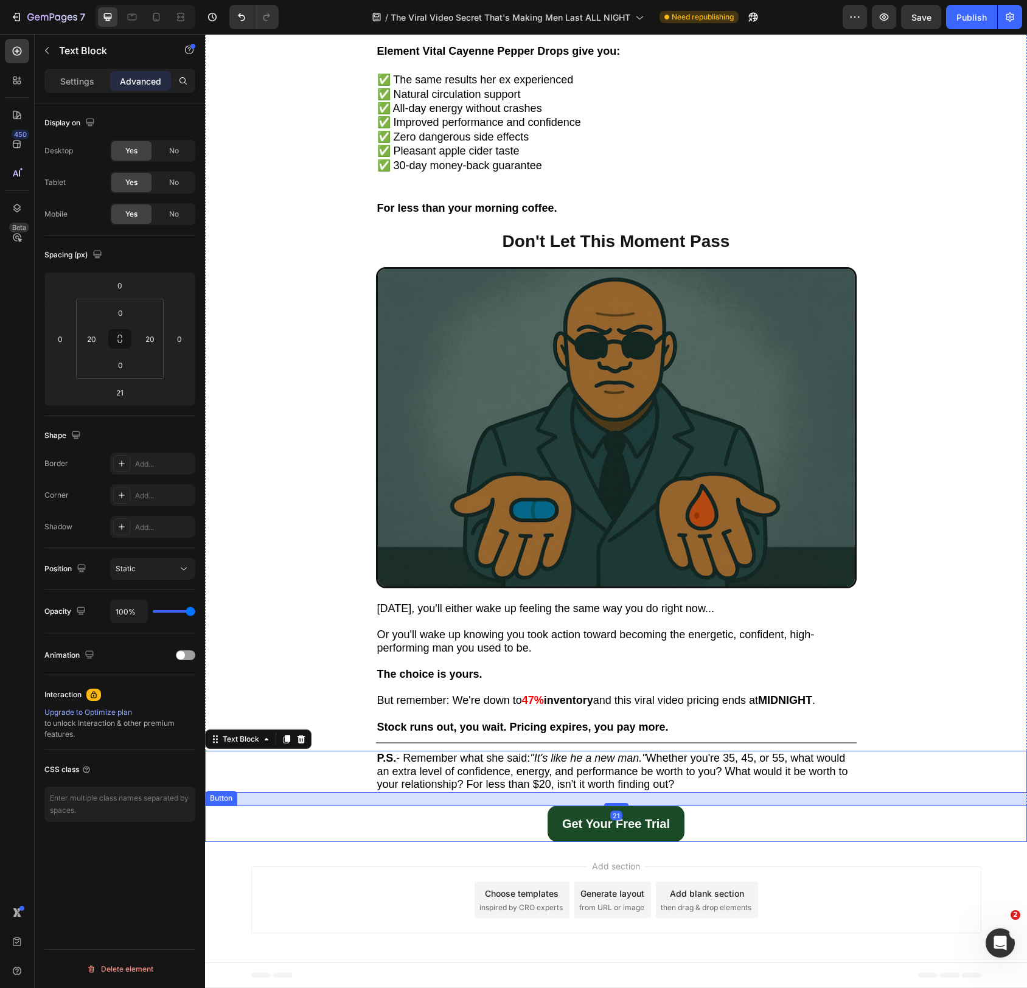
click at [805, 824] on div "Get Your Free Trial Button" at bounding box center [616, 824] width 822 height 37
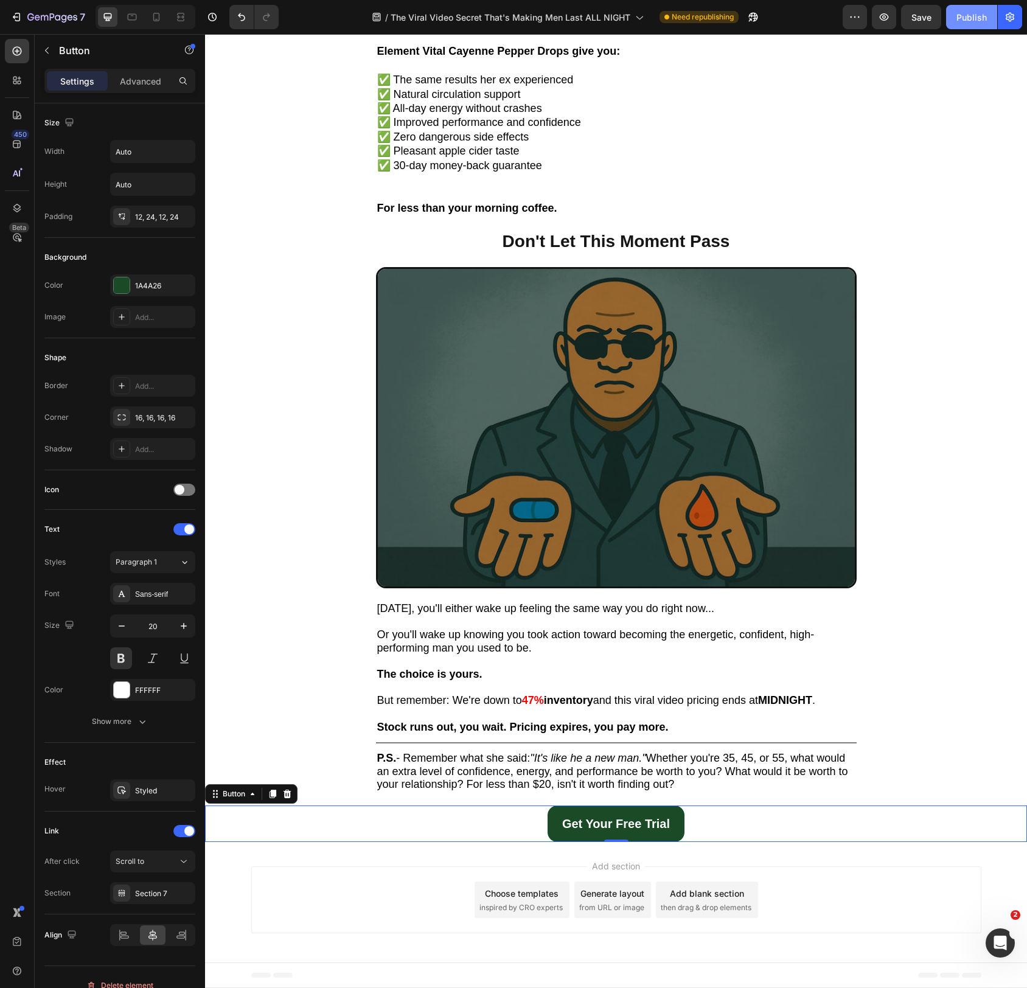
click at [965, 19] on div "Publish" at bounding box center [972, 17] width 30 height 13
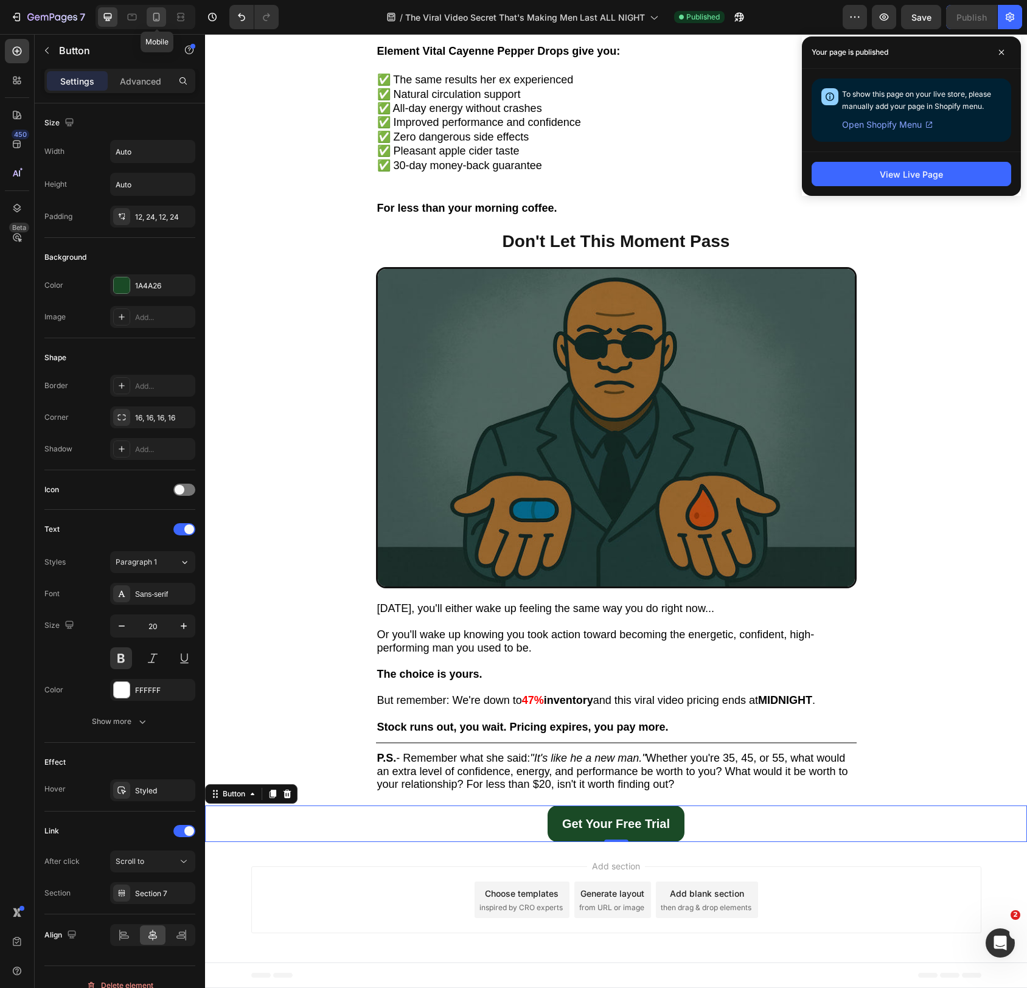
click at [152, 16] on icon at bounding box center [156, 17] width 12 height 12
type input "14"
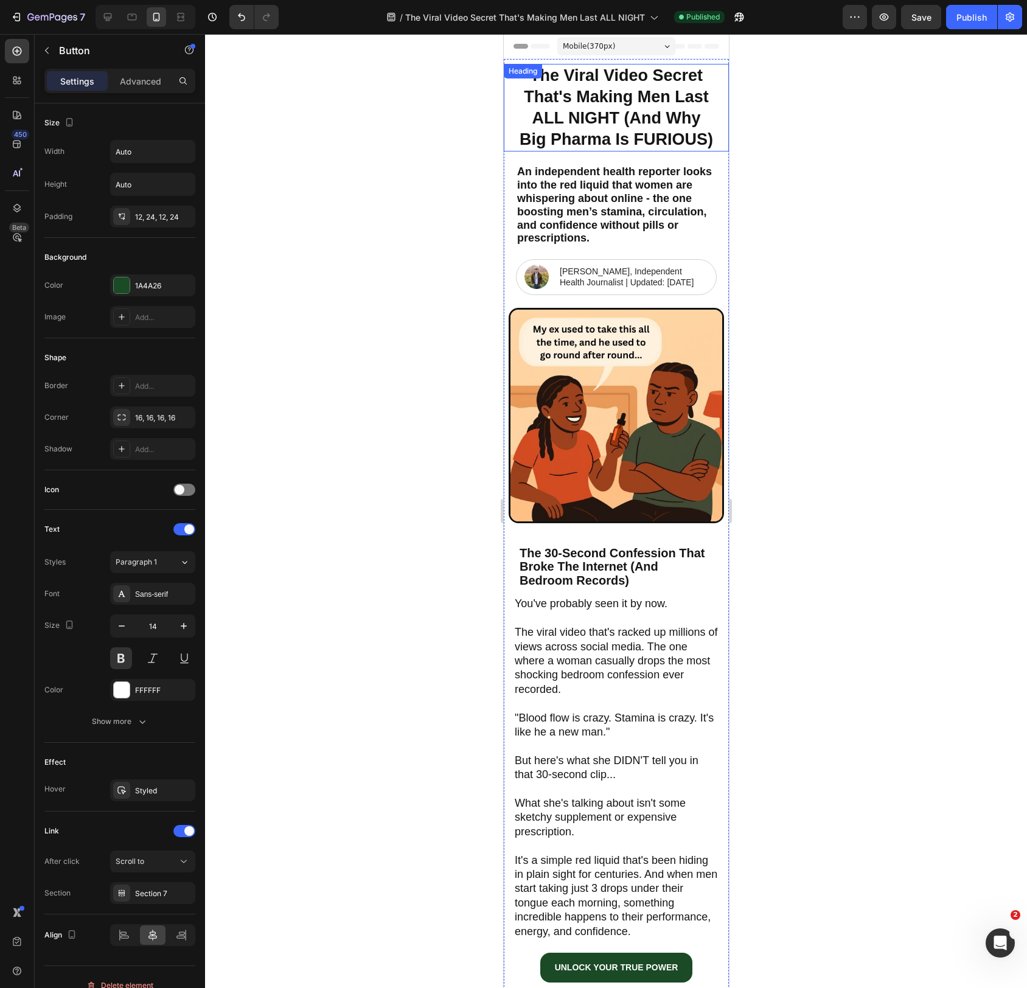
click at [552, 103] on h2 "The Viral Video Secret That's Making Men Last ALL NIGHT (And Why Big Pharma Is …" at bounding box center [616, 108] width 201 height 88
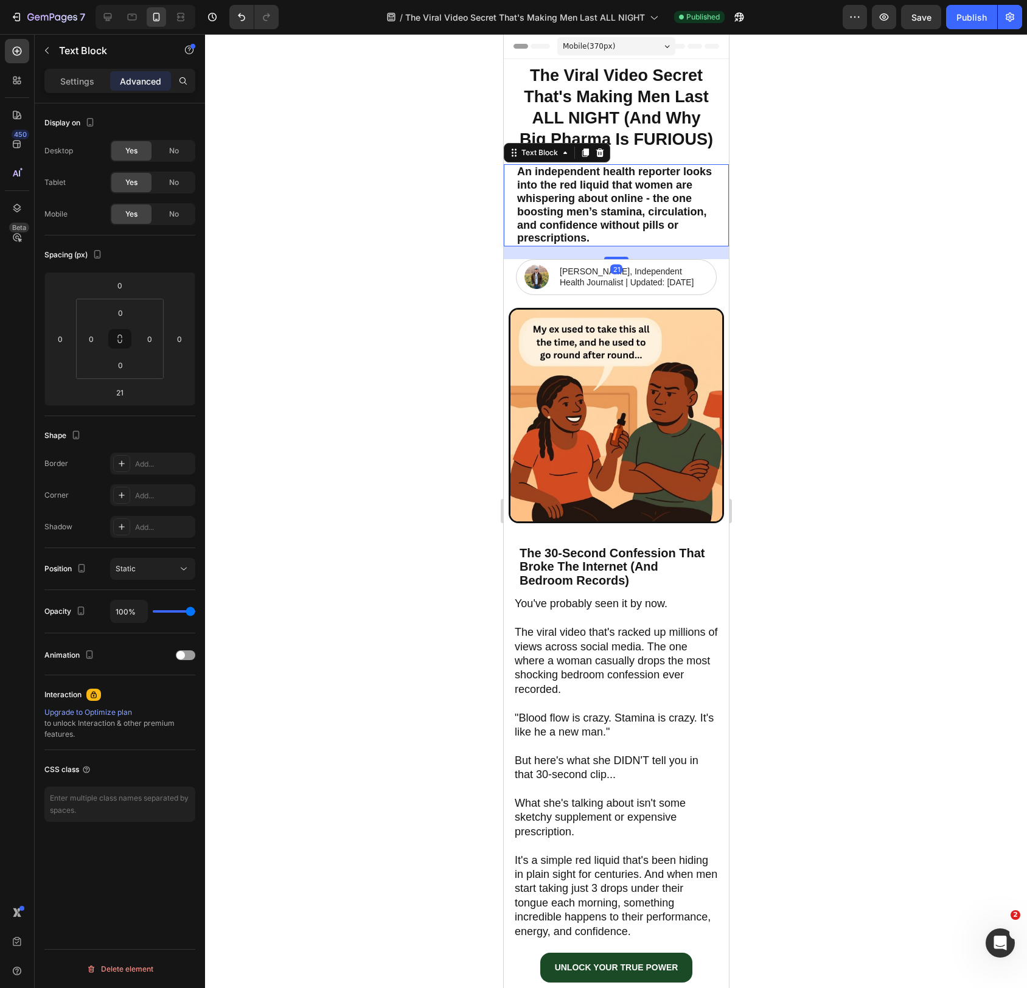
click at [618, 209] on span "An independent health reporter looks into the red liquid that women are whisper…" at bounding box center [614, 205] width 195 height 79
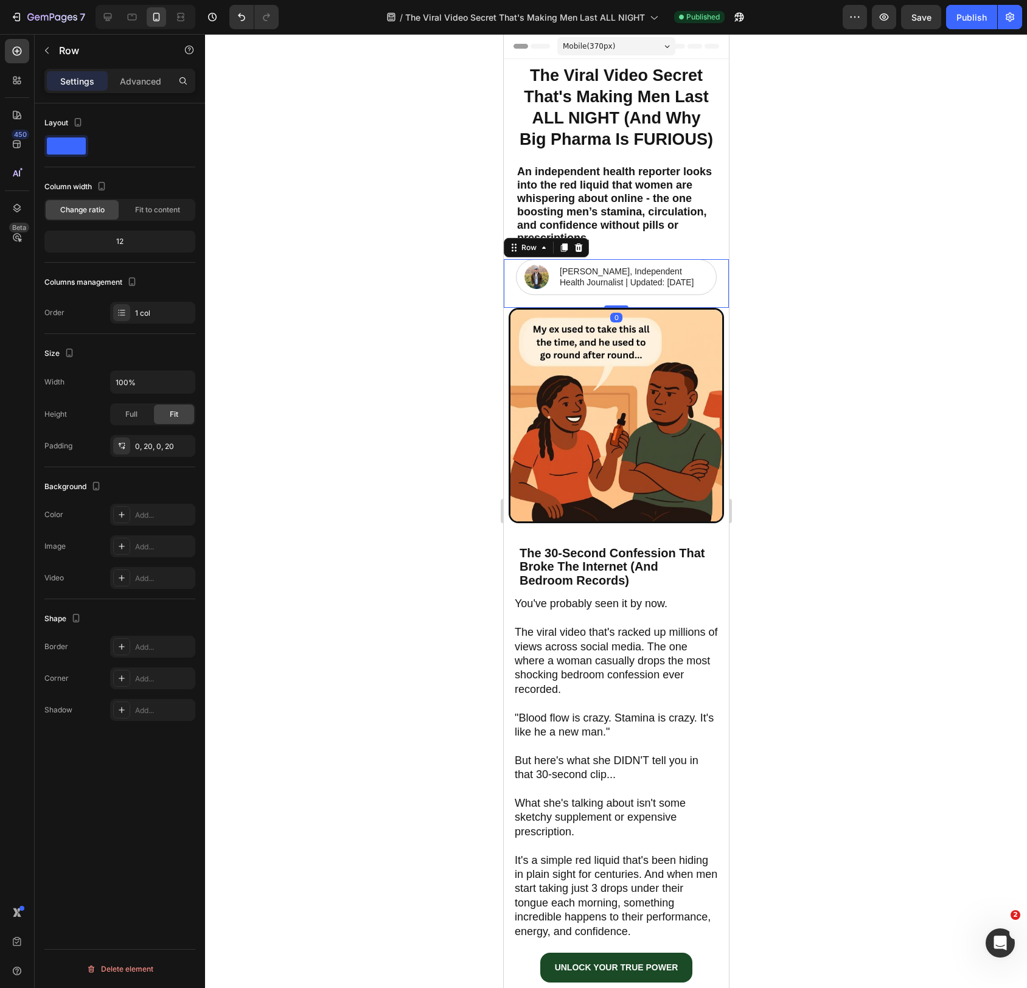
click at [707, 302] on div "Image James Wilson, Independent Health Journalist | Updated: February 18, 2025 …" at bounding box center [616, 283] width 201 height 48
click at [710, 291] on div "Image James Wilson, Independent Health Journalist | Updated: February 18, 2025 …" at bounding box center [616, 276] width 201 height 35
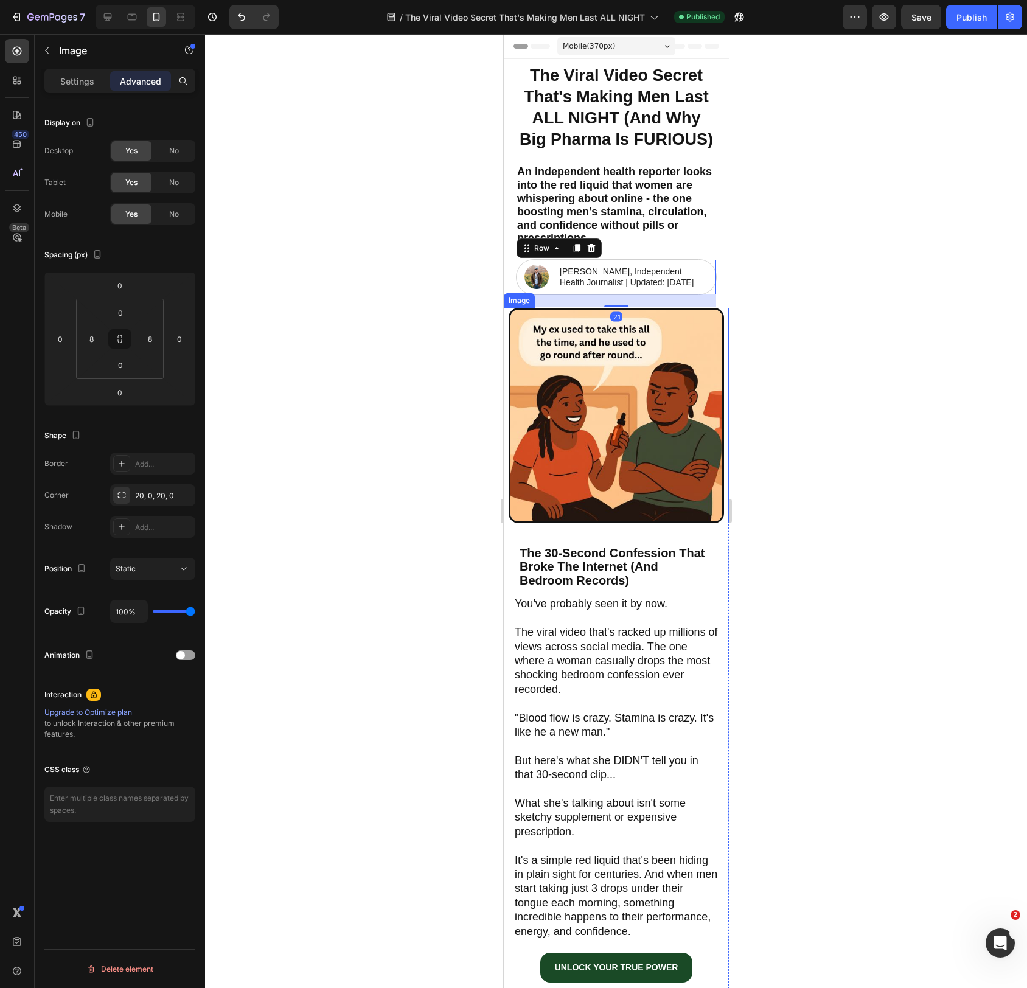
click at [649, 349] on img at bounding box center [615, 415] width 215 height 215
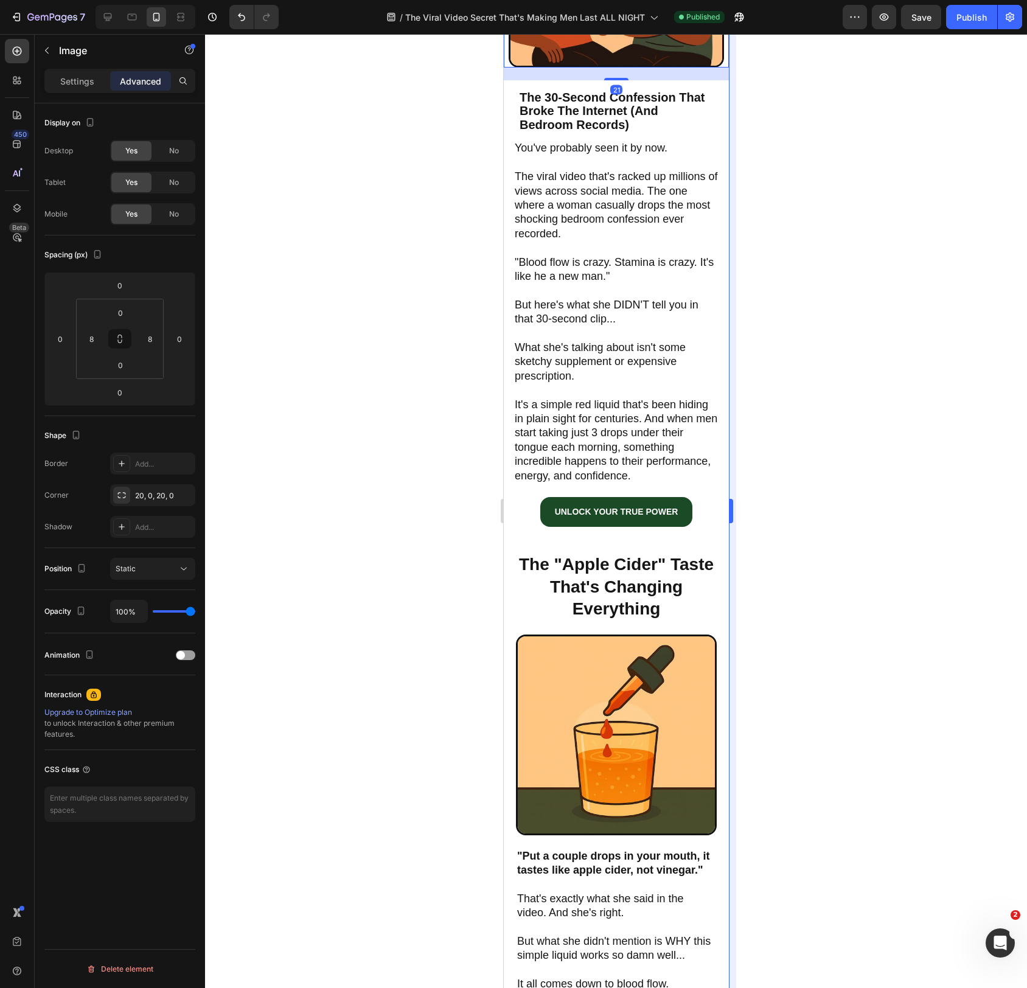
scroll to position [460, 0]
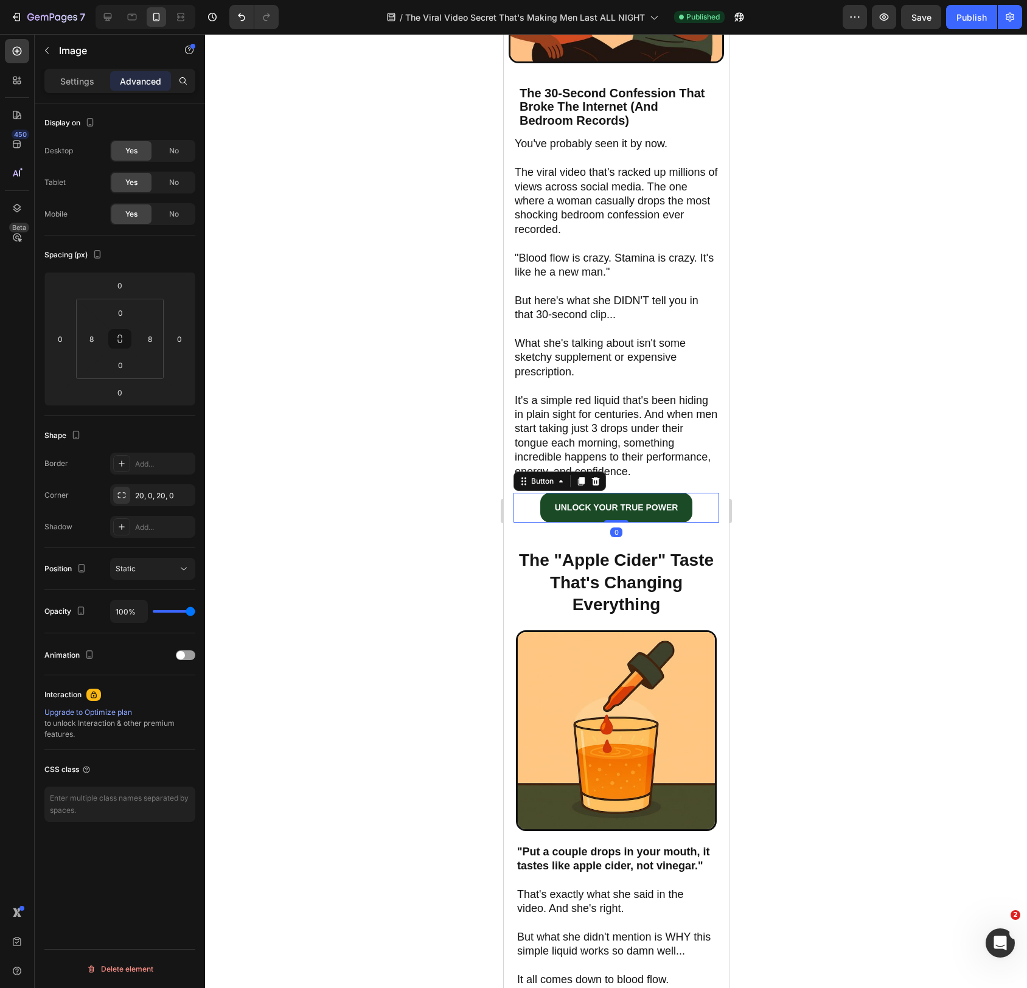
click at [706, 521] on div "UNLOCK YOUR TRUE POWER Button 0" at bounding box center [616, 508] width 206 height 30
click at [710, 536] on div "Image The 30-Second Confession That Broke The Internet (And Bedroom Records) He…" at bounding box center [615, 192] width 225 height 688
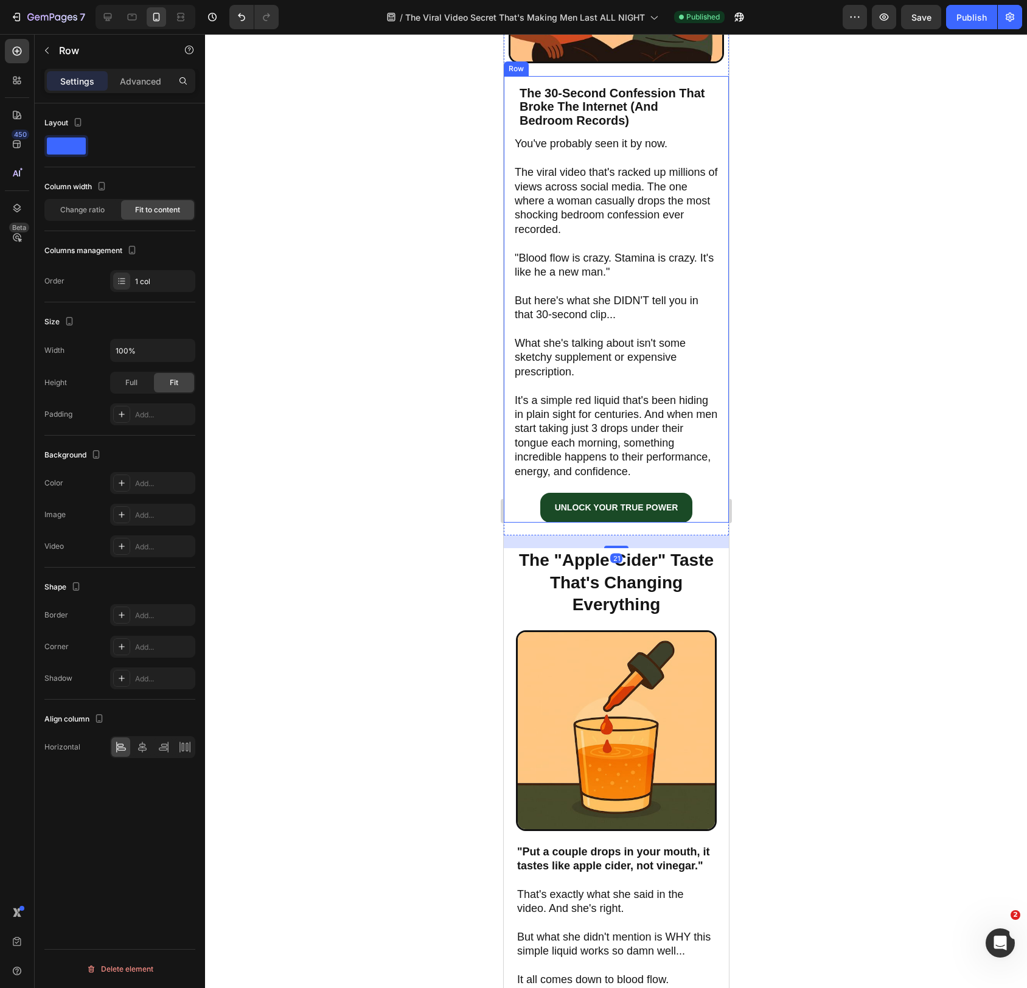
click at [722, 523] on div "The 30-Second Confession That Broke The Internet (And Bedroom Records) Heading …" at bounding box center [615, 299] width 225 height 447
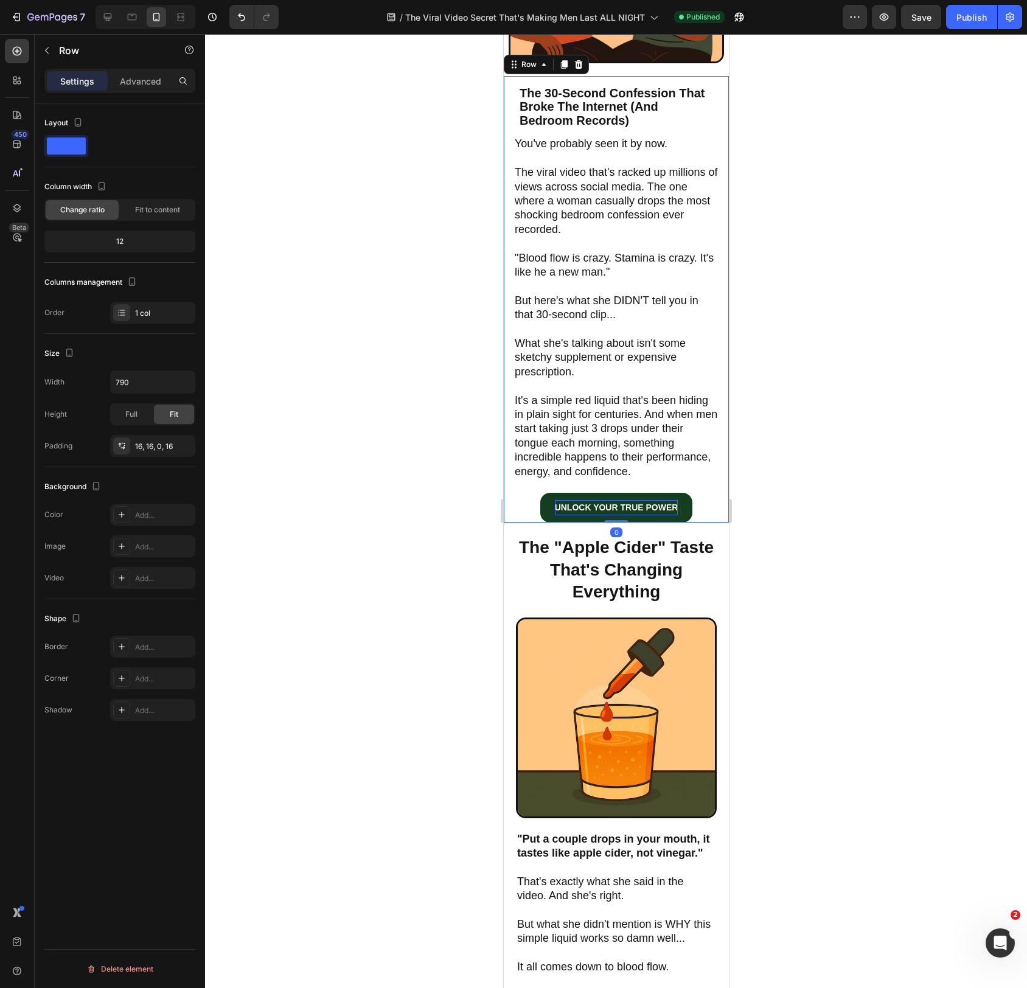
drag, startPoint x: 624, startPoint y: 547, endPoint x: 627, endPoint y: 520, distance: 27.0
click at [627, 520] on div "The 30-Second Confession That Broke The Internet (And Bedroom Records) Heading …" at bounding box center [615, 299] width 225 height 447
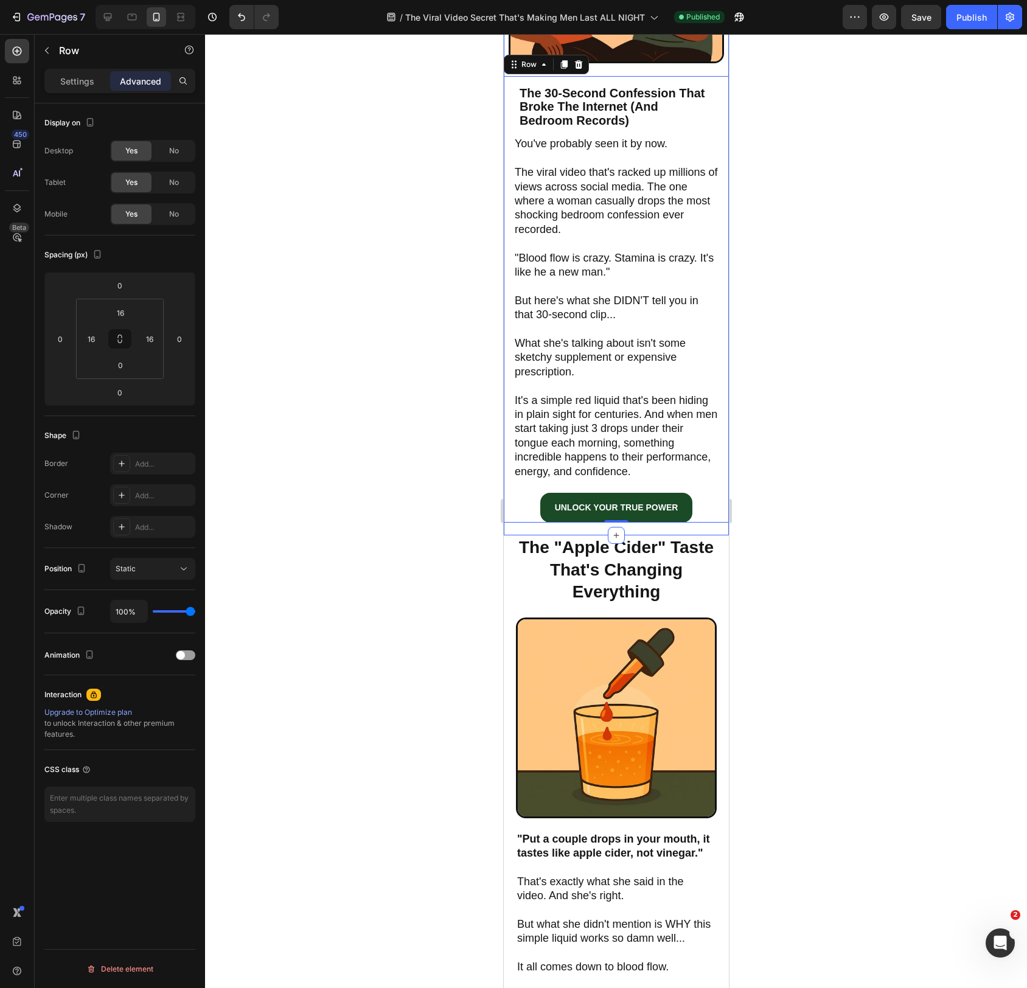
click at [693, 536] on div "The Viral Video Secret That's Making Men Last ALL NIGHT (And Why Big Pharma Is …" at bounding box center [615, 67] width 225 height 937
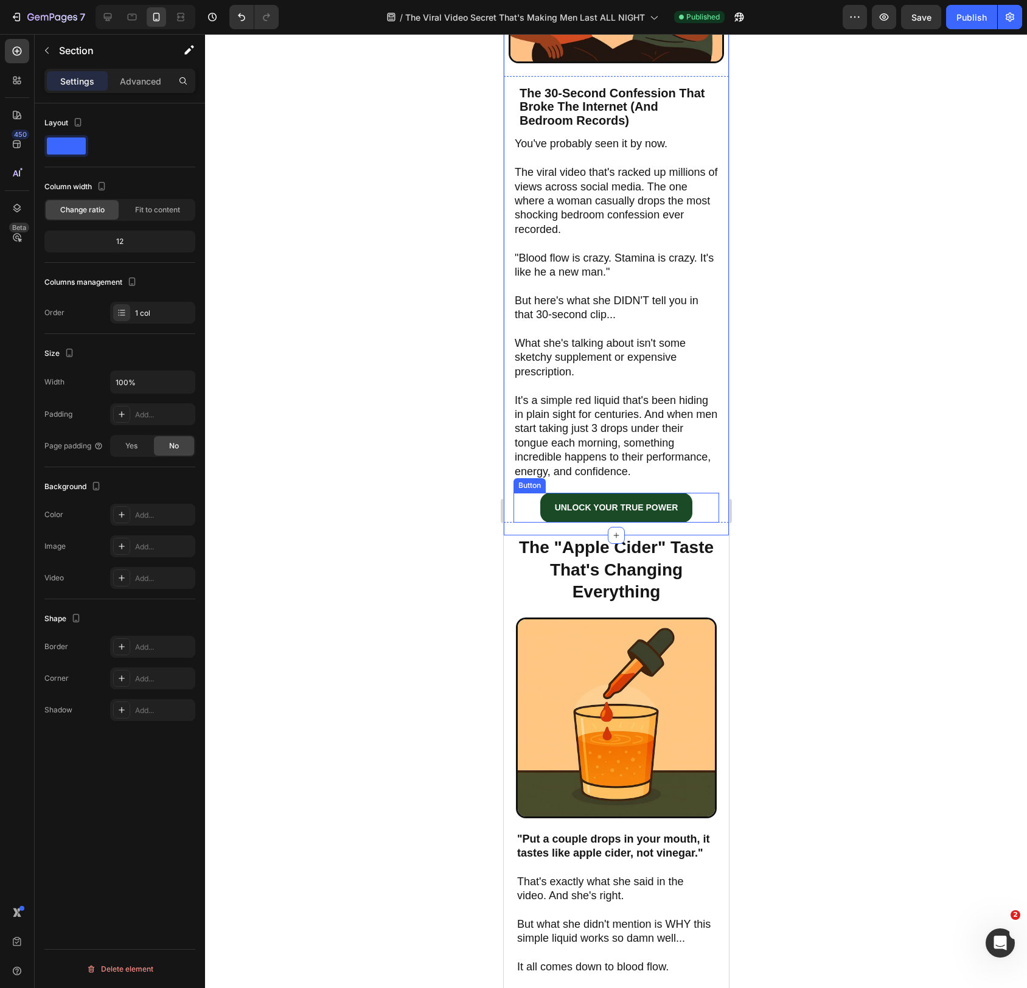
click at [705, 520] on div "UNLOCK YOUR TRUE POWER Button" at bounding box center [616, 508] width 206 height 30
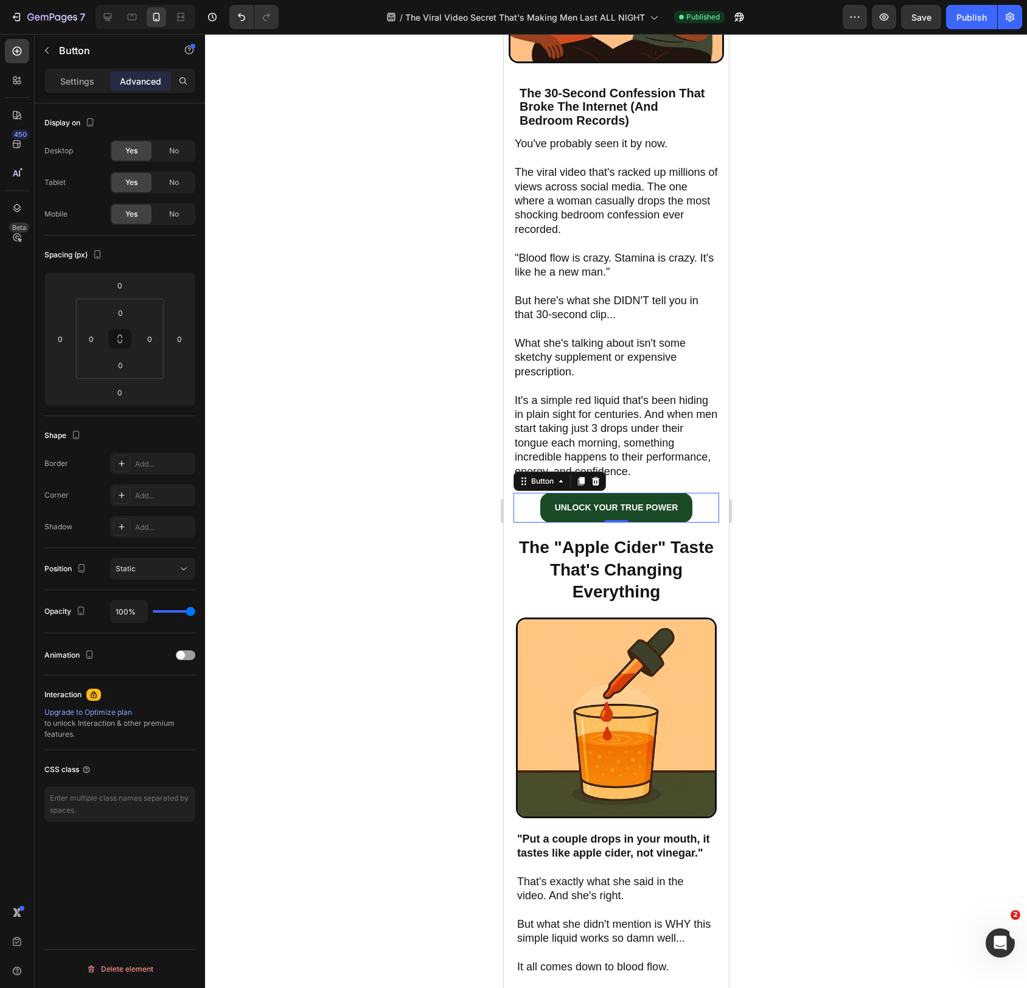
click at [803, 616] on div at bounding box center [616, 511] width 822 height 954
click at [682, 592] on h2 "The "Apple Cider" Taste That's Changing Everything" at bounding box center [616, 570] width 201 height 69
click at [684, 536] on div "The Viral Video Secret That's Making Men Last ALL NIGHT (And Why Big Pharma Is …" at bounding box center [615, 67] width 225 height 937
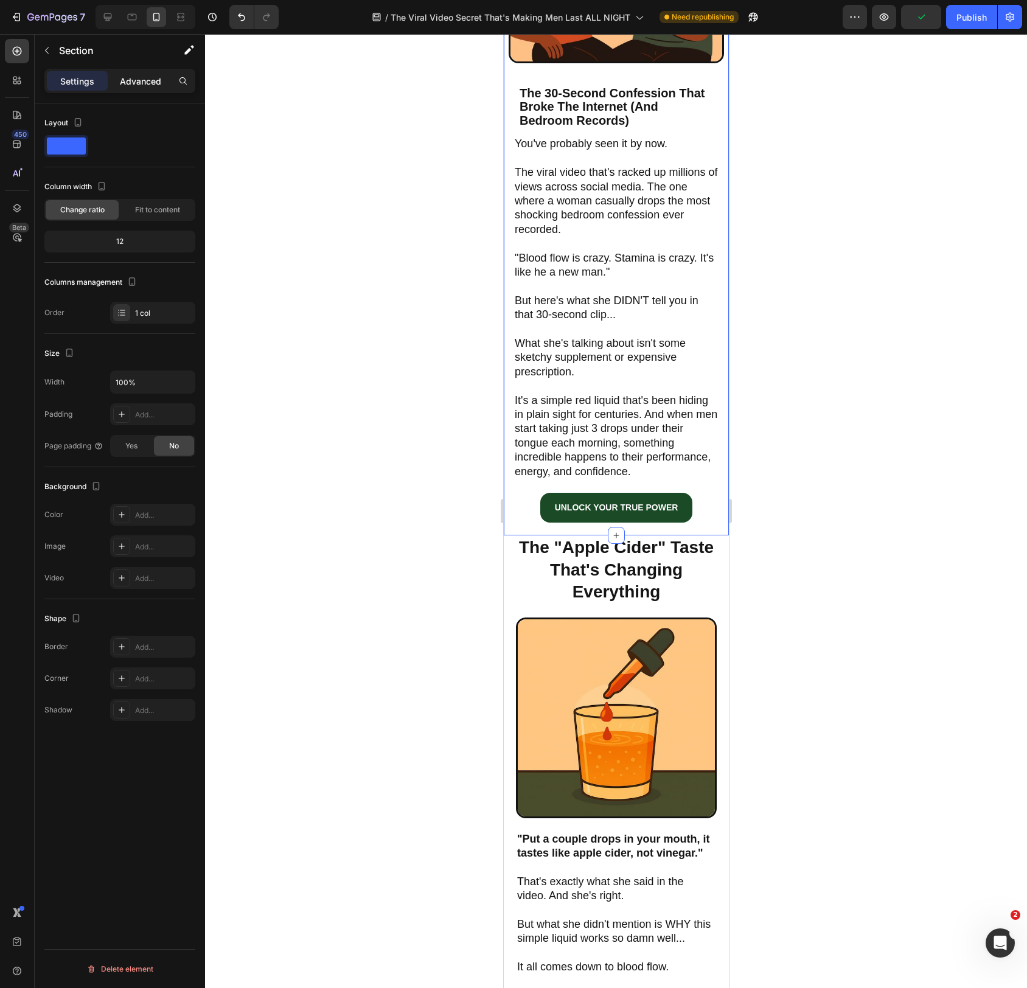
click at [135, 84] on p "Advanced" at bounding box center [140, 81] width 41 height 13
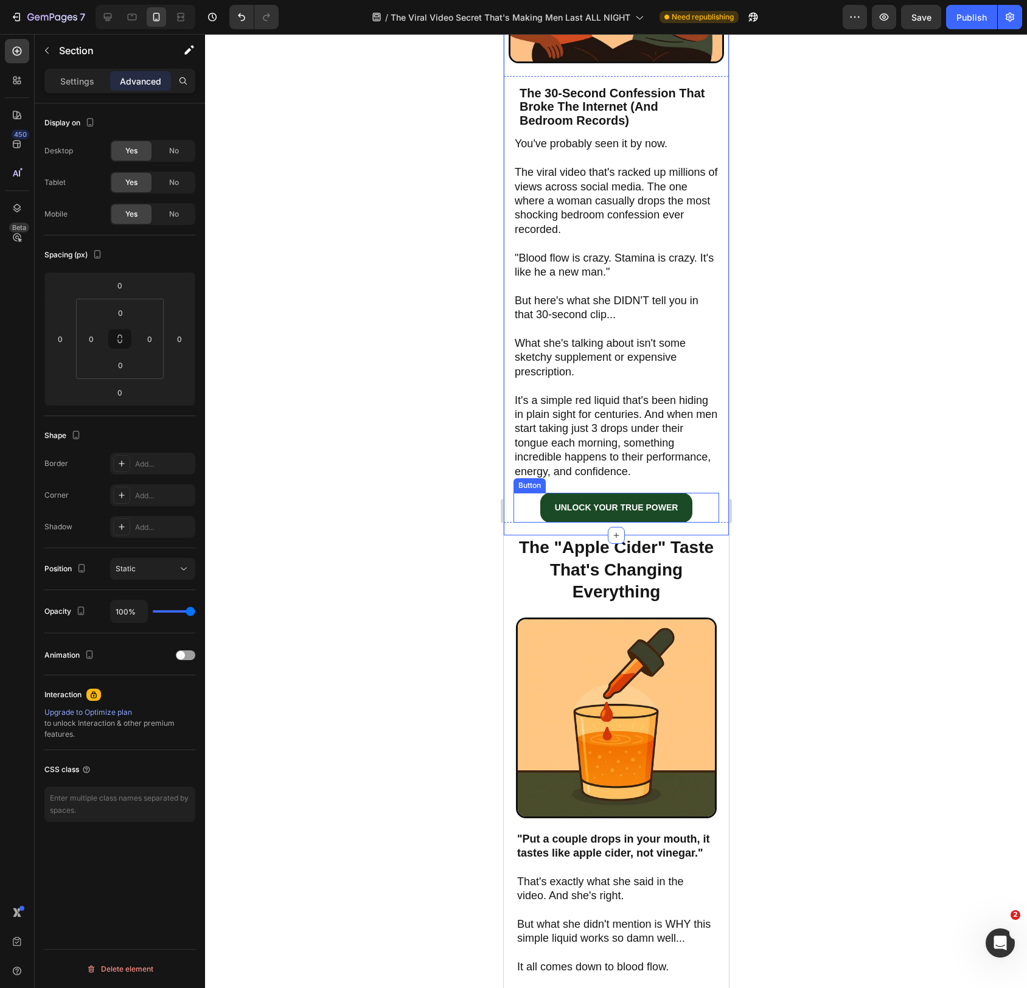
click at [698, 515] on div "UNLOCK YOUR TRUE POWER Button" at bounding box center [616, 508] width 206 height 30
click at [552, 487] on div "Button" at bounding box center [541, 481] width 27 height 11
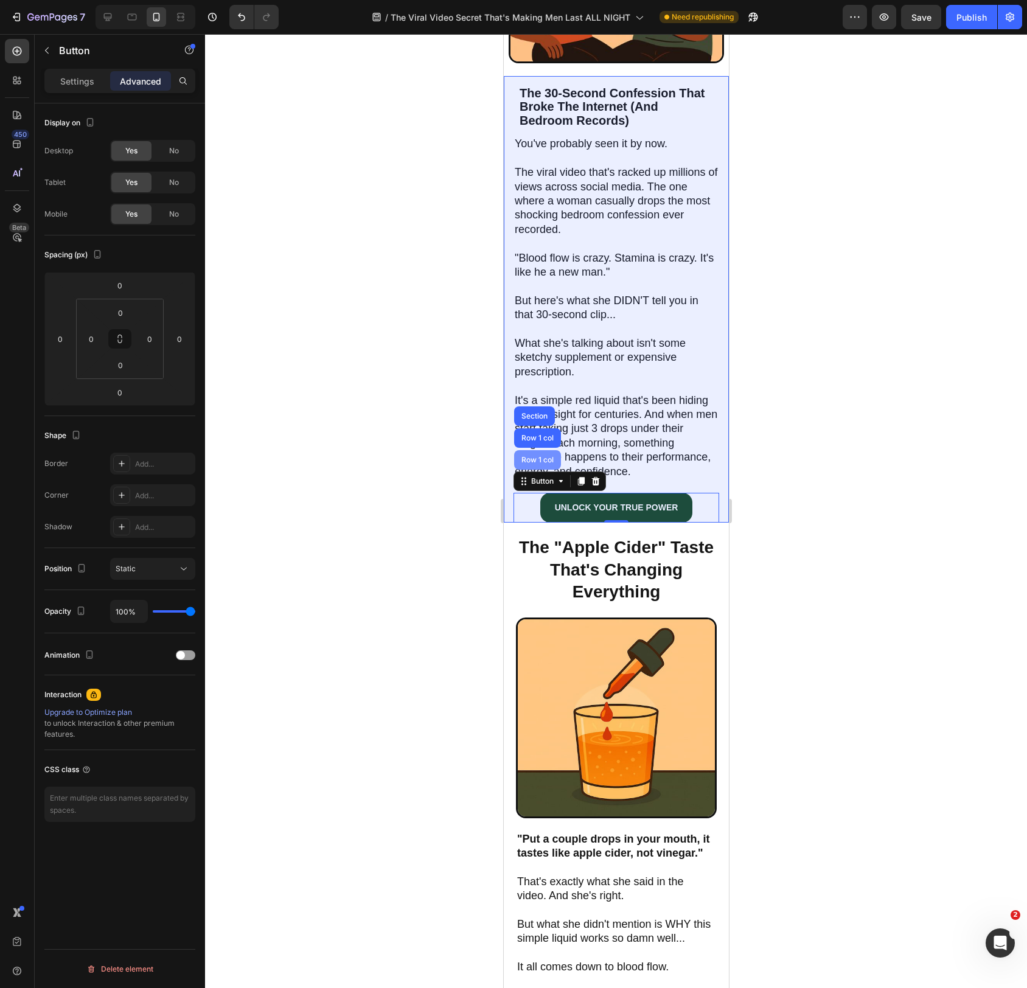
click at [543, 470] on div "Row 1 col" at bounding box center [537, 459] width 47 height 19
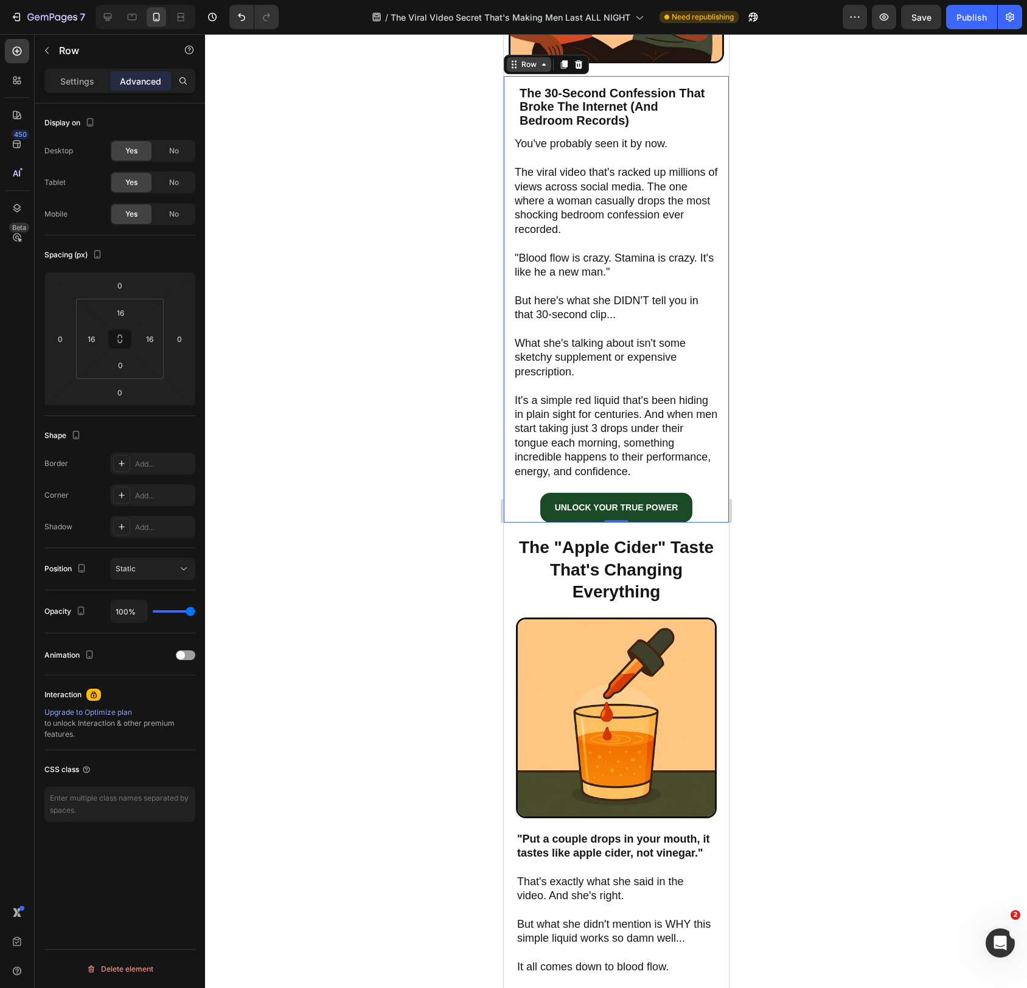
click at [533, 70] on div "Row" at bounding box center [529, 64] width 20 height 11
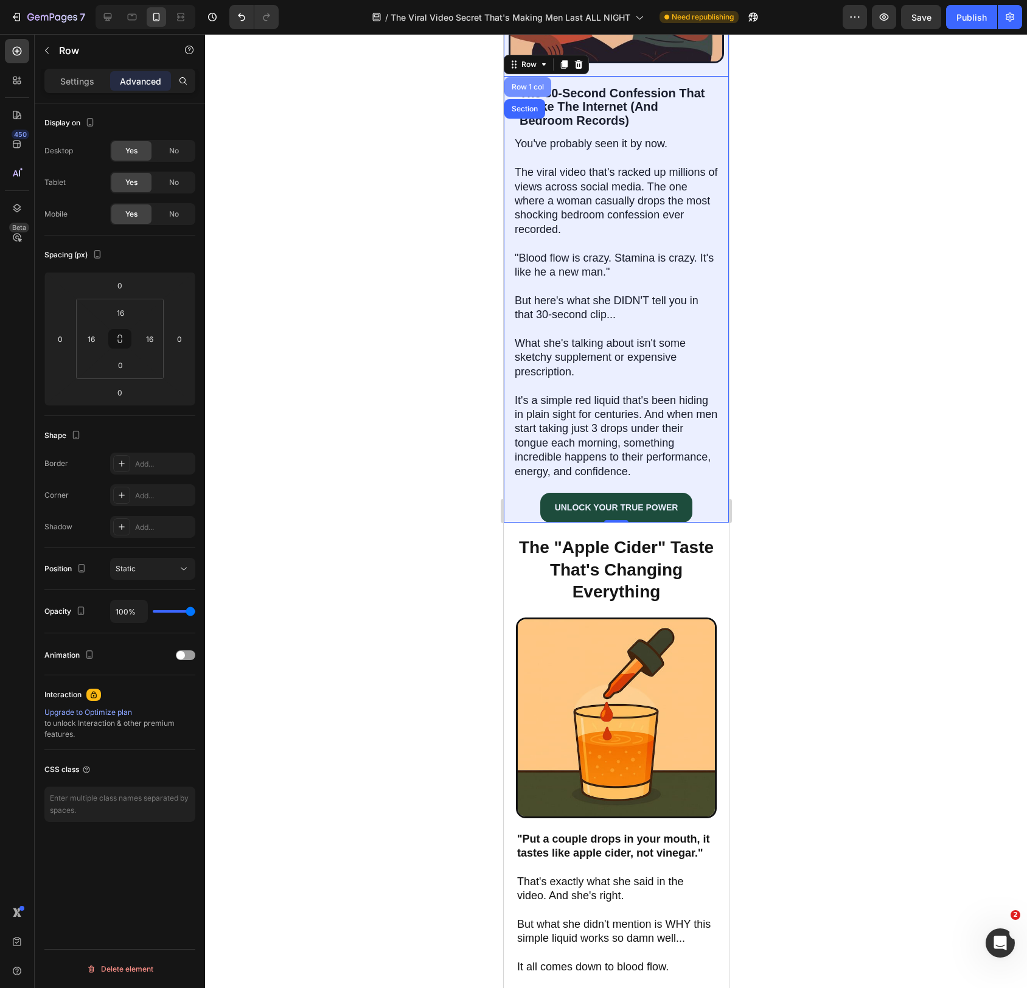
click at [533, 91] on div "Row 1 col" at bounding box center [527, 86] width 37 height 7
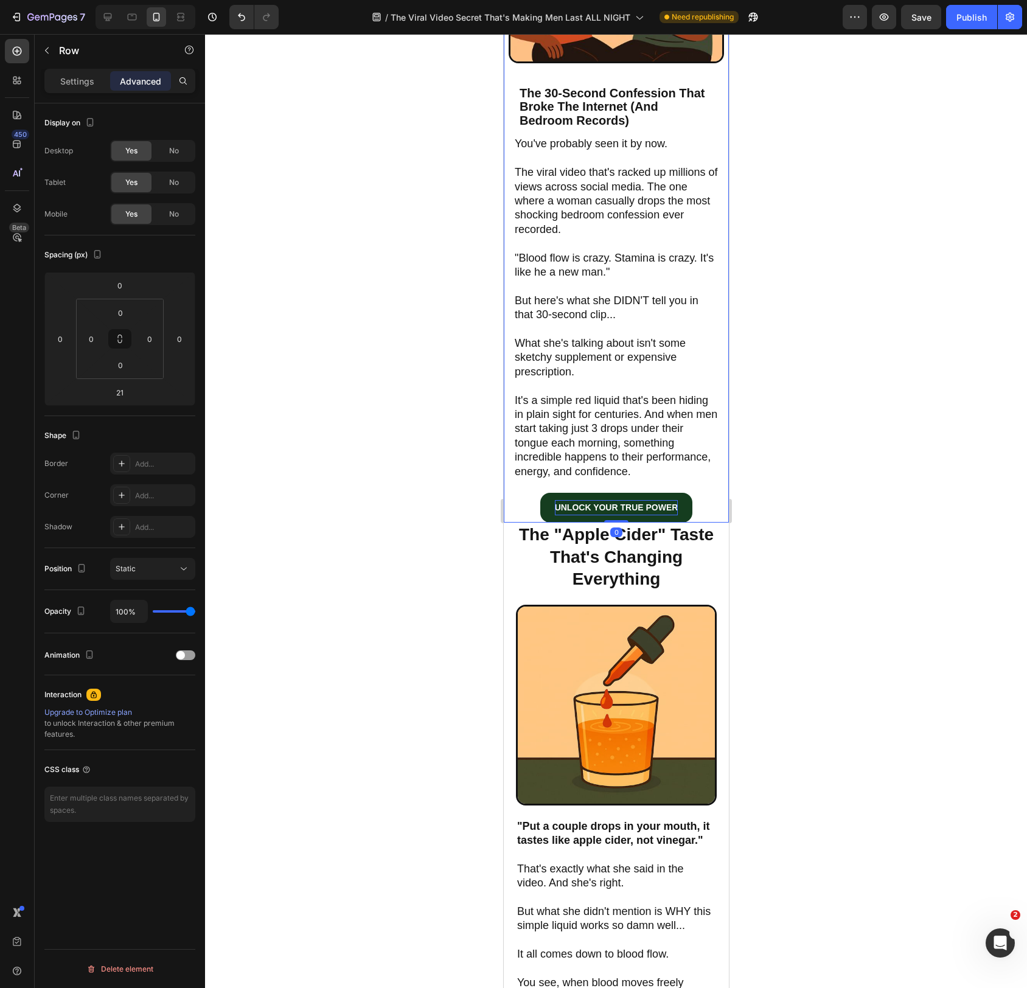
drag, startPoint x: 626, startPoint y: 548, endPoint x: 627, endPoint y: 526, distance: 21.3
click at [627, 523] on div "Image The 30-Second Confession That Broke The Internet (And Bedroom Records) He…" at bounding box center [615, 186] width 225 height 676
type input "0"
click at [708, 519] on div "UNLOCK YOUR TRUE POWER Button 0" at bounding box center [616, 508] width 206 height 30
click at [725, 519] on div "The 30-Second Confession That Broke The Internet (And Bedroom Records) Heading …" at bounding box center [615, 299] width 225 height 447
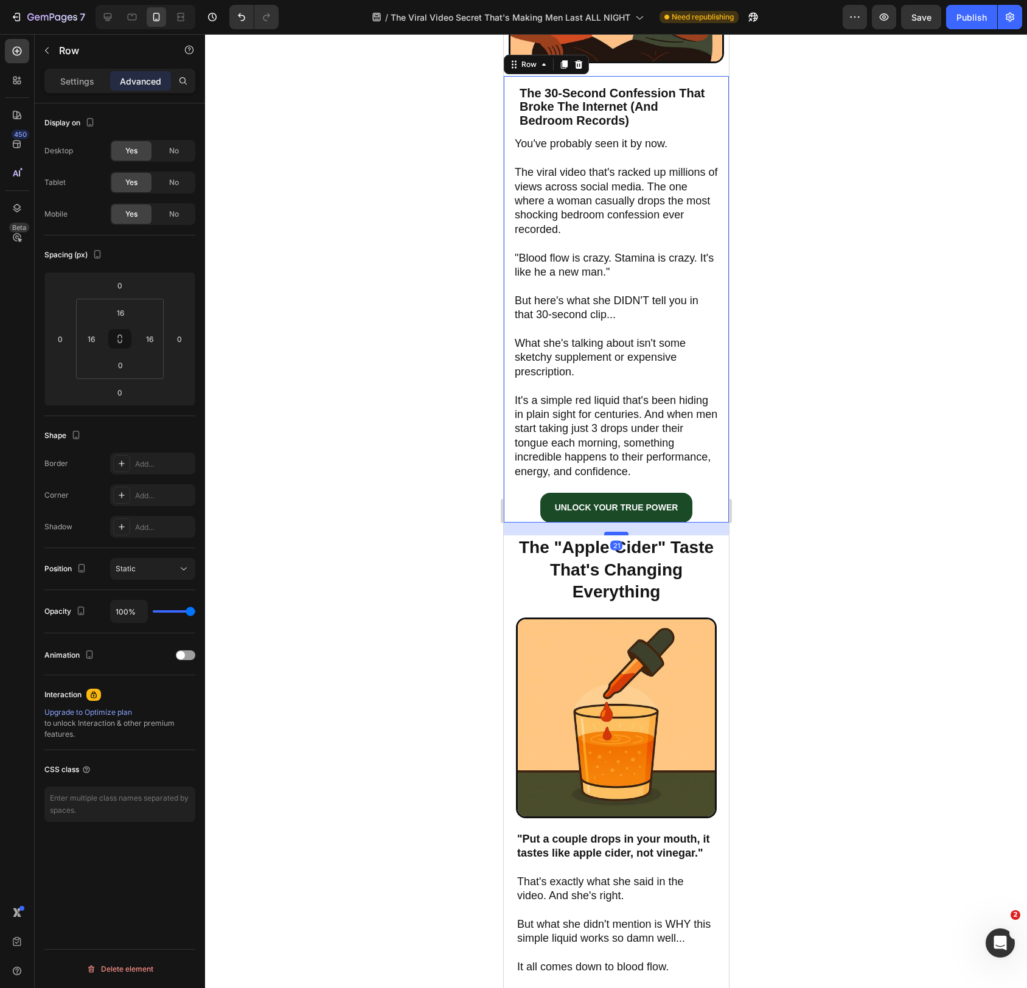
drag, startPoint x: 624, startPoint y: 534, endPoint x: 628, endPoint y: 547, distance: 13.1
click at [628, 536] on div at bounding box center [616, 534] width 24 height 4
type input "21"
click at [652, 576] on h2 "The "Apple Cider" Taste That's Changing Everything" at bounding box center [616, 570] width 201 height 69
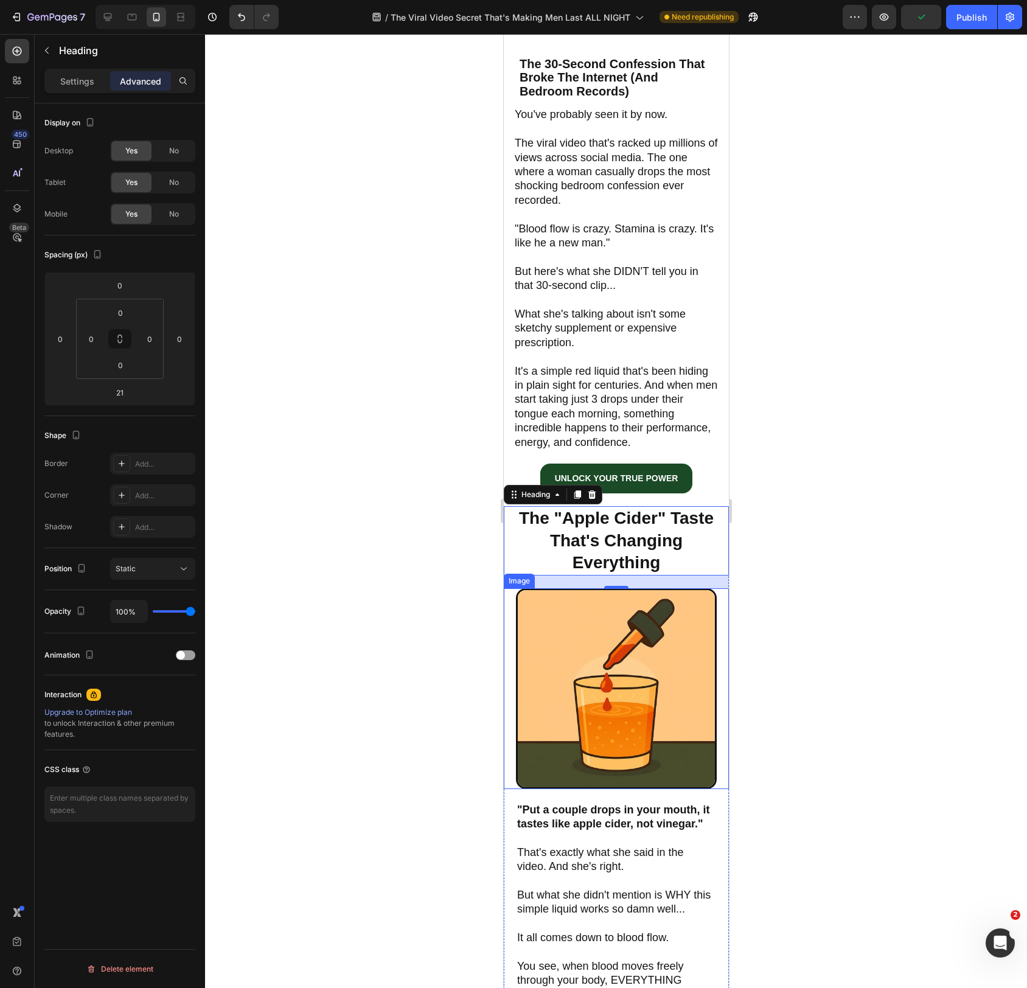
scroll to position [492, 0]
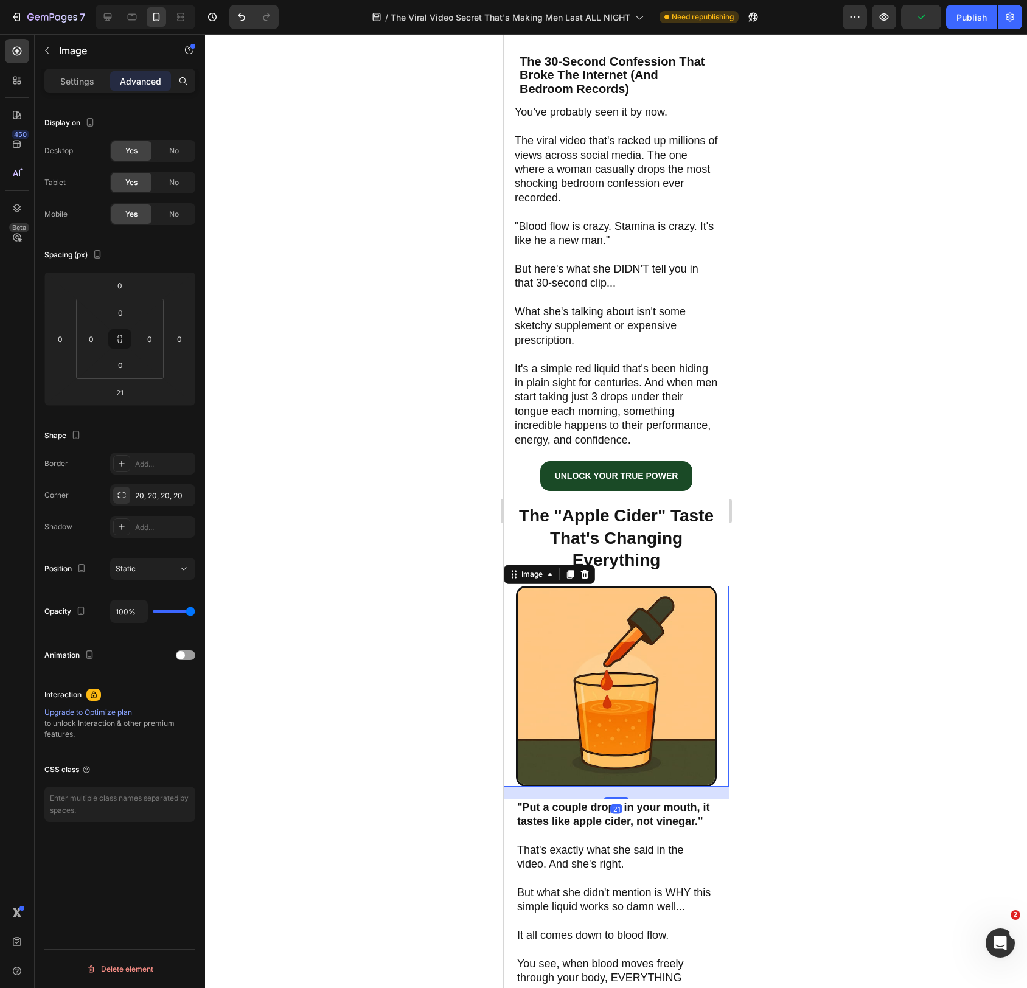
click at [630, 723] on img at bounding box center [616, 686] width 201 height 201
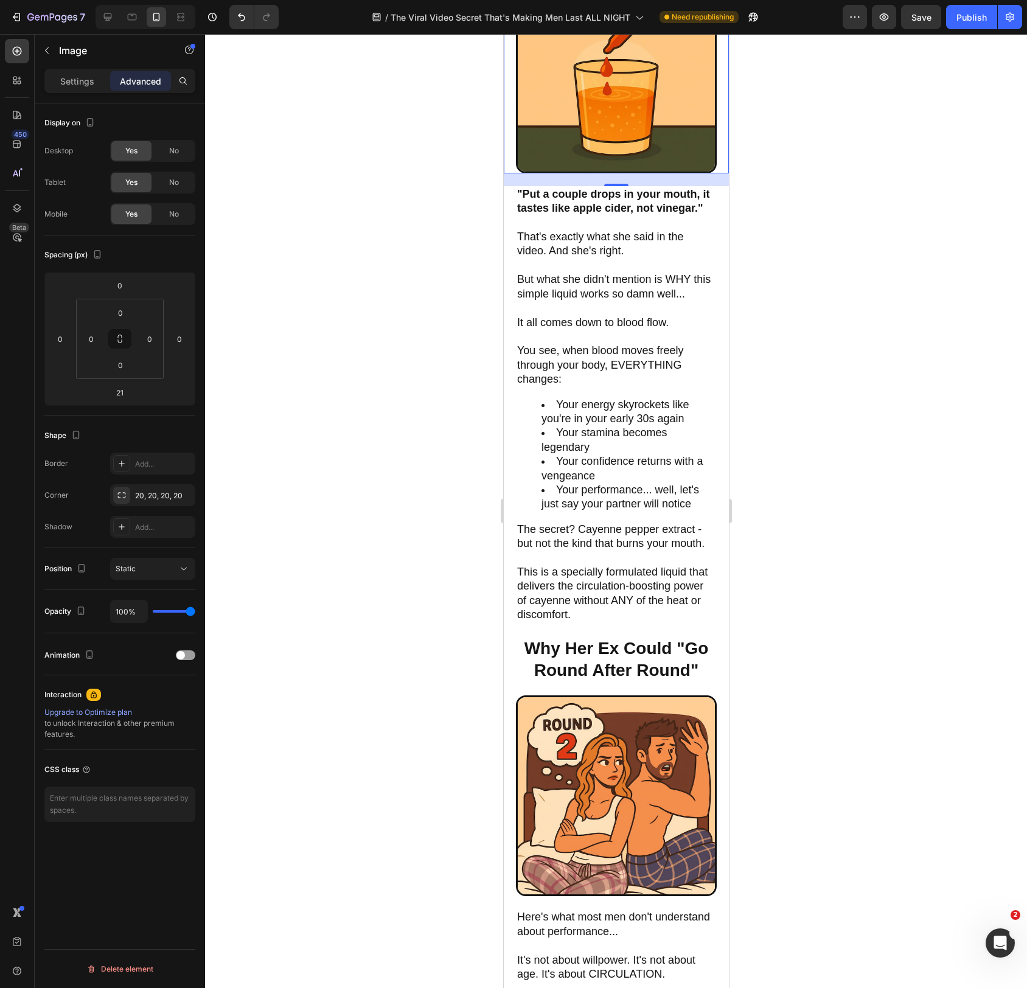
scroll to position [1135, 0]
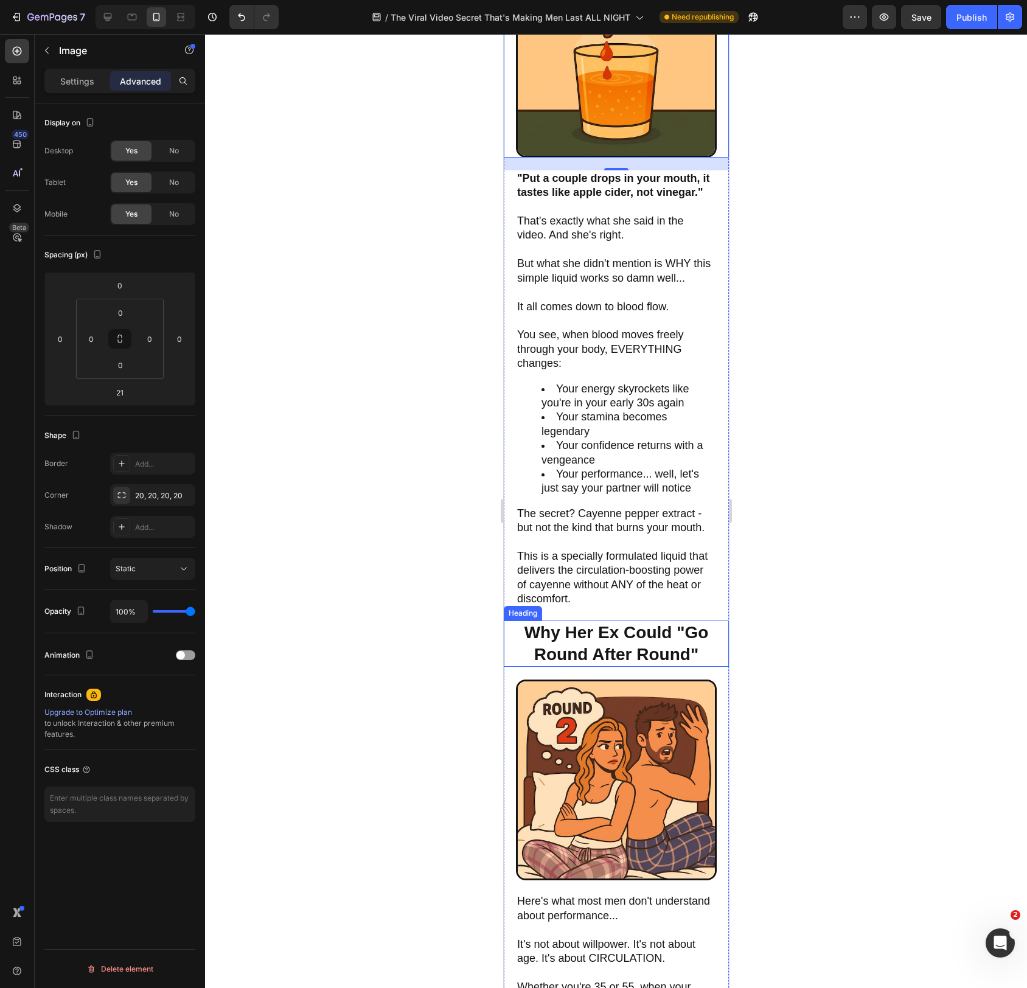
click at [635, 632] on h2 "Why Her Ex Could "Go Round After Round"" at bounding box center [616, 644] width 201 height 47
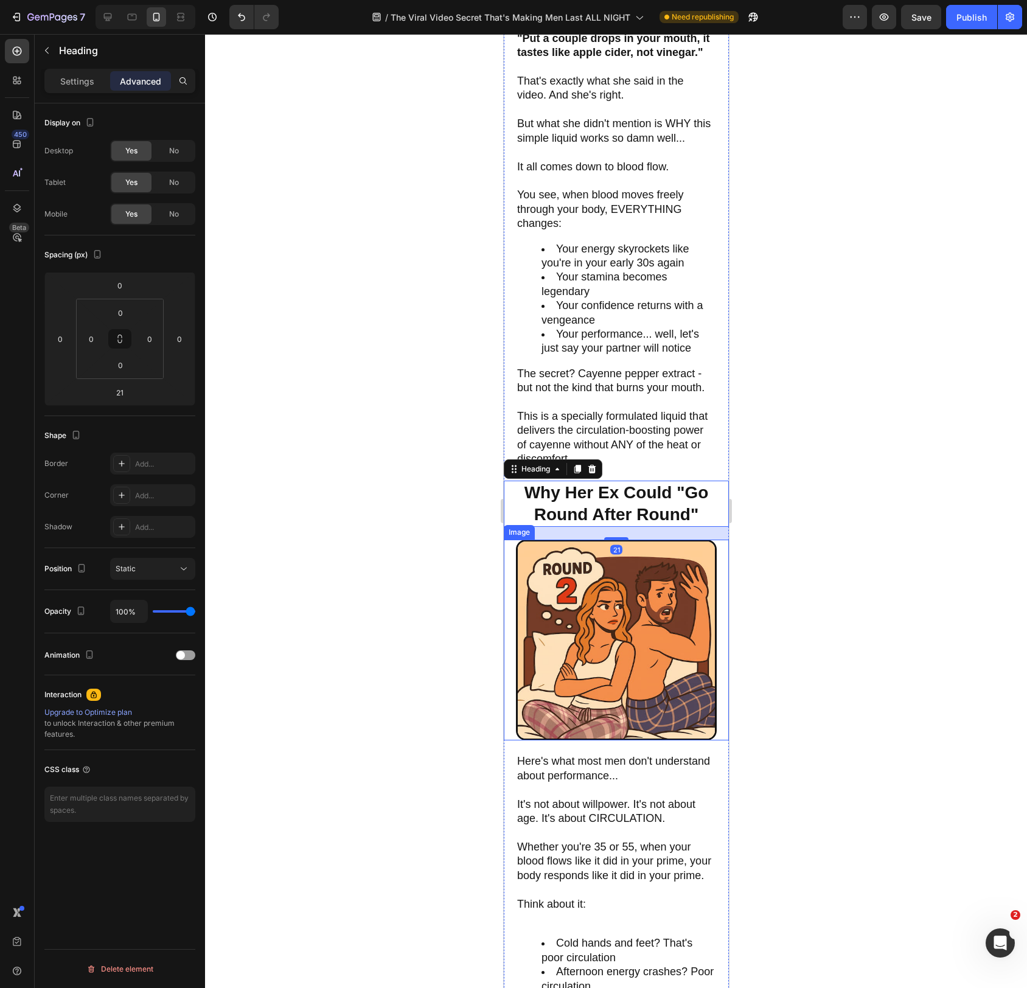
click at [641, 646] on img at bounding box center [616, 640] width 201 height 201
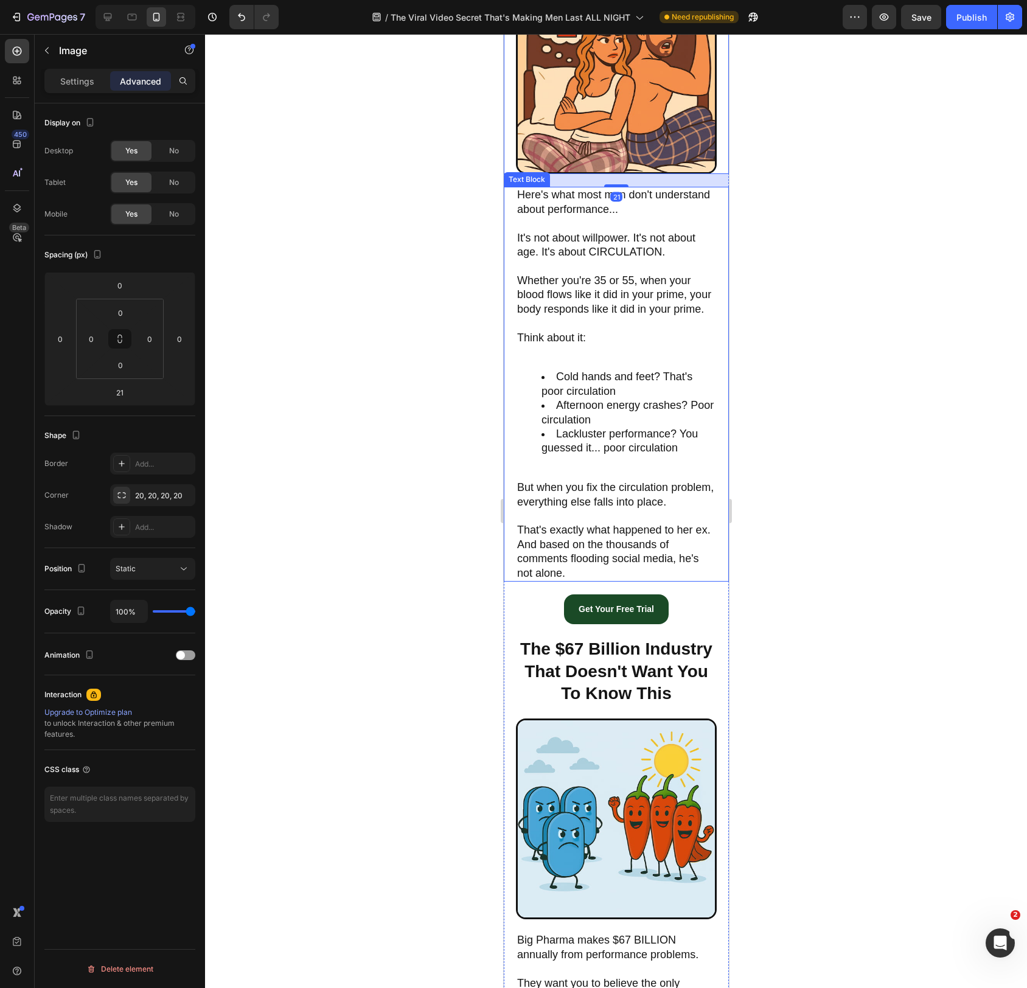
scroll to position [1847, 0]
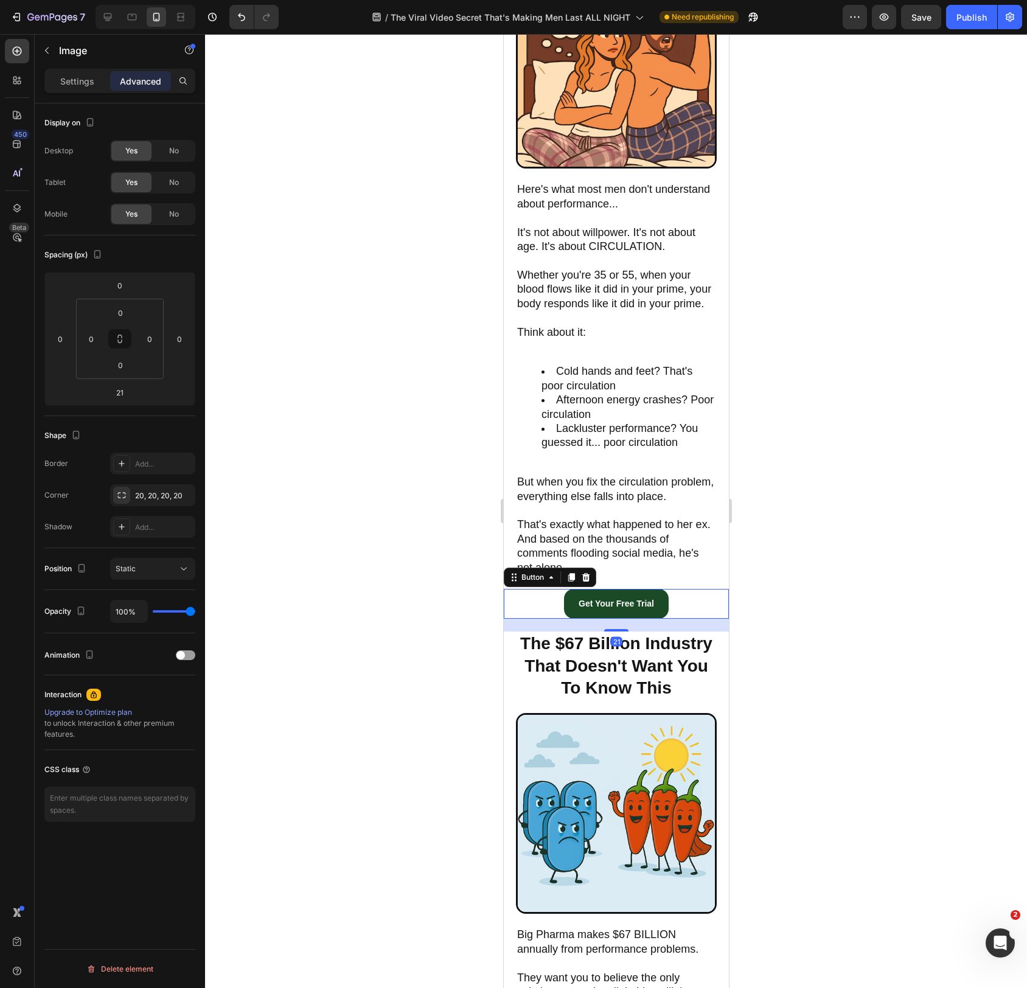
click at [695, 604] on div "Get Your Free Trial Button 21" at bounding box center [615, 604] width 225 height 30
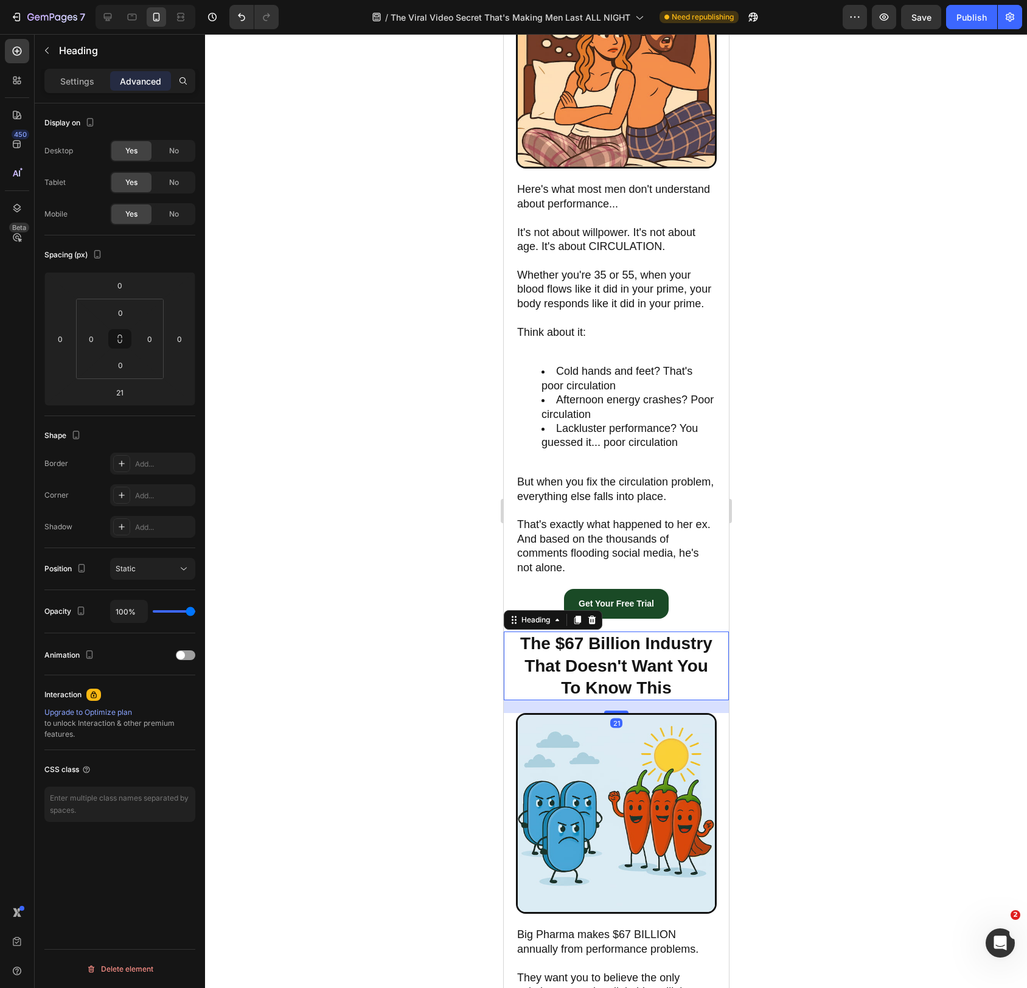
click at [648, 674] on h2 "The $67 Billion Industry That Doesn't Want You To Know This" at bounding box center [616, 666] width 201 height 69
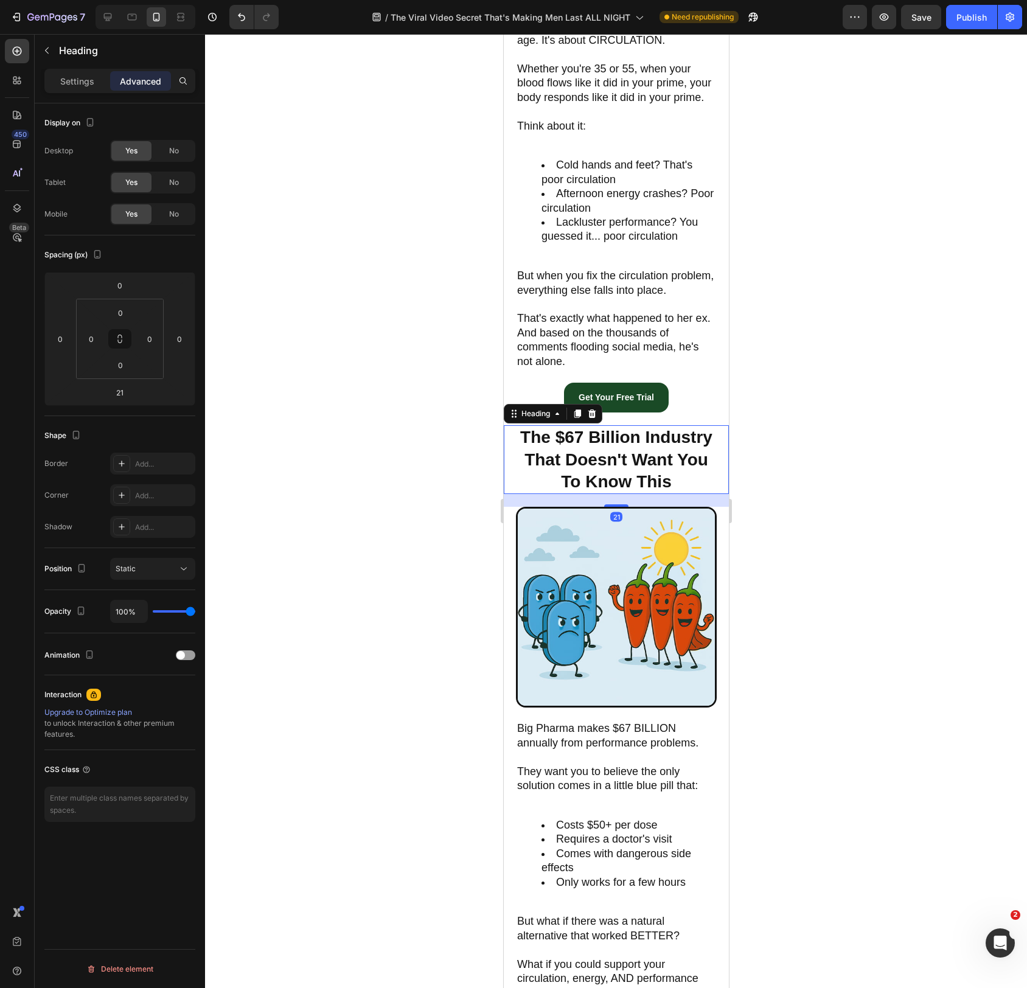
scroll to position [2082, 0]
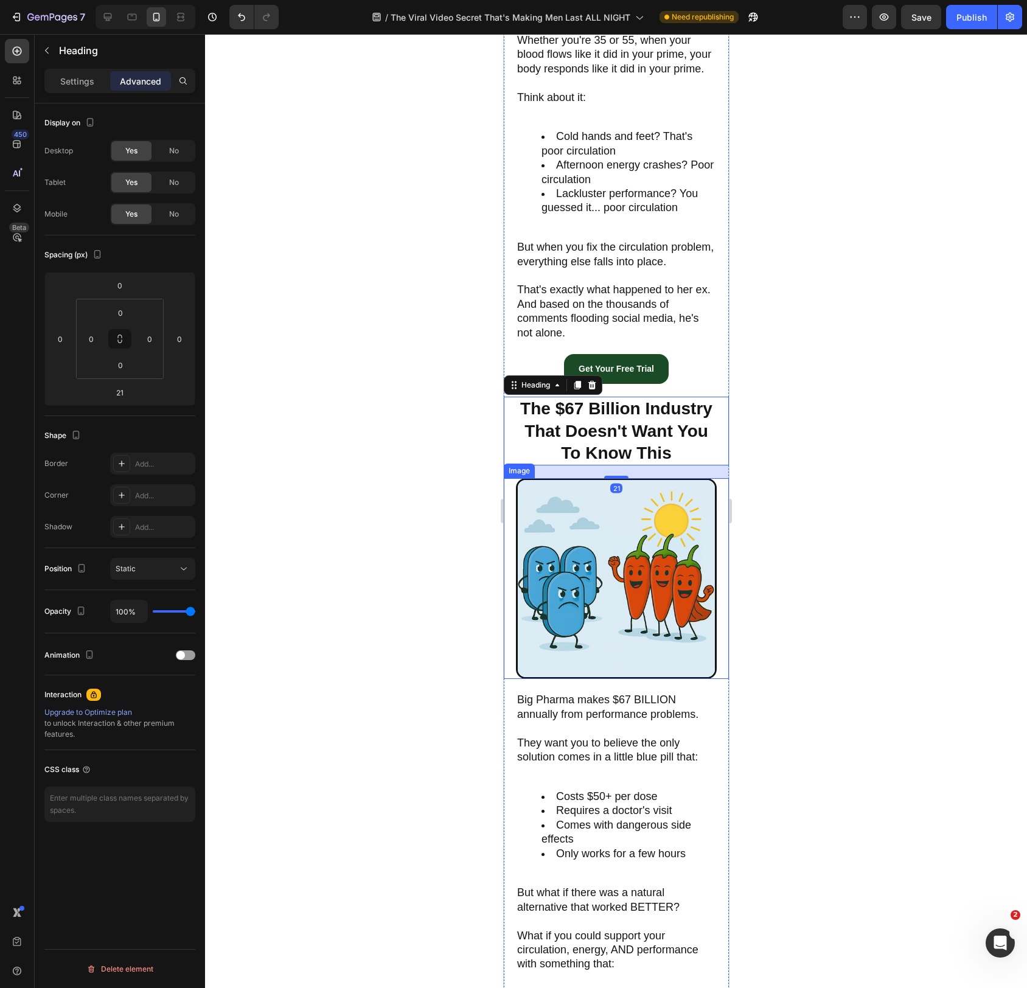
click at [642, 603] on img at bounding box center [616, 578] width 201 height 201
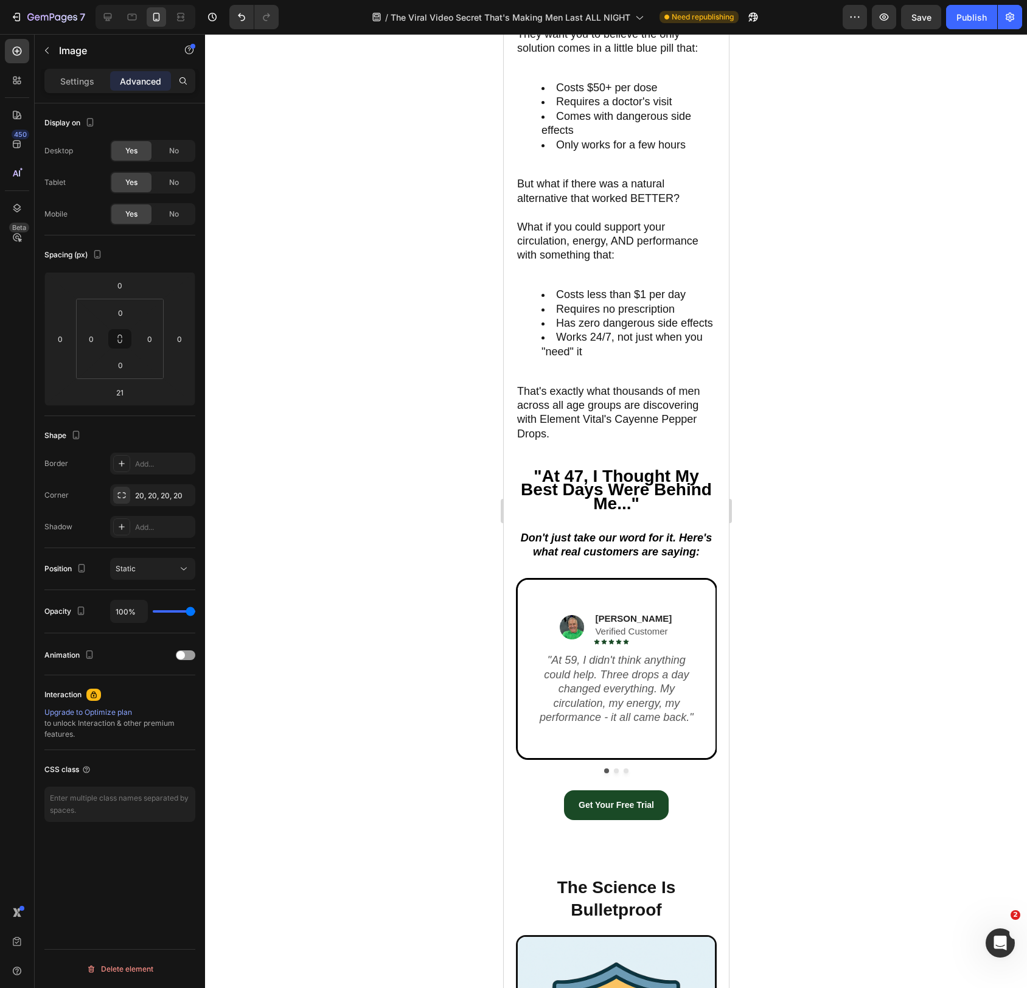
scroll to position [2811, 0]
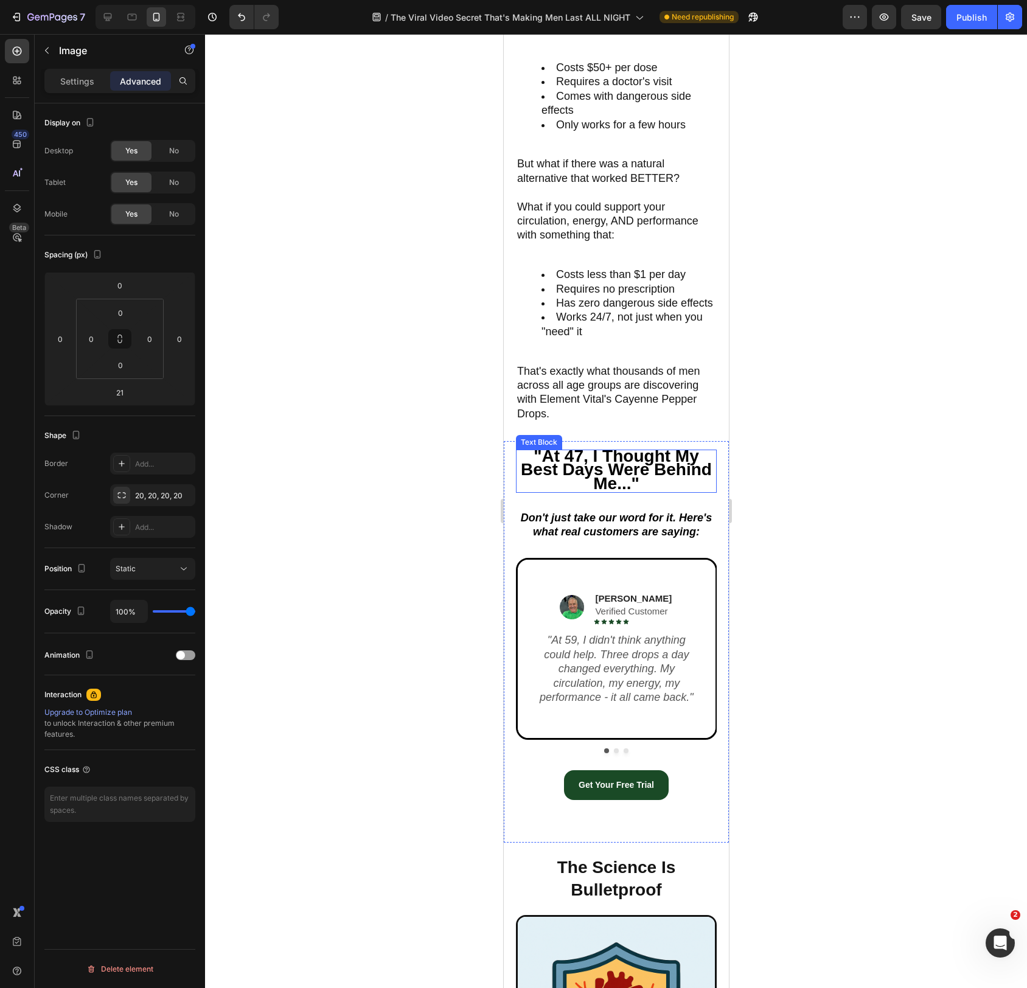
click at [627, 457] on strong ""At 47, I Thought My Best Days Were Behind Me..."" at bounding box center [615, 470] width 191 height 46
click at [626, 394] on p "That's exactly what thousands of men across all age groups are discovering with…" at bounding box center [616, 393] width 198 height 57
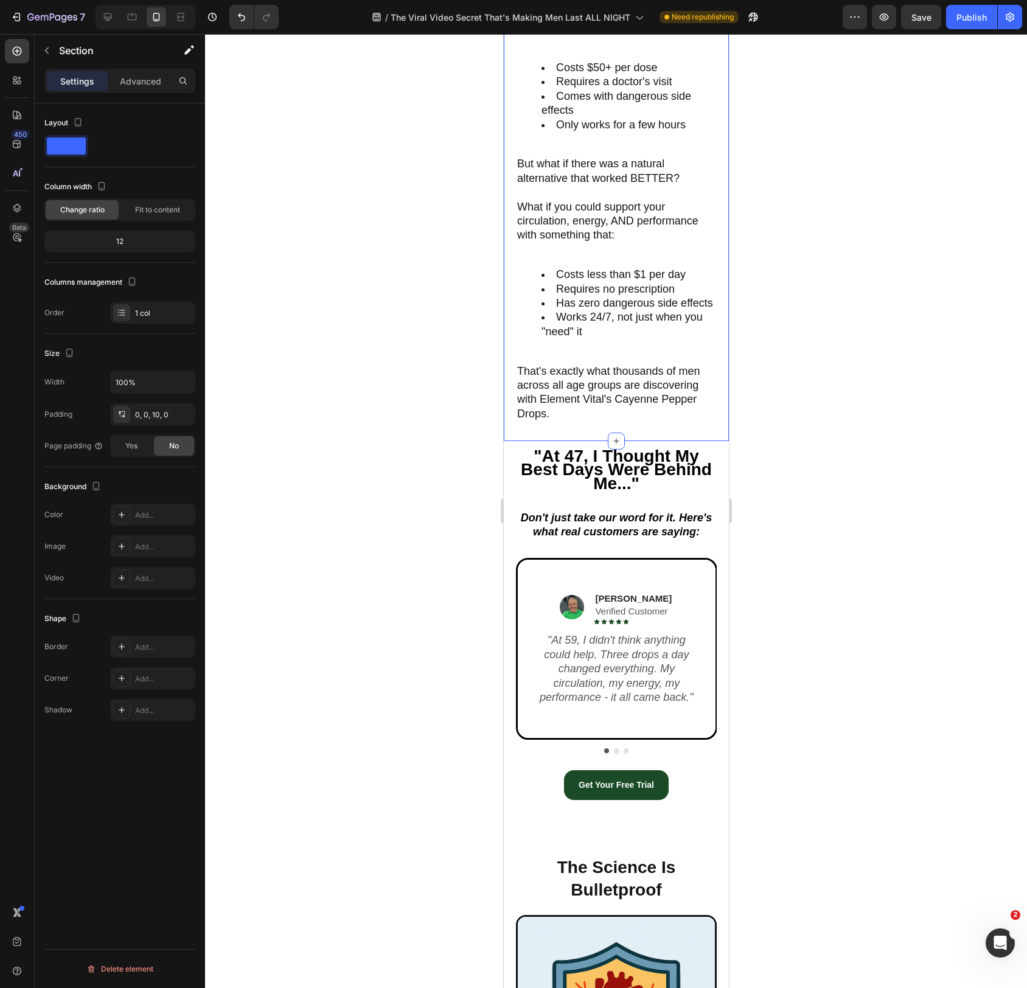
click at [152, 77] on p "Advanced" at bounding box center [140, 81] width 41 height 13
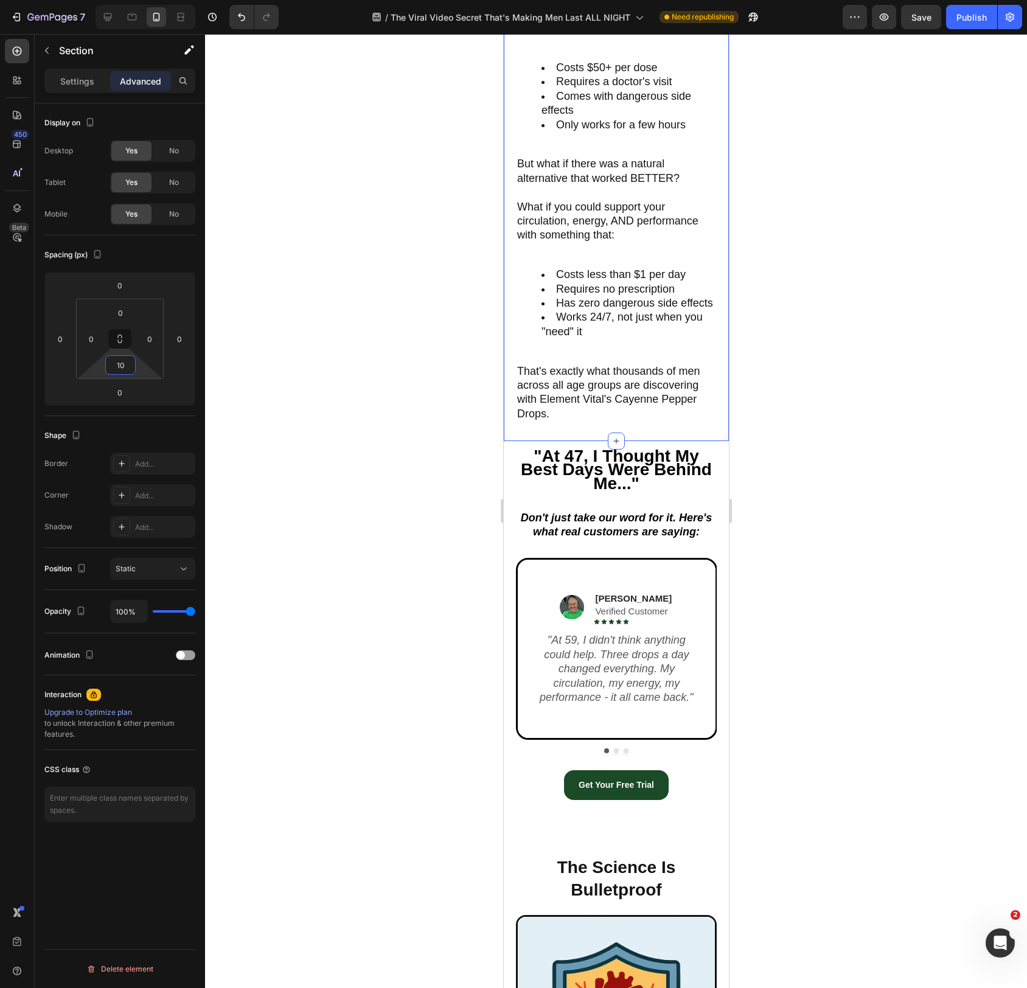
click at [128, 361] on input "10" at bounding box center [120, 365] width 24 height 18
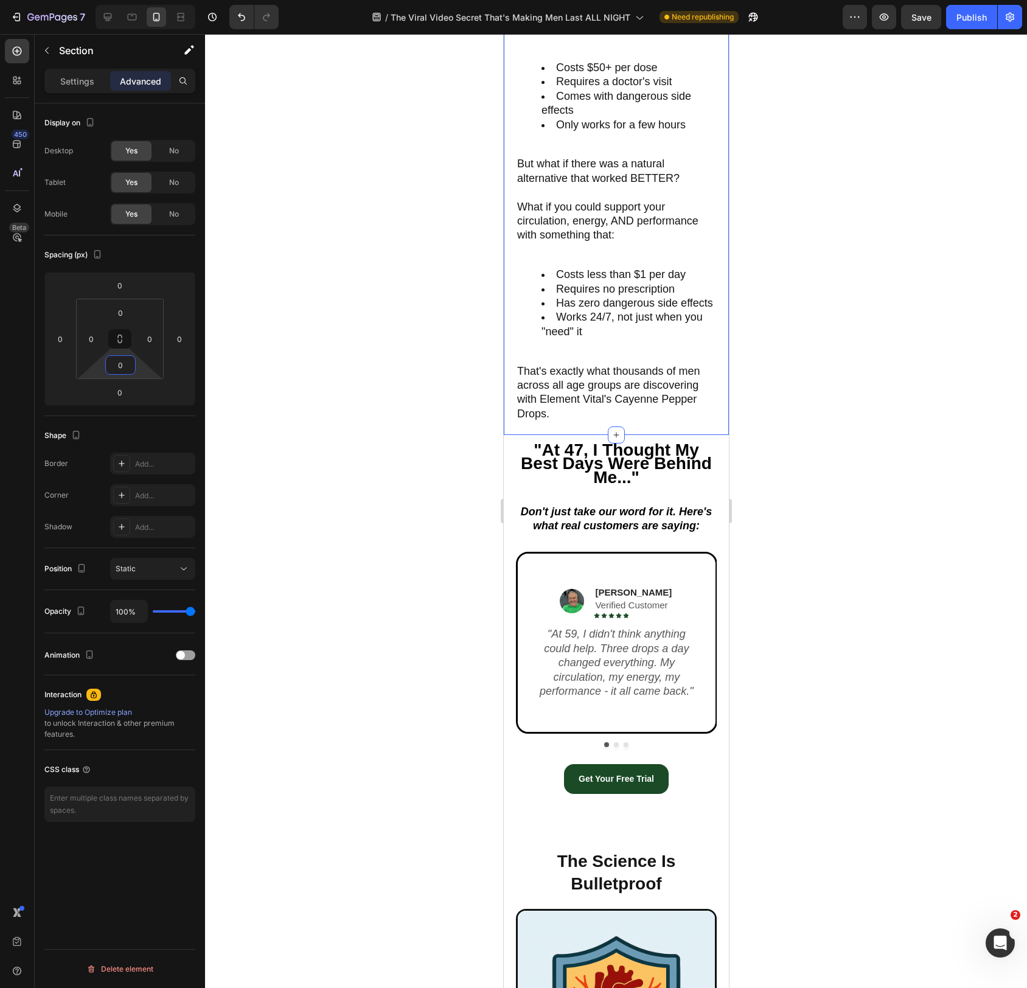
type input "0"
click at [458, 452] on div at bounding box center [616, 511] width 822 height 954
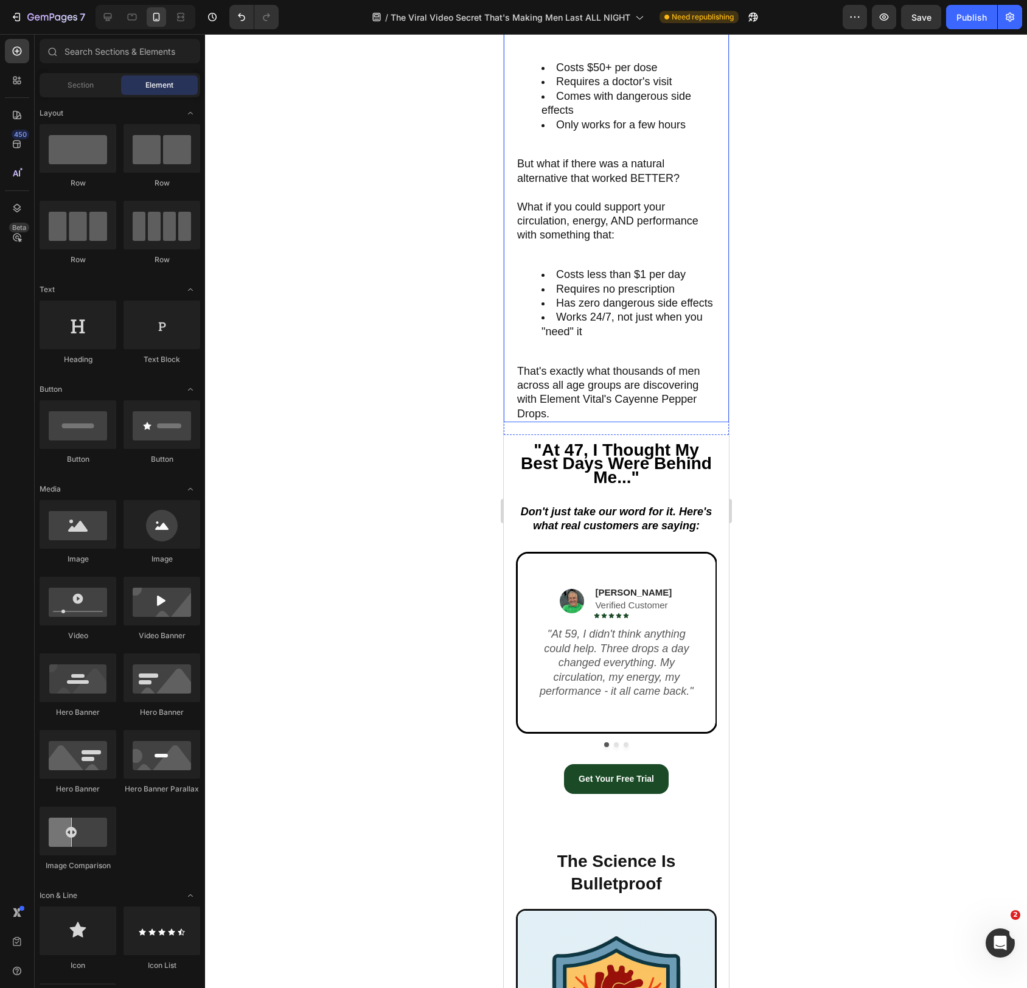
click at [570, 393] on p "That's exactly what thousands of men across all age groups are discovering with…" at bounding box center [616, 393] width 198 height 57
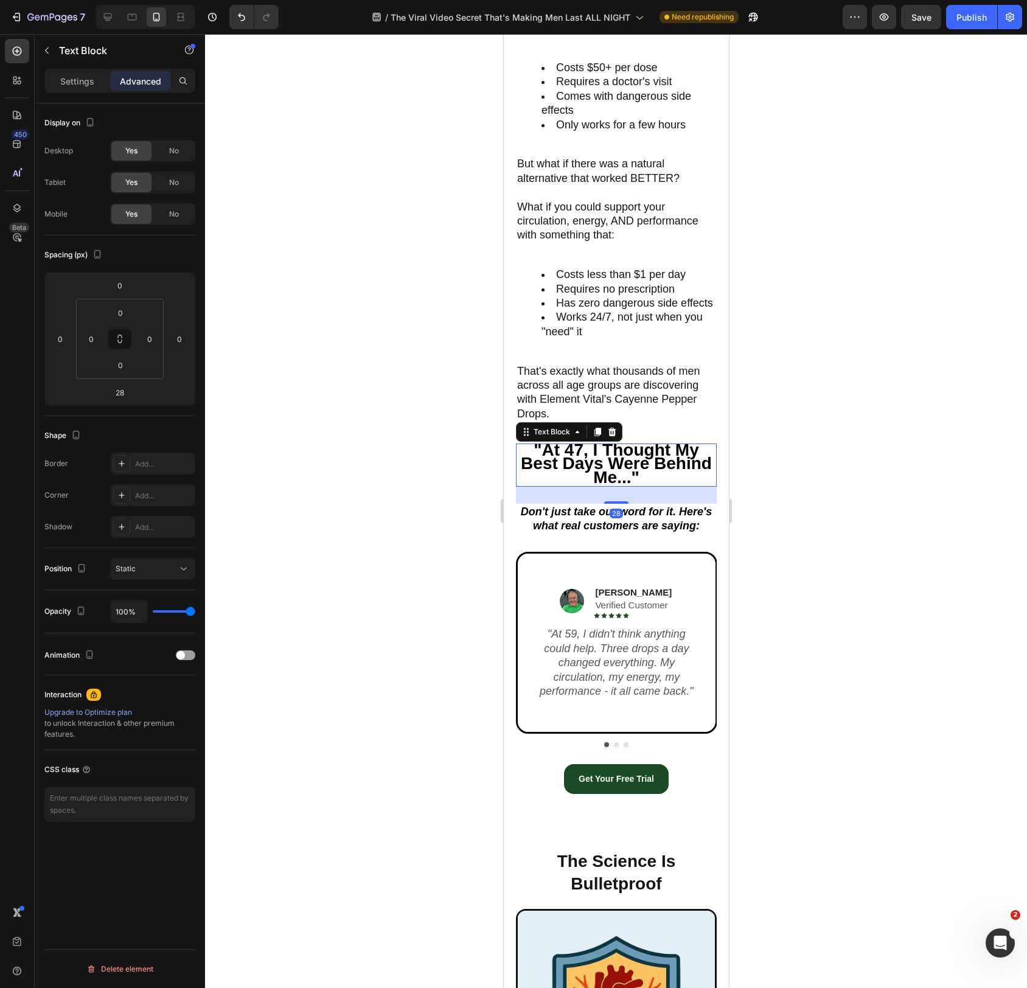
click at [648, 458] on strong ""At 47, I Thought My Best Days Were Behind Me..."" at bounding box center [615, 464] width 191 height 46
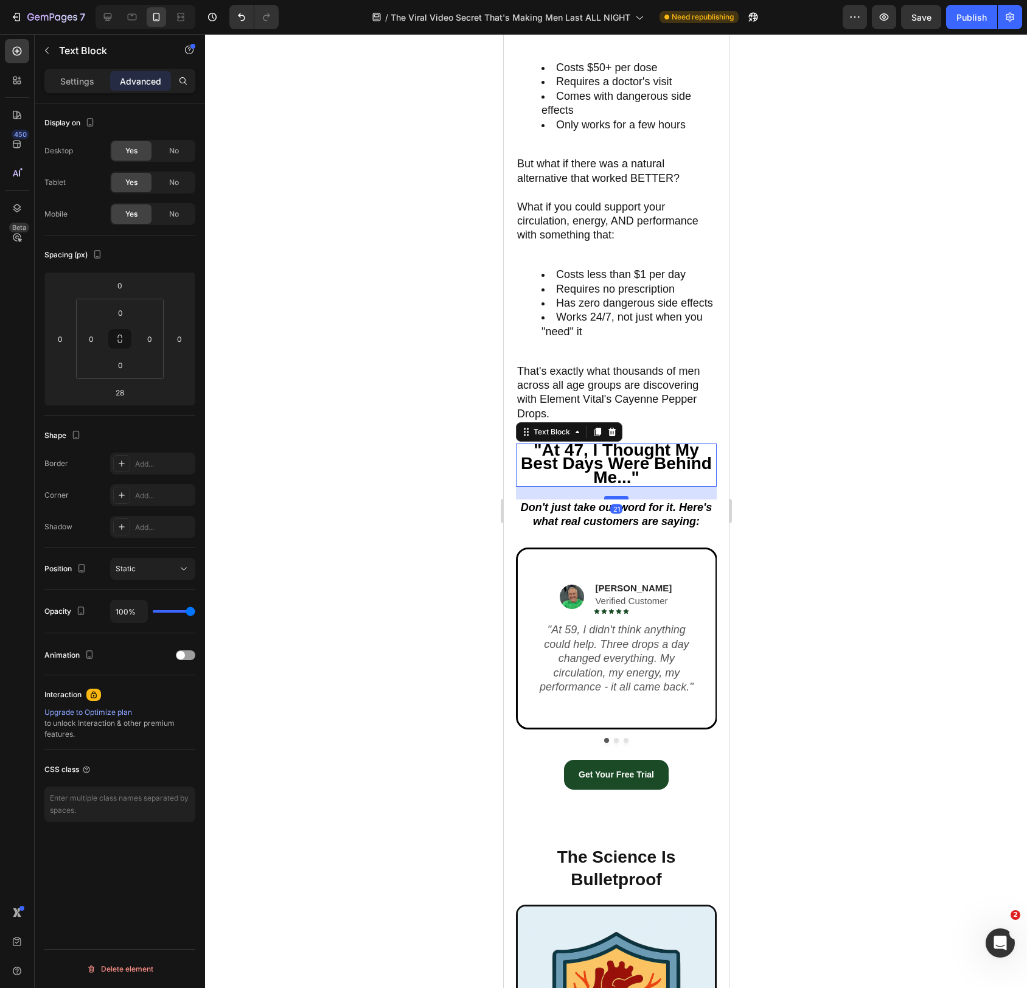
click at [623, 499] on div at bounding box center [616, 498] width 24 height 4
type input "21"
click at [822, 545] on div at bounding box center [616, 511] width 822 height 954
click at [670, 514] on icon "Don't just take our word for it. Here's what real customers are saying:" at bounding box center [616, 515] width 192 height 26
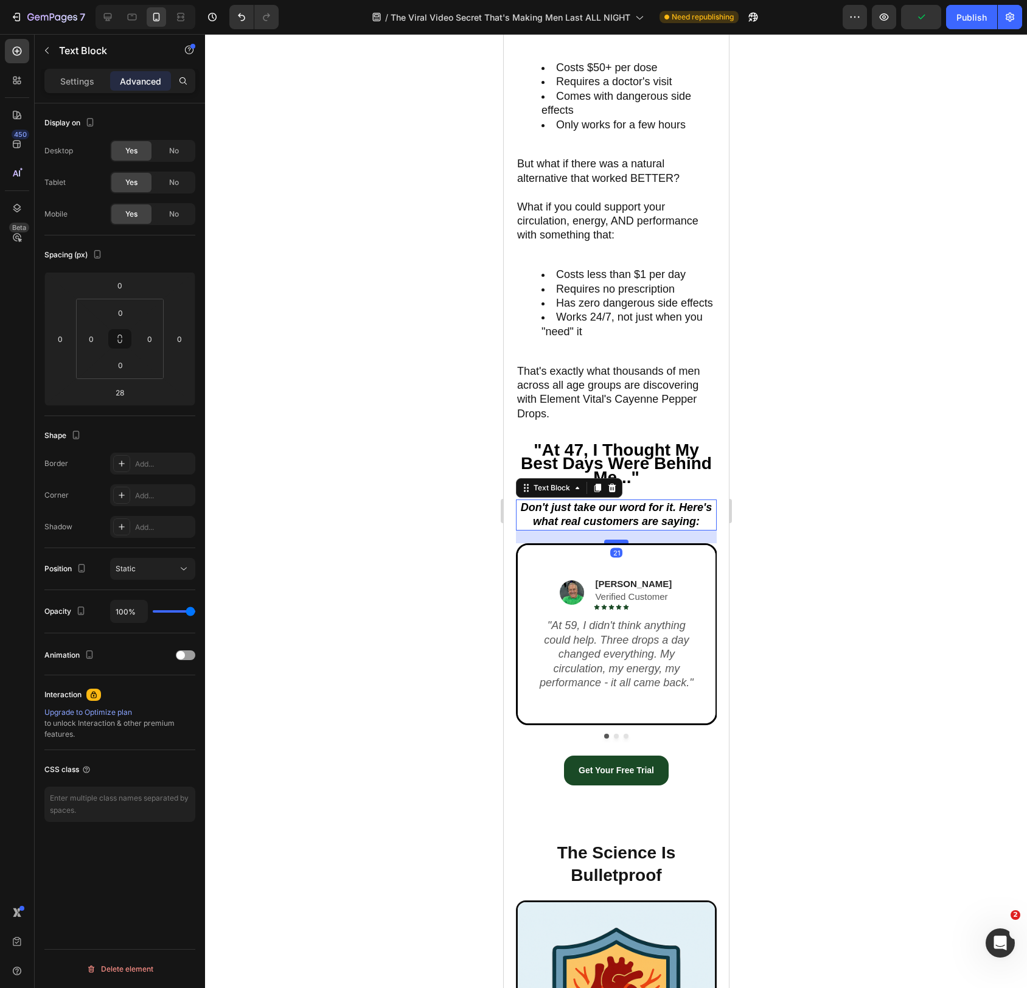
click at [626, 542] on div at bounding box center [616, 542] width 24 height 4
type input "21"
click at [858, 603] on div at bounding box center [616, 511] width 822 height 954
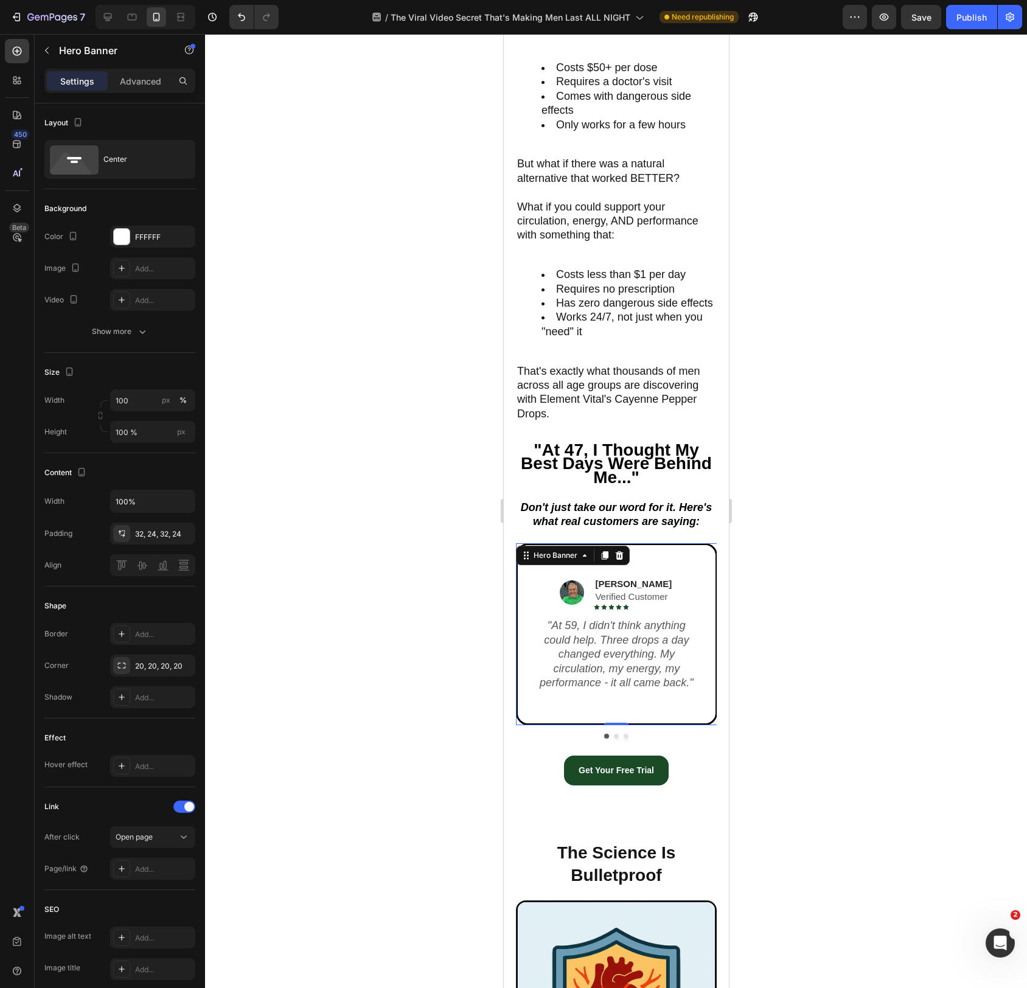
click at [693, 715] on div "Background Image" at bounding box center [616, 634] width 198 height 178
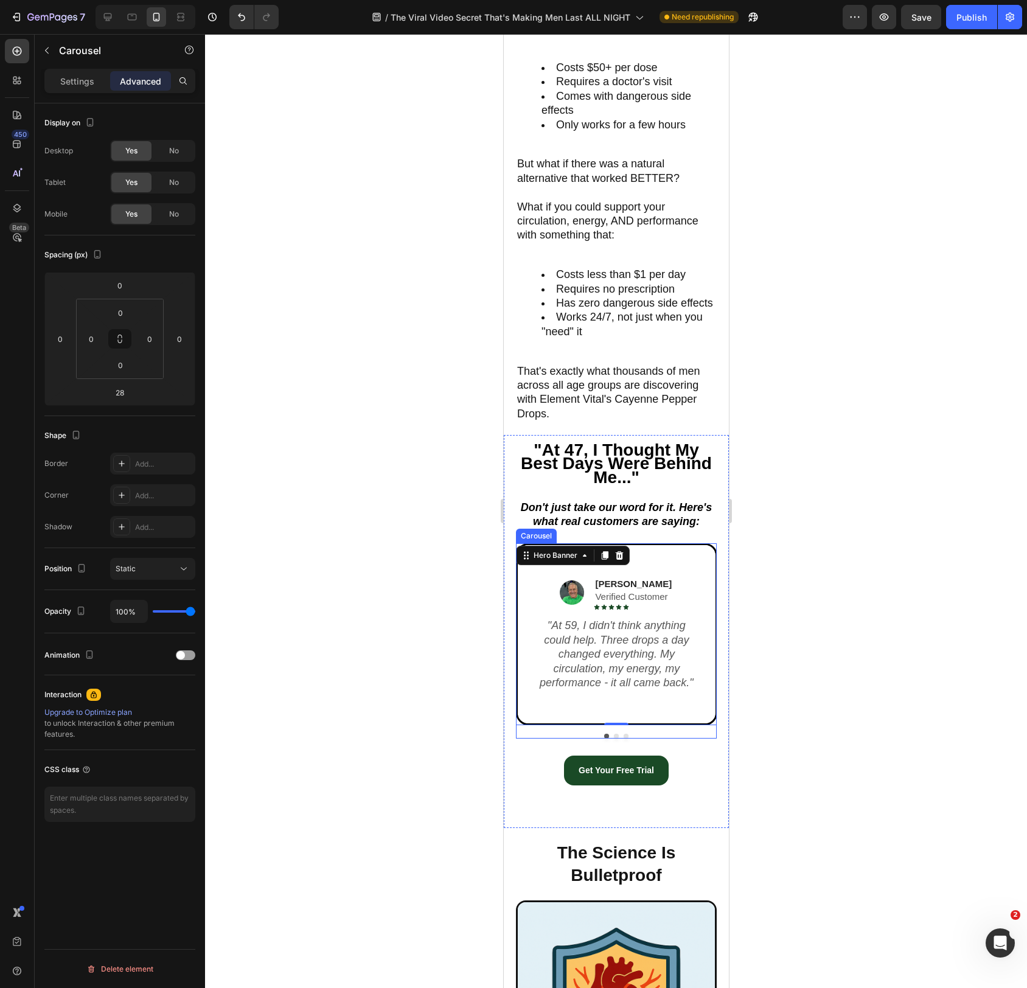
click at [715, 728] on div "Image Greg T. Verified Customer Text Block Icon Icon Icon Icon Icon Icon List R…" at bounding box center [616, 641] width 201 height 195
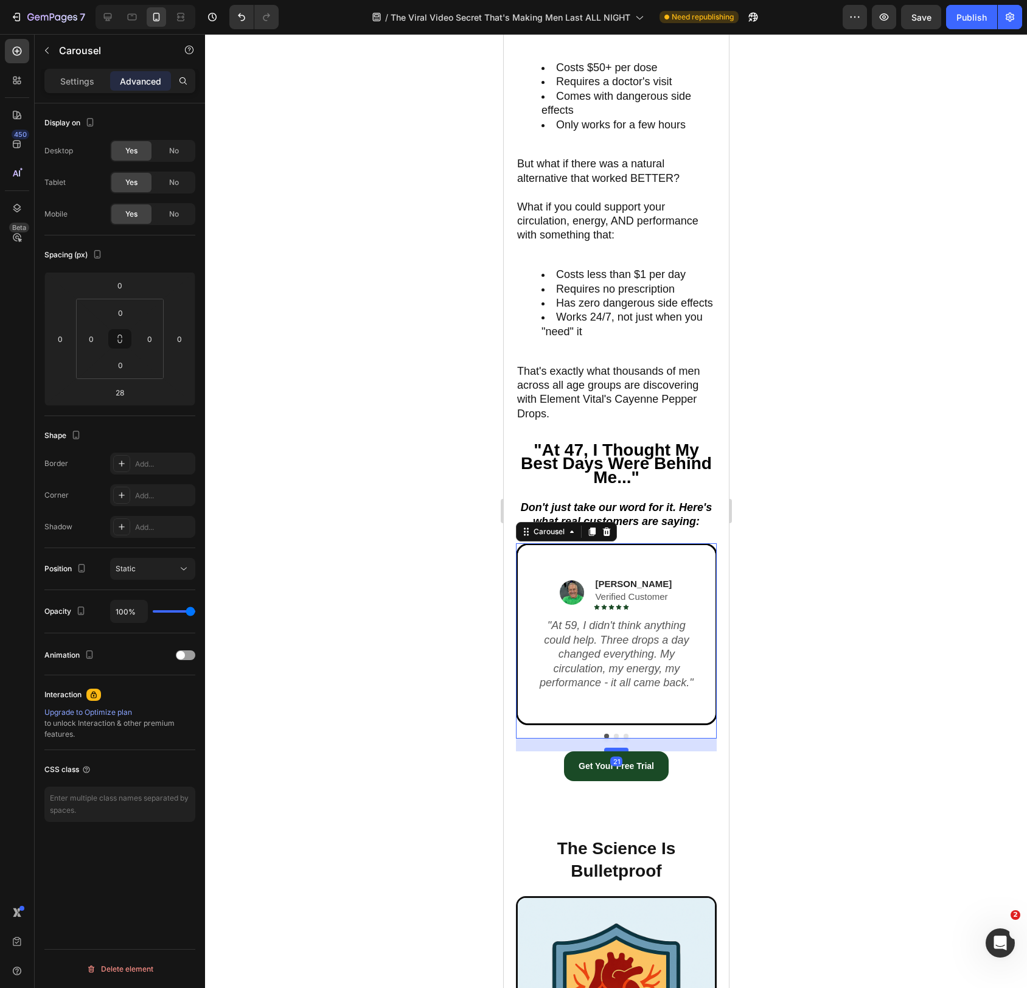
click at [625, 749] on div at bounding box center [616, 750] width 24 height 4
type input "21"
click at [691, 766] on div "Get Your Free Trial Button" at bounding box center [616, 767] width 201 height 30
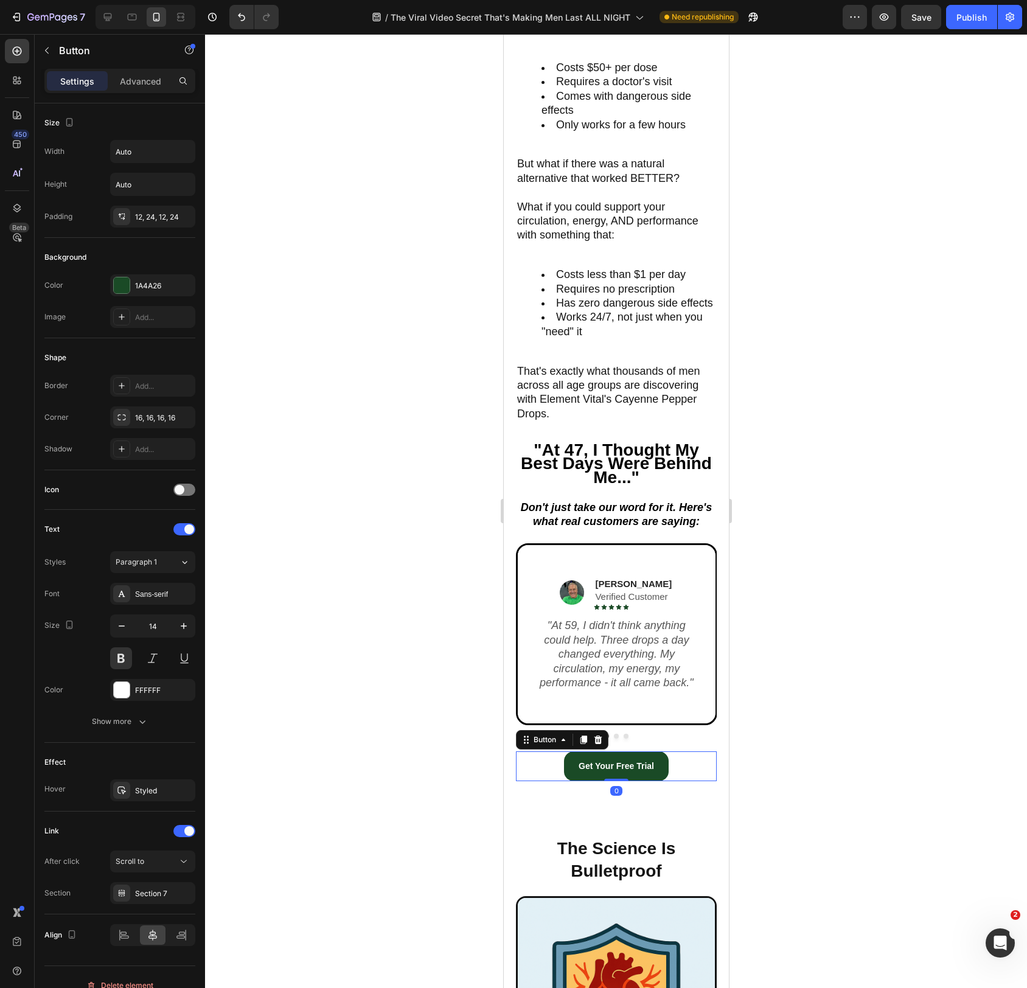
scroll to position [2805, 0]
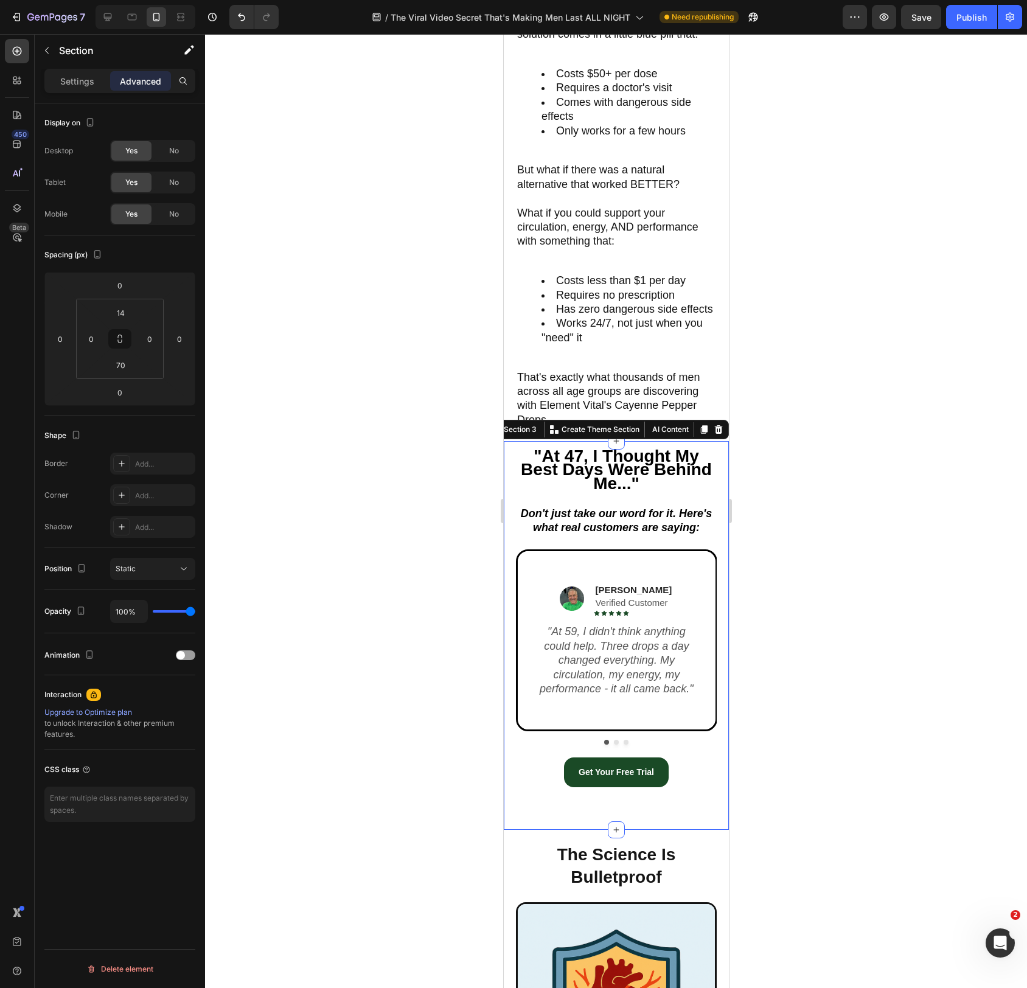
click at [686, 808] on div ""At 47, I Thought My Best Days Were Behind Me..." Text Block Don't just take ou…" at bounding box center [615, 635] width 225 height 389
click at [124, 370] on input "70" at bounding box center [120, 365] width 24 height 18
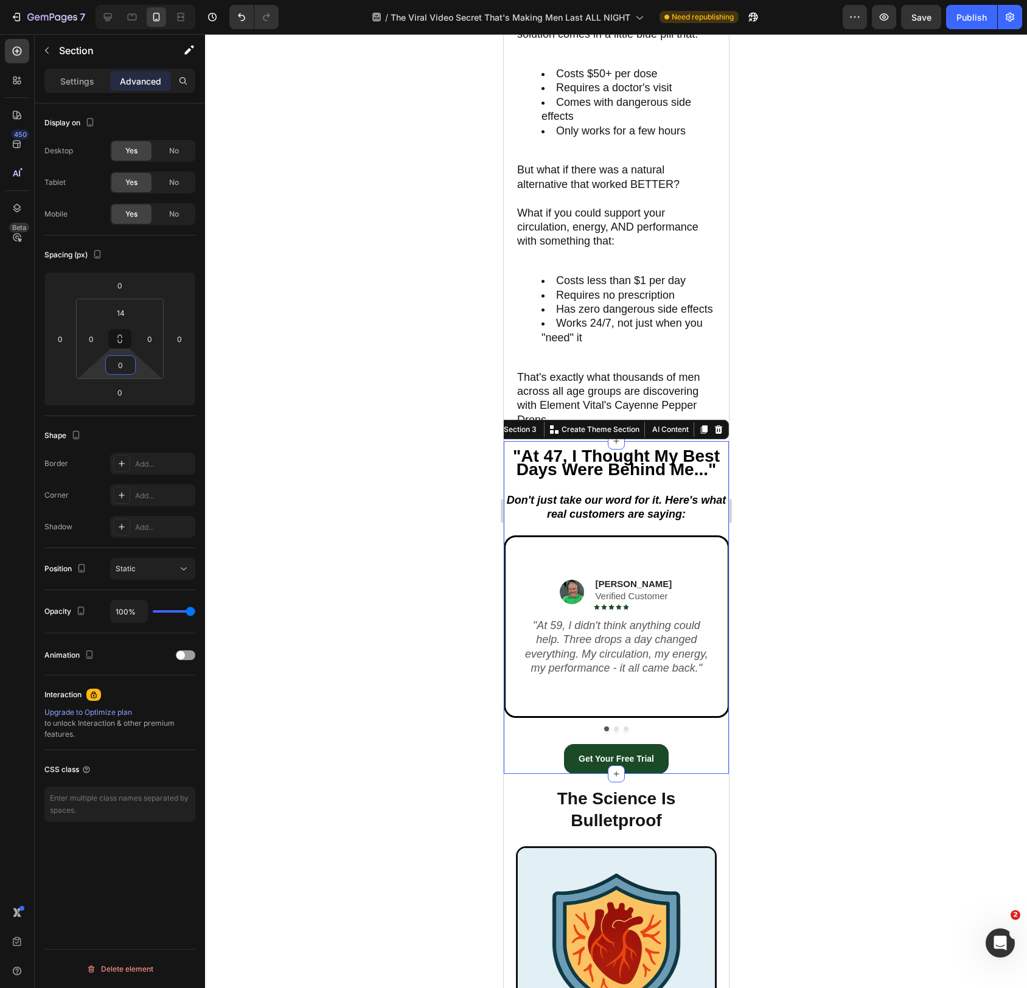
type input "0"
click at [425, 632] on div at bounding box center [616, 511] width 822 height 954
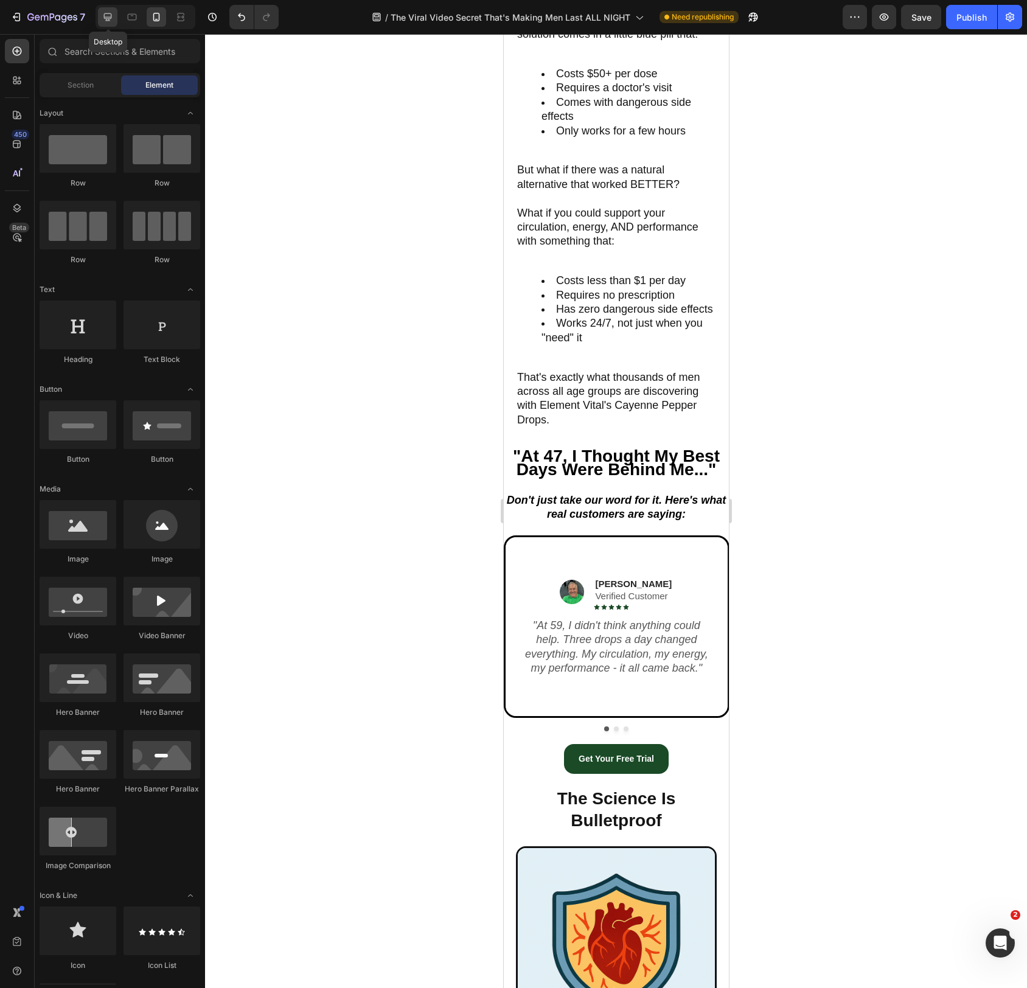
click at [103, 13] on icon at bounding box center [108, 17] width 12 height 12
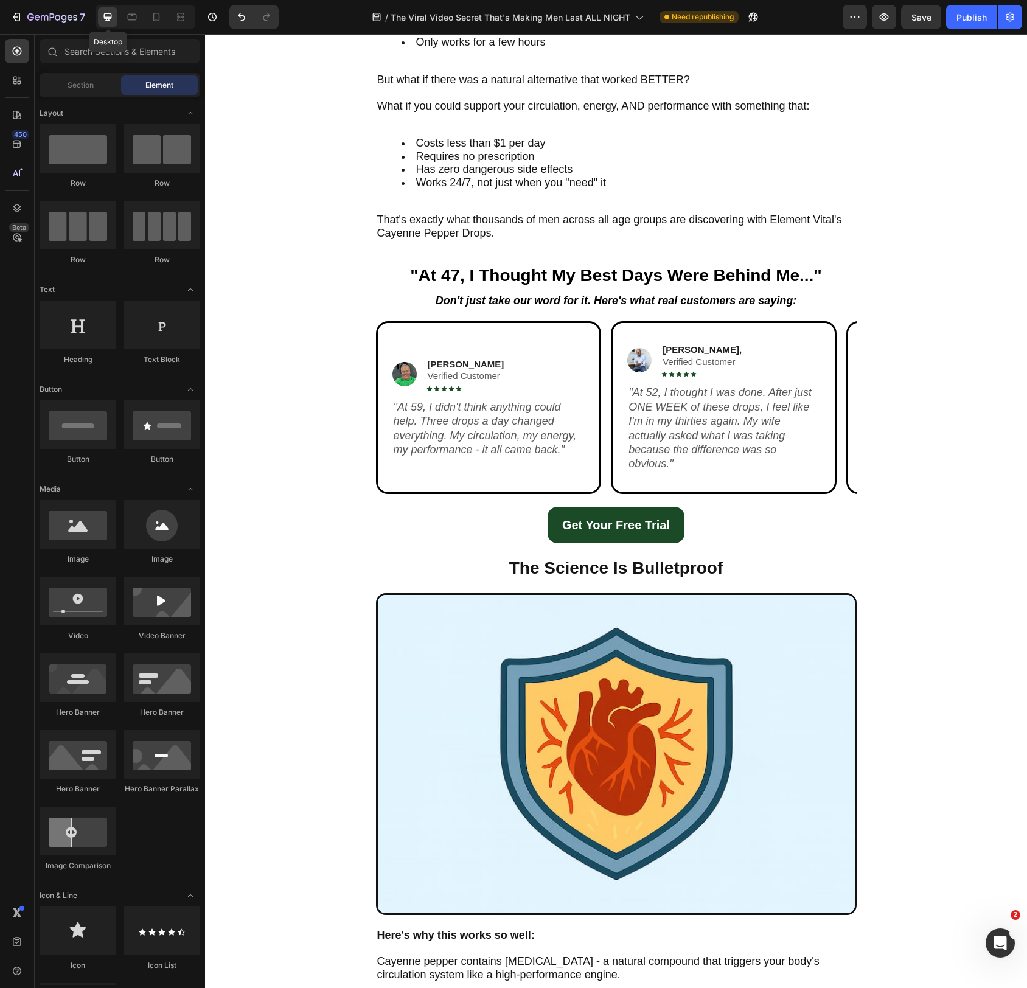
scroll to position [2749, 0]
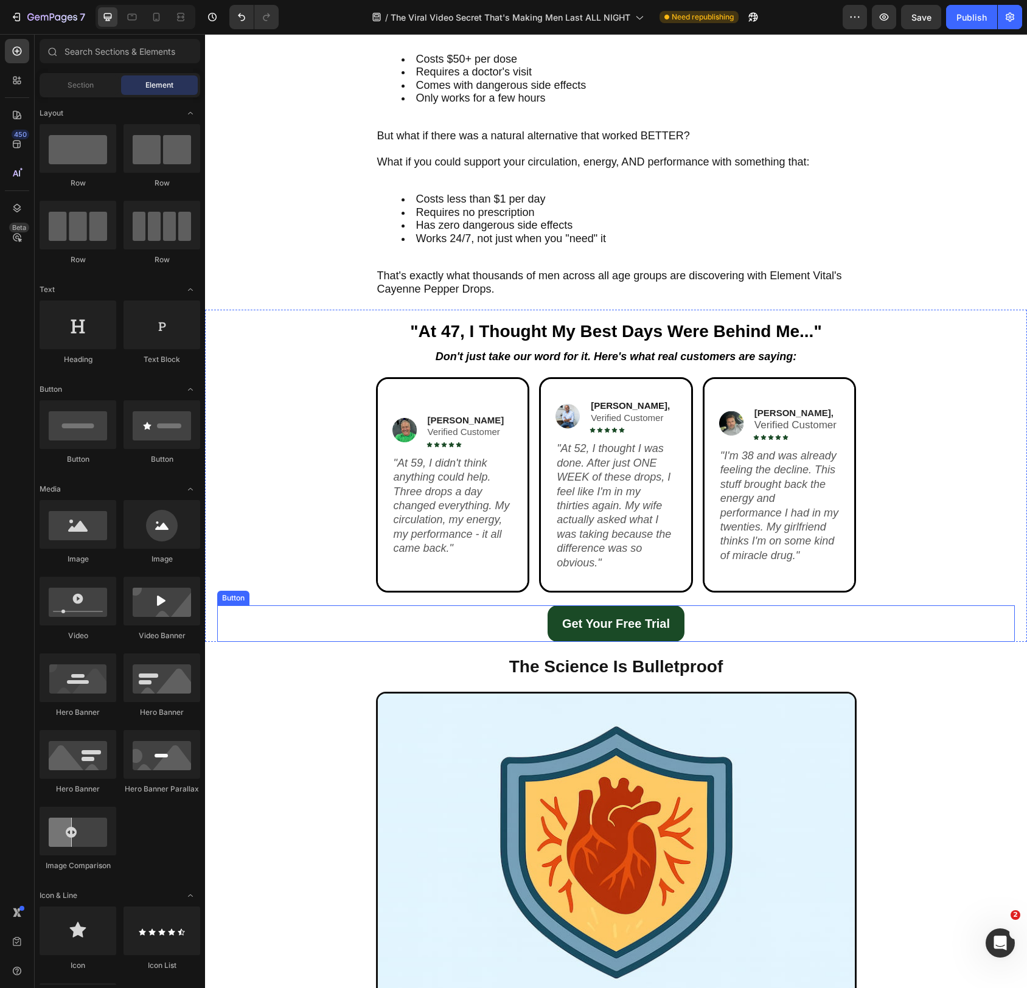
click at [749, 612] on div "Get Your Free Trial Button" at bounding box center [616, 624] width 798 height 37
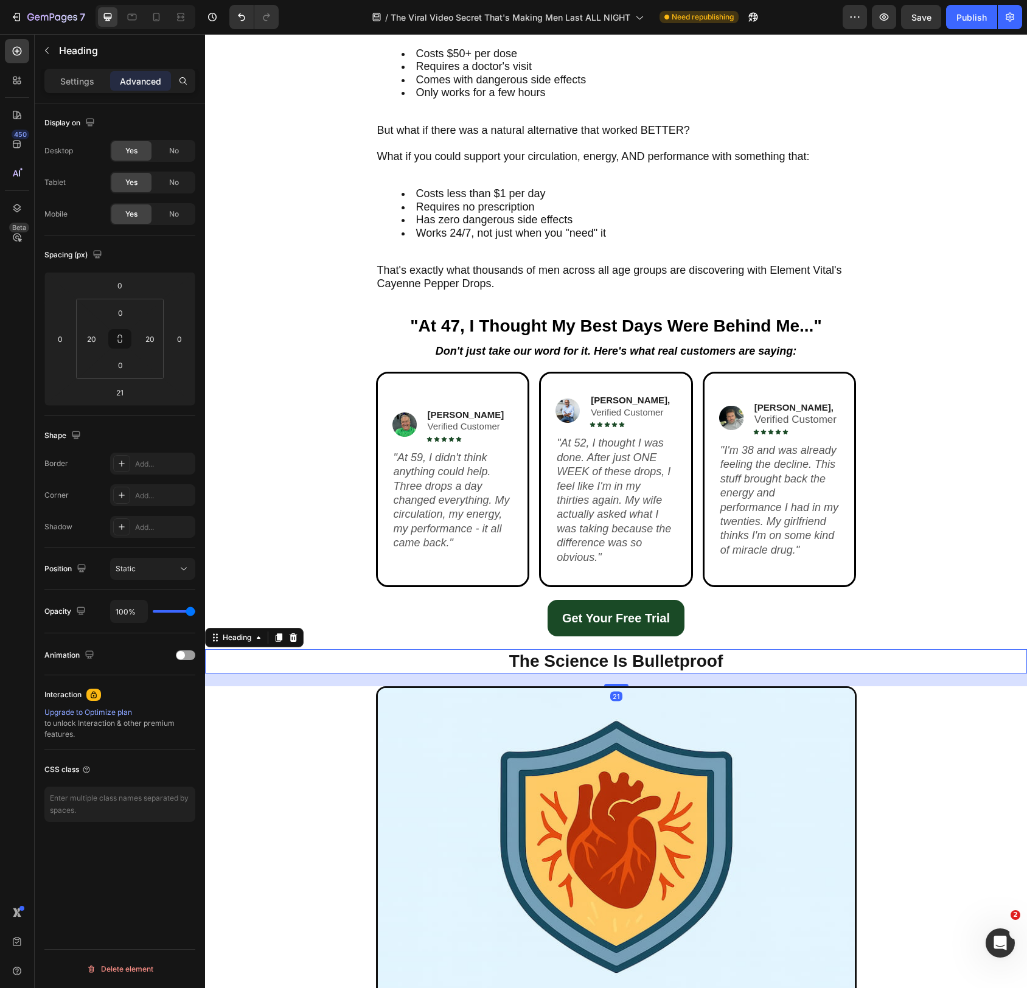
click at [740, 660] on h2 "The Science Is Bulletproof" at bounding box center [616, 661] width 481 height 24
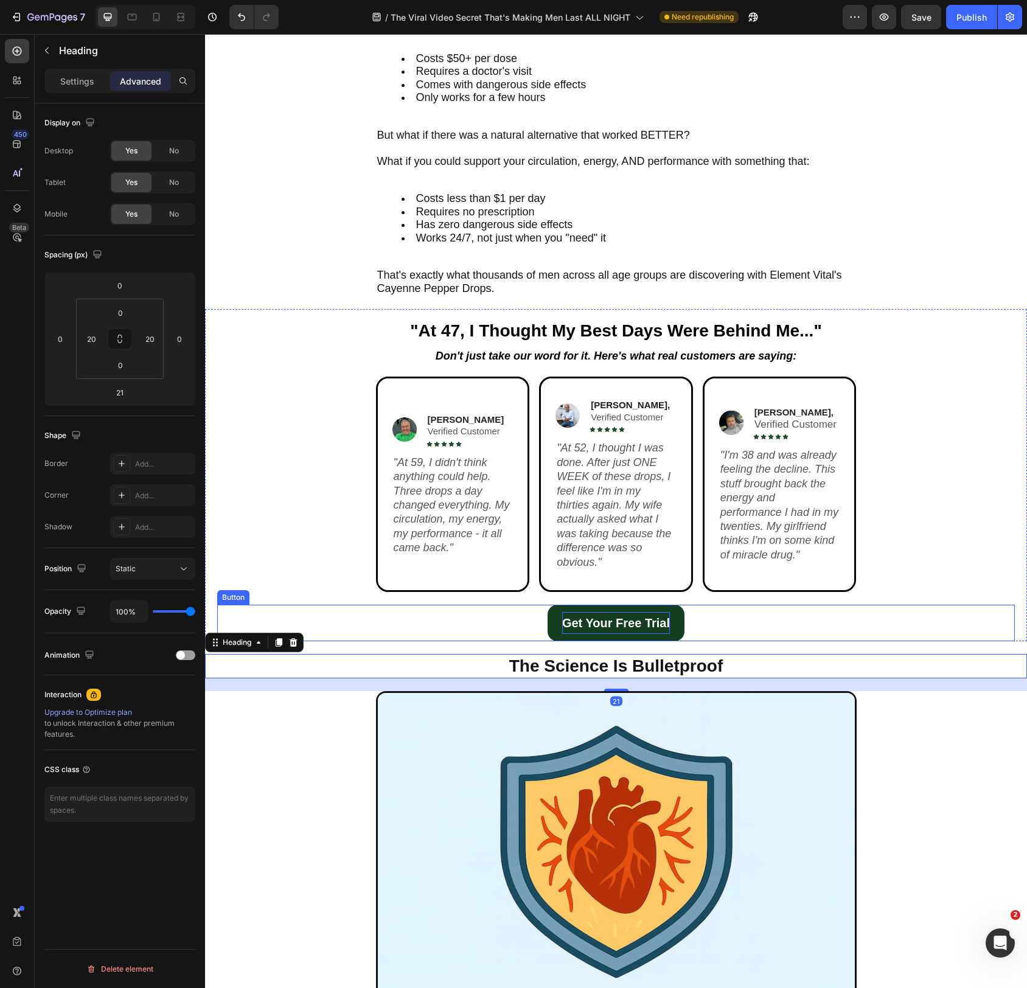
scroll to position [2742, 0]
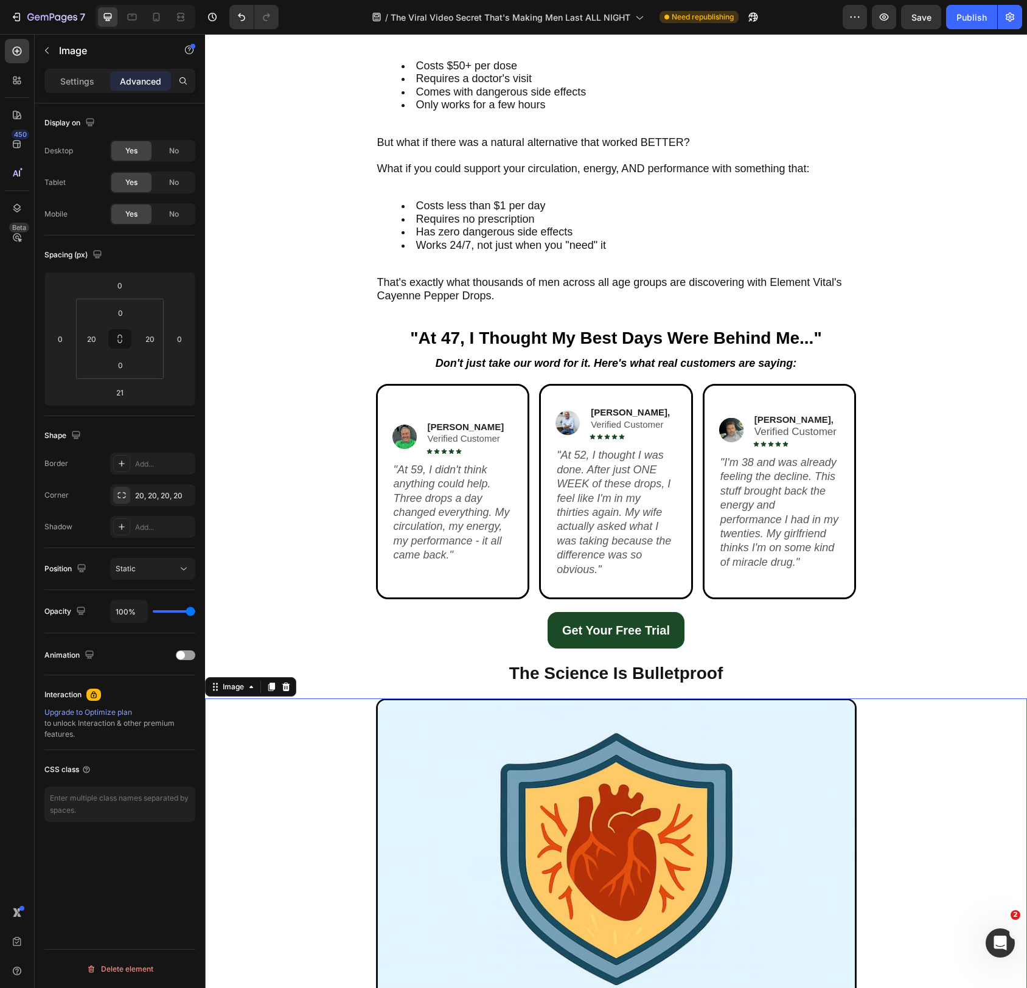
click at [298, 726] on div at bounding box center [616, 860] width 798 height 322
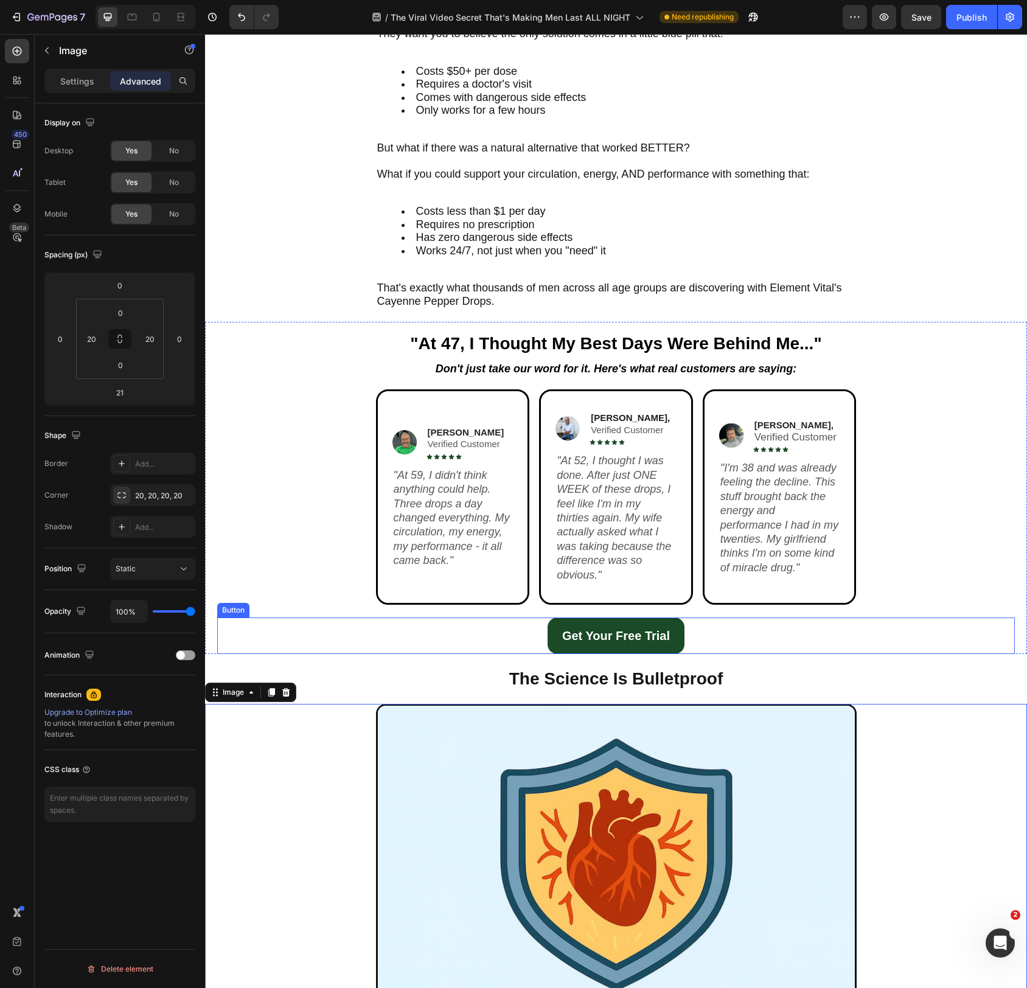
click at [789, 628] on div "Get Your Free Trial Button" at bounding box center [616, 636] width 798 height 37
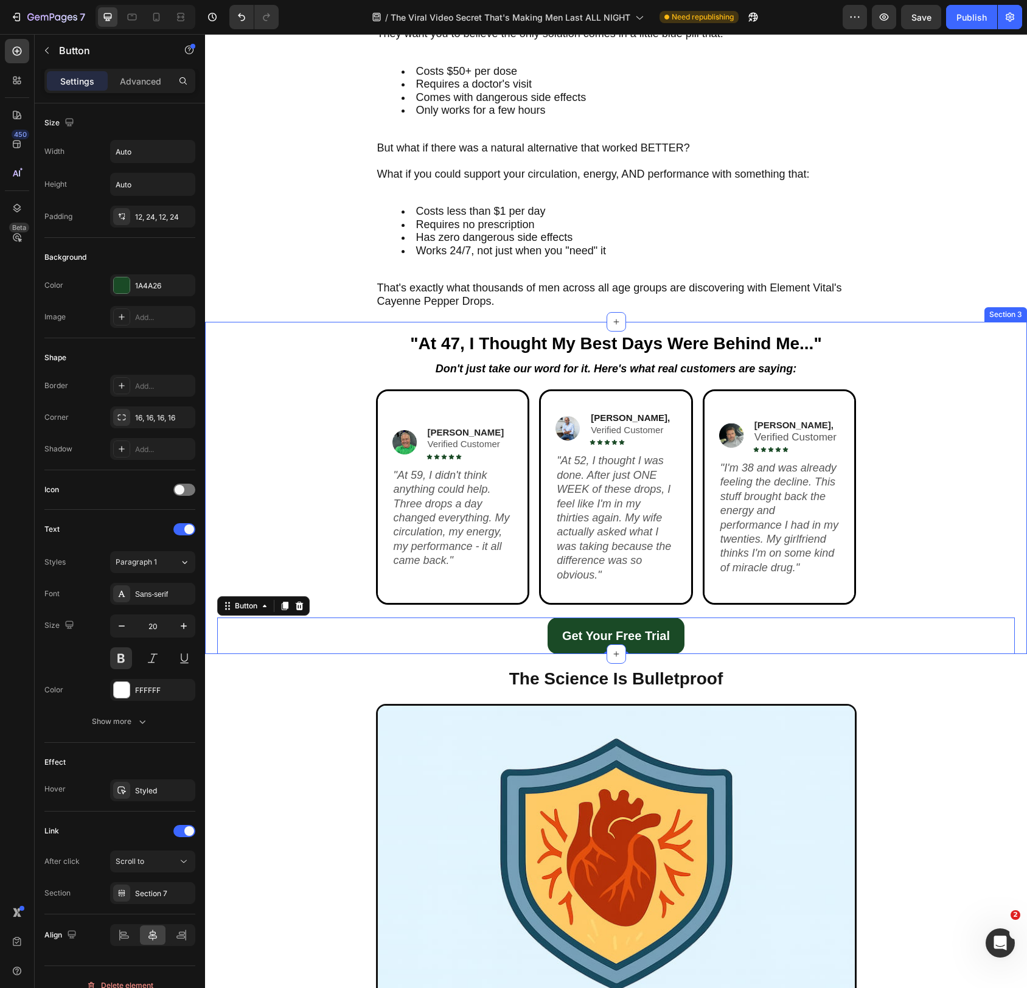
click at [979, 575] on div "Image Greg T. Verified Customer Text Block Icon Icon Icon Icon Icon Icon List R…" at bounding box center [616, 504] width 798 height 228
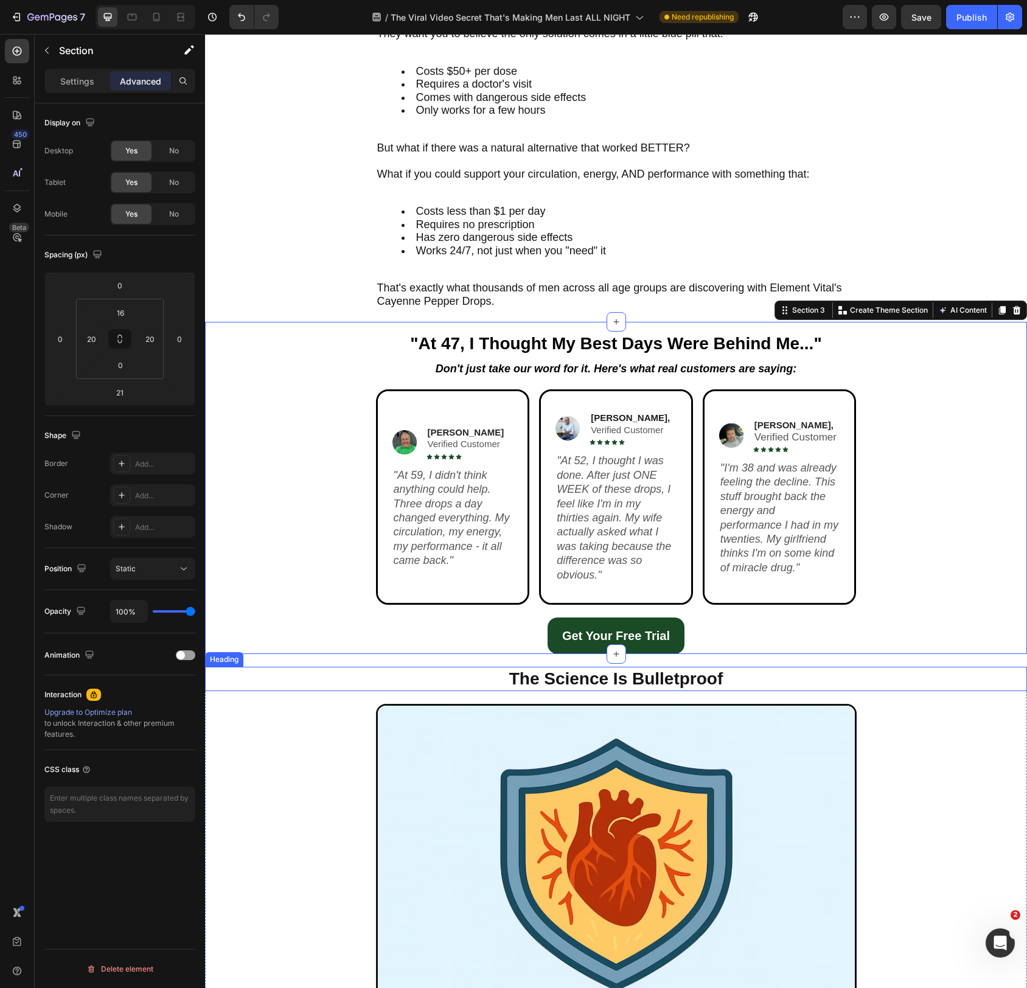
click at [771, 673] on h2 "The Science Is Bulletproof" at bounding box center [616, 679] width 481 height 24
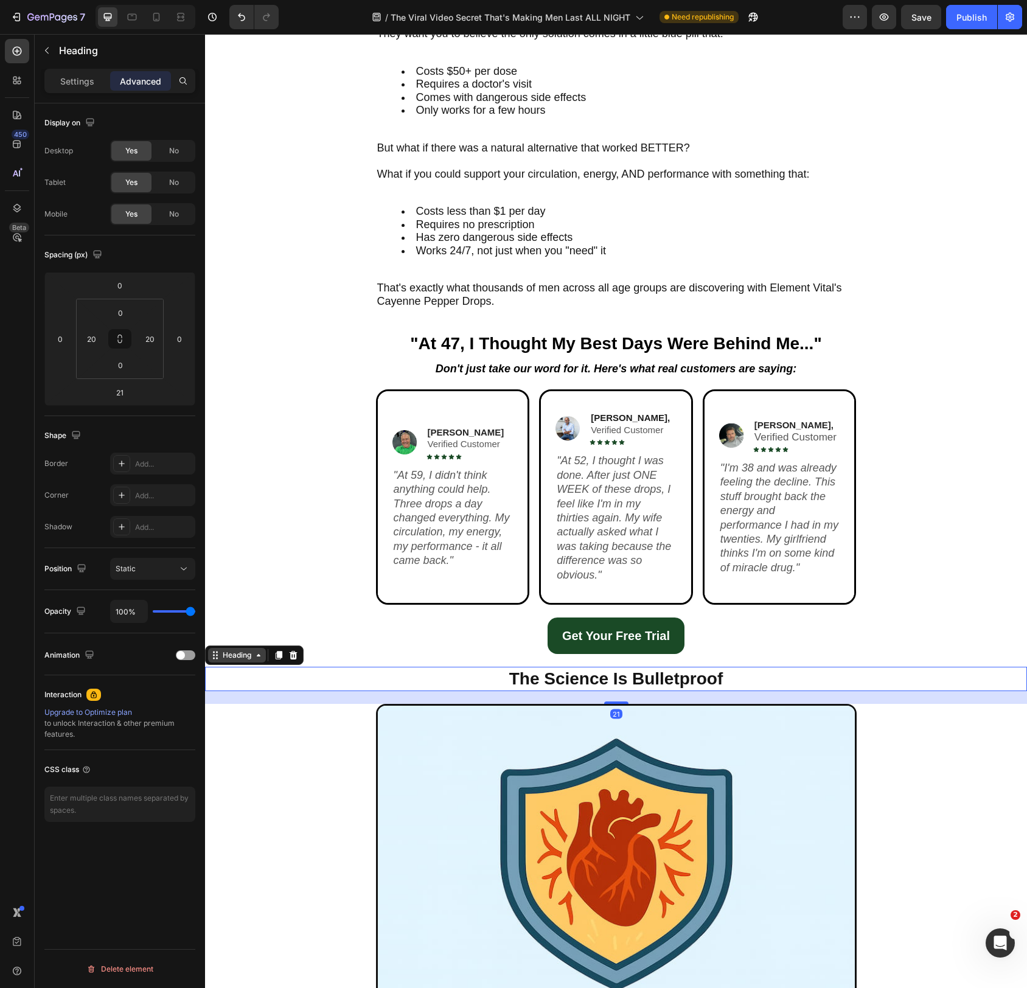
drag, startPoint x: 257, startPoint y: 660, endPoint x: 254, endPoint y: 653, distance: 8.2
click at [257, 660] on div "Heading" at bounding box center [237, 655] width 58 height 15
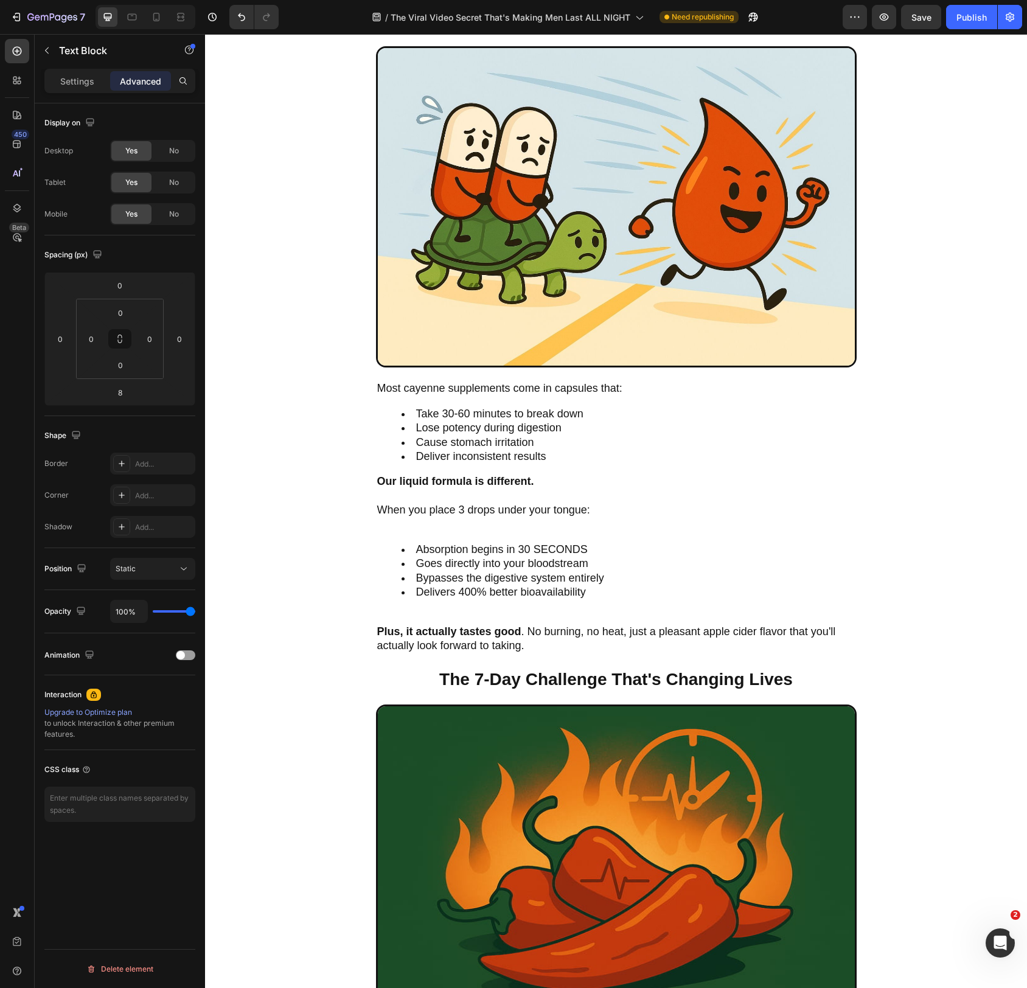
drag, startPoint x: 625, startPoint y: 360, endPoint x: 628, endPoint y: 368, distance: 8.5
type input "21"
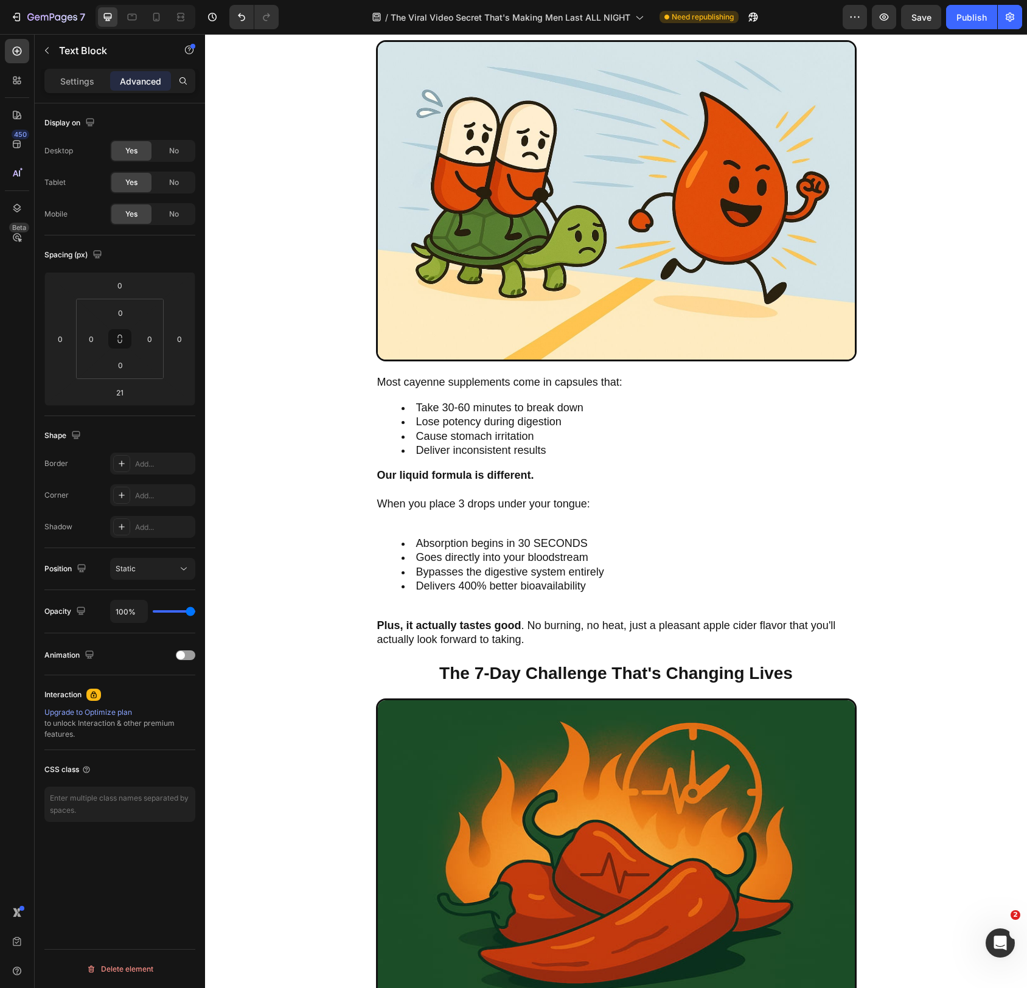
type input "11"
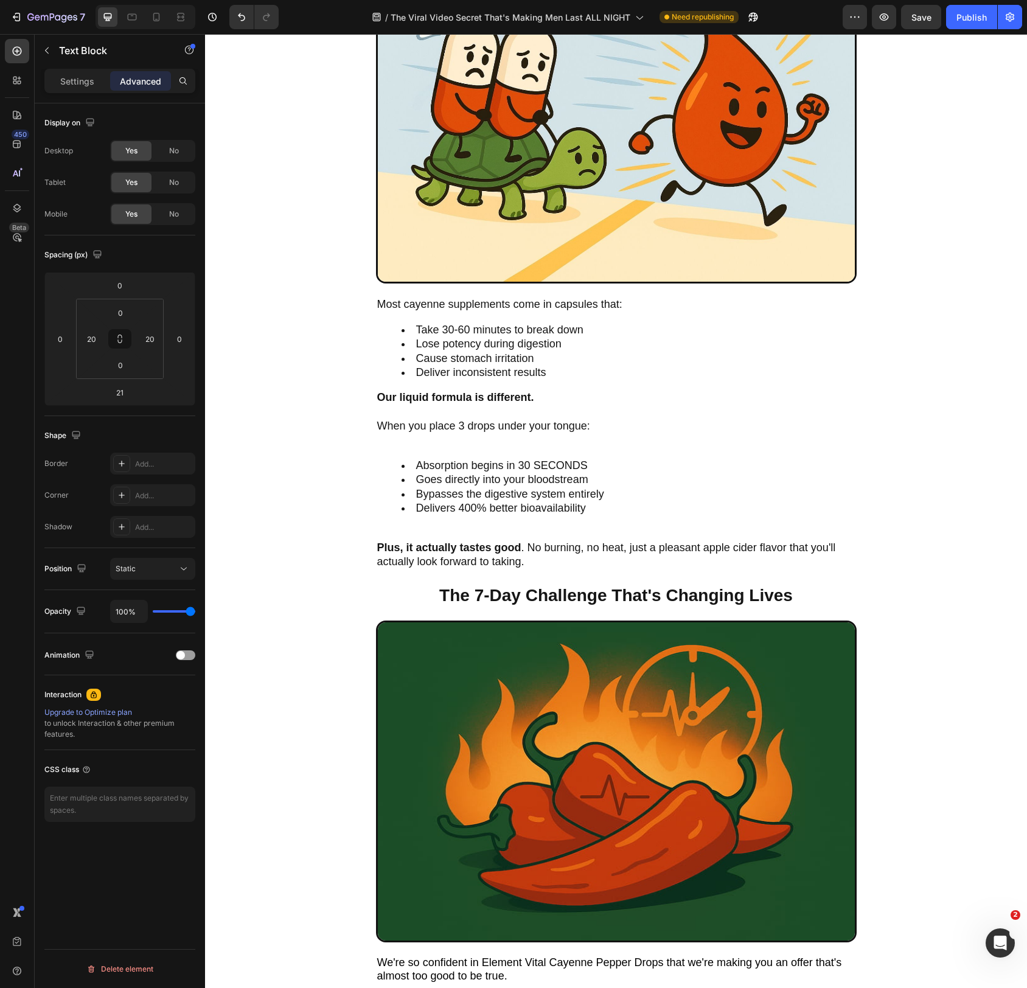
scroll to position [2815, 0]
click at [72, 90] on div "Settings" at bounding box center [77, 80] width 61 height 19
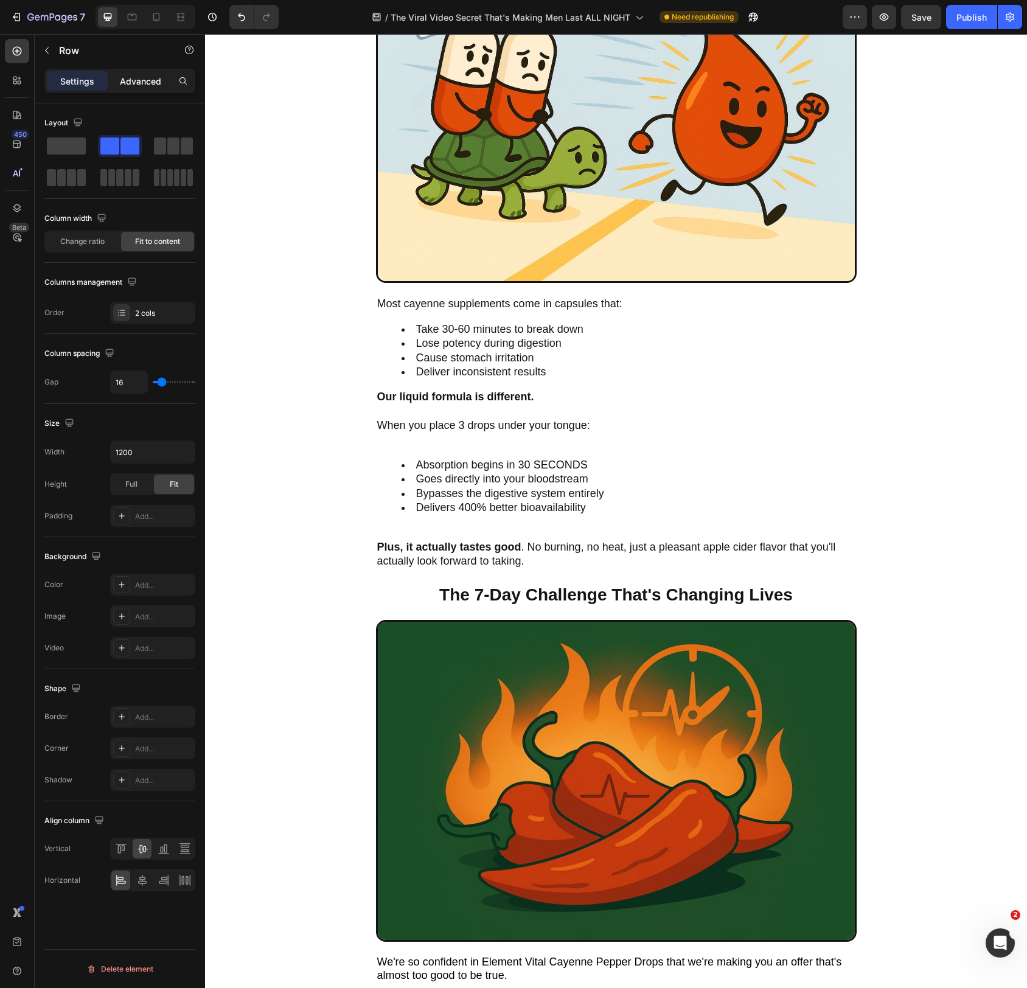
click at [128, 78] on p "Advanced" at bounding box center [140, 81] width 41 height 13
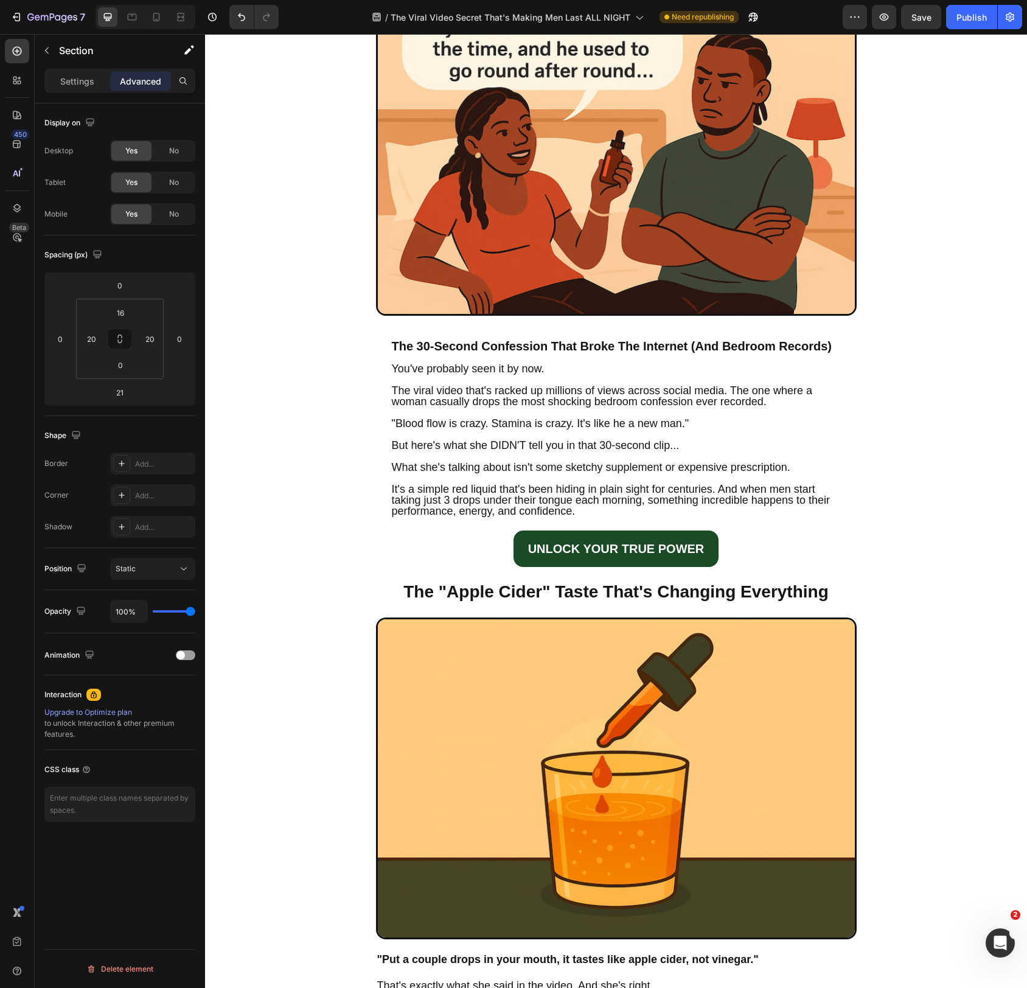
scroll to position [252, 0]
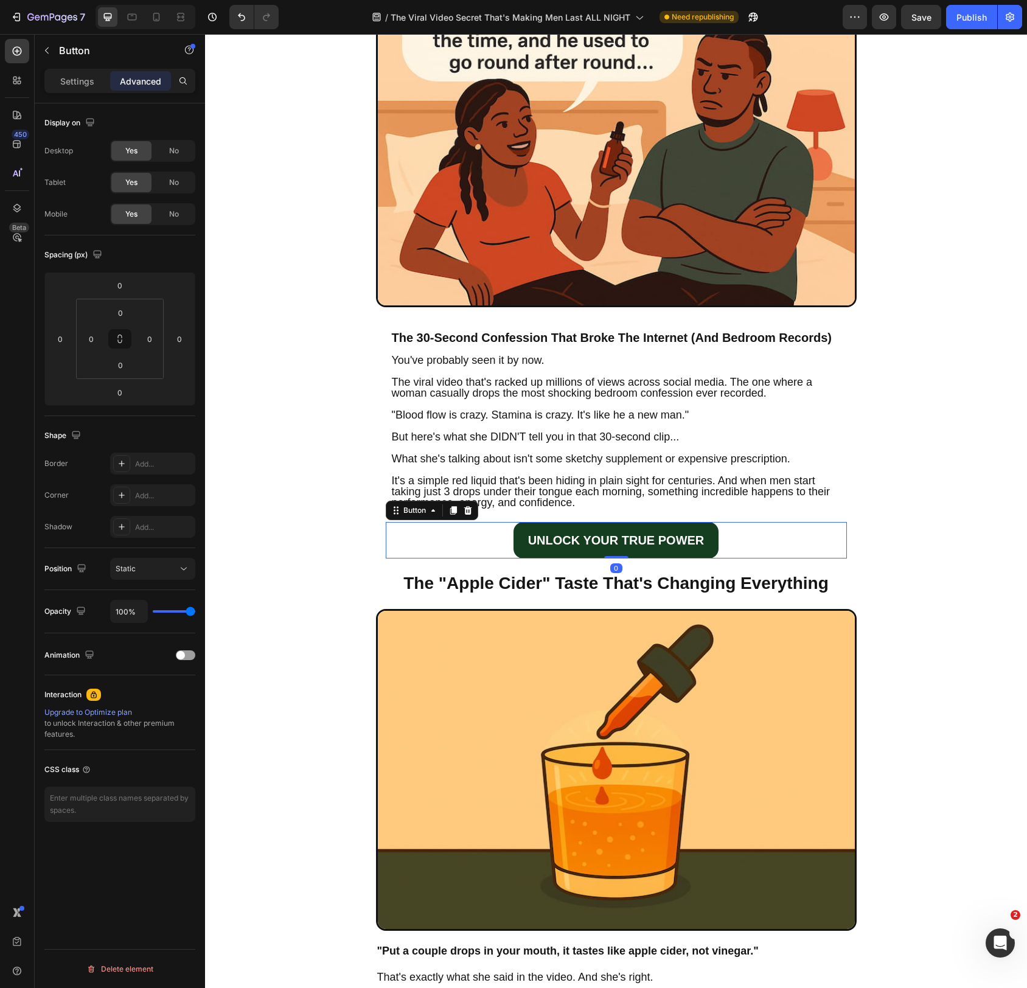
click at [712, 548] on link "UNLOCK YOUR TRUE POWER" at bounding box center [617, 540] width 206 height 37
click at [517, 540] on link "UNLOCK YOUR TRUE POWER" at bounding box center [617, 540] width 206 height 37
click at [59, 82] on div "Settings" at bounding box center [77, 80] width 61 height 19
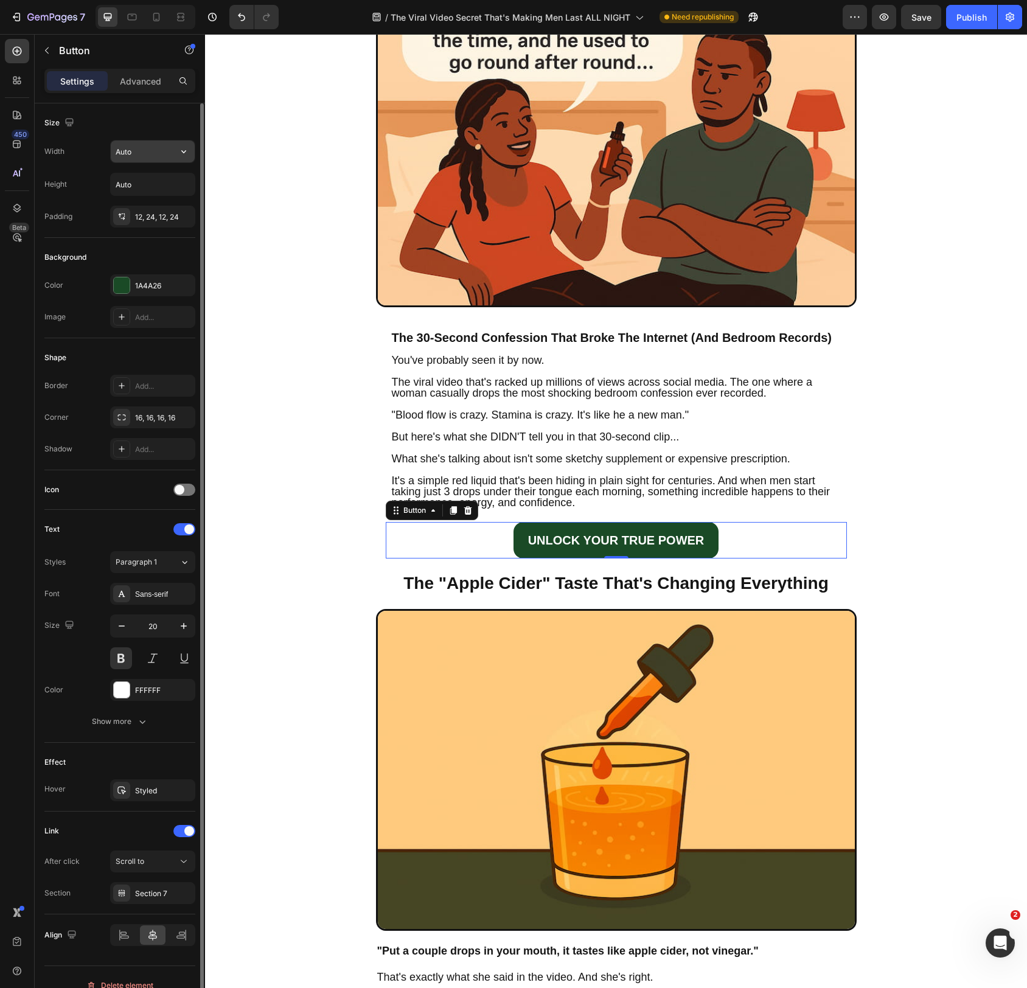
click at [155, 156] on input "Auto" at bounding box center [153, 152] width 84 height 22
click at [174, 156] on button "button" at bounding box center [184, 152] width 22 height 22
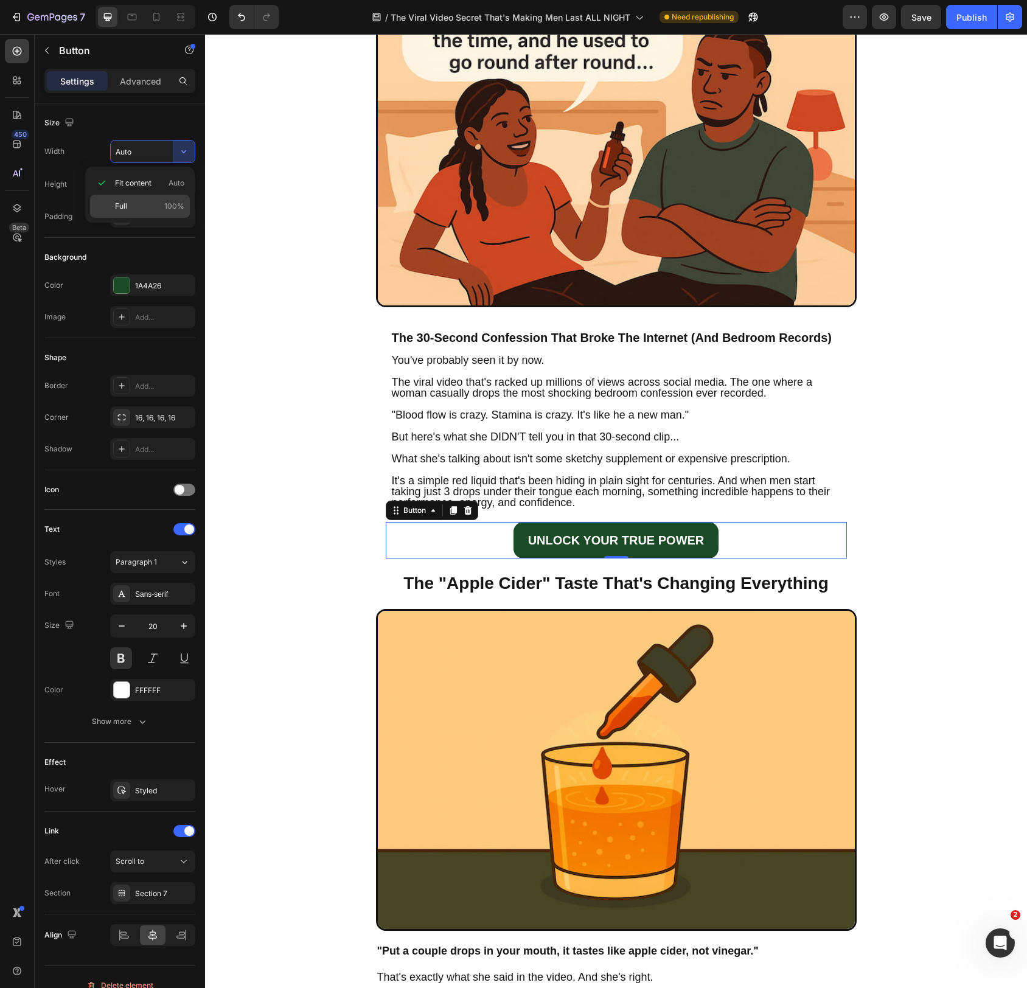
click at [145, 201] on p "Full 100%" at bounding box center [149, 206] width 69 height 11
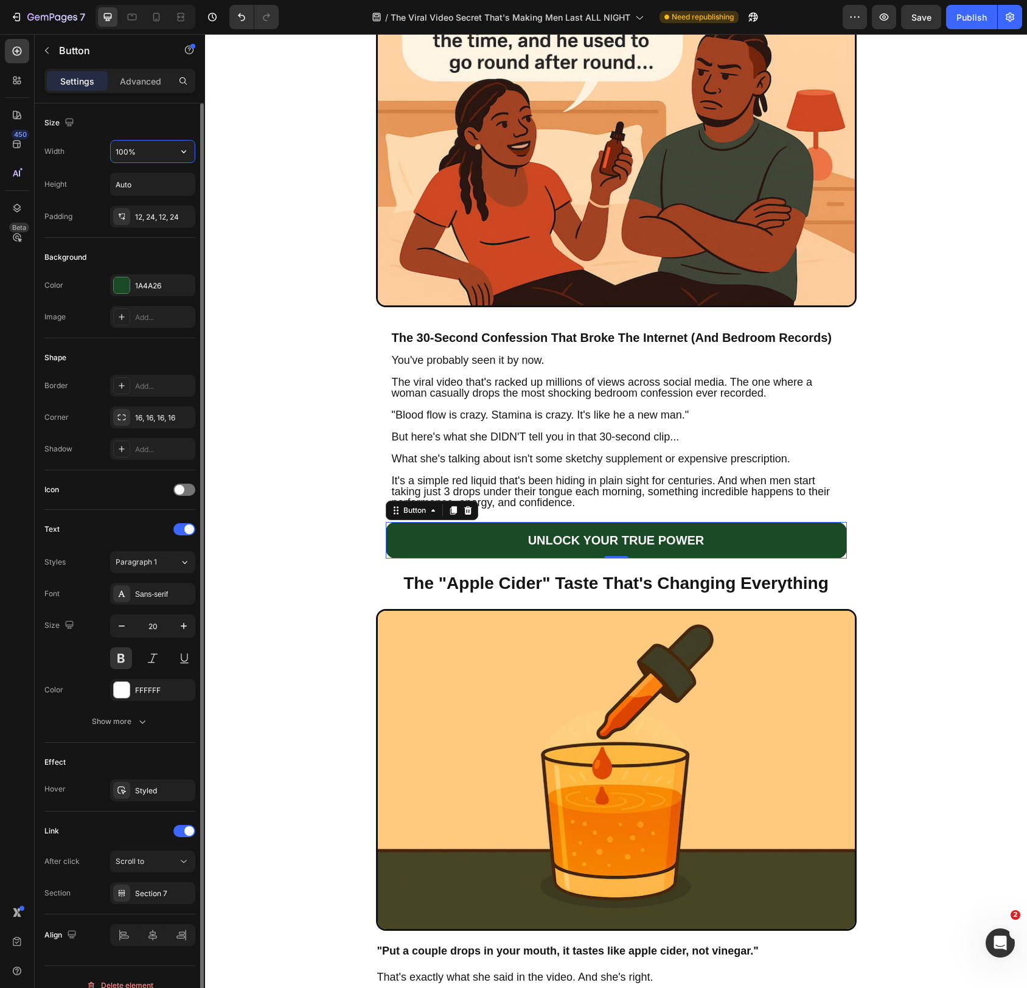
click at [135, 157] on input "100%" at bounding box center [153, 152] width 84 height 22
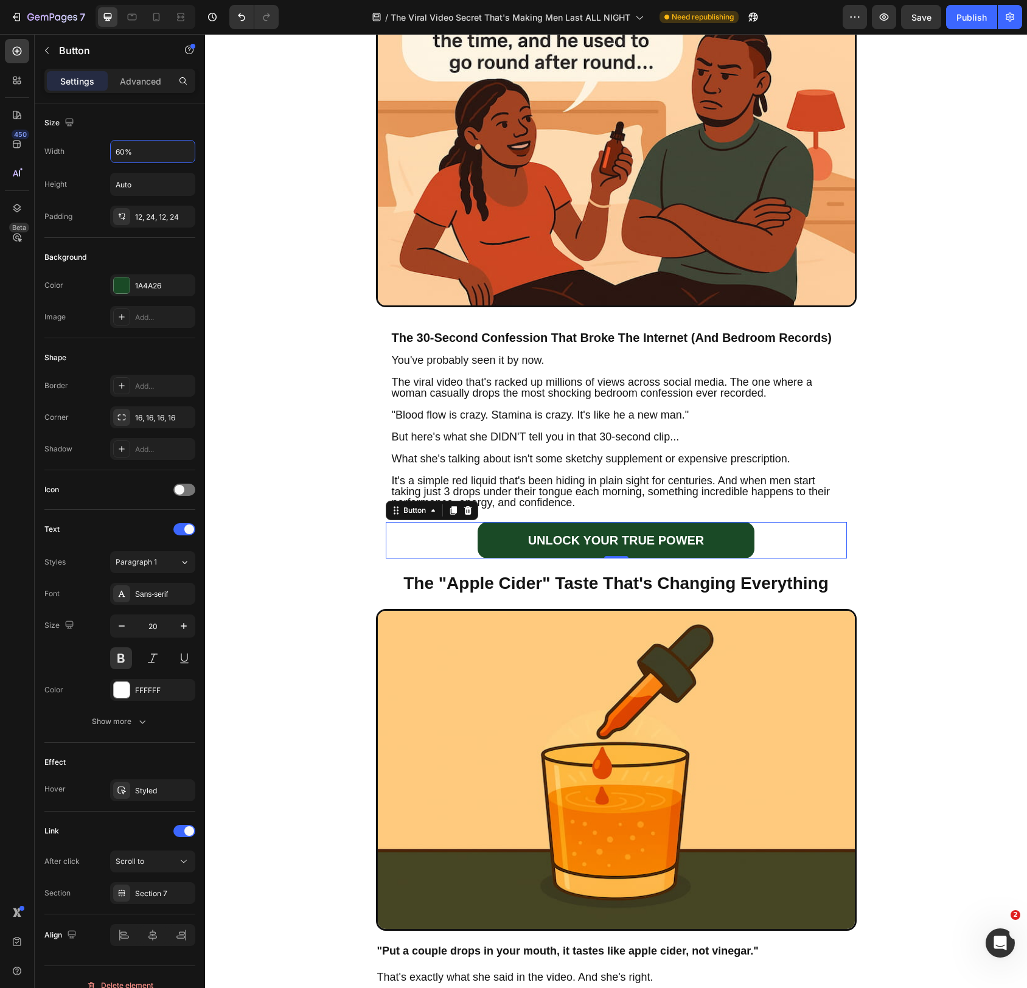
type input "60%"
click at [814, 553] on div "UNLOCK YOUR TRUE POWER Button 0" at bounding box center [616, 540] width 461 height 37
click at [887, 528] on div "The Viral Video Secret That's Making Men Last ALL NIGHT (And Why Big Pharma Is …" at bounding box center [616, 189] width 822 height 764
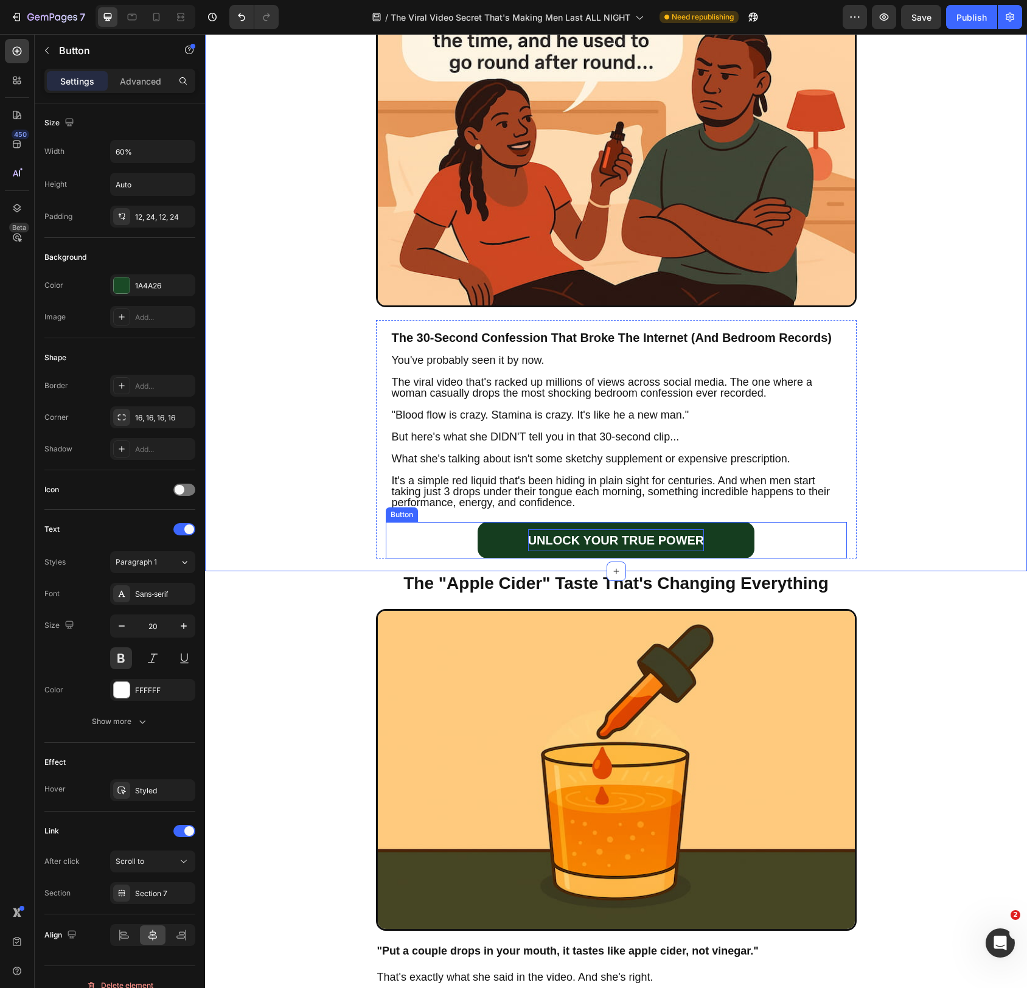
click at [674, 538] on p "UNLOCK YOUR TRUE POWER" at bounding box center [616, 541] width 177 height 22
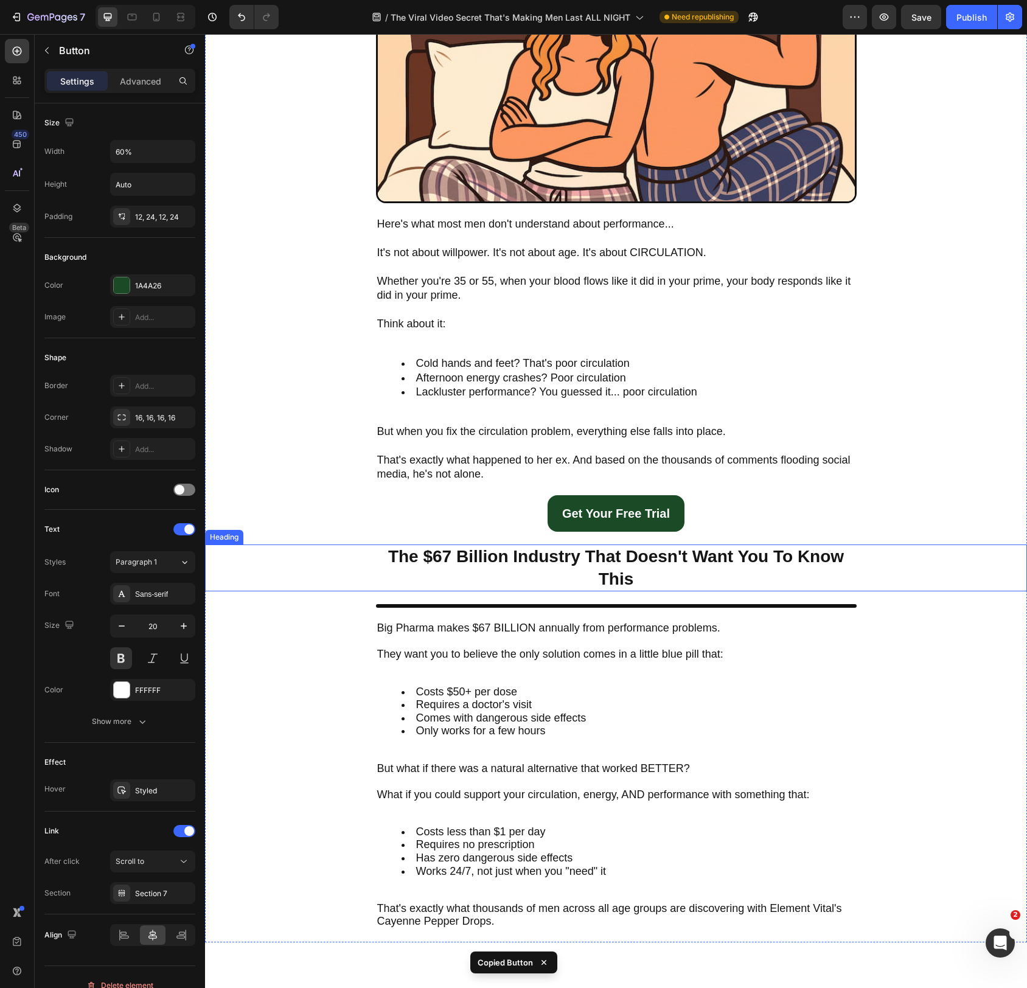
scroll to position [1646, 0]
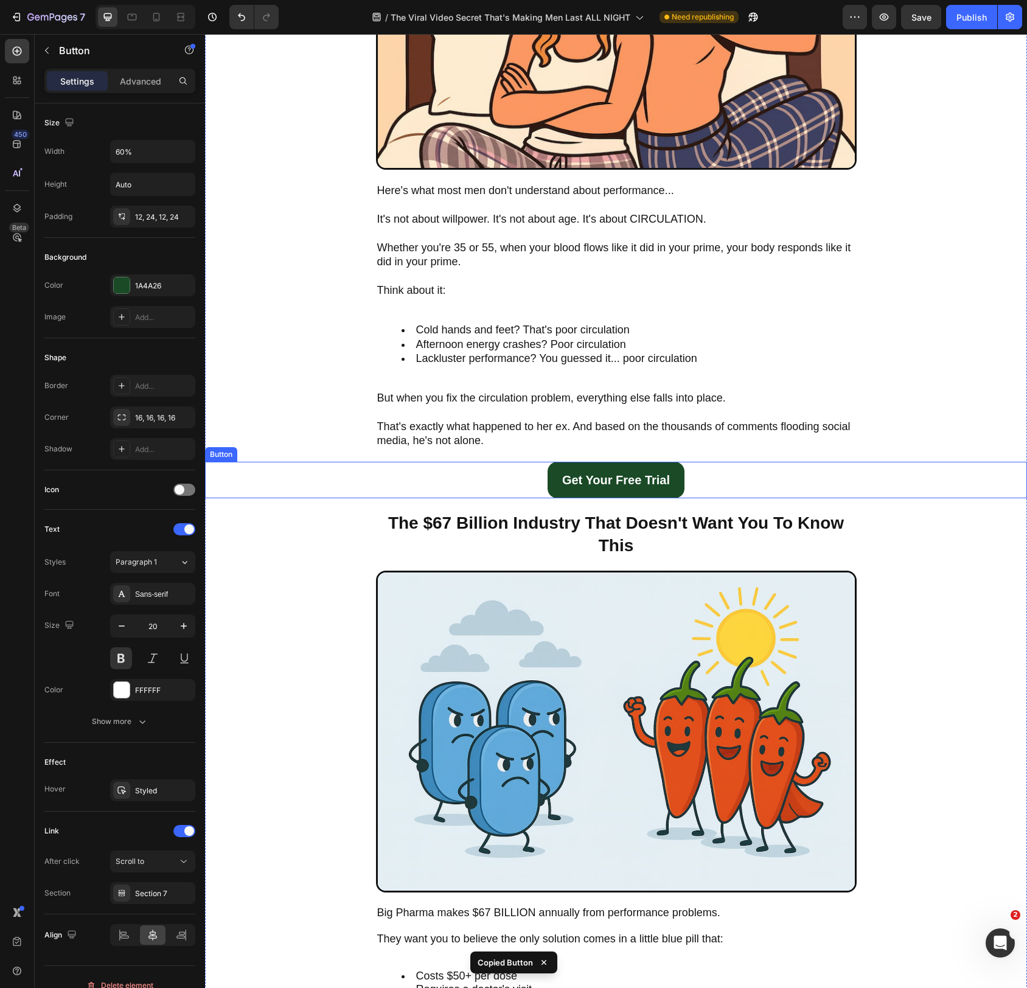
click at [742, 474] on div "Get Your Free Trial Button" at bounding box center [616, 480] width 822 height 37
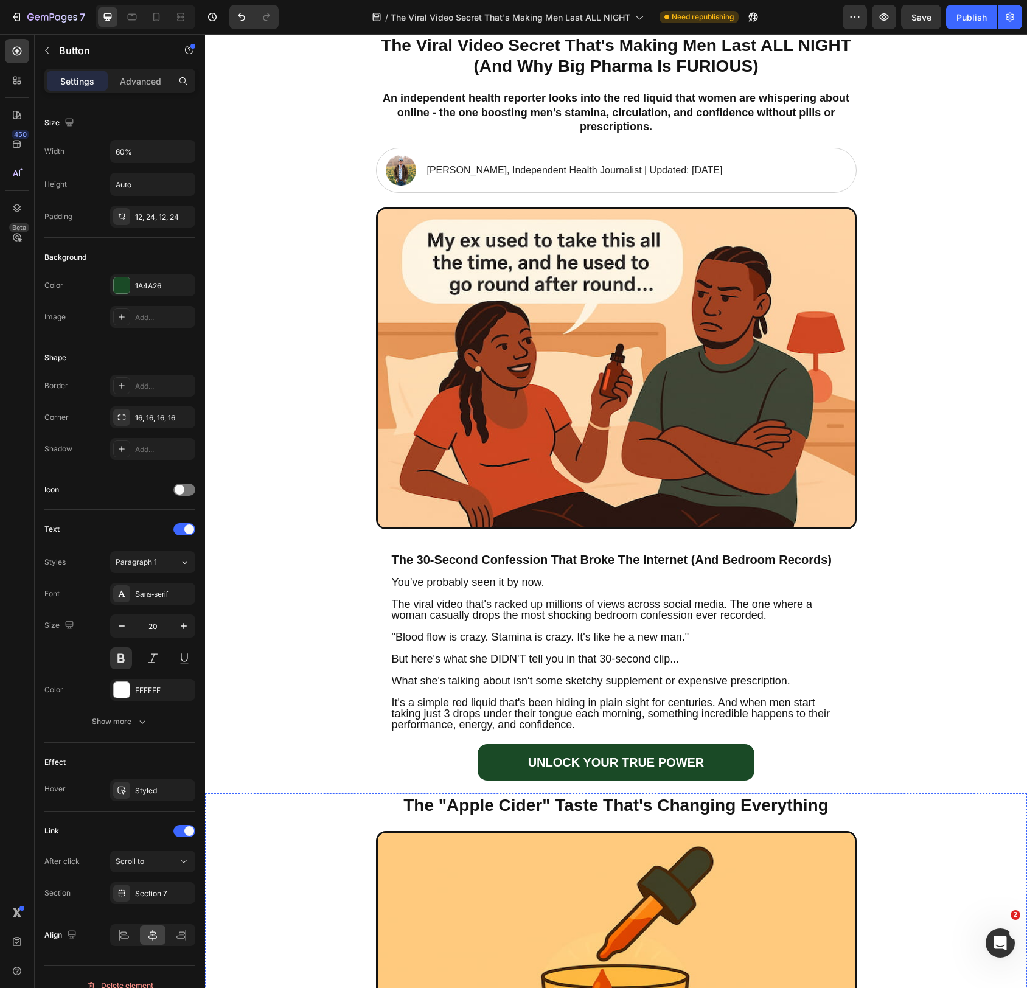
scroll to position [0, 0]
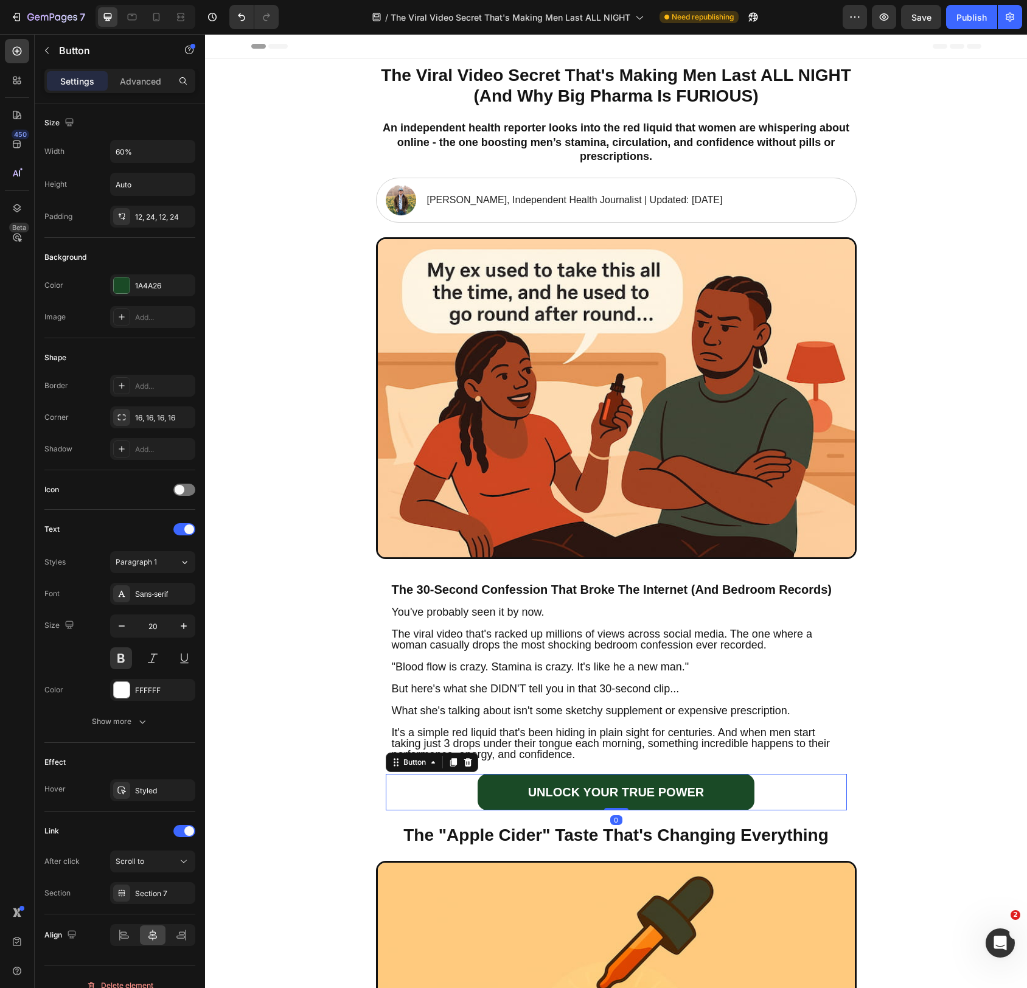
click at [770, 794] on div "UNLOCK YOUR TRUE POWER Button 0" at bounding box center [616, 792] width 461 height 37
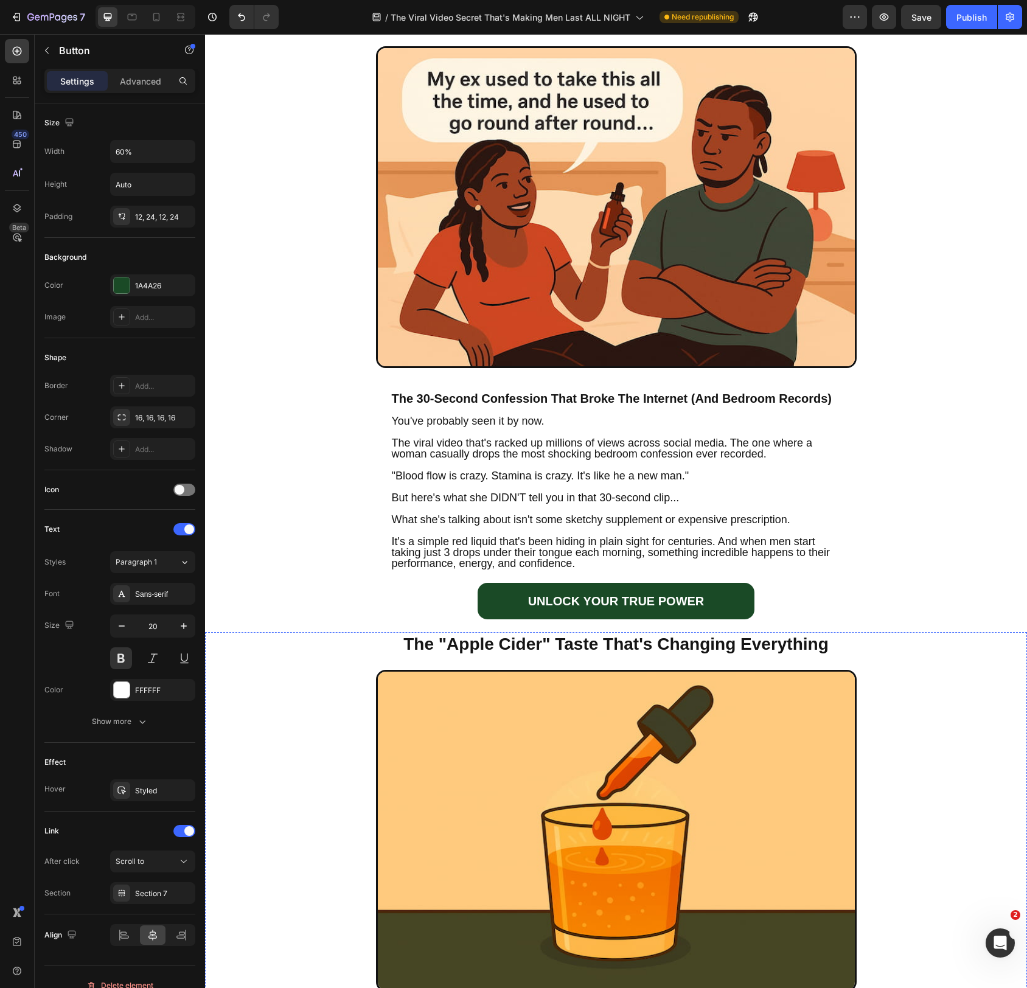
scroll to position [166, 0]
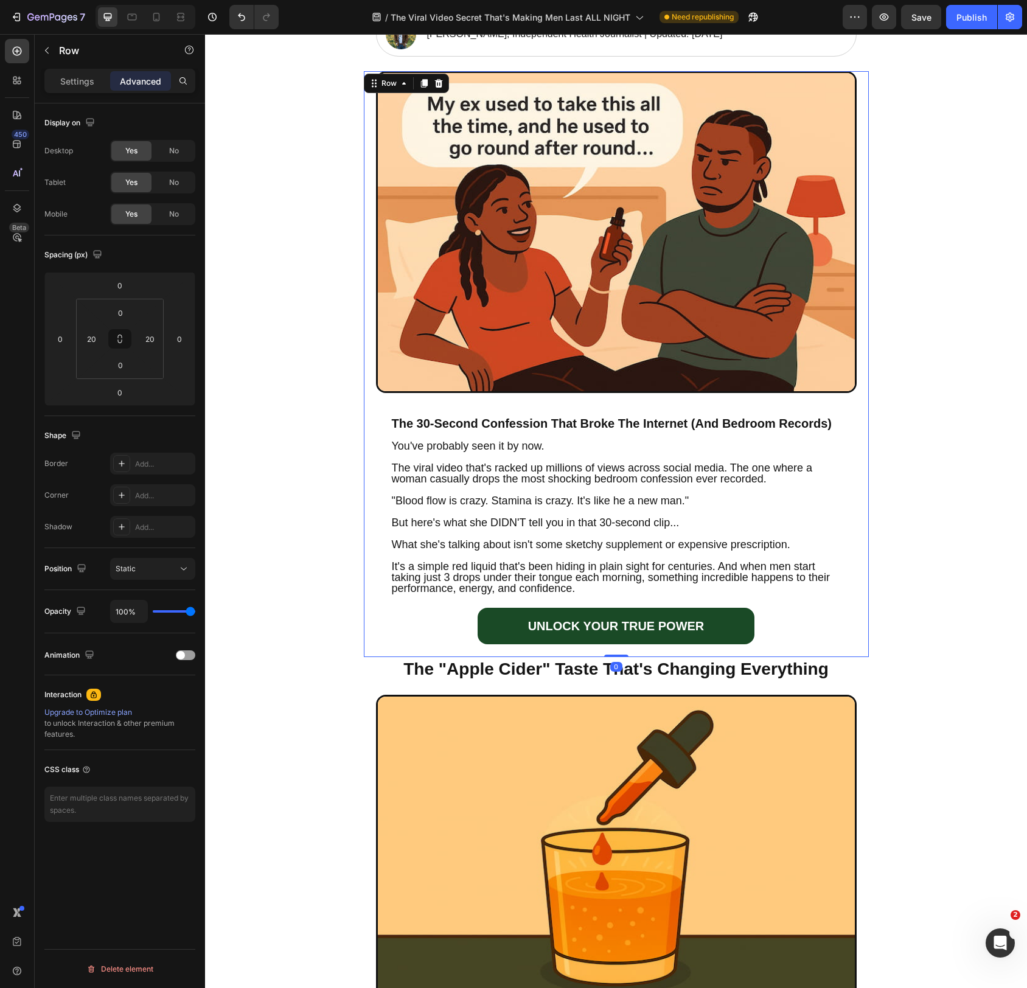
click at [864, 334] on div "Image The 30-Second Confession That Broke The Internet (And Bedroom Records) He…" at bounding box center [616, 364] width 505 height 586
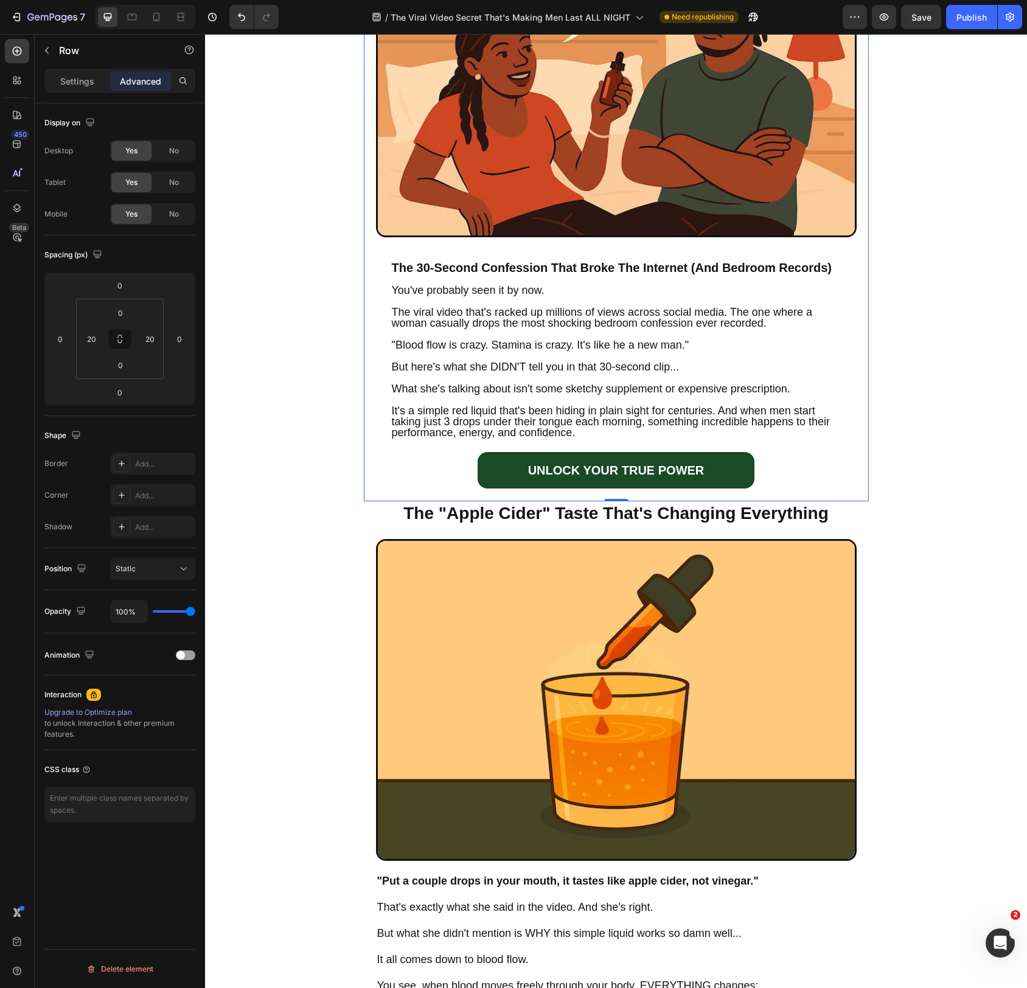
scroll to position [327, 0]
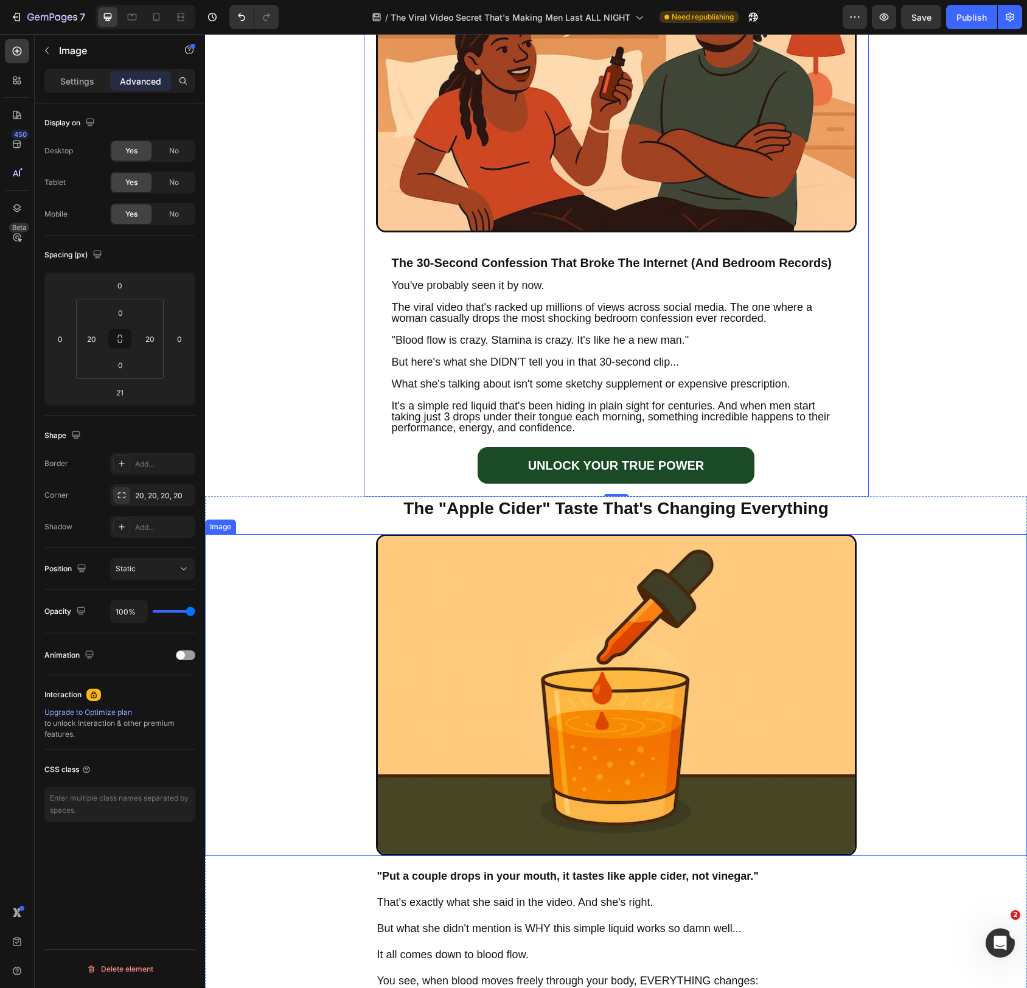
click at [663, 603] on img at bounding box center [616, 695] width 481 height 322
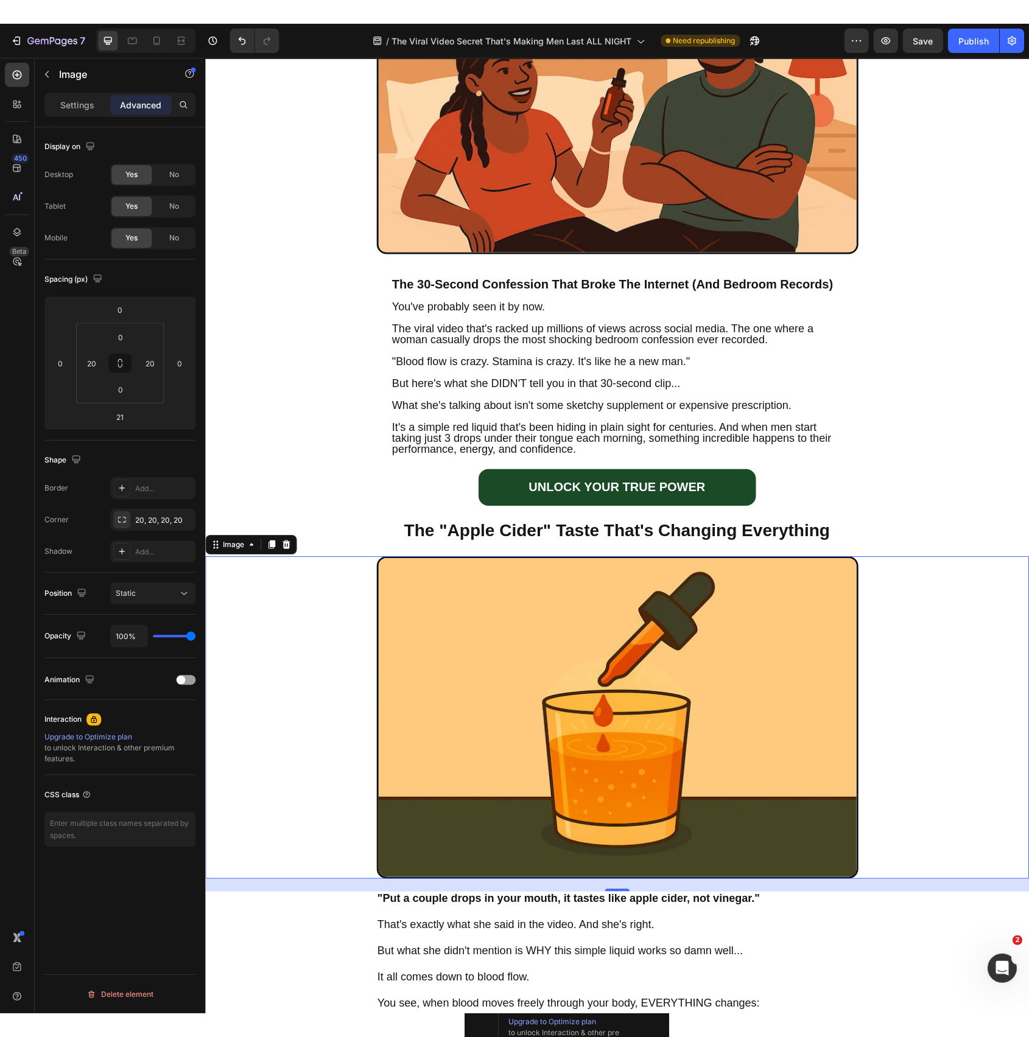
scroll to position [332, 0]
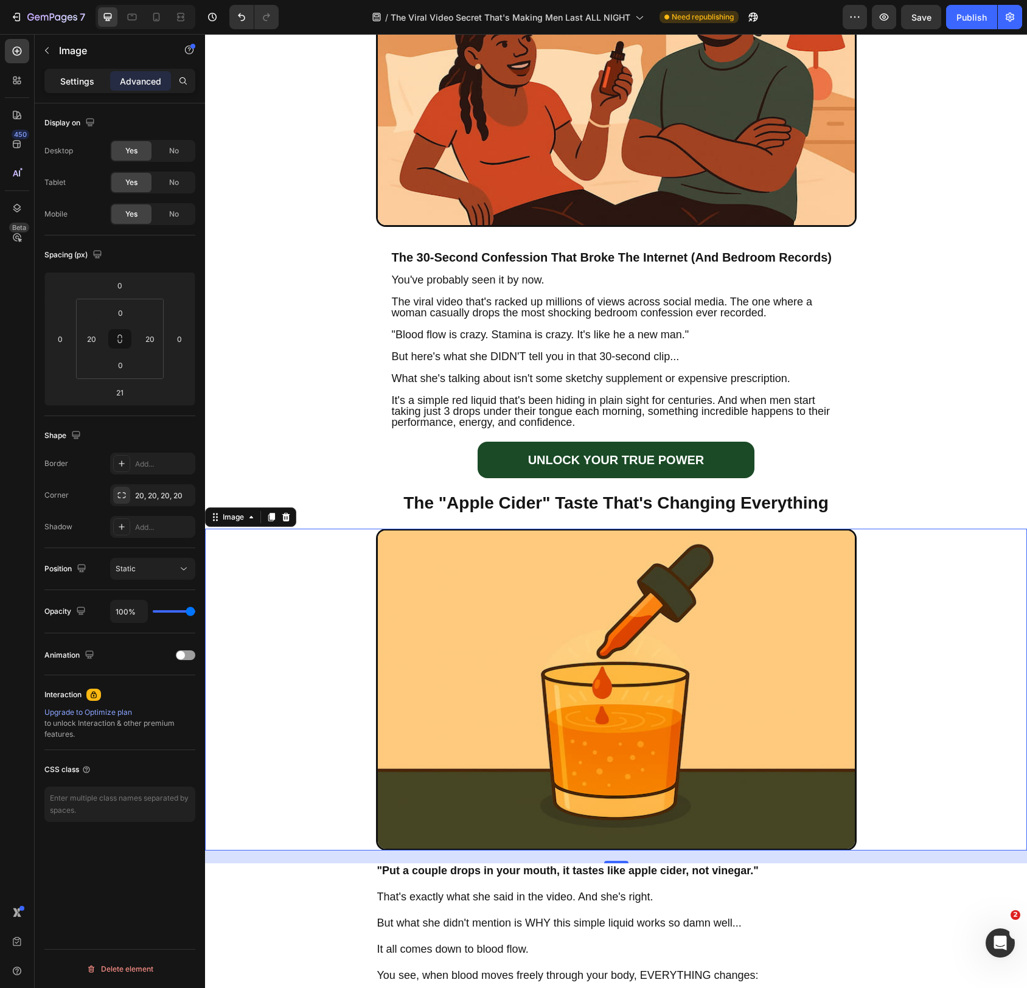
click at [85, 86] on p "Settings" at bounding box center [77, 81] width 34 height 13
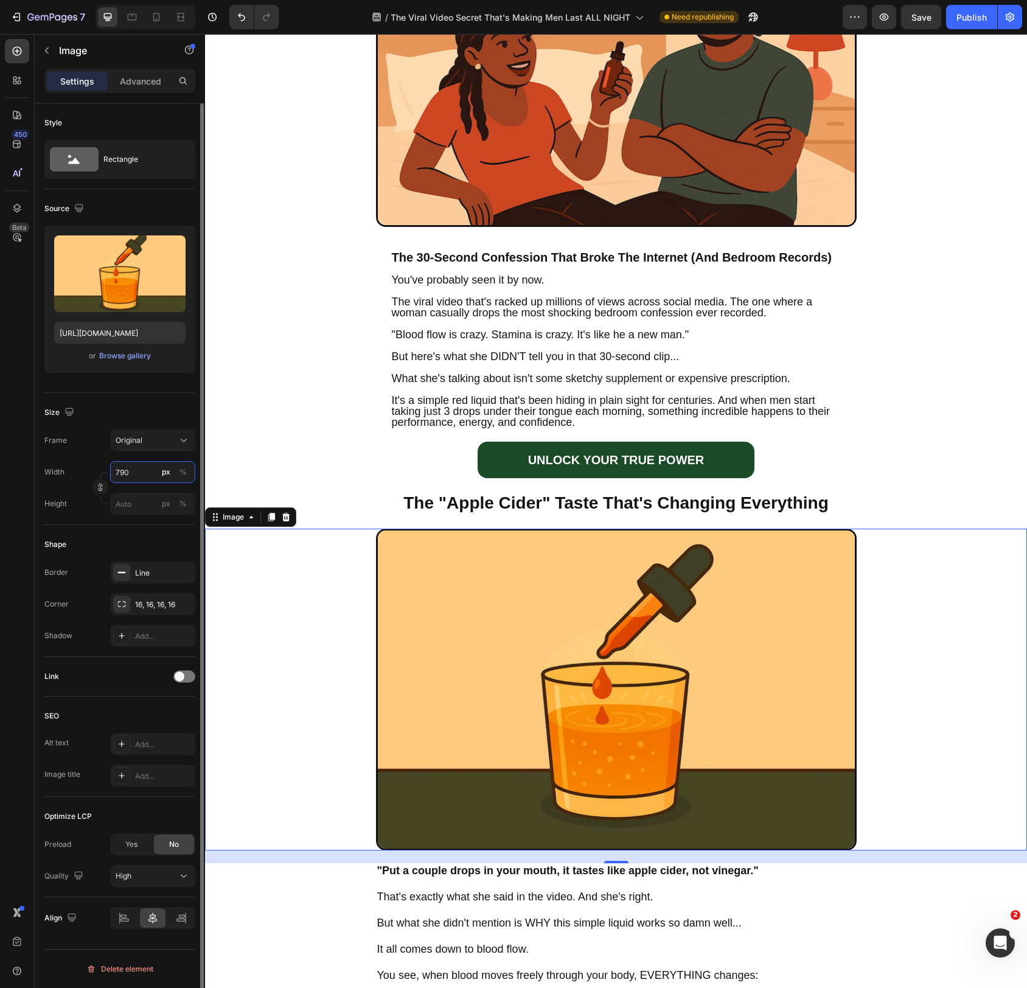
drag, startPoint x: 140, startPoint y: 471, endPoint x: 167, endPoint y: 483, distance: 29.2
click at [141, 472] on input "790" at bounding box center [152, 472] width 85 height 22
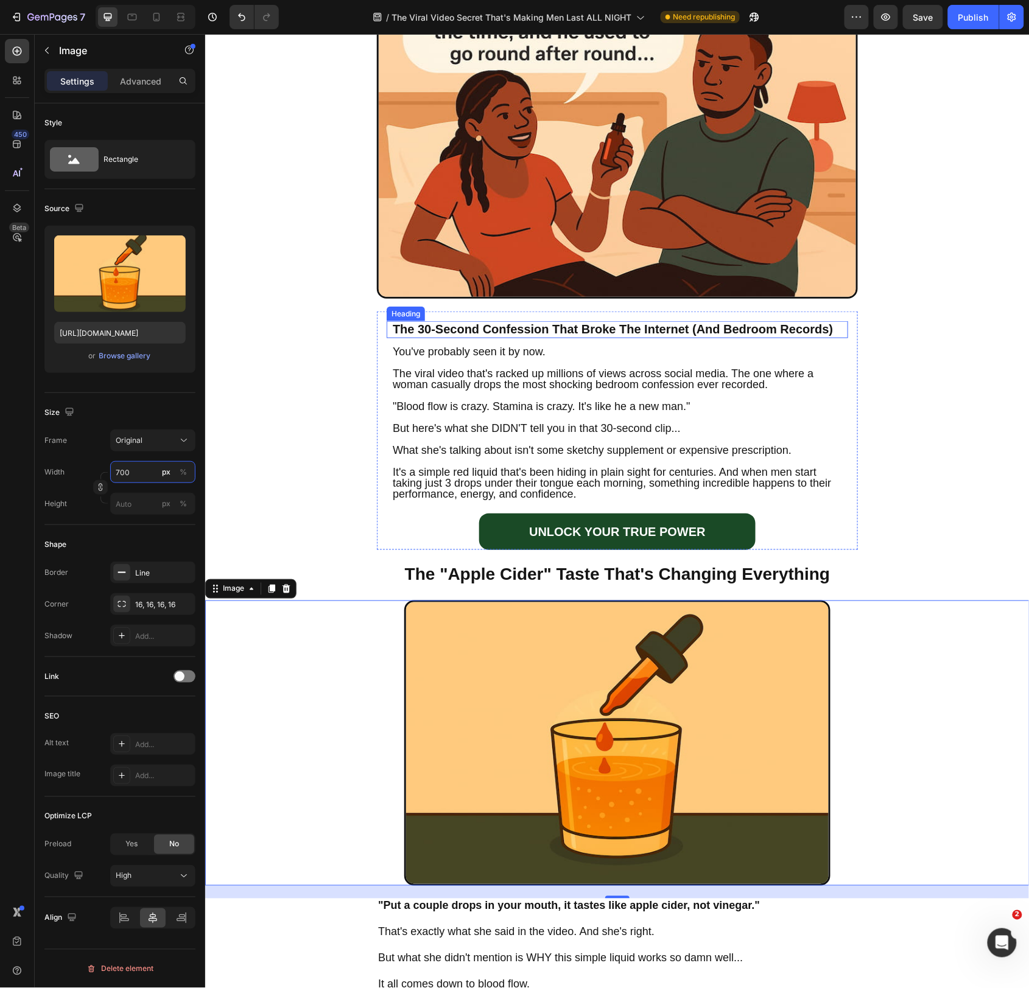
scroll to position [264, 0]
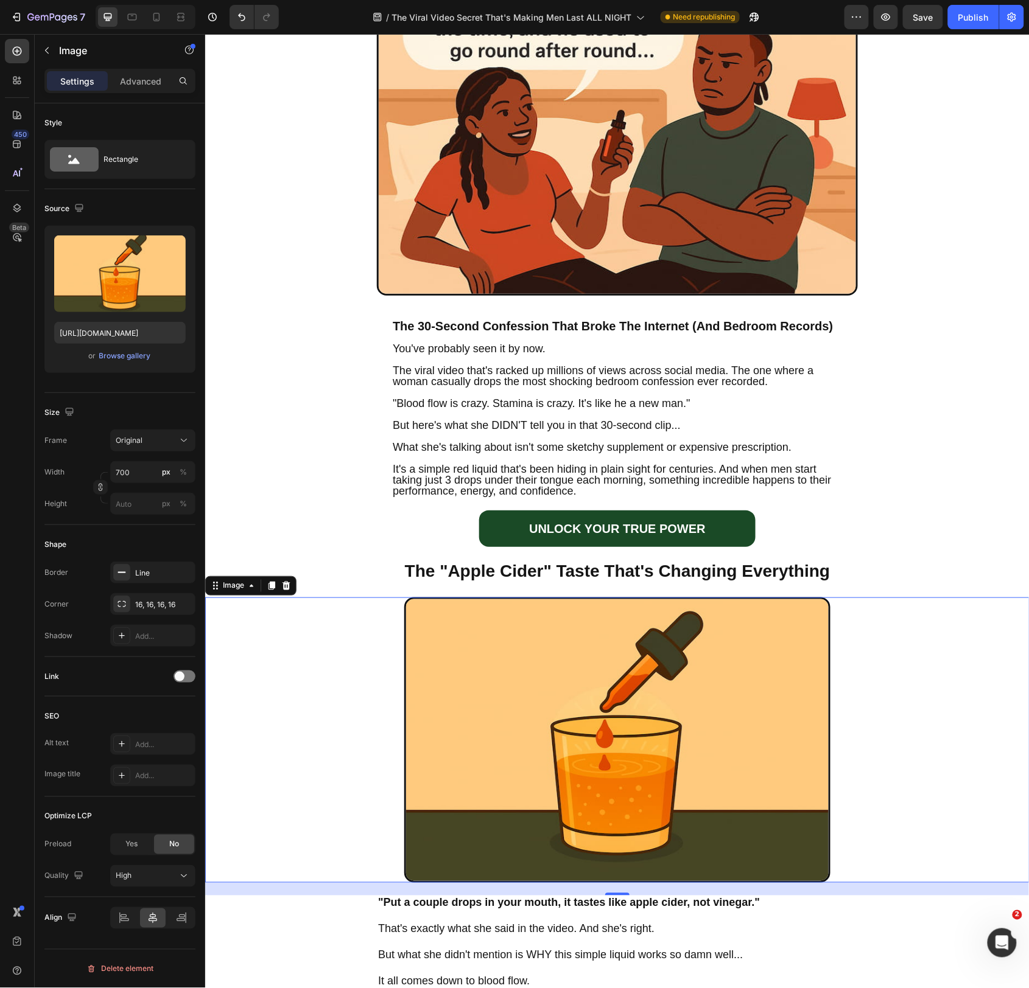
drag, startPoint x: 629, startPoint y: 696, endPoint x: 619, endPoint y: 685, distance: 14.7
click at [629, 695] on img at bounding box center [617, 739] width 426 height 285
click at [140, 475] on input "700" at bounding box center [152, 472] width 85 height 22
click at [191, 472] on input "700" at bounding box center [152, 472] width 85 height 22
click at [187, 472] on button "%" at bounding box center [183, 472] width 15 height 15
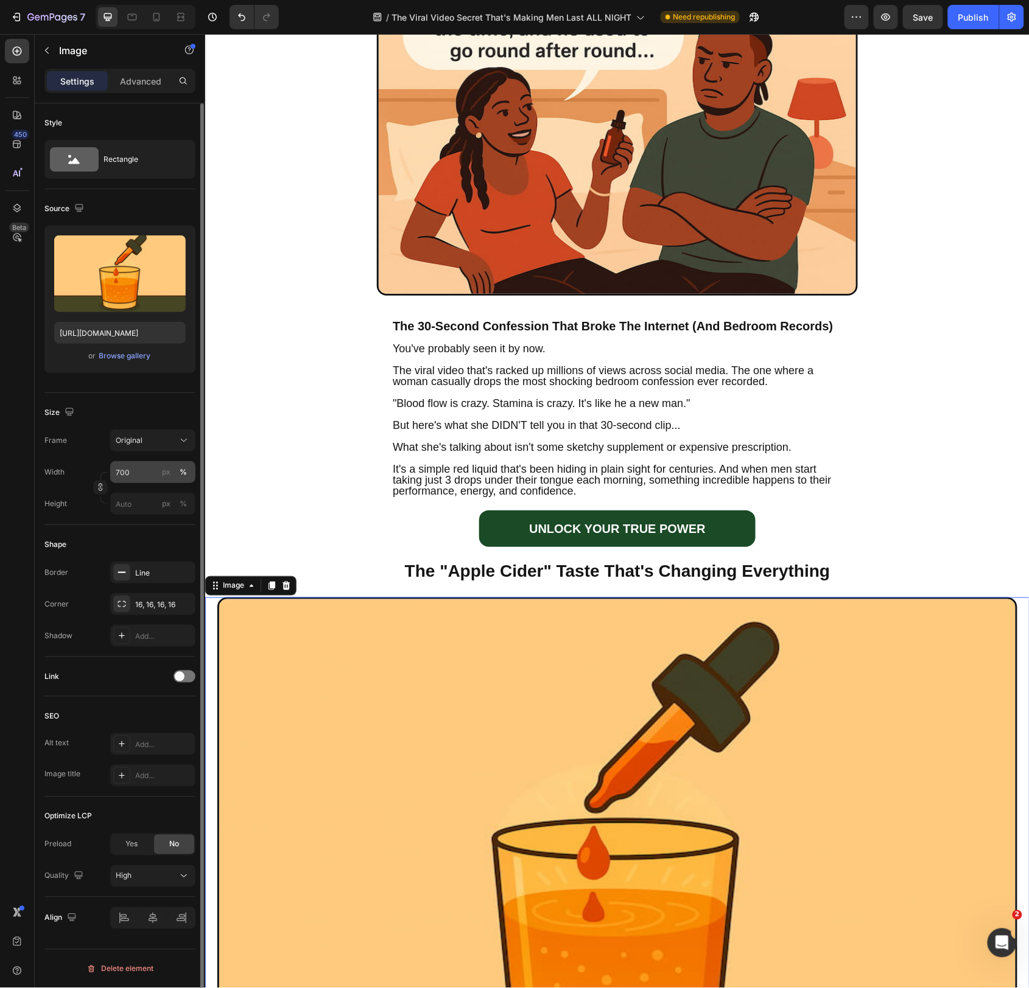
click at [163, 474] on div "px" at bounding box center [166, 472] width 9 height 11
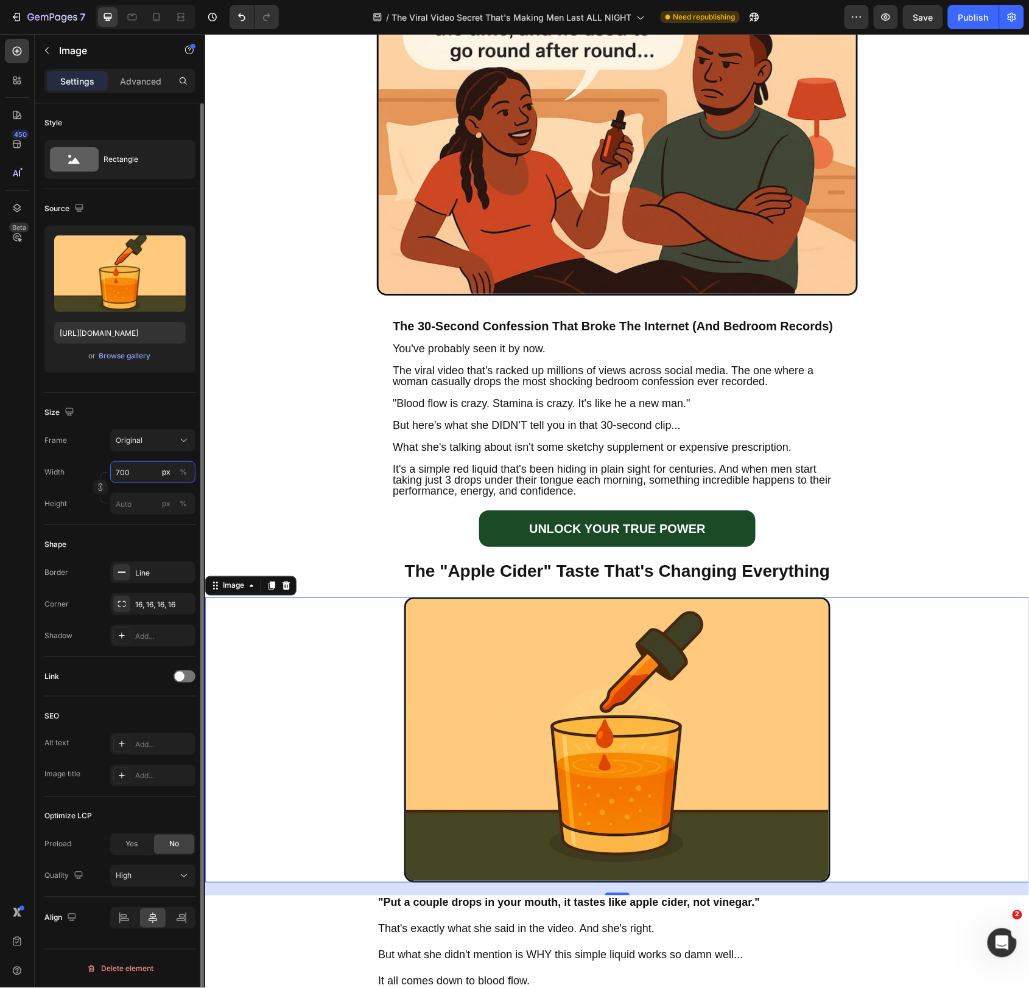
click at [144, 475] on input "700" at bounding box center [152, 472] width 85 height 22
click at [149, 472] on input "700" at bounding box center [152, 472] width 85 height 22
click at [150, 472] on input "700" at bounding box center [152, 472] width 85 height 22
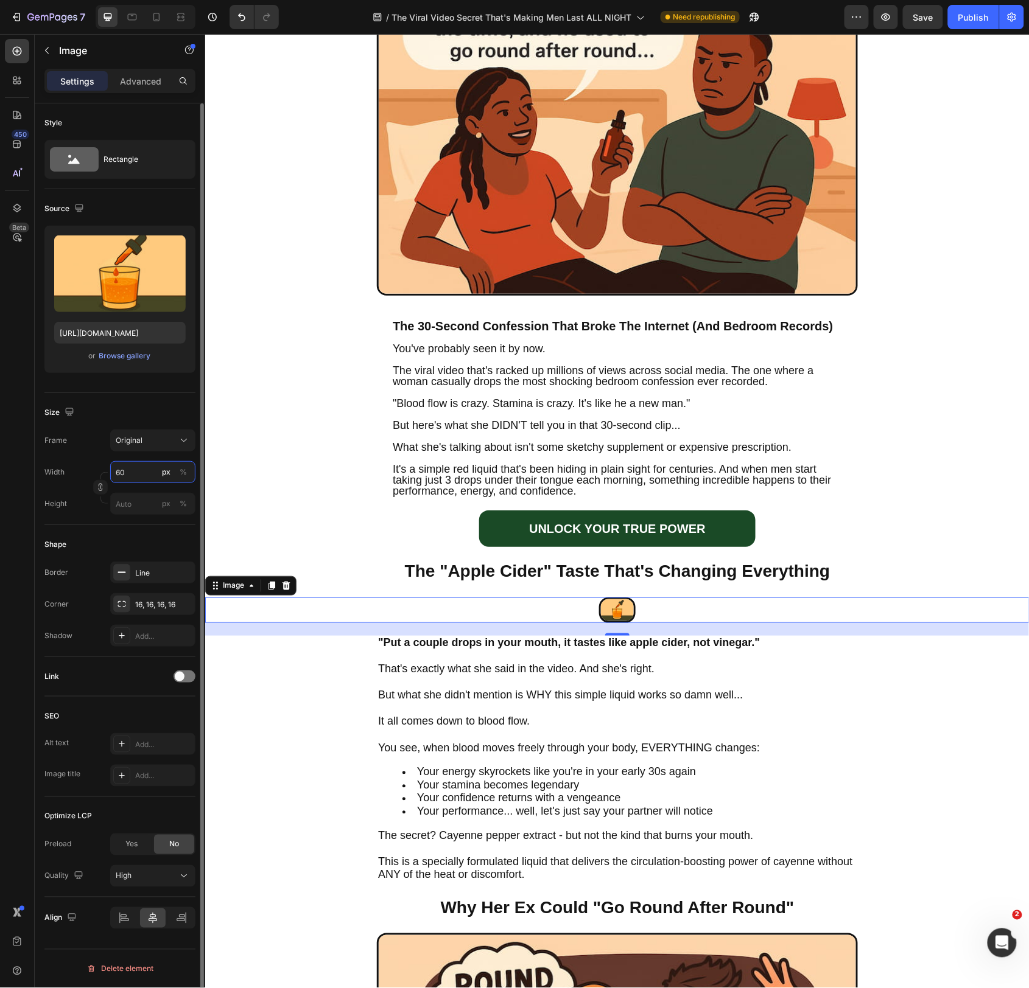
type input "600"
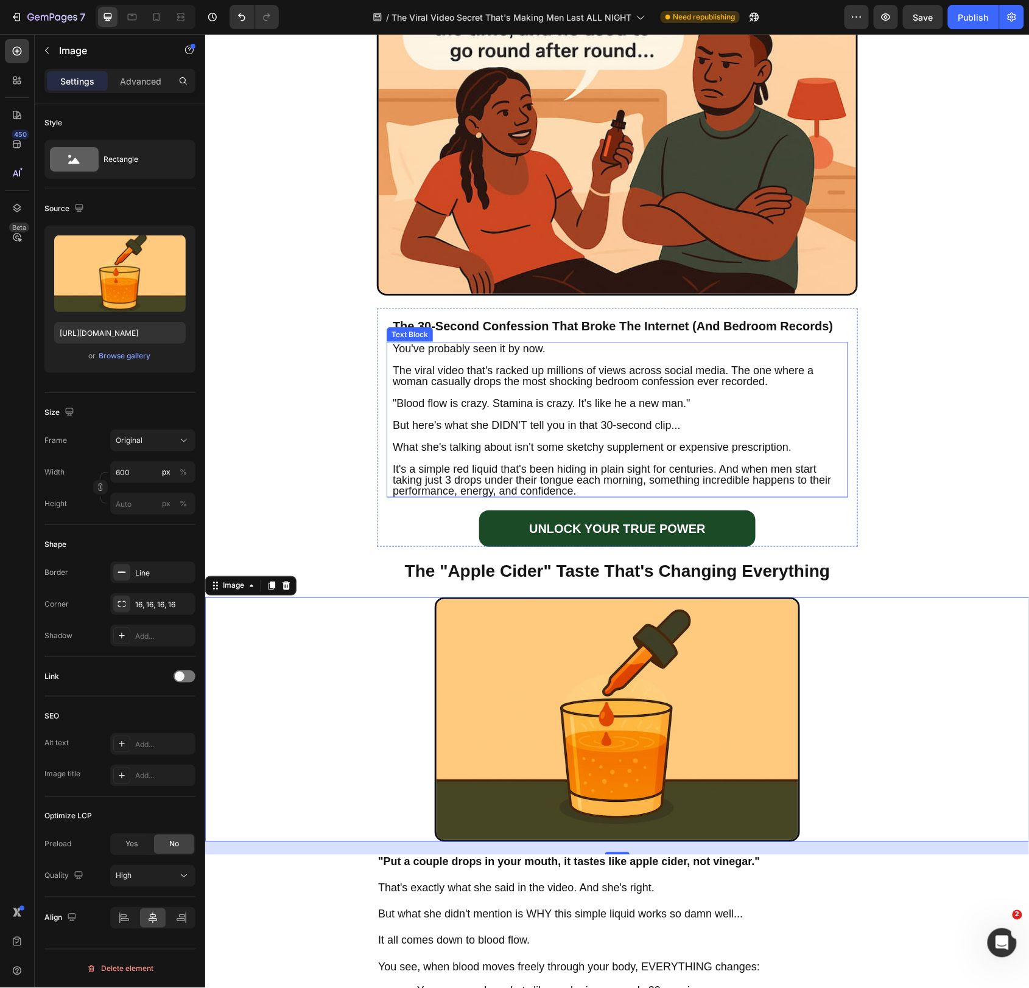
drag, startPoint x: 834, startPoint y: 403, endPoint x: 811, endPoint y: 401, distance: 22.6
click at [837, 401] on p ""Blood flow is crazy. Stamina is crazy. It's like he a new man."" at bounding box center [616, 408] width 449 height 22
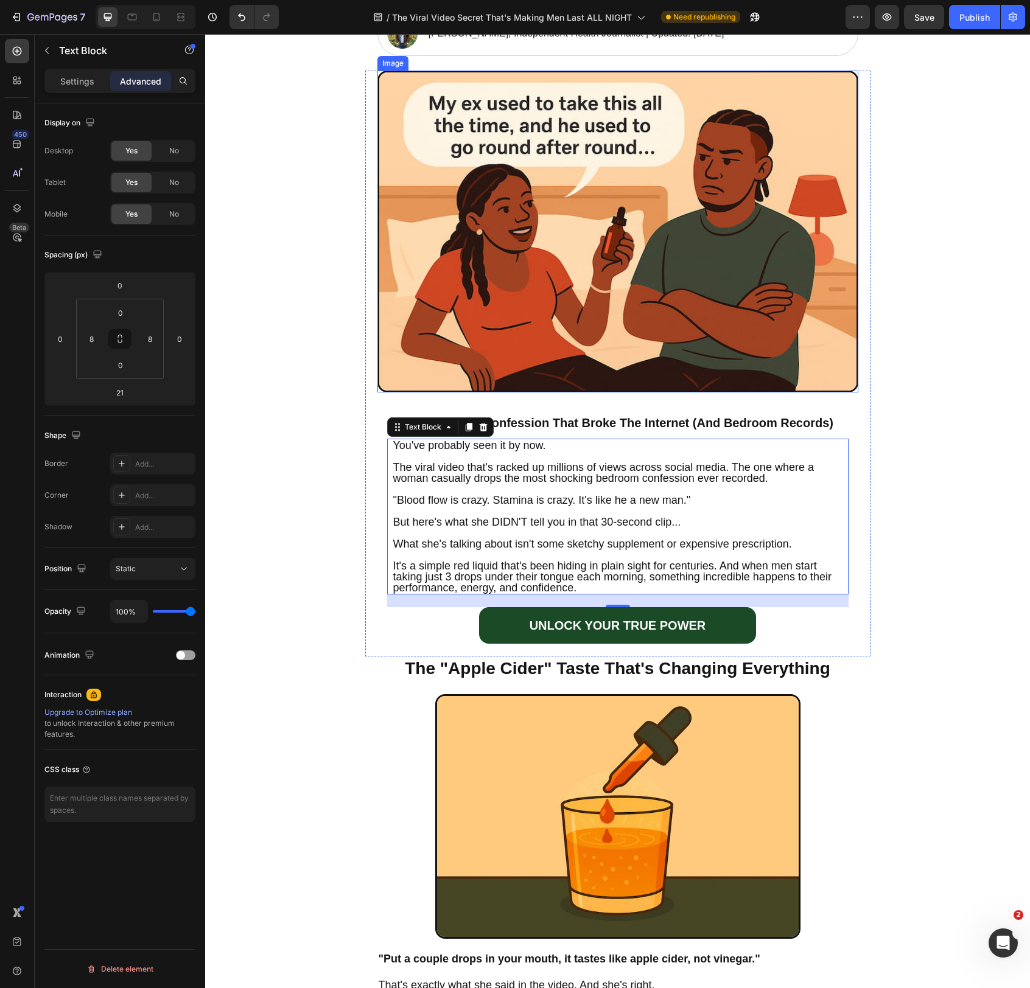
scroll to position [177, 0]
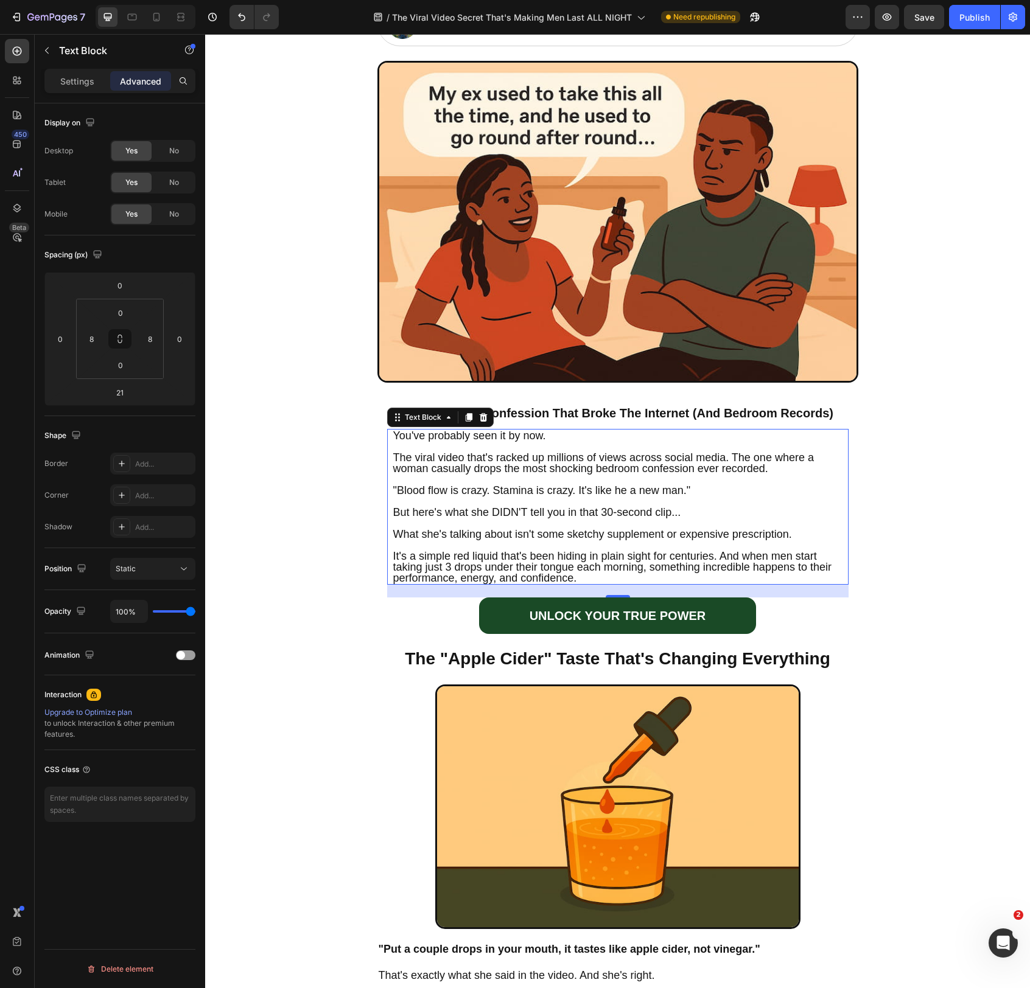
click at [552, 452] on span "The viral video that's racked up millions of views across social media. The one…" at bounding box center [603, 463] width 421 height 23
click at [499, 533] on span "What she's talking about isn't some sketchy supplement or expensive prescriptio…" at bounding box center [592, 534] width 399 height 12
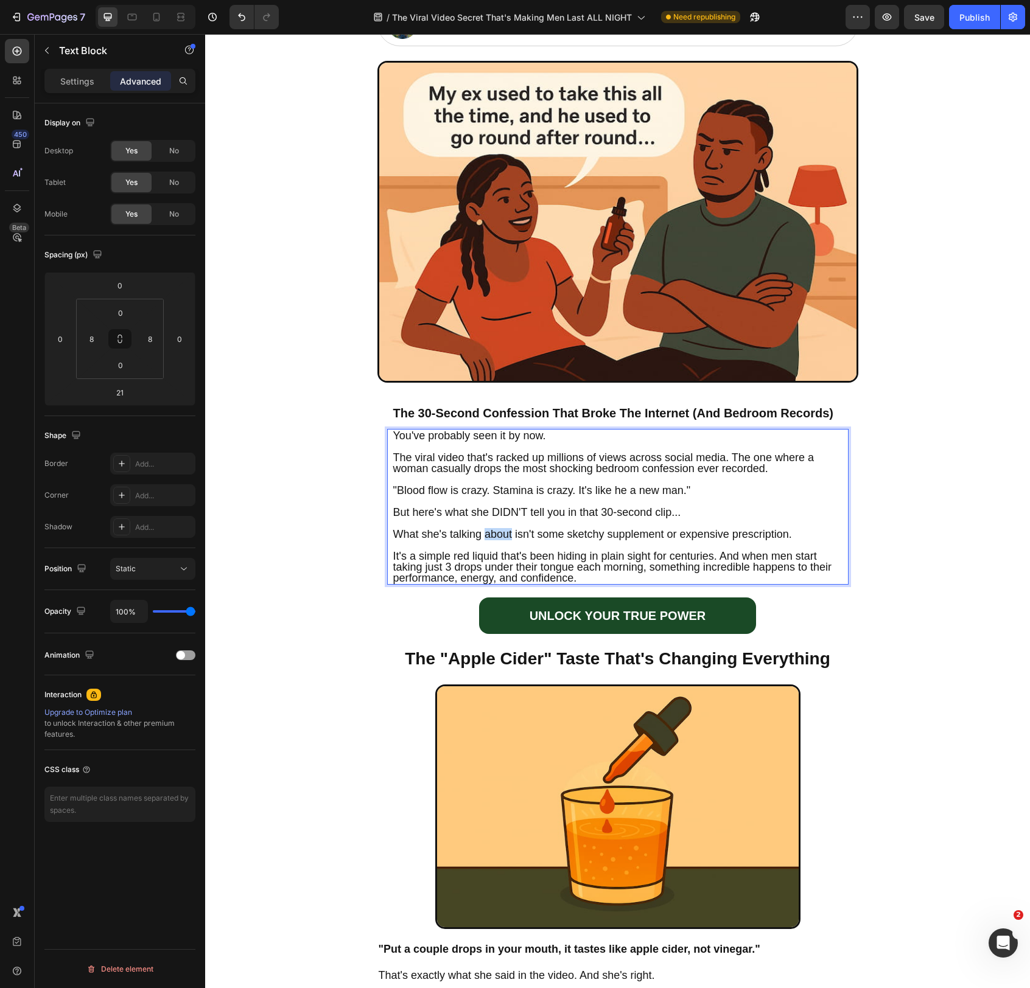
click at [499, 533] on span "What she's talking about isn't some sketchy supplement or expensive prescriptio…" at bounding box center [592, 534] width 399 height 12
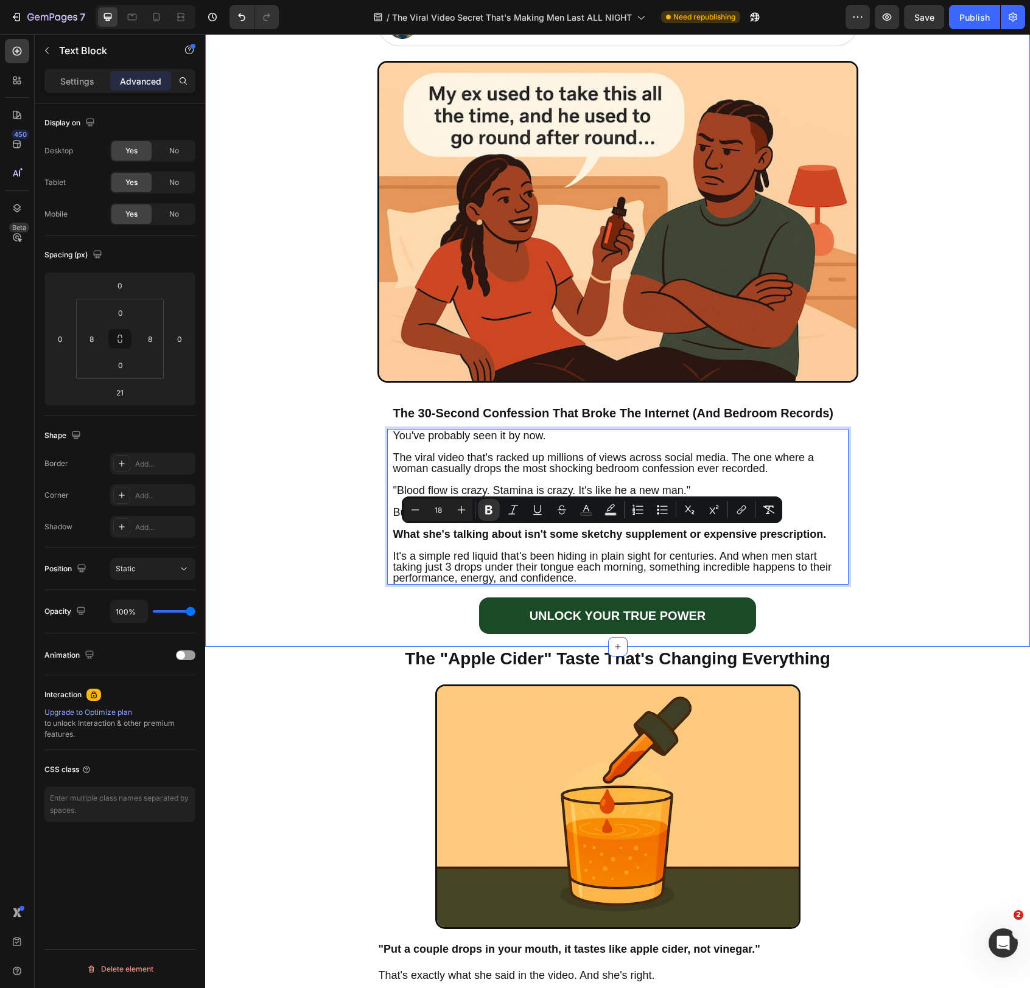
click at [360, 556] on div "The Viral Video Secret That's Making Men Last ALL NIGHT (And Why Big Pharma Is …" at bounding box center [617, 265] width 825 height 764
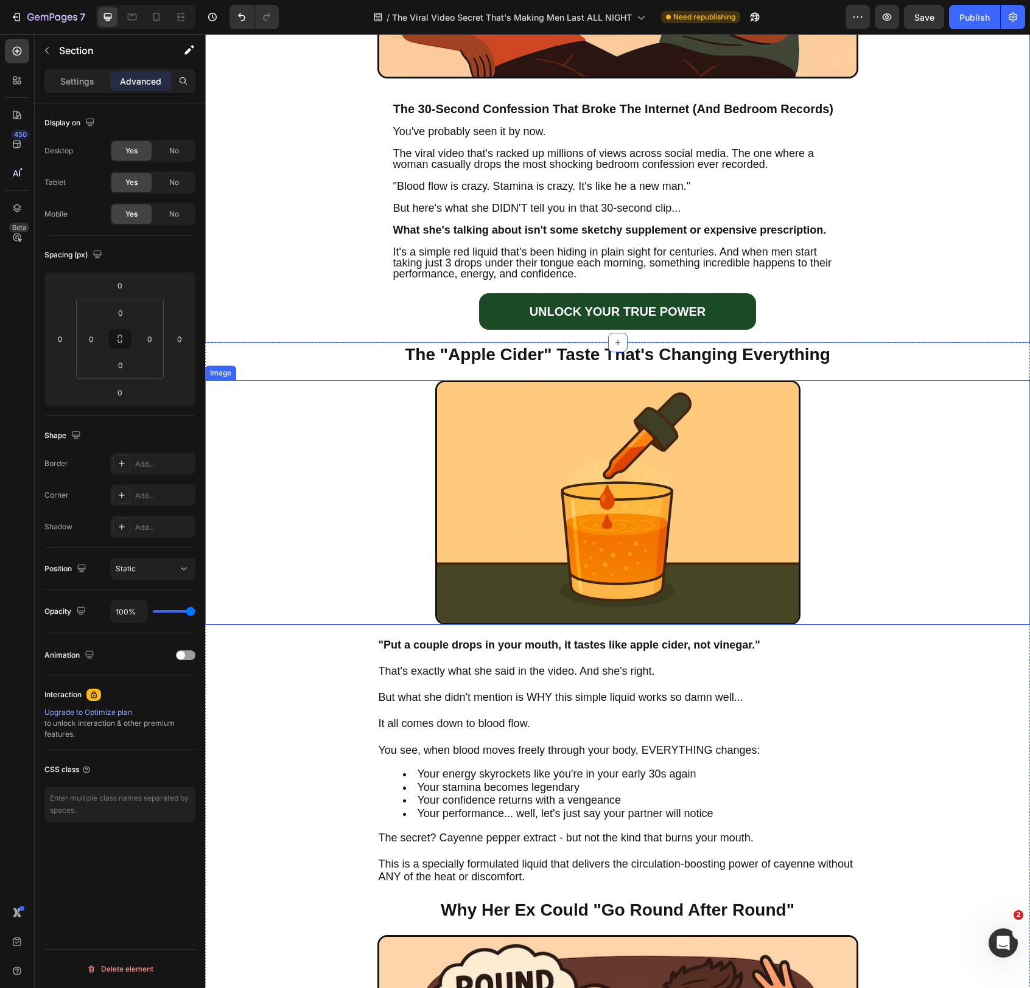
scroll to position [488, 0]
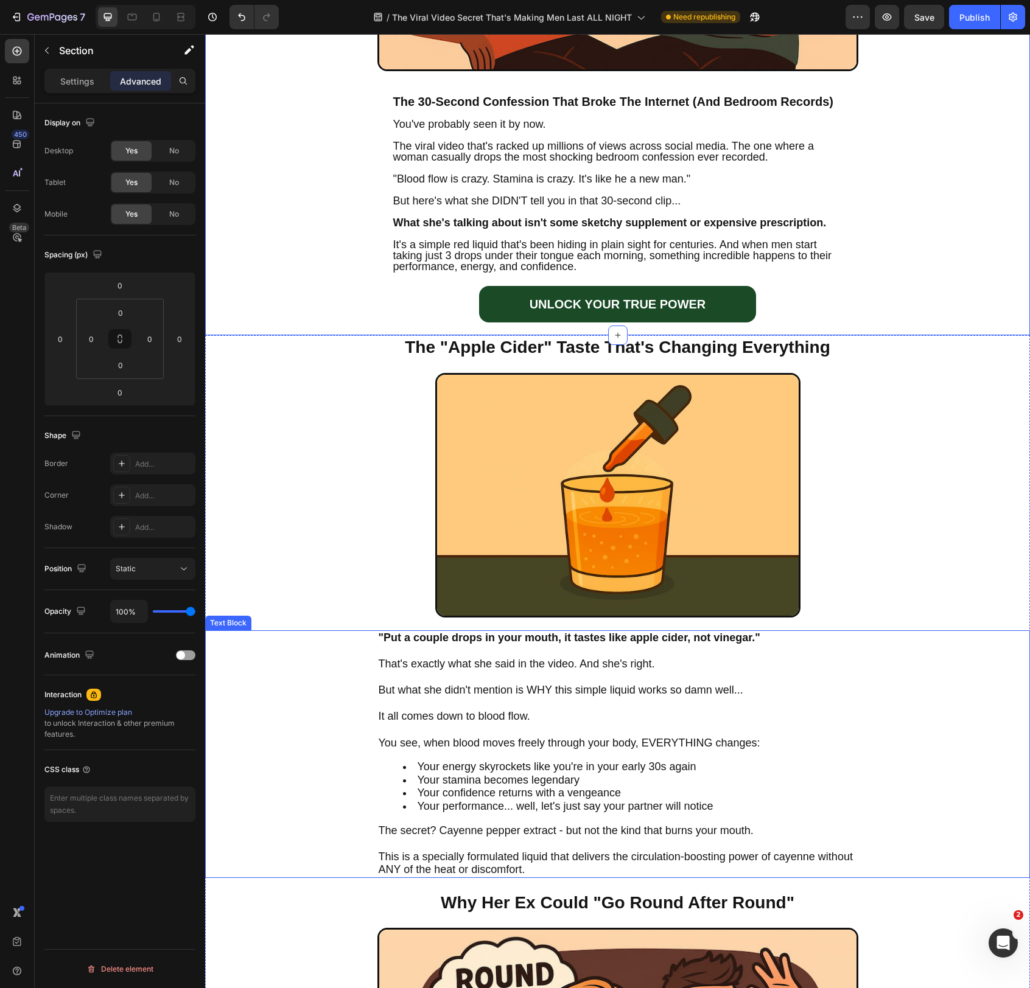
click at [433, 721] on span "It all comes down to blood flow." at bounding box center [455, 716] width 152 height 12
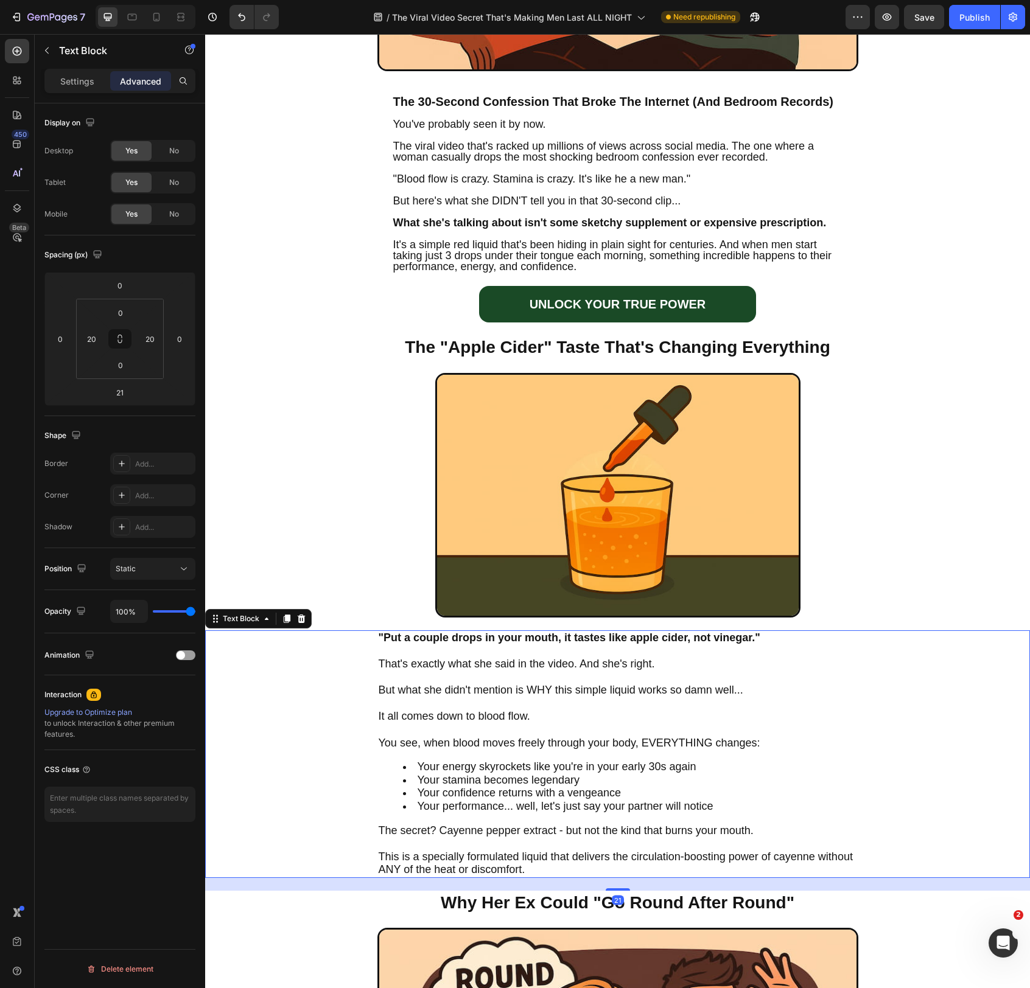
click at [433, 721] on span "It all comes down to blood flow." at bounding box center [455, 716] width 152 height 12
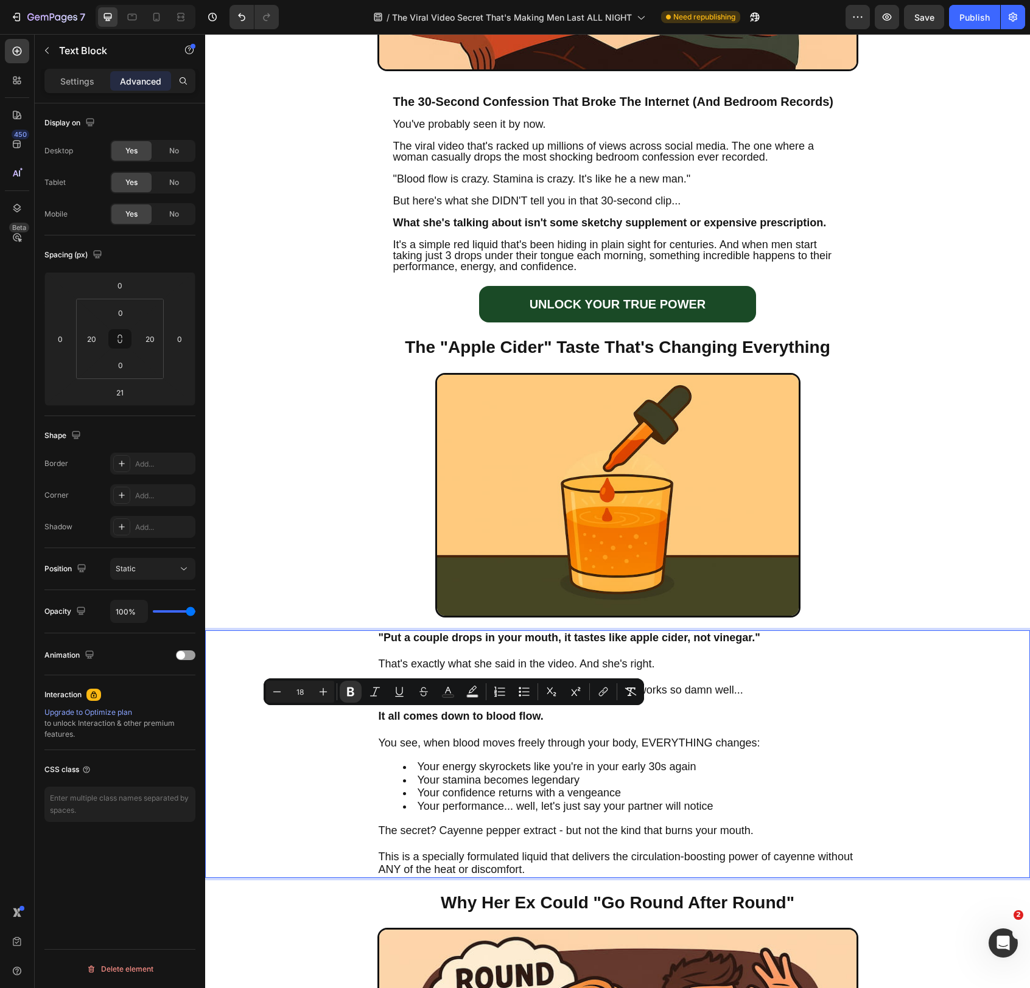
click at [443, 729] on p "Rich Text Editor. Editing area: main" at bounding box center [618, 730] width 478 height 13
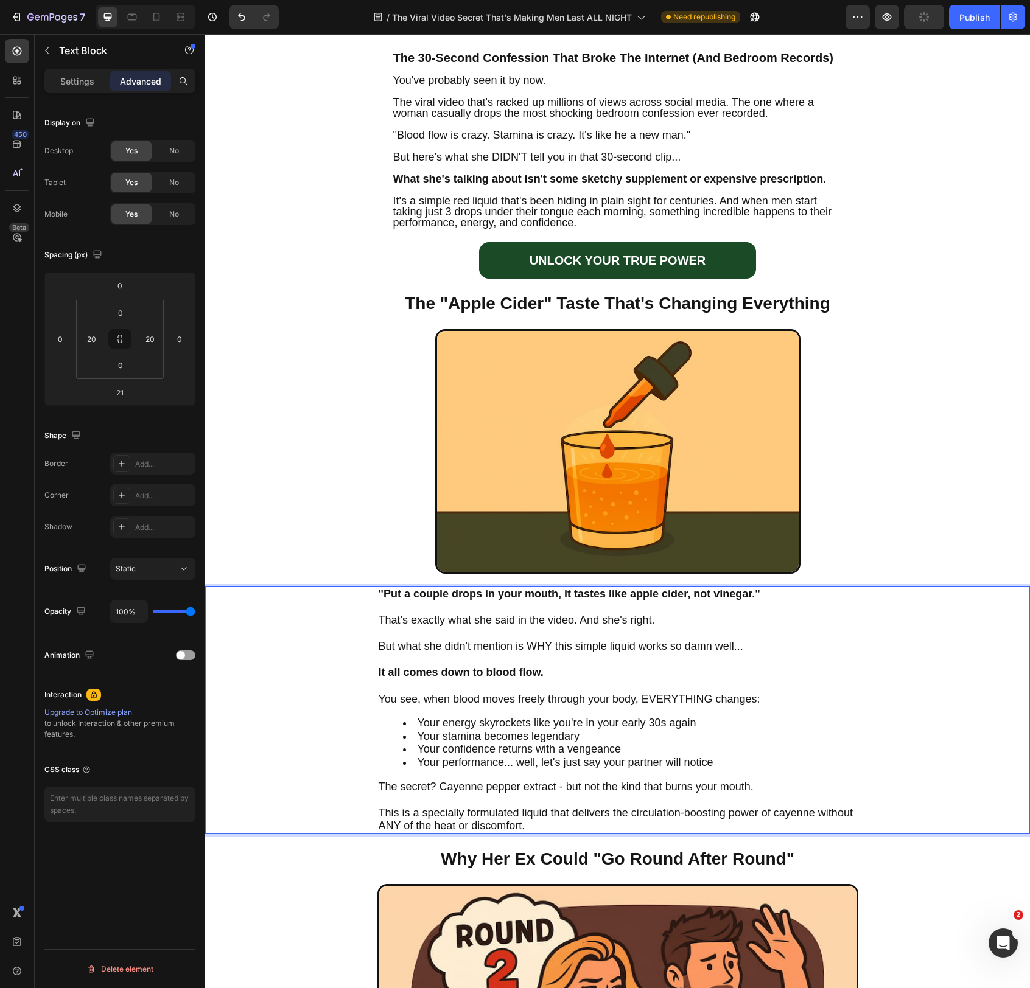
scroll to position [545, 0]
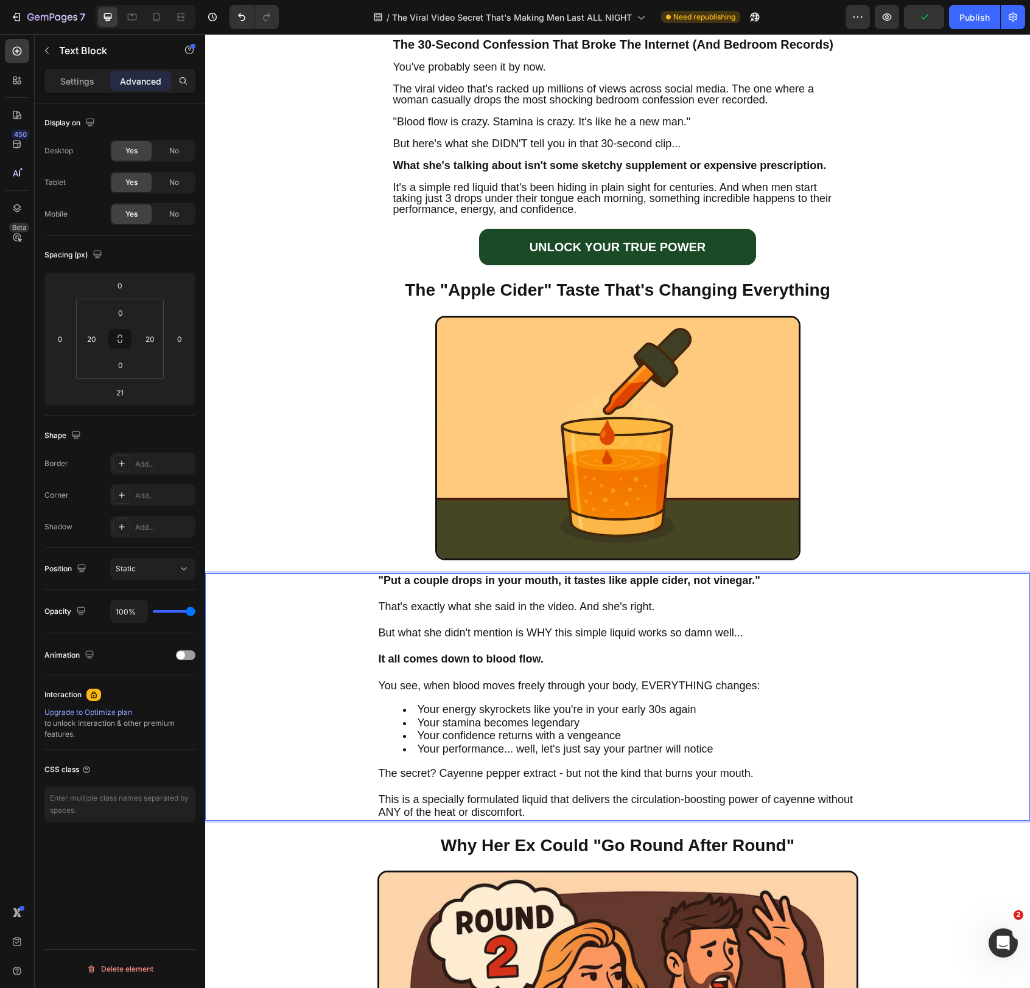
click at [458, 778] on span "The secret? Cayenne pepper extract - but not the kind that burns your mouth." at bounding box center [566, 773] width 375 height 12
drag, startPoint x: 458, startPoint y: 778, endPoint x: 532, endPoint y: 779, distance: 74.3
click at [531, 779] on span "The secret? Cayenne pepper extract - but not the kind that burns your mouth." at bounding box center [566, 773] width 375 height 12
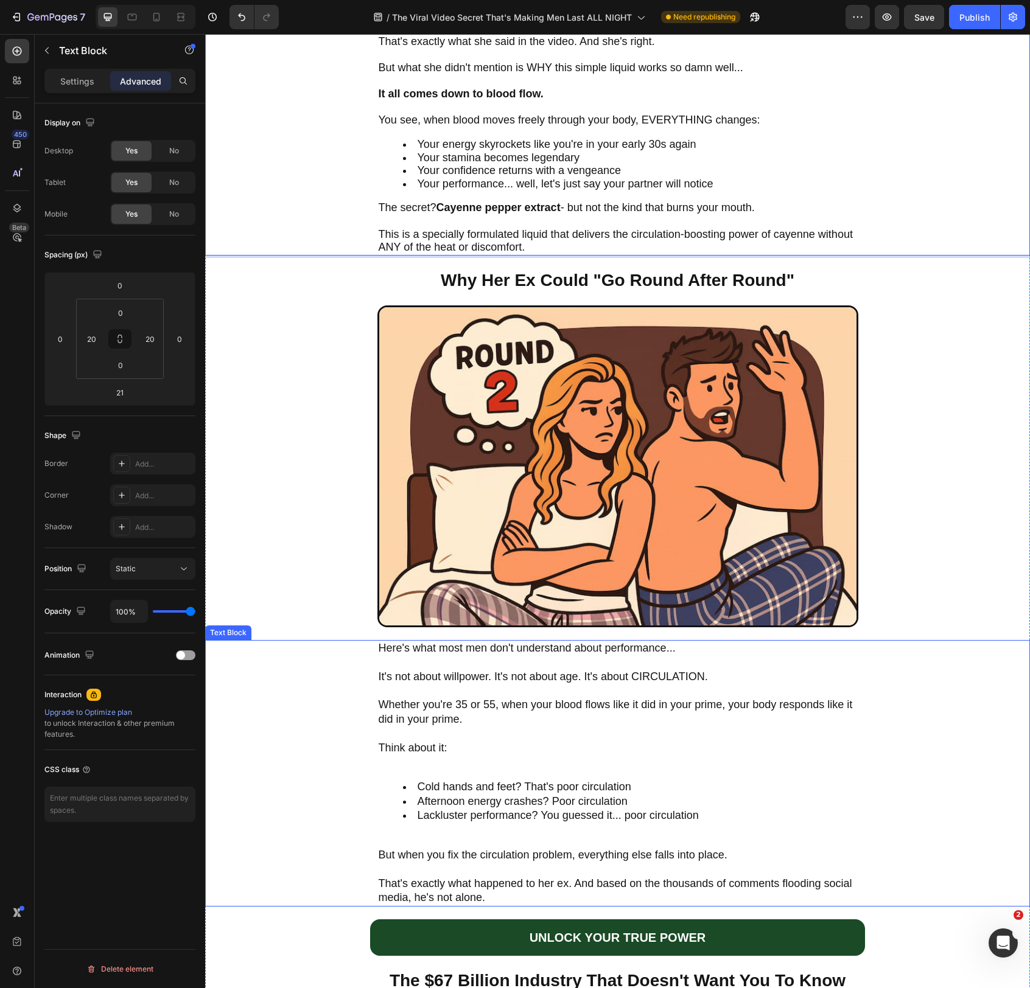
scroll to position [1113, 0]
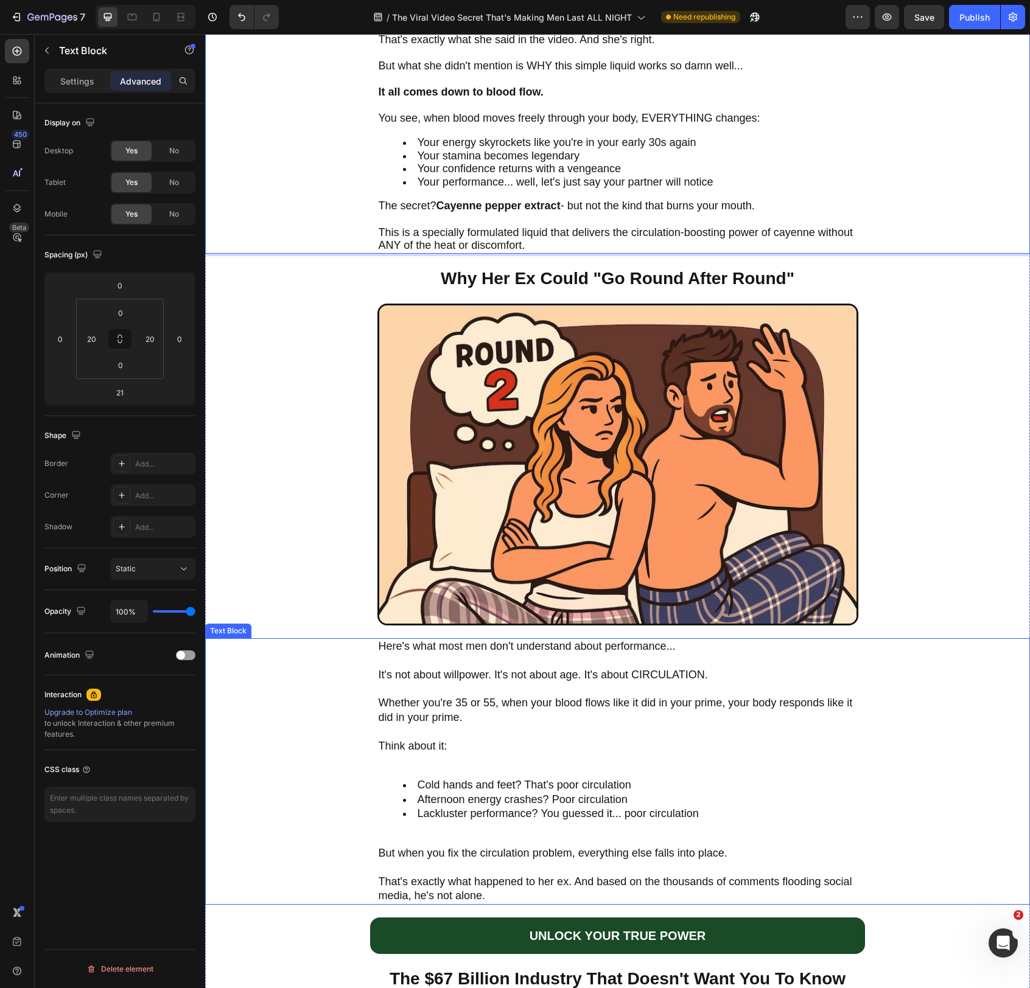
click at [470, 679] on span "It's not about willpower. It's not about age. It's about CIRCULATION." at bounding box center [543, 675] width 329 height 12
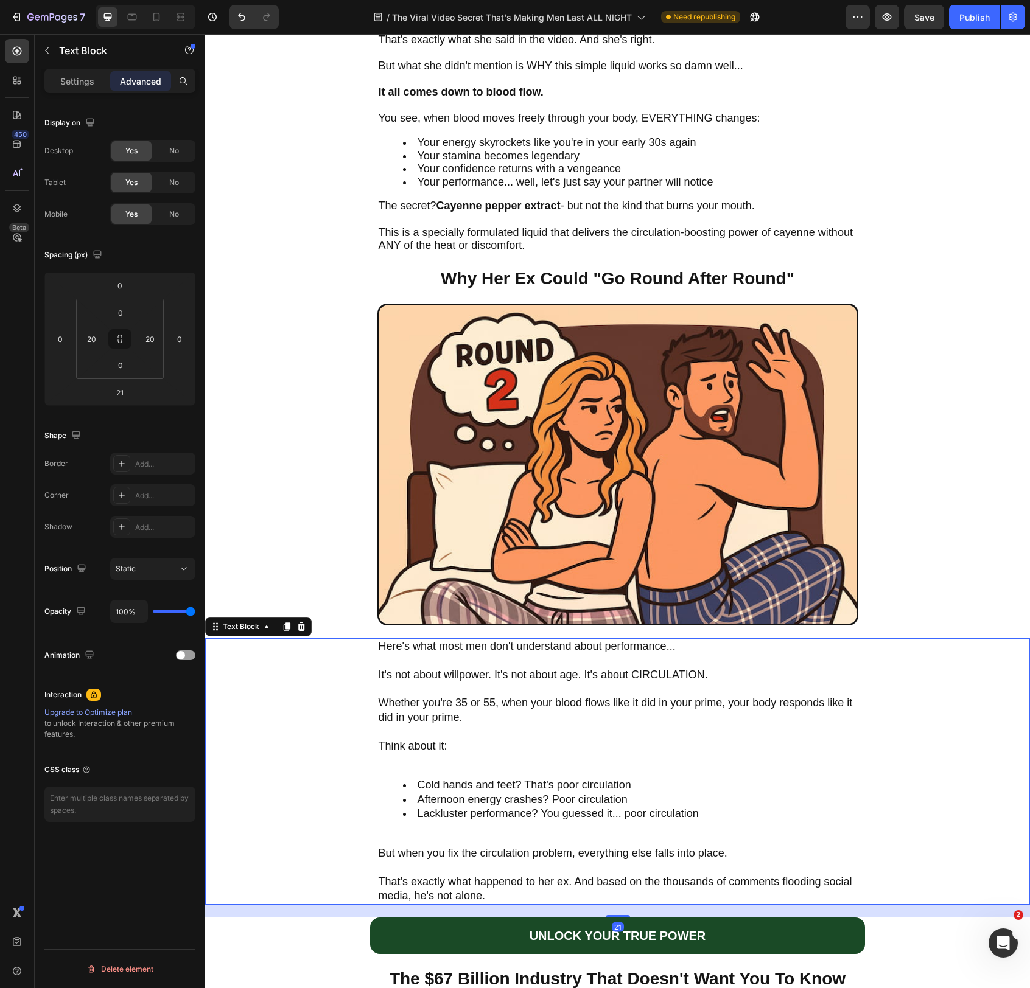
click at [470, 679] on span "It's not about willpower. It's not about age. It's about CIRCULATION." at bounding box center [543, 675] width 329 height 12
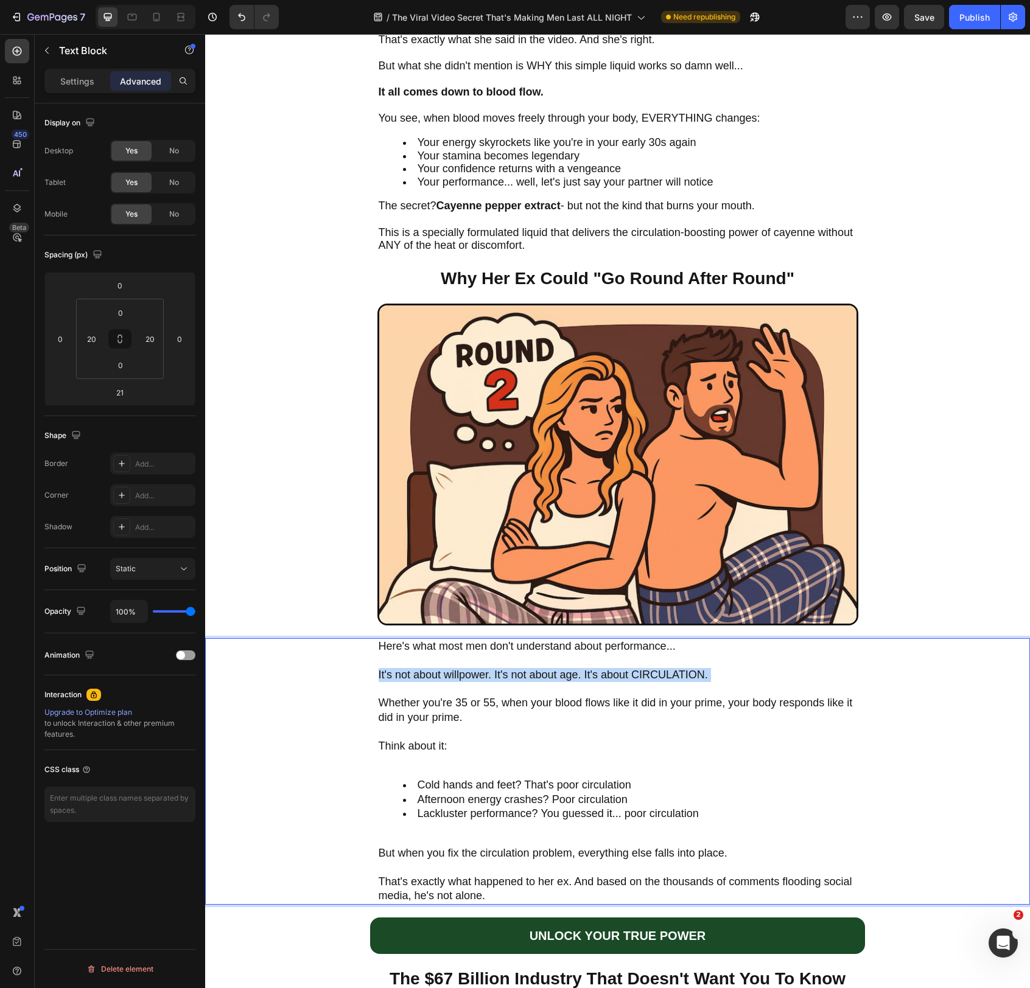
click at [470, 679] on span "It's not about willpower. It's not about age. It's about CIRCULATION." at bounding box center [543, 675] width 329 height 12
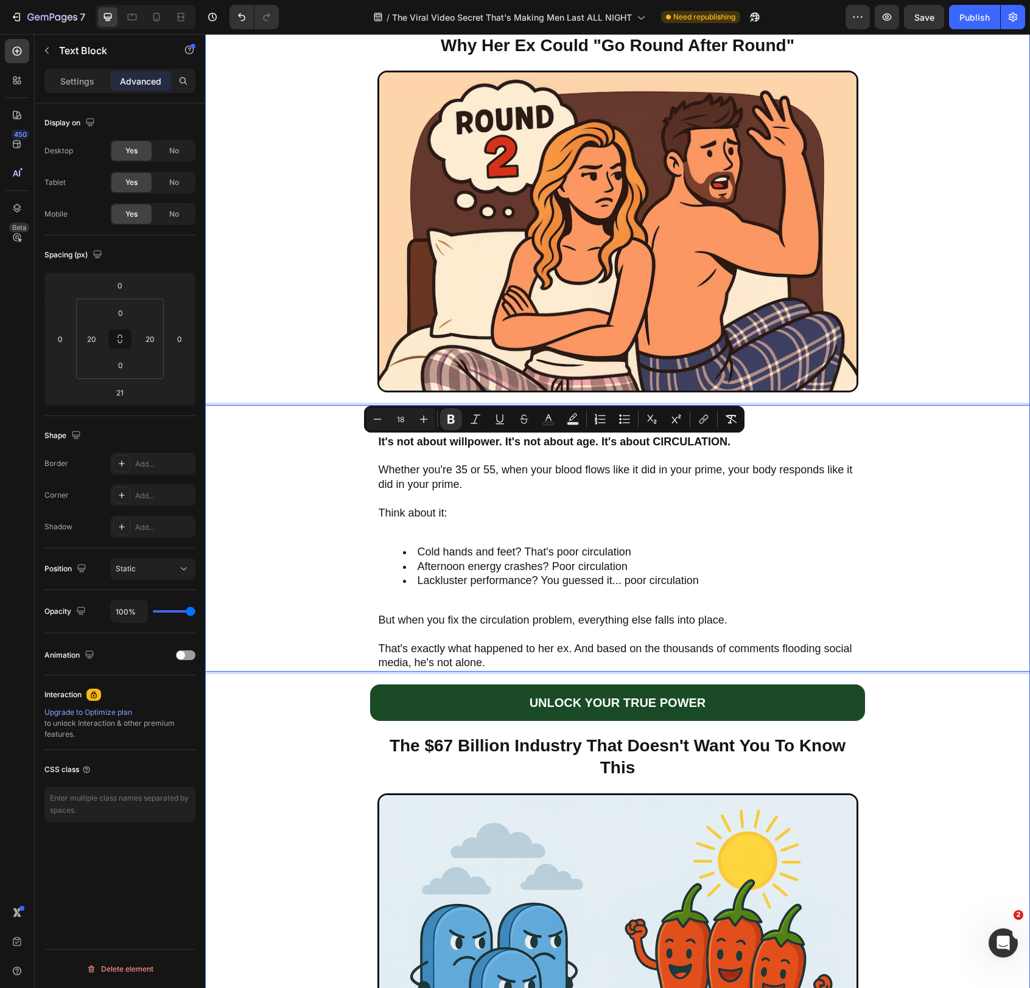
scroll to position [1352, 0]
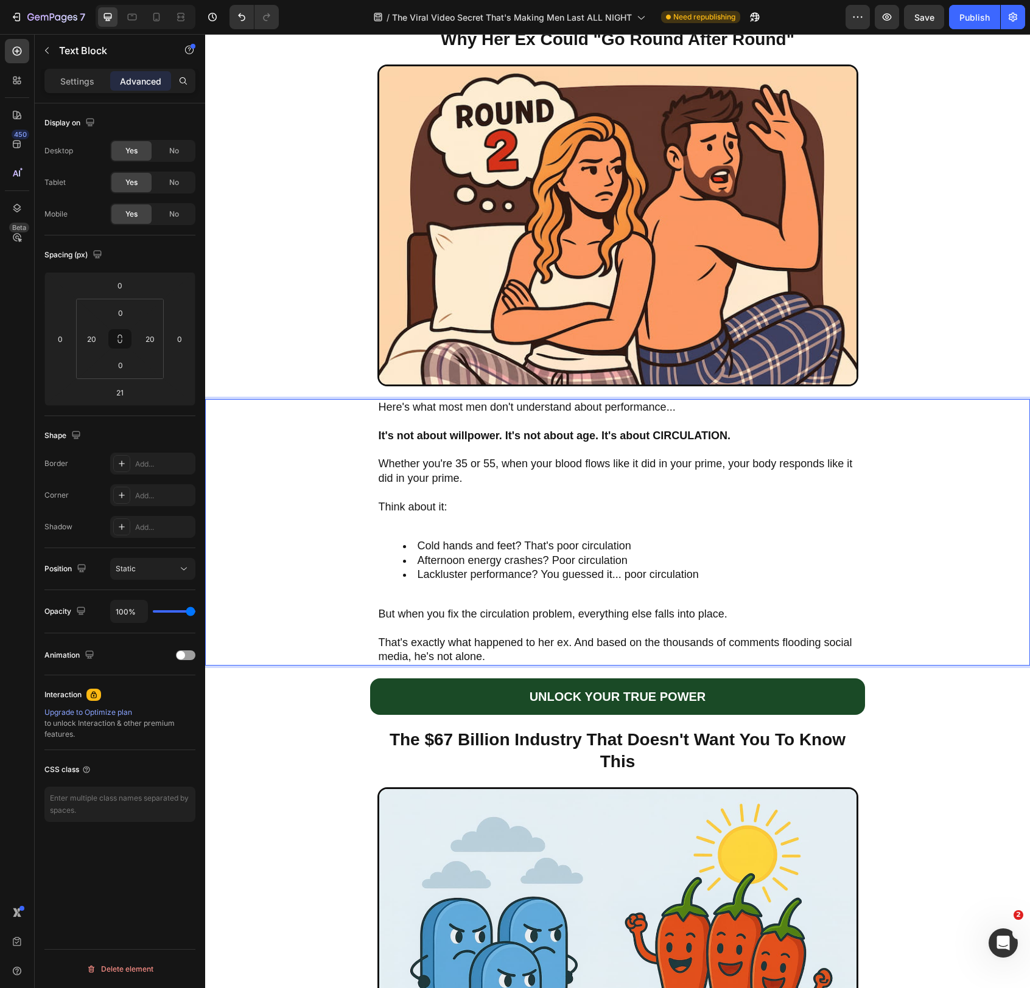
click at [513, 620] on p "But when you fix the circulation problem, everything else falls into place." at bounding box center [618, 621] width 478 height 29
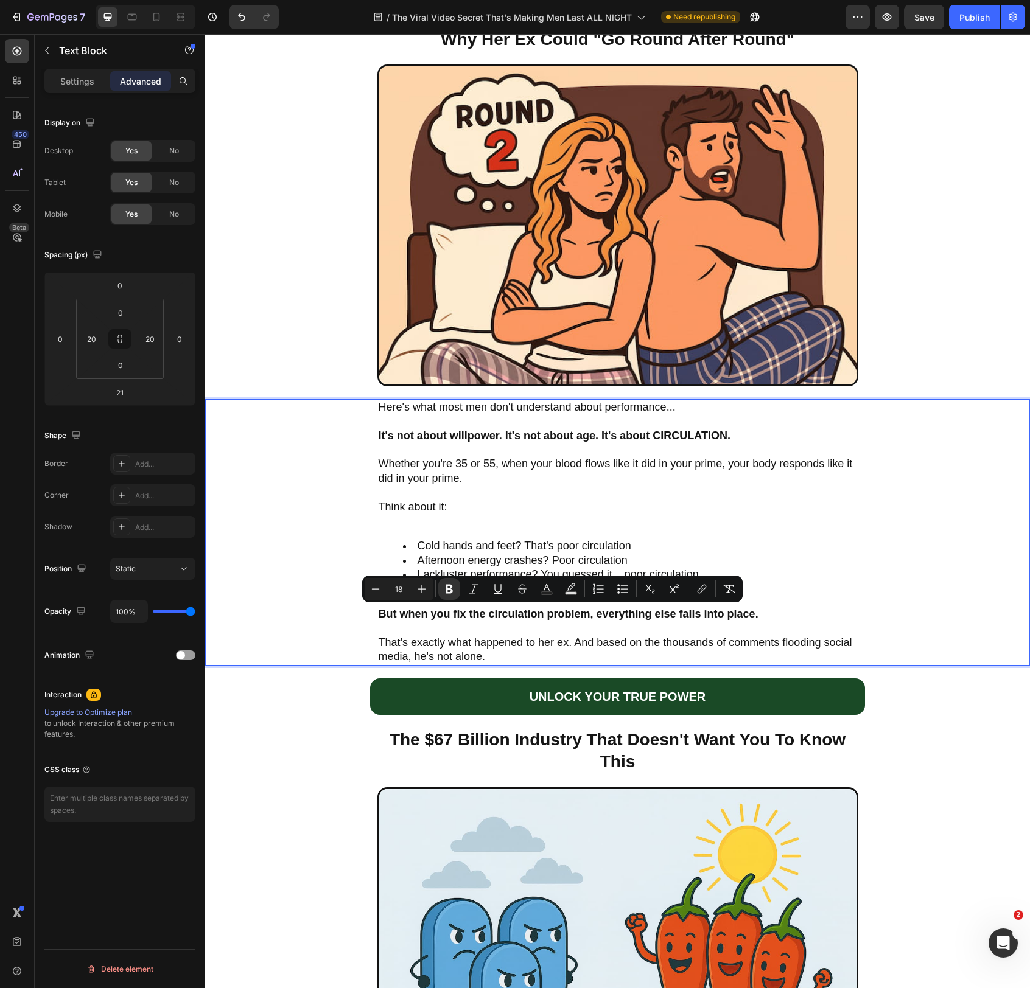
click at [480, 622] on p "But when you fix the circulation problem, everything else falls into place." at bounding box center [618, 621] width 478 height 29
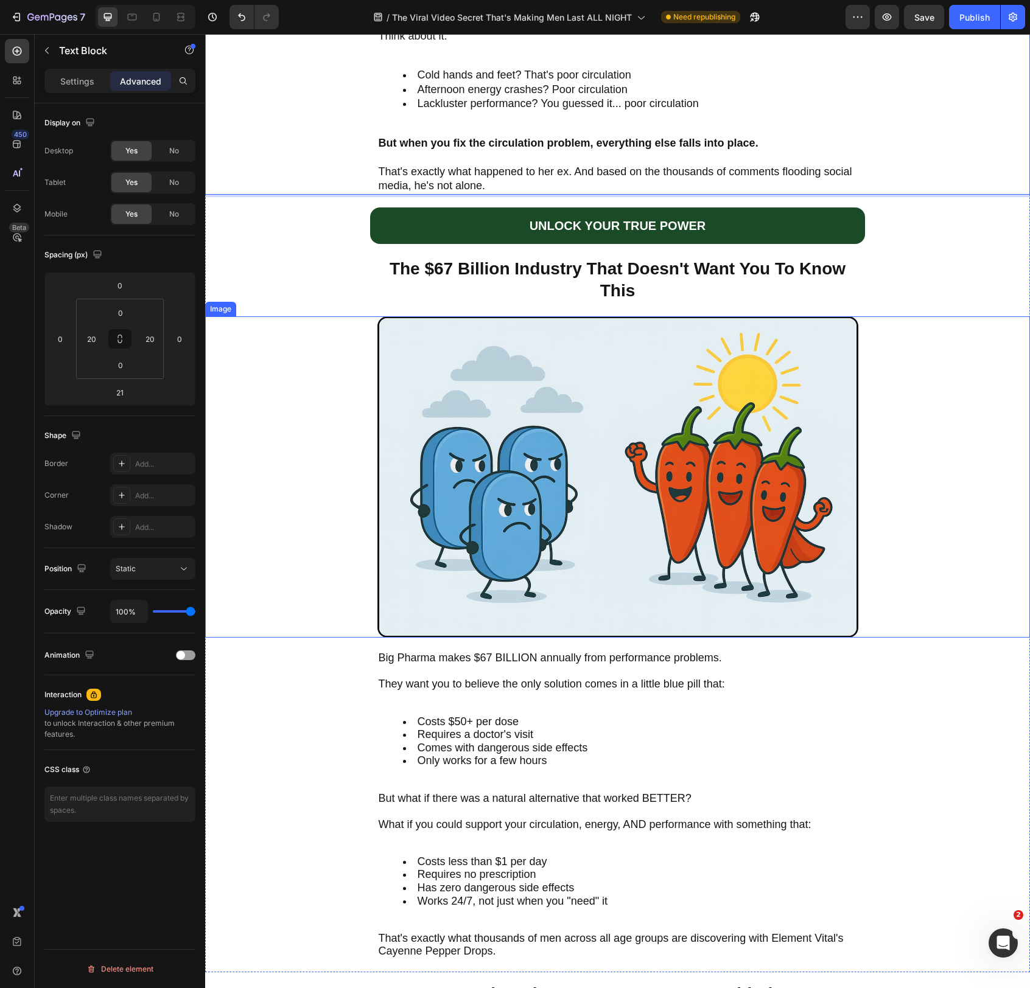
scroll to position [1876, 0]
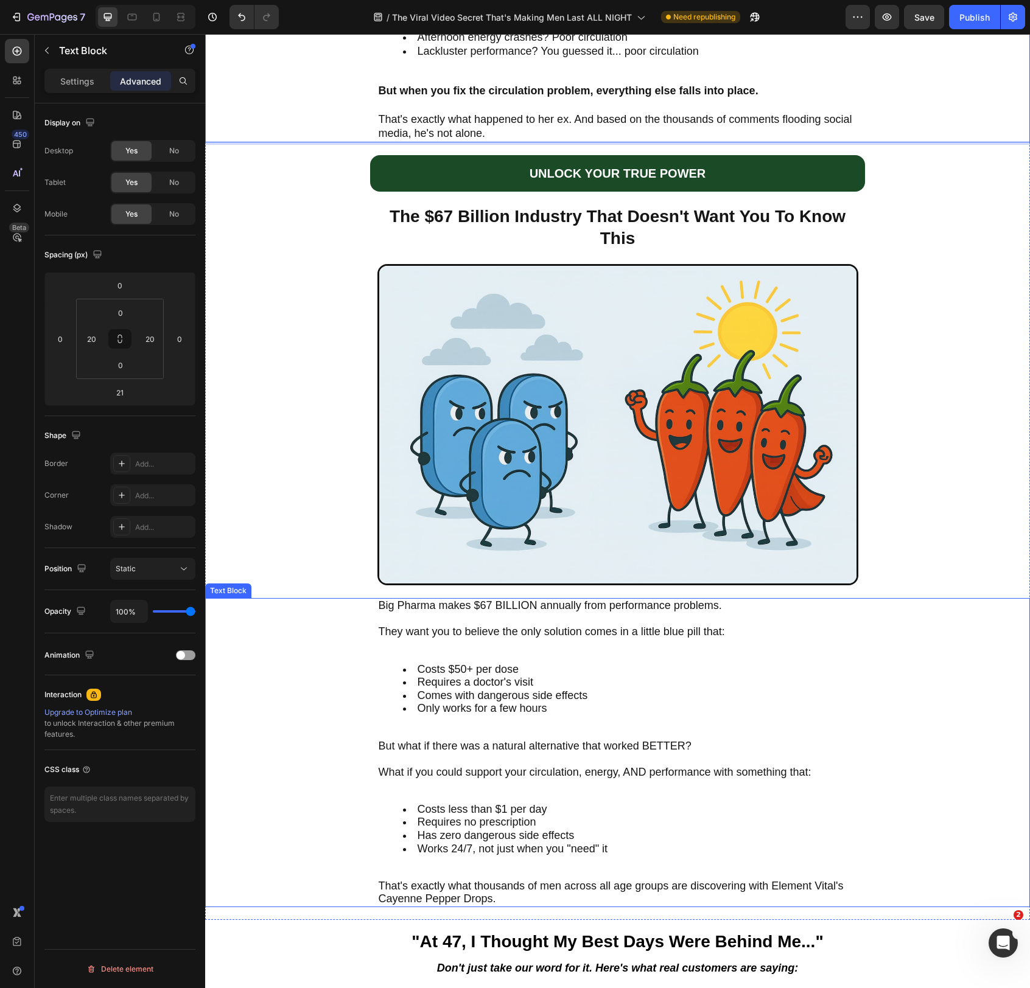
click at [517, 750] on span "But what if there was a natural alternative that worked BETTER?" at bounding box center [535, 746] width 313 height 12
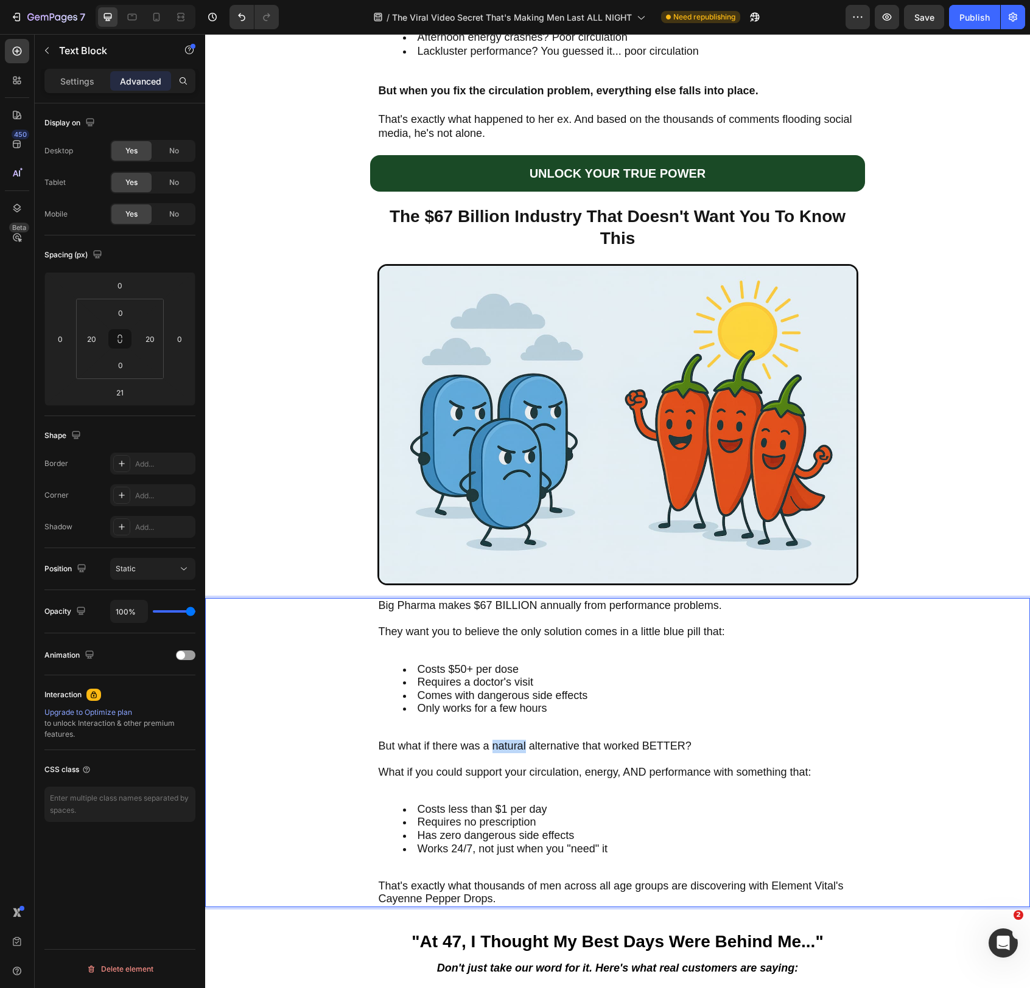
click at [517, 750] on span "But what if there was a natural alternative that worked BETTER?" at bounding box center [535, 746] width 313 height 12
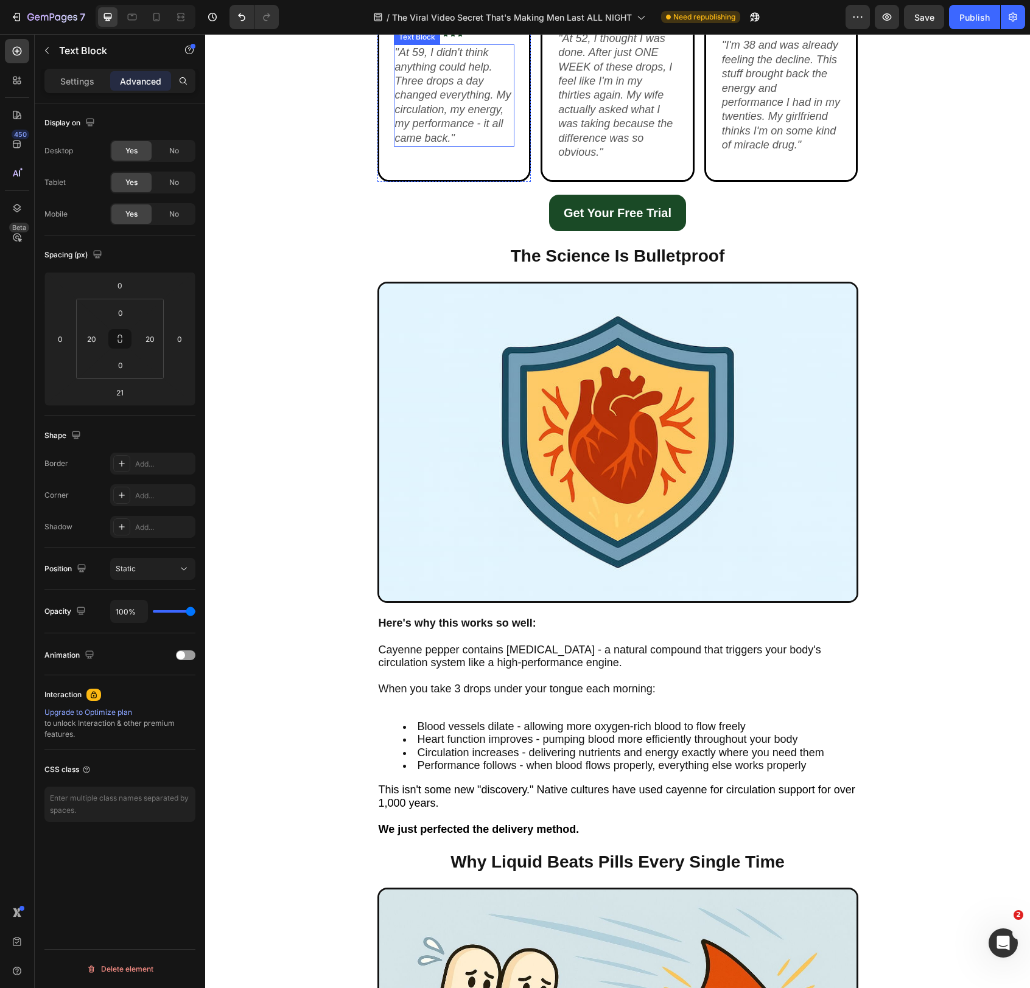
scroll to position [2904, 0]
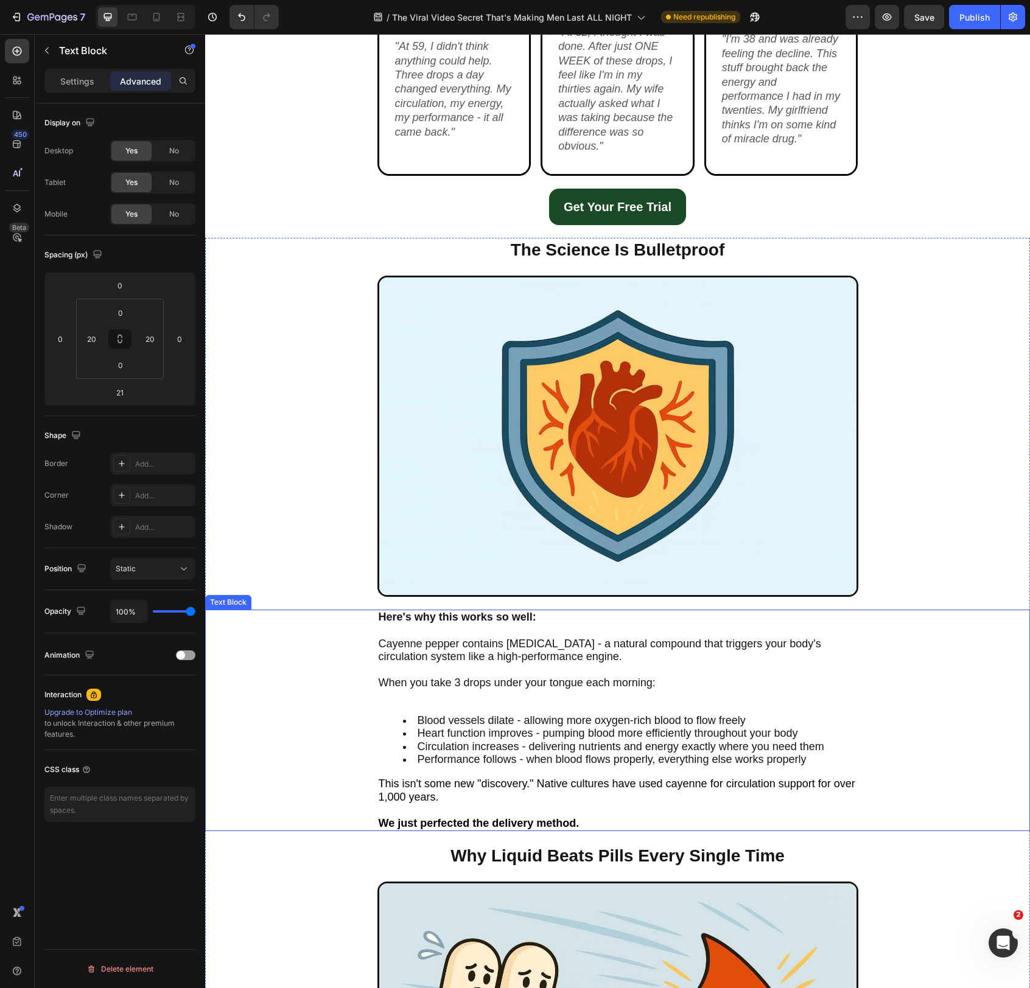
click at [432, 719] on span "Blood vessels dilate - allowing more oxygen-rich blood to flow freely" at bounding box center [582, 721] width 328 height 12
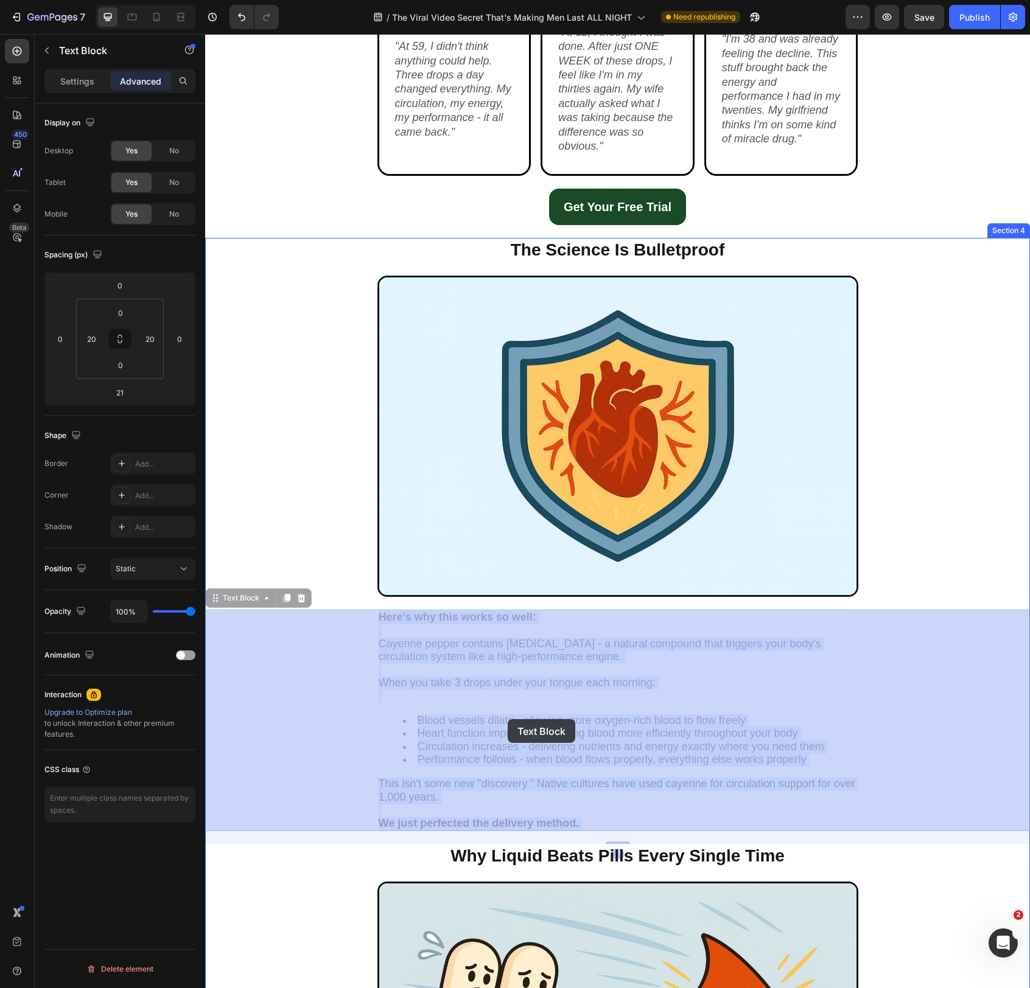
drag, startPoint x: 432, startPoint y: 719, endPoint x: 452, endPoint y: 720, distance: 20.7
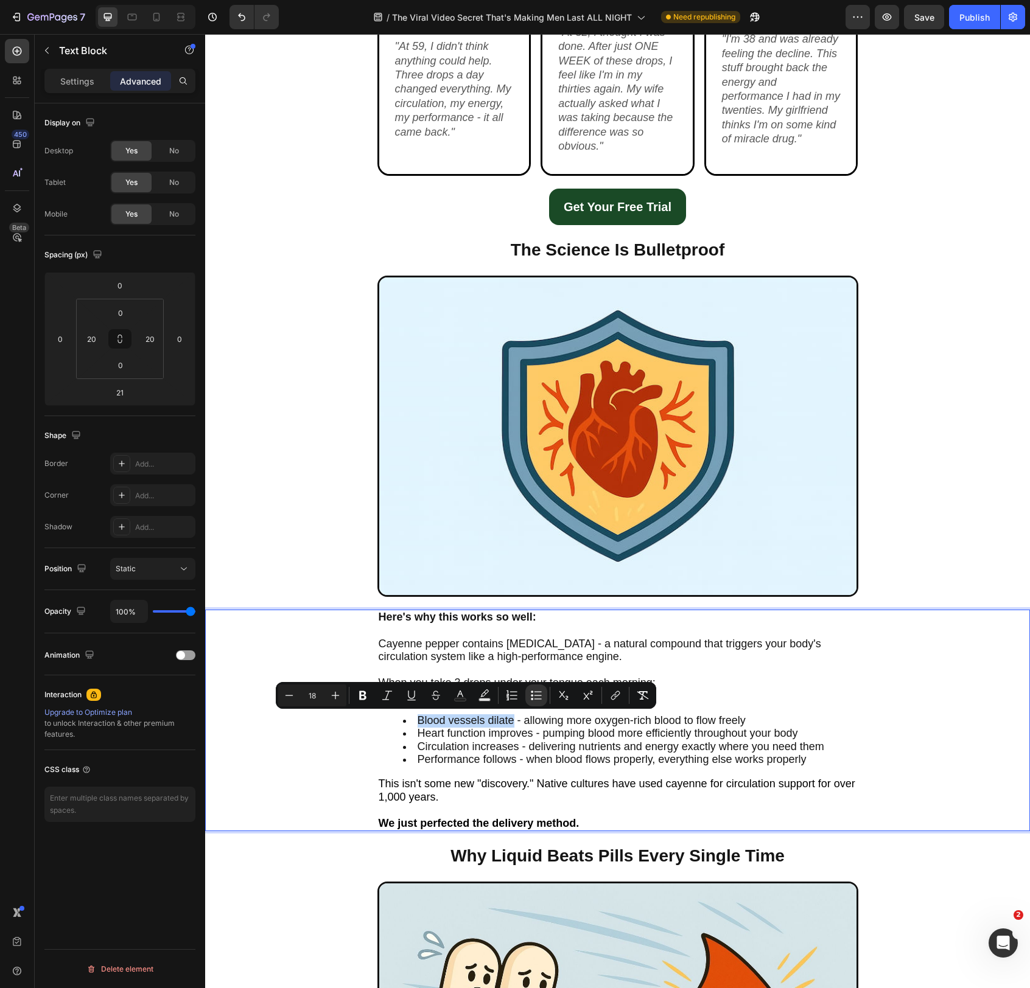
drag, startPoint x: 435, startPoint y: 719, endPoint x: 493, endPoint y: 719, distance: 58.4
click at [493, 719] on span "Blood vessels dilate - allowing more oxygen-rich blood to flow freely" at bounding box center [582, 721] width 328 height 12
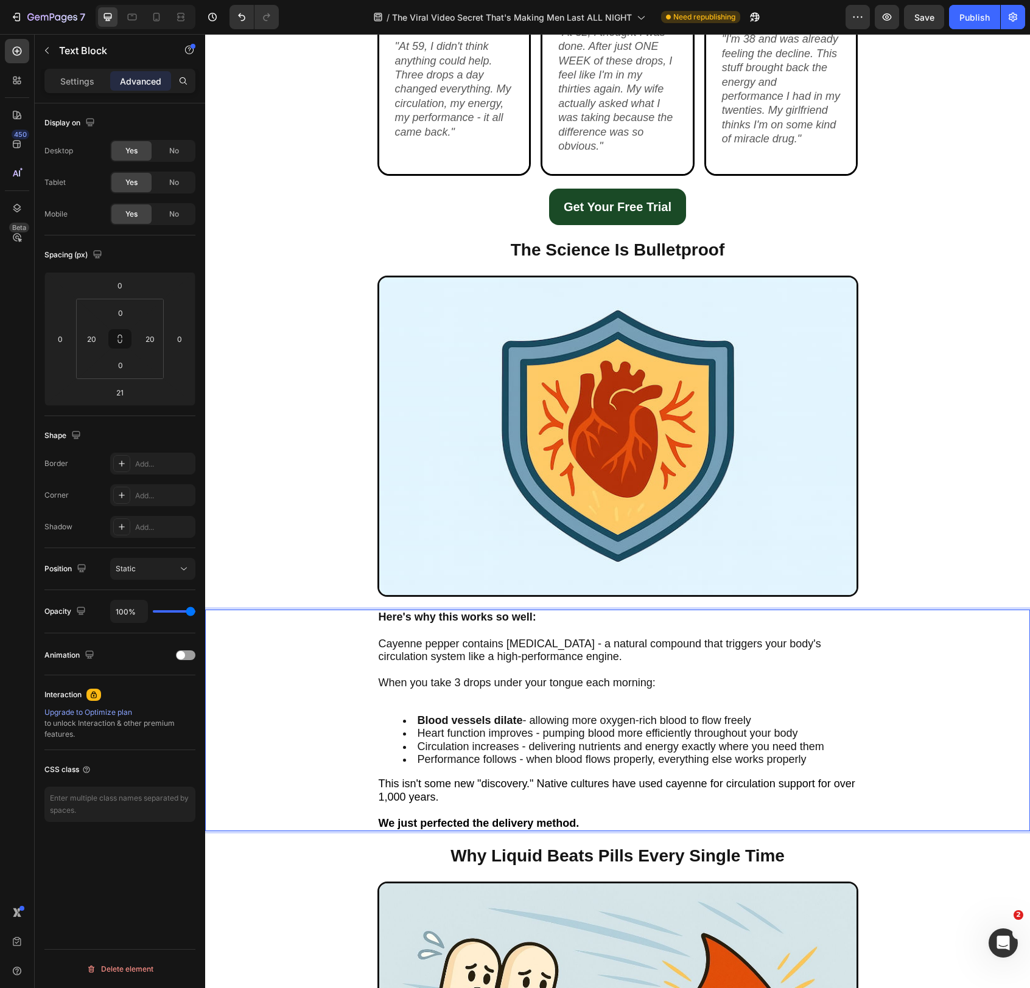
click at [432, 733] on span "Heart function improves - pumping blood more efficiently throughout your body" at bounding box center [608, 733] width 380 height 12
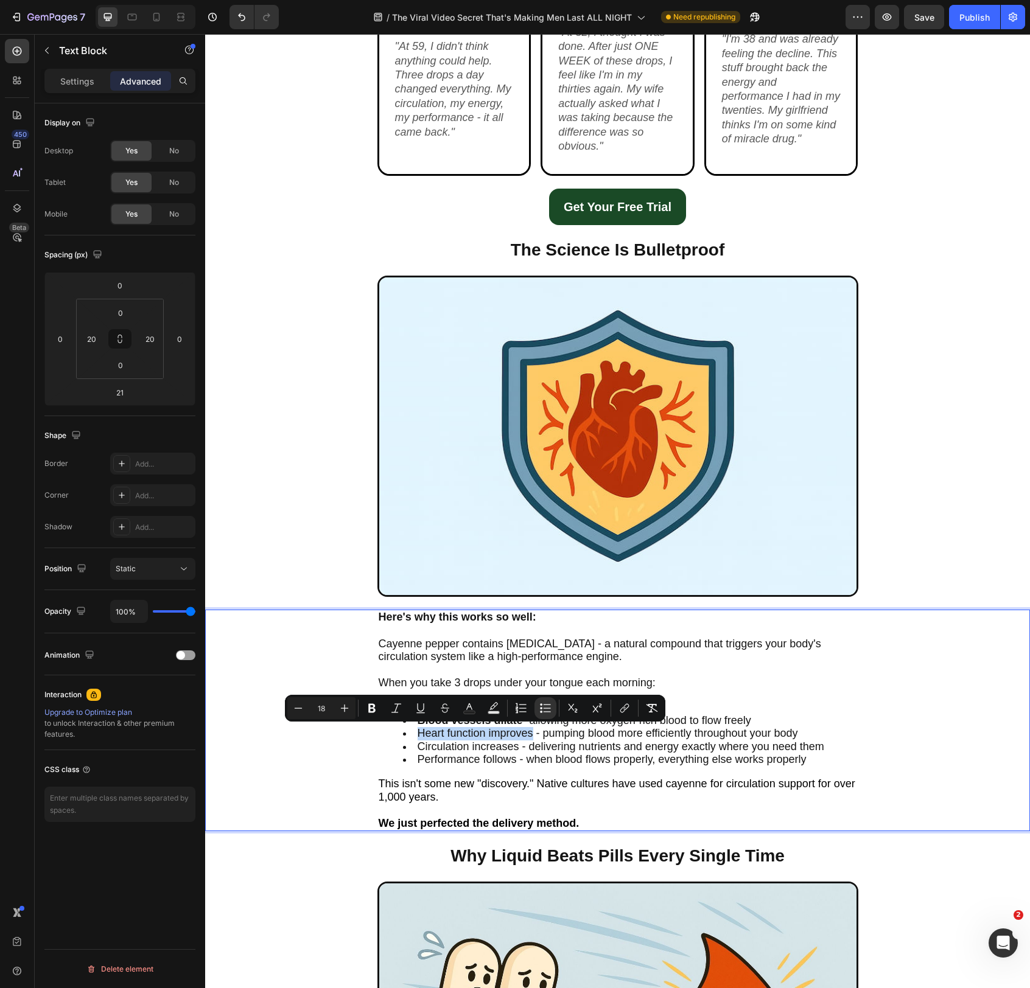
drag, startPoint x: 432, startPoint y: 733, endPoint x: 509, endPoint y: 732, distance: 77.9
click at [509, 732] on span "Heart function improves - pumping blood more efficiently throughout your body" at bounding box center [608, 733] width 380 height 12
click at [431, 746] on span "Circulation increases - delivering nutrients and energy exactly where you need …" at bounding box center [621, 747] width 407 height 12
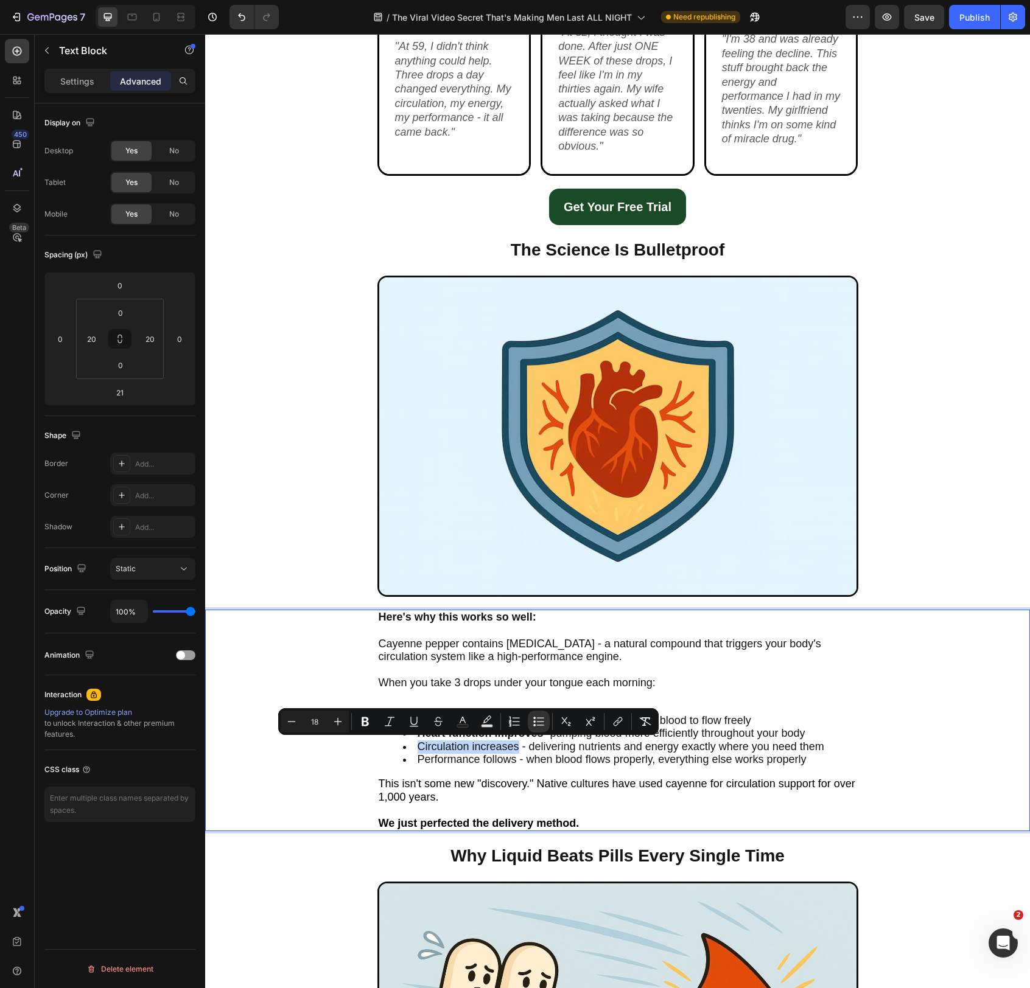
drag, startPoint x: 431, startPoint y: 746, endPoint x: 502, endPoint y: 745, distance: 70.6
click at [502, 745] on span "Circulation increases - delivering nutrients and energy exactly where you need …" at bounding box center [621, 747] width 407 height 12
click at [428, 761] on span "Performance follows - when blood flows properly, everything else works properly" at bounding box center [612, 759] width 389 height 12
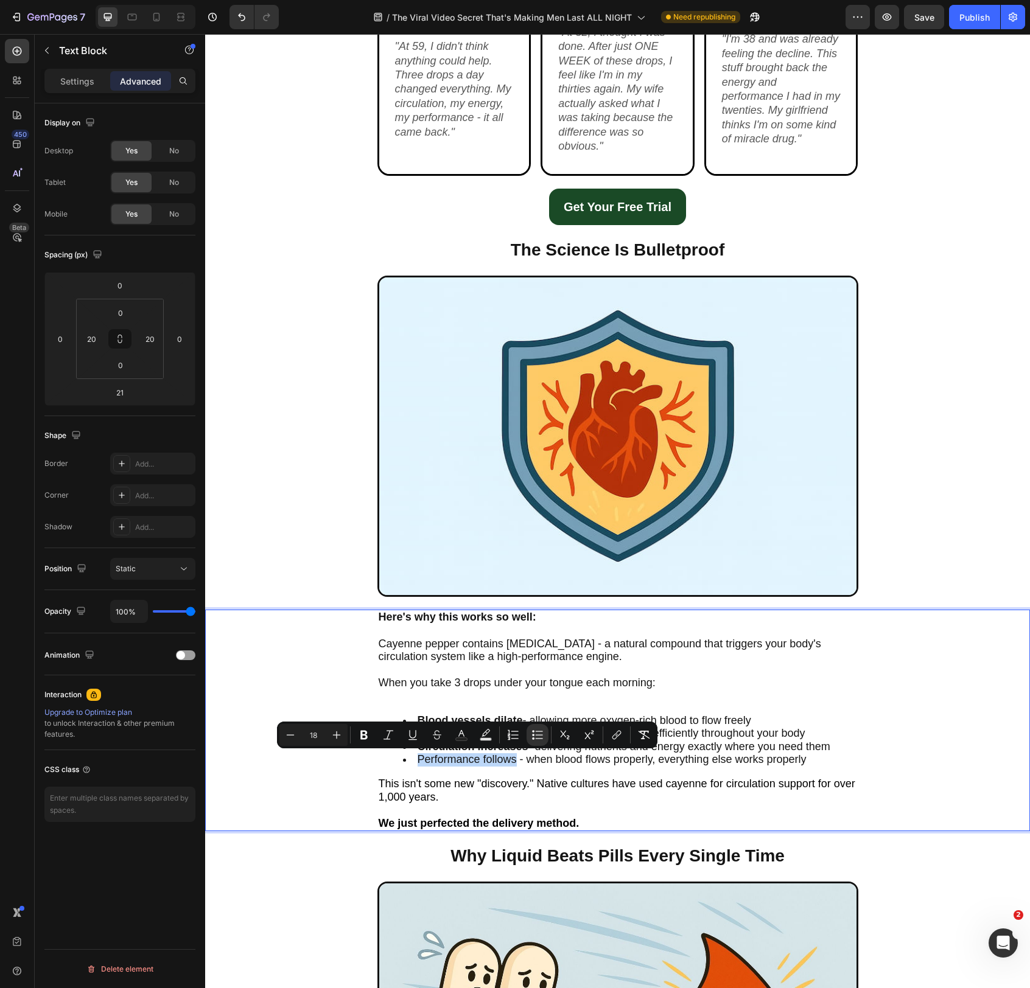
drag, startPoint x: 428, startPoint y: 761, endPoint x: 497, endPoint y: 760, distance: 68.8
click at [497, 760] on span "Performance follows - when blood flows properly, everything else works properly" at bounding box center [612, 759] width 389 height 12
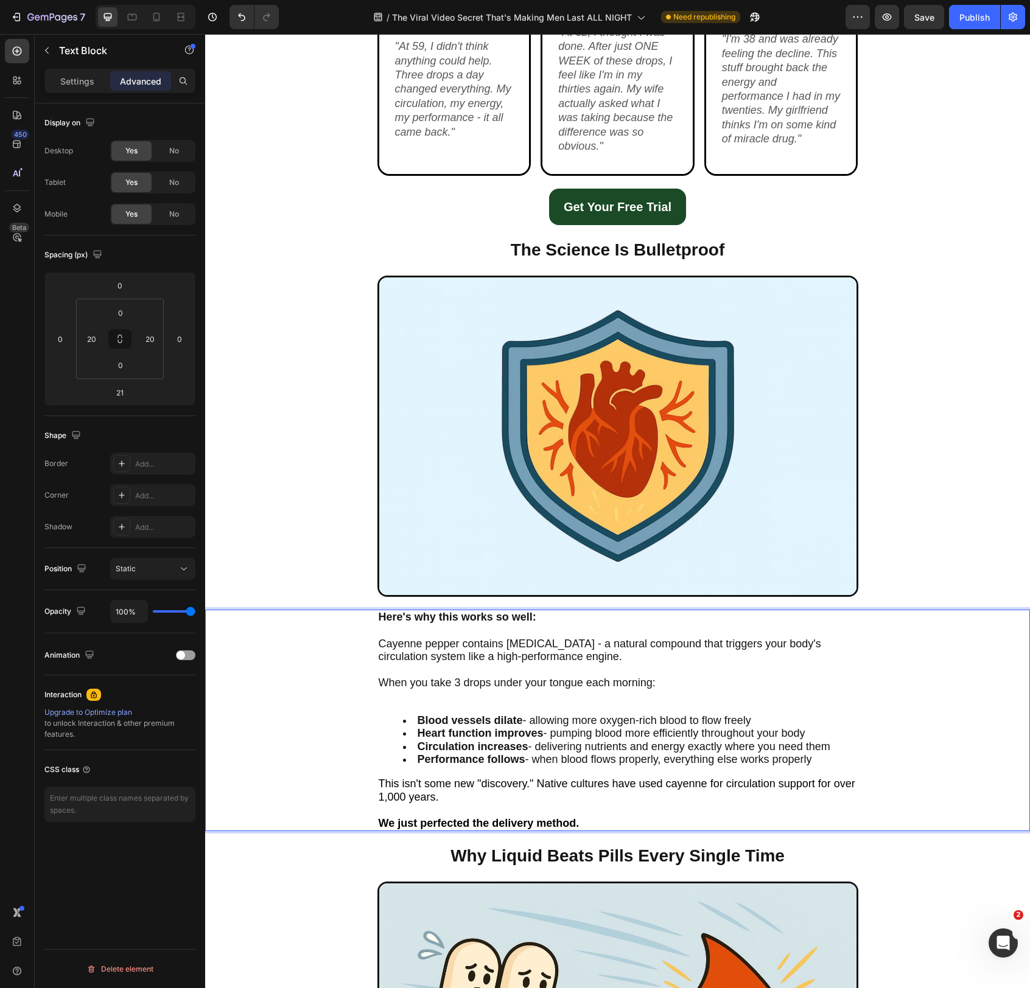
click at [572, 775] on div "Here's why this works so well: Cayenne pepper contains capsaicin - a natural co…" at bounding box center [617, 721] width 481 height 222
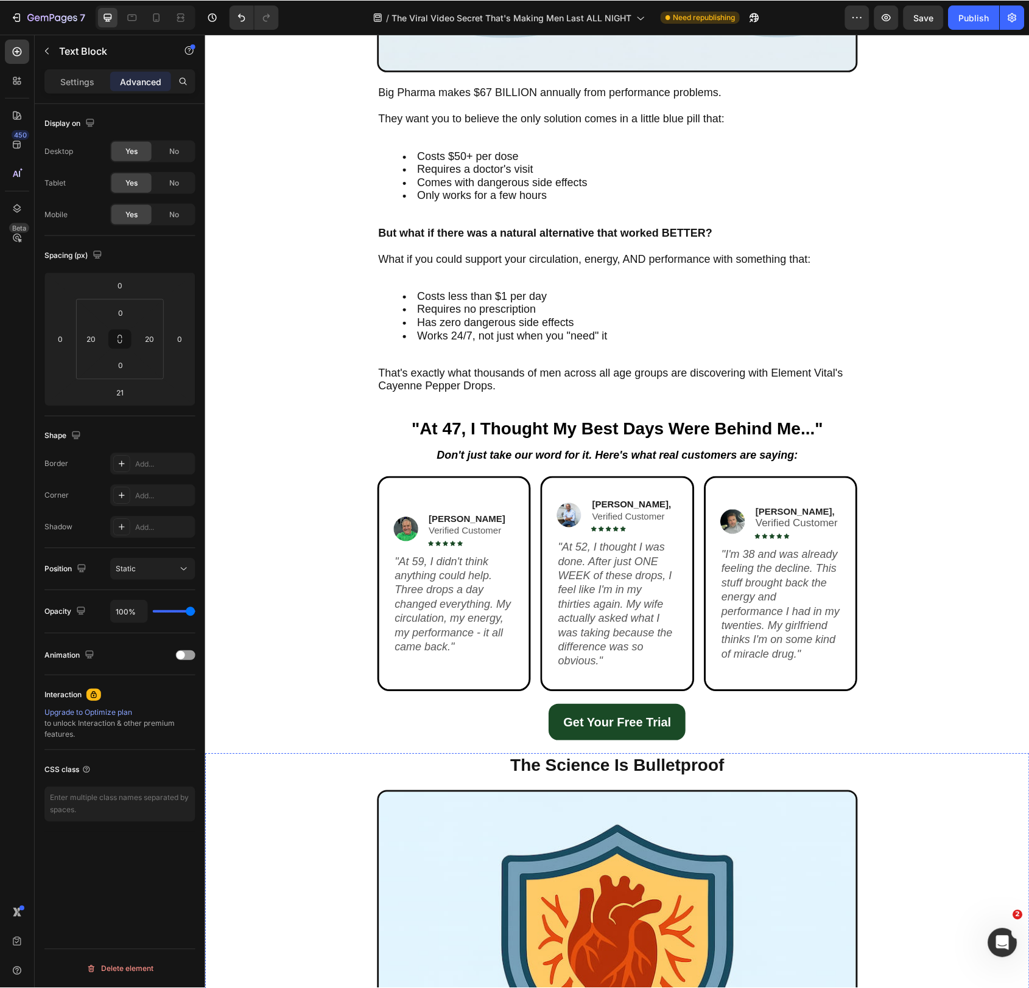
scroll to position [2388, 0]
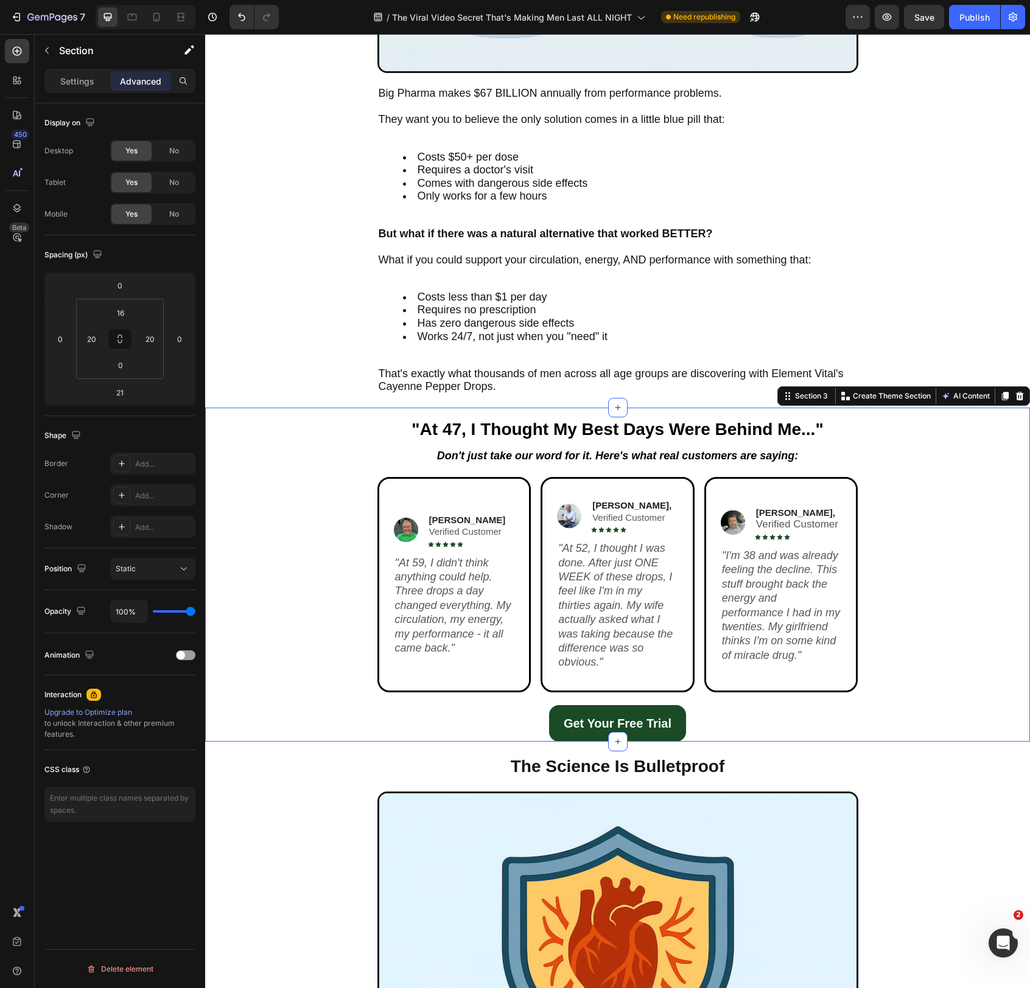
click at [872, 553] on div "Image Greg T. Verified Customer Text Block Icon Icon Icon Icon Icon Icon List R…" at bounding box center [617, 591] width 800 height 228
click at [699, 484] on div "Image Greg T. Verified Customer Text Block Icon Icon Icon Icon Icon Icon List R…" at bounding box center [617, 584] width 481 height 215
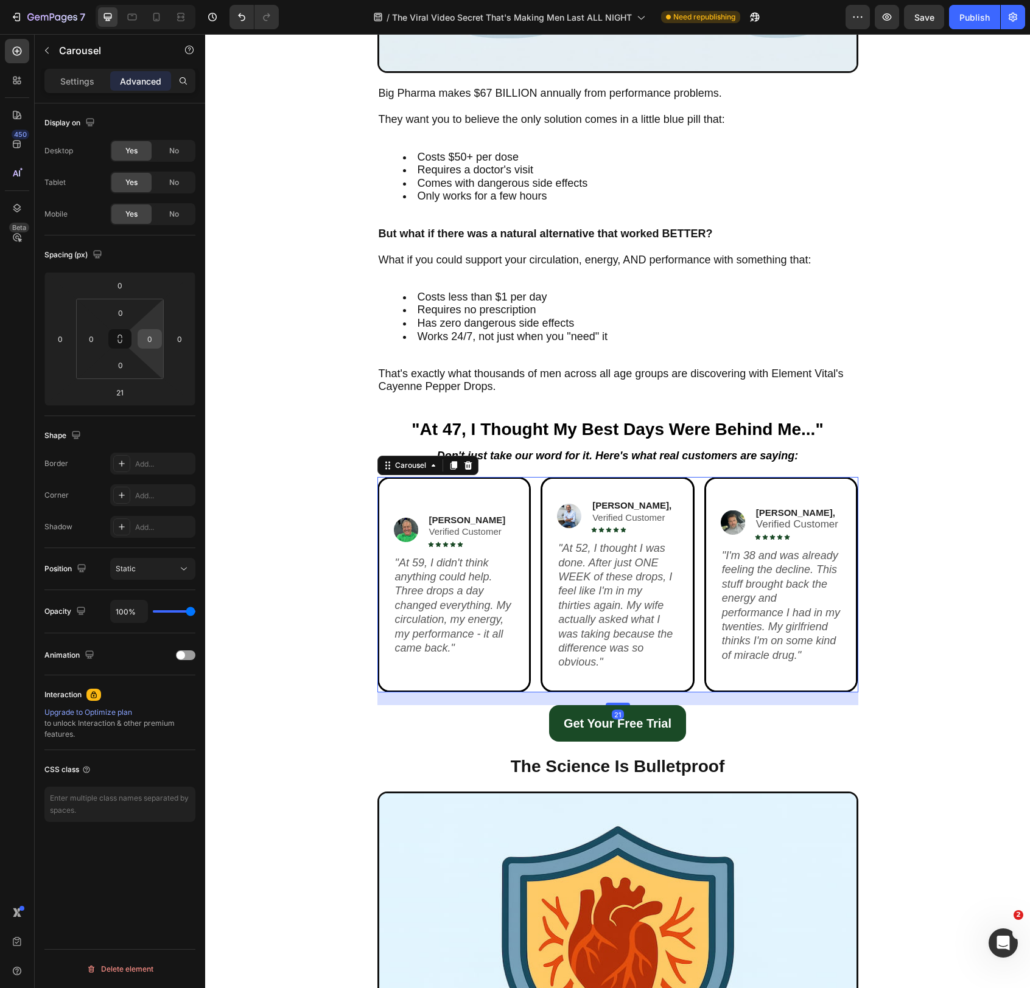
click at [156, 338] on input "0" at bounding box center [150, 339] width 18 height 18
click at [192, 422] on p "S 8px" at bounding box center [180, 420] width 55 height 9
type input "8"
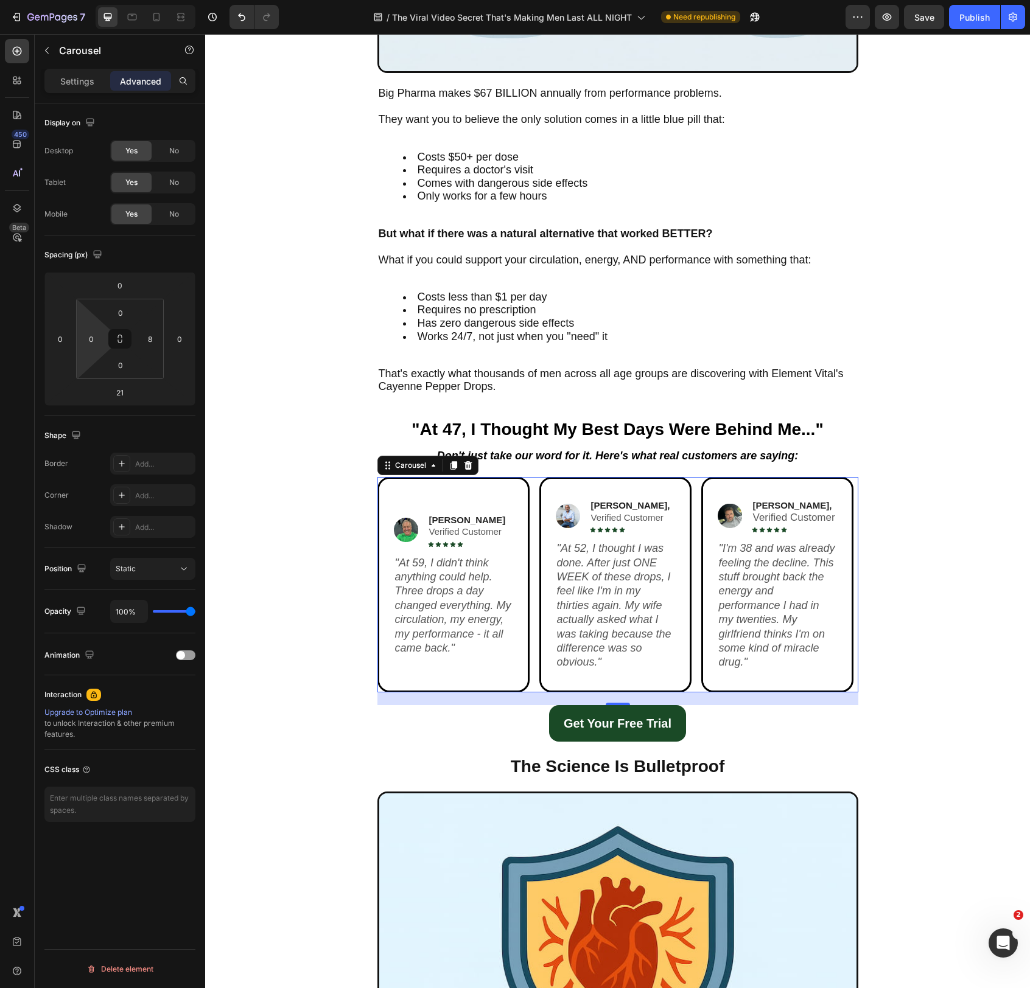
drag, startPoint x: 90, startPoint y: 343, endPoint x: 89, endPoint y: 354, distance: 11.0
click at [90, 343] on input "0" at bounding box center [91, 339] width 18 height 18
click at [103, 414] on div "S 8px" at bounding box center [117, 420] width 75 height 18
type input "8"
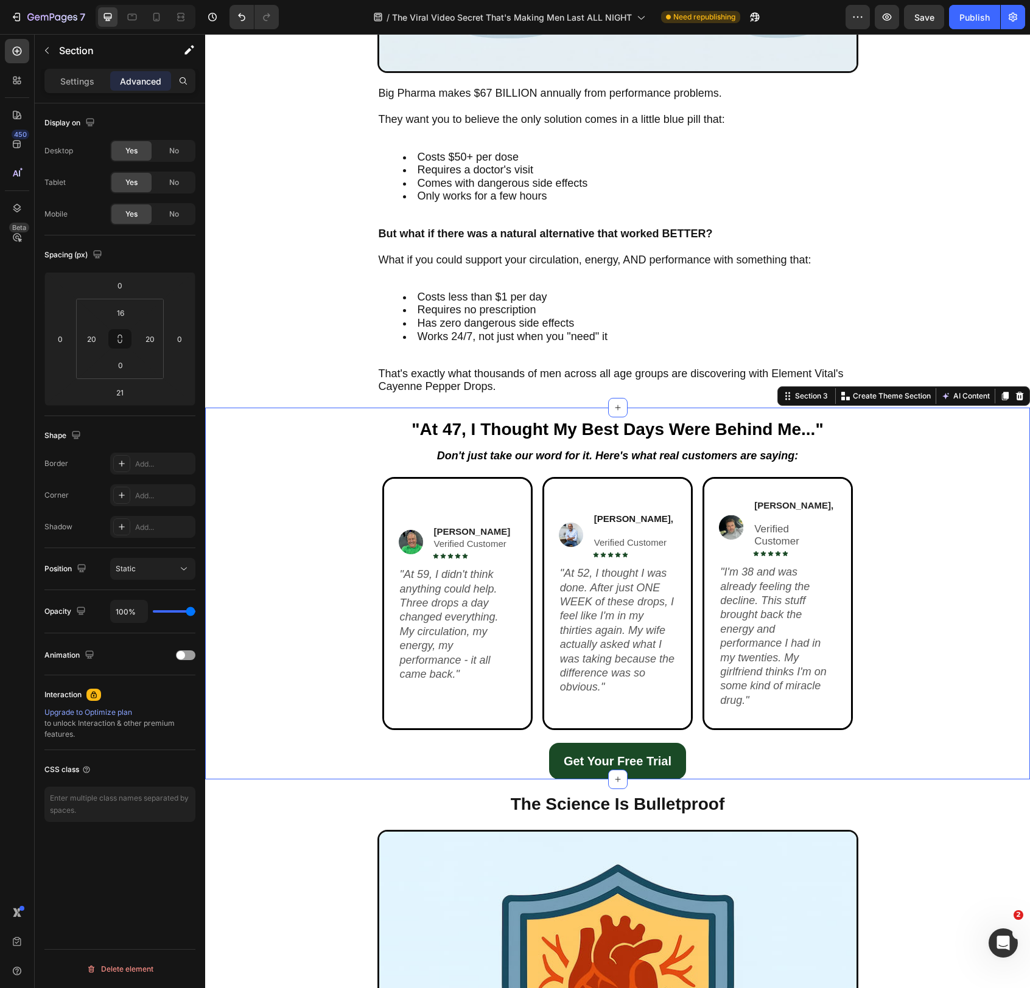
click at [274, 607] on div "Image Greg T. Verified Customer Text Block Icon Icon Icon Icon Icon Icon List R…" at bounding box center [617, 610] width 800 height 266
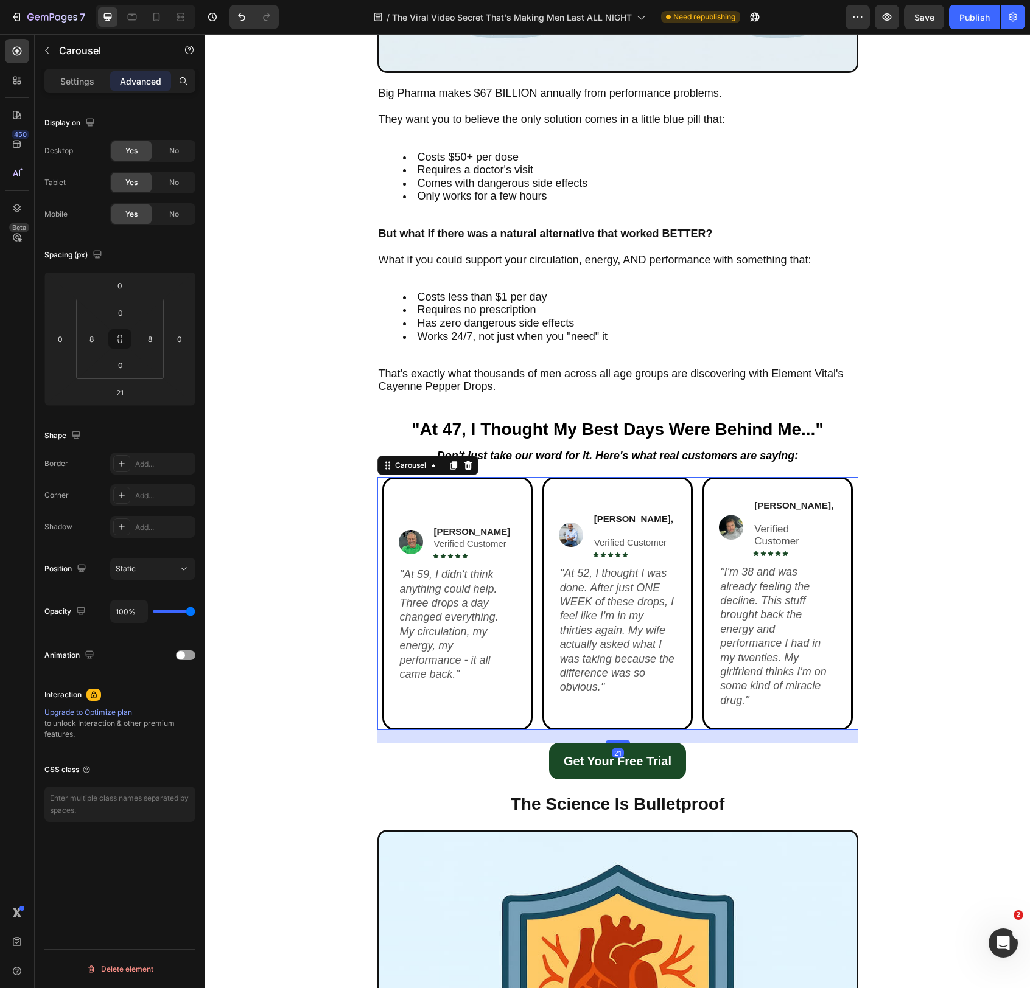
click at [537, 522] on div "Image Greg T. Verified Customer Text Block Icon Icon Icon Icon Icon Icon List R…" at bounding box center [617, 603] width 471 height 253
click at [47, 57] on button "button" at bounding box center [46, 50] width 19 height 19
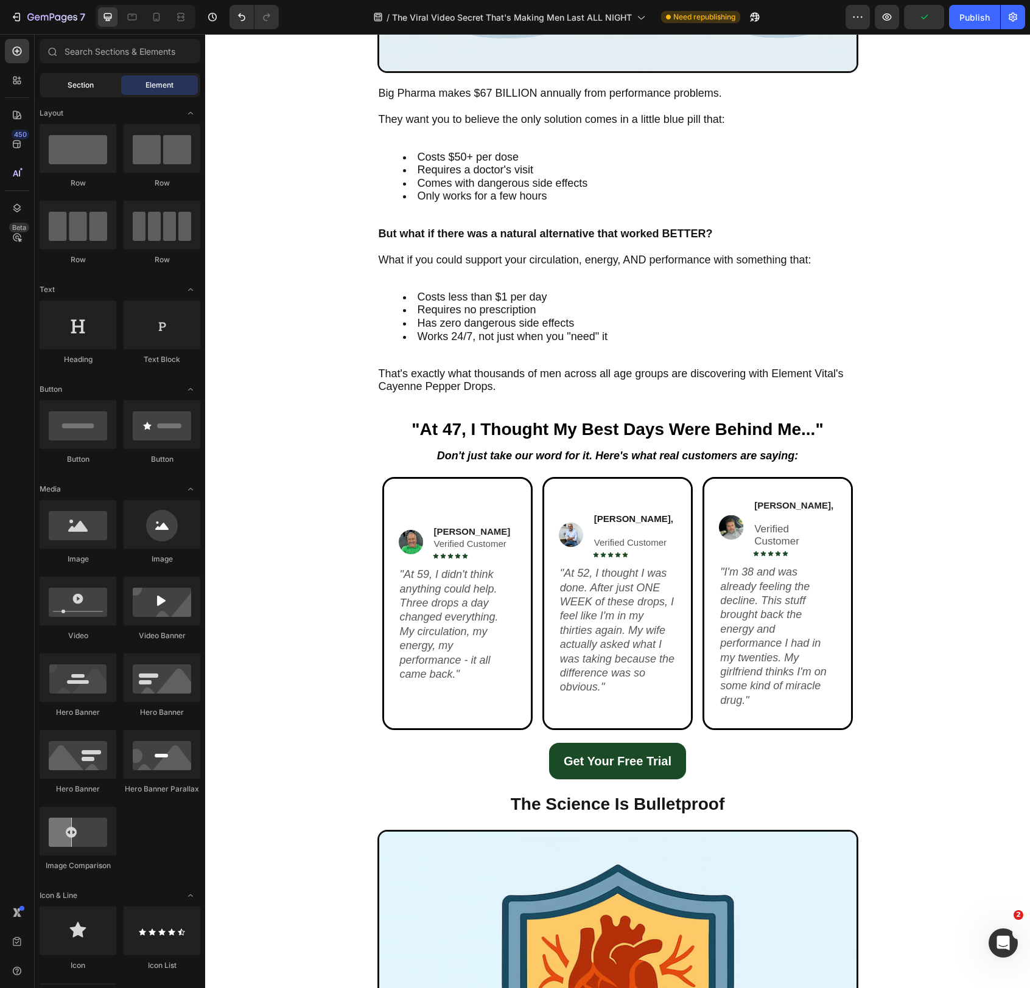
click at [74, 84] on span "Section" at bounding box center [81, 85] width 26 height 11
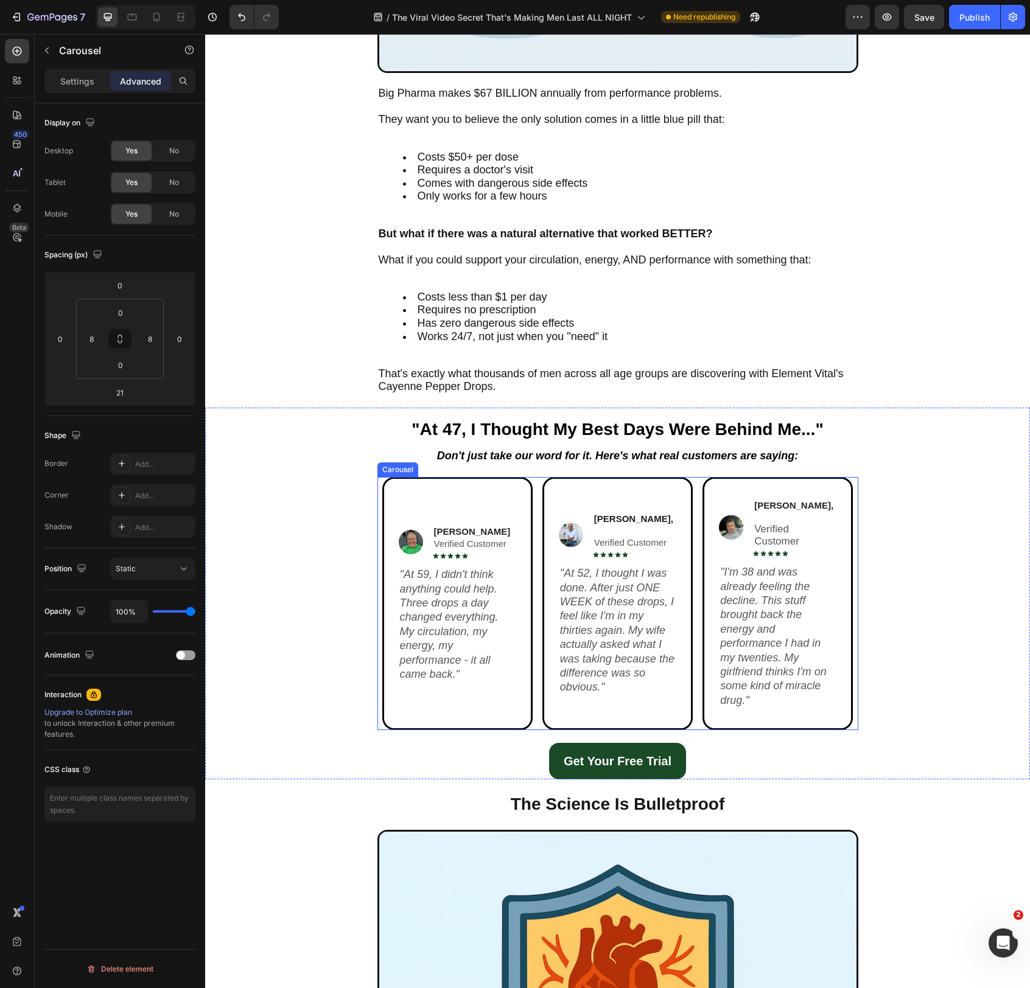
click at [536, 525] on div "Image Greg T. Verified Customer Text Block Icon Icon Icon Icon Icon Icon List R…" at bounding box center [617, 603] width 471 height 253
click at [80, 73] on div "Settings" at bounding box center [77, 80] width 61 height 19
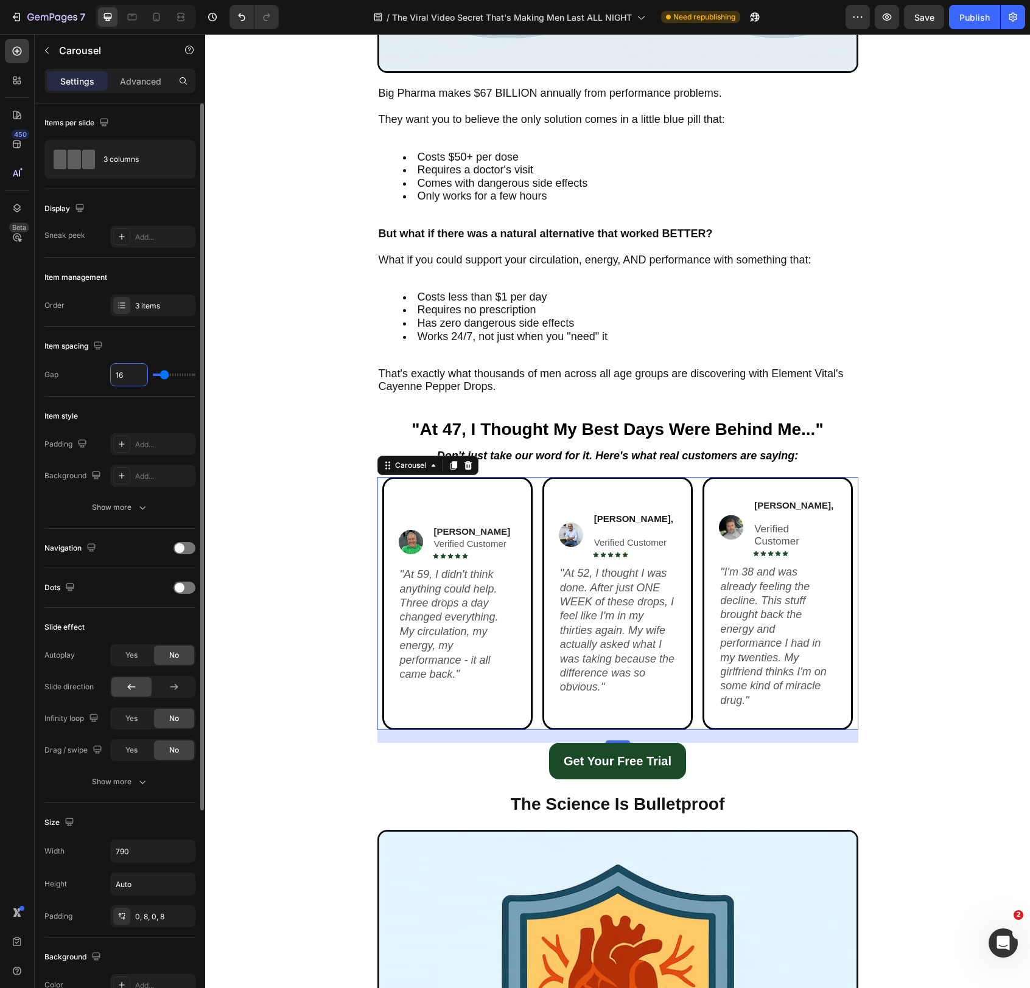
click at [128, 375] on input "16" at bounding box center [129, 375] width 37 height 22
type input "12"
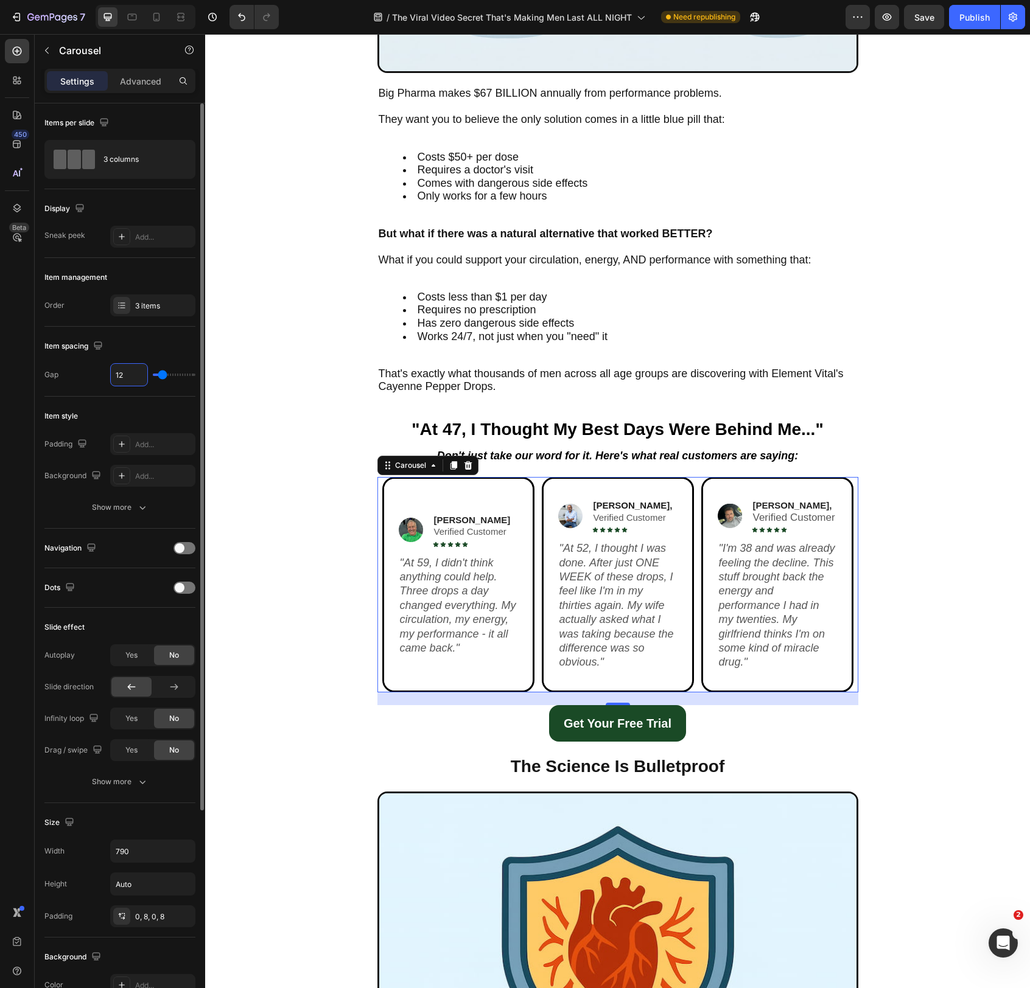
type input "10"
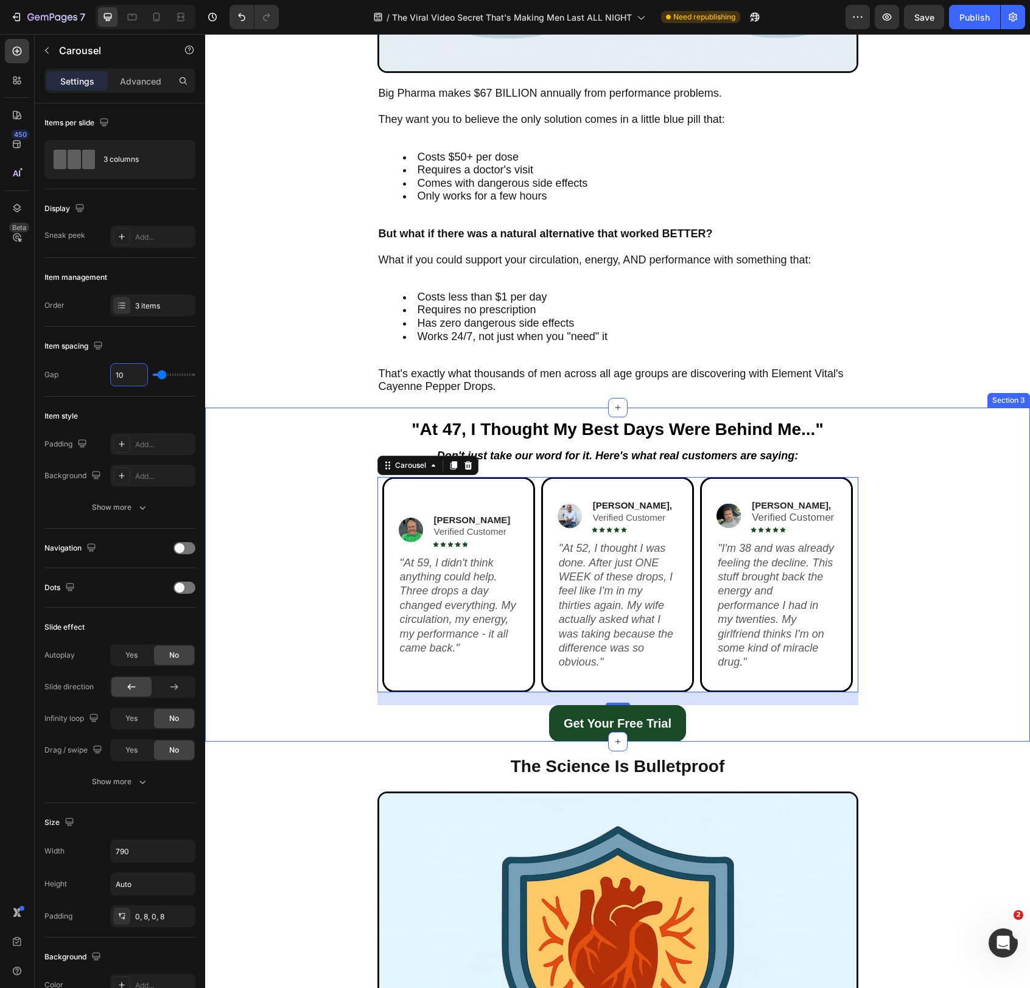
click at [309, 519] on div "Image Greg T. Verified Customer Text Block Icon Icon Icon Icon Icon Icon List R…" at bounding box center [617, 591] width 800 height 228
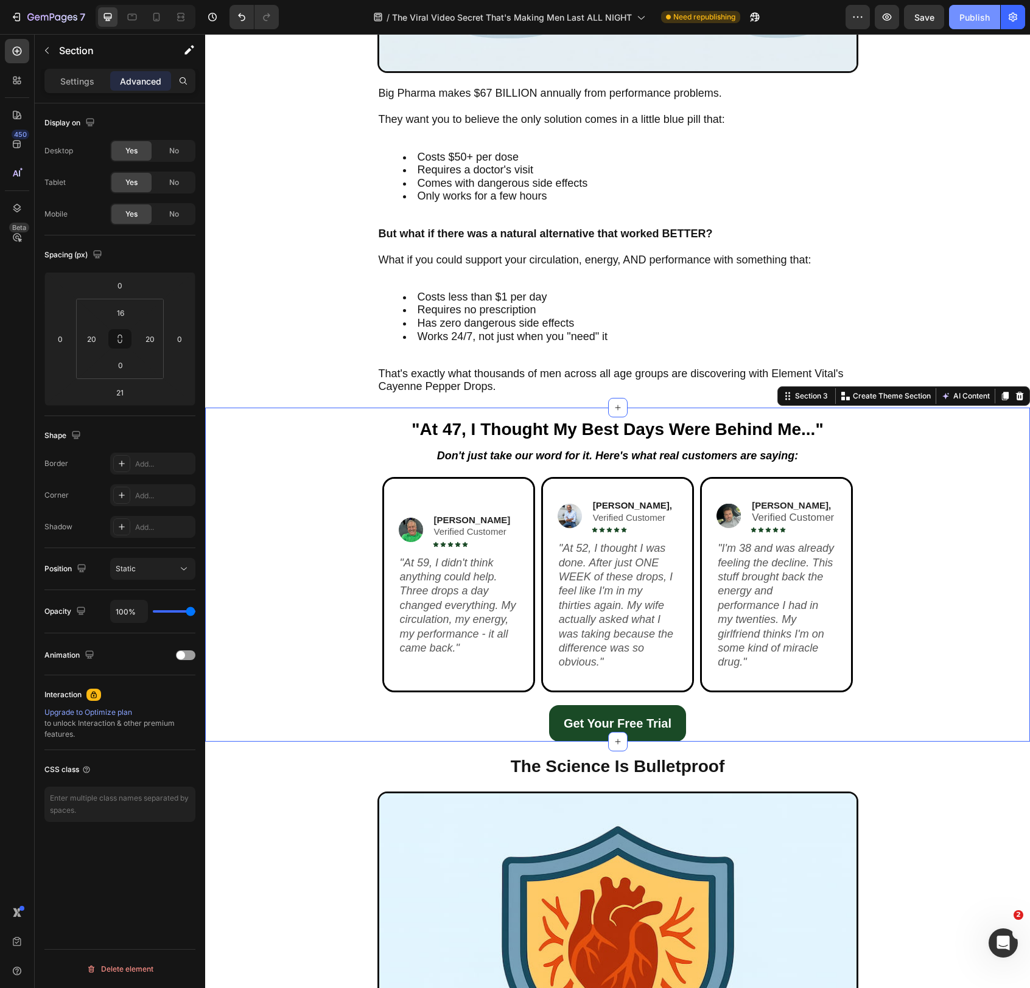
click at [977, 25] on button "Publish" at bounding box center [974, 17] width 51 height 24
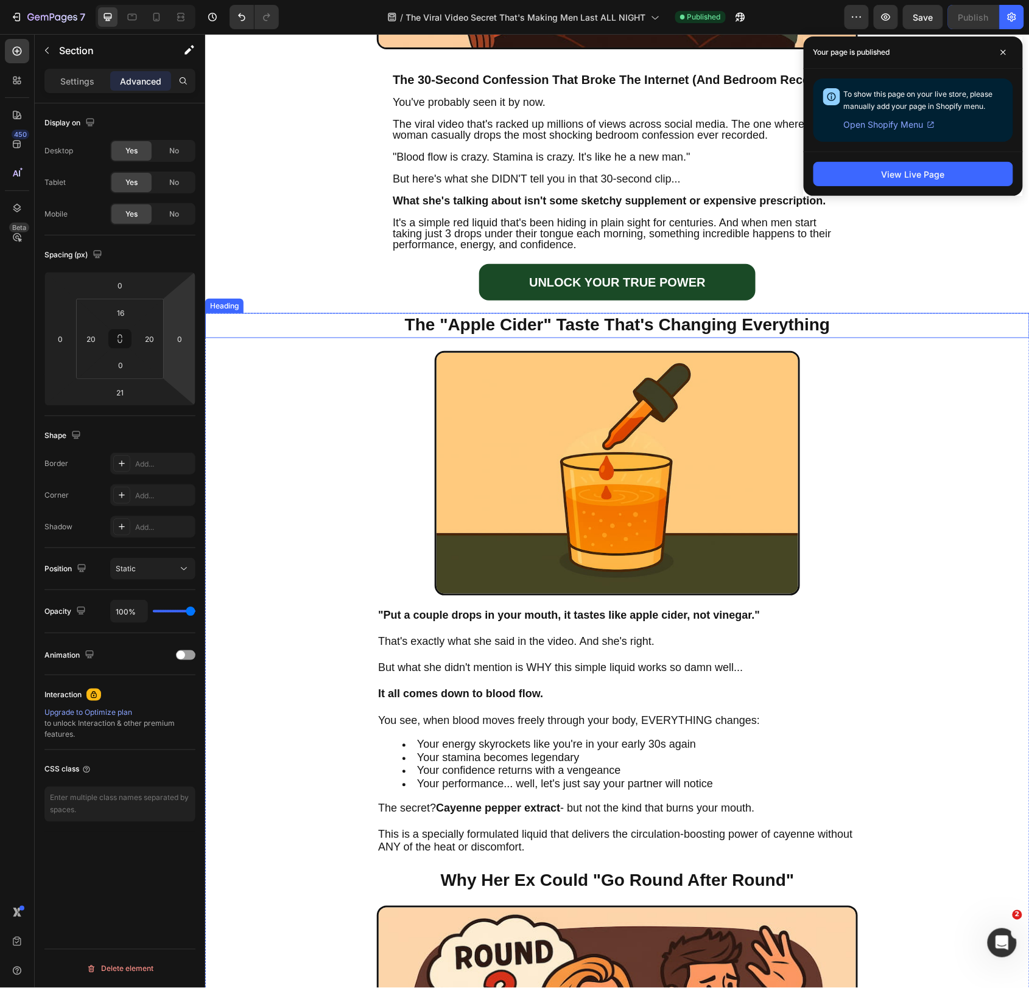
scroll to position [503, 0]
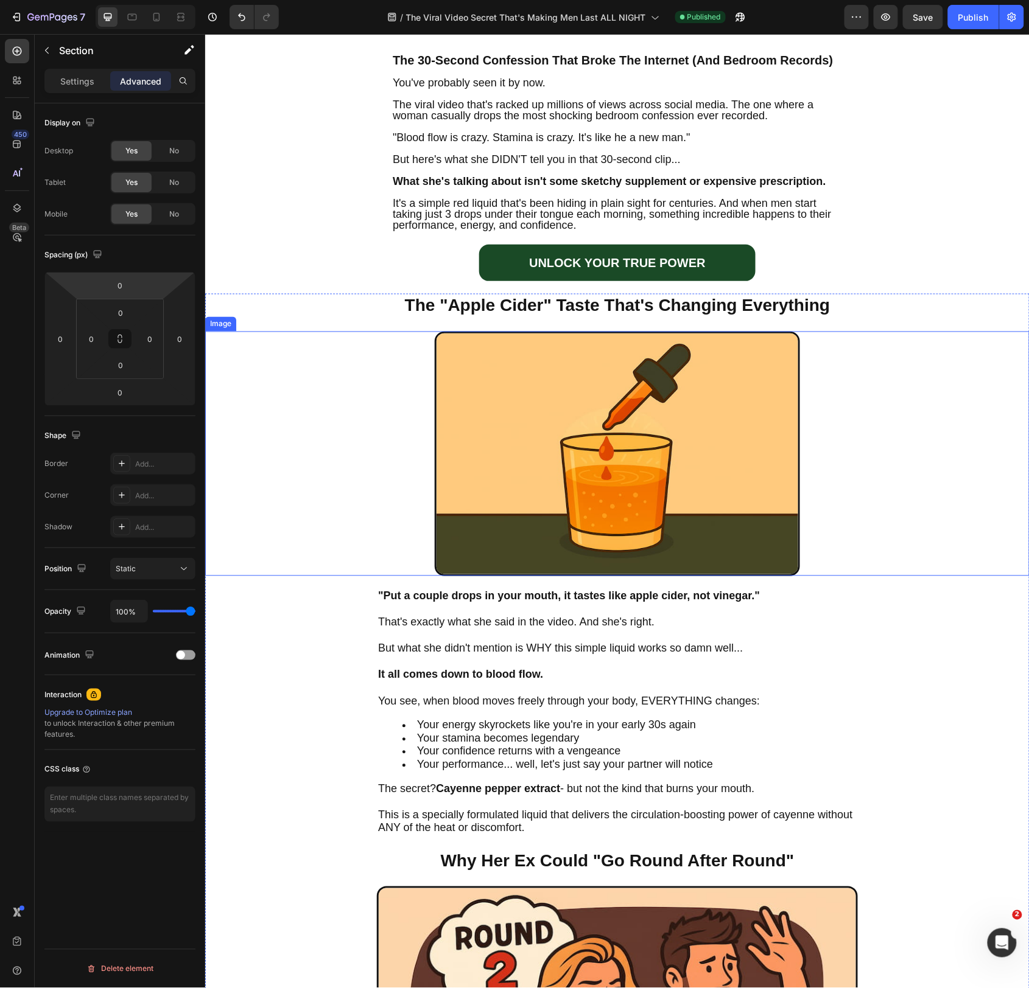
scroll to position [531, 0]
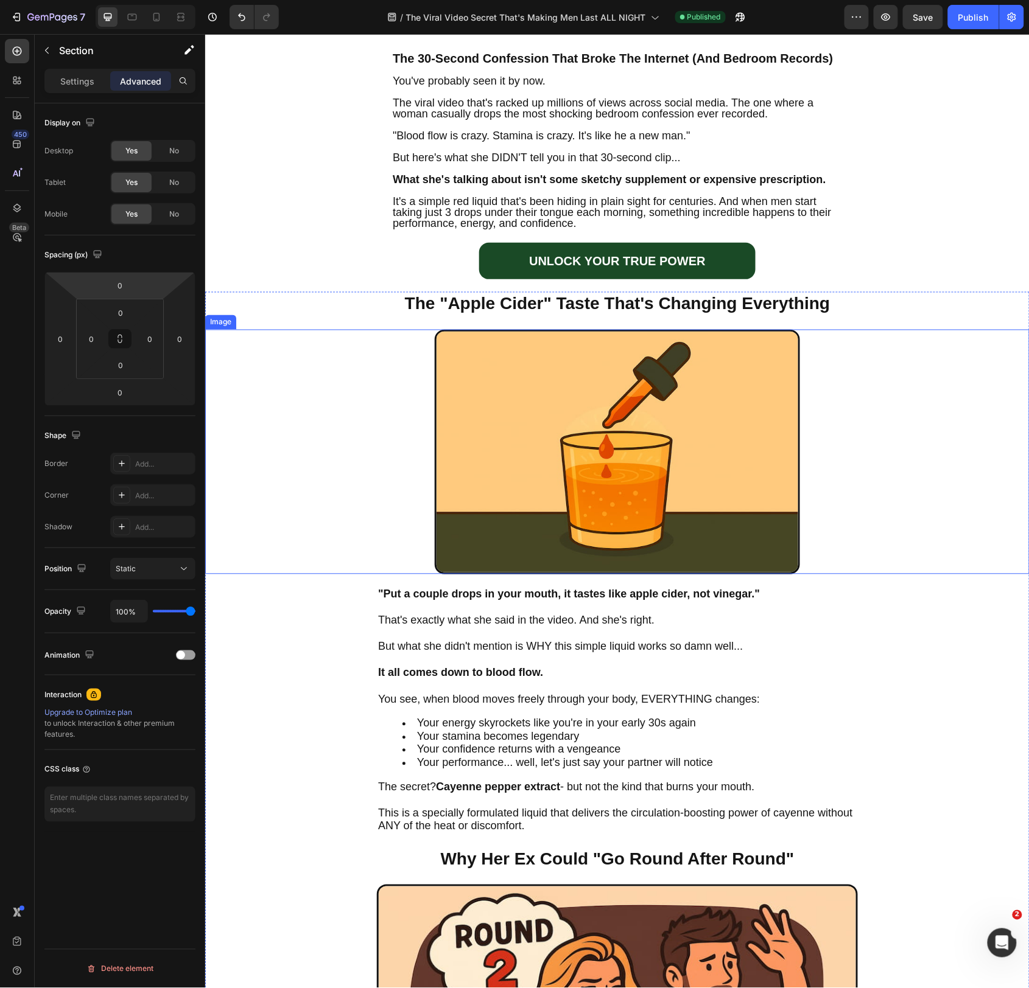
click at [603, 407] on img at bounding box center [616, 451] width 365 height 245
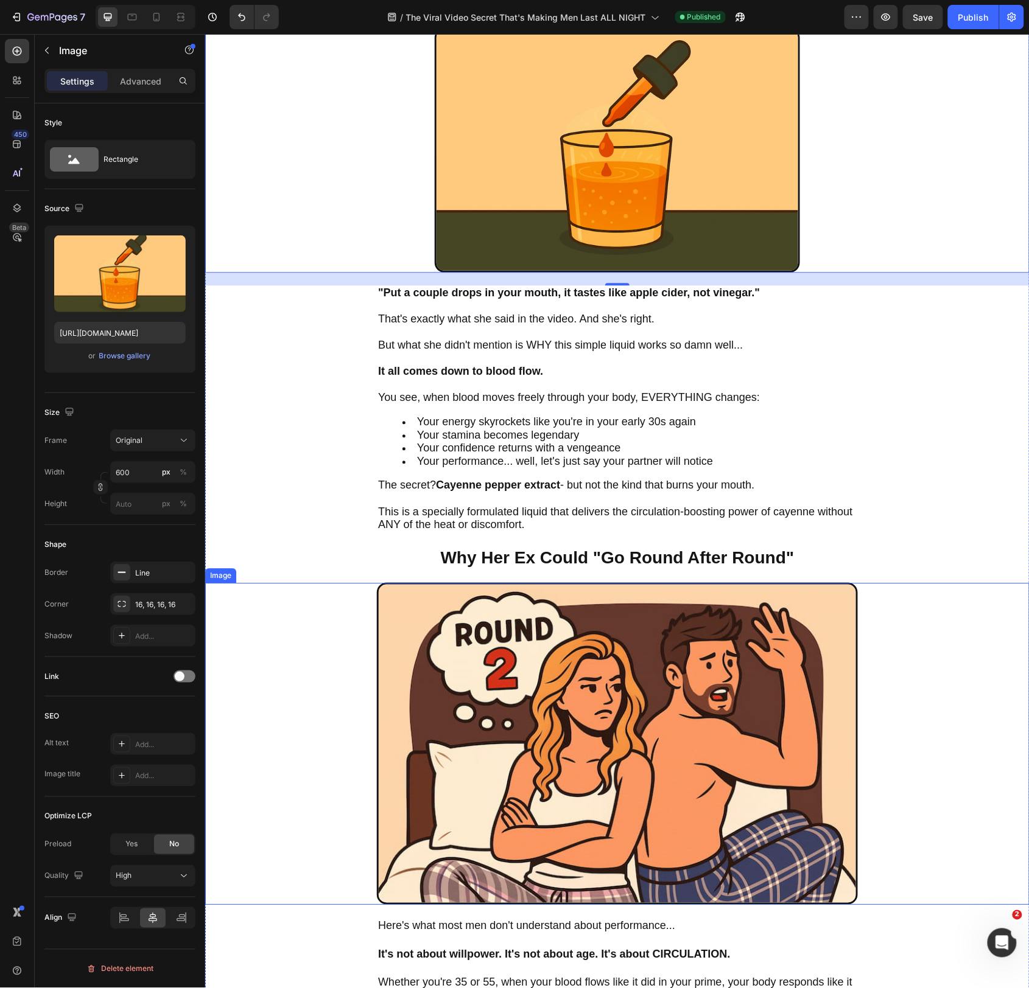
scroll to position [859, 0]
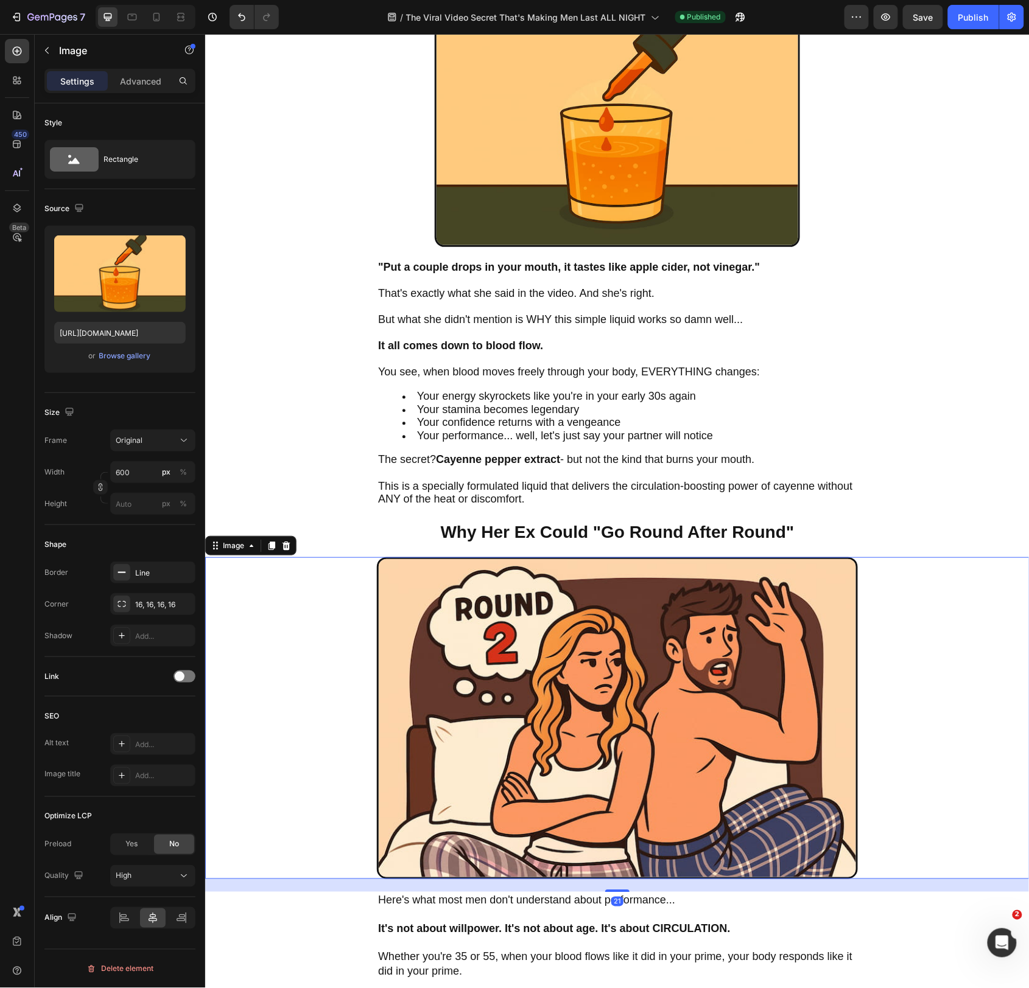
click at [583, 665] on img at bounding box center [616, 718] width 481 height 322
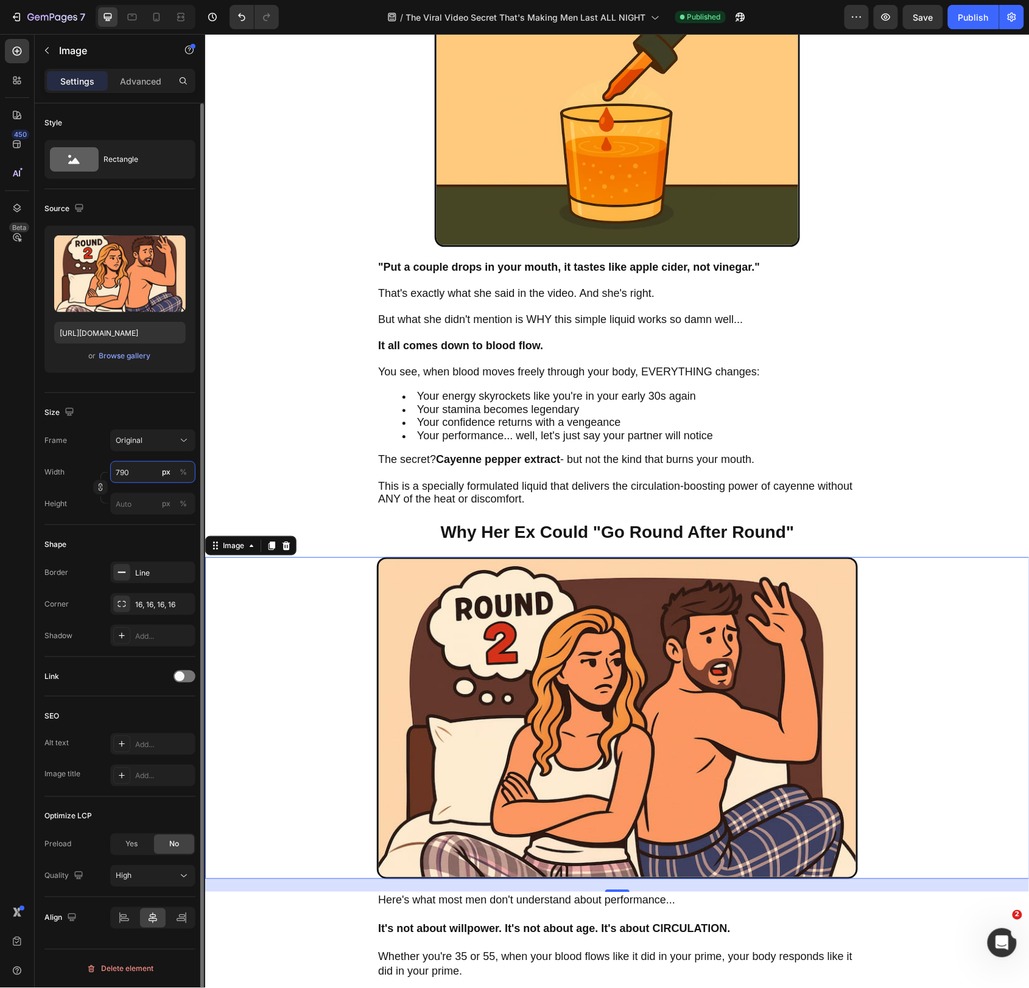
click at [125, 473] on input "790" at bounding box center [152, 472] width 85 height 22
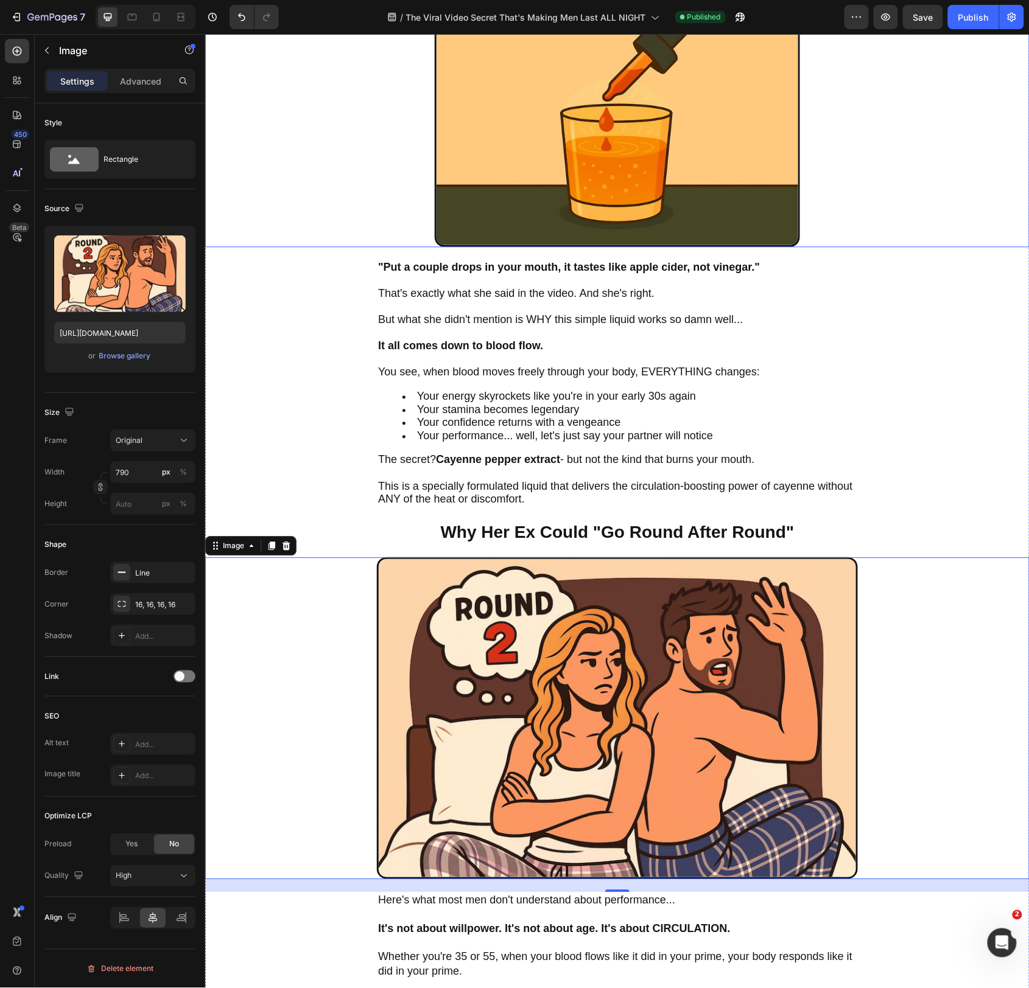
drag, startPoint x: 525, startPoint y: 217, endPoint x: 508, endPoint y: 219, distance: 17.1
click at [523, 217] on img at bounding box center [616, 124] width 365 height 245
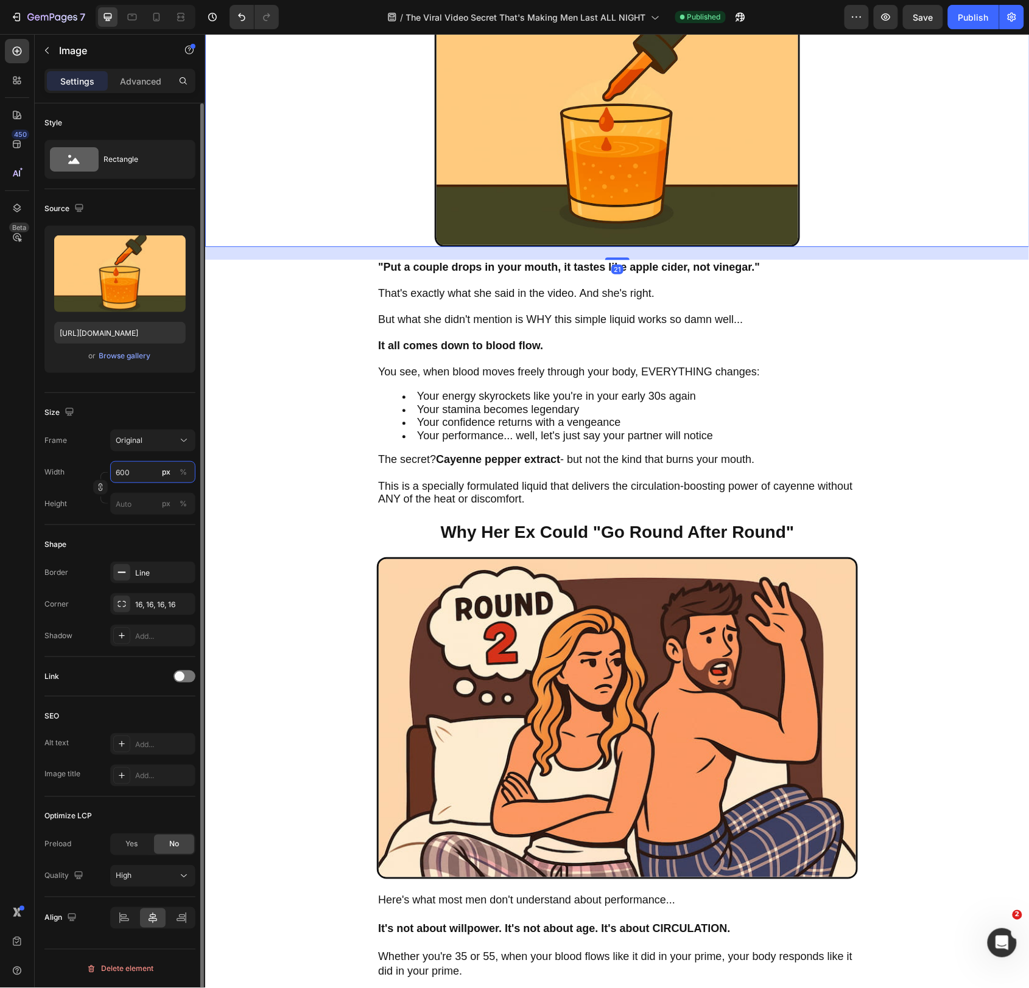
click at [127, 475] on input "600" at bounding box center [152, 472] width 85 height 22
paste input "79"
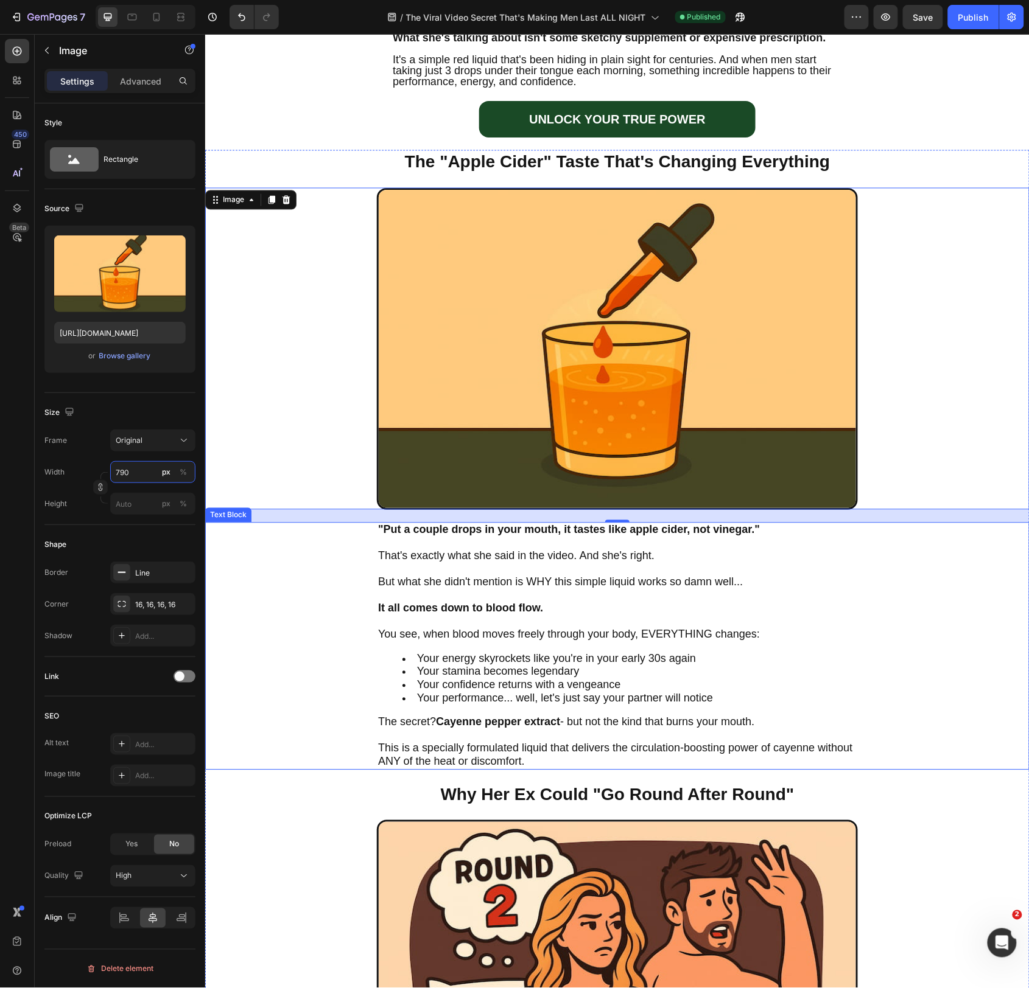
scroll to position [675, 0]
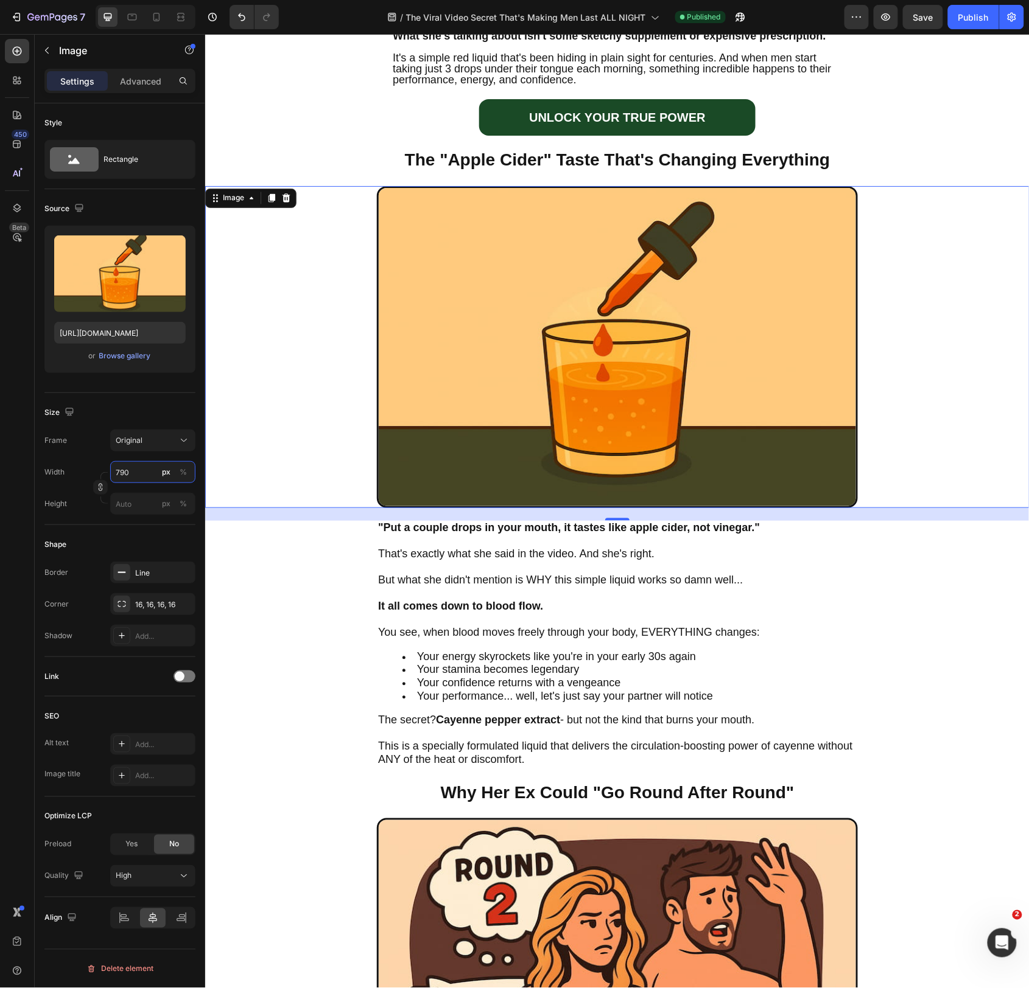
type input "790"
click at [578, 363] on img at bounding box center [616, 347] width 481 height 322
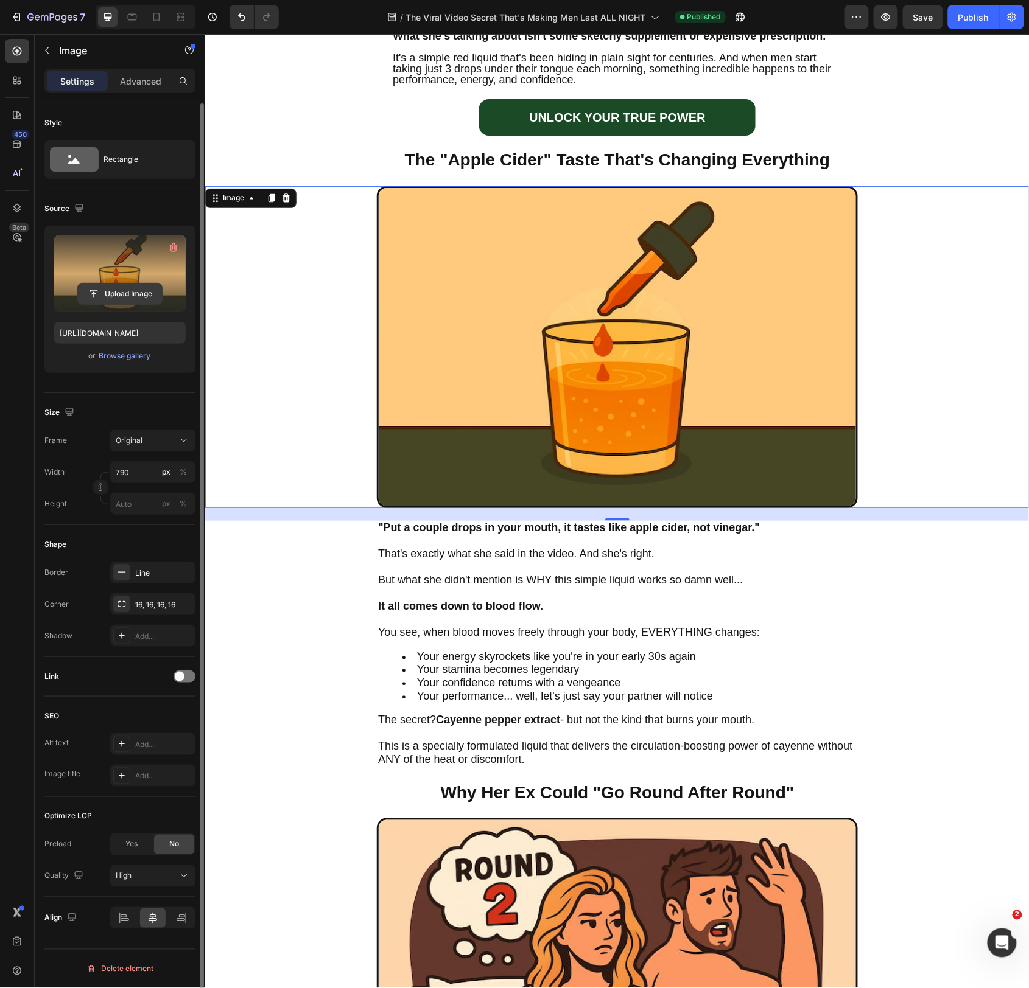
click at [106, 294] on input "file" at bounding box center [120, 294] width 84 height 21
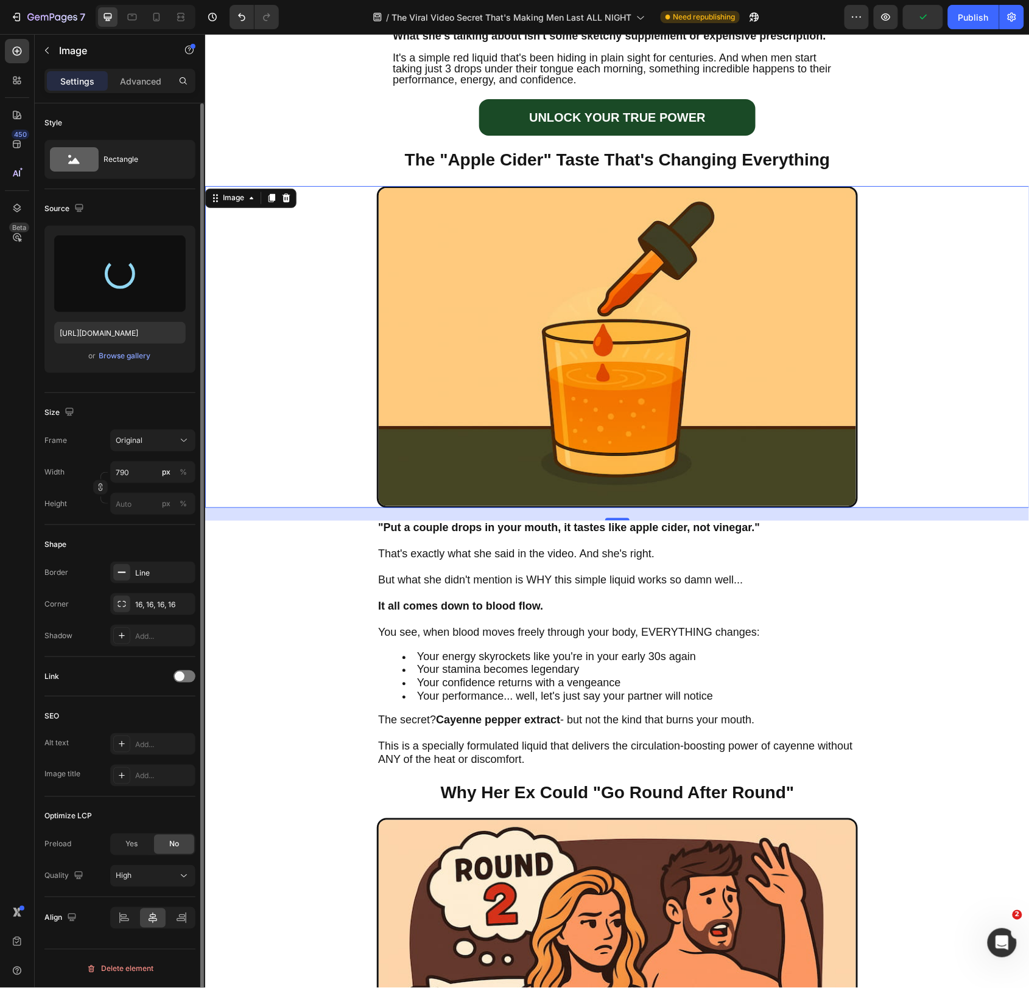
type input "https://cdn.shopify.com/s/files/1/0695/0964/4476/files/gempages_572334903757112…"
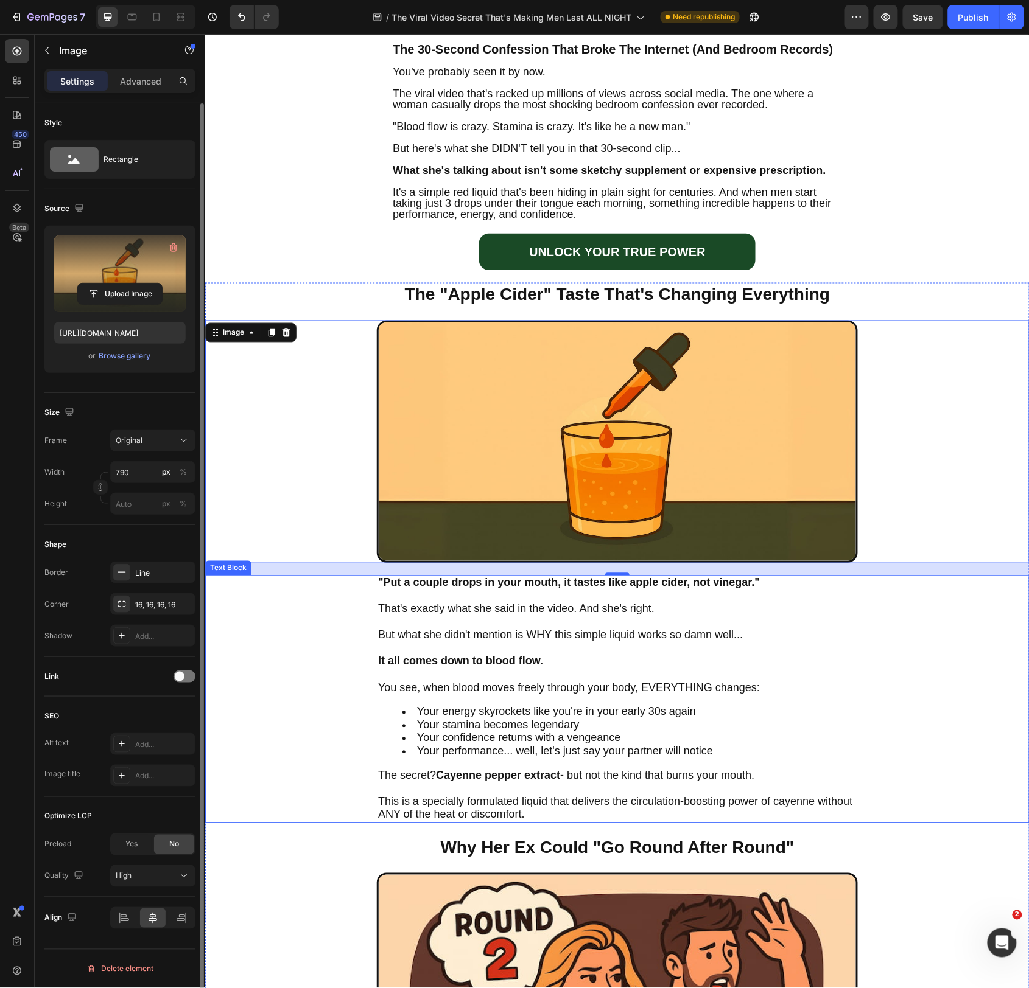
scroll to position [547, 0]
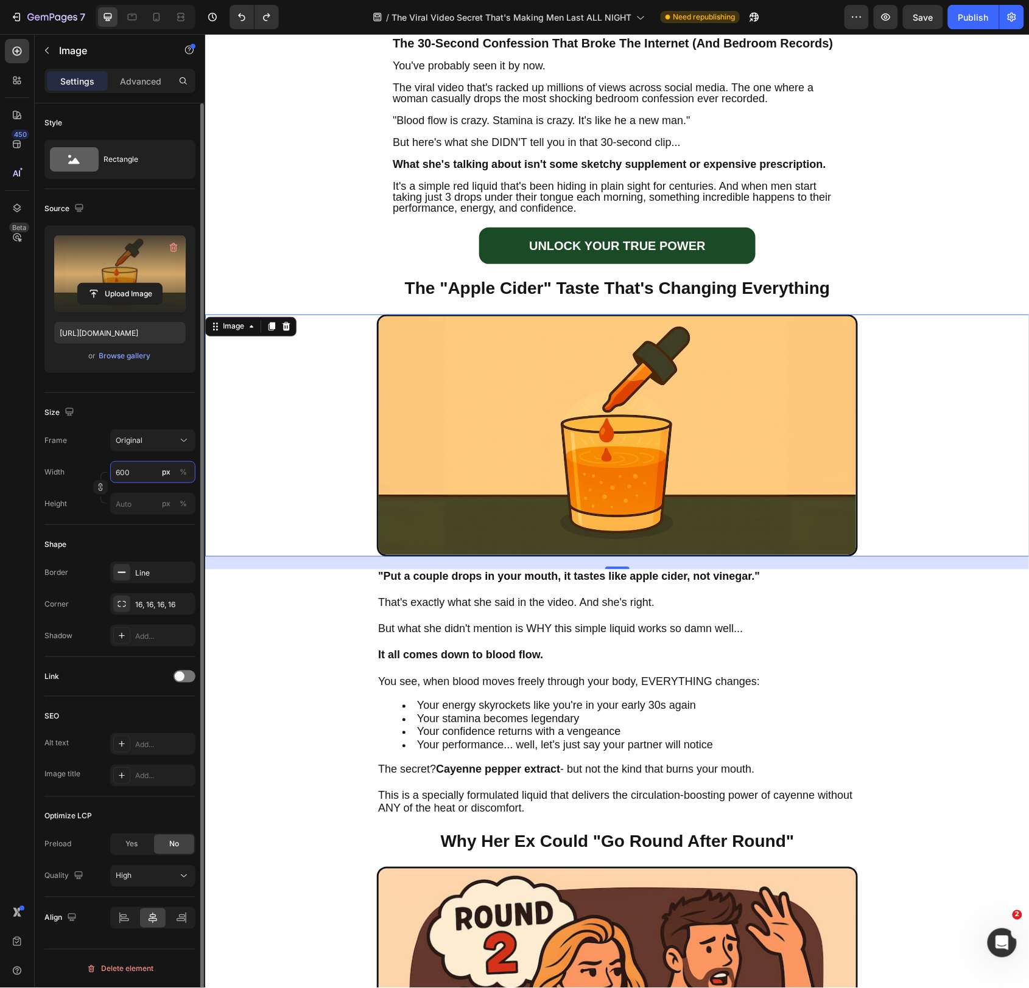
type input "790"
type input "https://cdn.shopify.com/s/files/1/0695/0964/4476/files/gempages_572334903757112…"
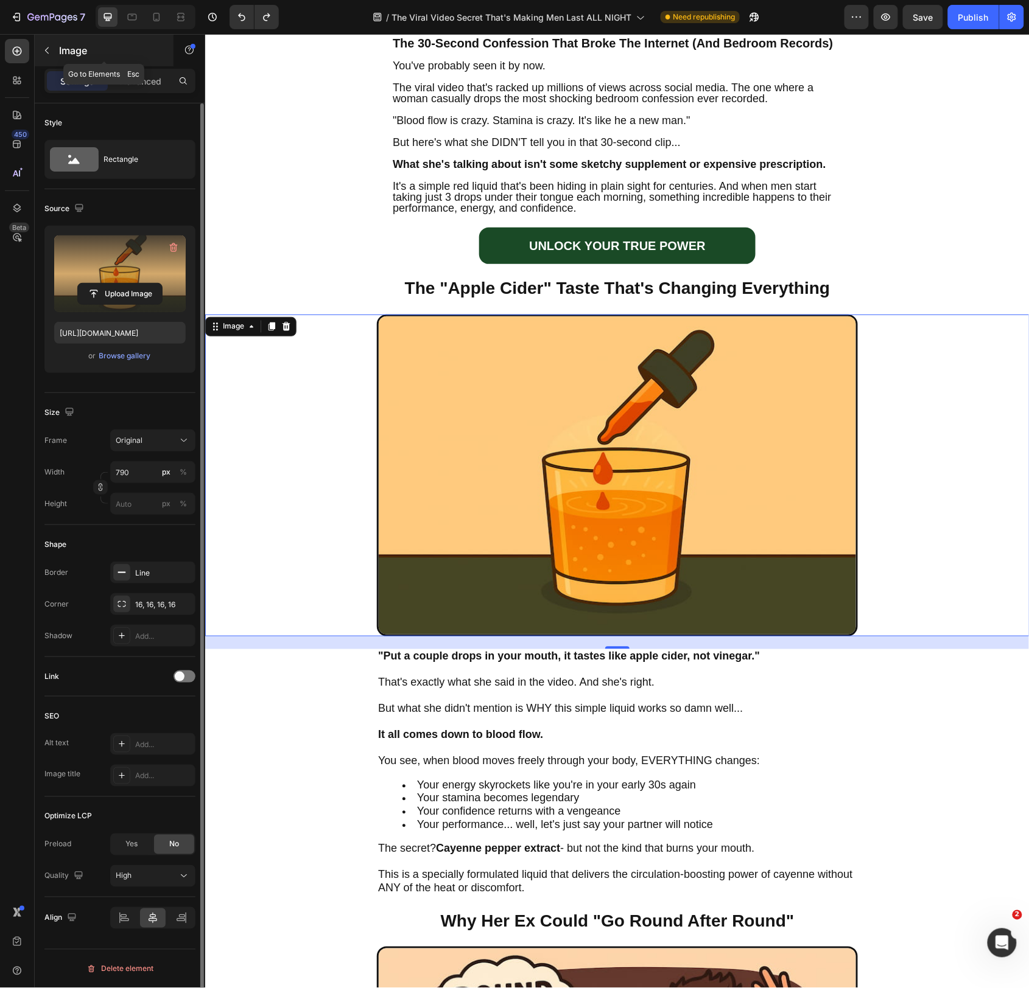
click at [52, 51] on button "button" at bounding box center [46, 50] width 19 height 19
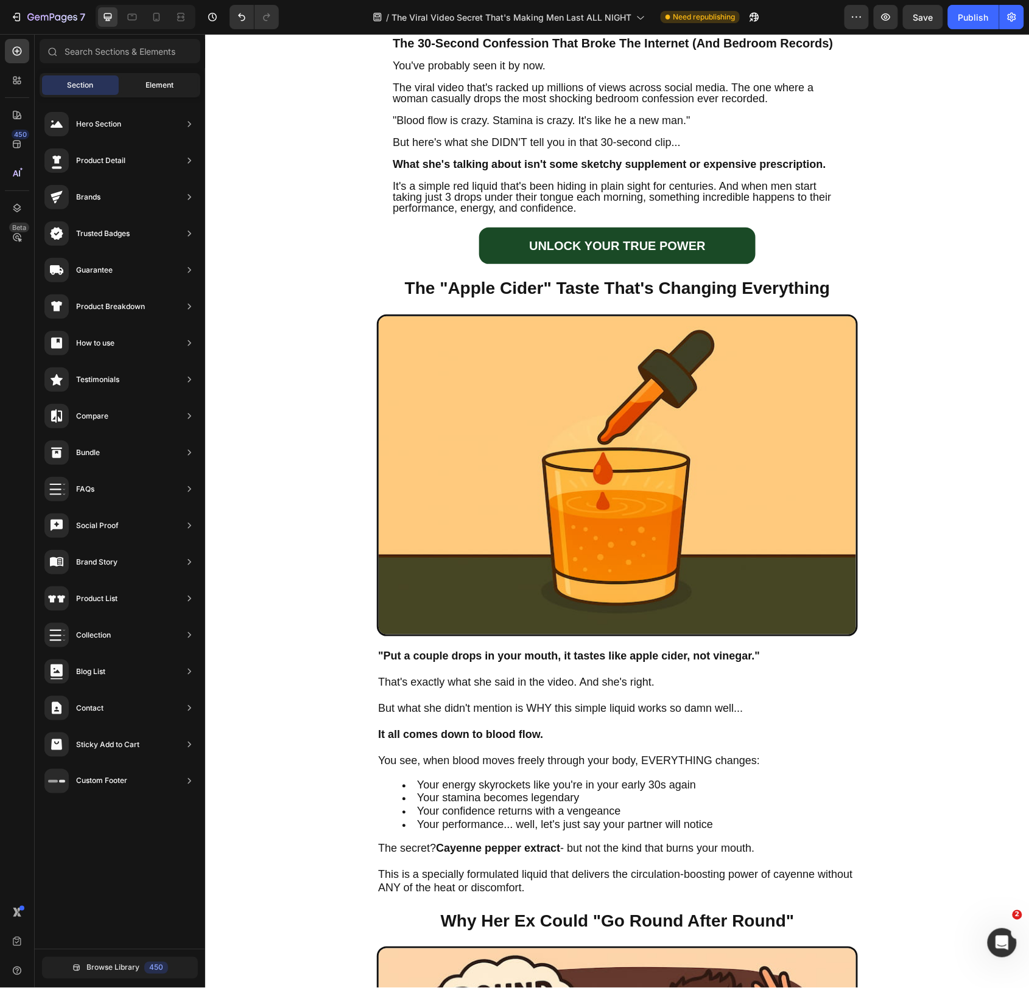
click at [149, 80] on span "Element" at bounding box center [159, 85] width 28 height 11
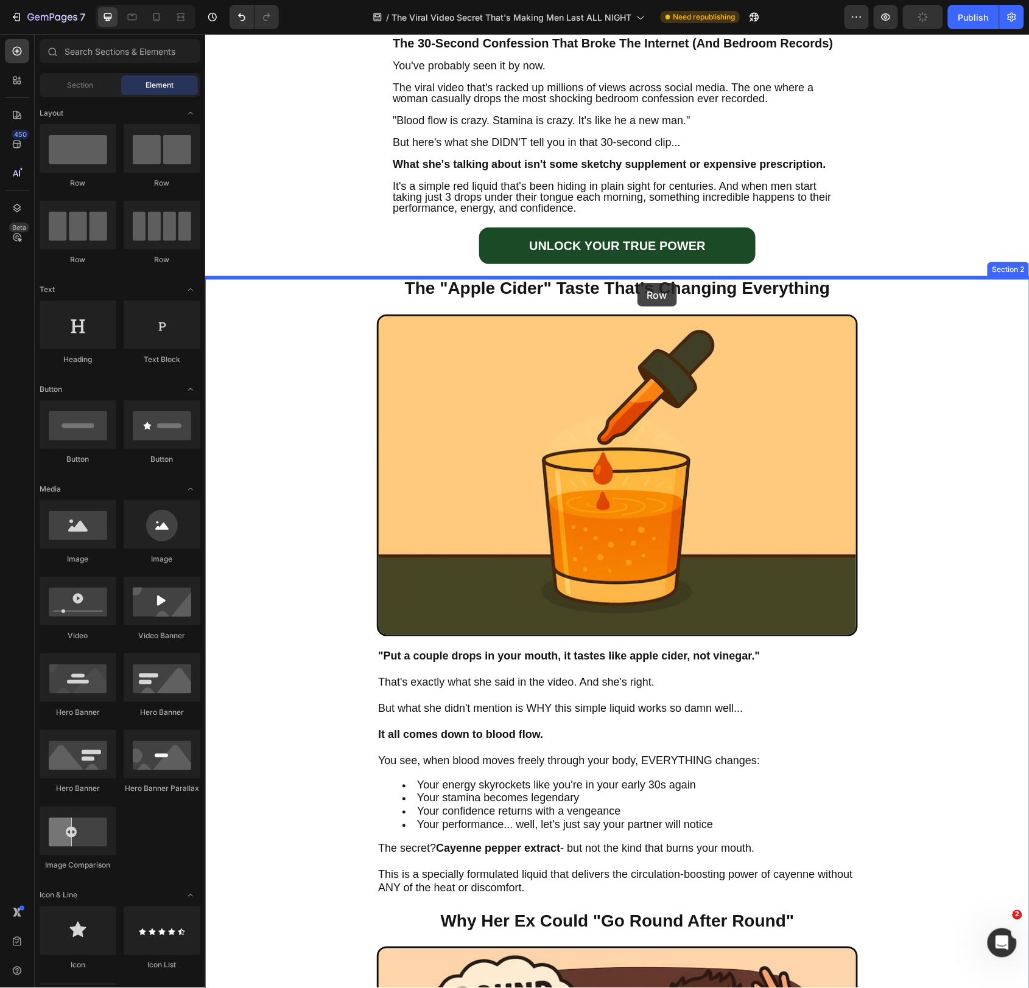
drag, startPoint x: 287, startPoint y: 200, endPoint x: 637, endPoint y: 282, distance: 359.6
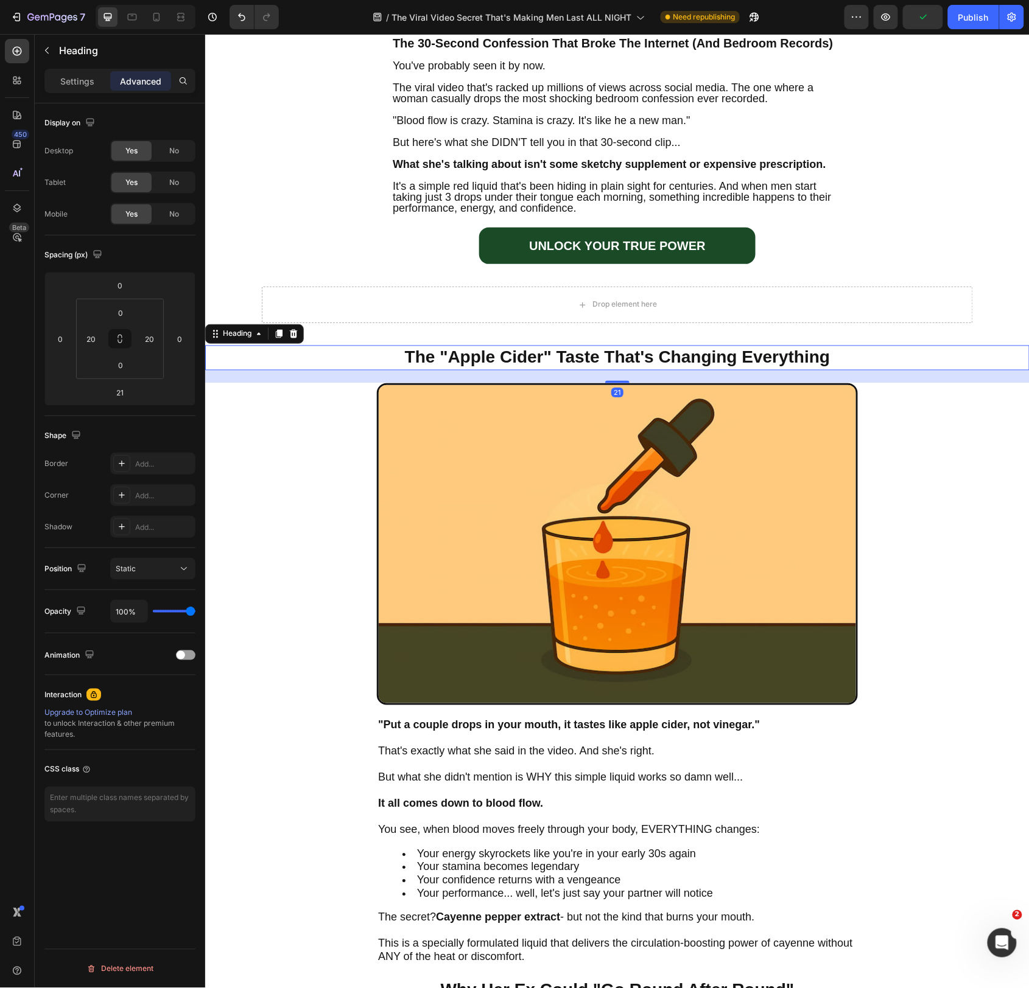
click at [640, 353] on h2 "The "Apple Cider" Taste That's Changing Everything" at bounding box center [616, 357] width 481 height 24
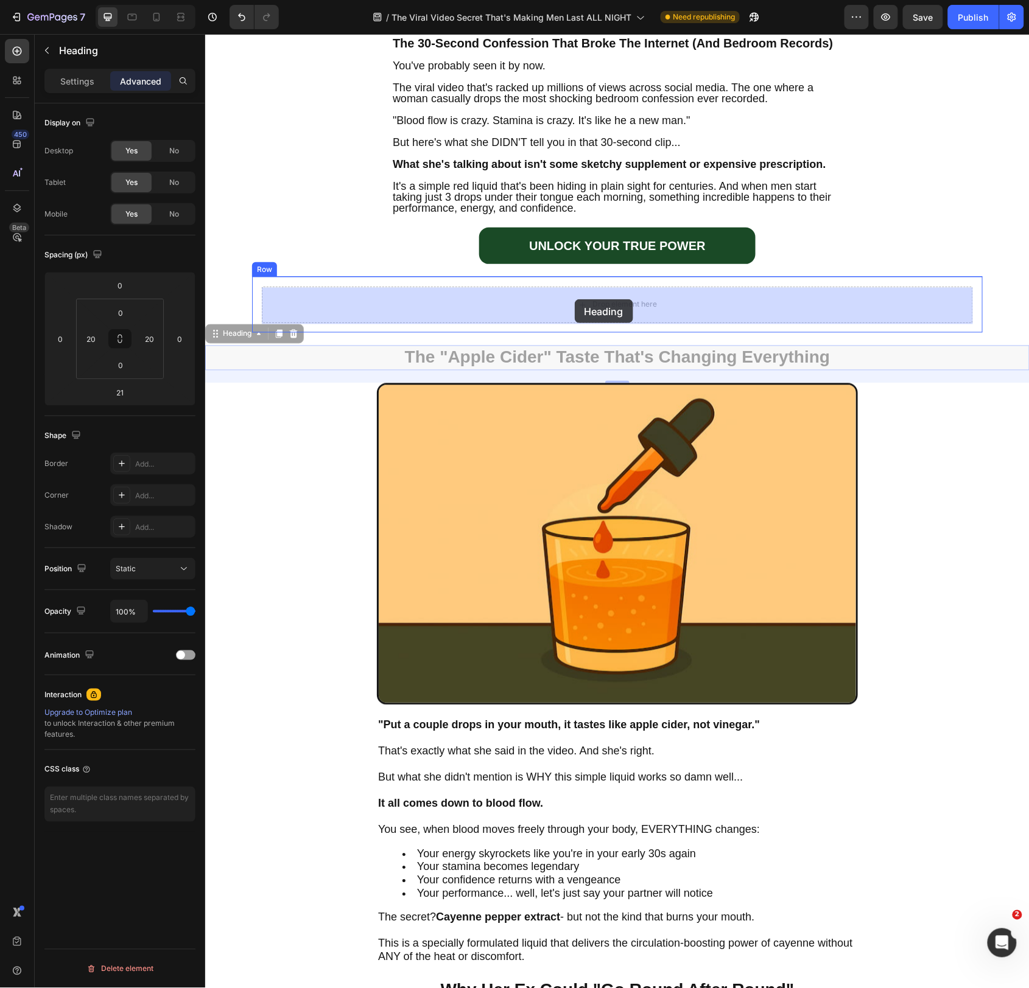
drag, startPoint x: 214, startPoint y: 334, endPoint x: 574, endPoint y: 299, distance: 361.4
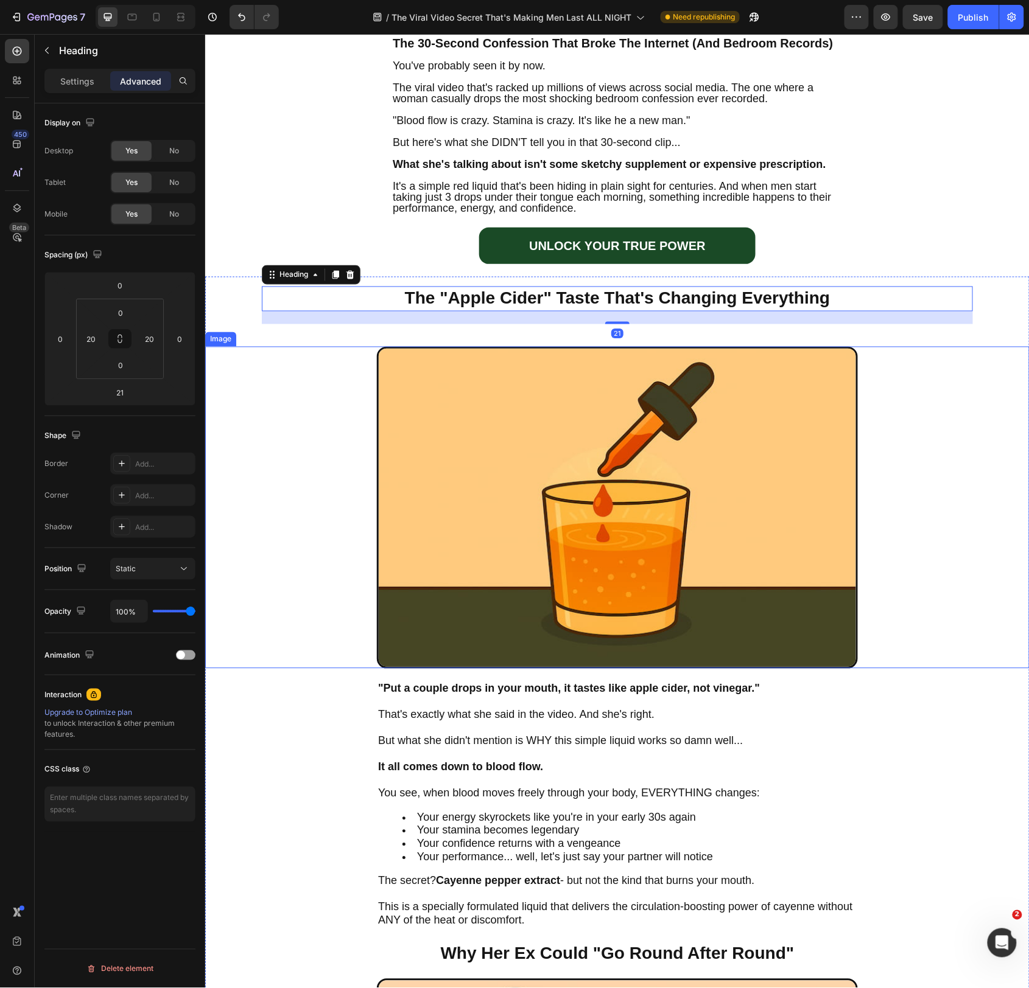
drag, startPoint x: 573, startPoint y: 440, endPoint x: 558, endPoint y: 432, distance: 16.6
click at [573, 439] on img at bounding box center [616, 507] width 481 height 322
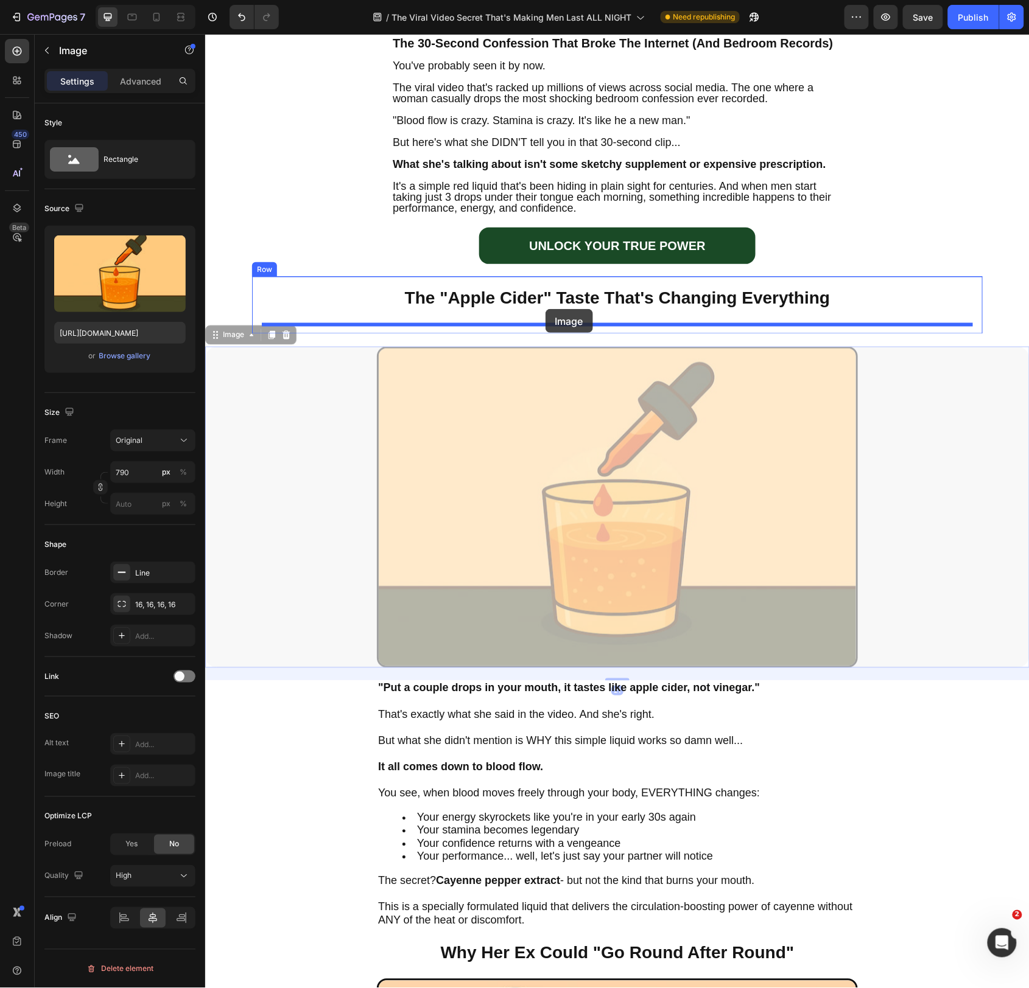
drag, startPoint x: 215, startPoint y: 332, endPoint x: 547, endPoint y: 309, distance: 332.5
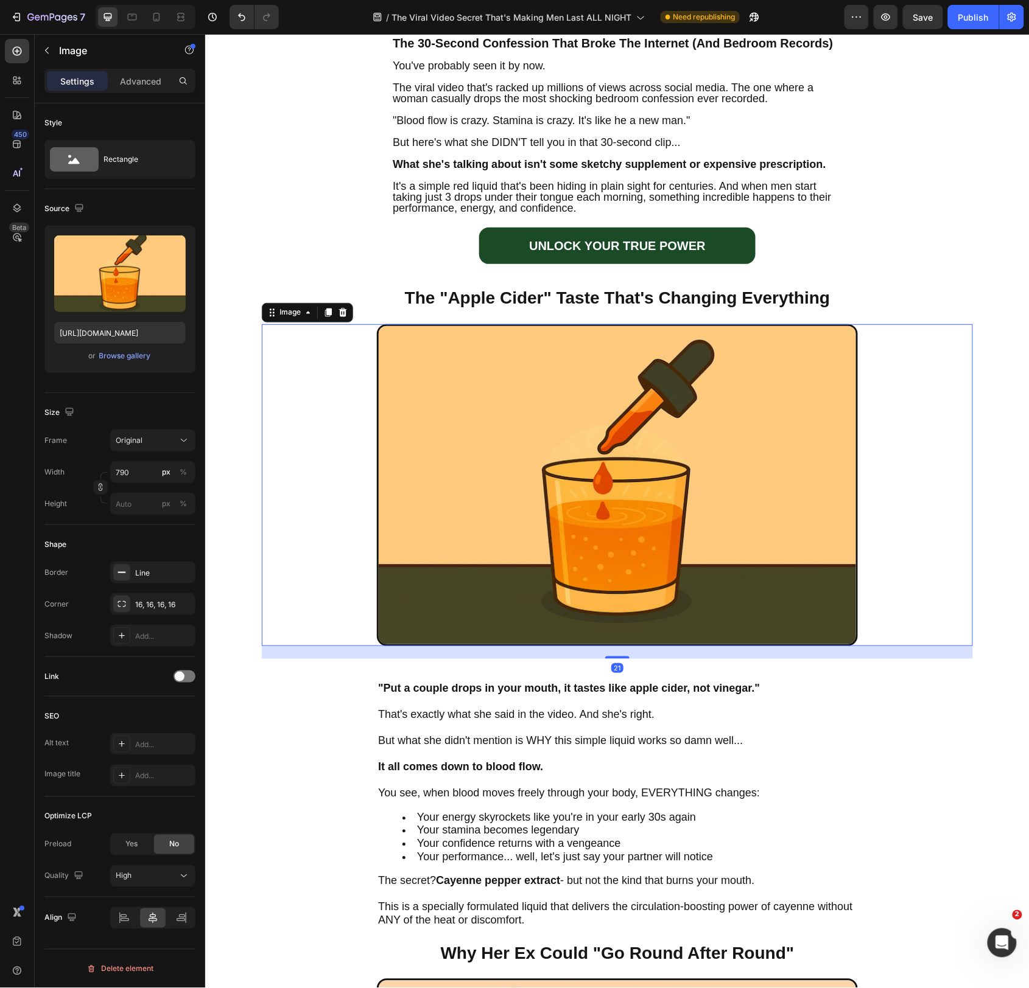
click at [837, 500] on img at bounding box center [616, 485] width 481 height 322
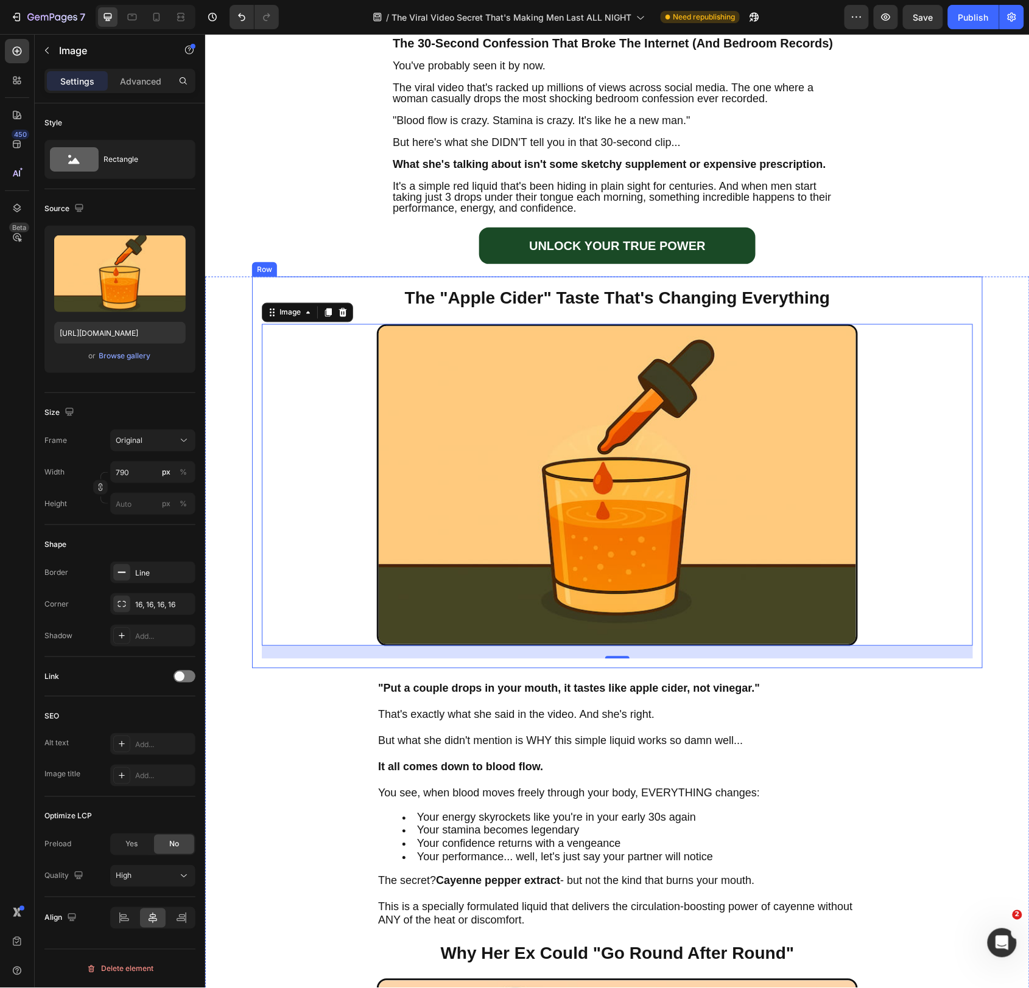
click at [878, 314] on div "The "Apple Cider" Taste That's Changing Everything Heading Image 21" at bounding box center [616, 472] width 711 height 372
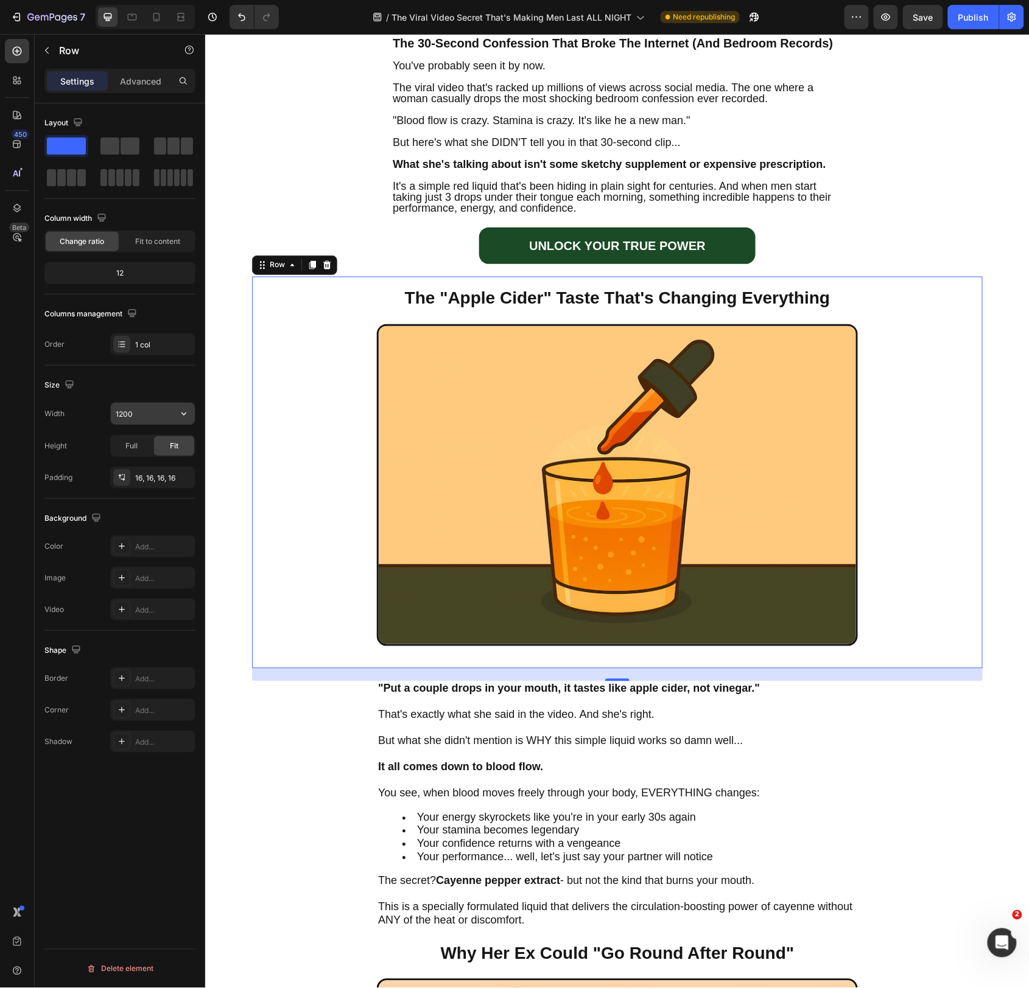
click at [147, 417] on input "1200" at bounding box center [153, 414] width 84 height 22
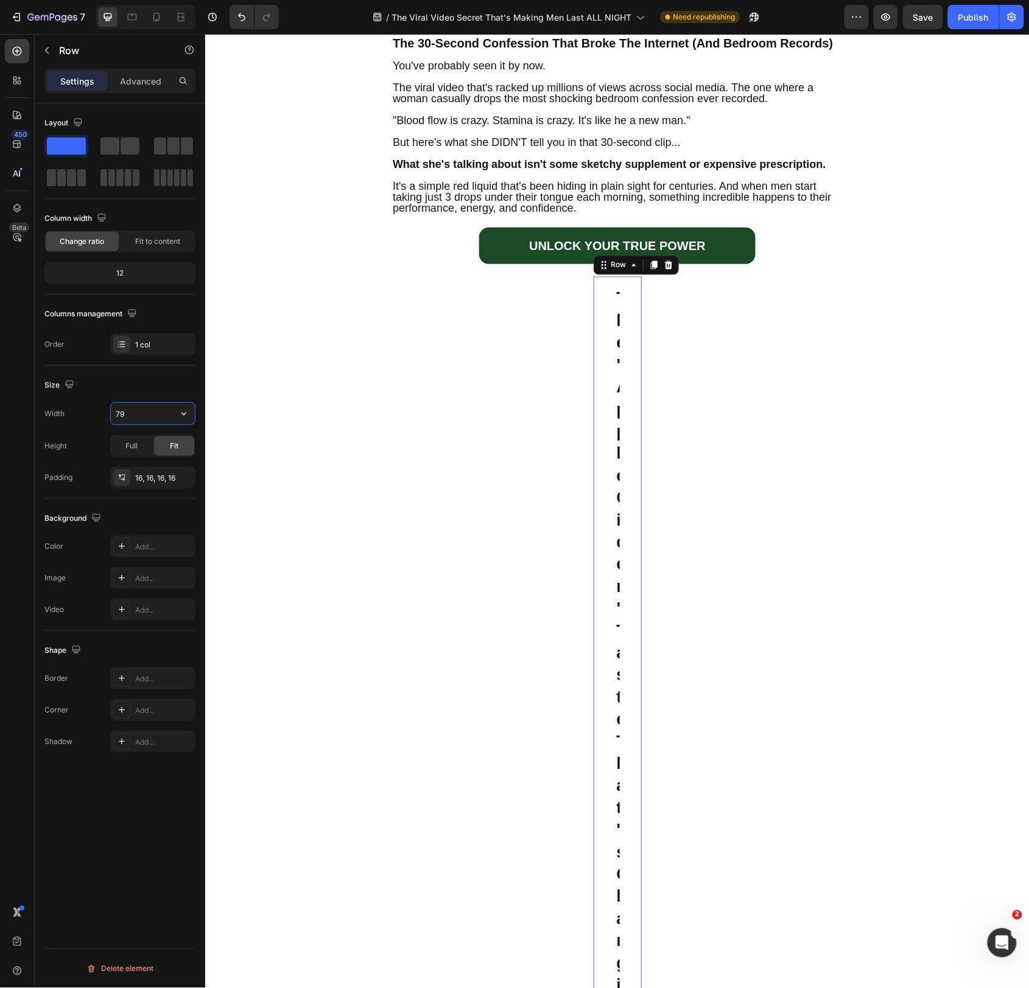
type input "790"
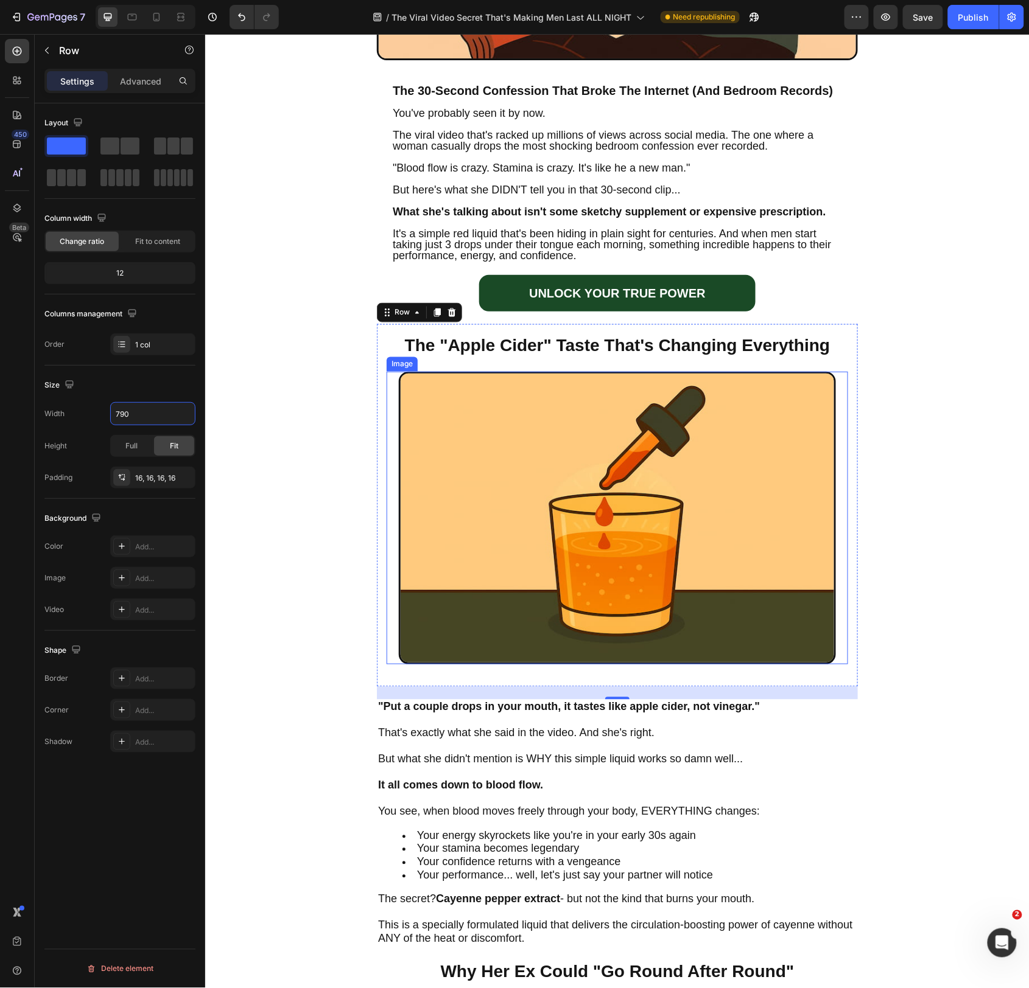
scroll to position [500, 0]
click at [533, 500] on img at bounding box center [616, 517] width 437 height 293
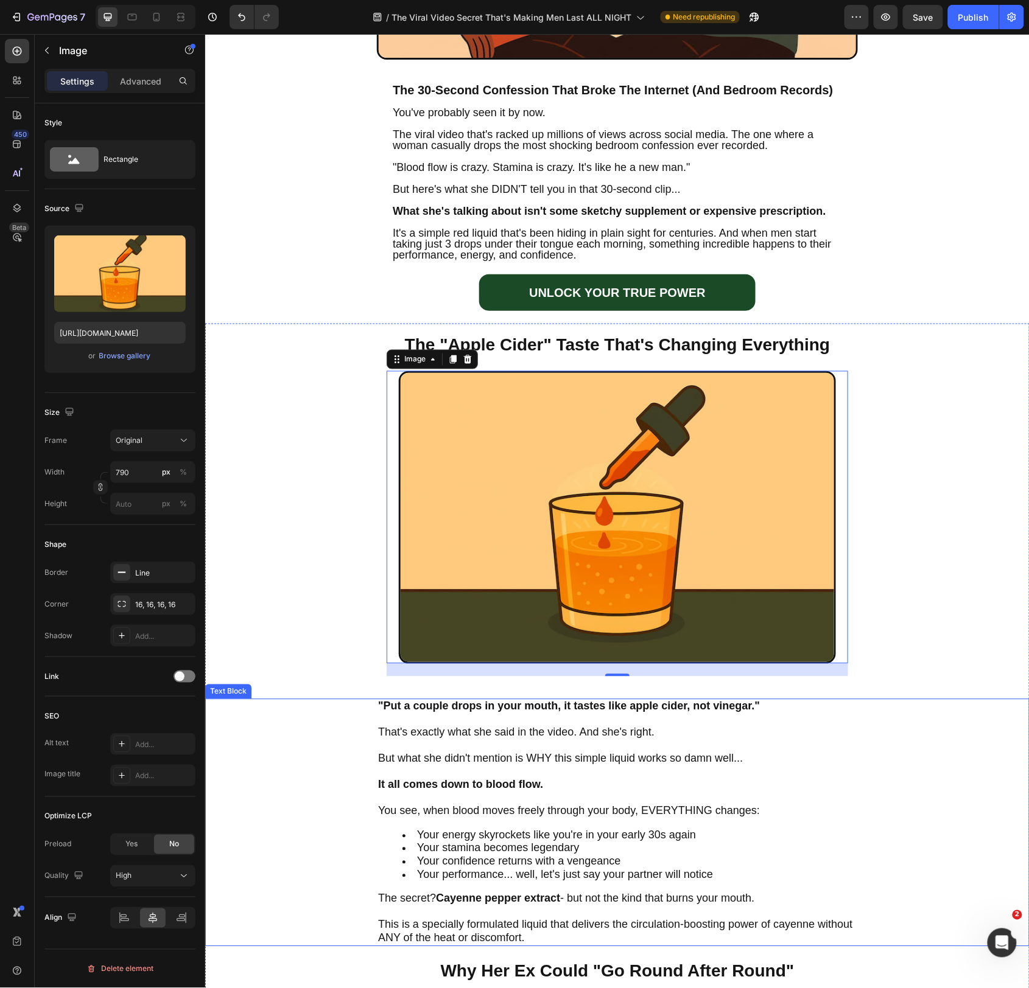
click at [542, 749] on p "That's exactly what she said in the video. And she's right. But what she didn't…" at bounding box center [616, 739] width 478 height 52
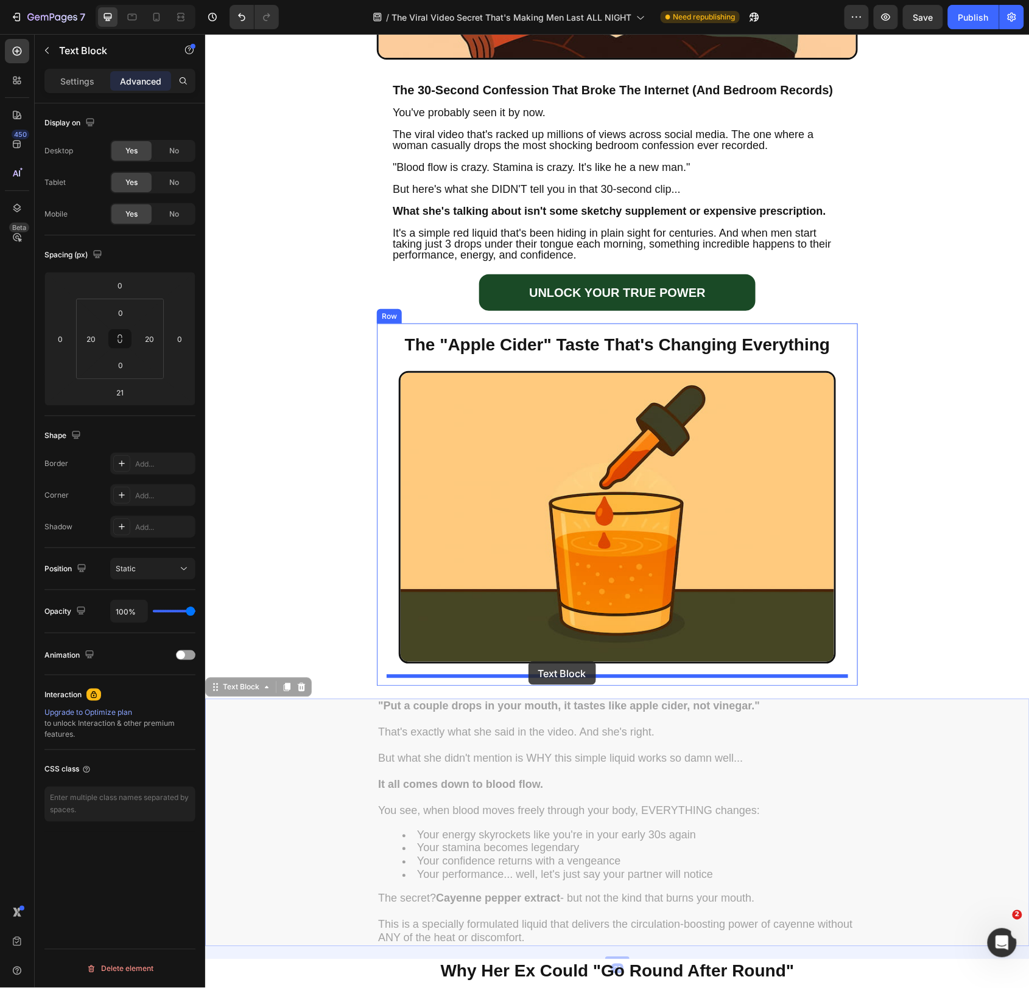
drag, startPoint x: 310, startPoint y: 691, endPoint x: 528, endPoint y: 661, distance: 220.0
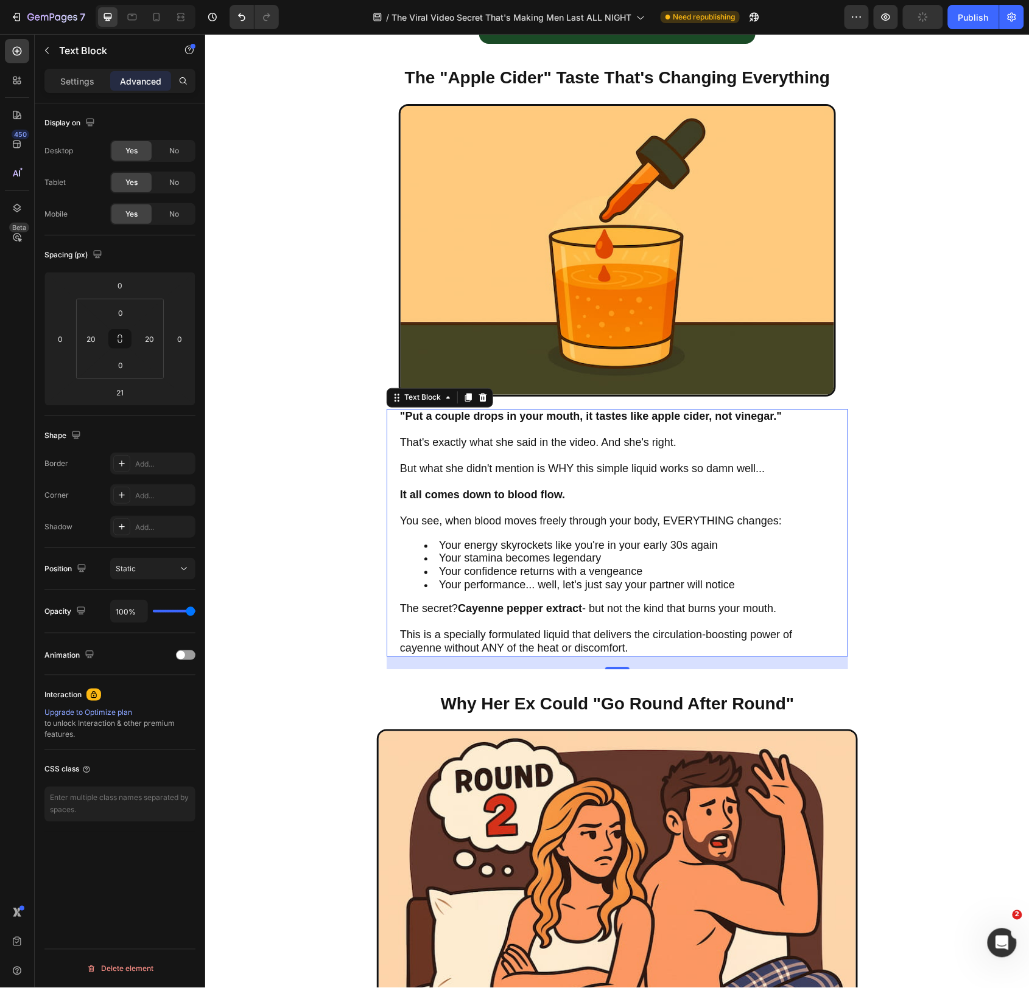
scroll to position [777, 0]
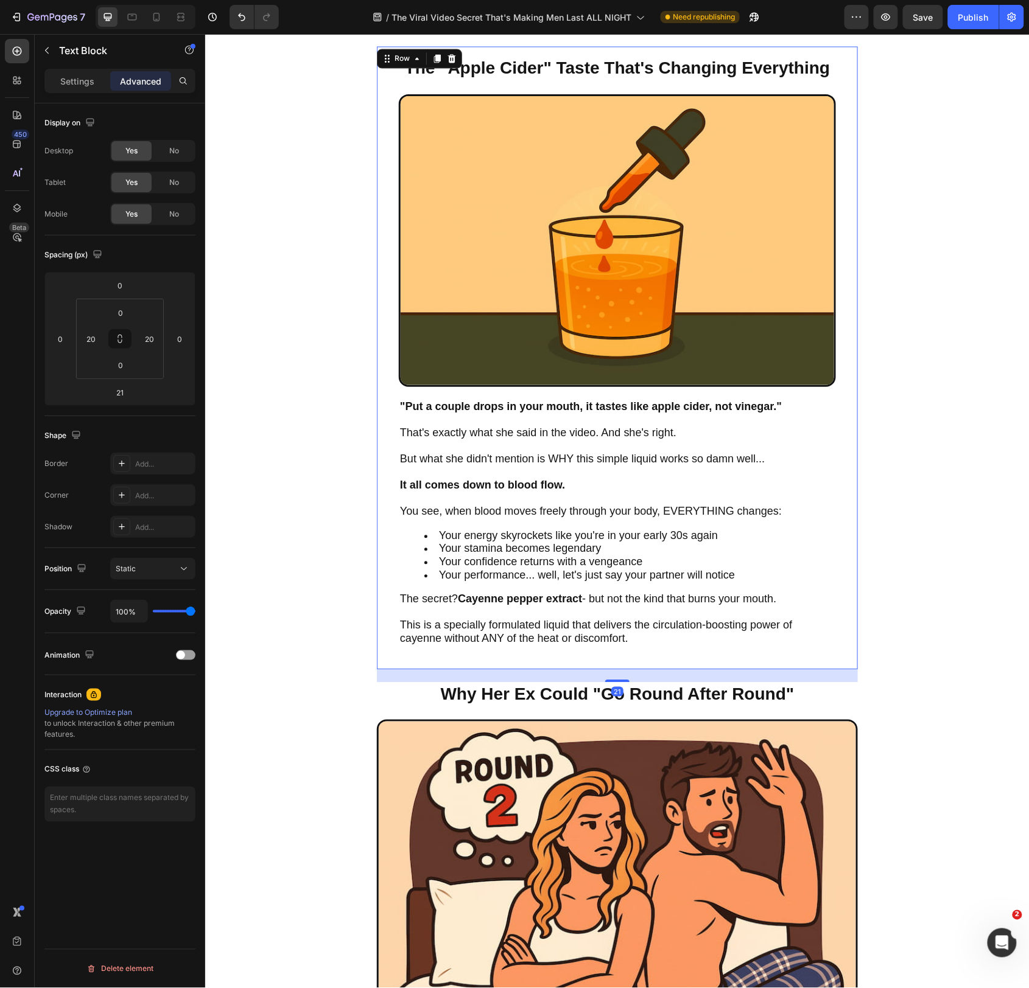
click at [842, 386] on div "The "Apple Cider" Taste That's Changing Everything Heading Image "Put a couple …" at bounding box center [616, 357] width 461 height 603
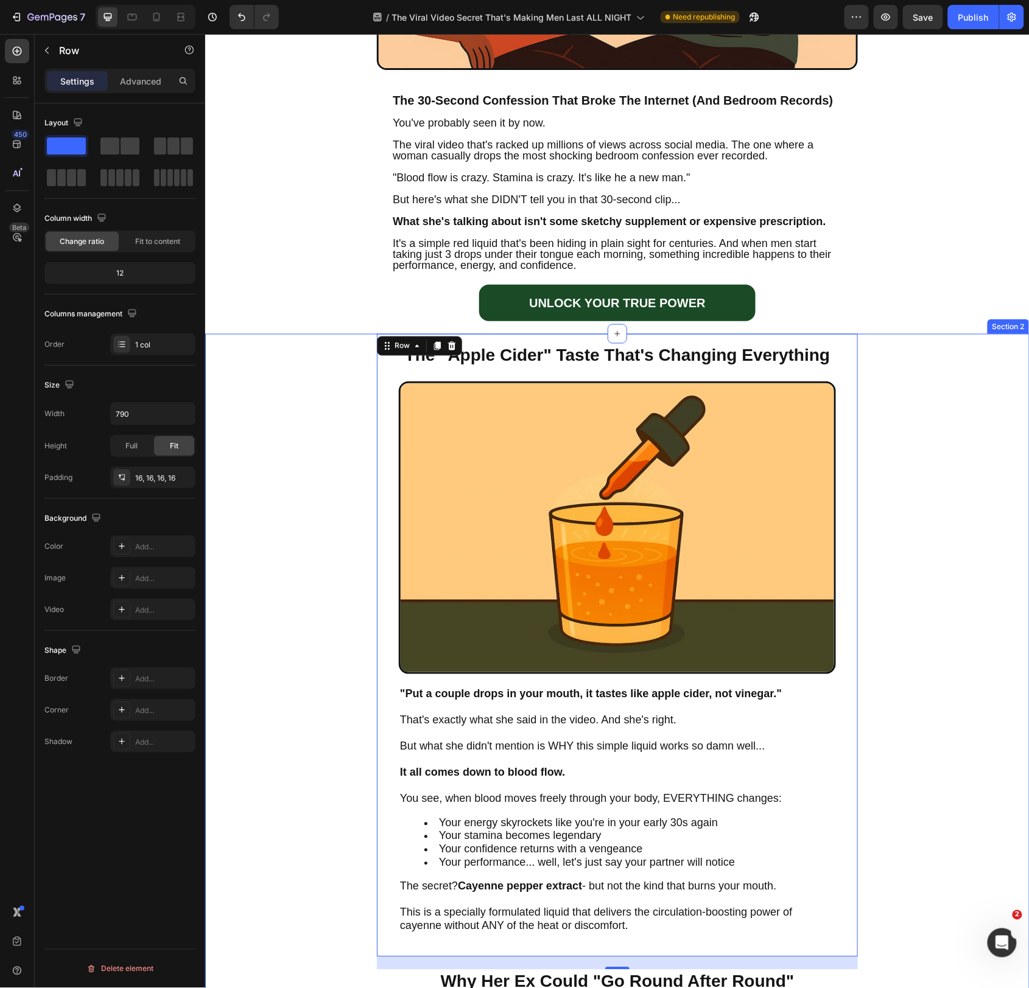
scroll to position [542, 0]
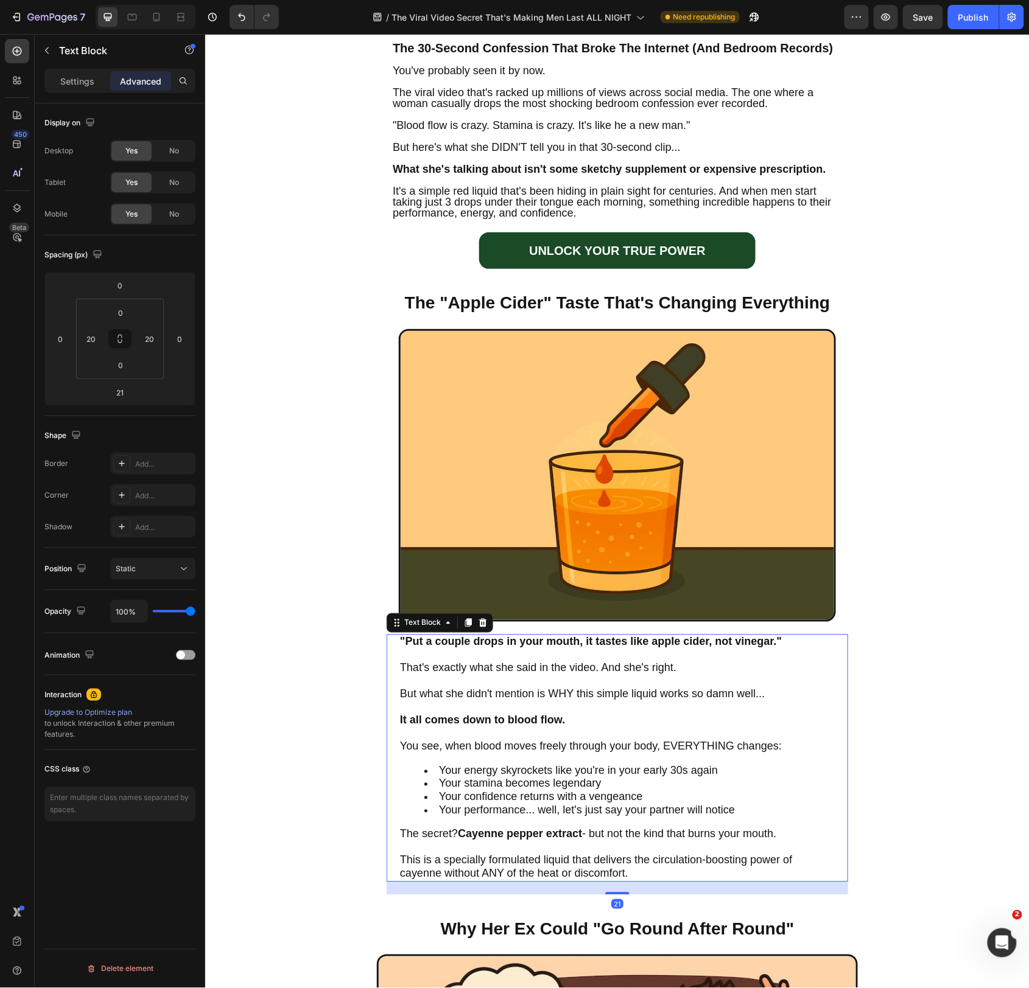
click at [501, 685] on p "That's exactly what she said in the video. And she's right. But what she didn't…" at bounding box center [616, 674] width 435 height 52
click at [383, 309] on div "The "Apple Cider" Taste That's Changing Everything Heading Image "Put a couple …" at bounding box center [616, 592] width 481 height 623
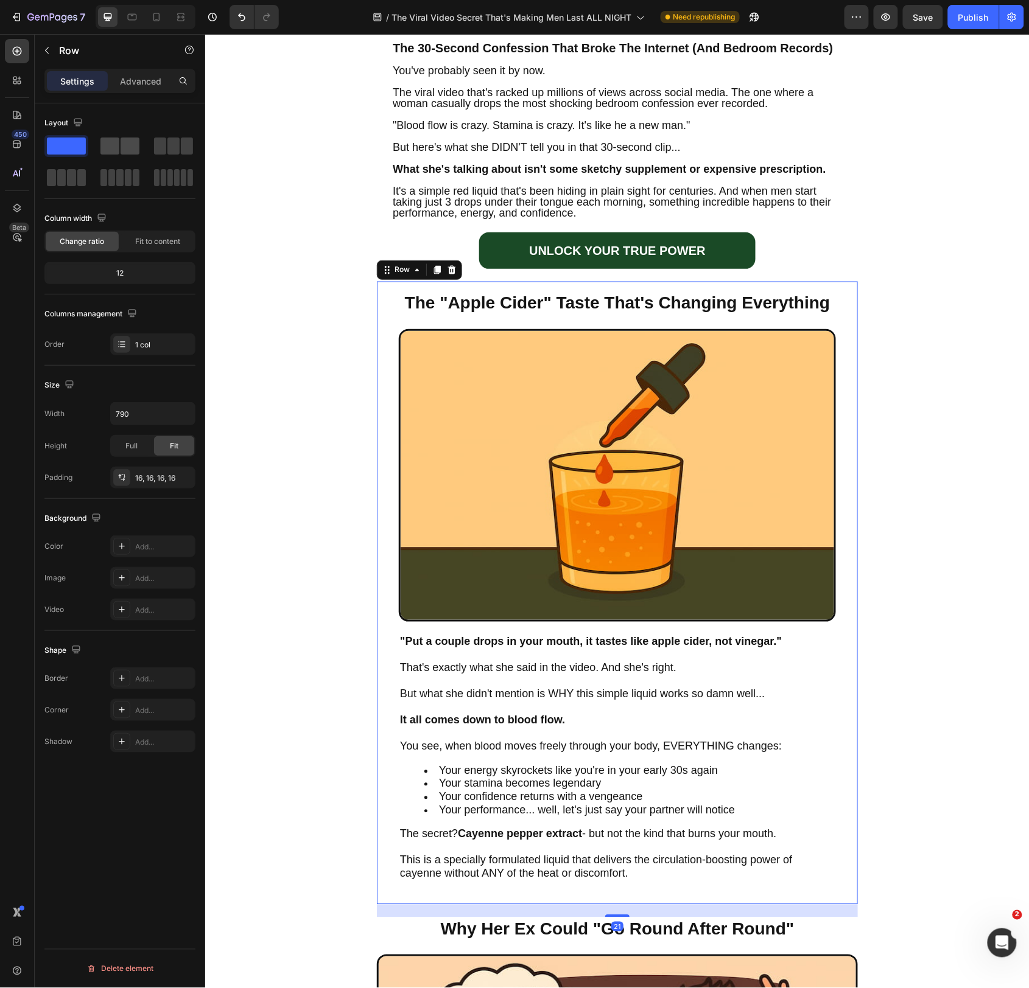
click at [131, 141] on span at bounding box center [130, 146] width 19 height 17
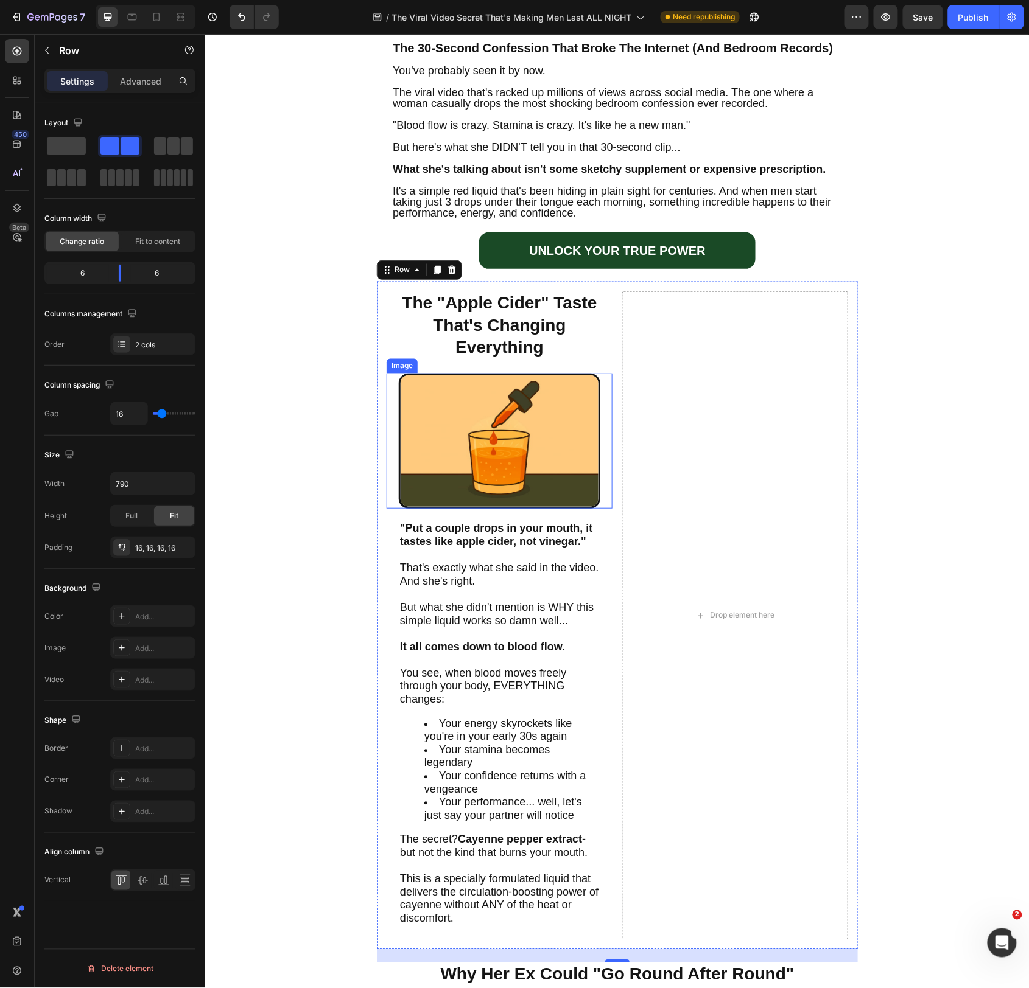
click at [550, 438] on img at bounding box center [498, 441] width 201 height 136
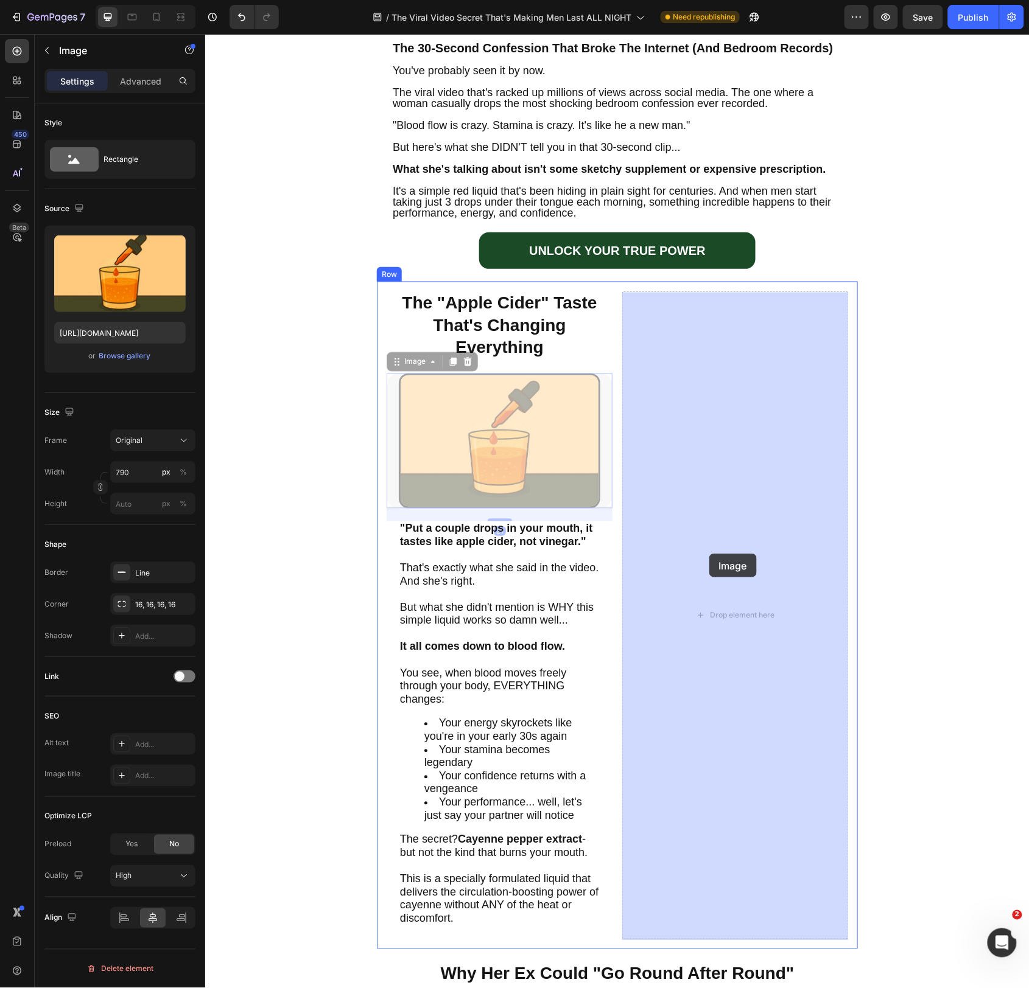
drag, startPoint x: 397, startPoint y: 363, endPoint x: 708, endPoint y: 553, distance: 364.9
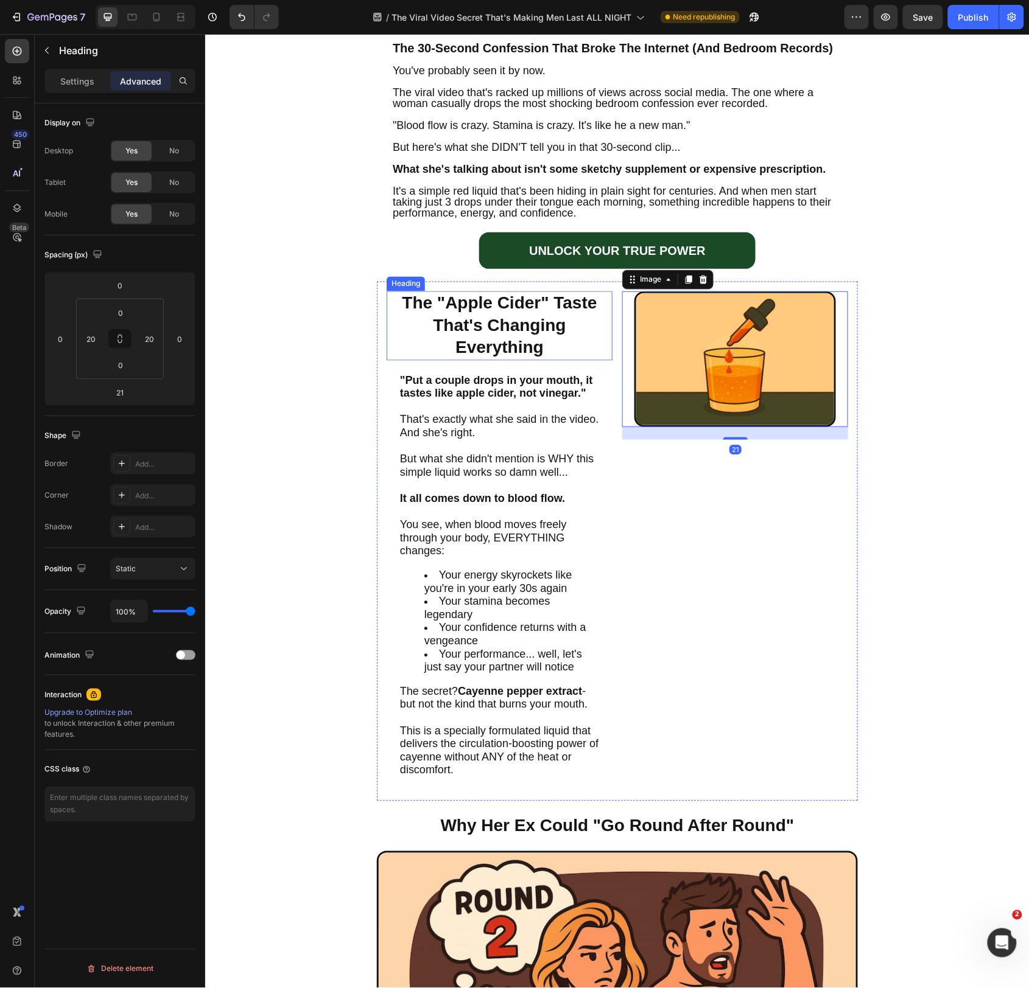
click at [497, 318] on h2 "The "Apple Cider" Taste That's Changing Everything" at bounding box center [498, 325] width 201 height 69
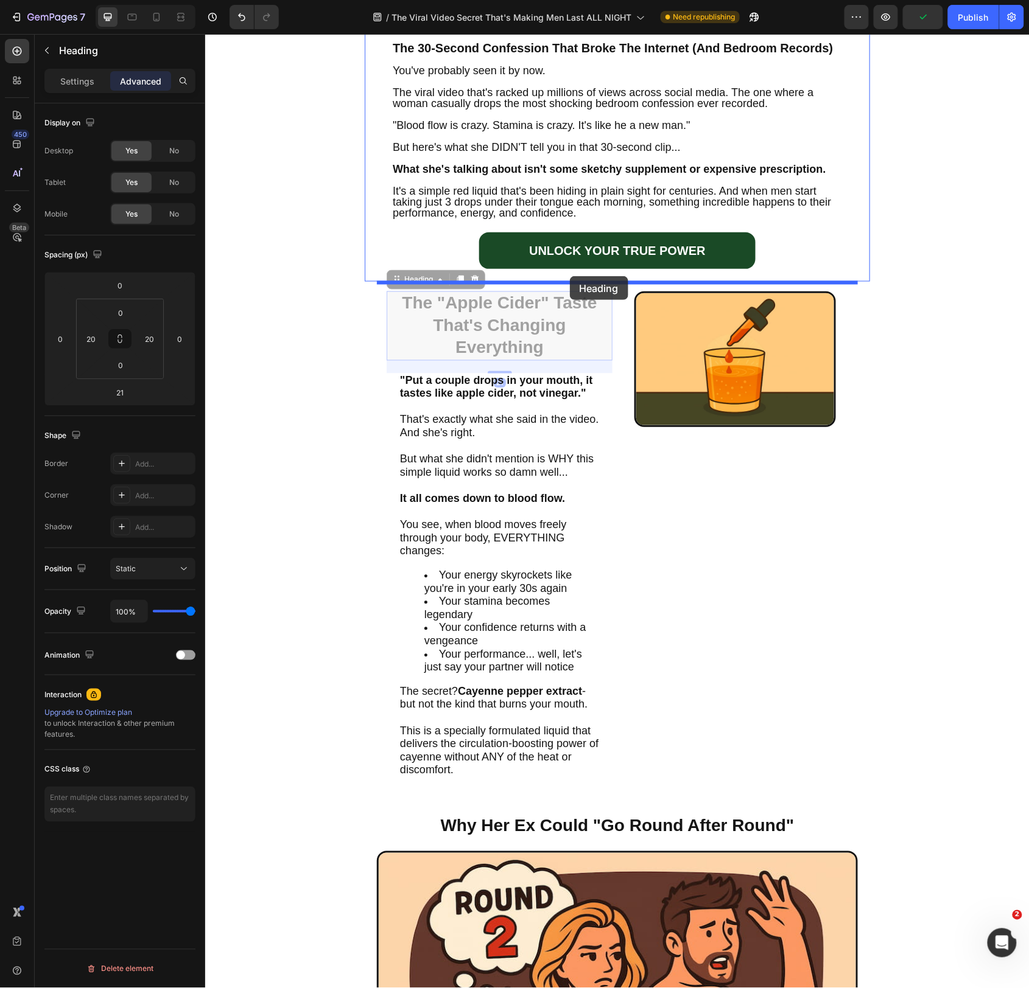
drag, startPoint x: 396, startPoint y: 276, endPoint x: 569, endPoint y: 276, distance: 173.5
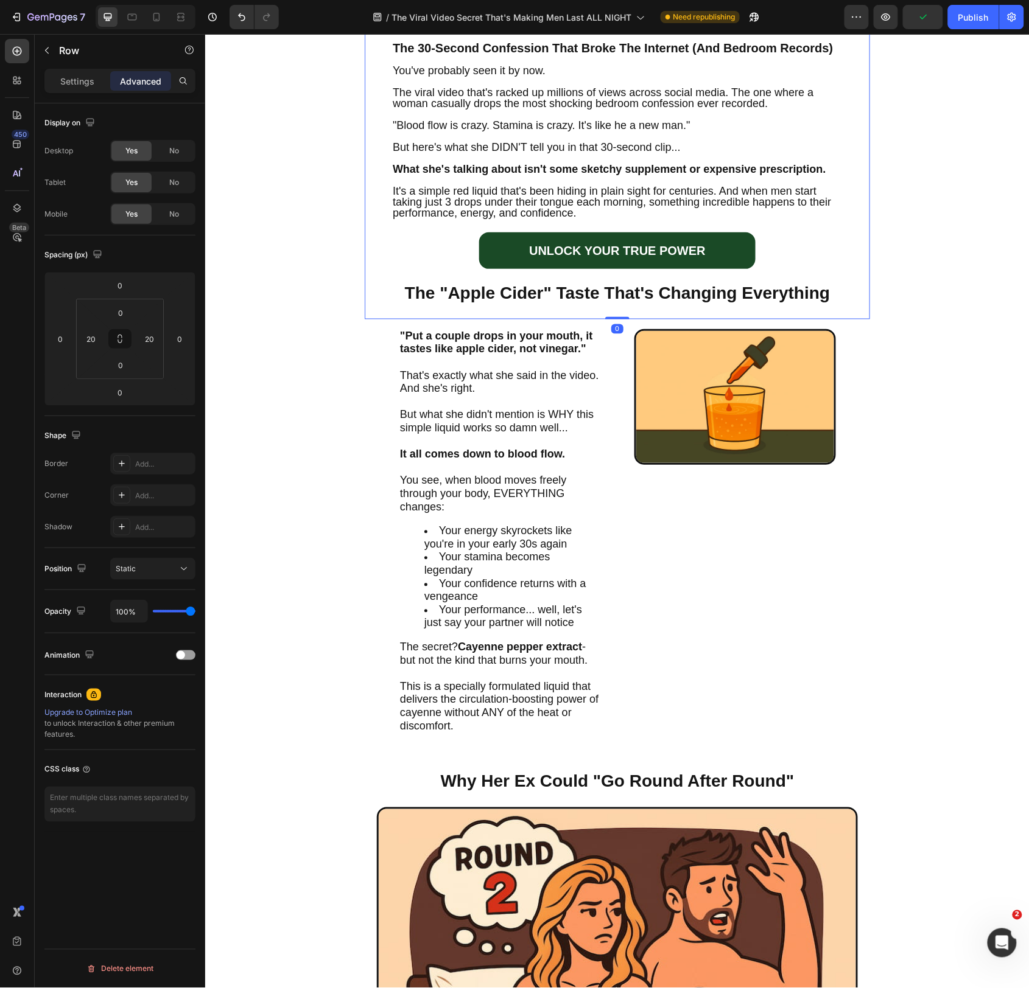
click at [570, 277] on div "Image The 30-Second Confession That Broke The Internet (And Bedroom Records) He…" at bounding box center [616, 6] width 481 height 623
click at [576, 290] on h2 "The "Apple Cider" Taste That's Changing Everything" at bounding box center [616, 293] width 456 height 24
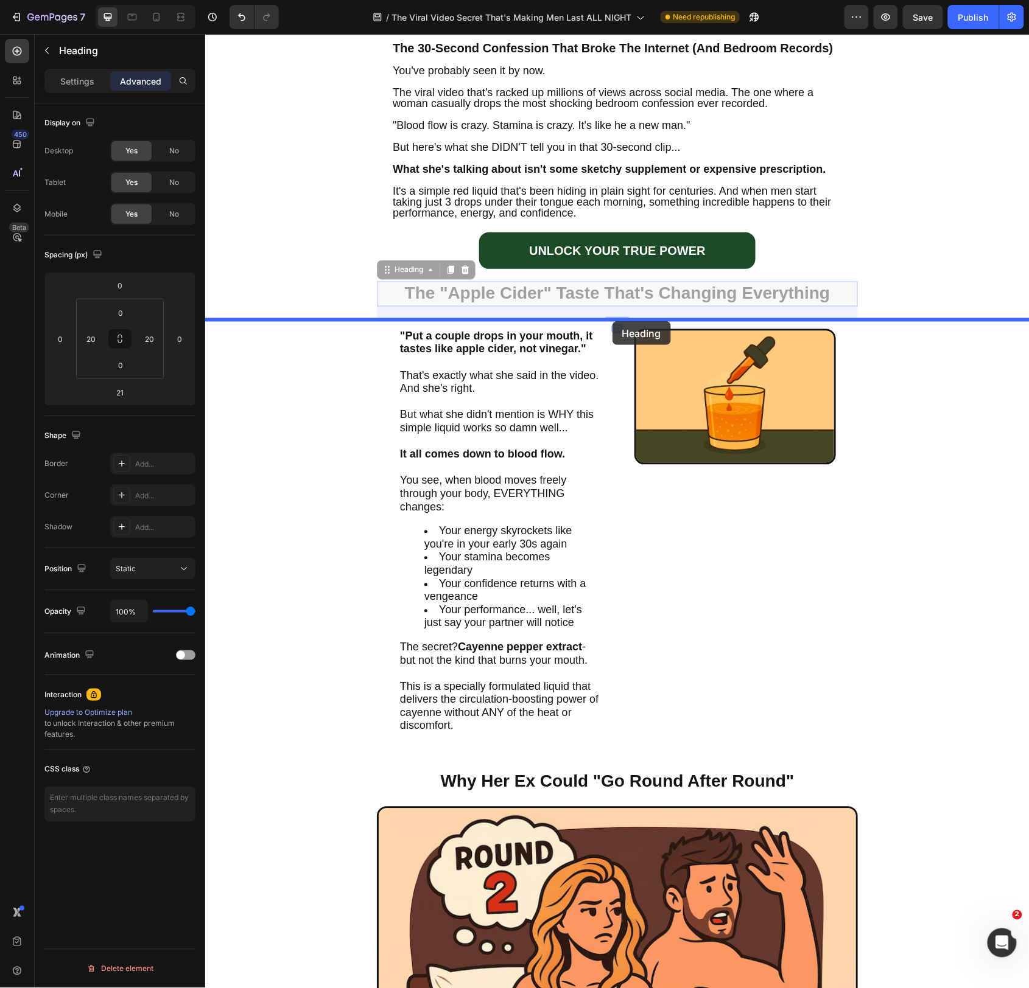
drag, startPoint x: 411, startPoint y: 281, endPoint x: 612, endPoint y: 321, distance: 204.1
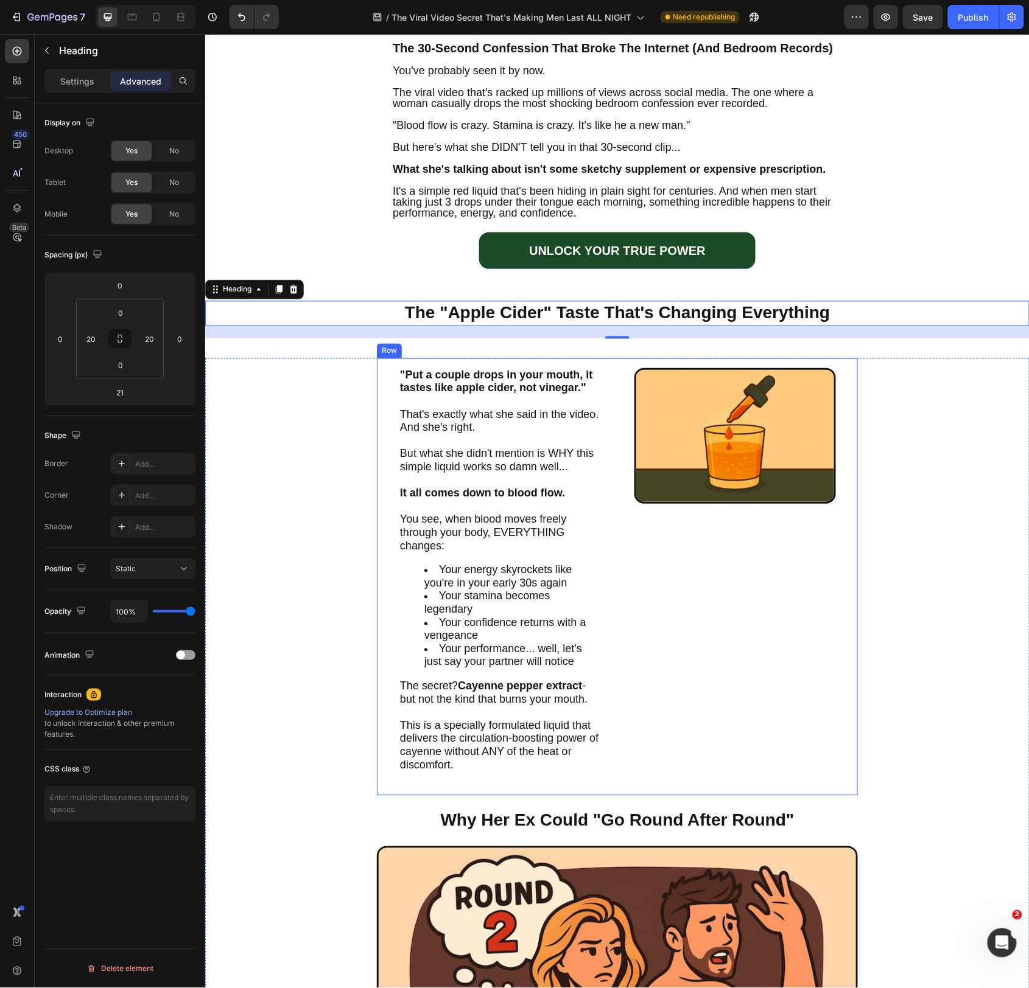
click at [615, 572] on div ""Put a couple drops in your mouth, it tastes like apple cider, not vinegar." Th…" at bounding box center [616, 577] width 481 height 438
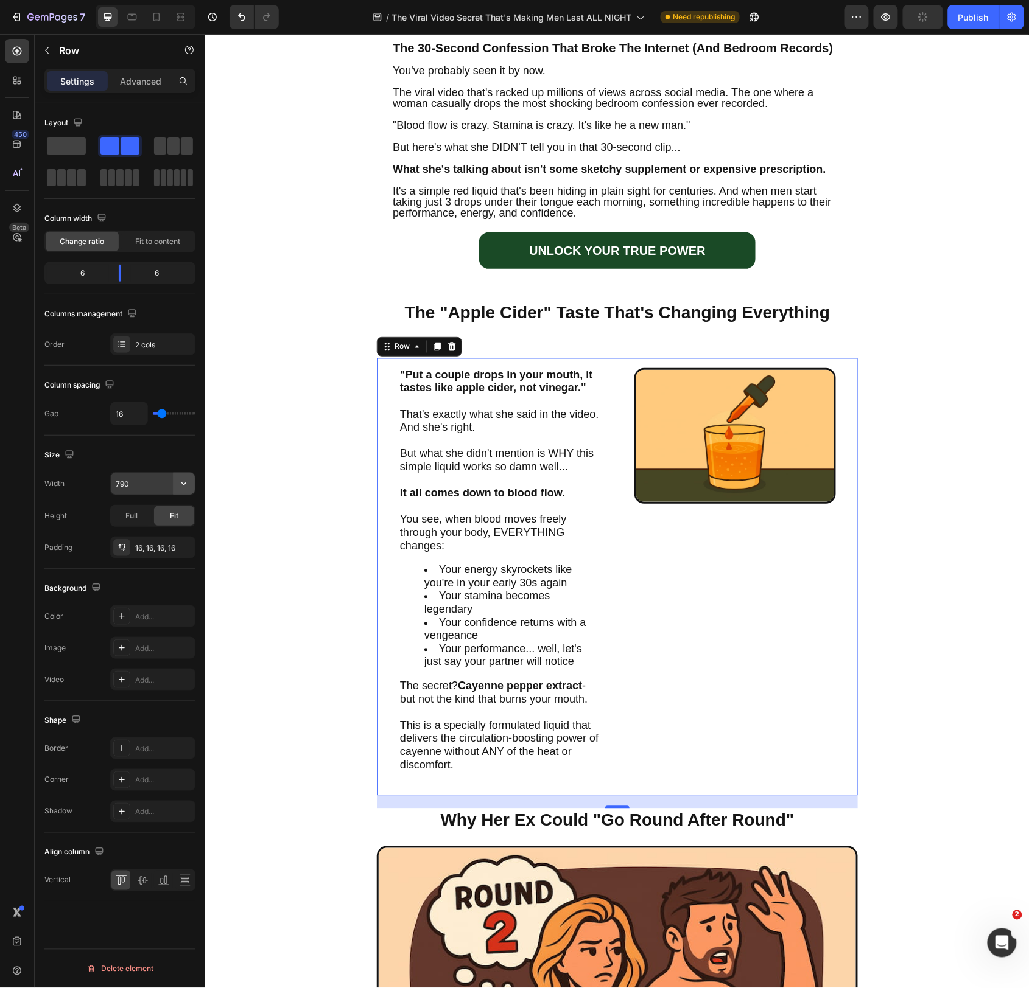
click at [178, 483] on icon "button" at bounding box center [184, 484] width 12 height 12
click at [141, 544] on p "Full 100%" at bounding box center [149, 539] width 69 height 11
type input "100%"
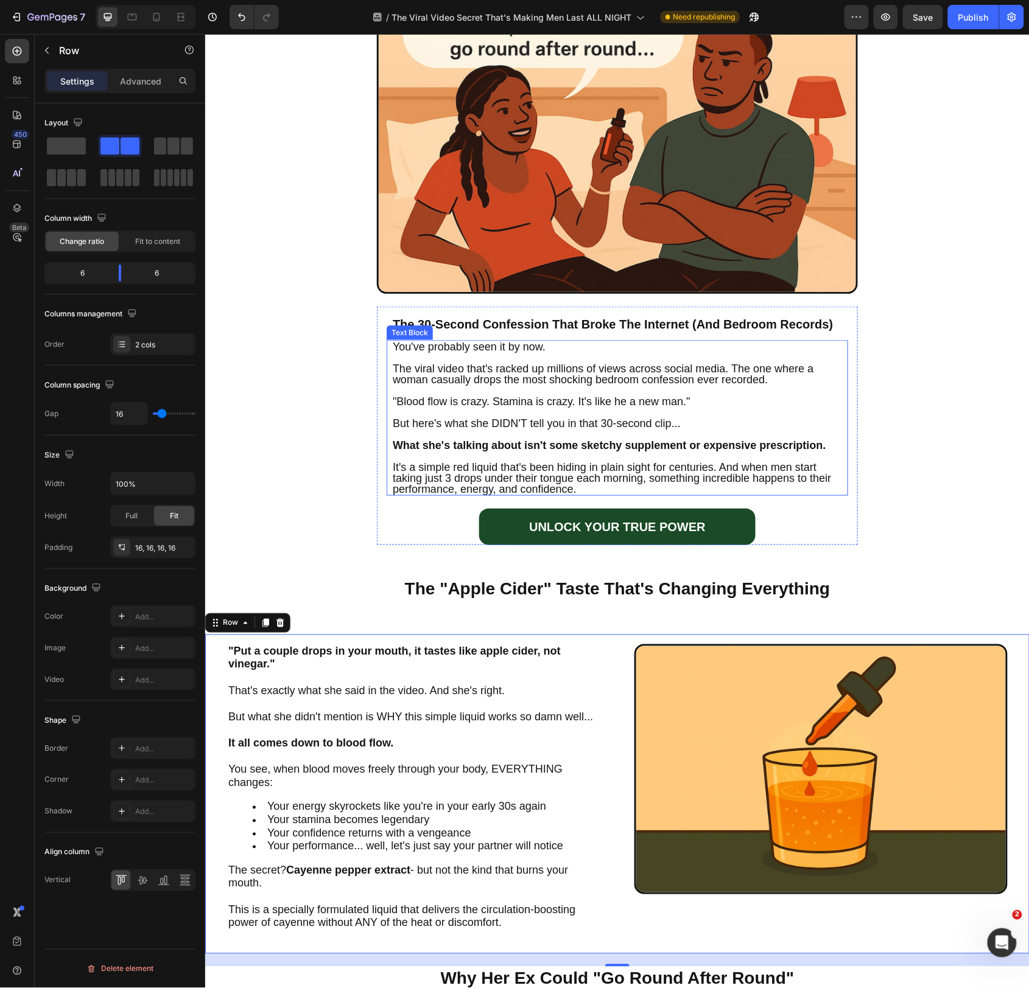
scroll to position [258, 0]
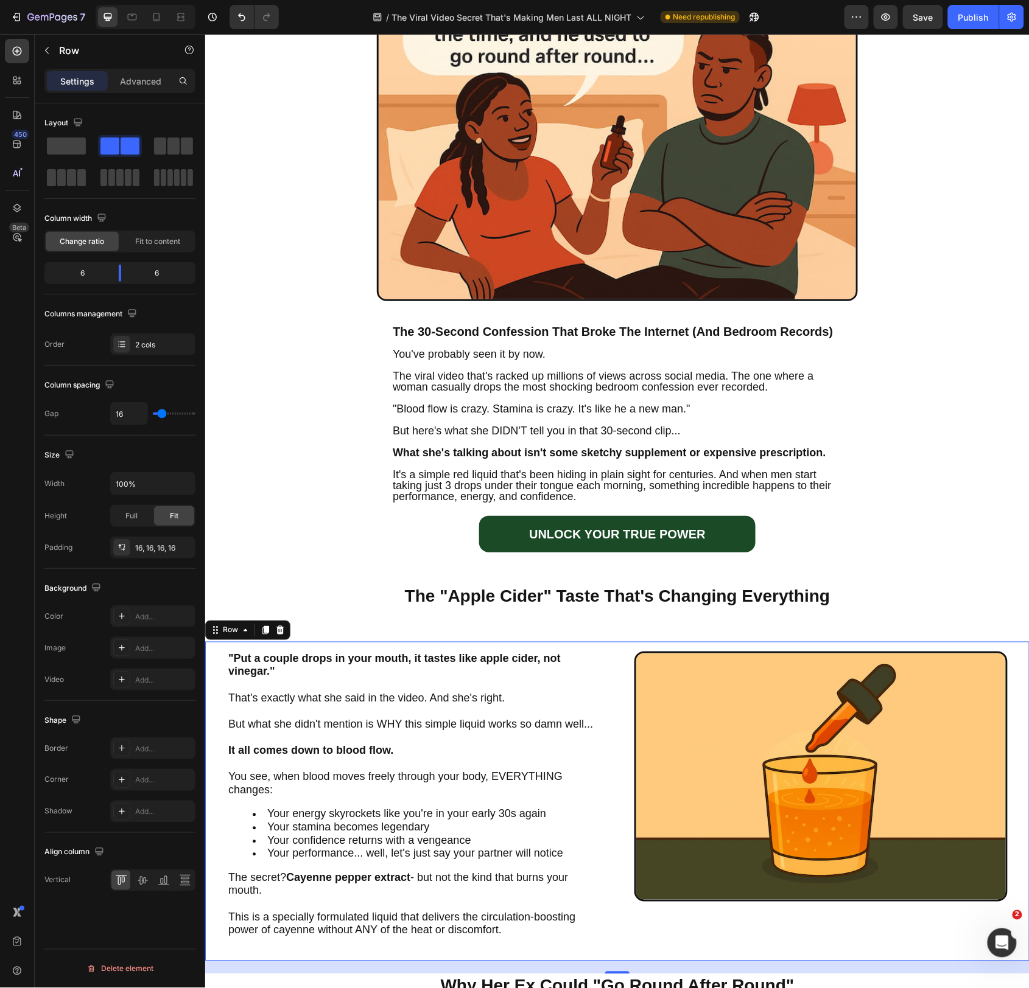
click at [619, 740] on div ""Put a couple drops in your mouth, it tastes like apple cider, not vinegar." Th…" at bounding box center [617, 802] width 824 height 320
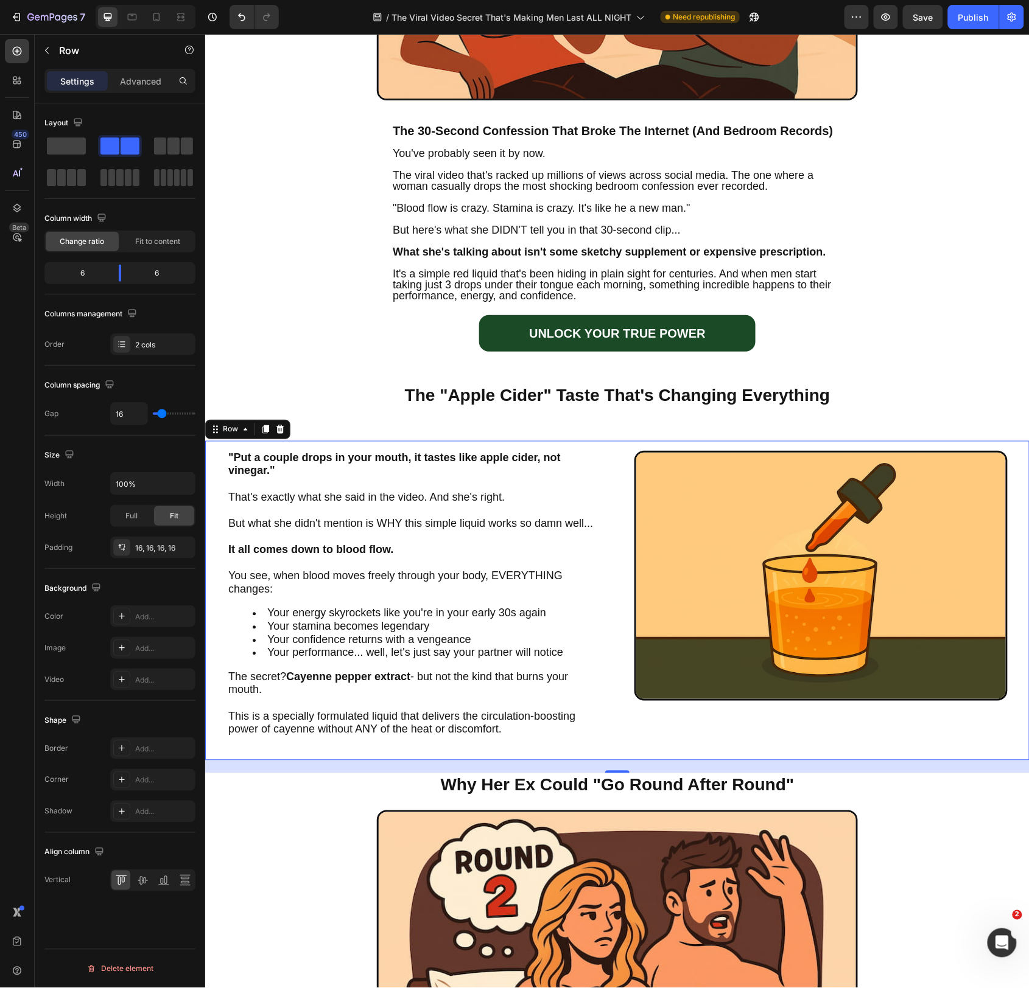
scroll to position [477, 0]
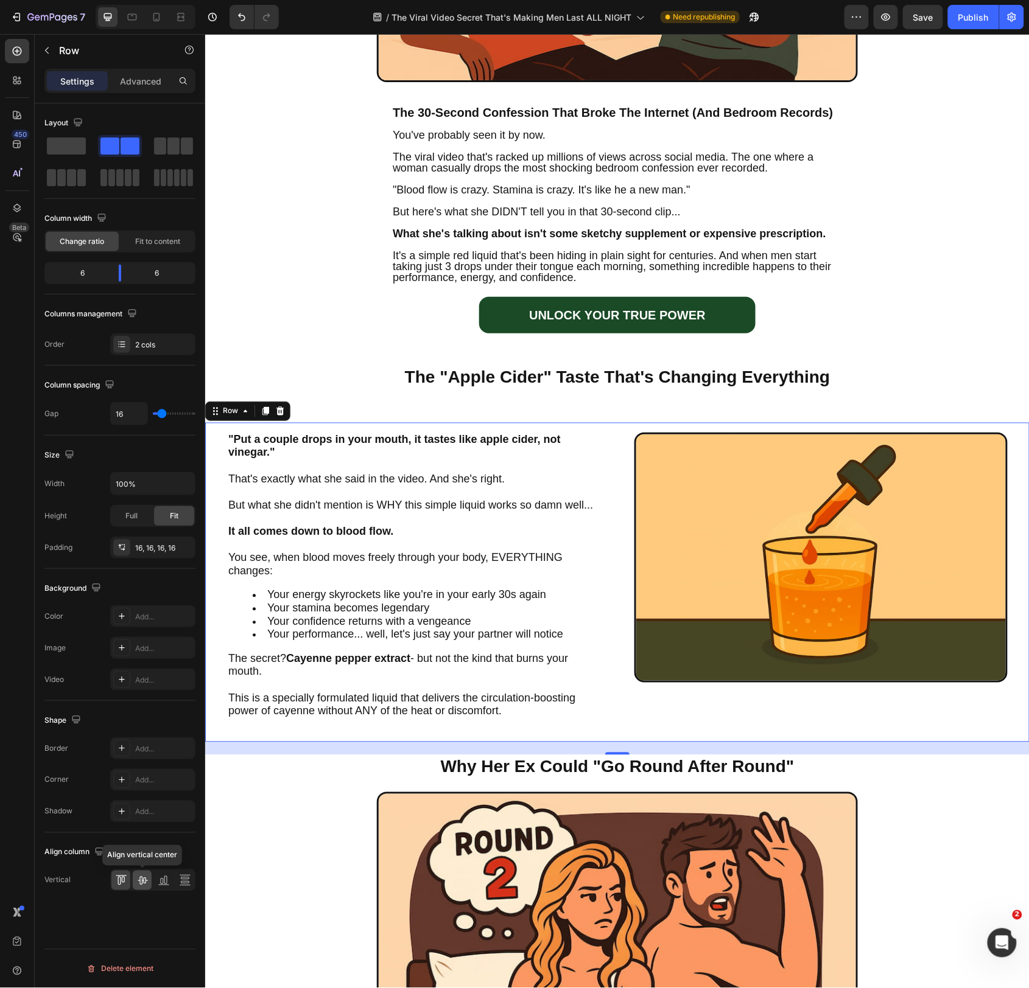
click at [147, 887] on icon at bounding box center [142, 881] width 12 height 12
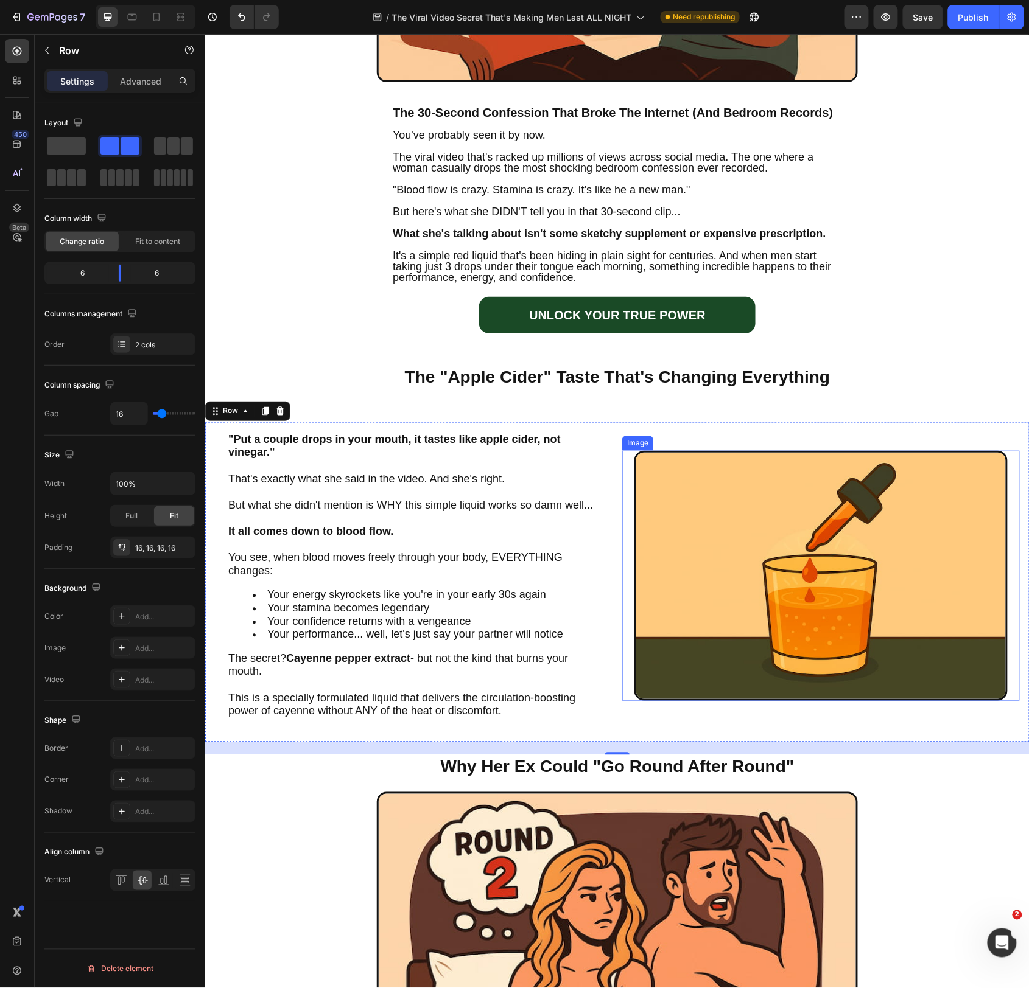
click at [761, 573] on img at bounding box center [820, 575] width 373 height 250
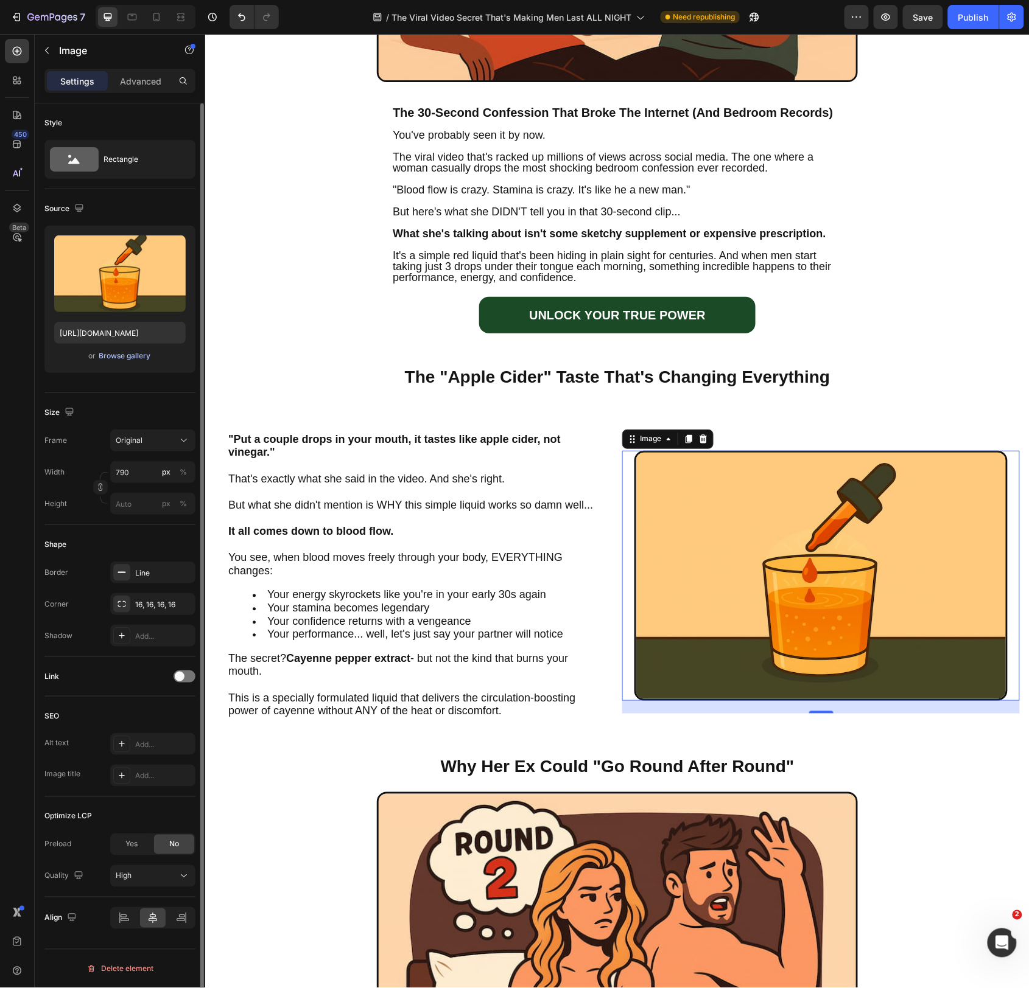
click at [128, 358] on div "Browse gallery" at bounding box center [125, 356] width 52 height 11
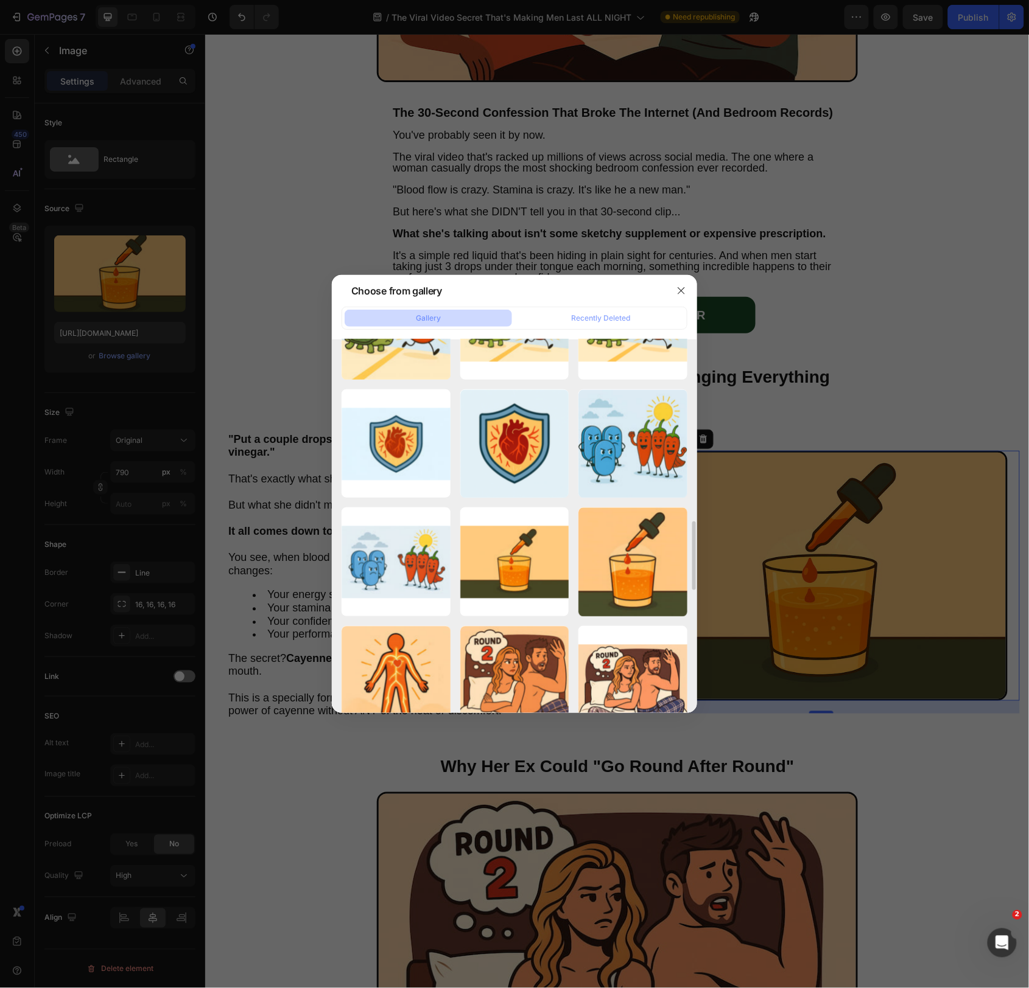
scroll to position [1271, 0]
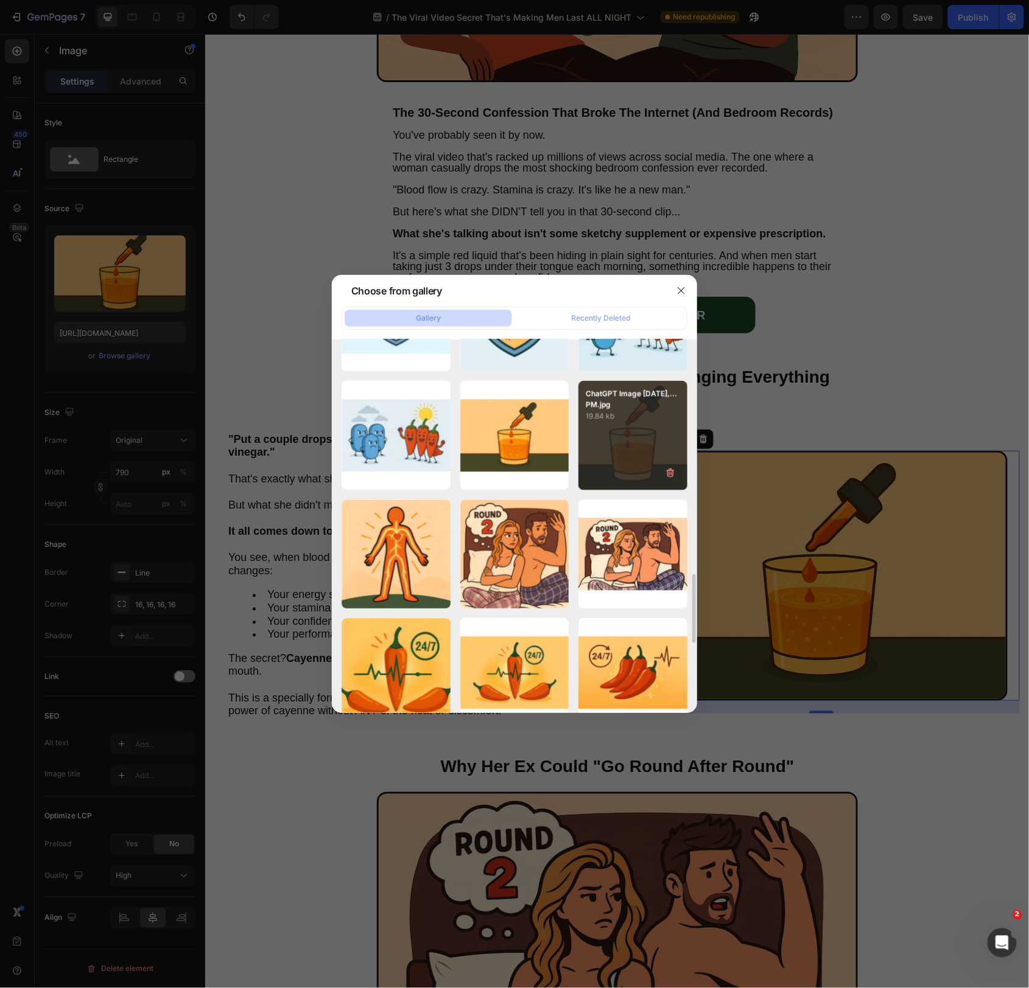
click at [617, 447] on div "ChatGPT Image Aug 23,...PM.jpg 19.84 kb" at bounding box center [632, 435] width 109 height 109
type input "https://cdn.shopify.com/s/files/1/0695/0964/4476/files/gempages_572334903757112…"
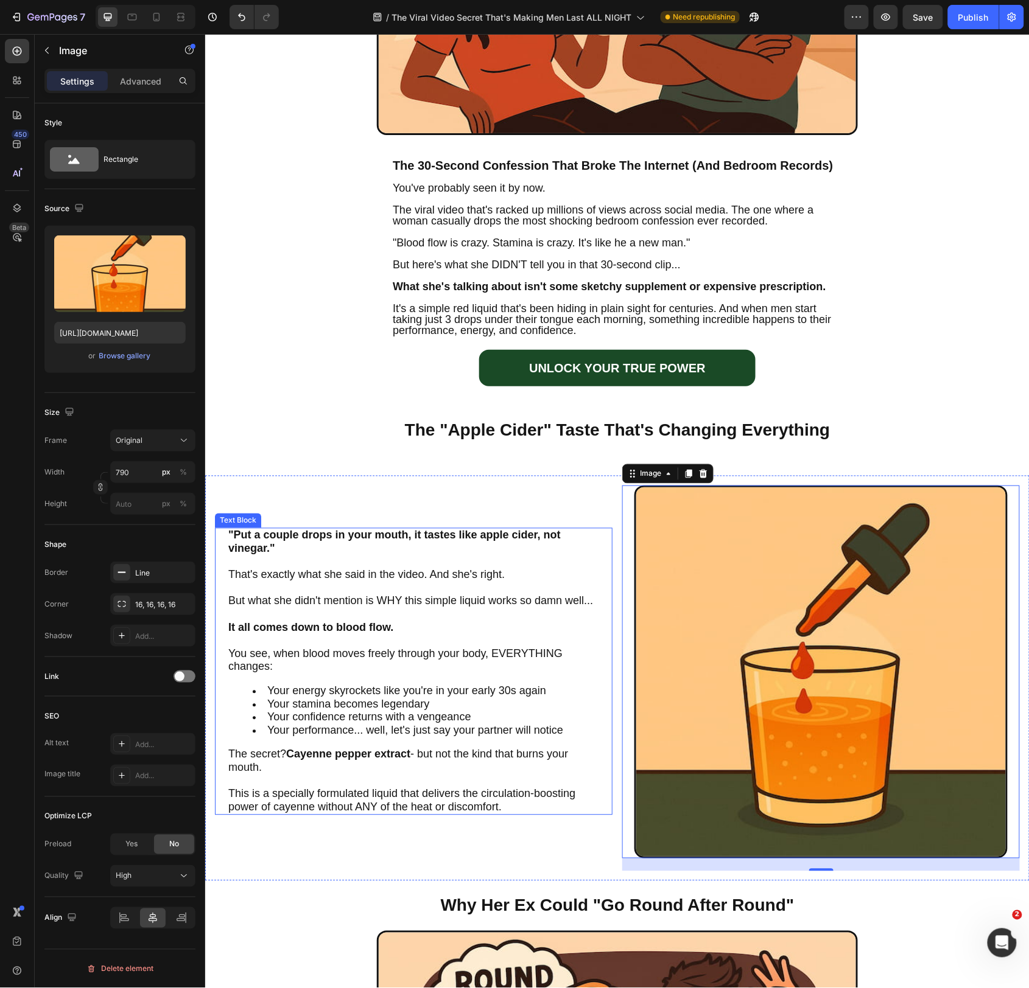
scroll to position [417, 0]
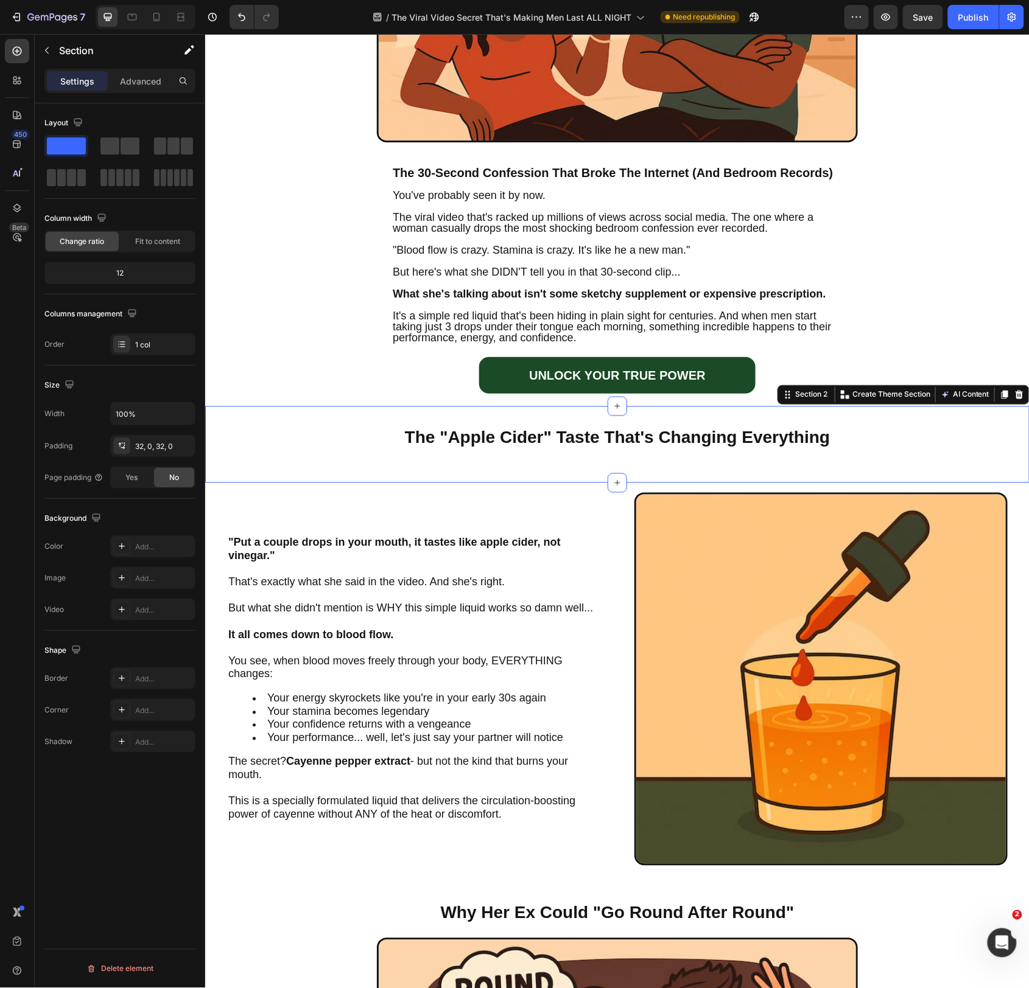
click at [921, 418] on div "The "Apple Cider" Taste That's Changing Everything Heading Section 2 Create The…" at bounding box center [617, 444] width 824 height 76
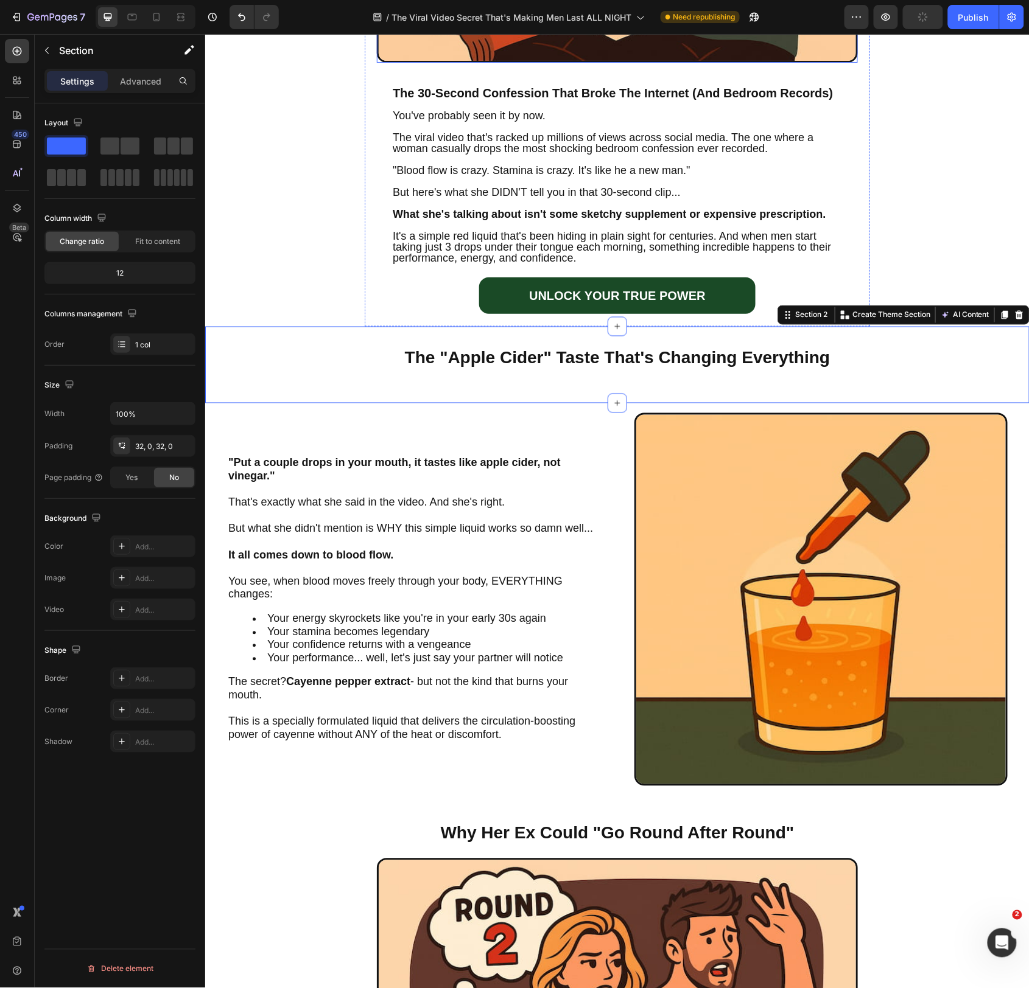
scroll to position [495, 0]
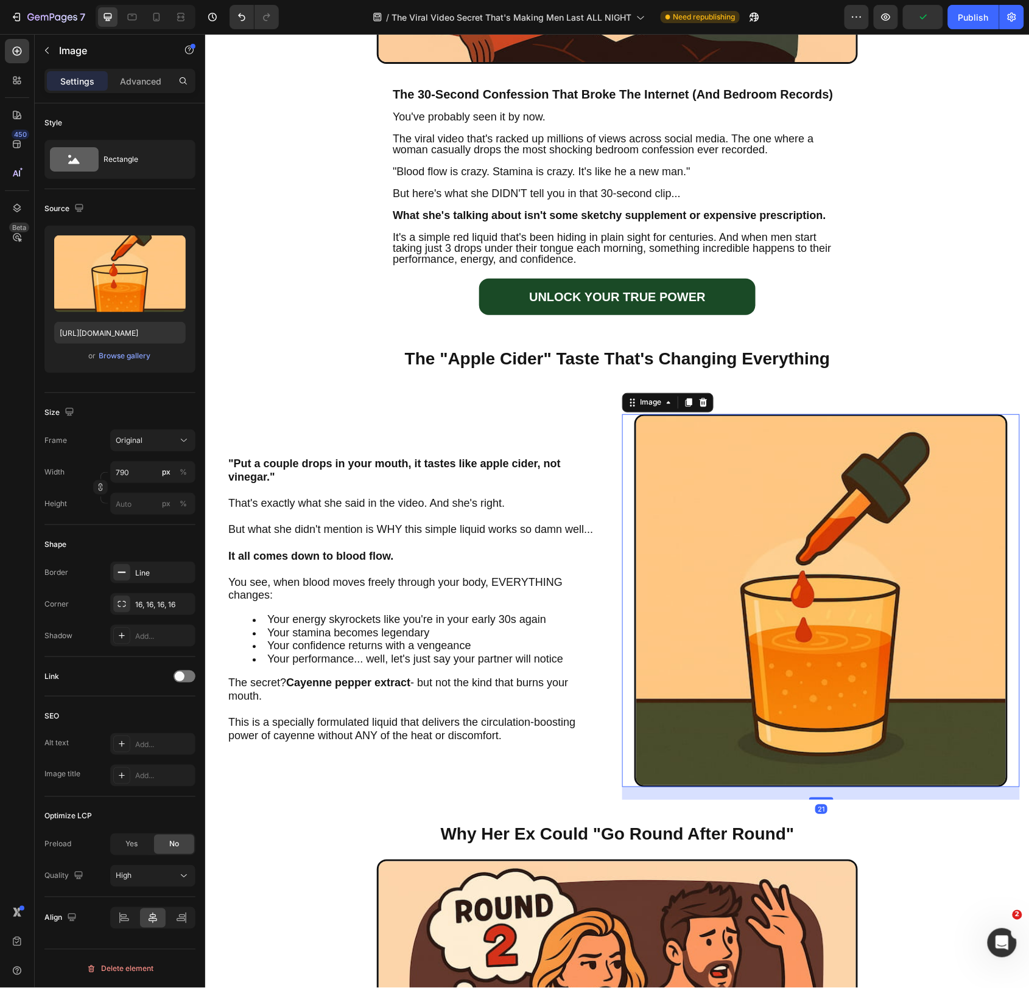
click at [832, 605] on img at bounding box center [820, 600] width 373 height 373
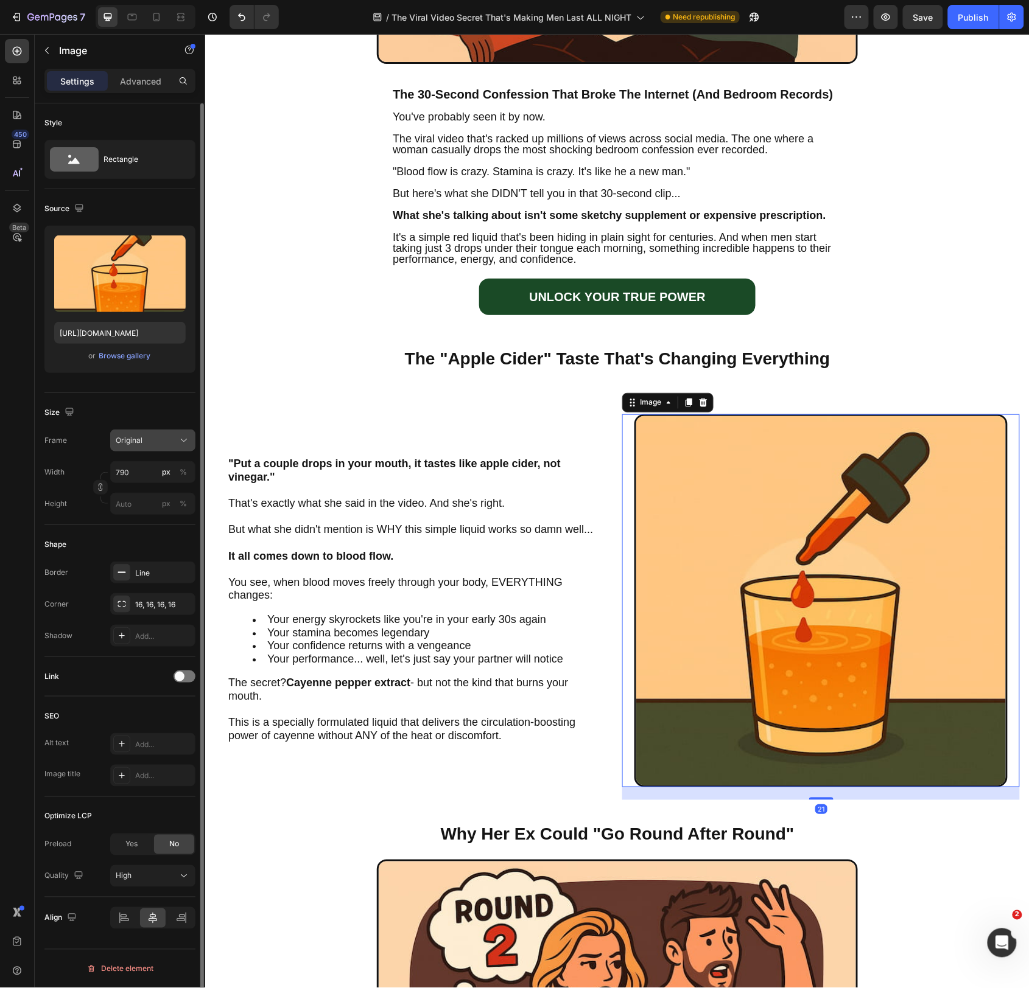
click at [178, 439] on icon at bounding box center [184, 441] width 12 height 12
click at [178, 440] on icon at bounding box center [184, 441] width 12 height 12
click at [183, 477] on div "%" at bounding box center [183, 472] width 7 height 11
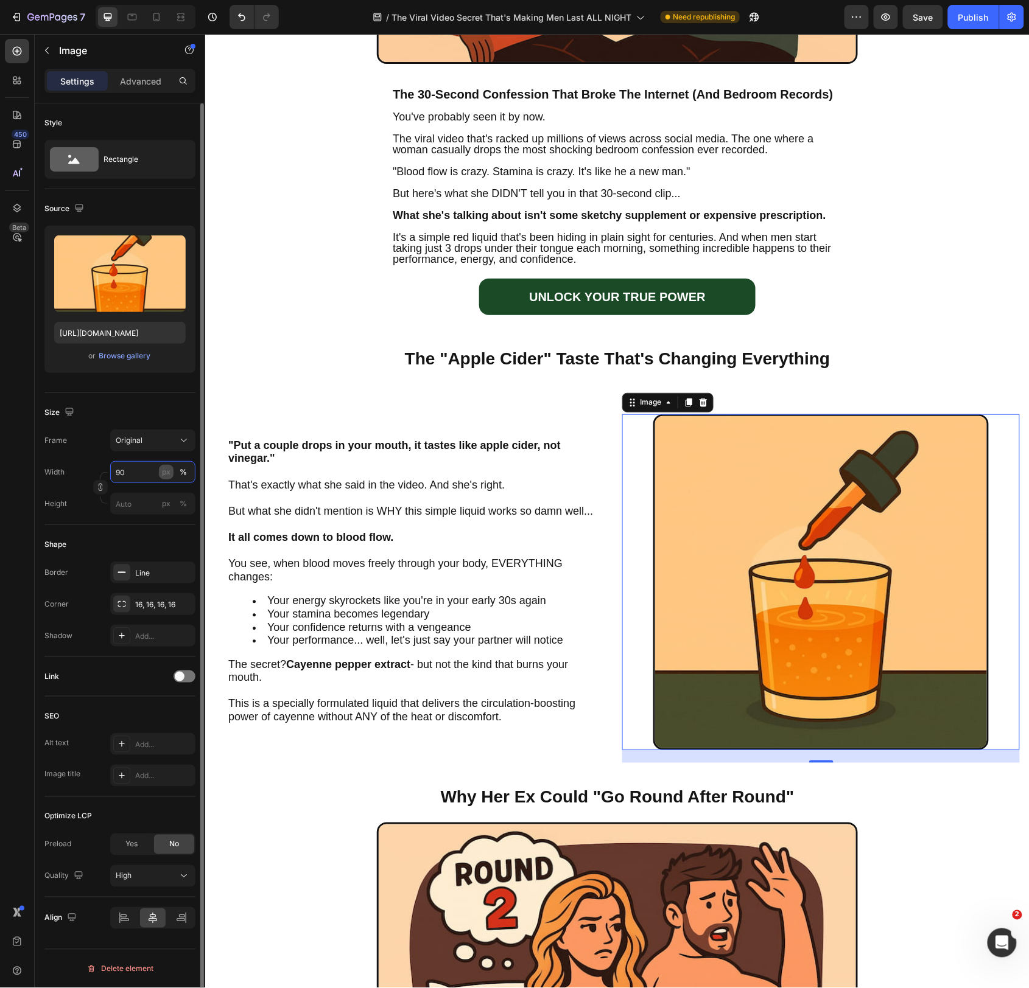
type input "80"
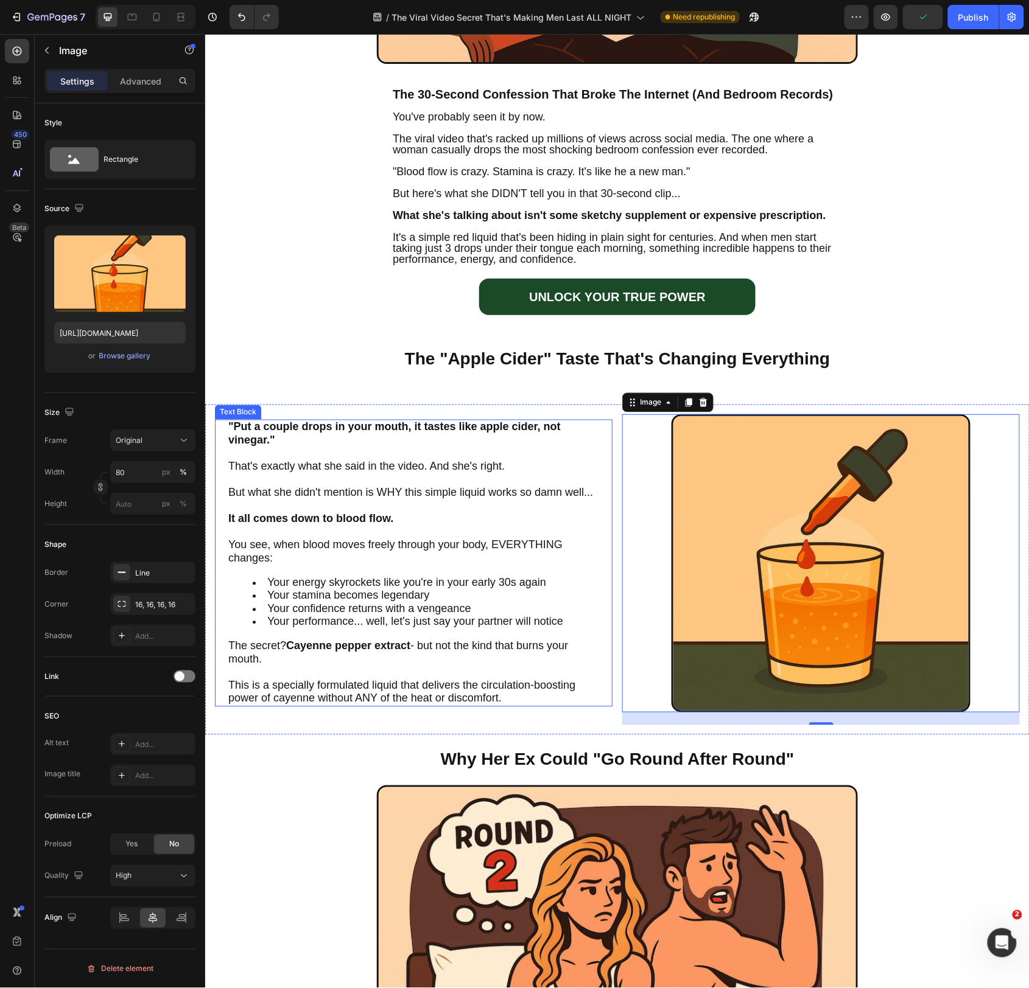
click at [313, 528] on p at bounding box center [413, 532] width 371 height 13
click at [641, 527] on div at bounding box center [820, 563] width 373 height 298
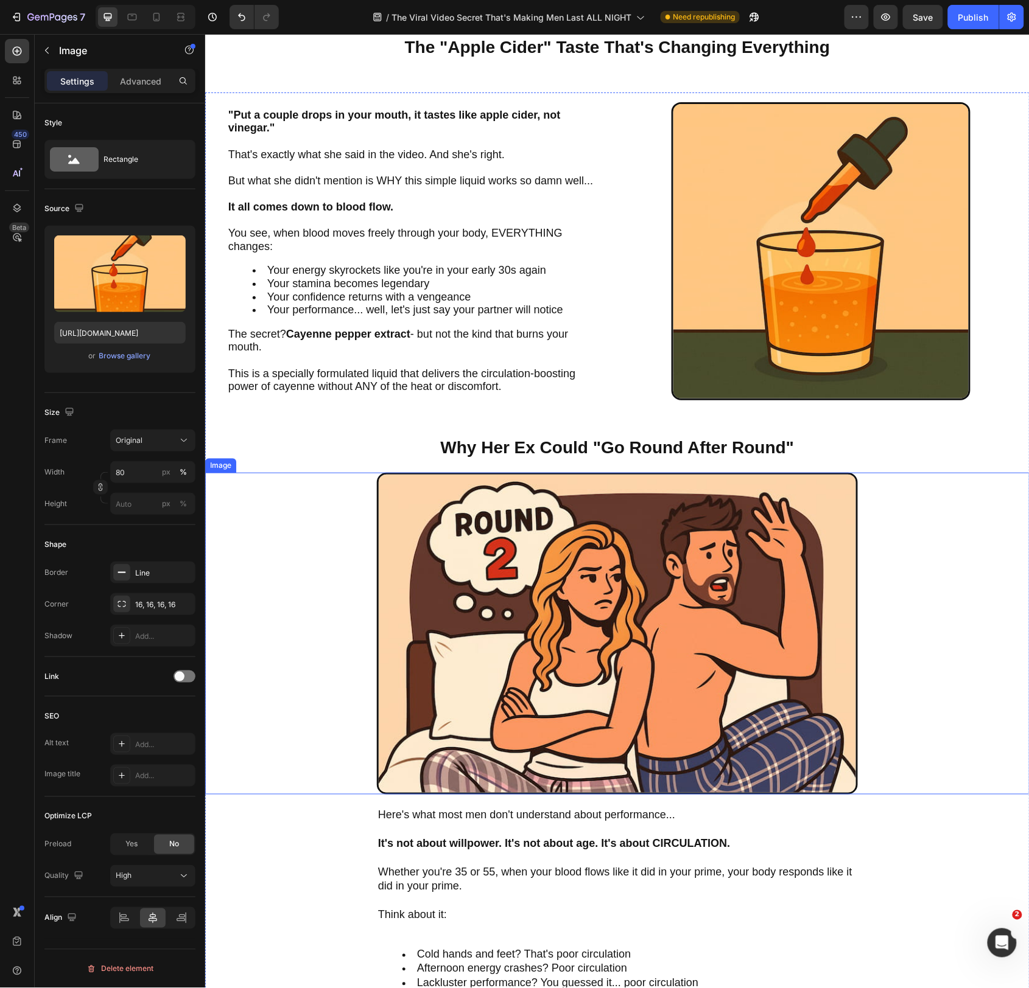
scroll to position [857, 0]
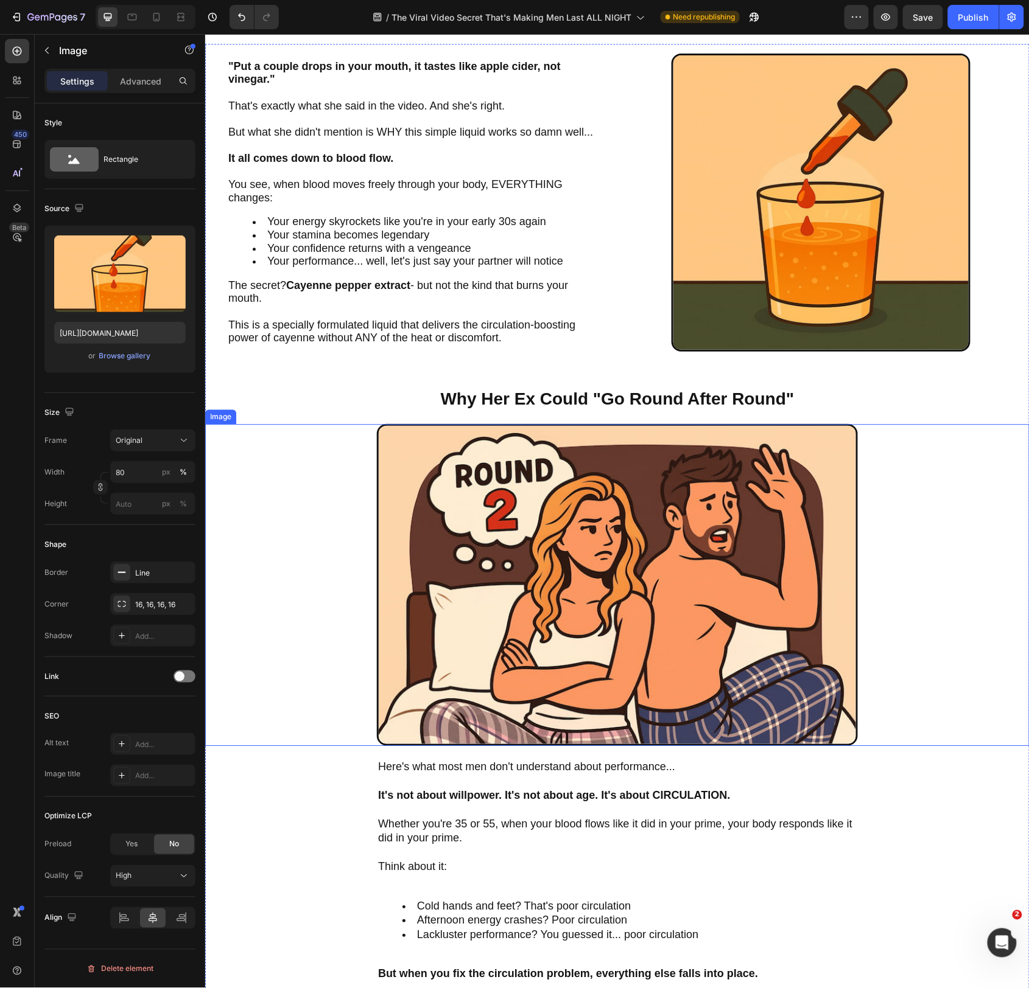
click at [645, 601] on img at bounding box center [616, 585] width 481 height 322
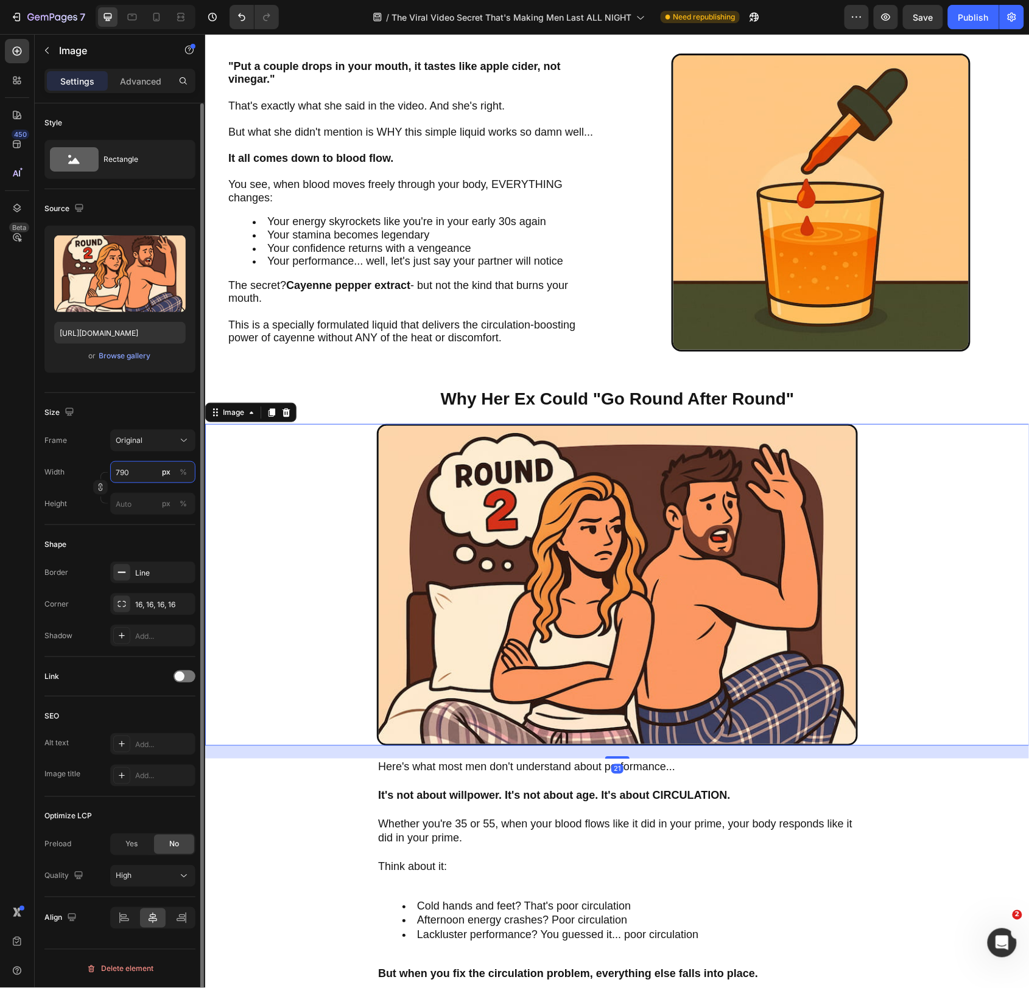
click at [129, 472] on input "790" at bounding box center [152, 472] width 85 height 22
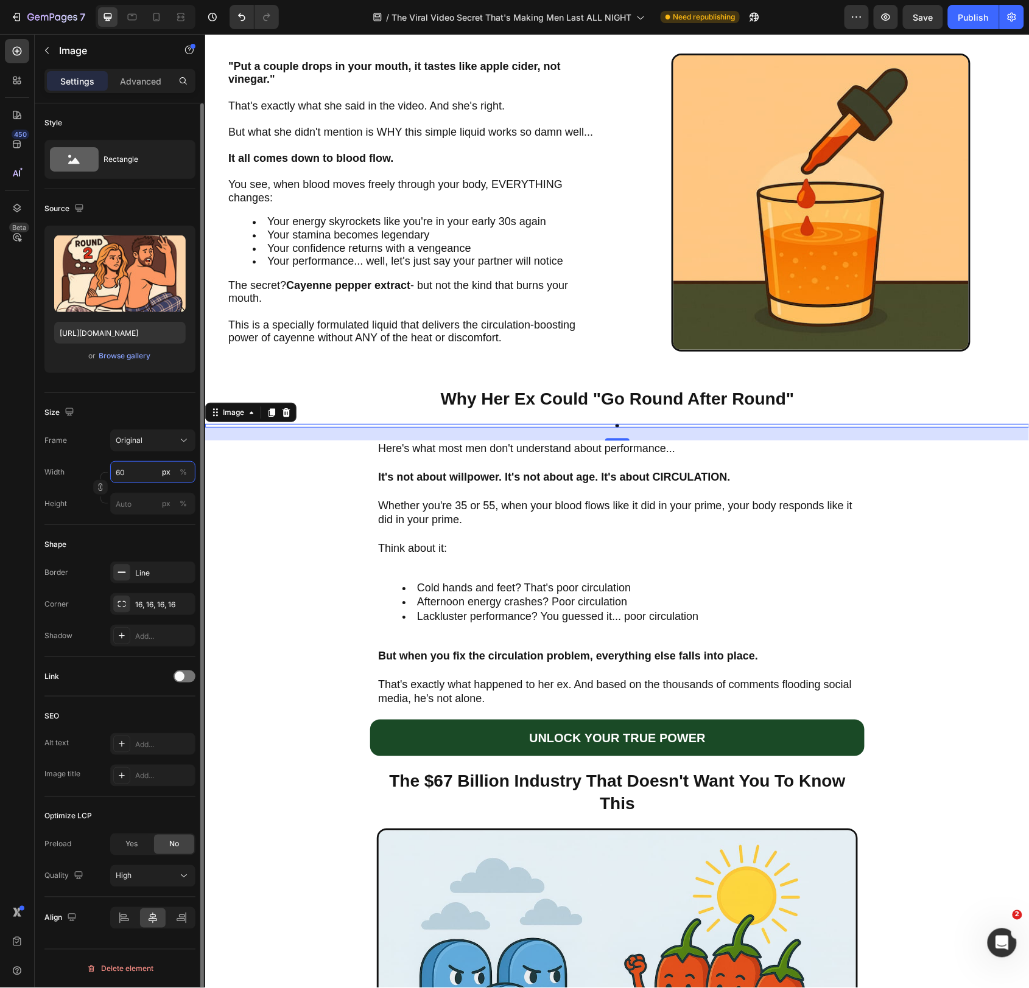
type input "600"
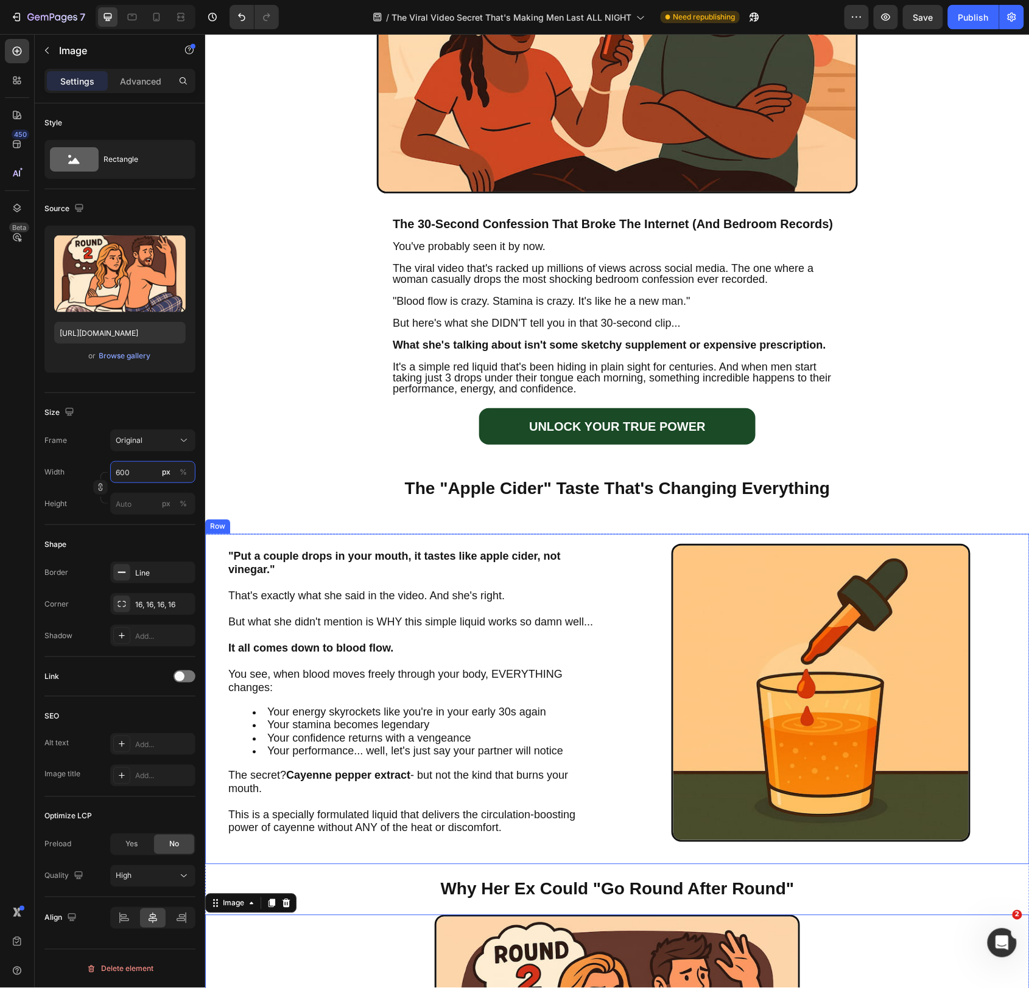
scroll to position [369, 0]
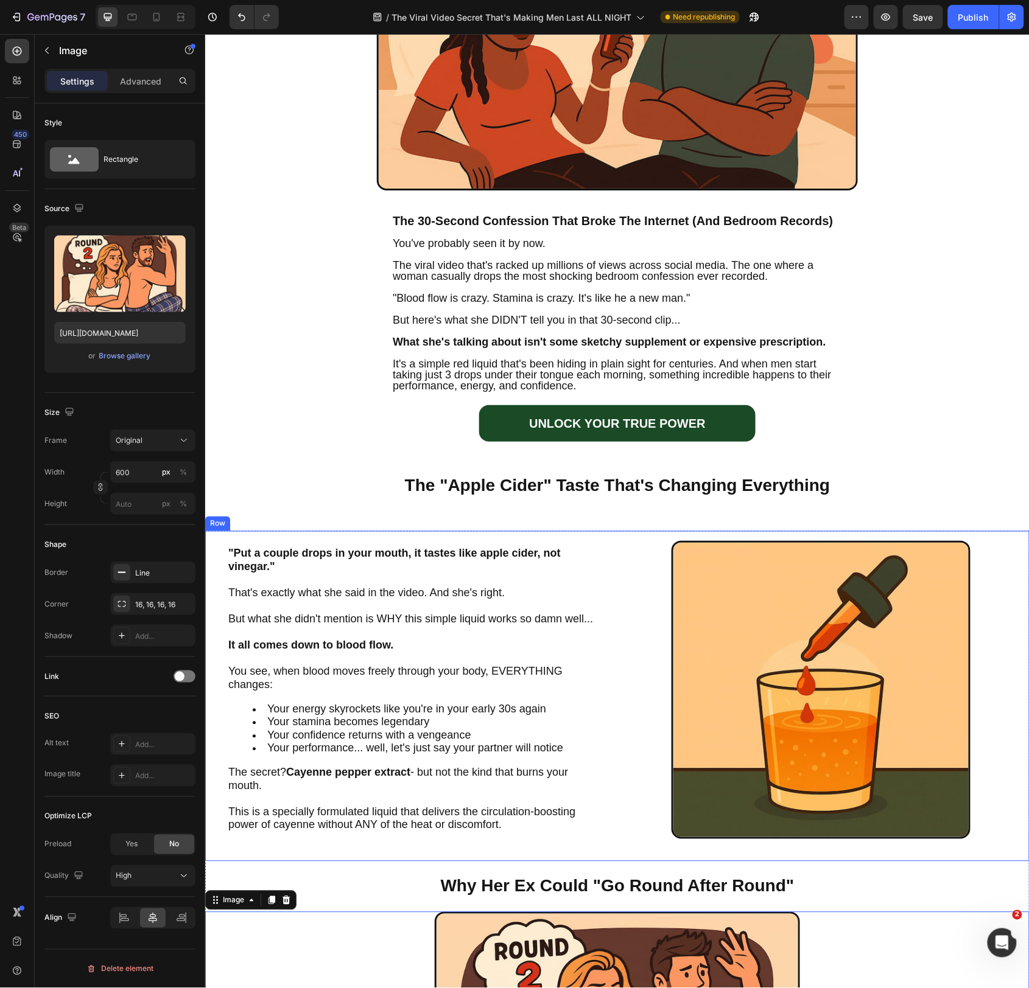
click at [614, 570] on div ""Put a couple drops in your mouth, it tastes like apple cider, not vinegar." Th…" at bounding box center [617, 696] width 824 height 330
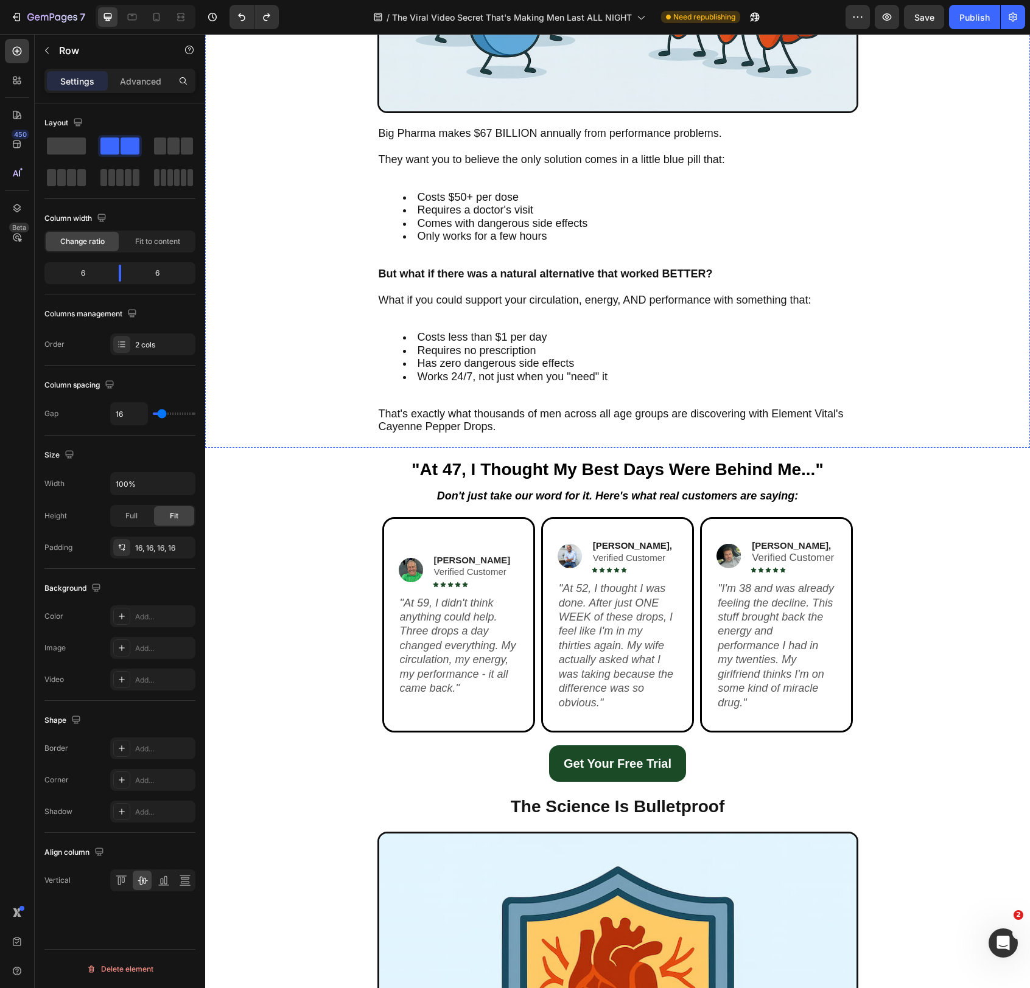
scroll to position [2177, 0]
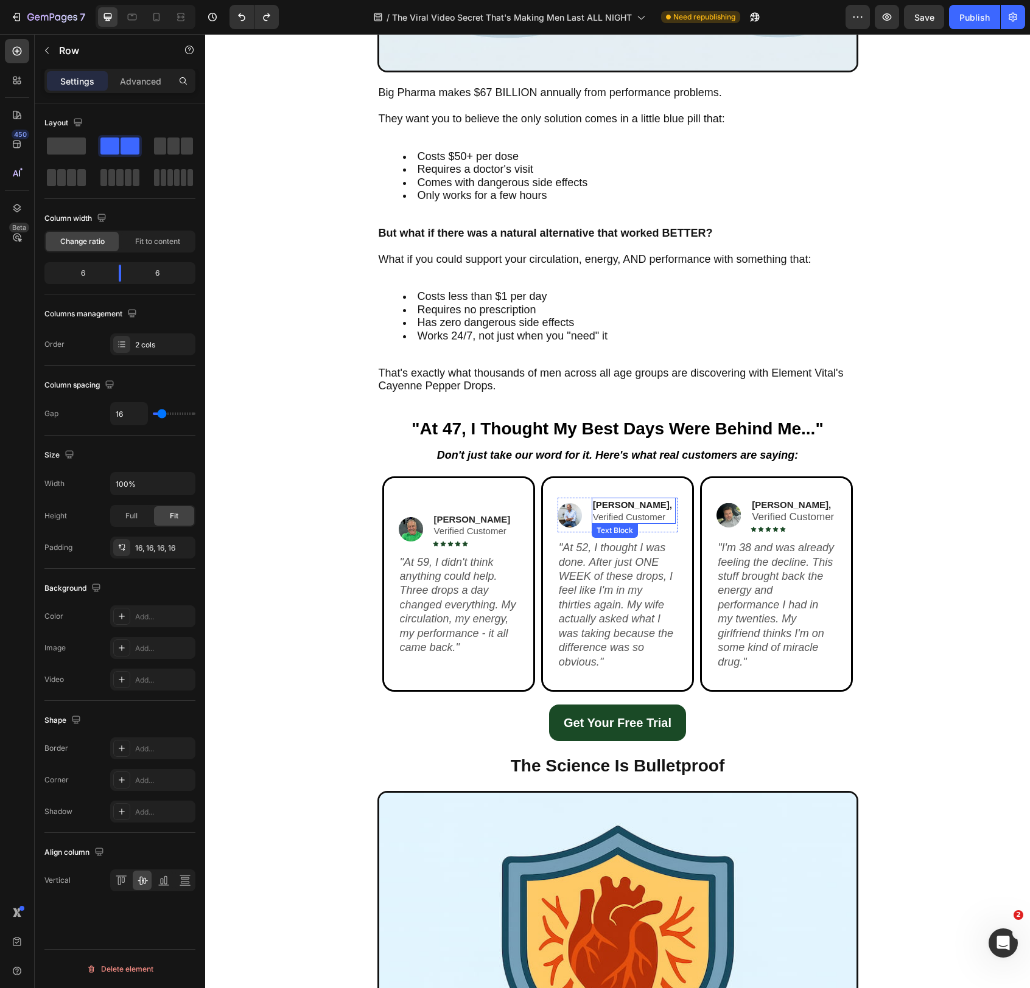
click at [647, 522] on p "Verified Customer" at bounding box center [634, 517] width 82 height 12
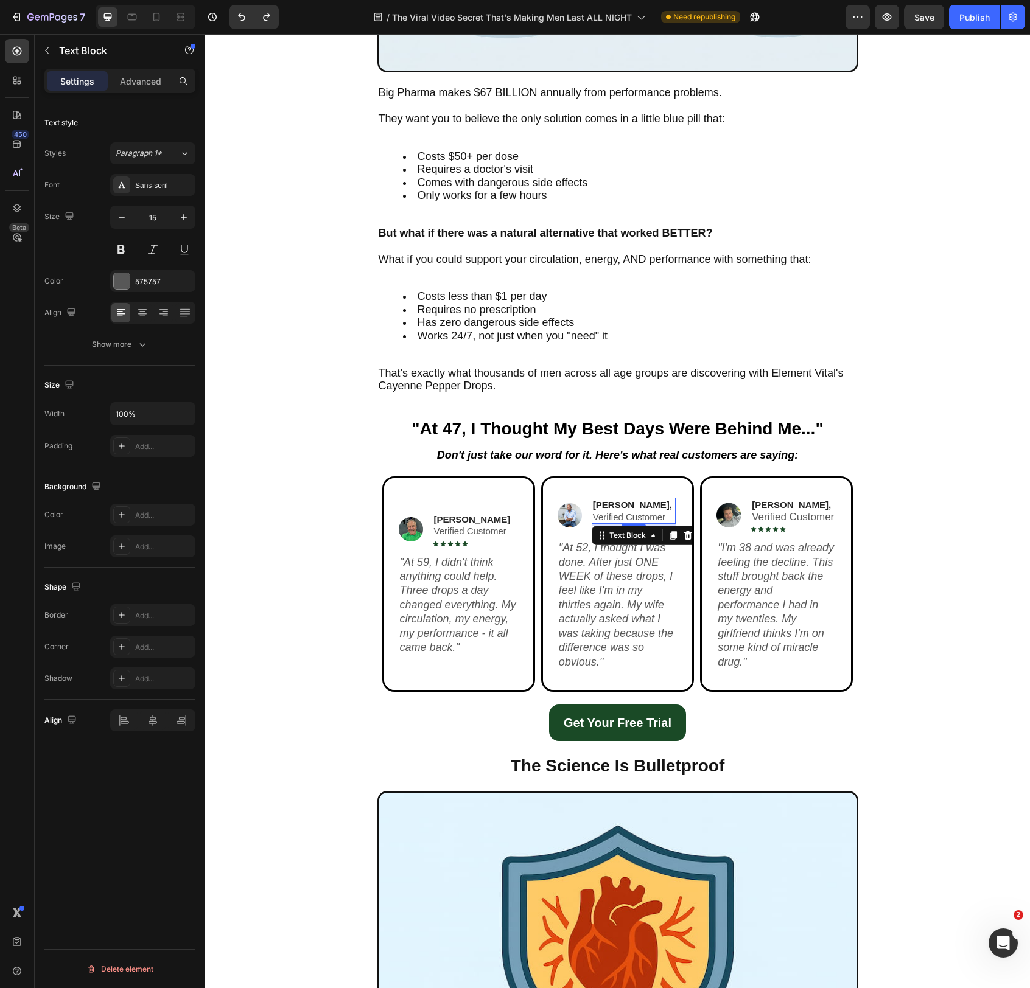
click at [647, 522] on p "Verified Customer" at bounding box center [634, 517] width 82 height 12
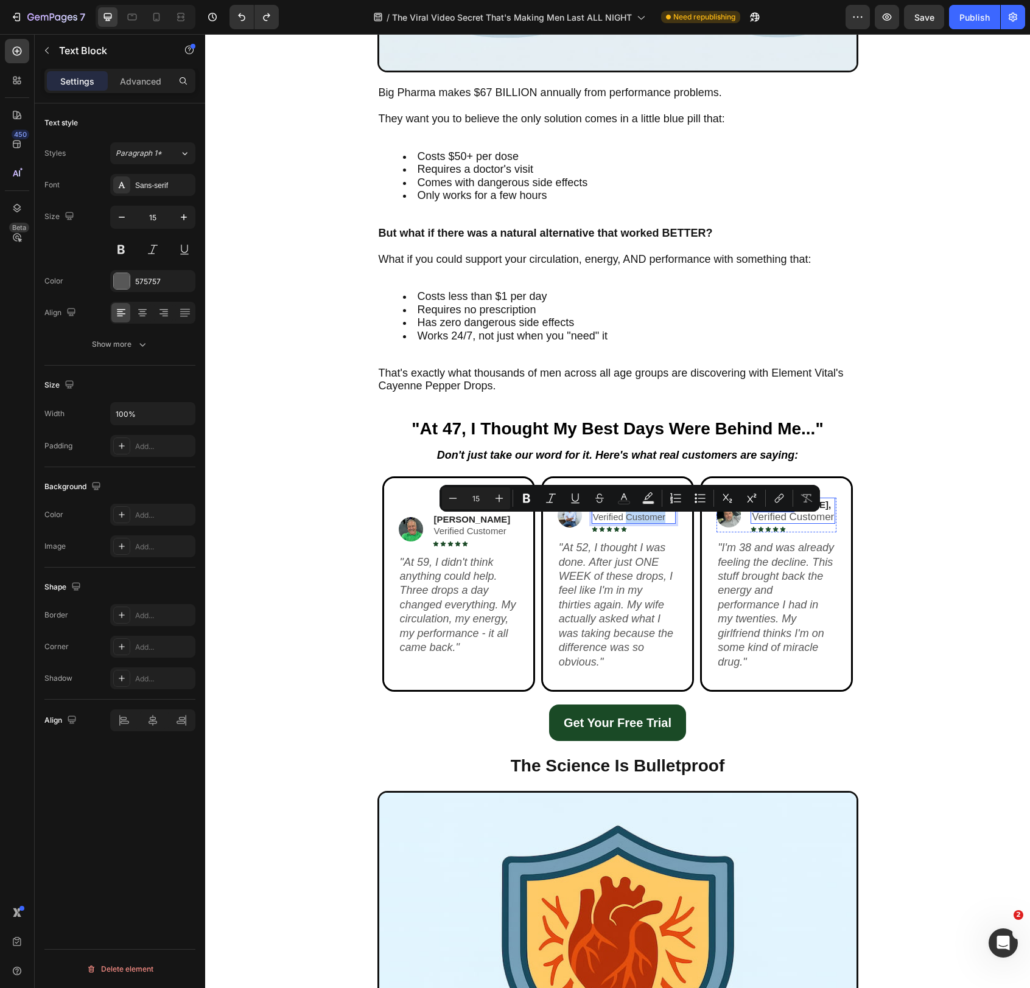
click at [770, 523] on span "Verified Customer" at bounding box center [793, 517] width 82 height 12
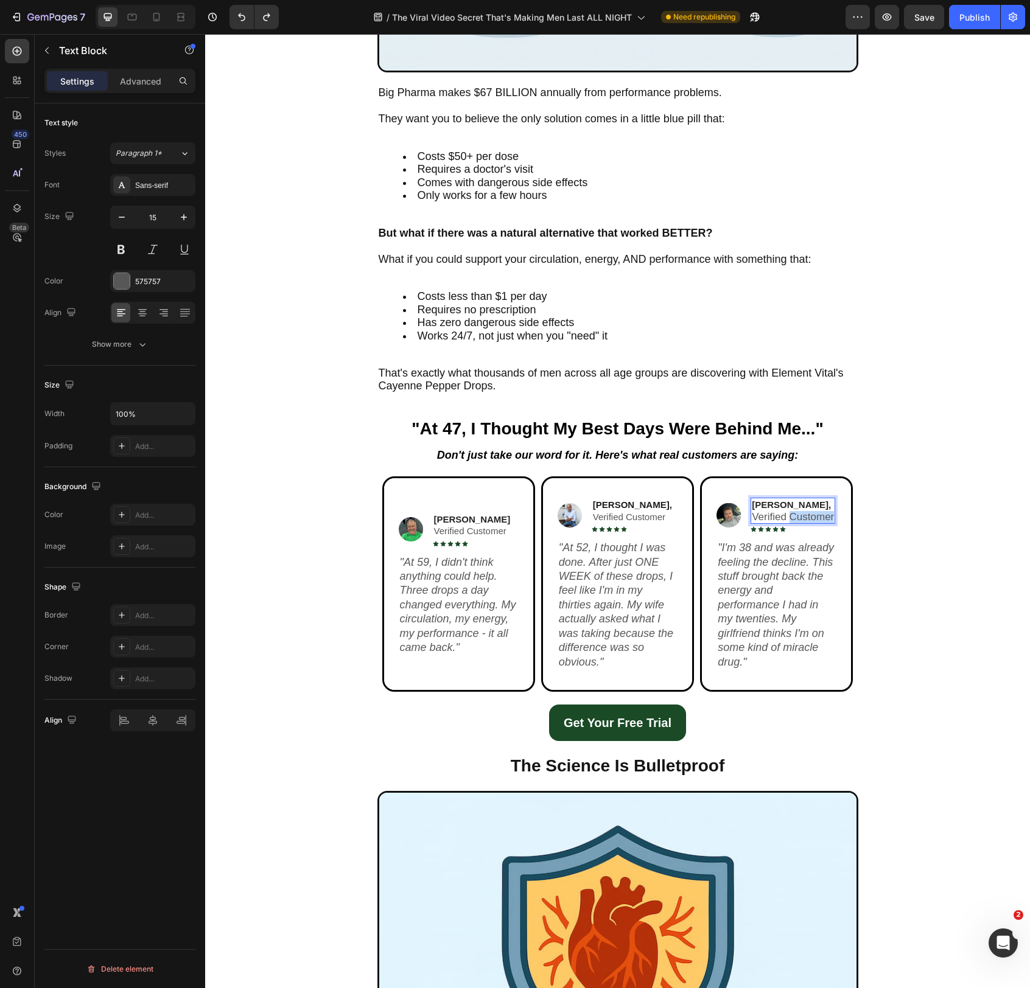
click at [770, 523] on span "Verified Customer" at bounding box center [793, 517] width 82 height 12
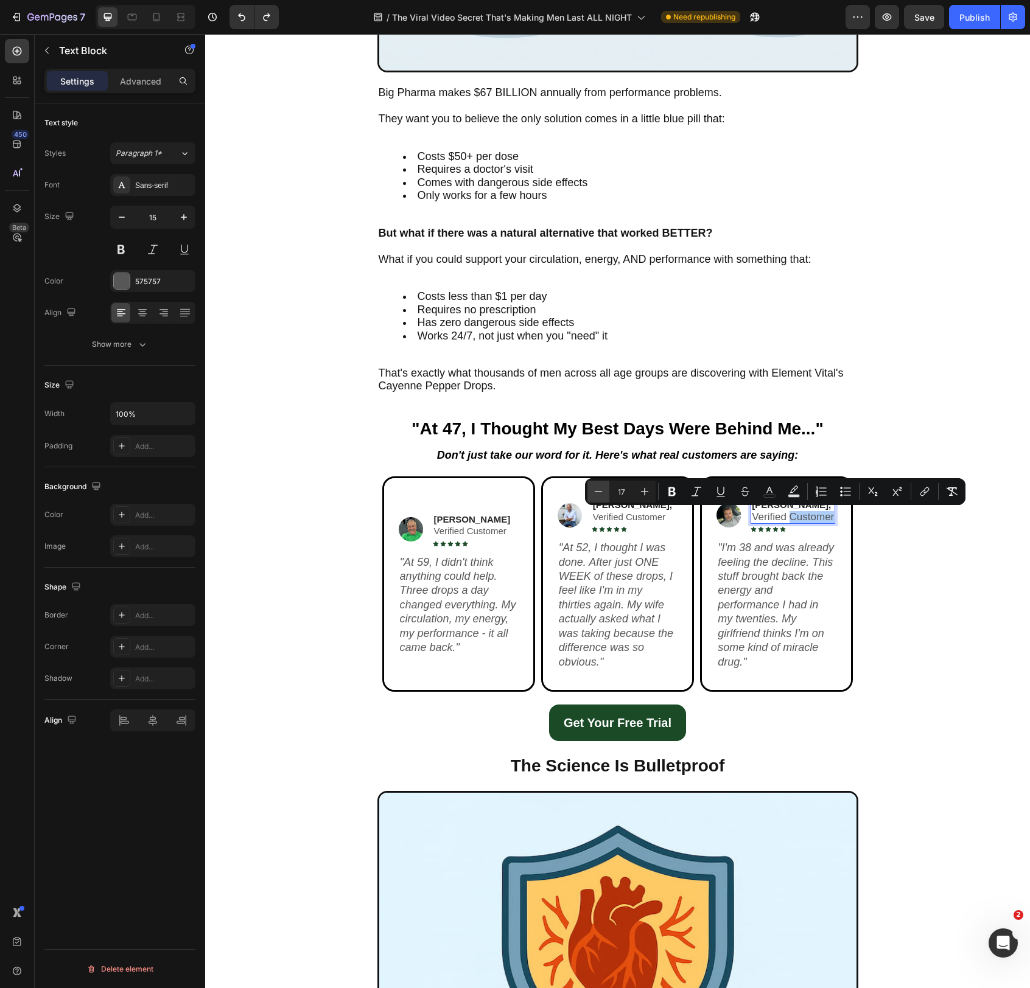
click at [600, 494] on icon "Editor contextual toolbar" at bounding box center [598, 492] width 12 height 12
type input "15"
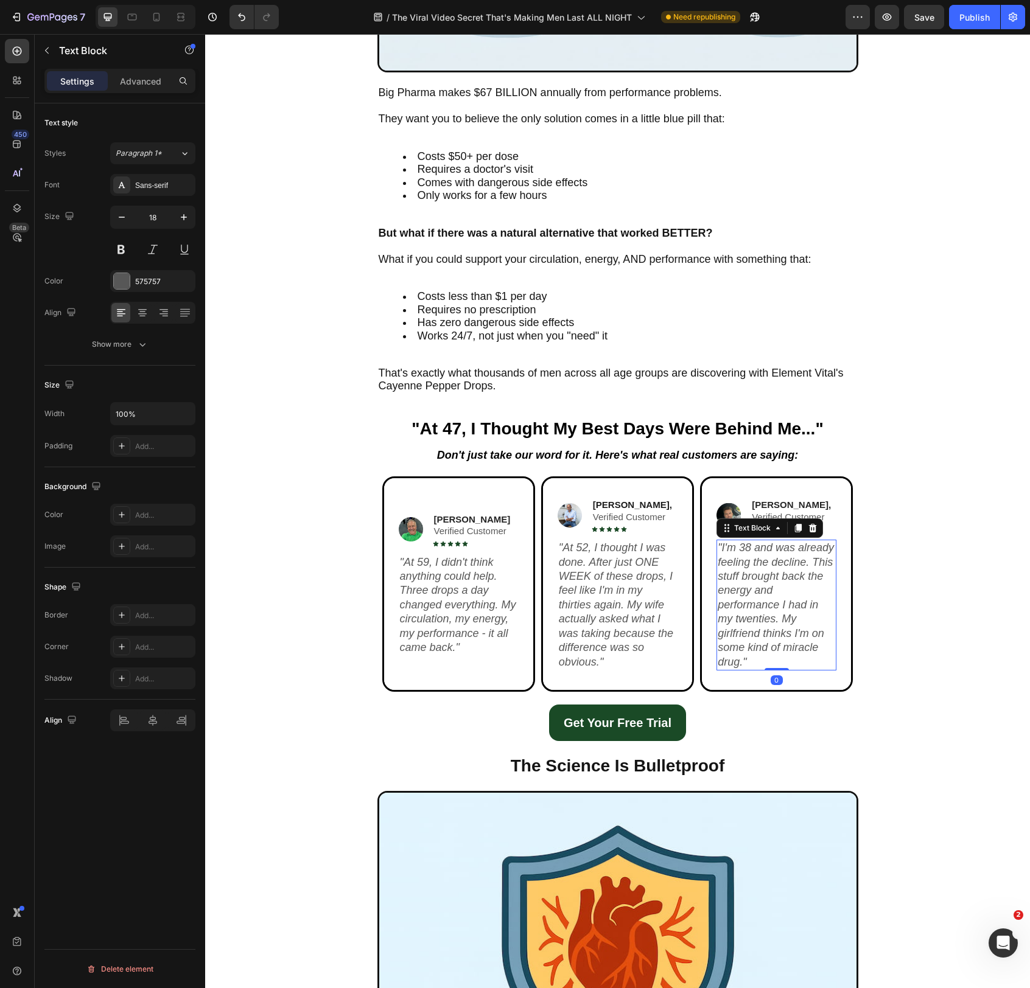
click at [830, 620] on p ""I'm 38 and was already feeling the decline. This stuff brought back the energy…" at bounding box center [776, 605] width 117 height 128
click at [474, 534] on span "Verified Customer" at bounding box center [470, 531] width 72 height 10
click at [475, 534] on span "Verified Customer" at bounding box center [470, 531] width 72 height 10
click at [600, 562] on icon "At 52, I thought I was done. After just ONE WEEK of these drops, I feel like I'…" at bounding box center [616, 605] width 114 height 126
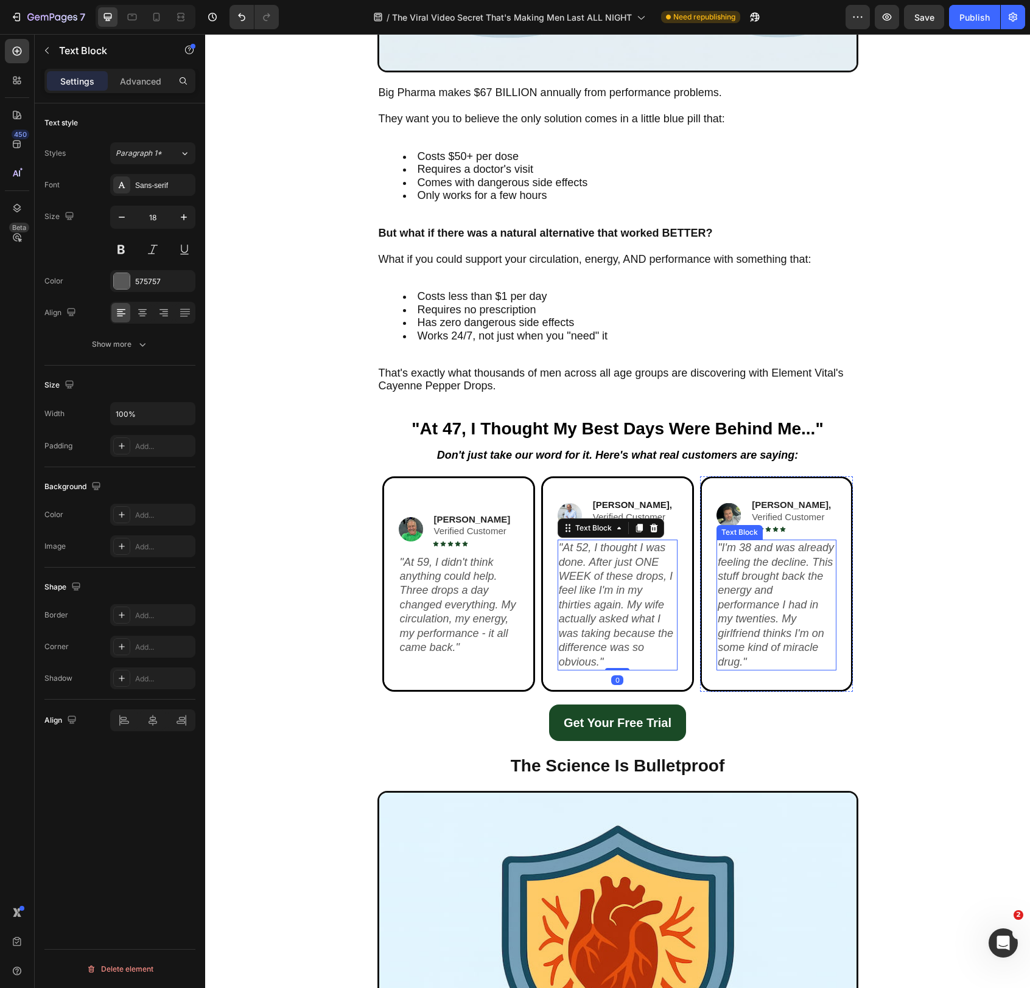
click at [743, 569] on icon ""I'm 38 and was already feeling the decline. This stuff brought back the energy…" at bounding box center [776, 605] width 116 height 126
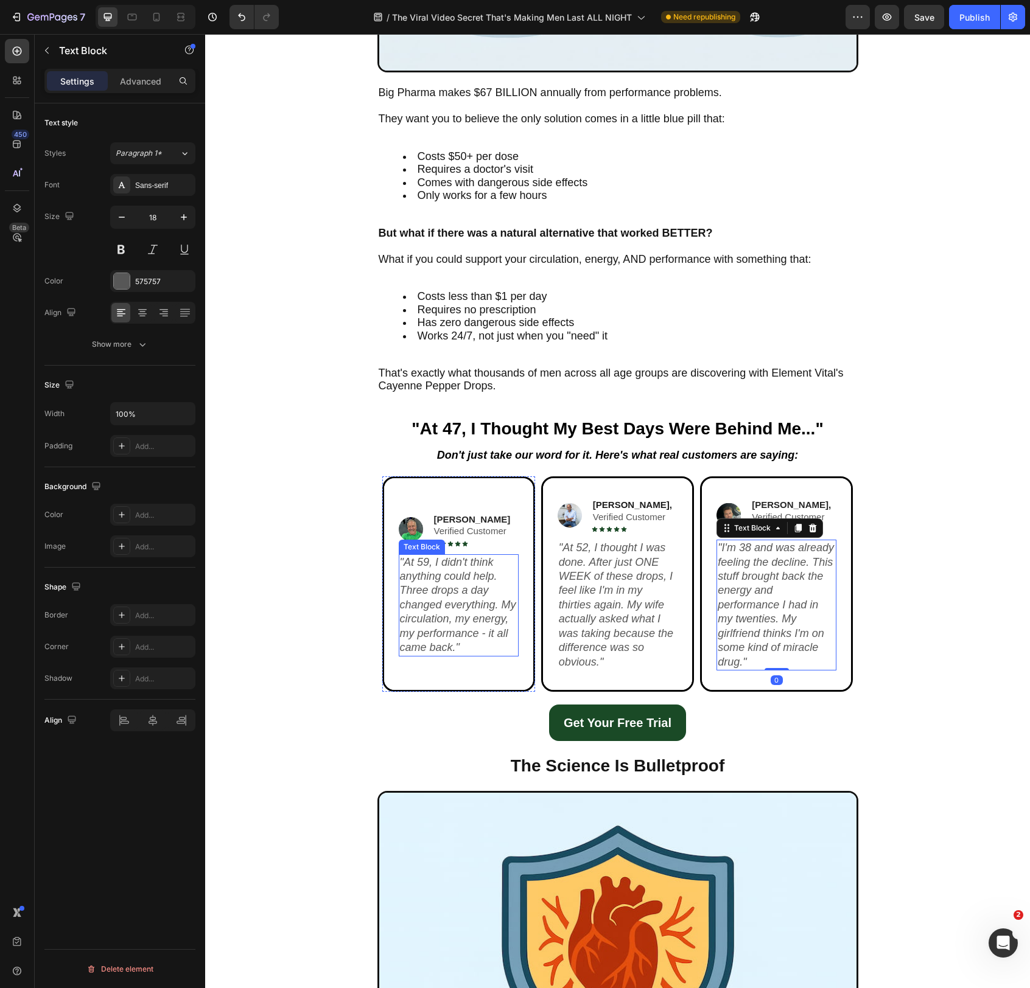
click at [420, 600] on icon "At 59, I didn't think anything could help. Three drops a day changed everything…" at bounding box center [458, 604] width 116 height 97
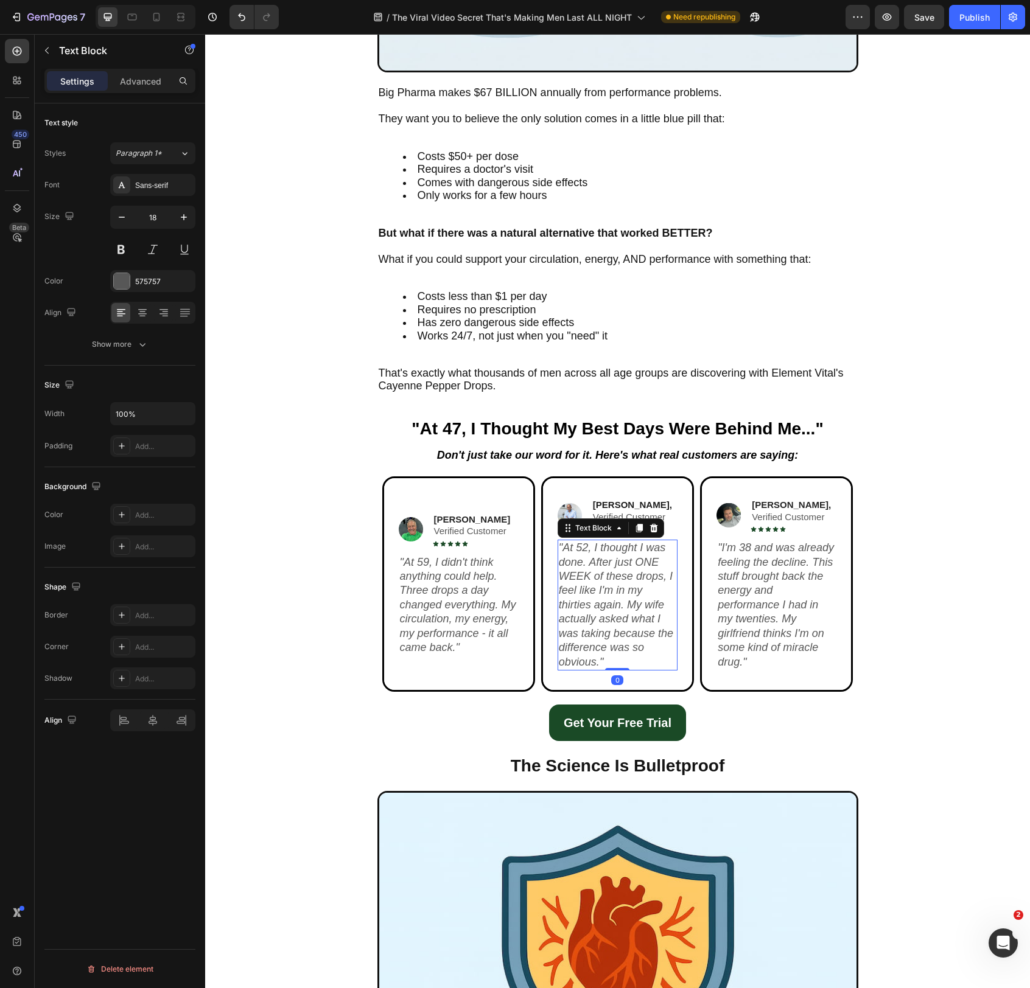
click at [603, 570] on icon "At 52, I thought I was done. After just ONE WEEK of these drops, I feel like I'…" at bounding box center [616, 605] width 114 height 126
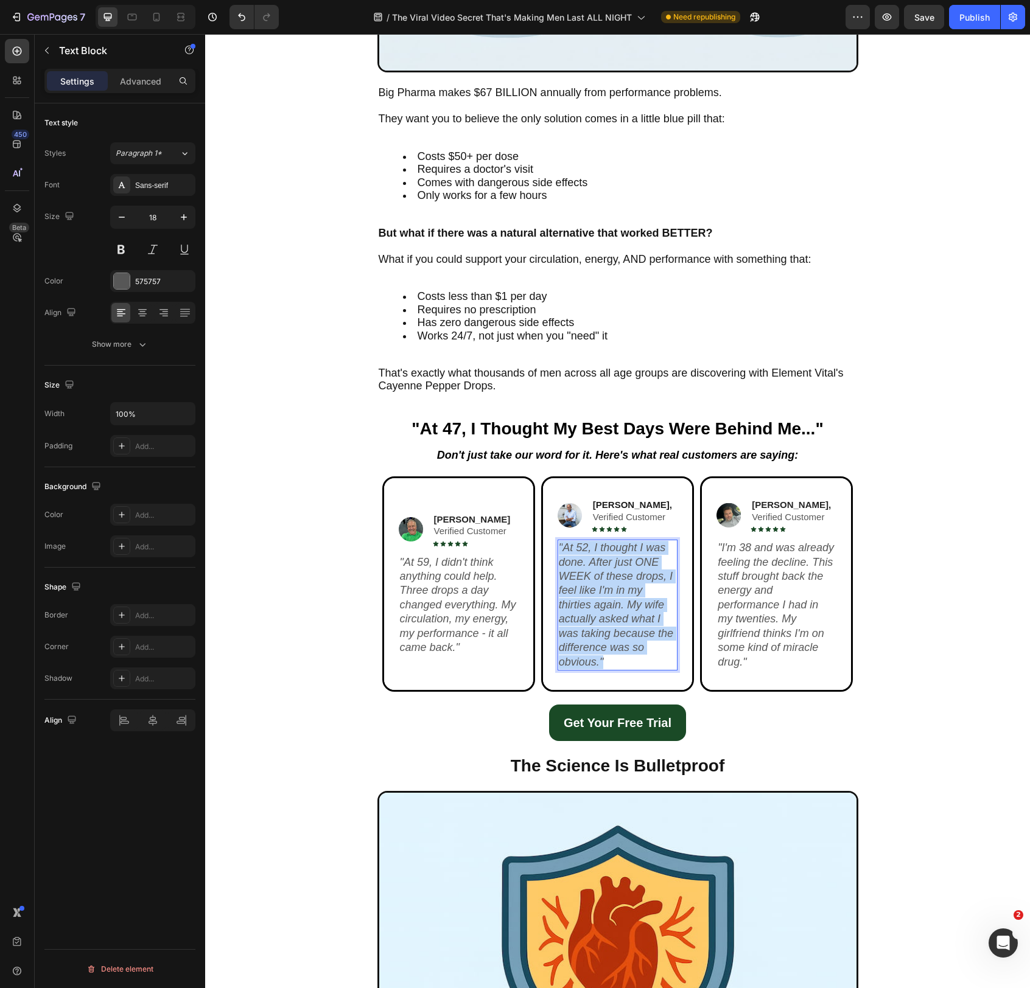
click at [603, 570] on icon "At 52, I thought I was done. After just ONE WEEK of these drops, I feel like I'…" at bounding box center [616, 605] width 114 height 126
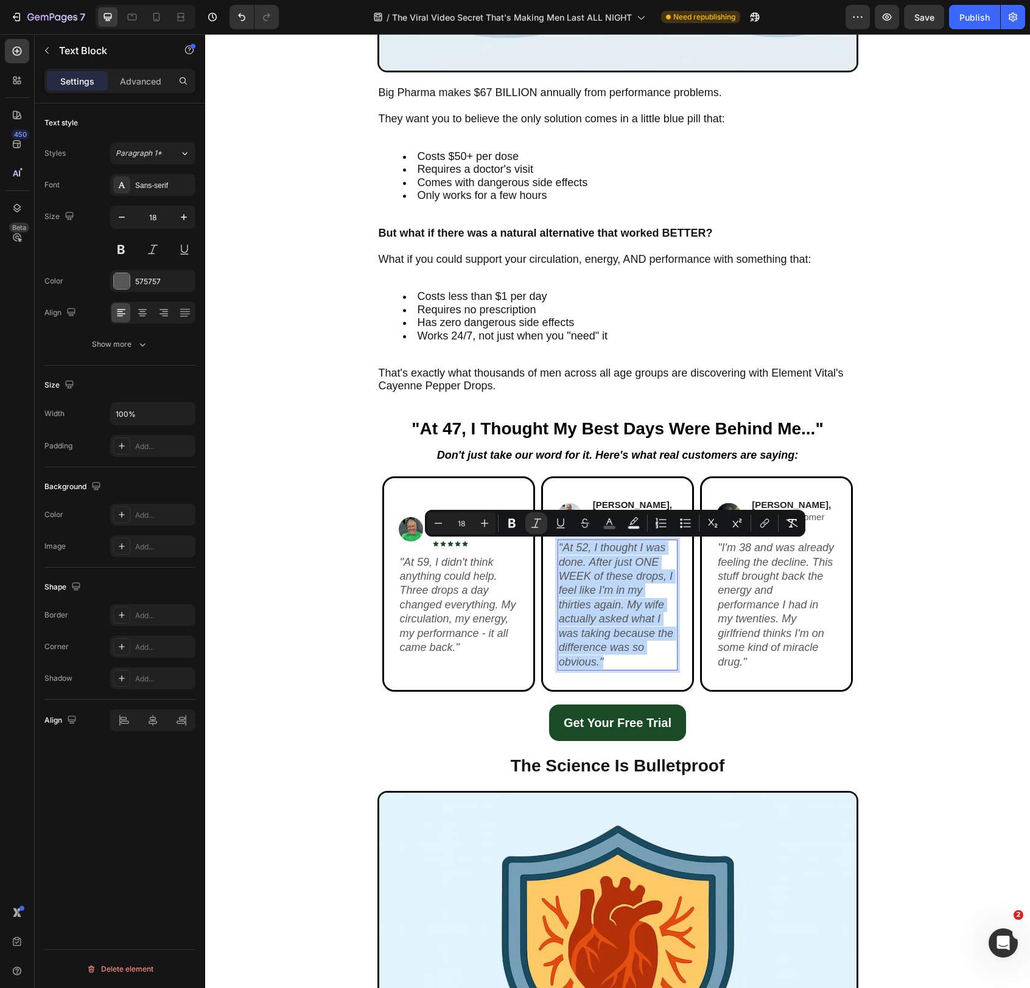
click at [603, 570] on icon "At 52, I thought I was done. After just ONE WEEK of these drops, I feel like I'…" at bounding box center [616, 605] width 114 height 126
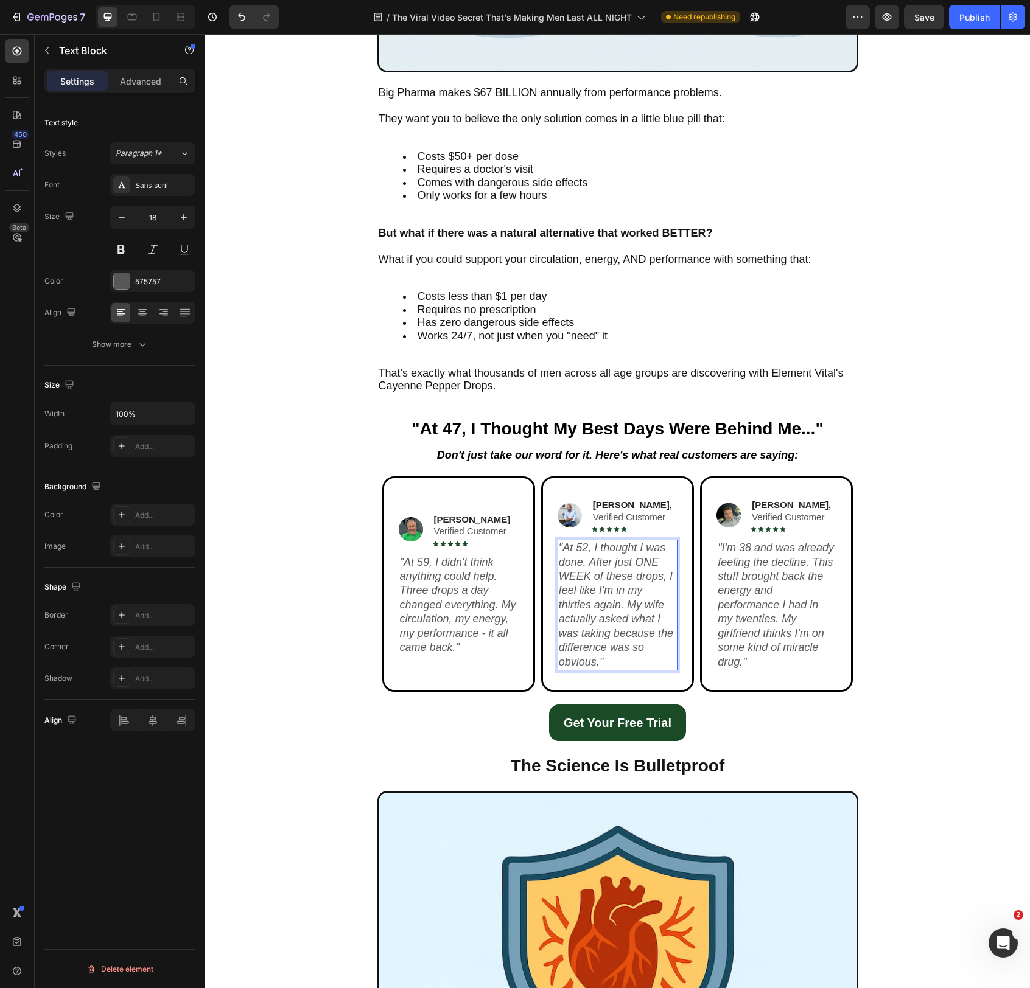
click at [609, 579] on icon "At 52, I thought I was done. After just ONE WEEK of these drops, I feel like I'…" at bounding box center [616, 605] width 114 height 126
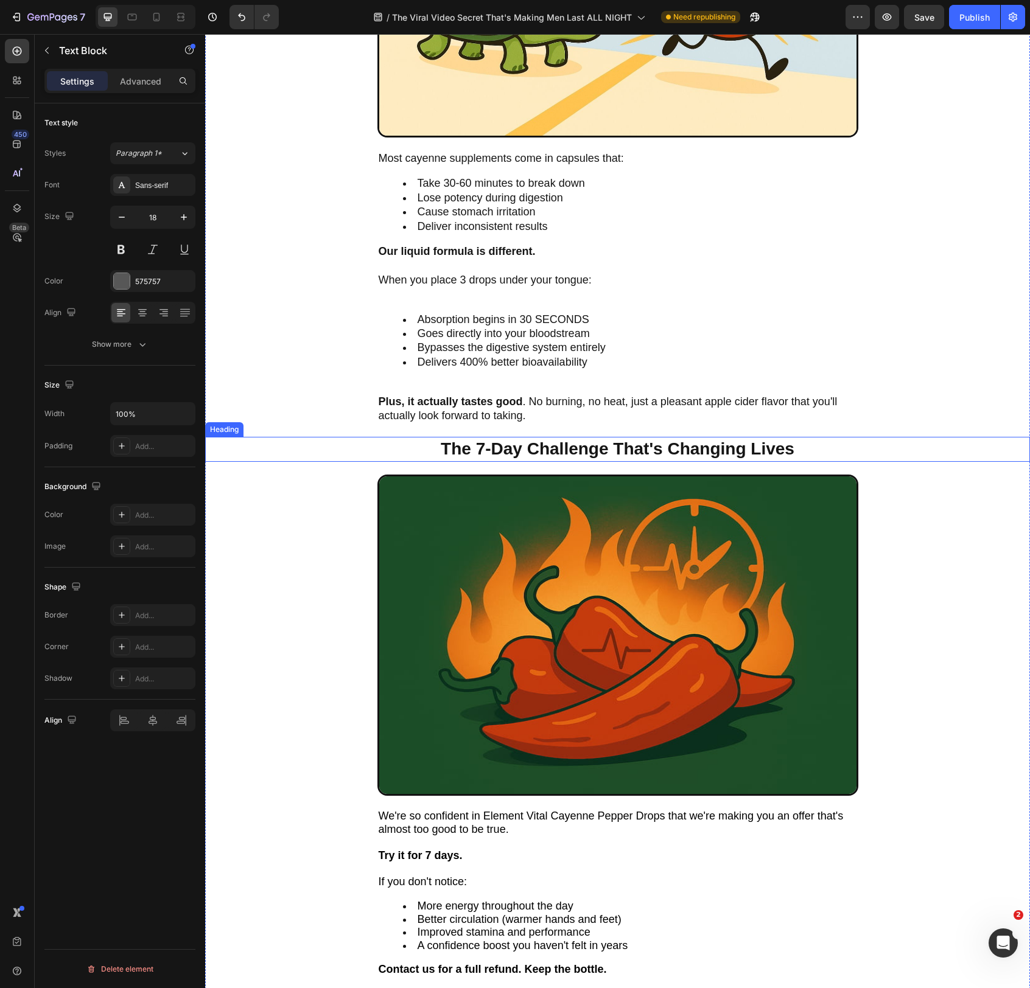
scroll to position [4336, 0]
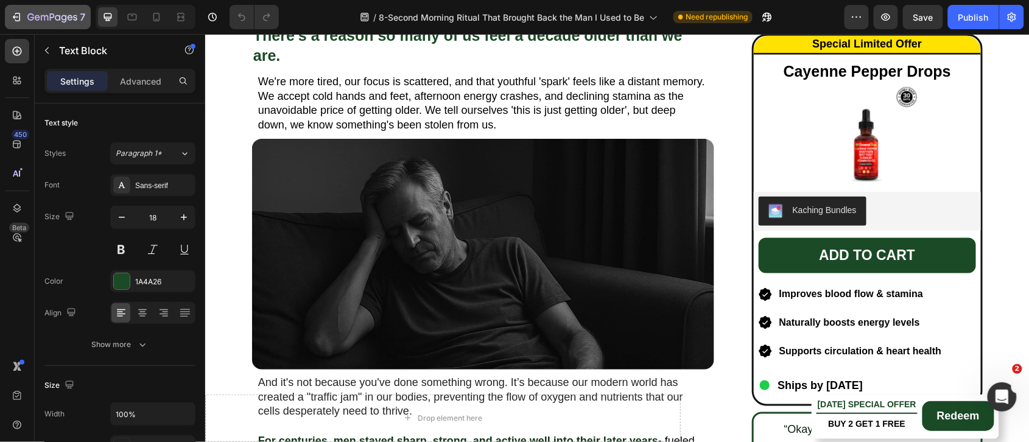
scroll to position [405, 0]
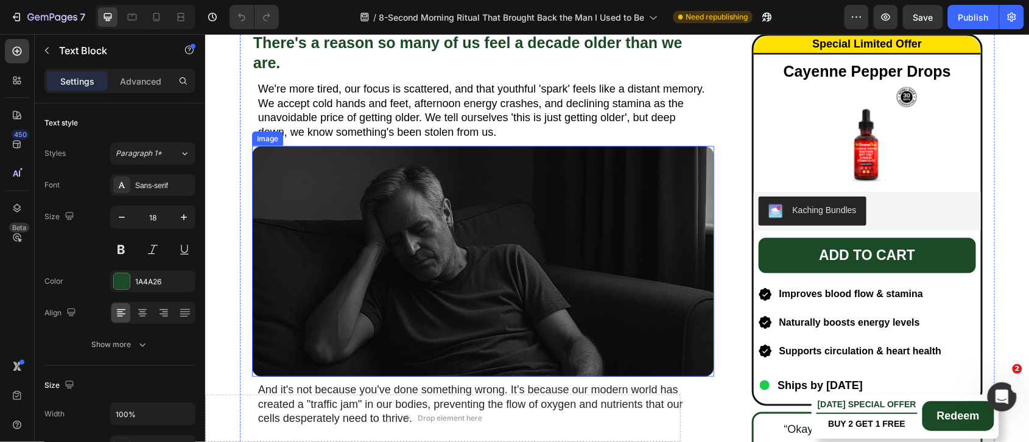
click at [498, 193] on img at bounding box center [482, 260] width 462 height 231
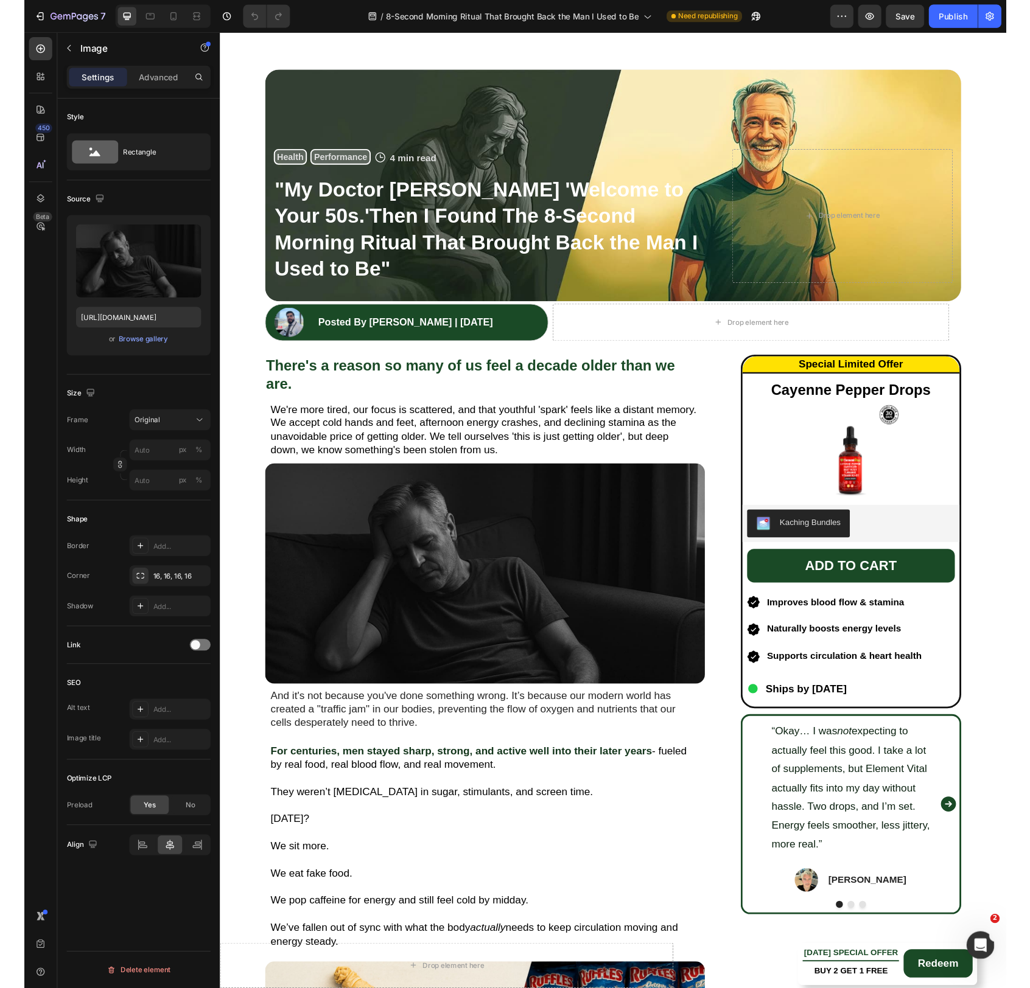
scroll to position [0, 0]
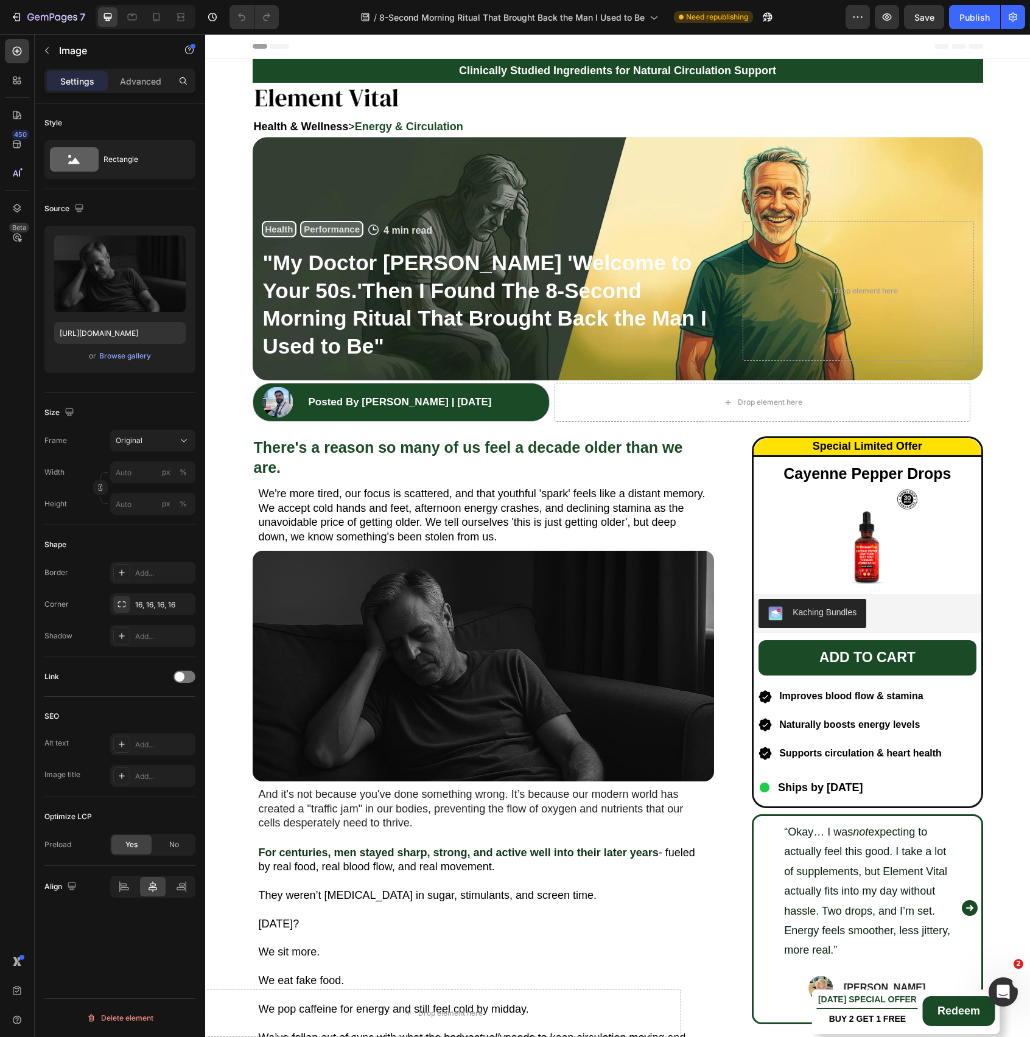
click at [485, 441] on img at bounding box center [484, 666] width 462 height 231
click at [130, 330] on input "[URL][DOMAIN_NAME]" at bounding box center [119, 333] width 131 height 22
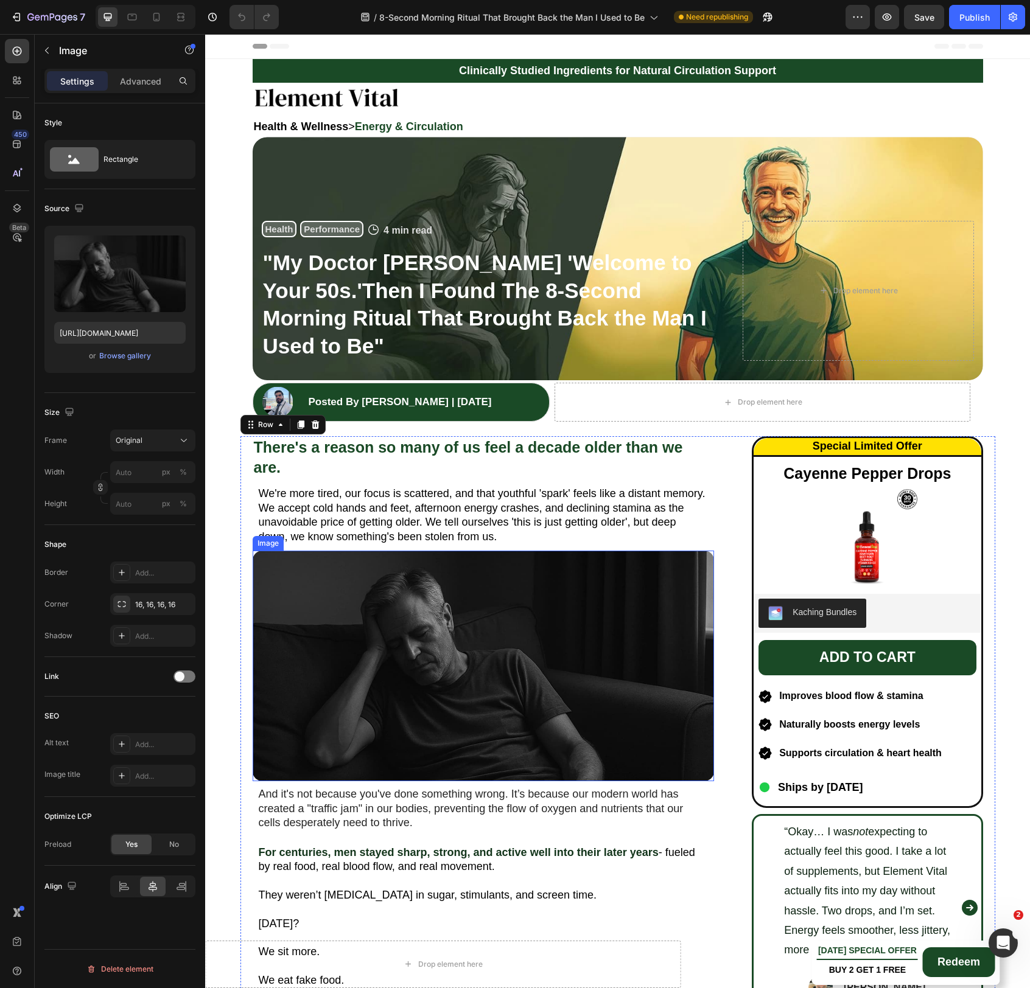
click at [502, 441] on img at bounding box center [484, 666] width 462 height 231
click at [135, 441] on input "px %" at bounding box center [152, 472] width 85 height 22
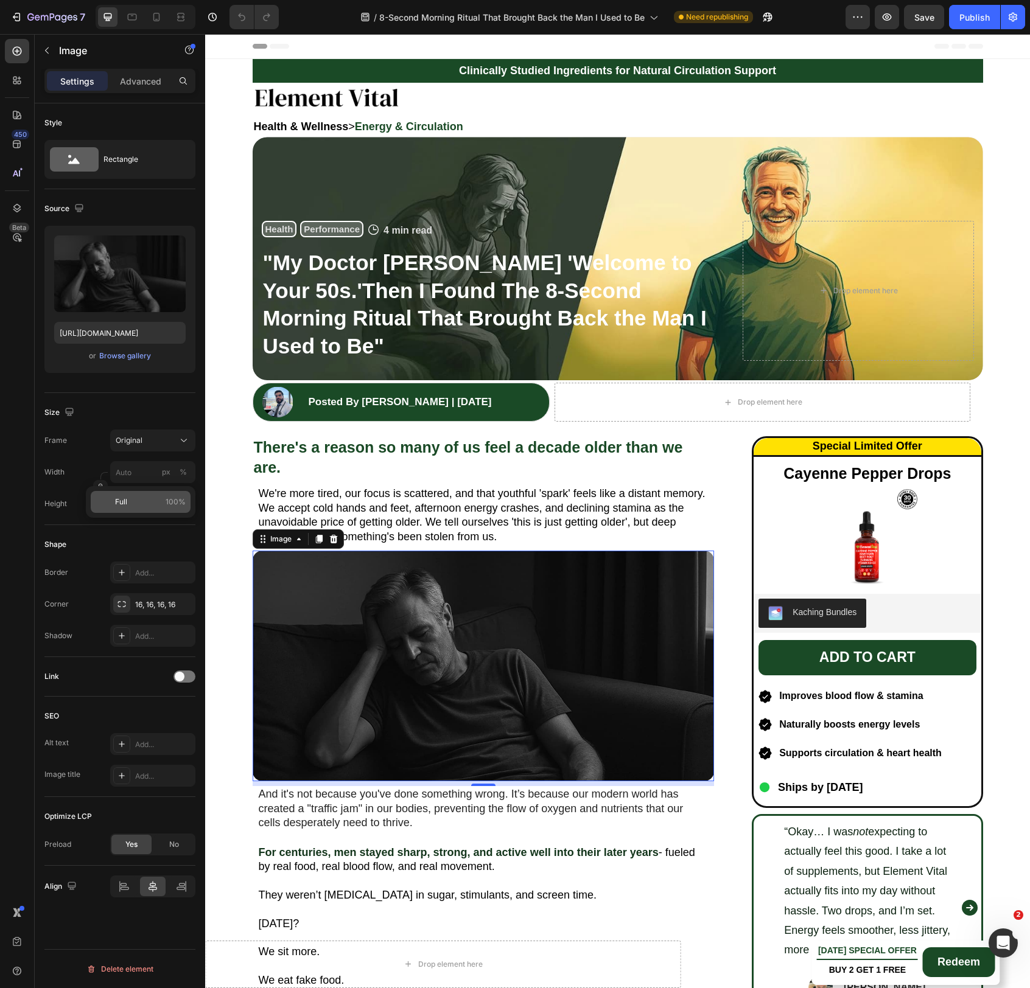
click at [130, 441] on p "Full 100%" at bounding box center [150, 502] width 71 height 11
type input "100"
click at [169, 441] on div "px" at bounding box center [166, 472] width 9 height 11
type input "100"
